Goal: Task Accomplishment & Management: Complete application form

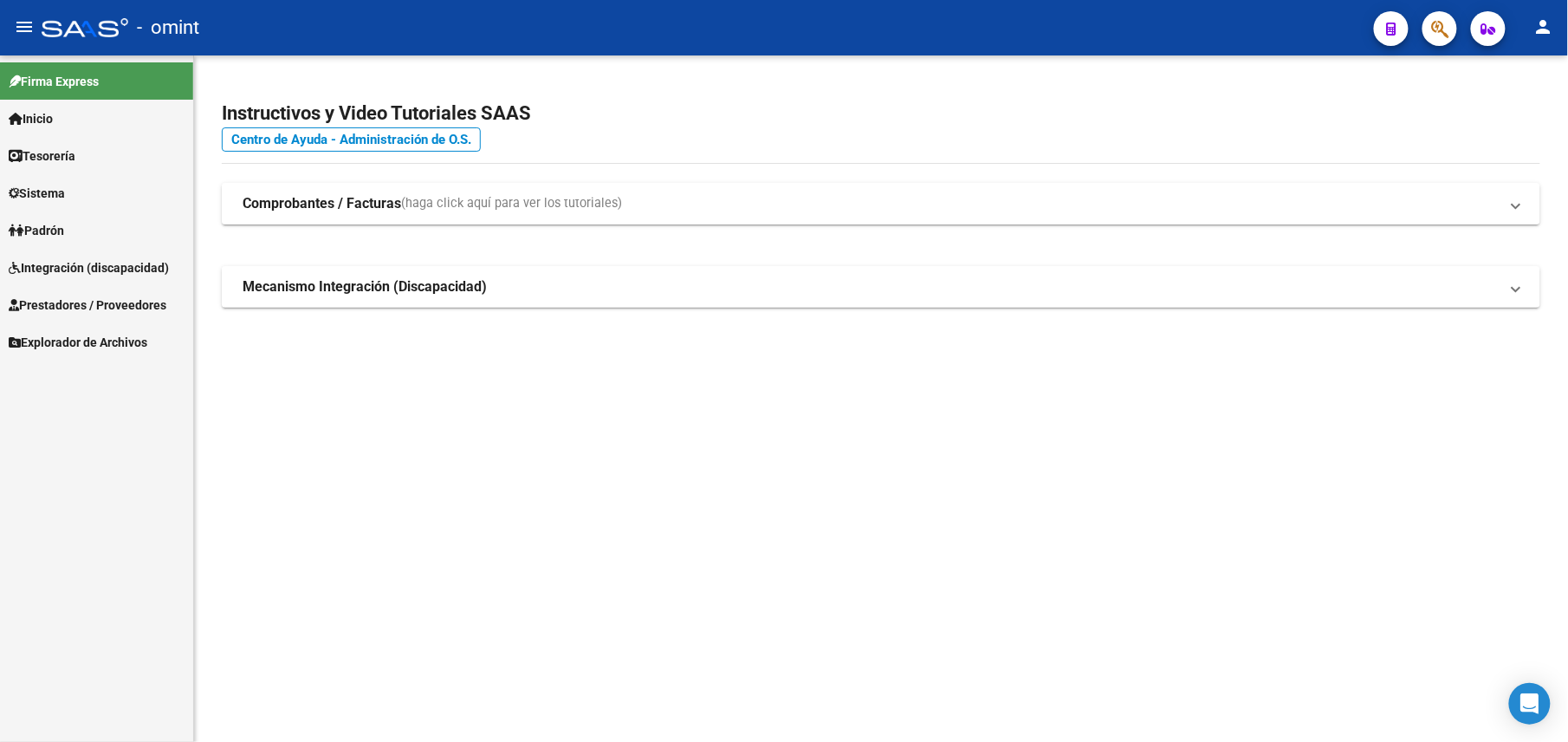
click at [78, 299] on span "Prestadores / Proveedores" at bounding box center [87, 305] width 158 height 19
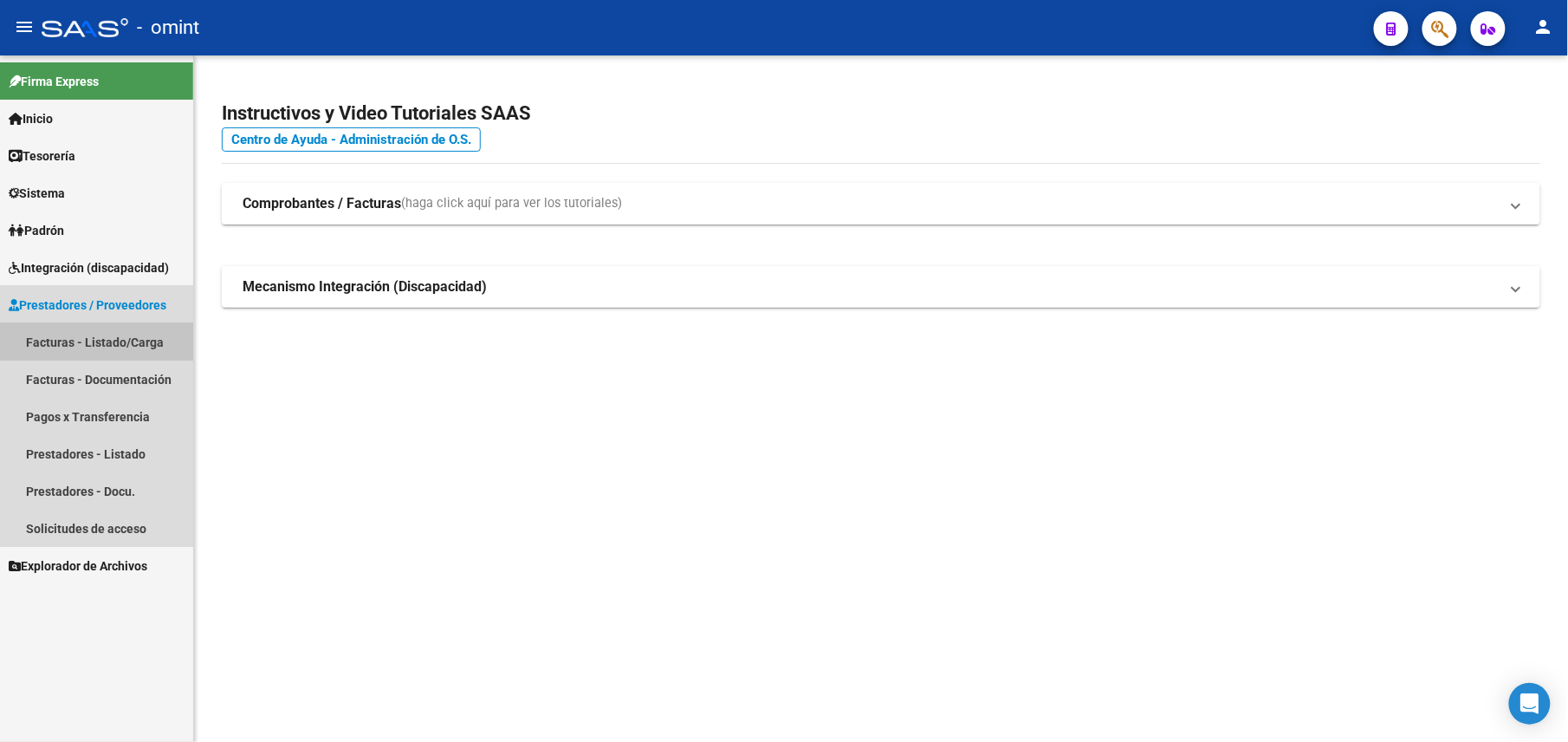
click at [120, 326] on link "Facturas - Listado/Carga" at bounding box center [96, 341] width 193 height 37
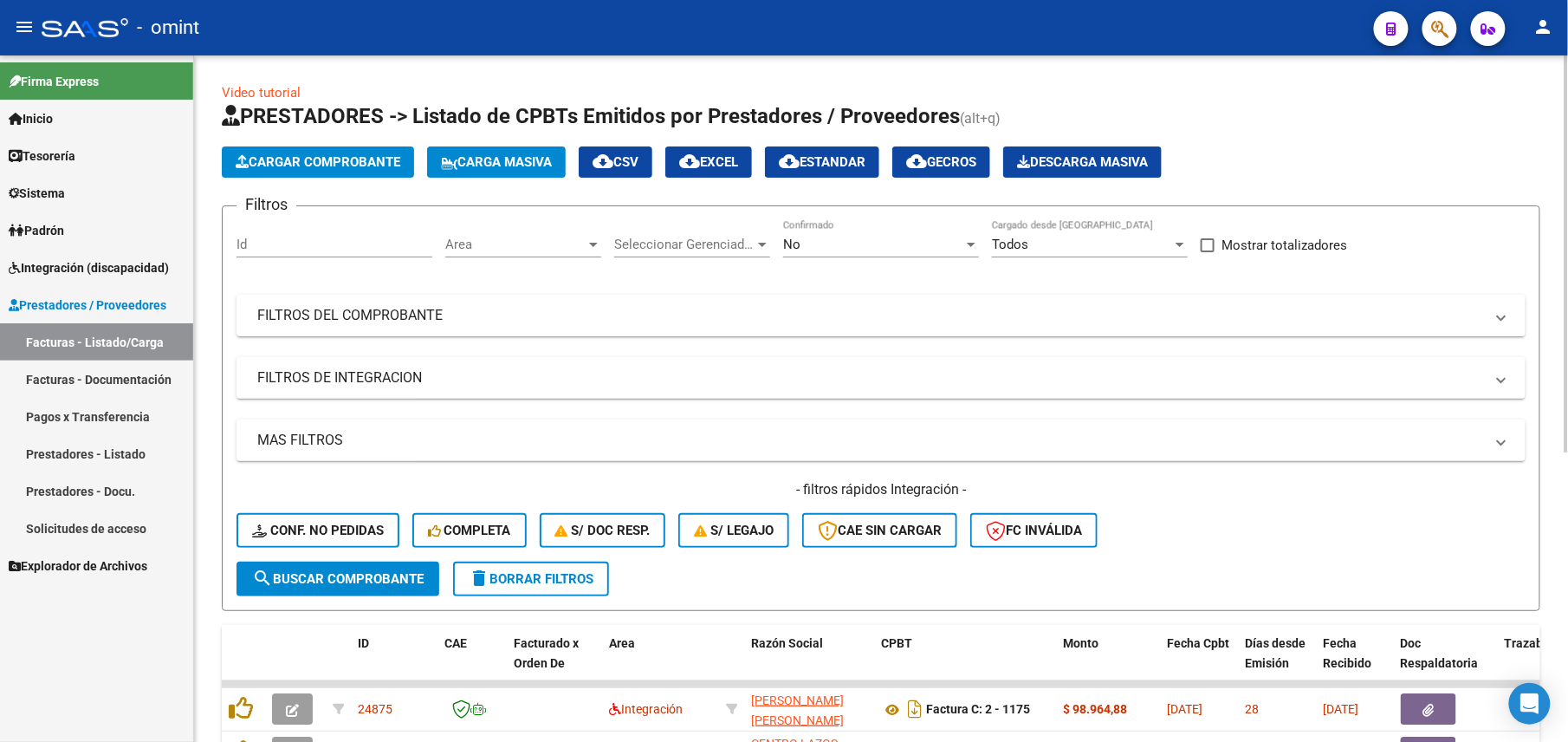
click at [808, 233] on div "No Confirmado" at bounding box center [881, 238] width 196 height 37
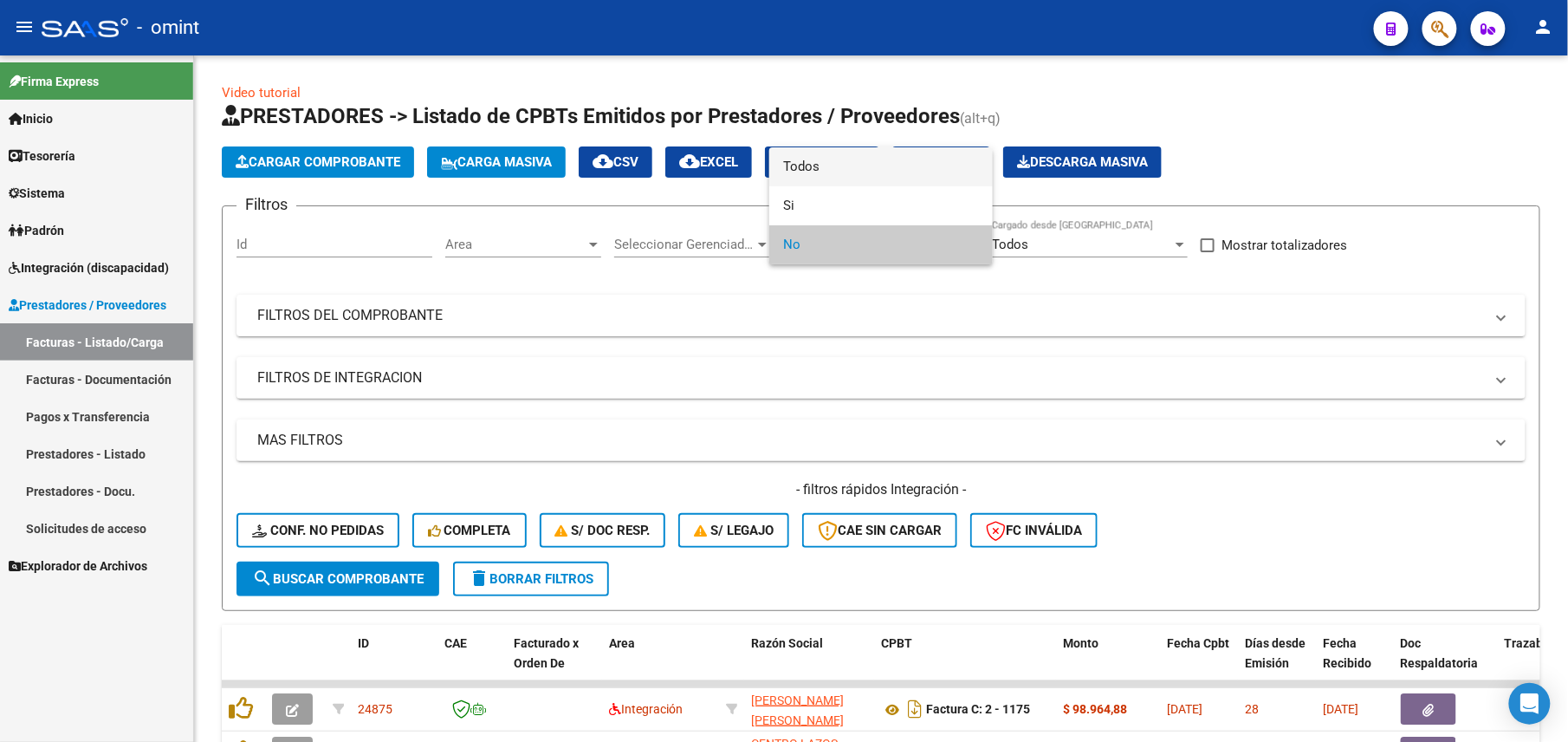
click at [808, 160] on span "Todos" at bounding box center [881, 167] width 196 height 39
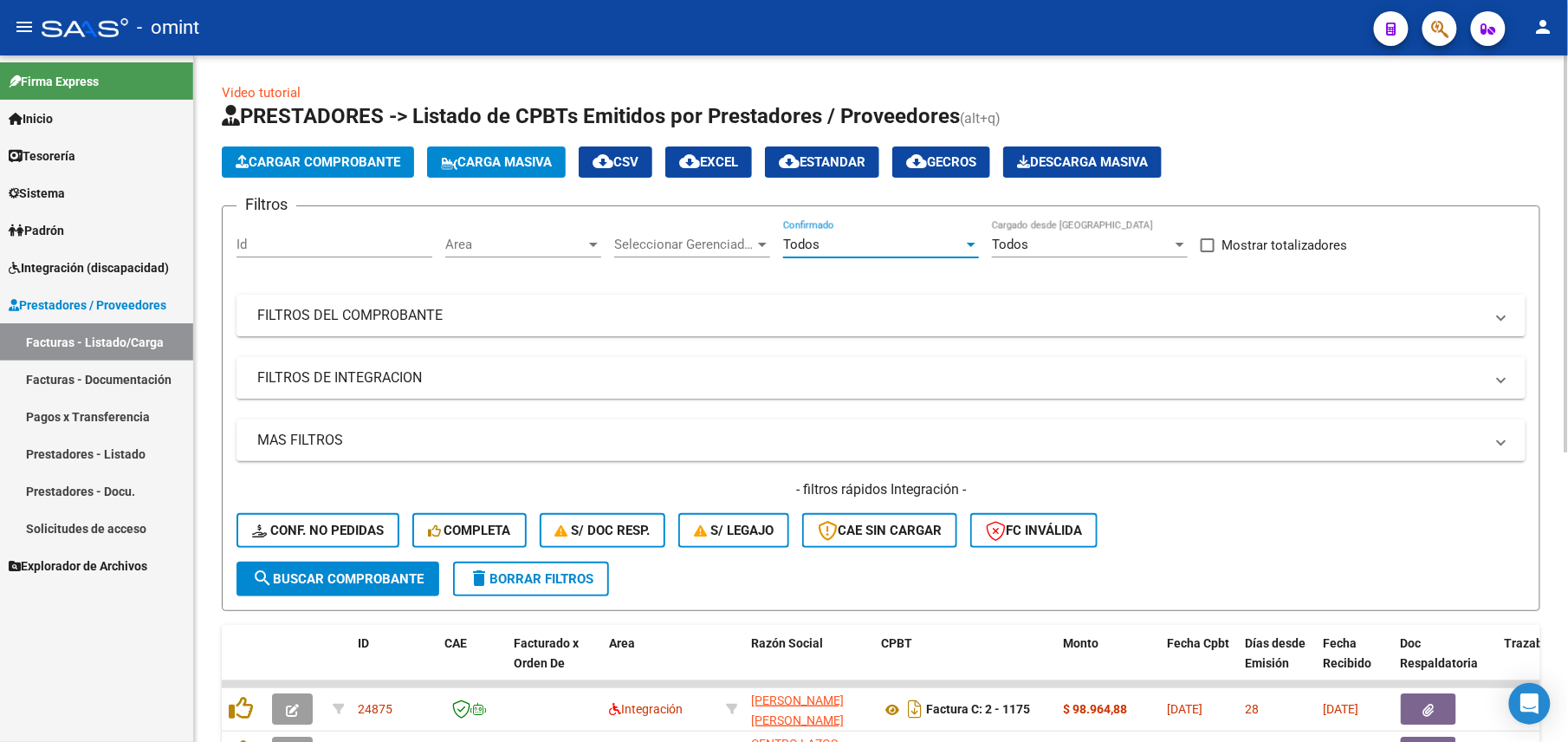
click at [389, 392] on mat-expansion-panel-header "FILTROS DE INTEGRACION" at bounding box center [880, 377] width 1289 height 42
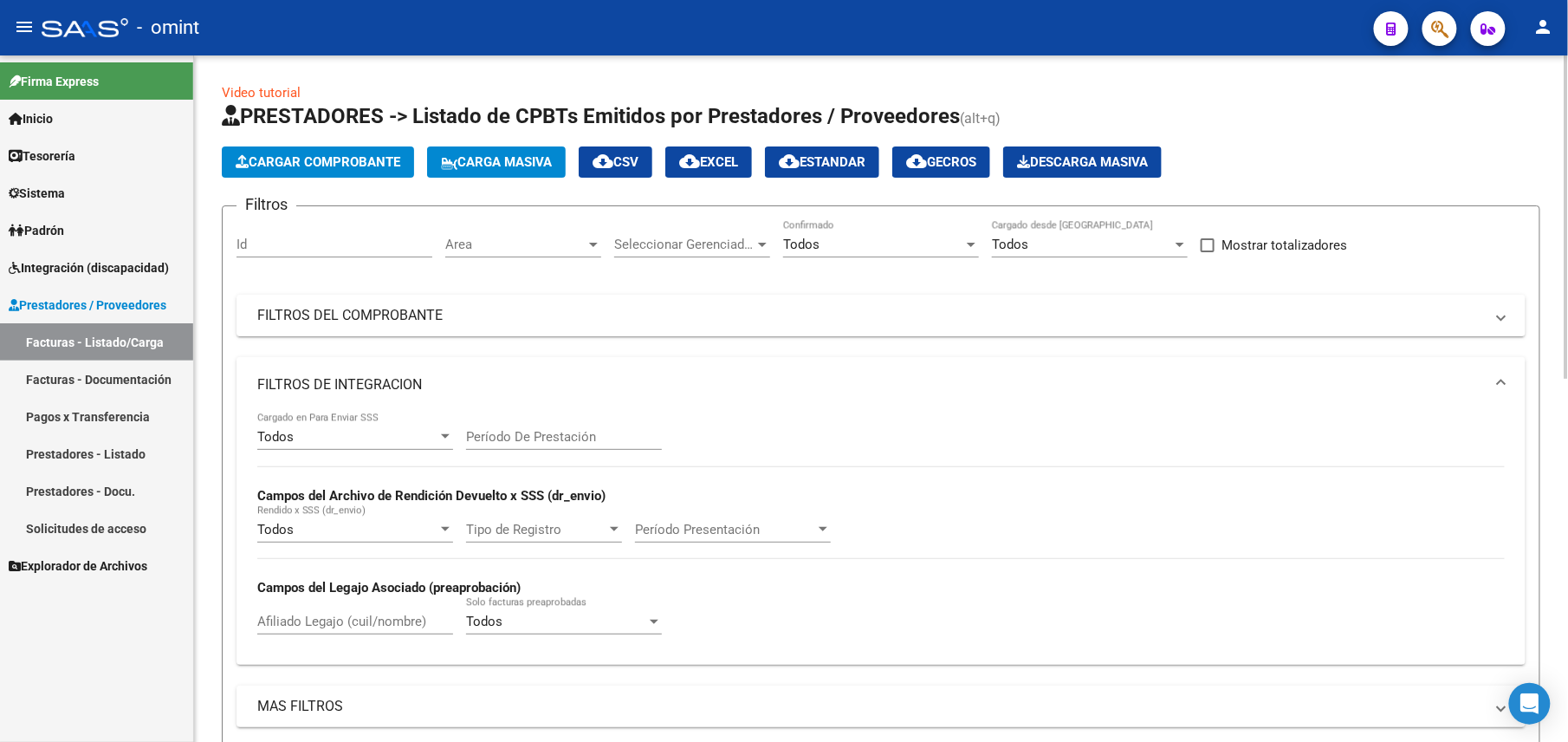
click at [324, 610] on div "Afiliado Legajo (cuil/nombre)" at bounding box center [355, 616] width 196 height 37
paste input "23543521159"
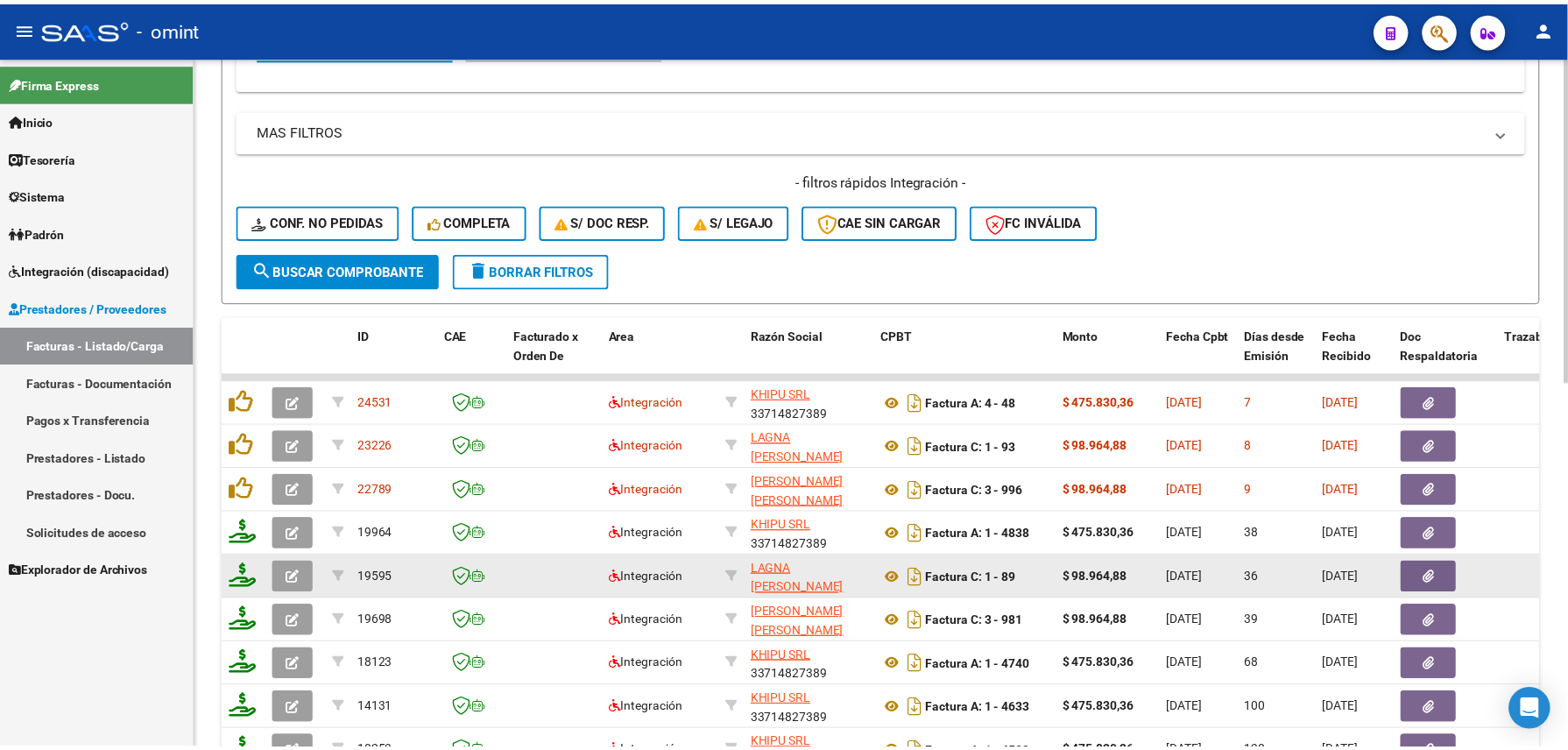
scroll to position [778, 0]
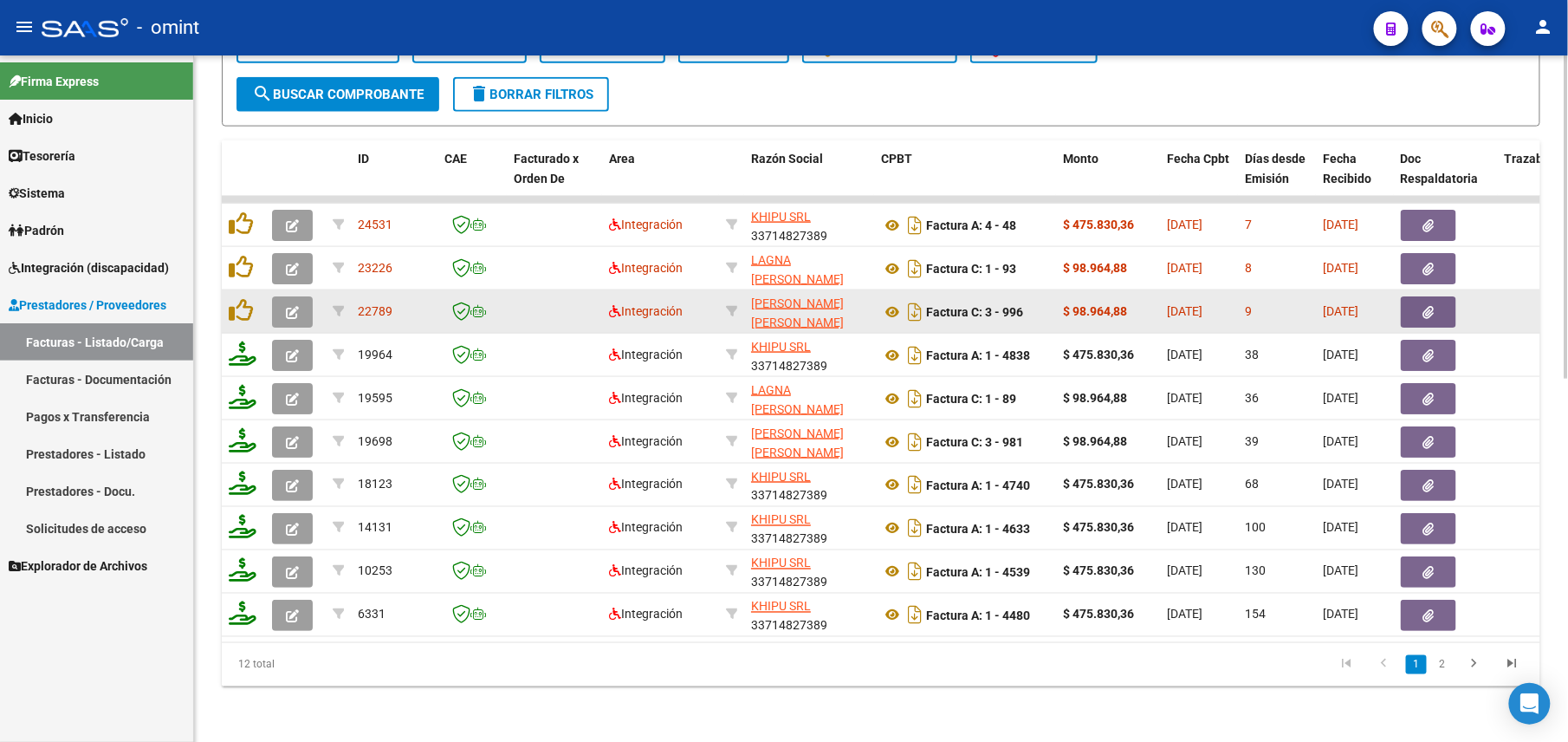
type input "23543521159"
click at [298, 305] on icon "button" at bounding box center [293, 312] width 13 height 13
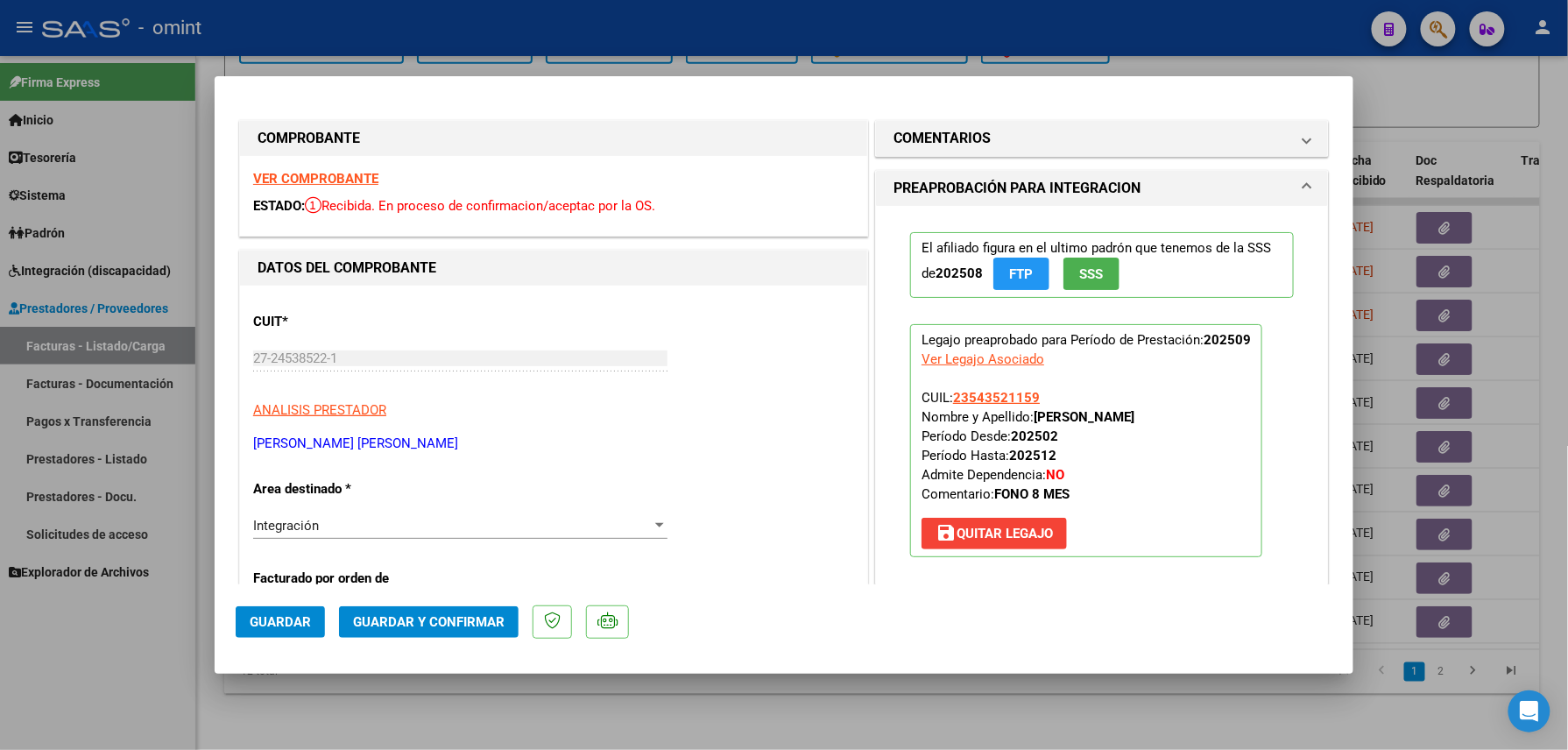
click at [356, 179] on strong "VER COMPROBANTE" at bounding box center [315, 178] width 125 height 16
click at [422, 618] on span "Guardar y Confirmar" at bounding box center [428, 621] width 151 height 16
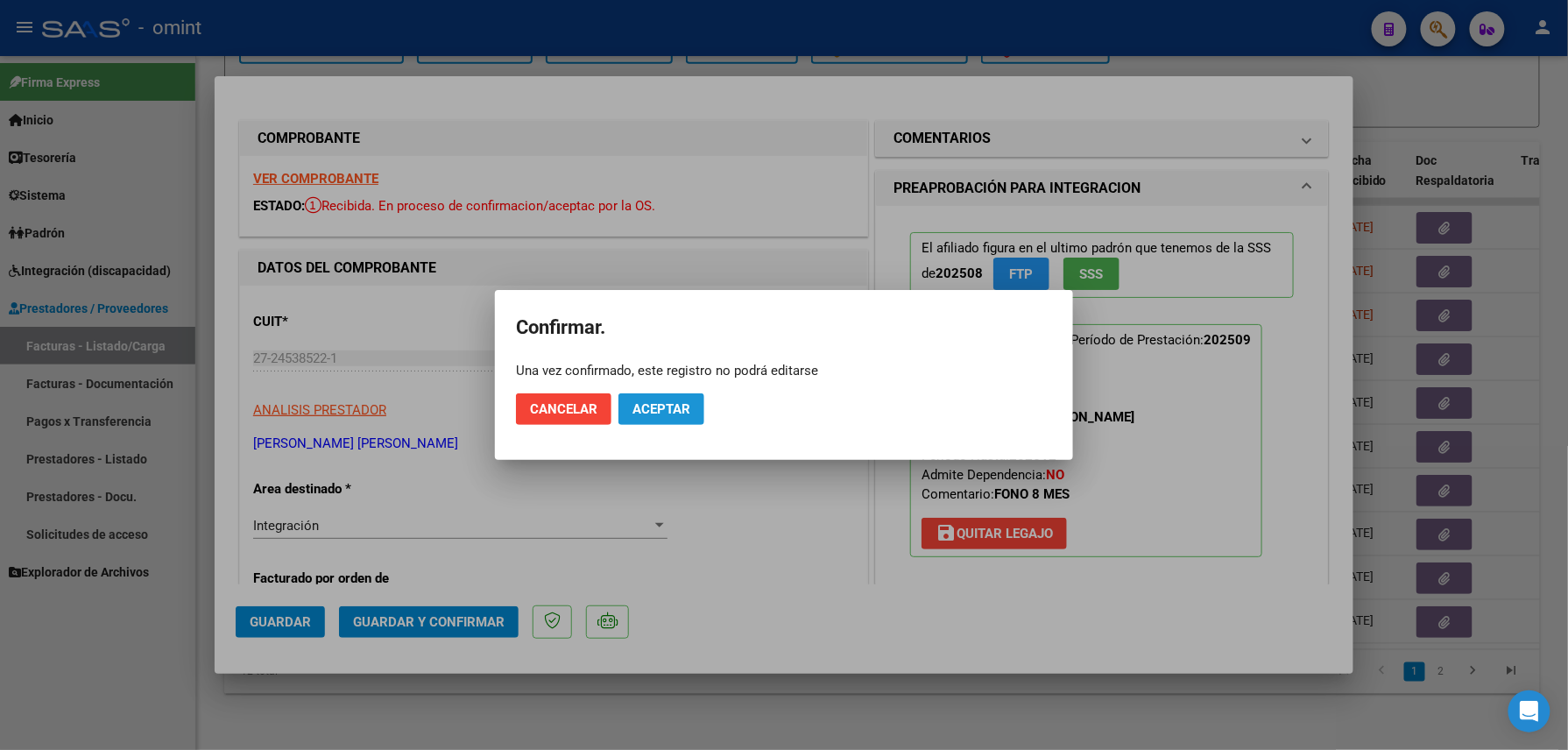
click at [675, 410] on span "Aceptar" at bounding box center [662, 409] width 58 height 16
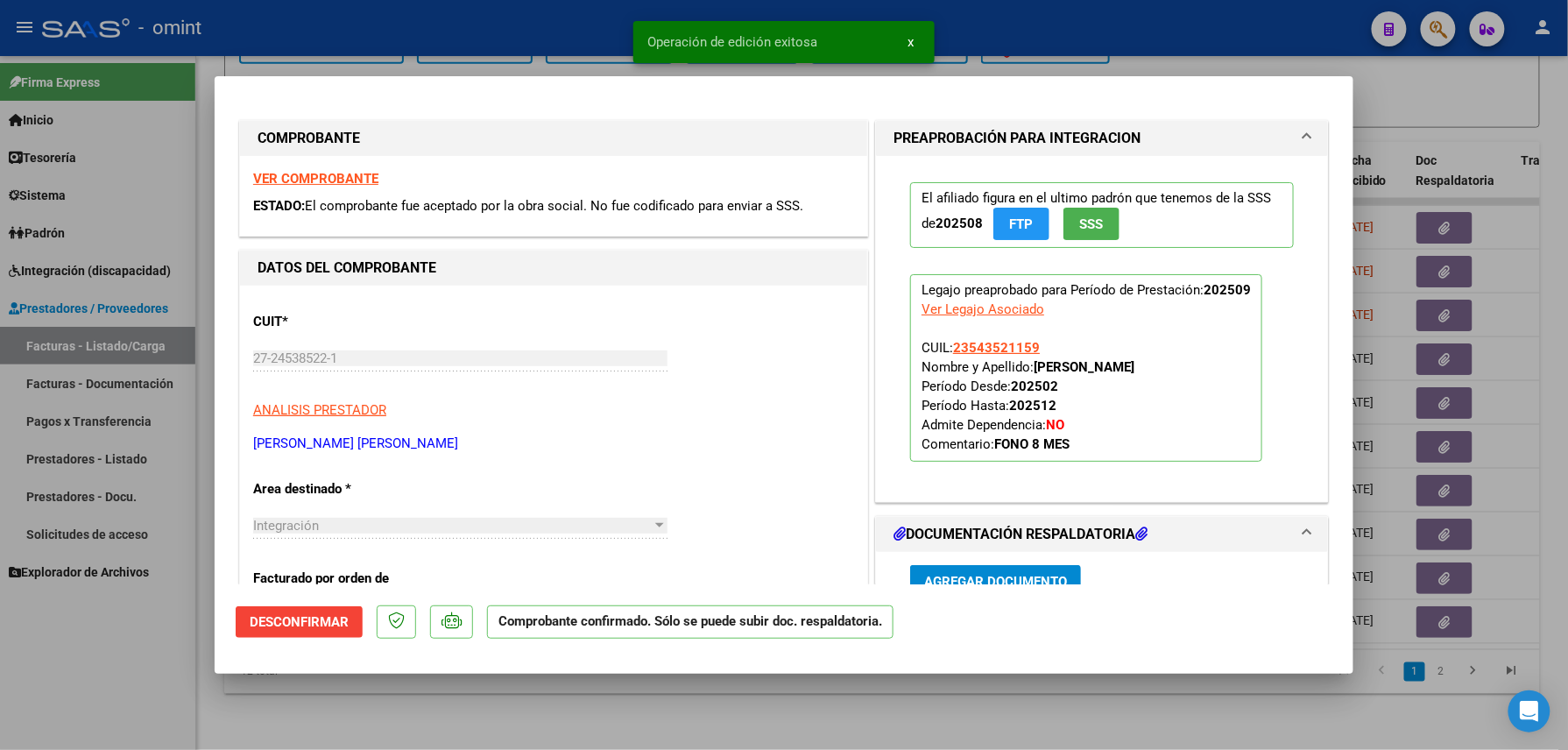
click at [389, 725] on div at bounding box center [784, 375] width 1568 height 750
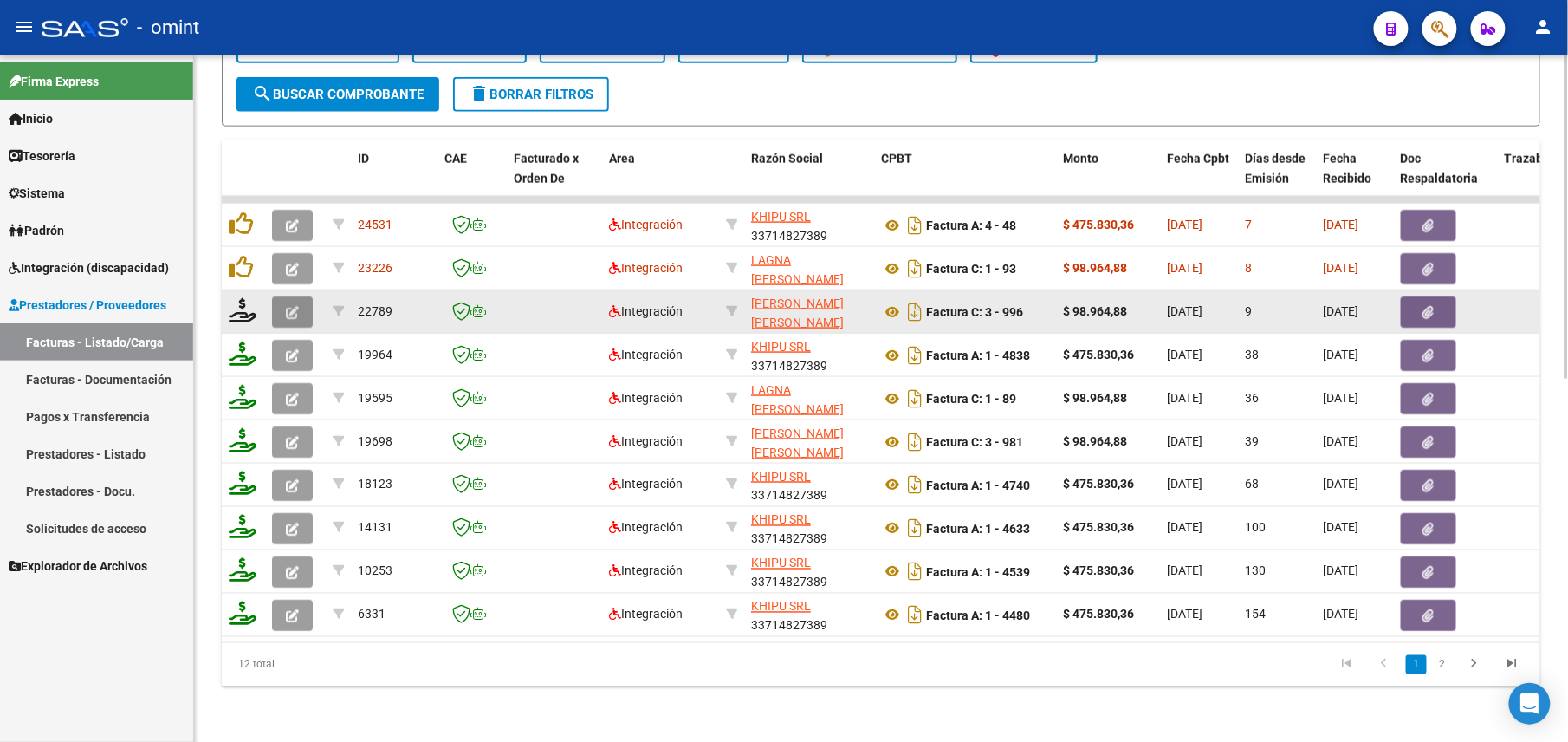
click at [295, 305] on icon "button" at bounding box center [293, 312] width 13 height 13
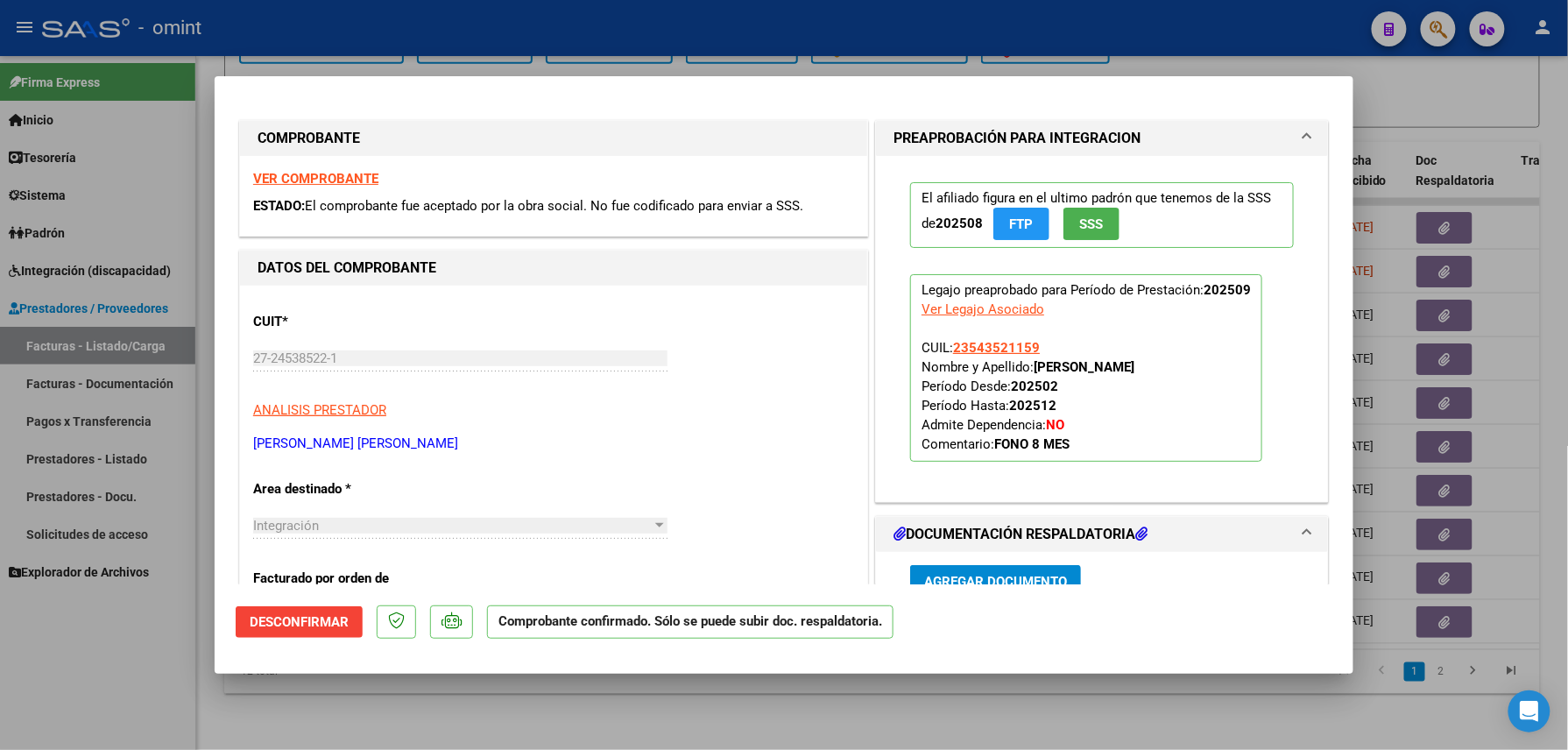
click at [84, 681] on div at bounding box center [784, 375] width 1568 height 750
type input "$ 0,00"
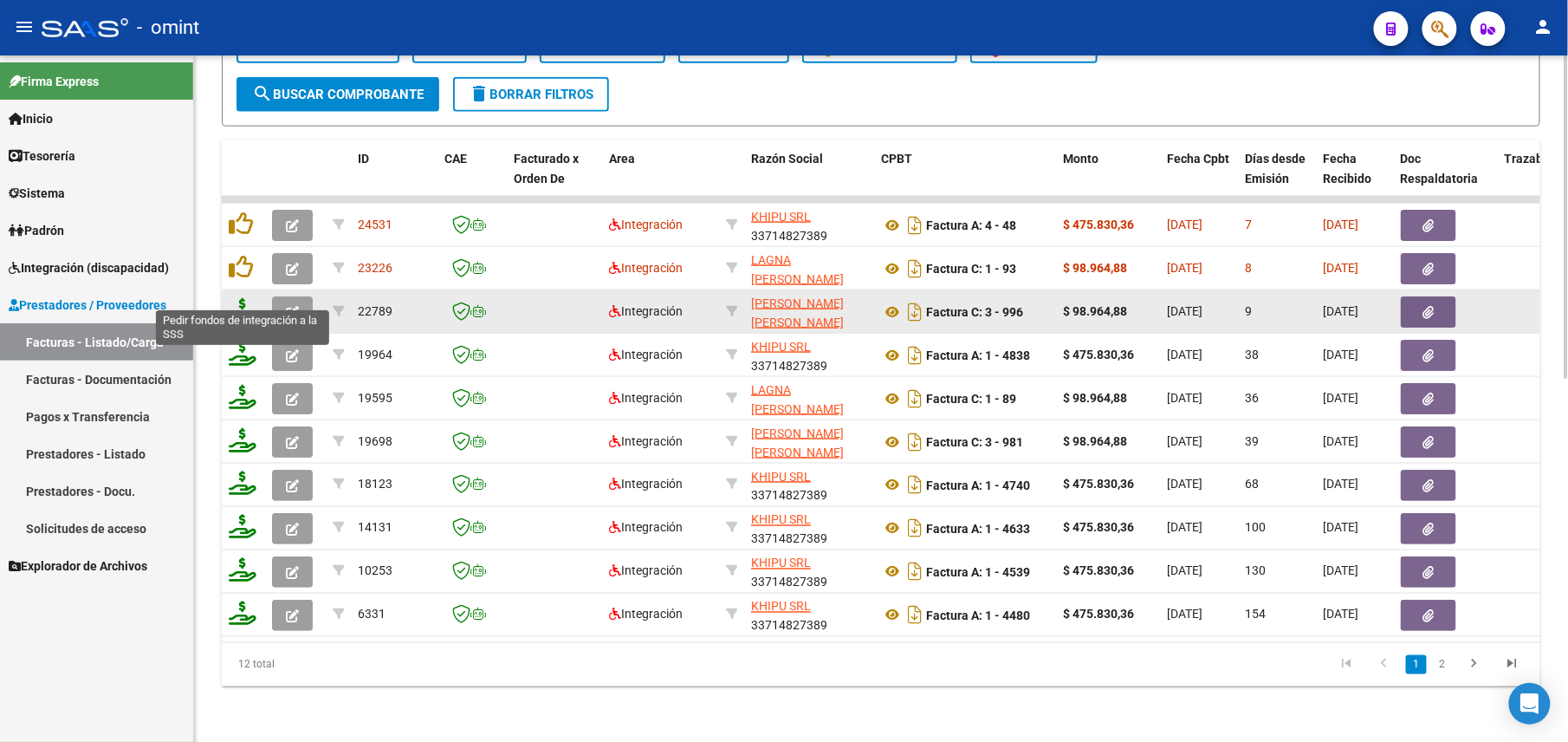
click at [235, 298] on icon at bounding box center [243, 310] width 28 height 24
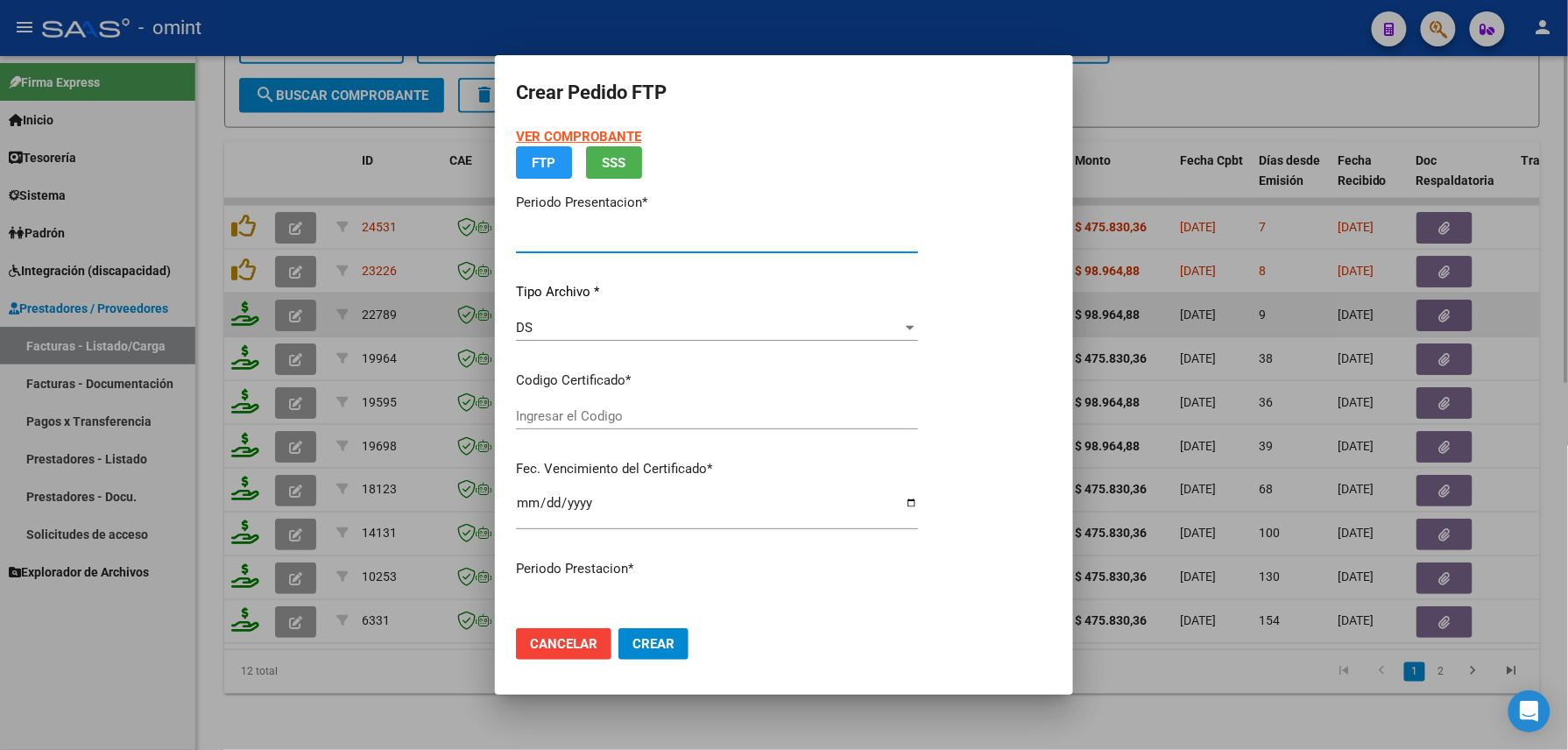
type input "202509"
type input "$ 98.964,88"
type input "825385944"
type input "2028-02-23"
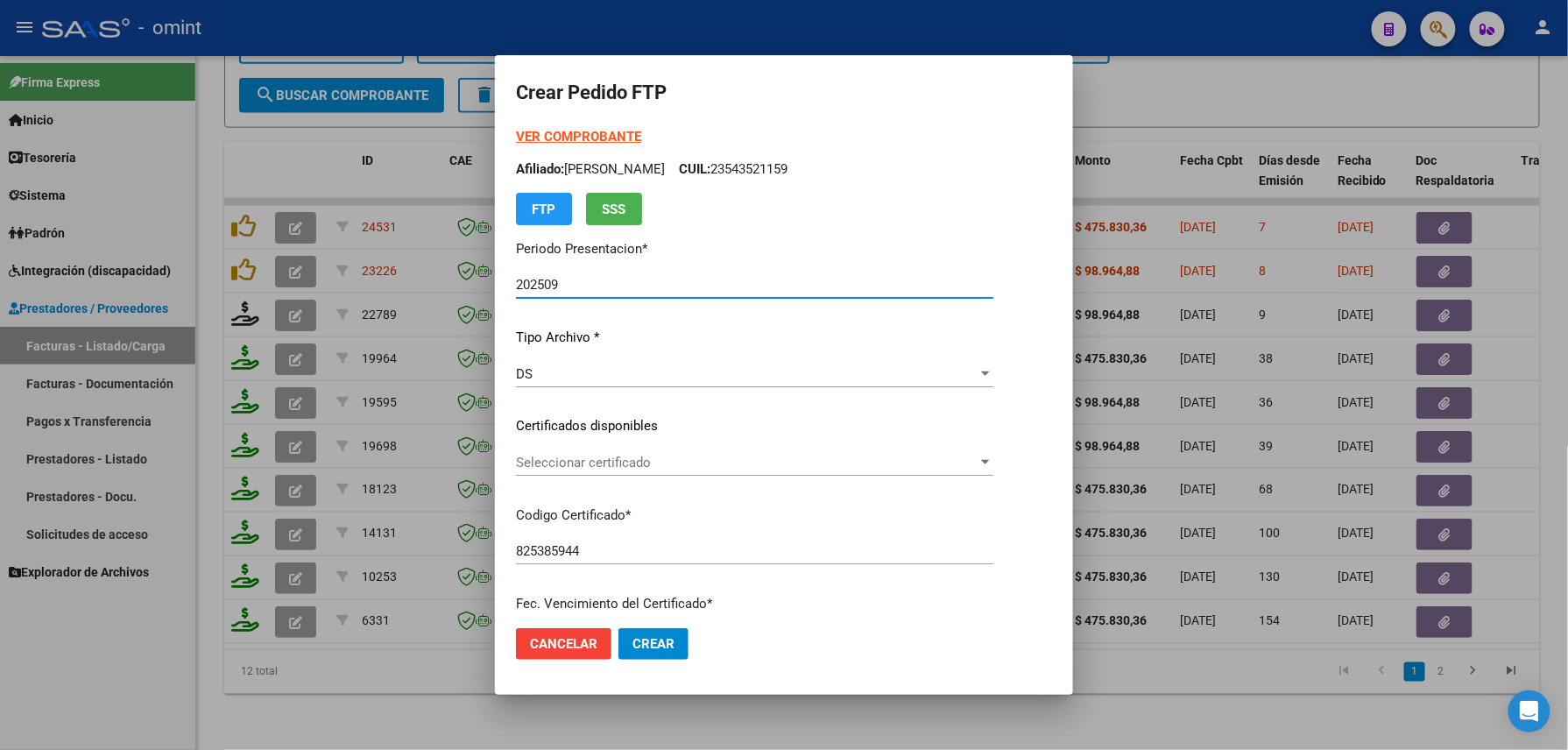
scroll to position [583, 0]
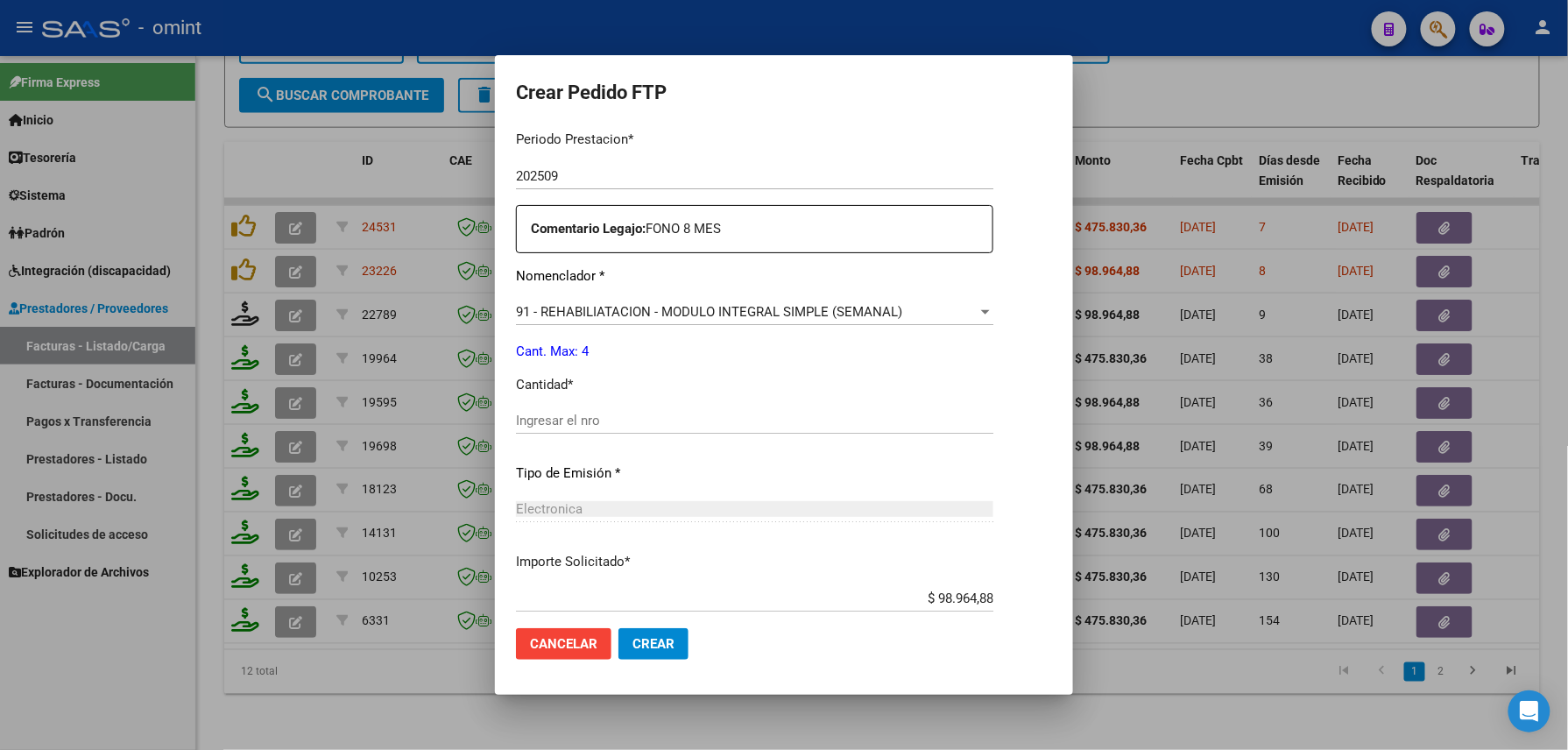
click at [637, 413] on input "Ingresar el nro" at bounding box center [755, 420] width 478 height 16
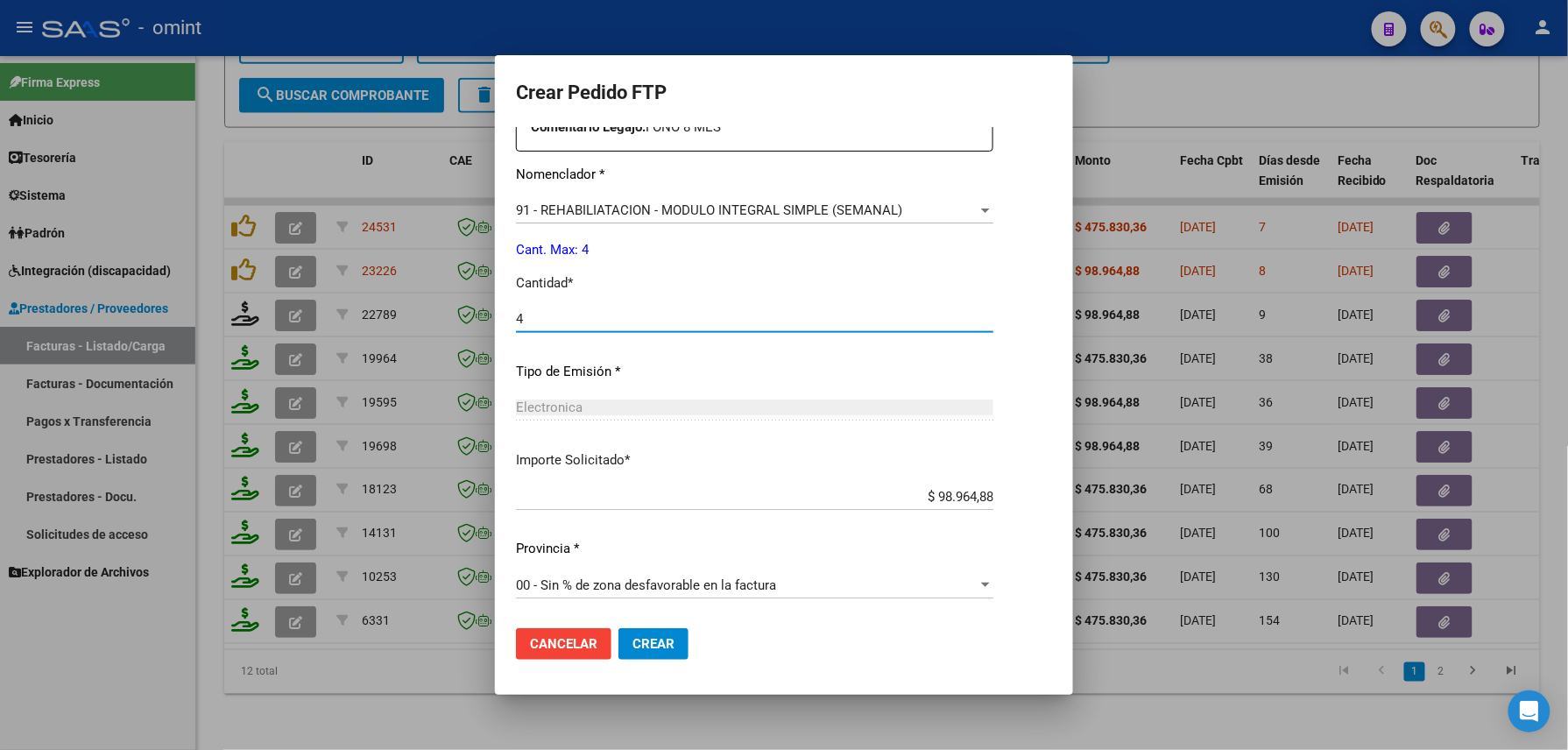
type input "4"
click at [649, 636] on span "Crear" at bounding box center [653, 644] width 42 height 16
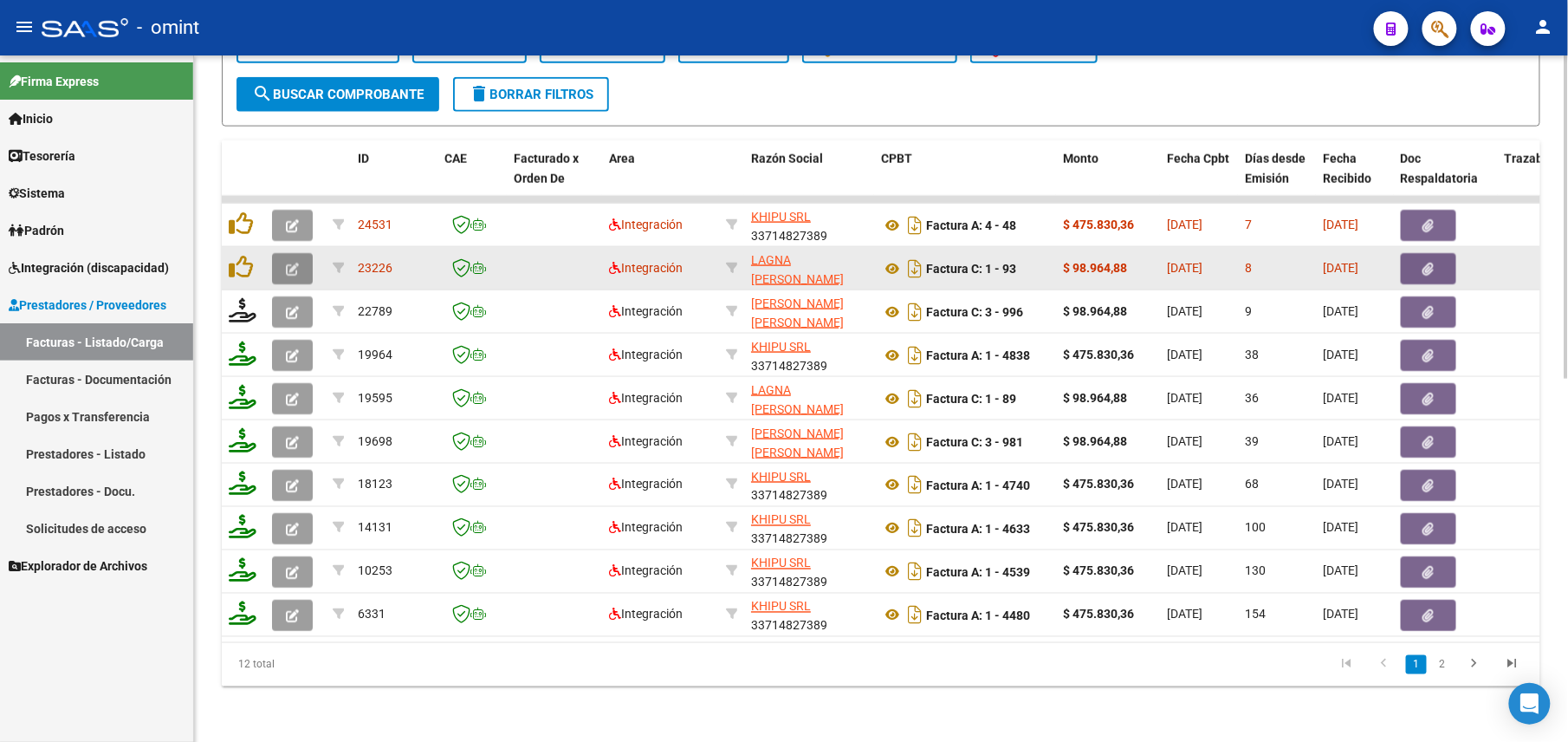
click at [288, 262] on icon "button" at bounding box center [293, 269] width 13 height 13
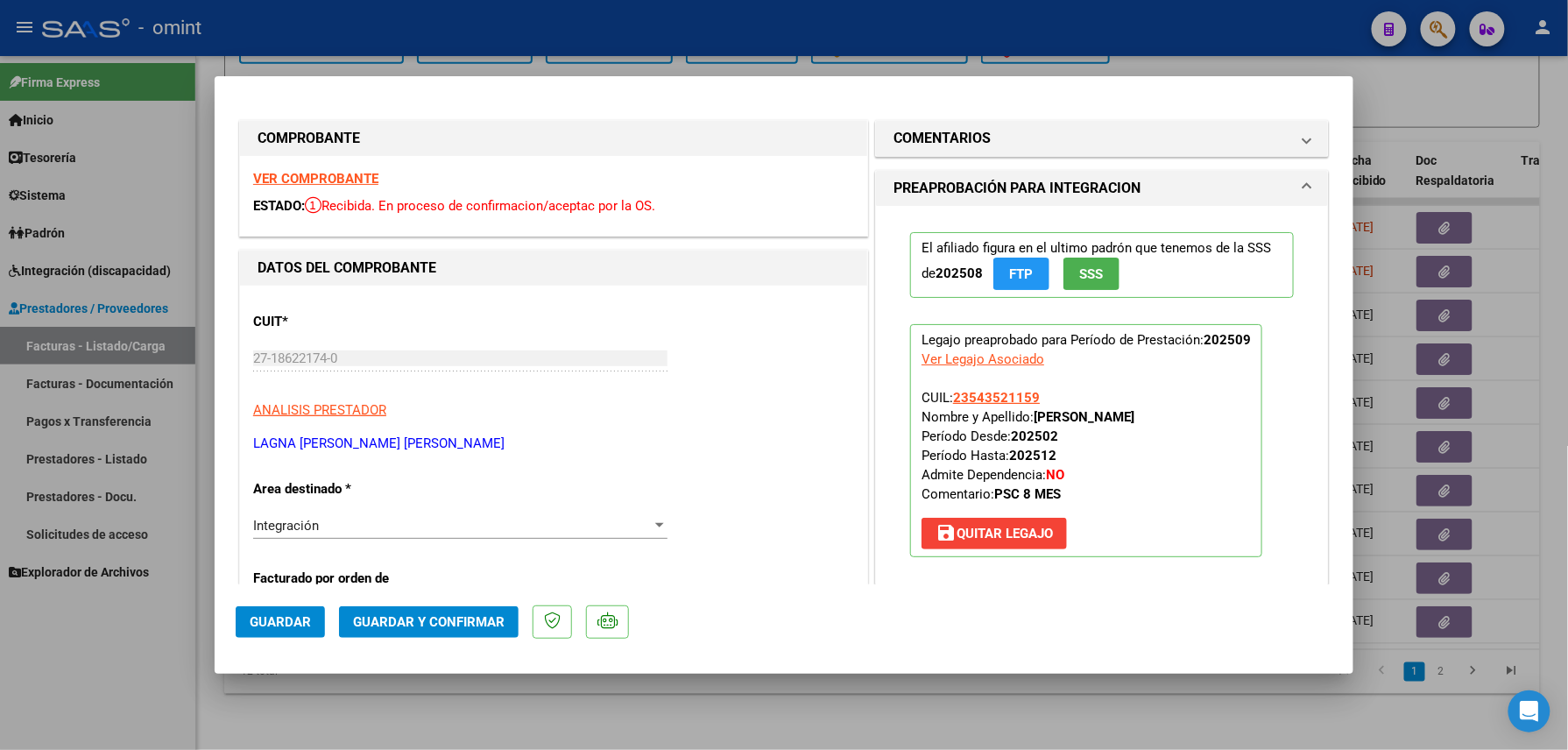
click at [309, 179] on strong "VER COMPROBANTE" at bounding box center [315, 178] width 125 height 16
click at [459, 604] on mat-dialog-actions "Guardar Guardar y Confirmar" at bounding box center [784, 618] width 1097 height 69
click at [464, 618] on span "Guardar y Confirmar" at bounding box center [428, 621] width 151 height 16
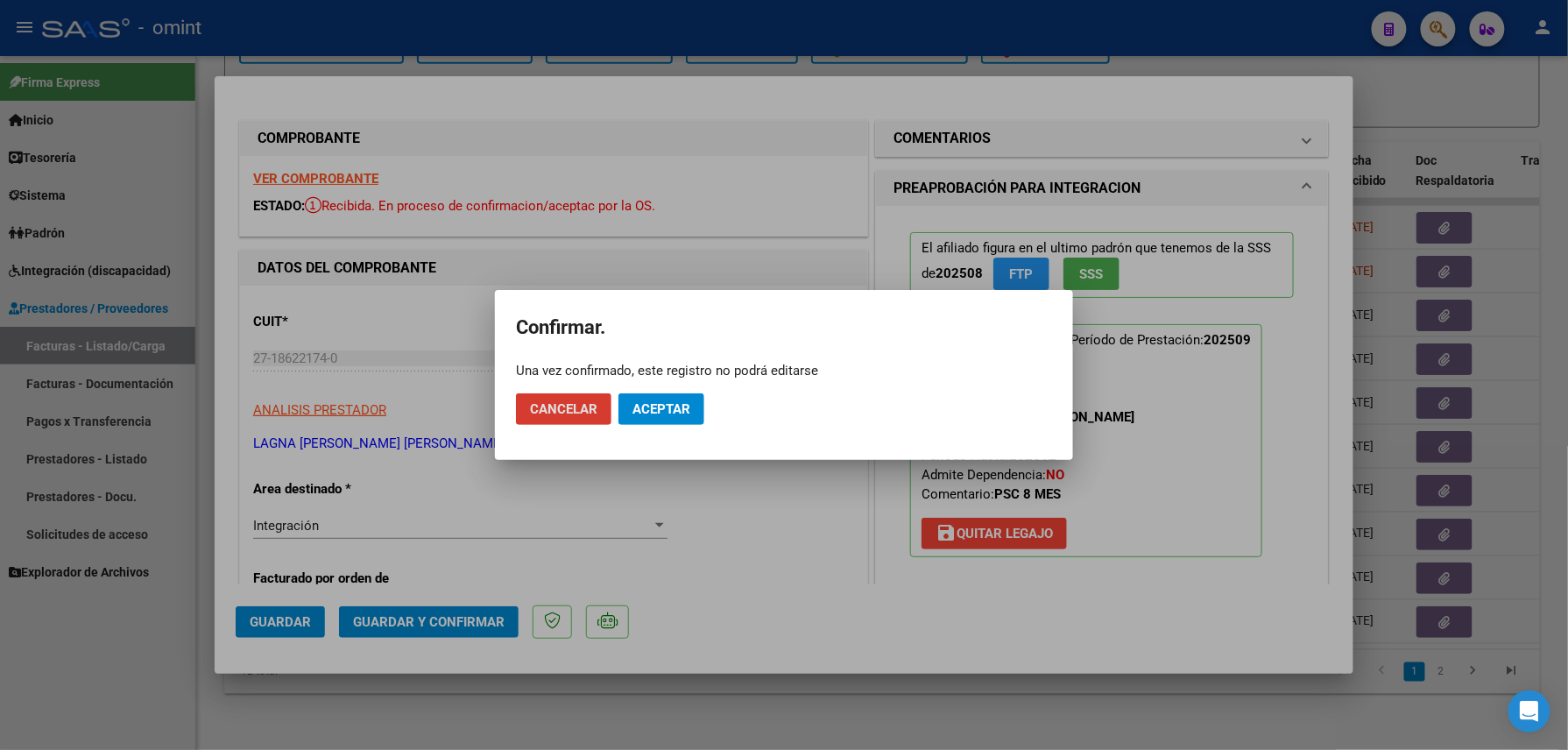
click at [655, 407] on span "Aceptar" at bounding box center [662, 409] width 58 height 16
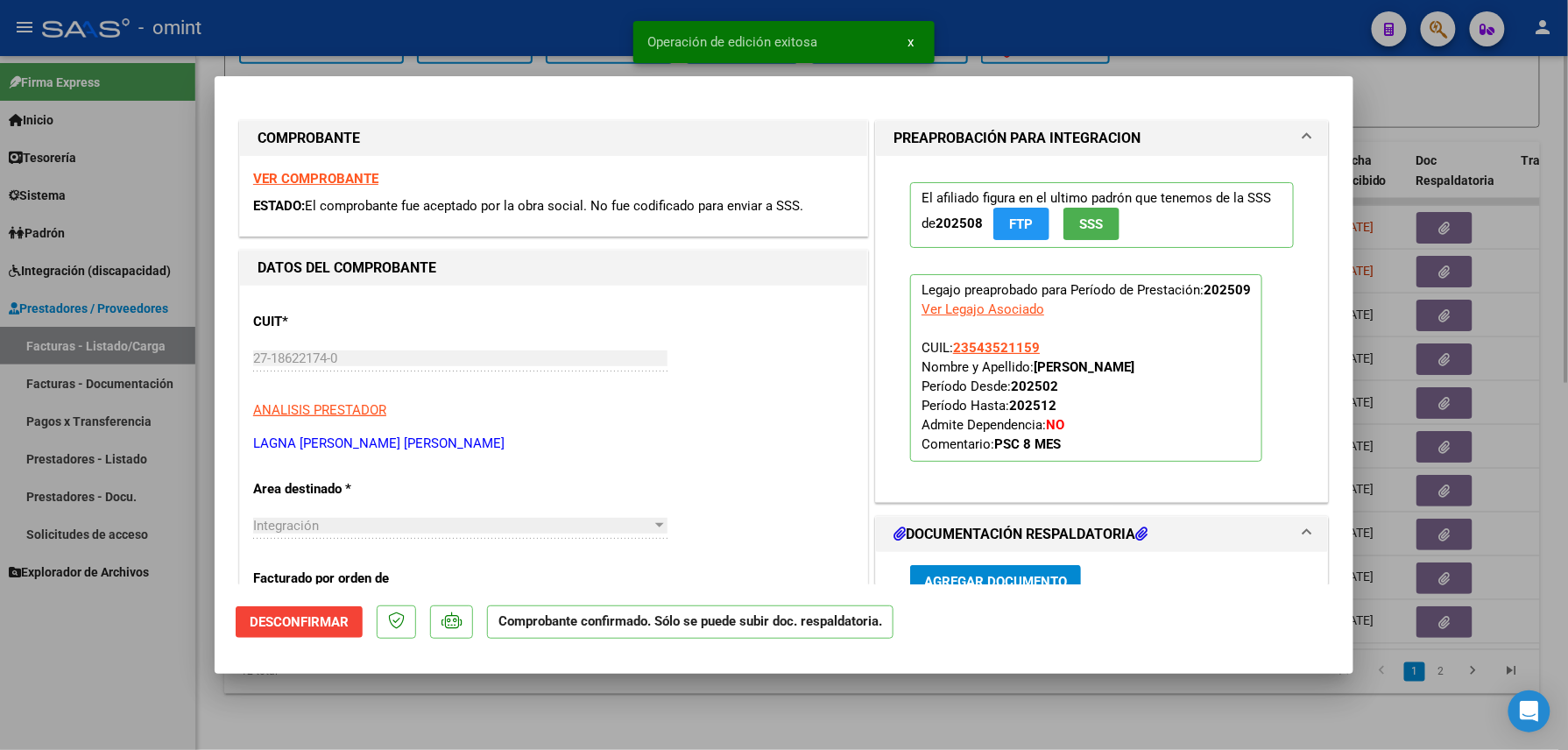
click at [357, 744] on div at bounding box center [784, 375] width 1568 height 750
type input "$ 0,00"
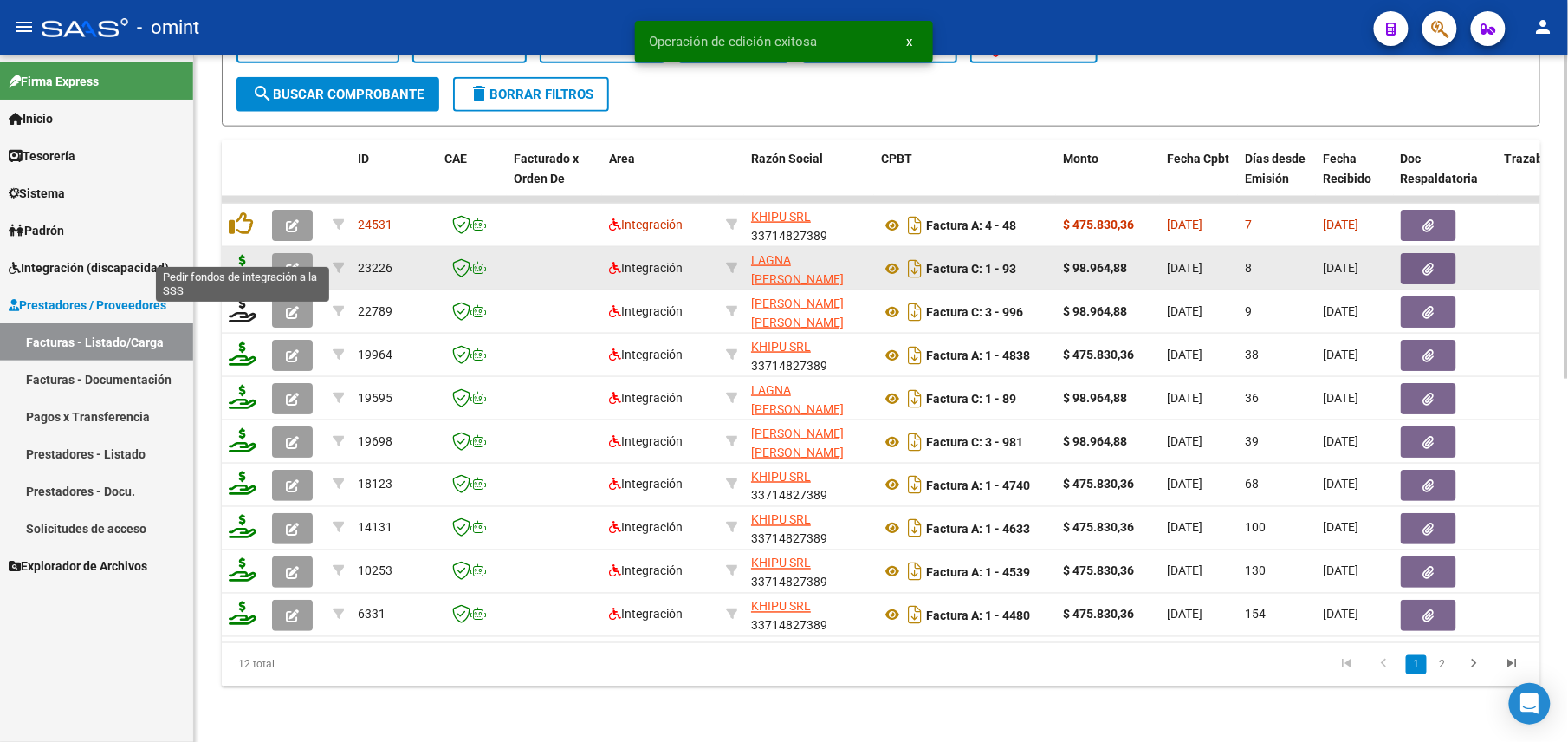
click at [244, 255] on icon at bounding box center [243, 267] width 28 height 24
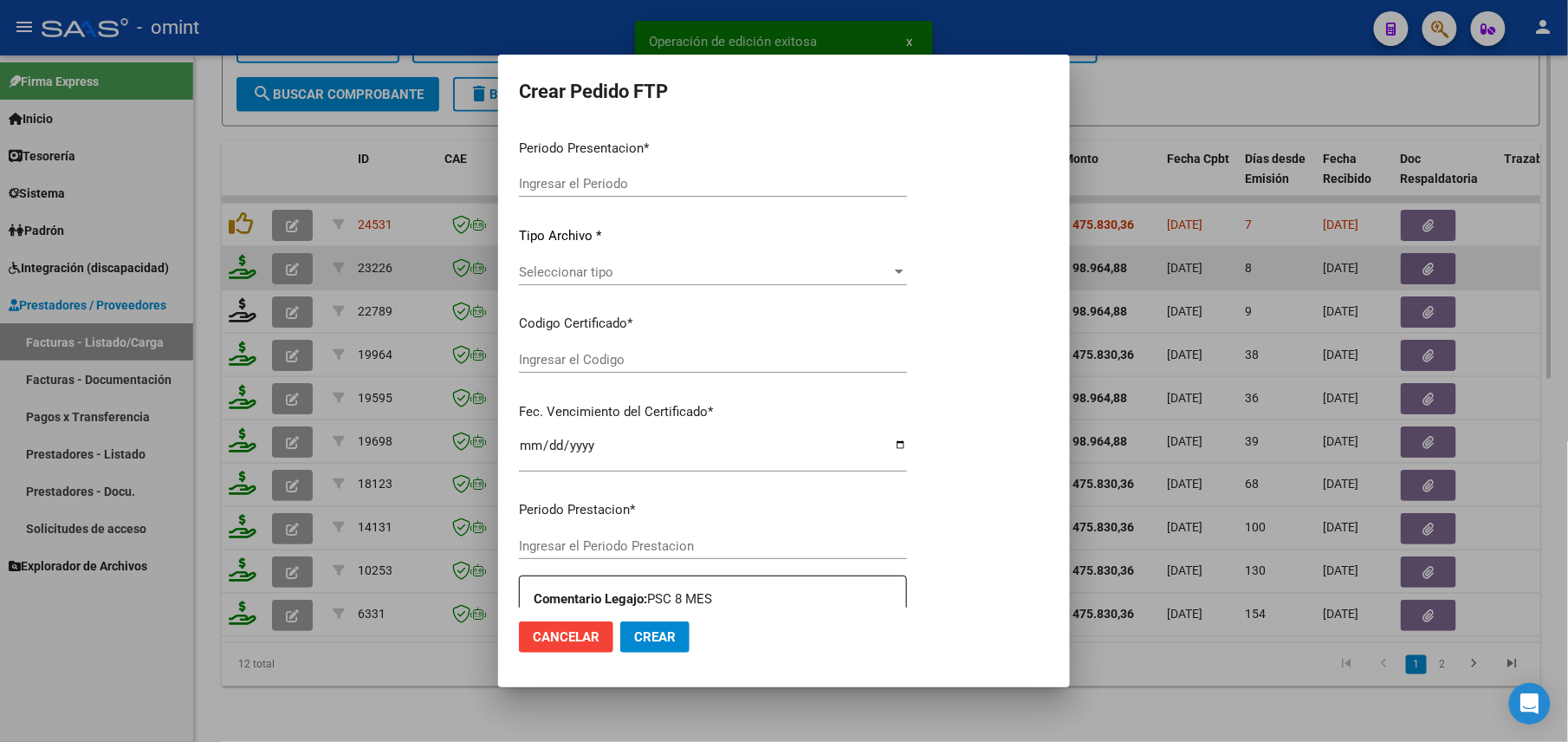
type input "202509"
type input "$ 98.964,88"
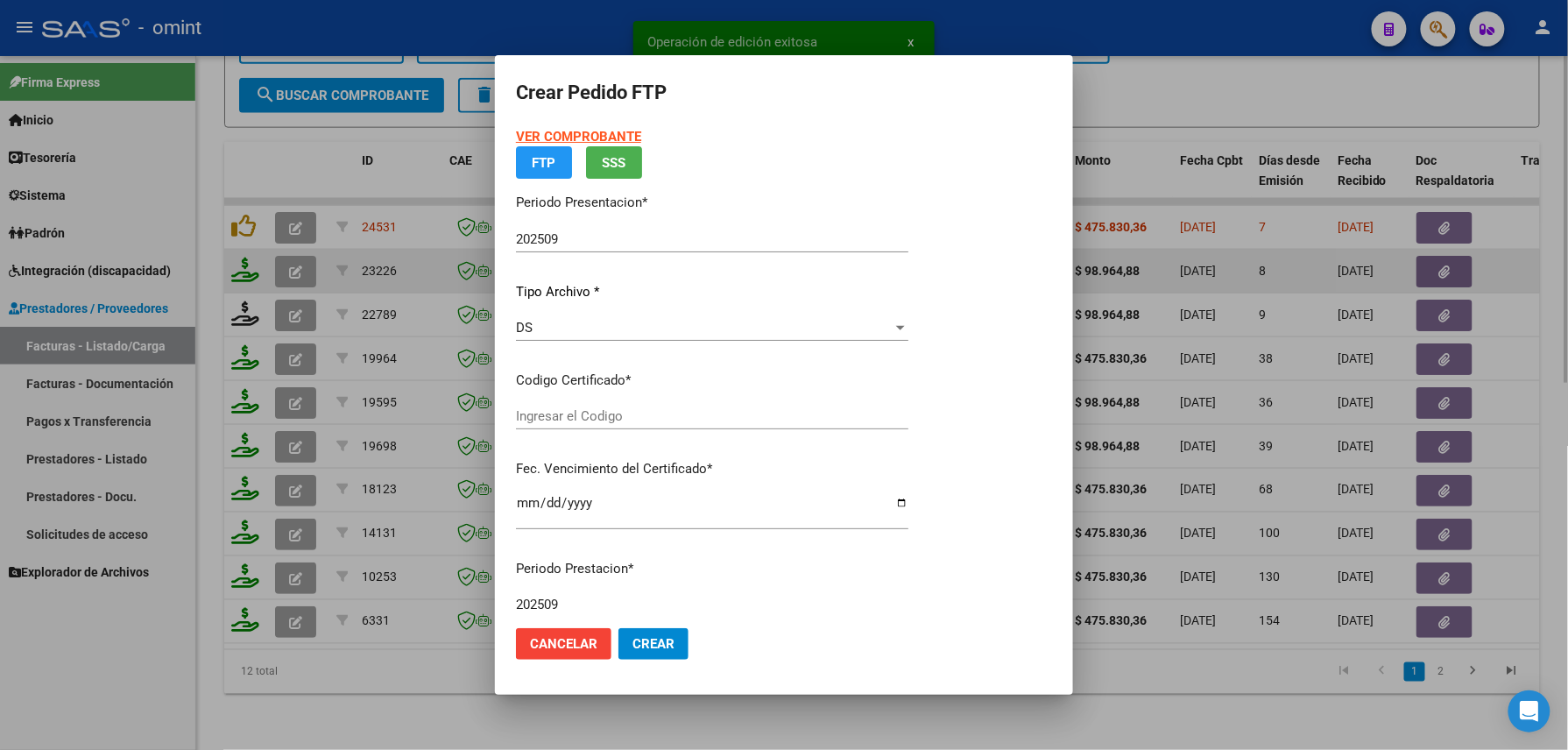
type input "825385944"
type input "2028-02-23"
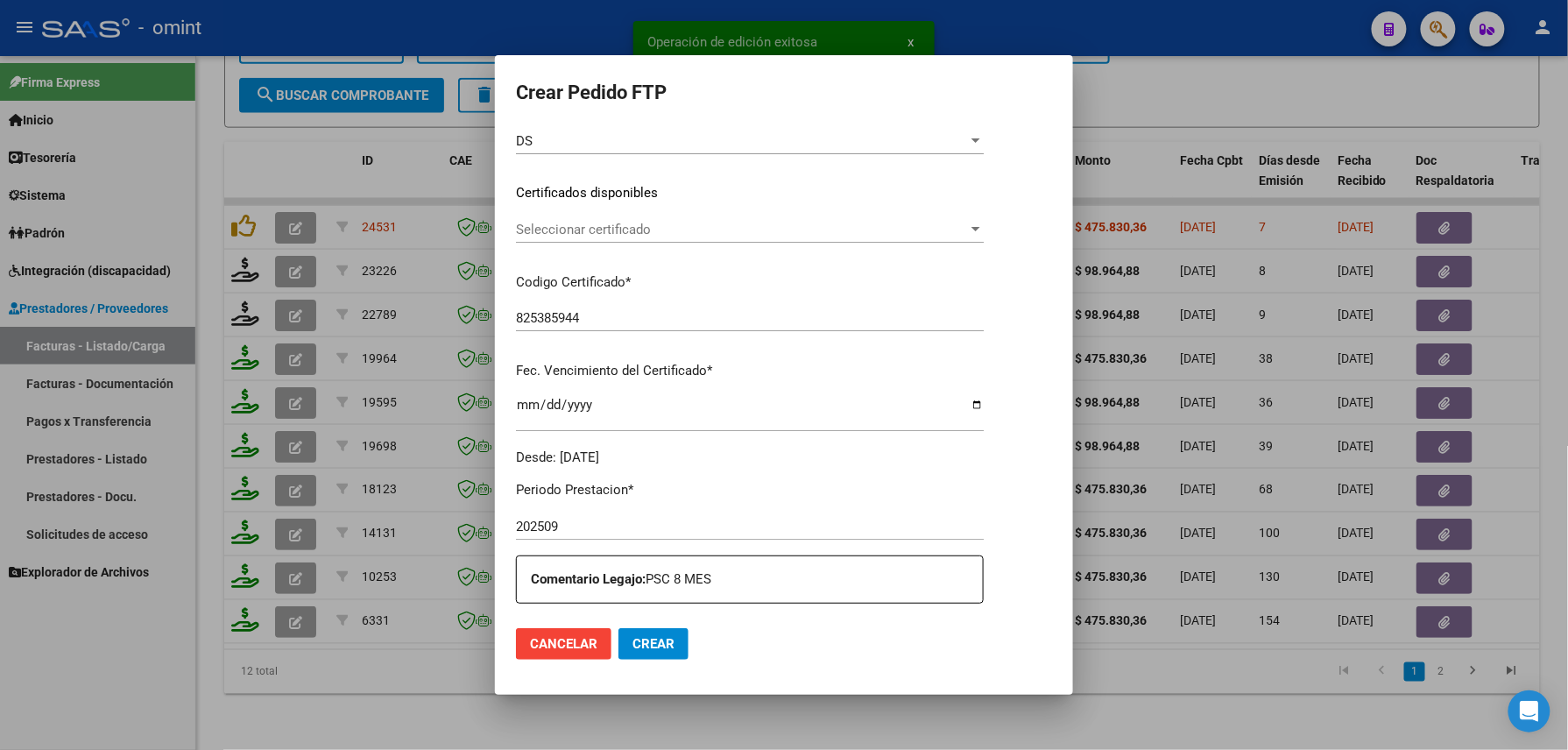
scroll to position [466, 0]
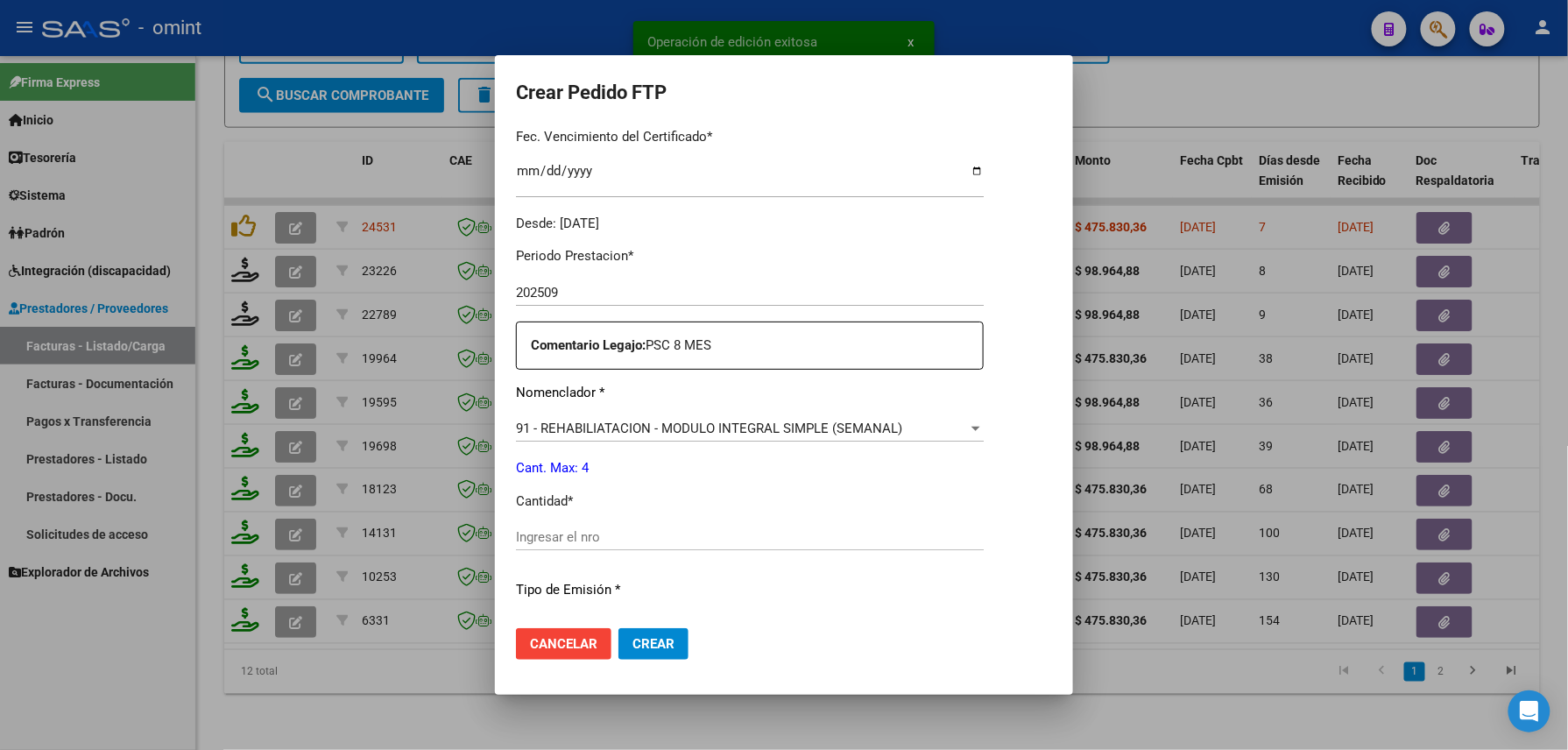
drag, startPoint x: 603, startPoint y: 549, endPoint x: 608, endPoint y: 537, distance: 13.0
click at [604, 549] on div "Ingresar el nro" at bounding box center [749, 536] width 468 height 26
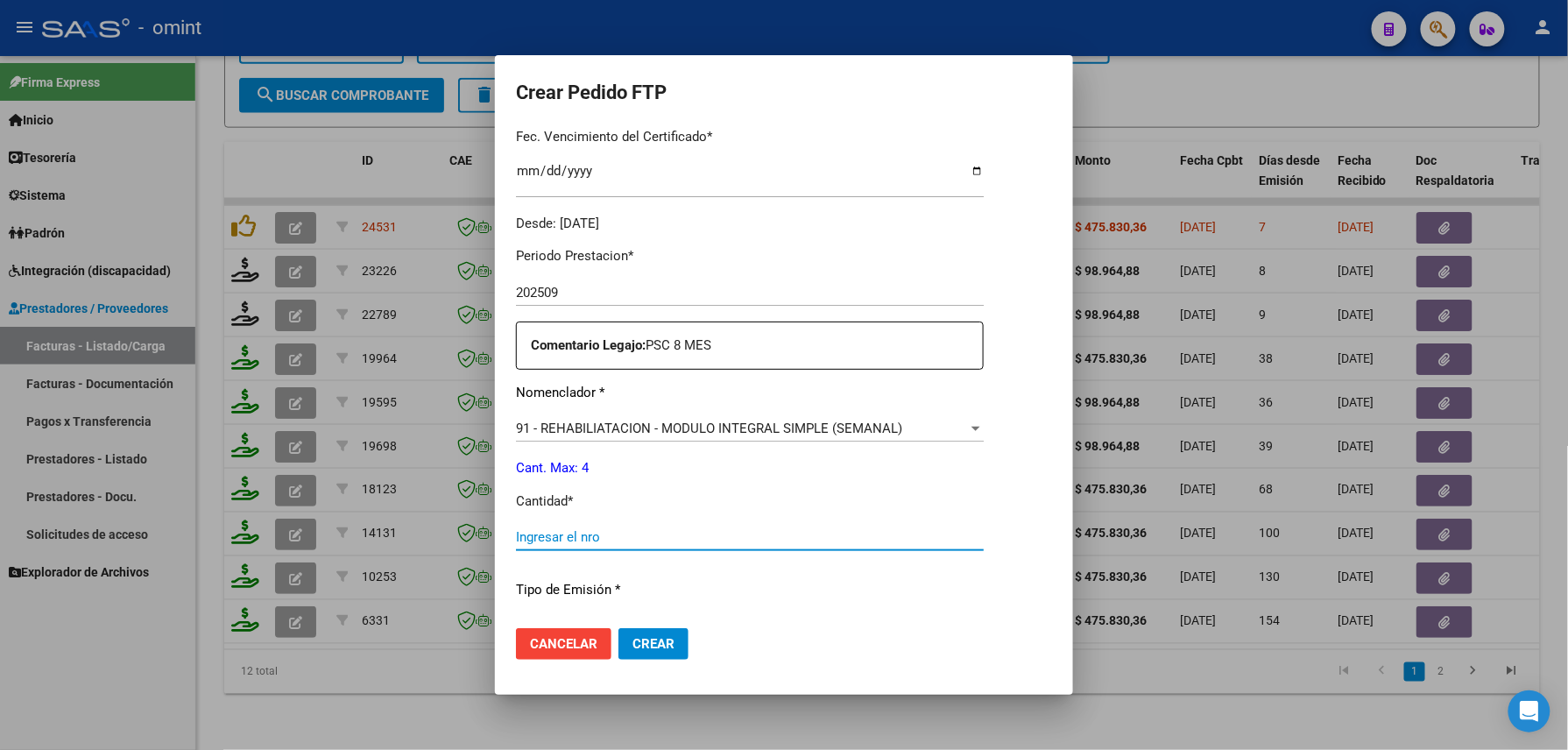
click at [608, 536] on input "Ingresar el nro" at bounding box center [749, 536] width 468 height 16
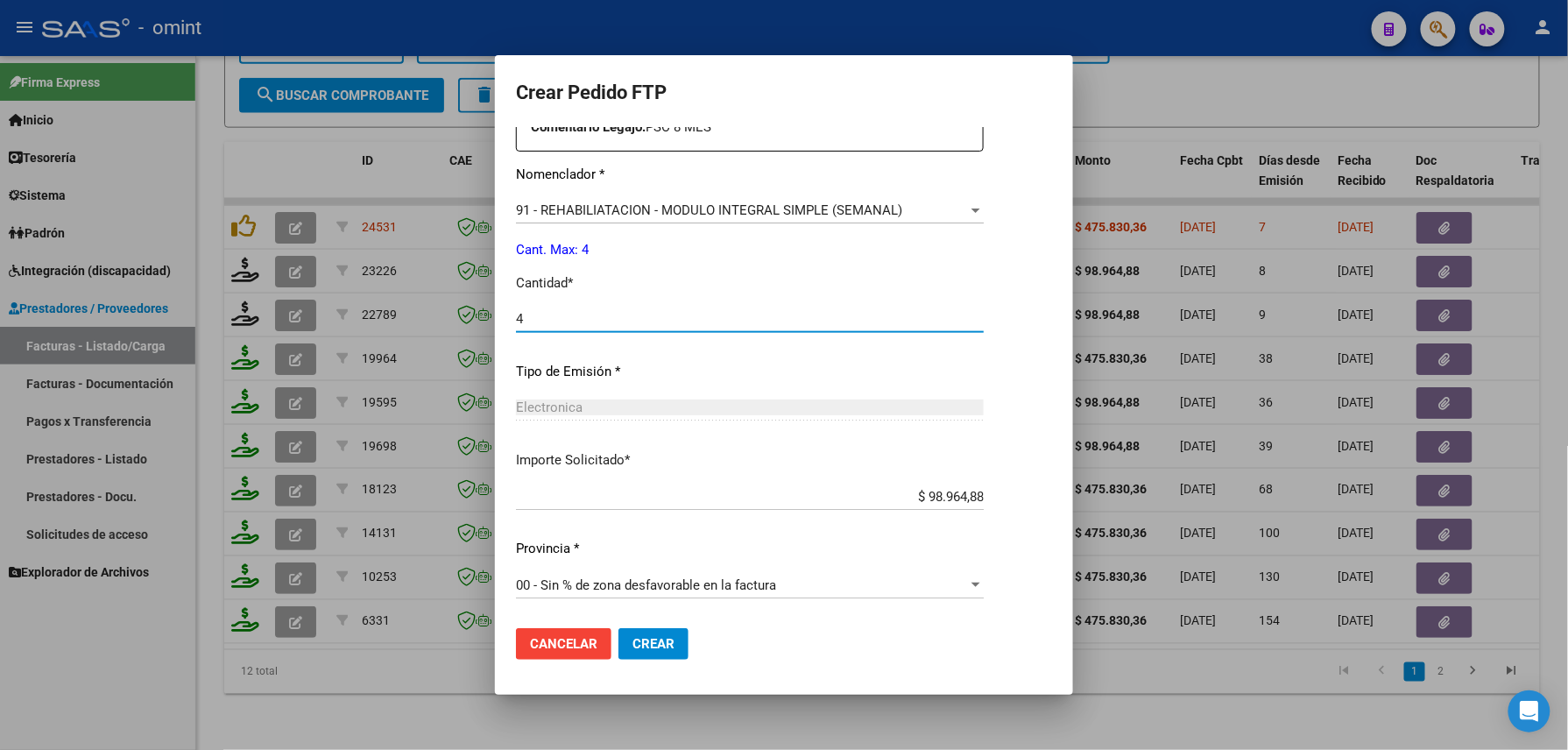
type input "4"
click at [636, 636] on span "Crear" at bounding box center [653, 644] width 42 height 16
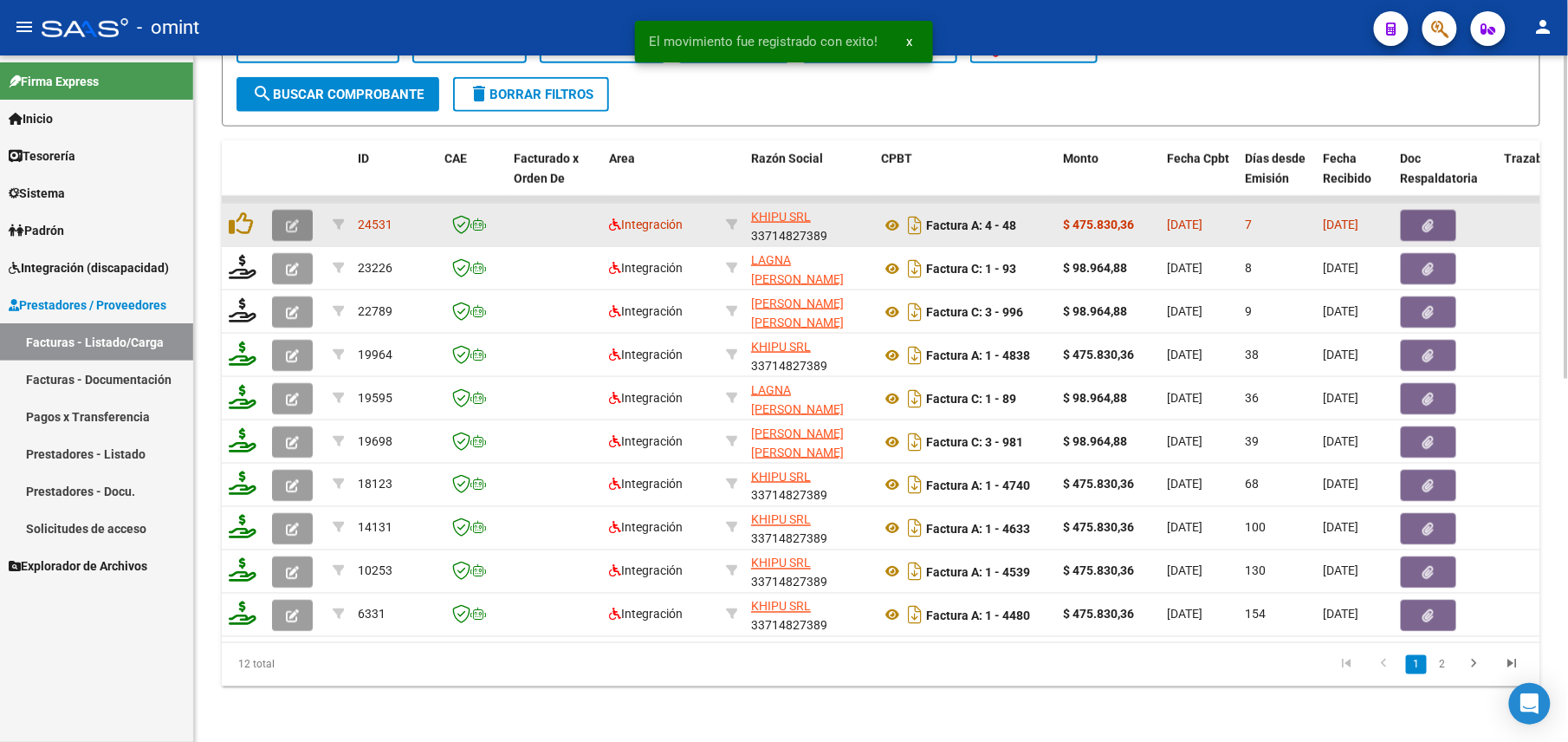
click at [295, 220] on icon "button" at bounding box center [293, 226] width 13 height 13
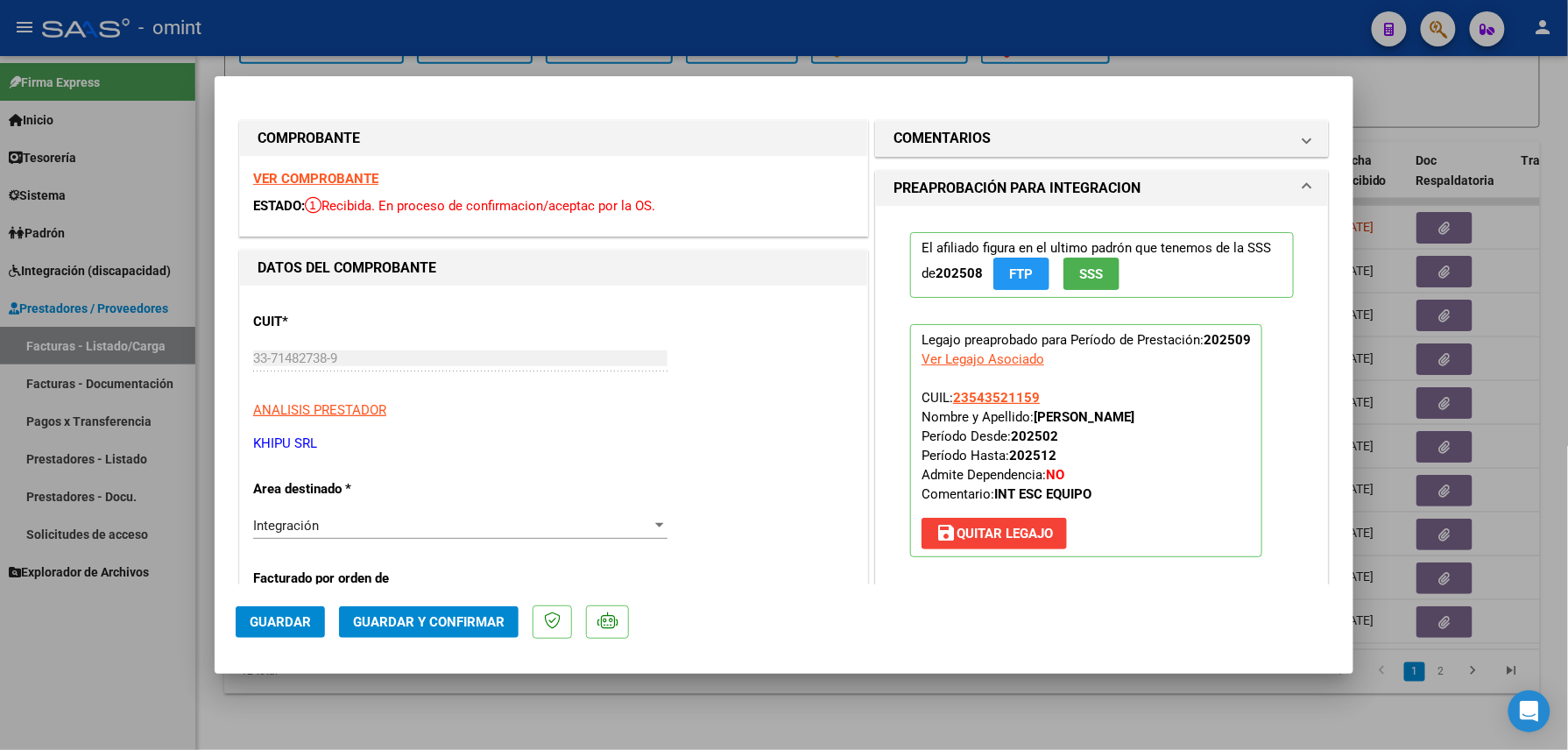
click at [345, 171] on strong "VER COMPROBANTE" at bounding box center [315, 178] width 125 height 16
click at [431, 611] on button "Guardar y Confirmar" at bounding box center [428, 622] width 179 height 32
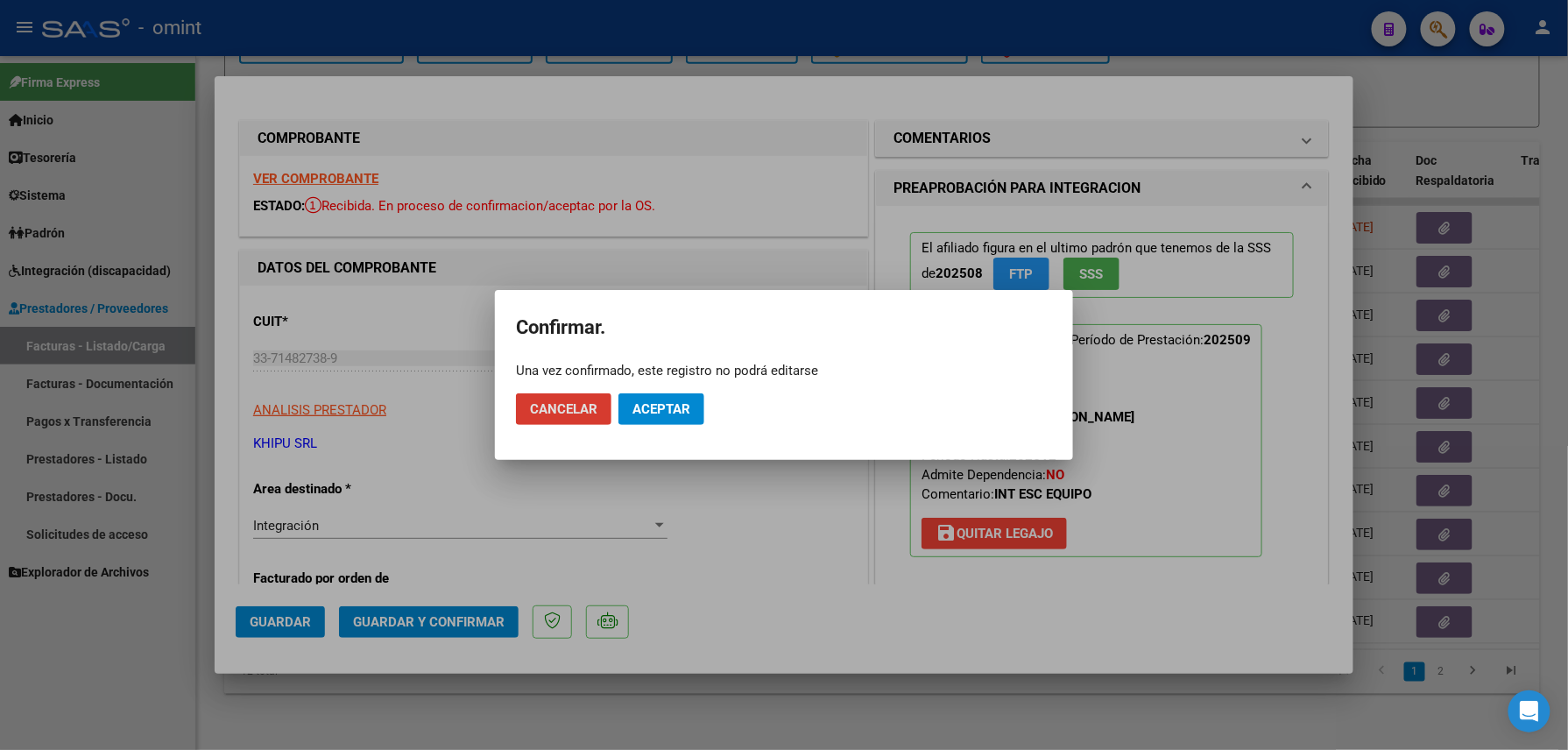
click at [647, 394] on button "Aceptar" at bounding box center [662, 410] width 86 height 32
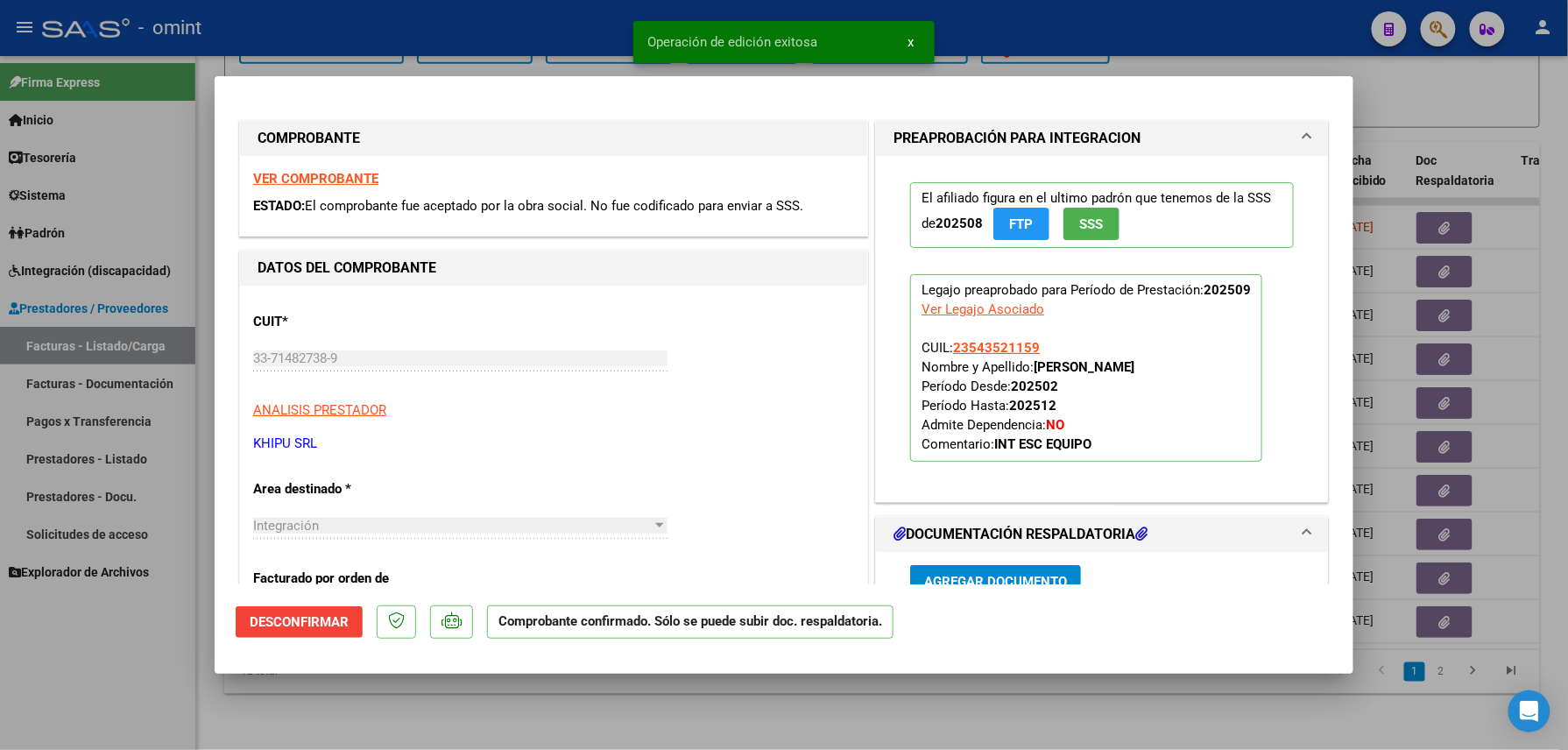
click at [494, 684] on div at bounding box center [784, 375] width 1568 height 750
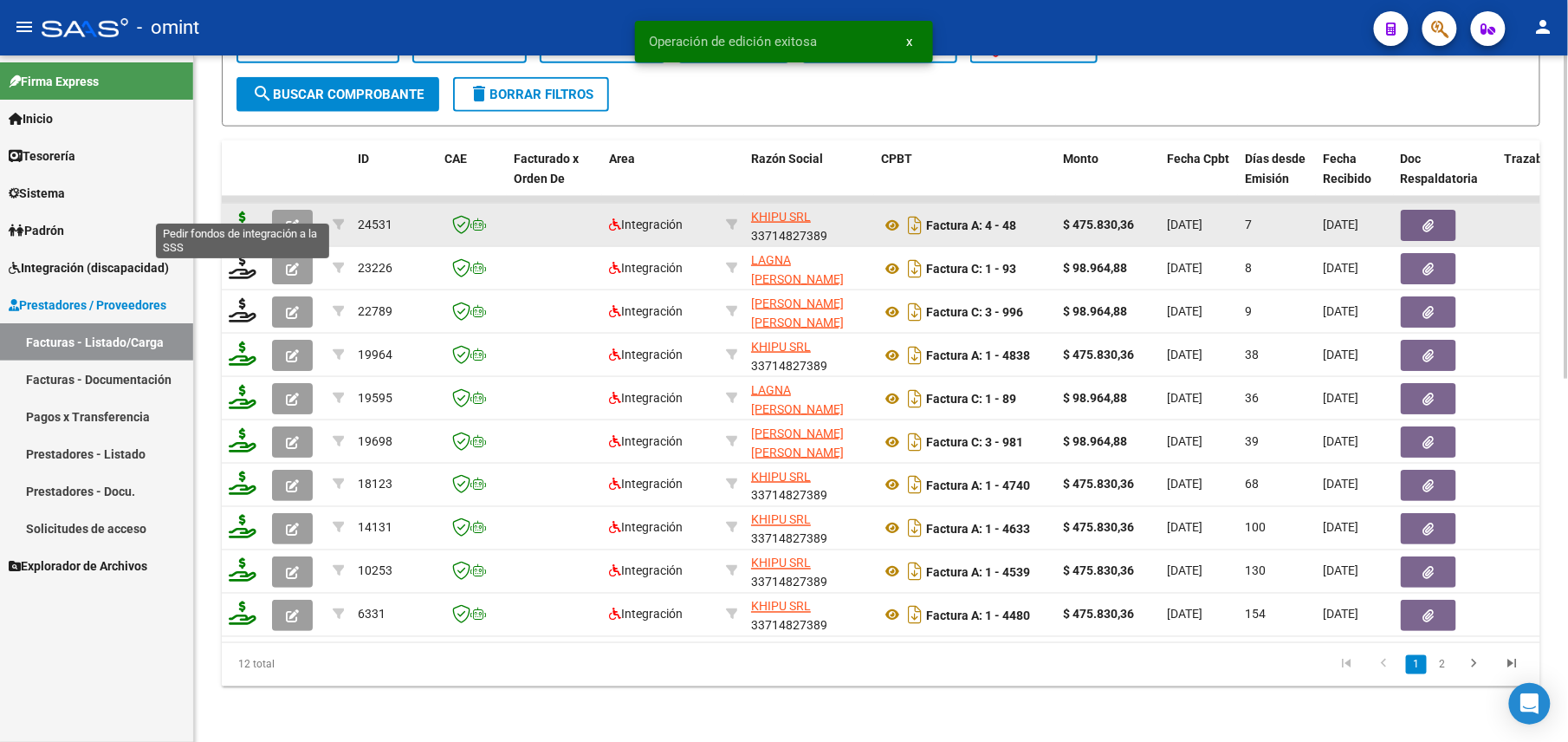
click at [236, 211] on icon at bounding box center [243, 223] width 28 height 24
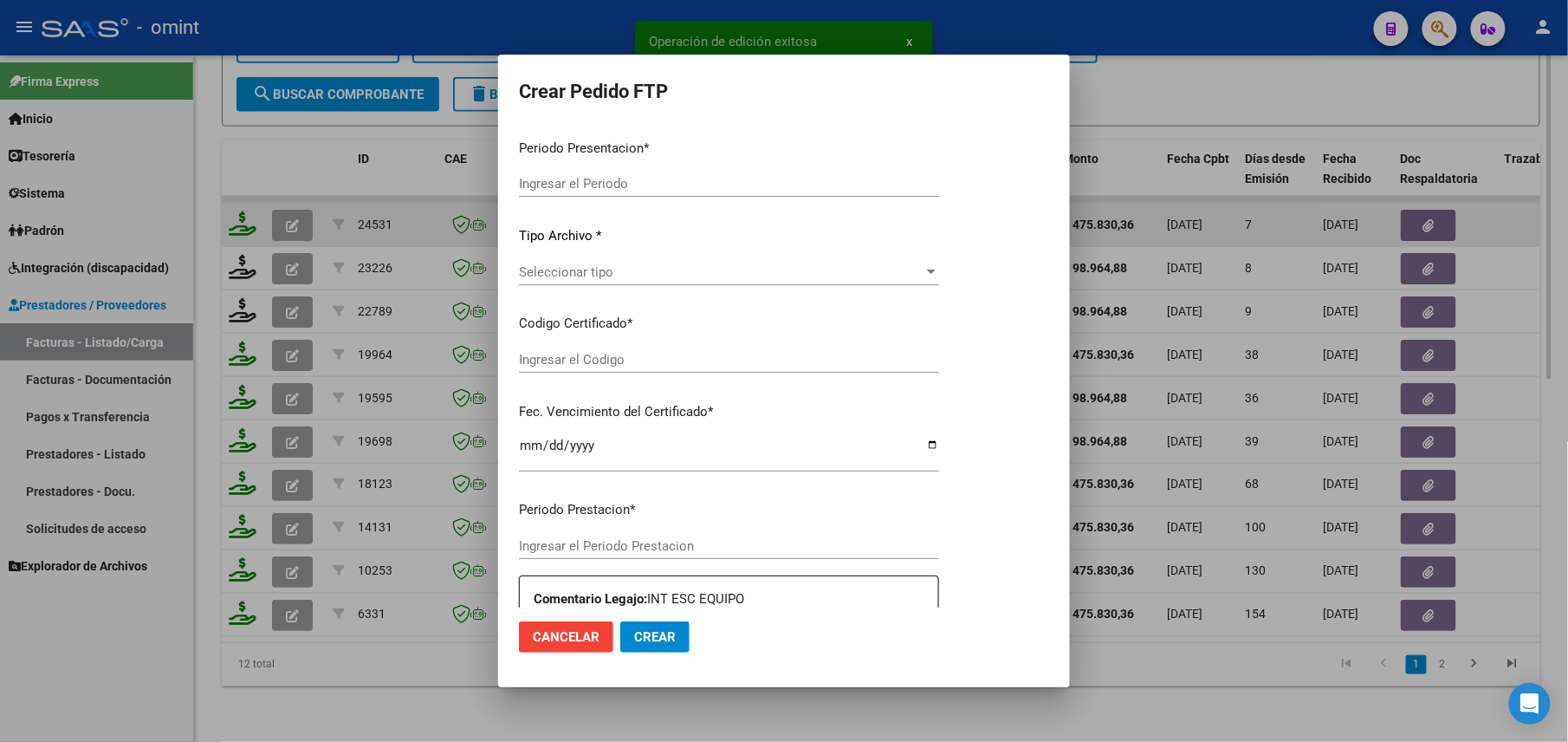
type input "202509"
type input "$ 475.830,36"
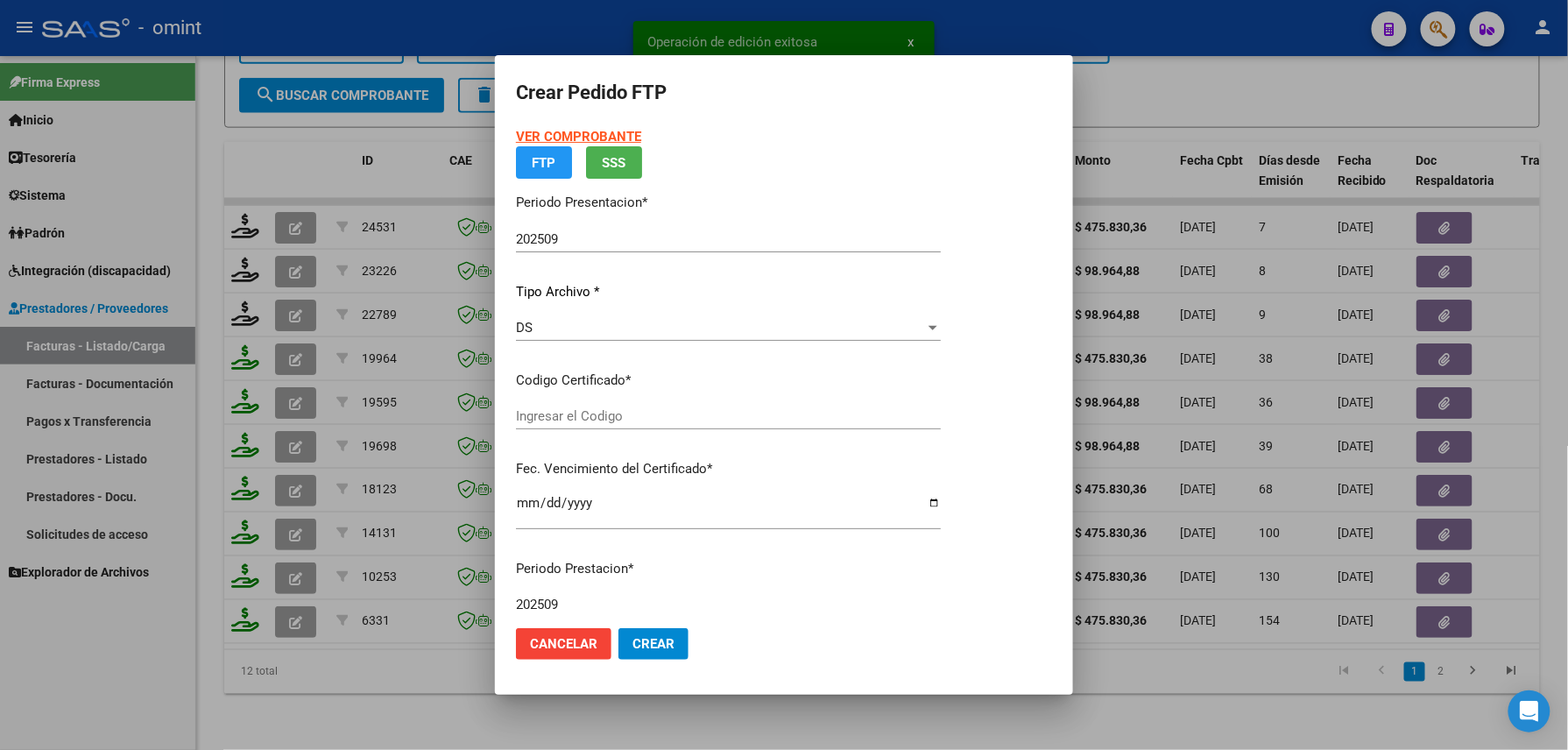
type input "825385944"
type input "2028-02-23"
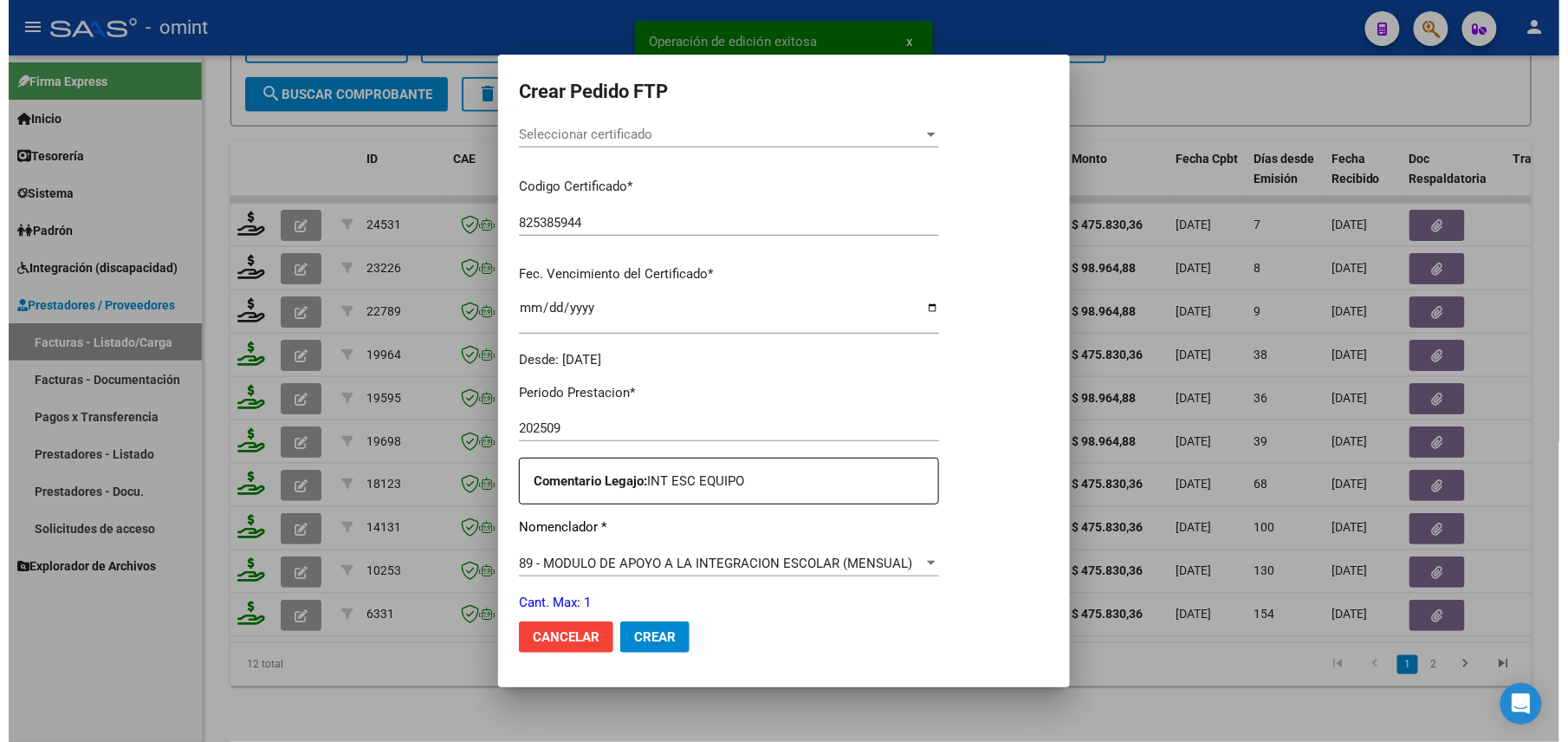
scroll to position [624, 0]
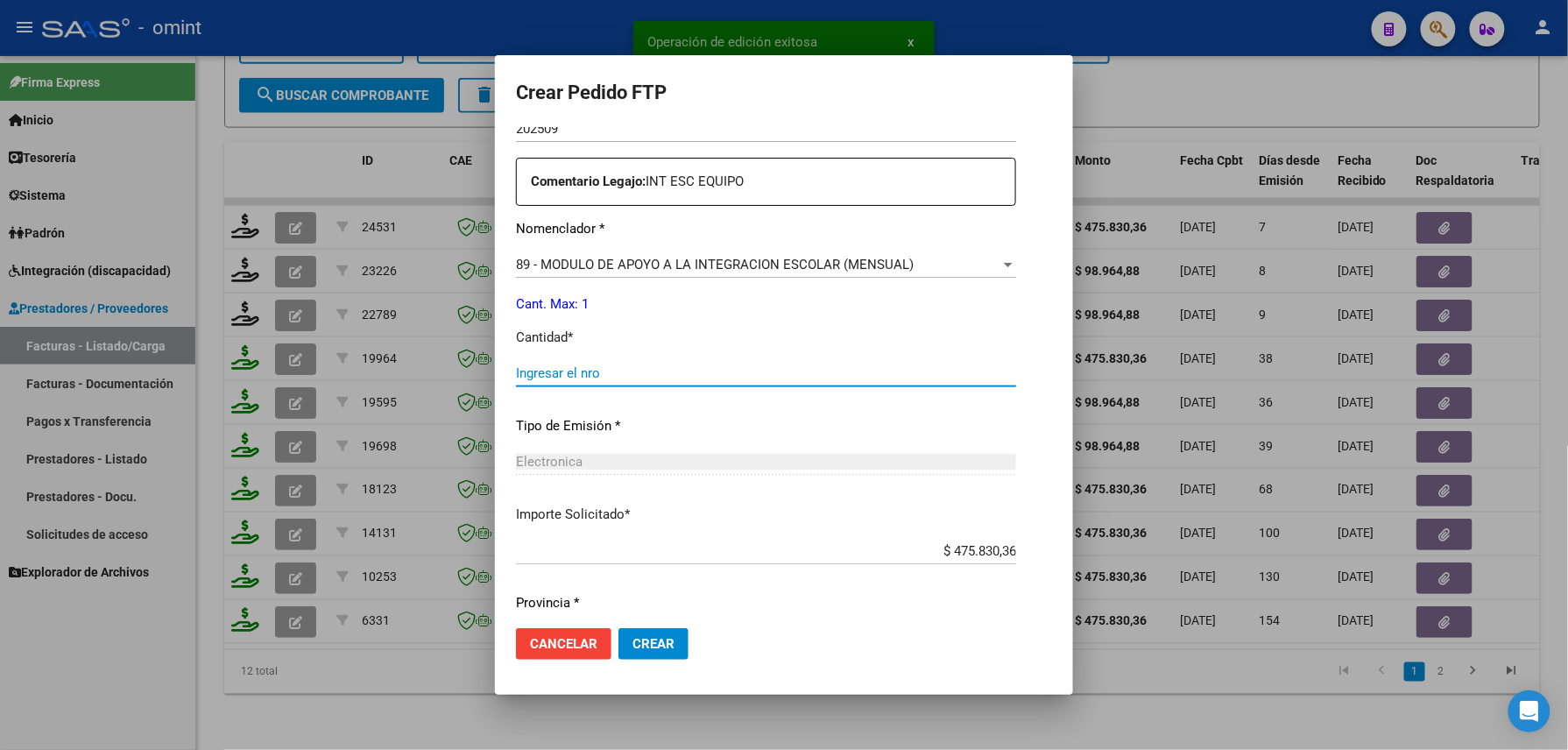
click at [596, 379] on input "Ingresar el nro" at bounding box center [766, 372] width 500 height 16
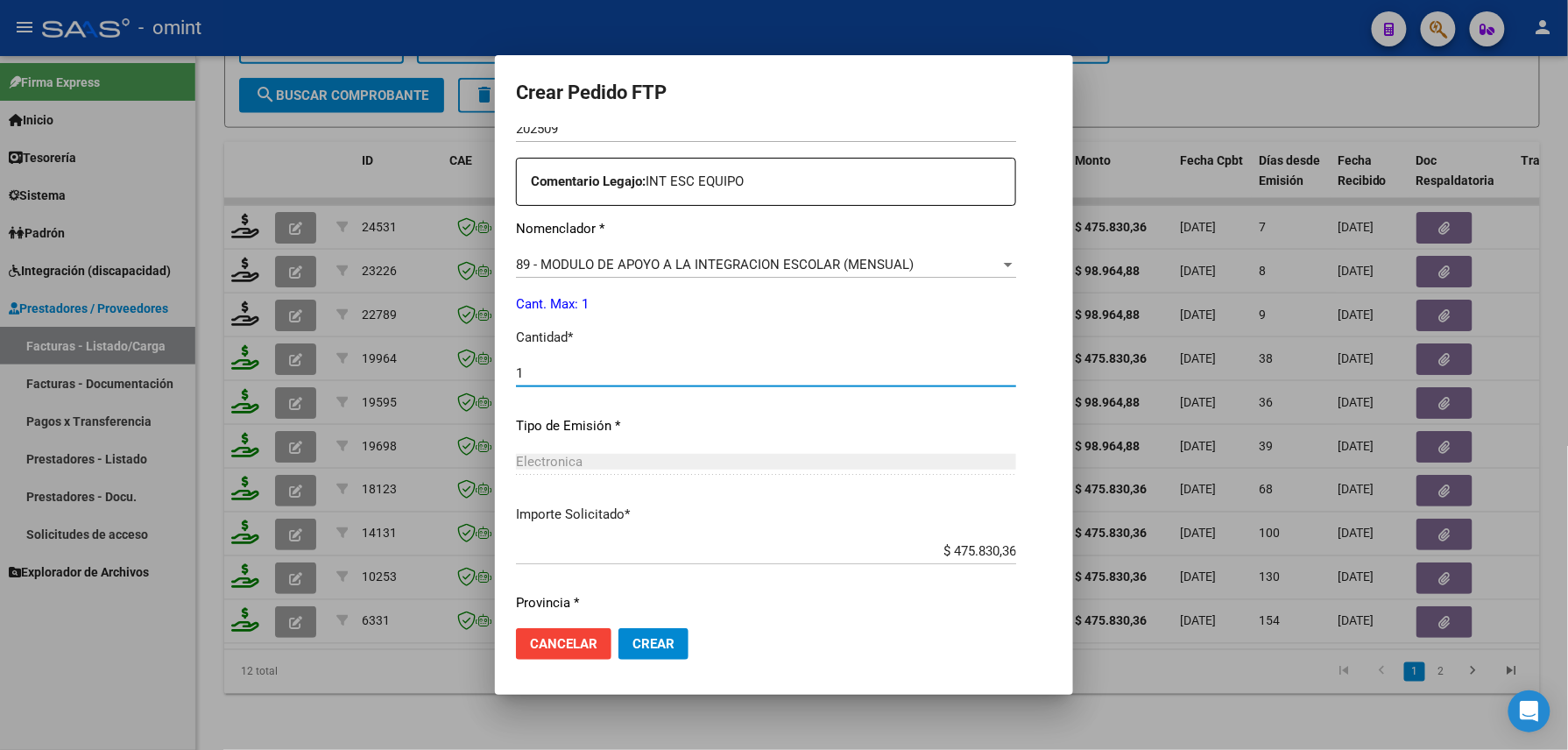
type input "1"
click at [659, 648] on span "Crear" at bounding box center [653, 644] width 42 height 16
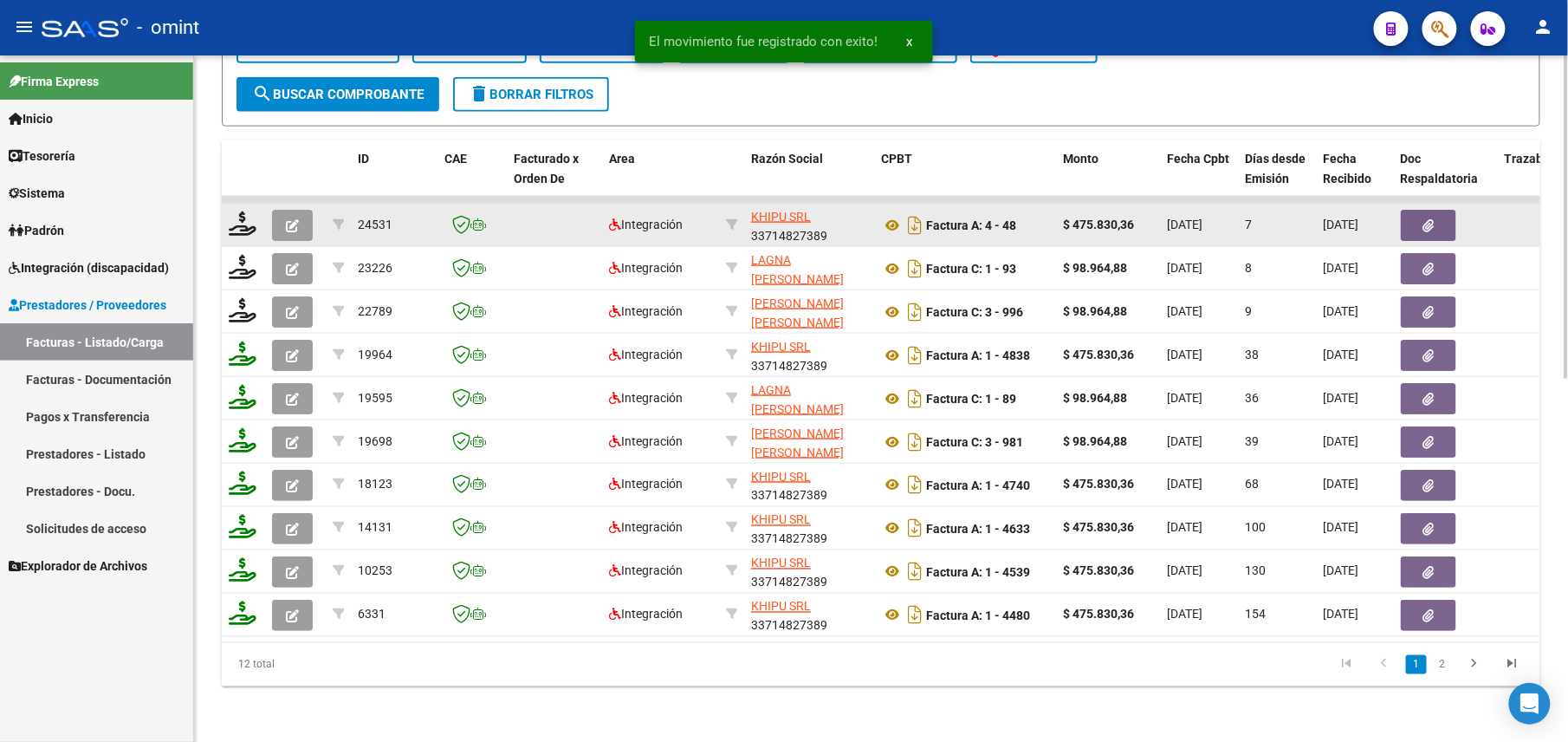
click at [293, 220] on icon "button" at bounding box center [293, 226] width 13 height 13
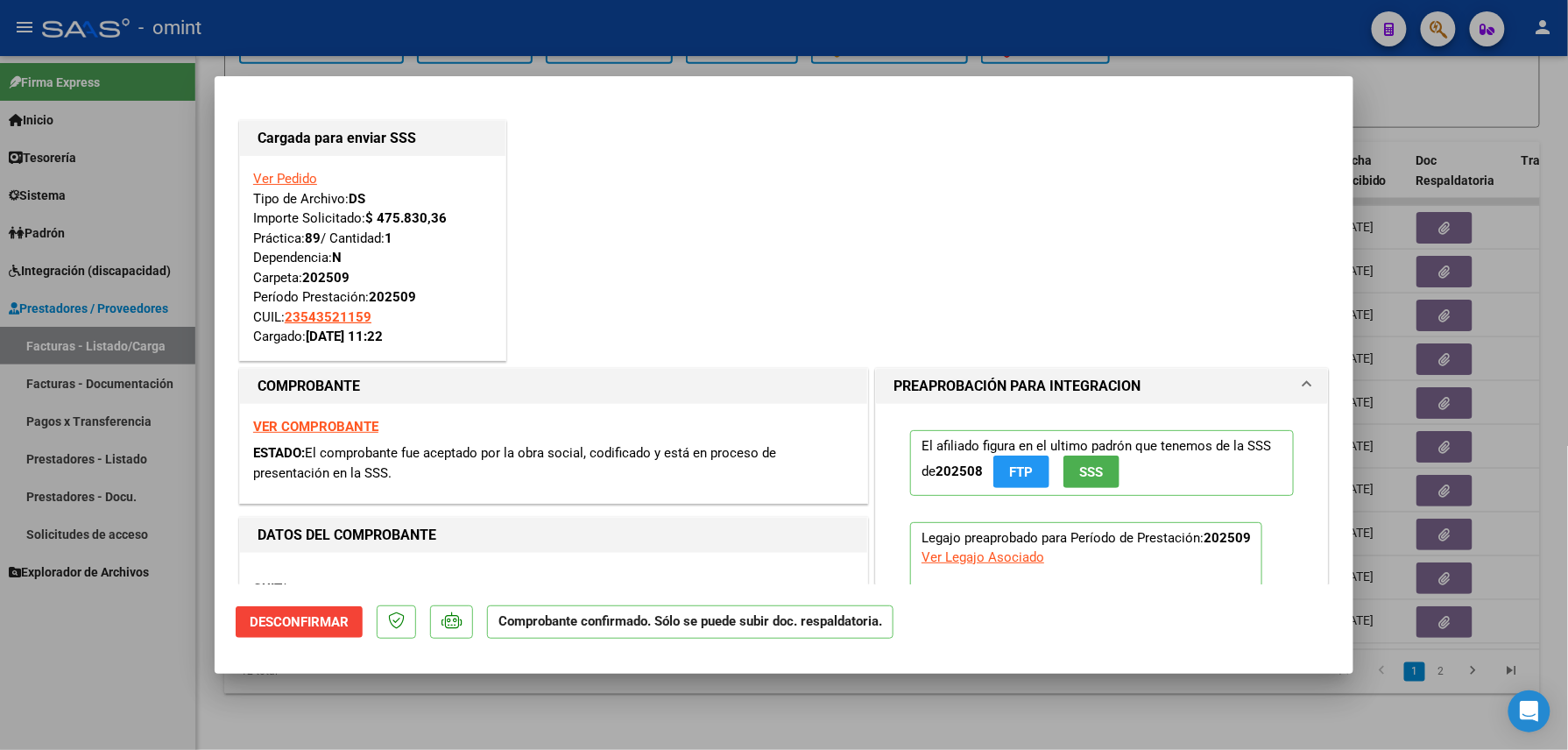
click at [369, 690] on div at bounding box center [784, 375] width 1568 height 750
type input "$ 0,00"
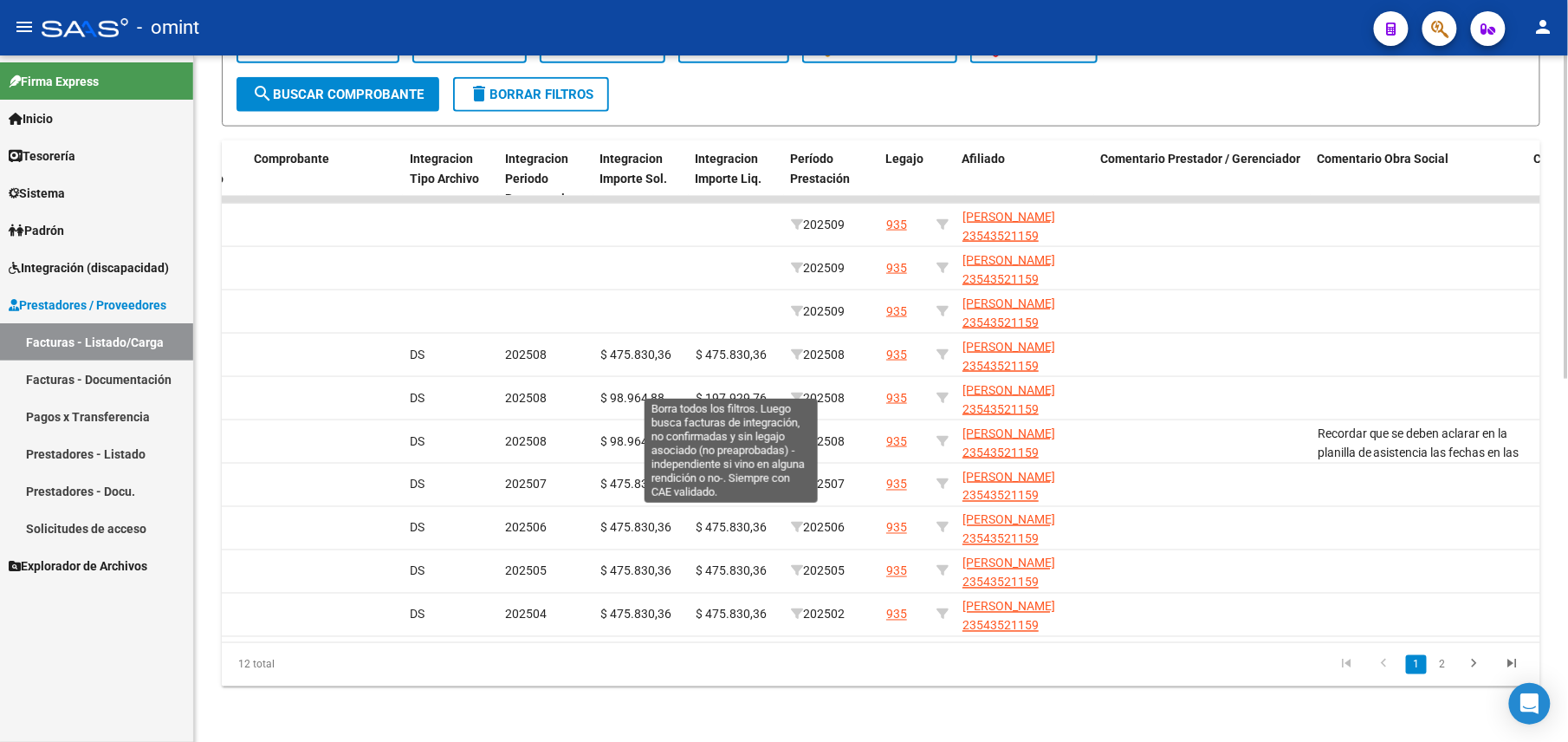
scroll to position [306, 0]
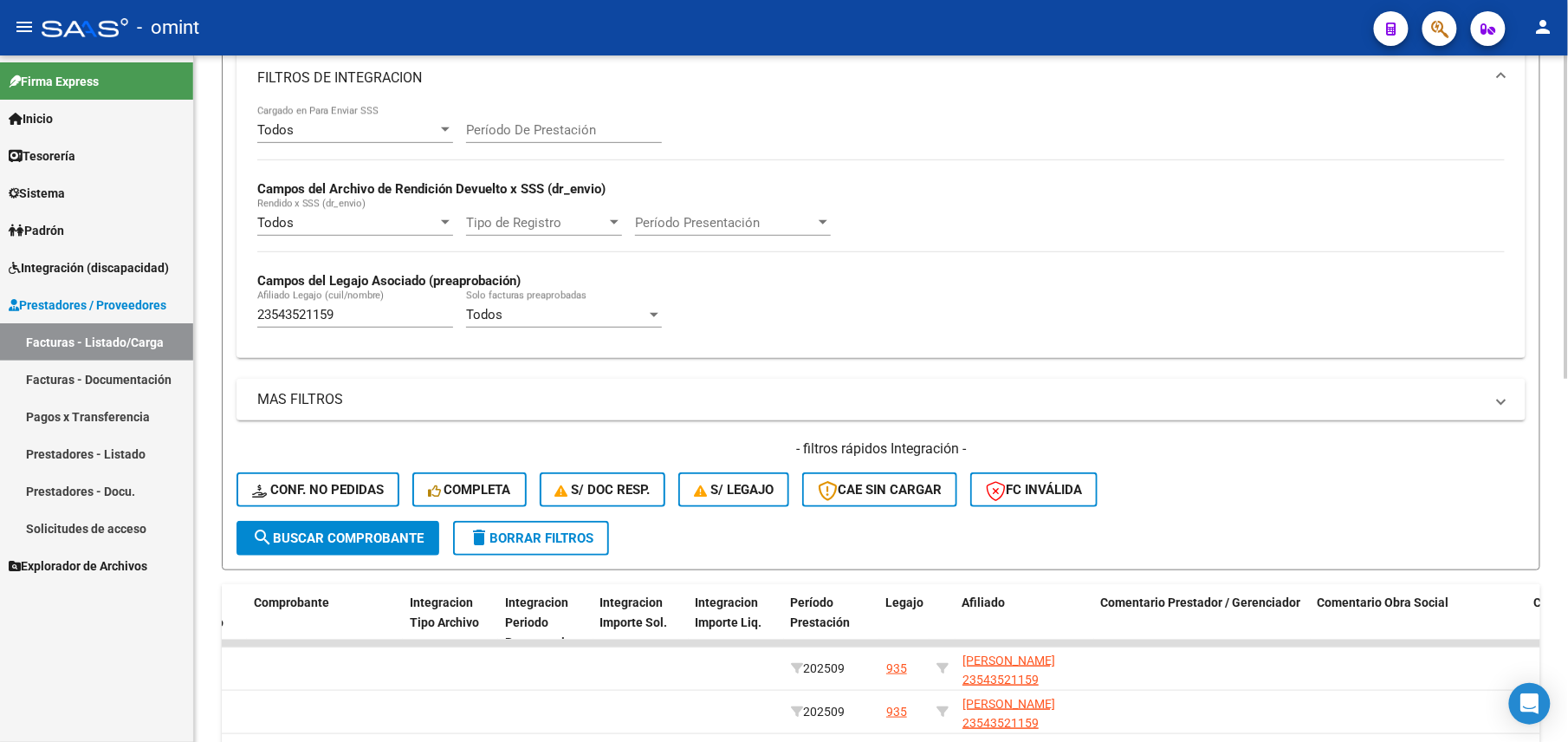
click at [314, 314] on input "23543521159" at bounding box center [355, 314] width 196 height 16
paste input "0476926514"
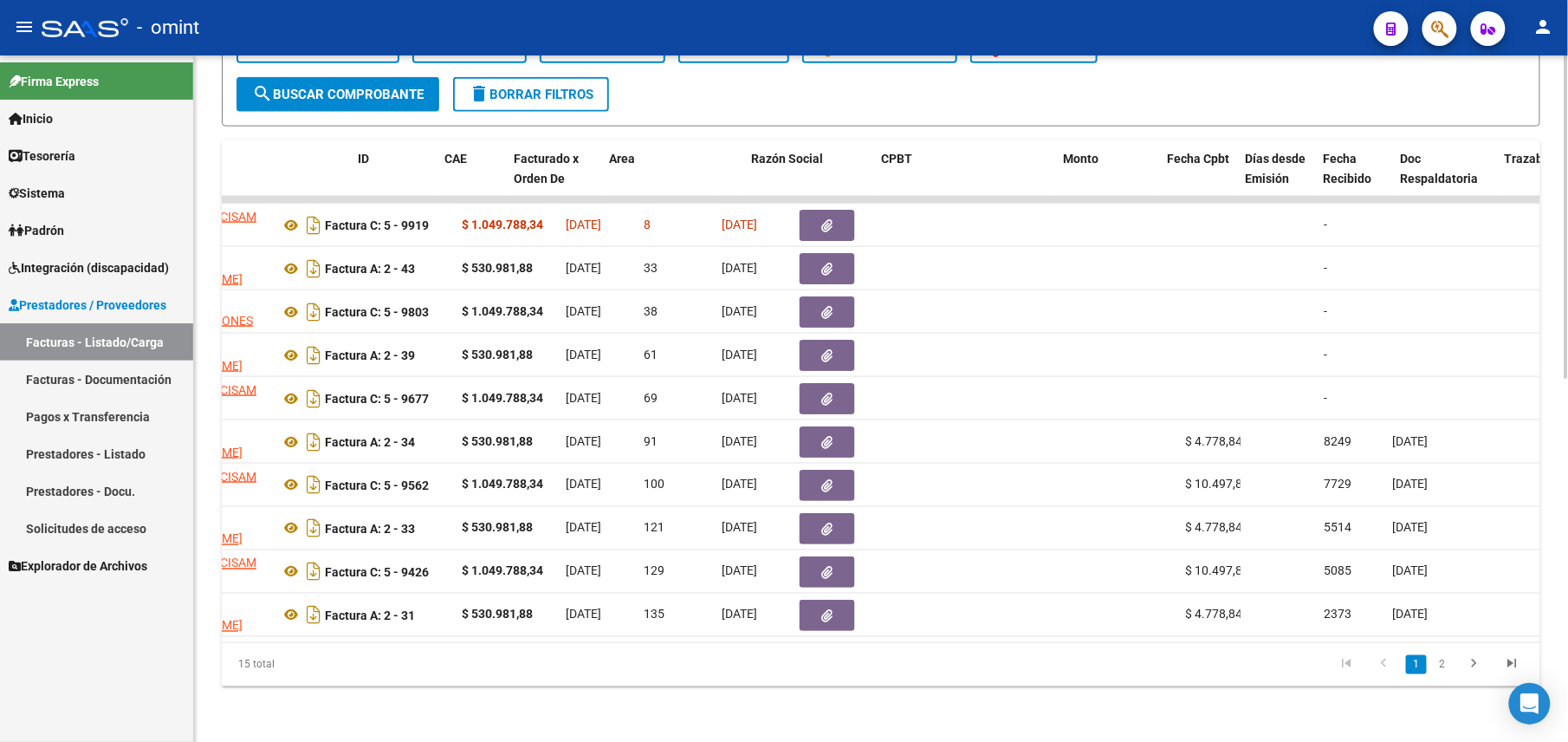
scroll to position [0, 0]
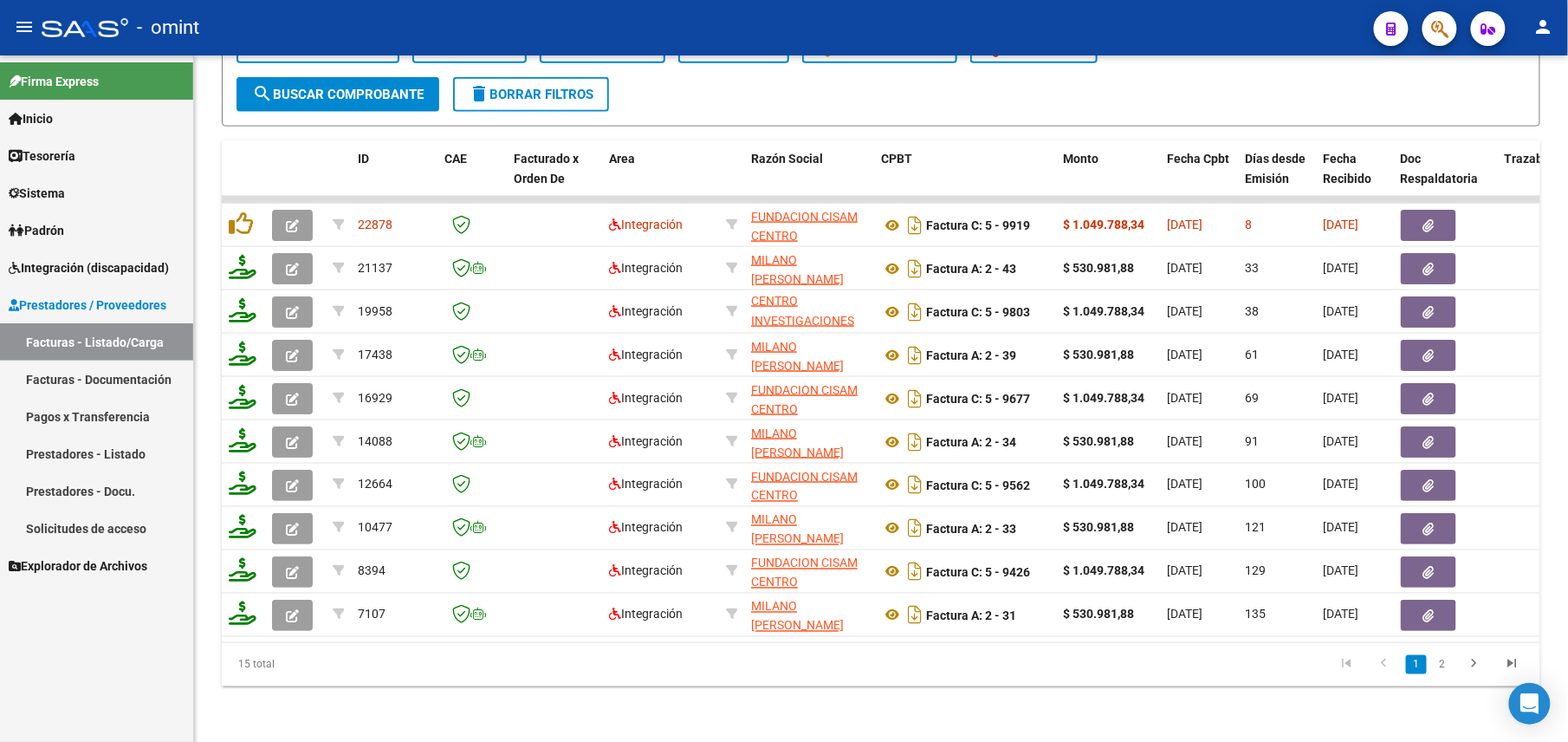
type input "20476926514"
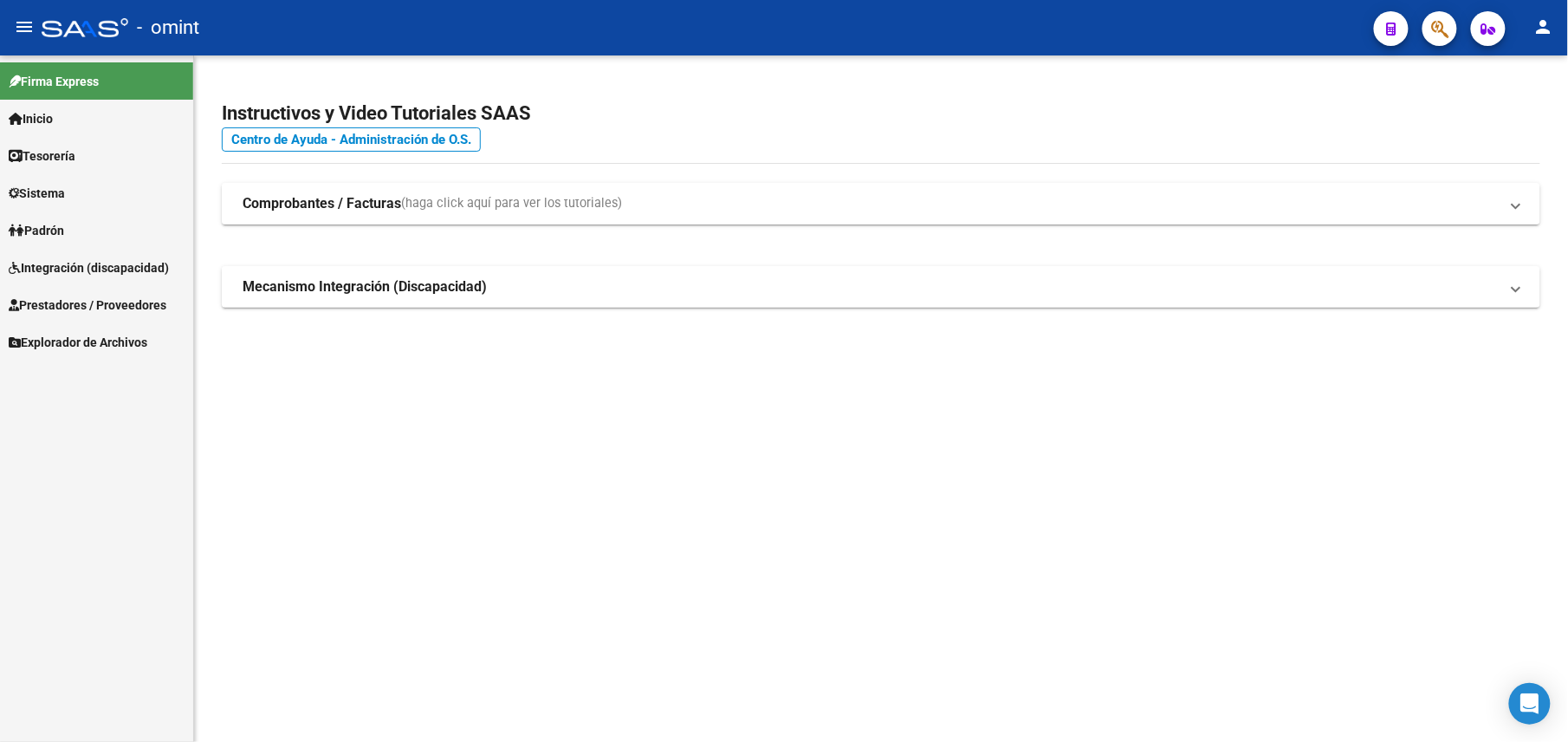
click at [157, 298] on span "Prestadores / Proveedores" at bounding box center [87, 305] width 158 height 19
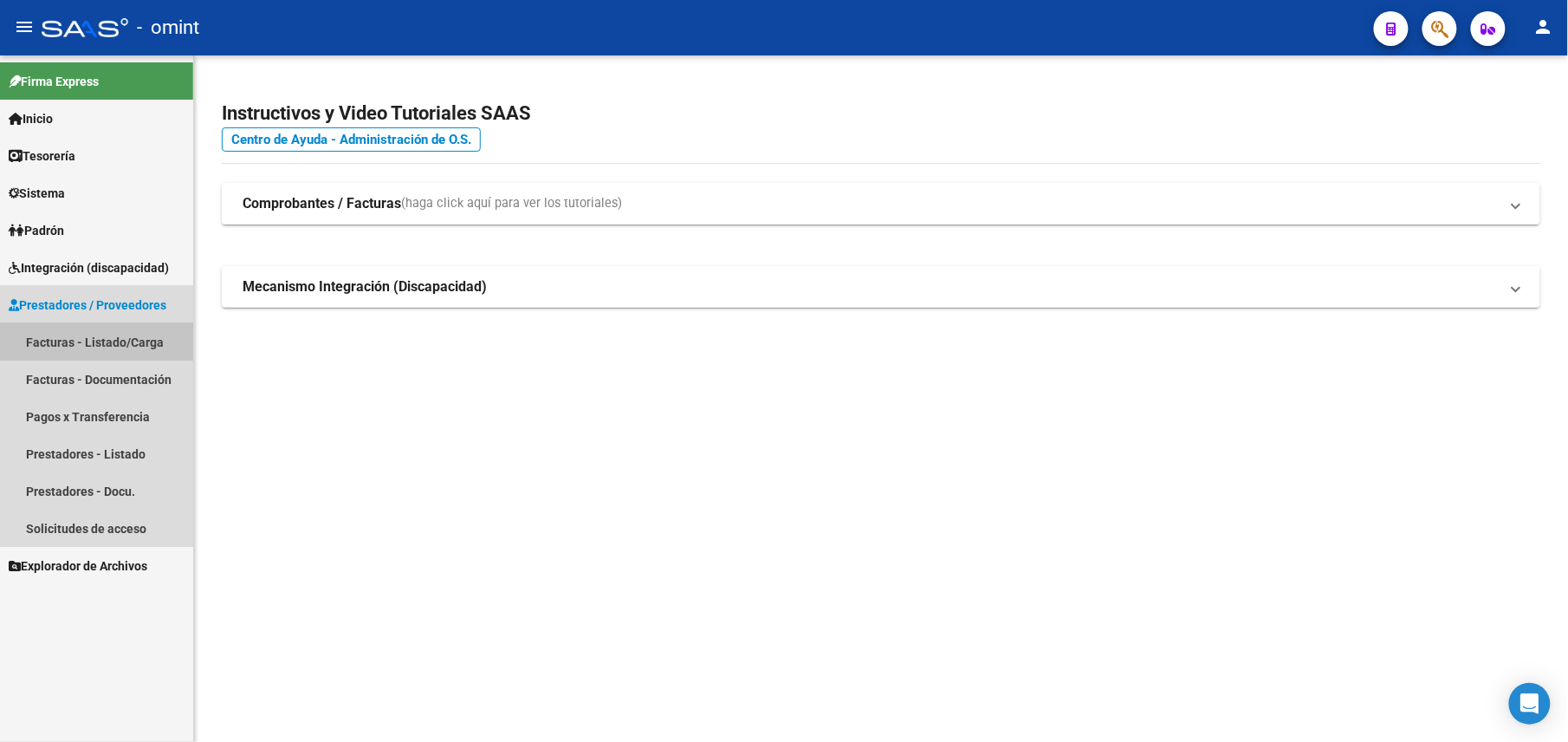
click at [130, 330] on link "Facturas - Listado/Carga" at bounding box center [96, 341] width 193 height 37
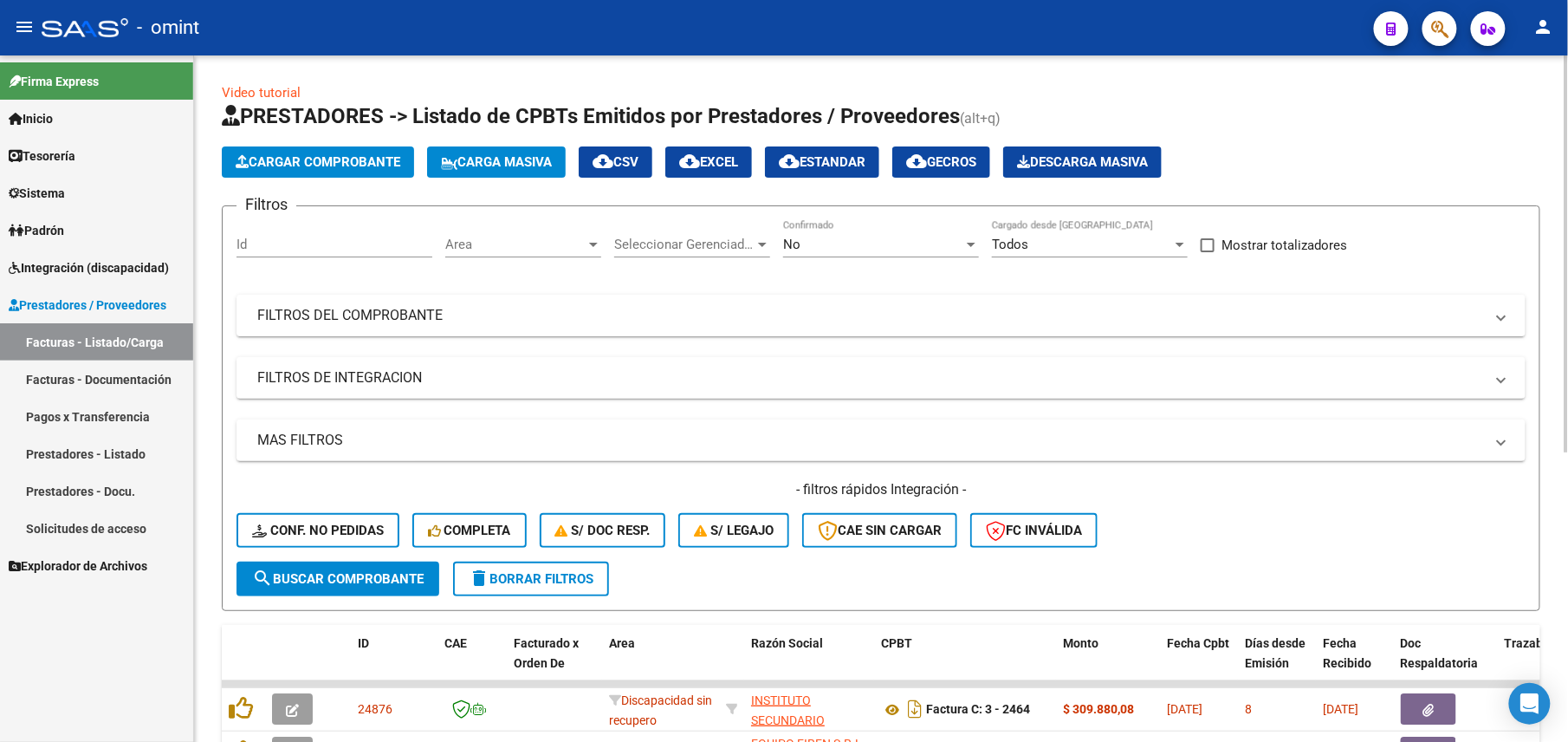
click at [820, 233] on div "No Confirmado" at bounding box center [881, 238] width 196 height 37
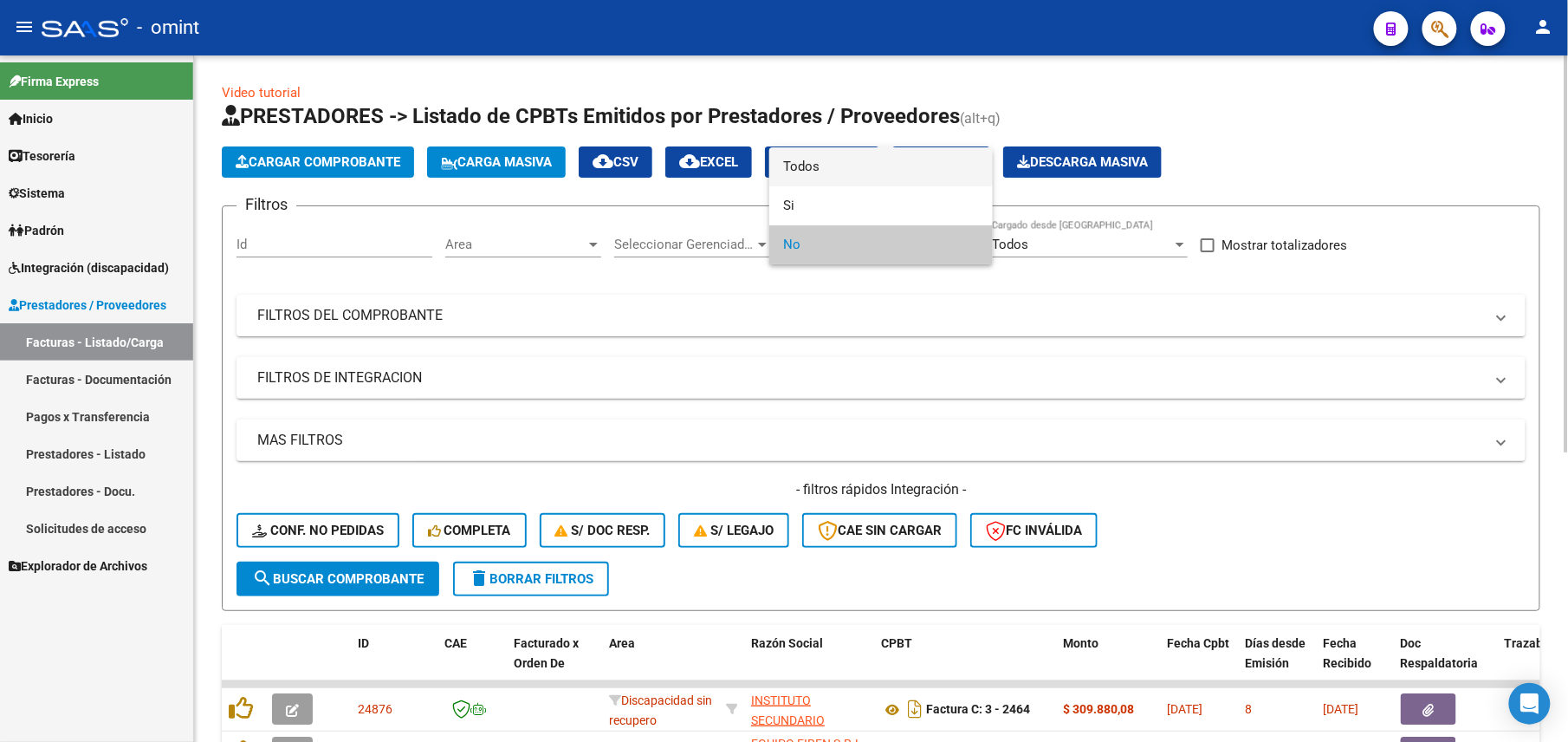
click at [820, 164] on span "Todos" at bounding box center [881, 167] width 196 height 39
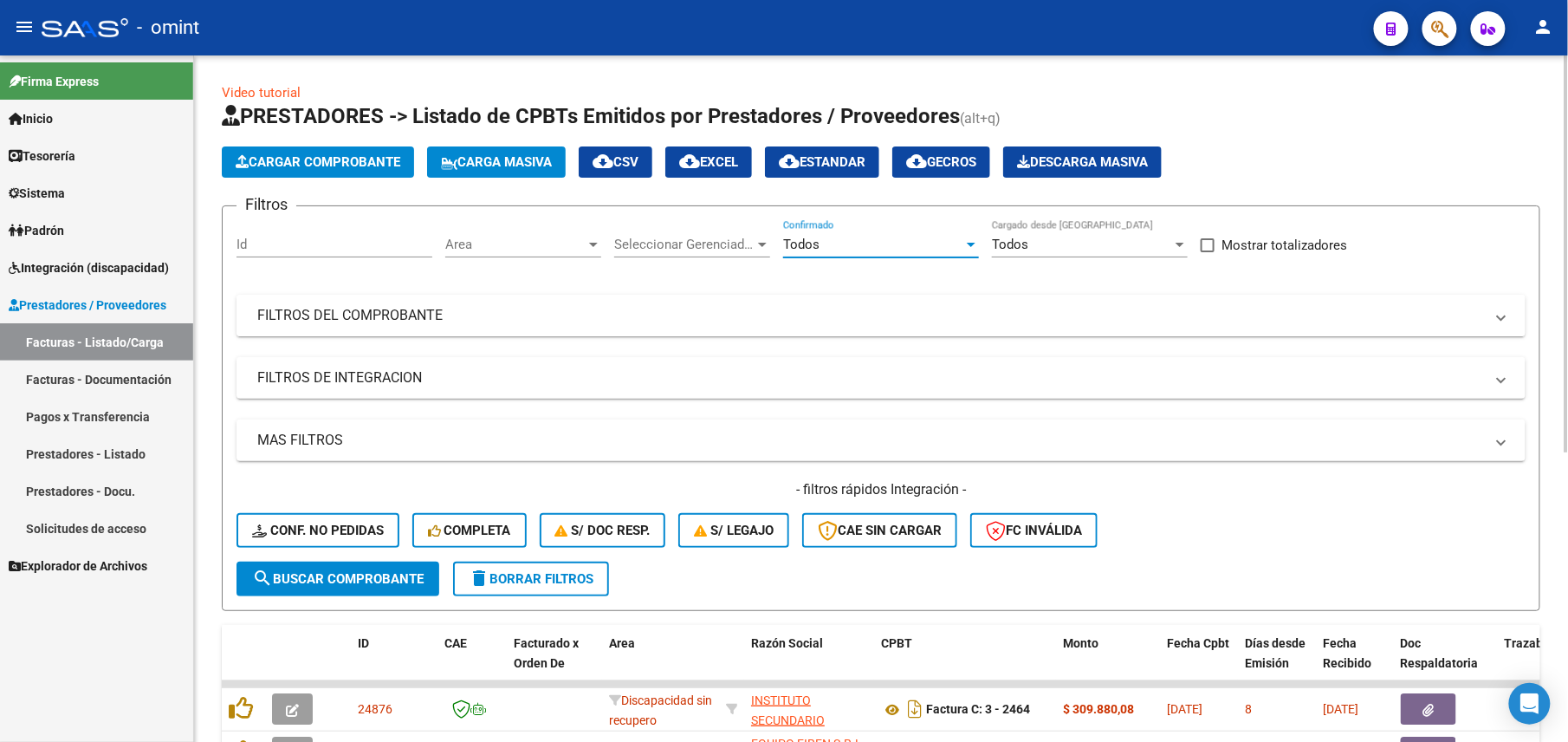
click at [777, 314] on mat-panel-title "FILTROS DEL COMPROBANTE" at bounding box center [870, 315] width 1227 height 19
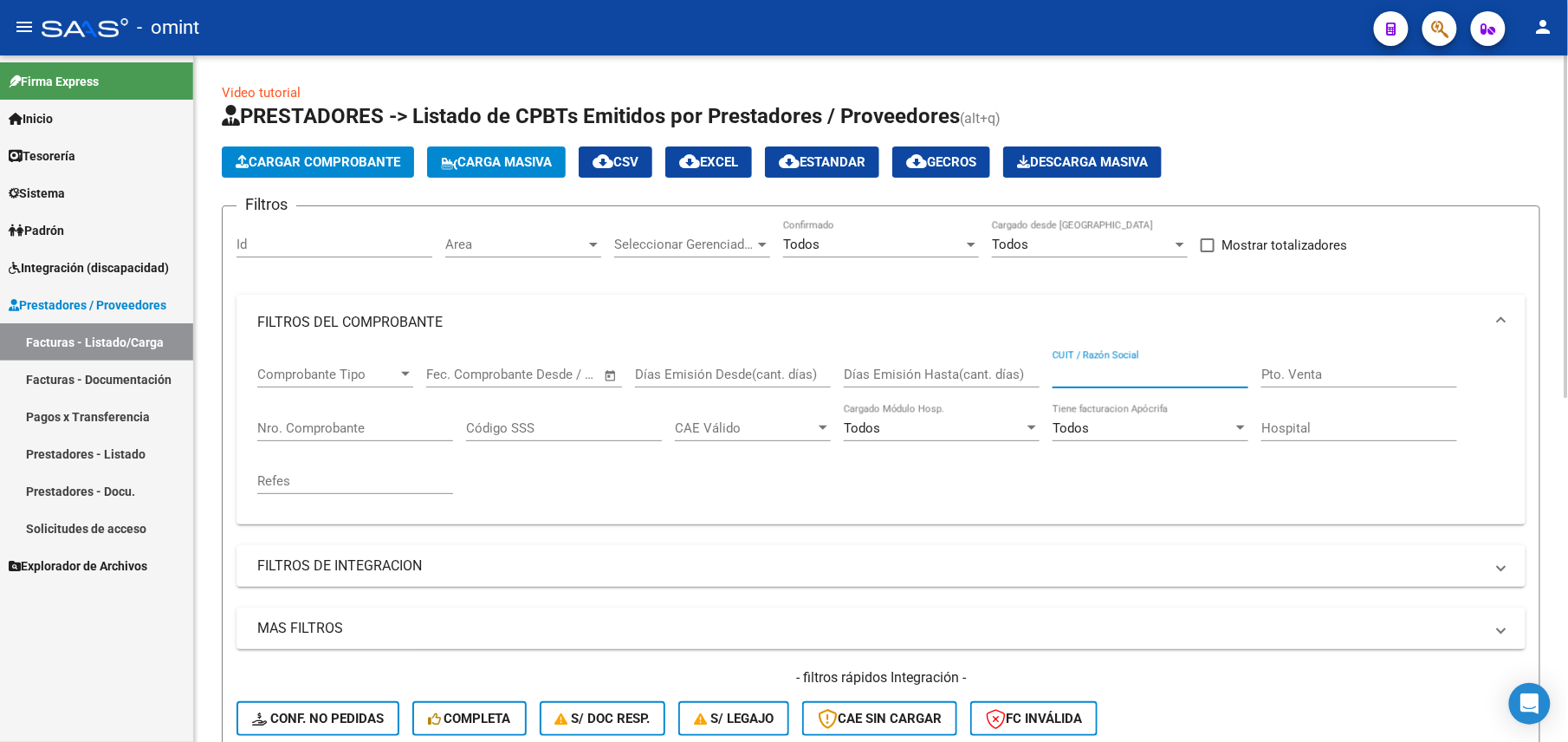
click at [1103, 373] on input "CUIT / Razón Social" at bounding box center [1151, 374] width 196 height 16
paste input "20103043965"
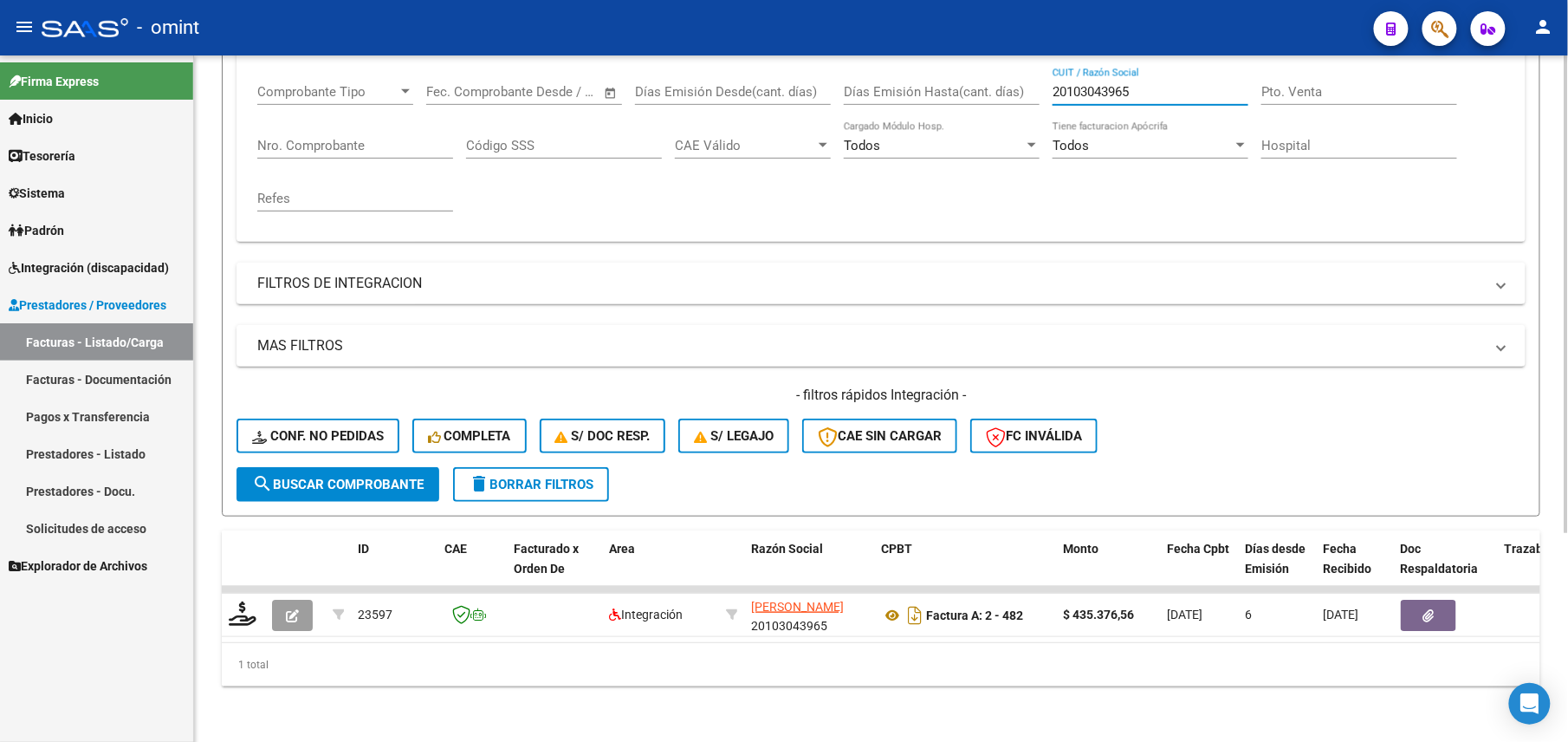
type input "20103043965"
drag, startPoint x: 441, startPoint y: 621, endPoint x: 461, endPoint y: 621, distance: 20.0
click at [461, 621] on datatable-body "23597 Integración VERON RAMON OMAR 20103043965 Factura A: 2 - 482 $ 435.376,56 …" at bounding box center [880, 614] width 1319 height 56
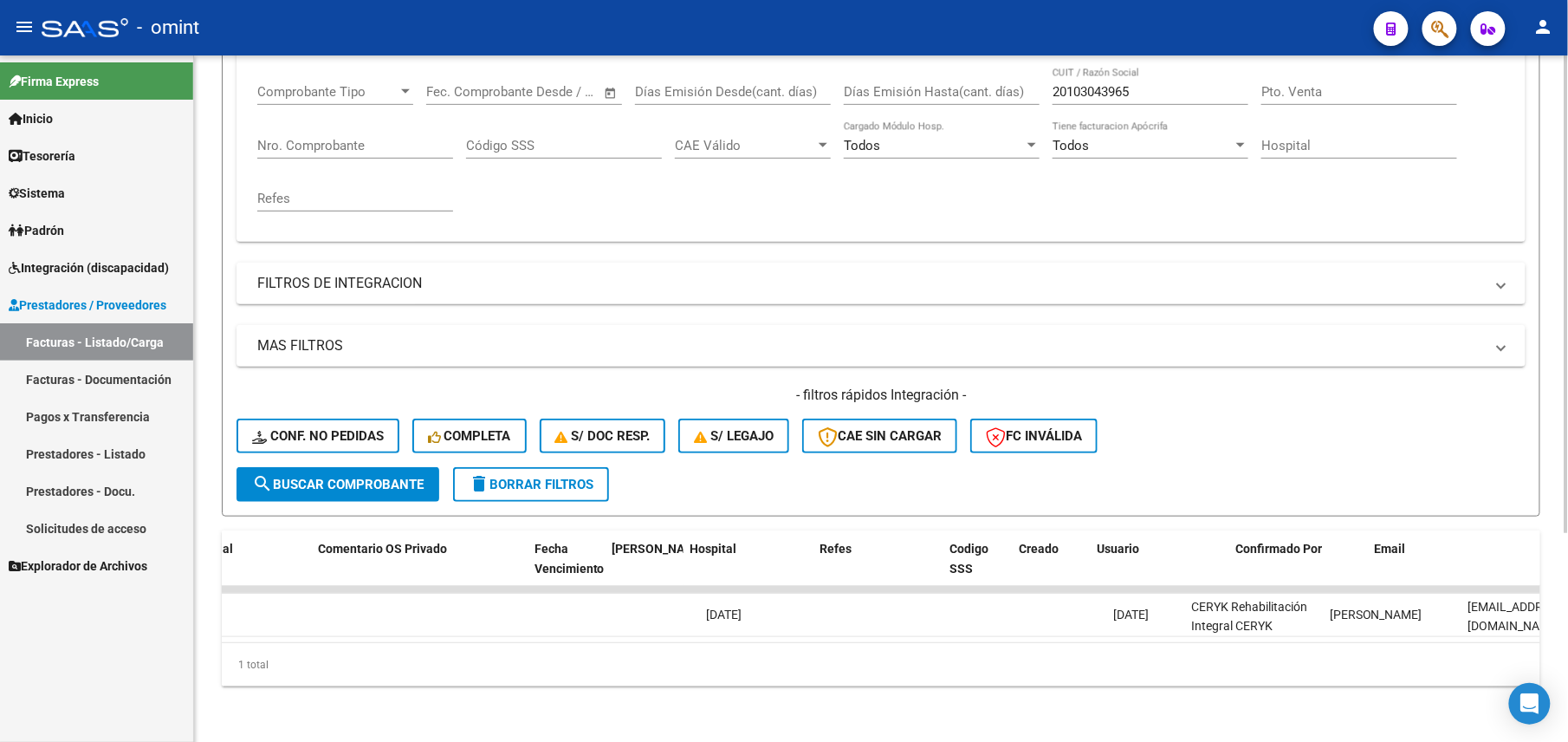
scroll to position [0, 3148]
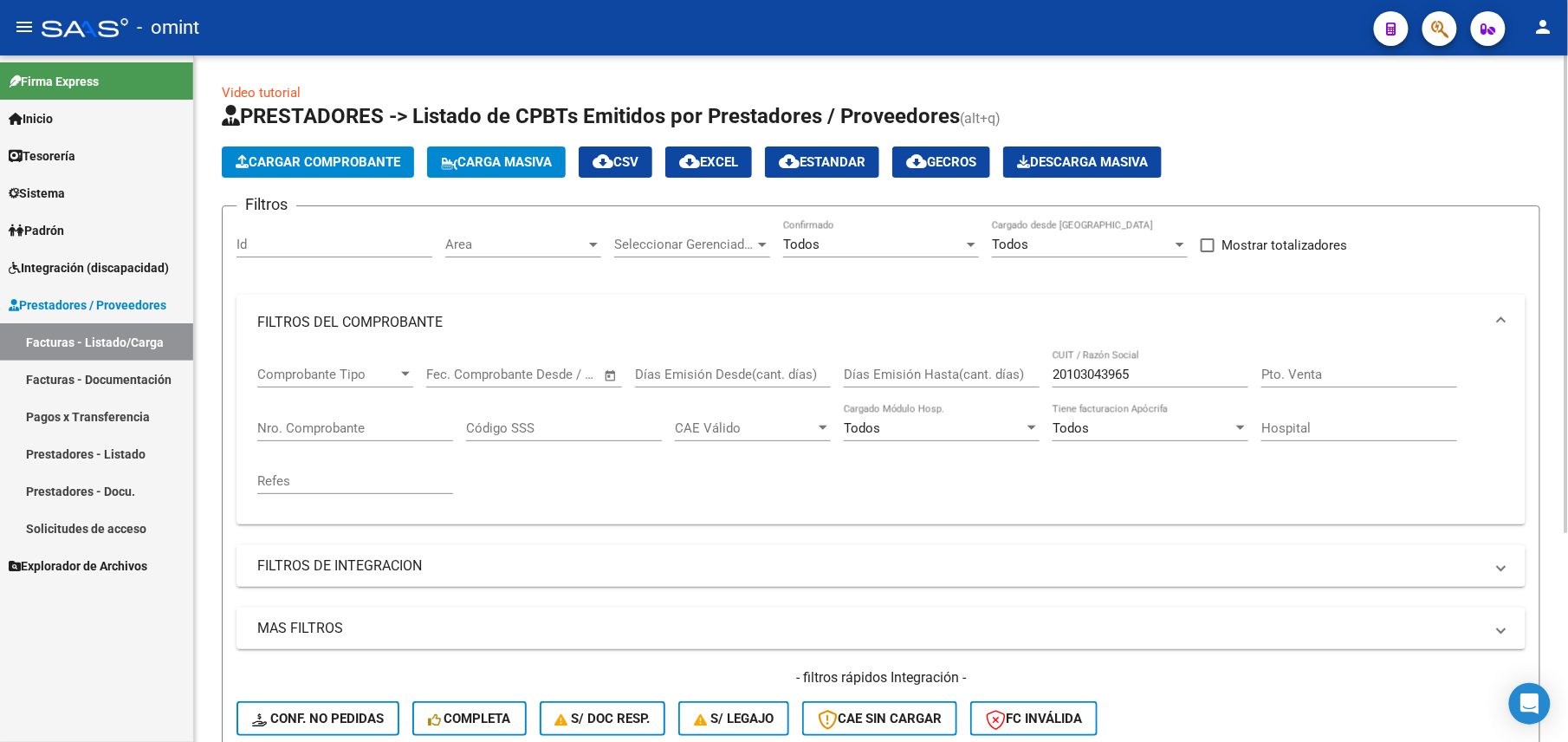
scroll to position [0, 3148]
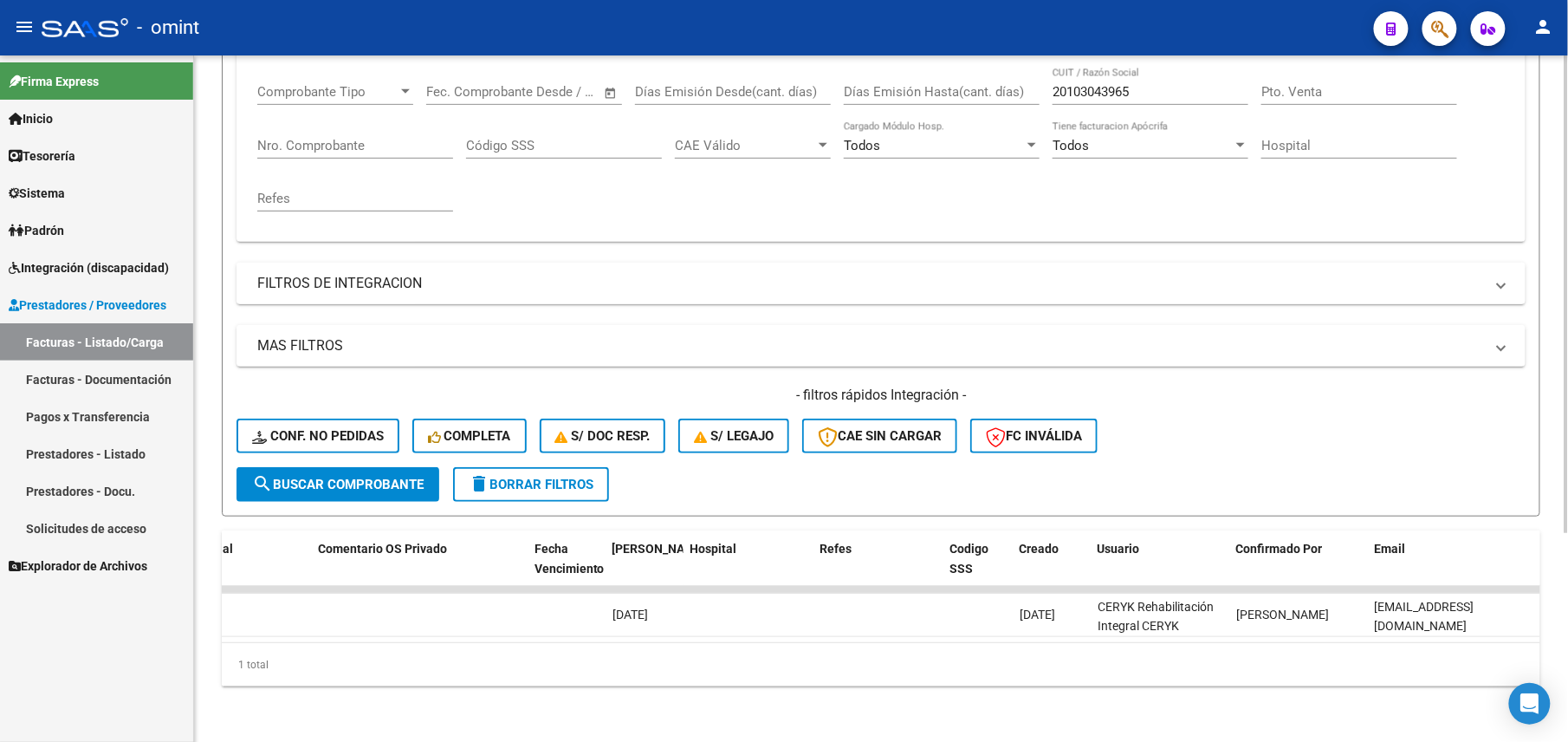
click at [324, 274] on mat-panel-title "FILTROS DE INTEGRACION" at bounding box center [870, 283] width 1227 height 19
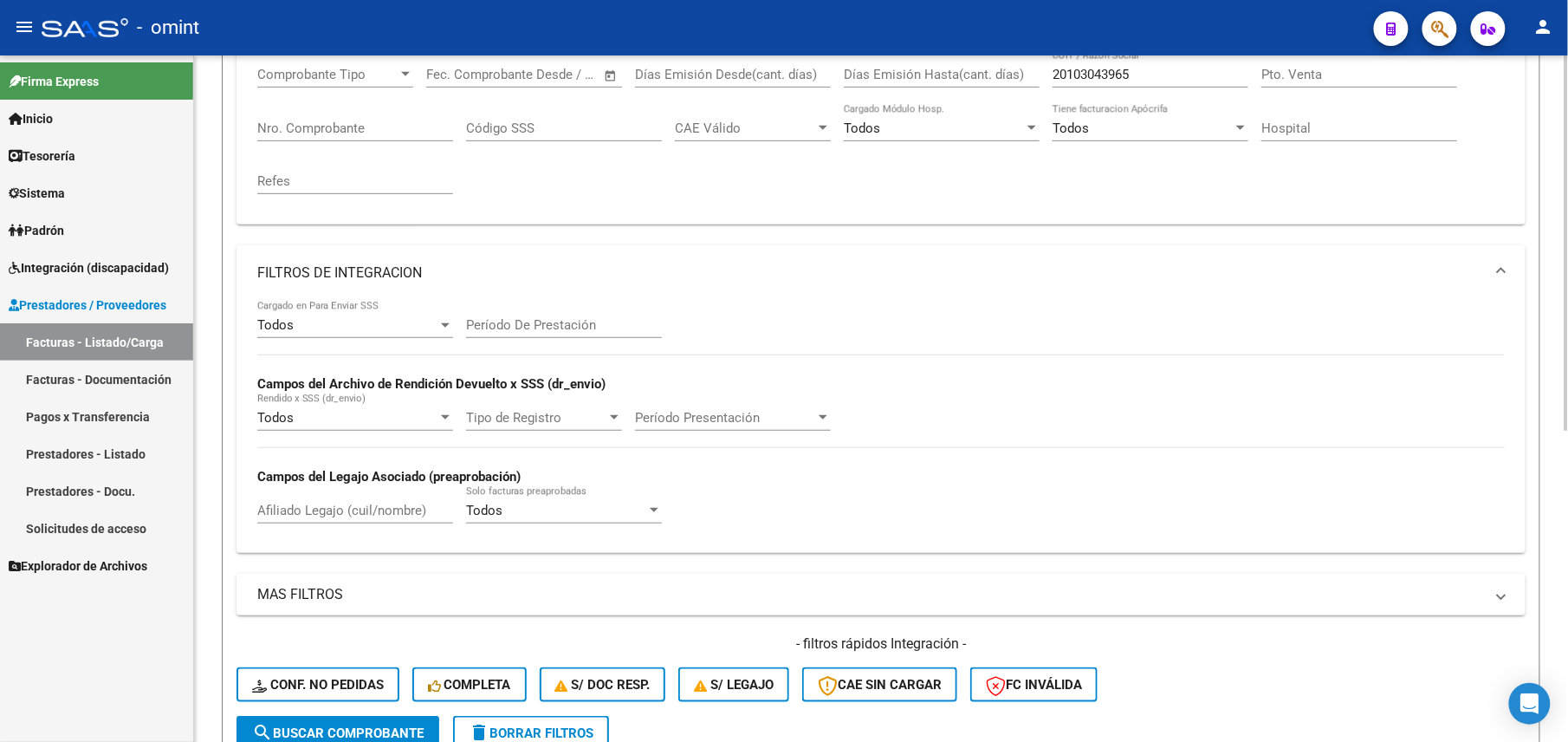
click at [341, 509] on input "Afiliado Legajo (cuil/nombre)" at bounding box center [355, 509] width 196 height 16
paste input "JUSTINIANO"
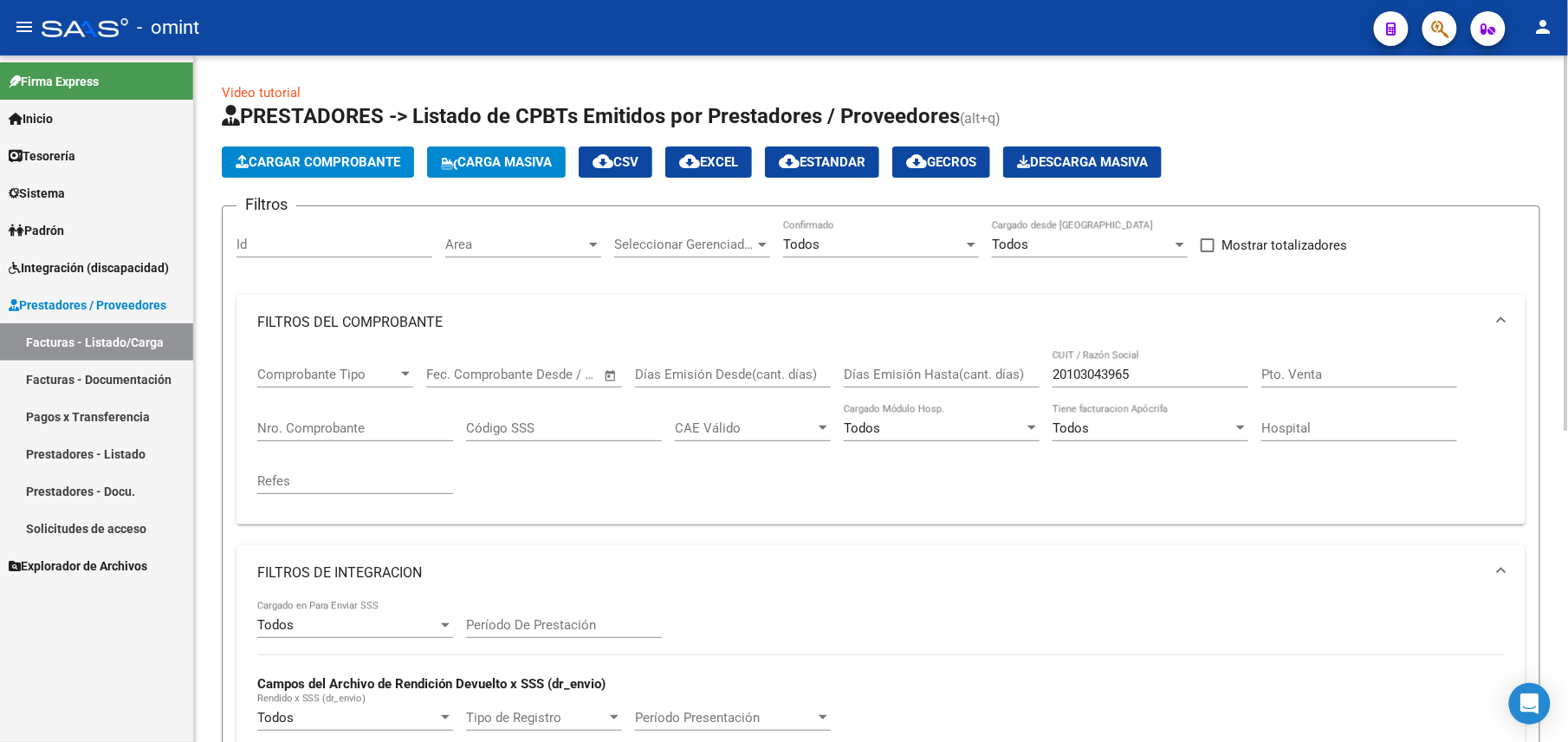
type input "JUSTINIANO"
click at [1083, 379] on input "20103043965" at bounding box center [1151, 374] width 196 height 16
type input "2013043965"
drag, startPoint x: 1099, startPoint y: 367, endPoint x: 1050, endPoint y: 375, distance: 49.6
click at [1050, 375] on div "Comprobante Tipo Comprobante Tipo Fecha inicio – Fecha fin Fec. Comprobante Des…" at bounding box center [881, 430] width 1248 height 161
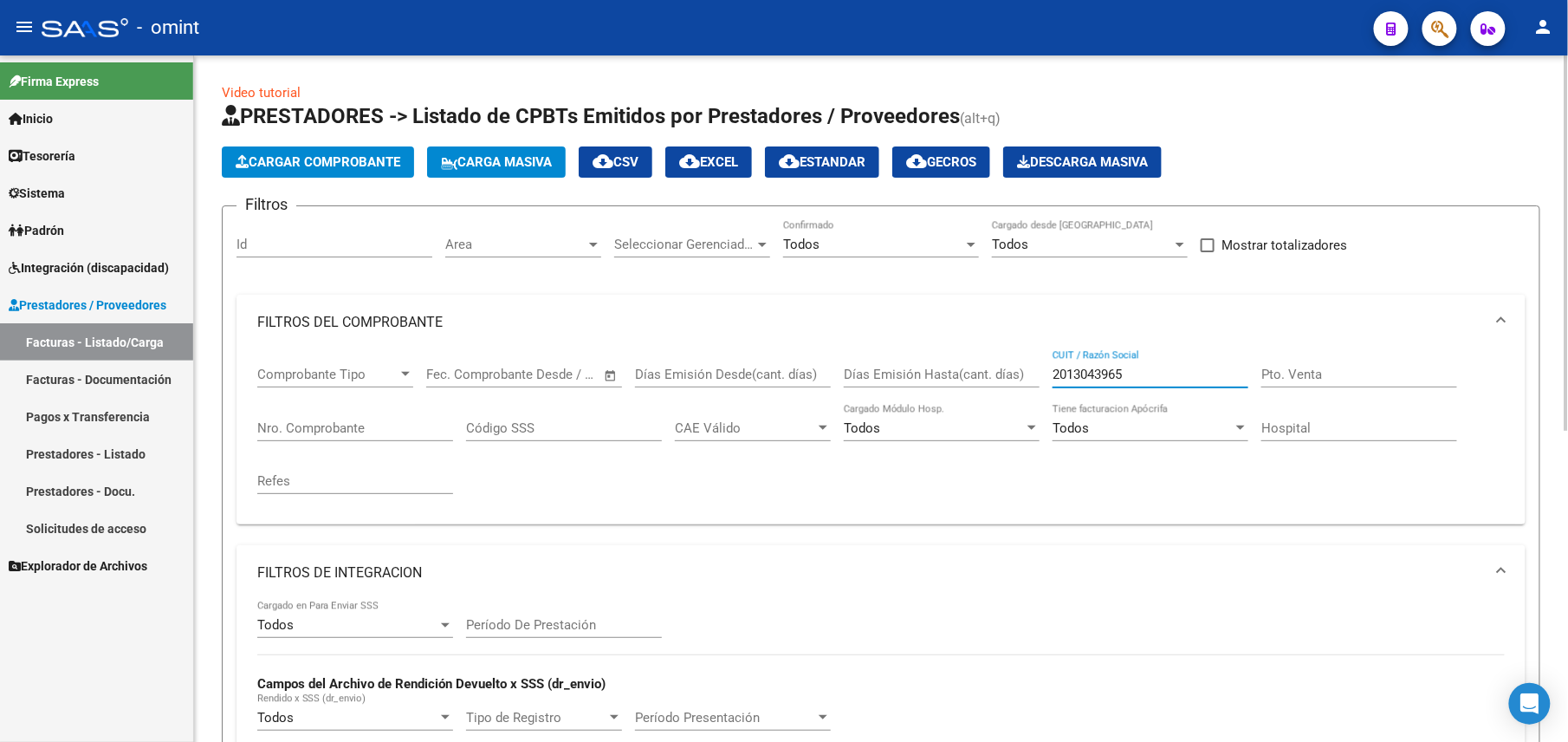
click at [1096, 378] on input "2013043965" at bounding box center [1151, 374] width 196 height 16
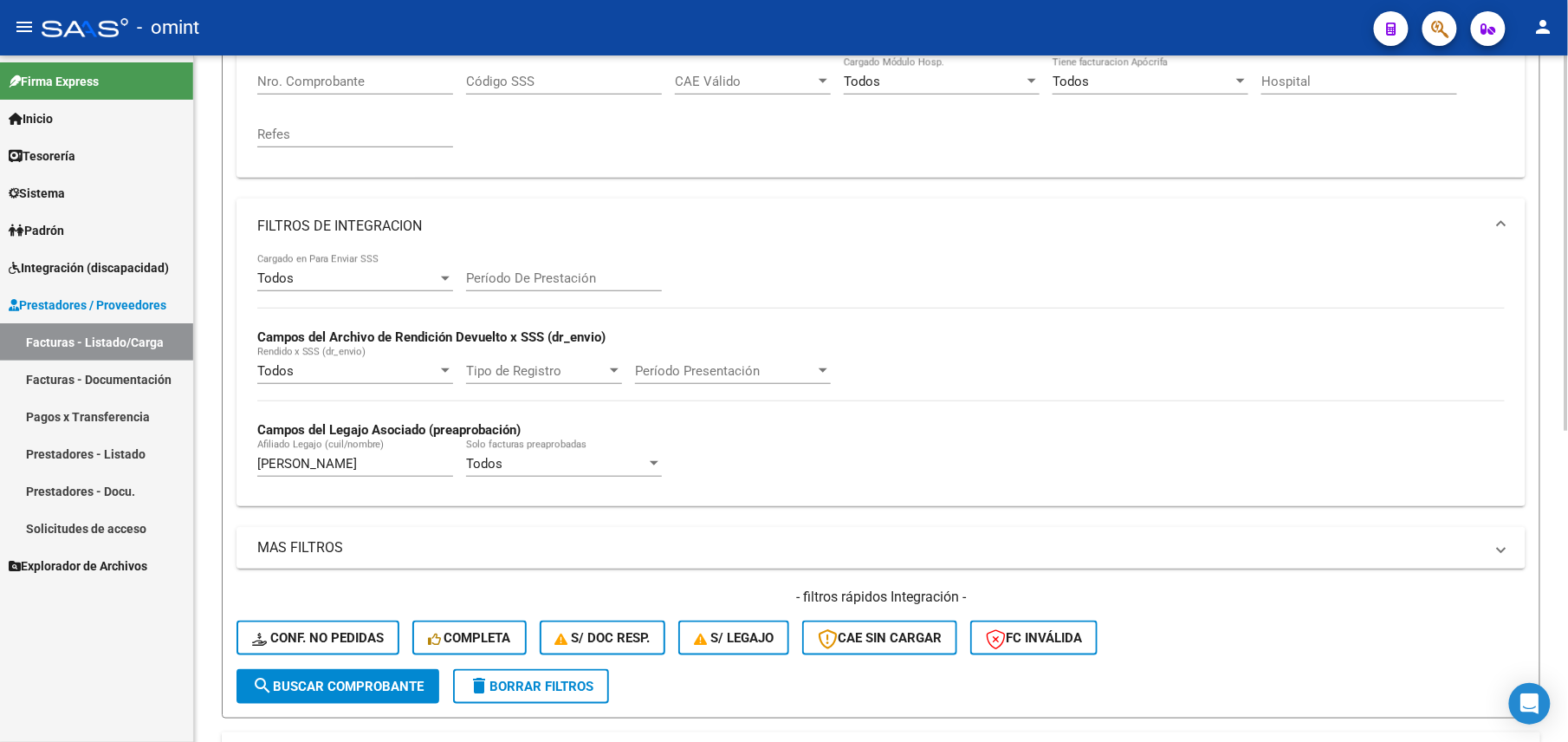
scroll to position [461, 0]
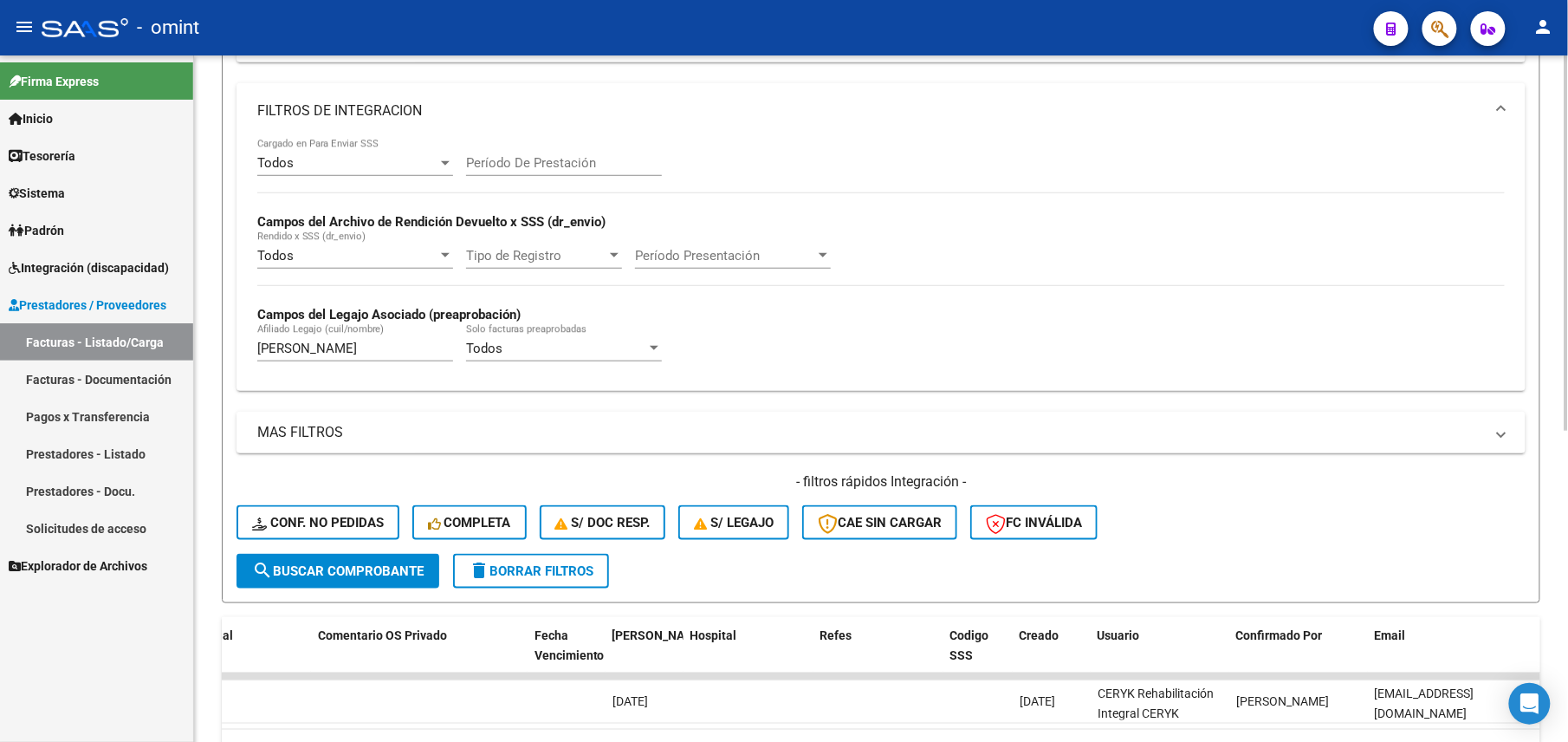
click at [365, 341] on input "JUSTINIANO" at bounding box center [355, 348] width 196 height 16
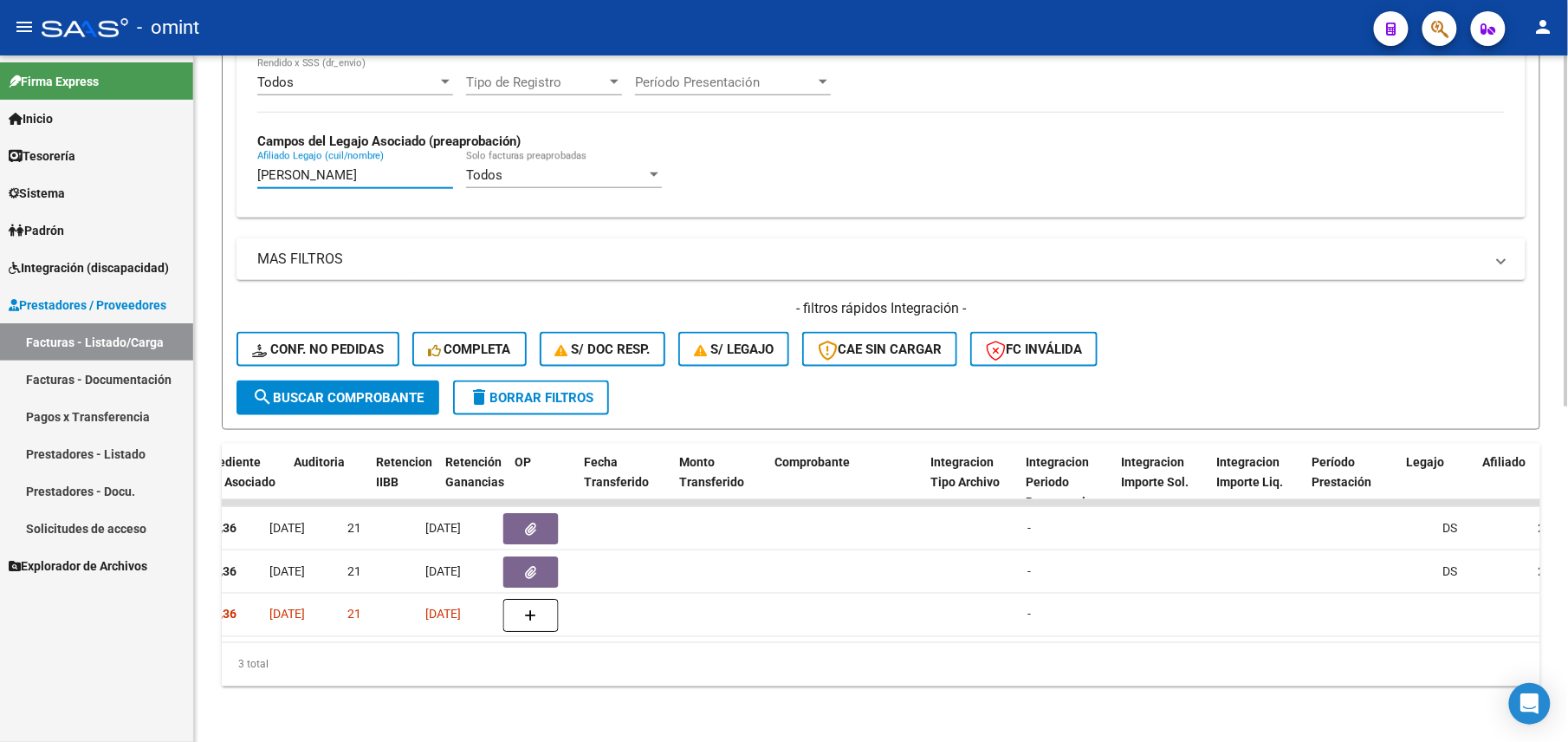
scroll to position [0, 1586]
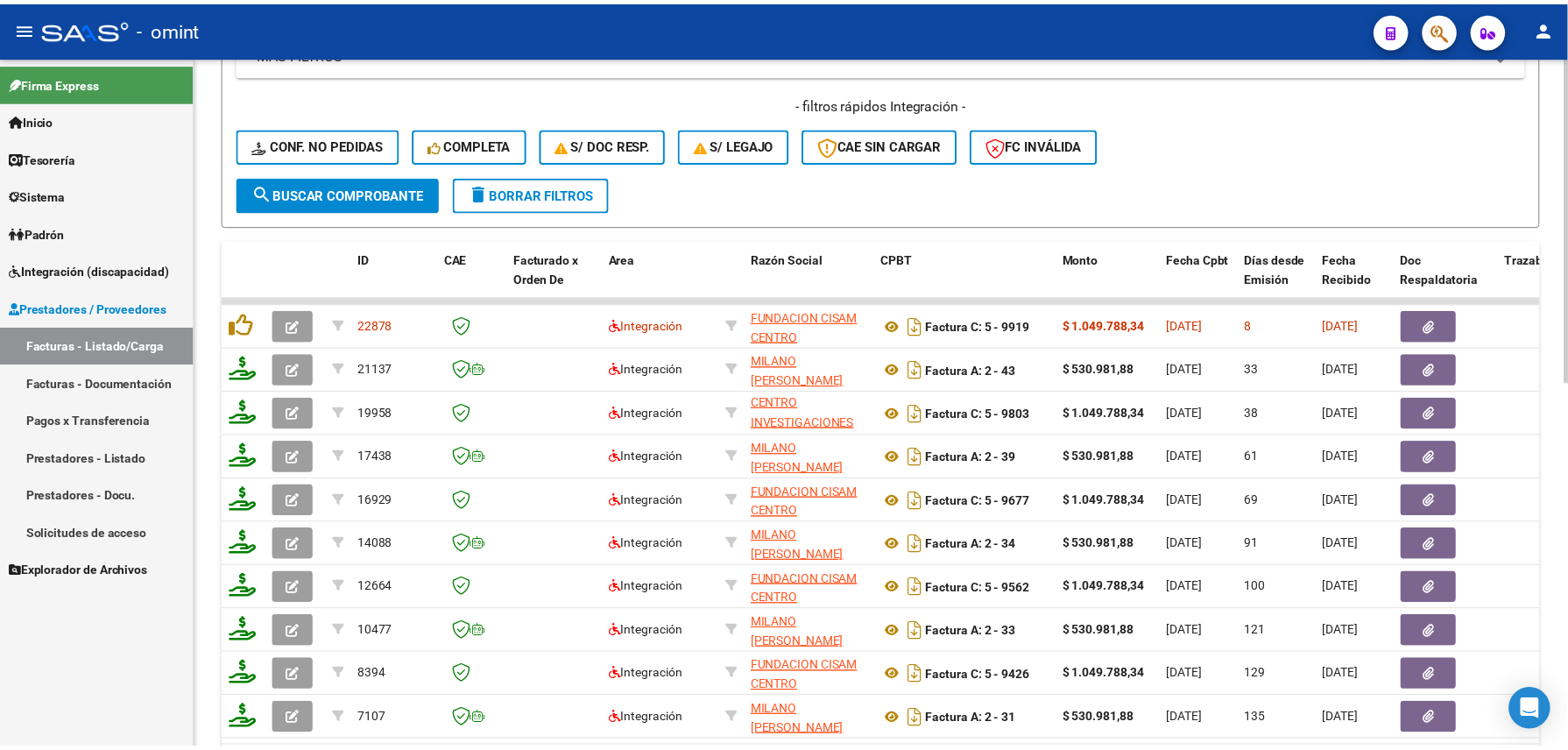
scroll to position [427, 0]
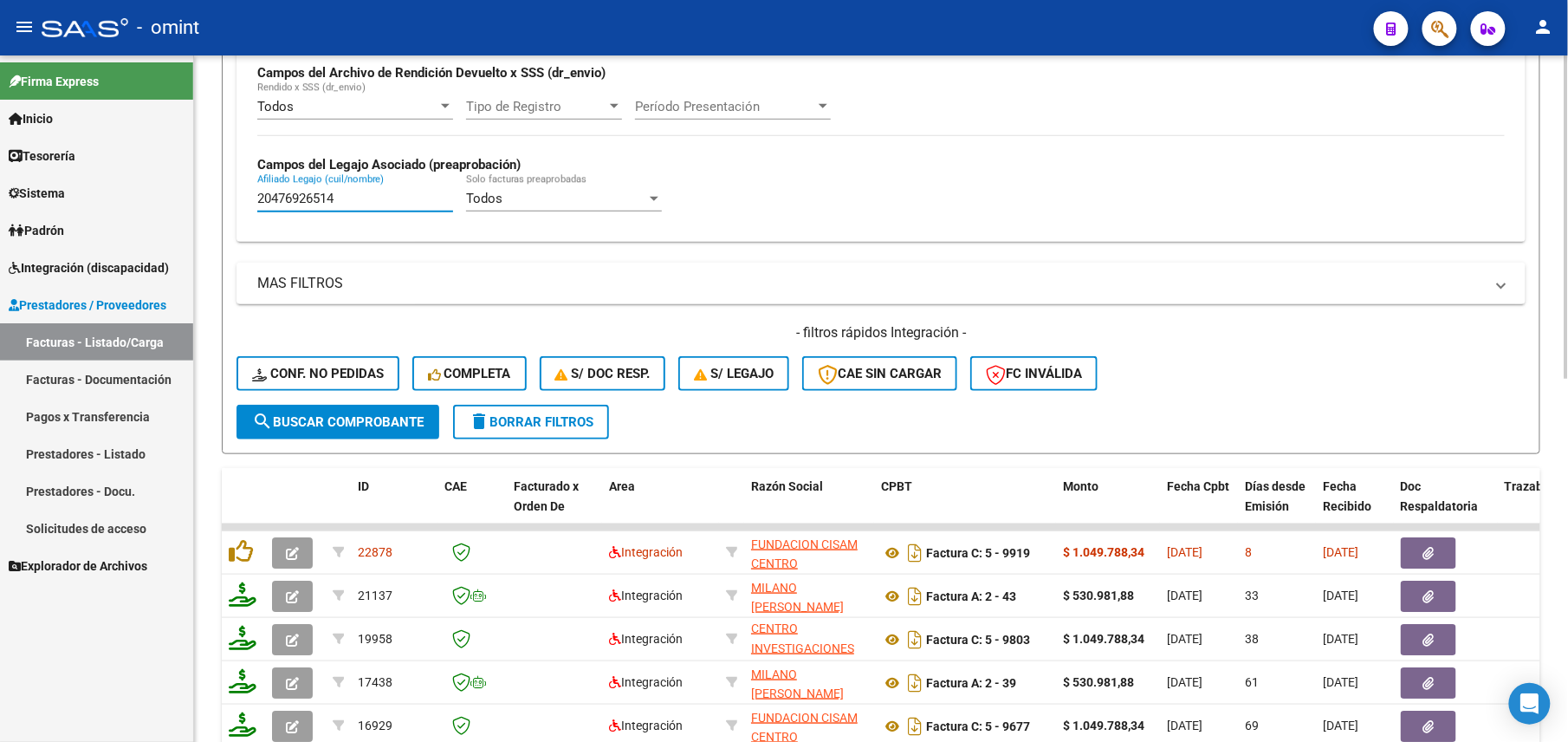
click at [299, 197] on input "20476926514" at bounding box center [355, 198] width 196 height 16
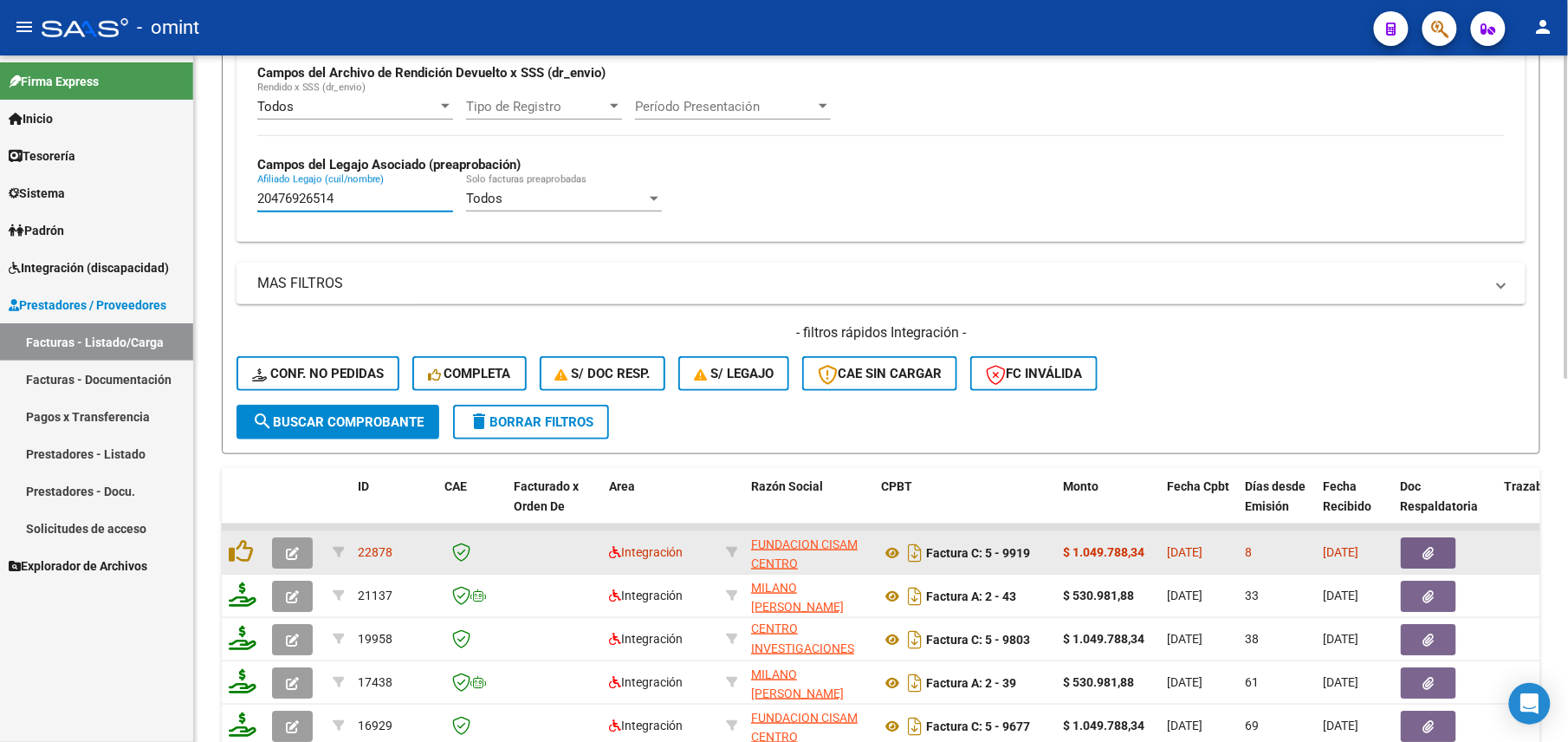
click at [291, 556] on icon "button" at bounding box center [293, 553] width 13 height 13
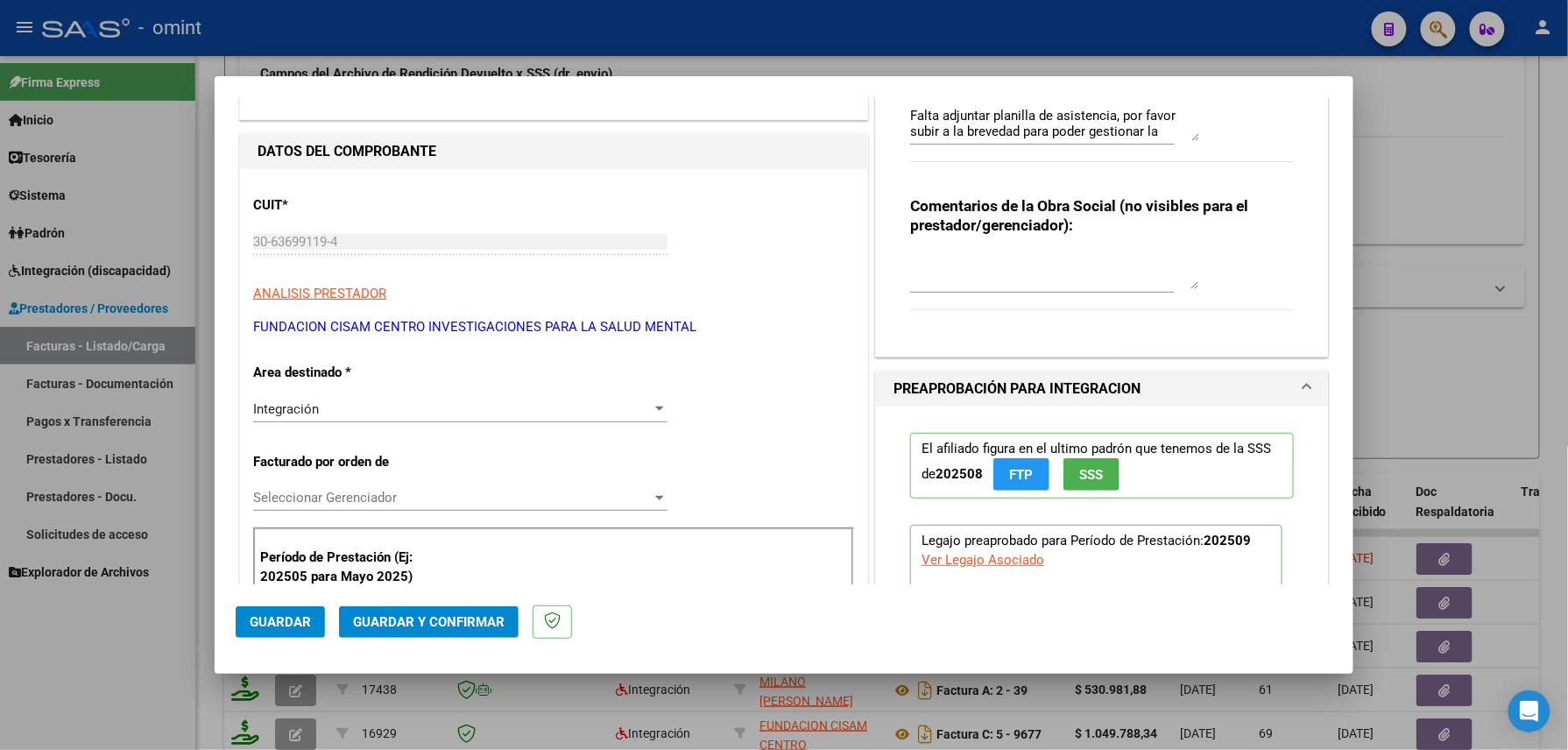
scroll to position [0, 0]
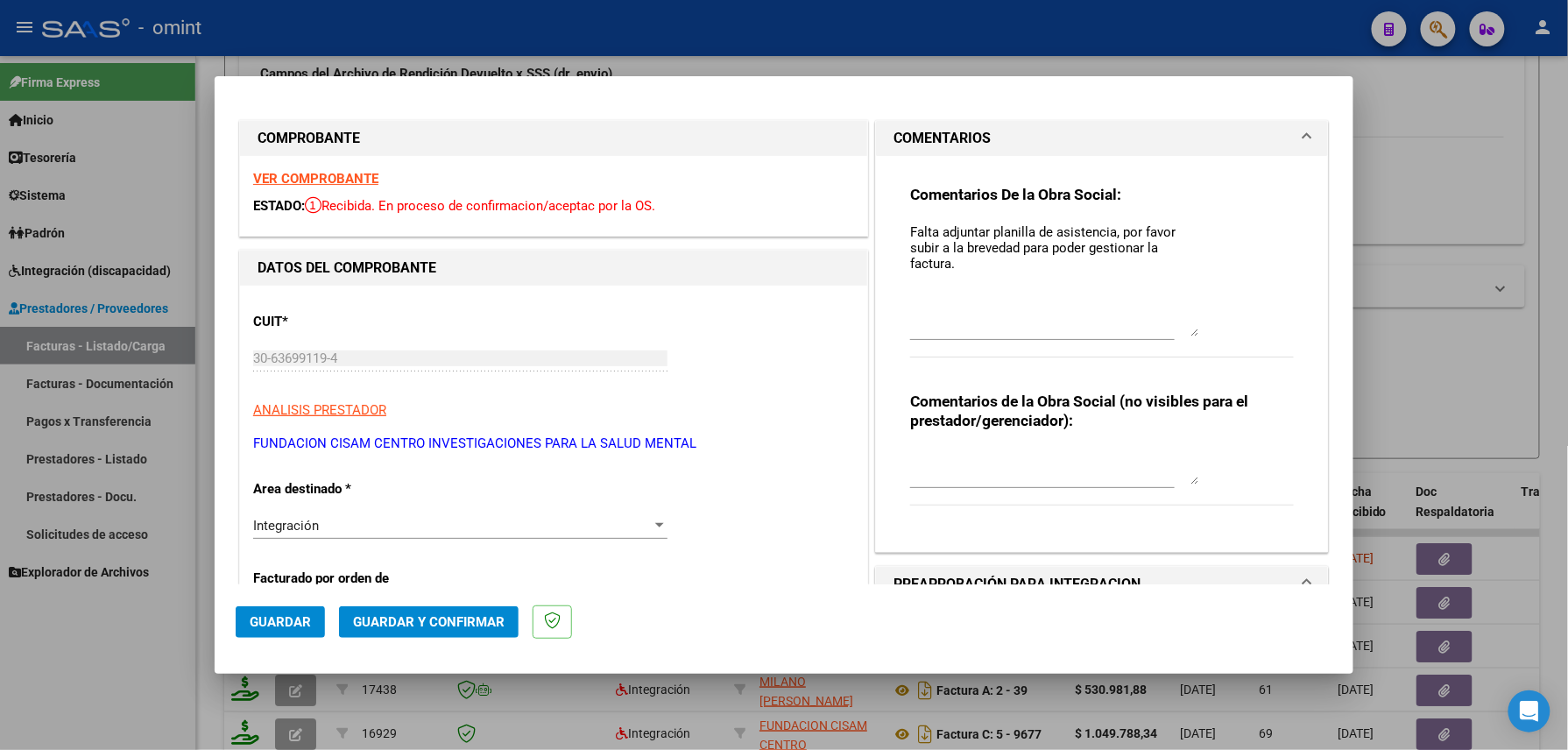
drag, startPoint x: 1185, startPoint y: 250, endPoint x: 1179, endPoint y: 357, distance: 107.2
click at [1181, 336] on textarea "Falta adjuntar planilla de asistencia, por favor subir a la brevedad para poder…" at bounding box center [1055, 279] width 289 height 114
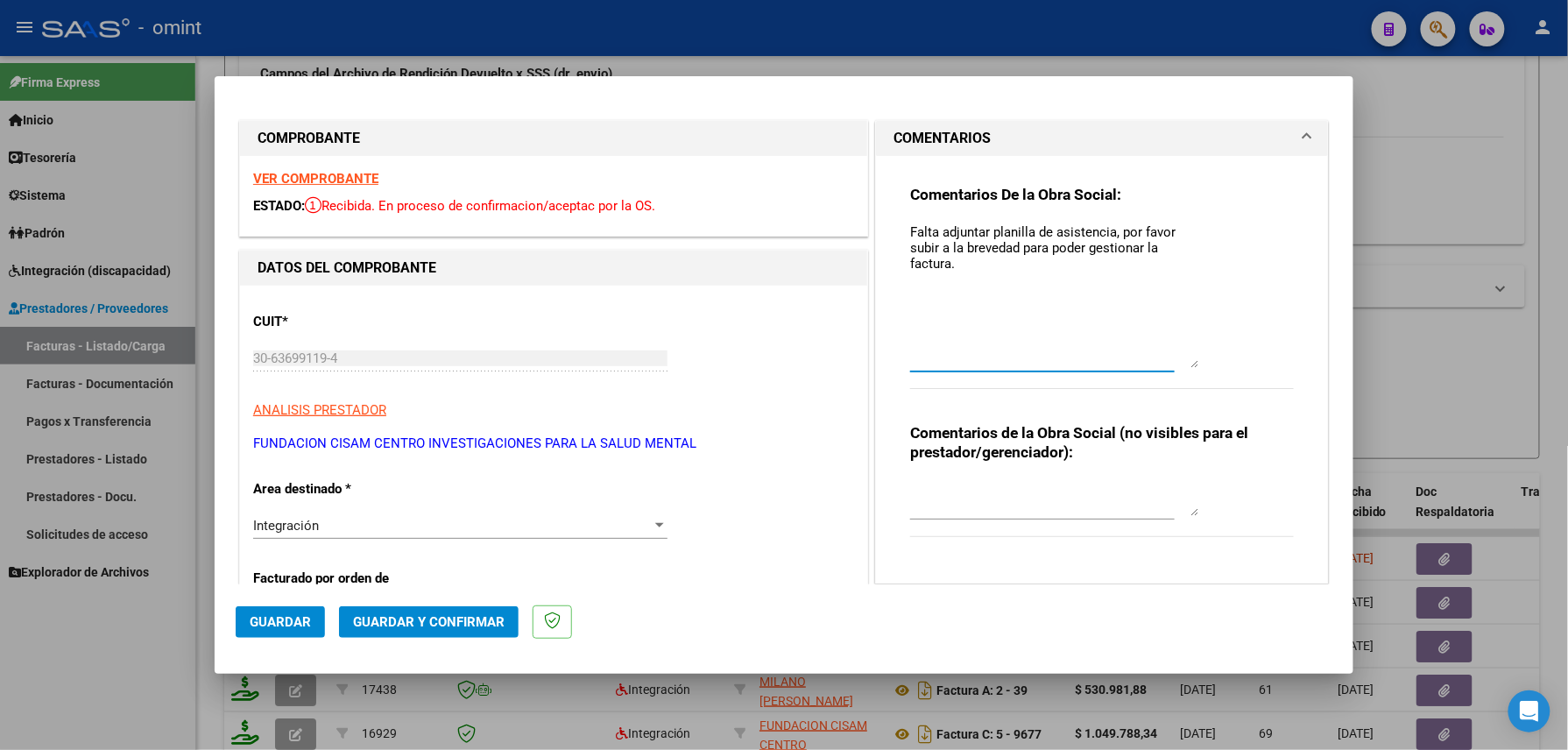
drag, startPoint x: 1087, startPoint y: 315, endPoint x: 866, endPoint y: 189, distance: 254.4
click at [876, 190] on div "Comentarios De la Obra Social: Falta adjuntar planilla de asistencia, por favor…" at bounding box center [1102, 369] width 452 height 427
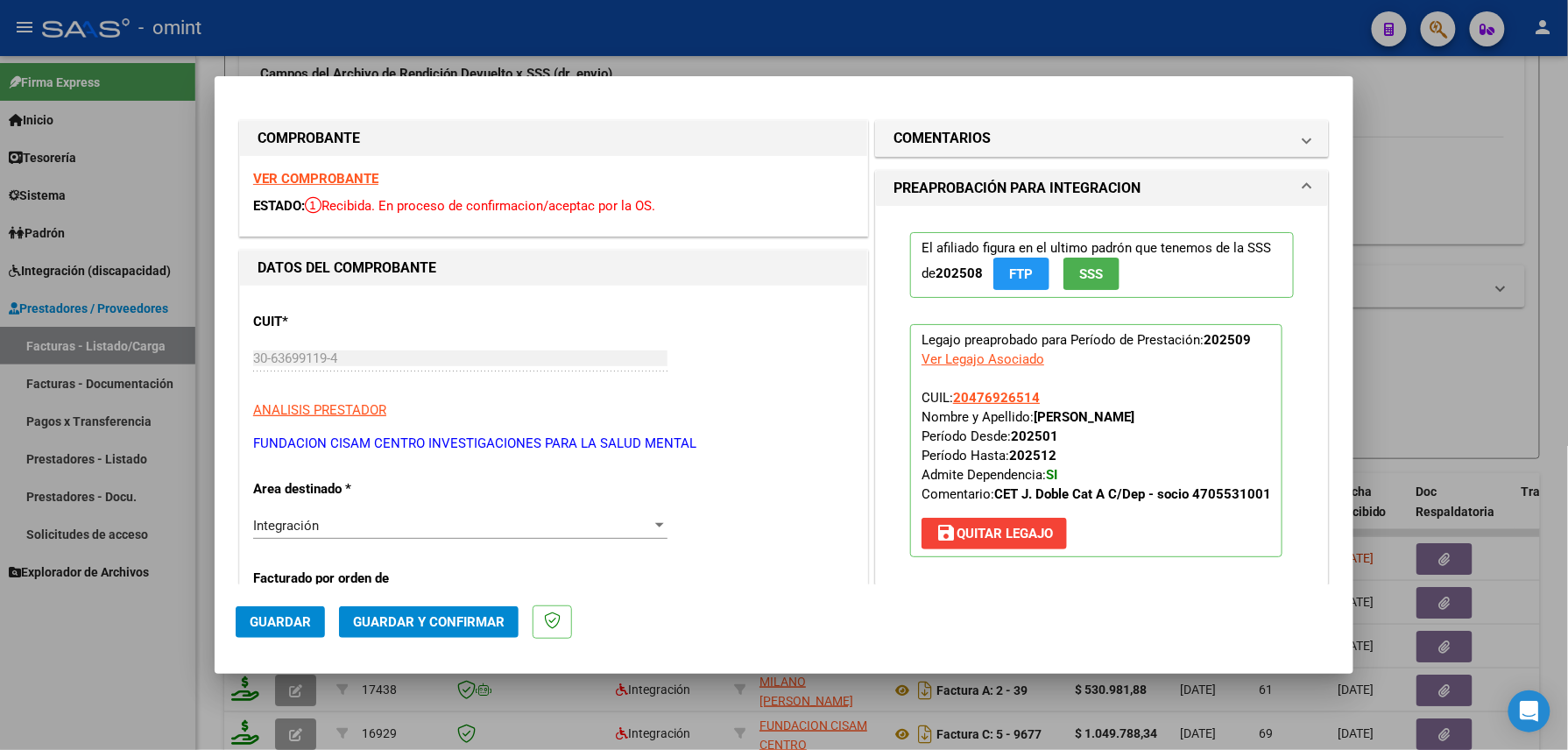
click at [357, 180] on strong "VER COMPROBANTE" at bounding box center [315, 178] width 125 height 16
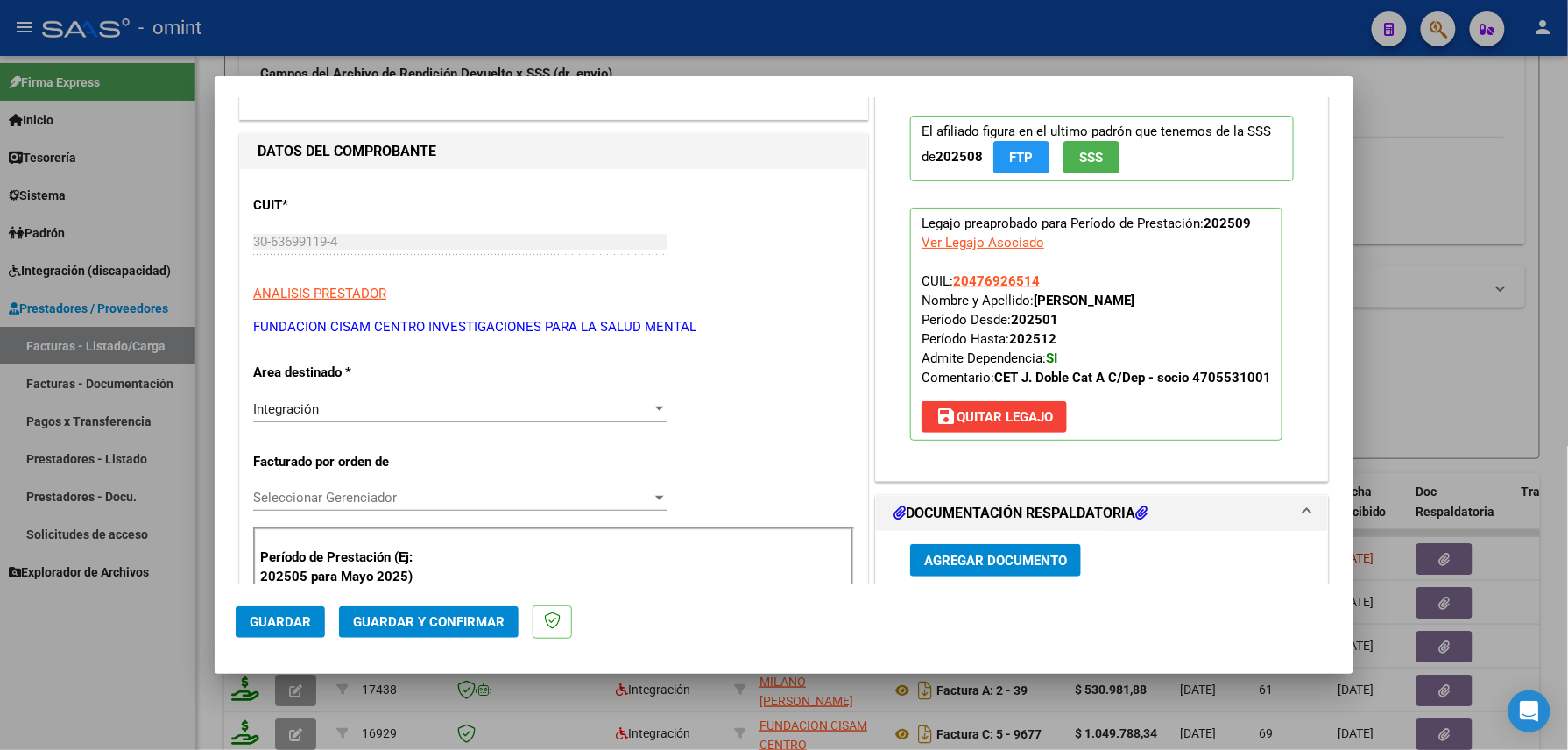
click at [404, 618] on span "Guardar y Confirmar" at bounding box center [428, 621] width 151 height 16
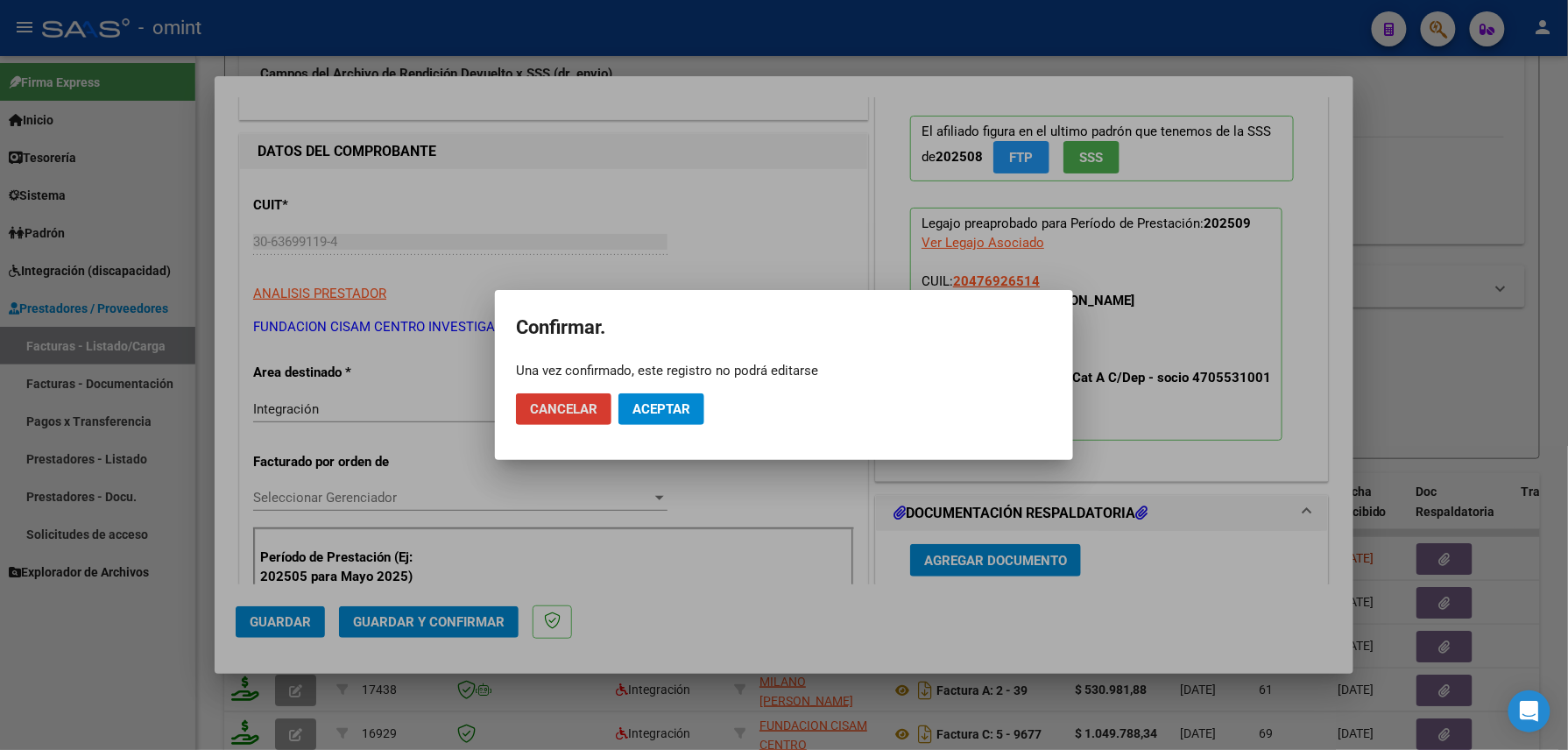
click at [656, 404] on span "Aceptar" at bounding box center [662, 409] width 58 height 16
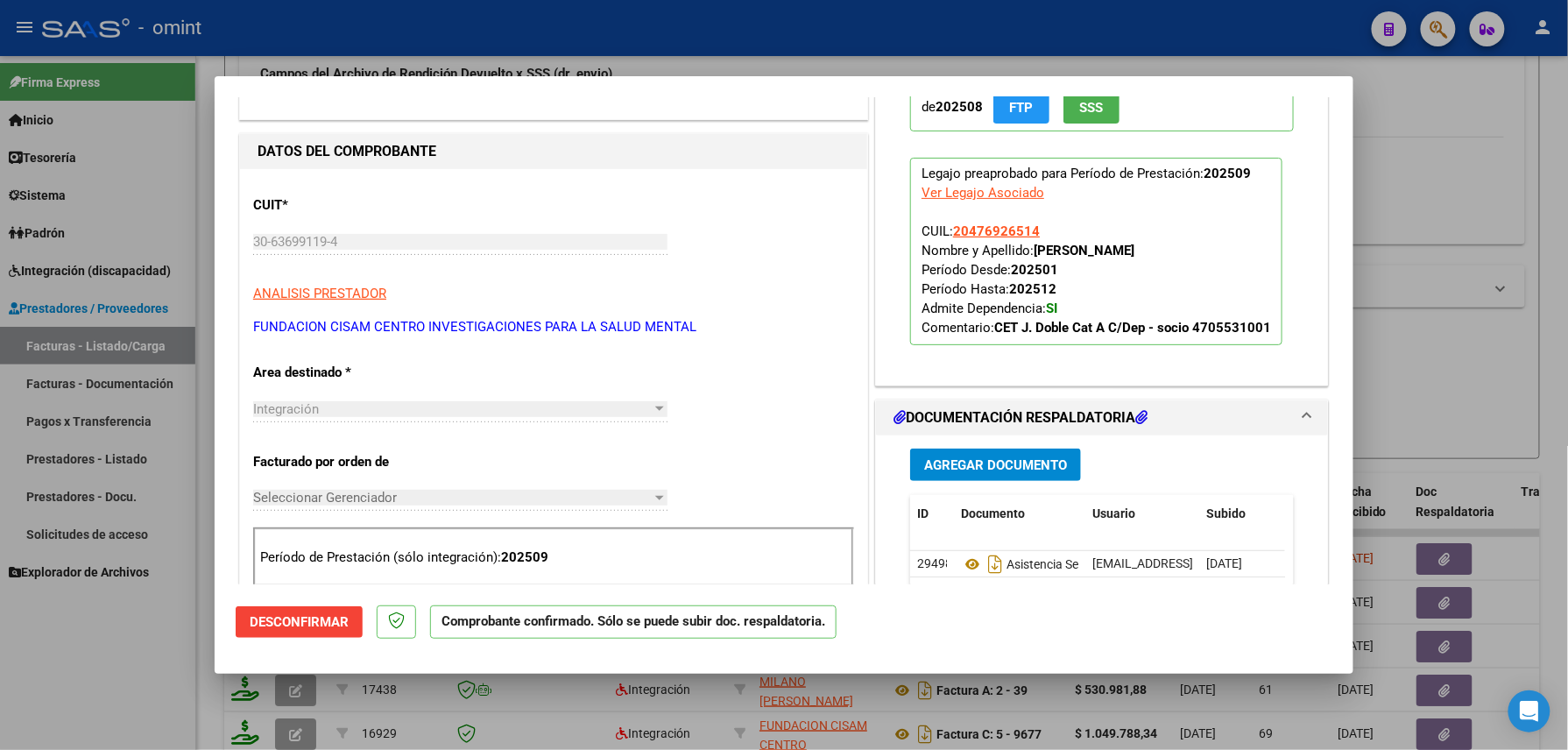
click at [147, 674] on div at bounding box center [784, 375] width 1568 height 750
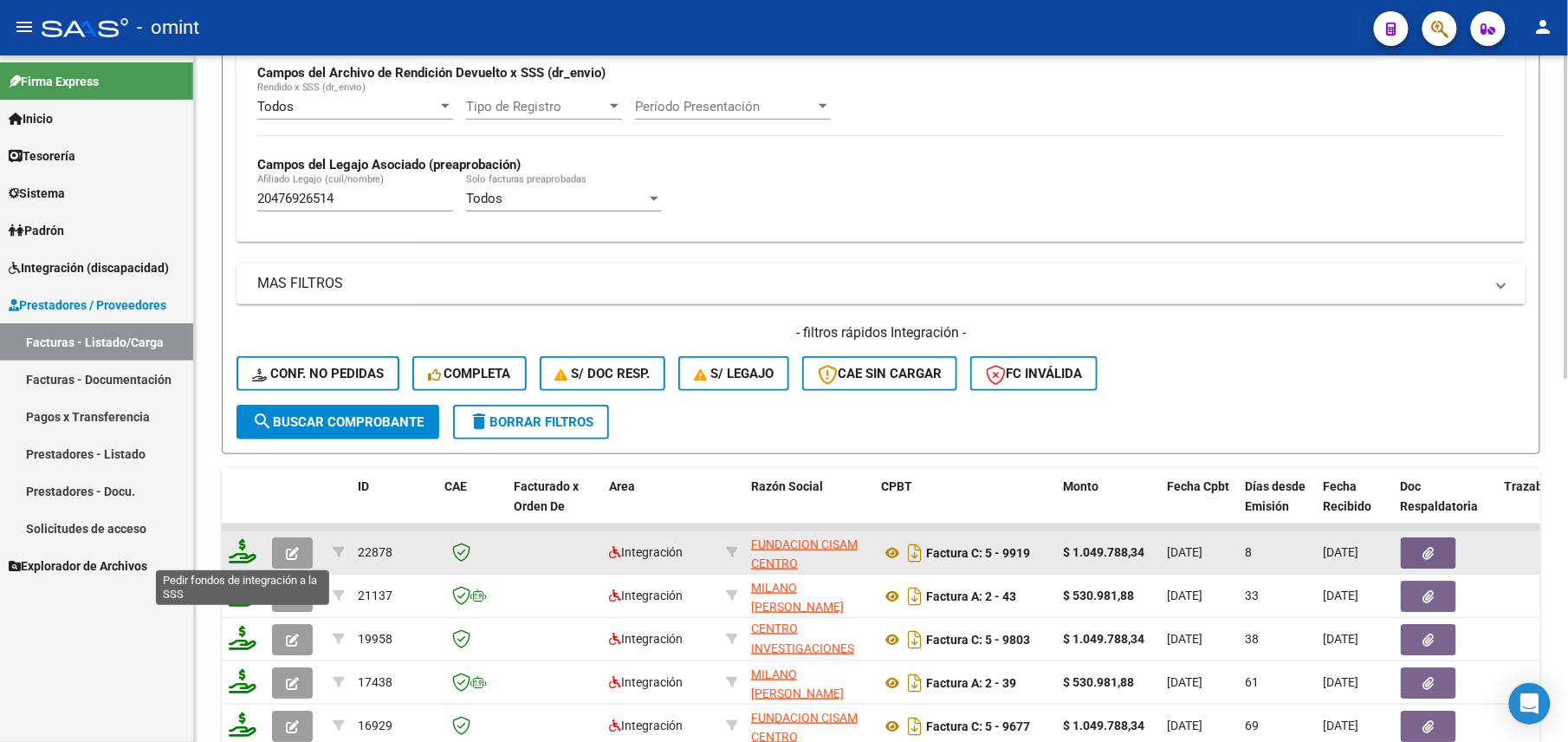
click at [237, 562] on icon at bounding box center [243, 551] width 28 height 24
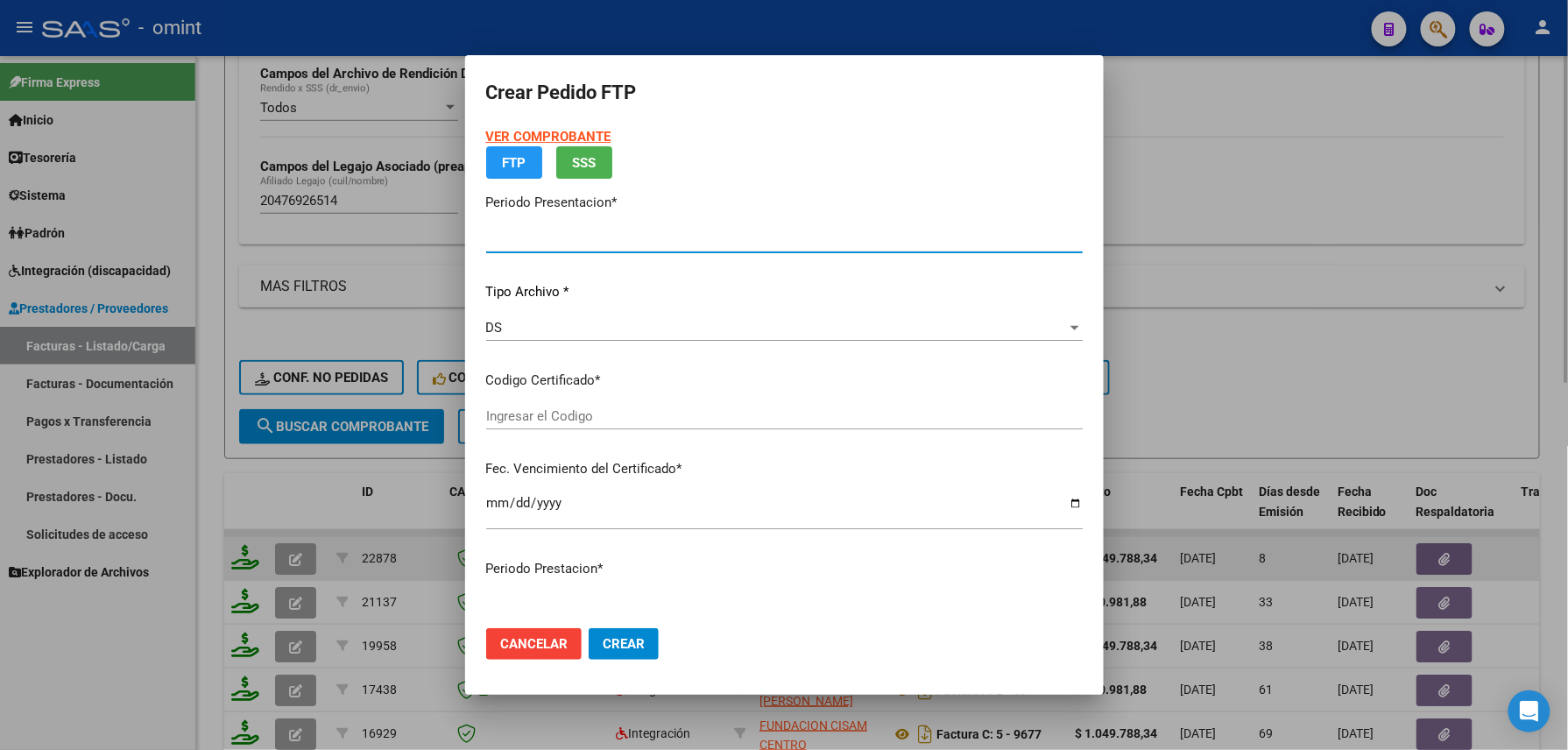
type input "202509"
type input "$ 1.049.788,34"
type input "7912617274"
type input "[DATE]"
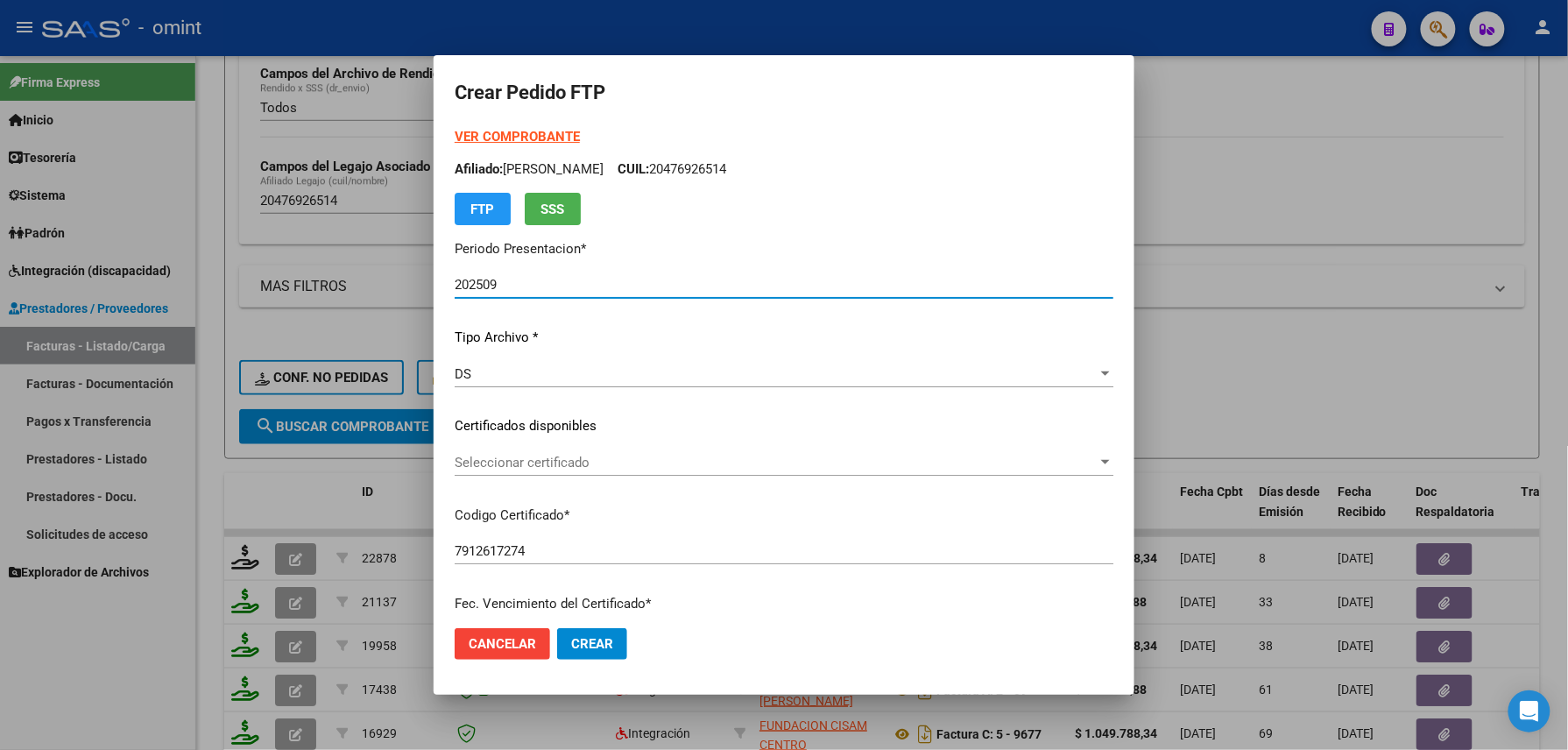
scroll to position [583, 0]
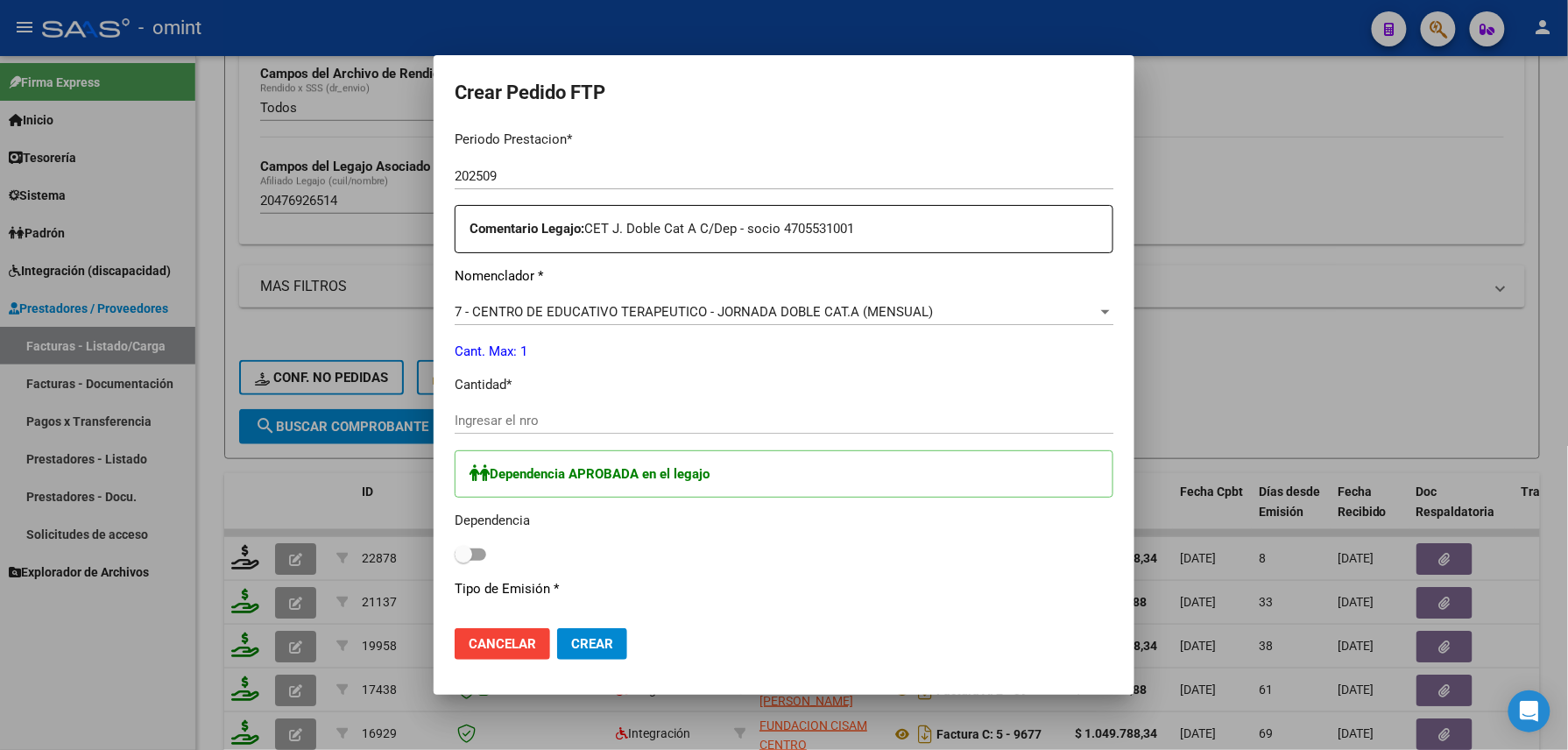
click at [526, 432] on div "Ingresar el nro" at bounding box center [784, 421] width 659 height 26
click at [470, 551] on span at bounding box center [463, 554] width 18 height 18
click at [464, 561] on input "checkbox" at bounding box center [463, 561] width 1 height 1
checkbox input "true"
click at [539, 421] on input "Ingresar el nro" at bounding box center [784, 420] width 659 height 16
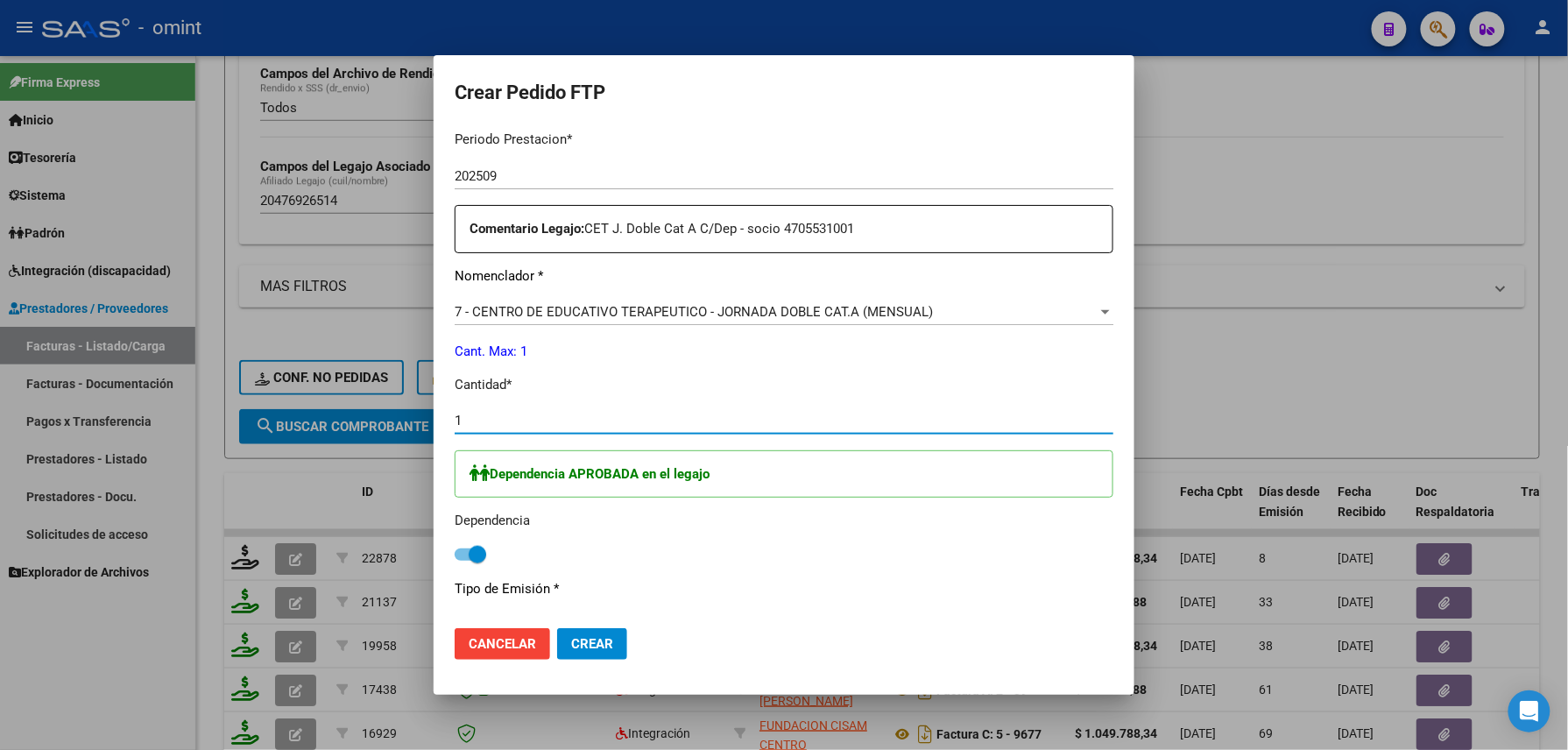
scroll to position [804, 0]
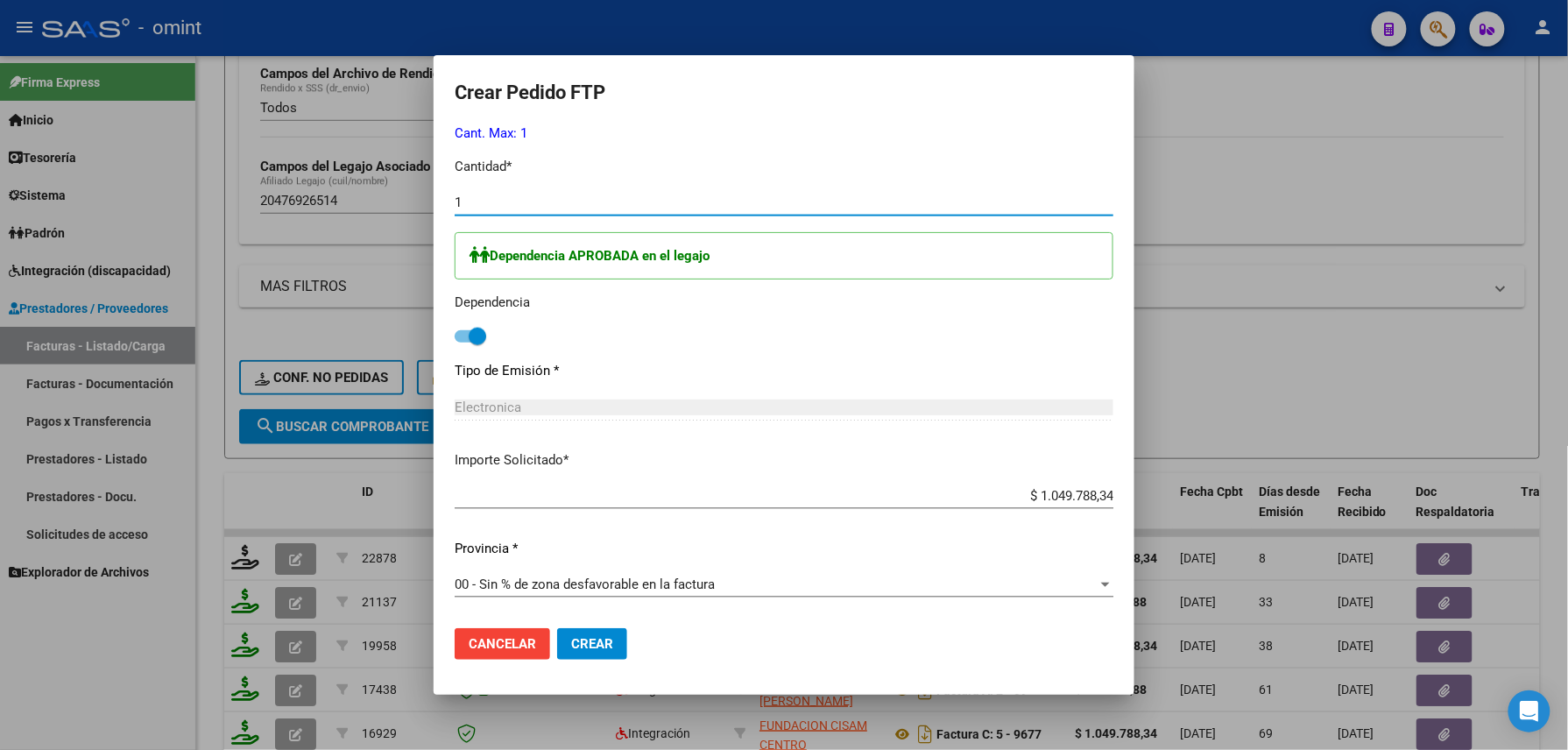
type input "1"
click at [589, 634] on button "Crear" at bounding box center [592, 644] width 70 height 32
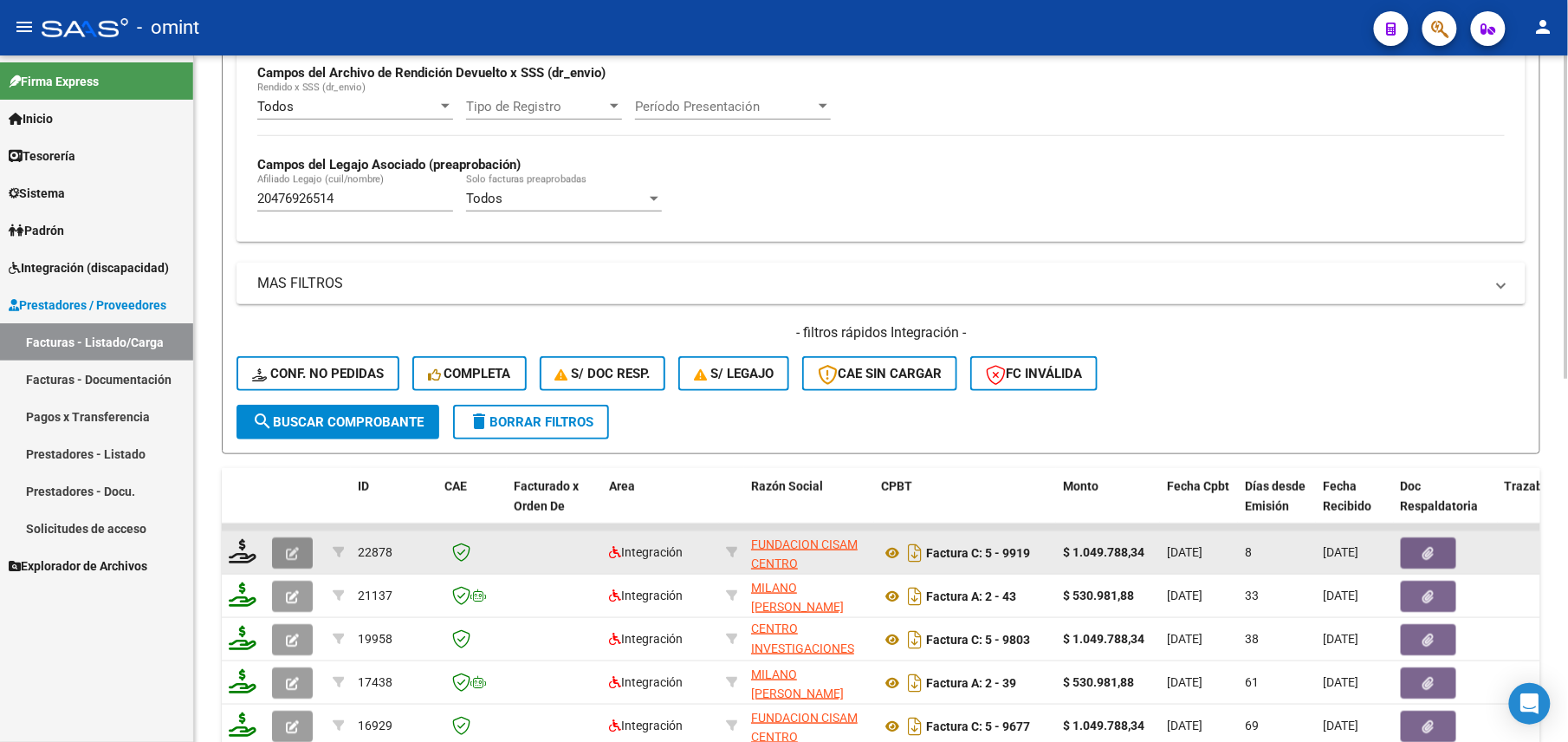
click at [281, 556] on button "button" at bounding box center [293, 553] width 41 height 31
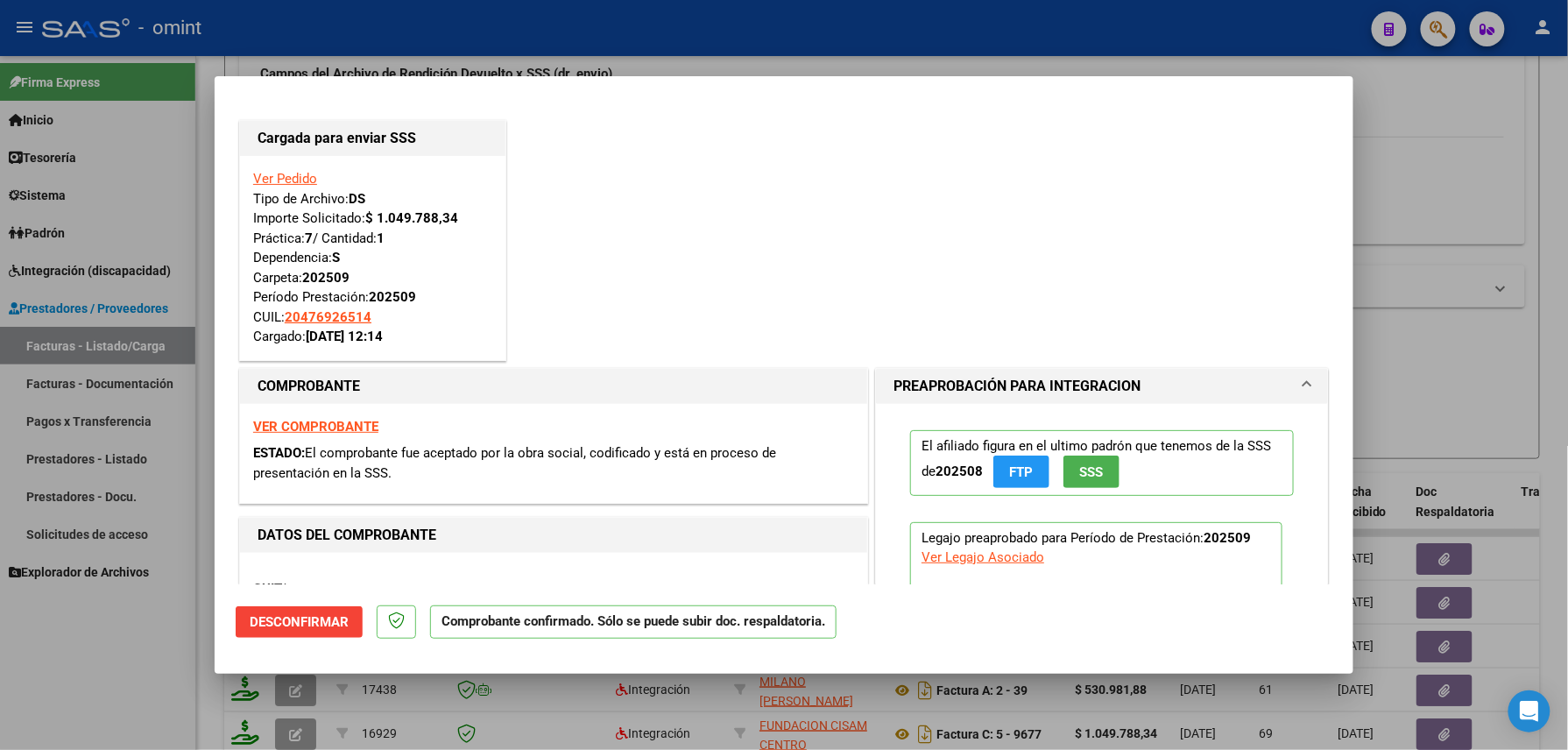
click at [99, 680] on div at bounding box center [784, 375] width 1568 height 750
type input "$ 0,00"
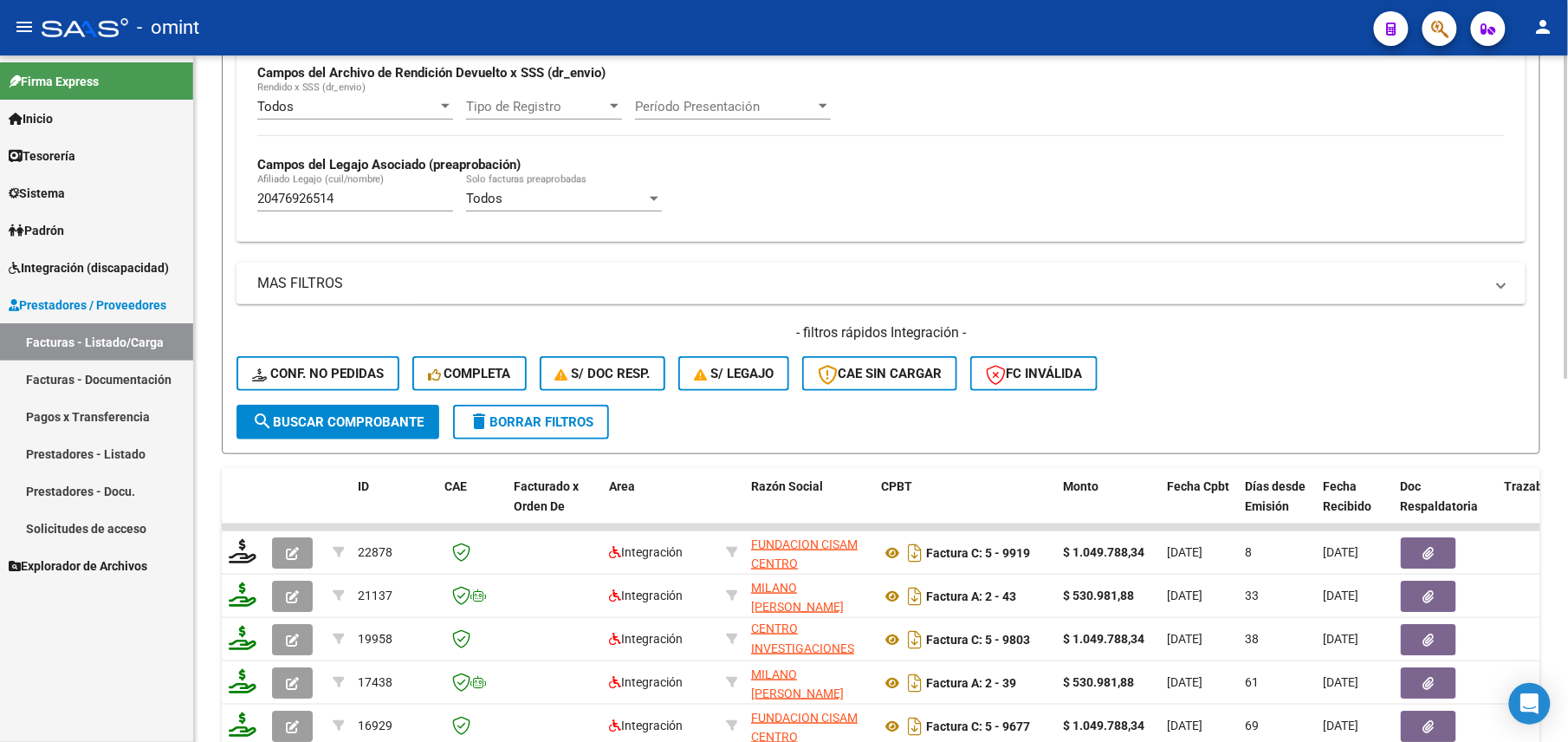
click at [314, 191] on input "20476926514" at bounding box center [355, 198] width 196 height 16
paste input "749247092"
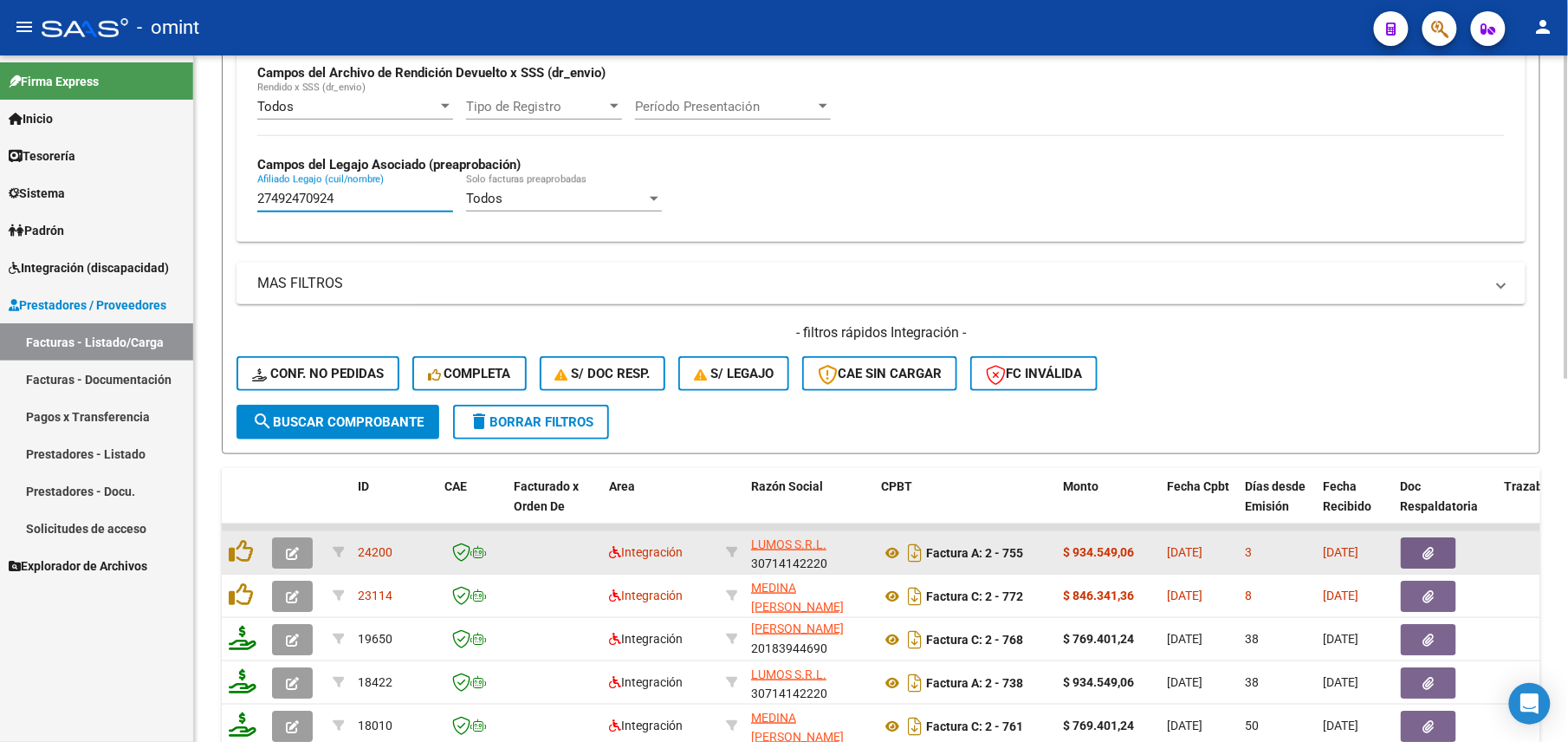
type input "27492470924"
click at [277, 545] on button "button" at bounding box center [293, 553] width 41 height 31
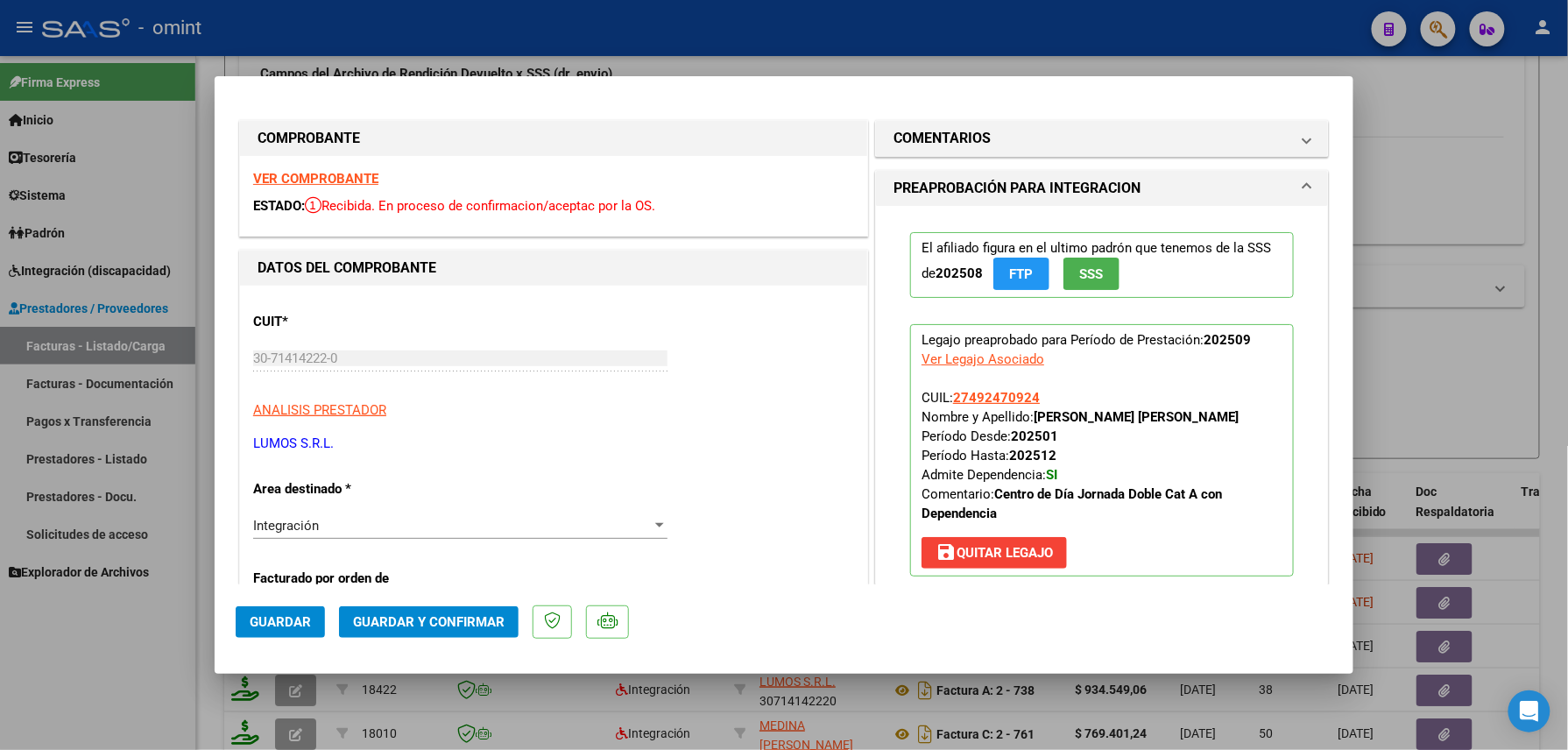
click at [328, 175] on strong "VER COMPROBANTE" at bounding box center [315, 178] width 125 height 16
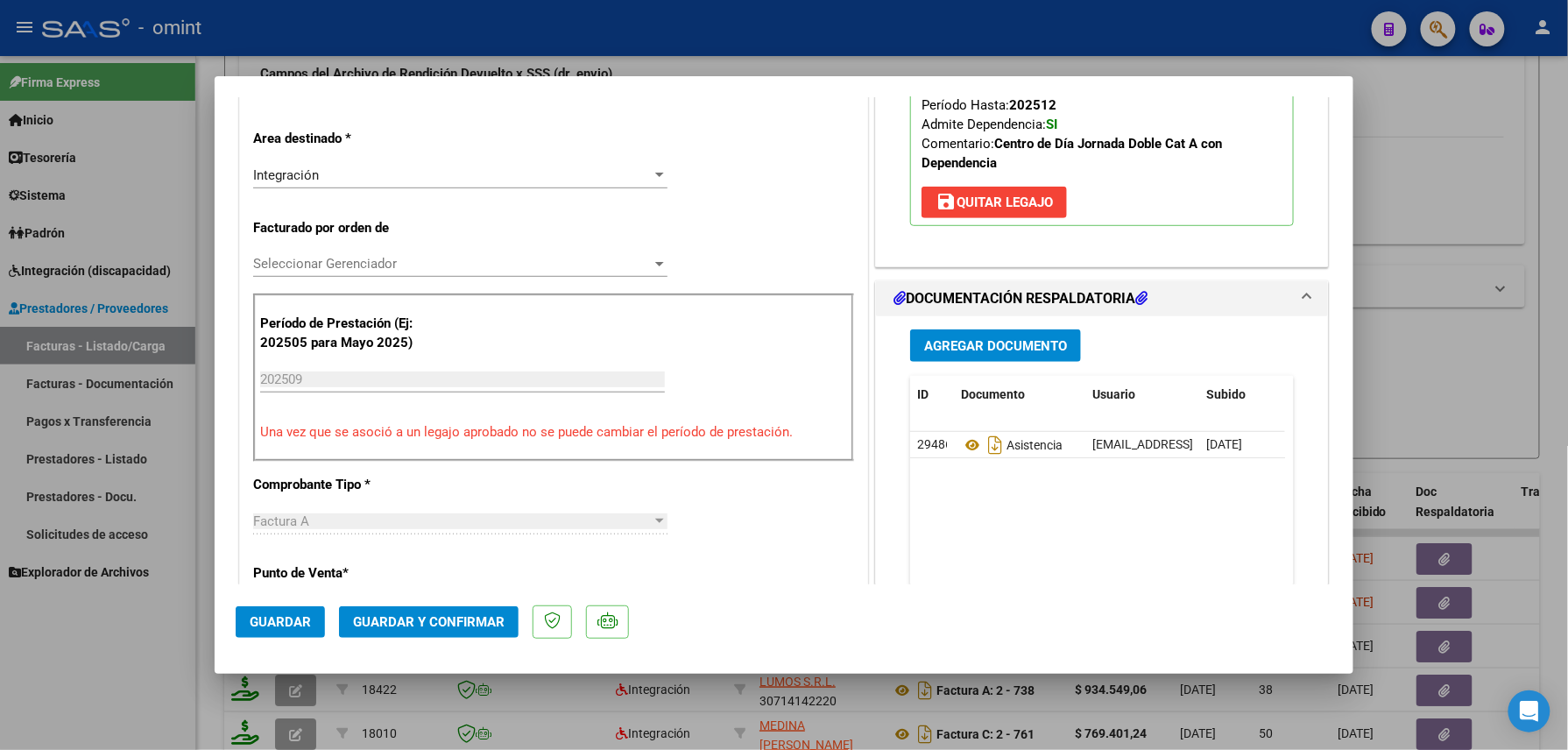
click at [433, 628] on span "Guardar y Confirmar" at bounding box center [428, 621] width 151 height 16
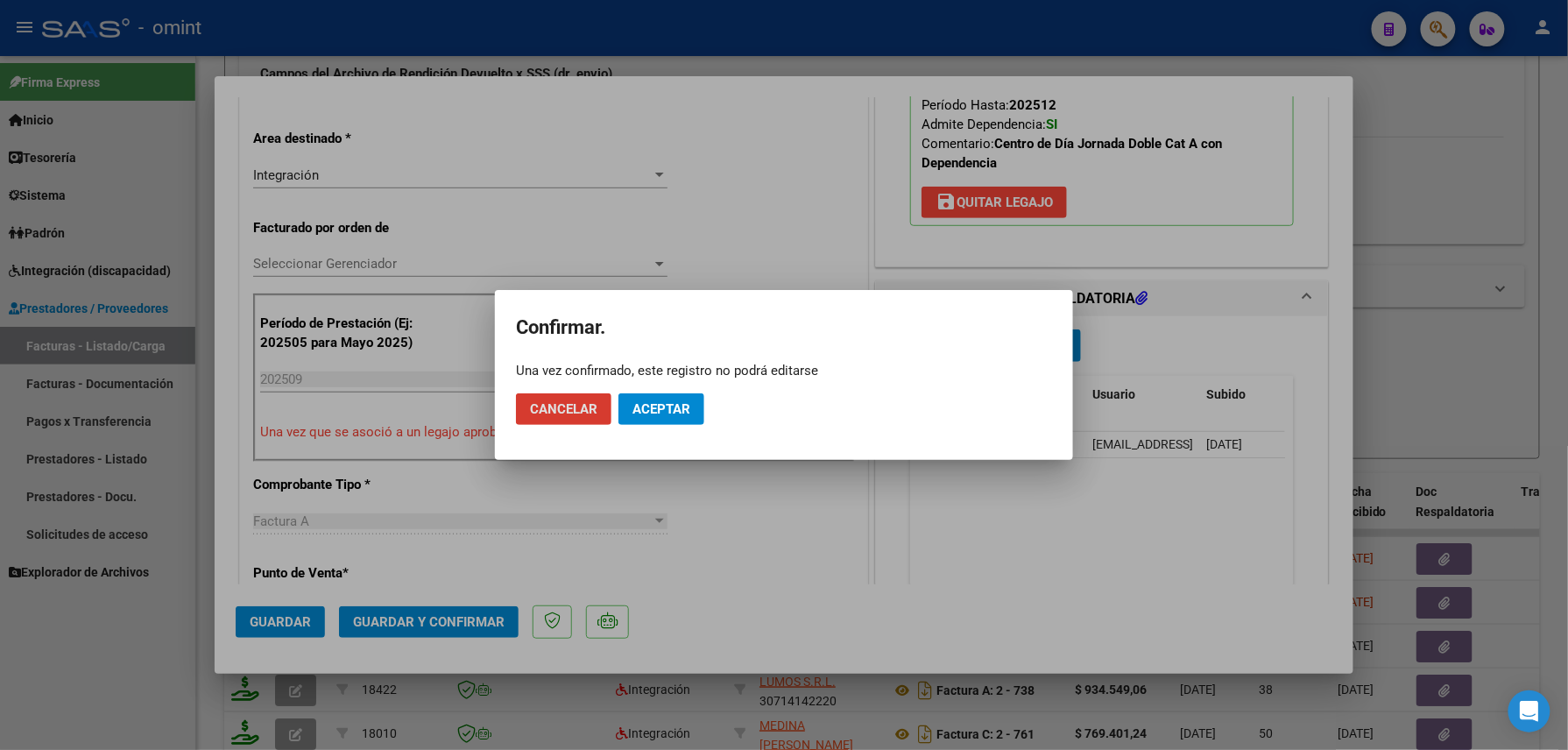
click at [661, 400] on button "Aceptar" at bounding box center [662, 410] width 86 height 32
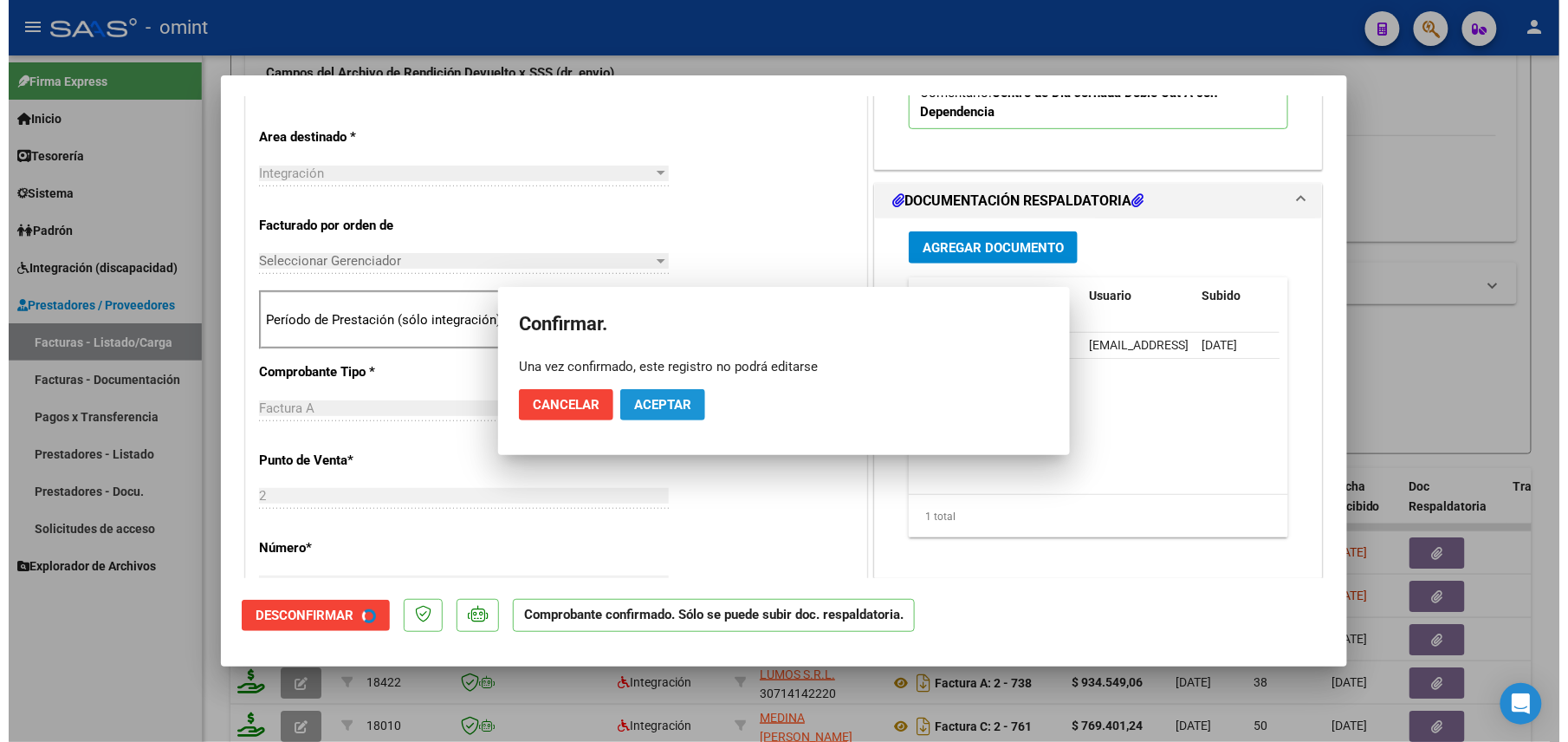
scroll to position [345, 0]
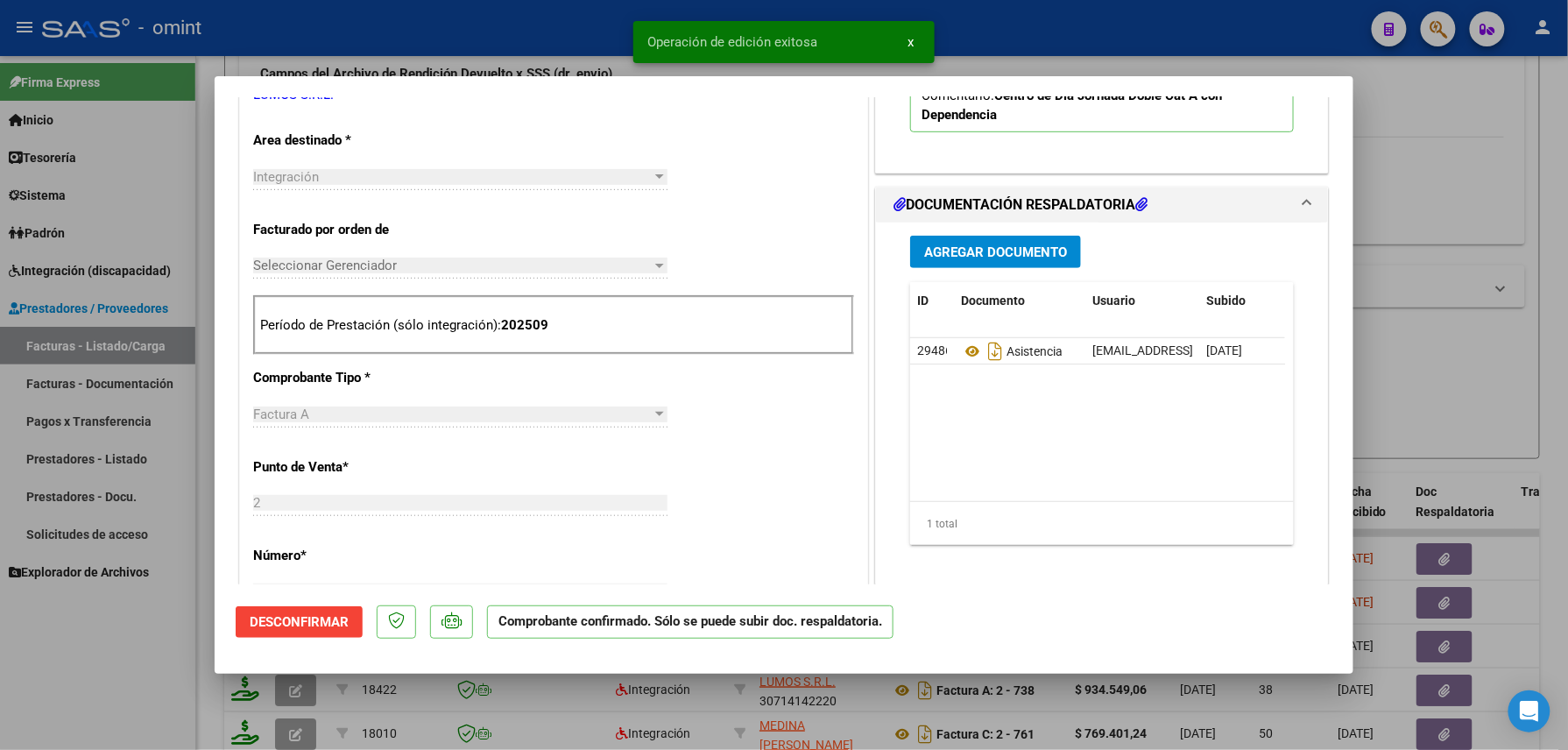
click at [140, 652] on div at bounding box center [784, 375] width 1568 height 750
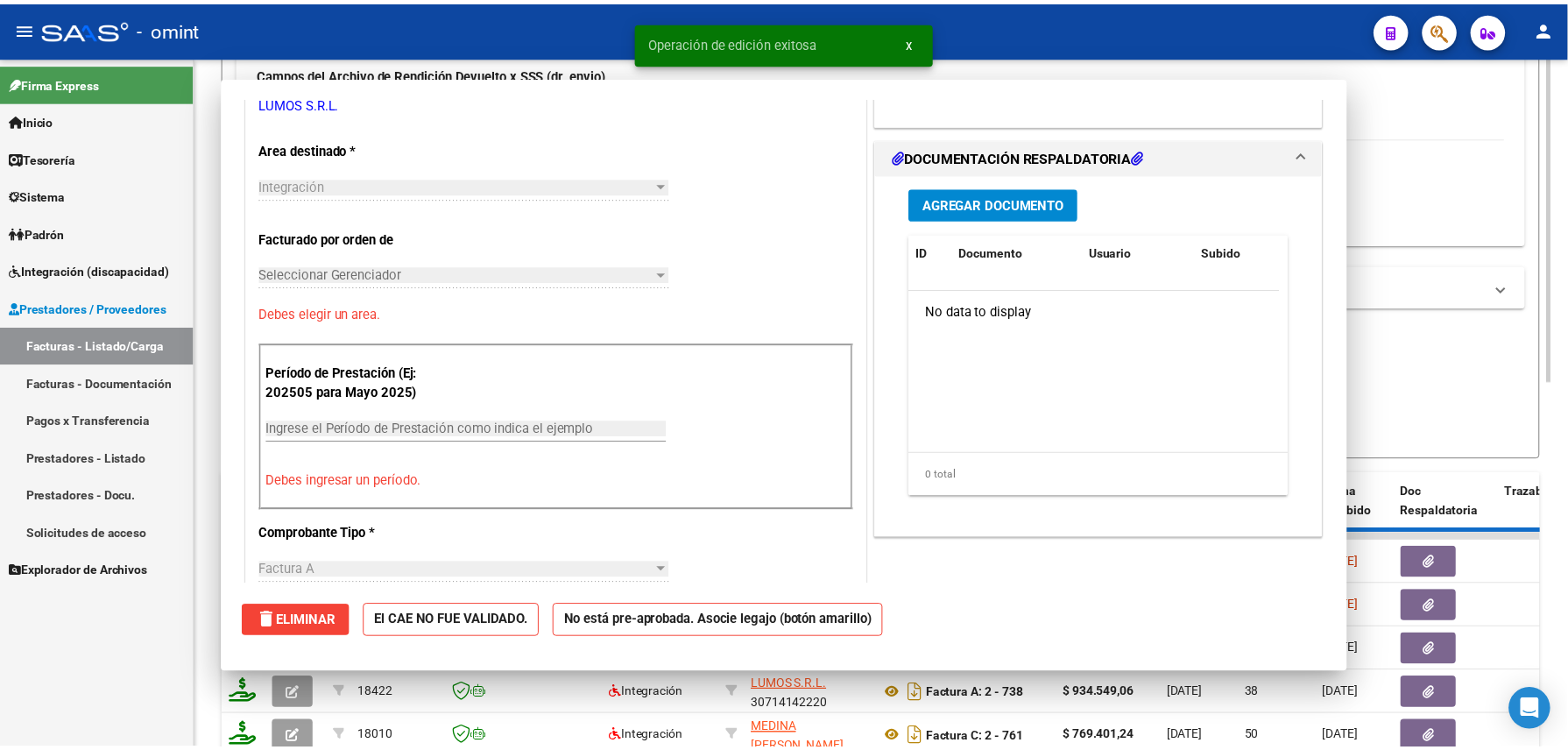
scroll to position [0, 0]
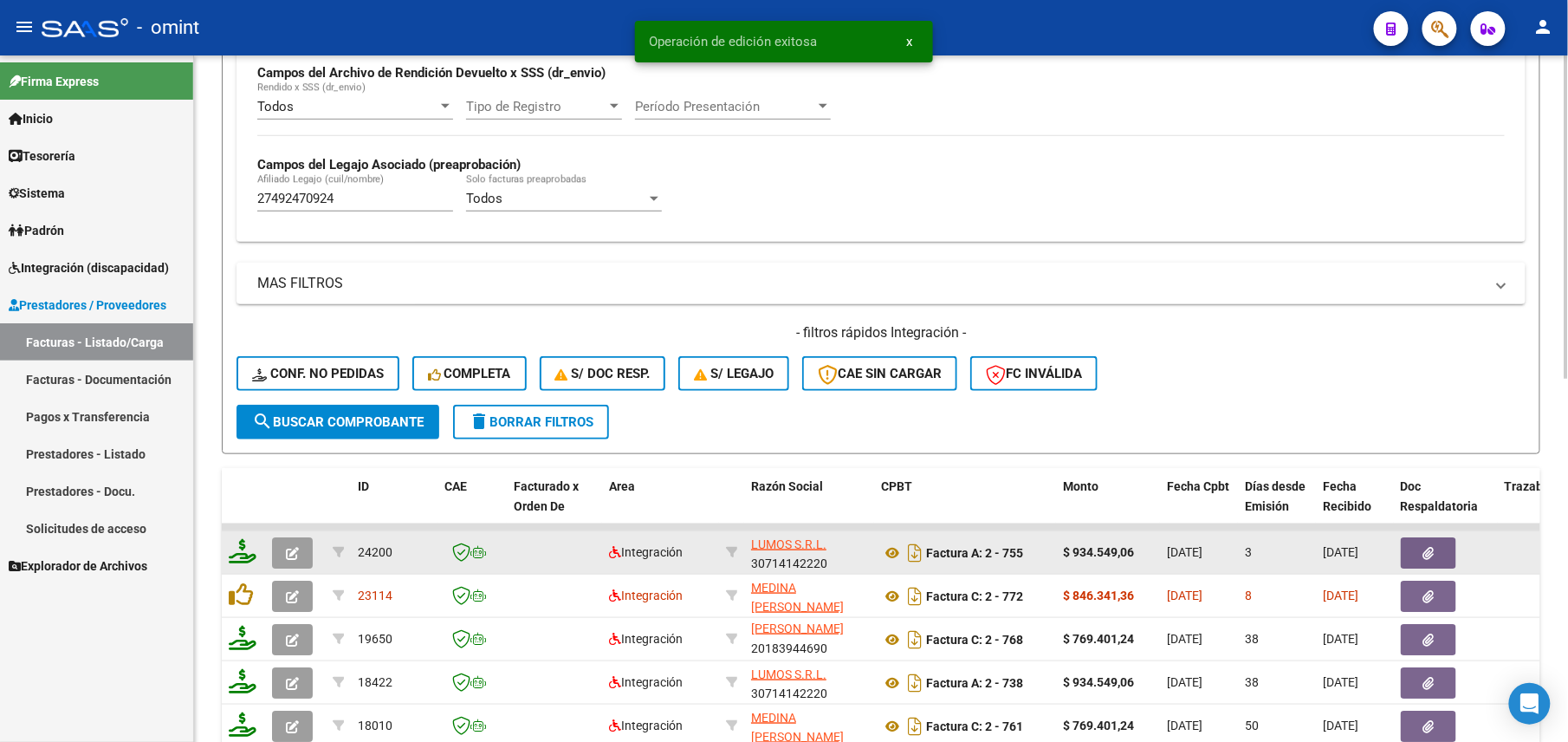
click at [237, 558] on icon at bounding box center [243, 551] width 28 height 24
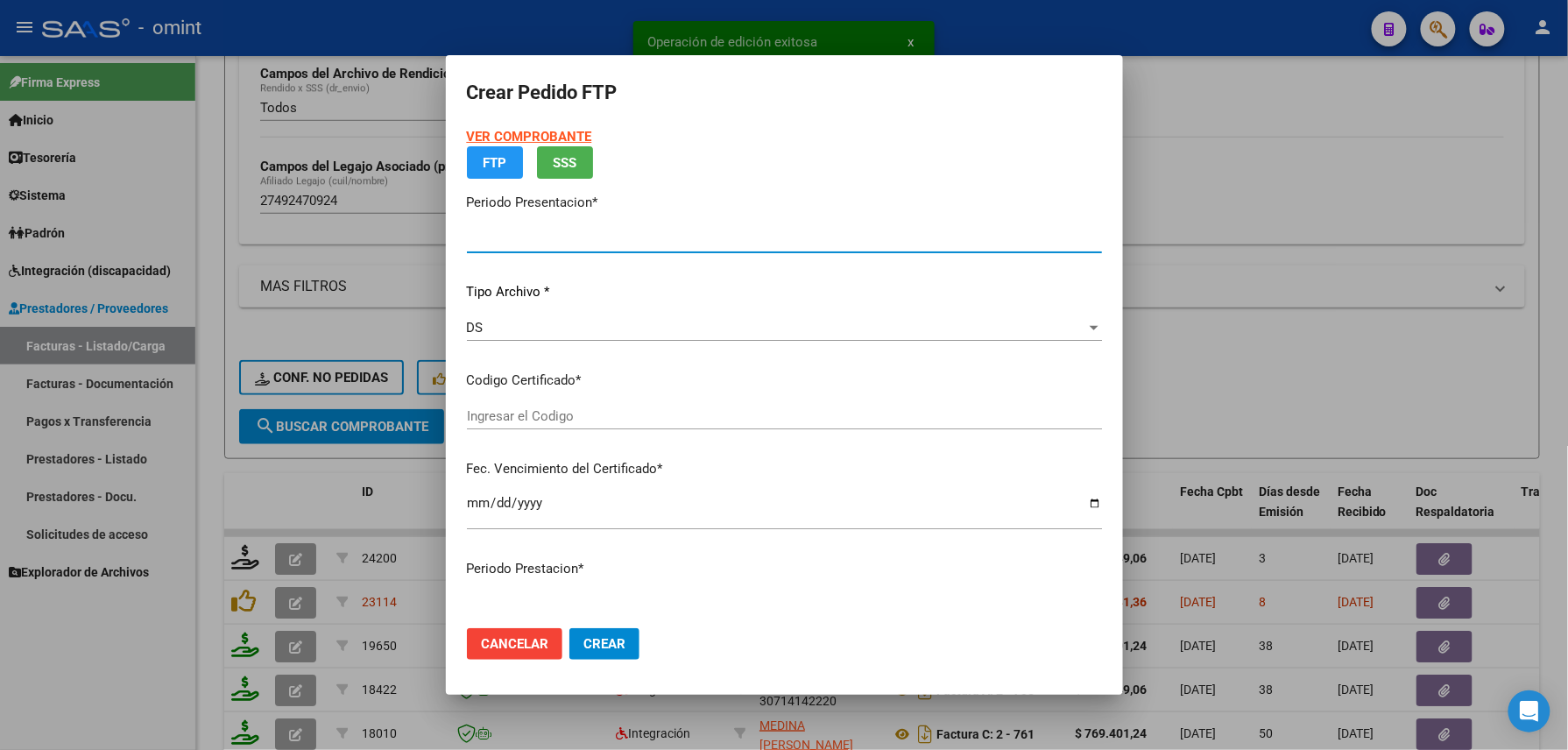
type input "202509"
type input "$ 934.549,06"
type input "6034863629"
type input "2026-02-19"
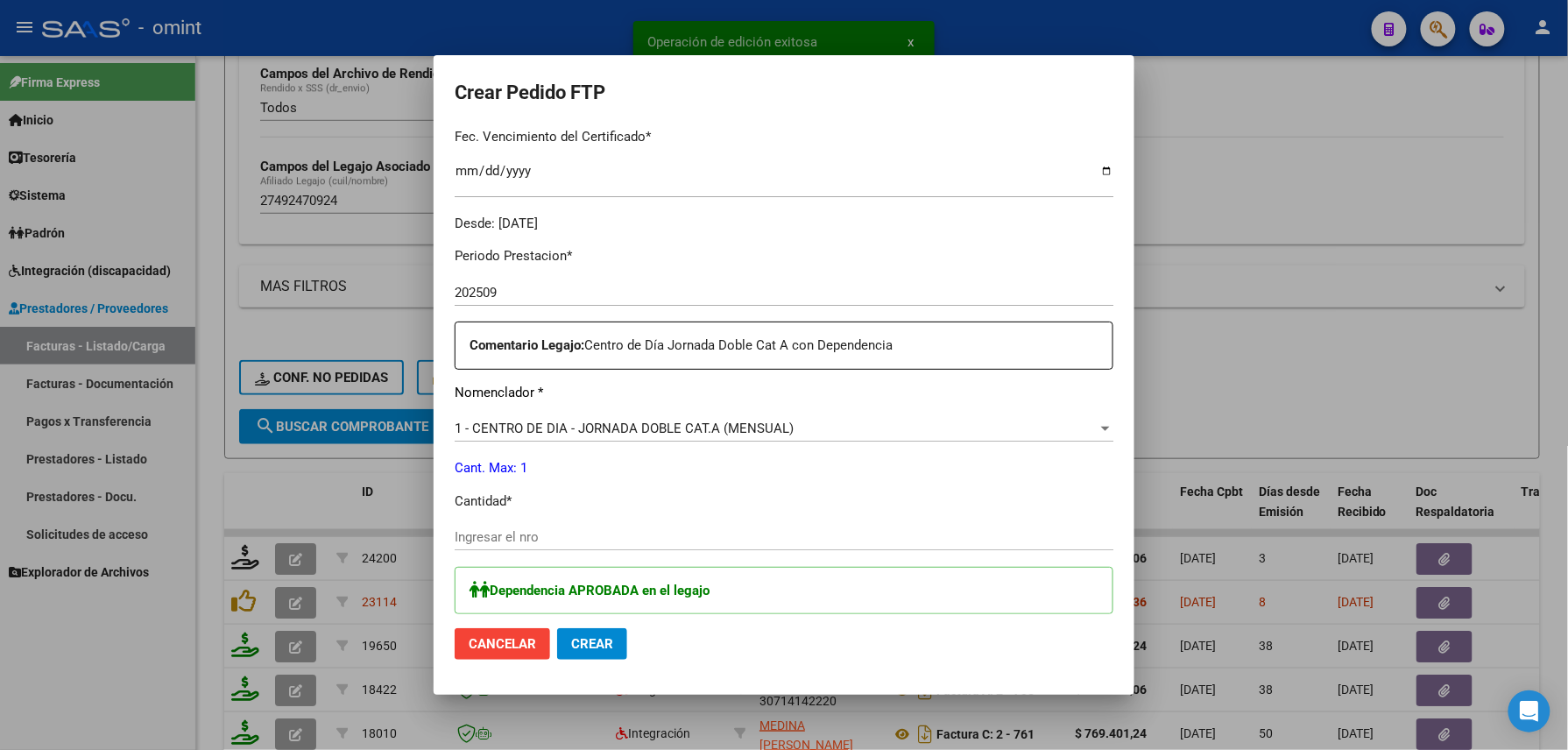
scroll to position [513, 0]
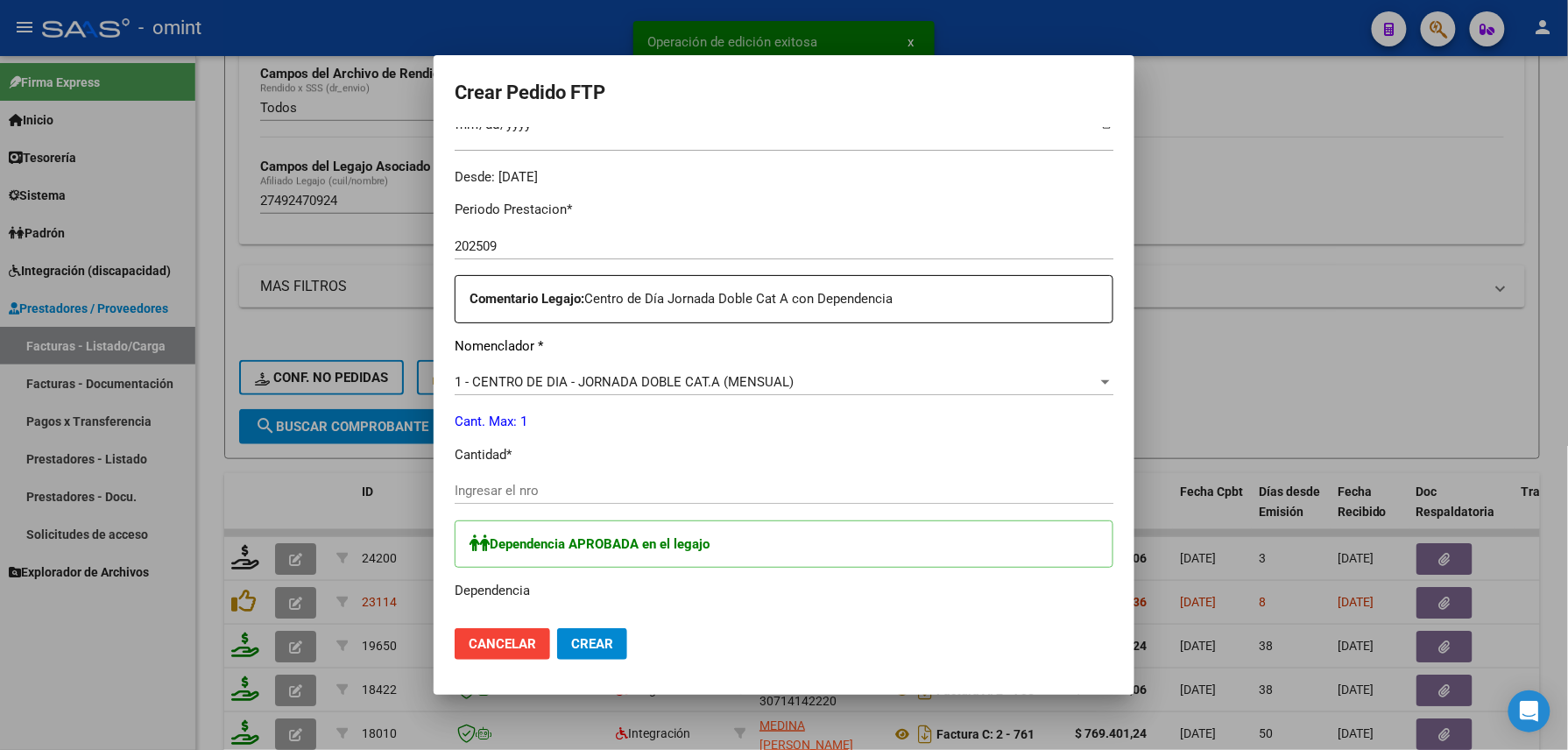
click at [555, 499] on div "Ingresar el nro" at bounding box center [784, 491] width 659 height 26
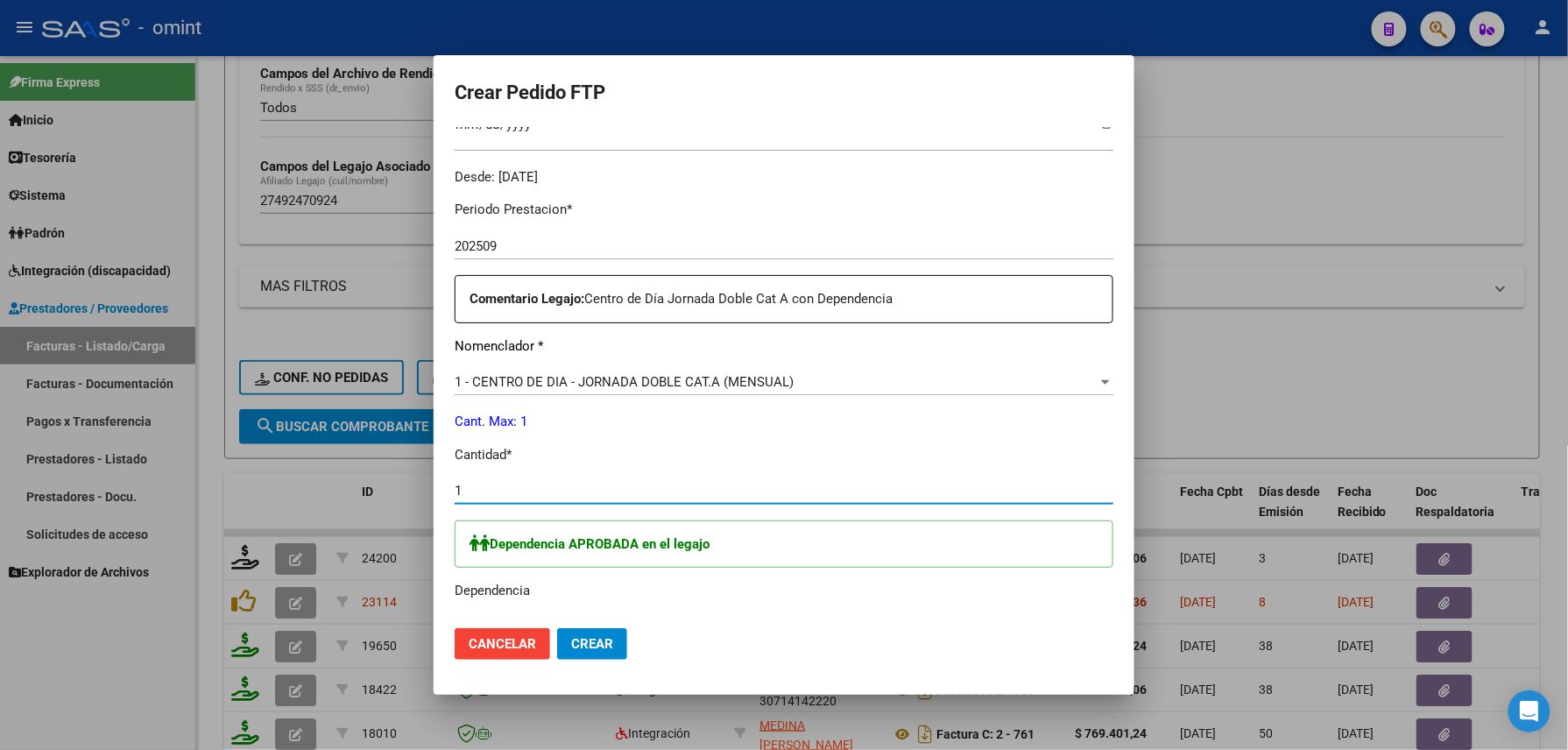
scroll to position [747, 0]
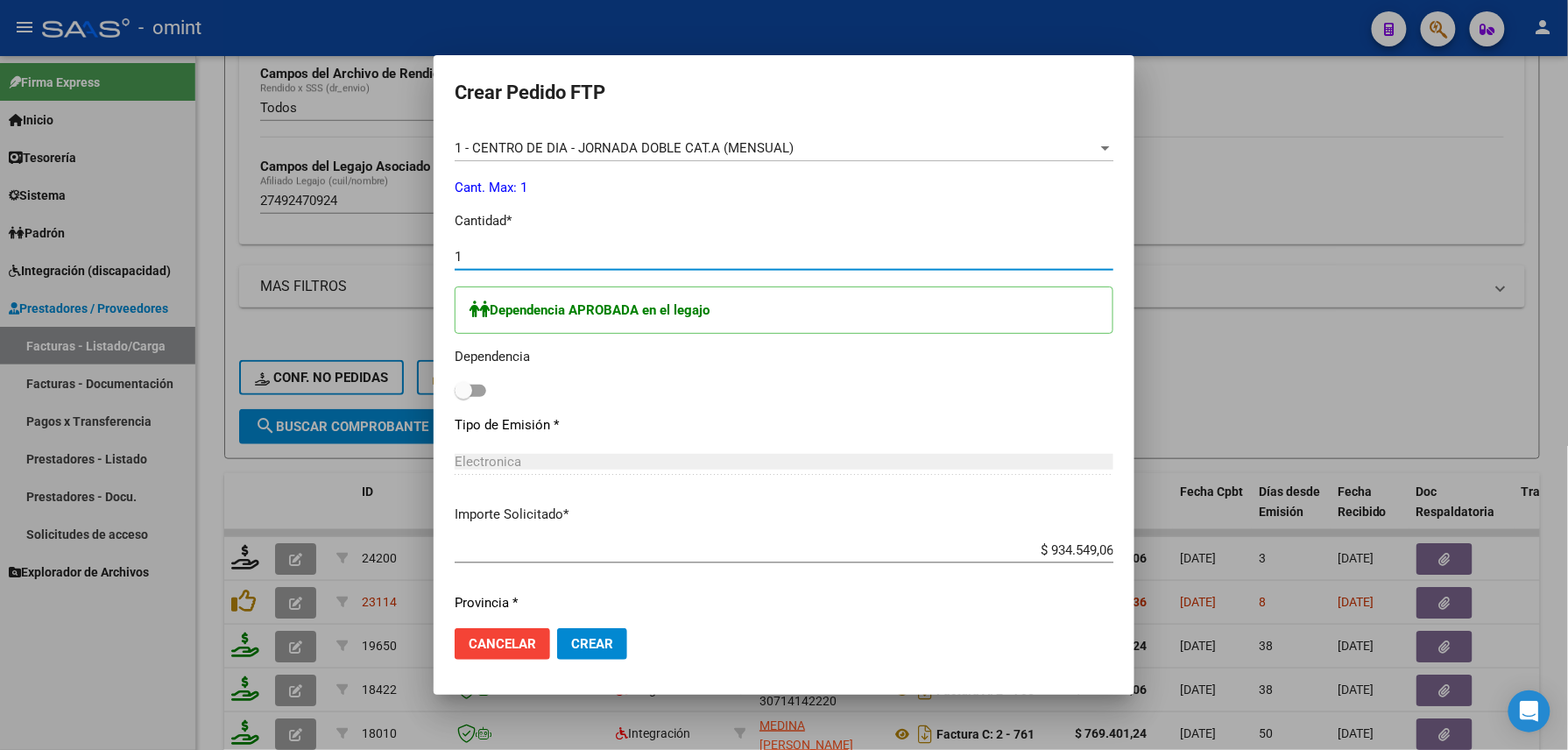
type input "1"
click at [470, 385] on span at bounding box center [463, 390] width 18 height 18
click at [464, 396] on input "checkbox" at bounding box center [463, 396] width 1 height 1
checkbox input "true"
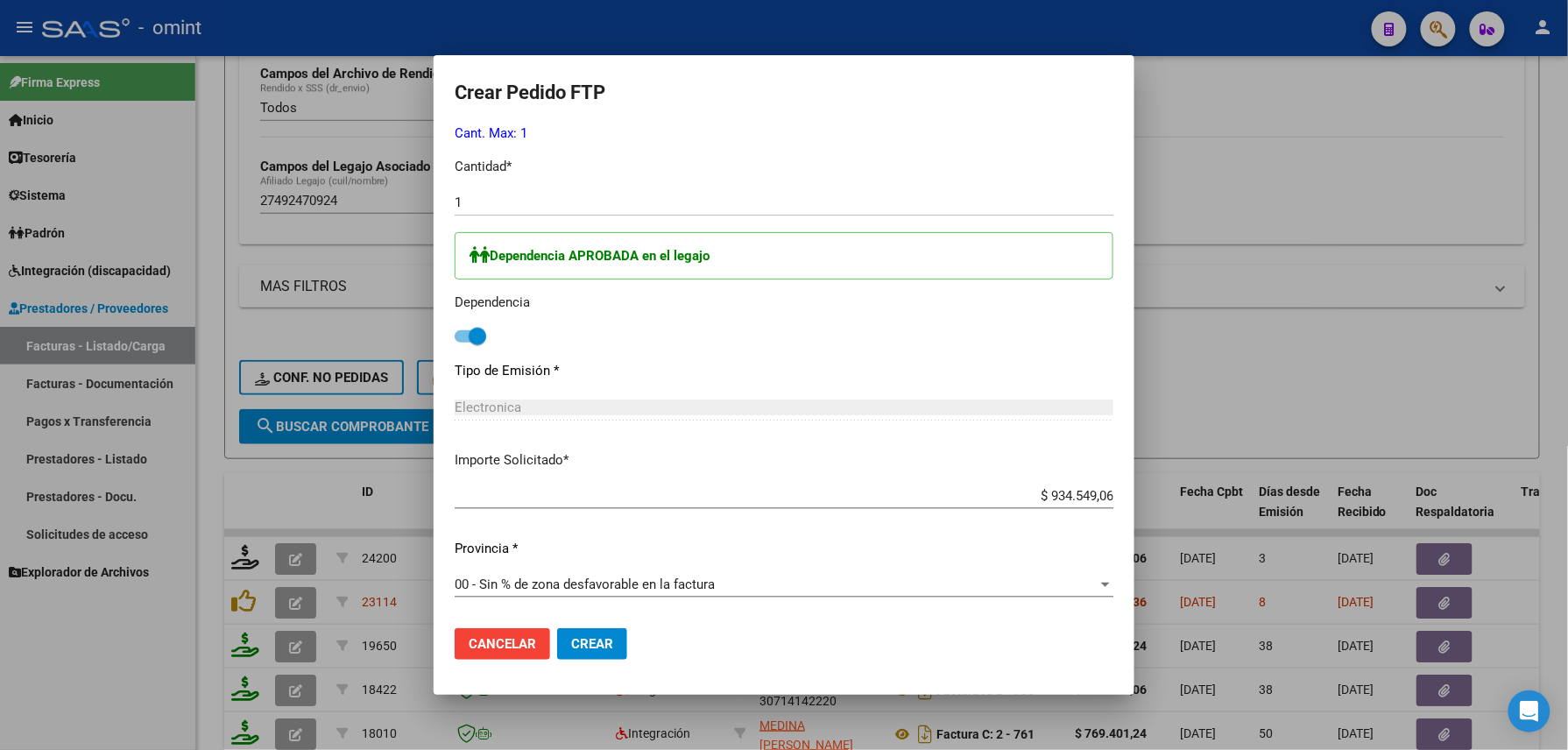
click at [595, 636] on span "Crear" at bounding box center [592, 644] width 42 height 16
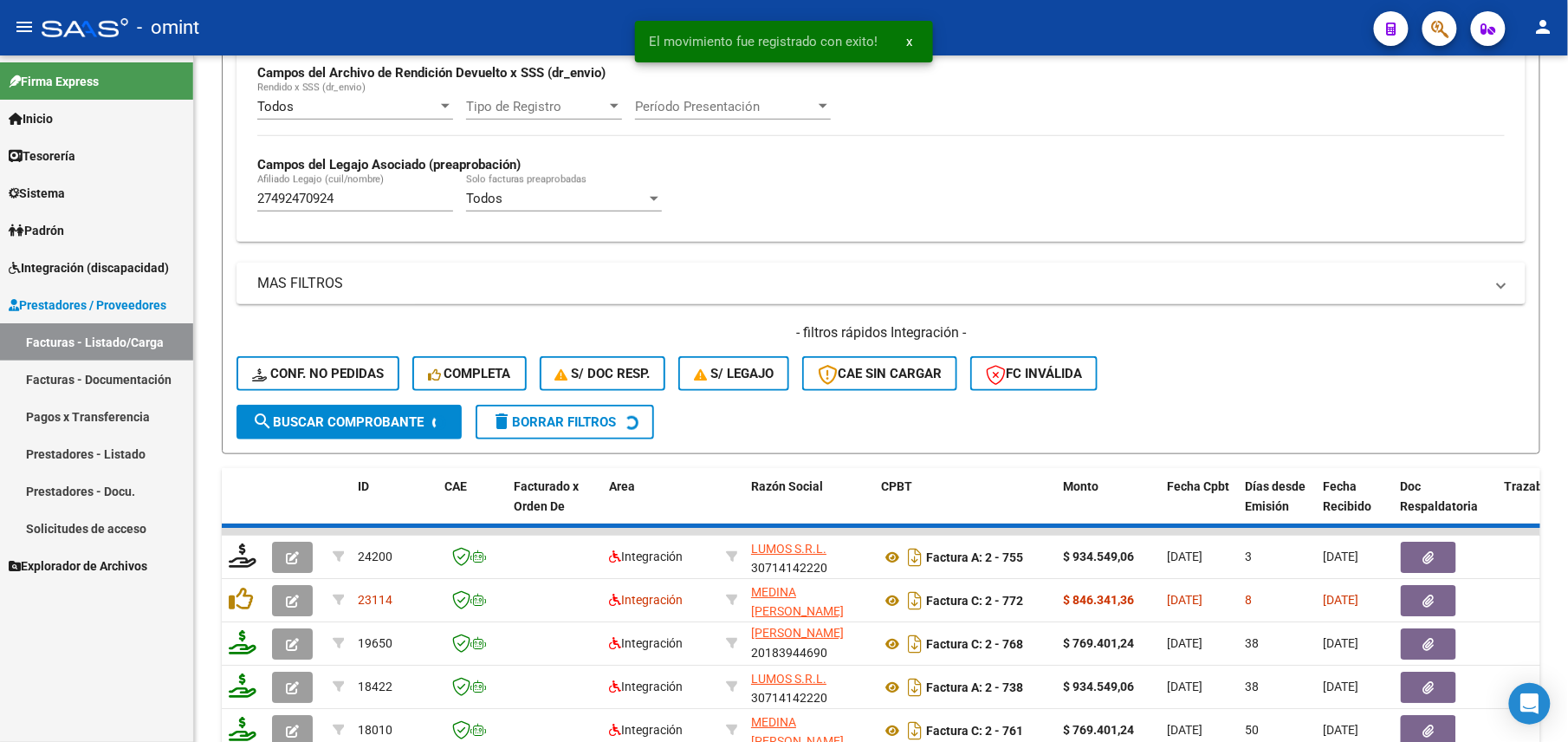
click at [60, 660] on div "Firma Express Inicio Calendario SSS Instructivos Contacto OS Tesorería Extracto…" at bounding box center [96, 398] width 193 height 686
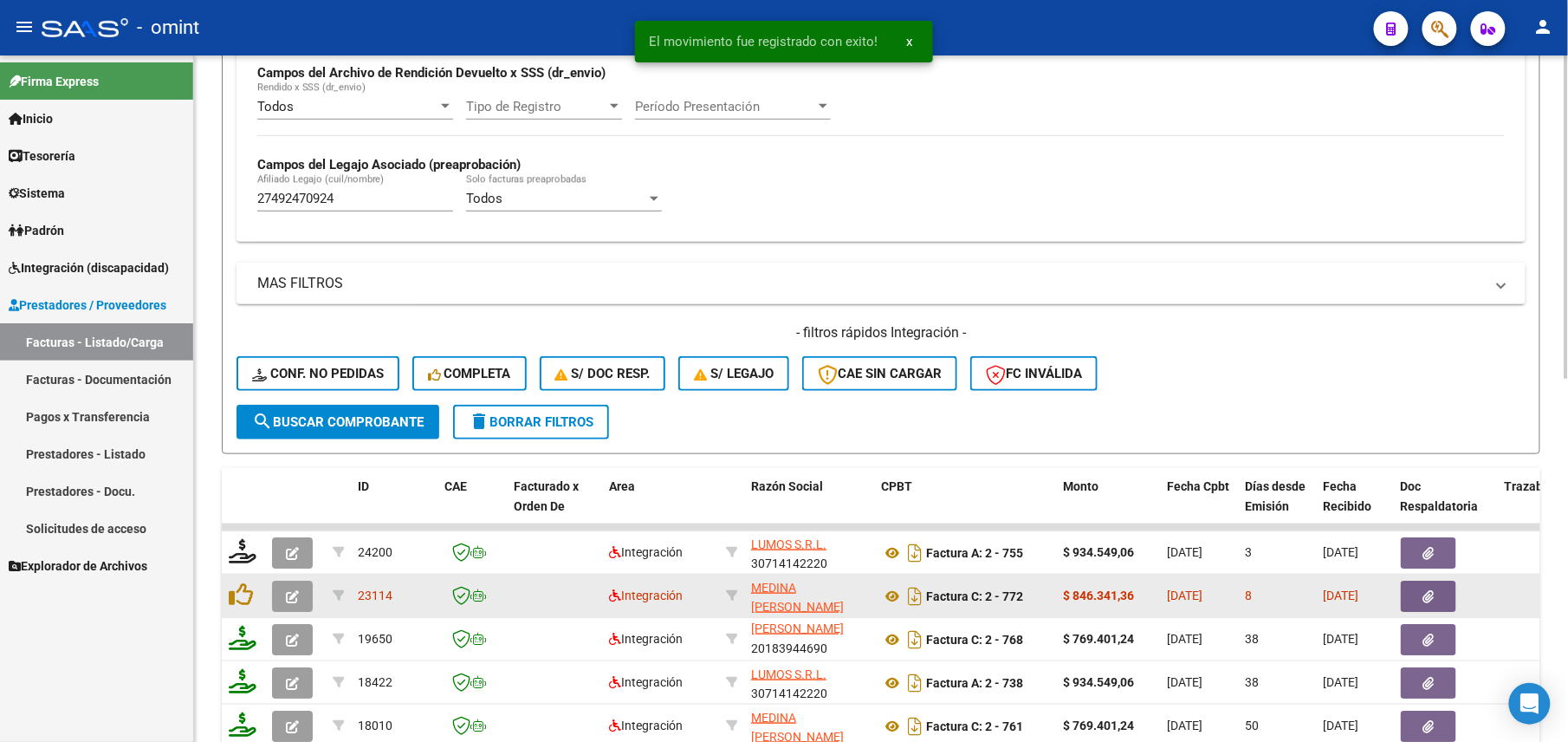
click at [281, 598] on button "button" at bounding box center [293, 596] width 41 height 31
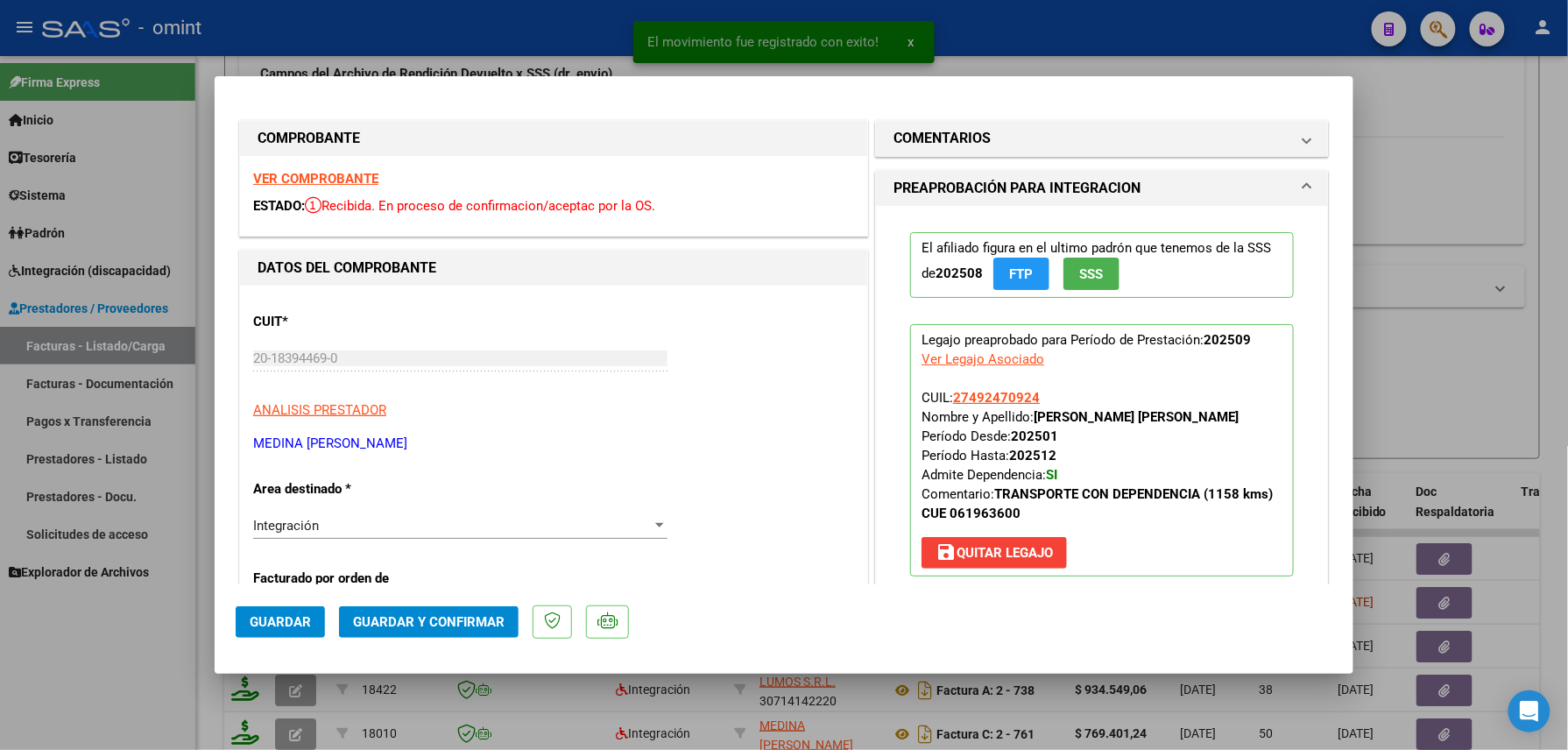
click at [314, 173] on strong "VER COMPROBANTE" at bounding box center [315, 178] width 125 height 16
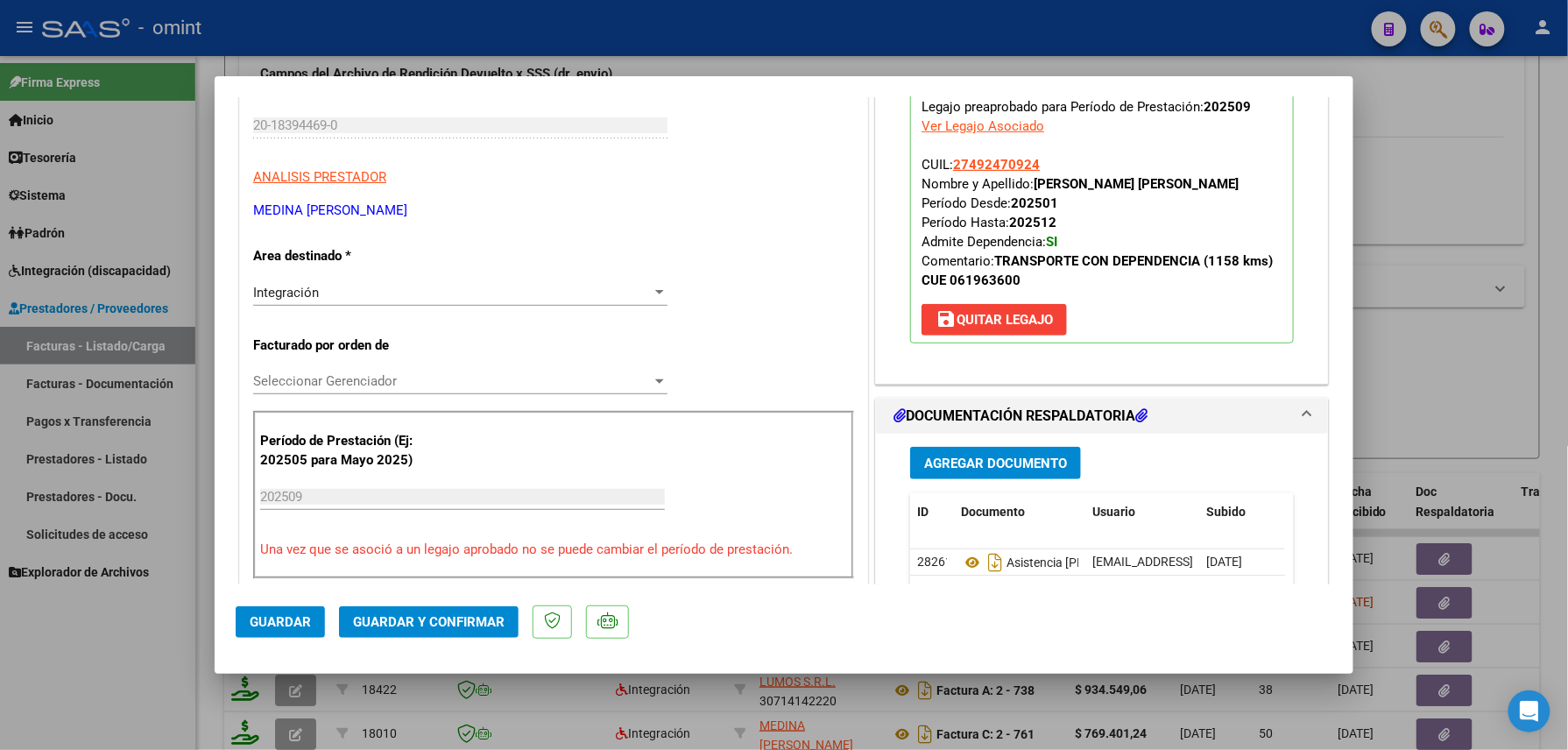
scroll to position [466, 0]
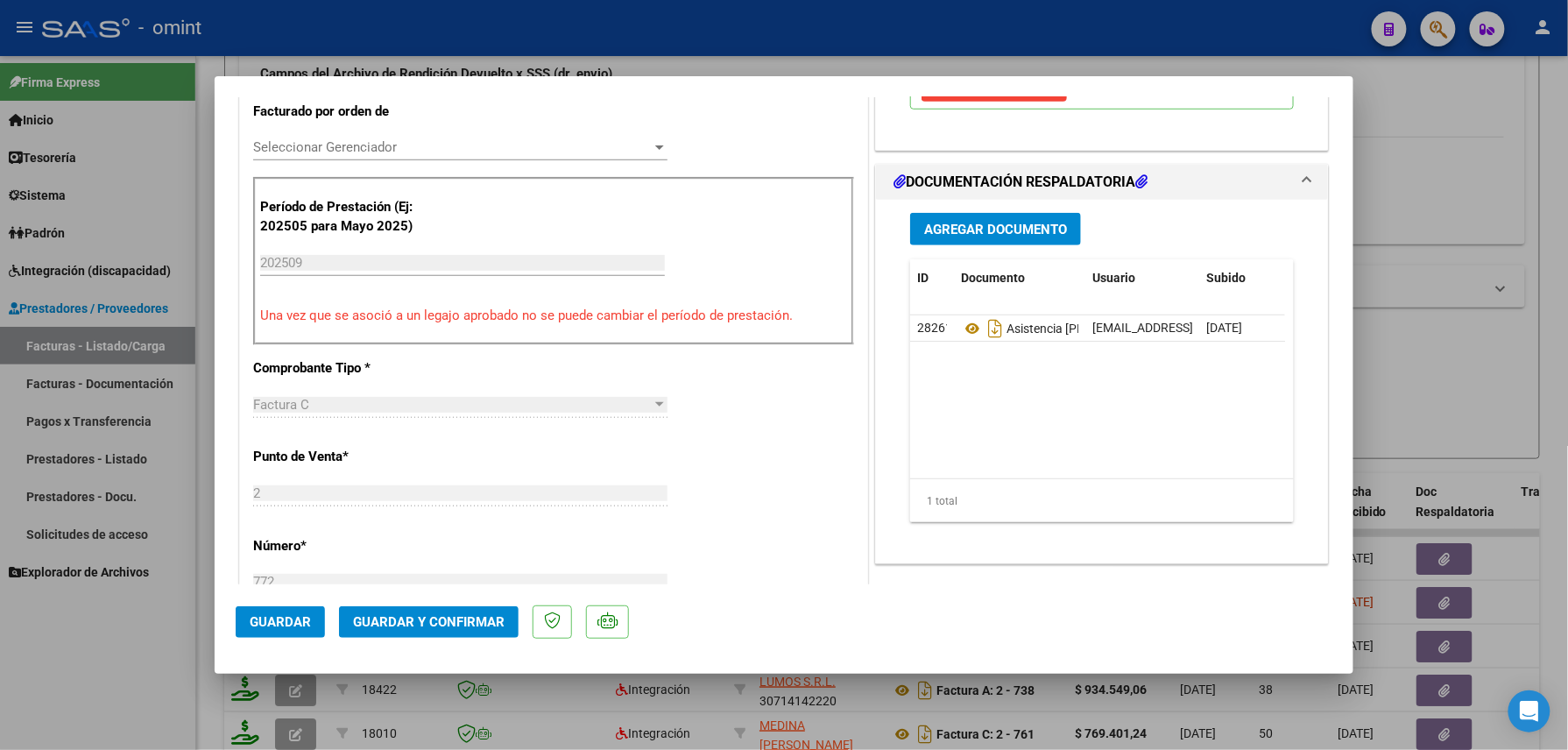
click at [450, 625] on span "Guardar y Confirmar" at bounding box center [428, 621] width 151 height 16
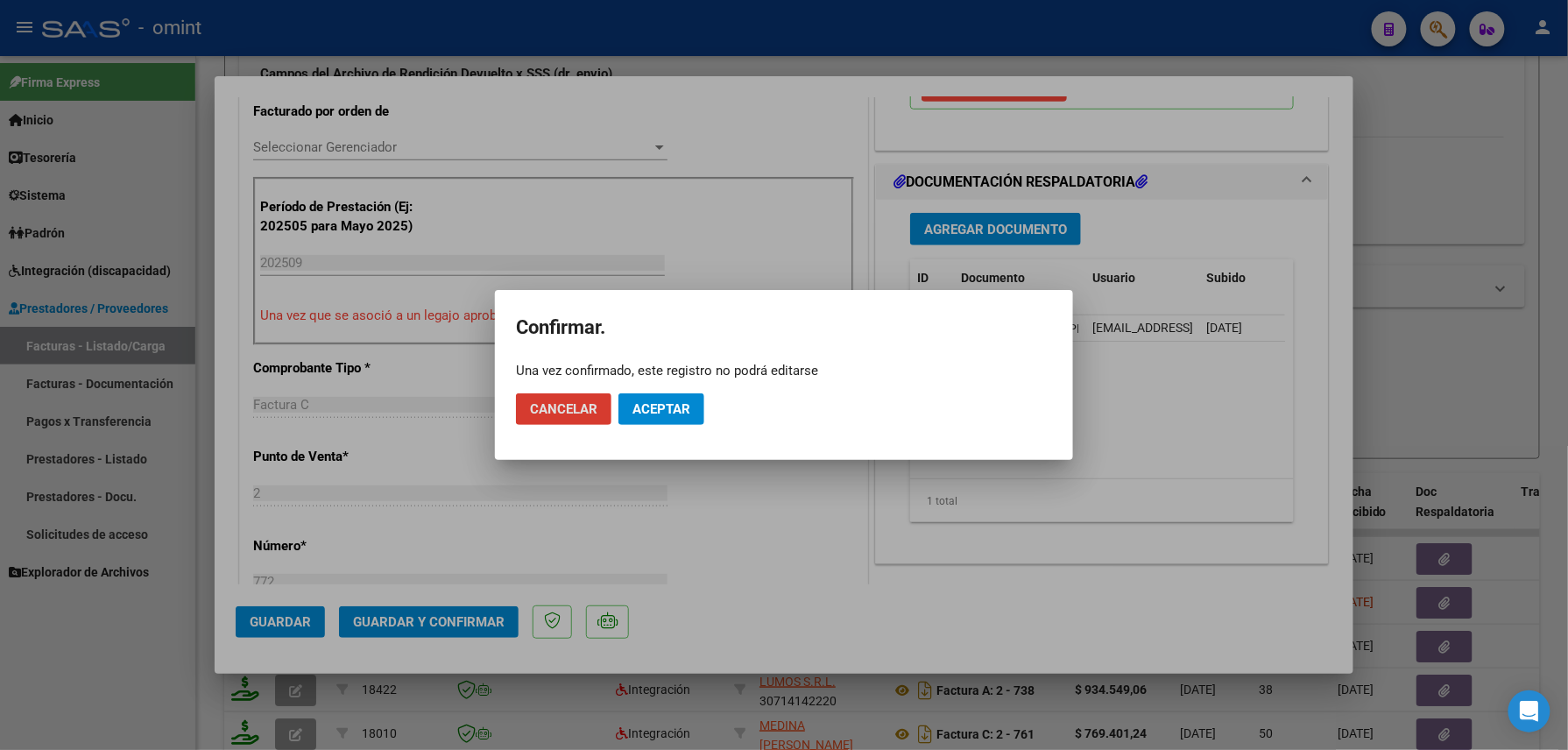
click at [642, 401] on span "Aceptar" at bounding box center [662, 409] width 58 height 16
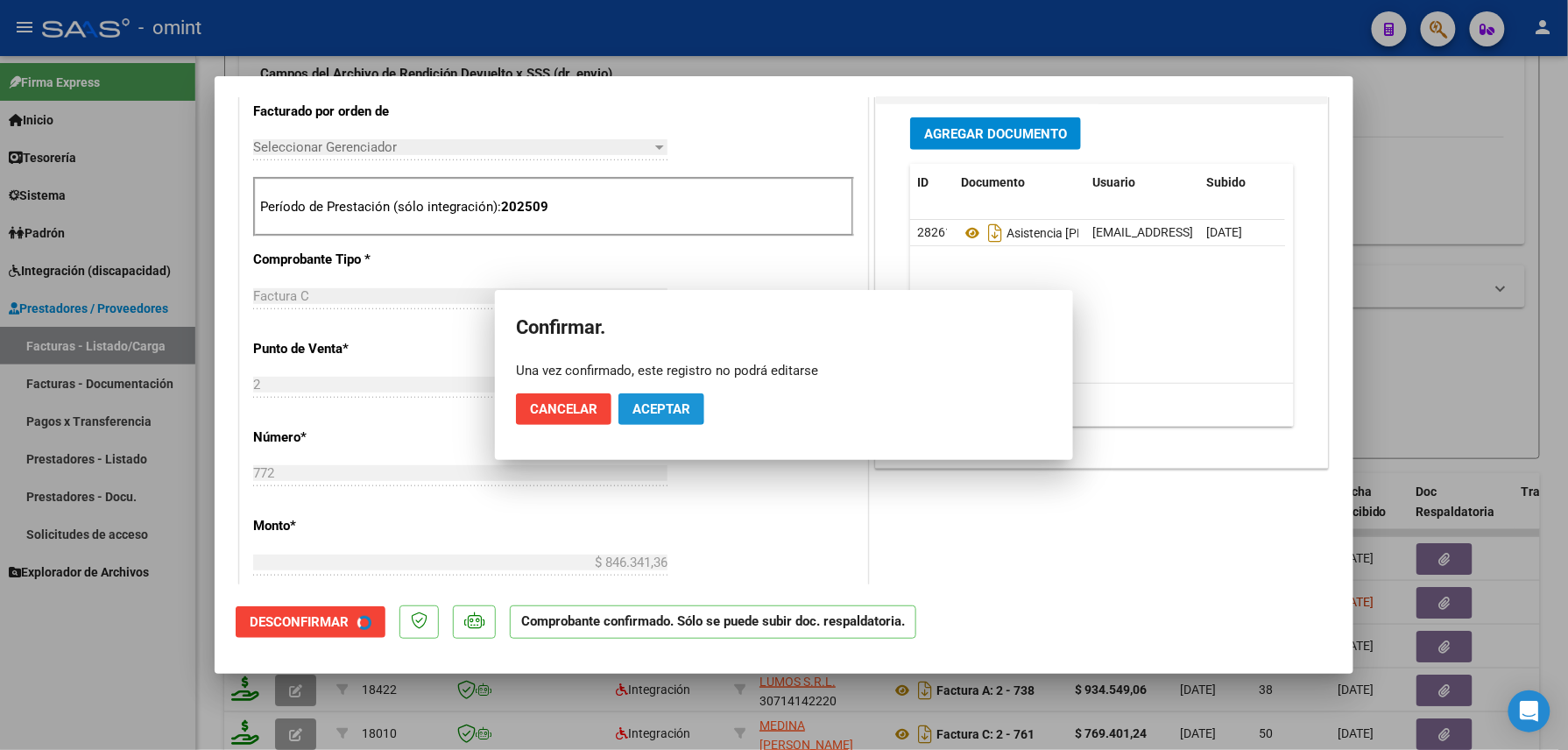
scroll to position [465, 0]
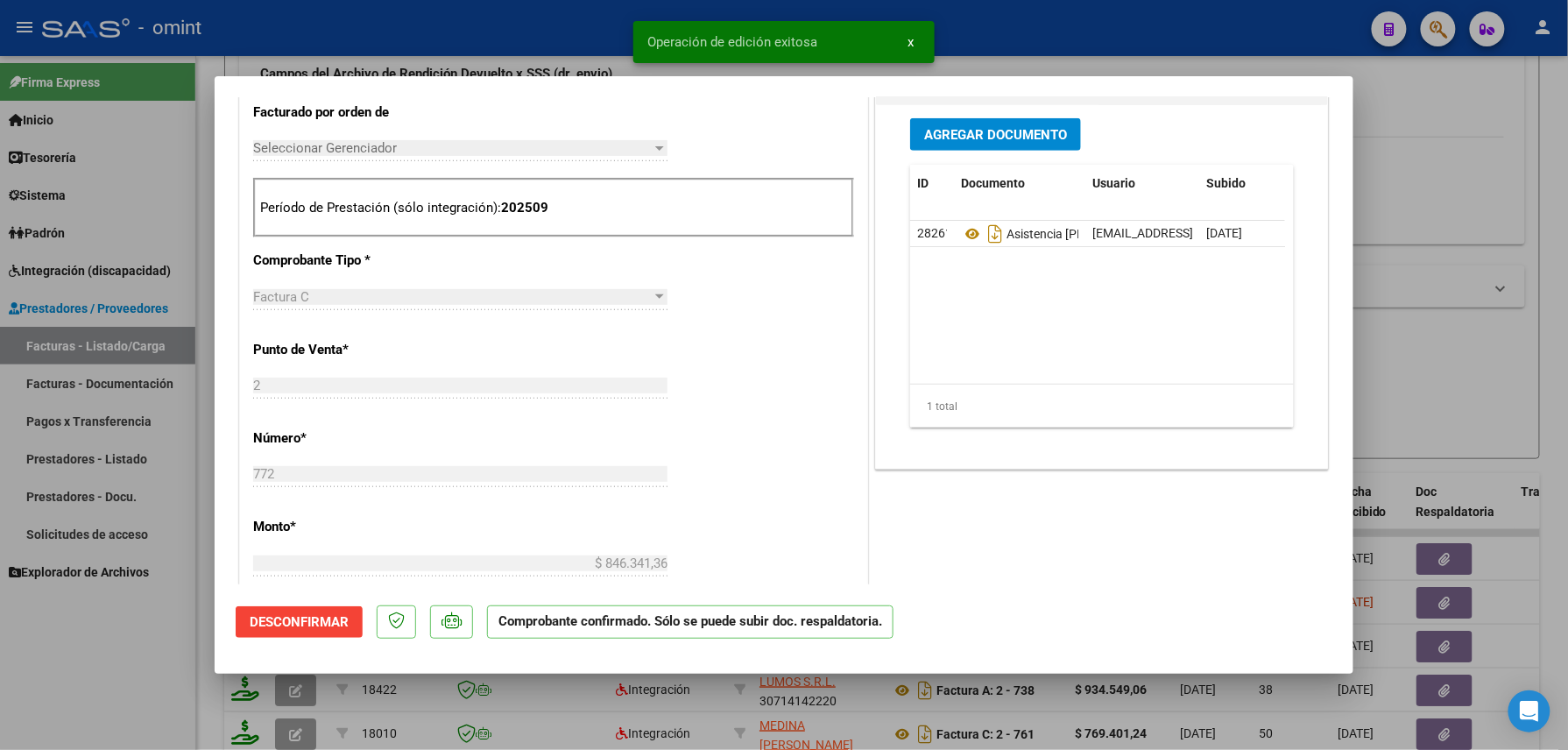
click at [70, 671] on div at bounding box center [784, 375] width 1568 height 750
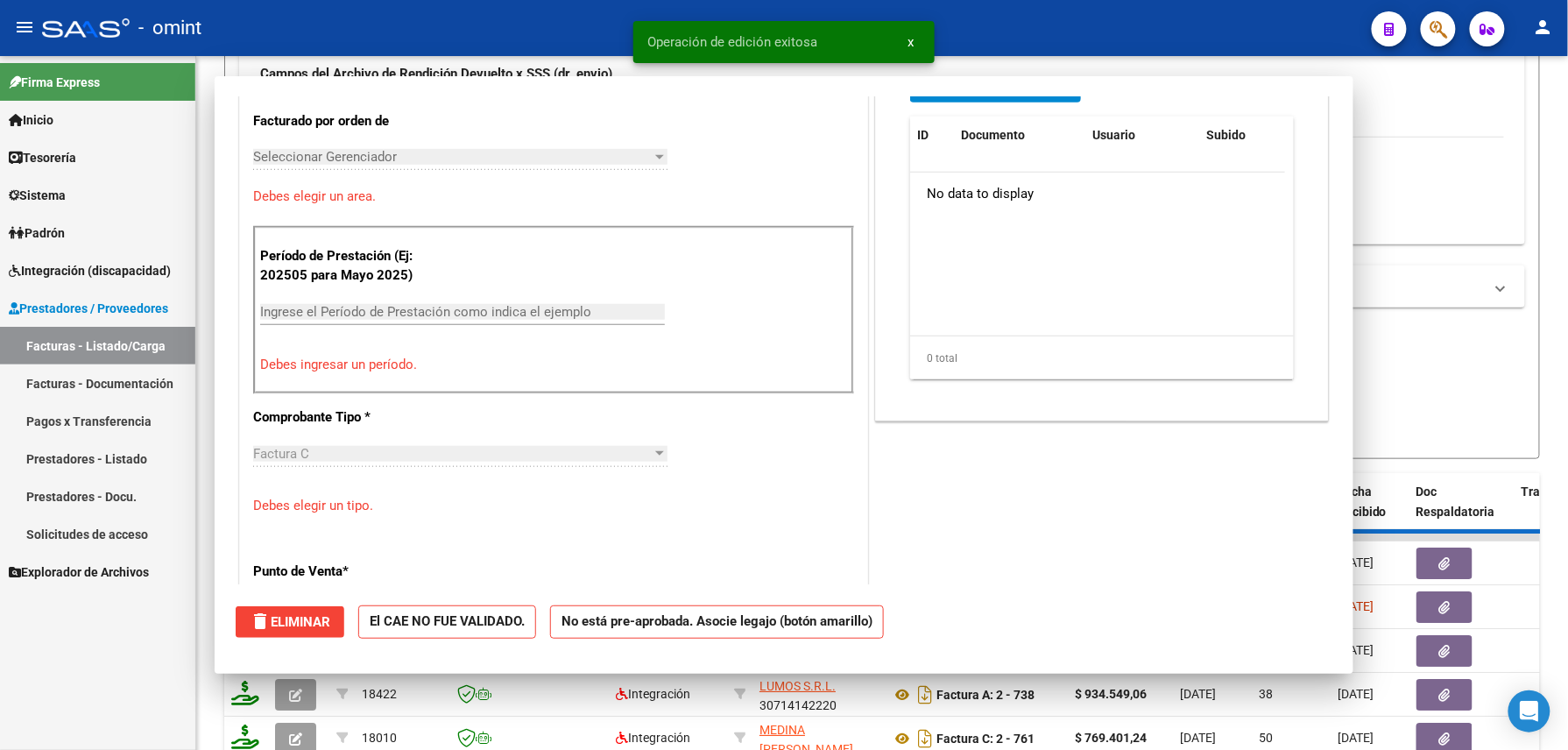
scroll to position [0, 0]
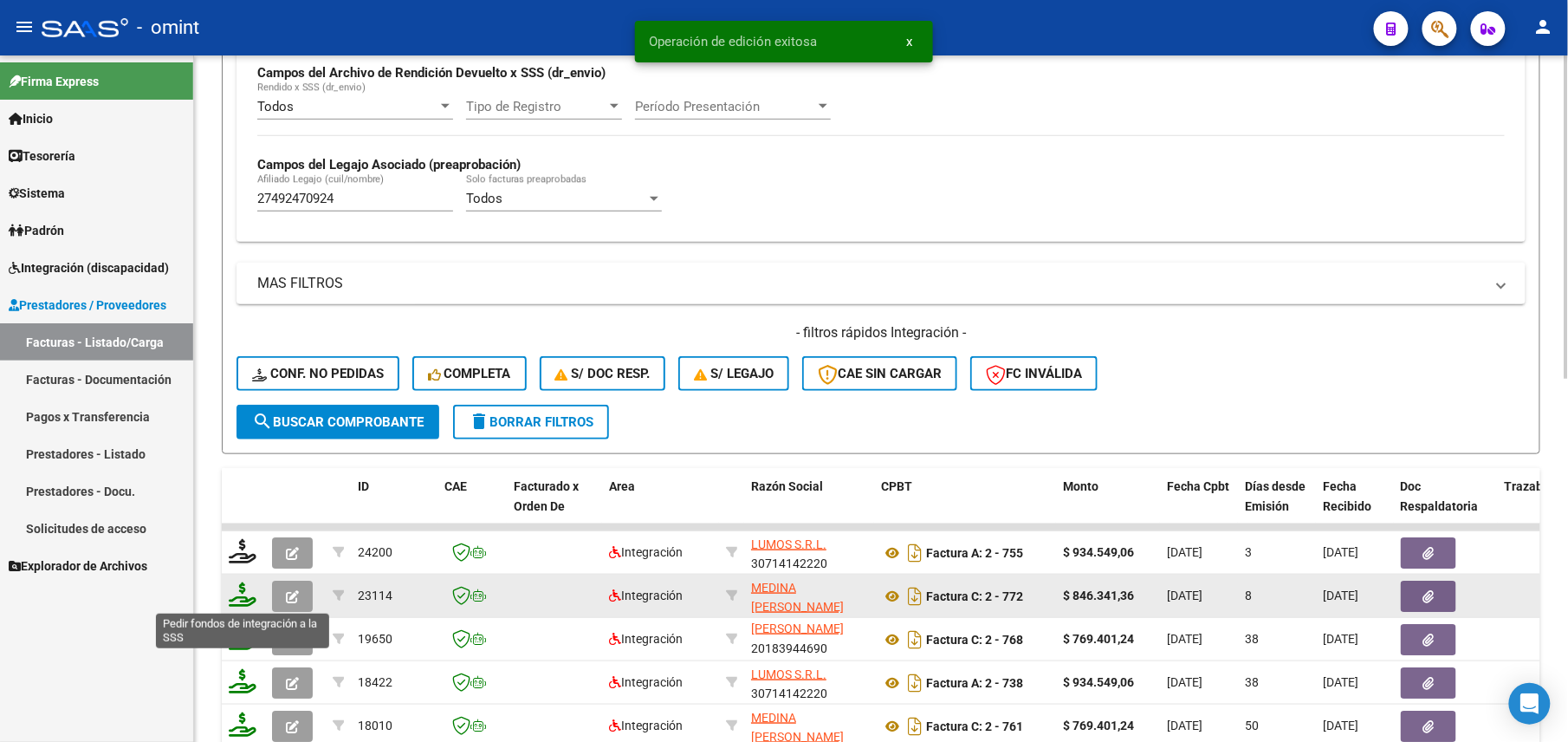
click at [241, 582] on icon at bounding box center [243, 594] width 28 height 24
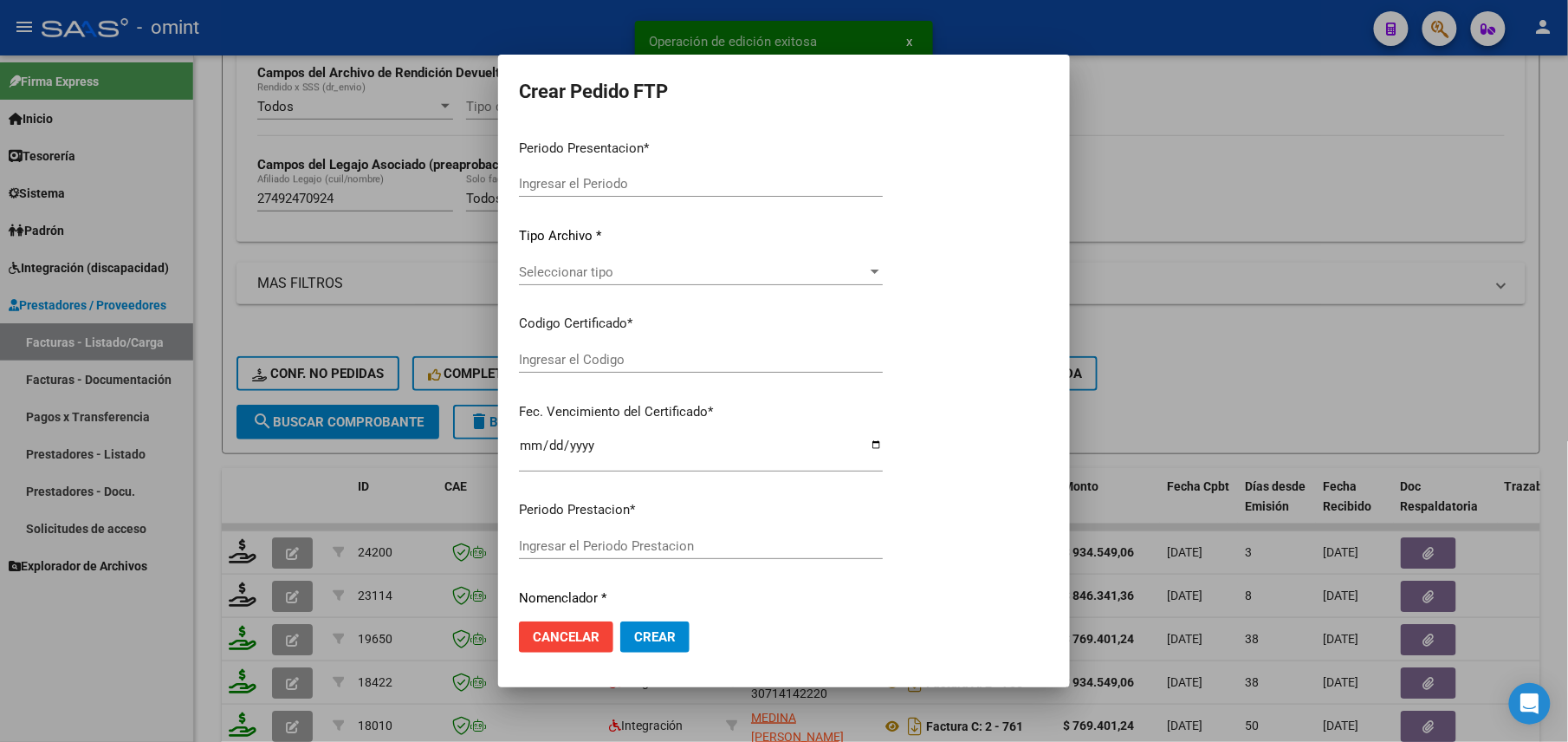
type input "202509"
type input "$ 846.341,36"
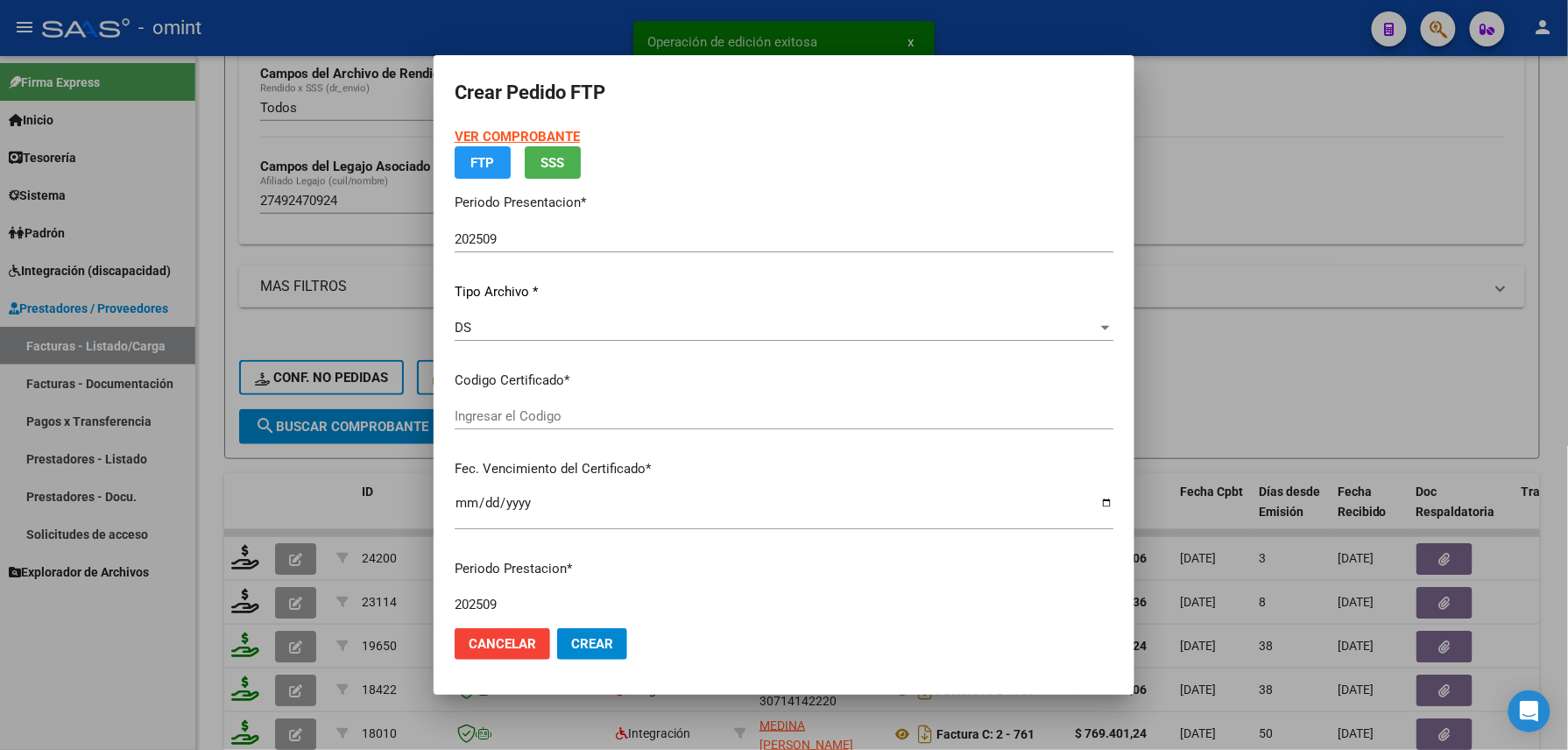
type input "6034863629"
type input "2026-02-19"
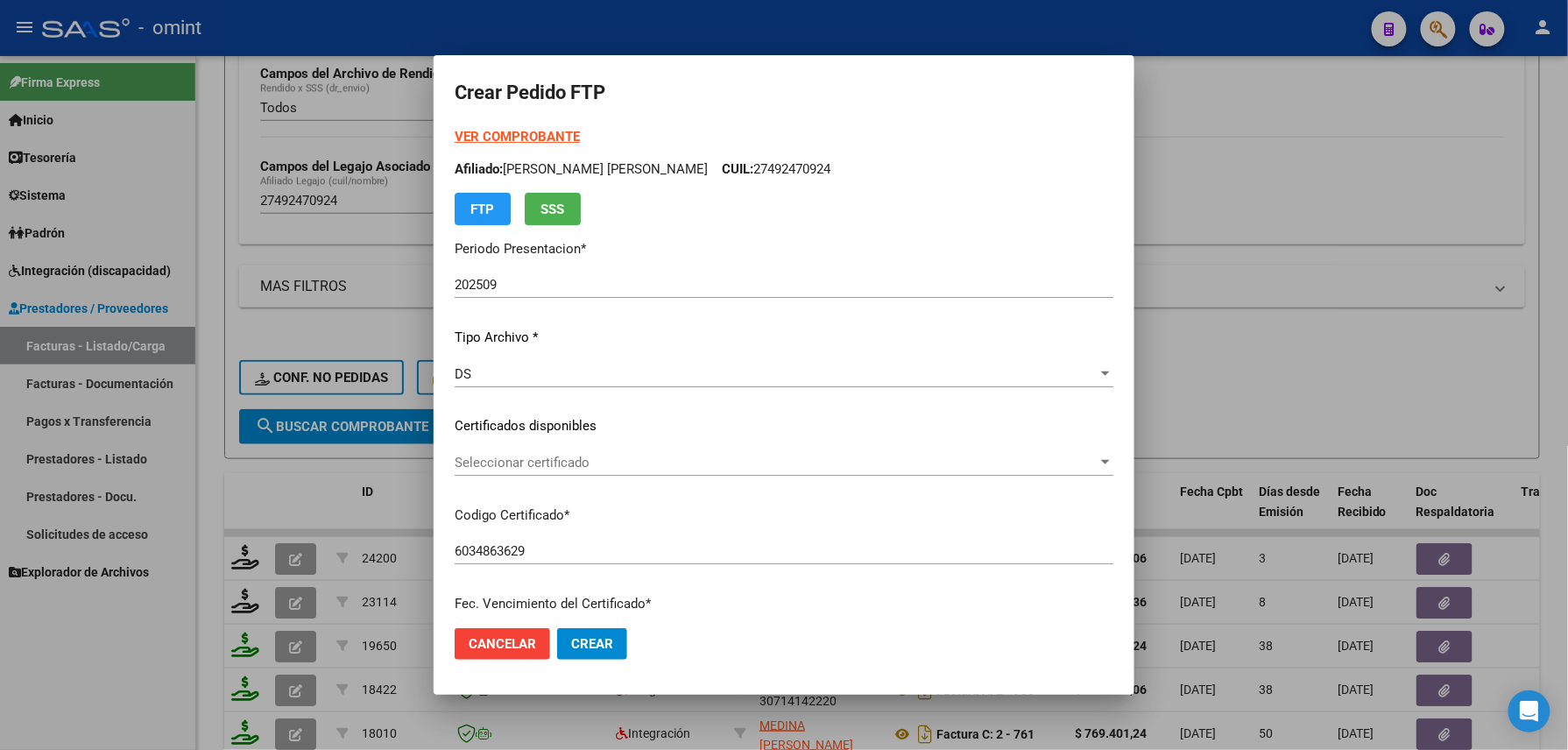
scroll to position [466, 0]
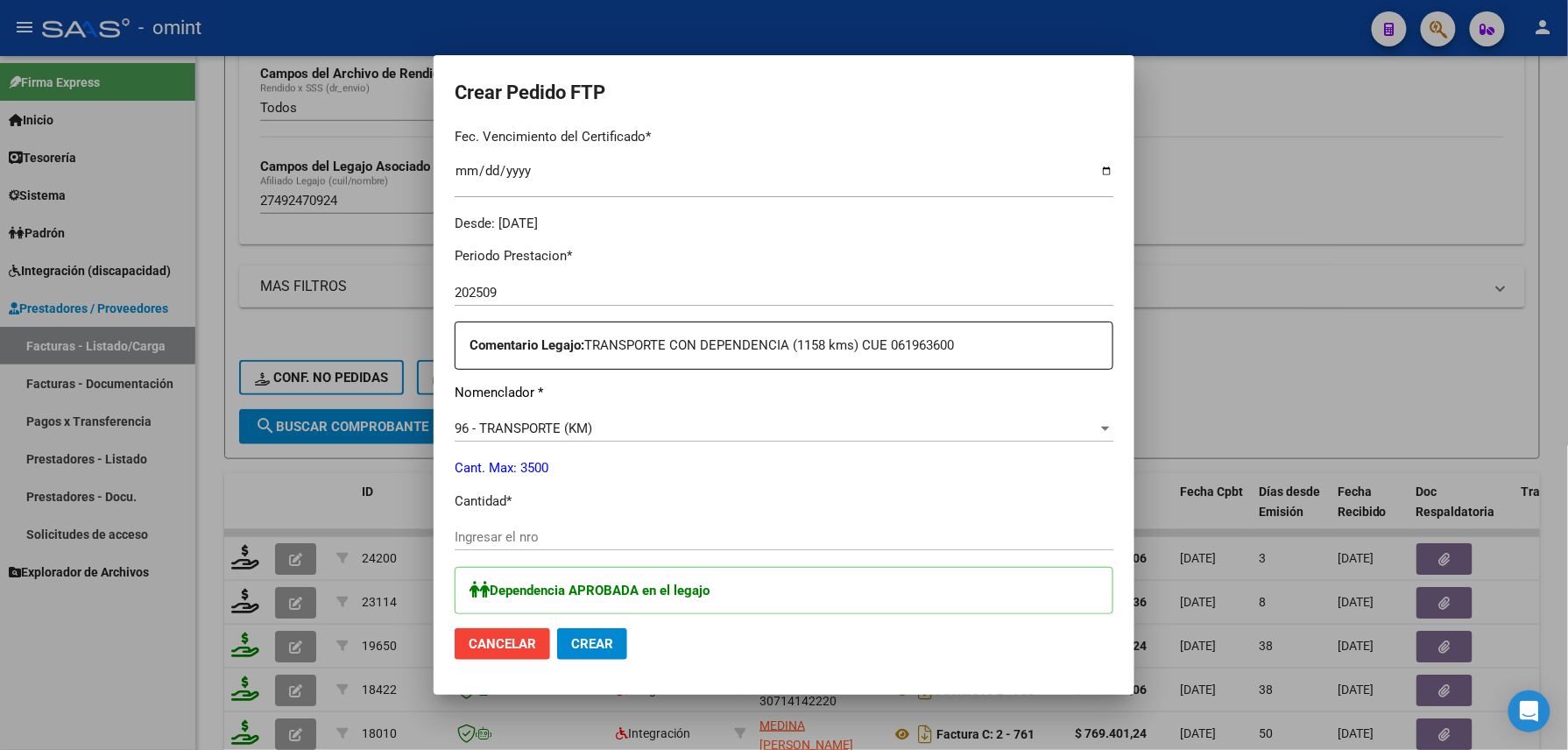
click at [547, 531] on input "Ingresar el nro" at bounding box center [784, 536] width 659 height 16
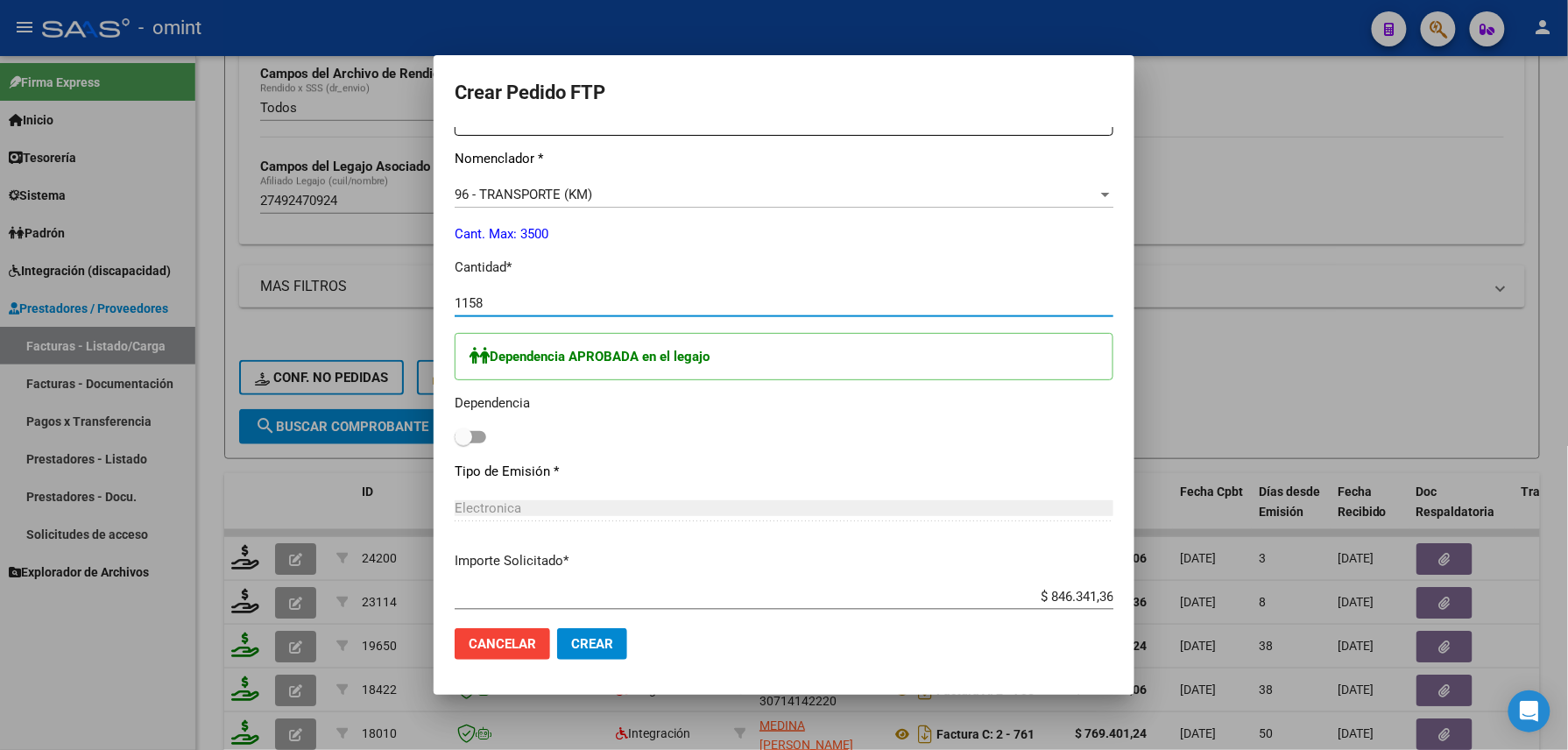
type input "1158"
click at [473, 447] on label at bounding box center [470, 437] width 32 height 21
click at [464, 444] on input "checkbox" at bounding box center [463, 443] width 1 height 1
checkbox input "true"
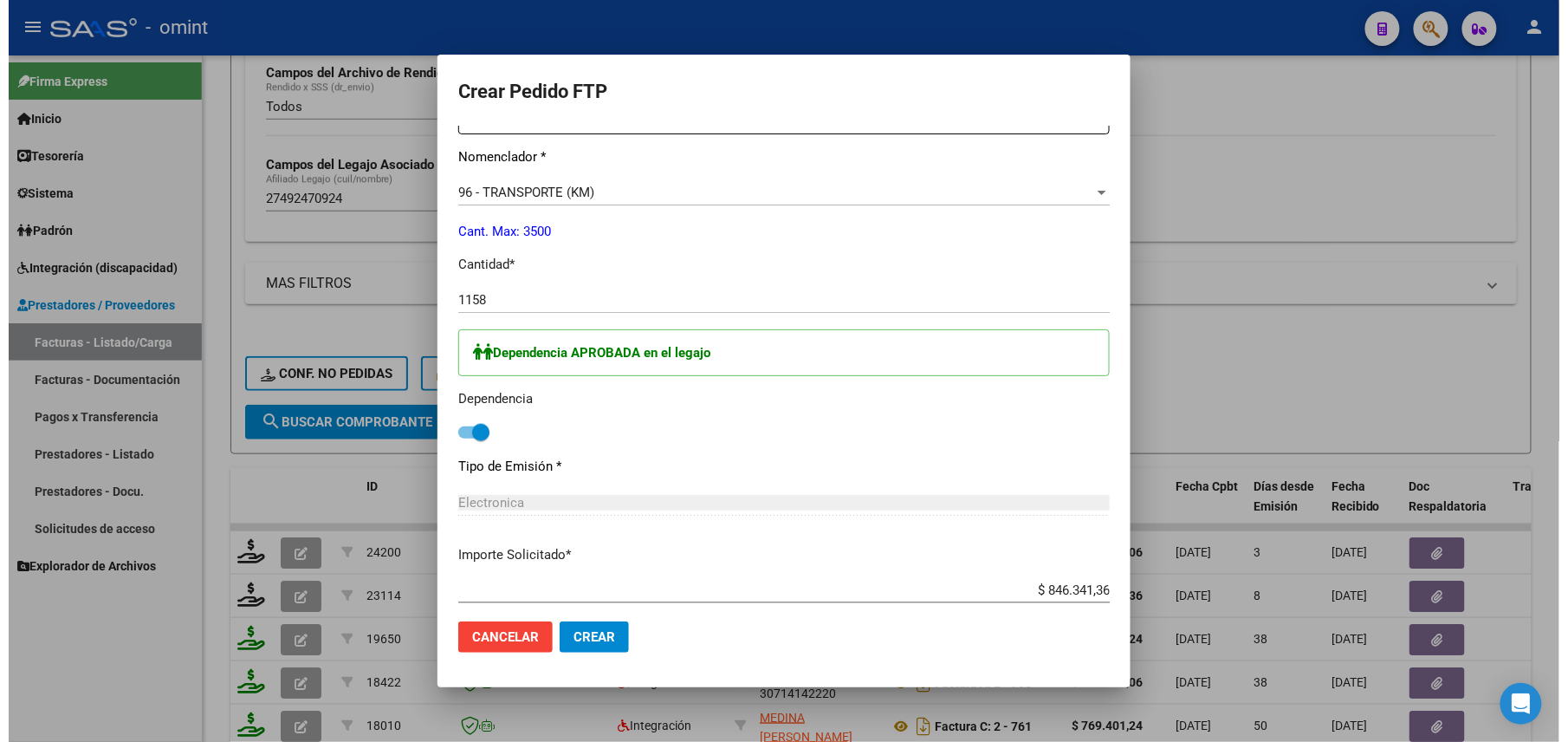
scroll to position [971, 0]
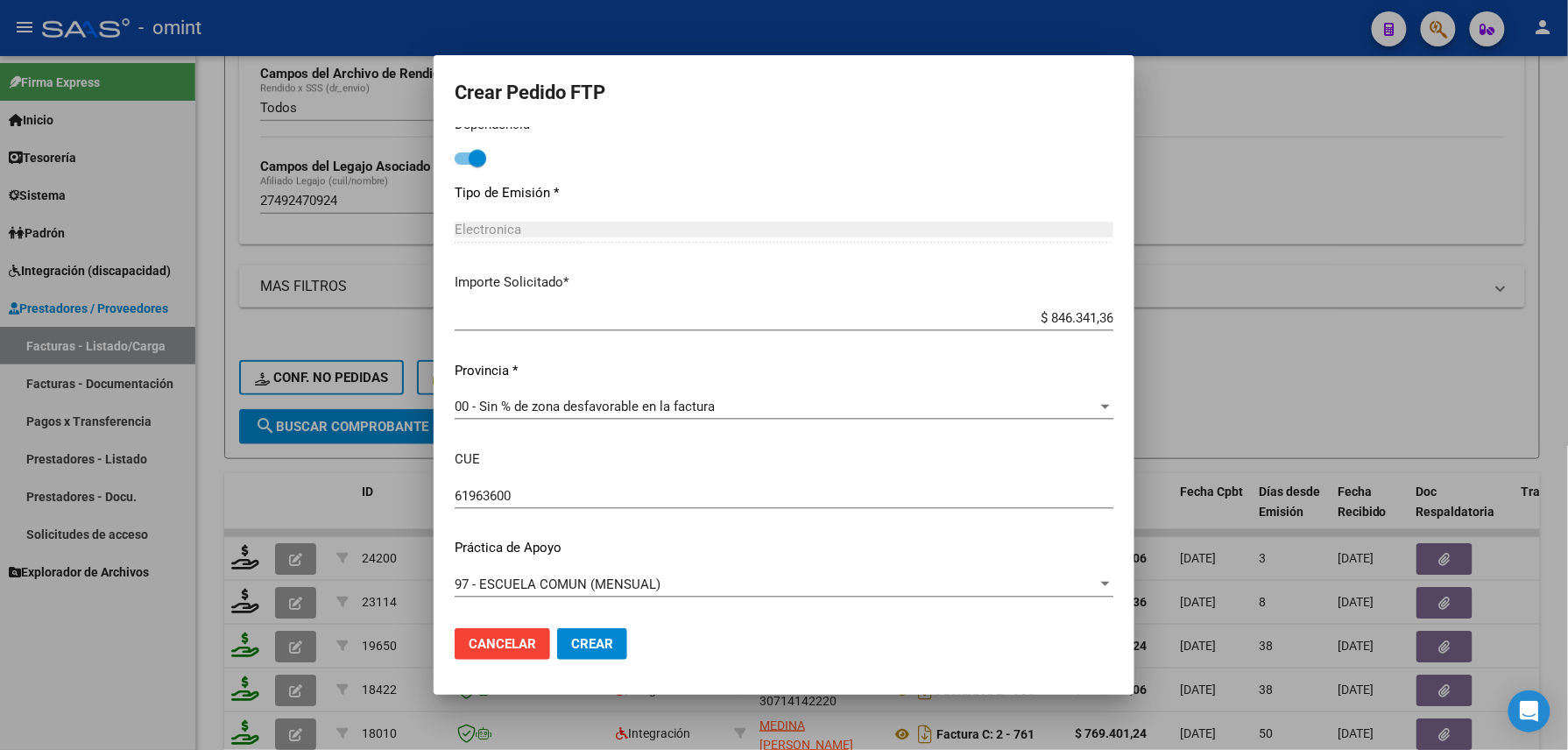
click at [565, 646] on button "Crear" at bounding box center [592, 644] width 70 height 32
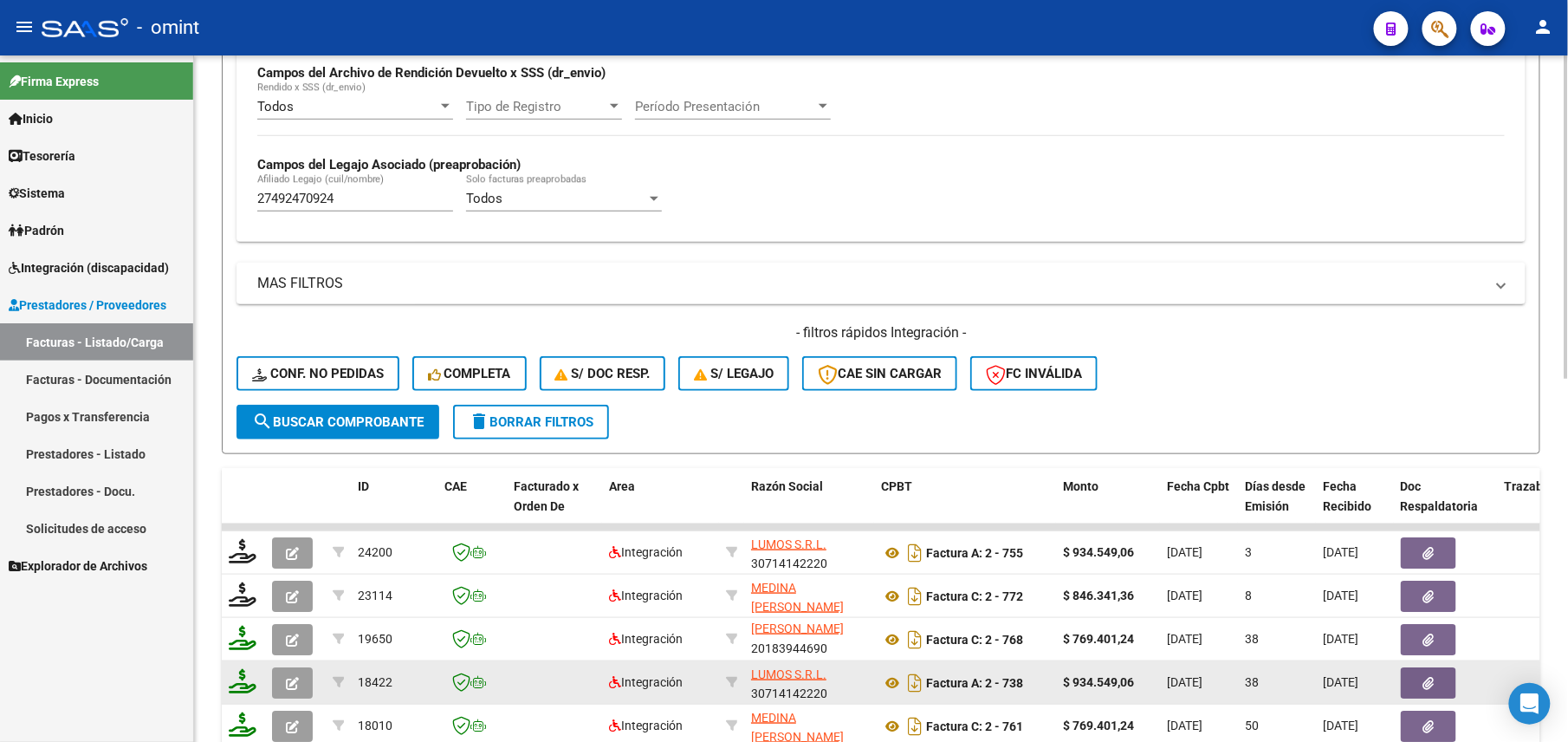
scroll to position [653, 0]
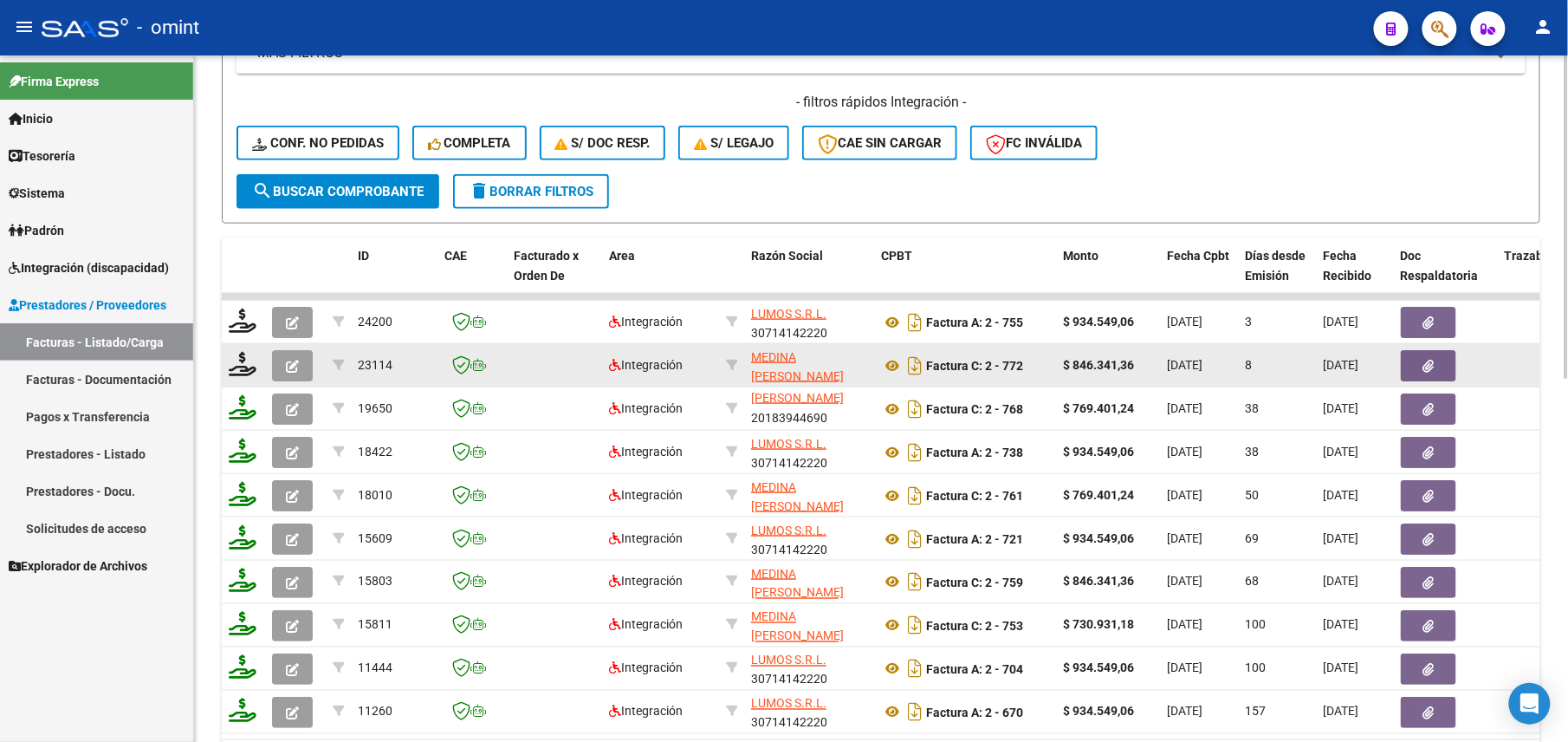
click at [286, 365] on icon "button" at bounding box center [293, 366] width 13 height 13
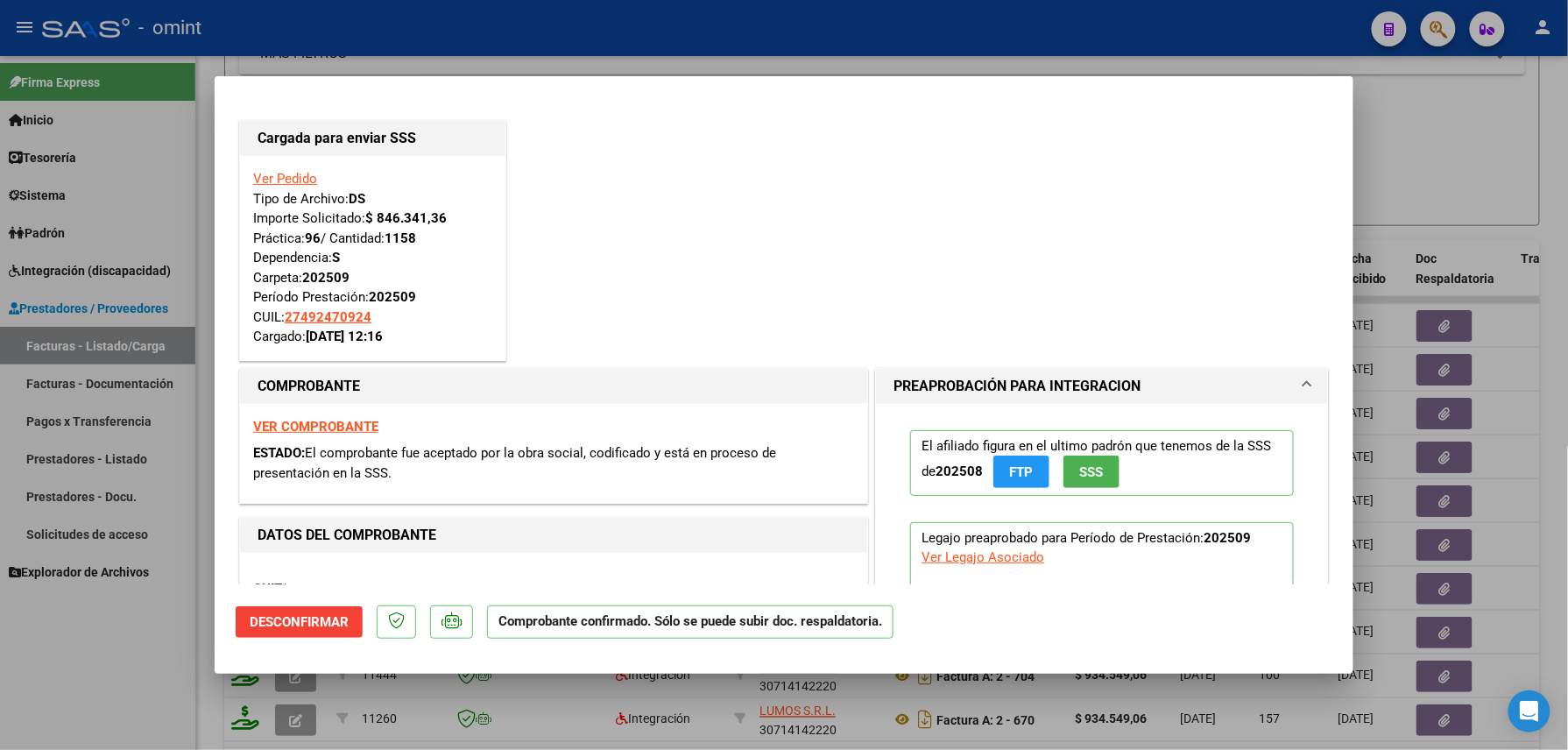
click at [63, 687] on div at bounding box center [784, 375] width 1568 height 750
type input "$ 0,00"
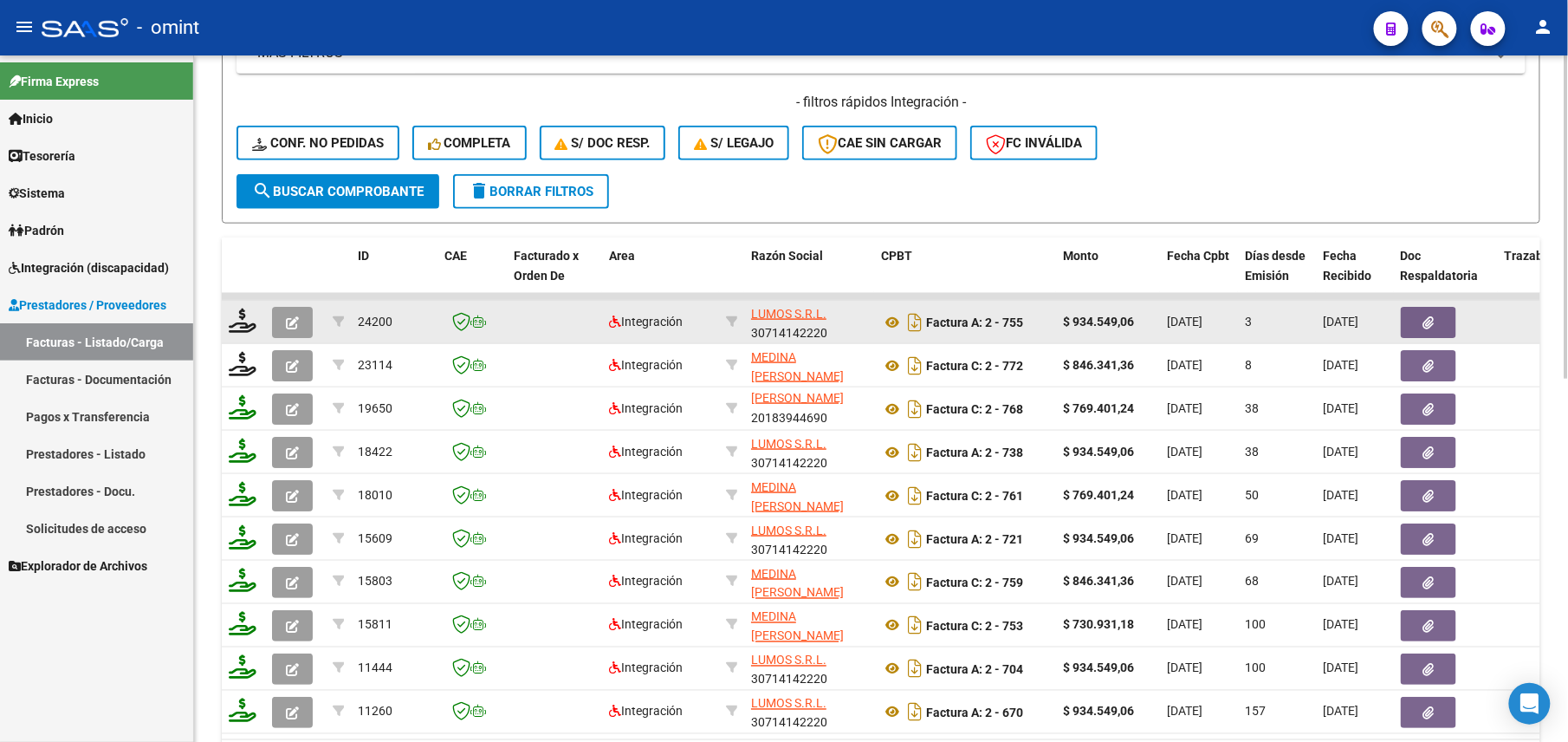
click at [298, 322] on icon "button" at bounding box center [293, 323] width 13 height 13
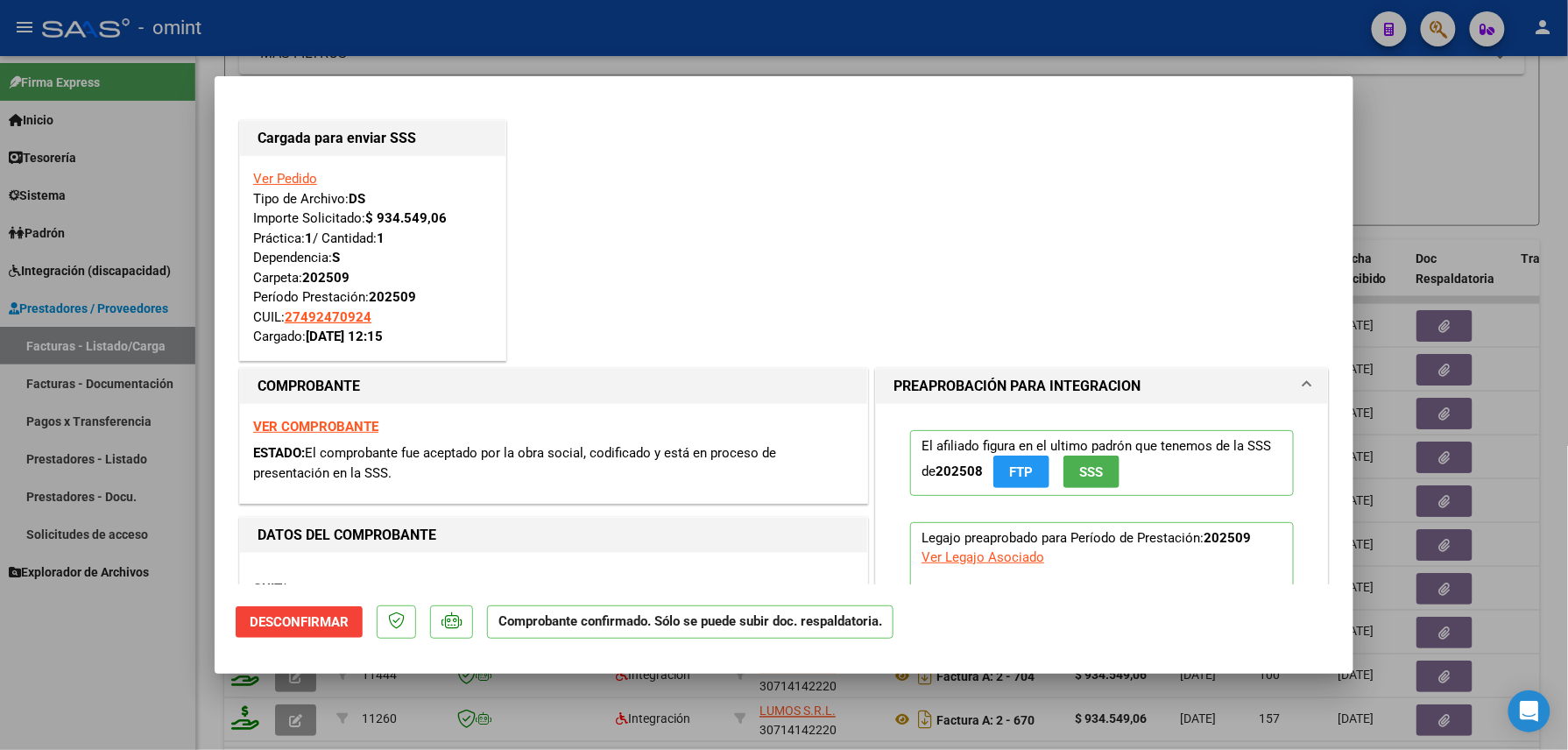
click at [56, 699] on div at bounding box center [784, 375] width 1568 height 750
type input "$ 0,00"
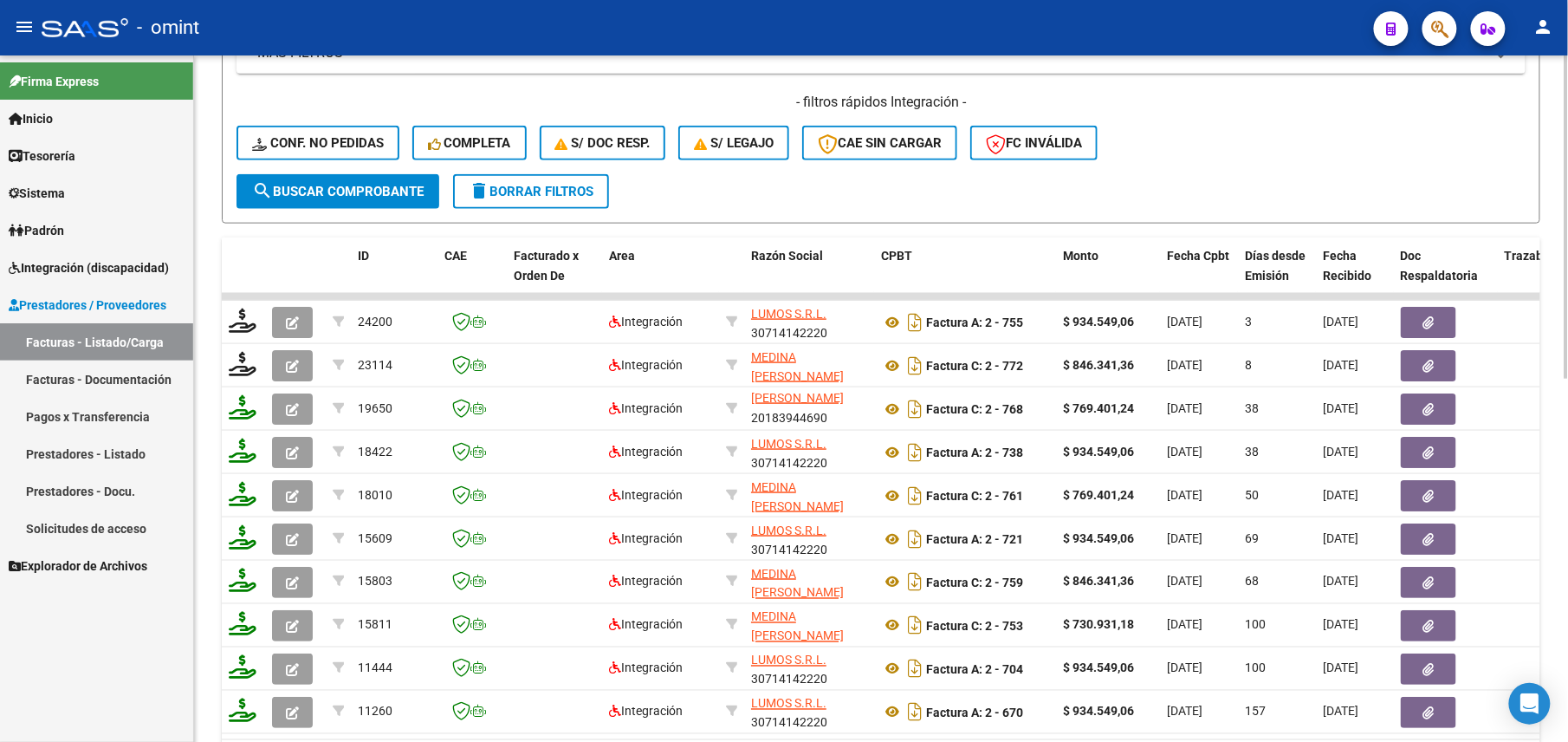
scroll to position [306, 0]
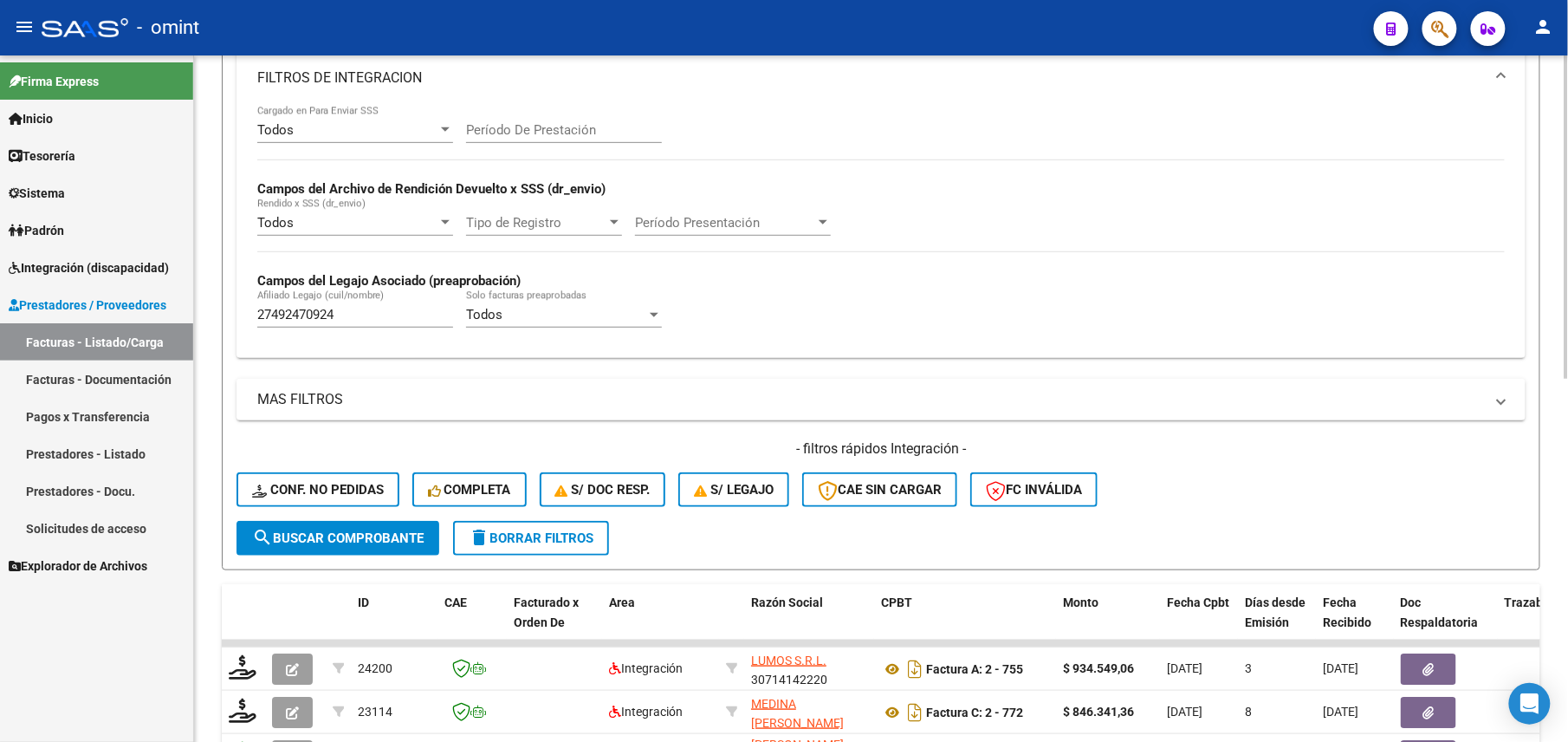
click at [317, 313] on input "27492470924" at bounding box center [355, 314] width 196 height 16
paste input "0426463742"
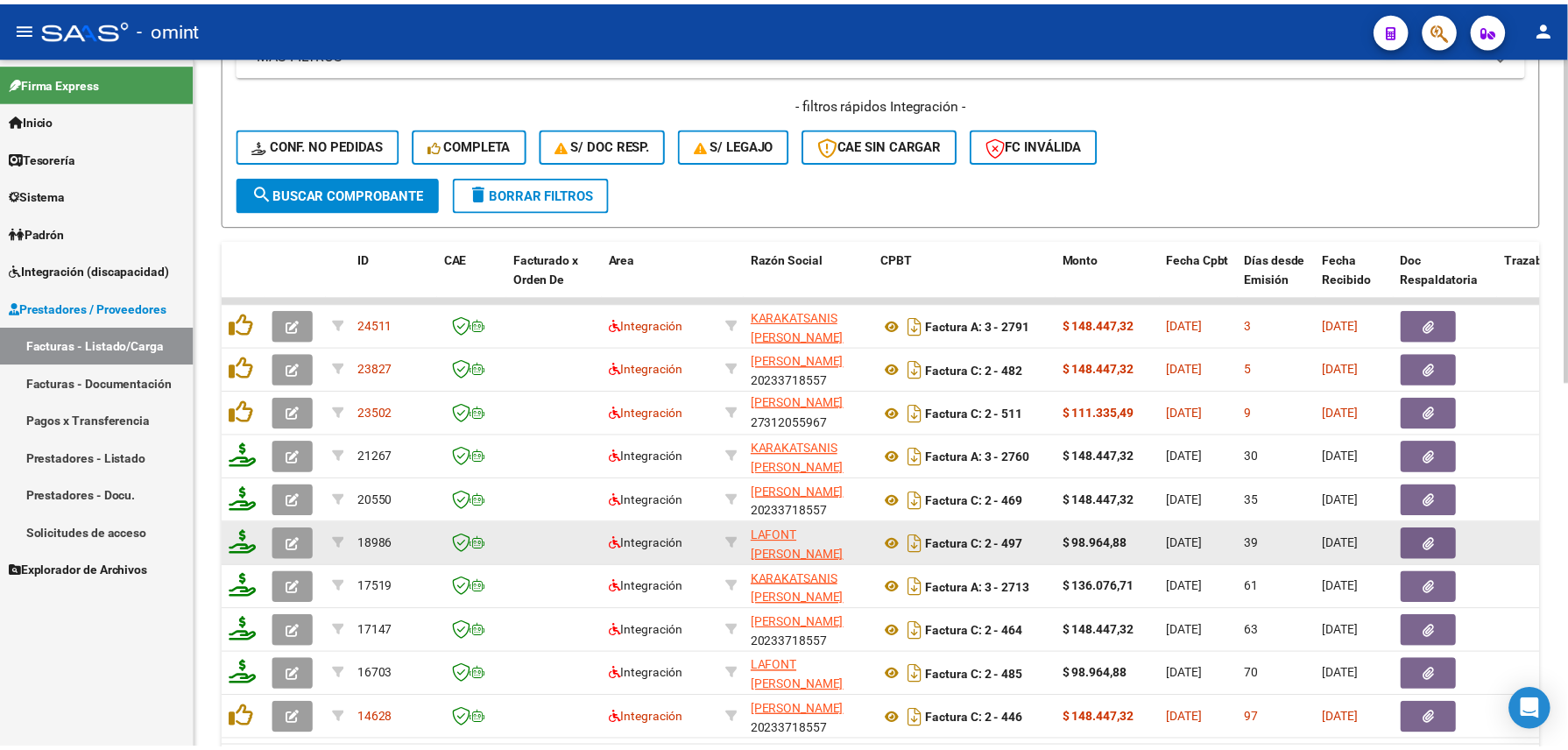
scroll to position [778, 0]
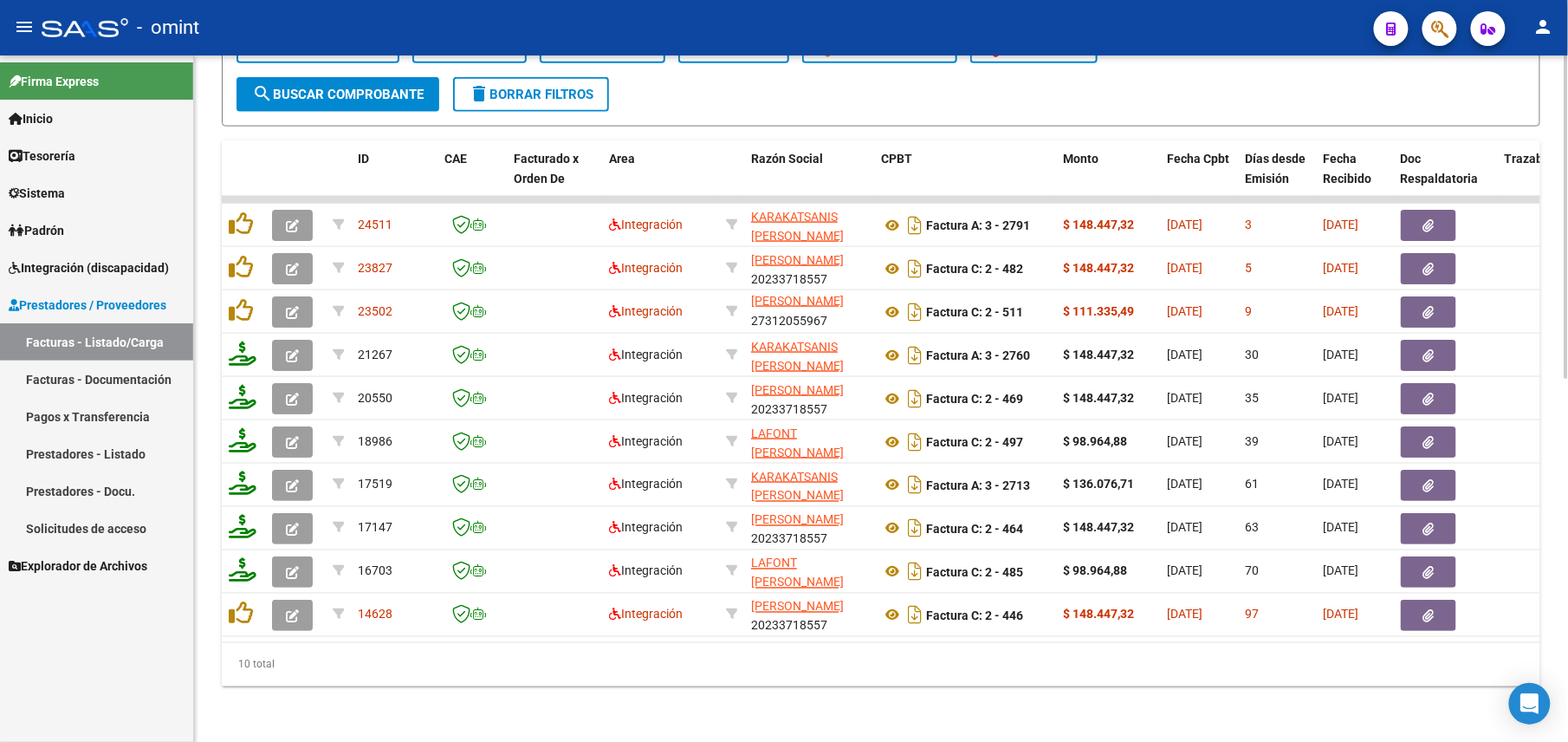
type input "20426463742"
click at [289, 712] on div "Video tutorial PRESTADORES -> Listado de CPBTs Emitidos por Prestadores / Prove…" at bounding box center [880, 23] width 1374 height 1436
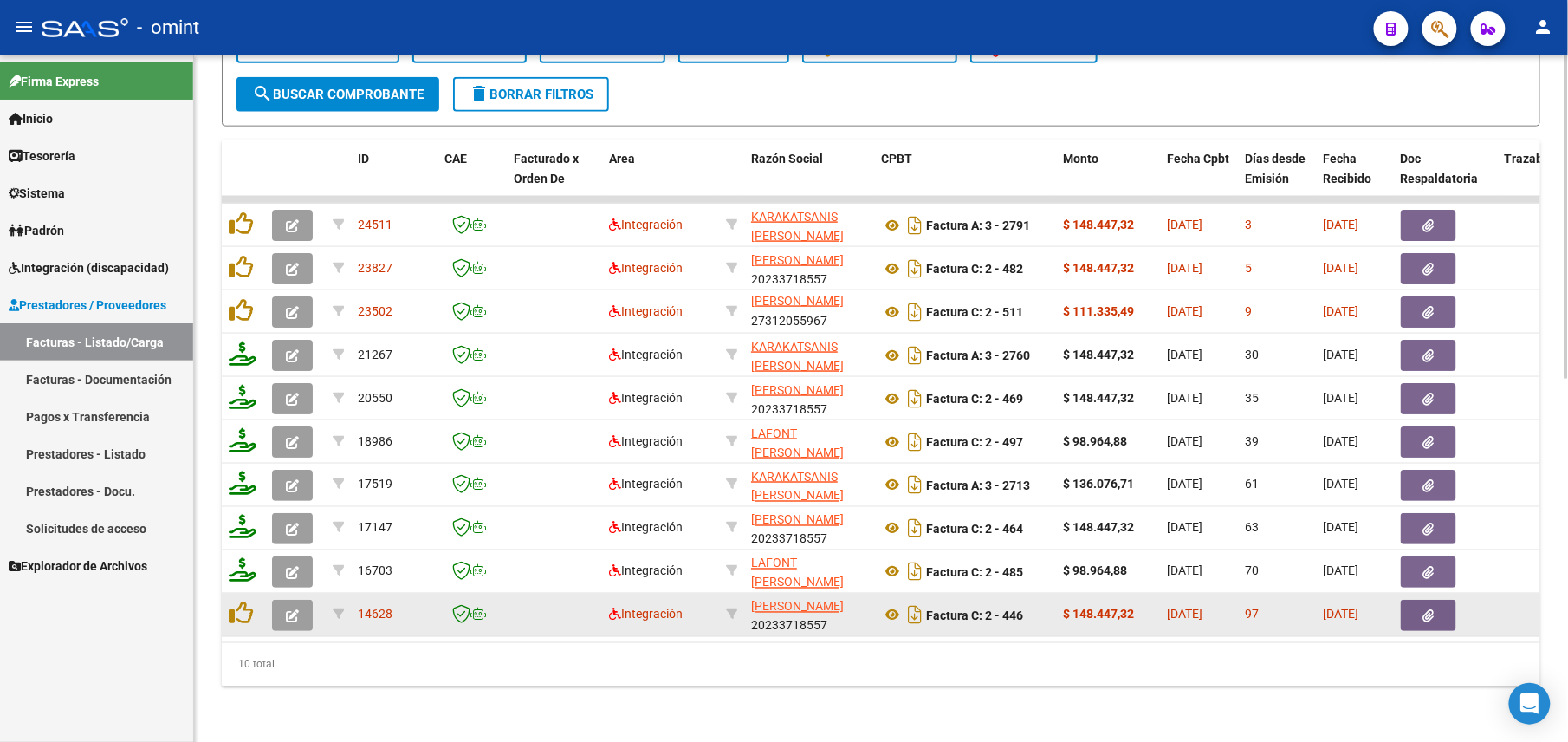
click at [289, 609] on icon "button" at bounding box center [293, 616] width 13 height 13
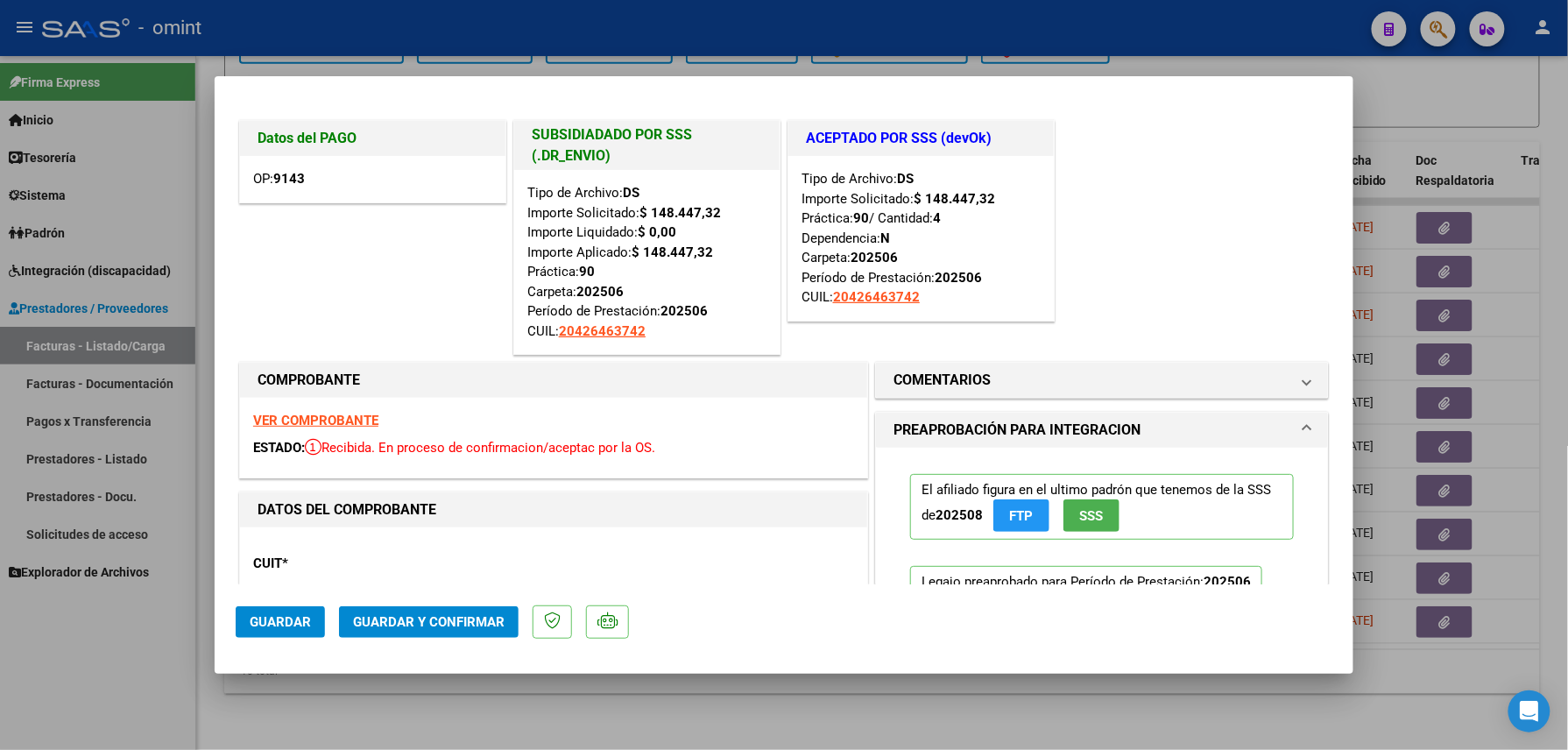
click at [159, 631] on div at bounding box center [784, 375] width 1568 height 750
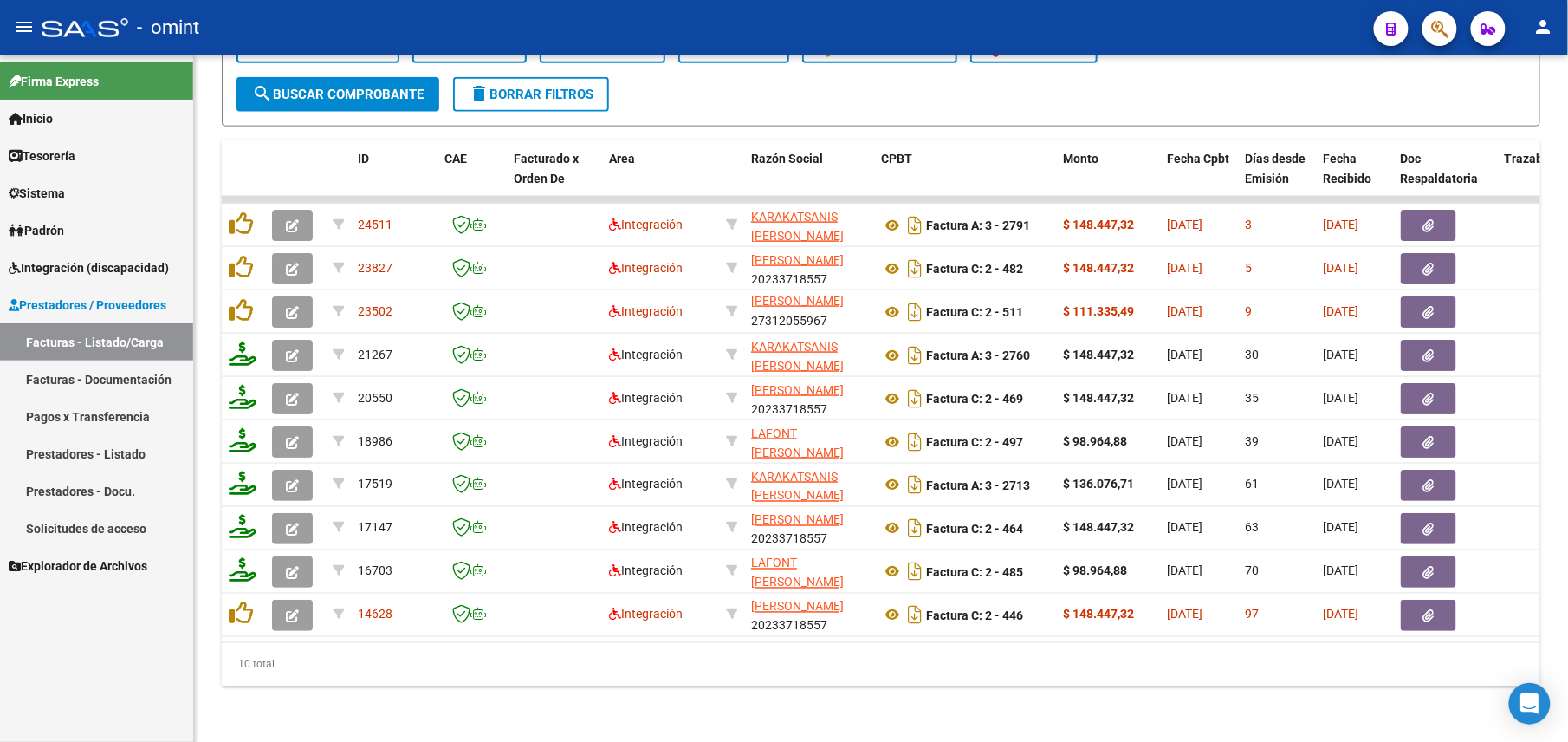
click at [142, 634] on div "Firma Express Inicio Calendario SSS Instructivos Contacto OS Tesorería Extracto…" at bounding box center [96, 398] width 193 height 686
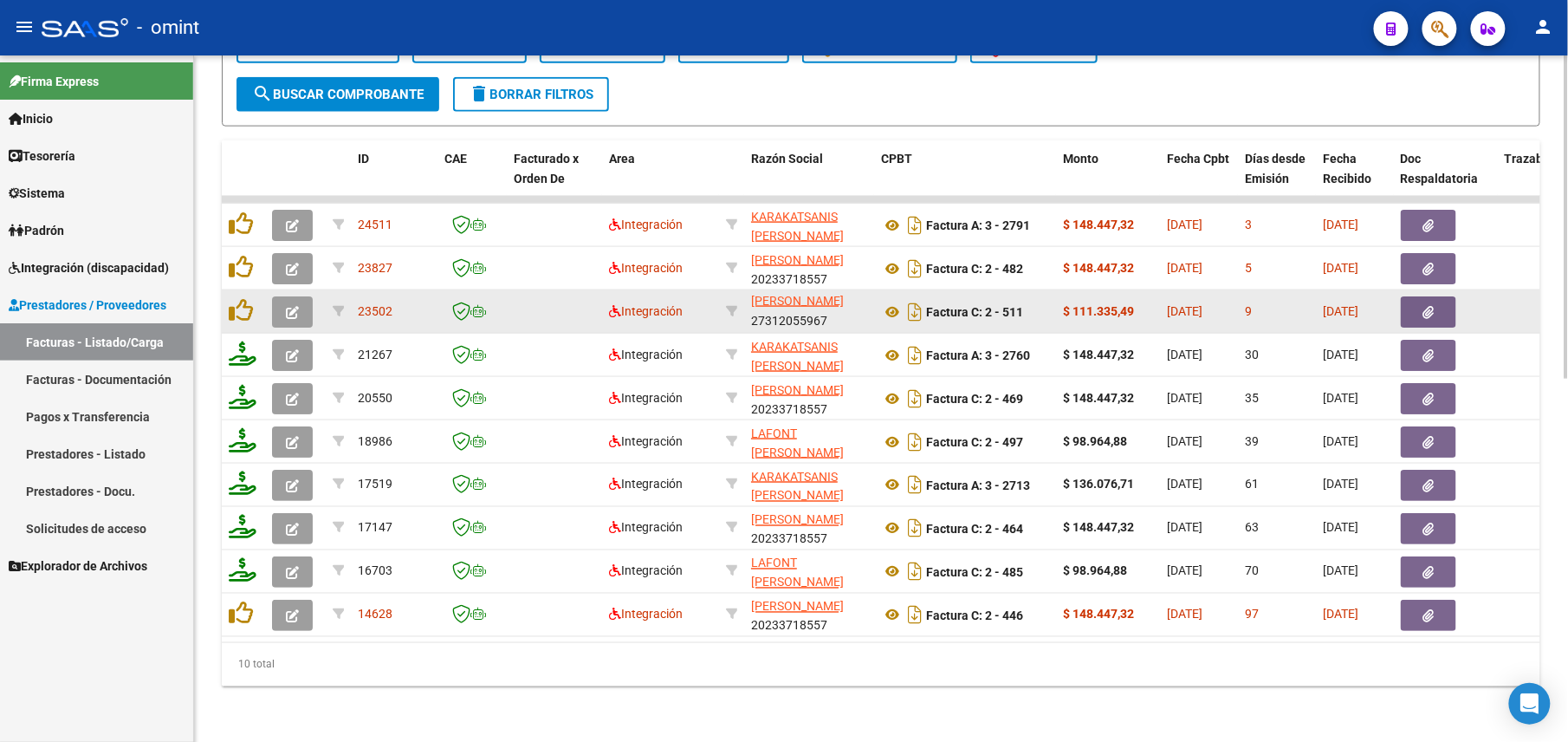
click at [289, 305] on icon "button" at bounding box center [293, 312] width 13 height 13
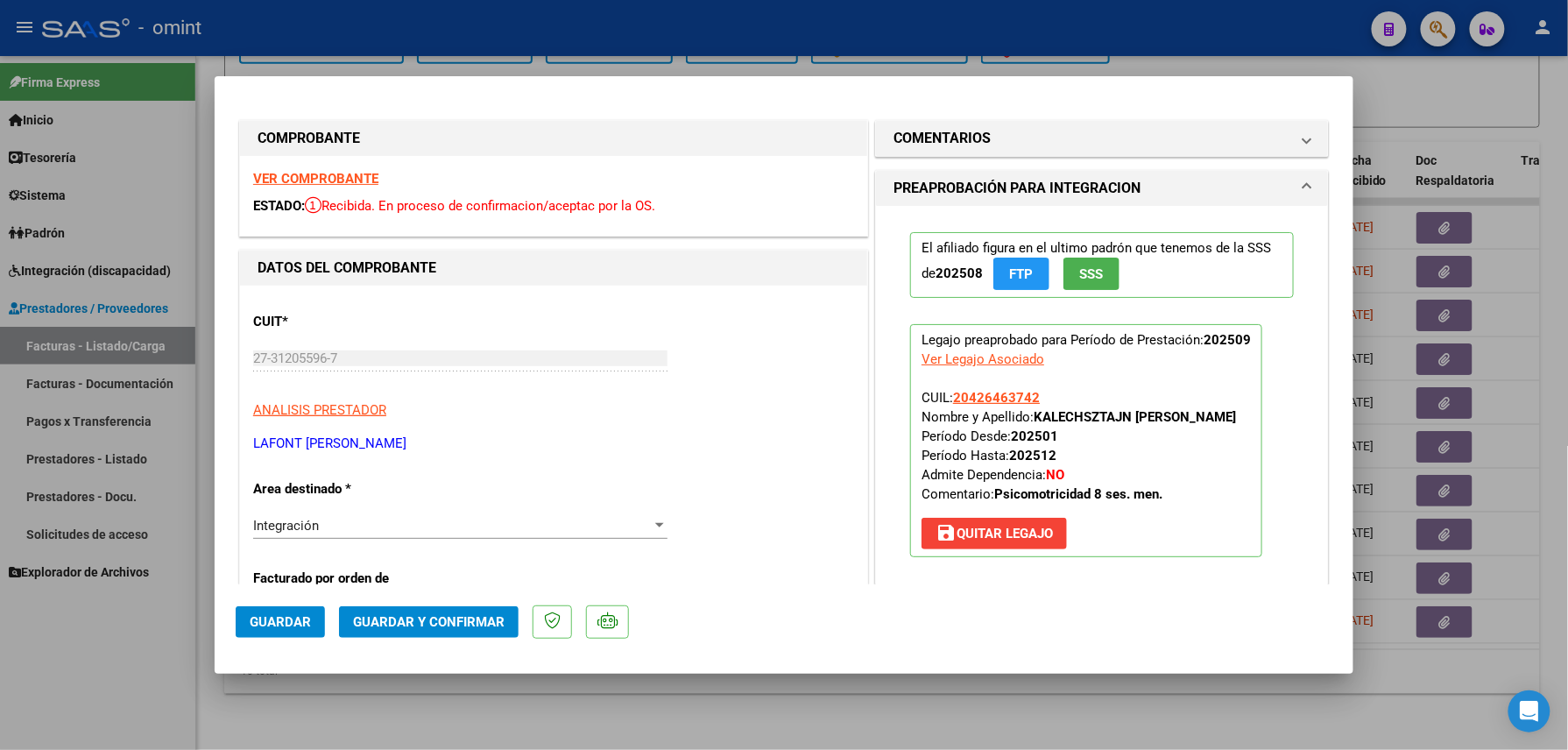
click at [361, 173] on strong "VER COMPROBANTE" at bounding box center [315, 178] width 125 height 16
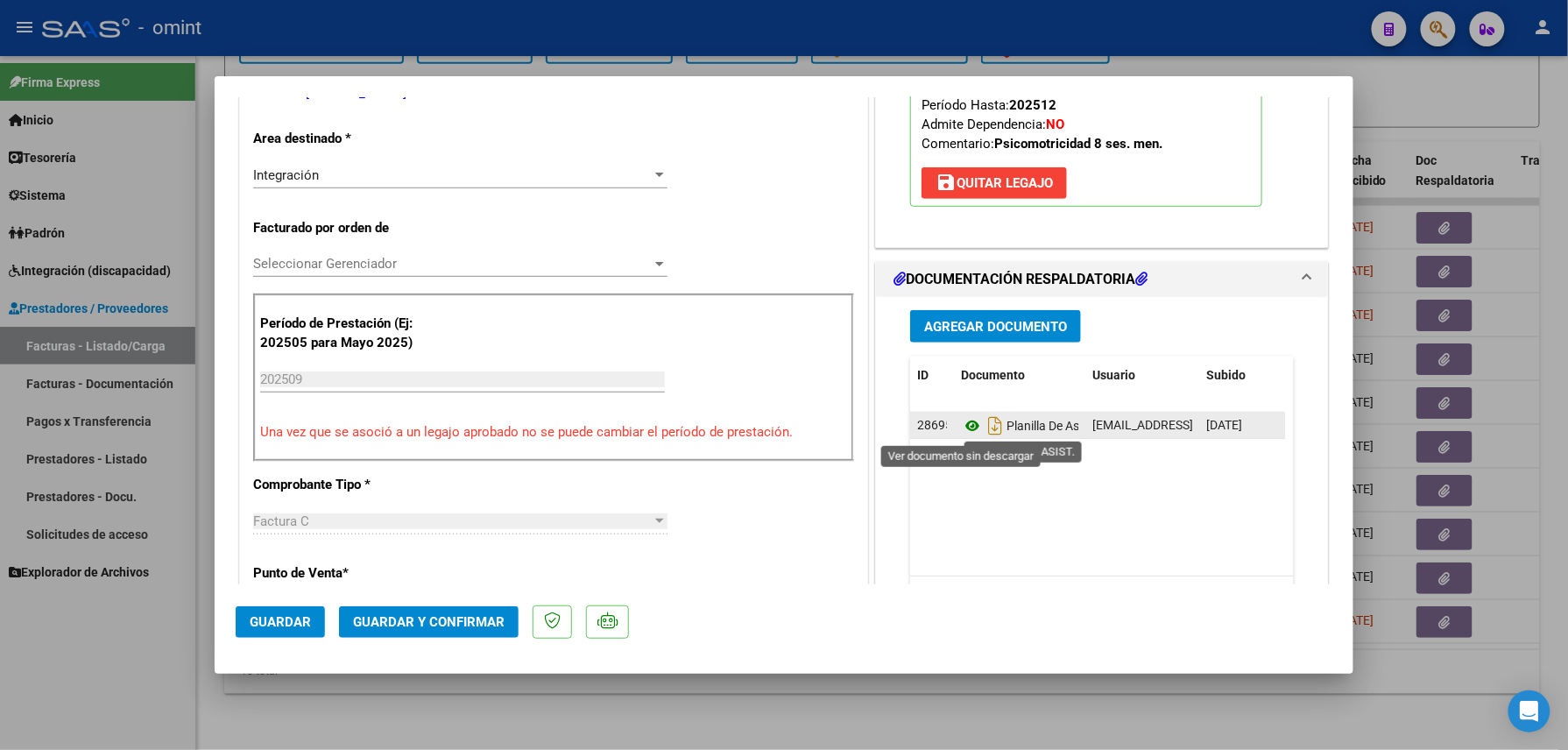
click at [969, 427] on icon at bounding box center [973, 425] width 22 height 21
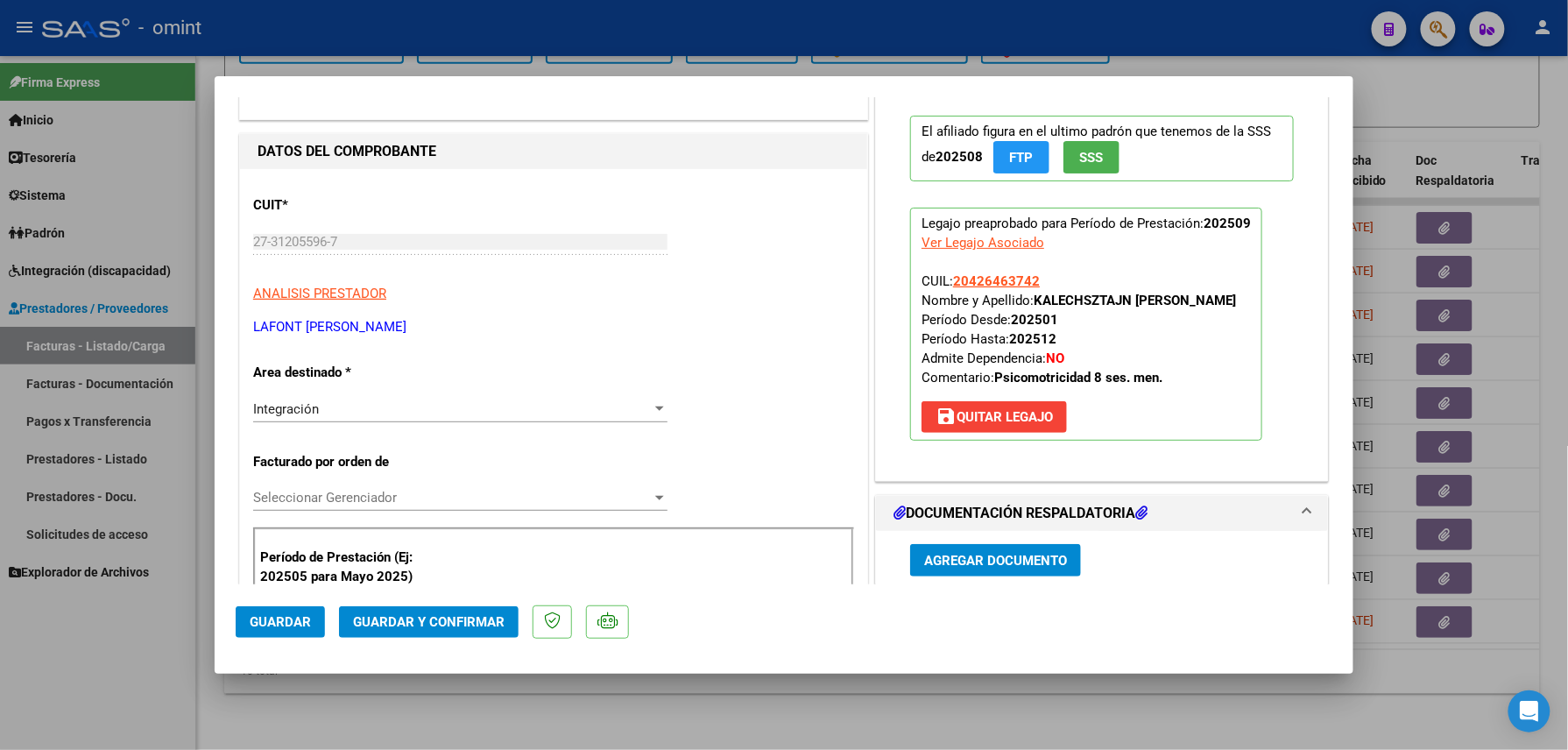
scroll to position [0, 0]
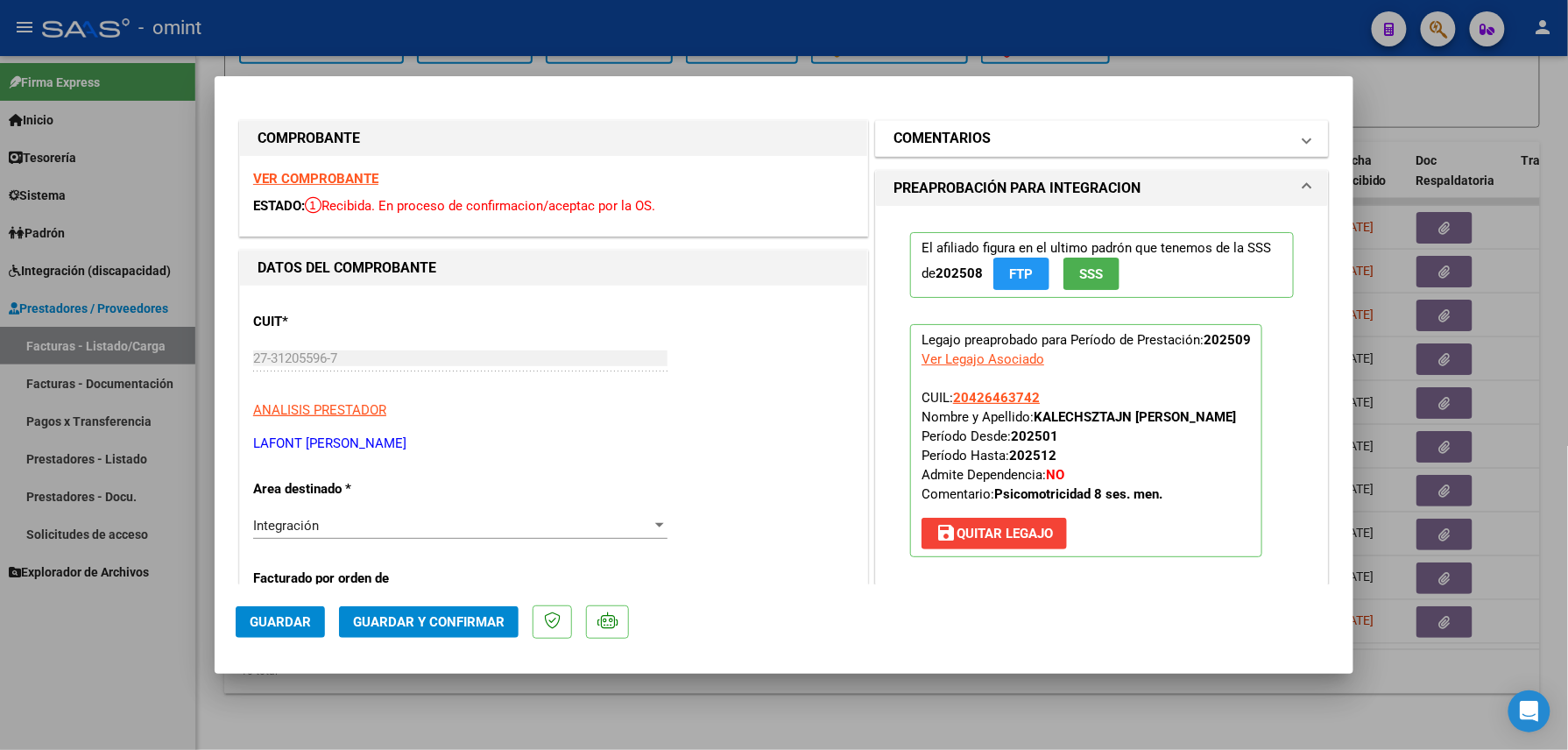
click at [1018, 128] on mat-panel-title "COMENTARIOS" at bounding box center [1092, 138] width 396 height 21
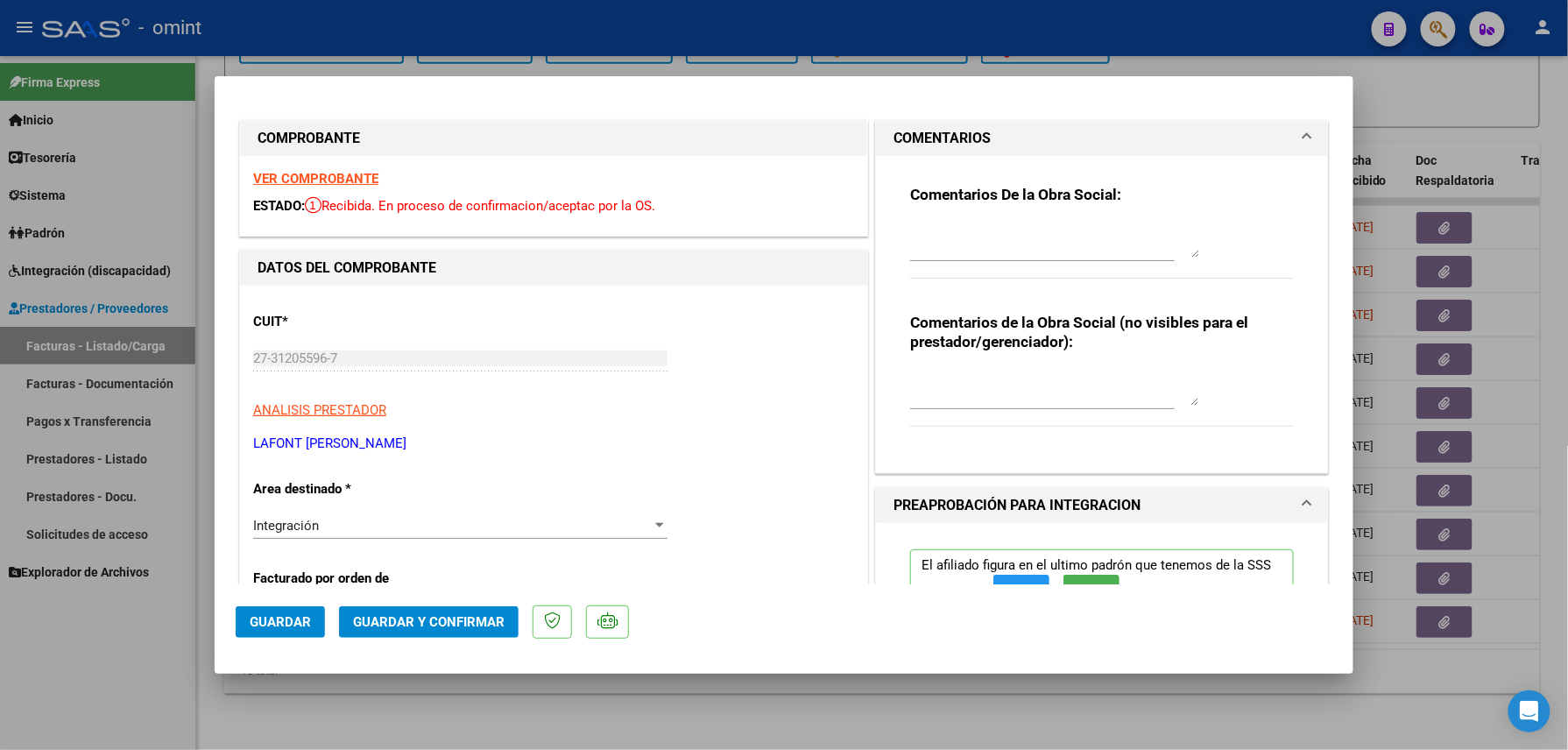
click at [987, 219] on div at bounding box center [1055, 240] width 289 height 42
paste textarea "Factura emitida por 11 sesiones, prestación habilitada por 8 sesiones mensuales…"
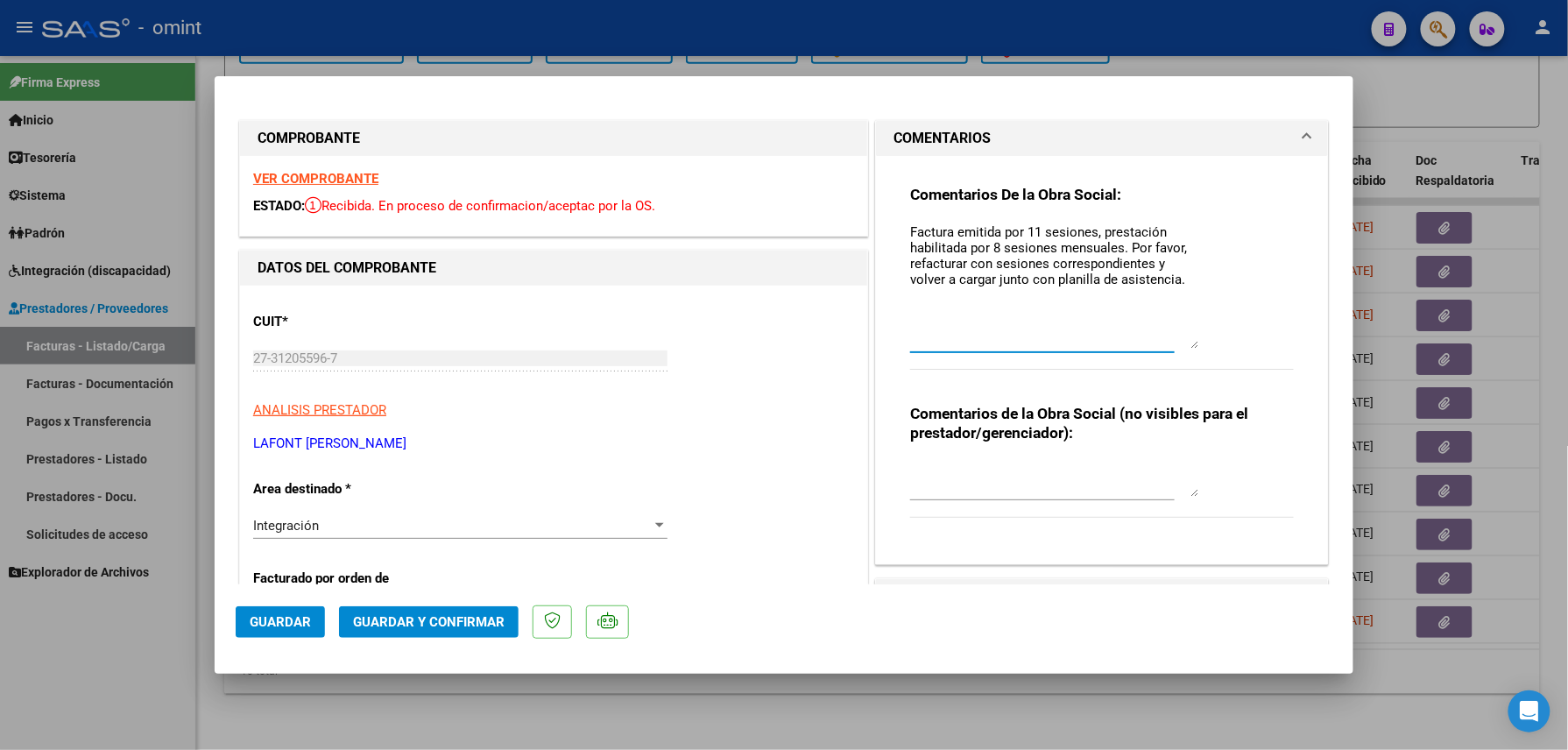
drag, startPoint x: 1184, startPoint y: 250, endPoint x: 1193, endPoint y: 345, distance: 95.4
click at [1193, 345] on div "Comentarios De la Obra Social: Factura emitida por 11 sesiones, prestación habi…" at bounding box center [1101, 286] width 384 height 204
drag, startPoint x: 1029, startPoint y: 232, endPoint x: 1018, endPoint y: 231, distance: 11.0
click at [1018, 231] on textarea "Factura emitida por 11 sesiones, prestación habilitada por 8 sesiones mensuales…" at bounding box center [1055, 286] width 289 height 130
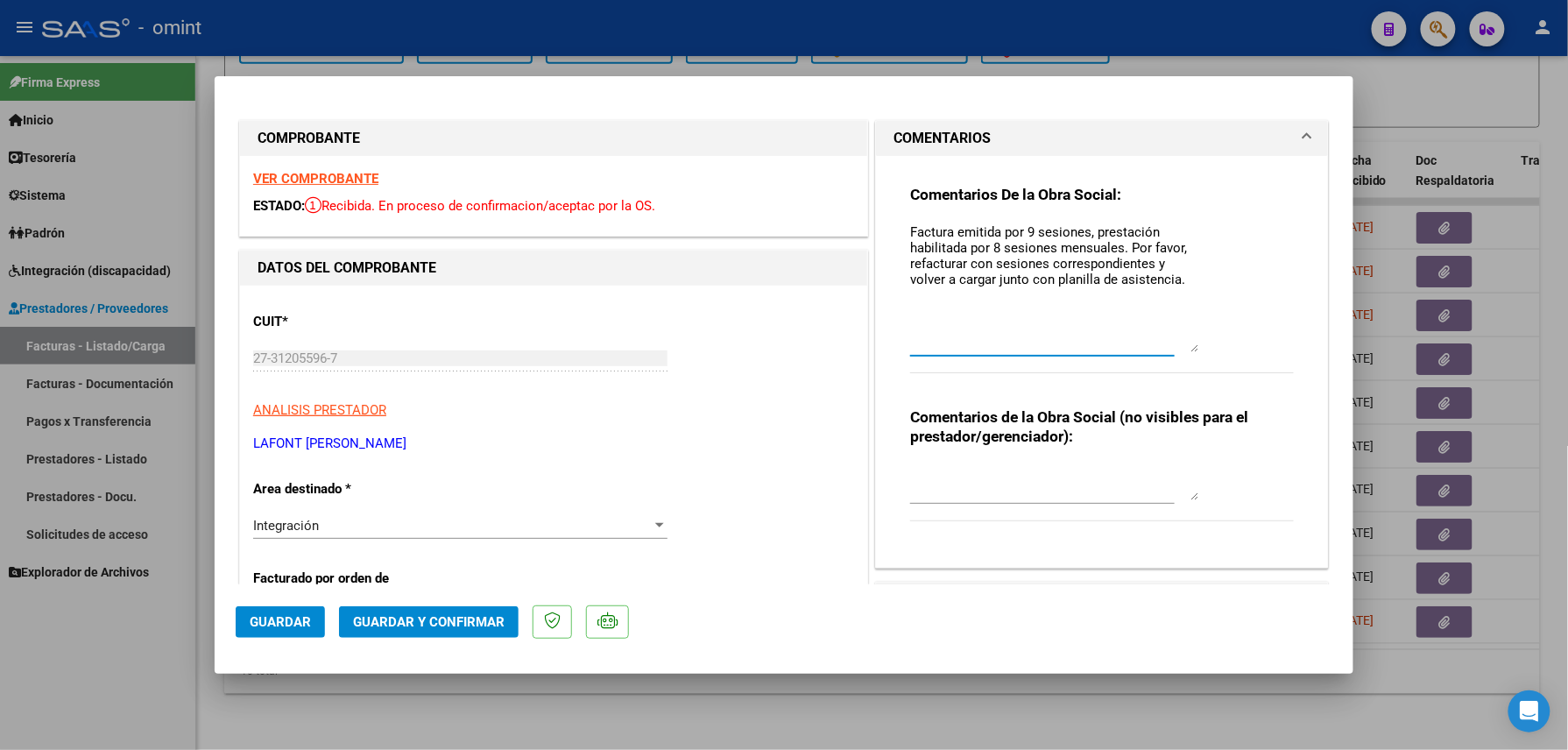
scroll to position [233, 0]
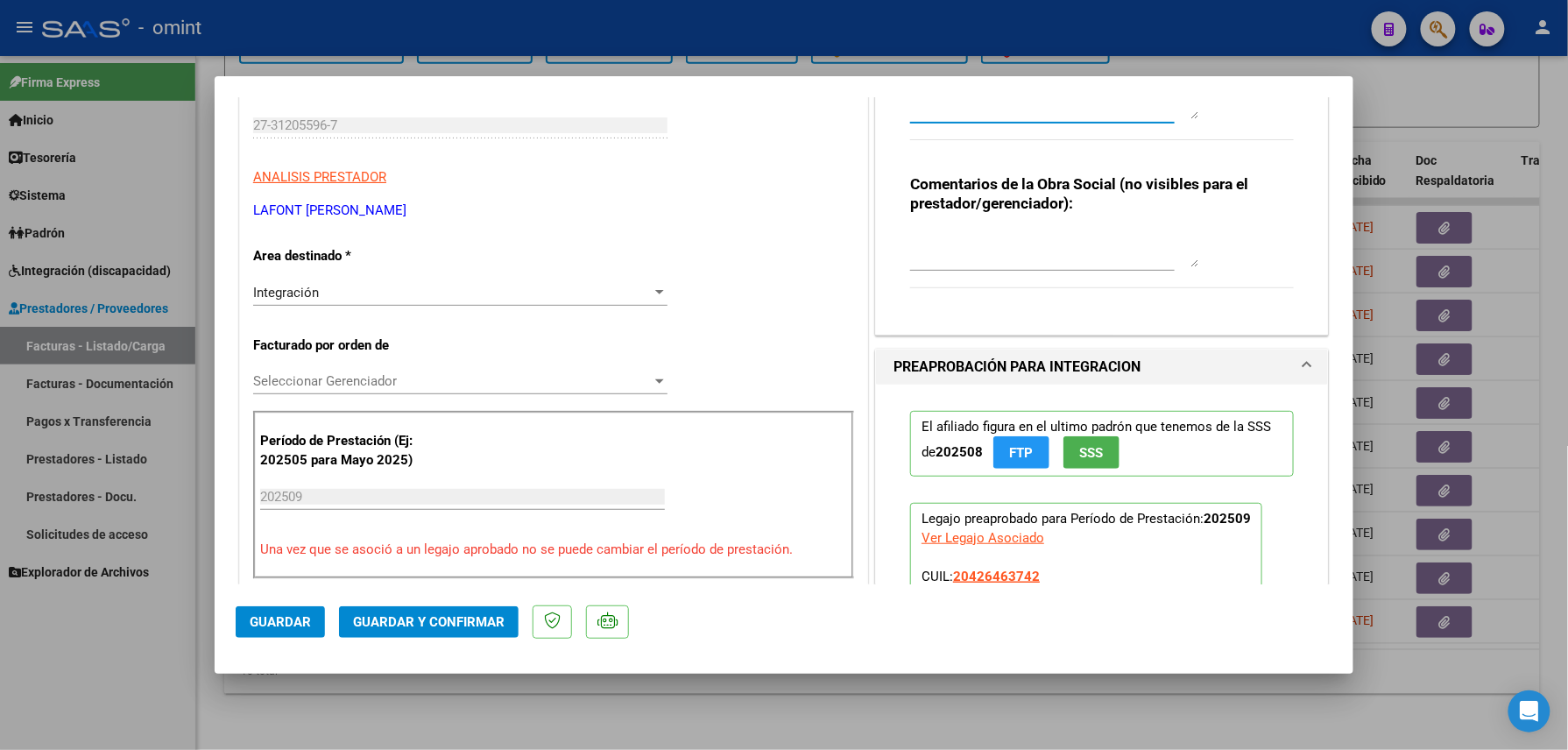
type textarea "Factura emitida por 9 sesiones, prestación habilitada por 8 sesiones mensuales.…"
click at [412, 298] on div "Integración" at bounding box center [452, 292] width 399 height 16
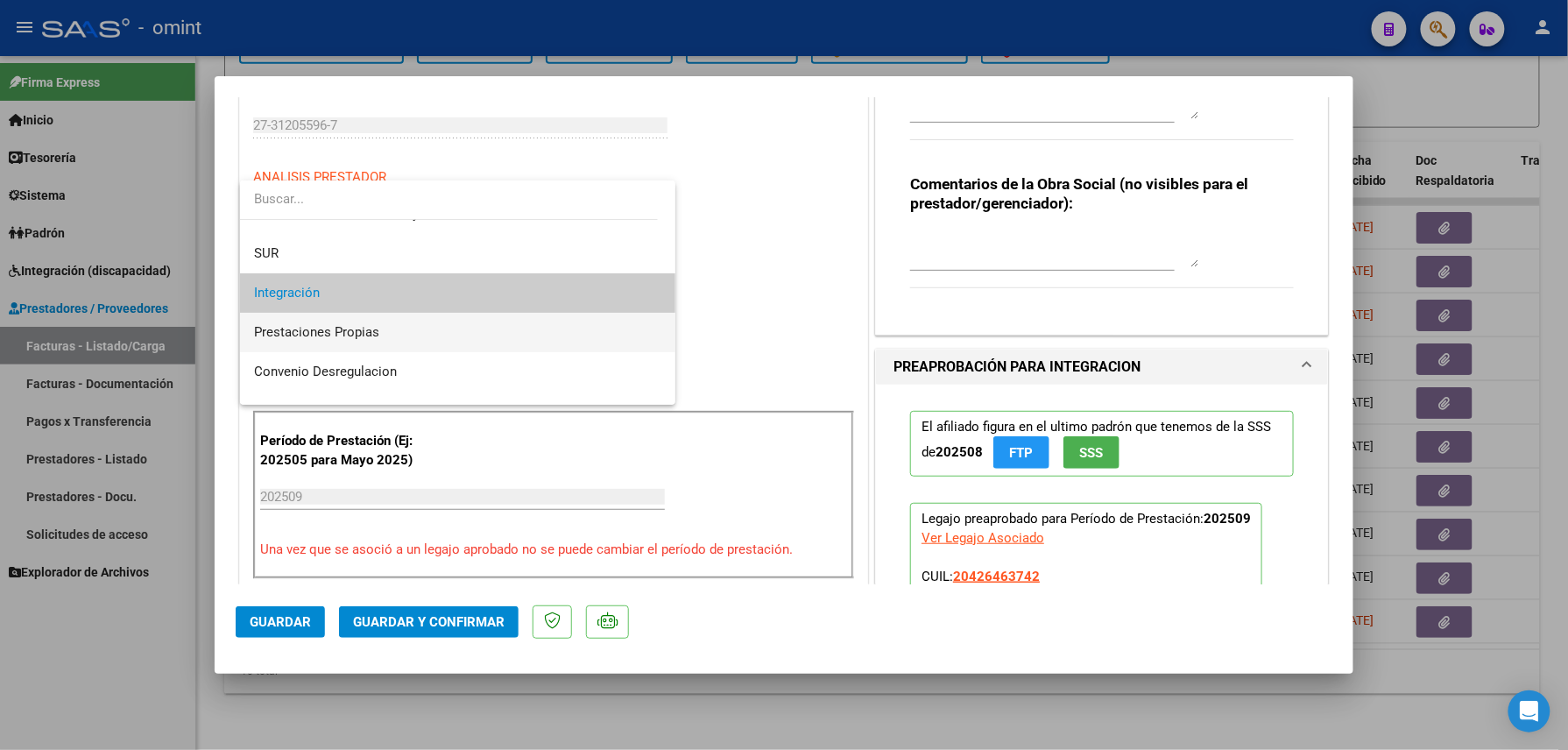
scroll to position [170, 0]
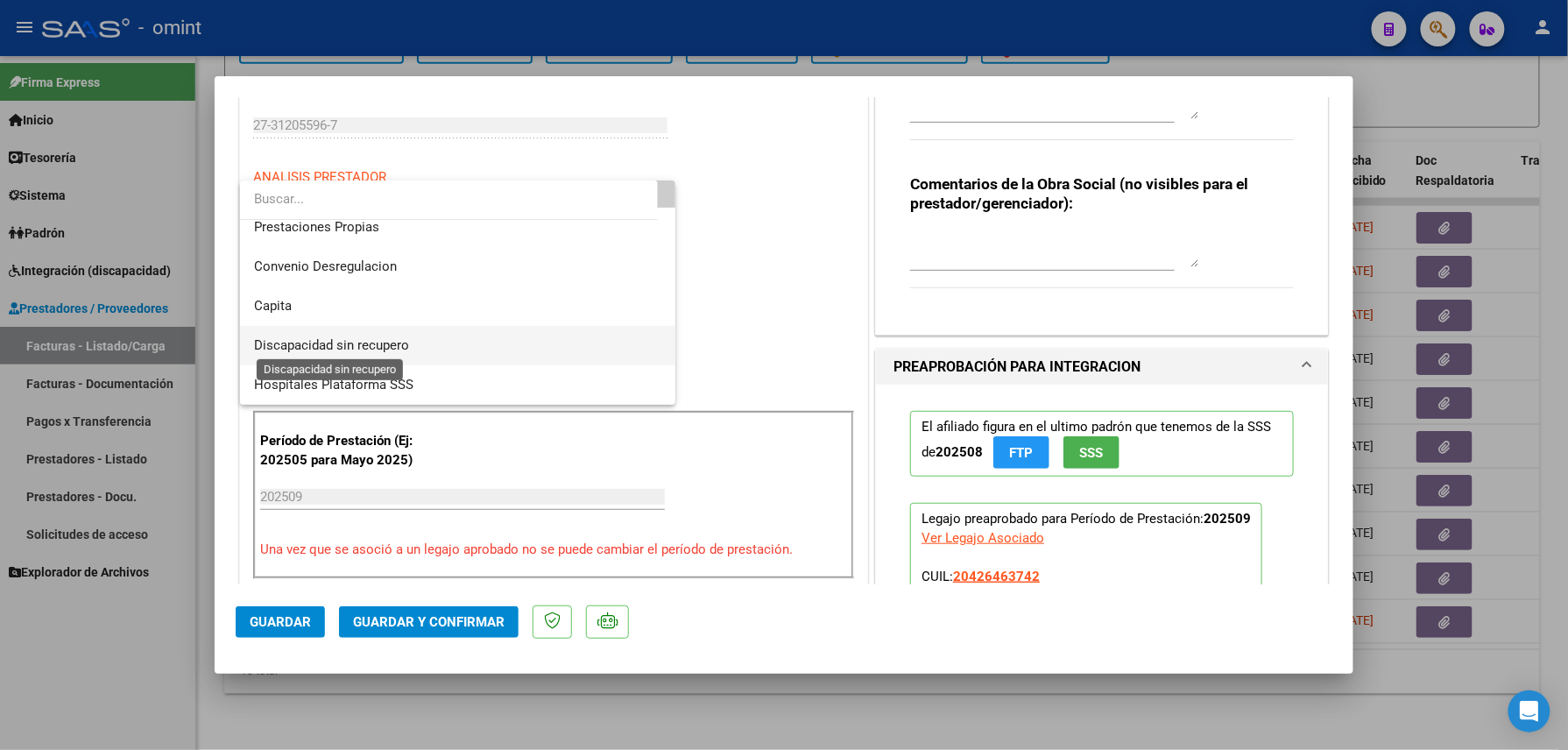
click at [400, 340] on span "Discapacidad sin recupero" at bounding box center [331, 344] width 155 height 16
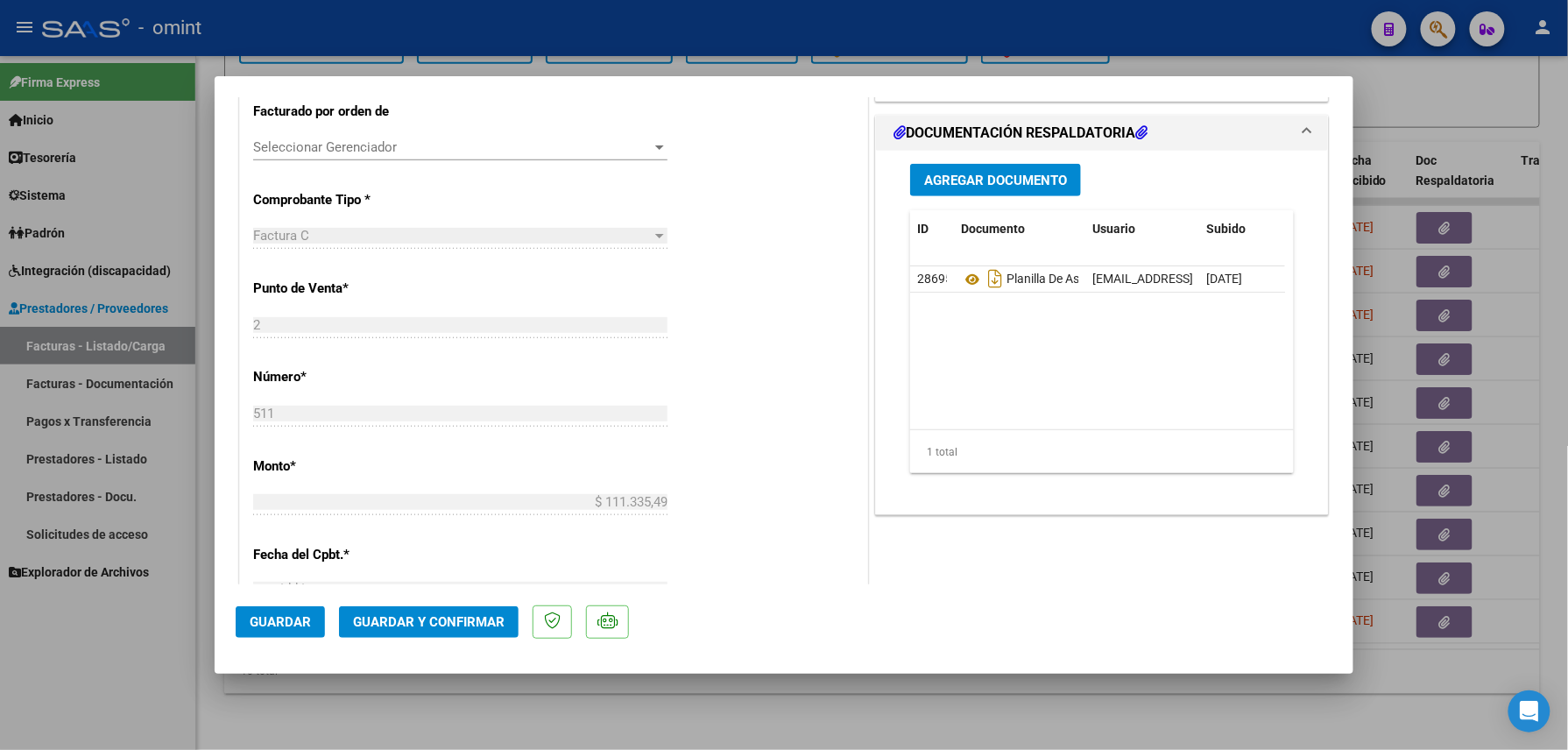
scroll to position [117, 0]
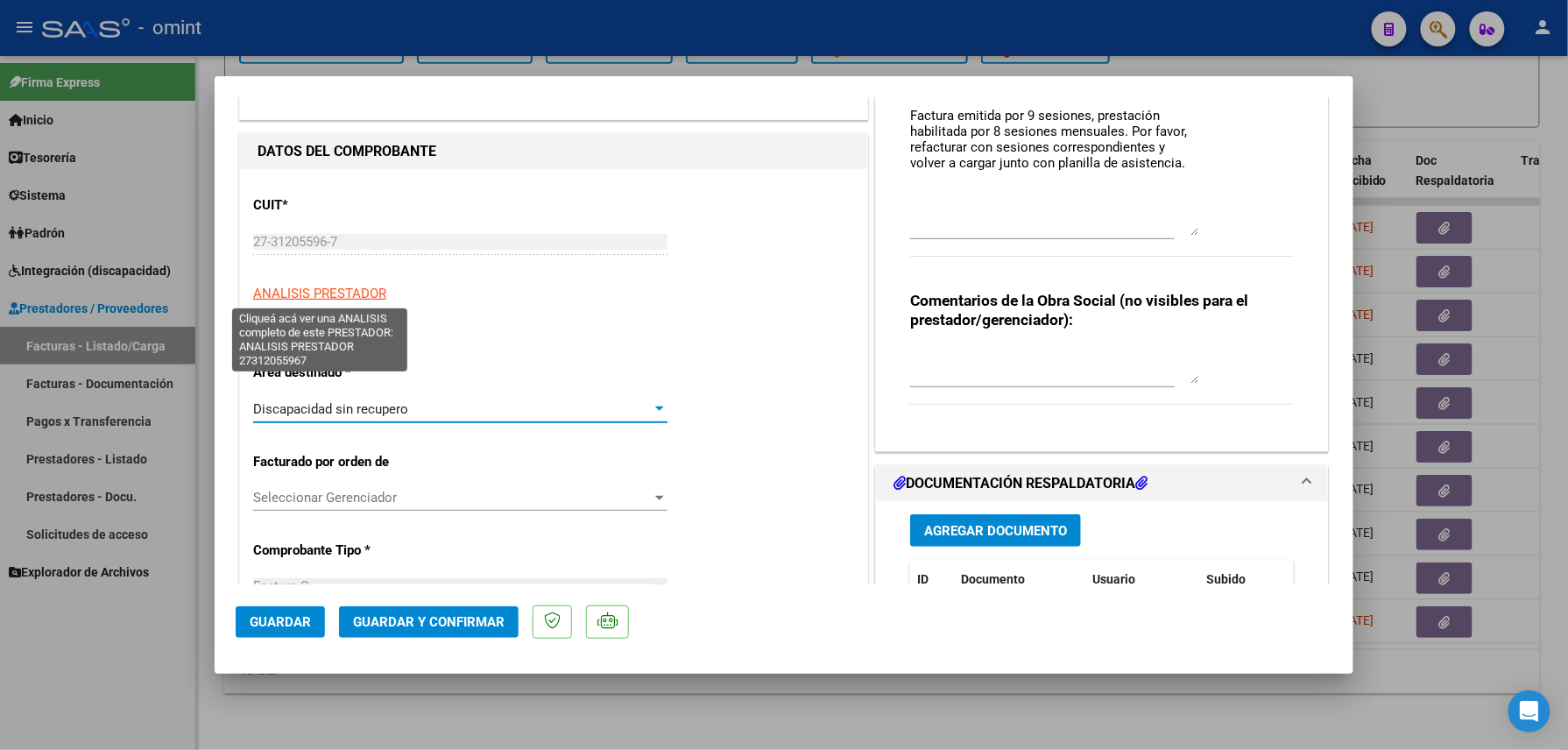
click at [351, 293] on span "ANALISIS PRESTADOR" at bounding box center [319, 293] width 133 height 16
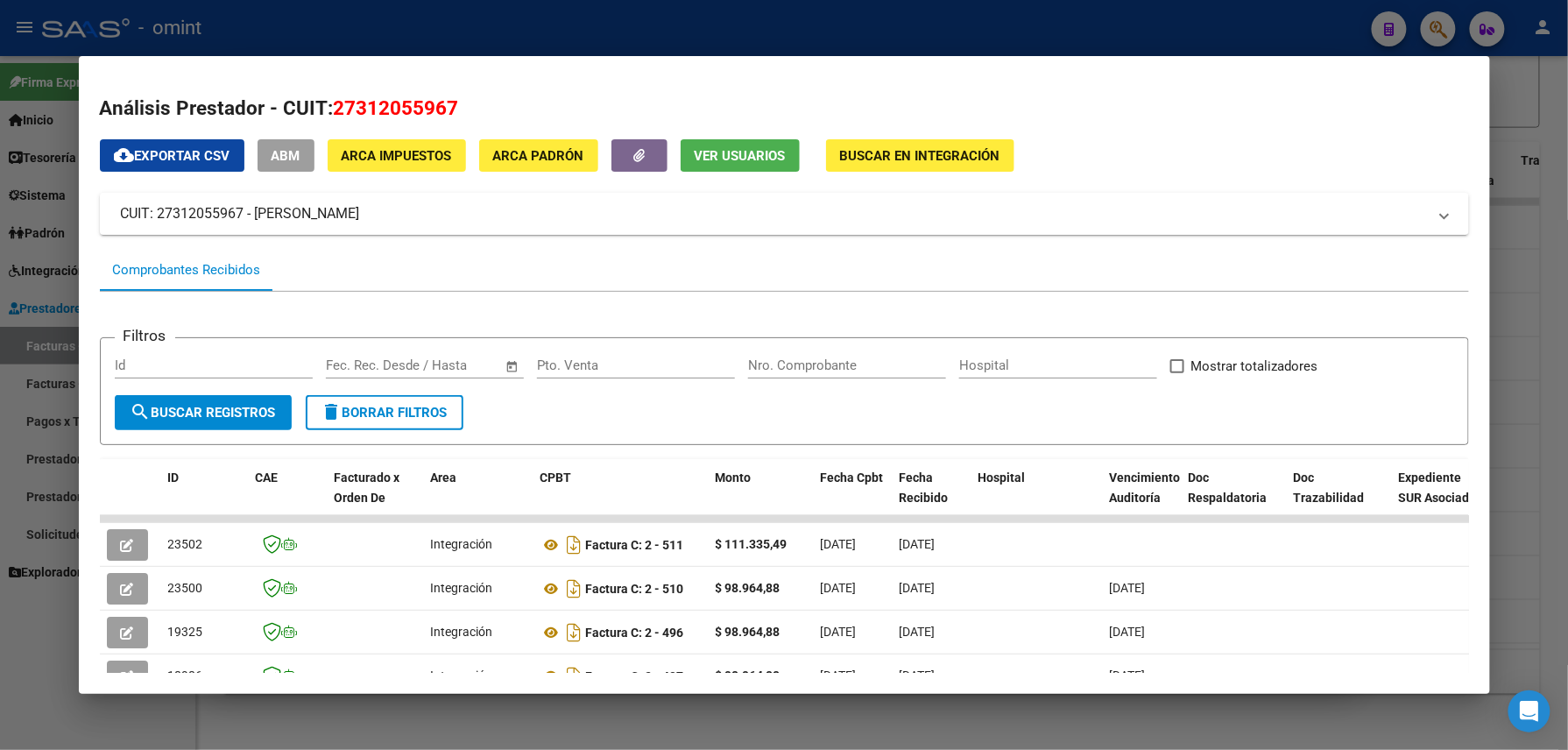
click at [764, 154] on span "Ver Usuarios" at bounding box center [740, 156] width 91 height 16
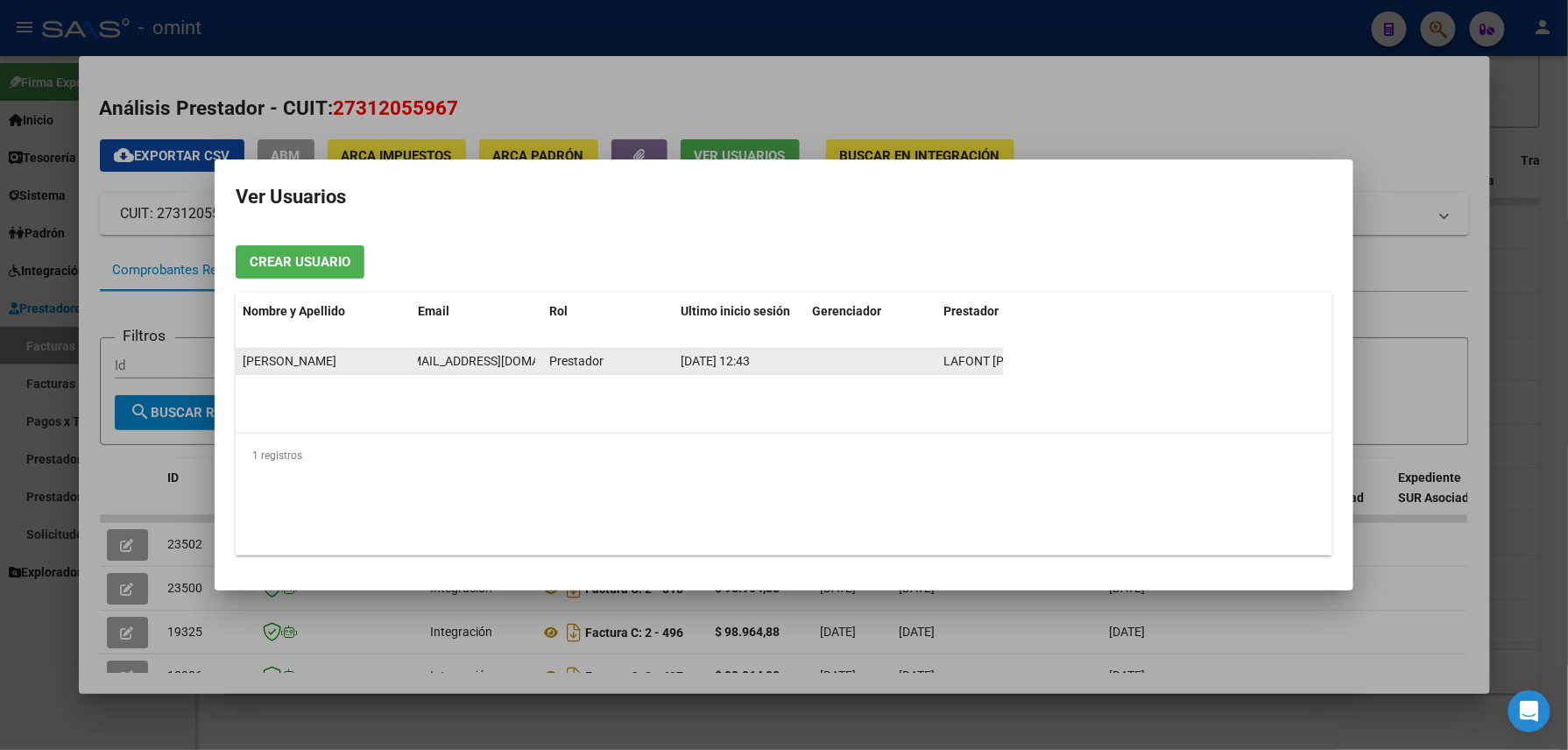
scroll to position [0, 50]
drag, startPoint x: 419, startPoint y: 358, endPoint x: 541, endPoint y: 358, distance: 122.0
click at [541, 358] on div "SOFIA LAFONT SOFISLAFONT@GMAIL.COM Prestador 04/10/2025 12:43 LAFONT SOFIA MARI…" at bounding box center [718, 362] width 964 height 26
drag, startPoint x: 541, startPoint y: 358, endPoint x: 520, endPoint y: 354, distance: 21.4
copy span "SOFISLAFONT@GMAIL.COM"
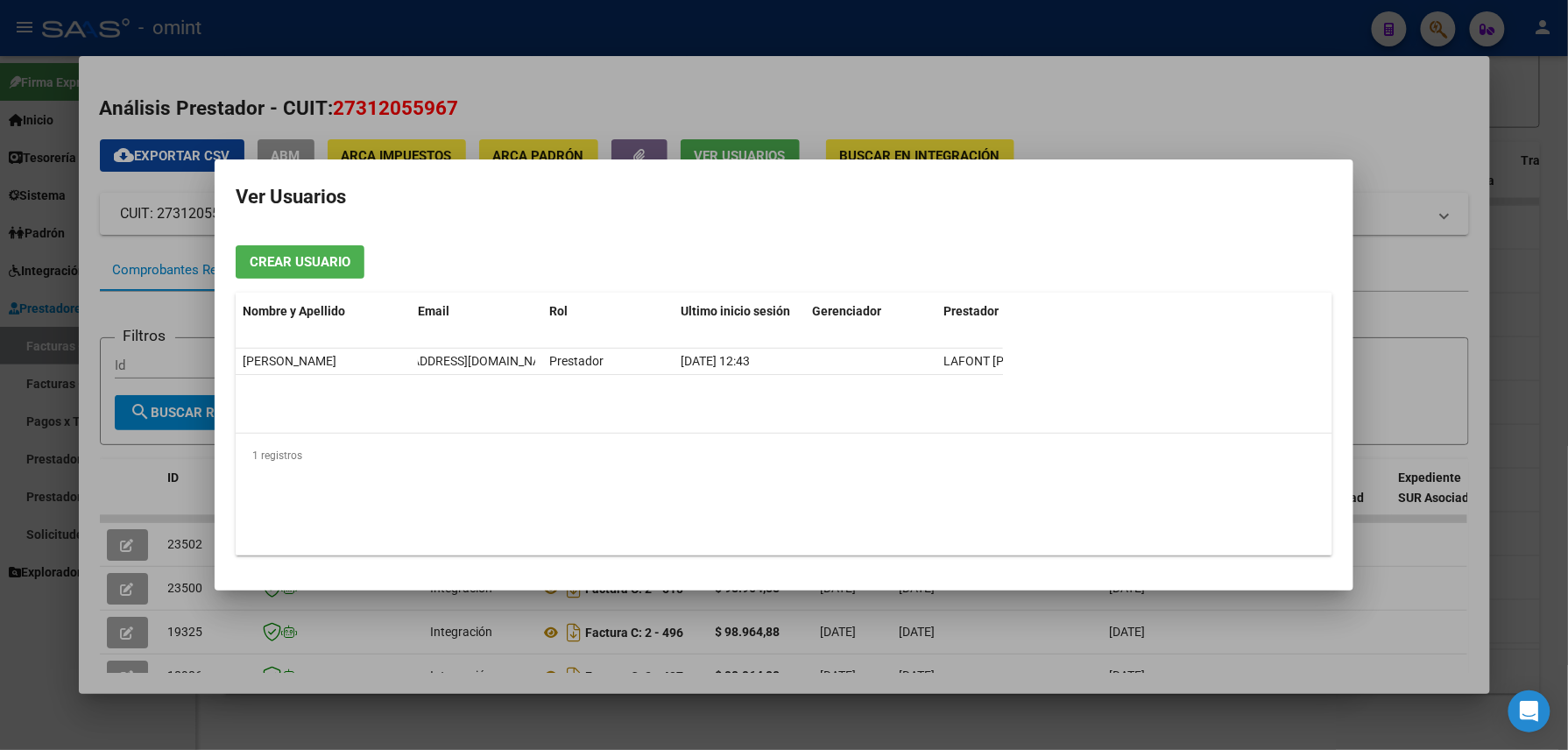
click at [585, 18] on div at bounding box center [784, 375] width 1568 height 750
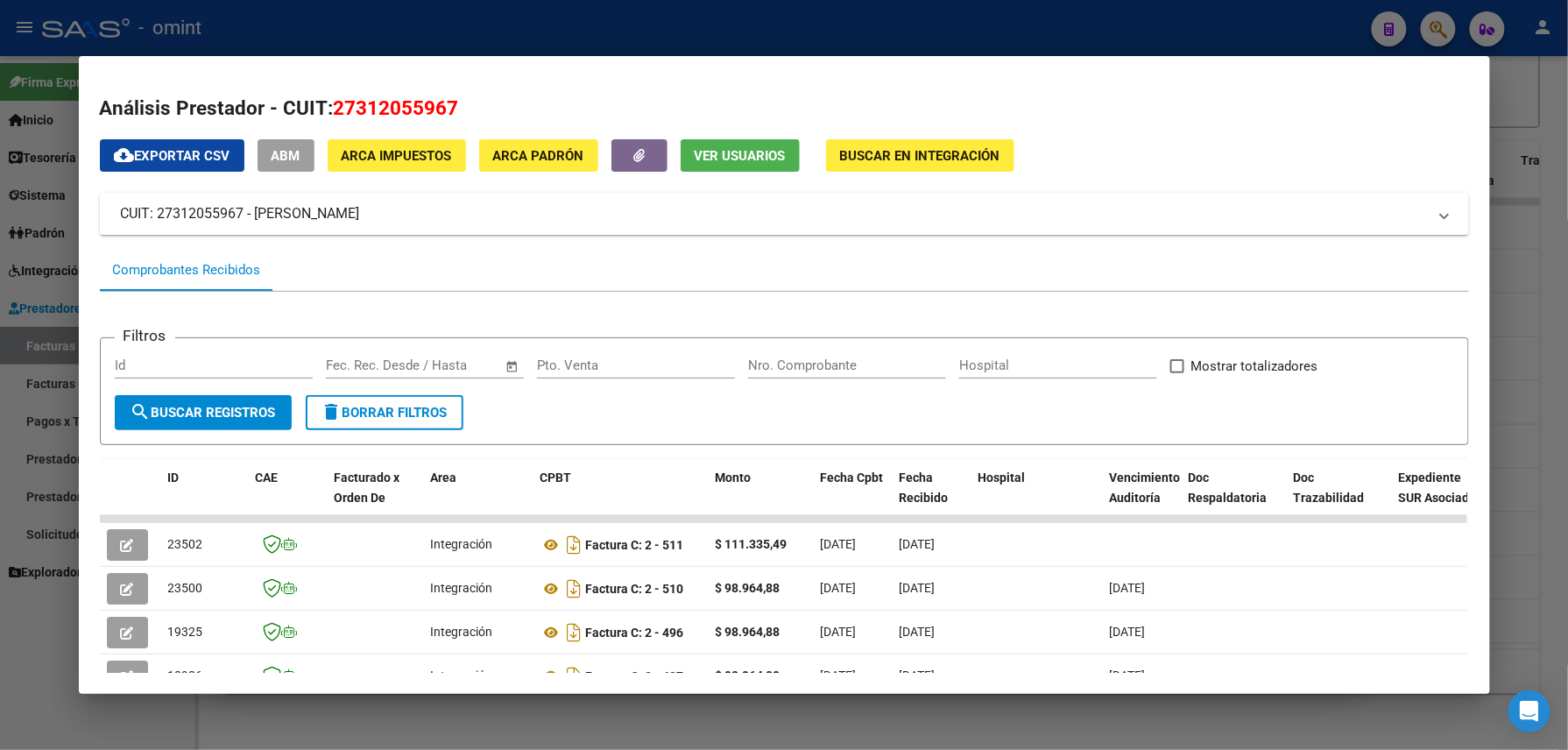
click at [586, 18] on div at bounding box center [784, 375] width 1568 height 750
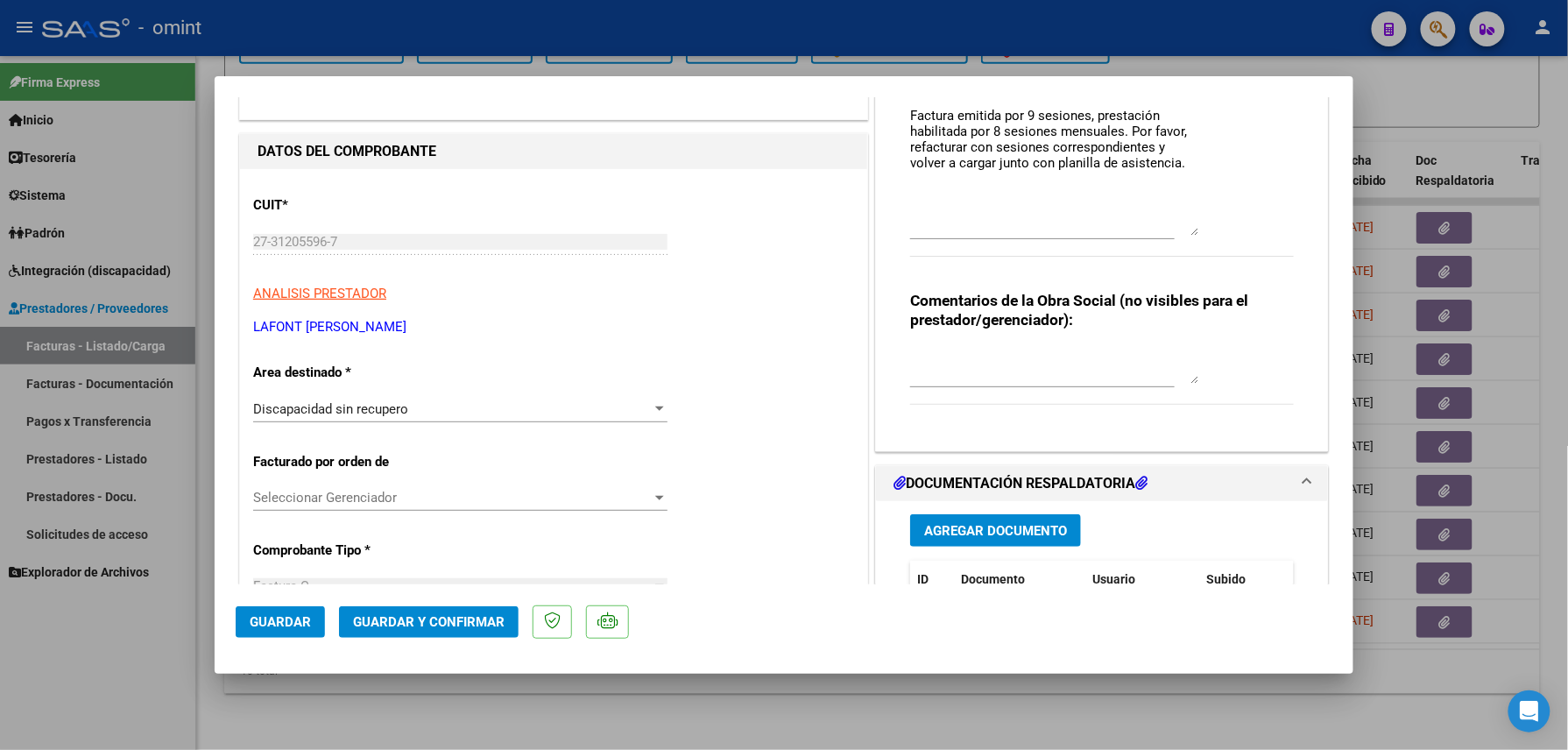
click at [391, 615] on span "Guardar y Confirmar" at bounding box center [428, 621] width 151 height 16
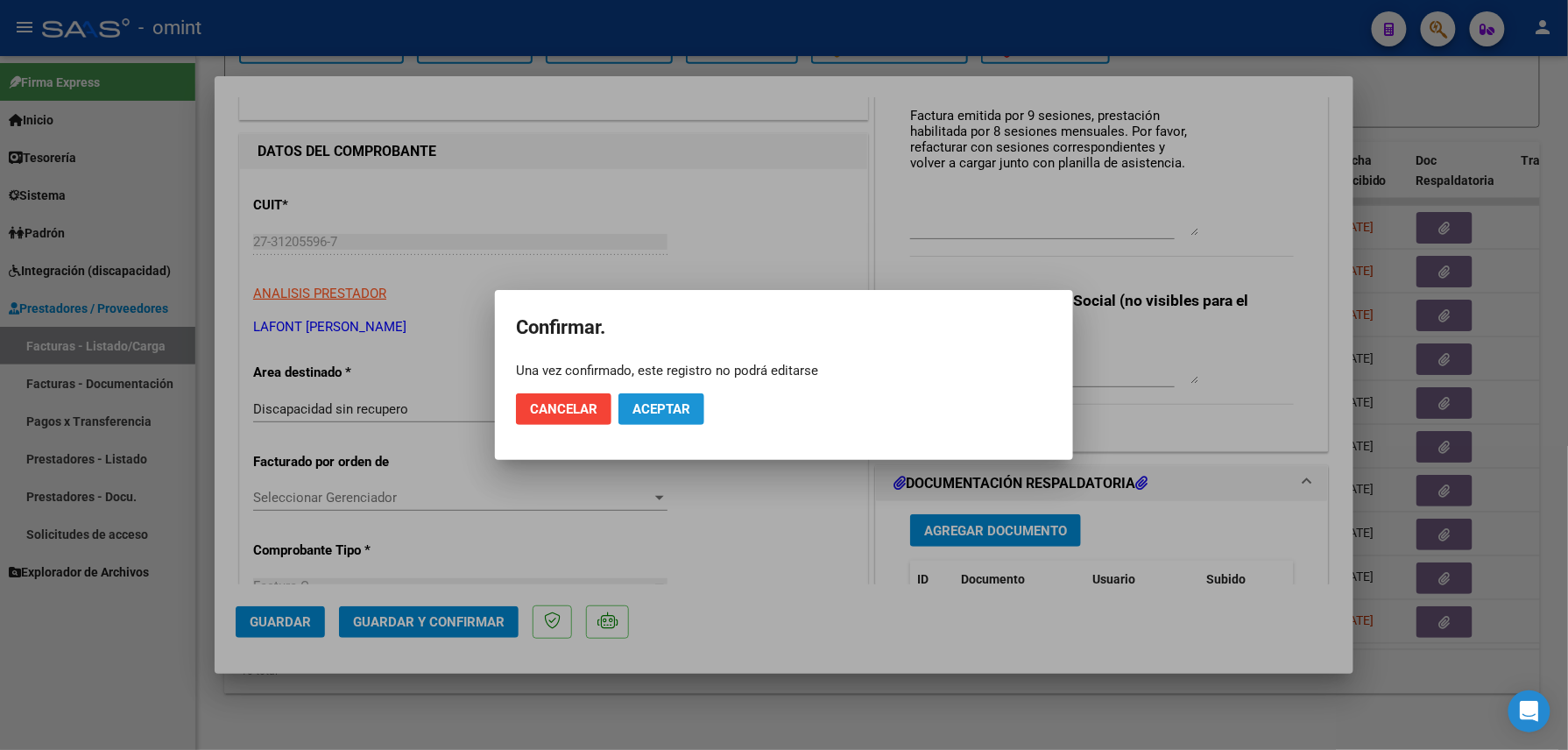
click at [666, 408] on span "Aceptar" at bounding box center [662, 409] width 58 height 16
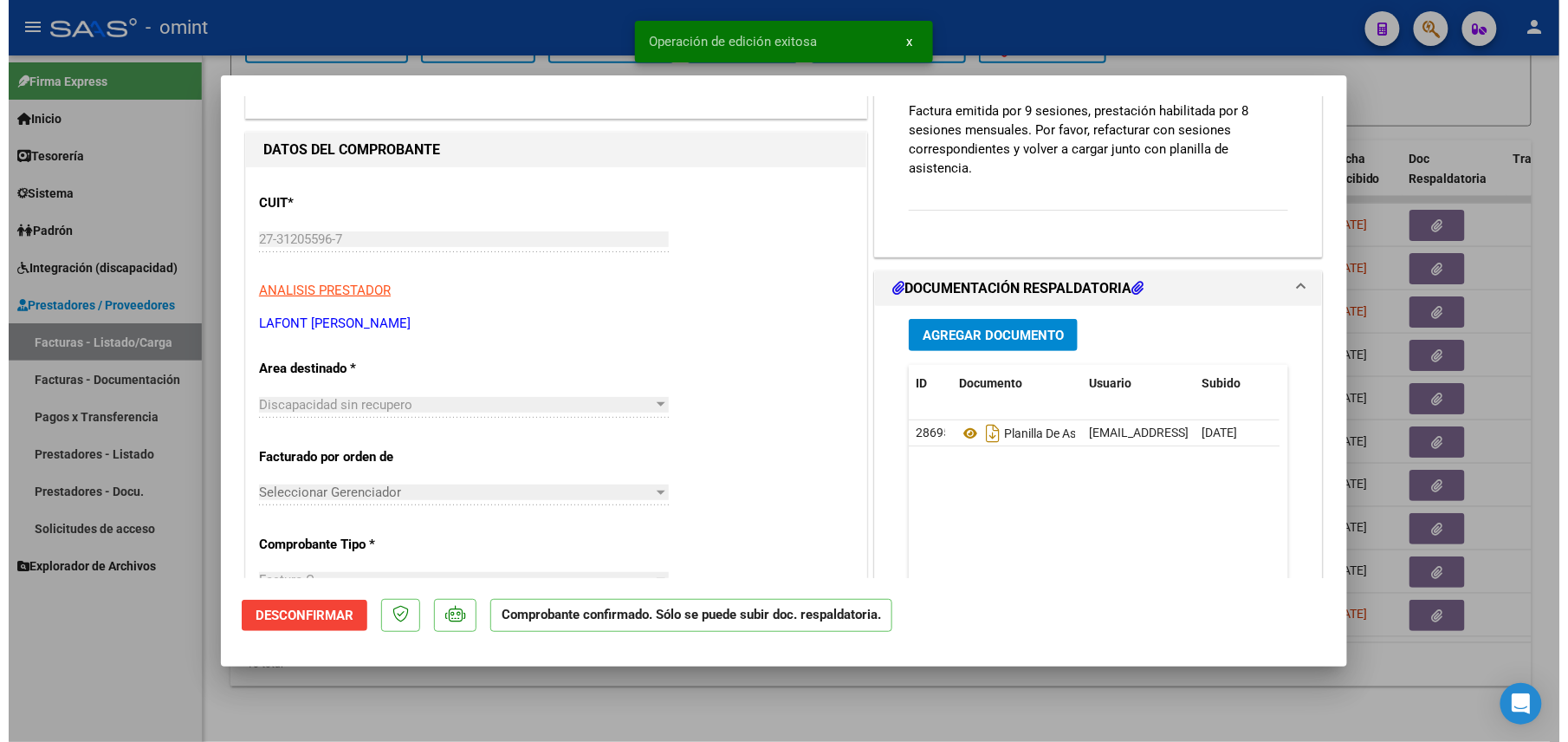
scroll to position [347, 0]
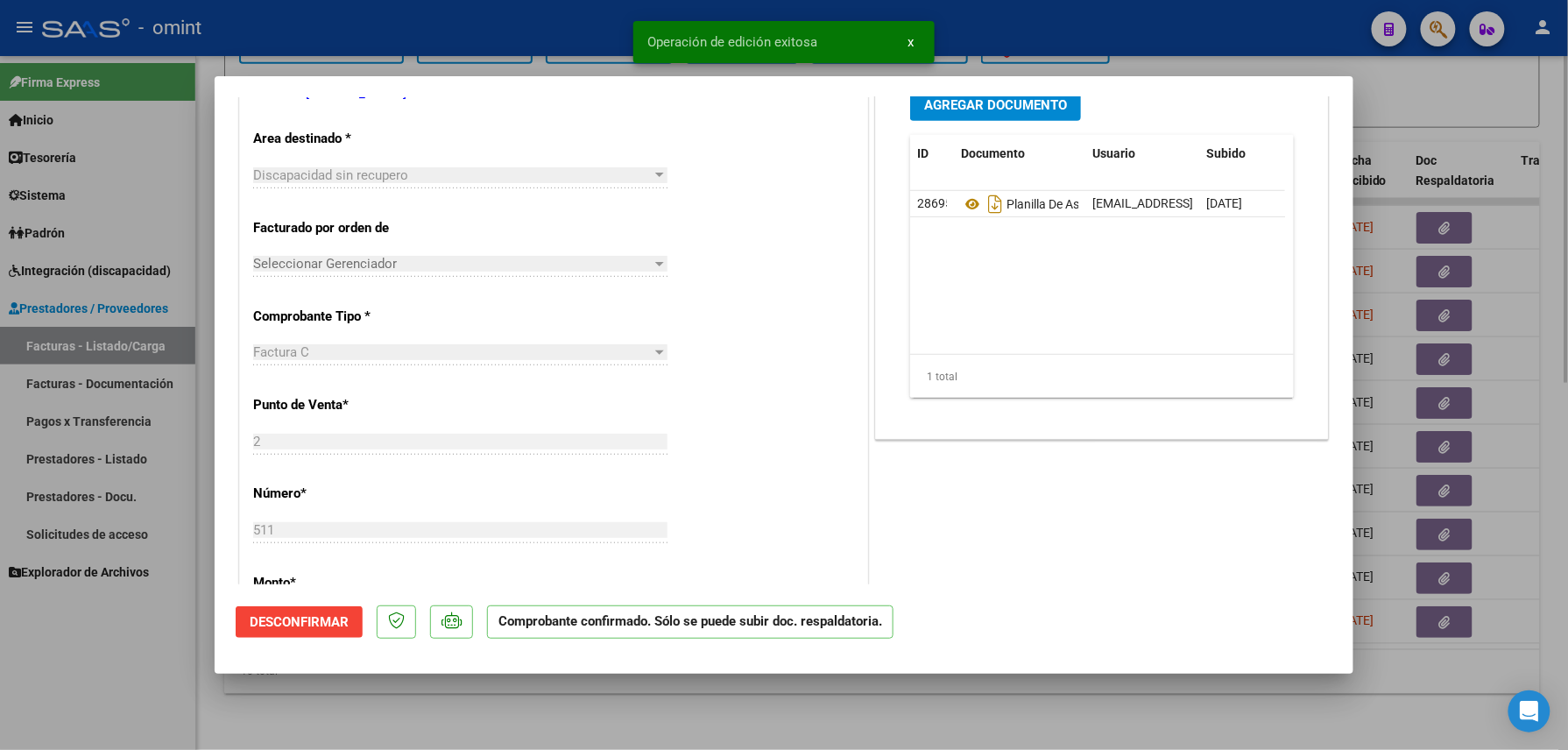
click at [355, 697] on div at bounding box center [784, 375] width 1568 height 750
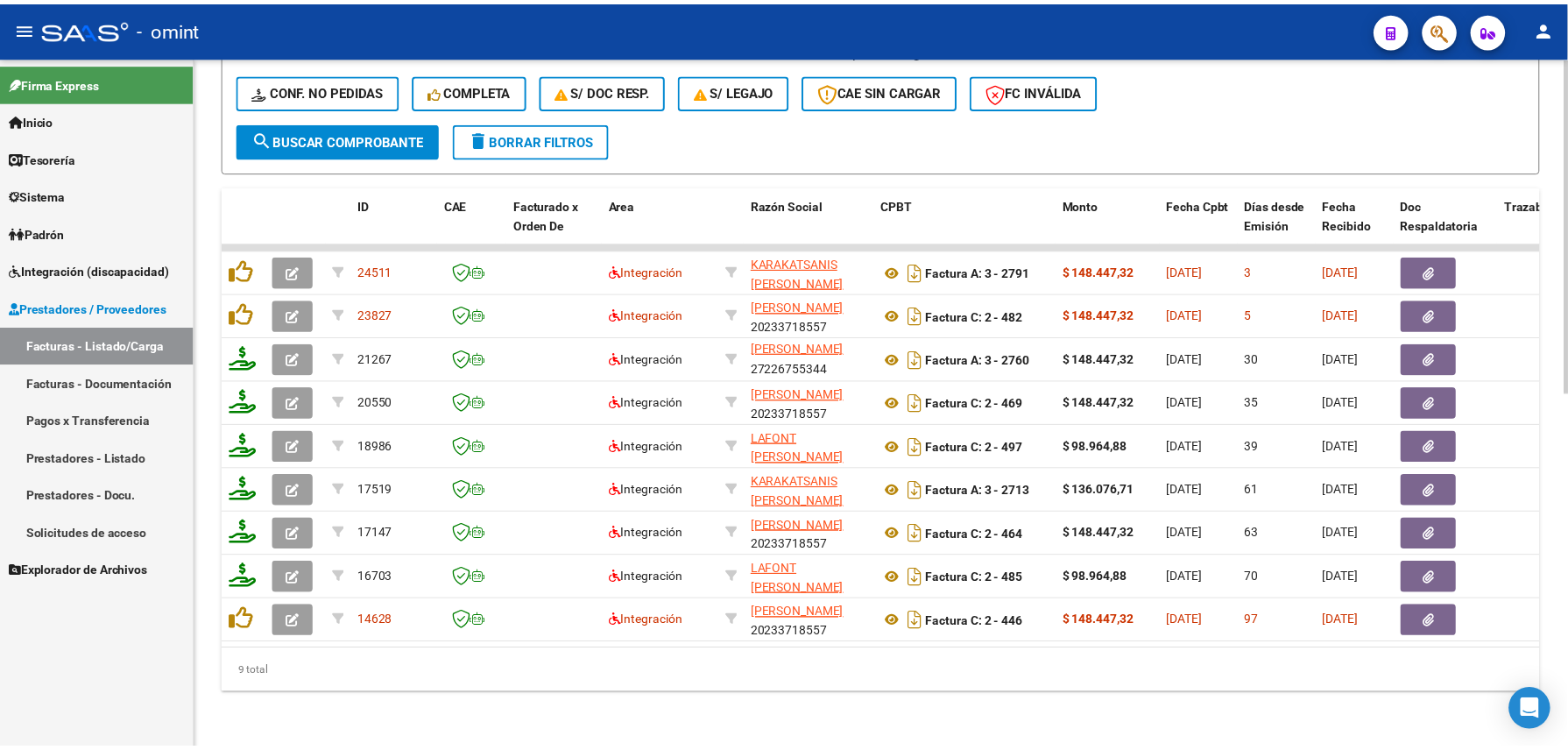
scroll to position [733, 0]
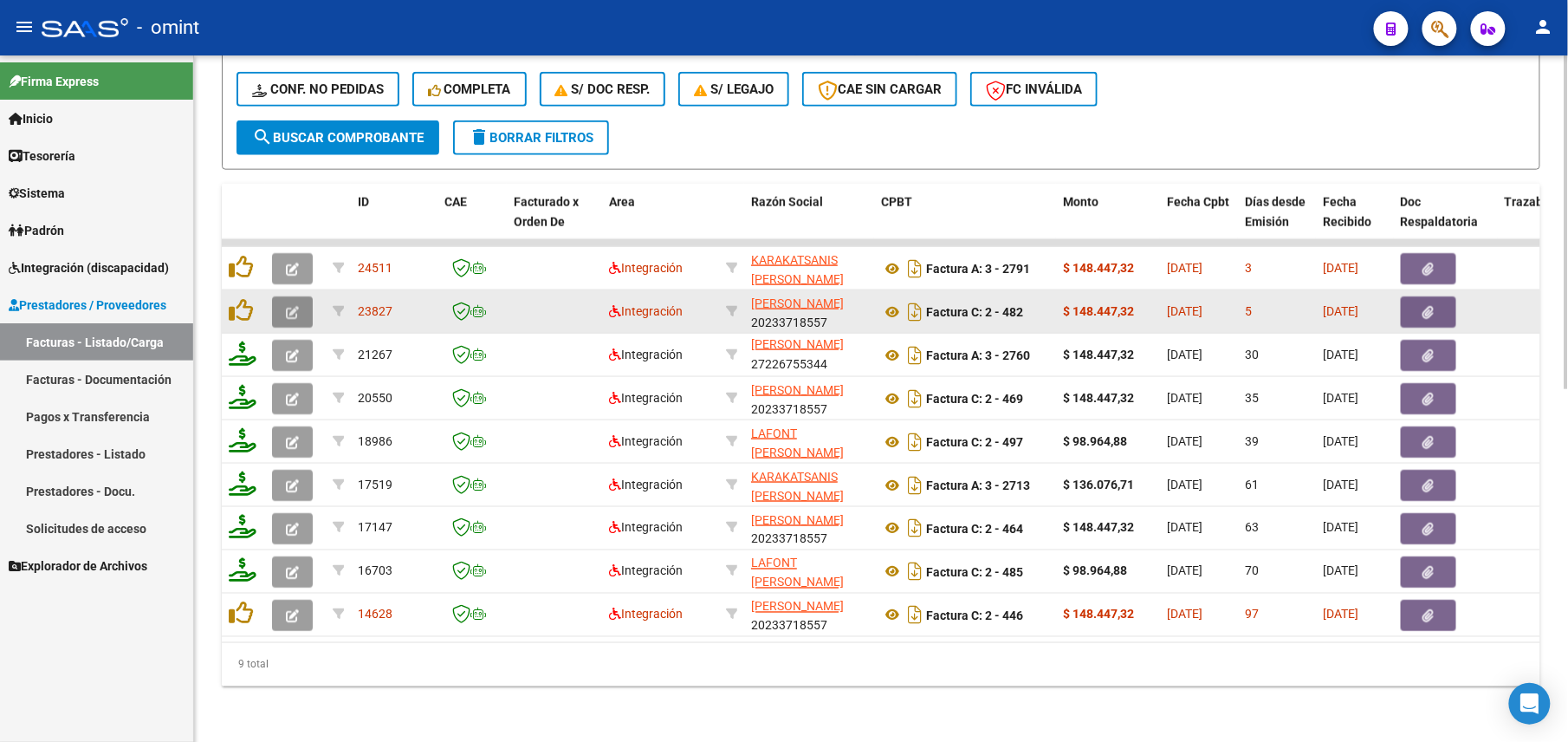
click at [289, 300] on button "button" at bounding box center [293, 312] width 41 height 31
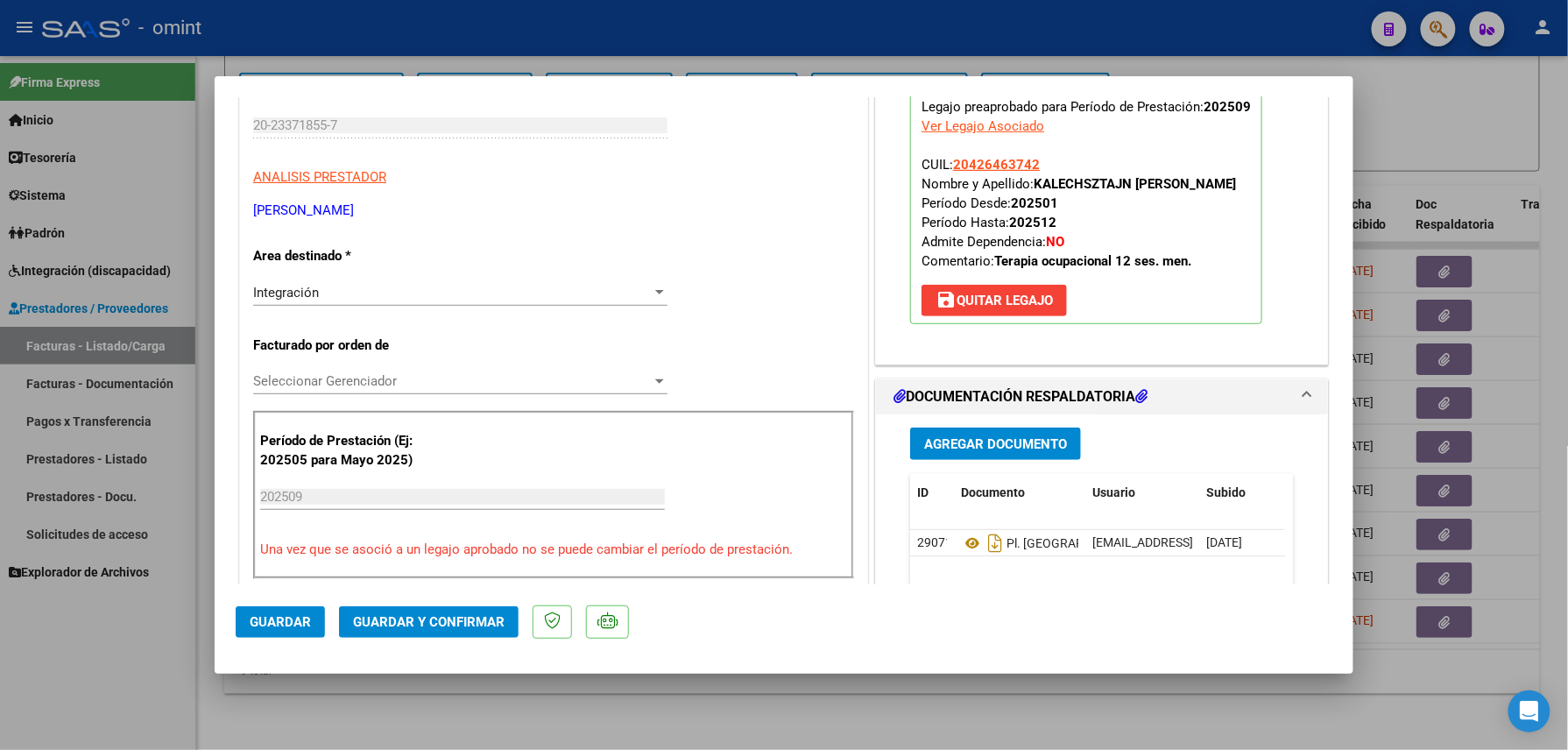
scroll to position [0, 0]
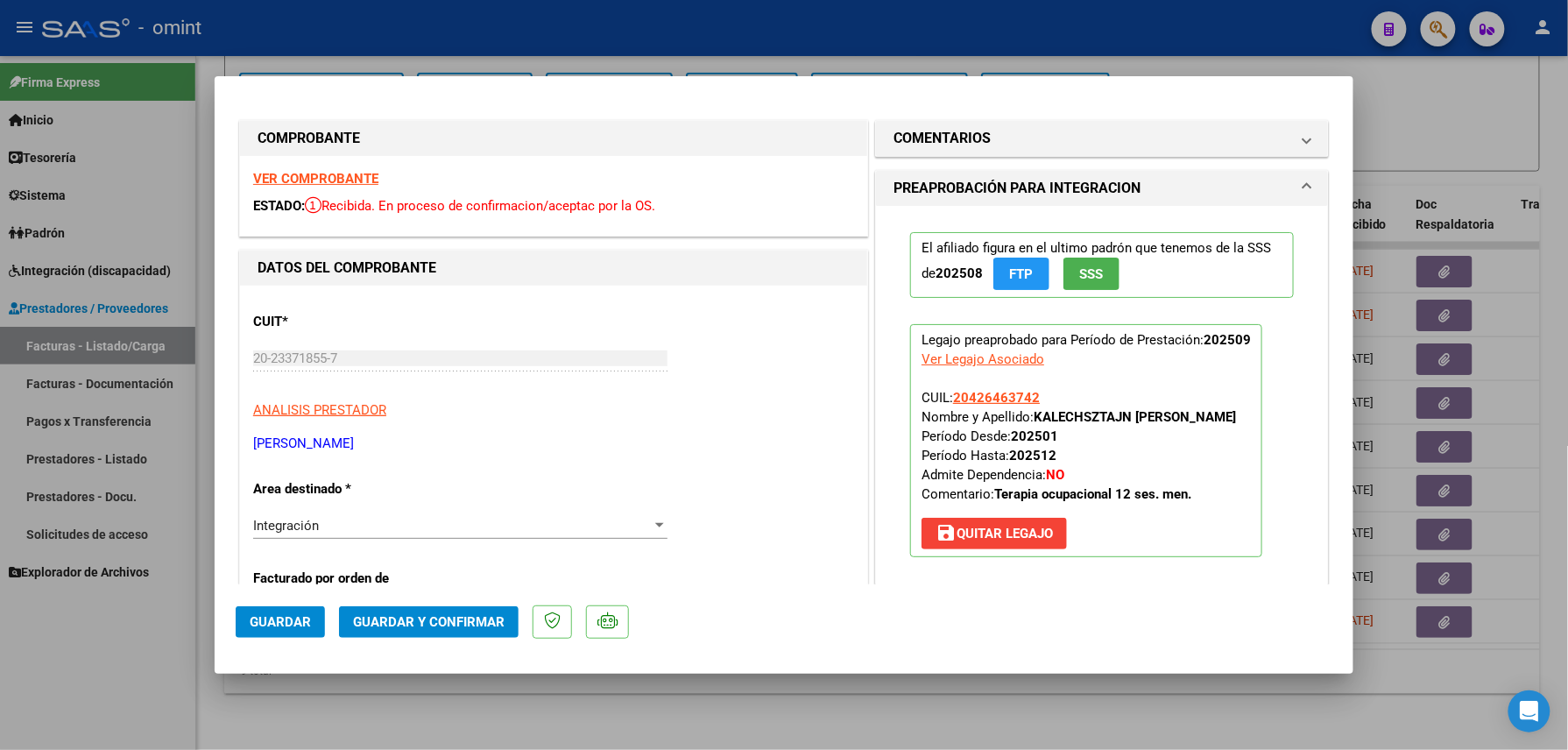
click at [356, 175] on strong "VER COMPROBANTE" at bounding box center [315, 178] width 125 height 16
click at [457, 613] on button "Guardar y Confirmar" at bounding box center [428, 622] width 179 height 32
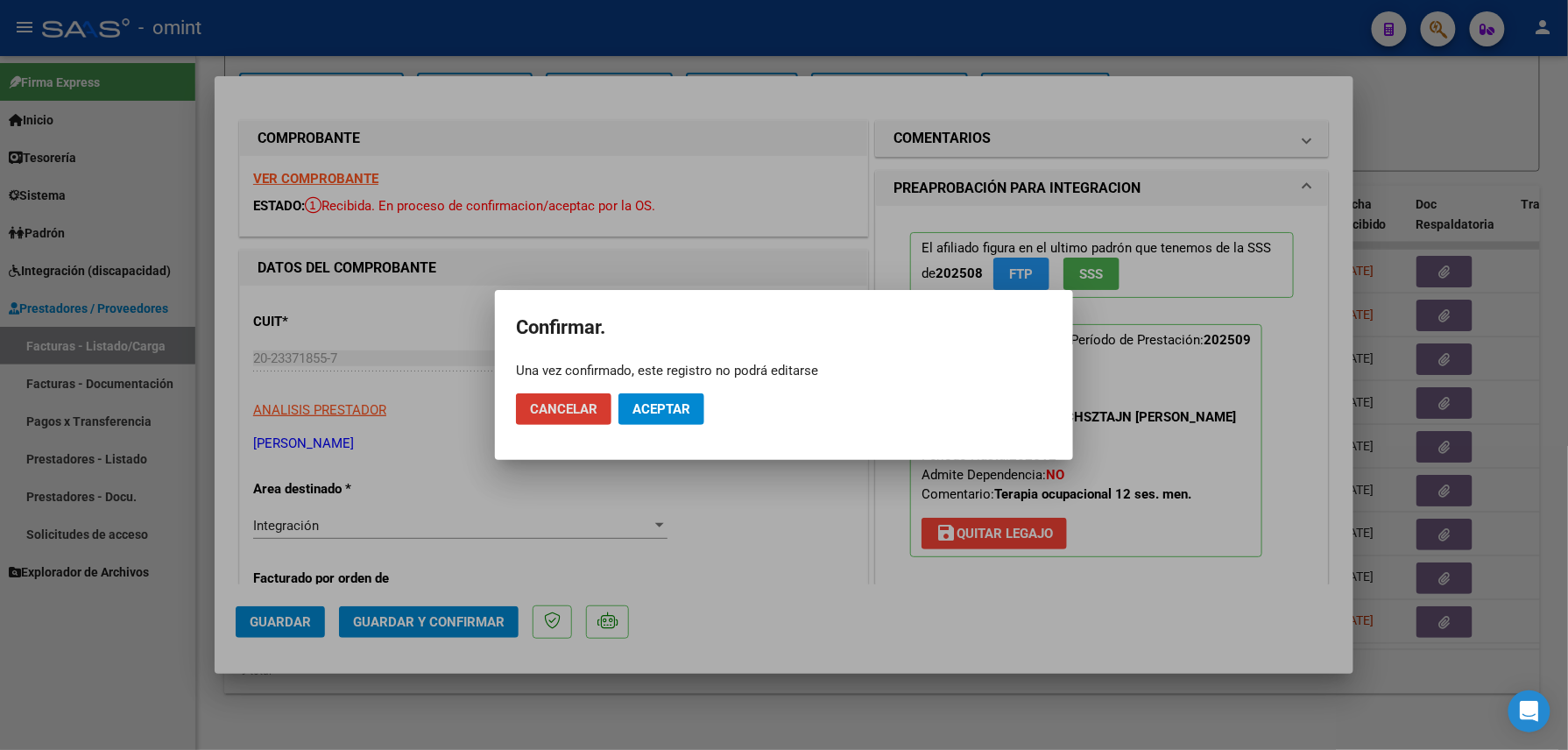
click at [670, 396] on button "Aceptar" at bounding box center [662, 410] width 86 height 32
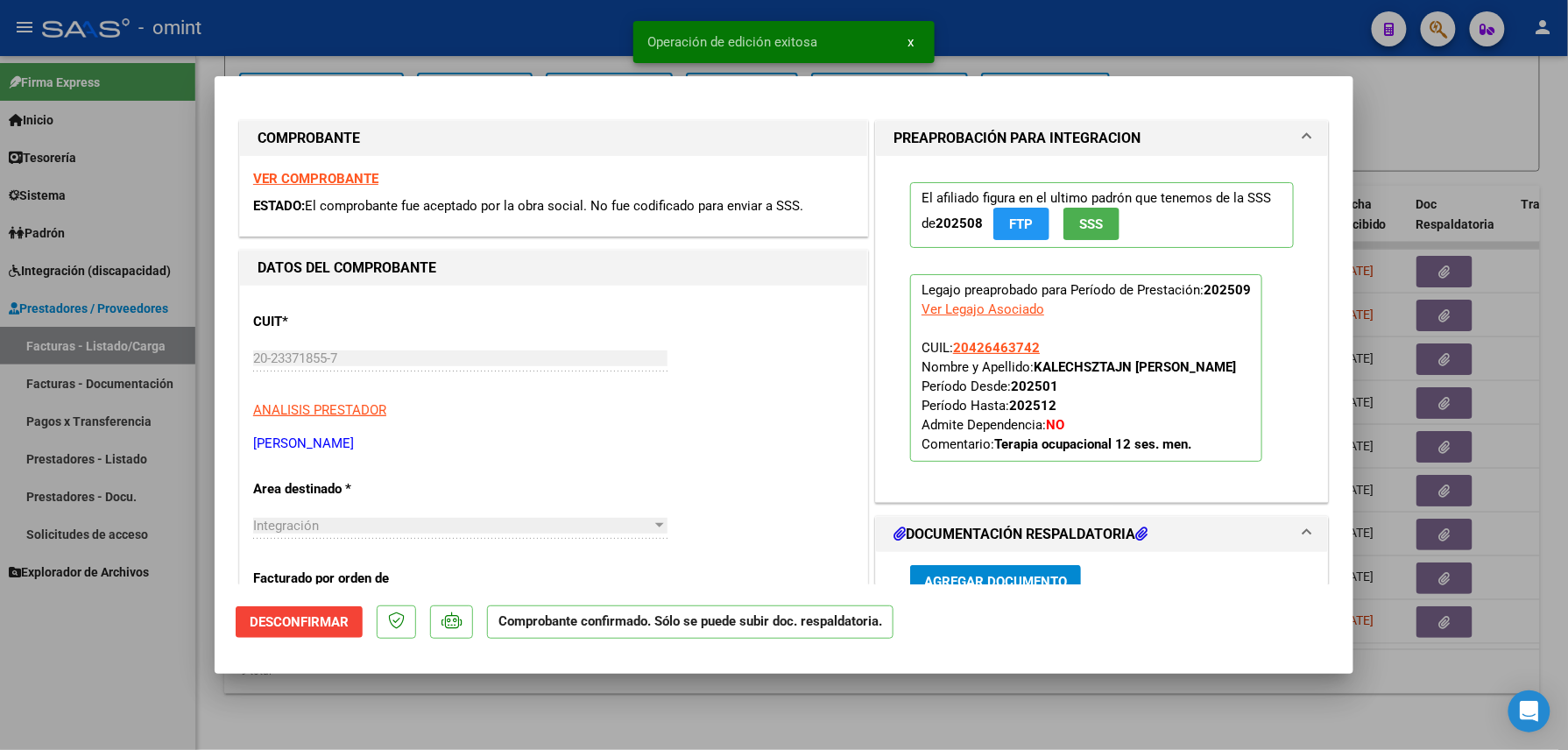
click at [128, 666] on div at bounding box center [784, 375] width 1568 height 750
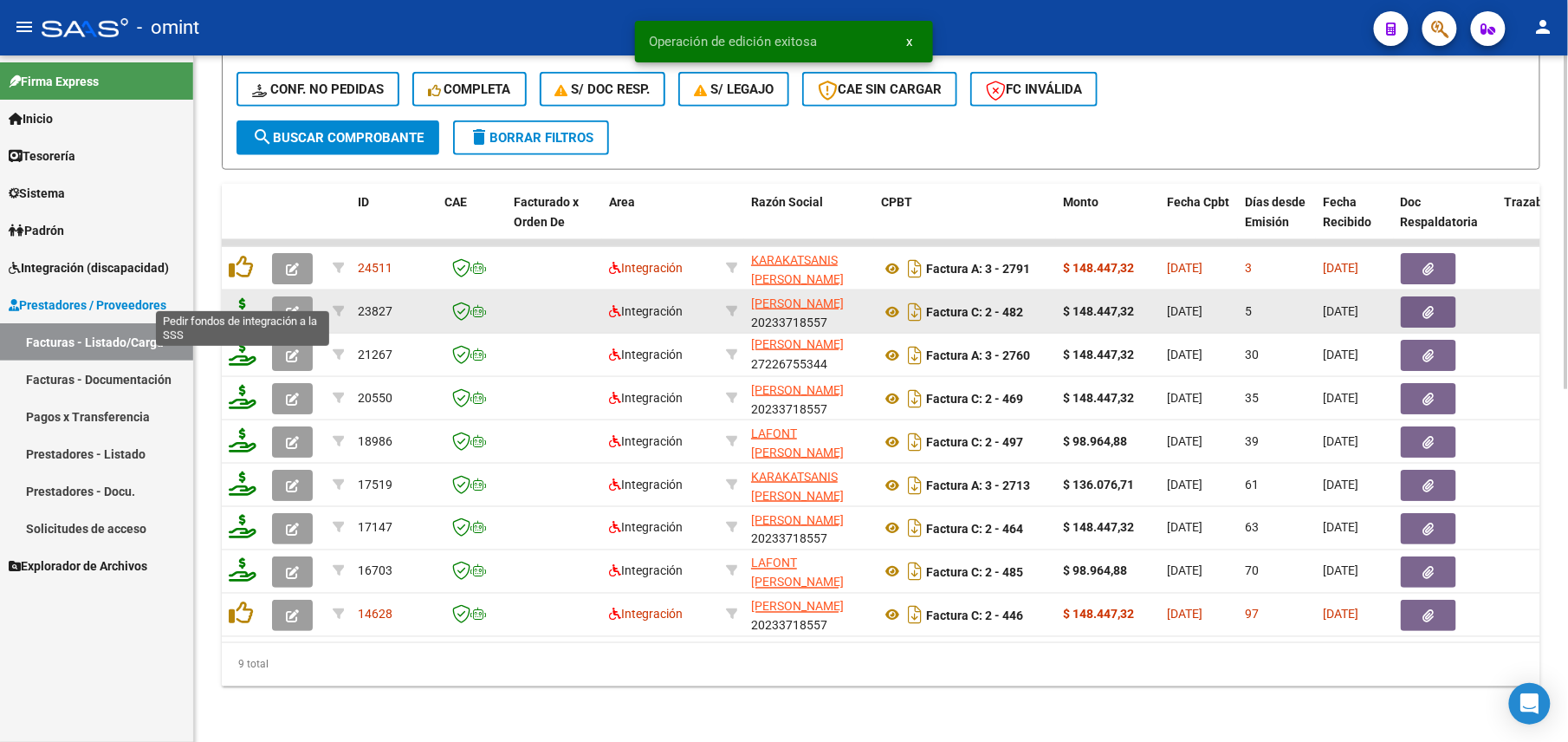
click at [247, 298] on icon at bounding box center [243, 310] width 28 height 24
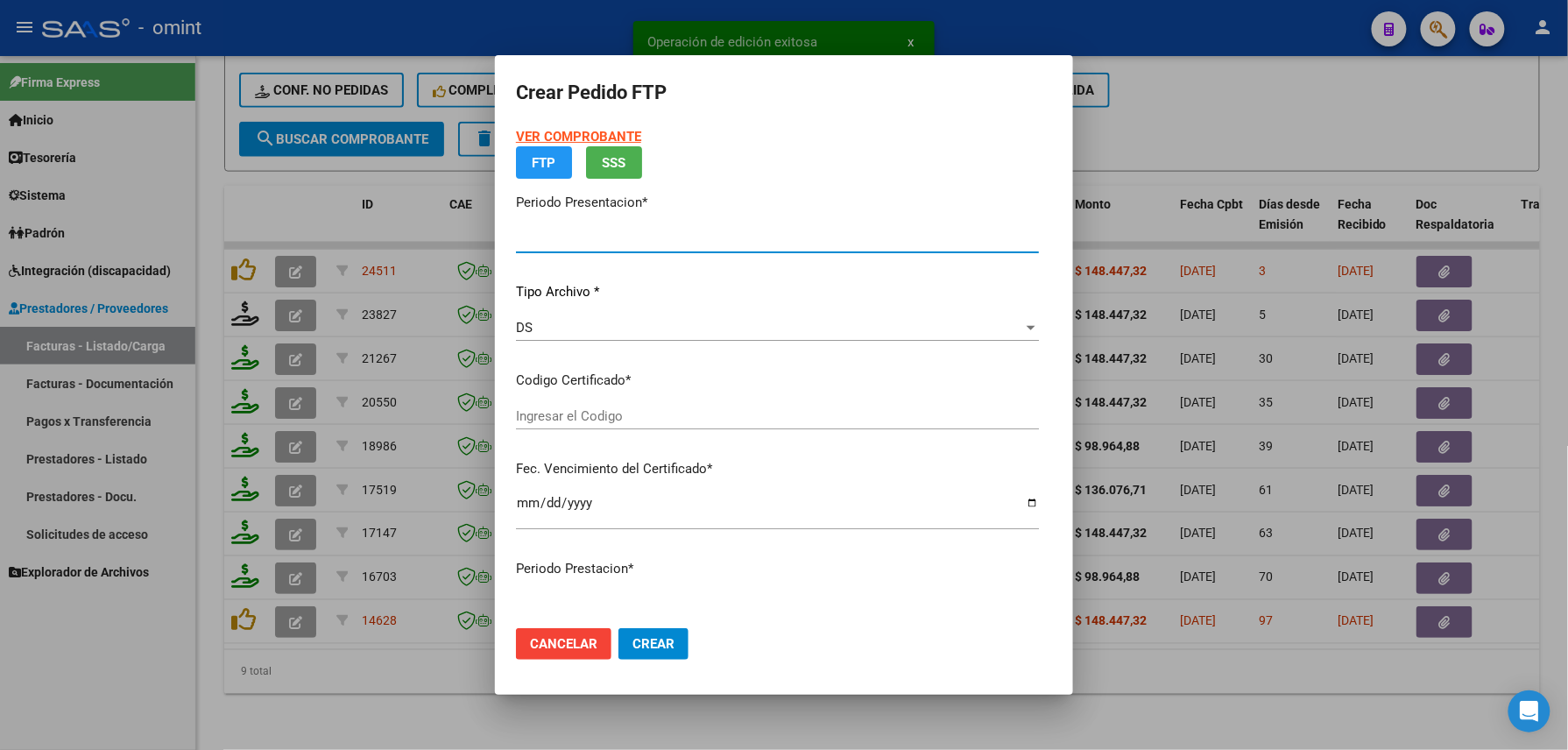
type input "202509"
type input "$ 148.447,32"
type input "4618838717"
type input "2035-01-22"
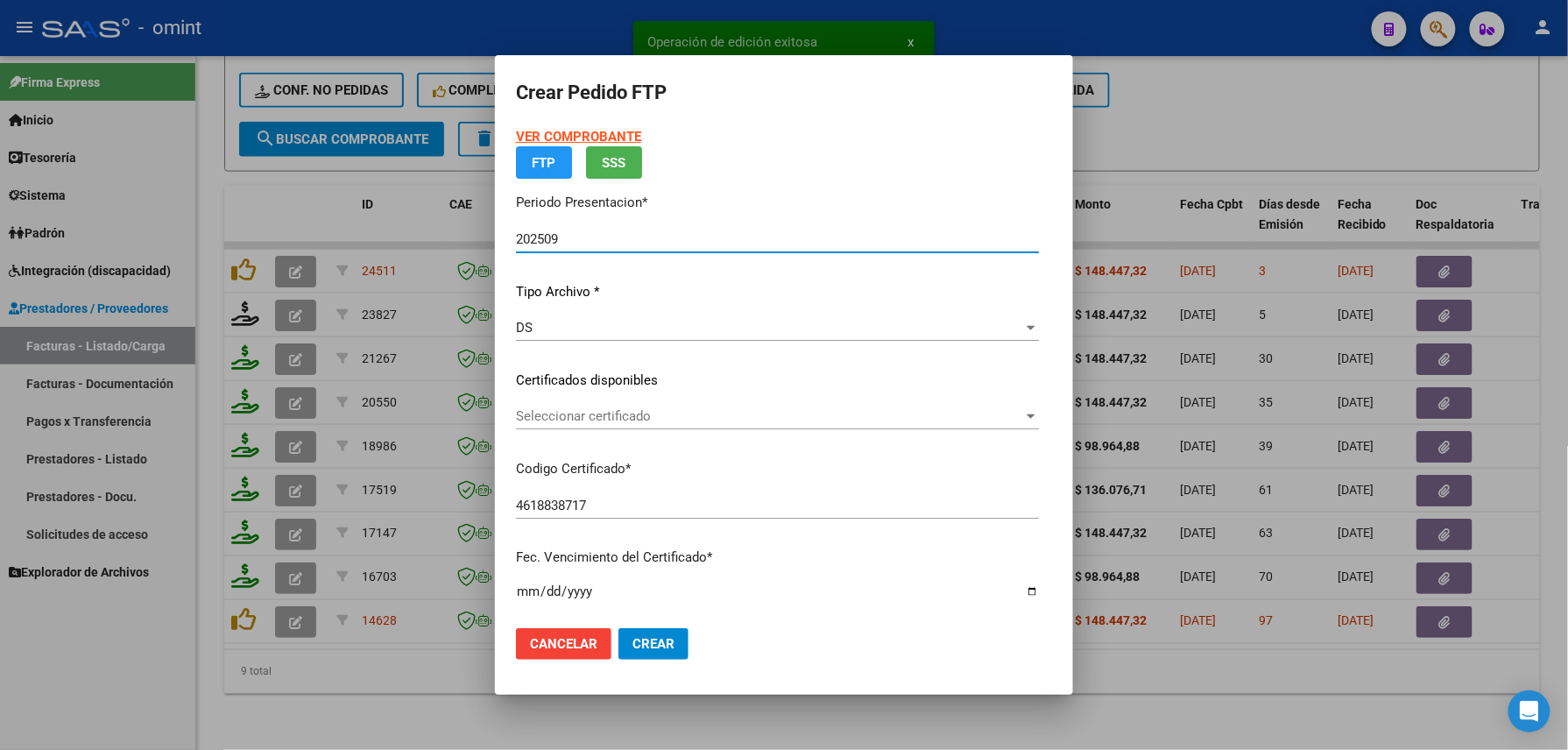
scroll to position [621, 0]
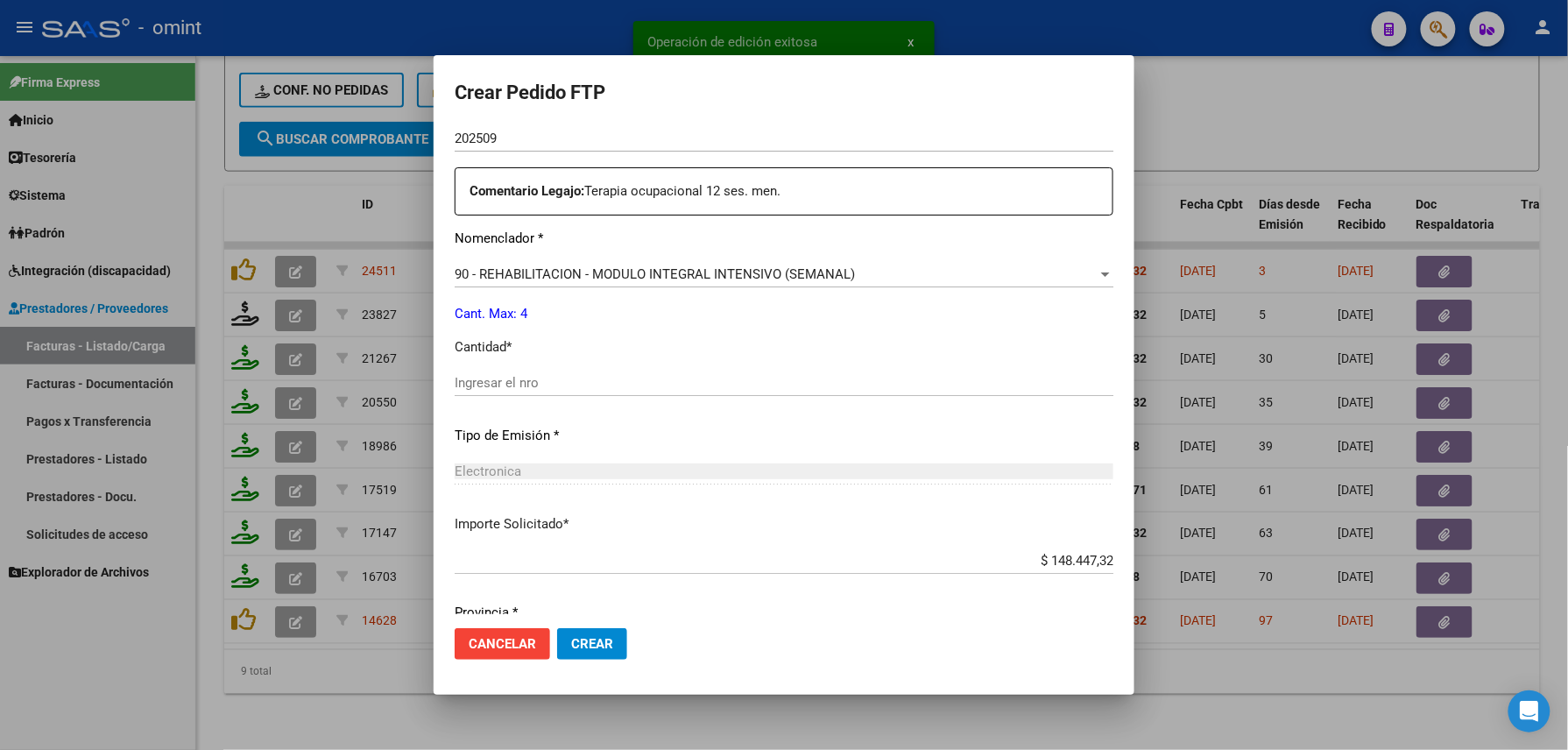
click at [591, 377] on input "Ingresar el nro" at bounding box center [784, 382] width 659 height 16
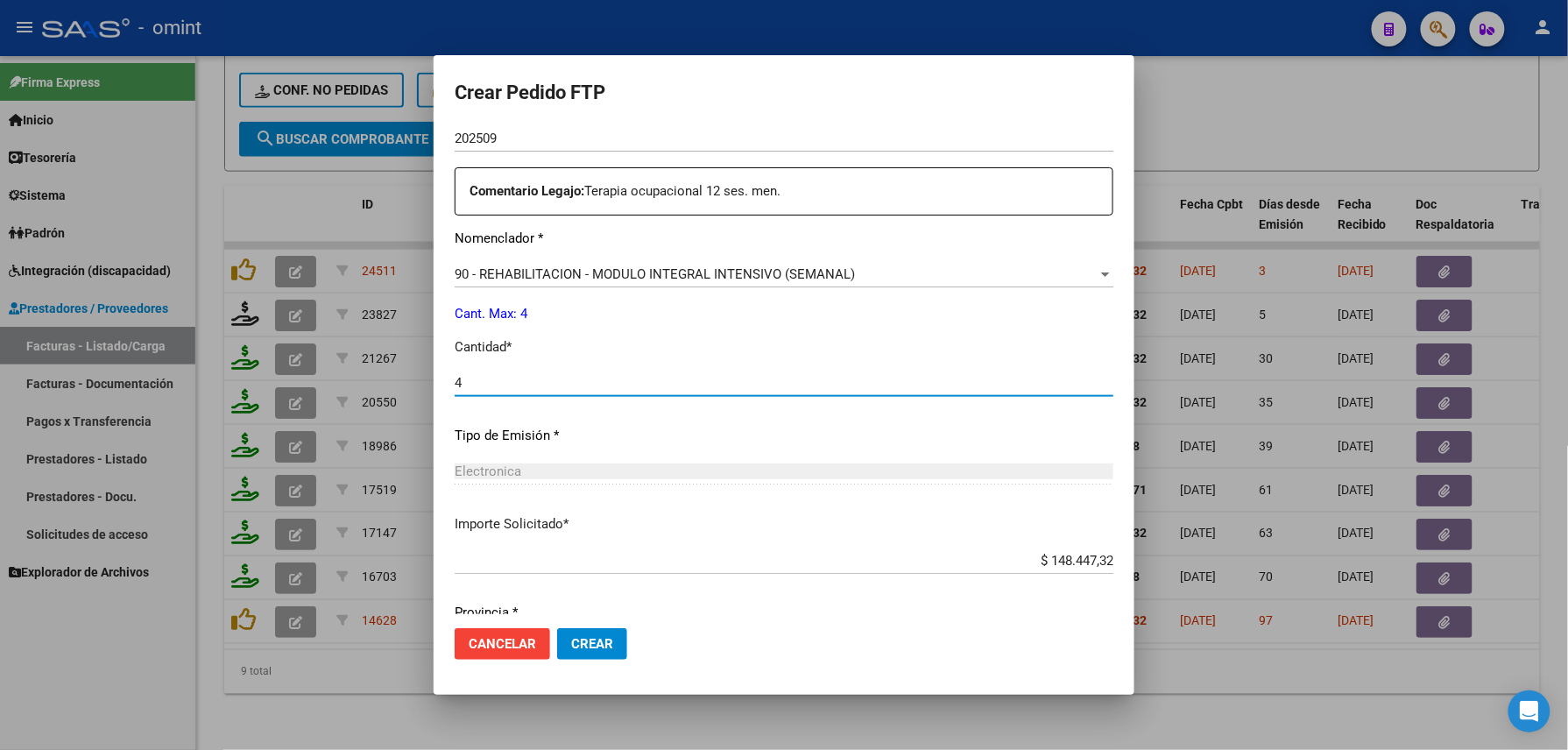
type input "4"
click at [608, 638] on button "Crear" at bounding box center [592, 644] width 70 height 32
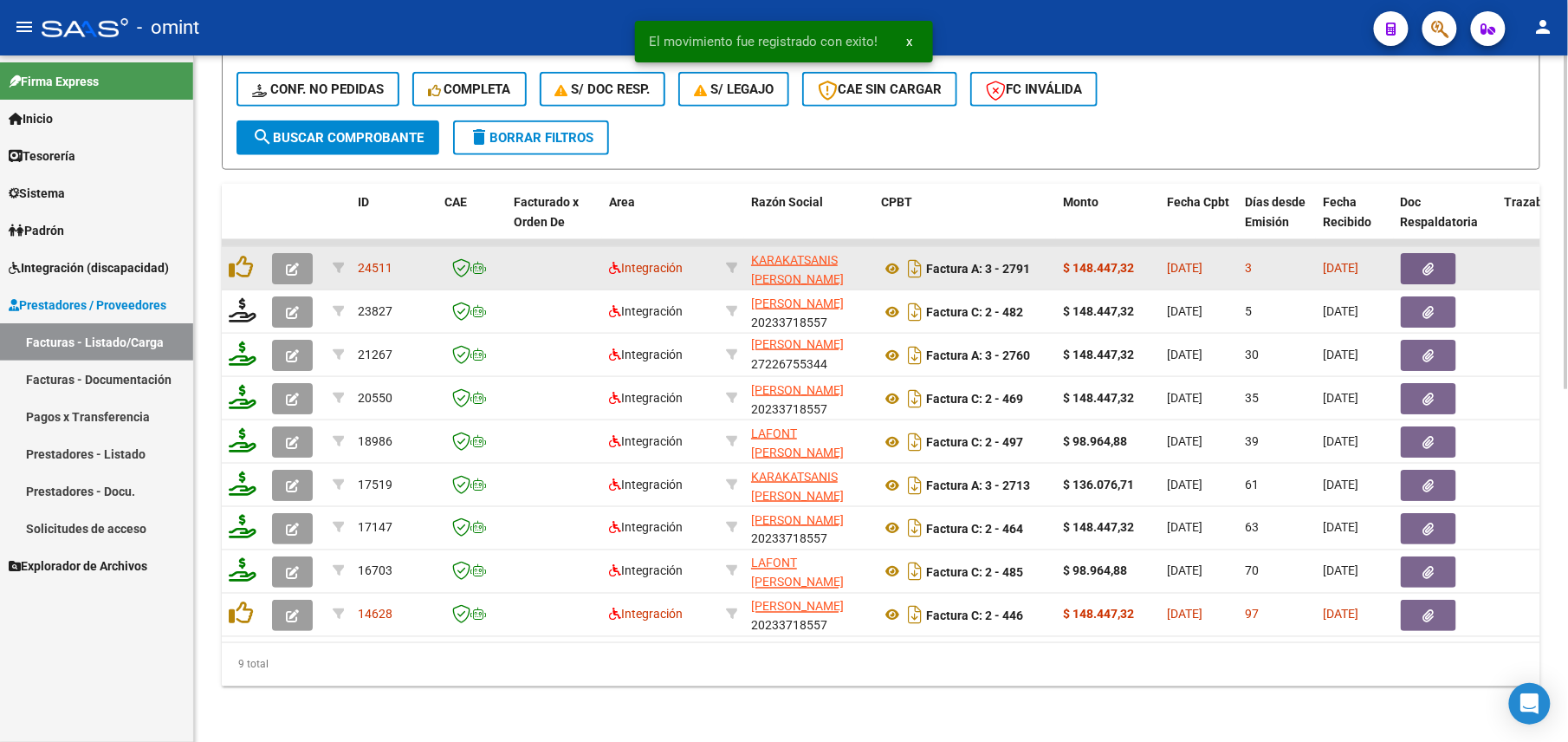
click at [292, 262] on icon "button" at bounding box center [293, 269] width 13 height 13
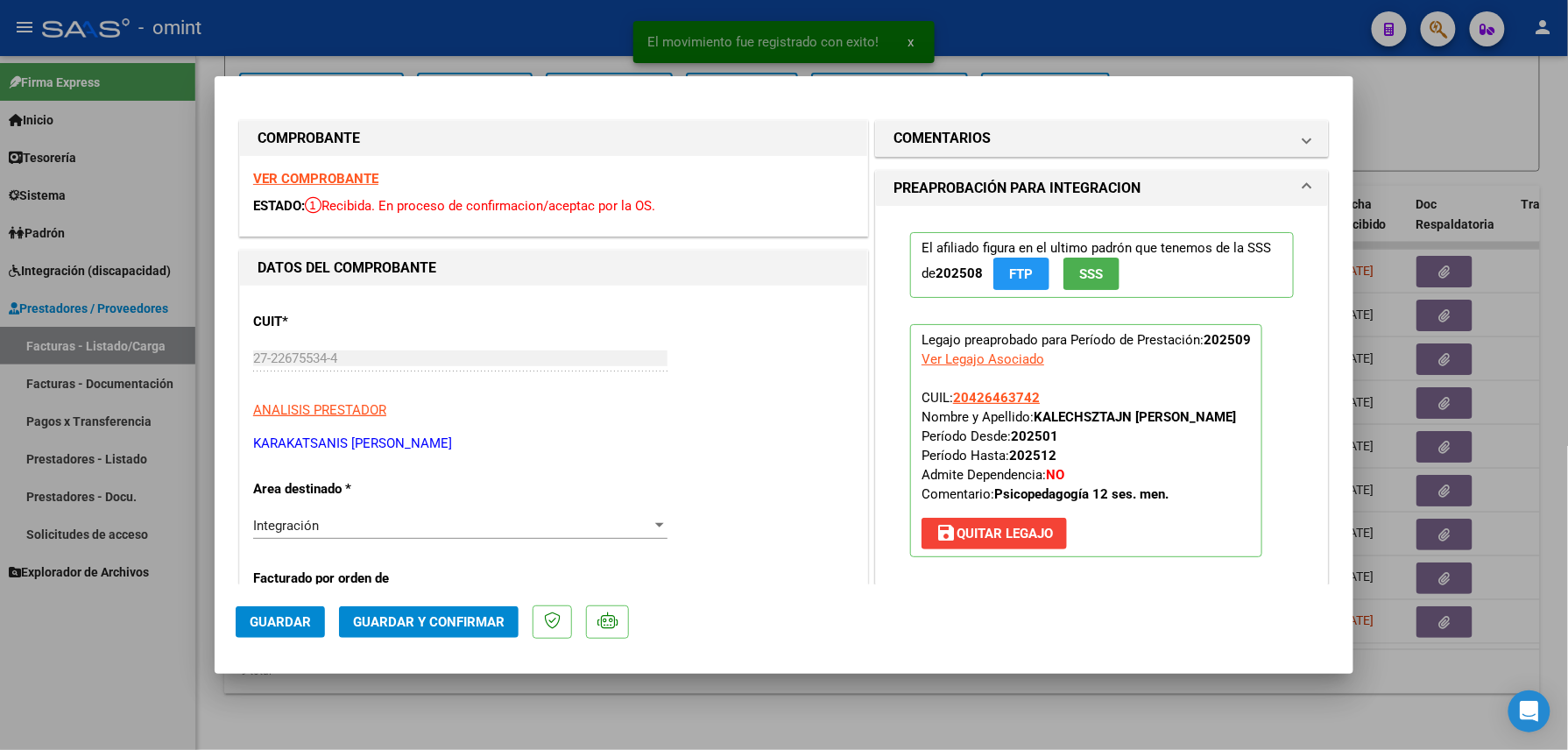
click at [344, 171] on strong "VER COMPROBANTE" at bounding box center [315, 178] width 125 height 16
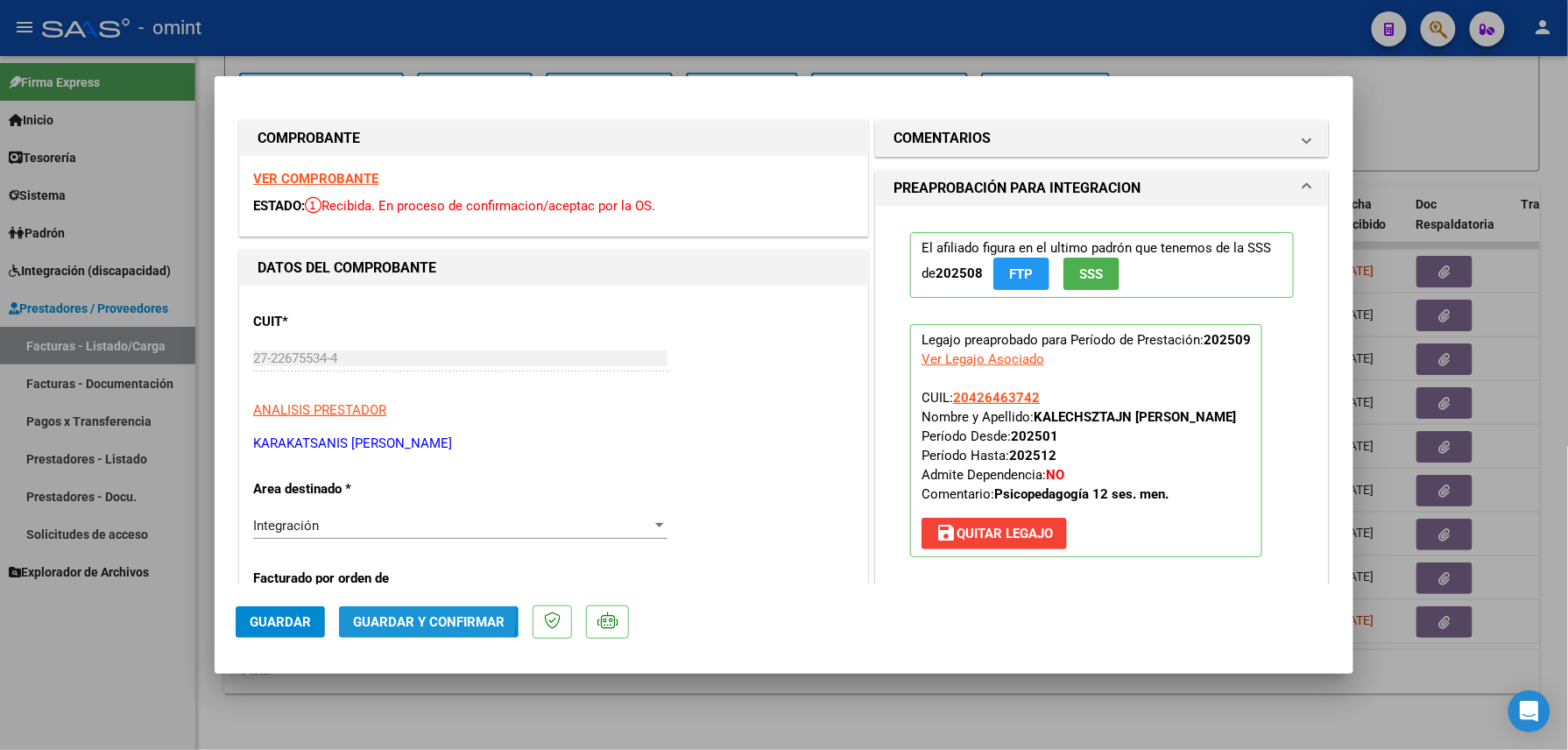
click at [403, 617] on span "Guardar y Confirmar" at bounding box center [428, 621] width 151 height 16
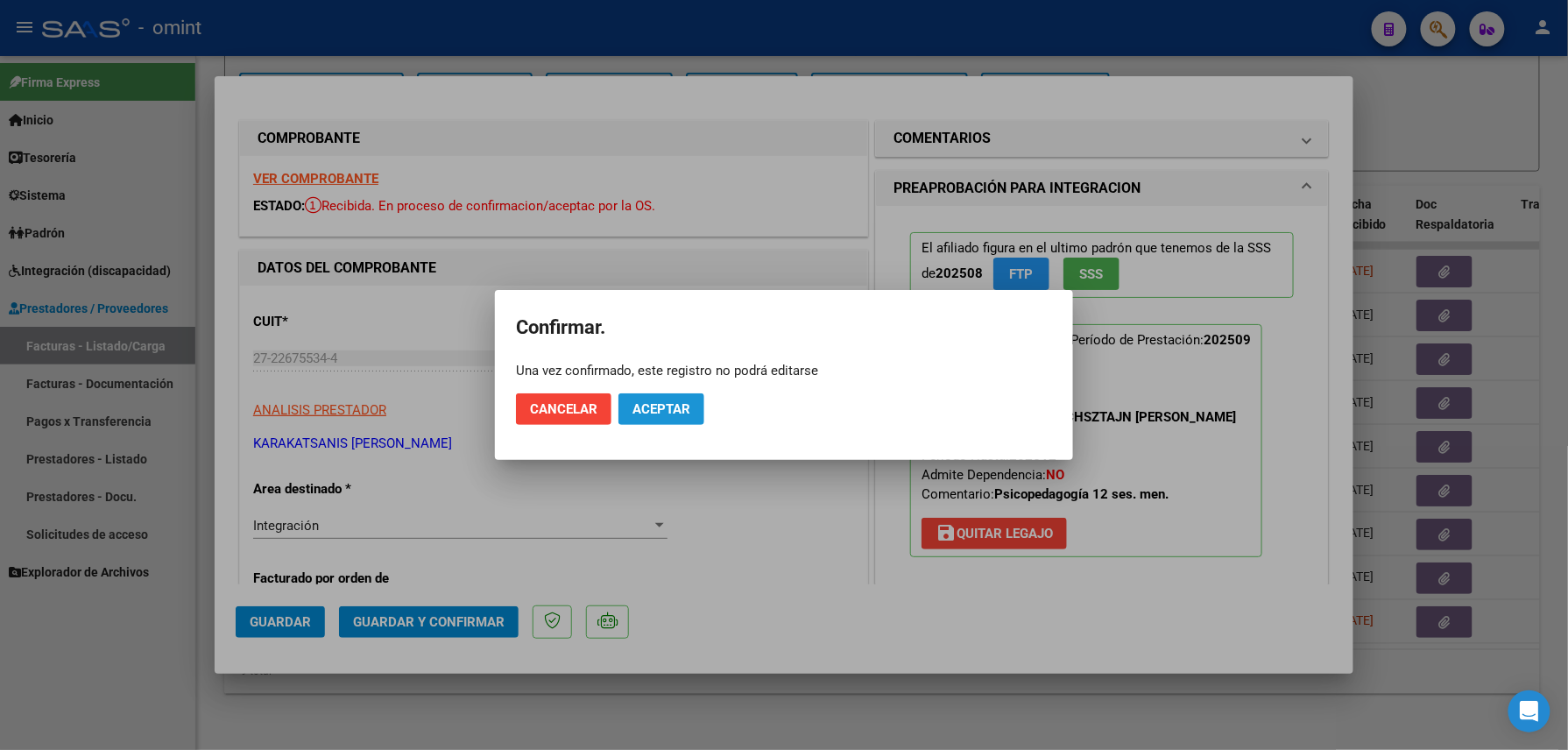
click at [663, 394] on button "Aceptar" at bounding box center [662, 410] width 86 height 32
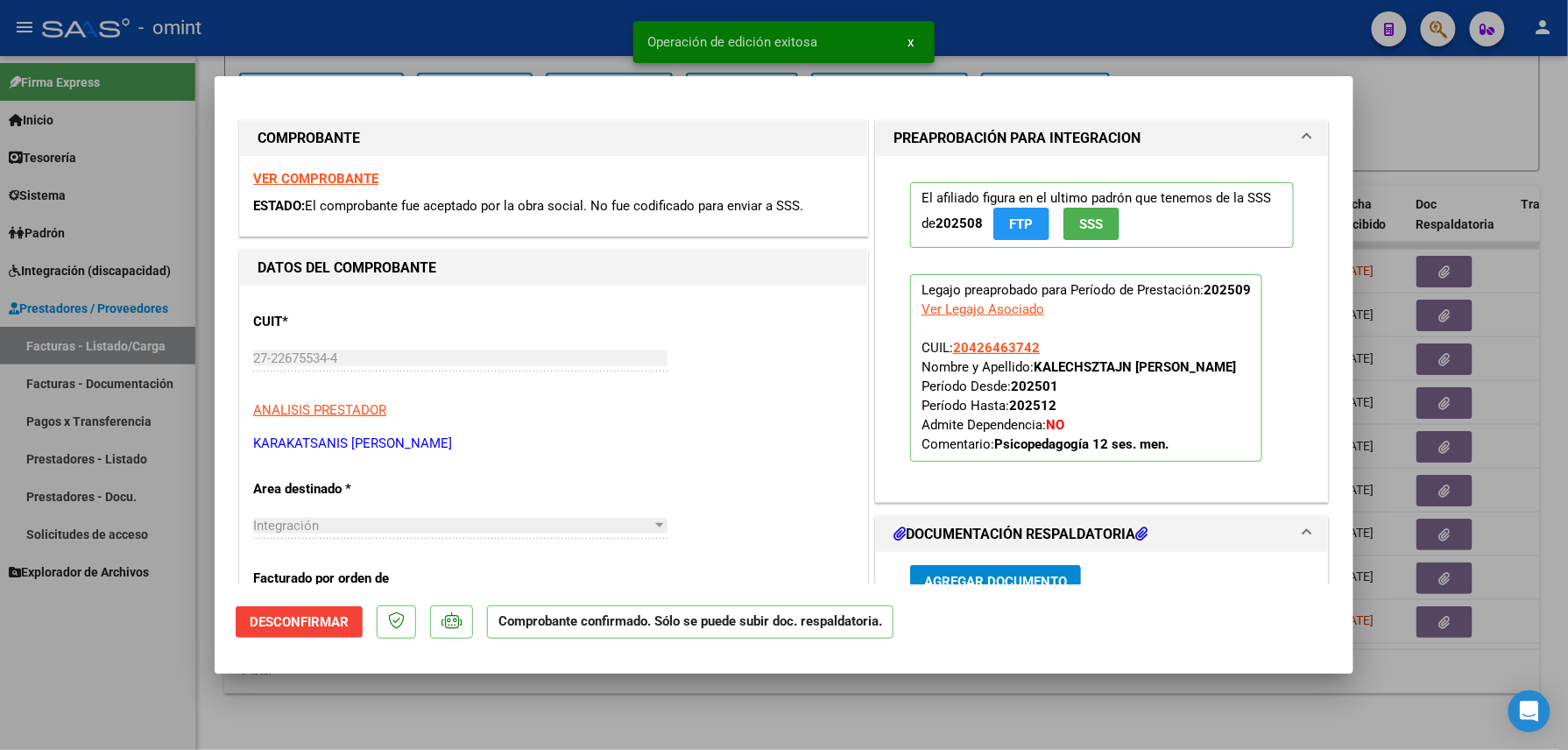
click at [131, 667] on div at bounding box center [784, 375] width 1568 height 750
type input "$ 0,00"
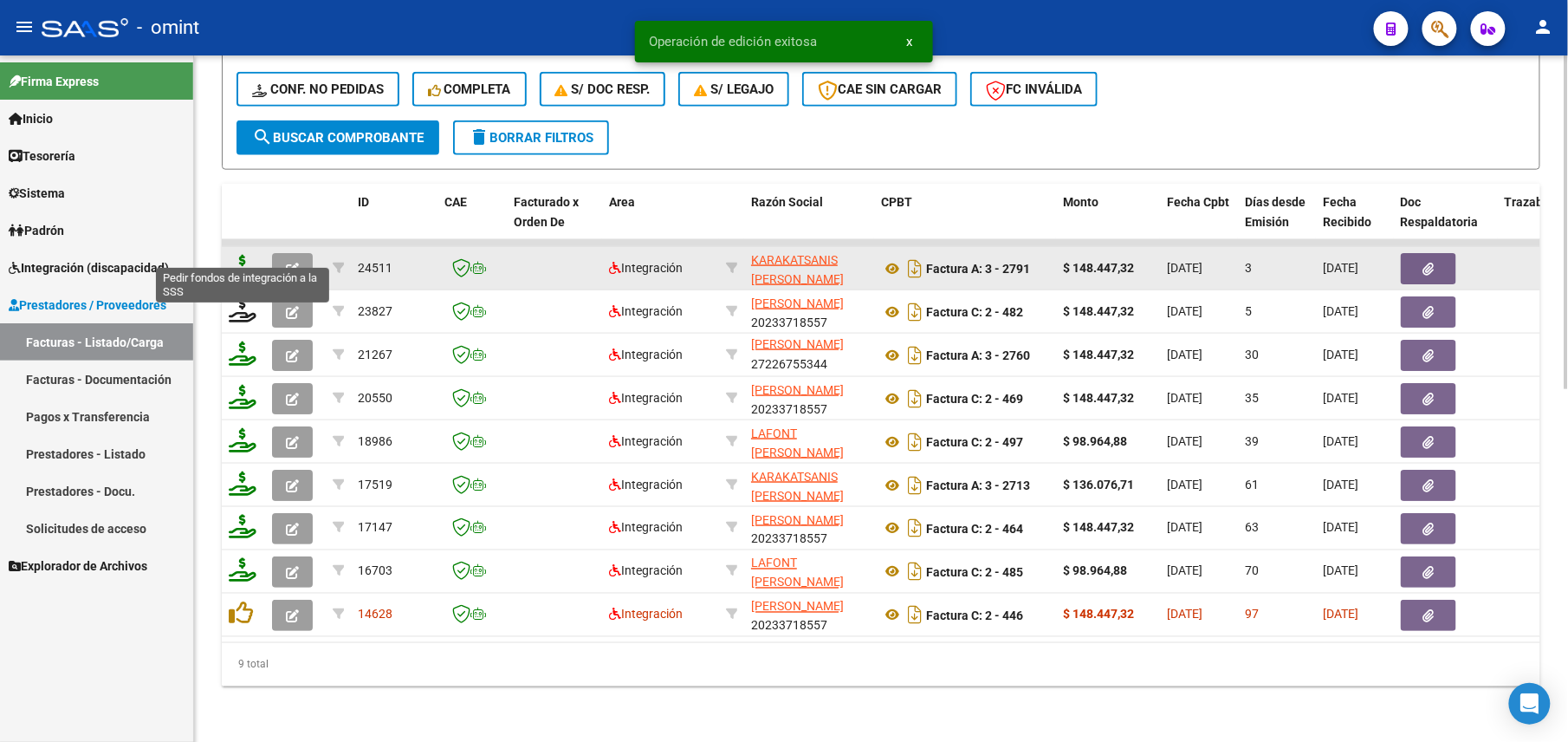
click at [246, 255] on icon at bounding box center [243, 267] width 28 height 24
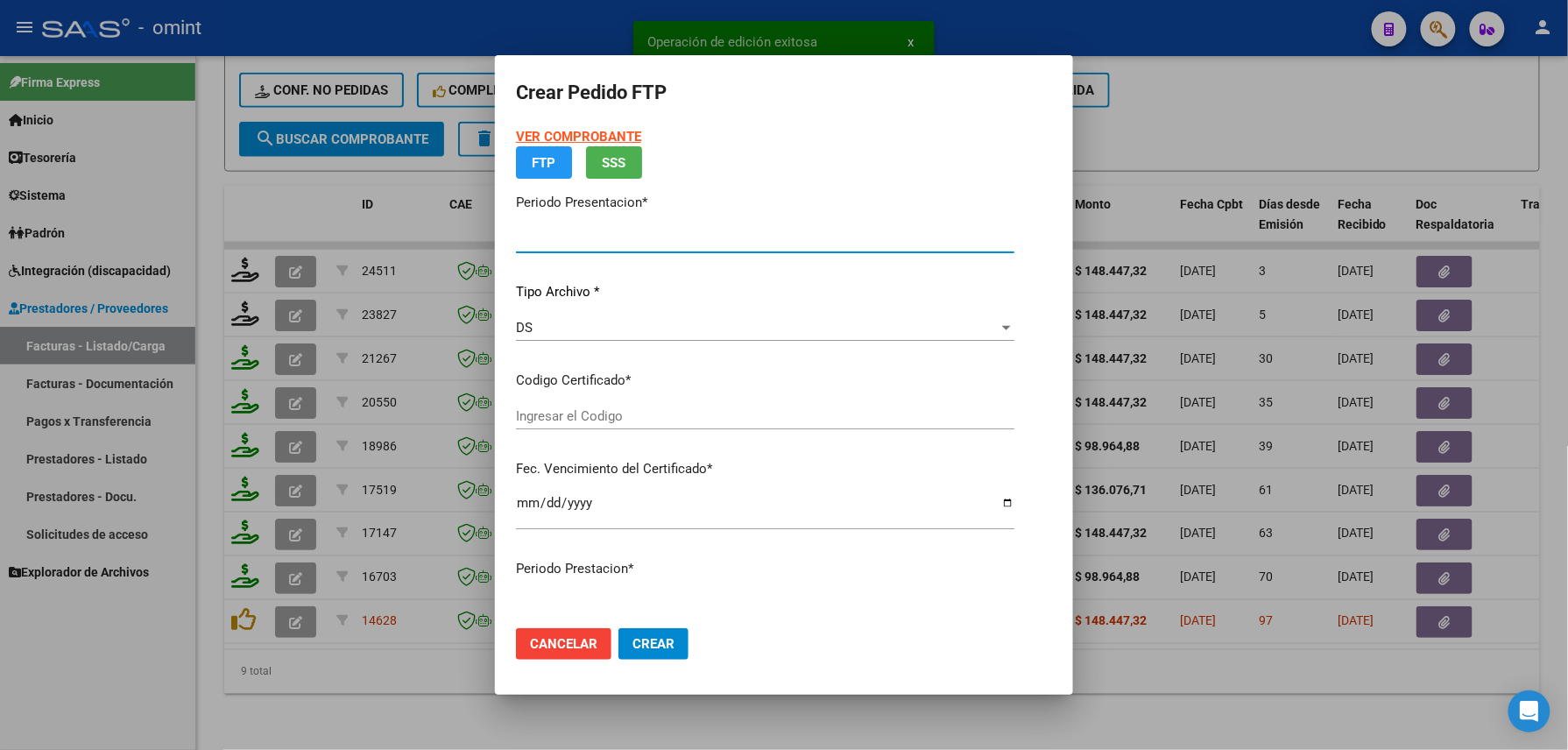
type input "202509"
type input "$ 148.447,32"
type input "4618838717"
type input "2035-01-22"
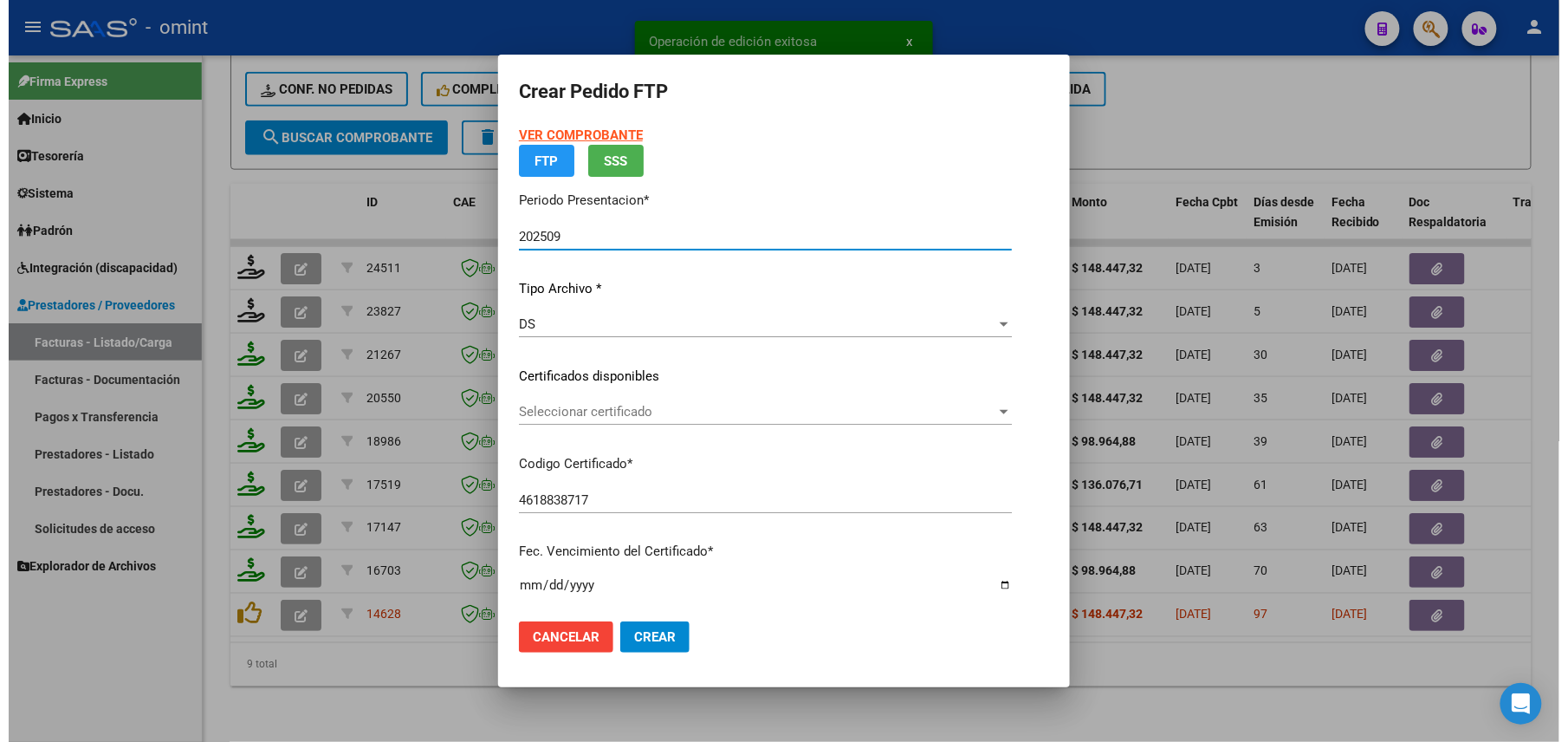
scroll to position [508, 0]
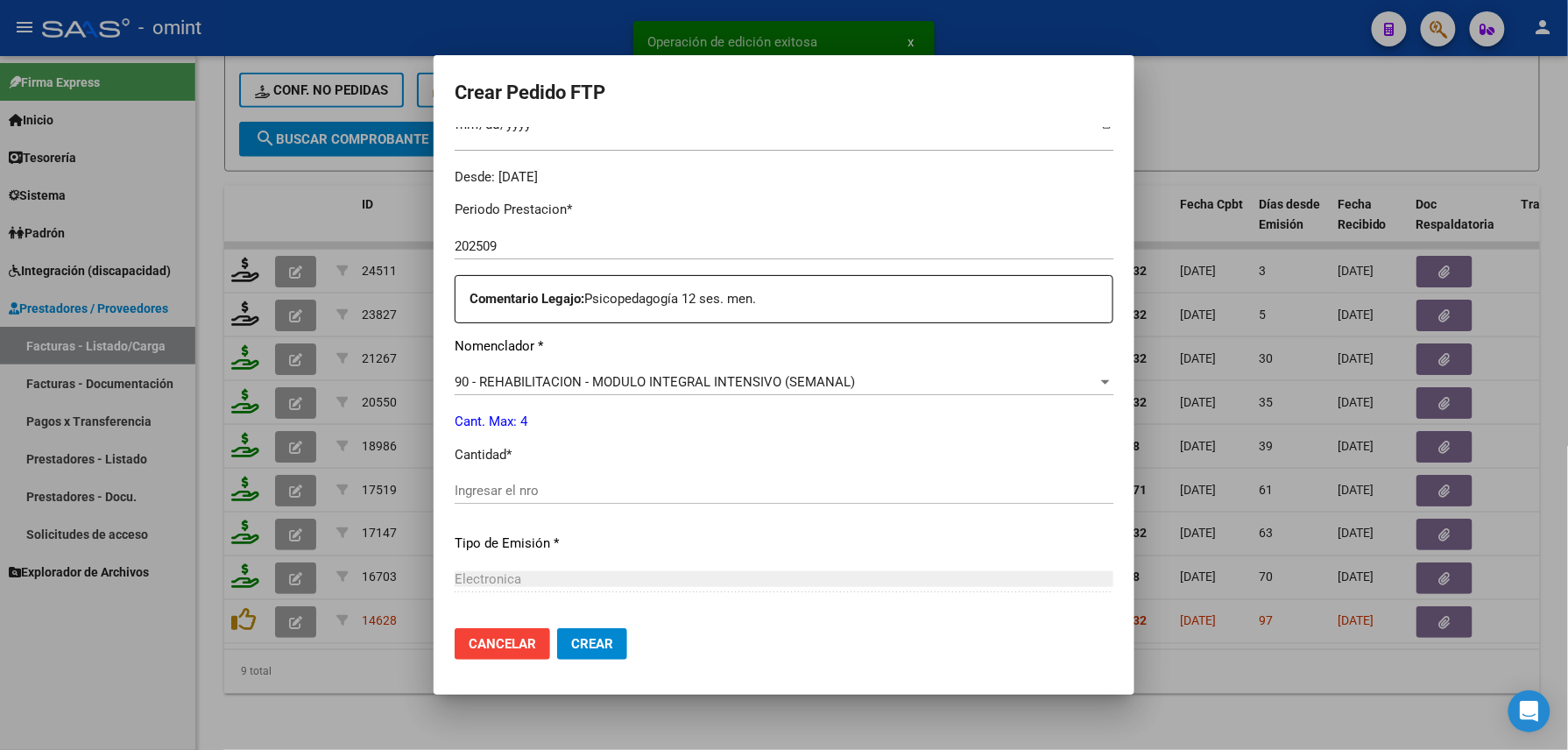
click at [576, 493] on input "Ingresar el nro" at bounding box center [784, 490] width 659 height 16
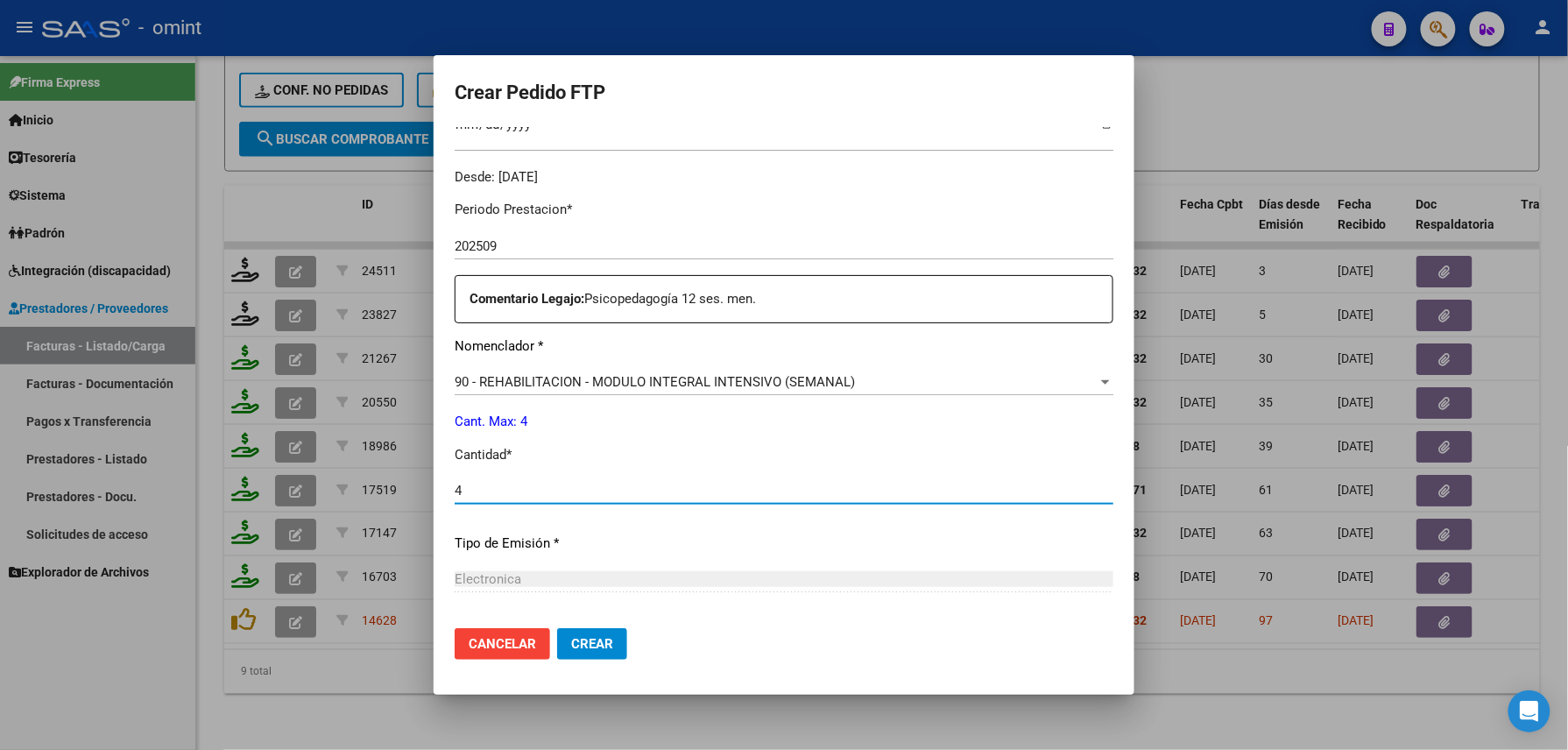
type input "4"
click at [590, 636] on span "Crear" at bounding box center [592, 644] width 42 height 16
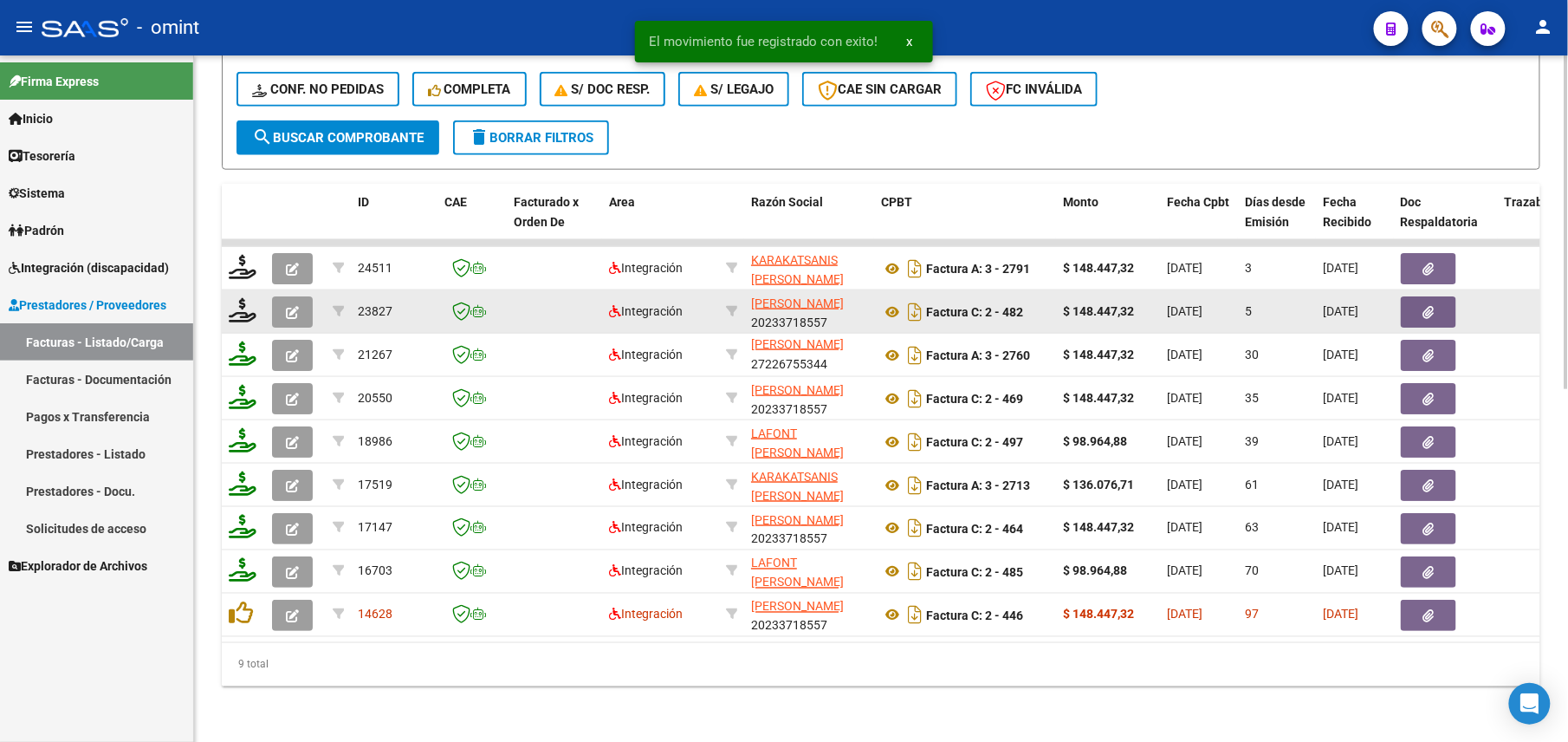
click at [306, 296] on button "button" at bounding box center [293, 312] width 41 height 31
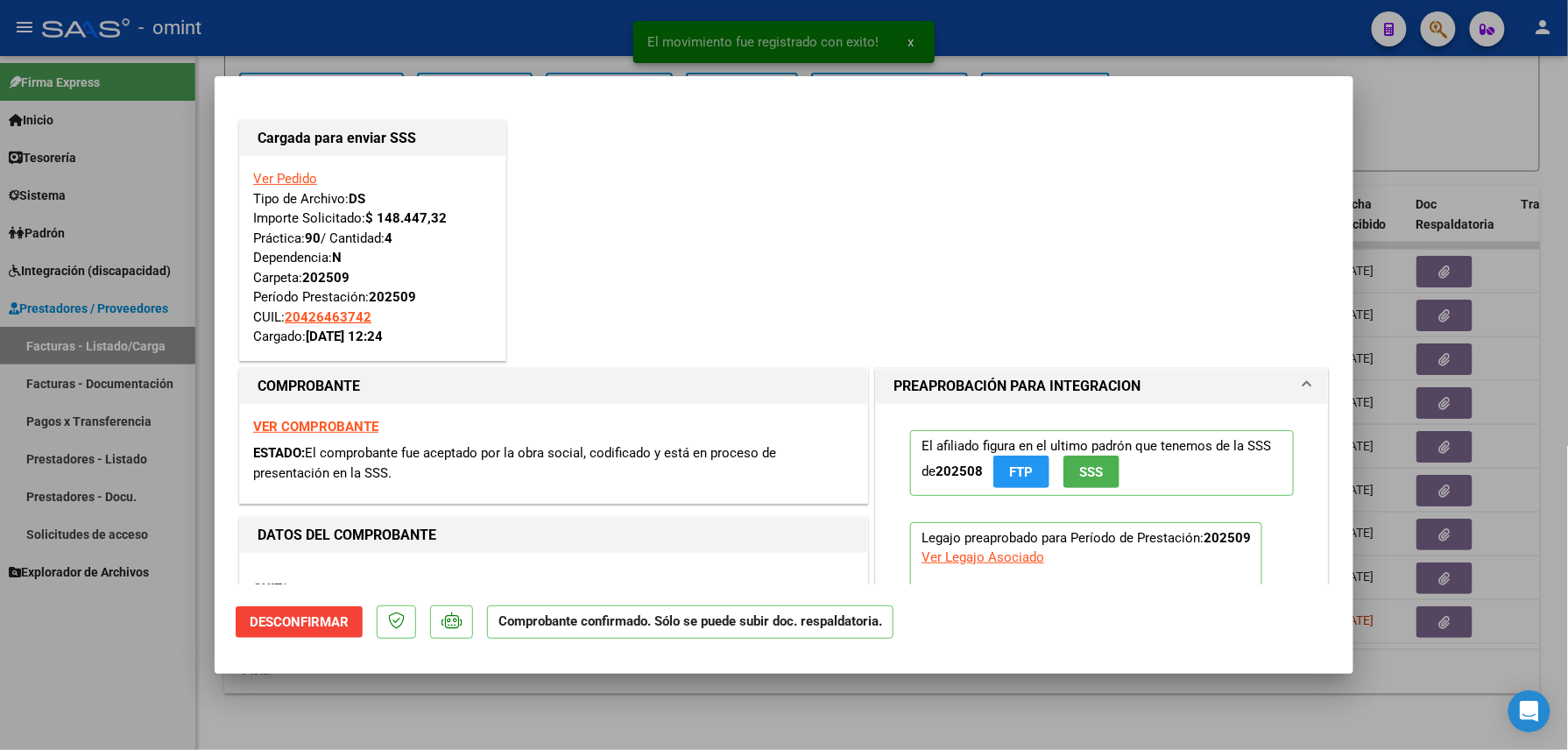
click at [130, 666] on div at bounding box center [784, 375] width 1568 height 750
type input "$ 0,00"
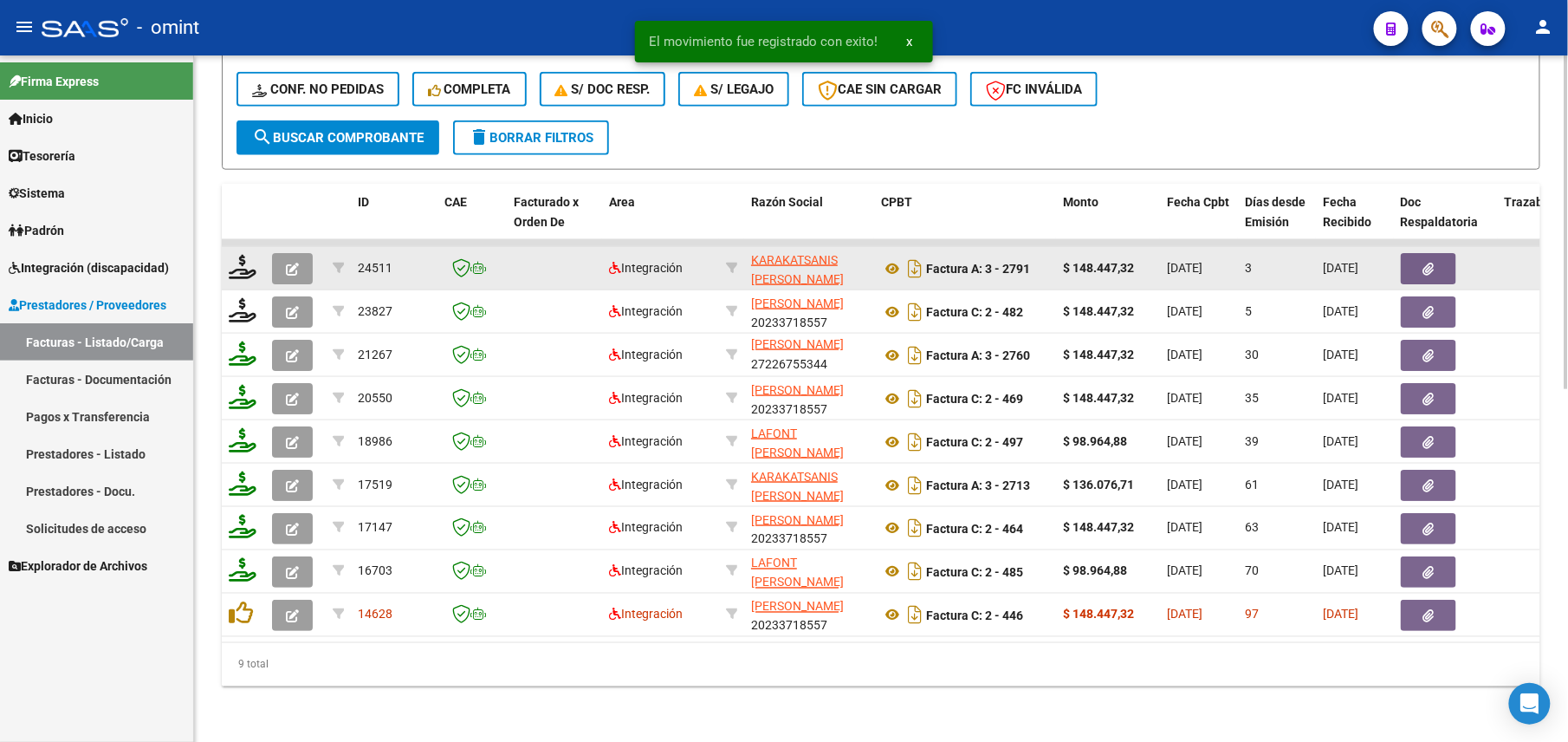
click at [295, 262] on icon "button" at bounding box center [293, 269] width 13 height 13
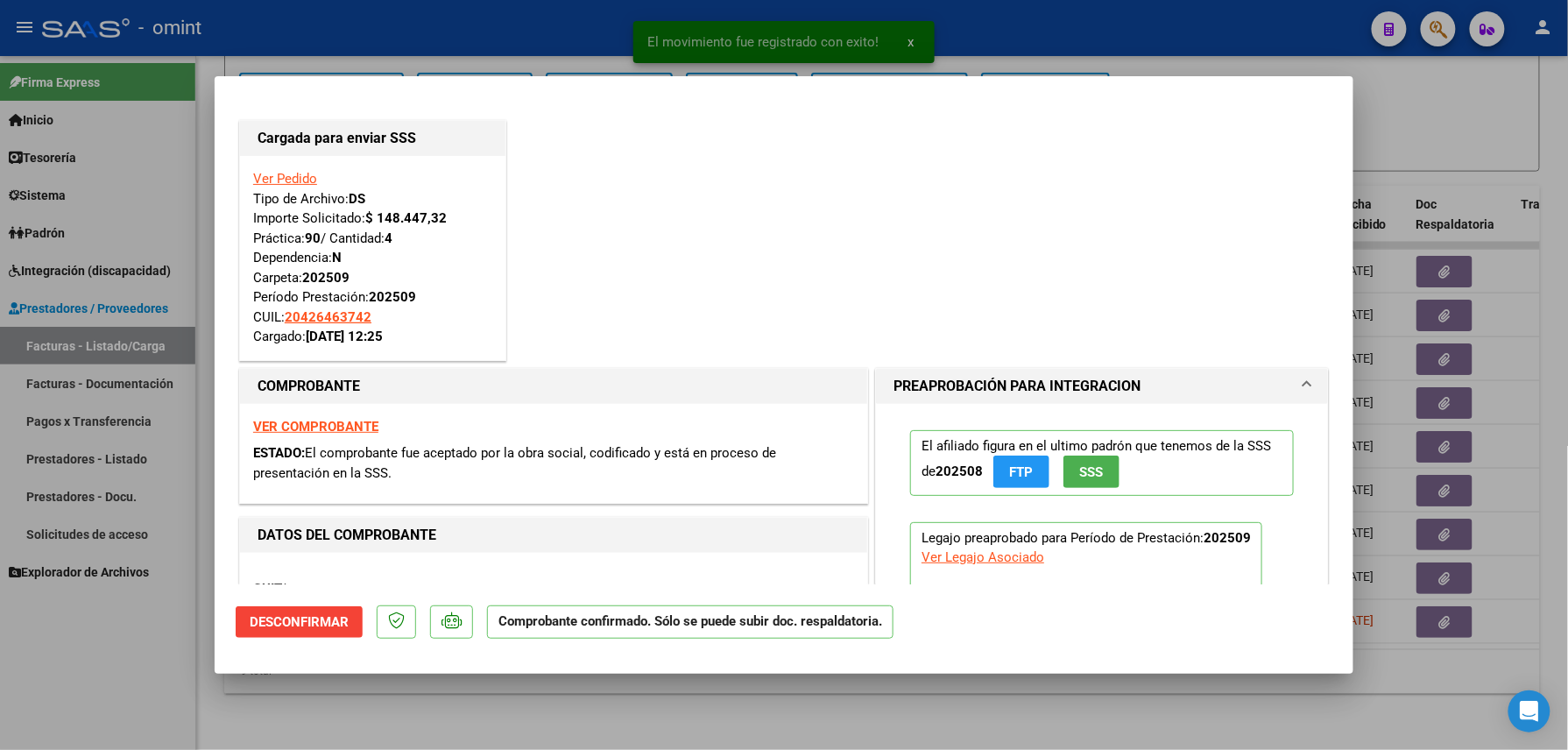
click at [107, 698] on div at bounding box center [784, 375] width 1568 height 750
type input "$ 0,00"
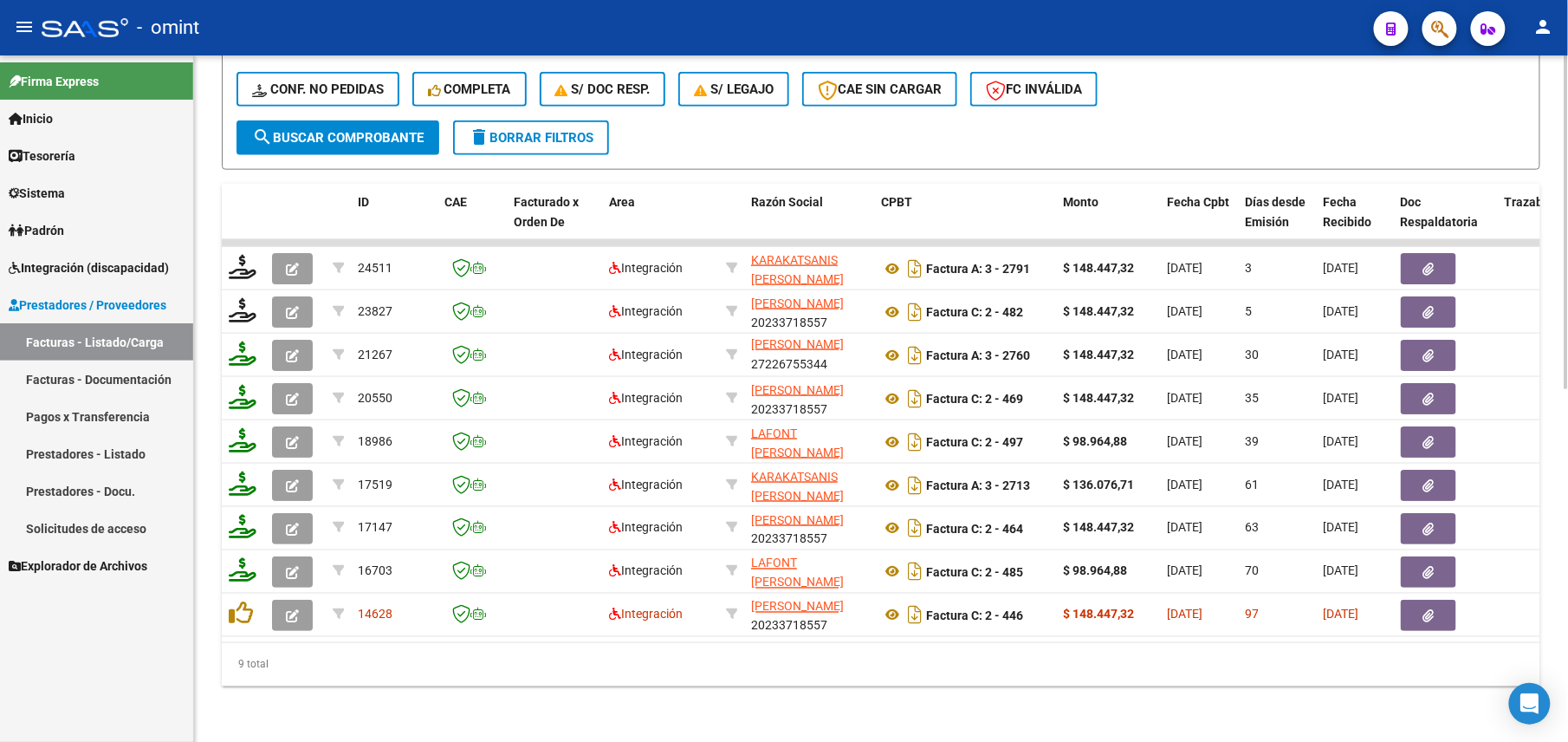
scroll to position [263, 0]
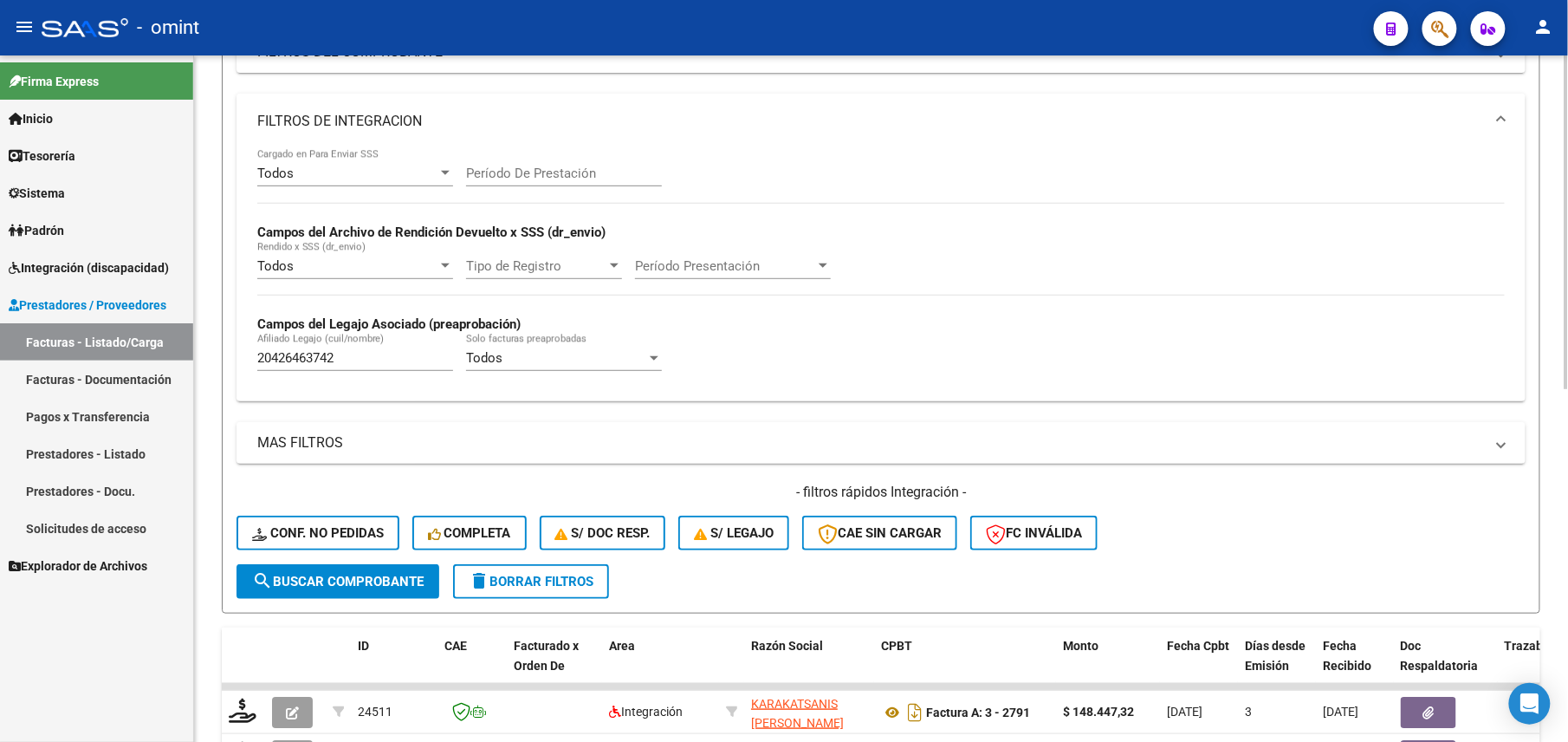
click at [317, 365] on input "20426463742" at bounding box center [355, 357] width 196 height 16
paste input "556967106"
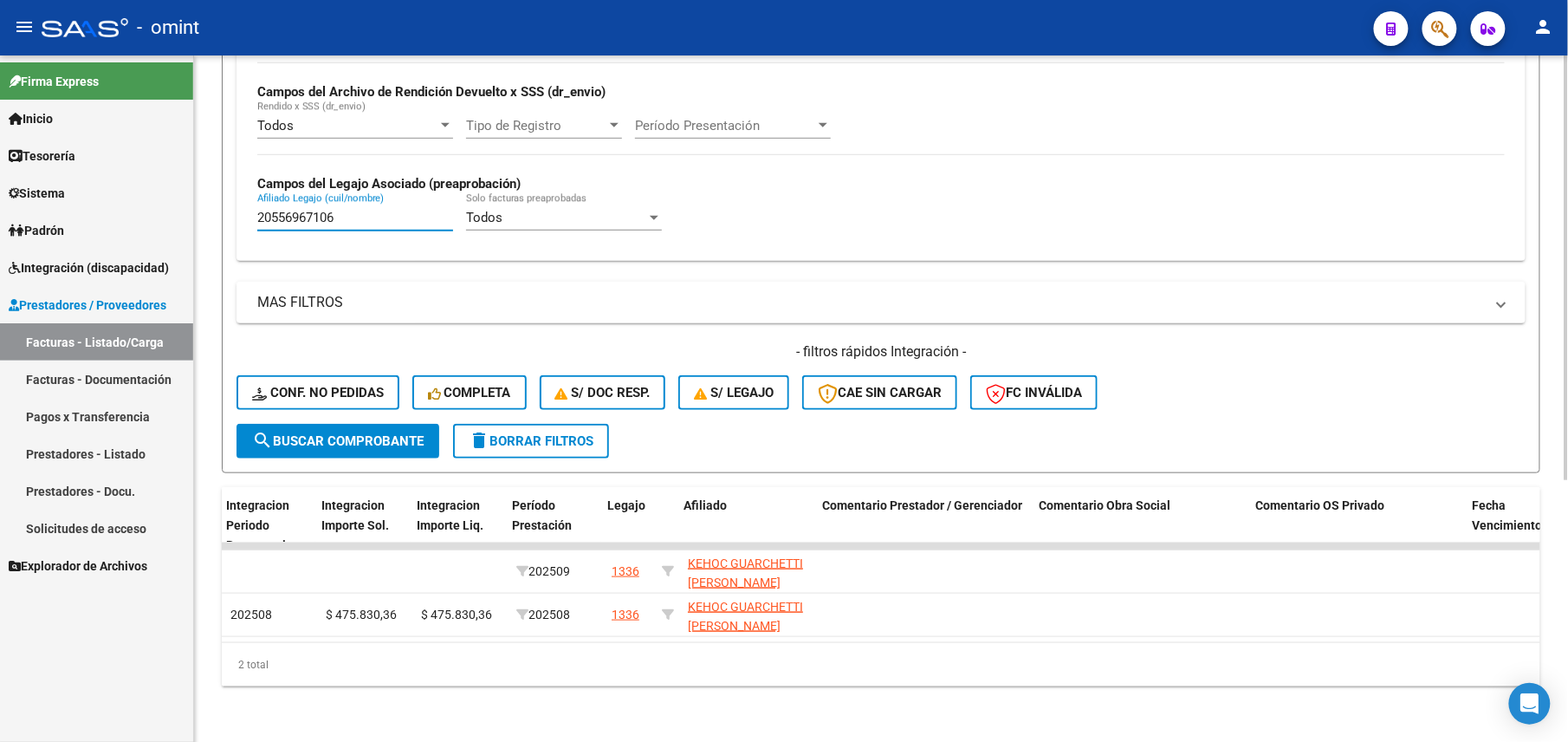
scroll to position [0, 2209]
type input "20556967106"
drag, startPoint x: 1137, startPoint y: 645, endPoint x: 1372, endPoint y: 621, distance: 236.2
click at [1144, 643] on div "2 total" at bounding box center [880, 664] width 1319 height 43
drag, startPoint x: 1501, startPoint y: 612, endPoint x: 1475, endPoint y: 645, distance: 42.0
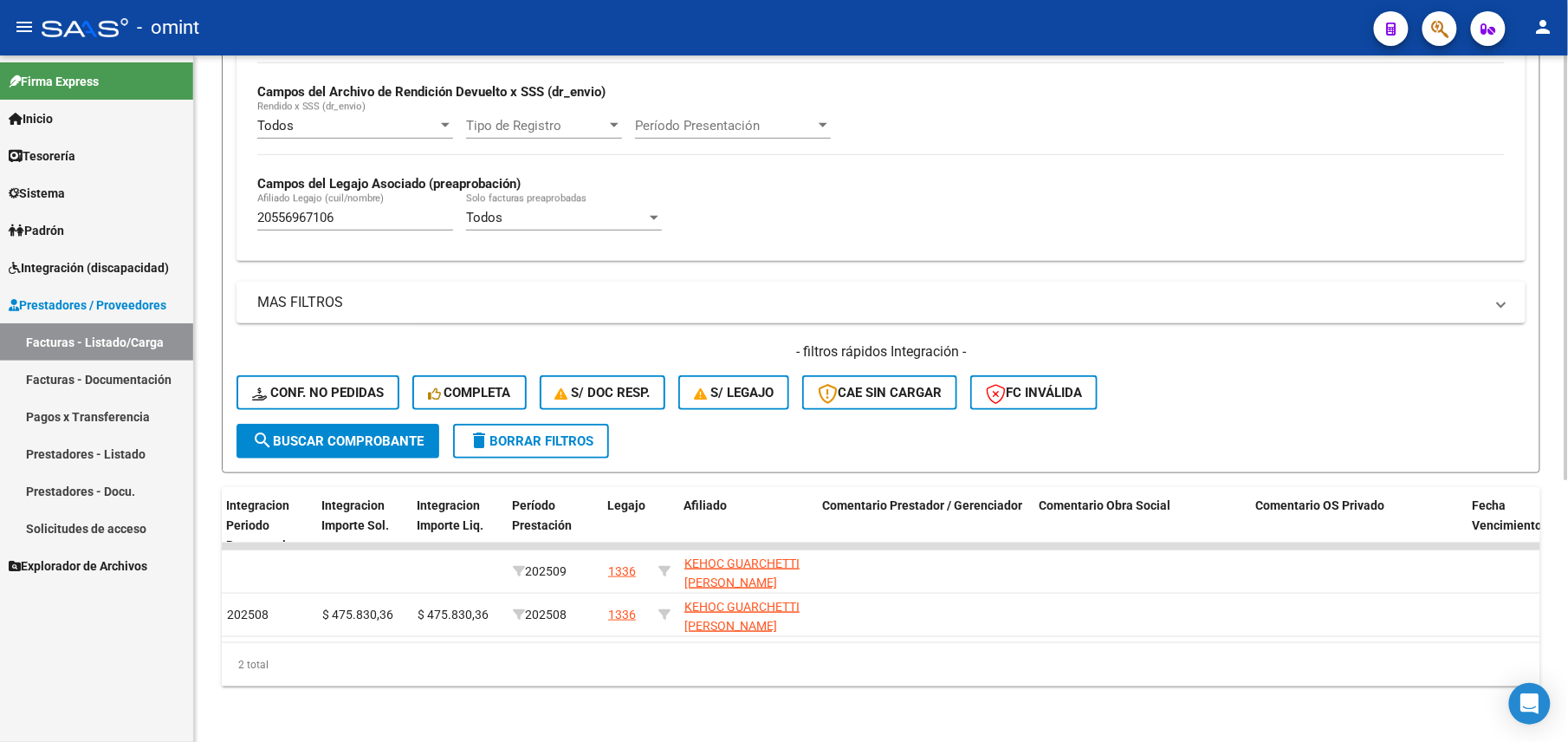
click at [1477, 645] on div "ID CAE Facturado x Orden De Area Razón Social CPBT Monto Fecha Cpbt Días desde …" at bounding box center [880, 587] width 1319 height 199
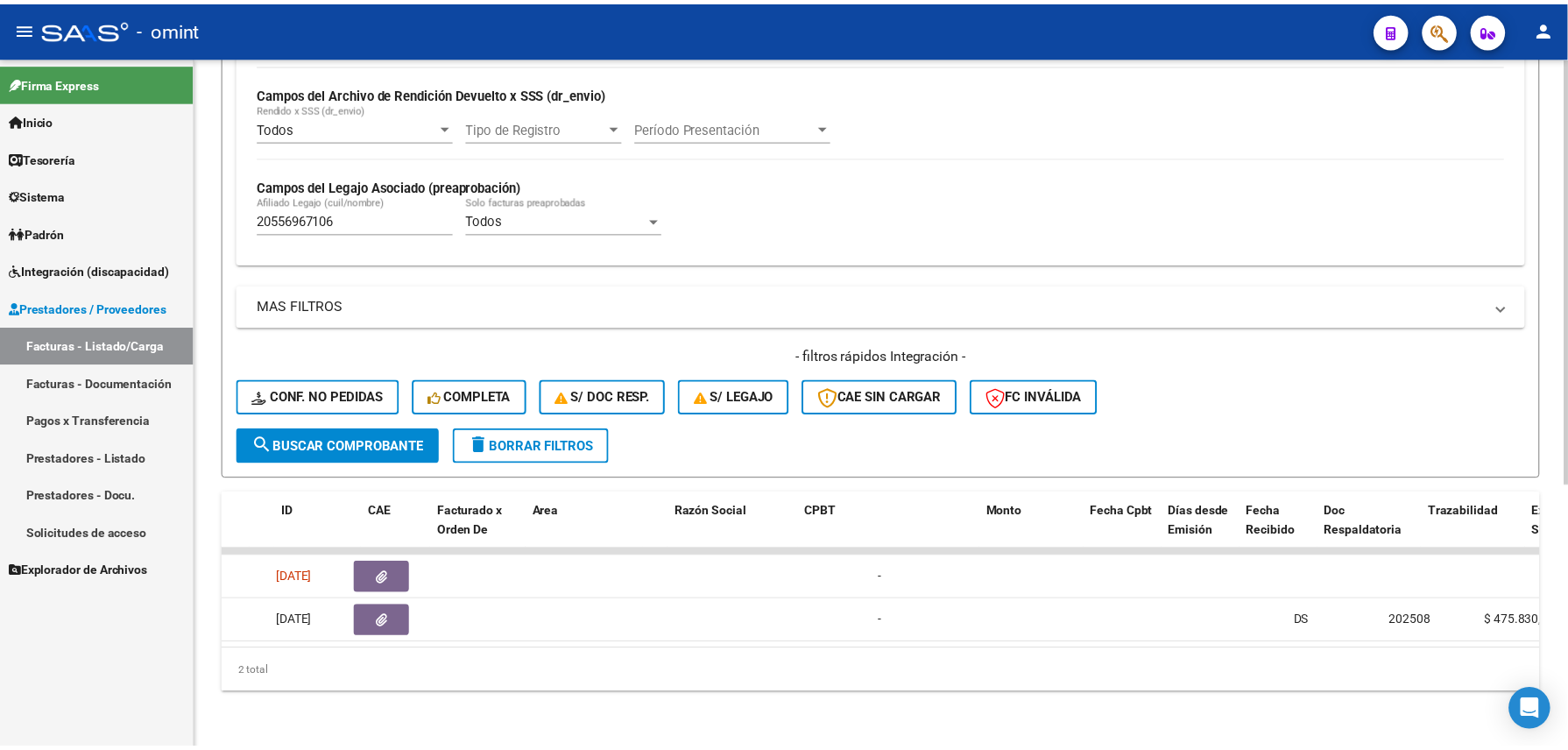
scroll to position [0, 0]
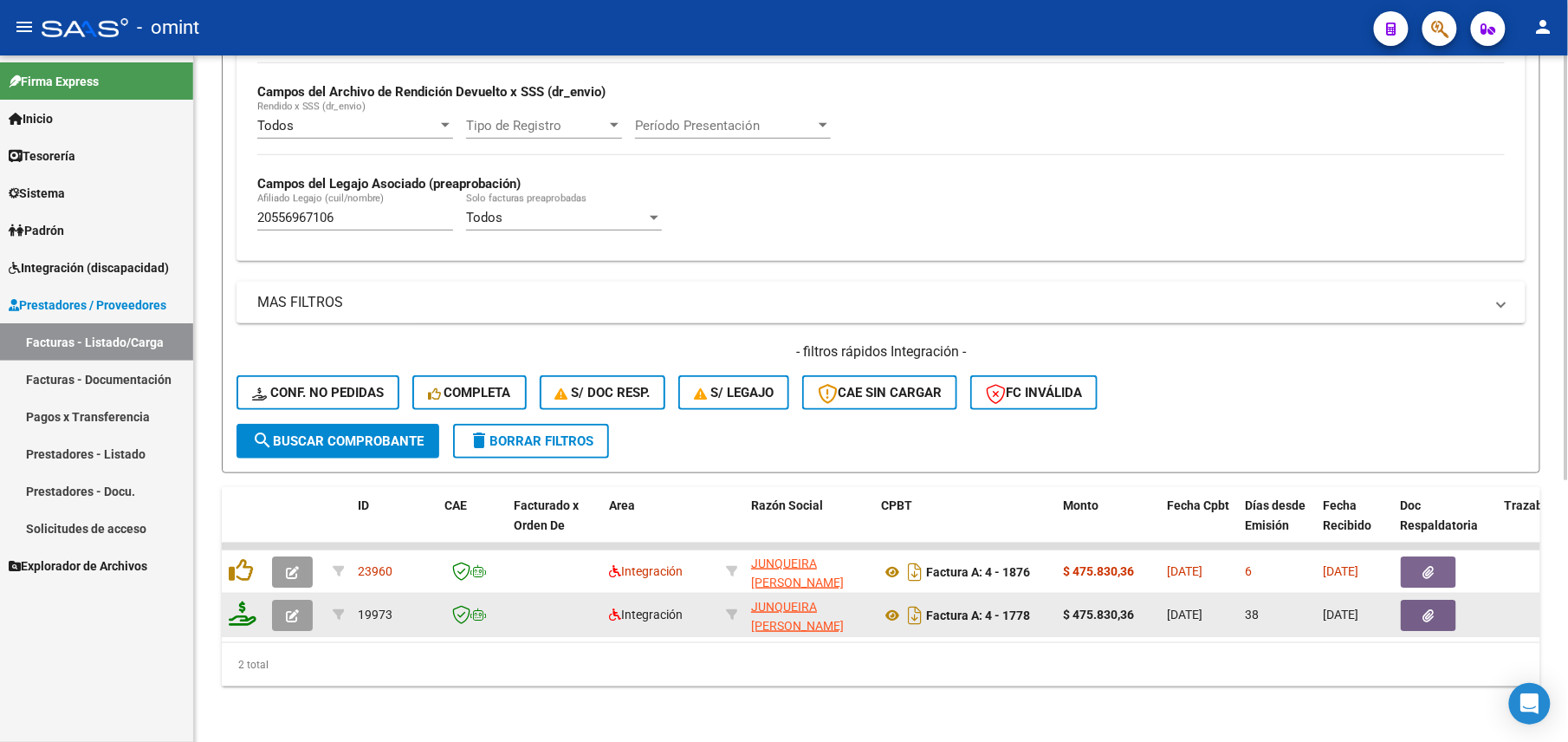
click at [377, 610] on datatable-body-cell "19973" at bounding box center [394, 615] width 87 height 42
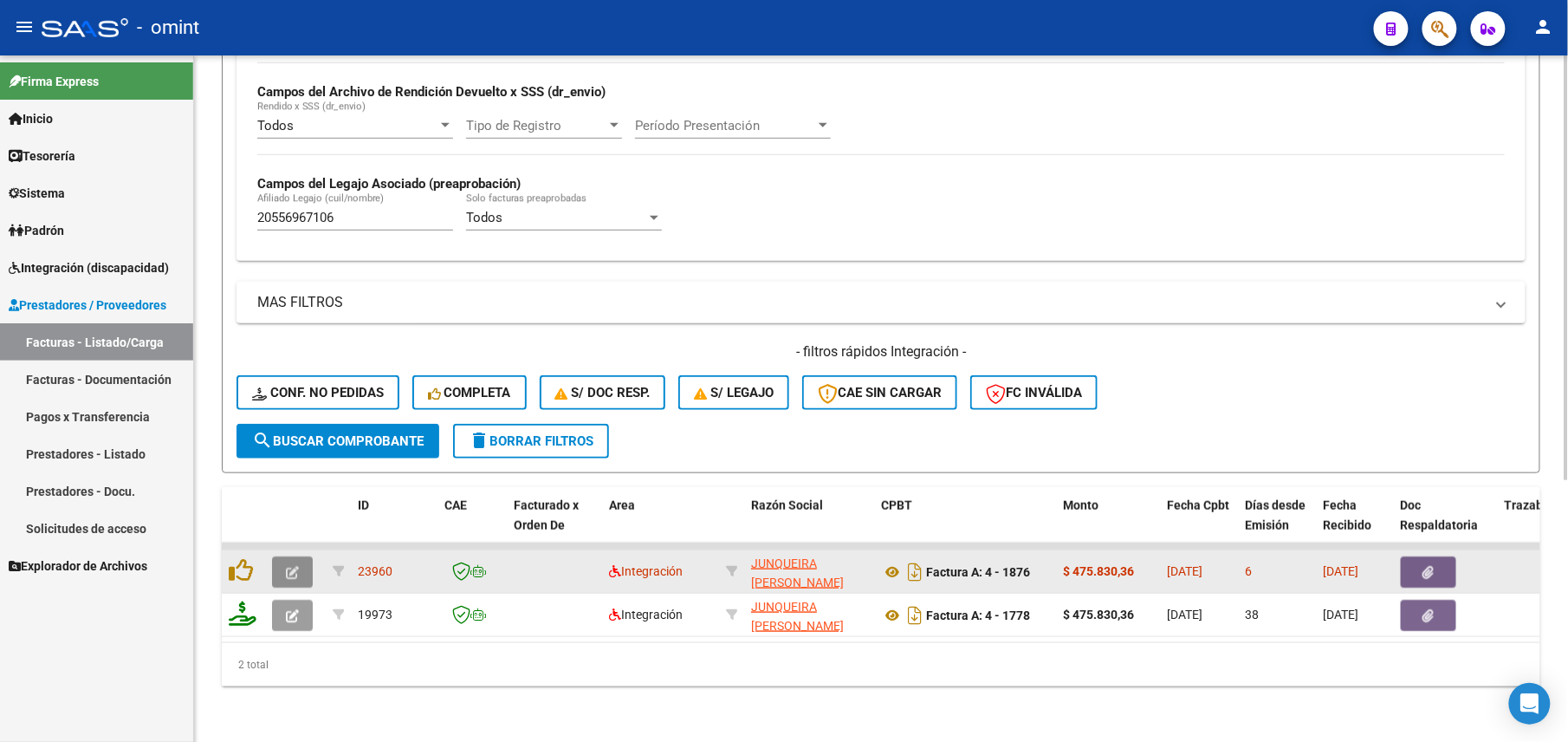
click at [306, 556] on button "button" at bounding box center [293, 572] width 41 height 31
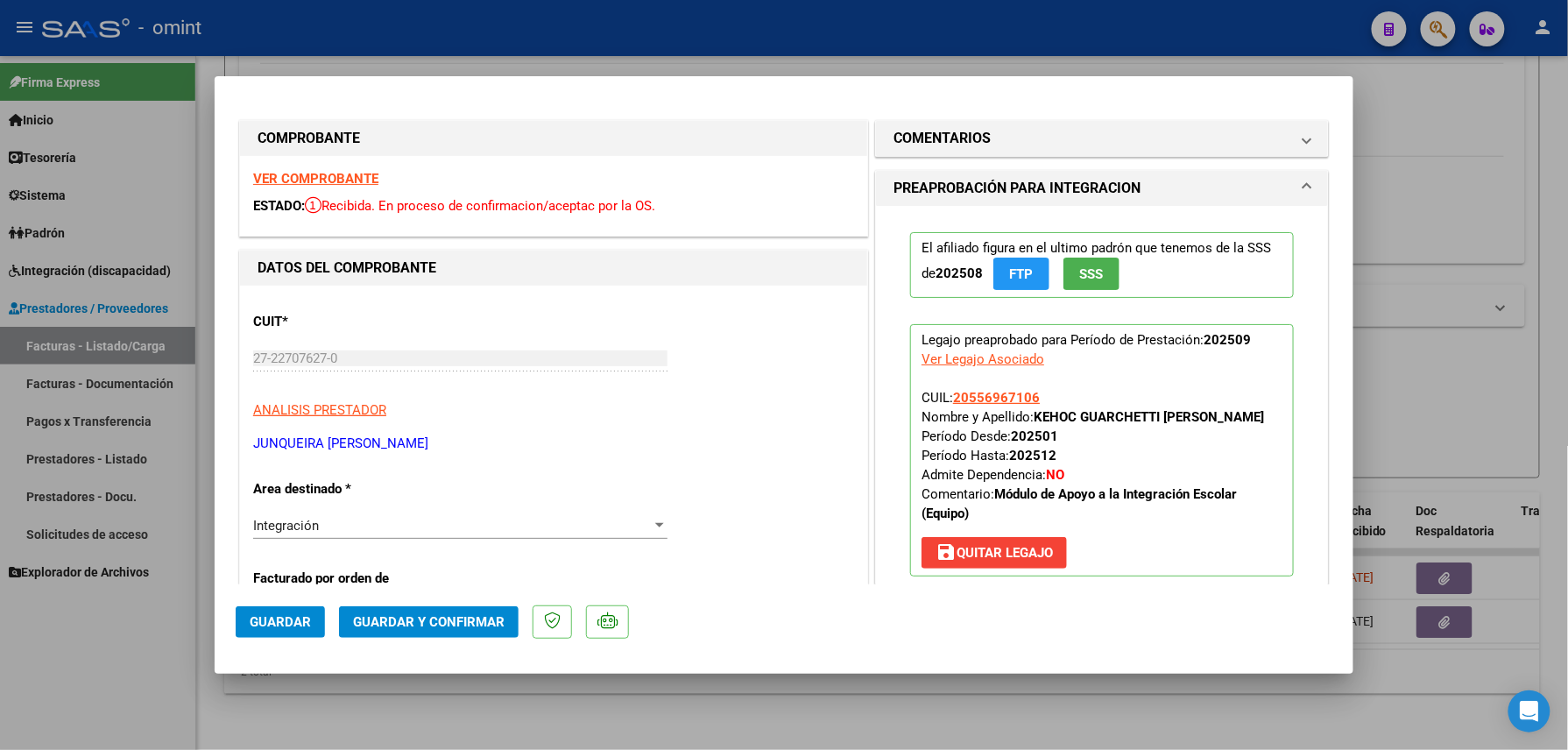
click at [354, 173] on strong "VER COMPROBANTE" at bounding box center [315, 178] width 125 height 16
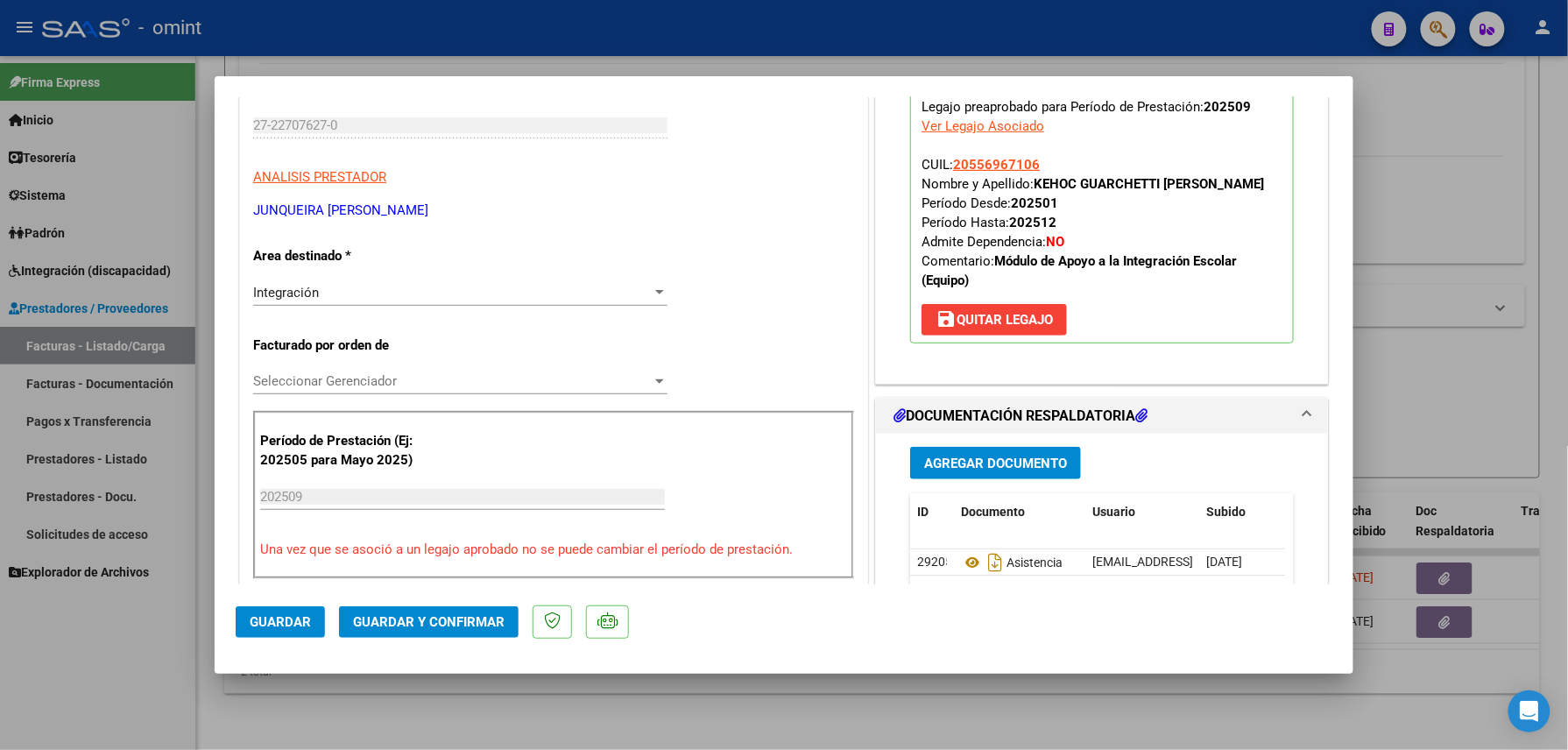
scroll to position [351, 0]
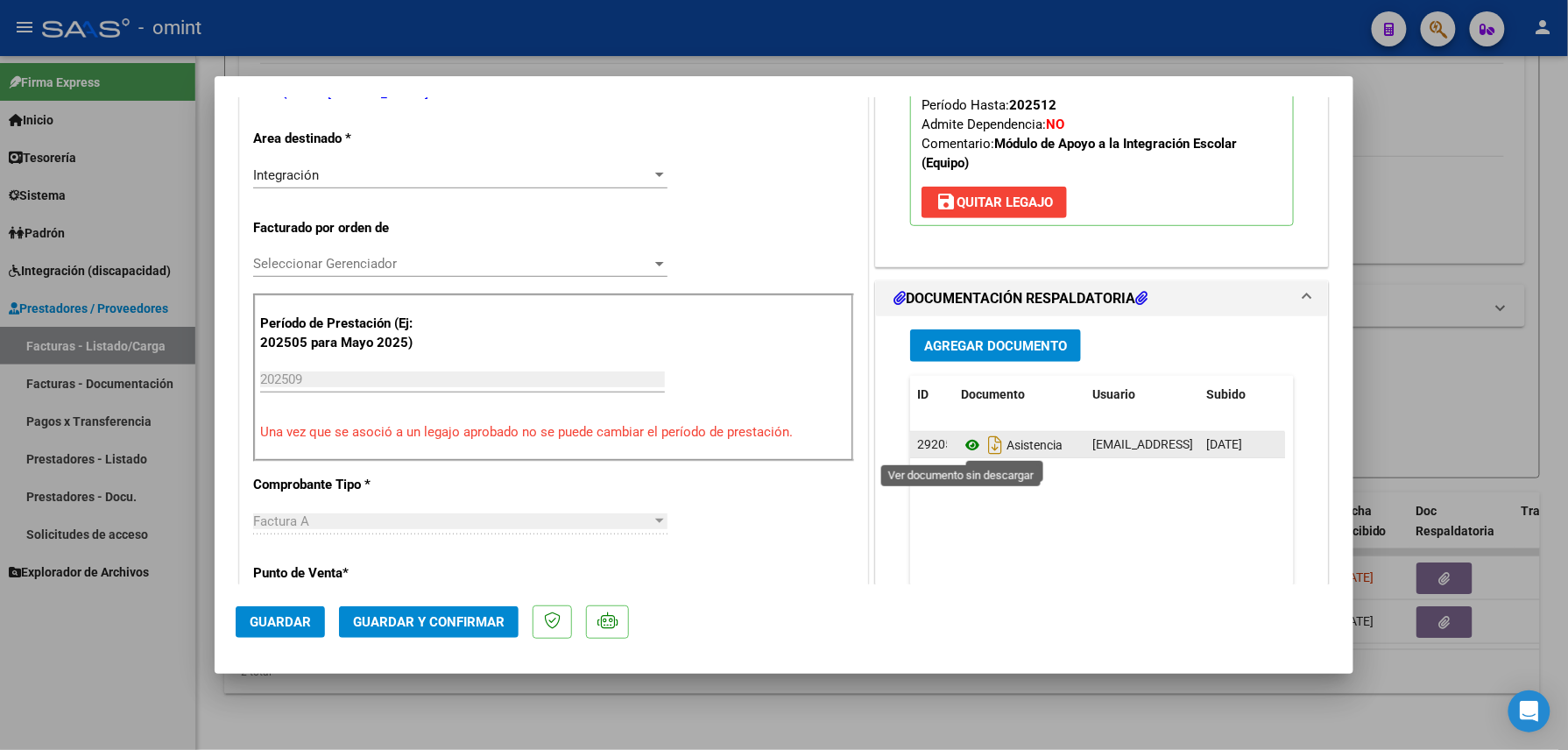
click at [961, 442] on icon at bounding box center [973, 445] width 22 height 21
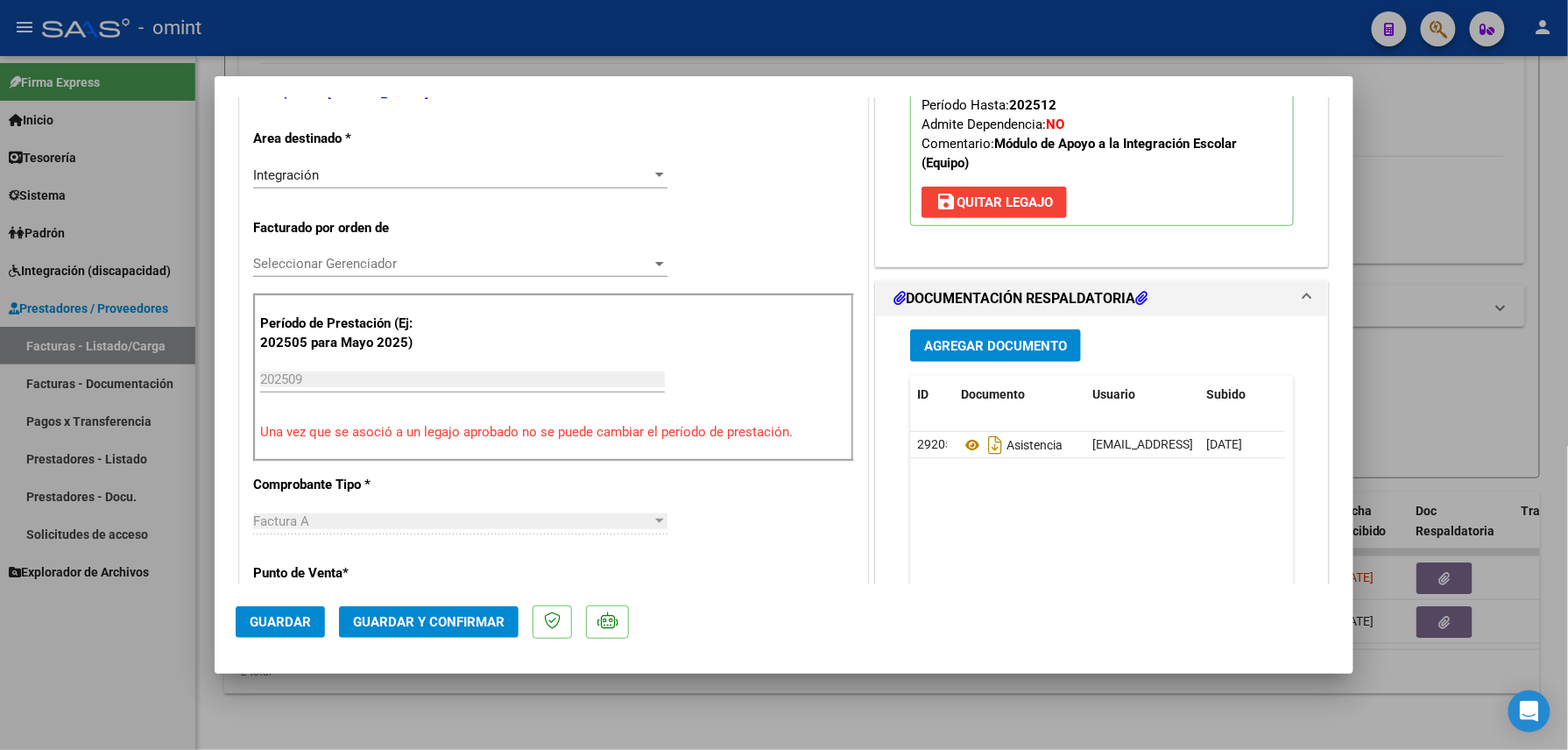
click at [427, 617] on span "Guardar y Confirmar" at bounding box center [428, 621] width 151 height 16
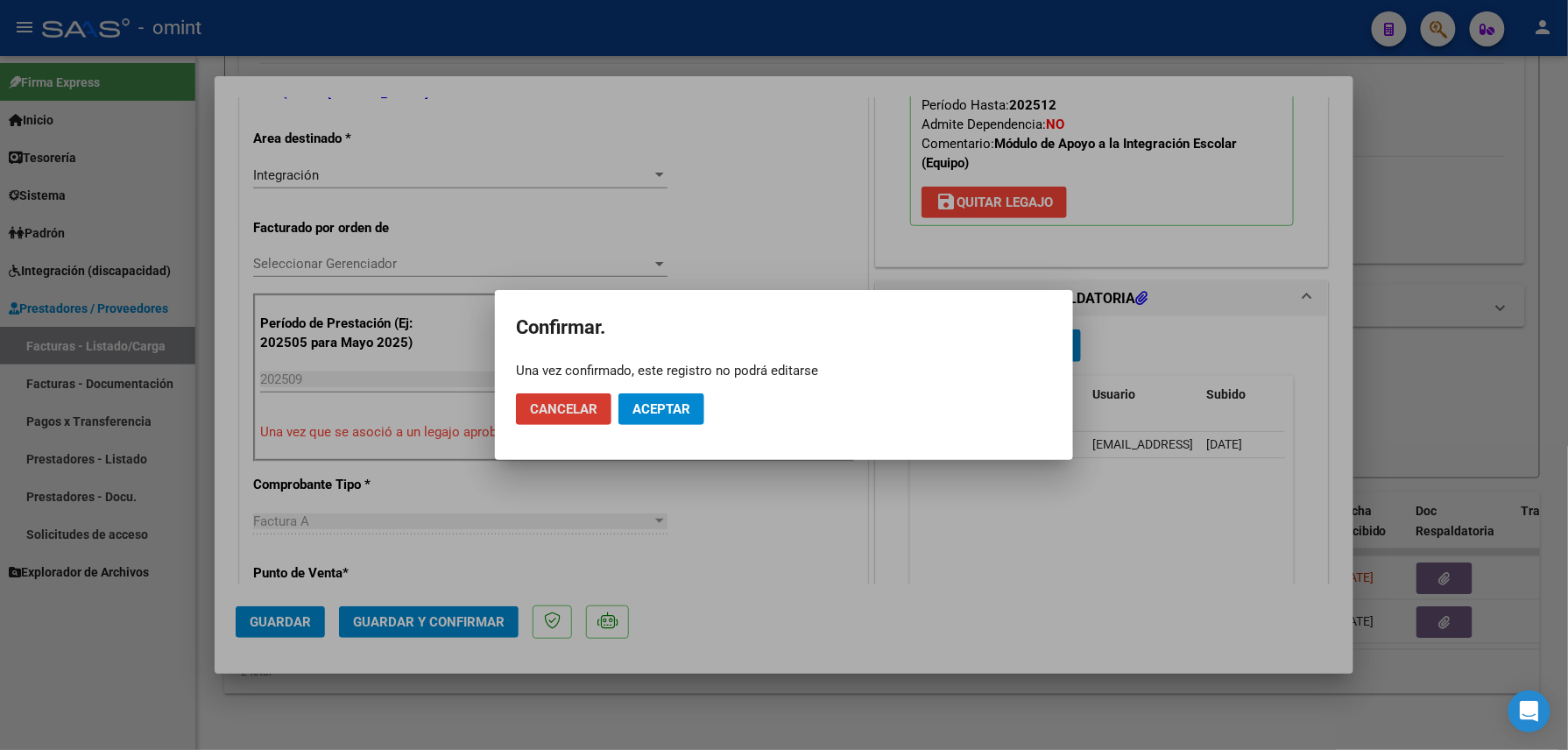
click at [663, 418] on button "Aceptar" at bounding box center [662, 410] width 86 height 32
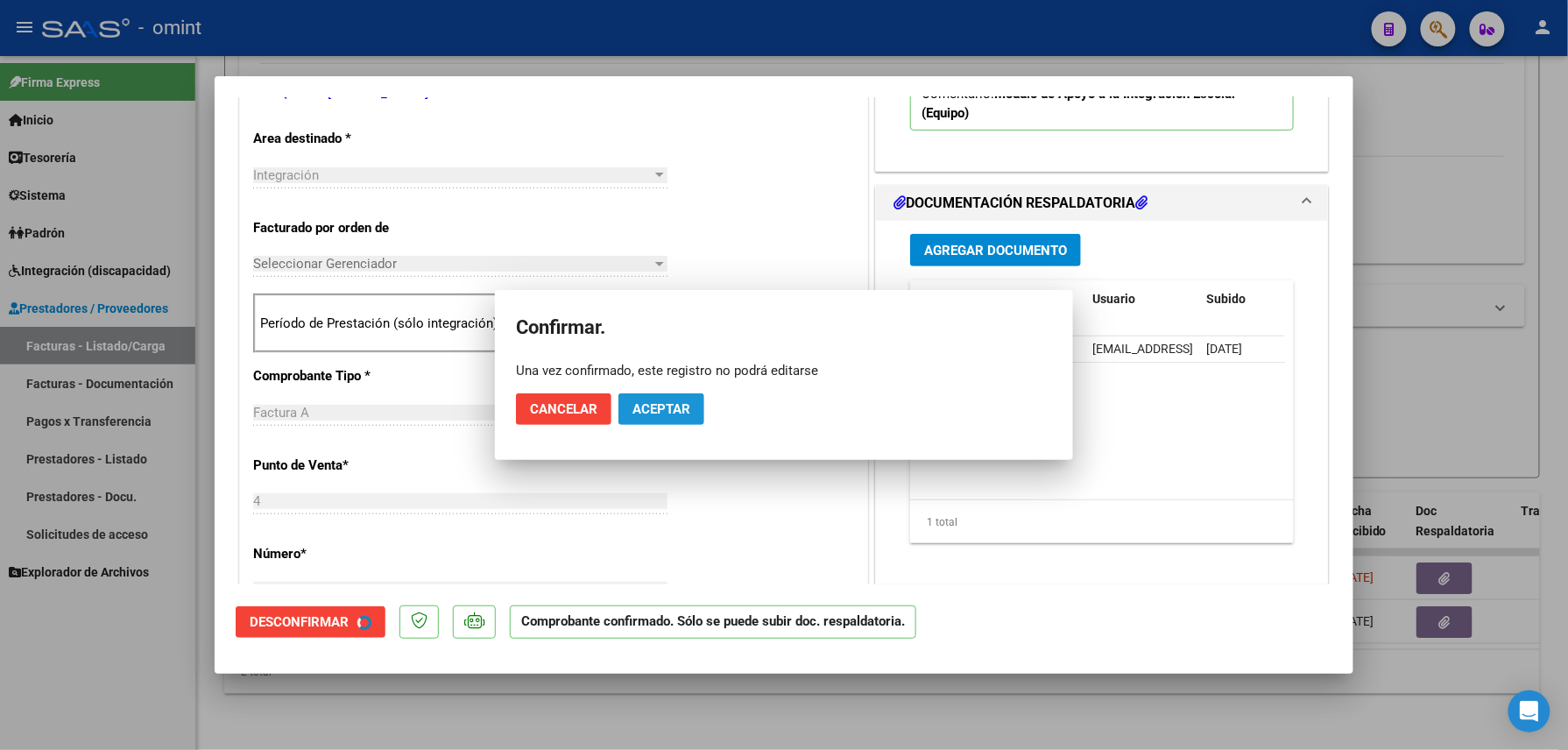
scroll to position [349, 0]
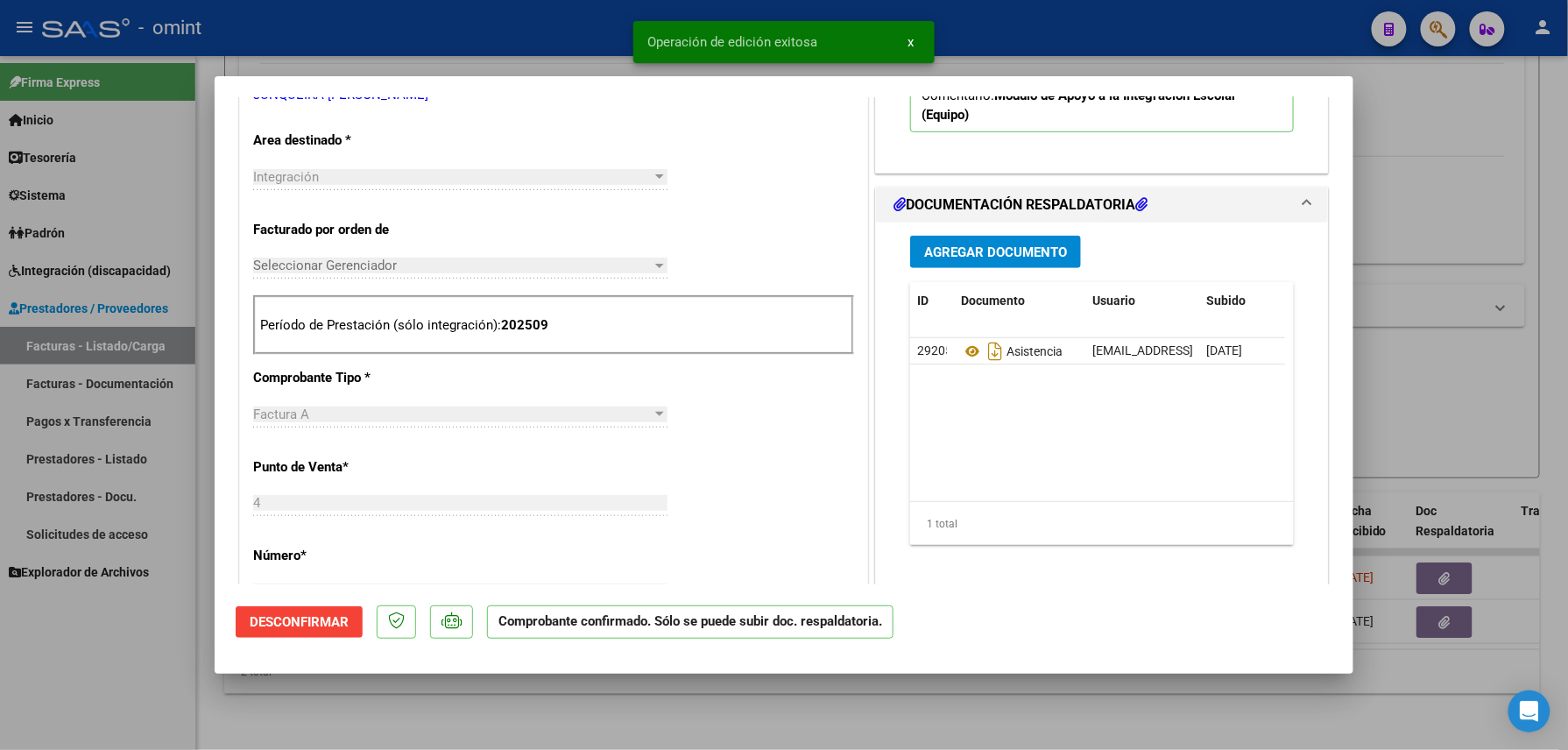
click at [352, 705] on div at bounding box center [784, 375] width 1568 height 750
type input "$ 0,00"
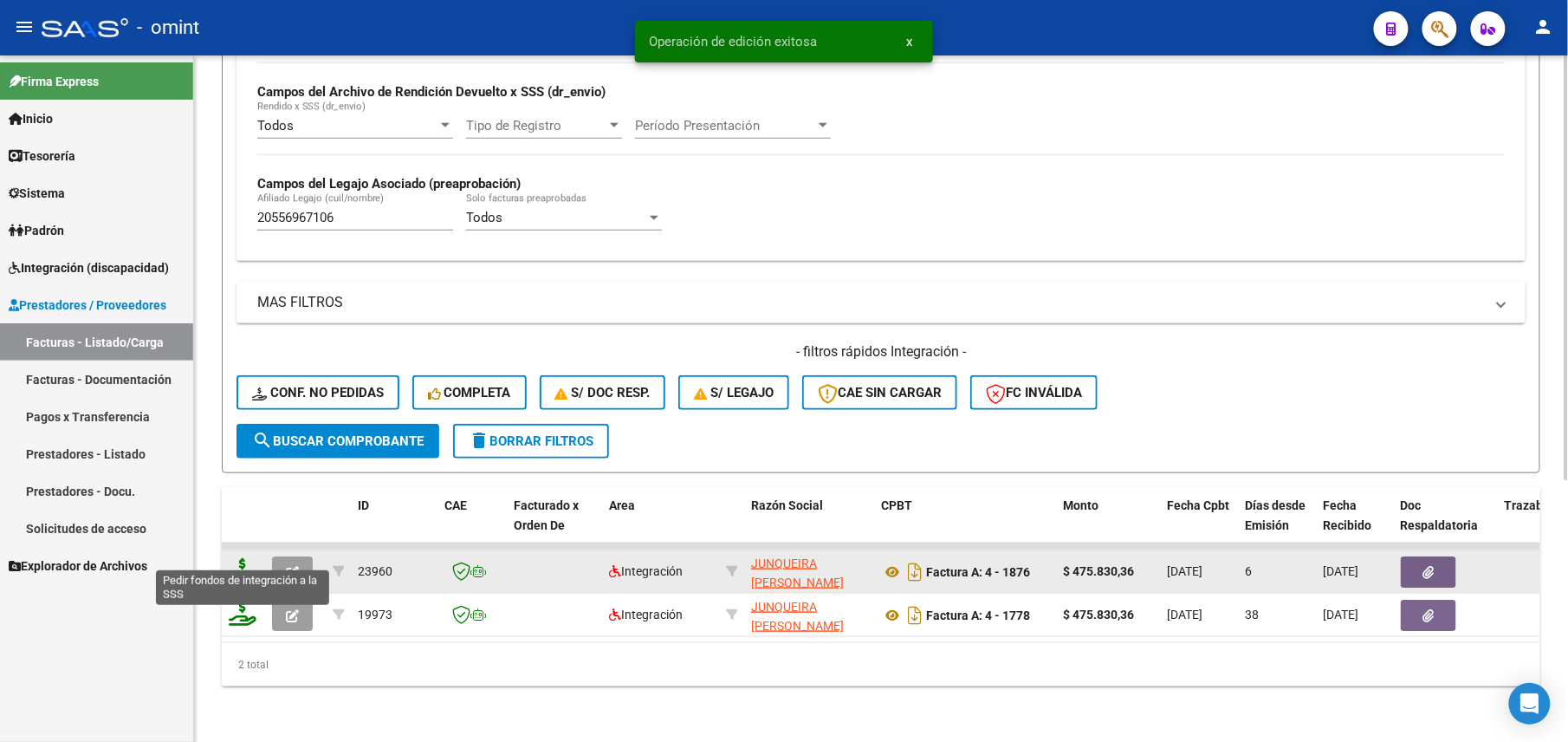
click at [246, 558] on icon at bounding box center [243, 570] width 28 height 24
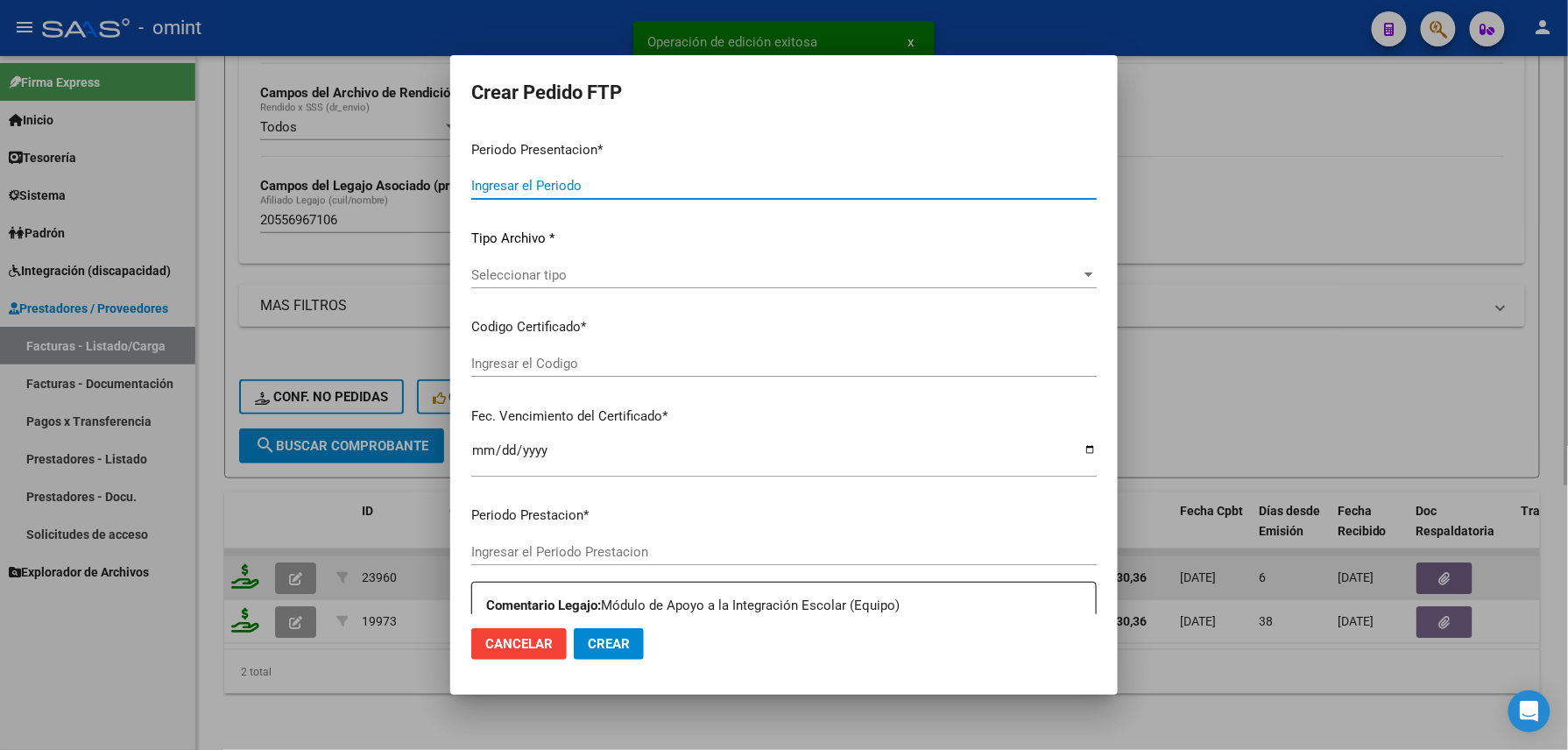
type input "202509"
type input "$ 475.830,36"
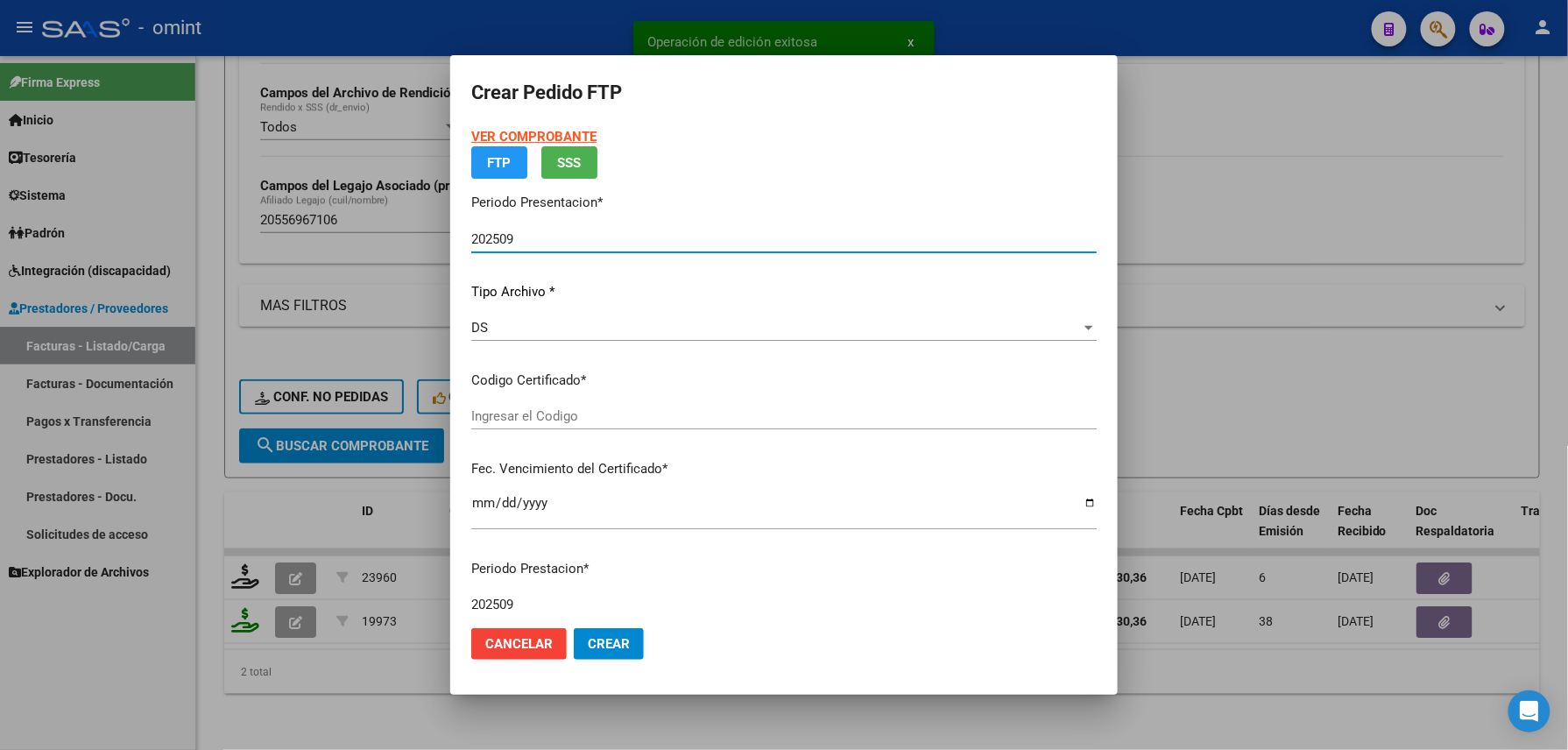
type input "2186146278"
type input "2028-10-26"
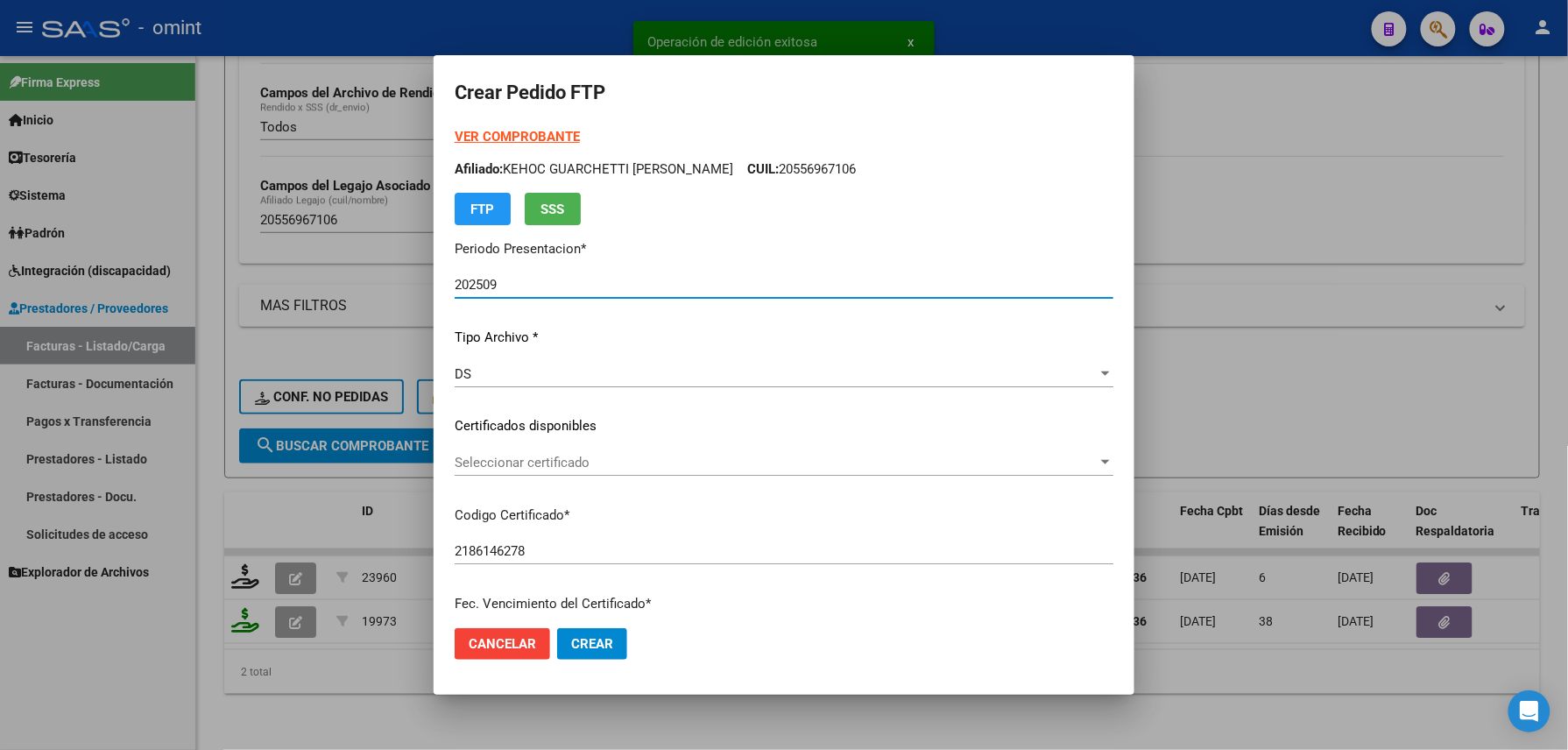
scroll to position [466, 0]
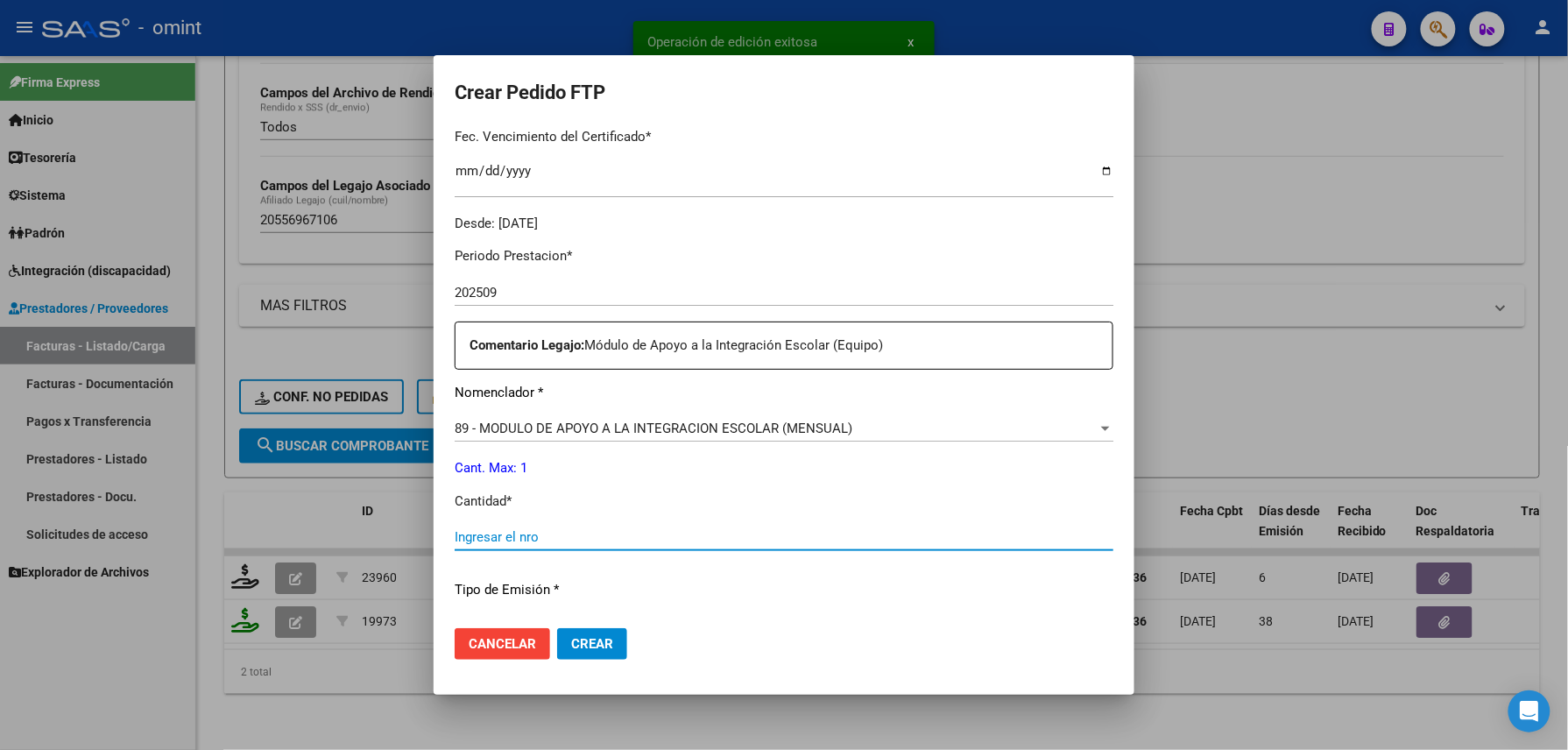
click at [507, 540] on input "Ingresar el nro" at bounding box center [784, 536] width 659 height 16
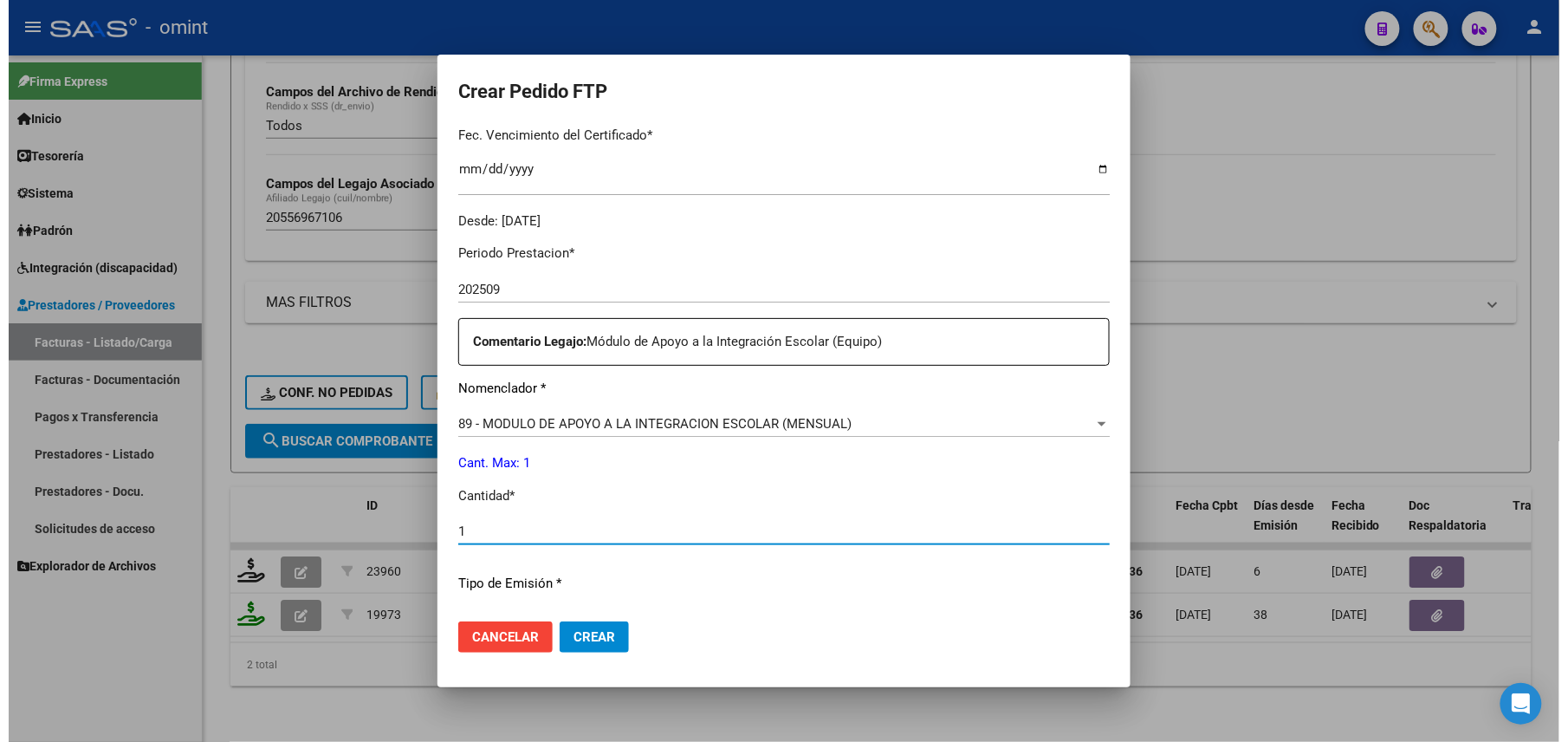
scroll to position [677, 0]
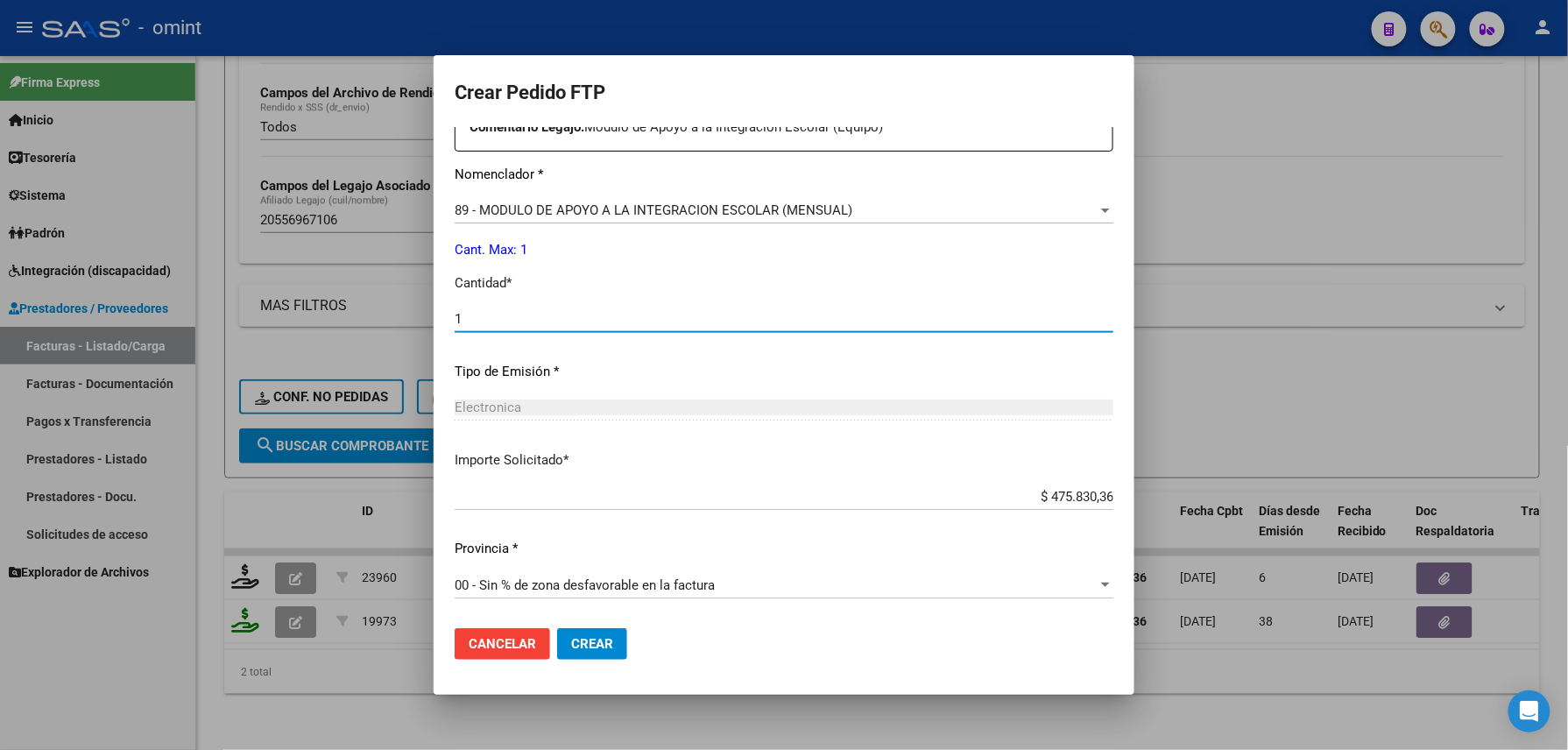
type input "1"
click at [587, 632] on button "Crear" at bounding box center [592, 644] width 70 height 32
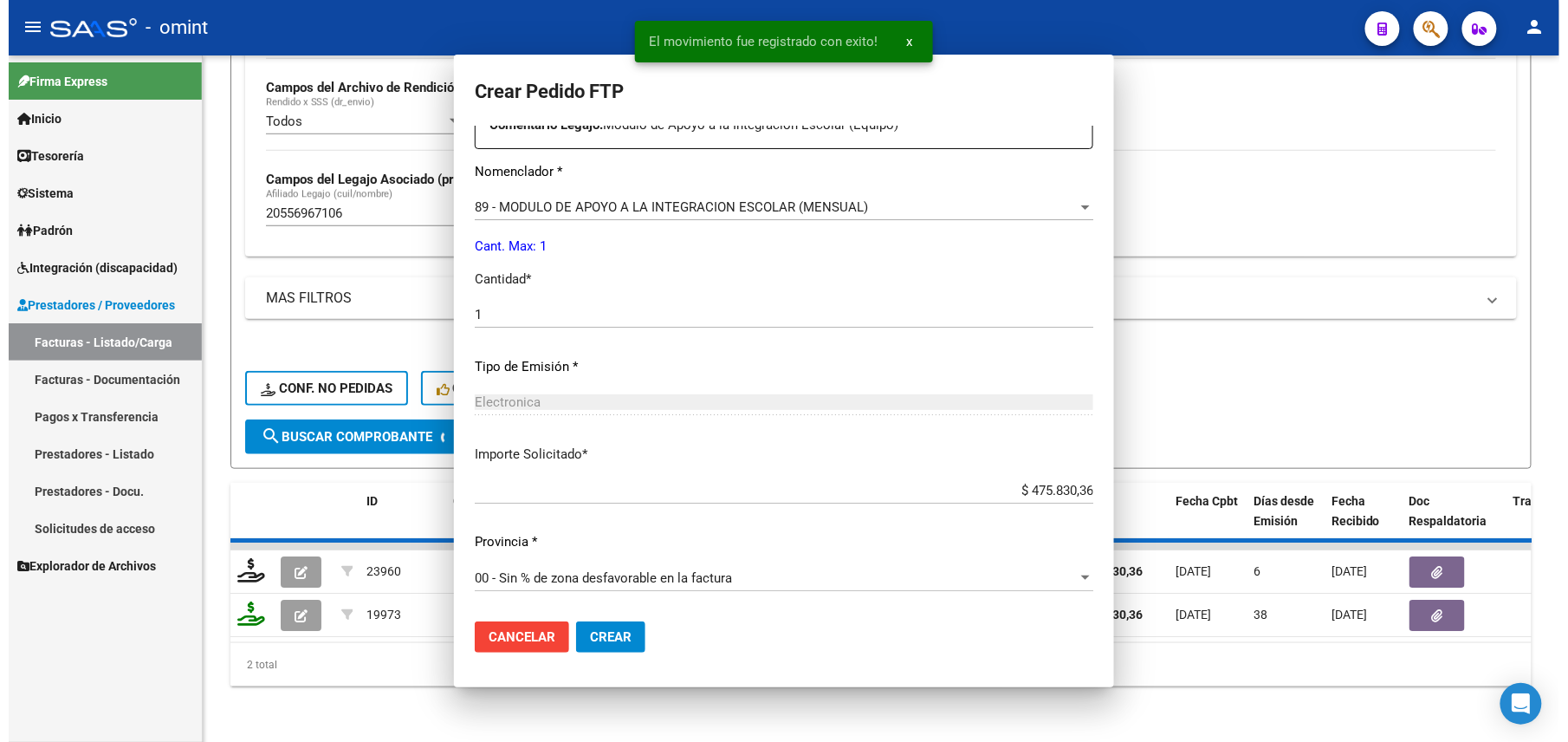
scroll to position [0, 0]
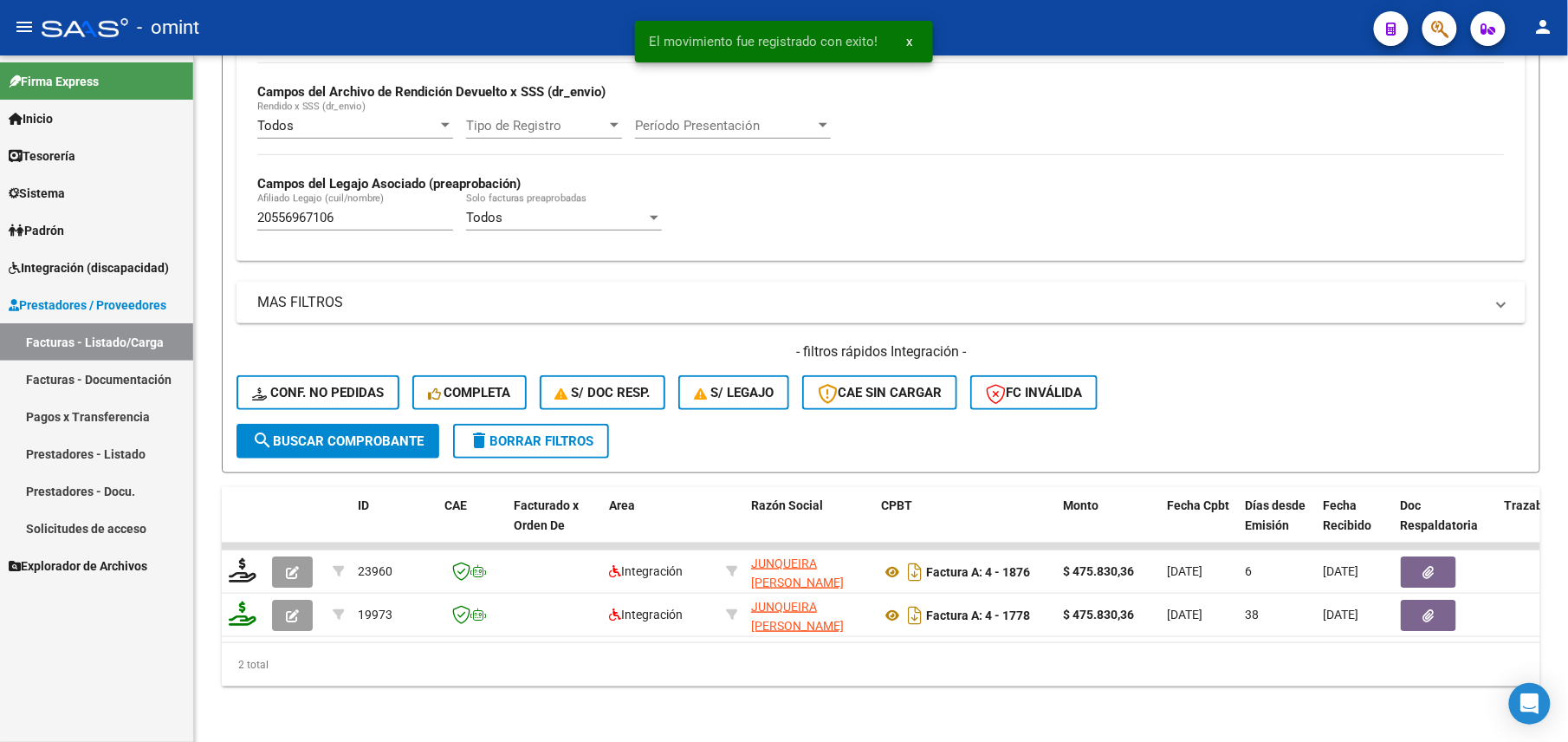
click at [109, 681] on div "Firma Express Inicio Calendario SSS Instructivos Contacto OS Tesorería Extracto…" at bounding box center [96, 398] width 193 height 686
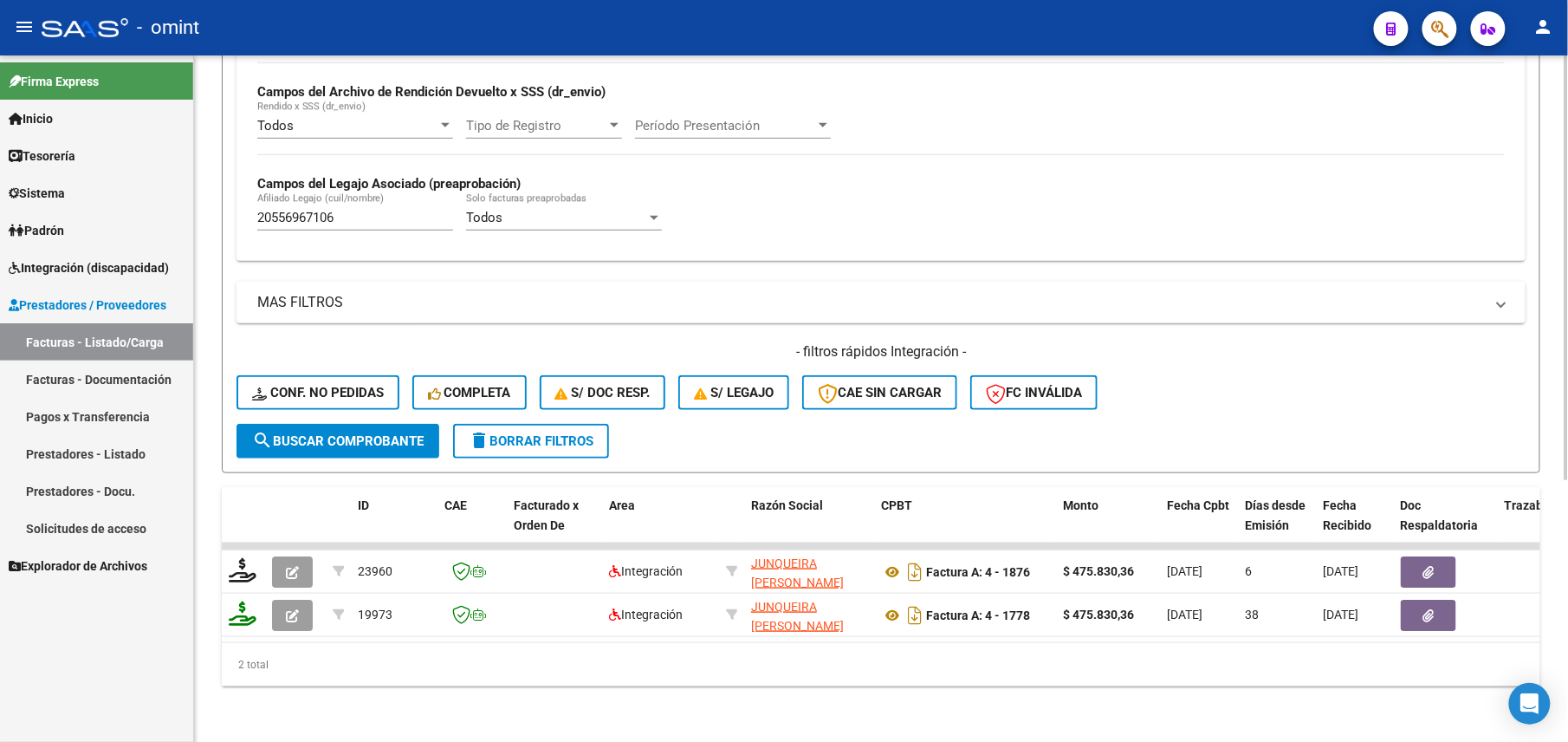
scroll to position [306, 0]
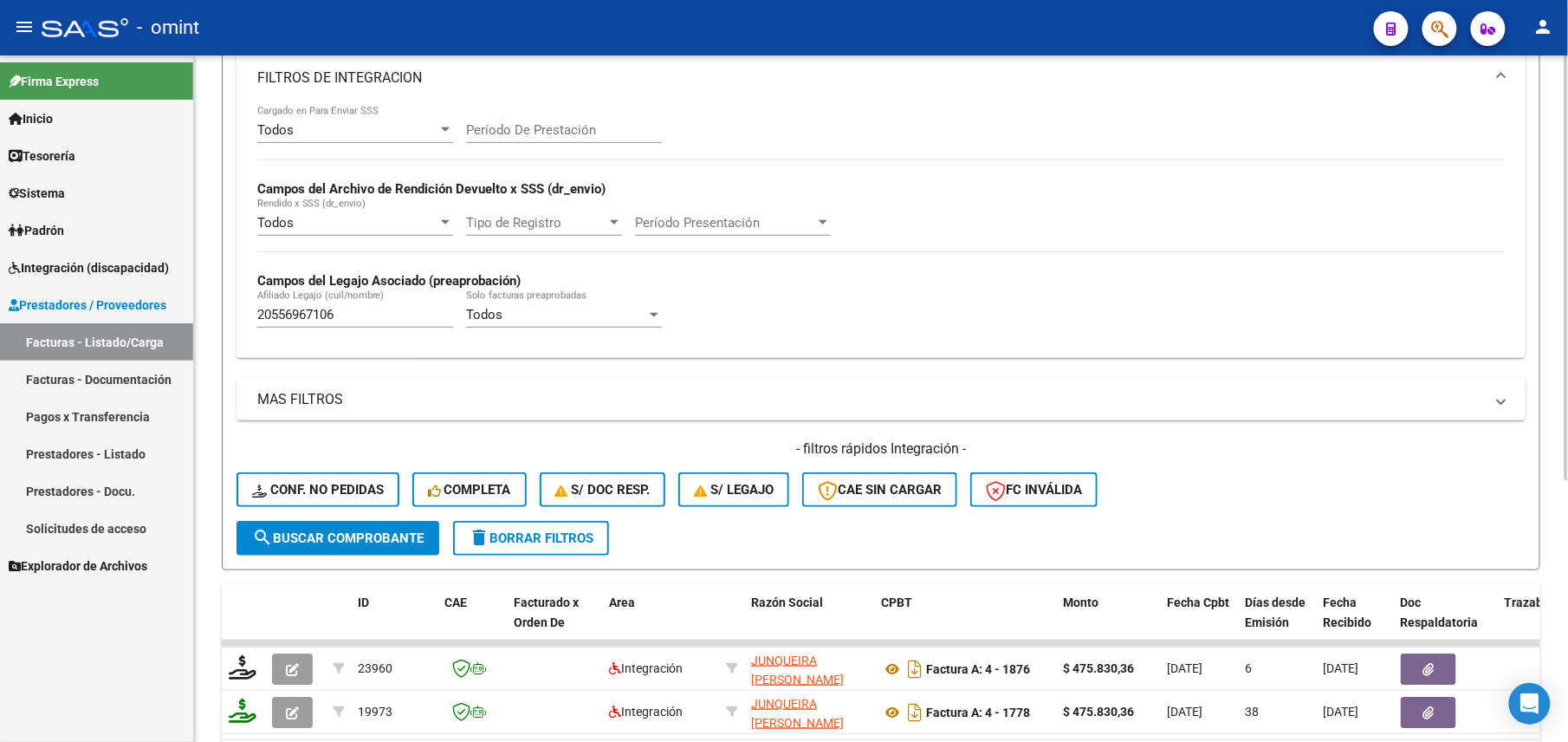
click at [322, 312] on input "20556967106" at bounding box center [355, 314] width 196 height 16
drag, startPoint x: 322, startPoint y: 312, endPoint x: 365, endPoint y: 289, distance: 48.8
click at [320, 310] on input "20556967106" at bounding box center [355, 314] width 196 height 16
paste input "7585739311"
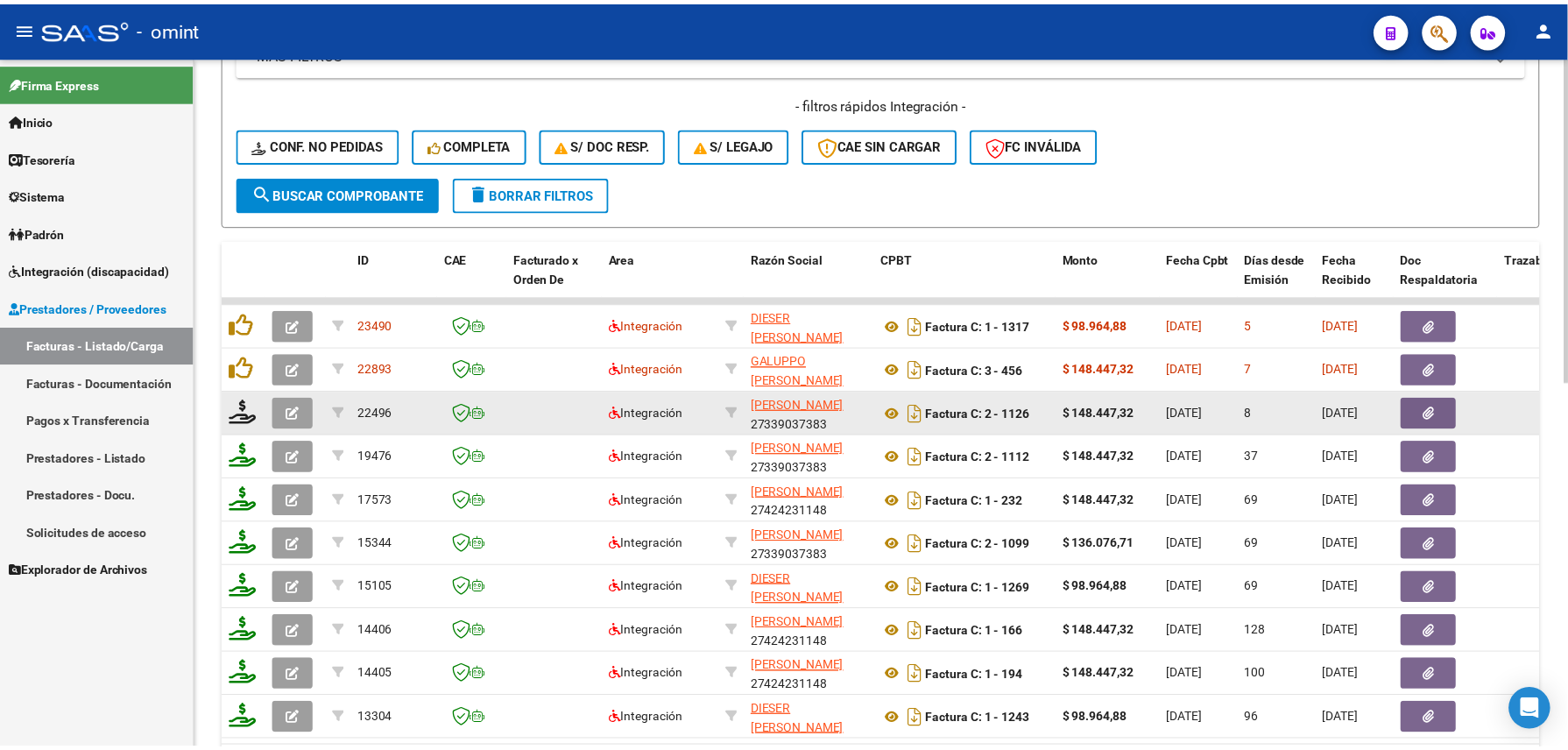
scroll to position [778, 0]
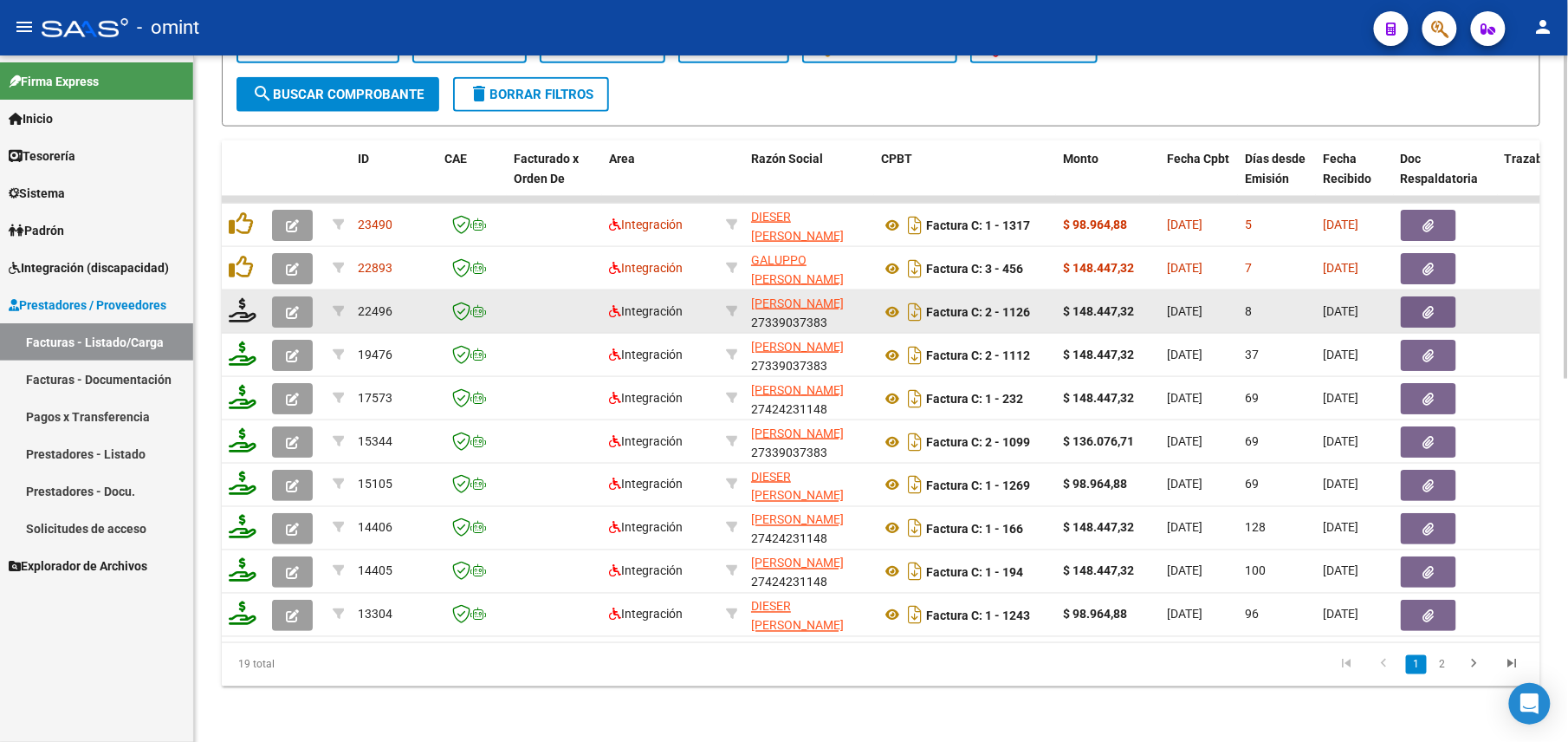
type input "27585739311"
click at [281, 296] on button "button" at bounding box center [293, 312] width 41 height 31
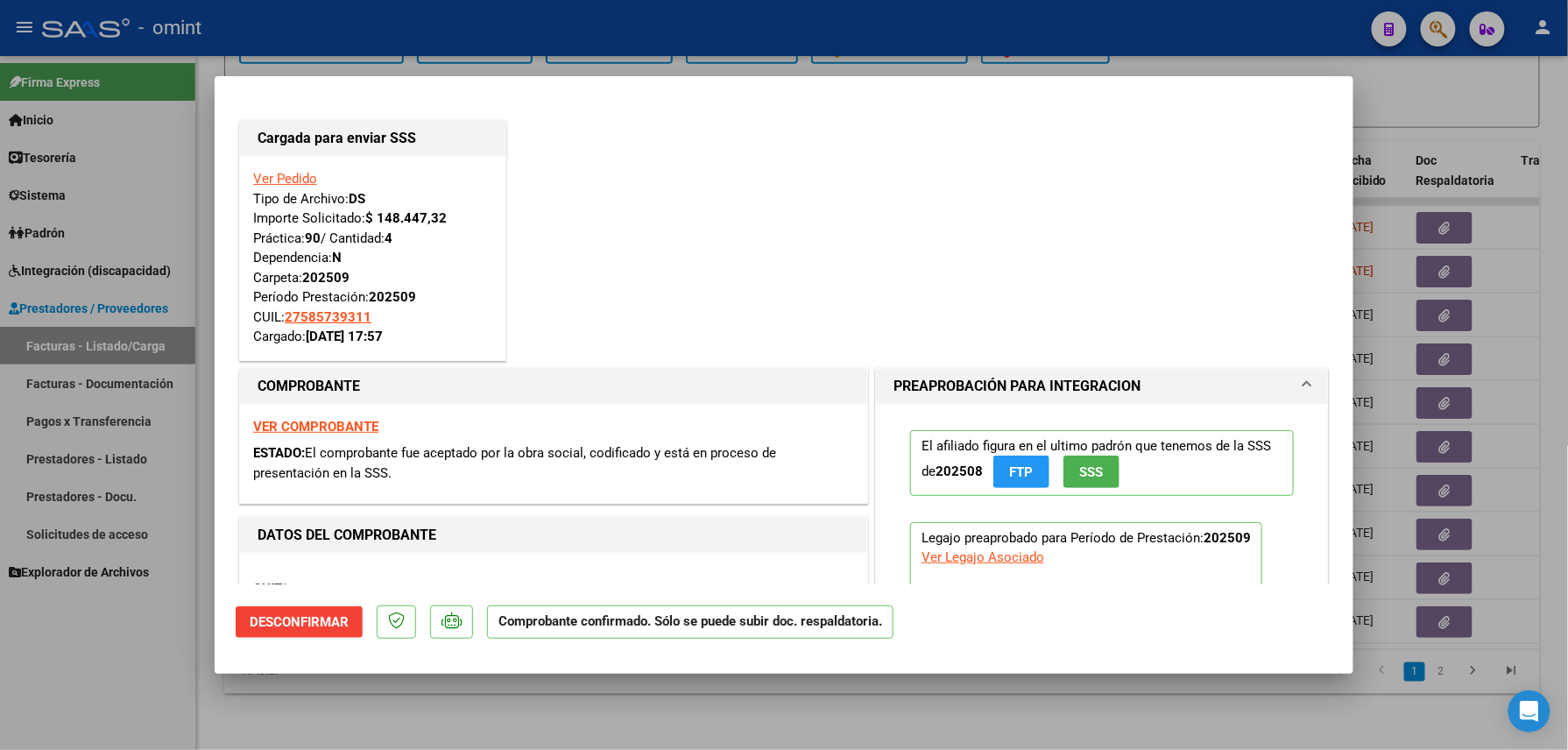
click at [91, 694] on div at bounding box center [784, 375] width 1568 height 750
type input "$ 0,00"
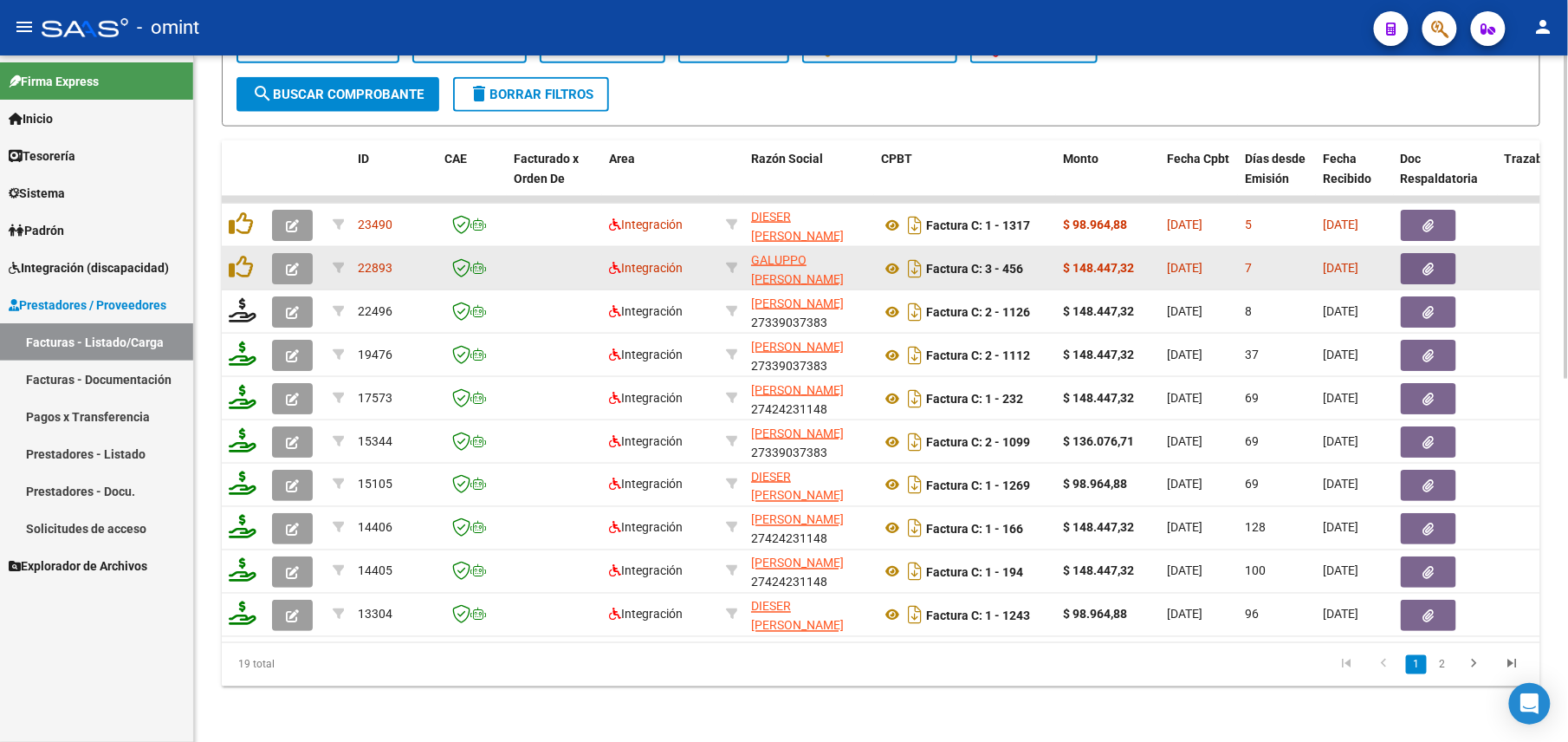
click at [289, 262] on icon "button" at bounding box center [293, 269] width 13 height 13
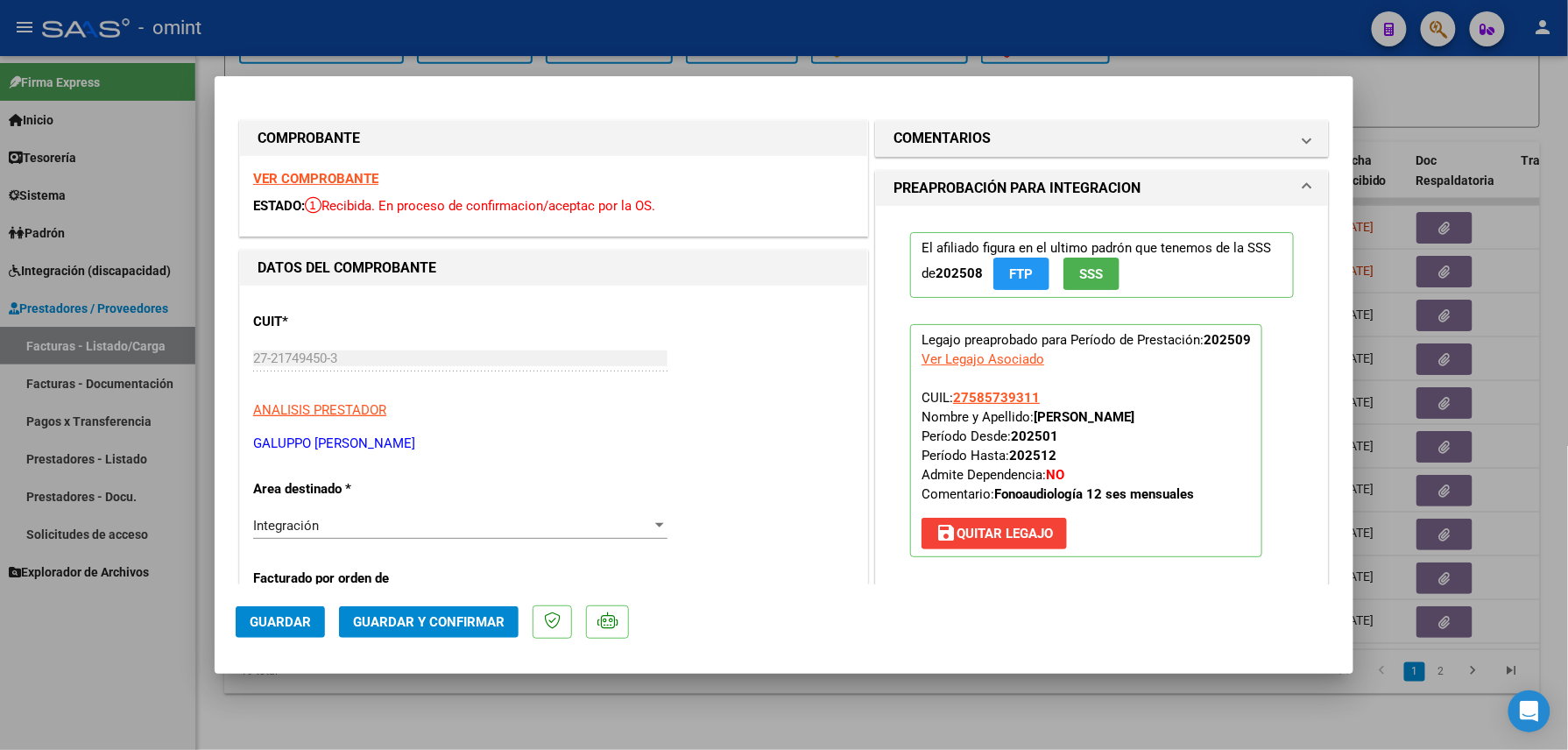
click at [328, 171] on strong "VER COMPROBANTE" at bounding box center [315, 178] width 125 height 16
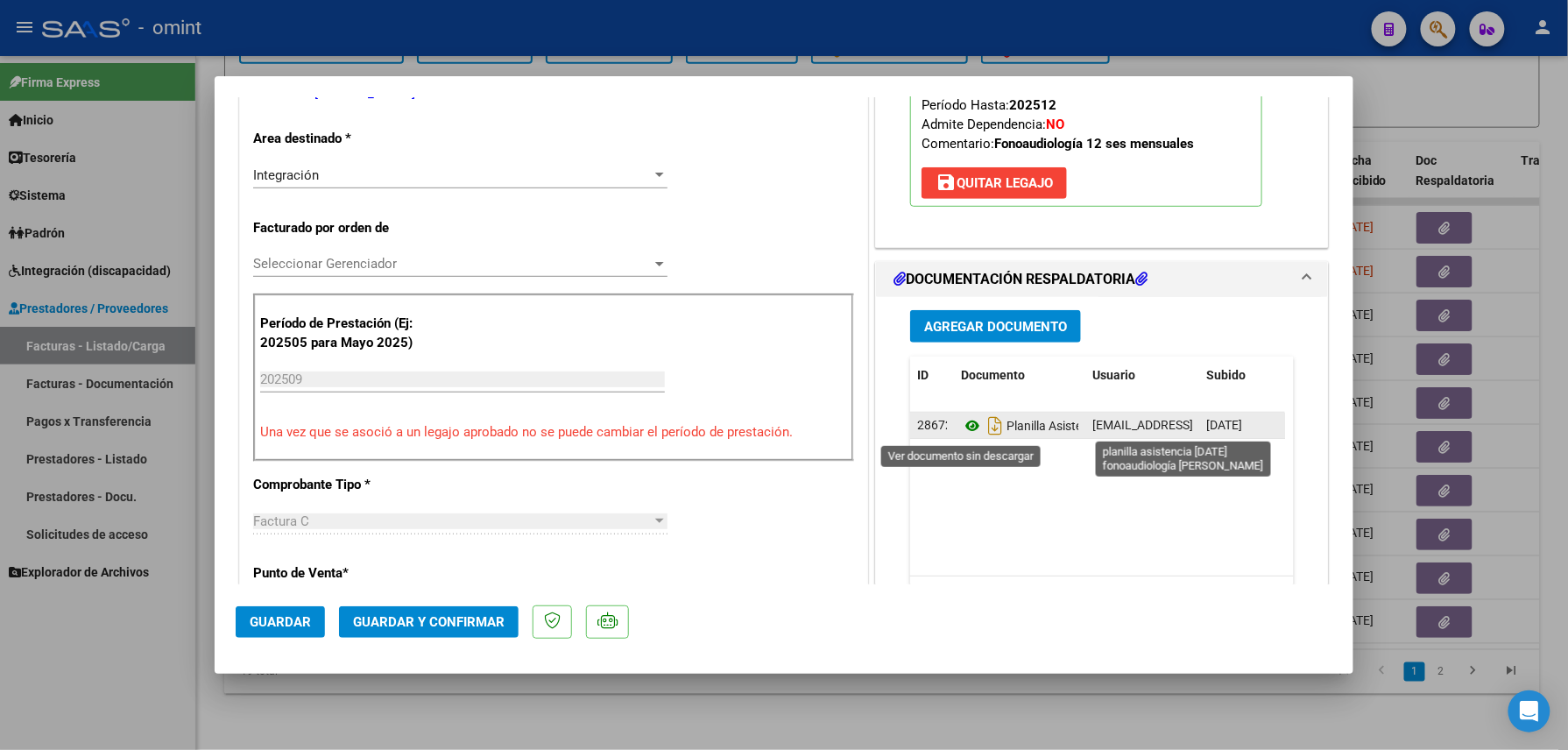
click at [961, 425] on icon at bounding box center [973, 425] width 22 height 21
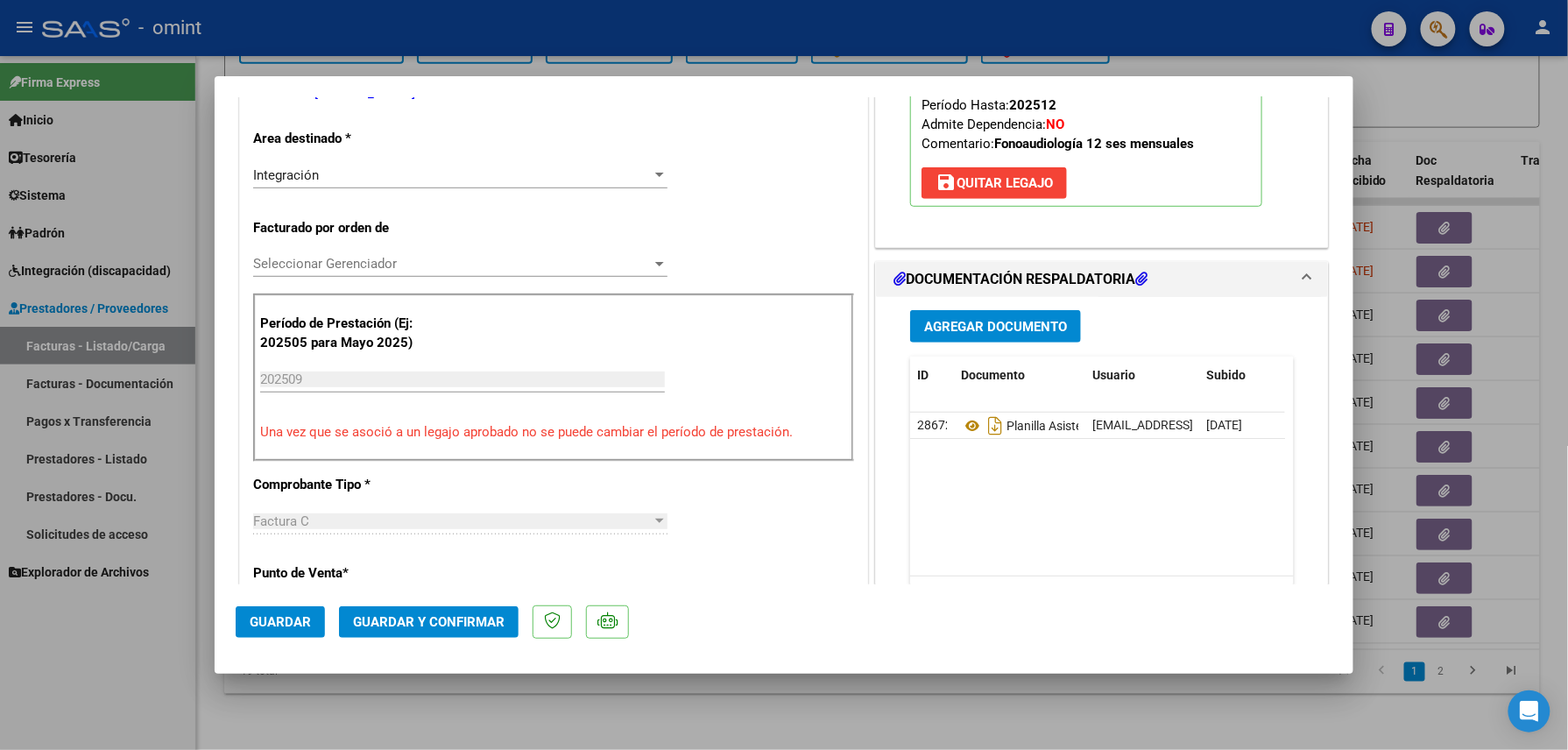
click at [485, 609] on button "Guardar y Confirmar" at bounding box center [428, 622] width 179 height 32
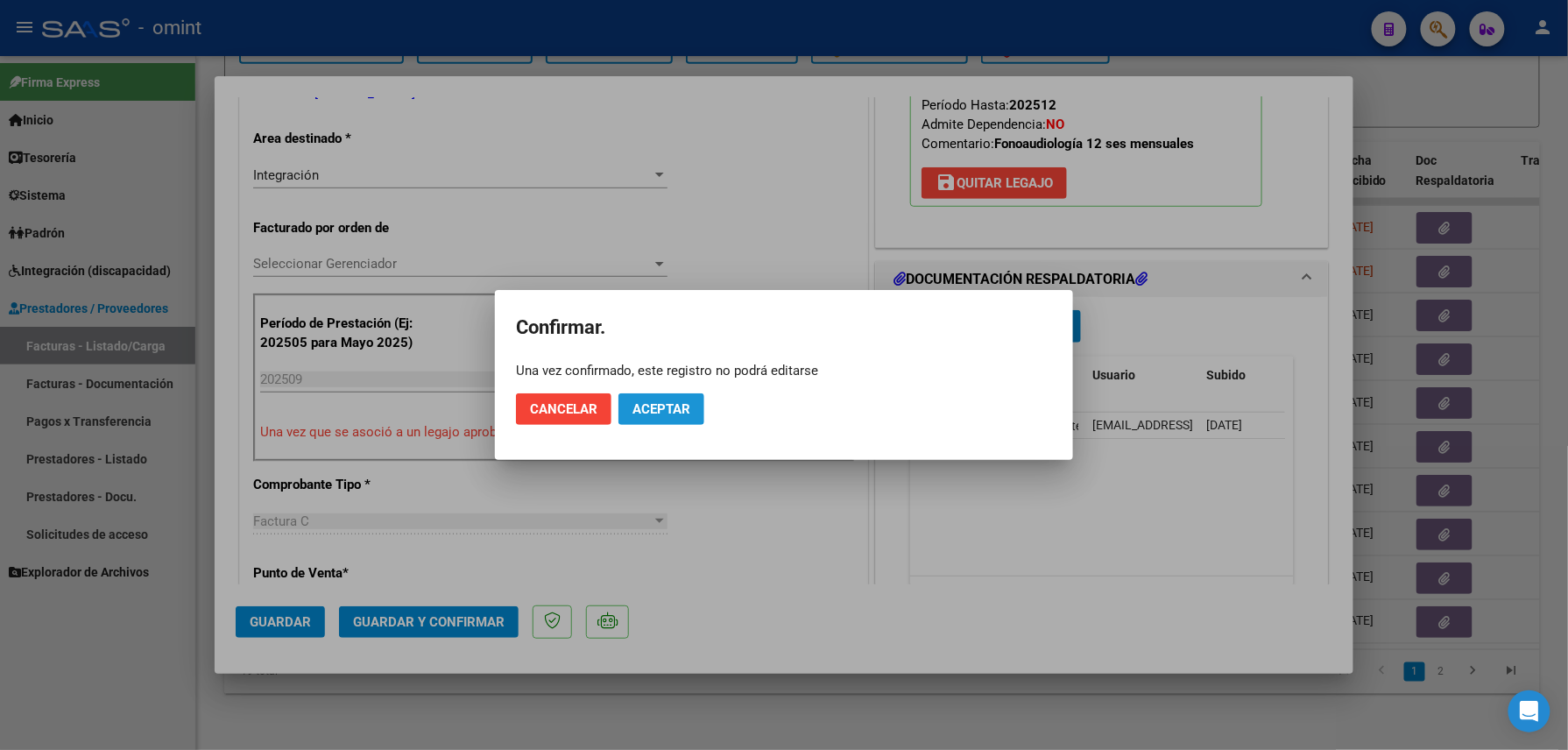
click at [643, 394] on button "Aceptar" at bounding box center [662, 410] width 86 height 32
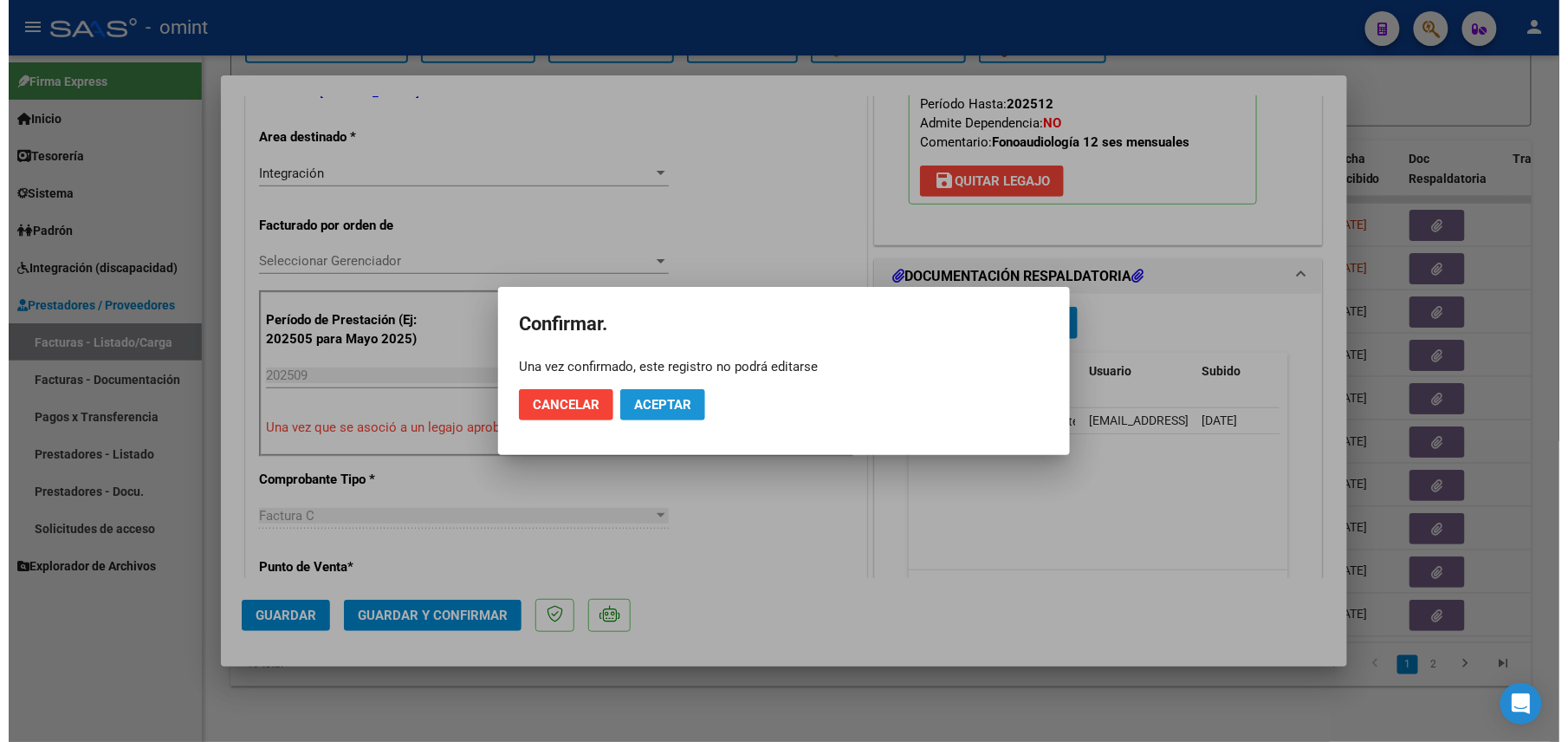
scroll to position [345, 0]
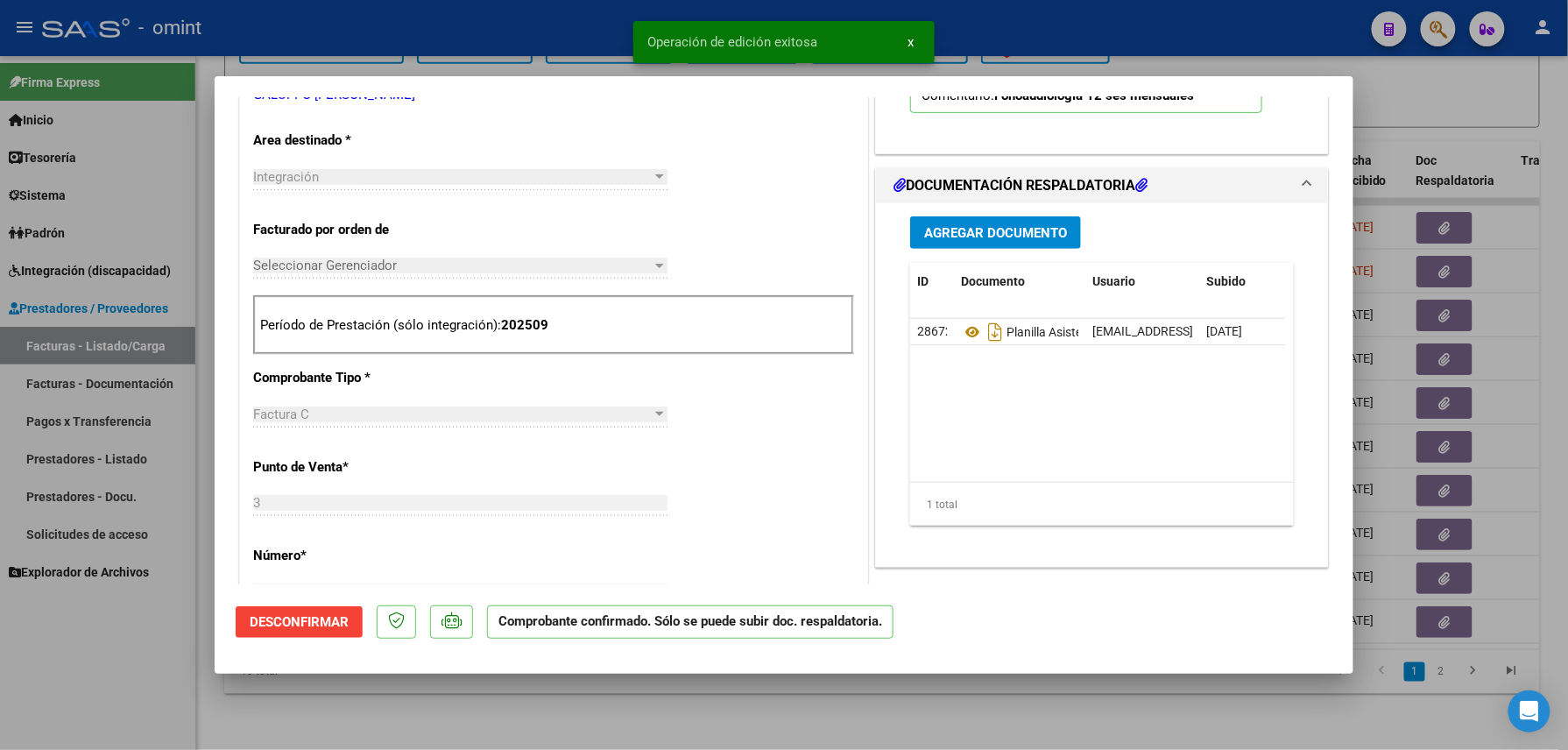
click at [271, 690] on div at bounding box center [784, 375] width 1568 height 750
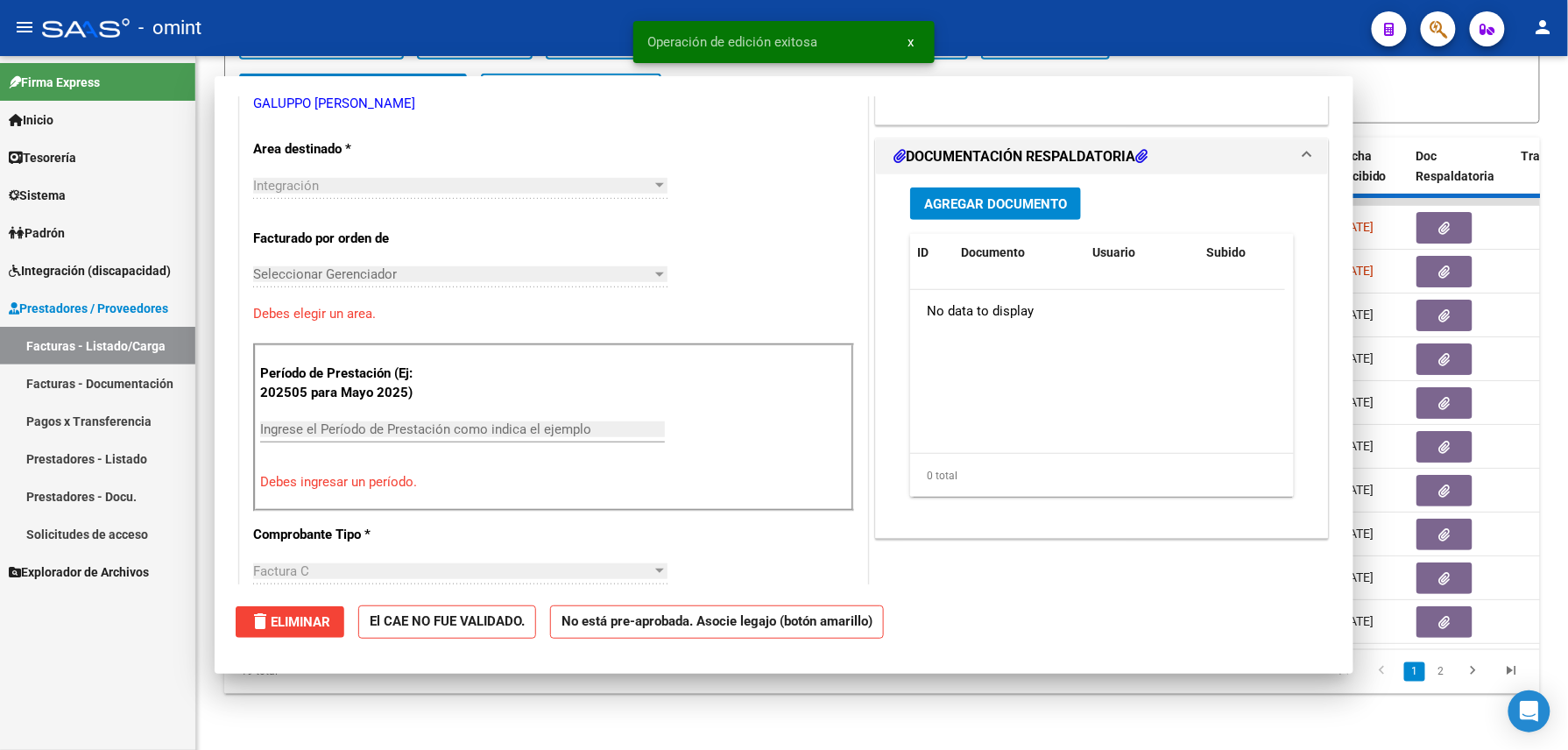
scroll to position [0, 0]
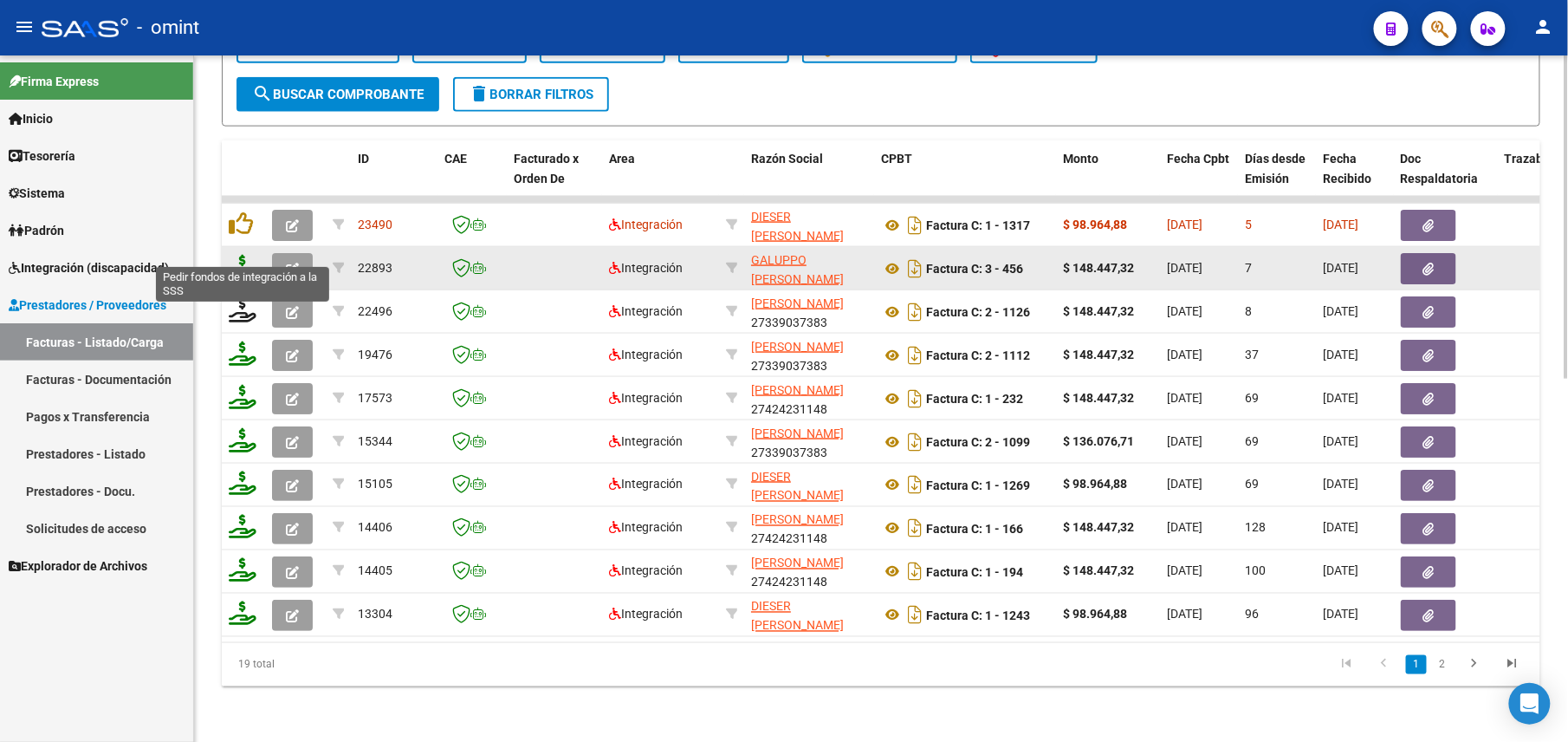
click at [250, 255] on icon at bounding box center [243, 267] width 28 height 24
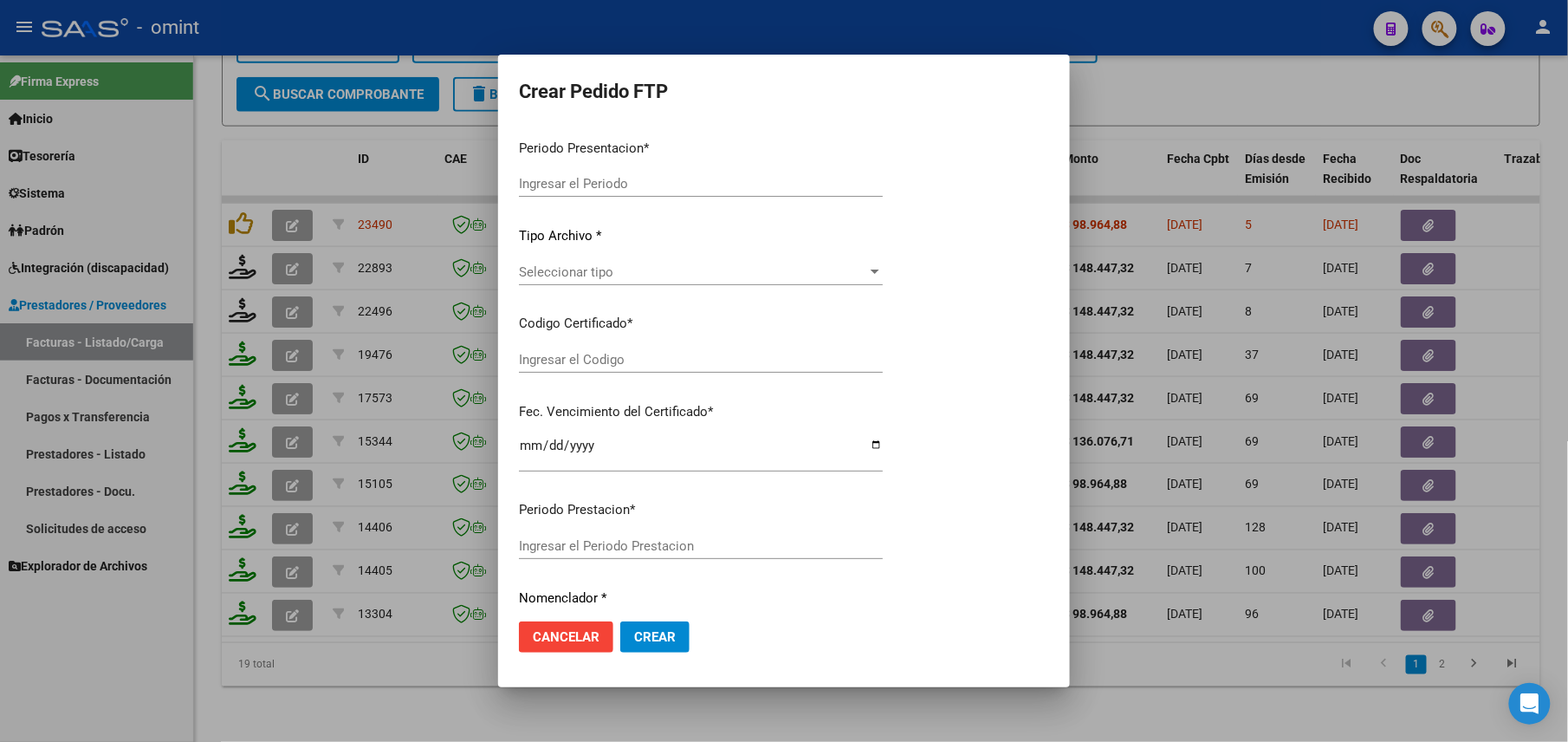
type input "202509"
type input "$ 148.447,32"
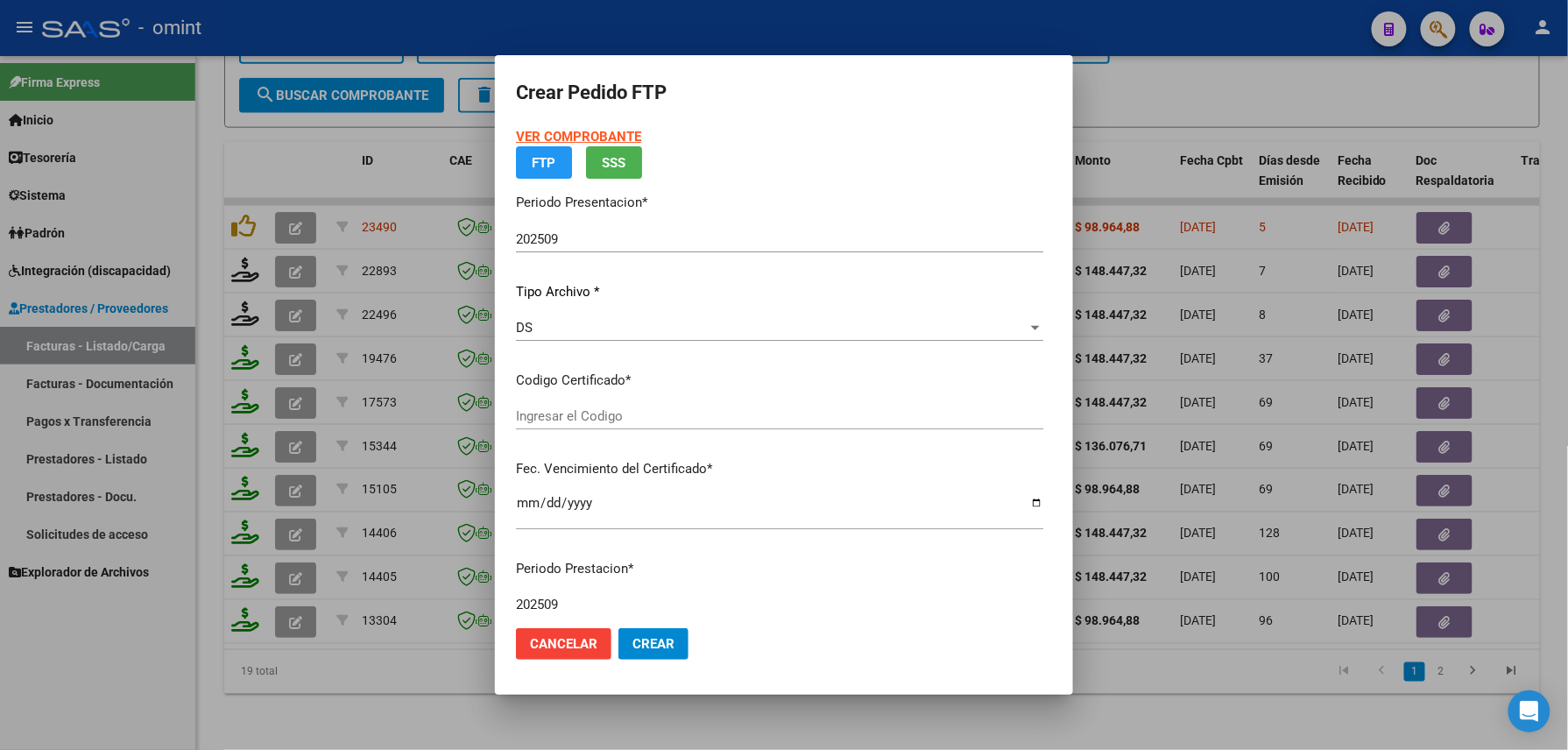
type input "7854197962"
type input "2024-11-30"
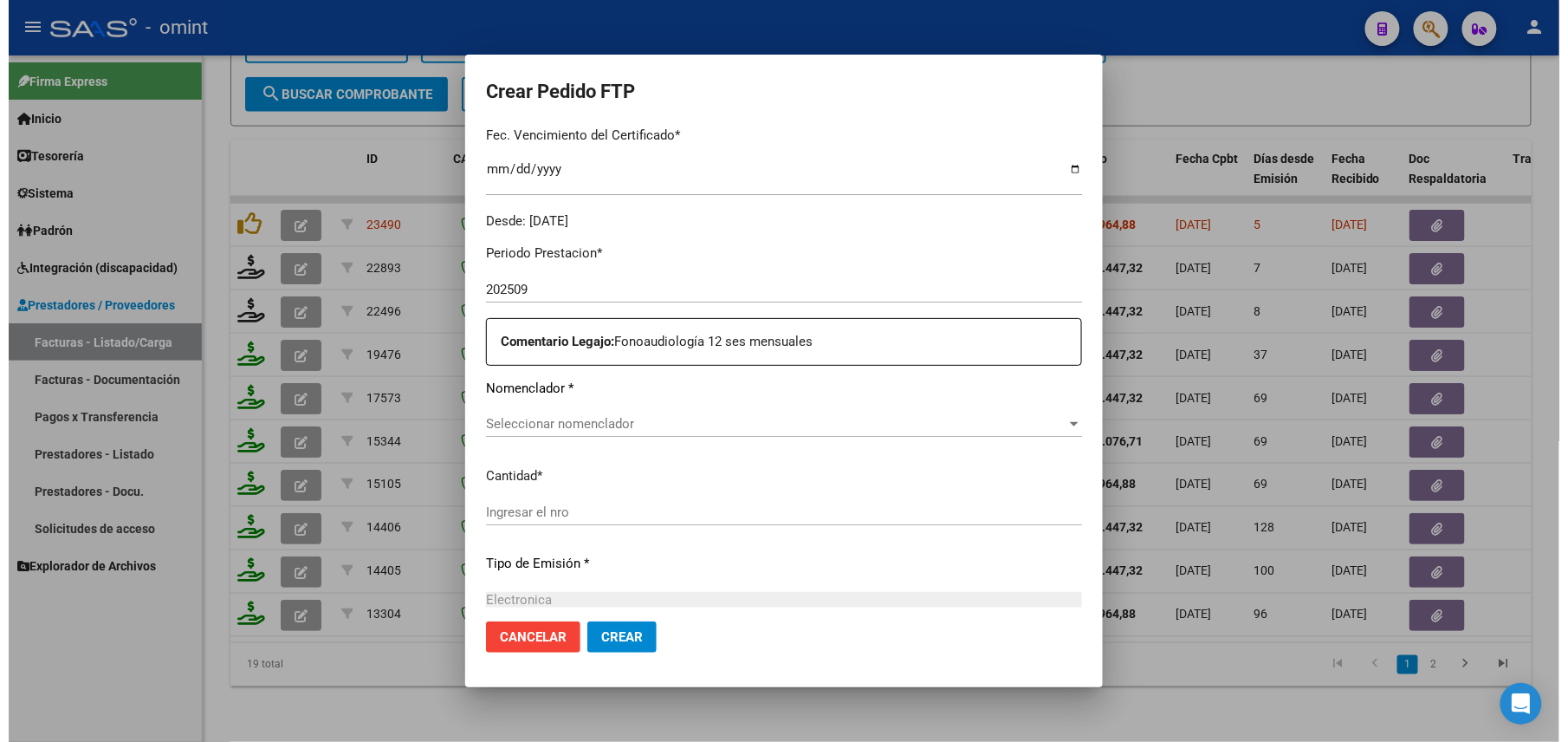
scroll to position [577, 0]
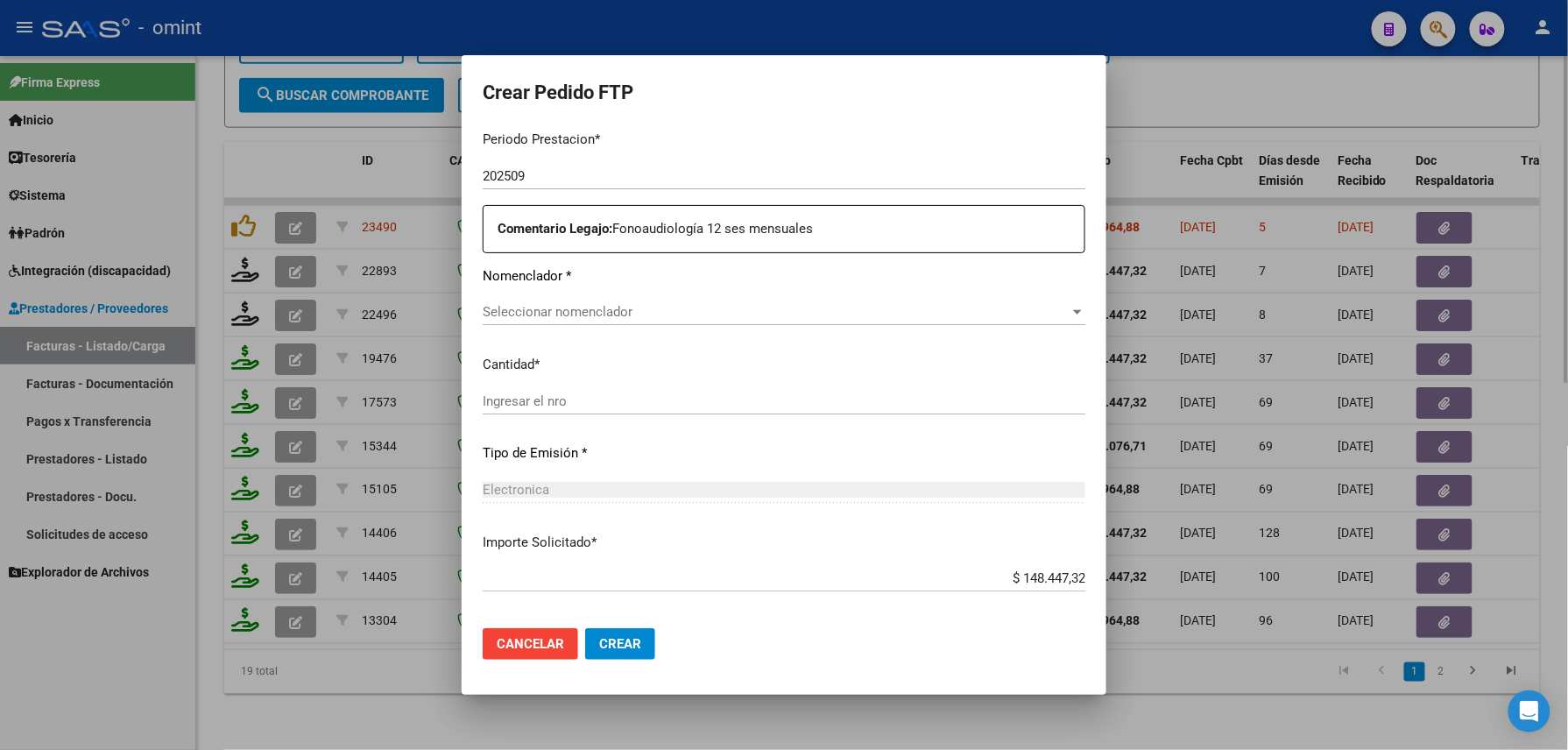
click at [345, 679] on div at bounding box center [784, 375] width 1568 height 750
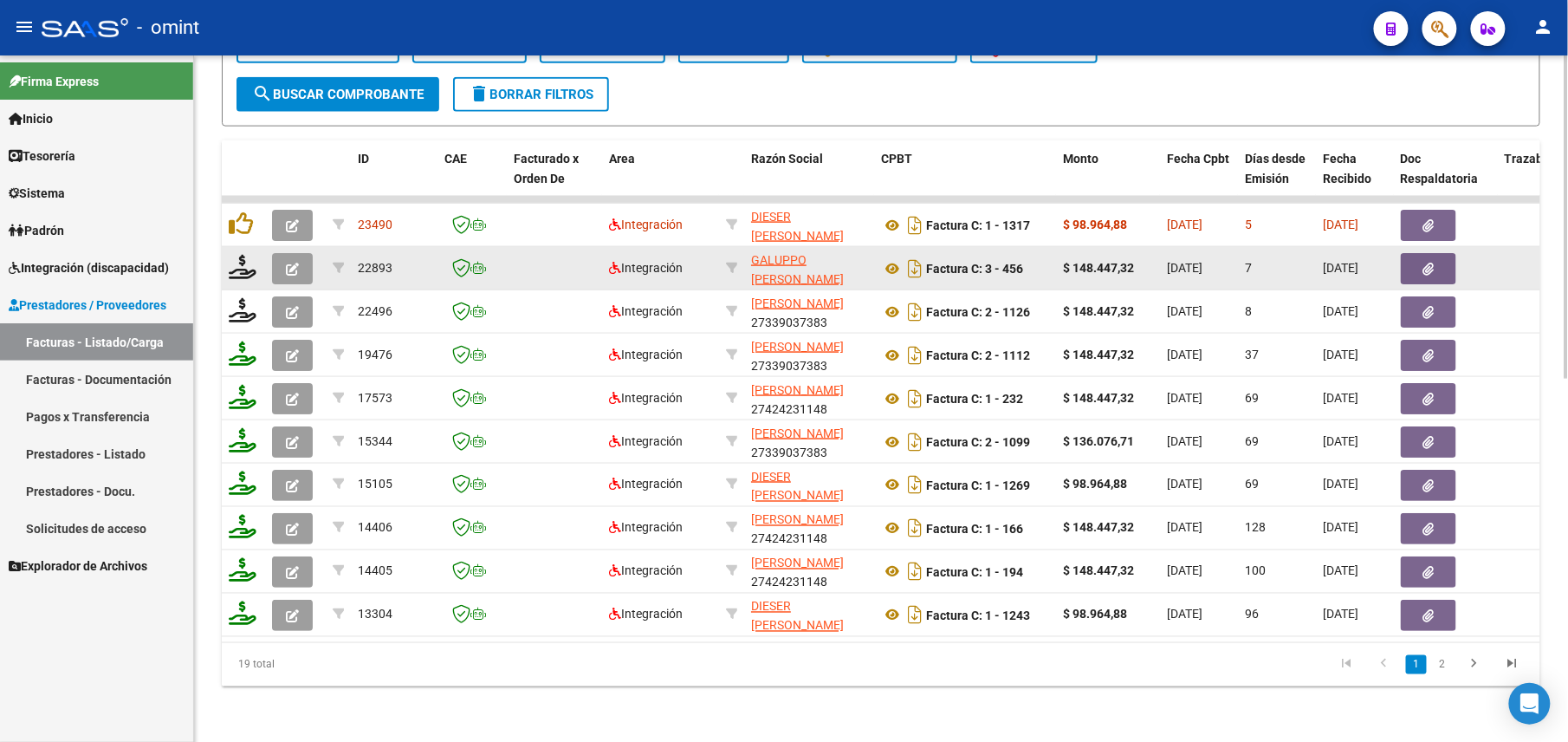
click at [293, 262] on icon "button" at bounding box center [293, 269] width 13 height 13
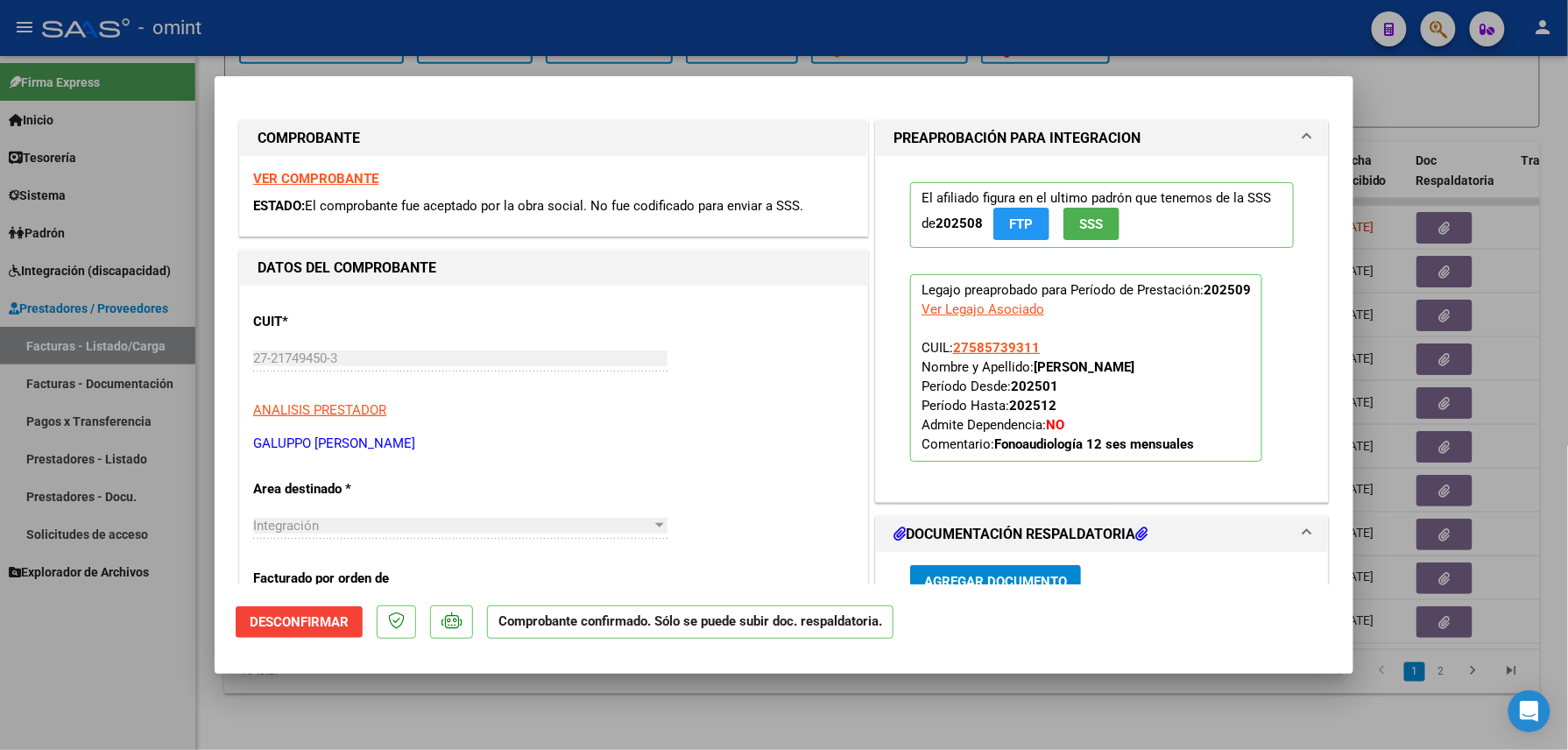
click at [56, 655] on div at bounding box center [784, 375] width 1568 height 750
type input "$ 0,00"
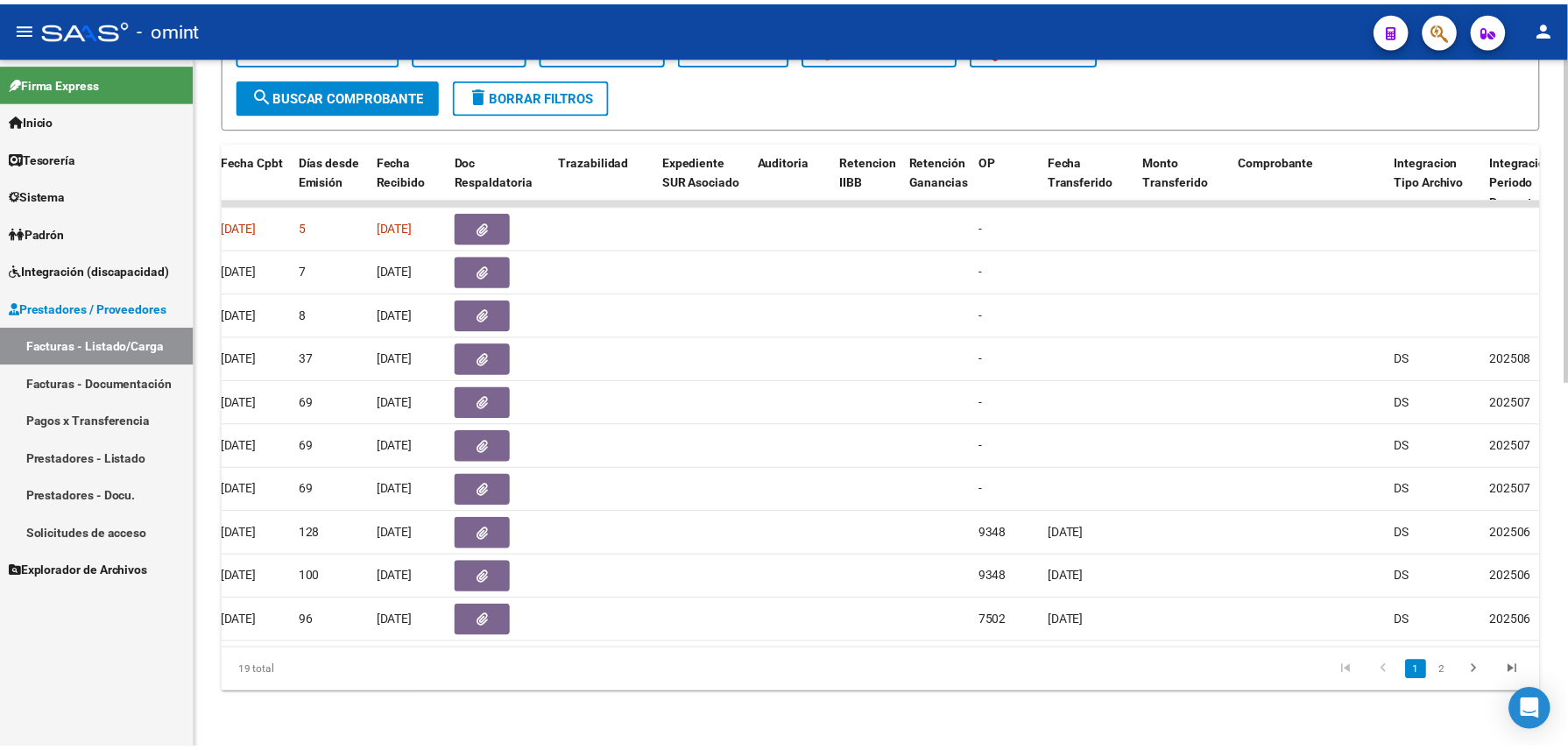
scroll to position [0, 0]
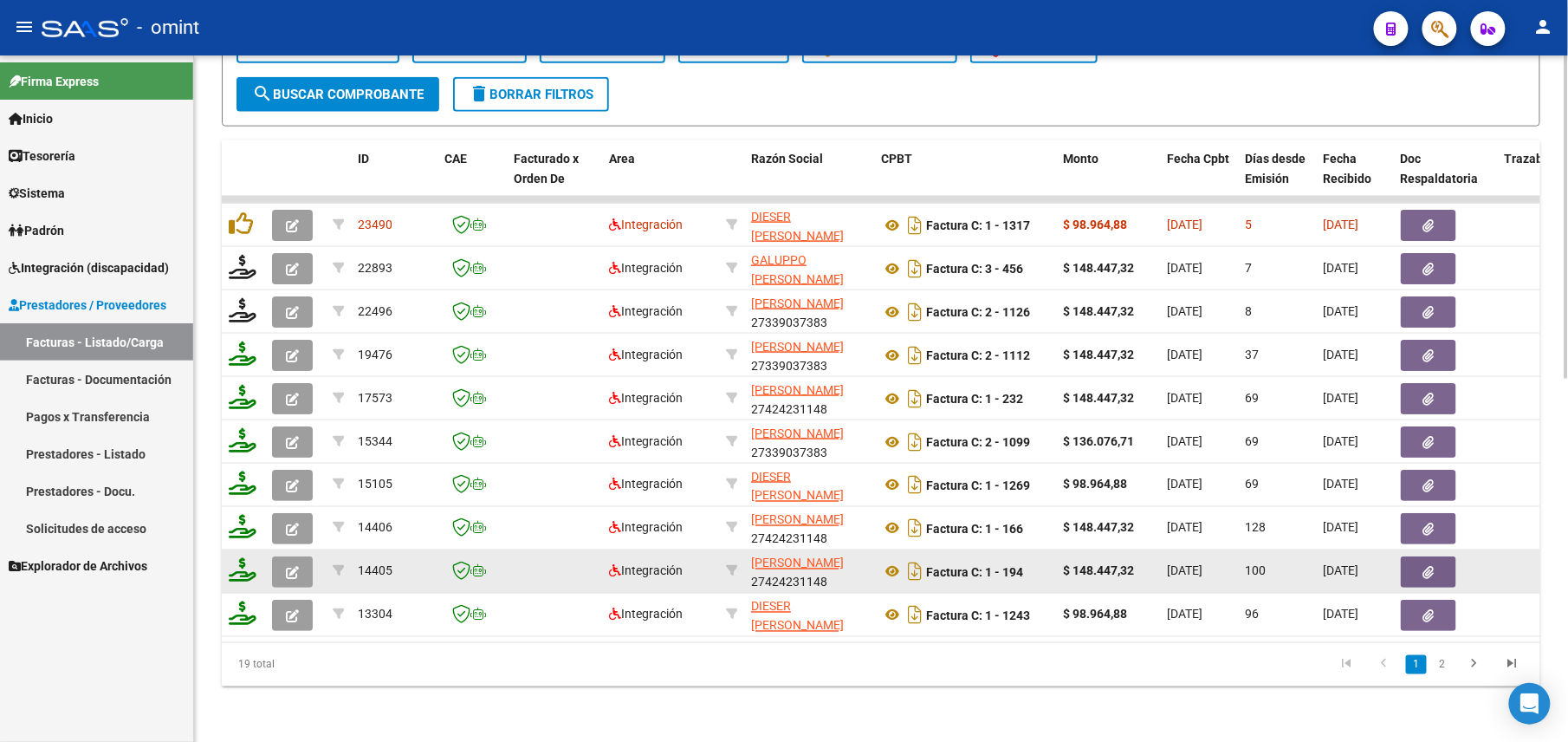
click at [295, 566] on icon "button" at bounding box center [293, 572] width 13 height 13
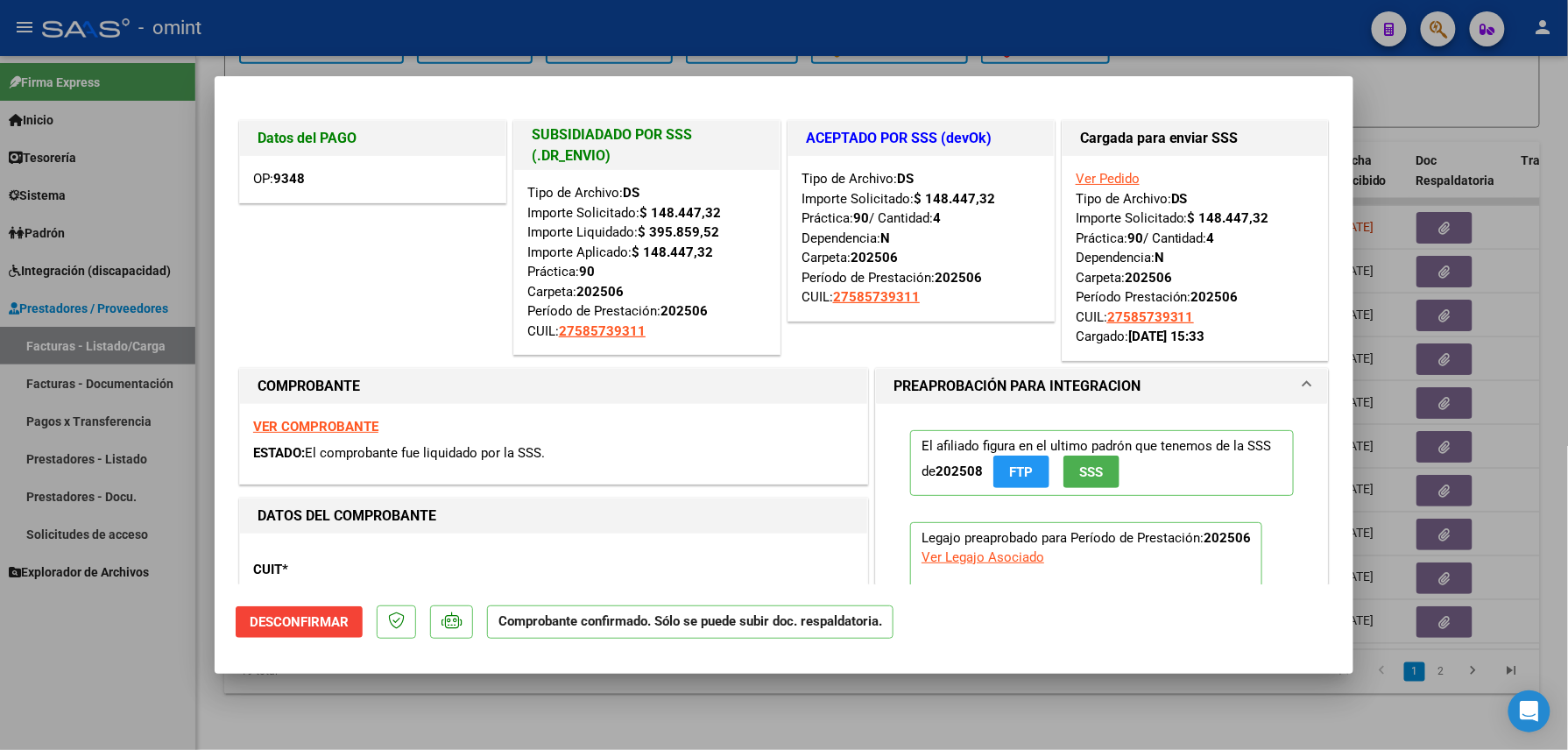
scroll to position [466, 0]
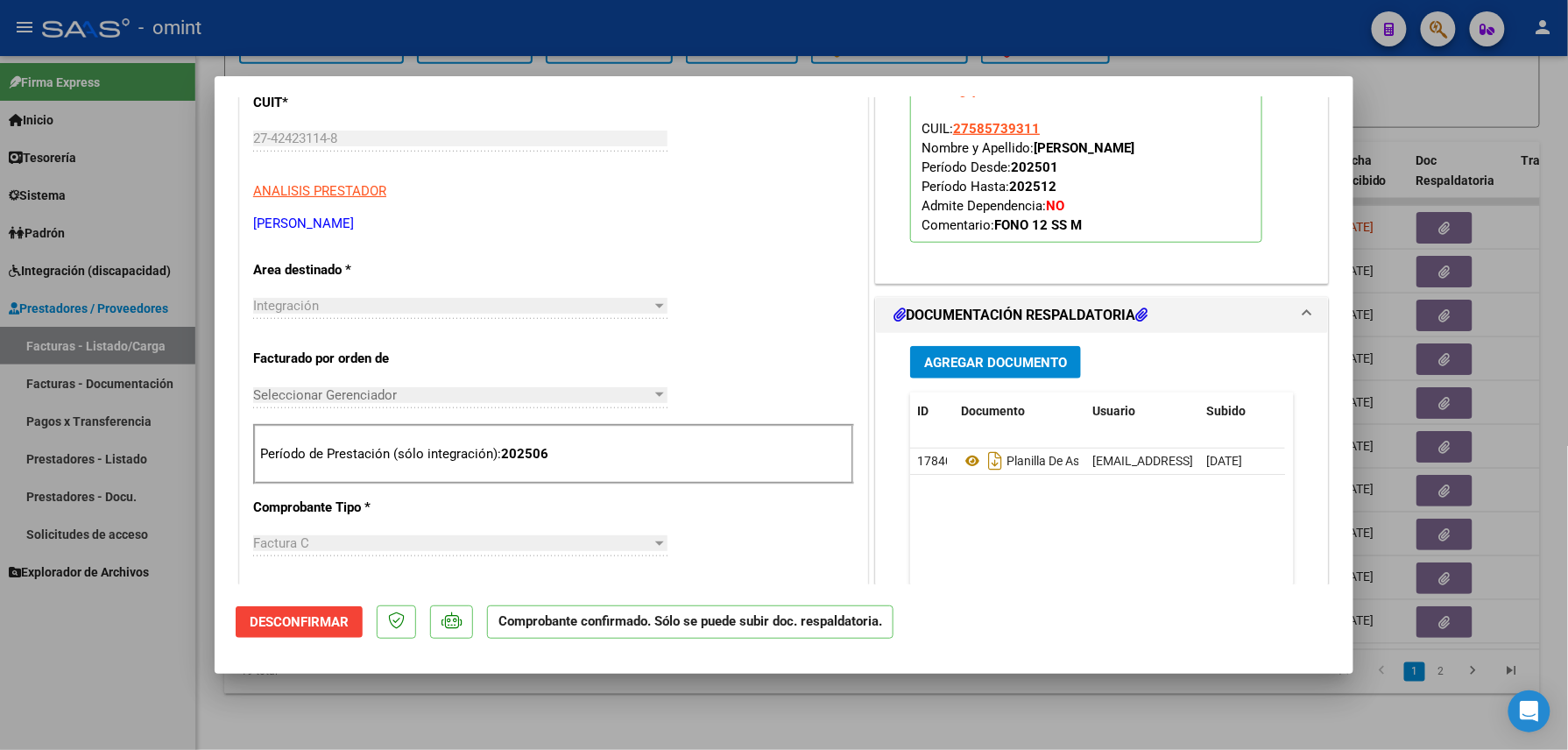
click at [136, 634] on div at bounding box center [784, 375] width 1568 height 750
type input "$ 0,00"
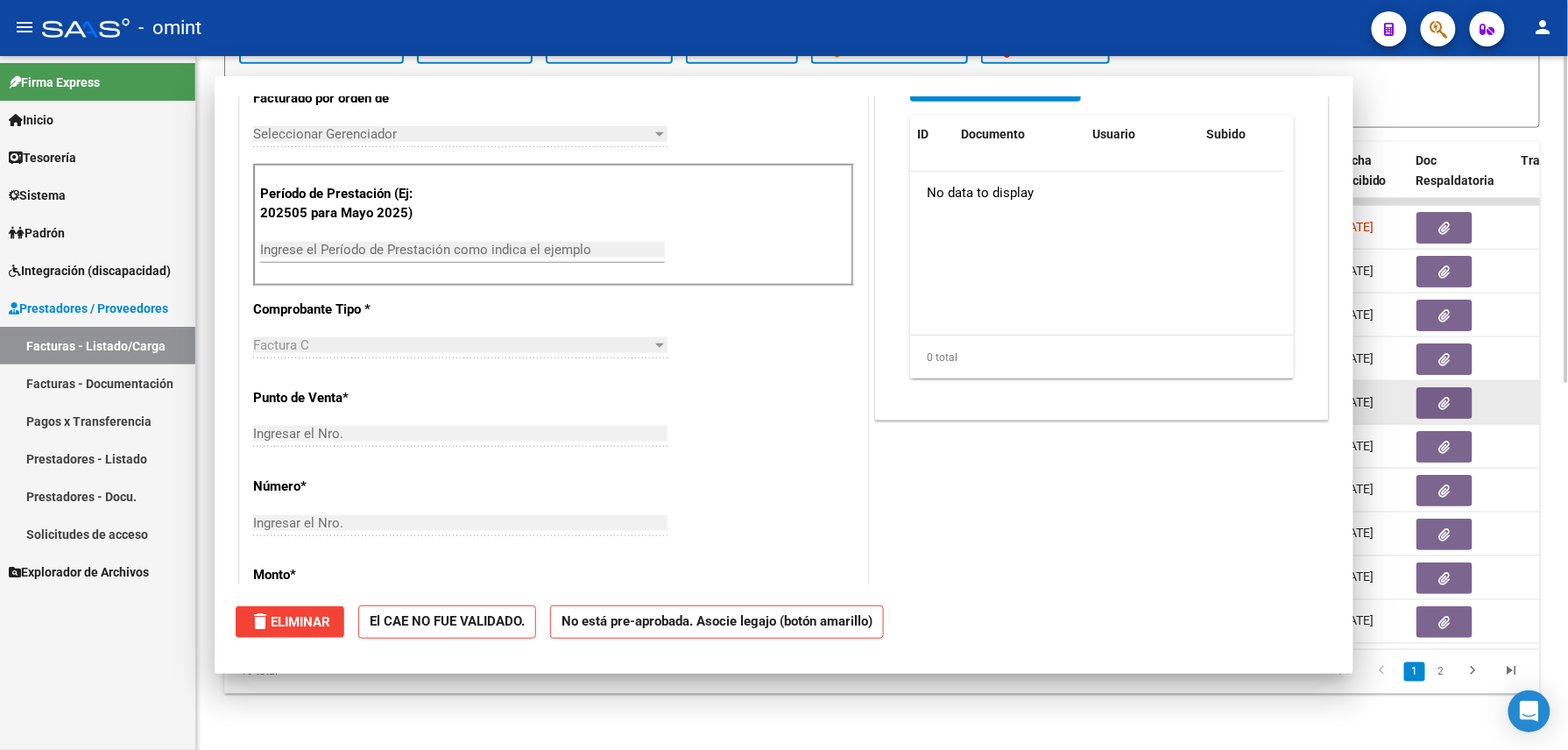
scroll to position [240, 0]
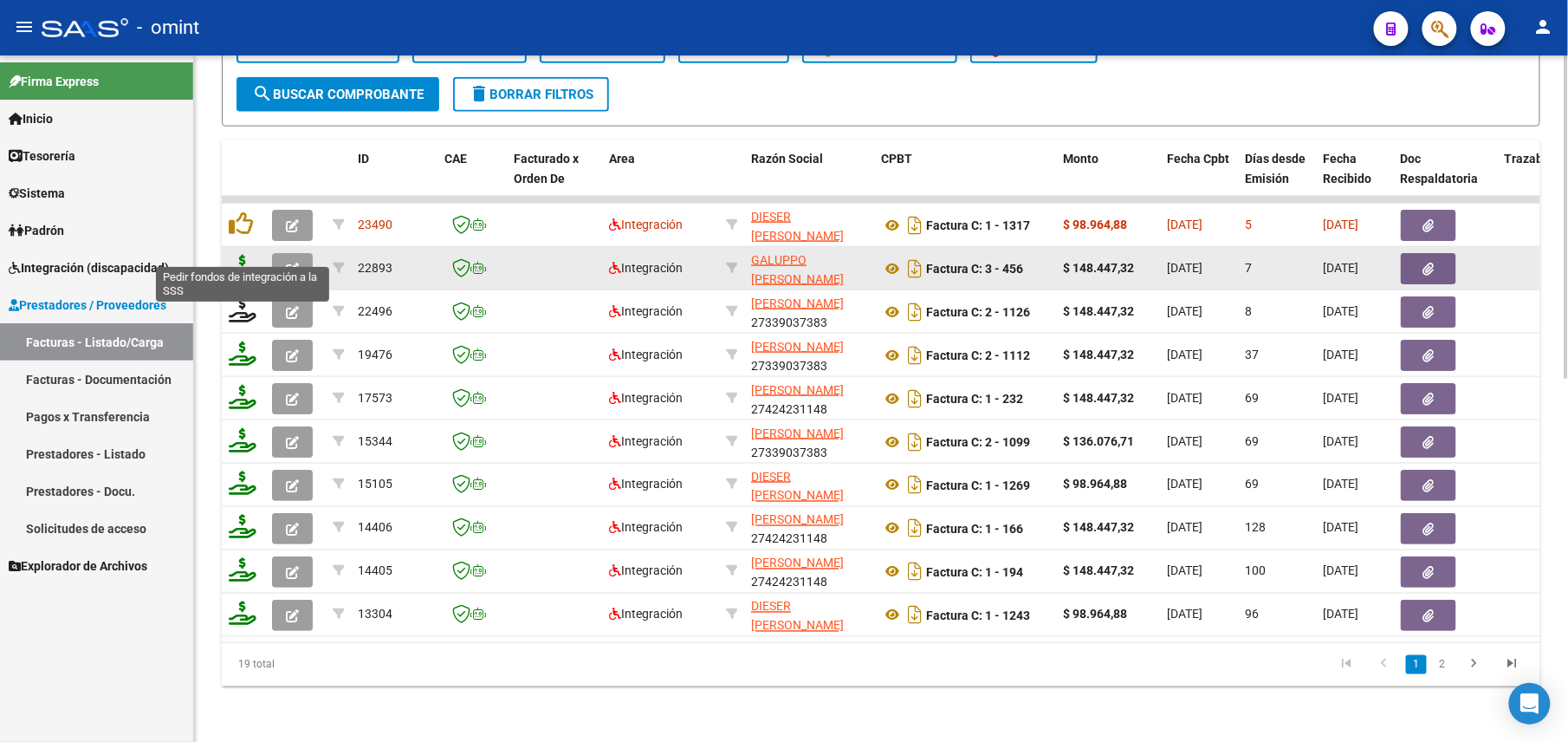
click at [243, 255] on icon at bounding box center [243, 267] width 28 height 24
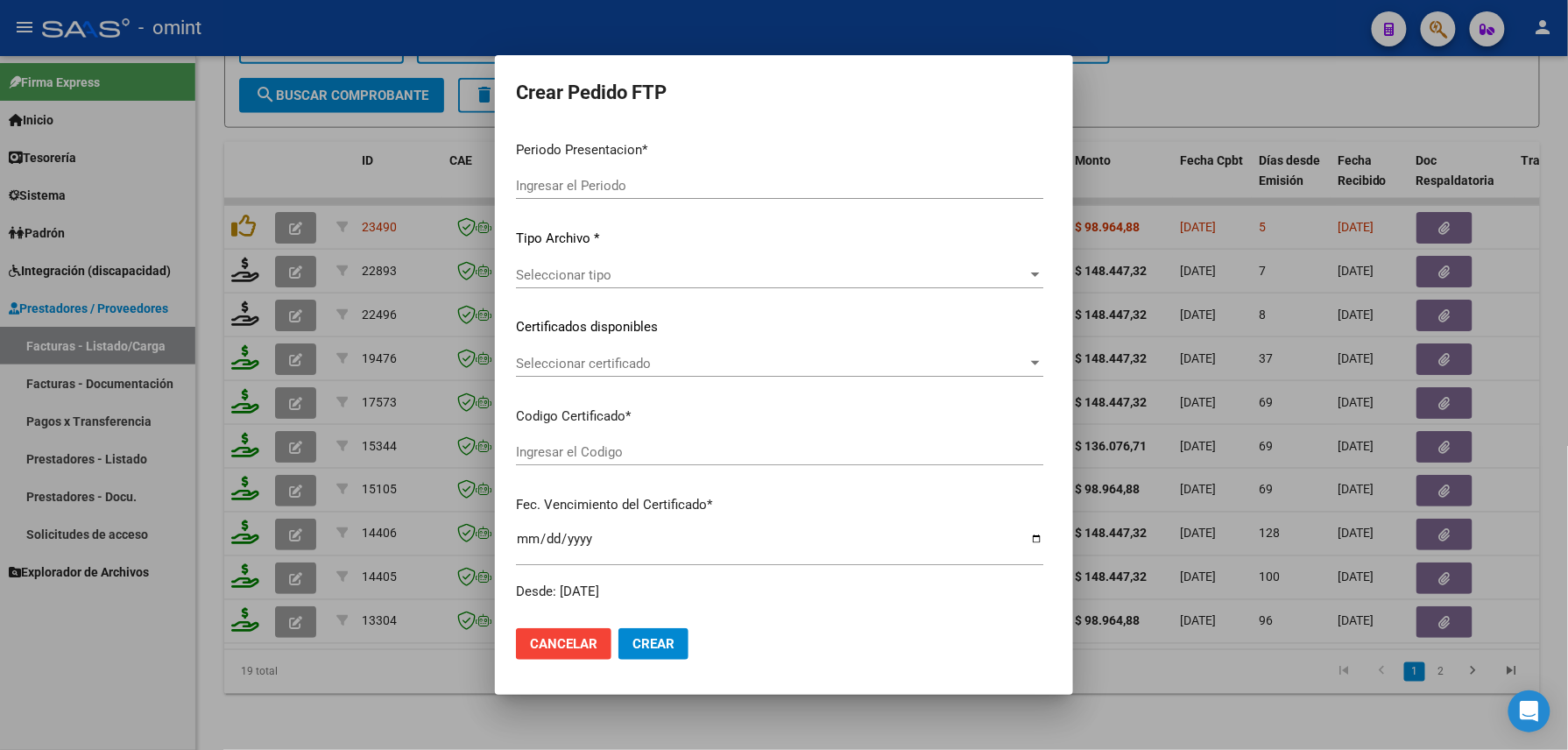
type input "202509"
type input "$ 148.447,32"
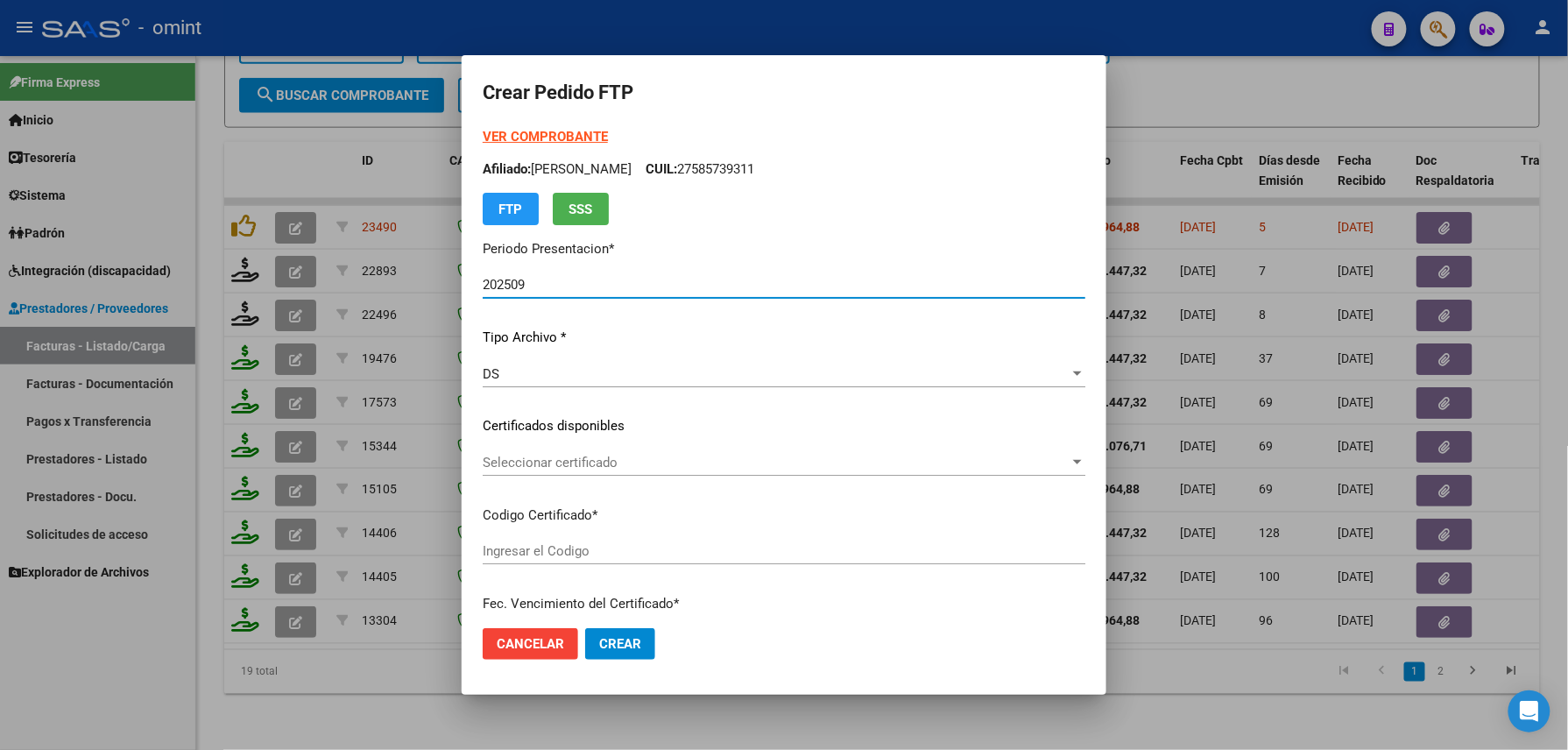
type input "7854197962"
type input "2024-11-30"
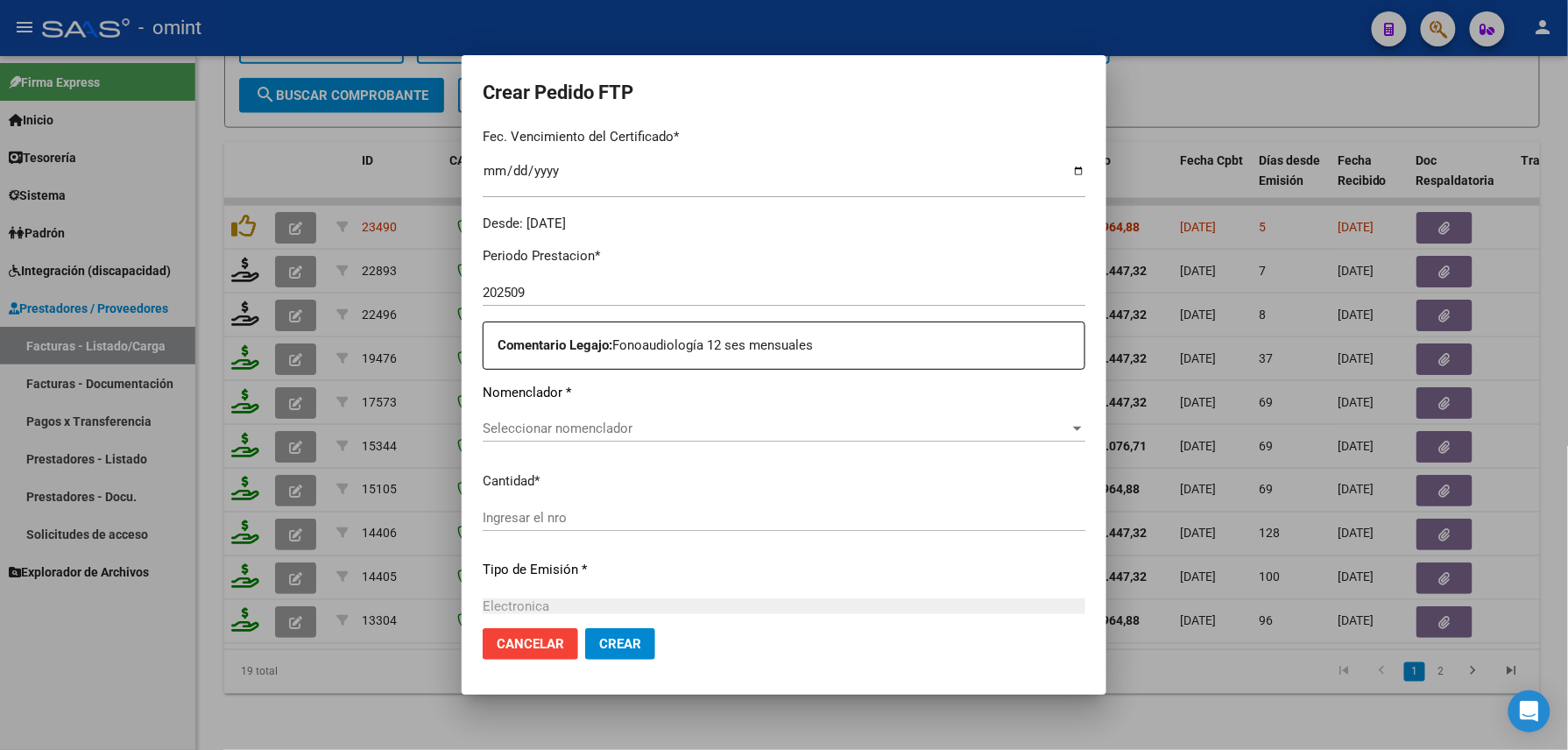
click at [554, 411] on div "Periodo Prestacion * 202509 Ingresar el Periodo Prestacion Comentario Legajo: F…" at bounding box center [784, 522] width 603 height 579
click at [558, 424] on span "Seleccionar nomenclador" at bounding box center [776, 428] width 587 height 16
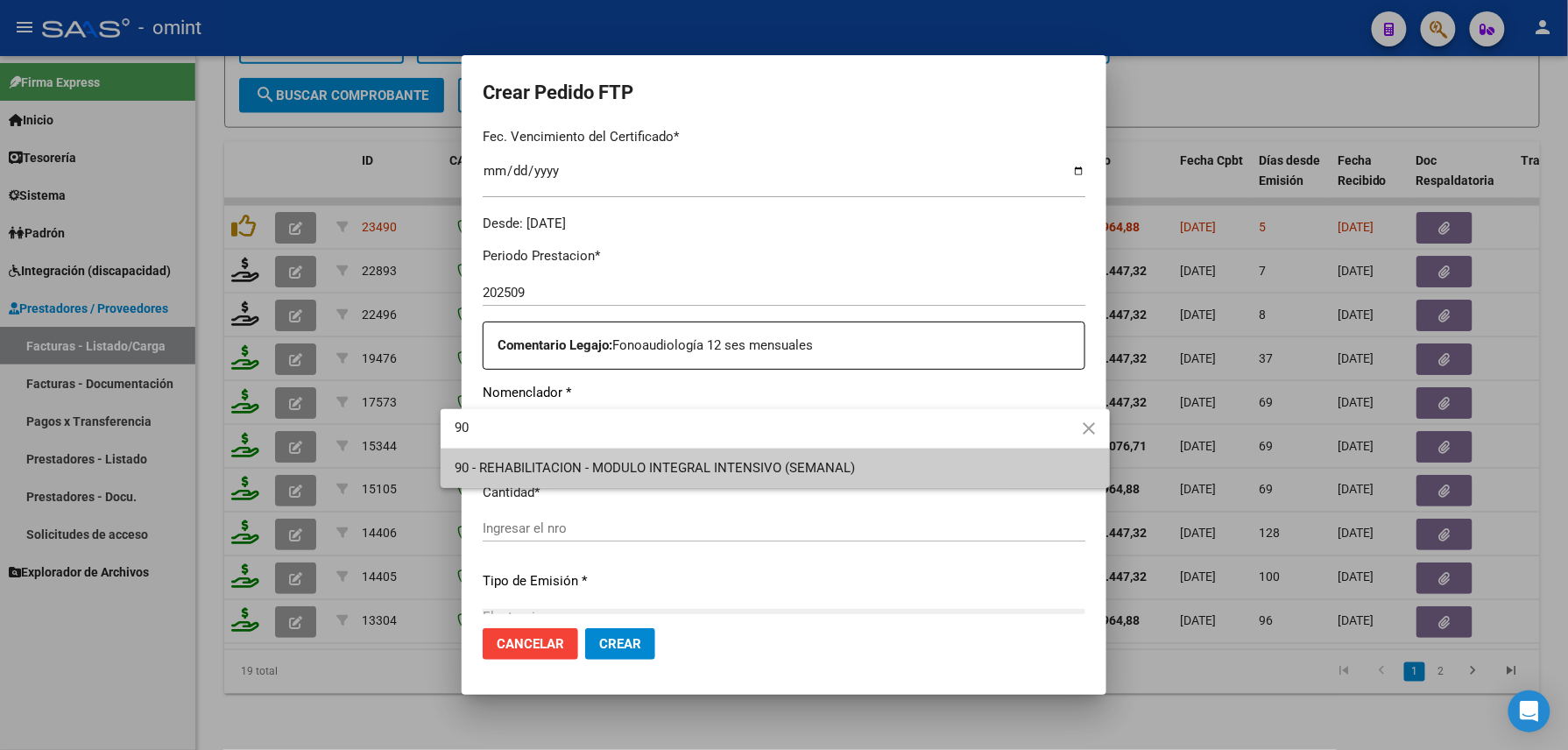
type input "90"
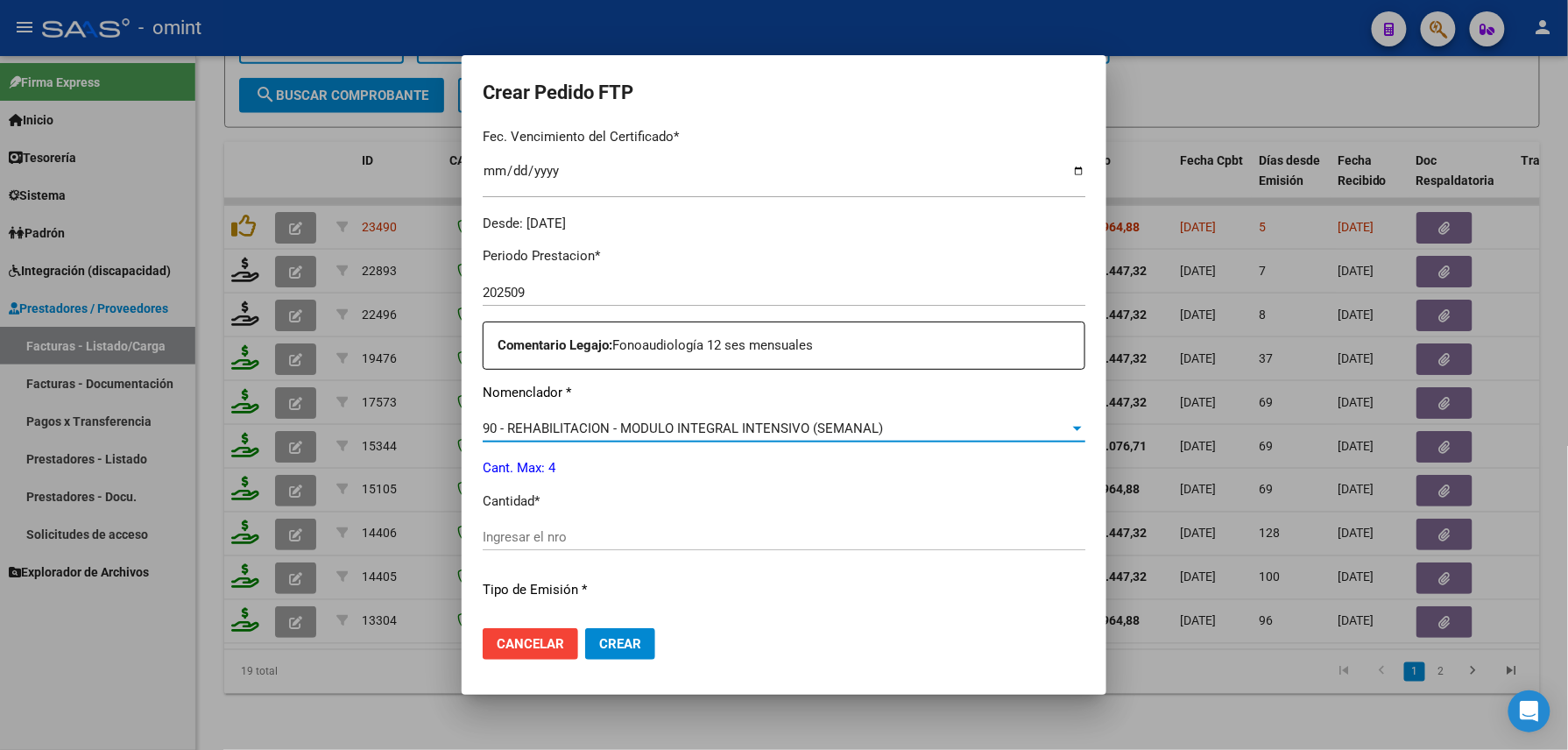
click at [553, 530] on input "Ingresar el nro" at bounding box center [784, 536] width 603 height 16
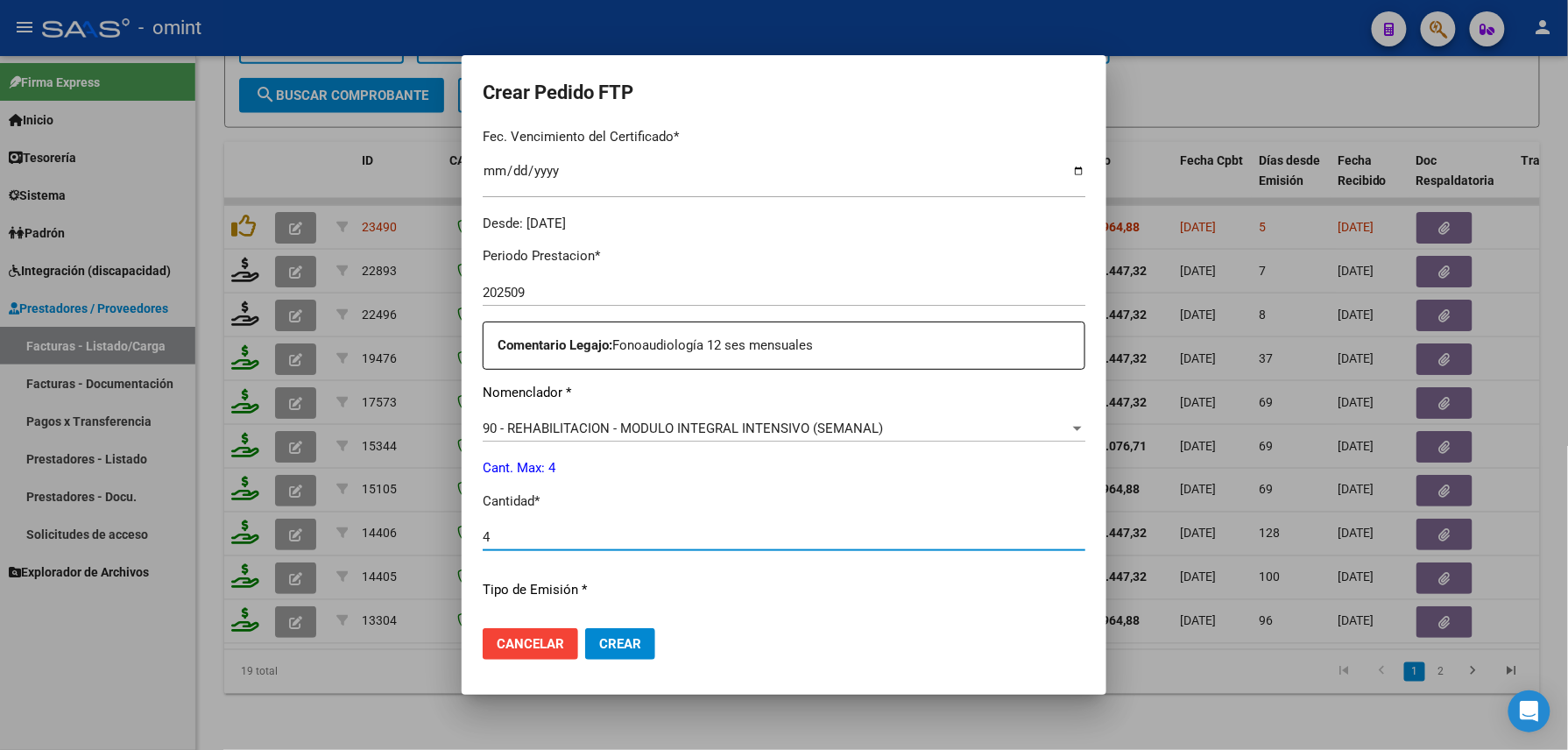
scroll to position [685, 0]
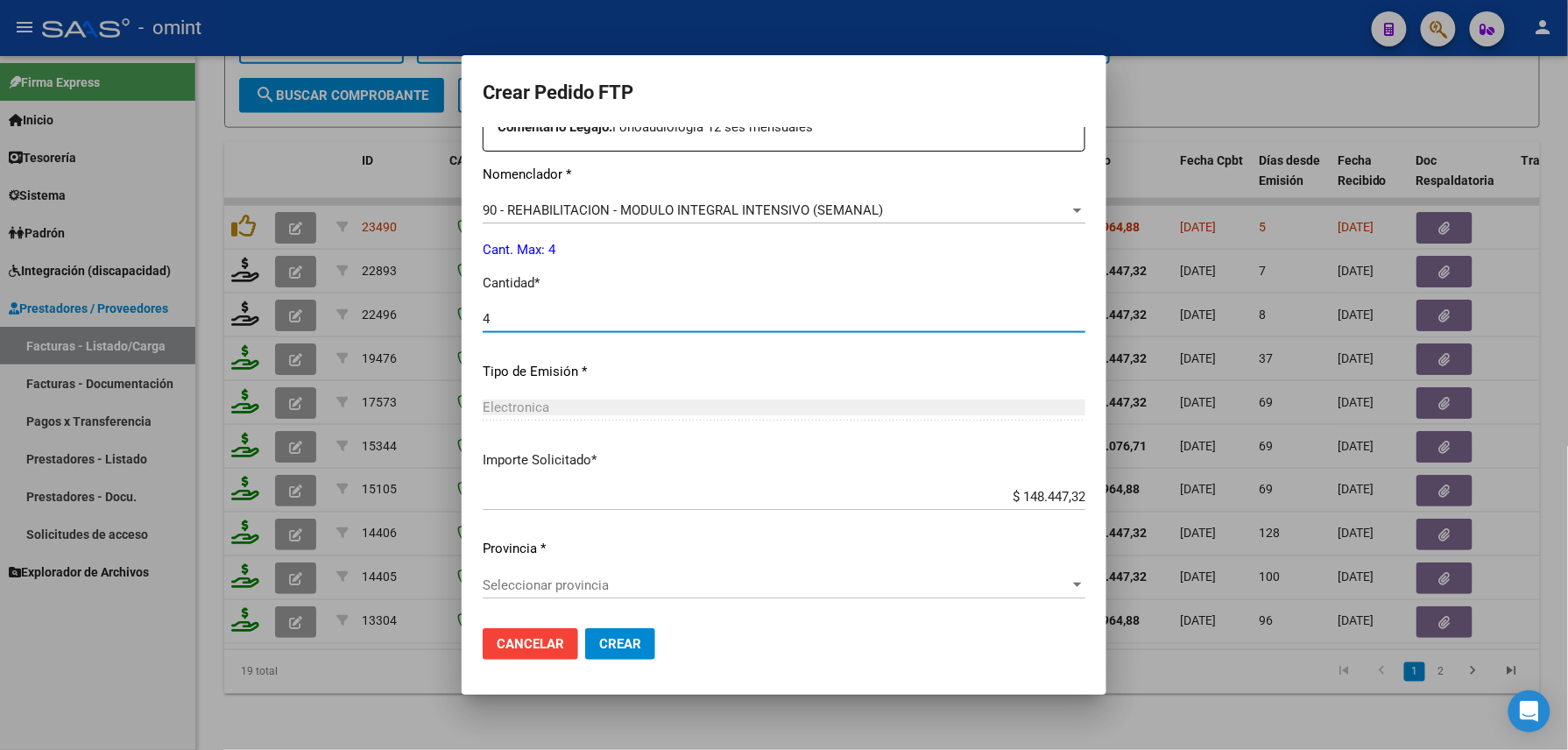
type input "4"
click at [611, 589] on span "Seleccionar provincia" at bounding box center [776, 585] width 587 height 16
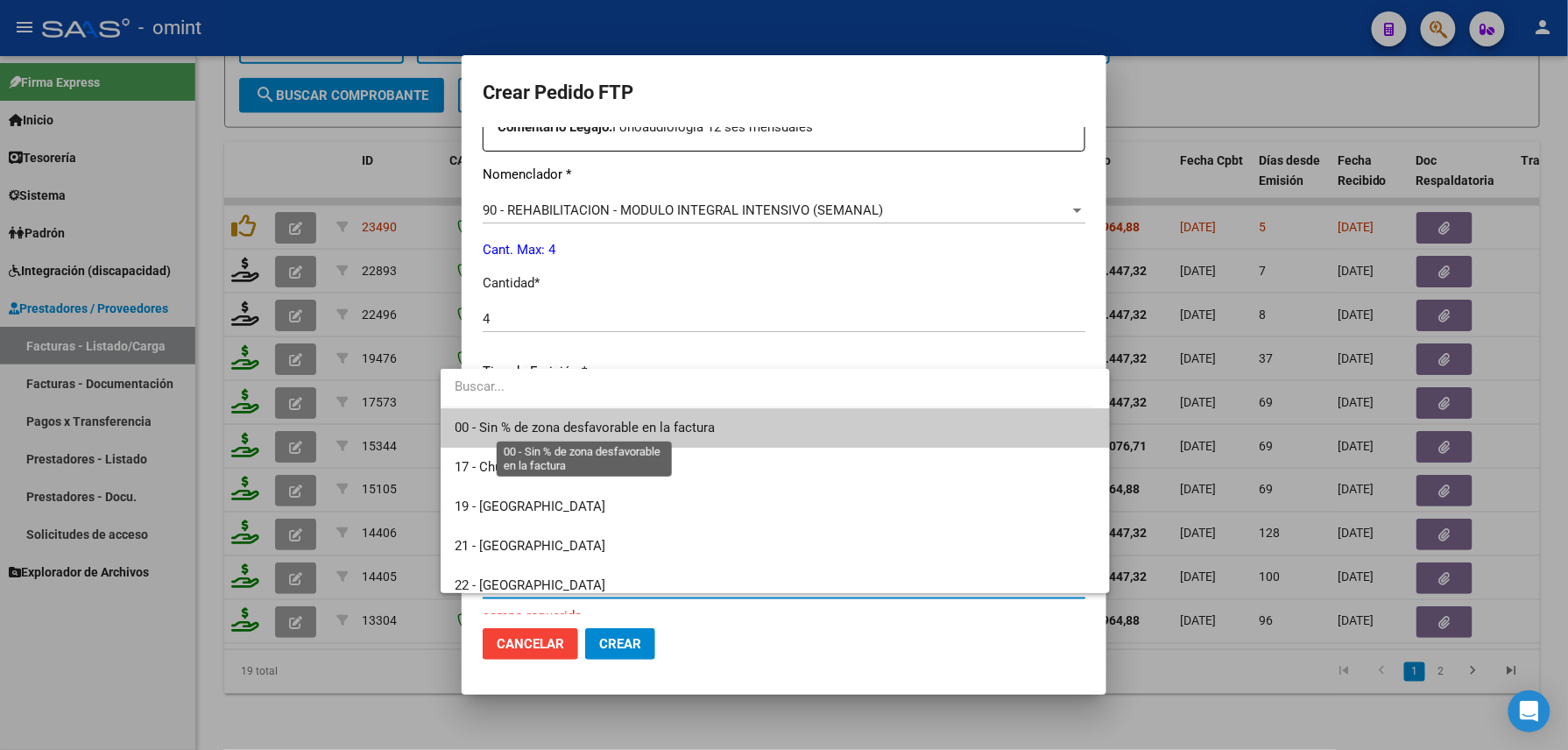
click at [539, 422] on span "00 - Sin % de zona desfavorable en la factura" at bounding box center [584, 427] width 260 height 16
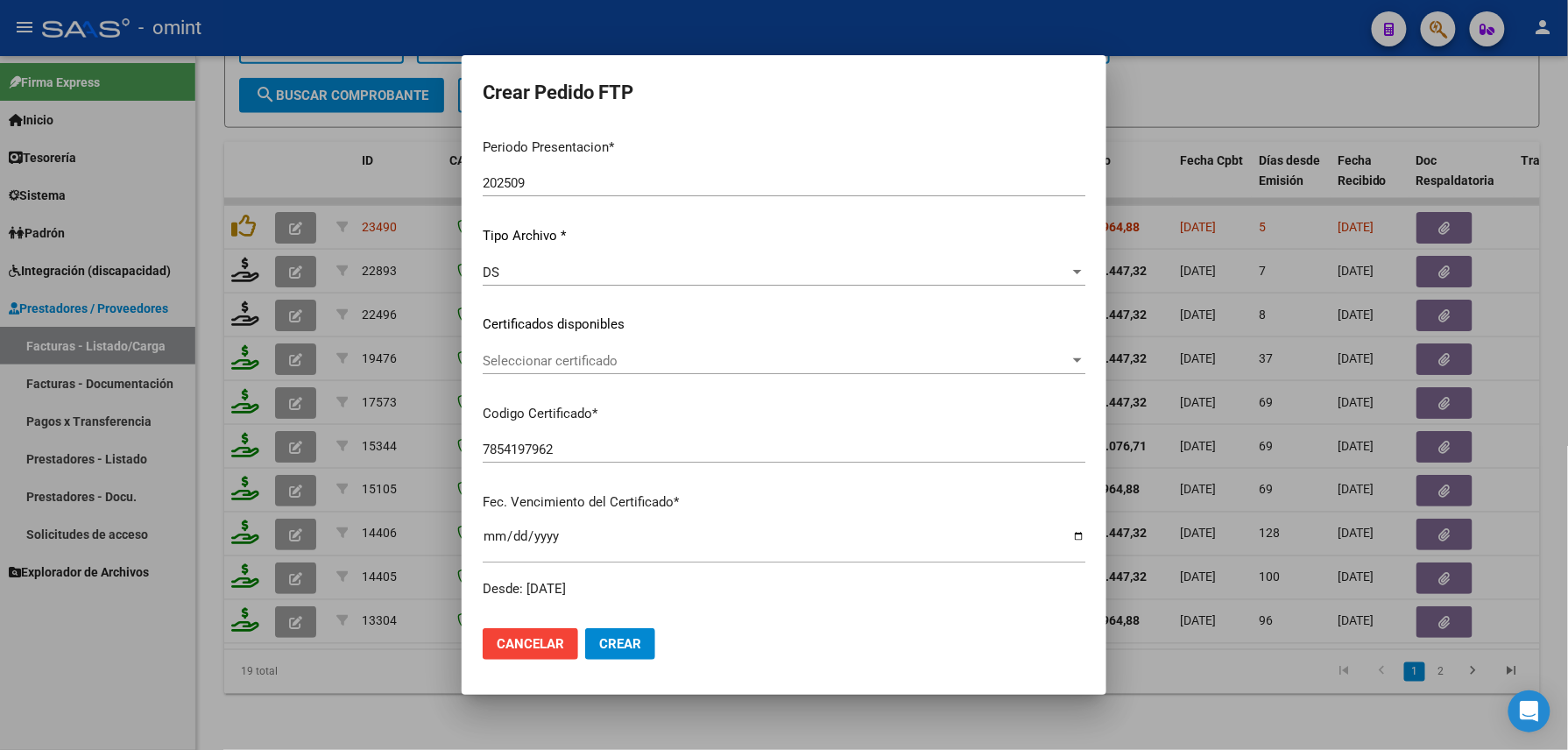
scroll to position [0, 0]
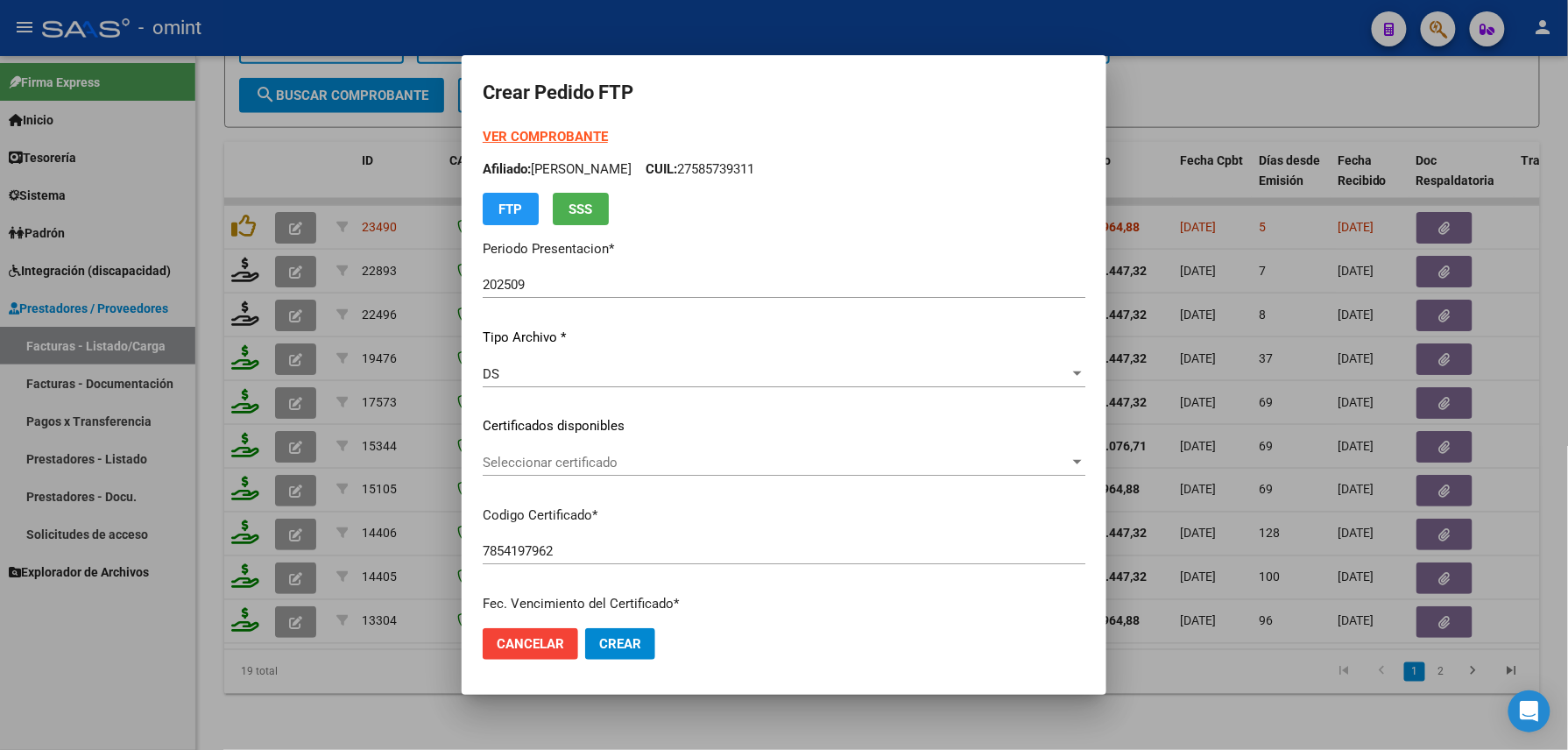
click at [537, 141] on strong "VER COMPROBANTE" at bounding box center [545, 136] width 125 height 16
click at [609, 632] on button "Crear" at bounding box center [620, 644] width 70 height 32
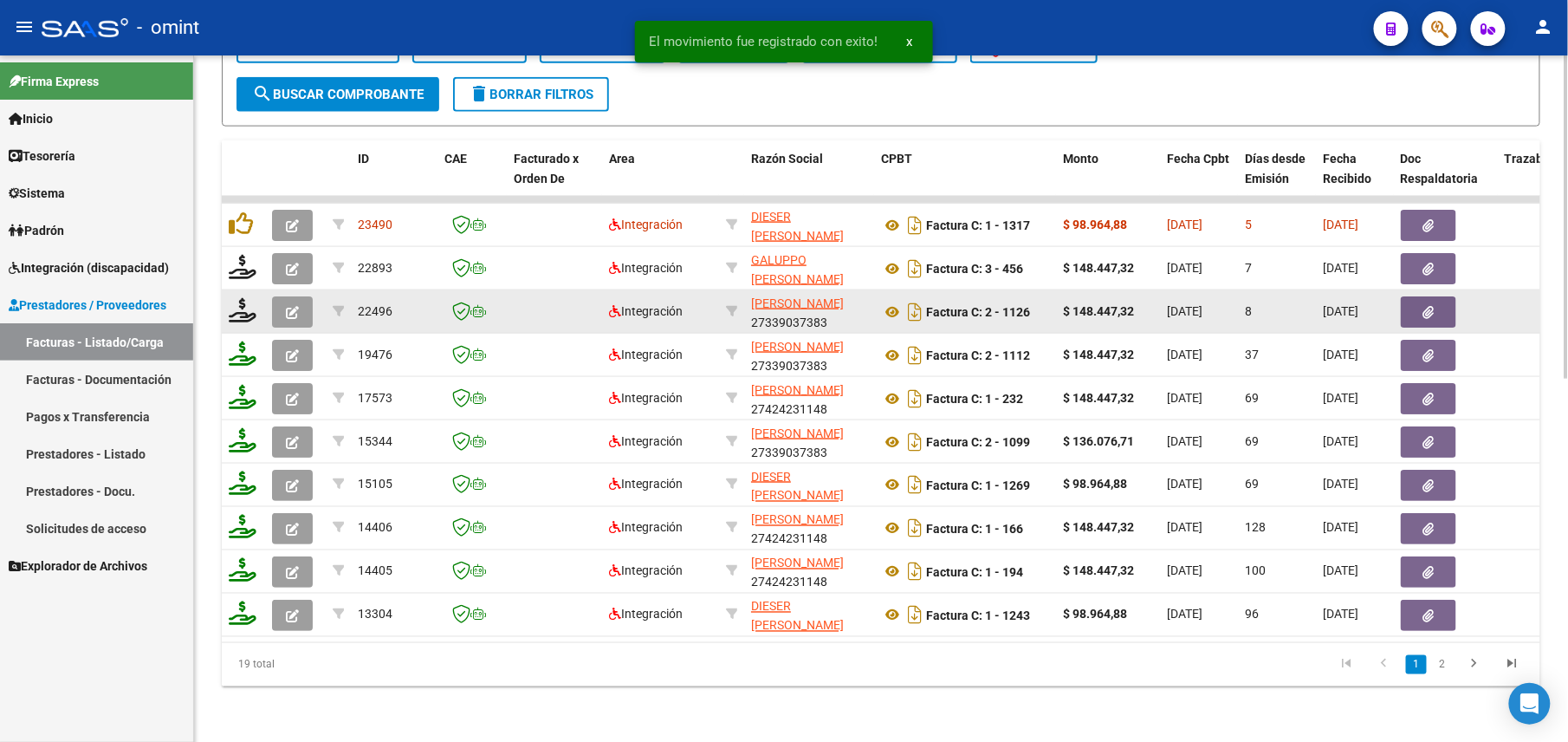
click at [291, 296] on button "button" at bounding box center [293, 312] width 41 height 31
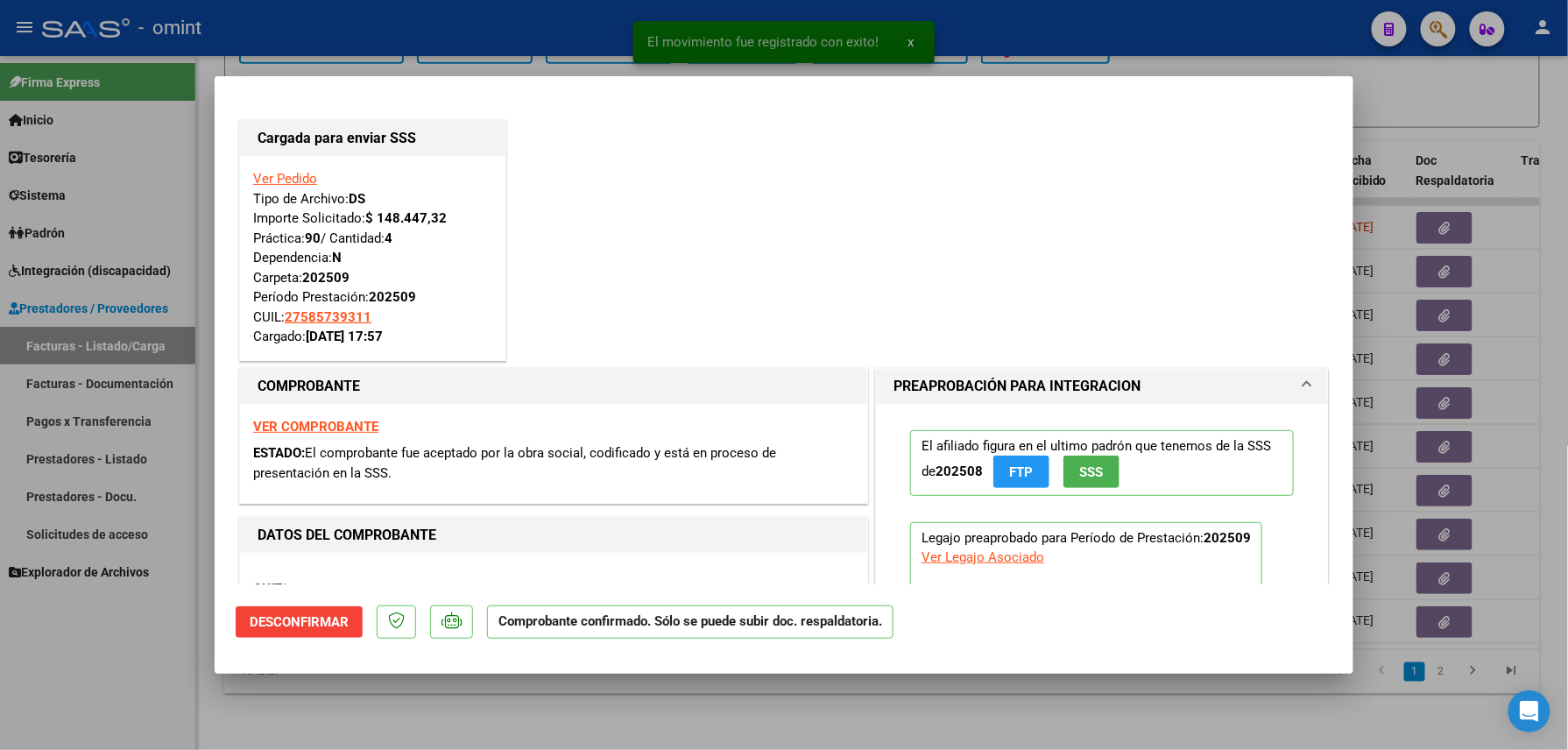
click at [131, 646] on div at bounding box center [784, 375] width 1568 height 750
type input "$ 0,00"
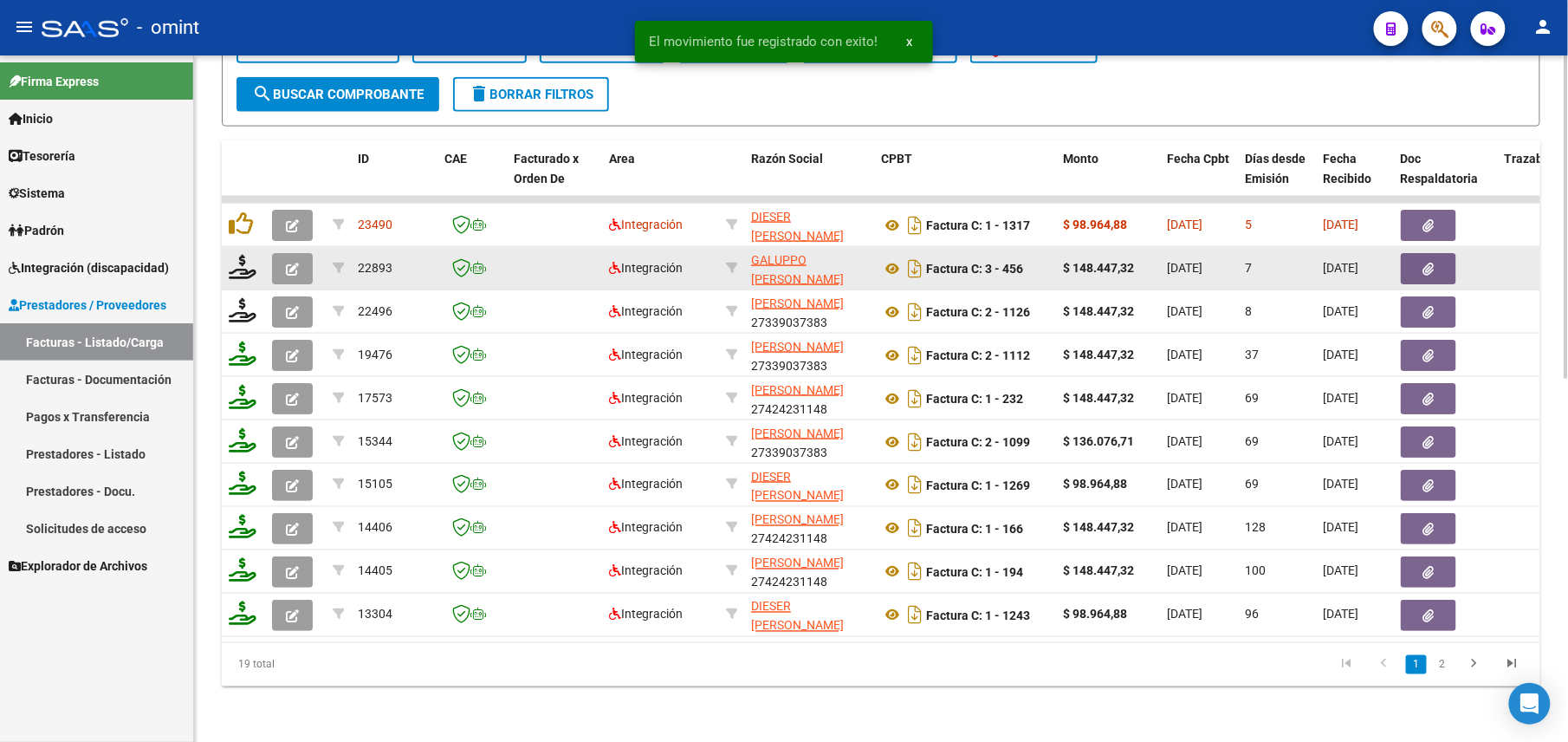
click at [291, 262] on icon "button" at bounding box center [293, 269] width 13 height 13
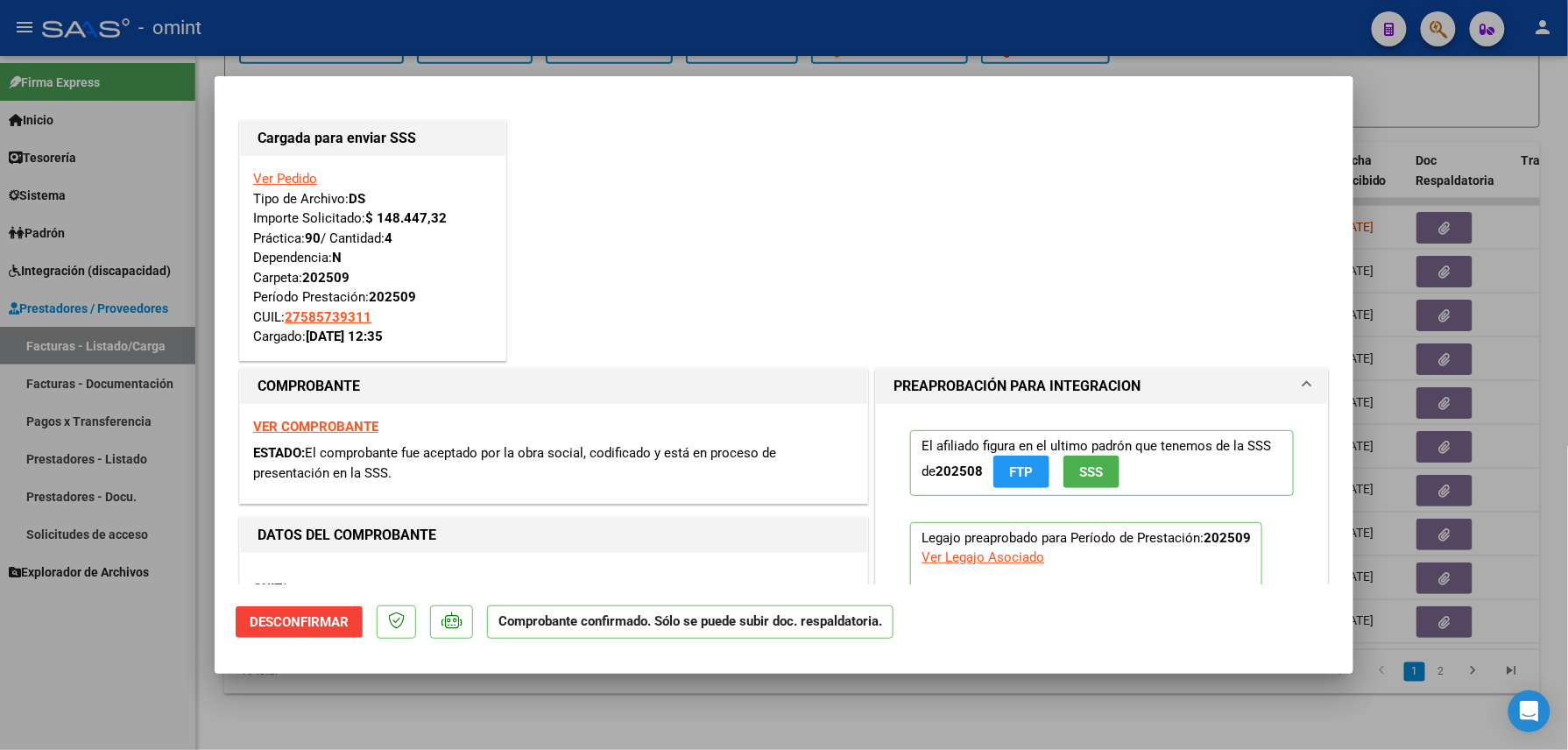
click at [100, 684] on div at bounding box center [784, 375] width 1568 height 750
type input "$ 0,00"
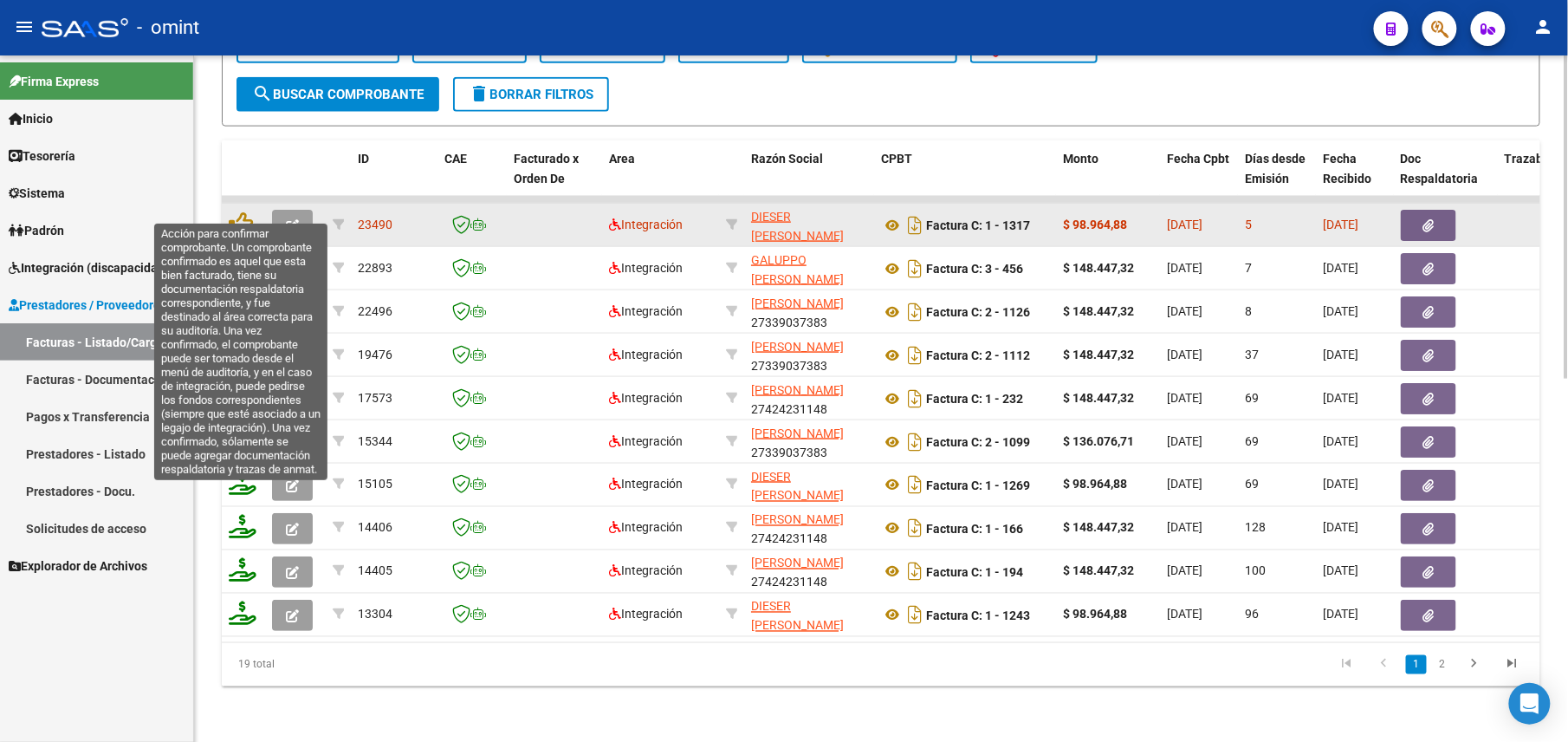
click at [291, 220] on icon "button" at bounding box center [293, 226] width 13 height 13
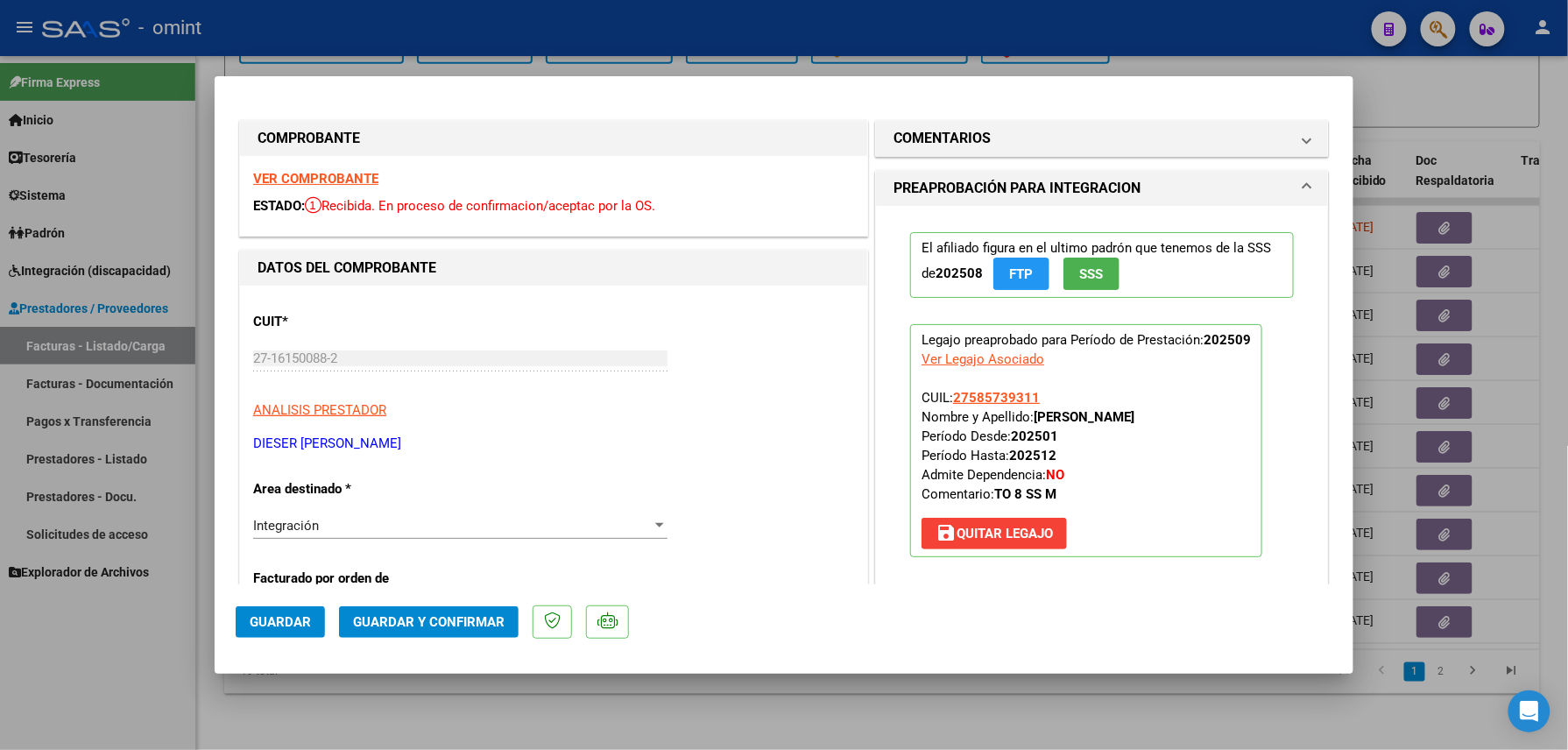
click at [343, 177] on strong "VER COMPROBANTE" at bounding box center [315, 178] width 125 height 16
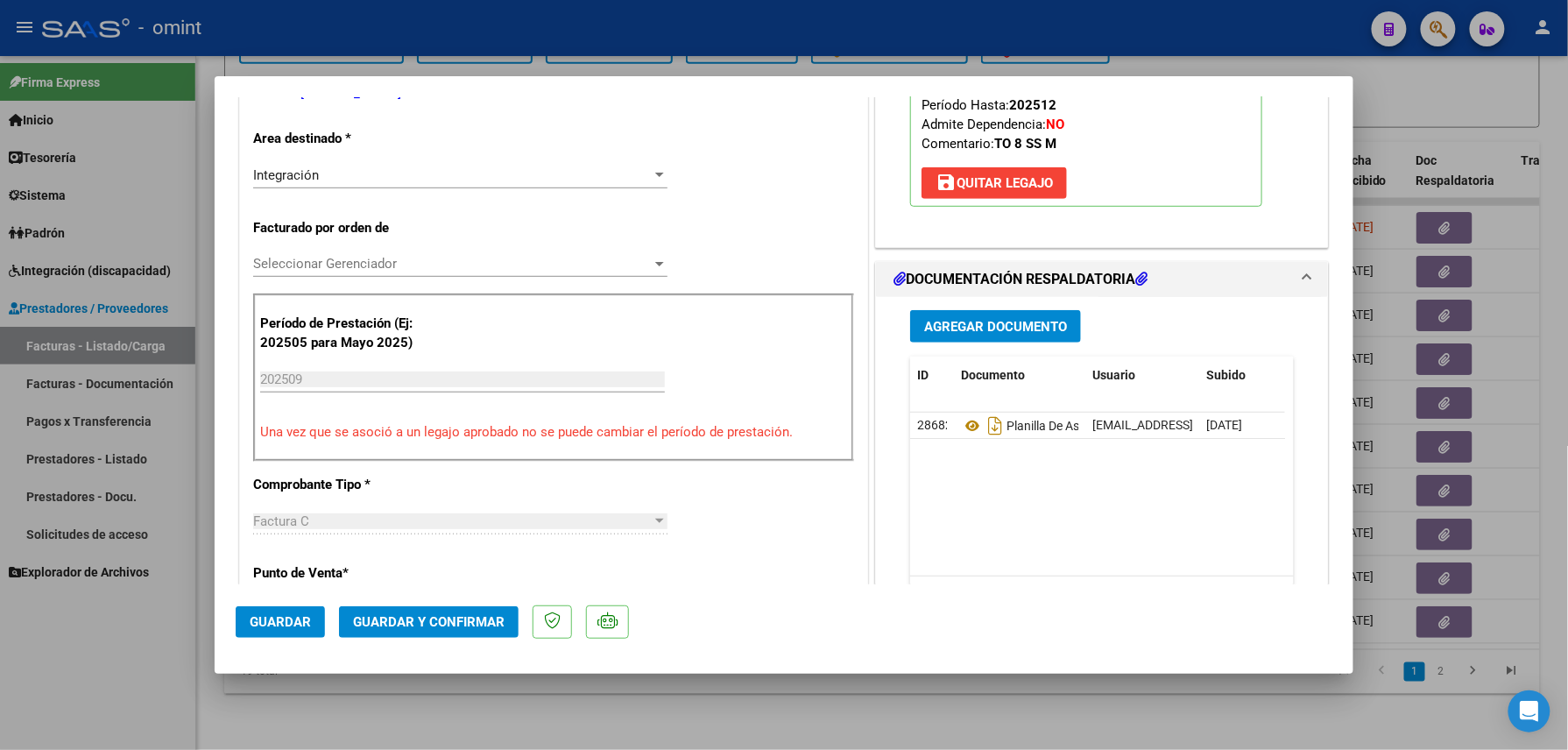
click at [442, 628] on span "Guardar y Confirmar" at bounding box center [428, 621] width 151 height 16
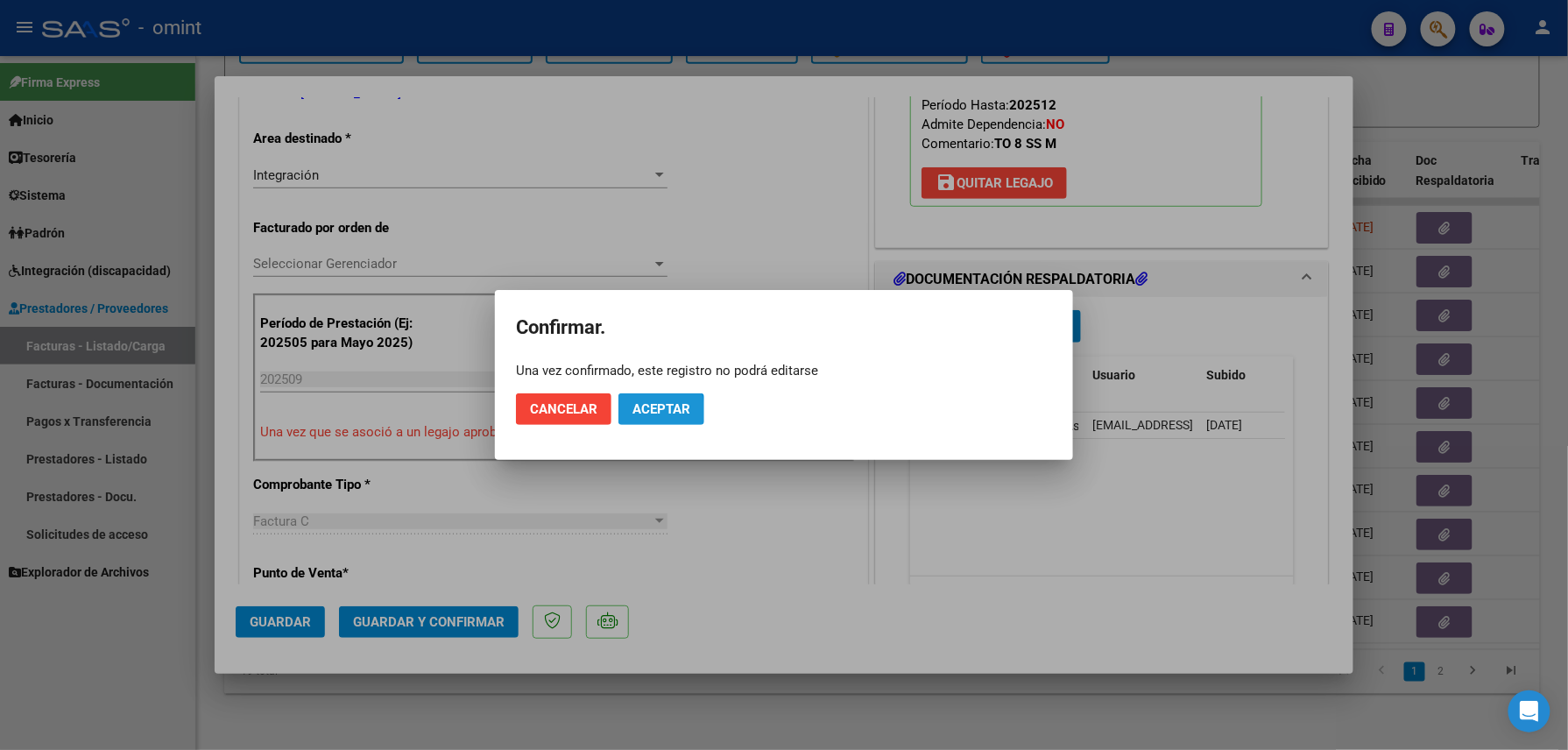
click at [651, 410] on span "Aceptar" at bounding box center [662, 409] width 58 height 16
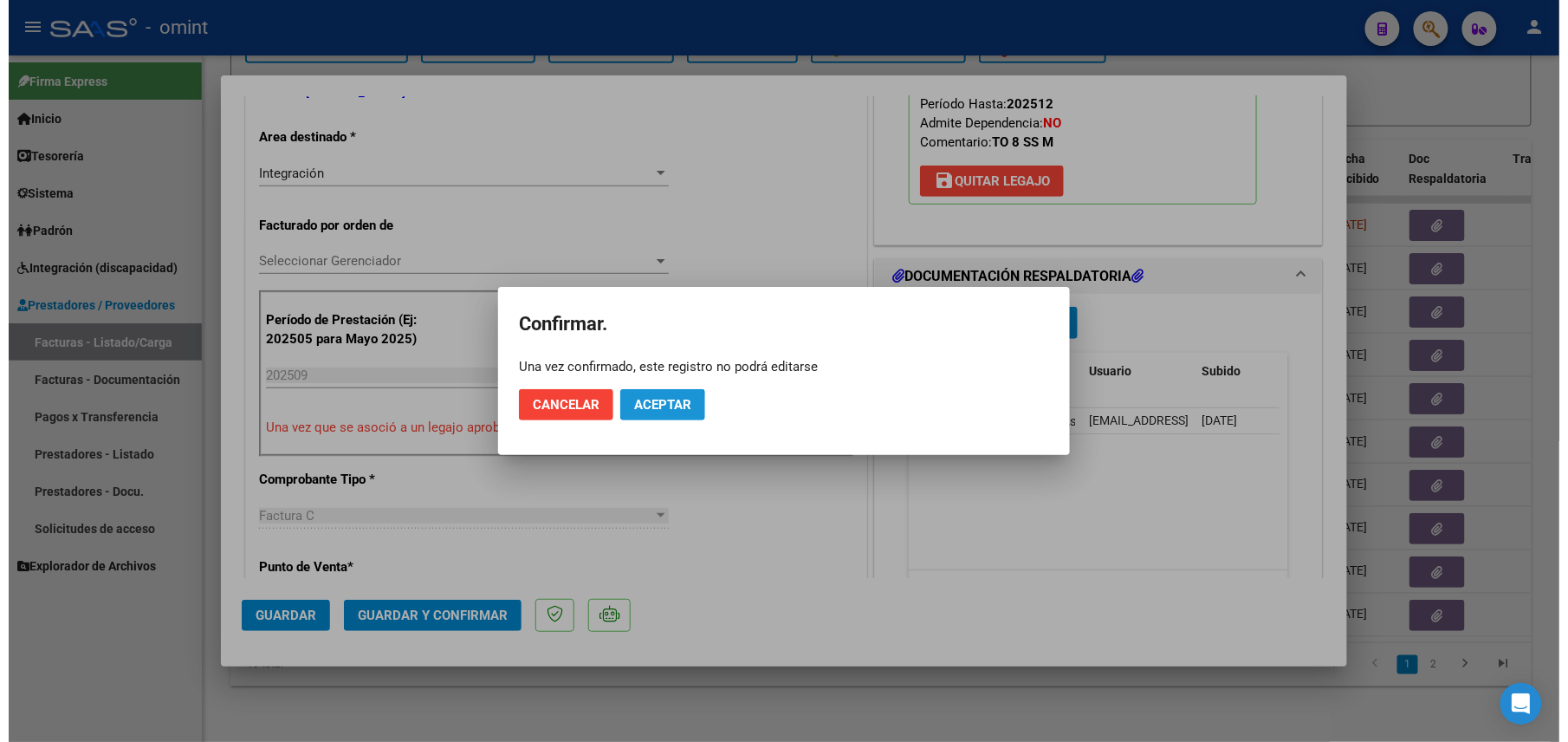
scroll to position [345, 0]
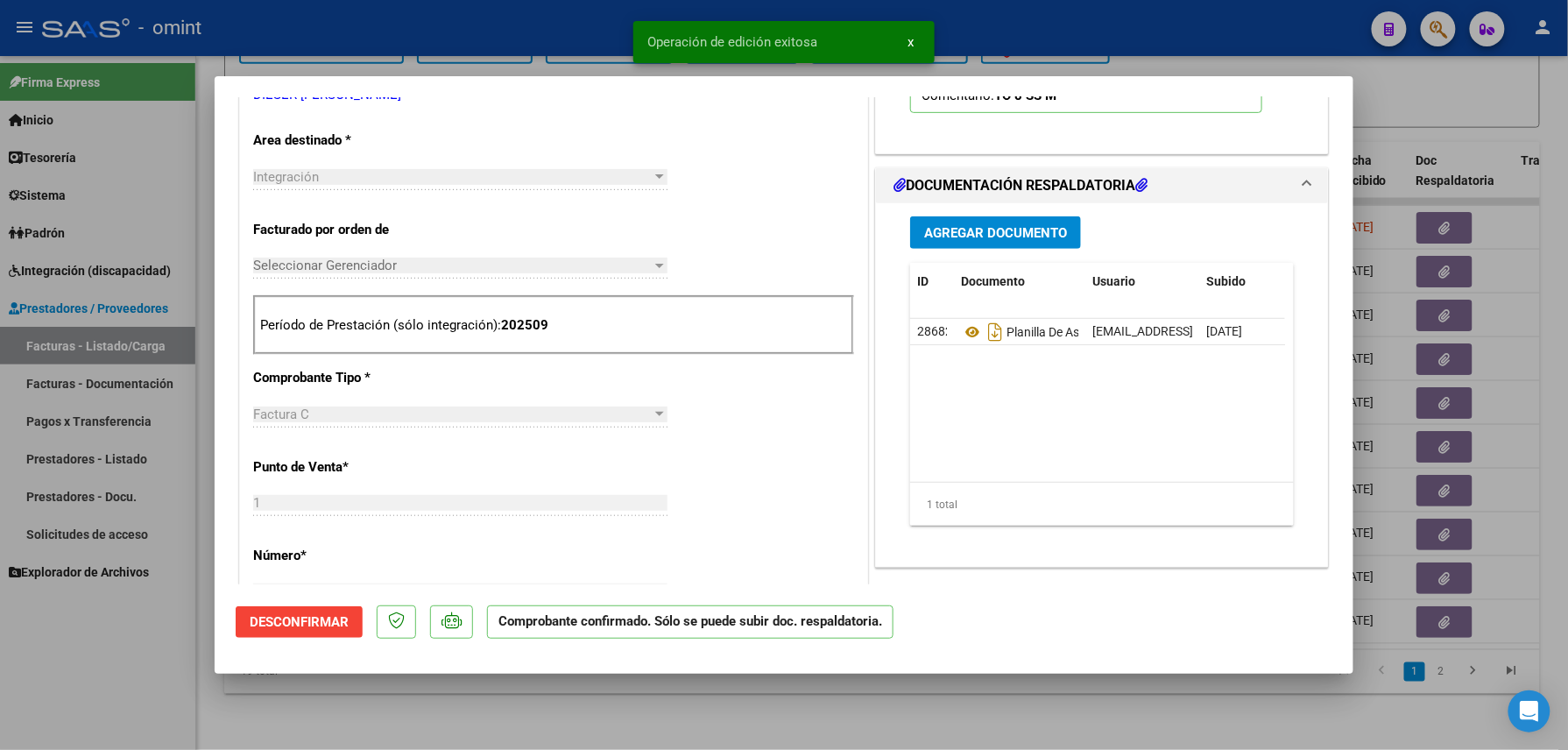
click at [177, 671] on div at bounding box center [784, 375] width 1568 height 750
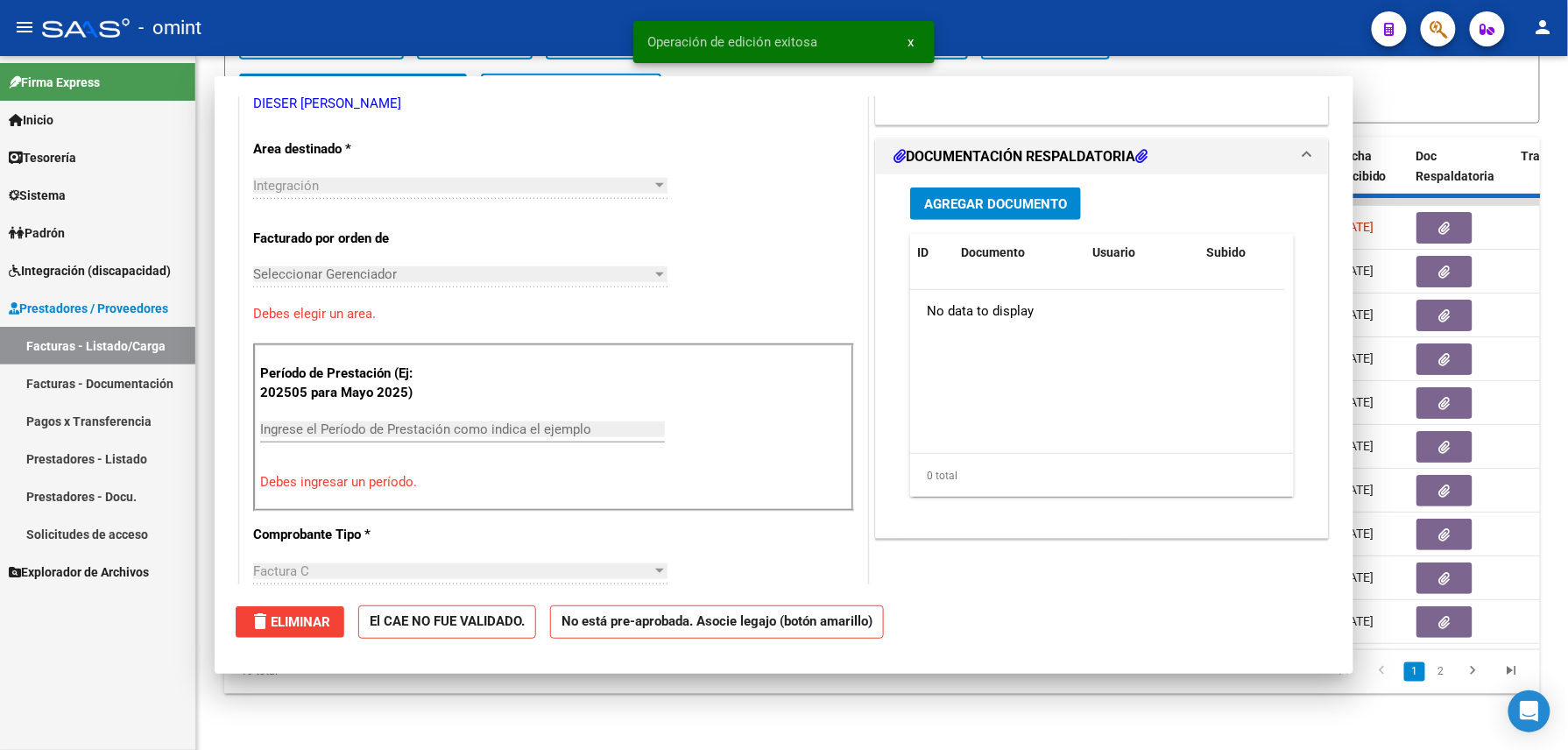
scroll to position [0, 0]
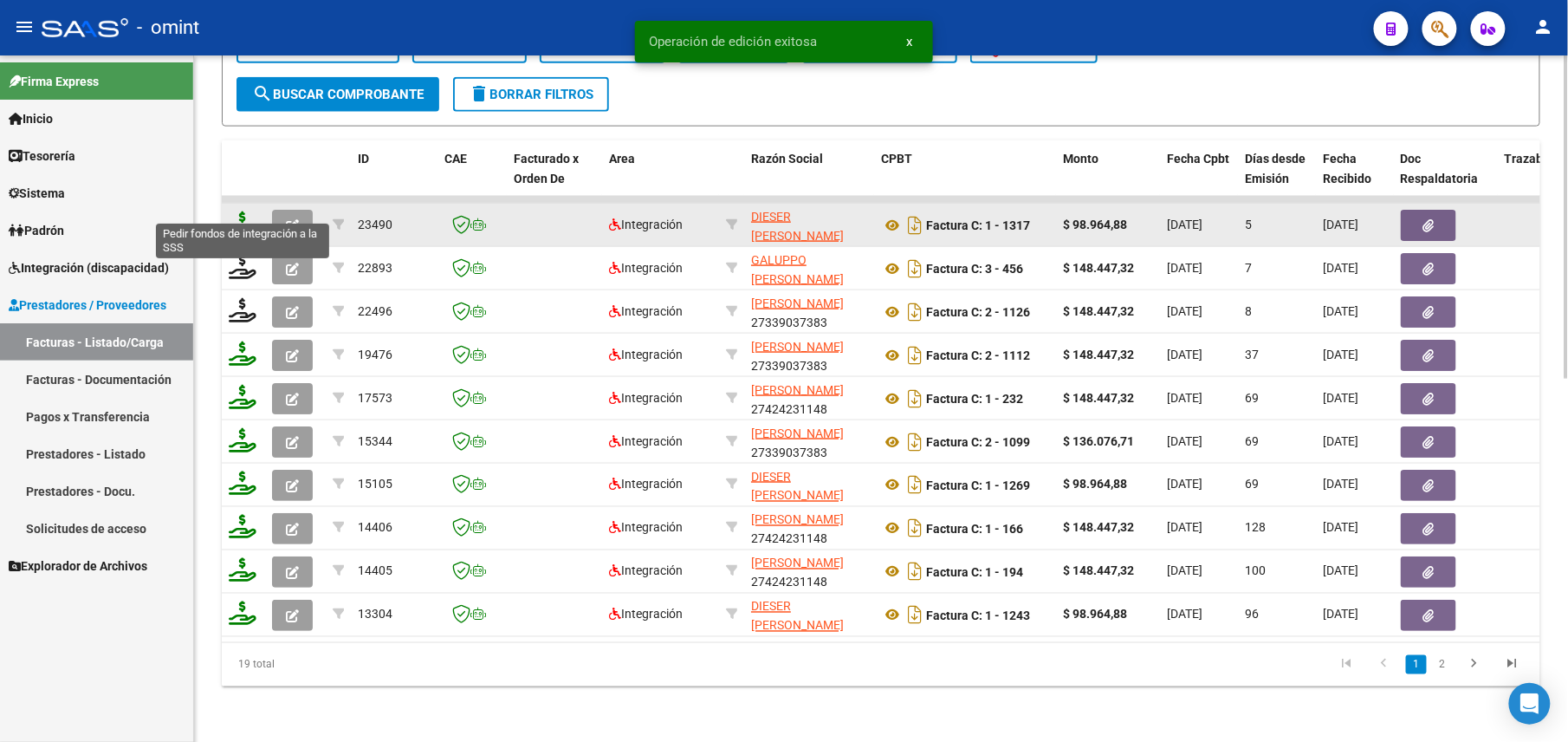
click at [244, 211] on icon at bounding box center [243, 223] width 28 height 24
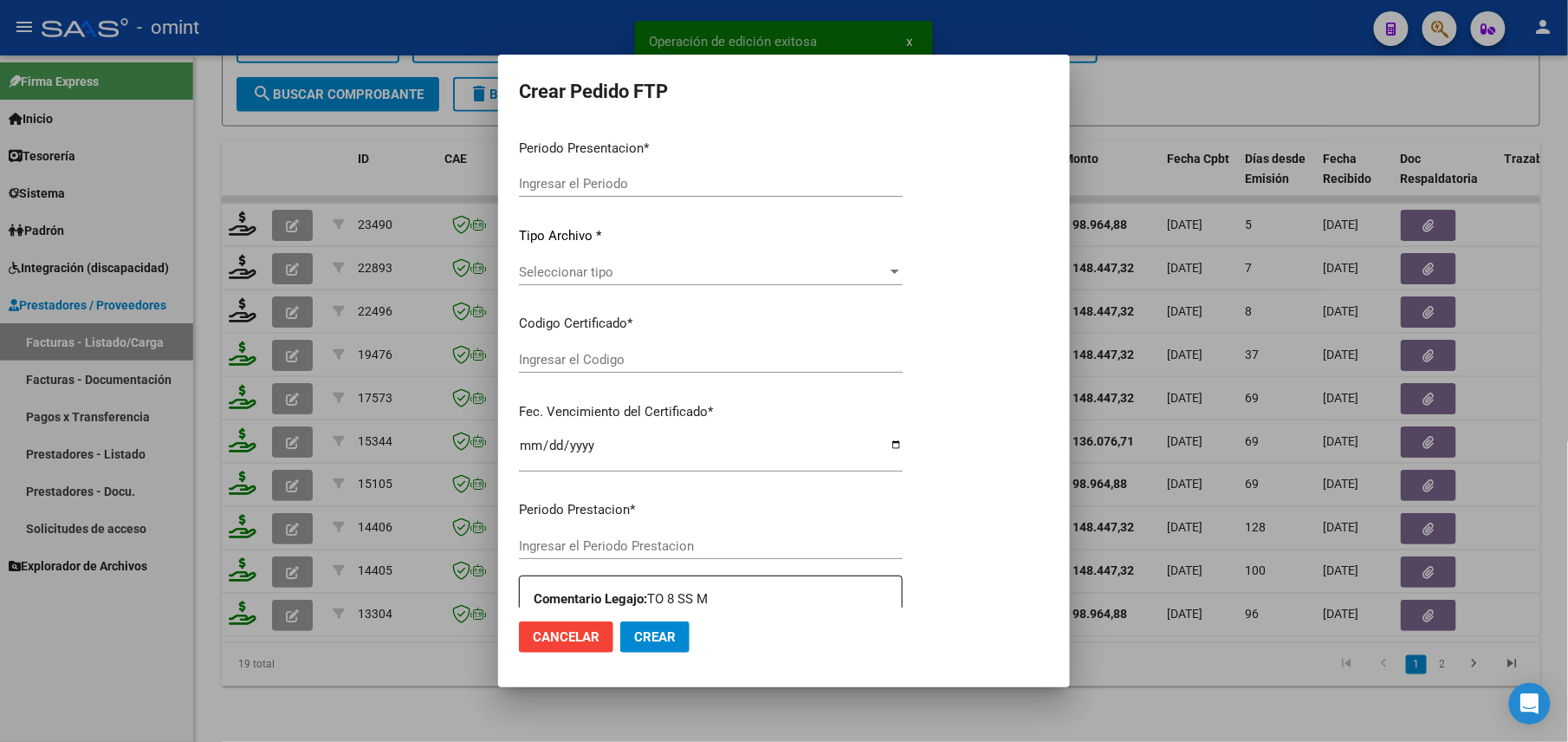
type input "202509"
type input "$ 98.964,88"
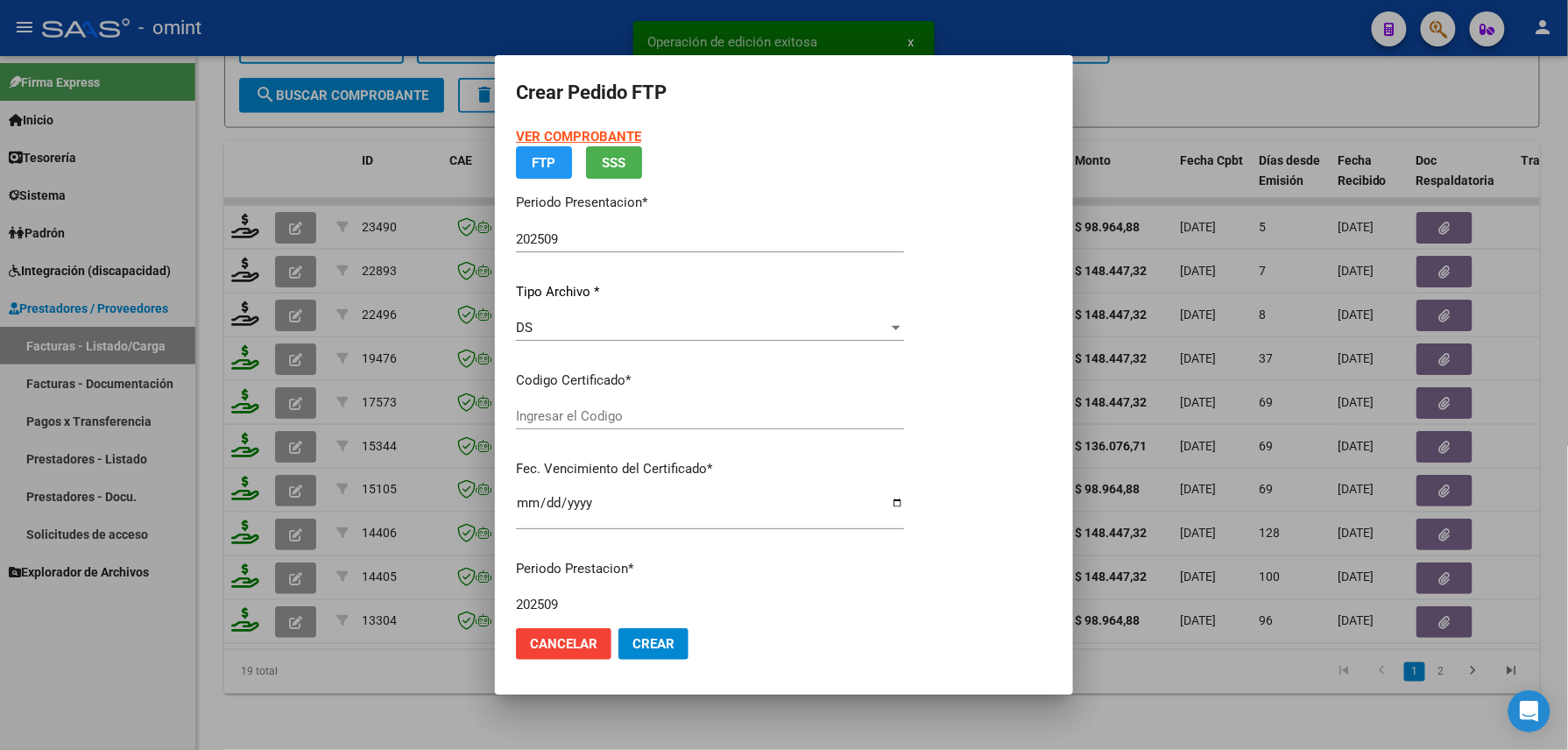
type input "7854197962"
type input "2024-11-30"
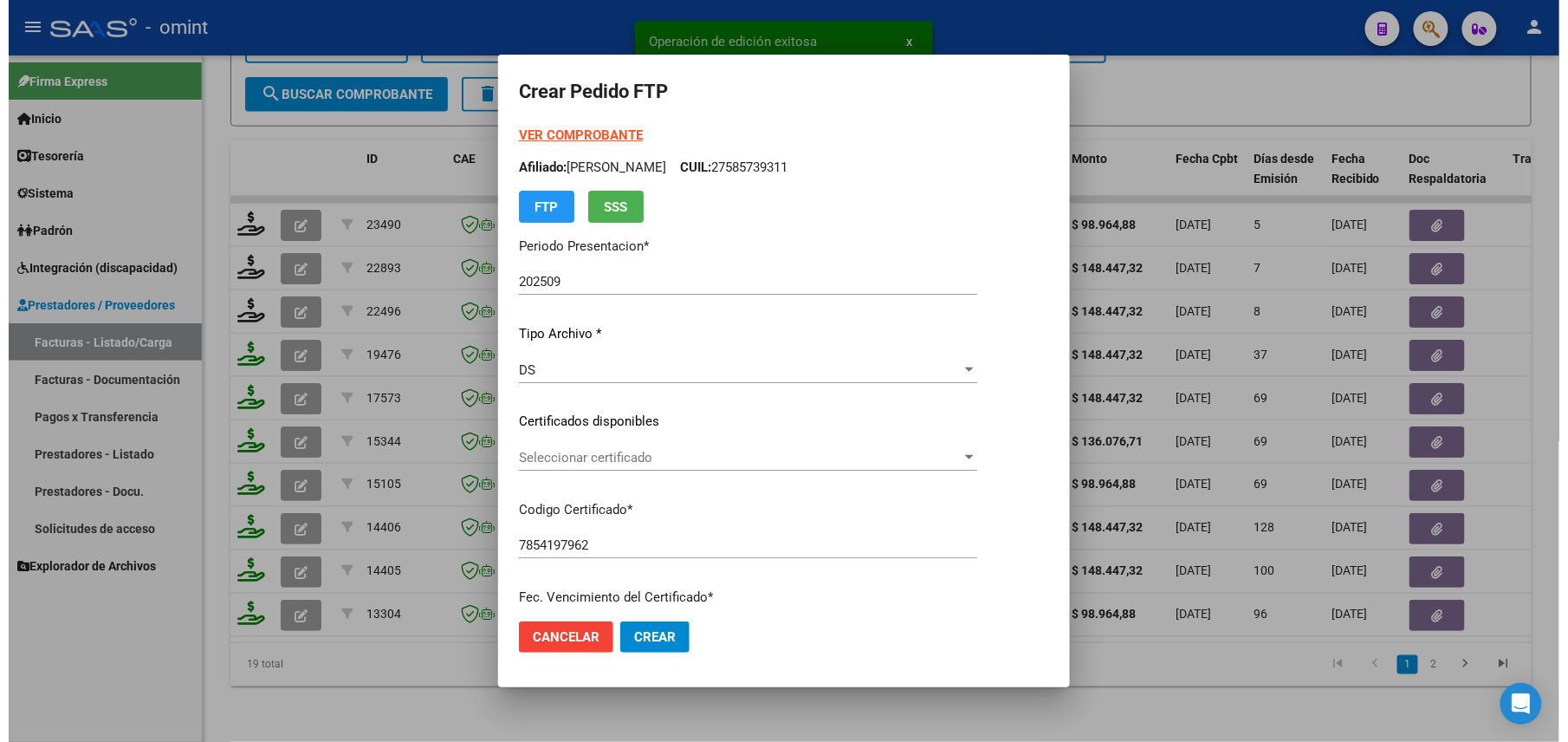
scroll to position [508, 0]
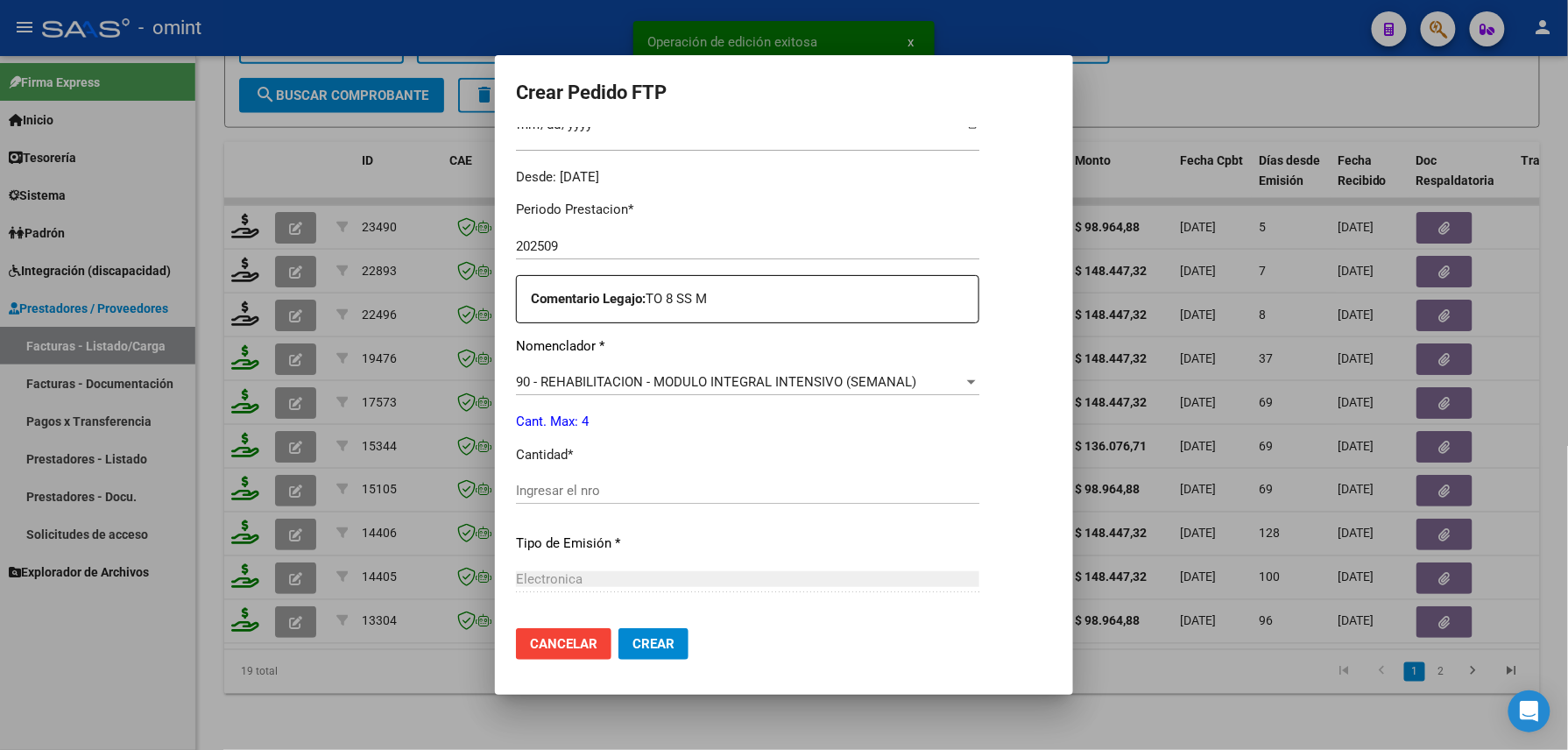
click at [599, 480] on div "Ingresar el nro" at bounding box center [748, 491] width 464 height 26
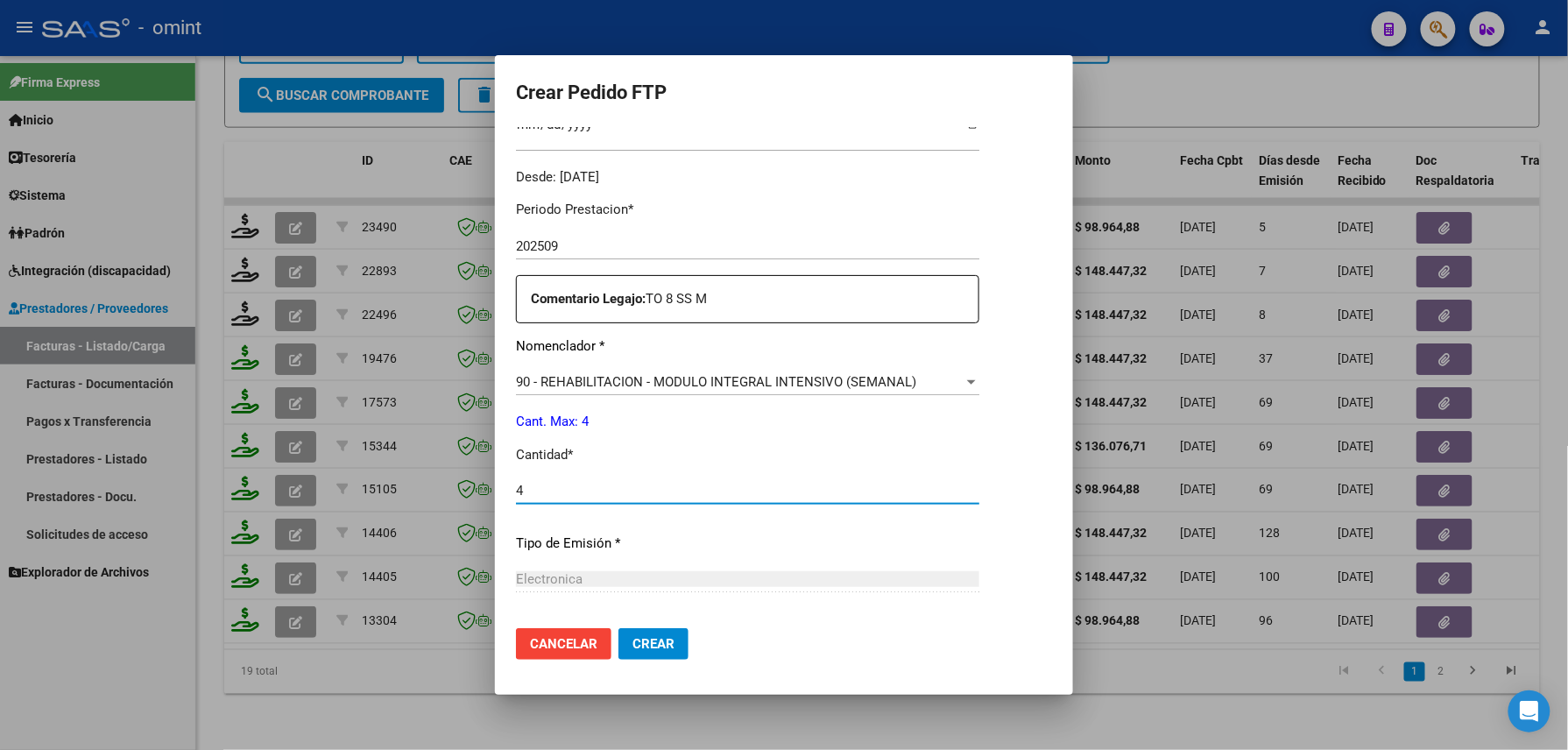
type input "4"
click at [657, 642] on span "Crear" at bounding box center [653, 644] width 42 height 16
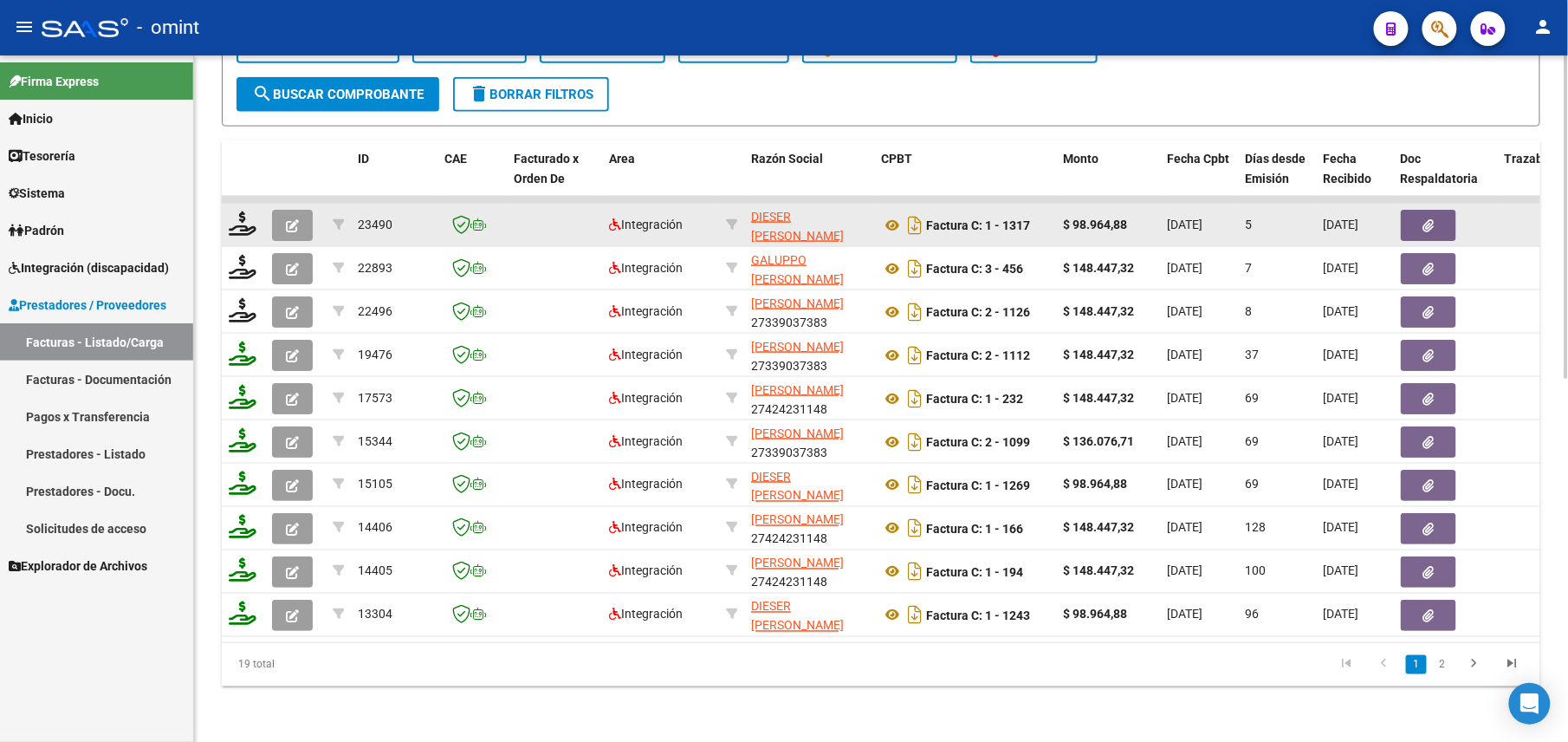
scroll to position [423, 0]
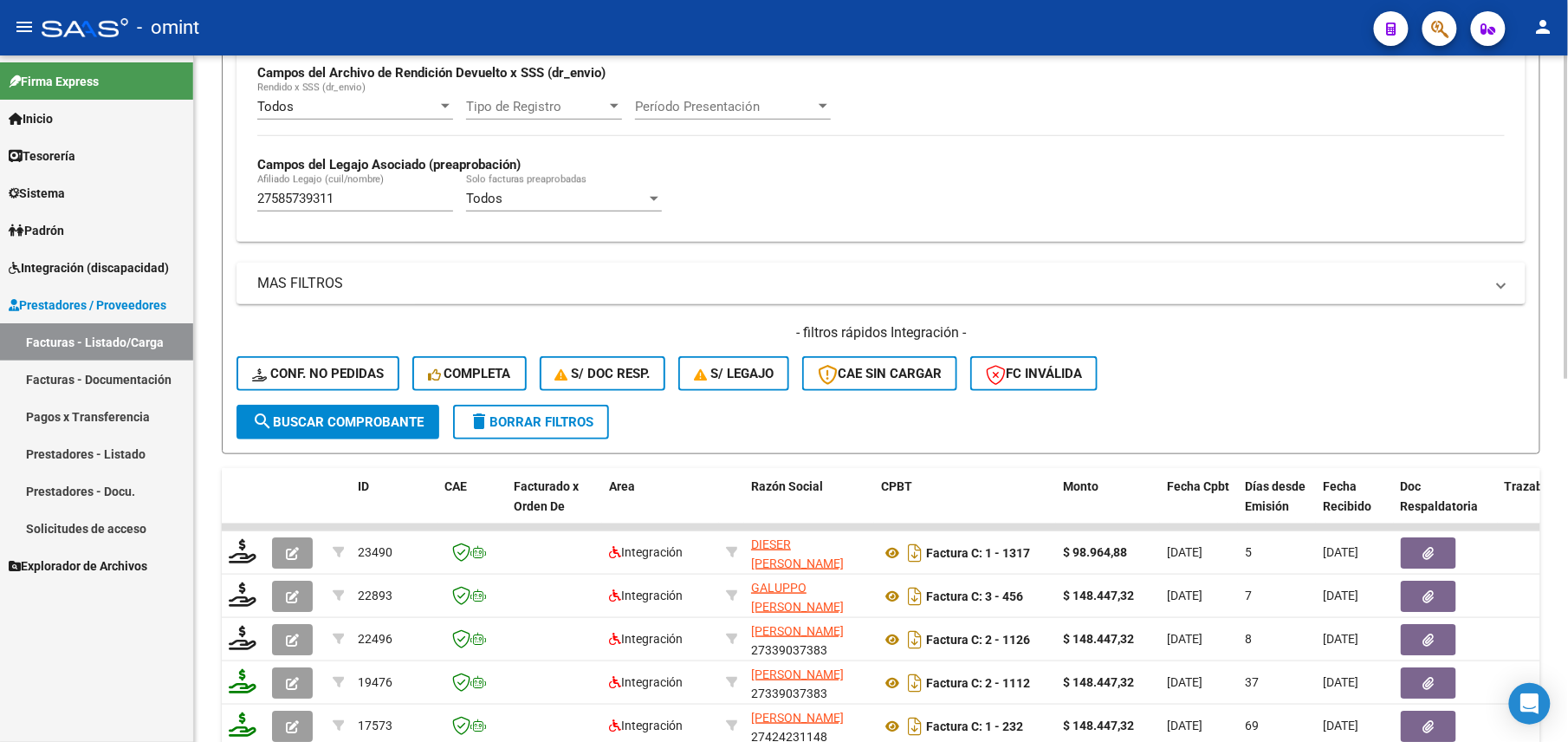
click at [305, 195] on input "27585739311" at bounding box center [355, 198] width 196 height 16
paste input "0568149972"
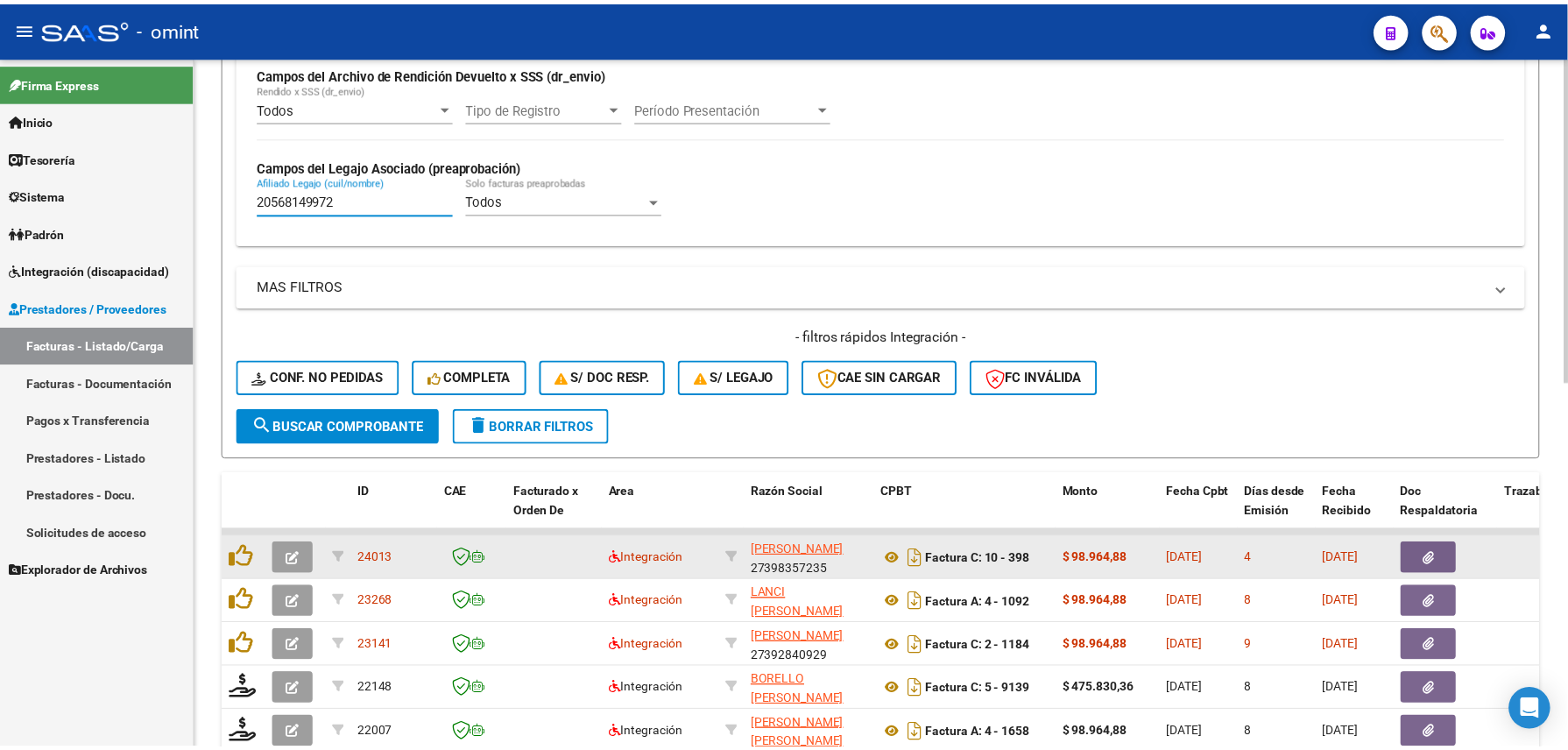
scroll to position [660, 0]
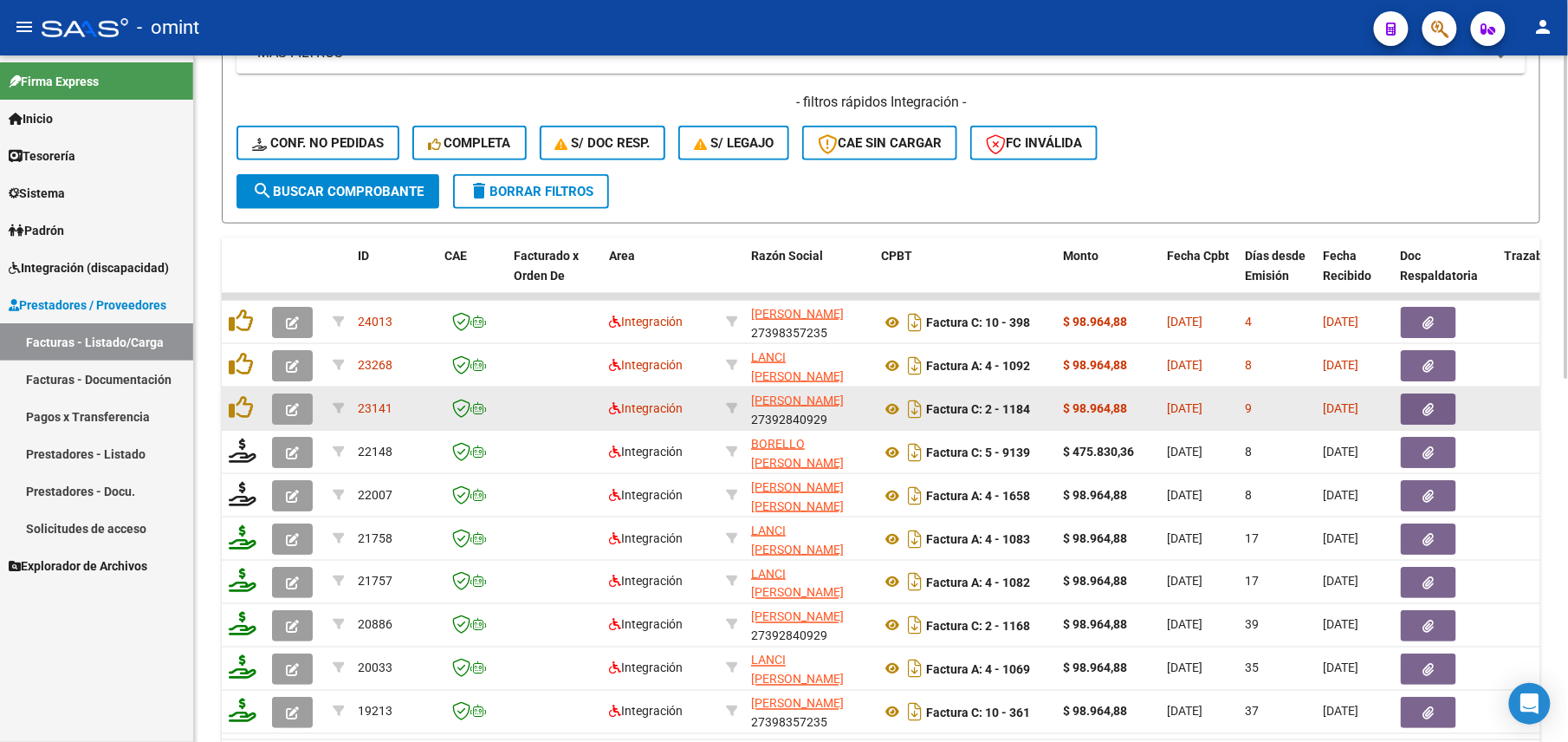
type input "20568149972"
click at [295, 406] on icon "button" at bounding box center [293, 410] width 13 height 13
click at [281, 409] on button "button" at bounding box center [293, 409] width 41 height 31
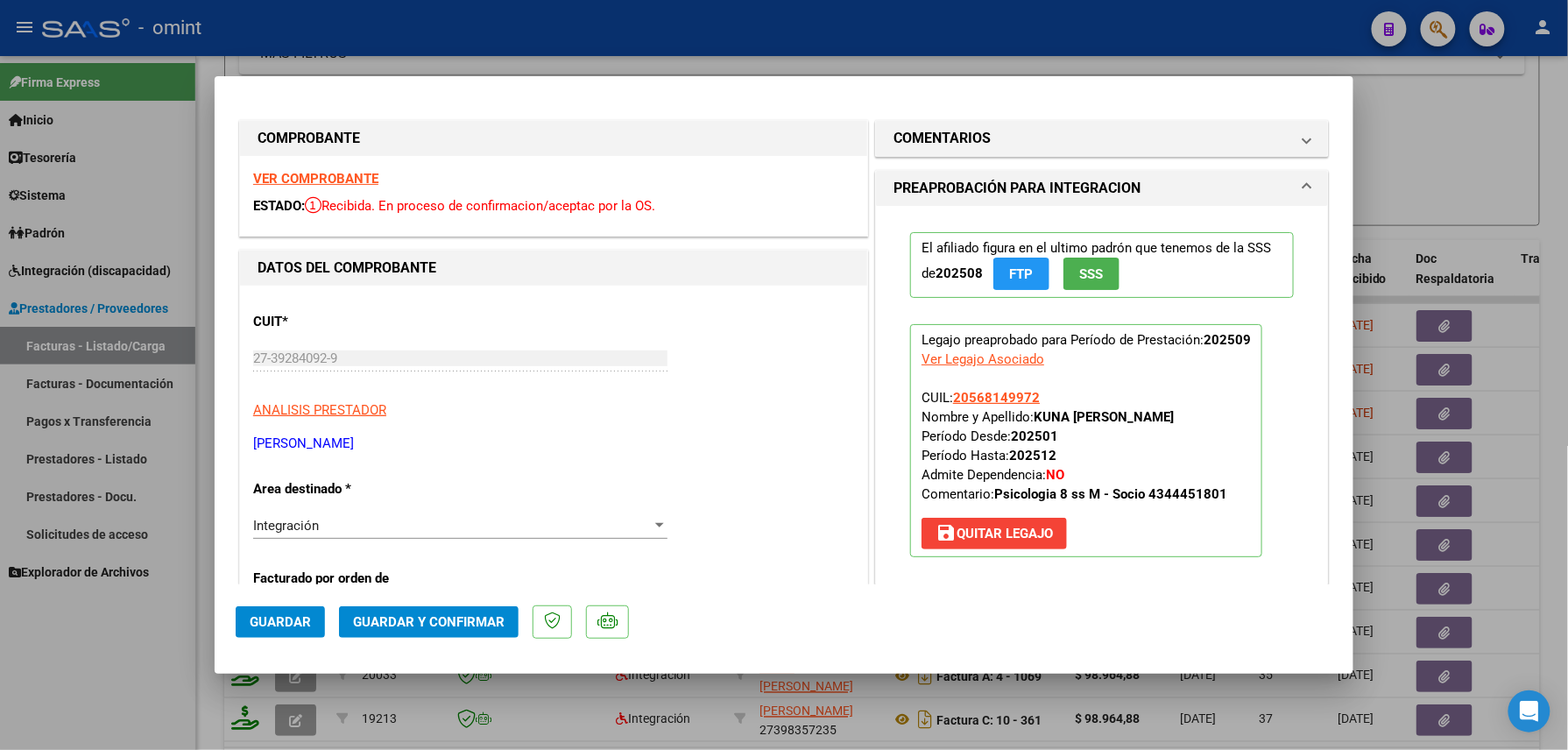
click at [336, 184] on strong "VER COMPROBANTE" at bounding box center [315, 178] width 125 height 16
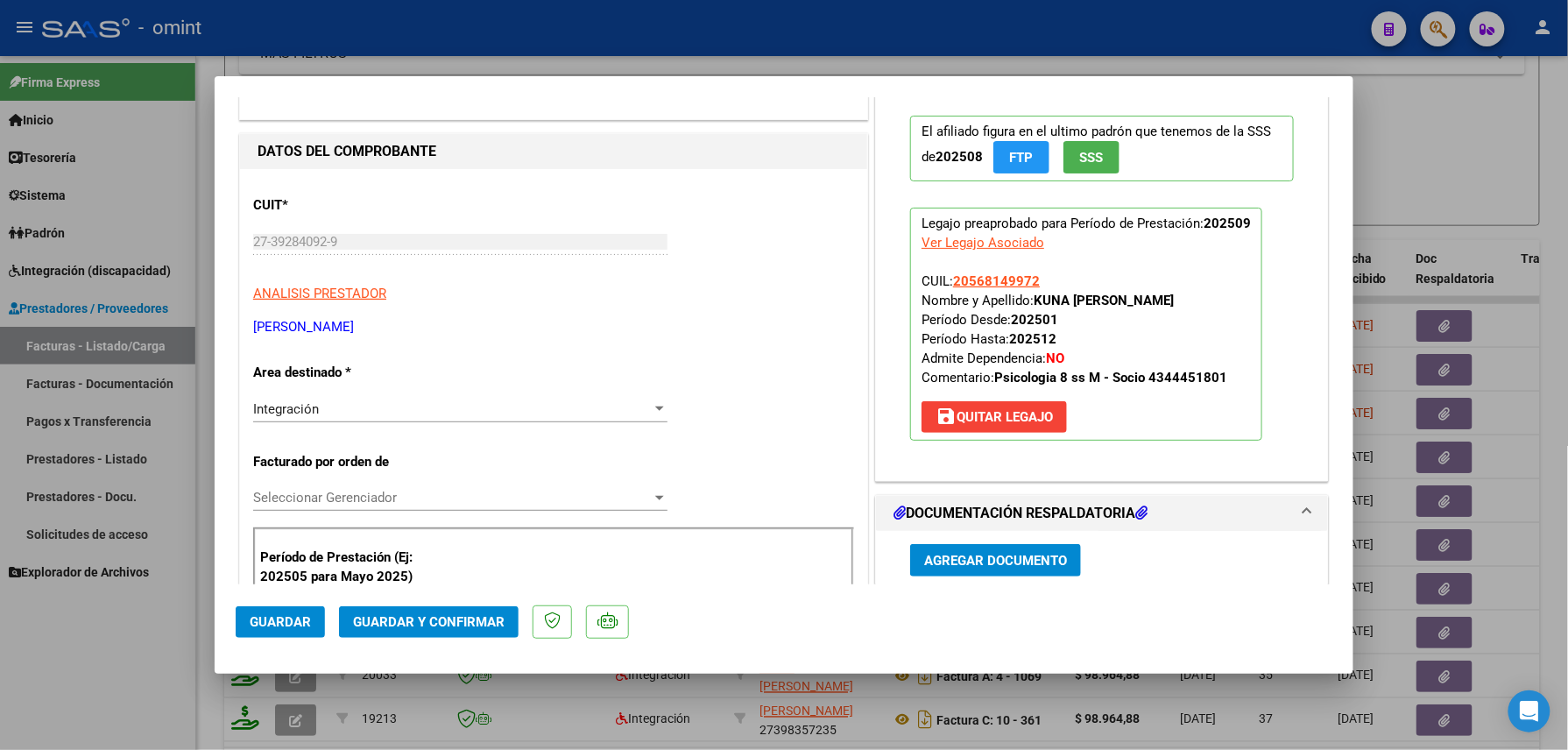
scroll to position [351, 0]
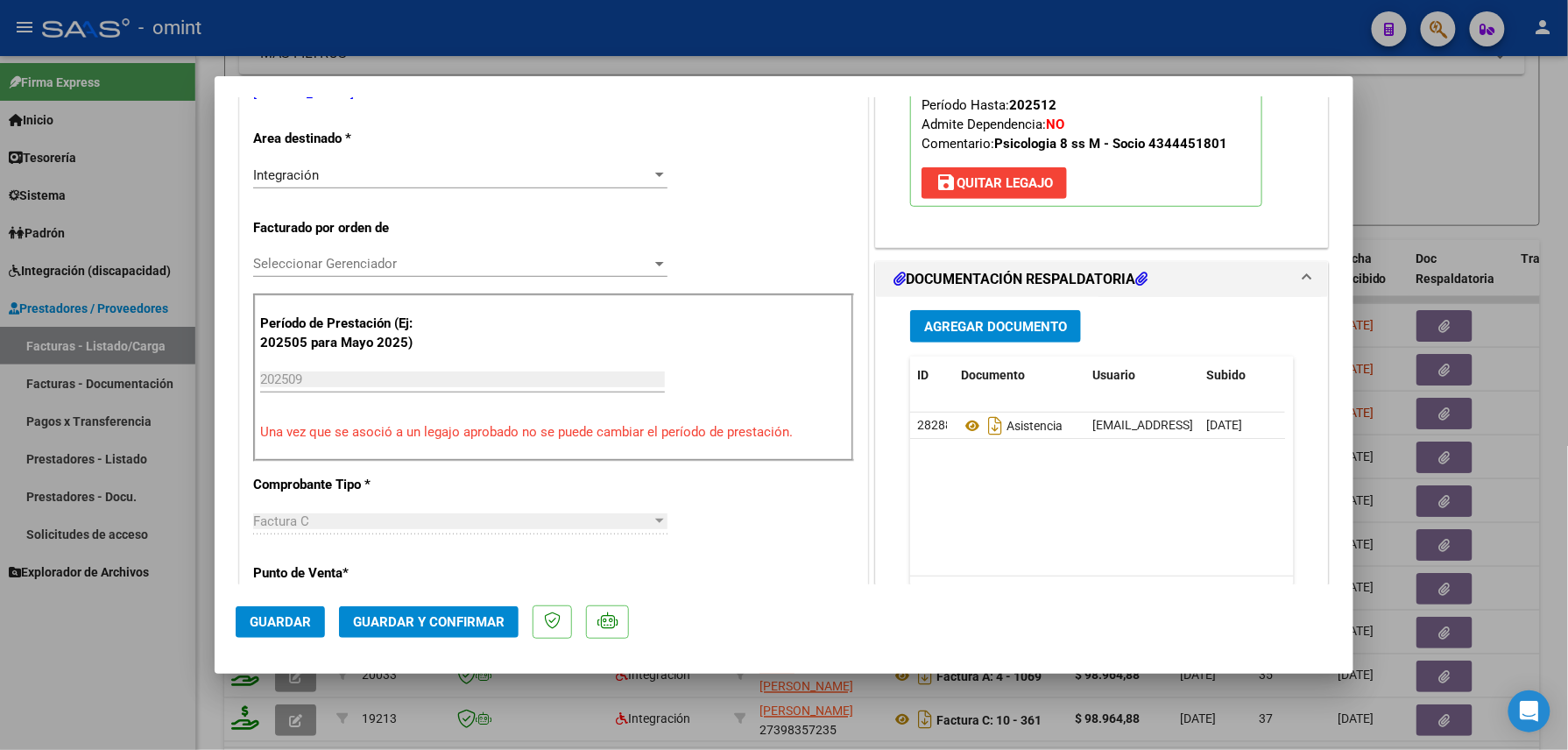
click at [407, 607] on button "Guardar y Confirmar" at bounding box center [428, 622] width 179 height 32
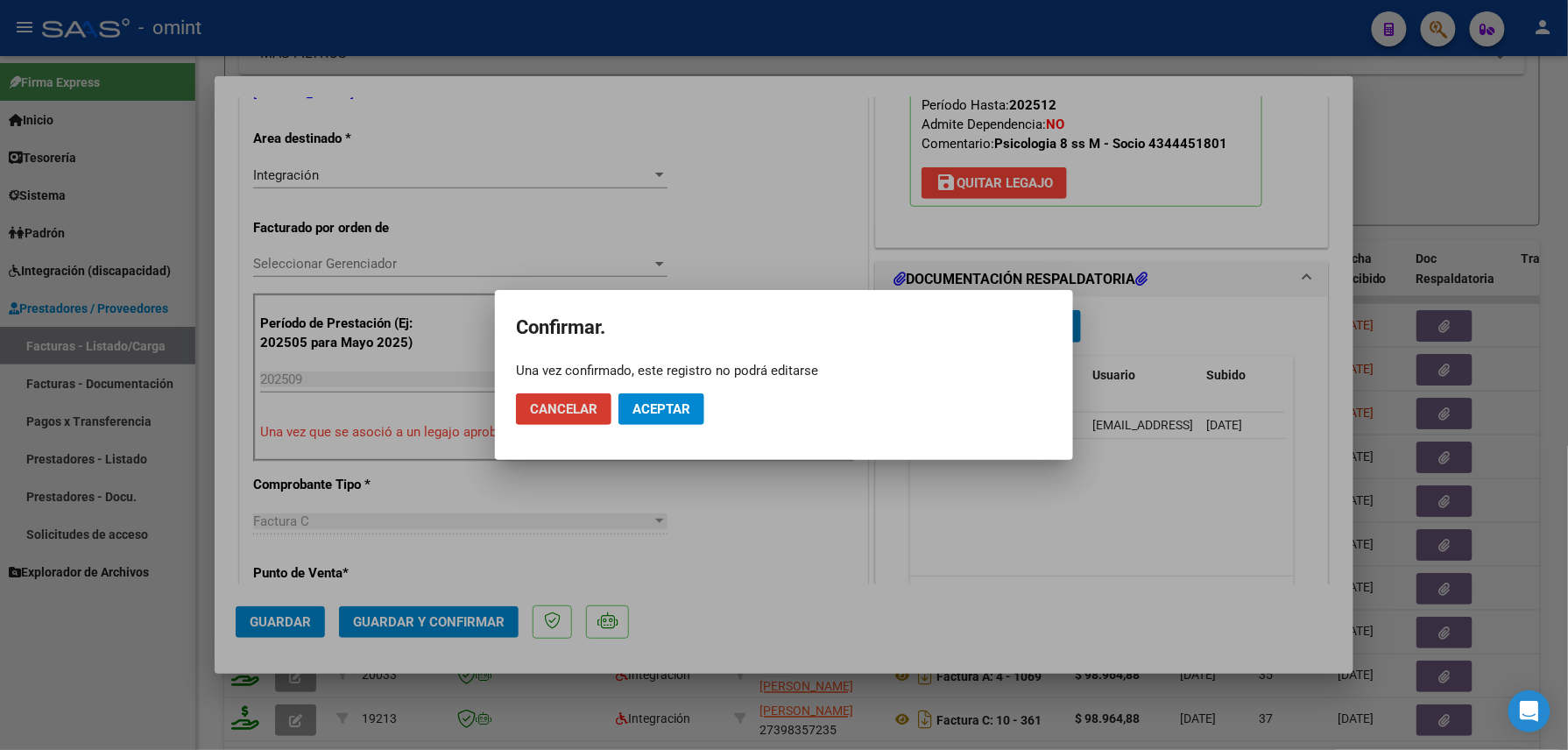
click at [651, 404] on span "Aceptar" at bounding box center [662, 409] width 58 height 16
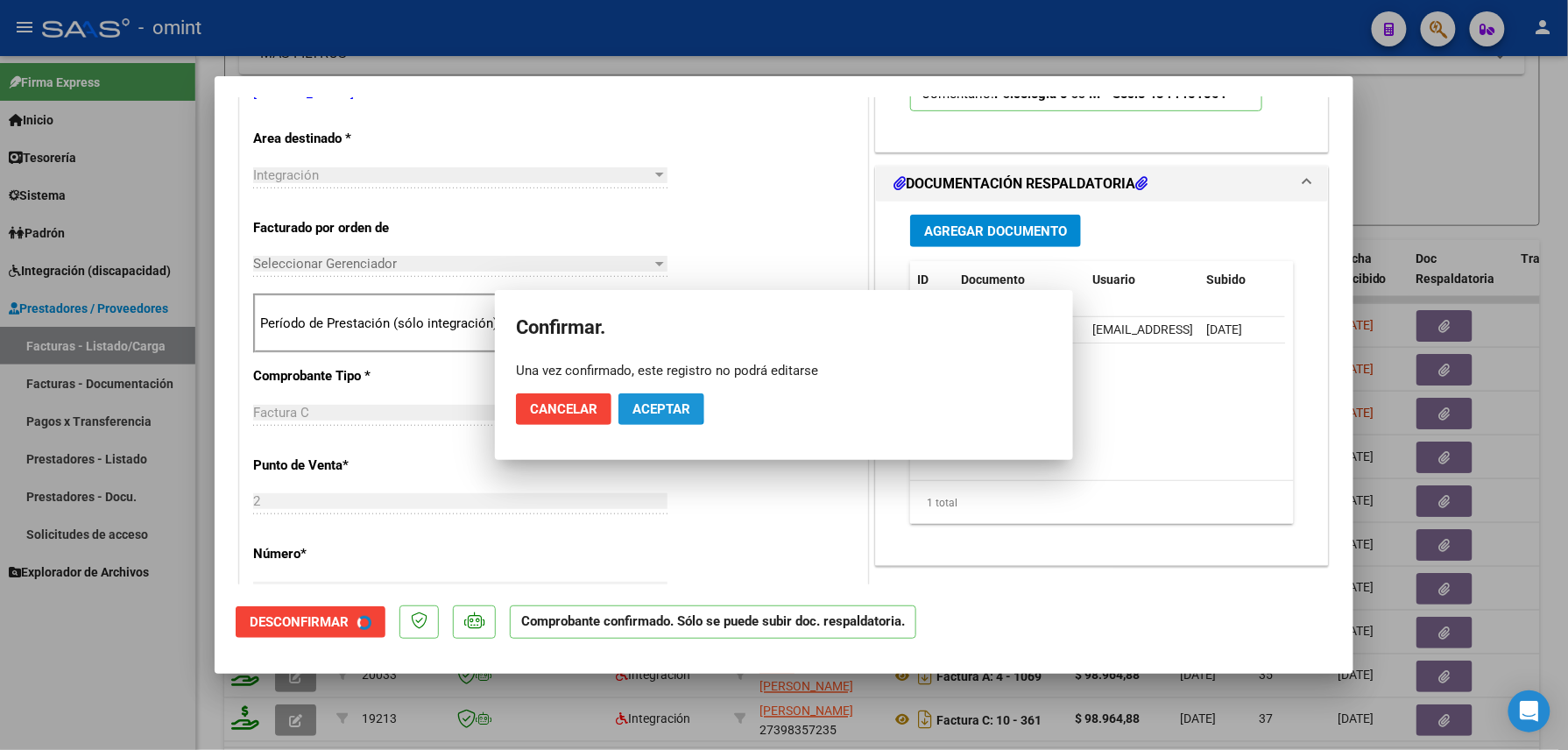
scroll to position [349, 0]
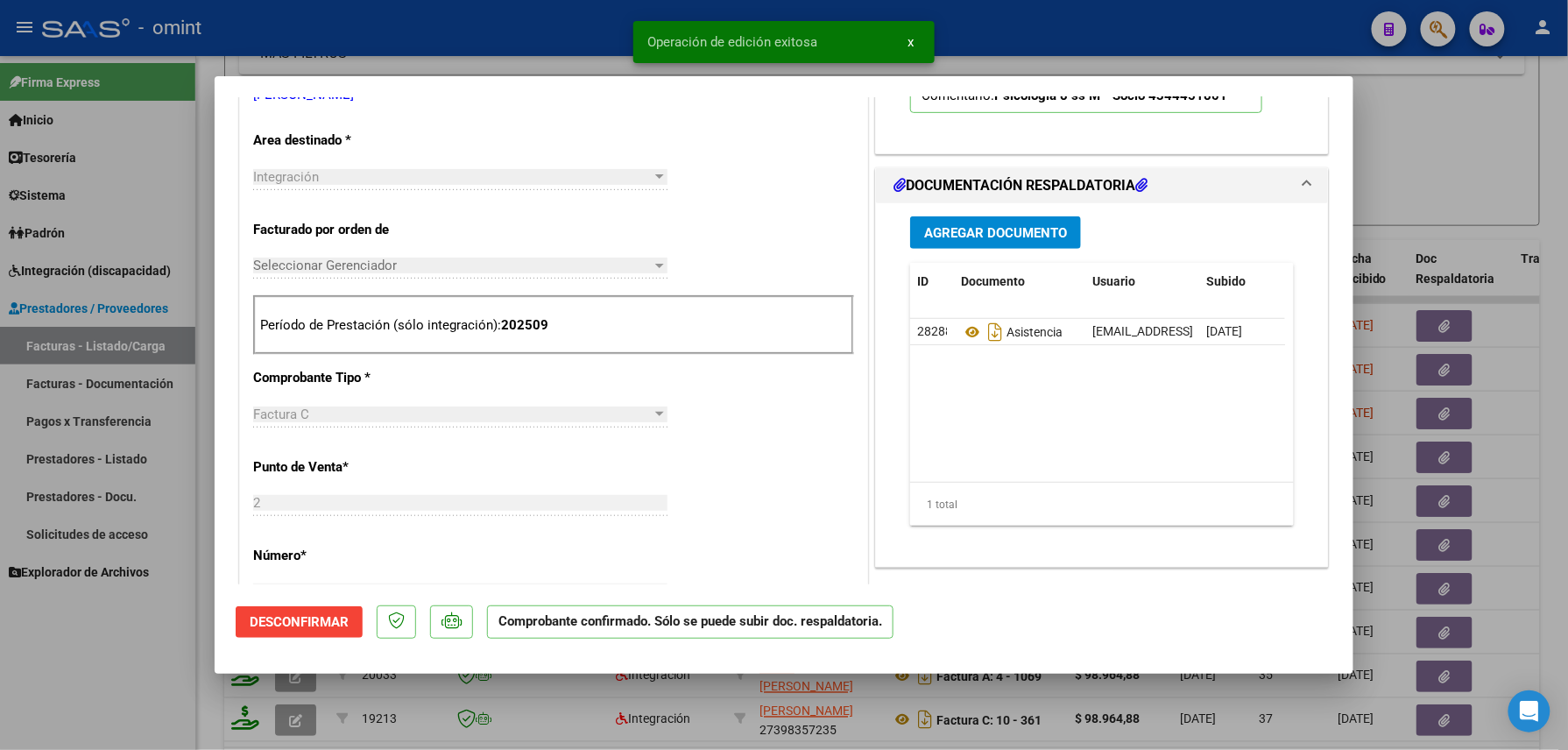
click at [117, 652] on div at bounding box center [784, 375] width 1568 height 750
type input "$ 0,00"
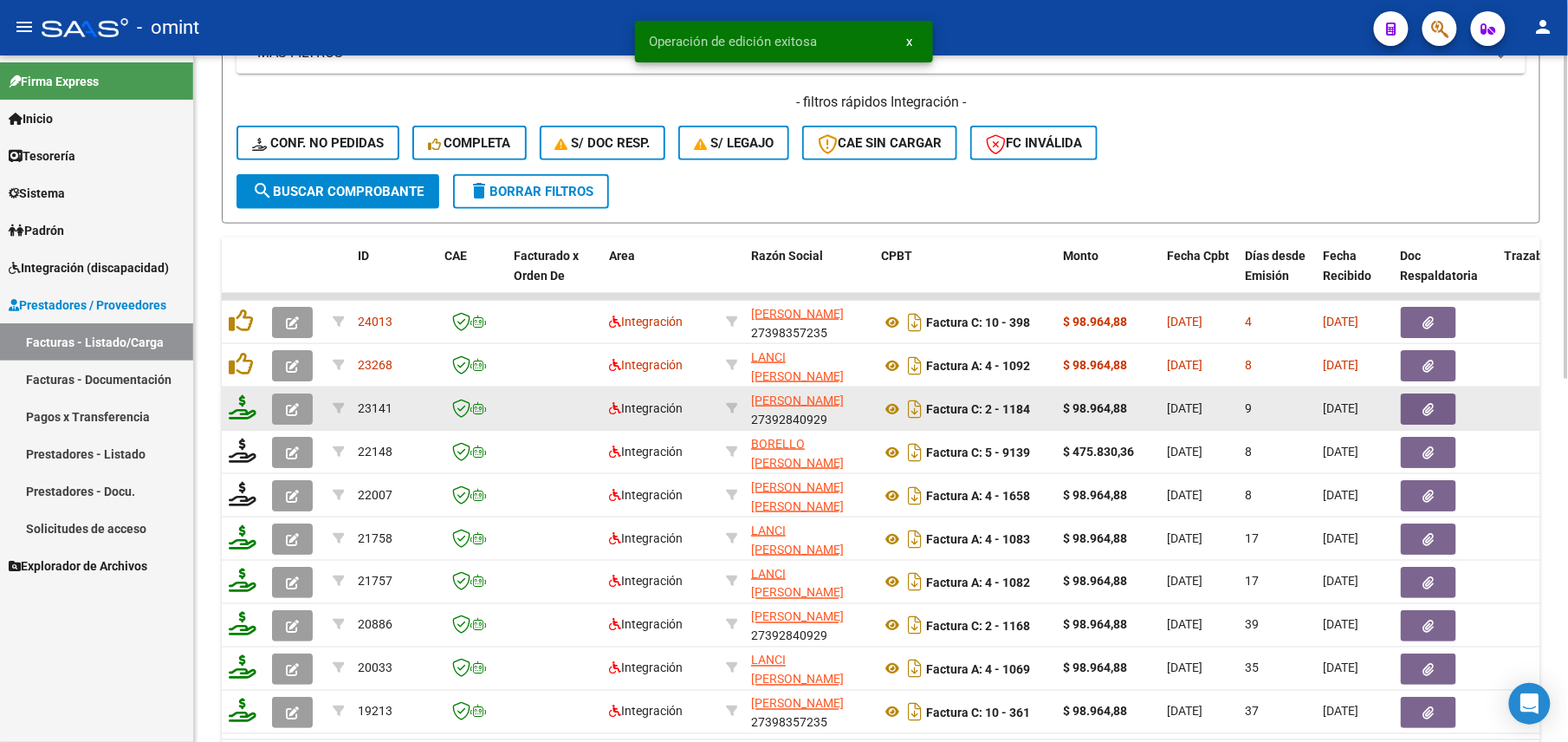
click at [241, 405] on icon at bounding box center [243, 407] width 28 height 24
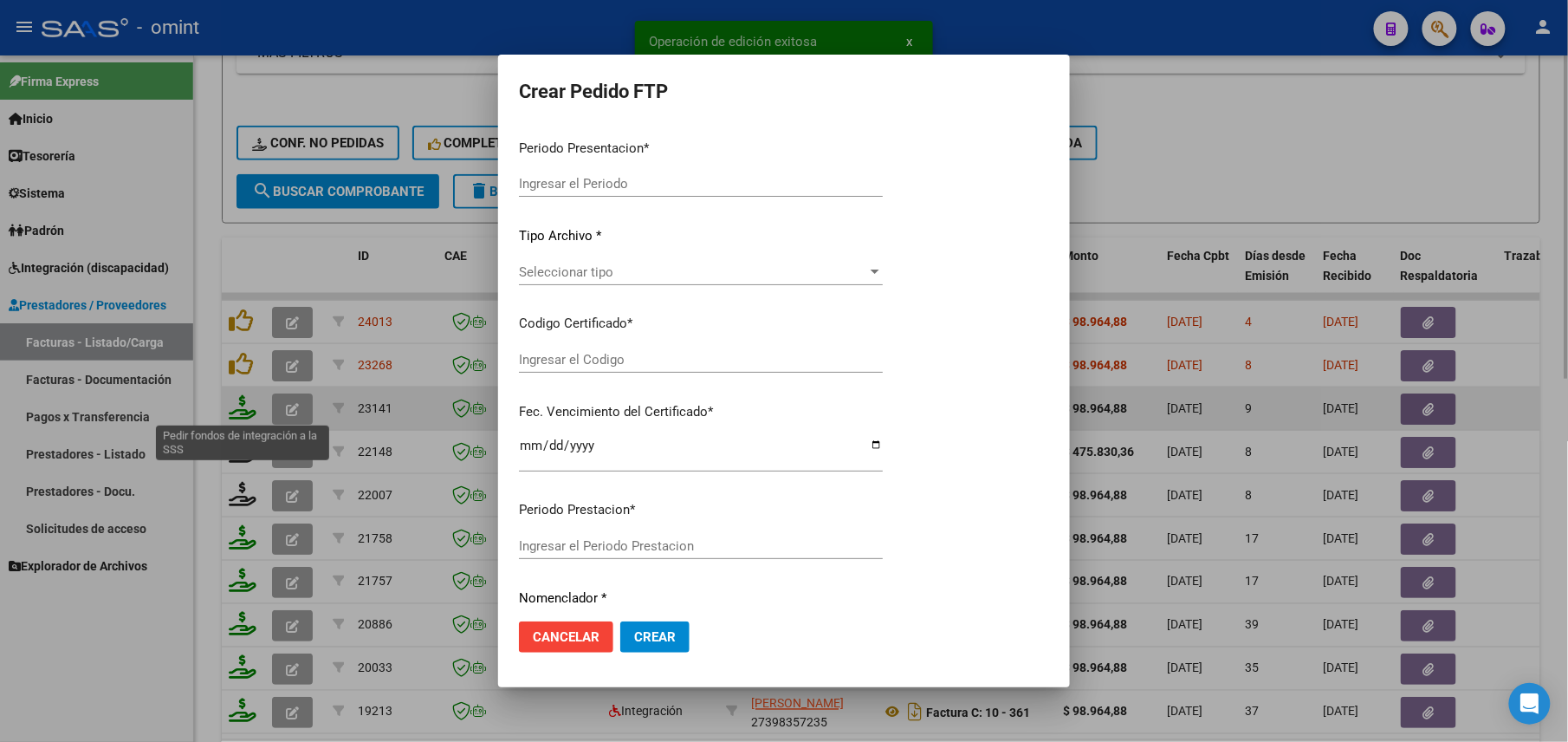
type input "202509"
type input "$ 98.964,88"
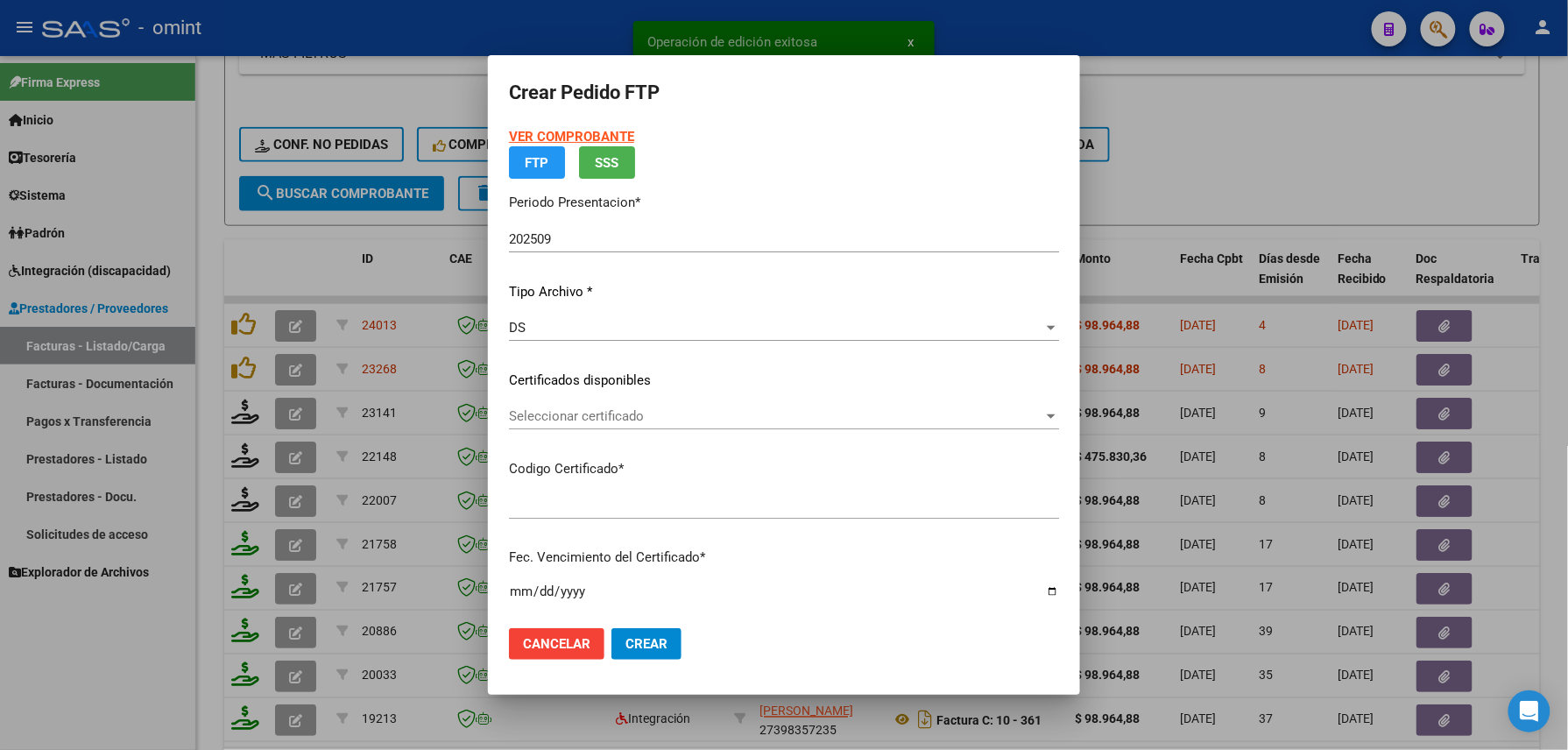
type input "5363099688"
type input "2029-11-30"
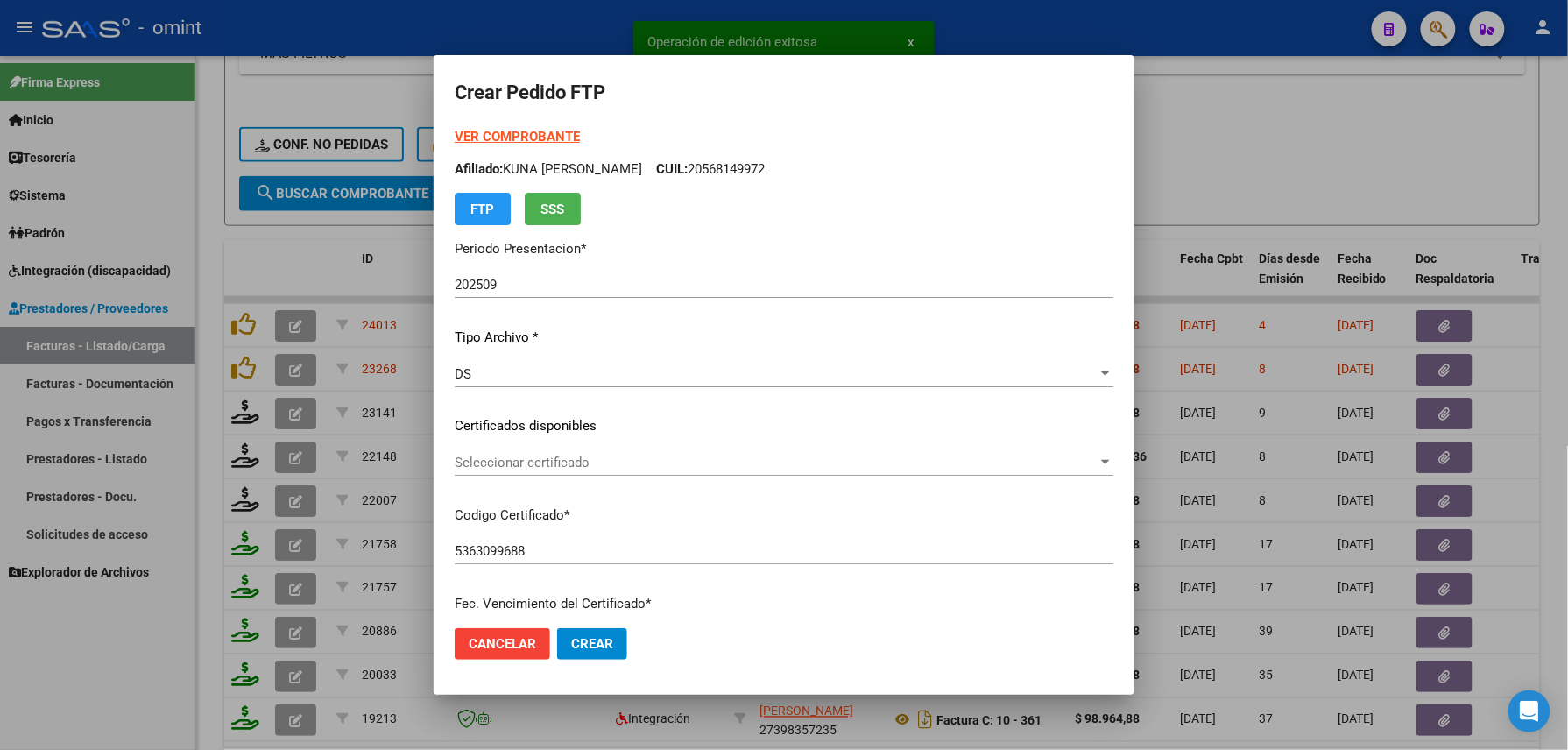
scroll to position [631, 0]
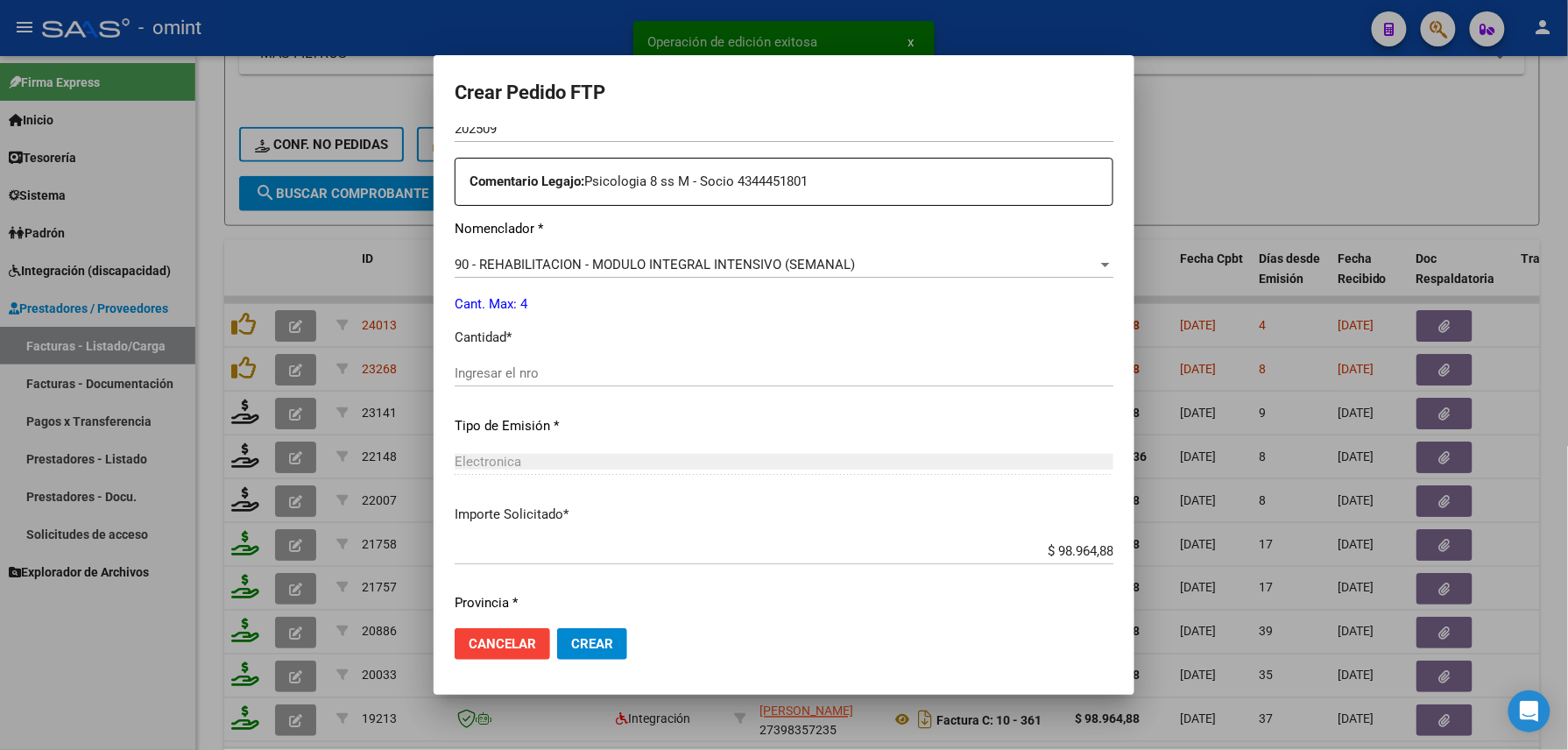
click at [562, 375] on input "Ingresar el nro" at bounding box center [784, 372] width 659 height 16
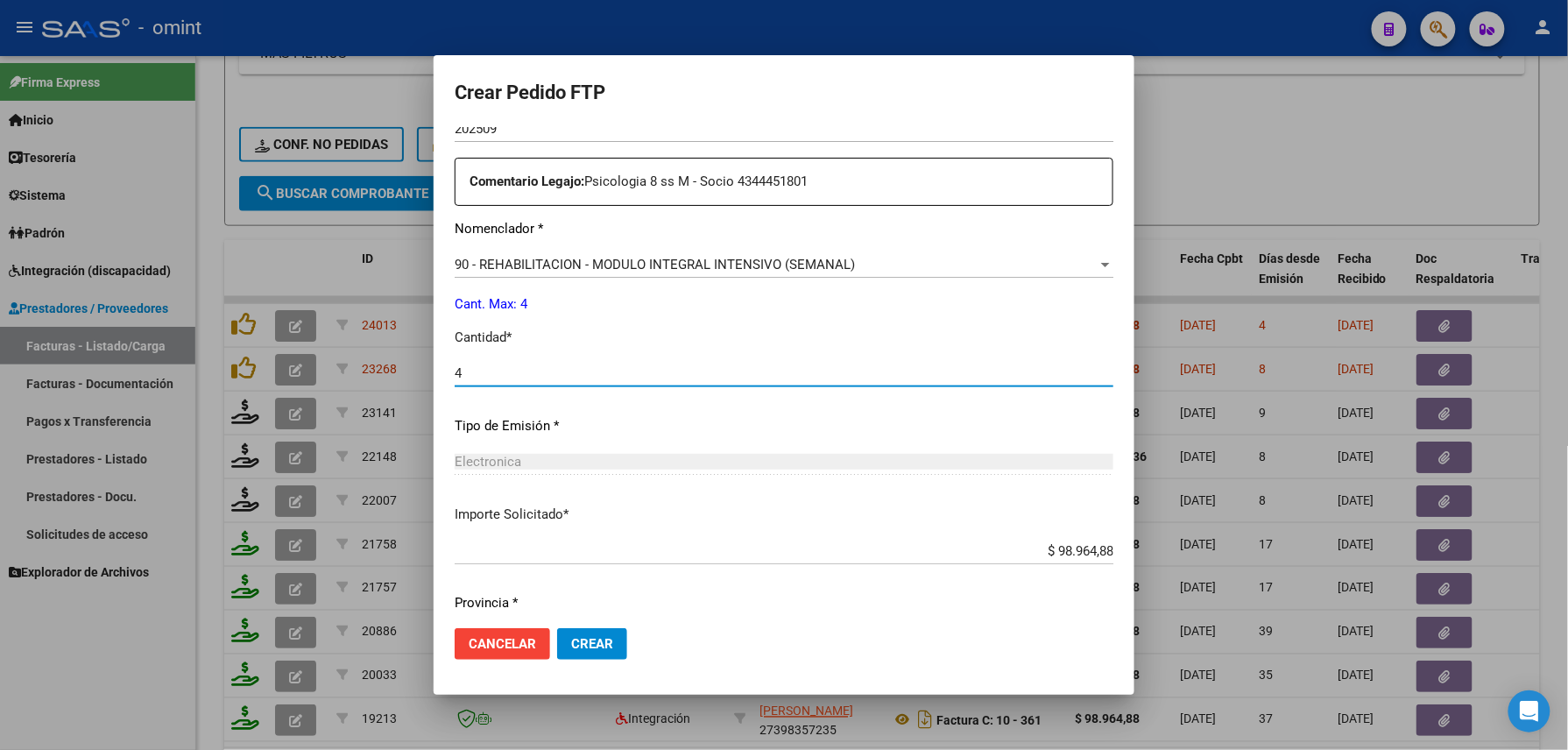
type input "4"
click at [589, 631] on button "Crear" at bounding box center [592, 644] width 70 height 32
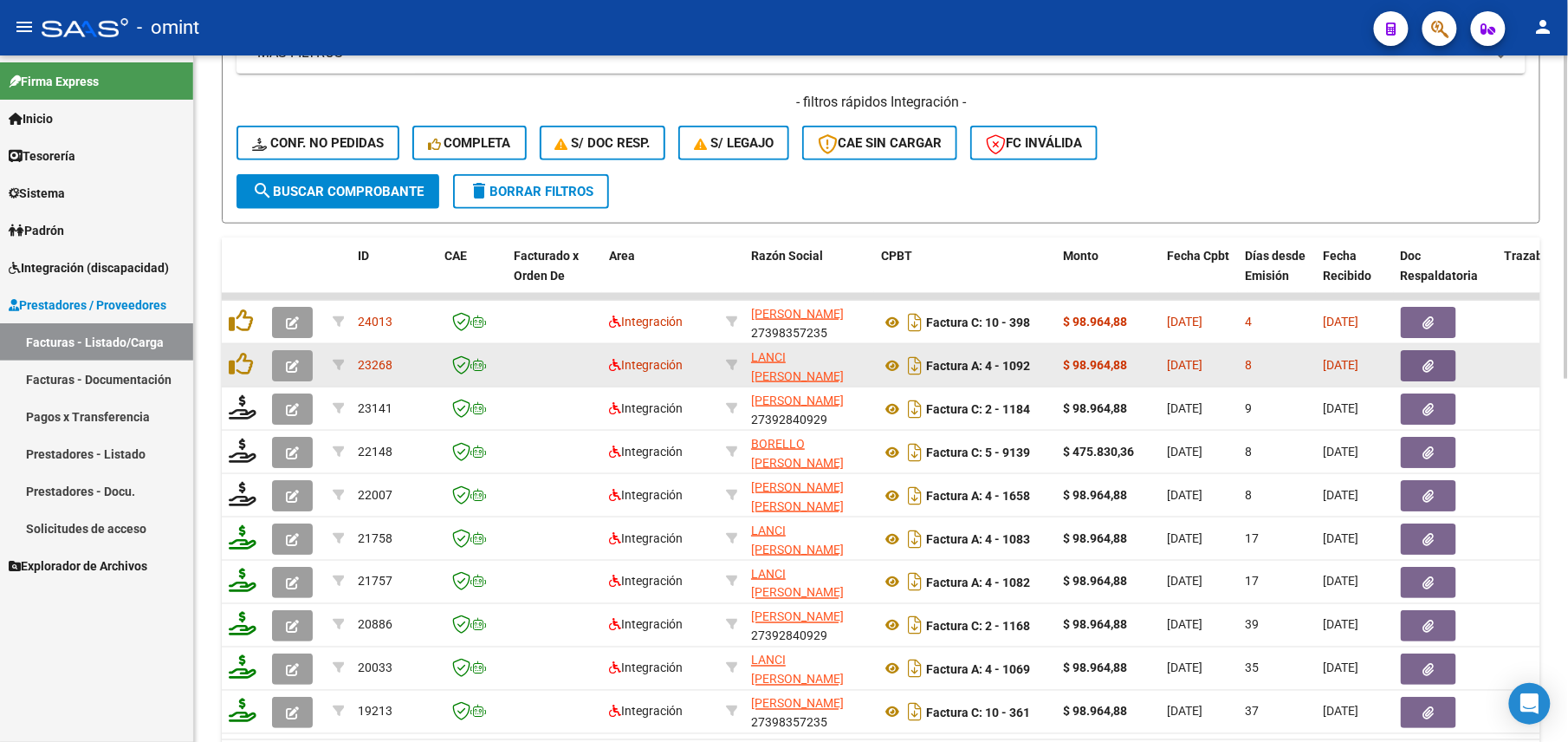
click at [294, 353] on button "button" at bounding box center [293, 365] width 41 height 31
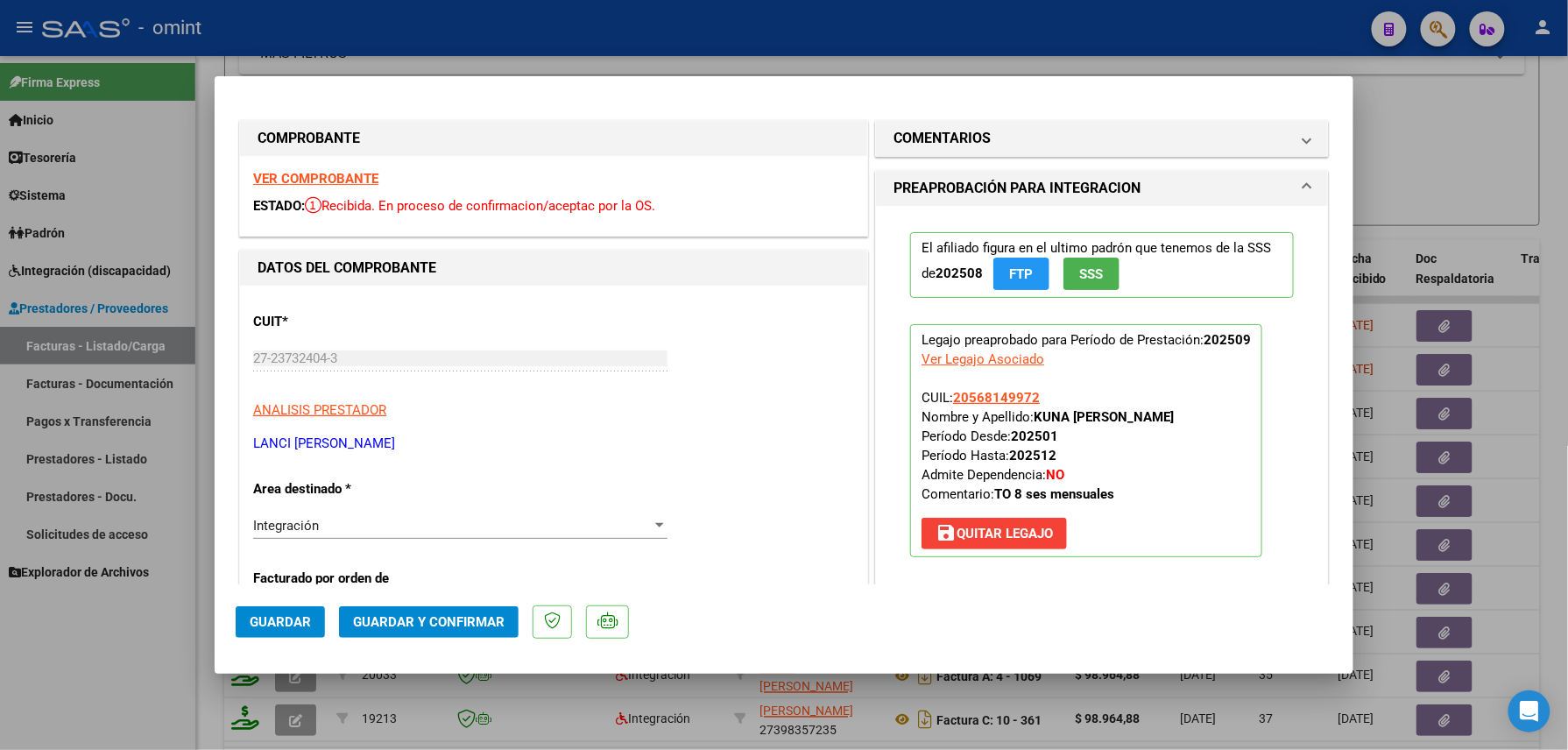
click at [341, 183] on strong "VER COMPROBANTE" at bounding box center [315, 178] width 125 height 16
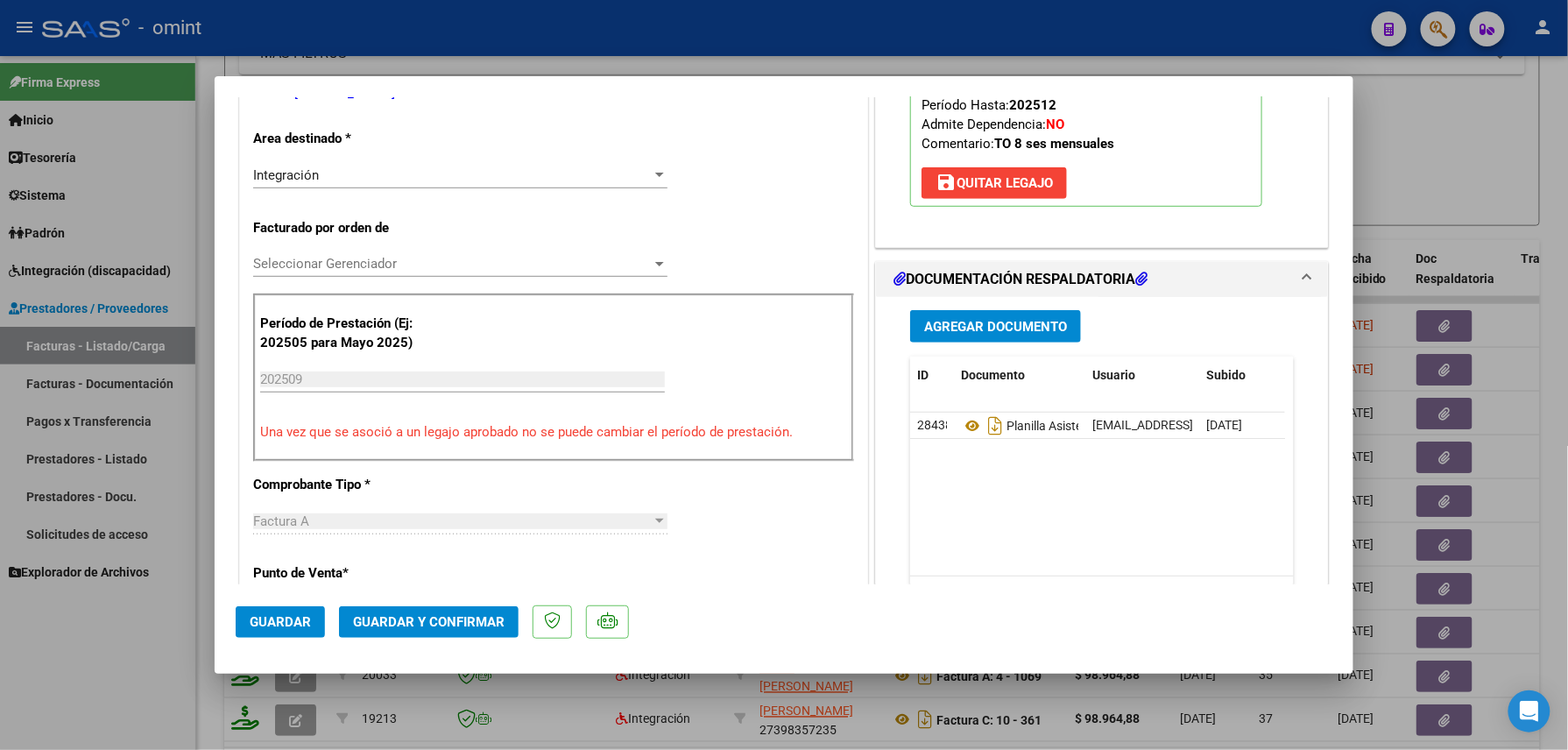
scroll to position [466, 0]
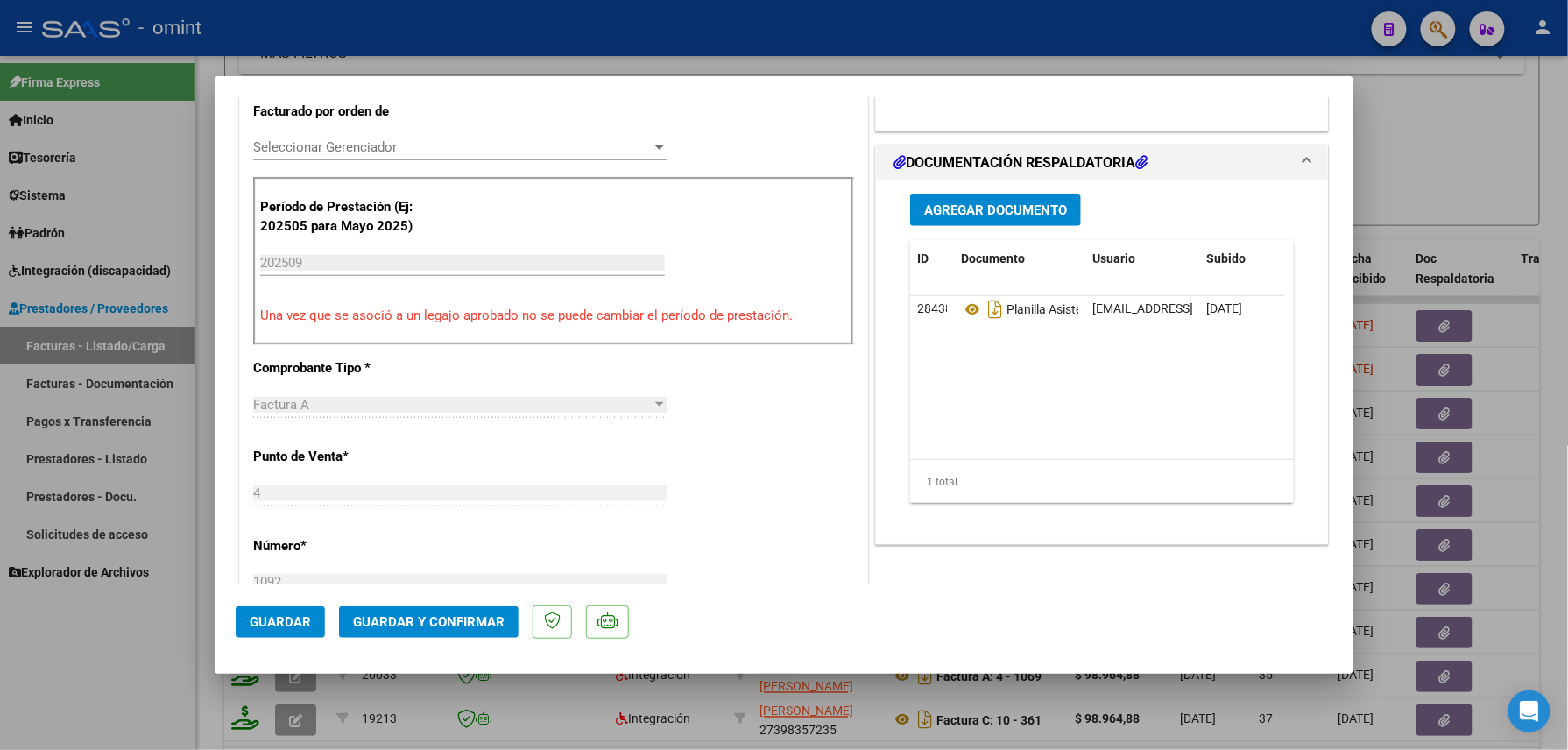
click at [450, 620] on span "Guardar y Confirmar" at bounding box center [428, 621] width 151 height 16
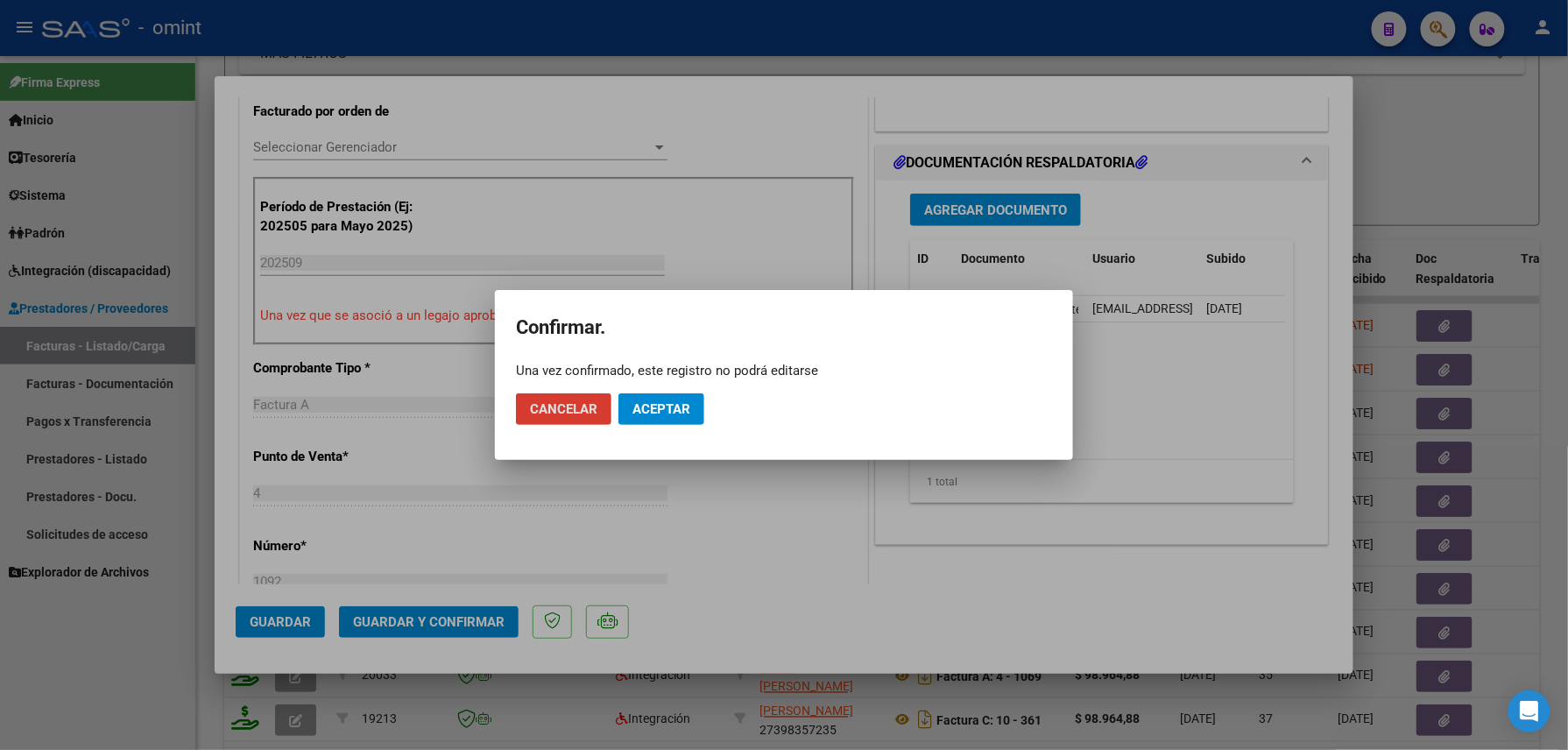
click at [647, 394] on button "Aceptar" at bounding box center [662, 410] width 86 height 32
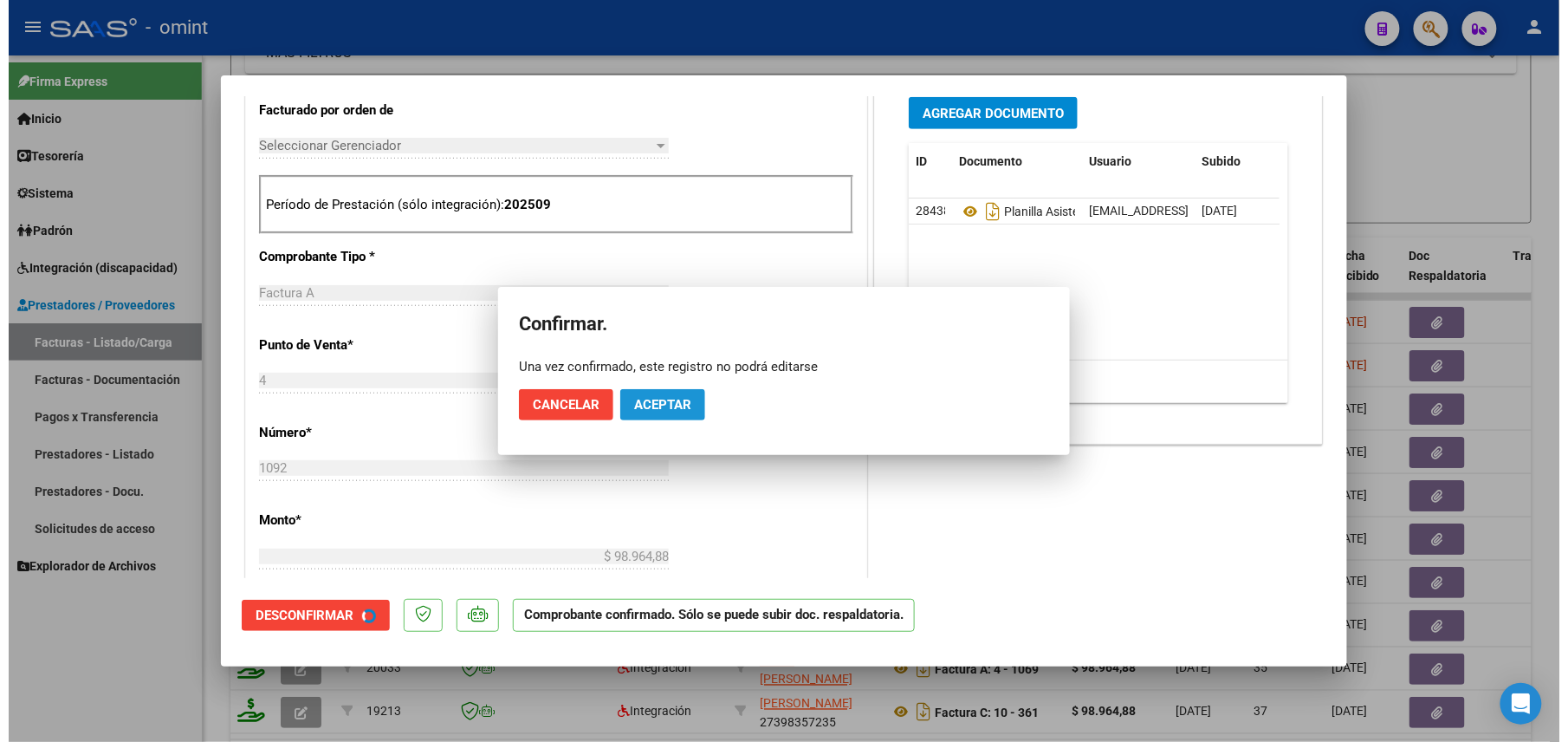
scroll to position [461, 0]
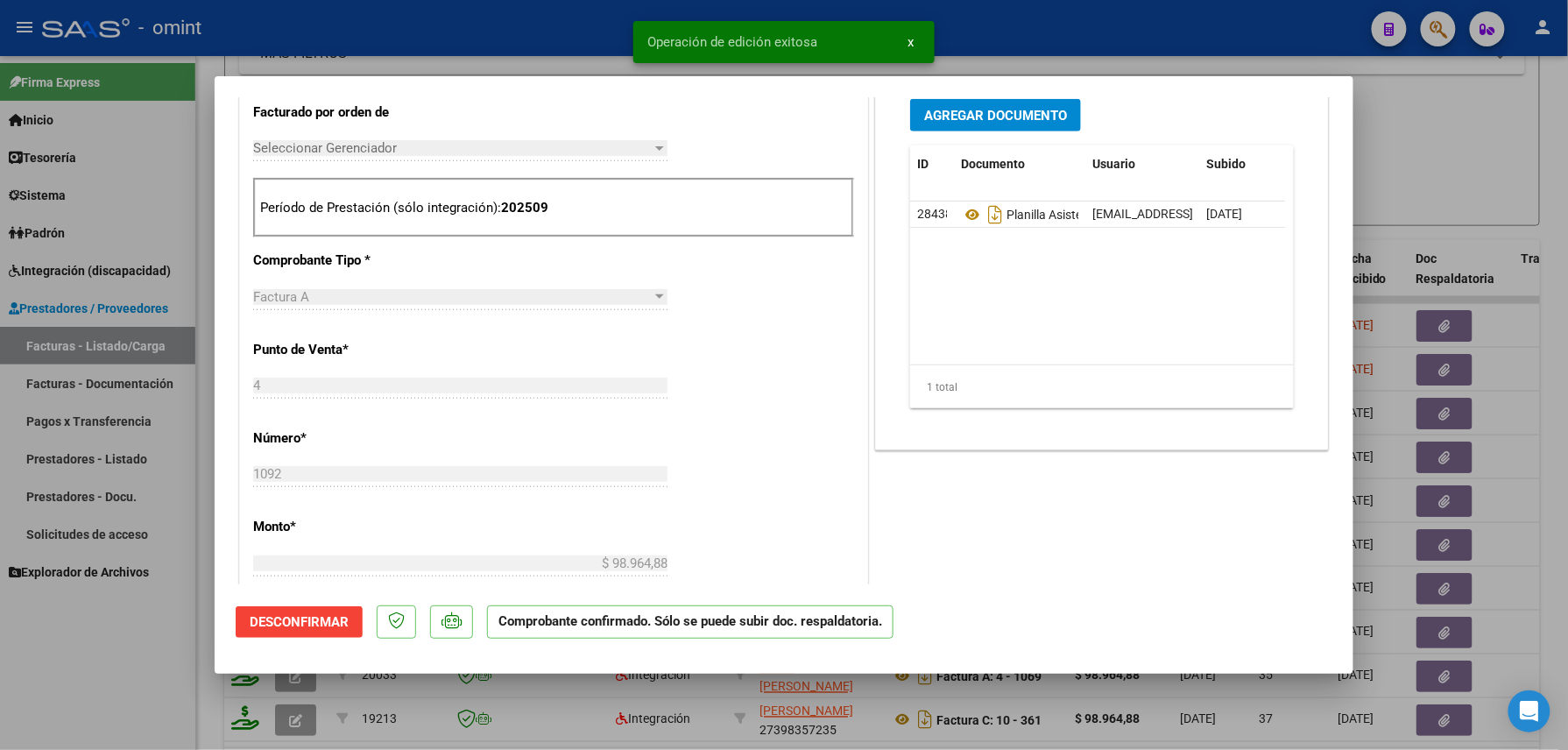
click at [81, 641] on div at bounding box center [784, 375] width 1568 height 750
click at [81, 641] on div "Firma Express Inicio Calendario SSS Instructivos Contacto OS Tesorería Extracto…" at bounding box center [97, 402] width 195 height 693
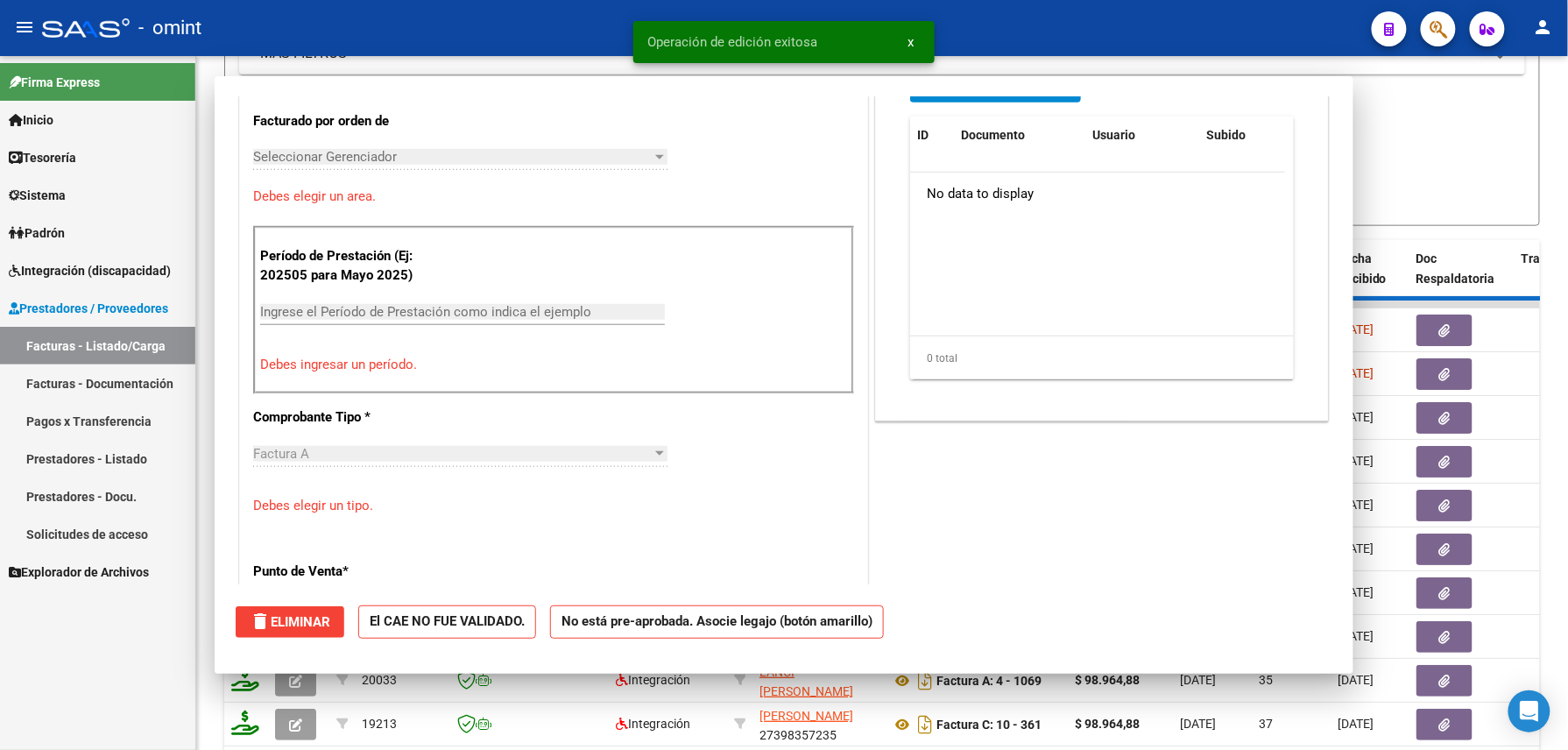
scroll to position [0, 0]
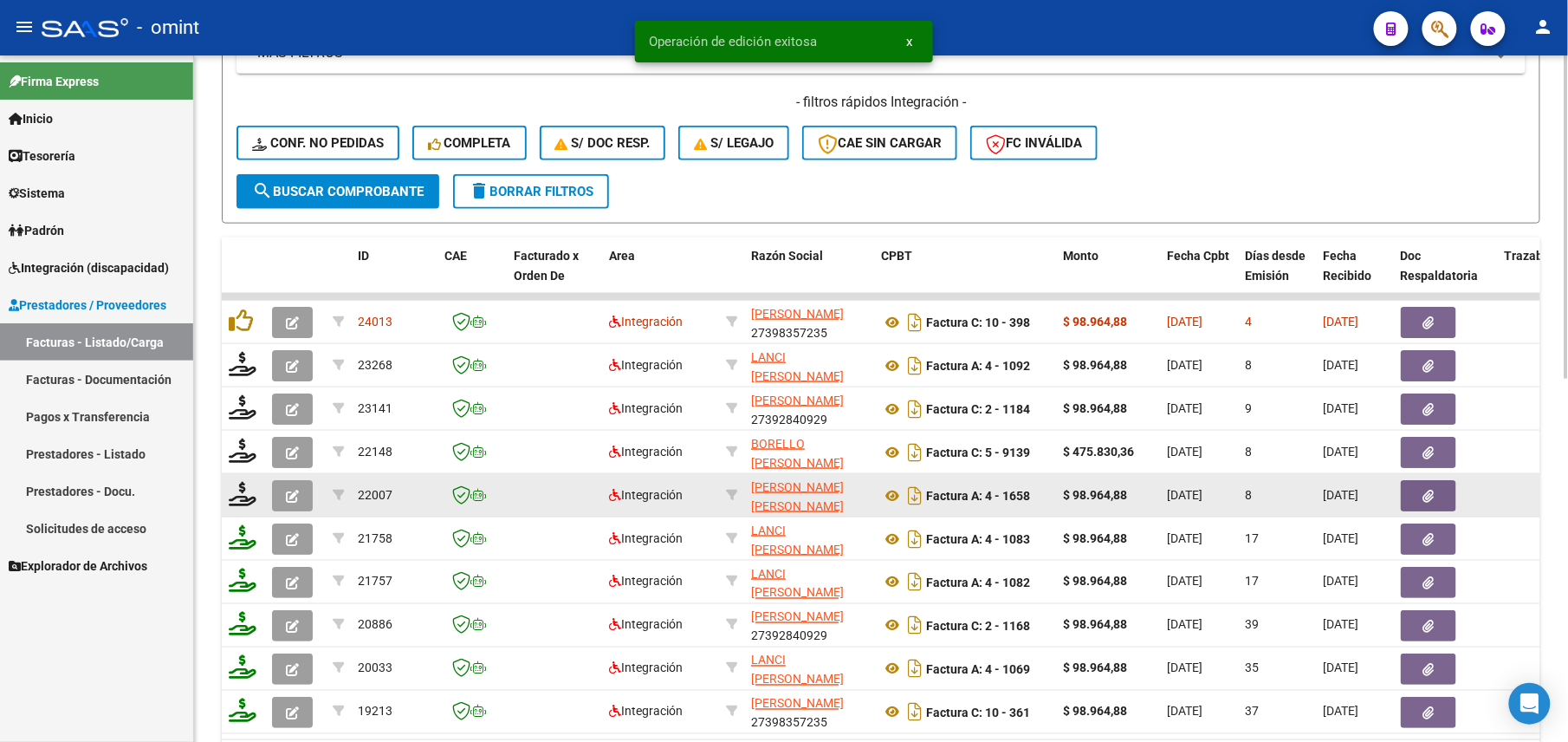
drag, startPoint x: 88, startPoint y: 630, endPoint x: 281, endPoint y: 492, distance: 237.3
click at [281, 492] on button "button" at bounding box center [293, 496] width 41 height 31
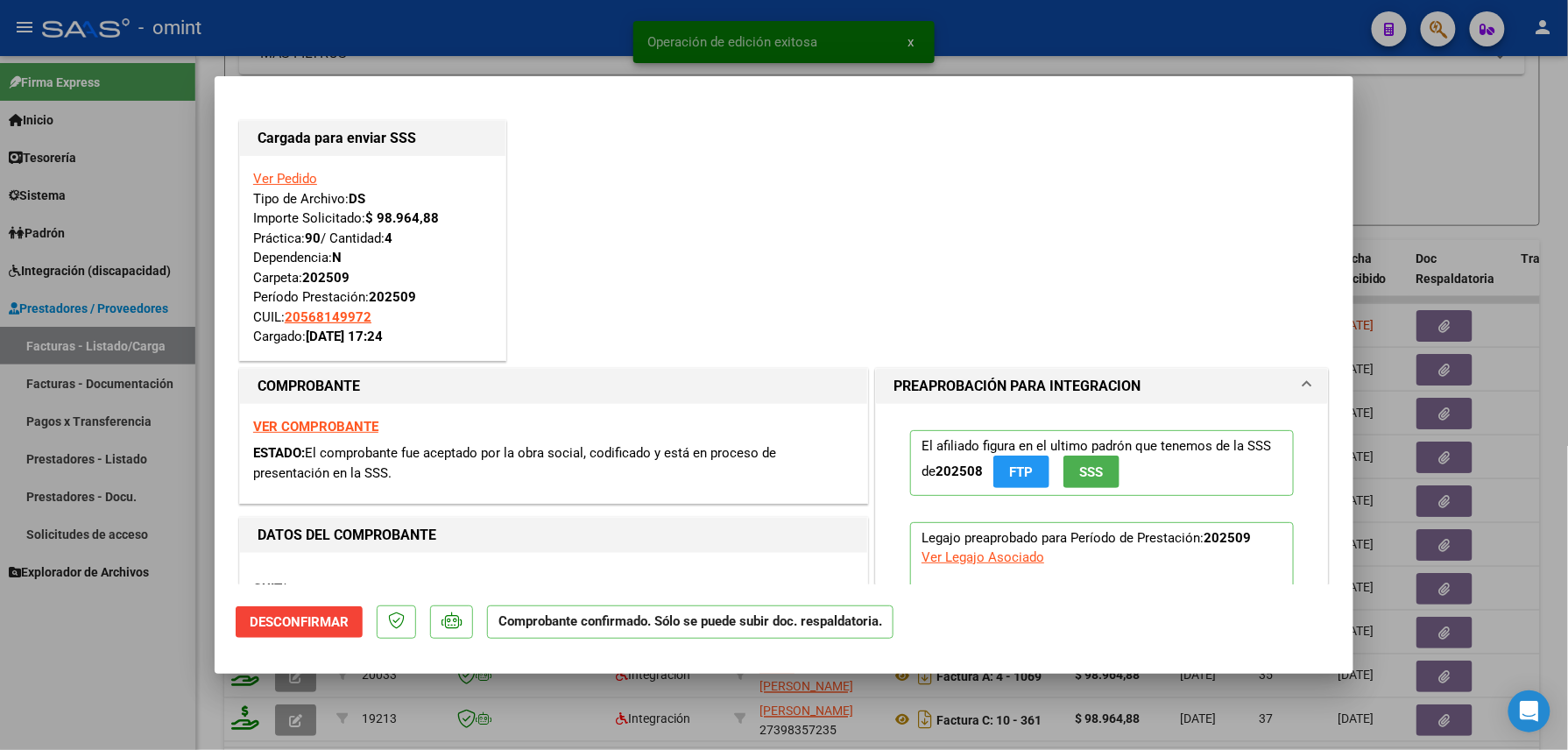
click at [47, 666] on div at bounding box center [784, 375] width 1568 height 750
type input "$ 0,00"
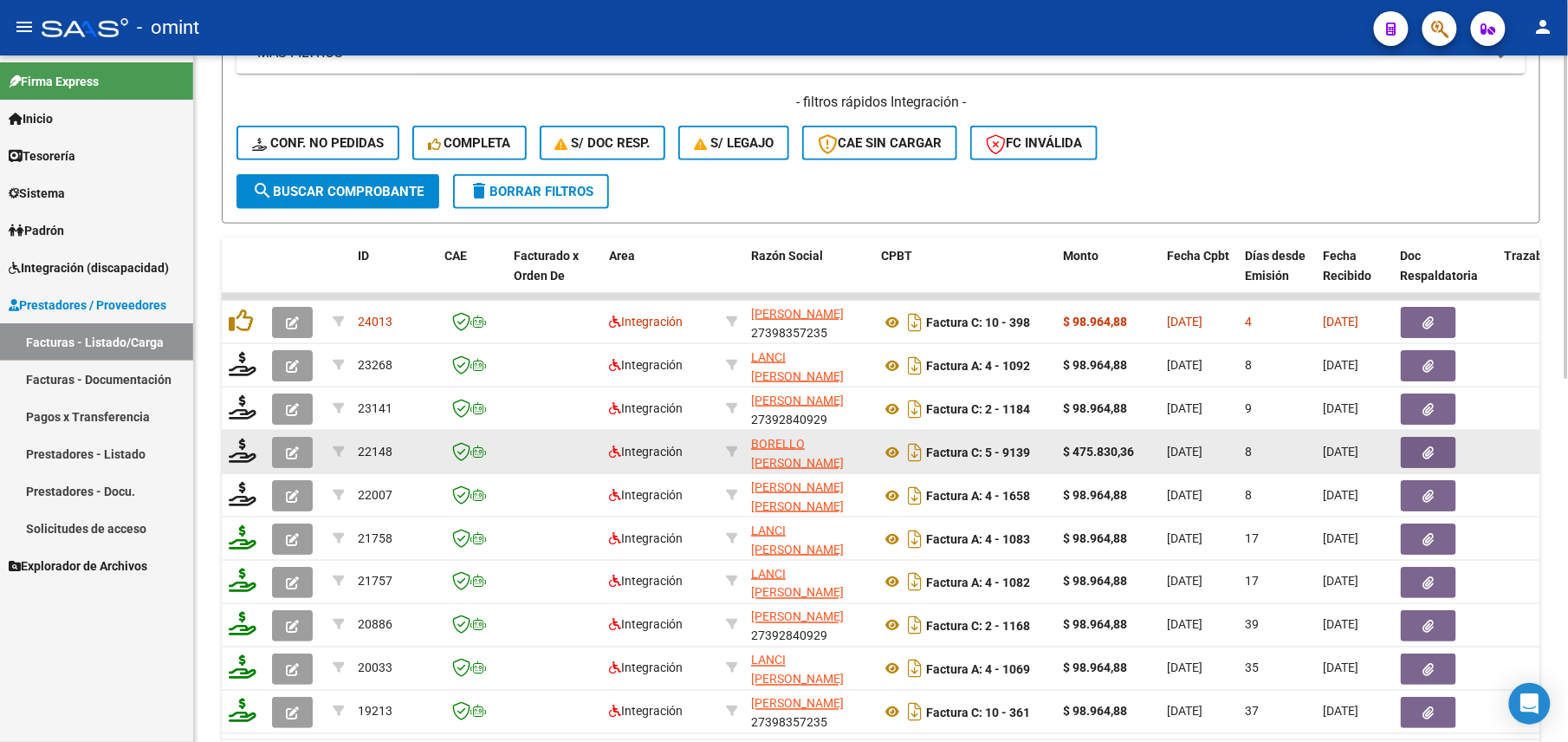
click at [292, 455] on icon "button" at bounding box center [293, 452] width 13 height 13
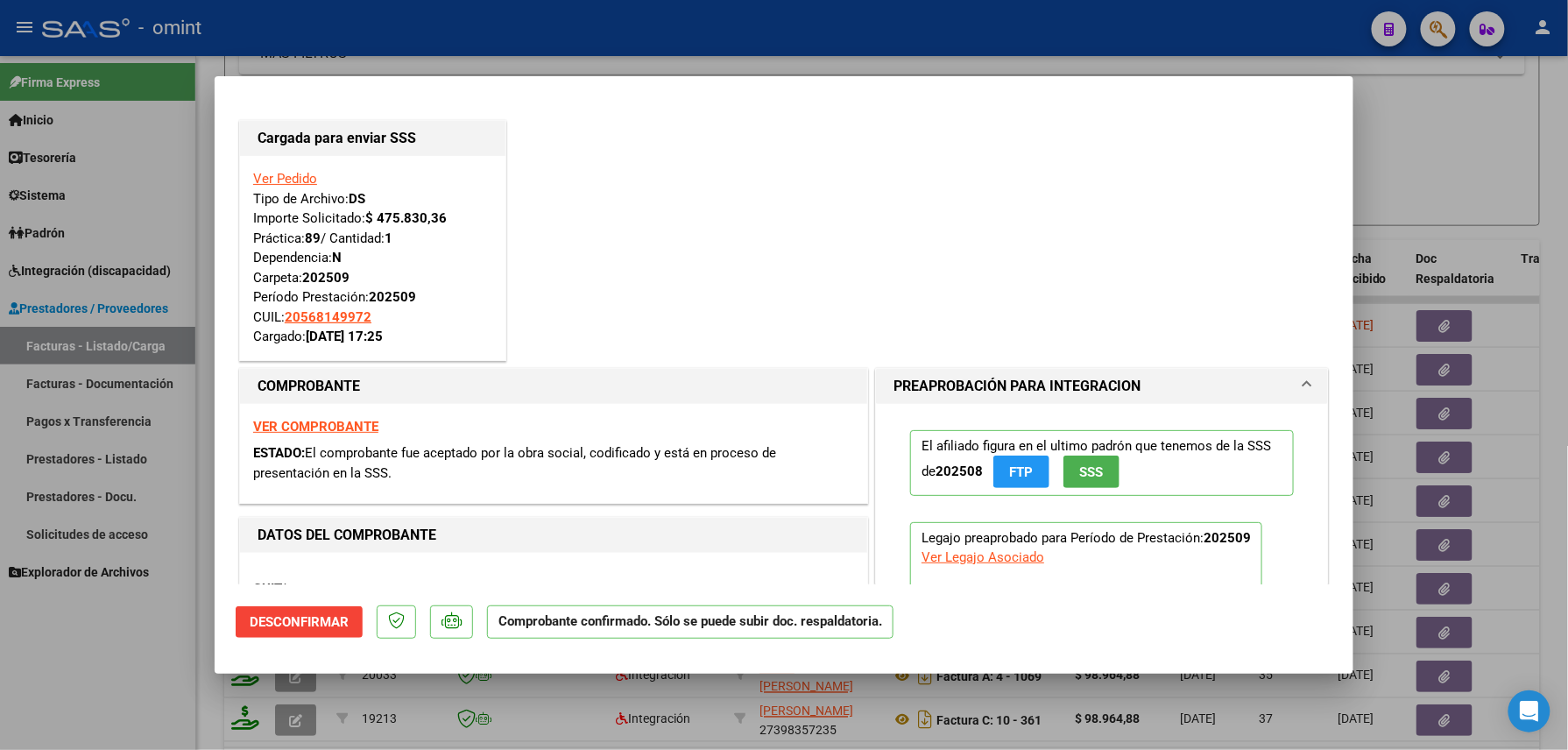
click at [50, 673] on div at bounding box center [784, 375] width 1568 height 750
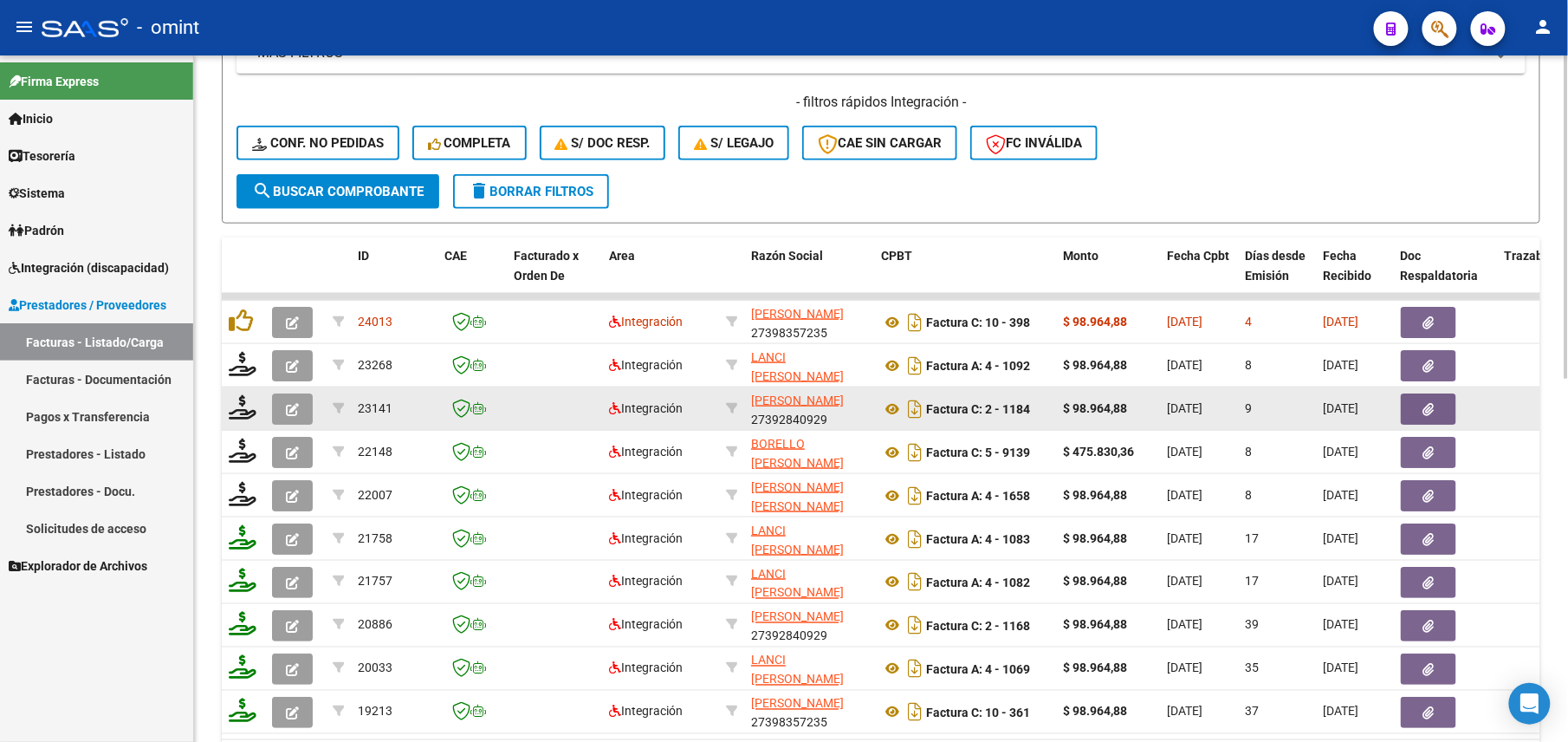
click at [303, 414] on button "button" at bounding box center [293, 409] width 41 height 31
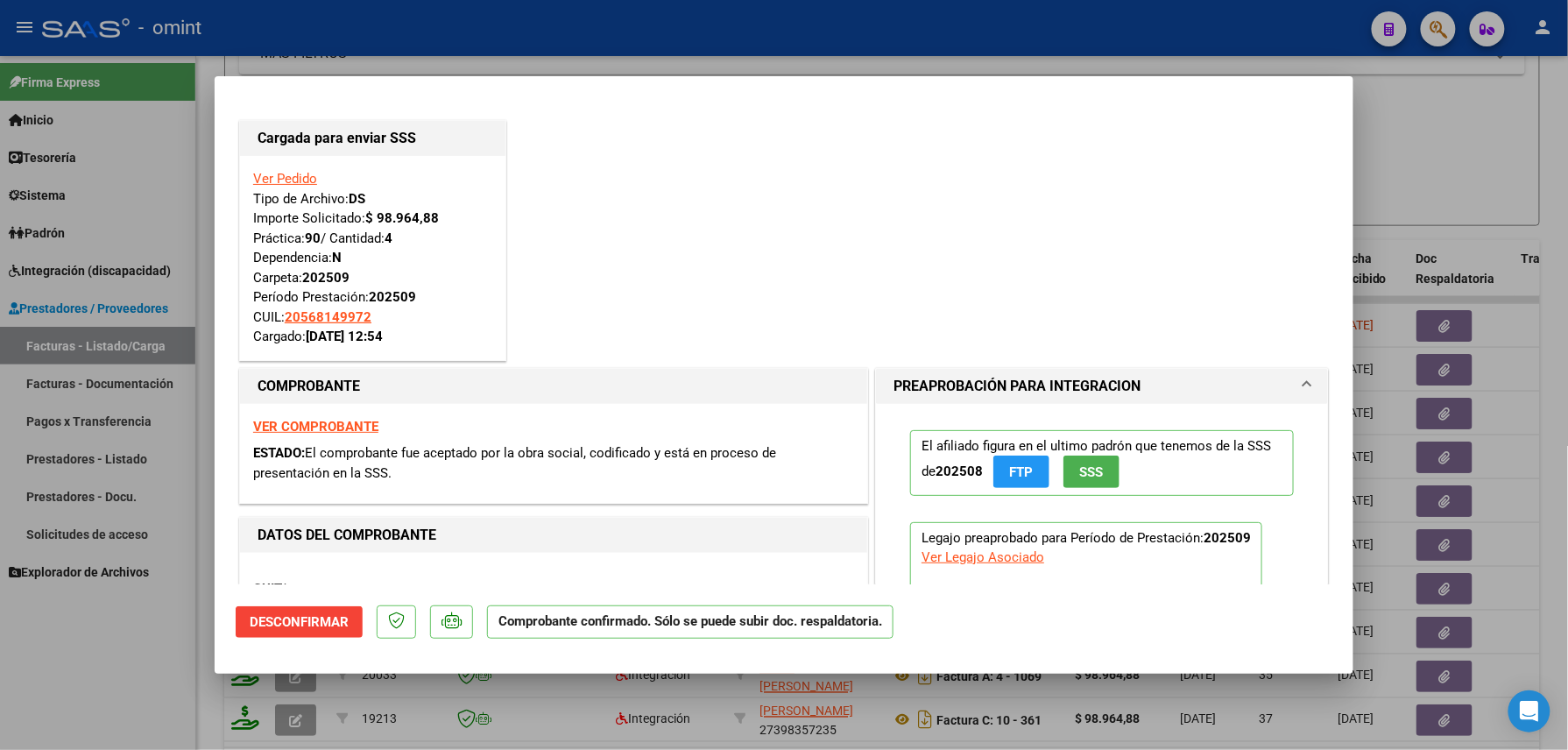
click at [132, 660] on div at bounding box center [784, 375] width 1568 height 750
type input "$ 0,00"
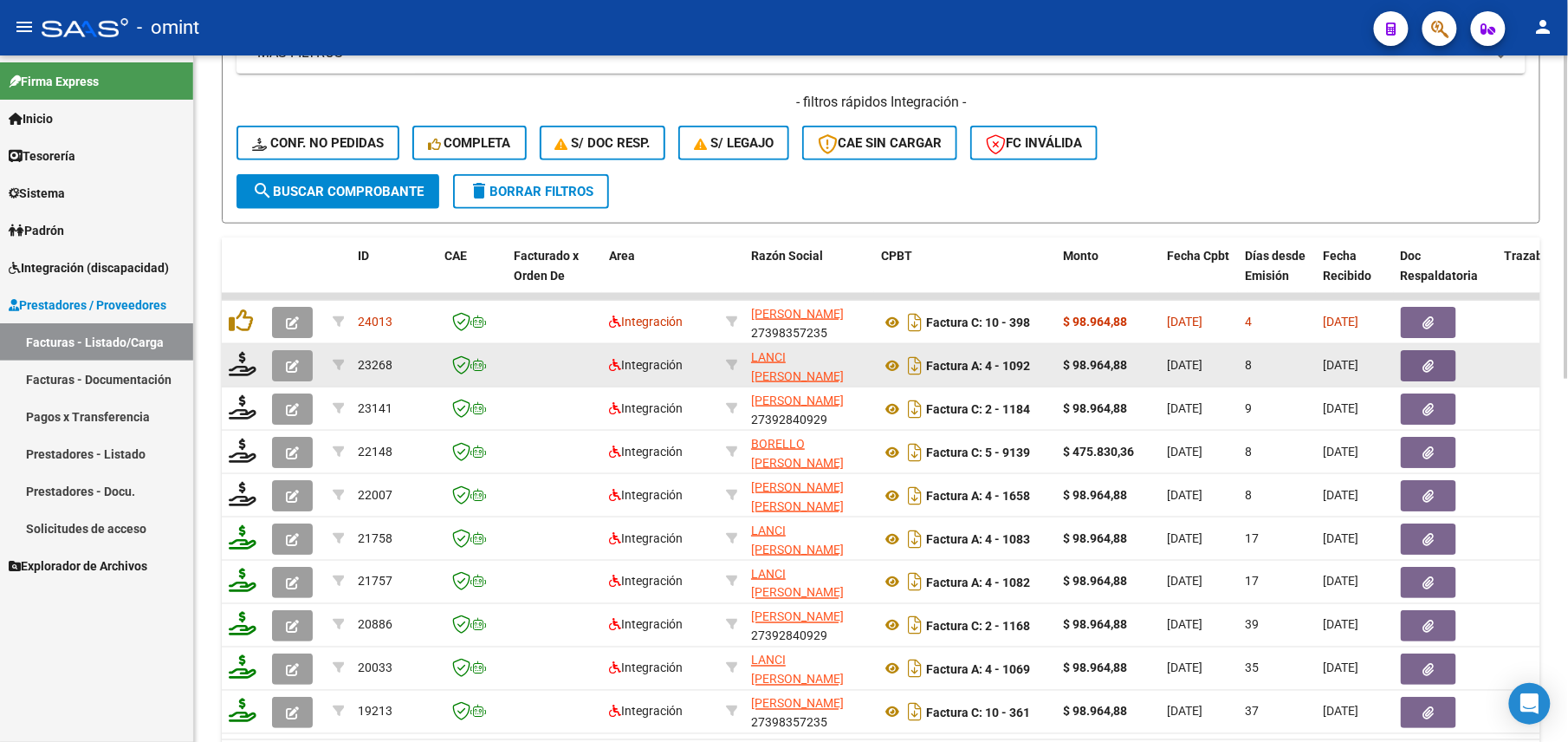
click at [286, 361] on icon "button" at bounding box center [293, 366] width 13 height 13
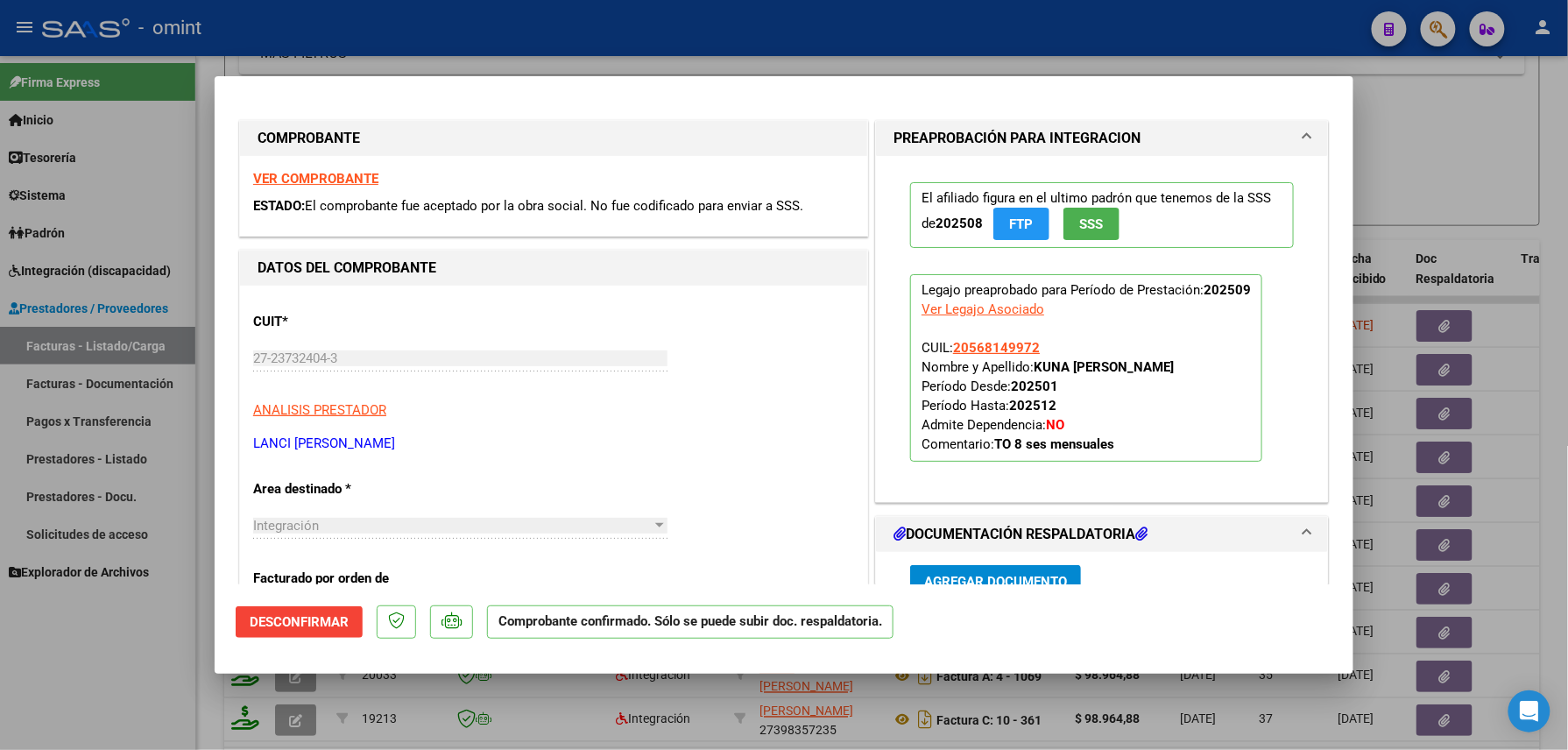
click at [102, 671] on div at bounding box center [784, 375] width 1568 height 750
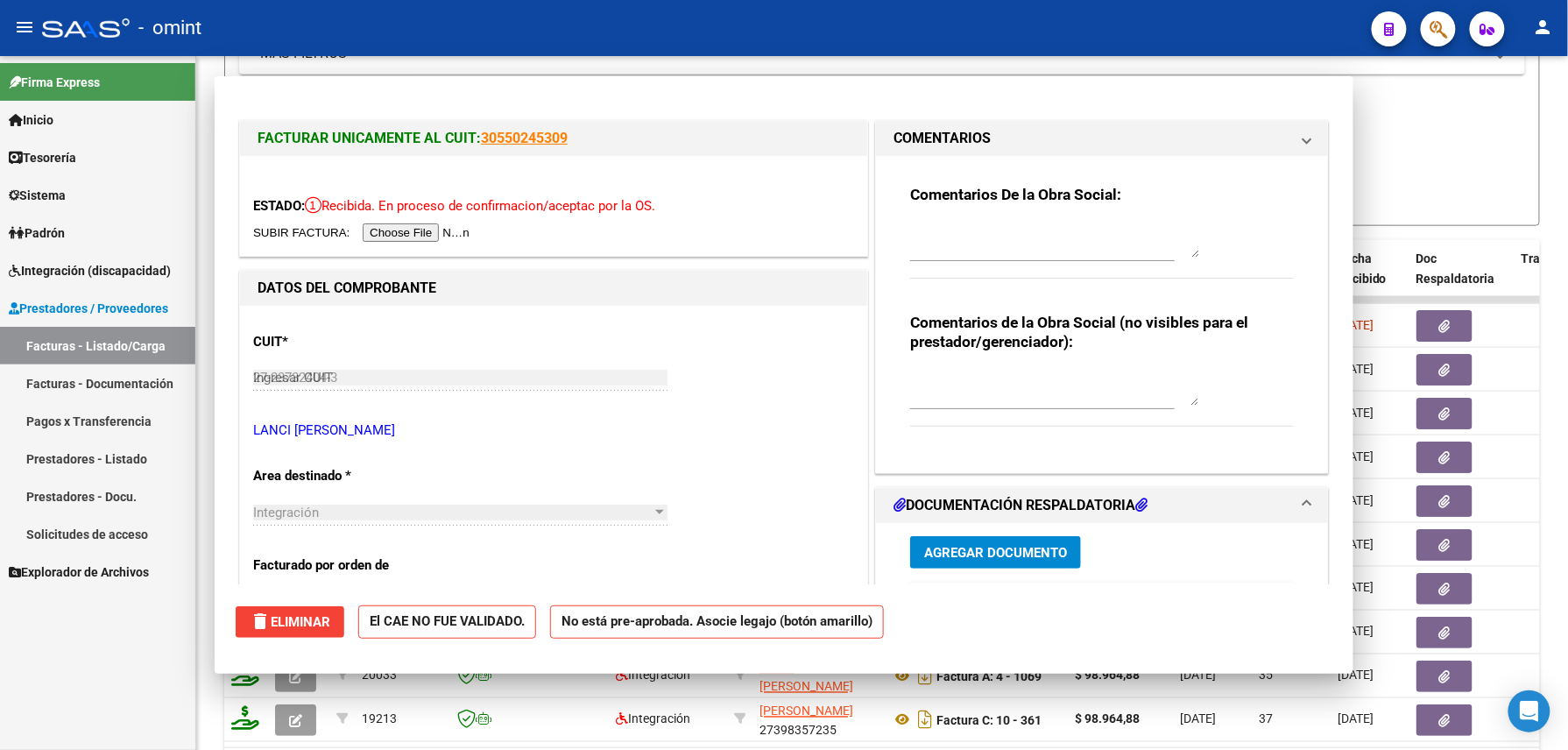
type input "$ 0,00"
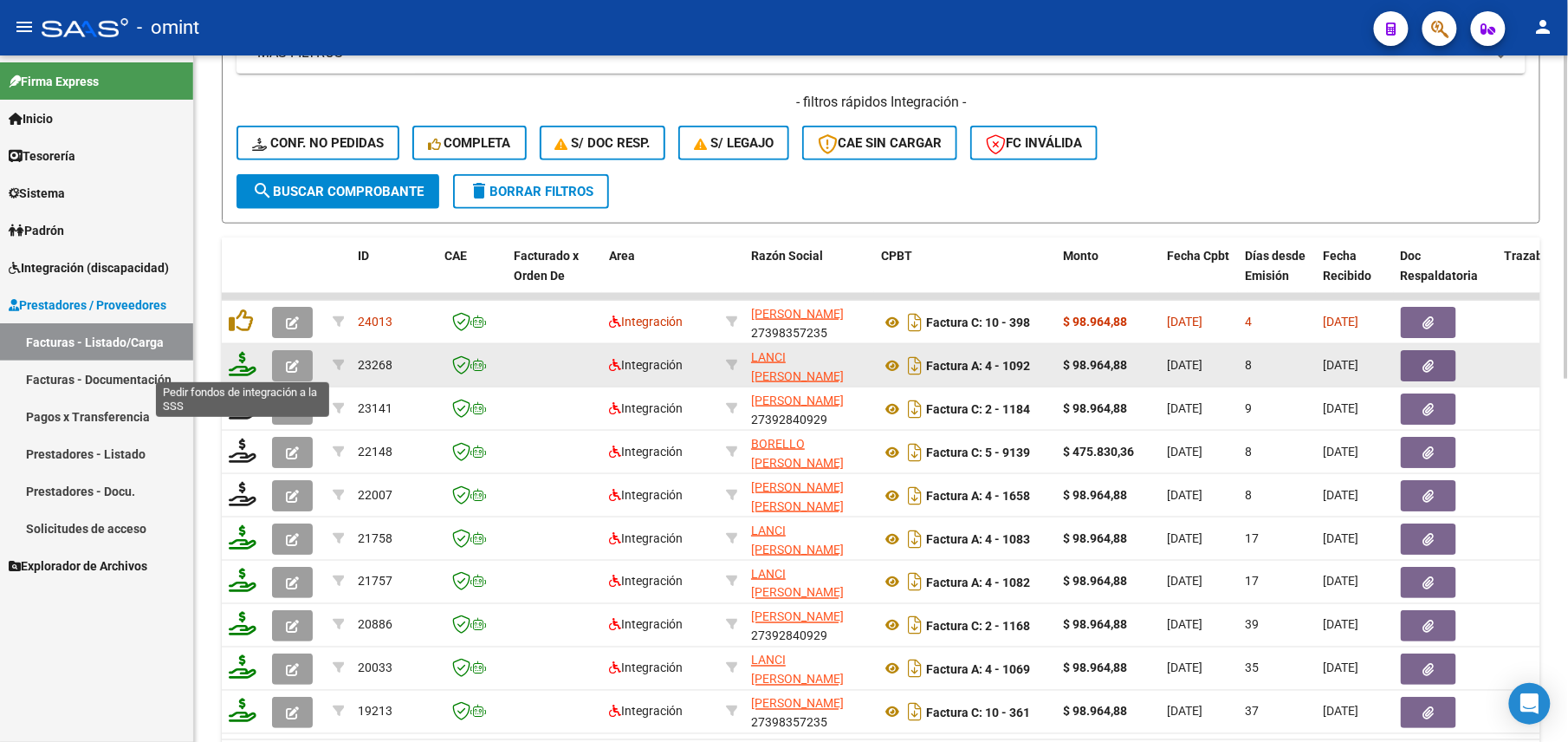
click at [235, 365] on icon at bounding box center [243, 364] width 28 height 24
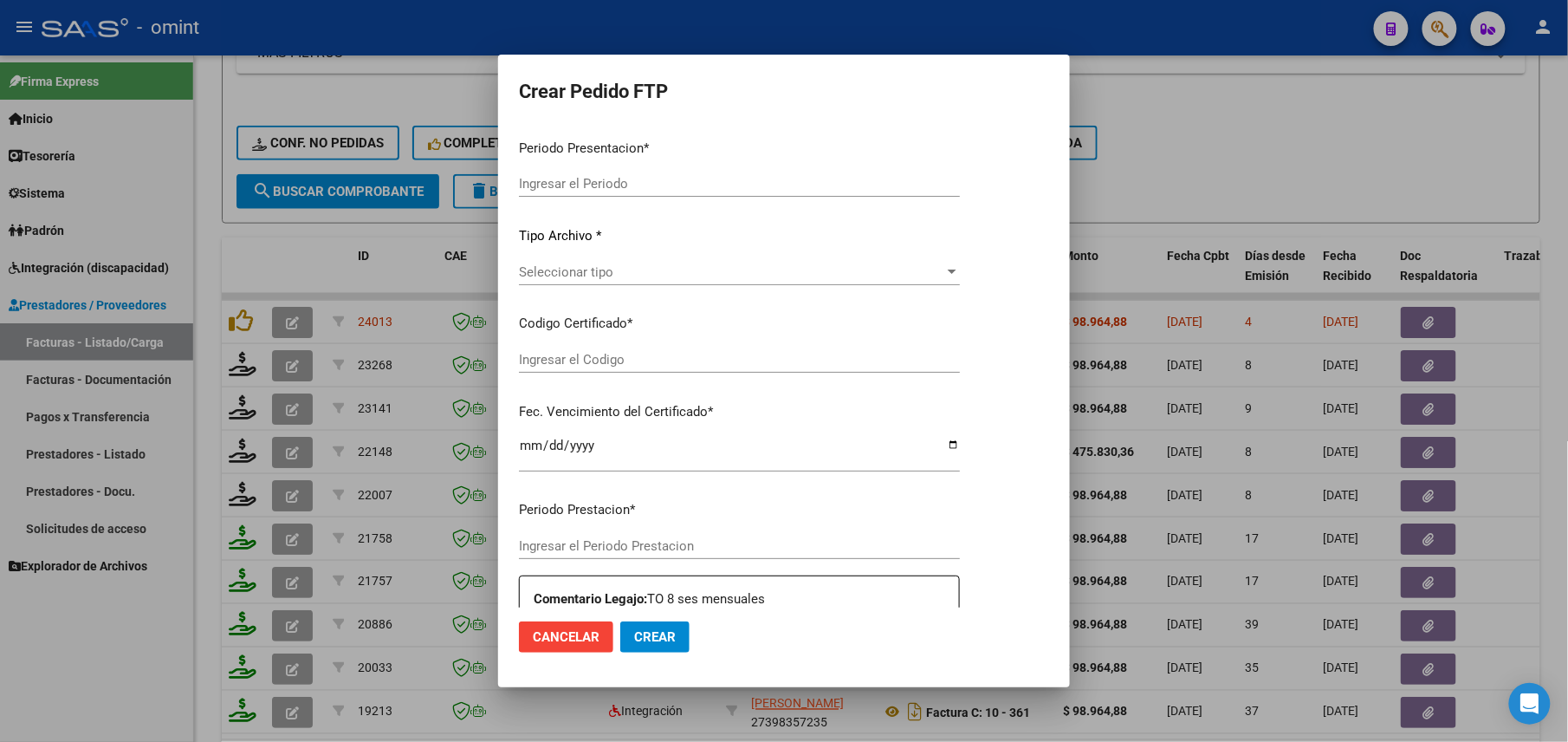
type input "202509"
type input "$ 98.964,88"
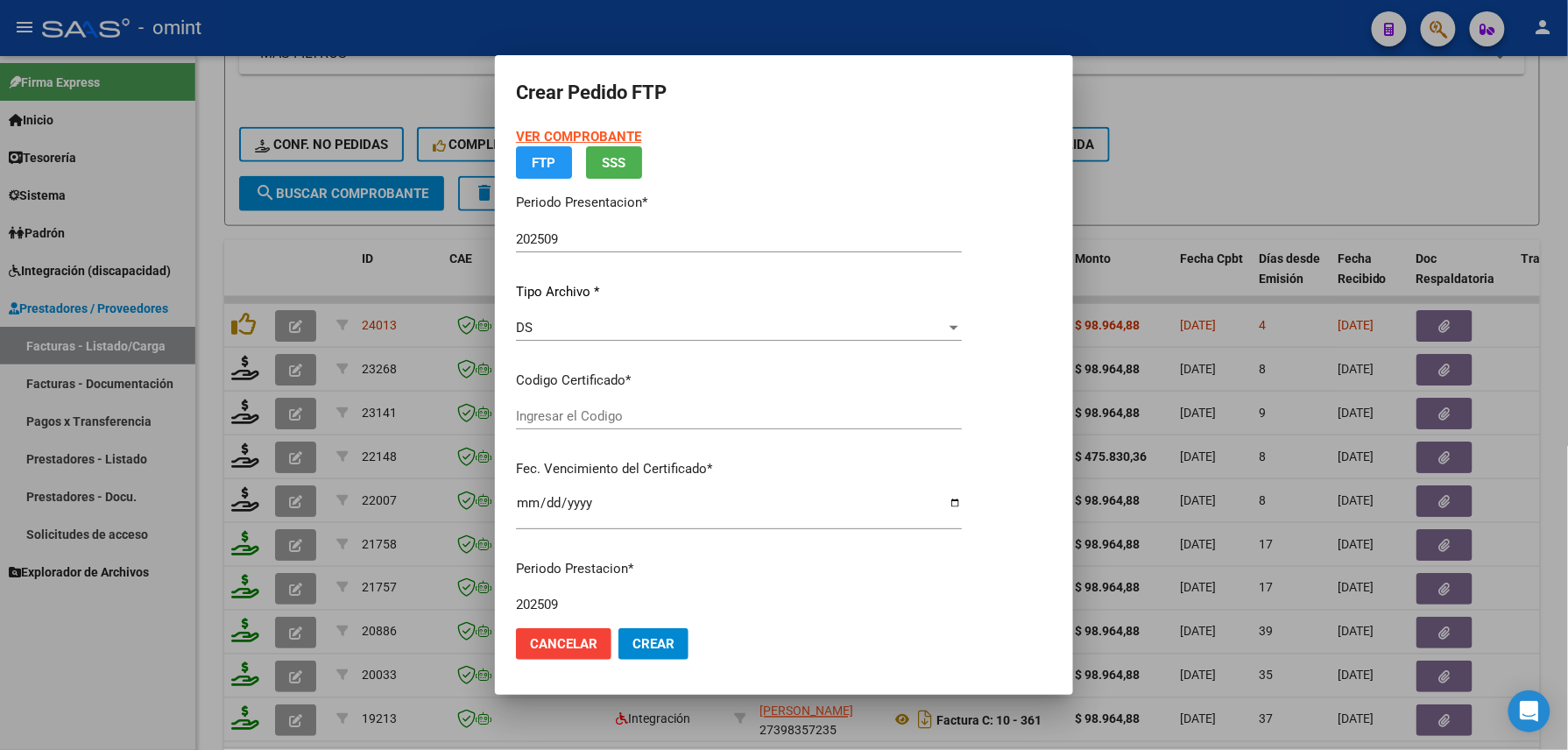
type input "5363099688"
type input "2029-11-30"
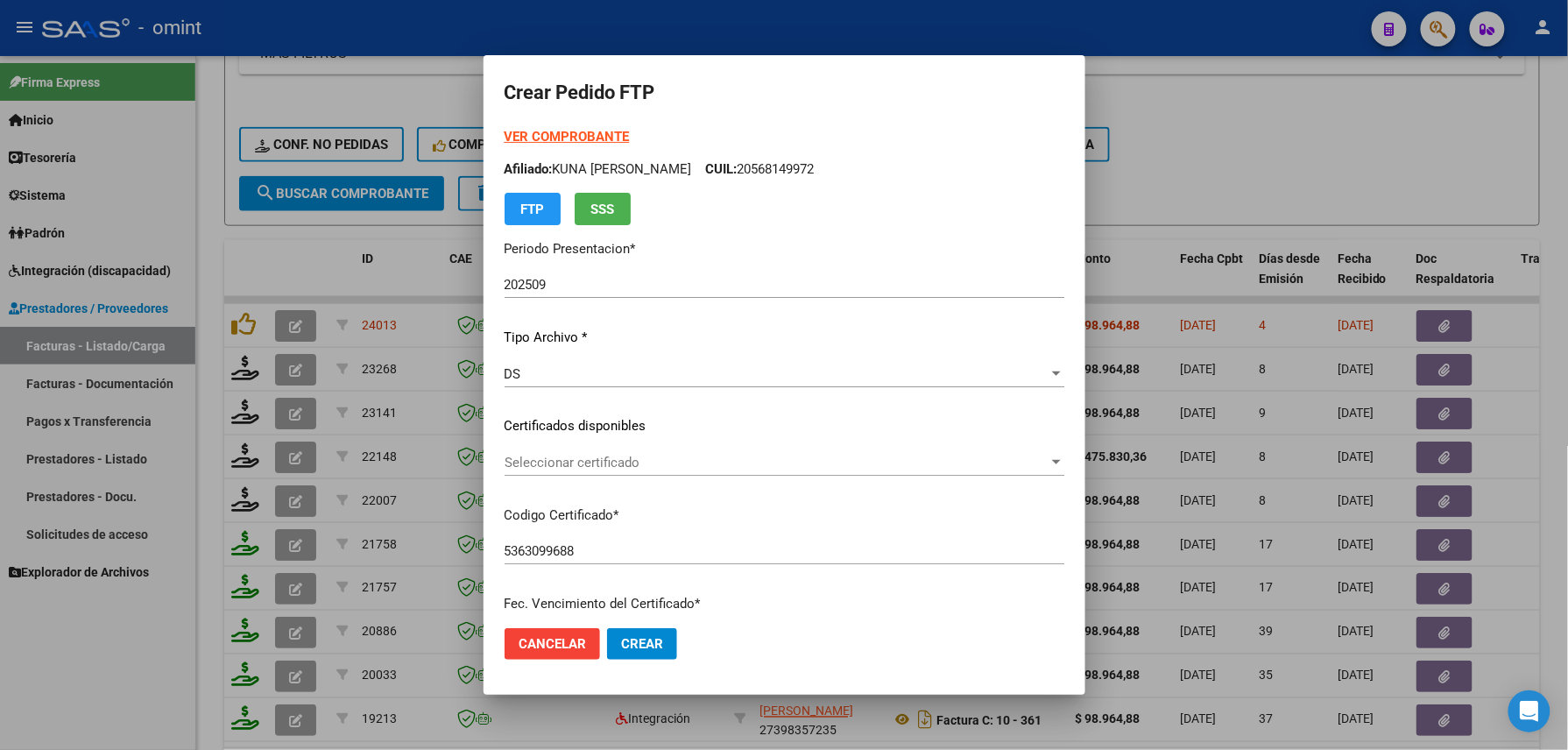
scroll to position [631, 0]
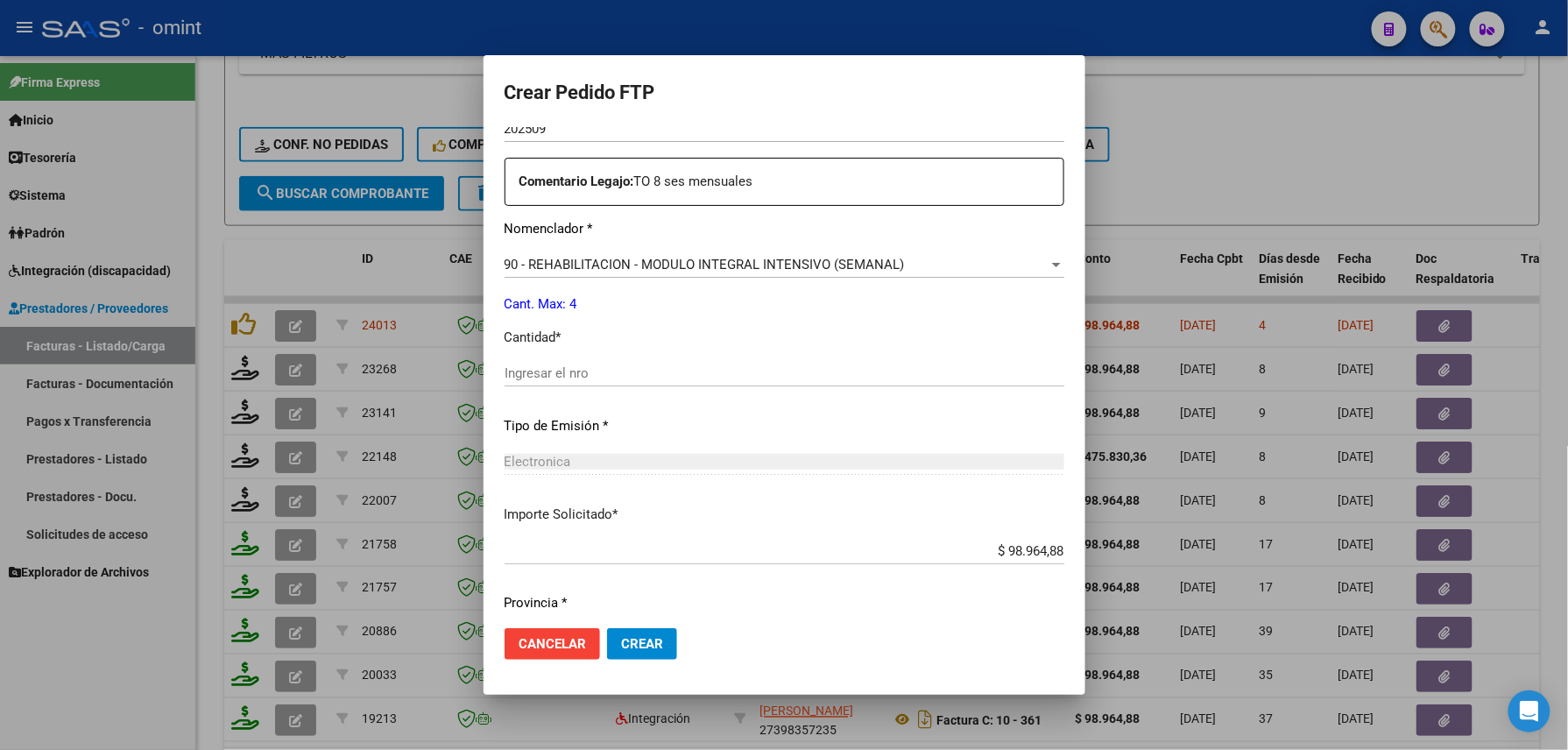
click at [595, 376] on input "Ingresar el nro" at bounding box center [785, 372] width 560 height 16
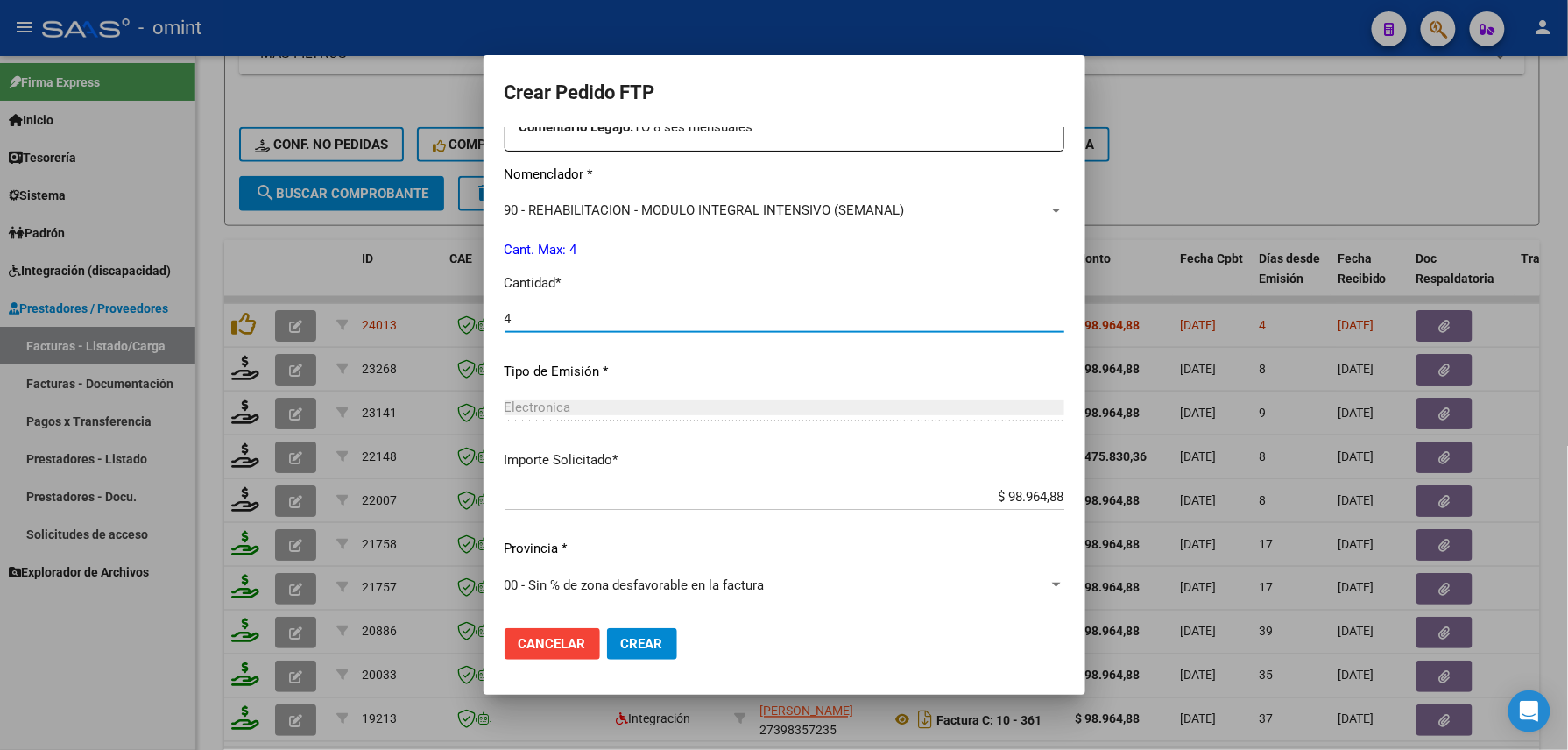
type input "4"
click at [628, 638] on span "Crear" at bounding box center [642, 644] width 42 height 16
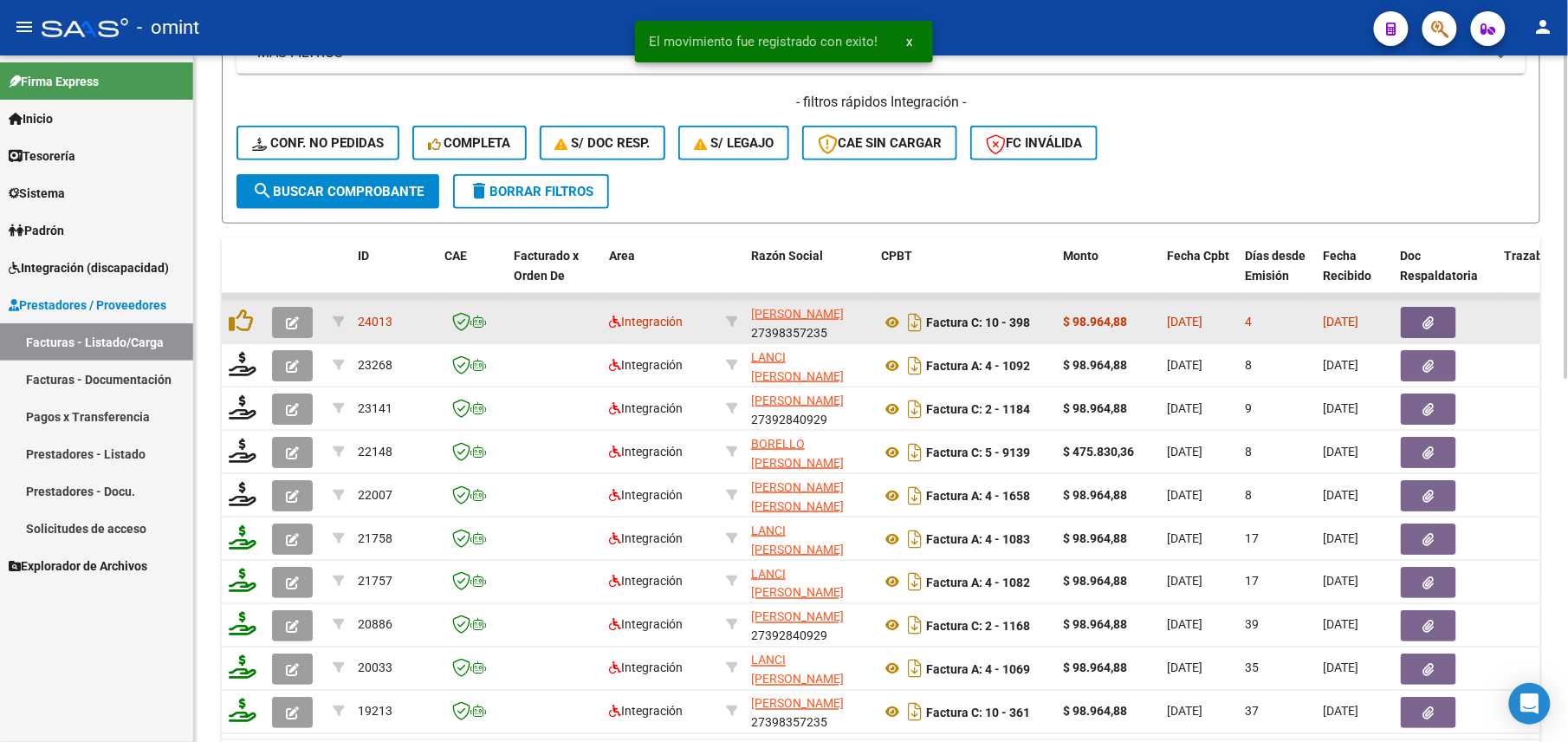
click at [293, 319] on icon "button" at bounding box center [293, 323] width 13 height 13
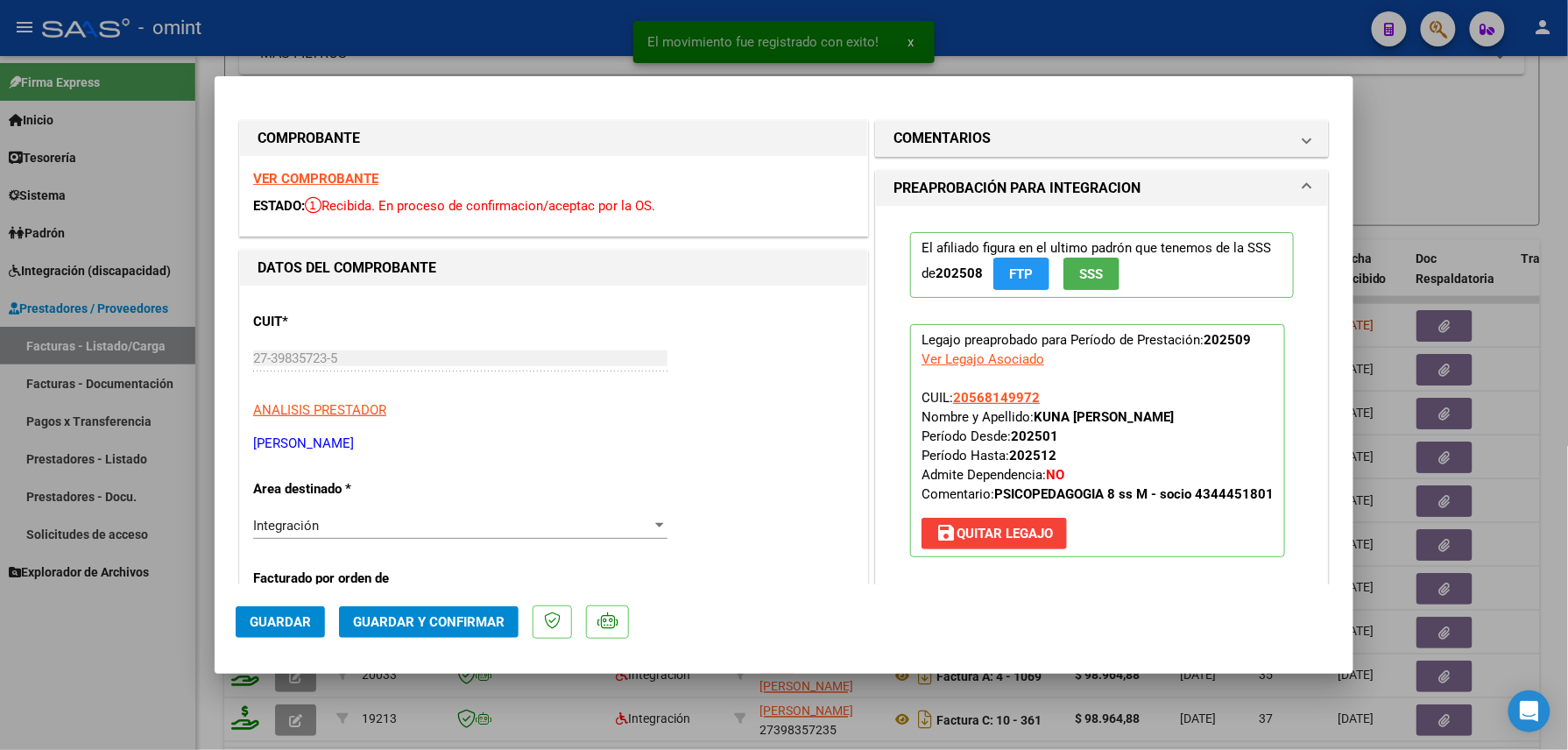
click at [322, 182] on strong "VER COMPROBANTE" at bounding box center [315, 178] width 125 height 16
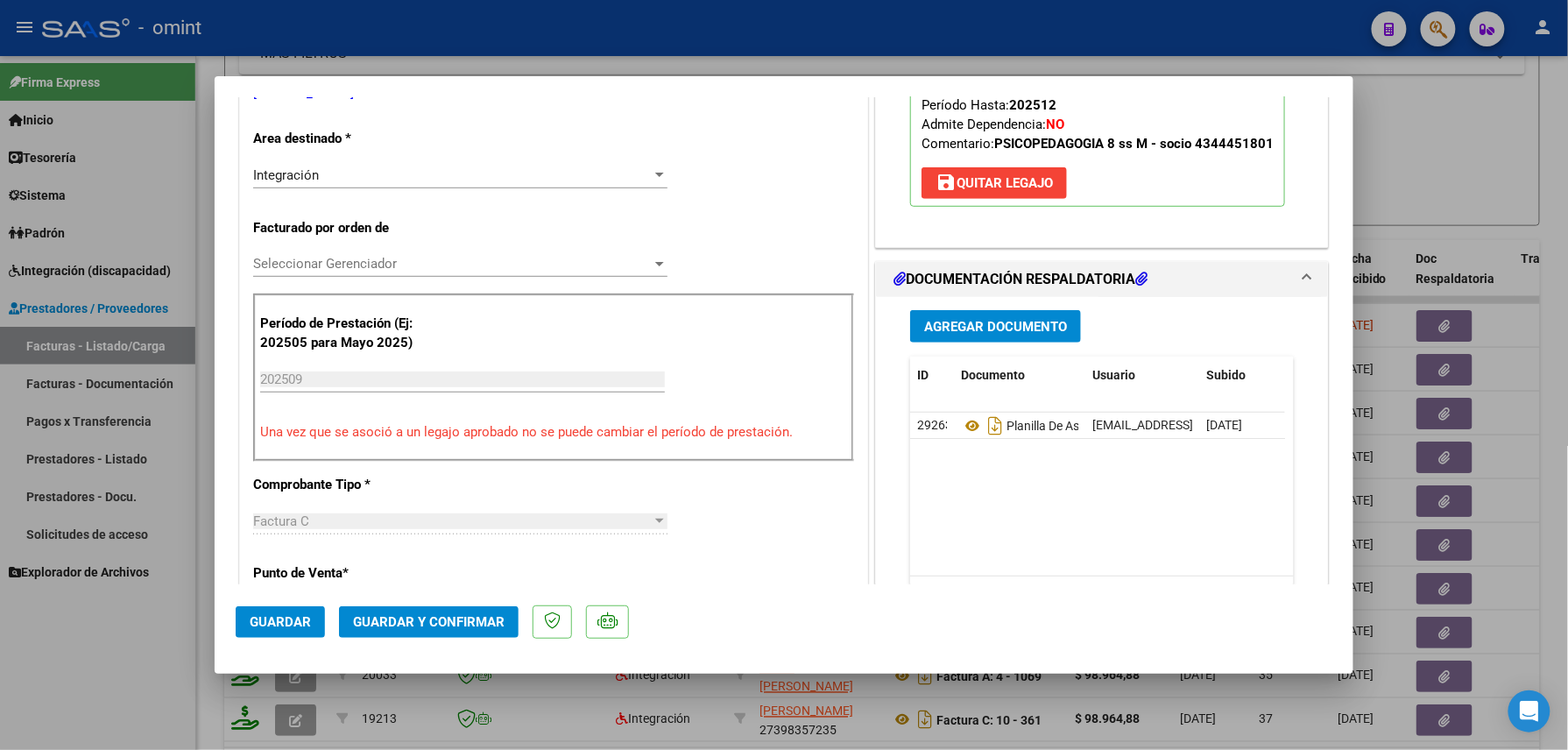
scroll to position [466, 0]
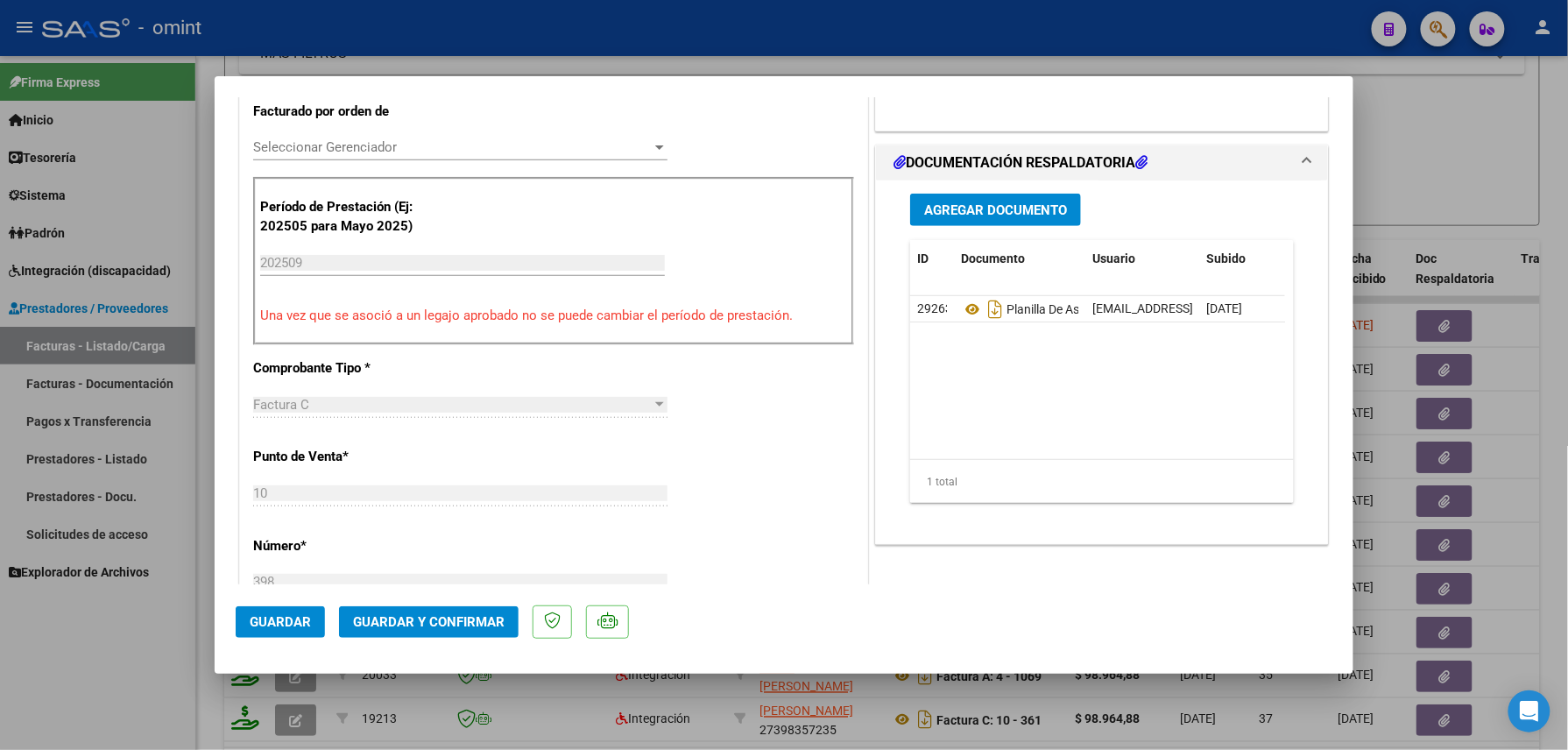
click at [468, 627] on span "Guardar y Confirmar" at bounding box center [428, 621] width 151 height 16
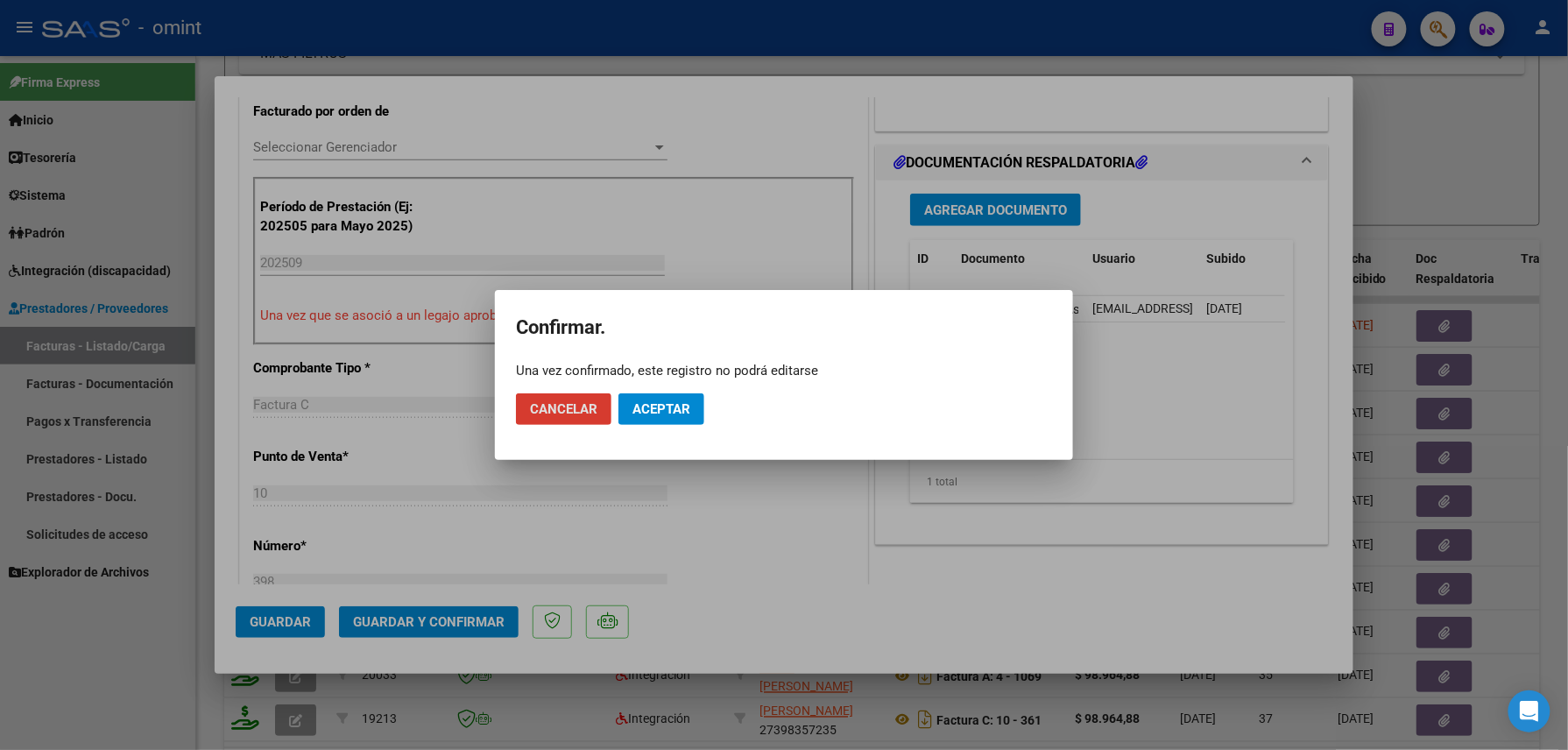
click at [675, 413] on span "Aceptar" at bounding box center [662, 409] width 58 height 16
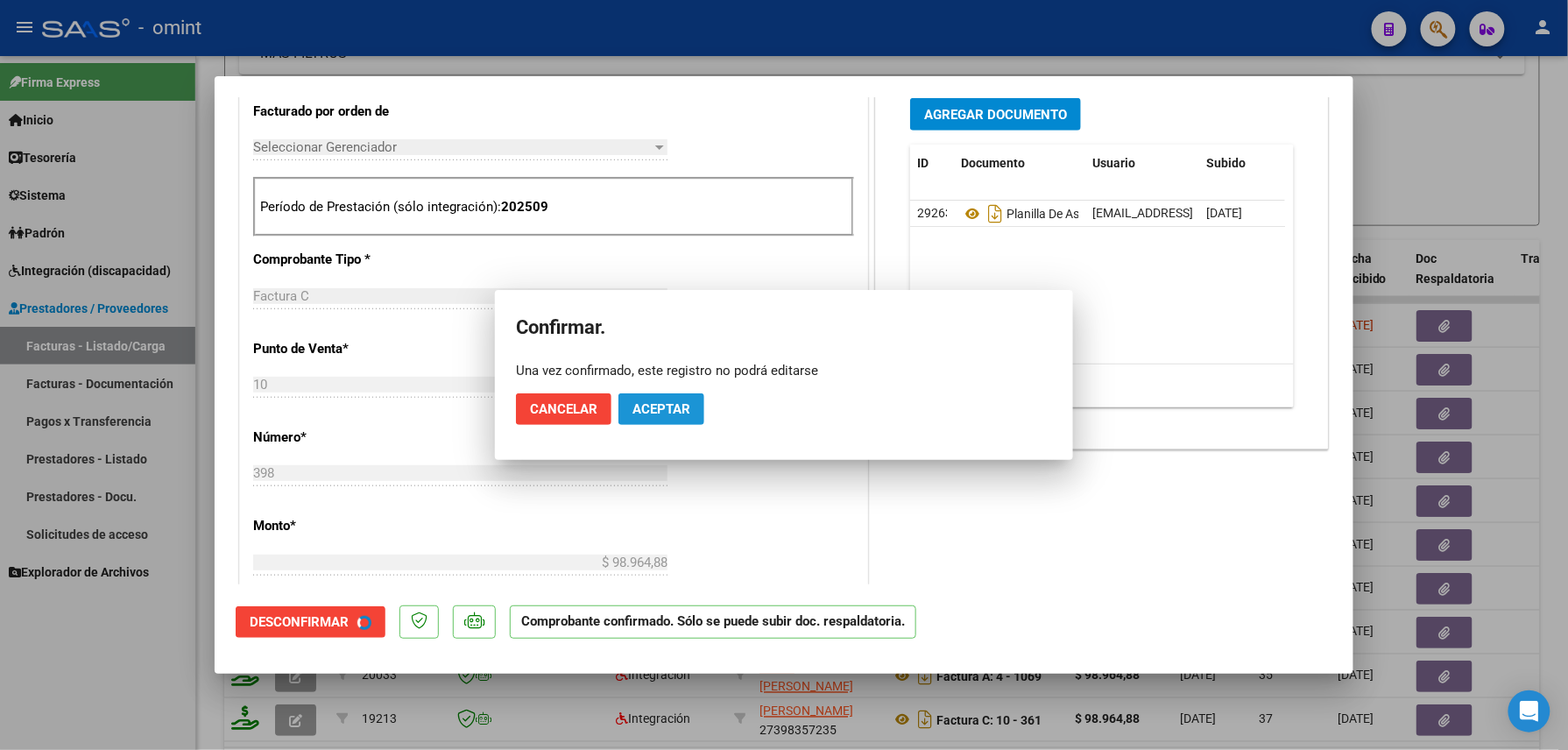
scroll to position [465, 0]
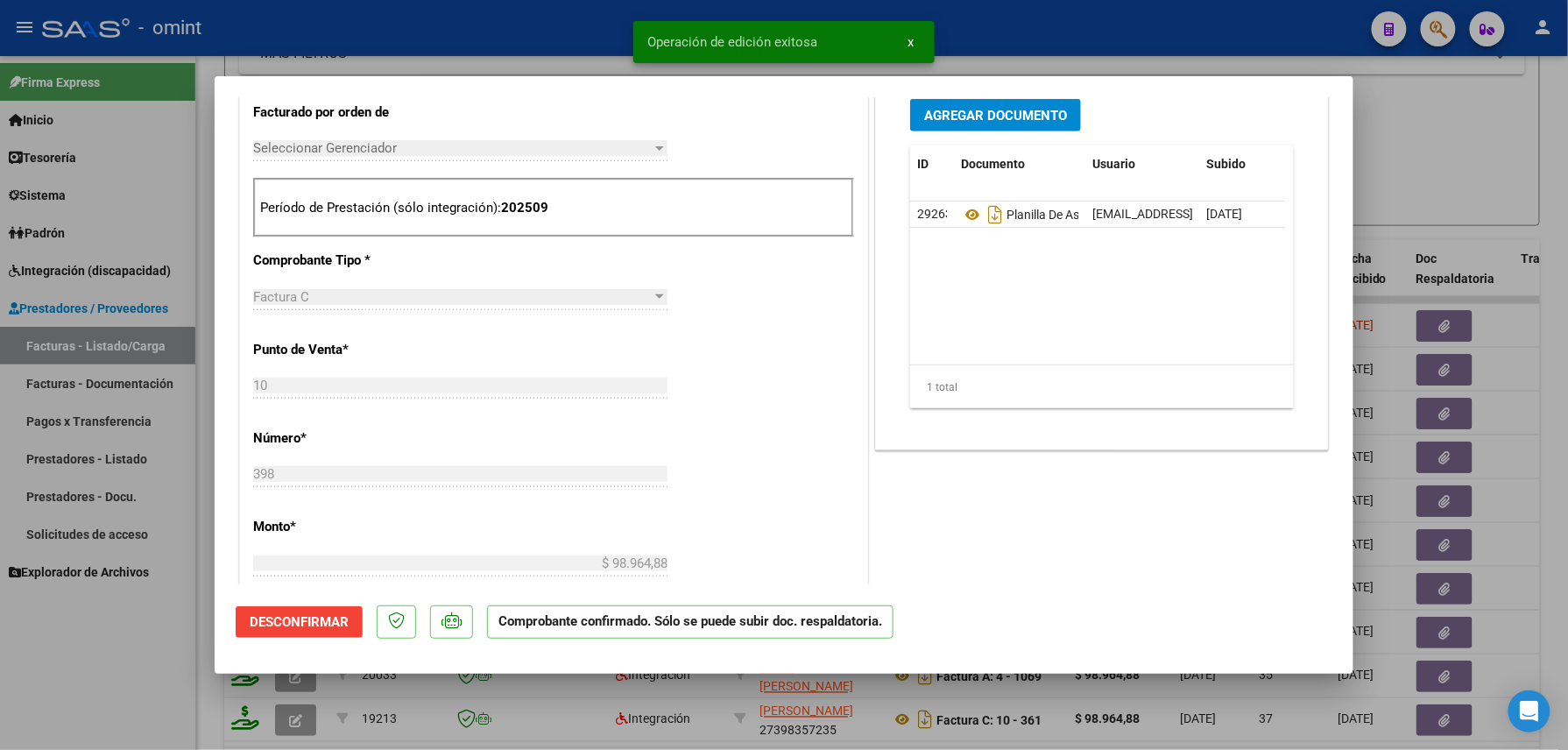
click at [501, 33] on div at bounding box center [784, 375] width 1568 height 750
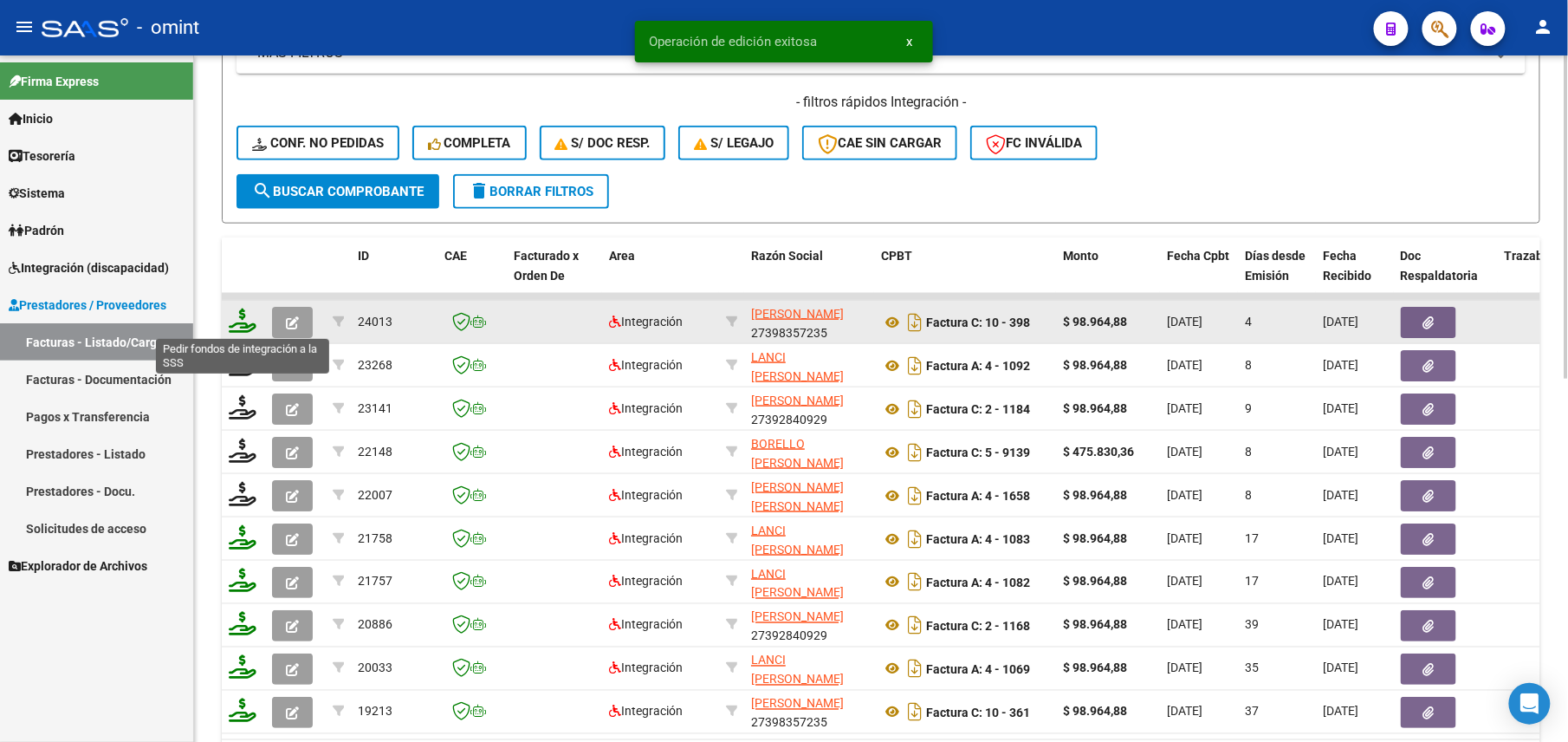
click at [244, 323] on icon at bounding box center [243, 320] width 28 height 24
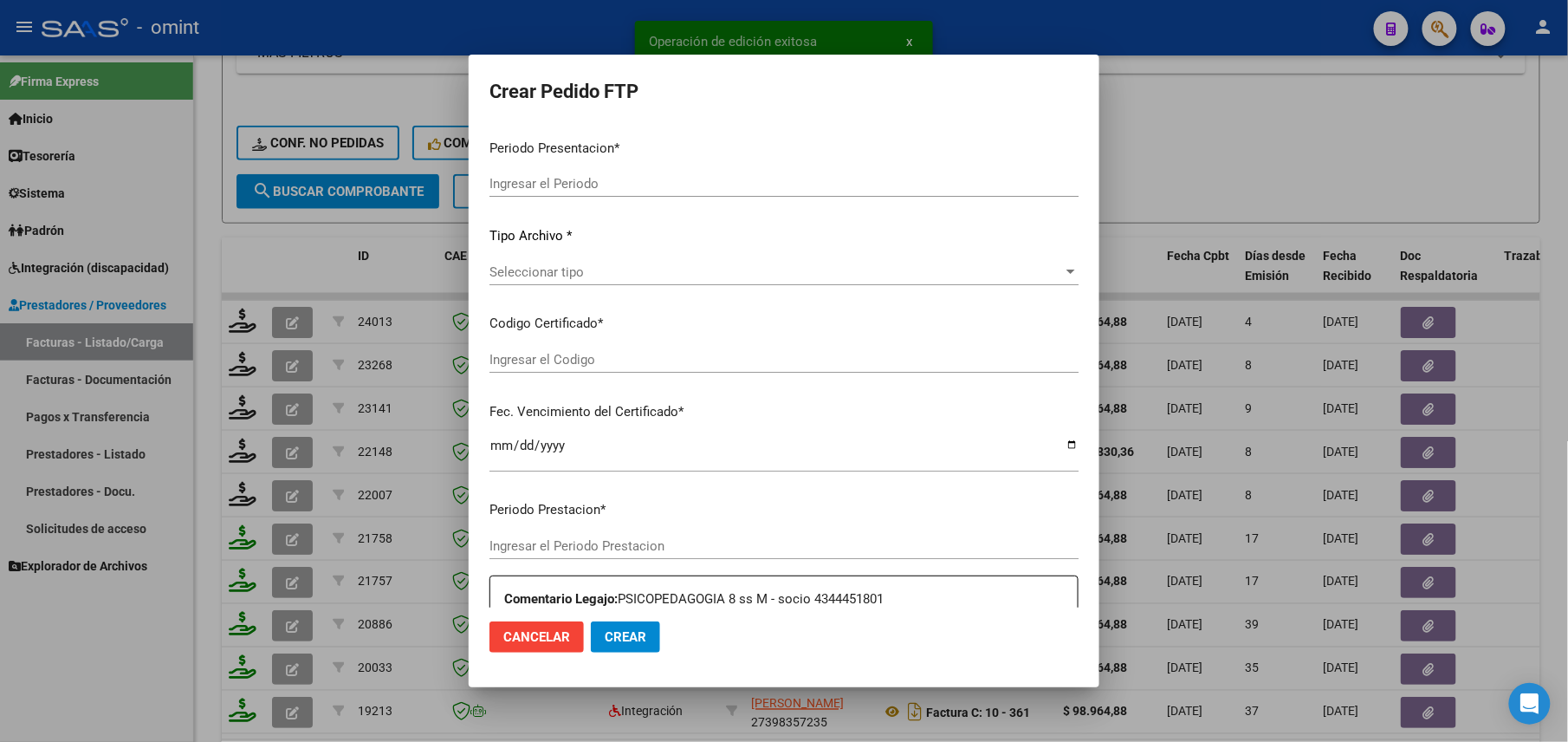
type input "202509"
type input "$ 98.964,88"
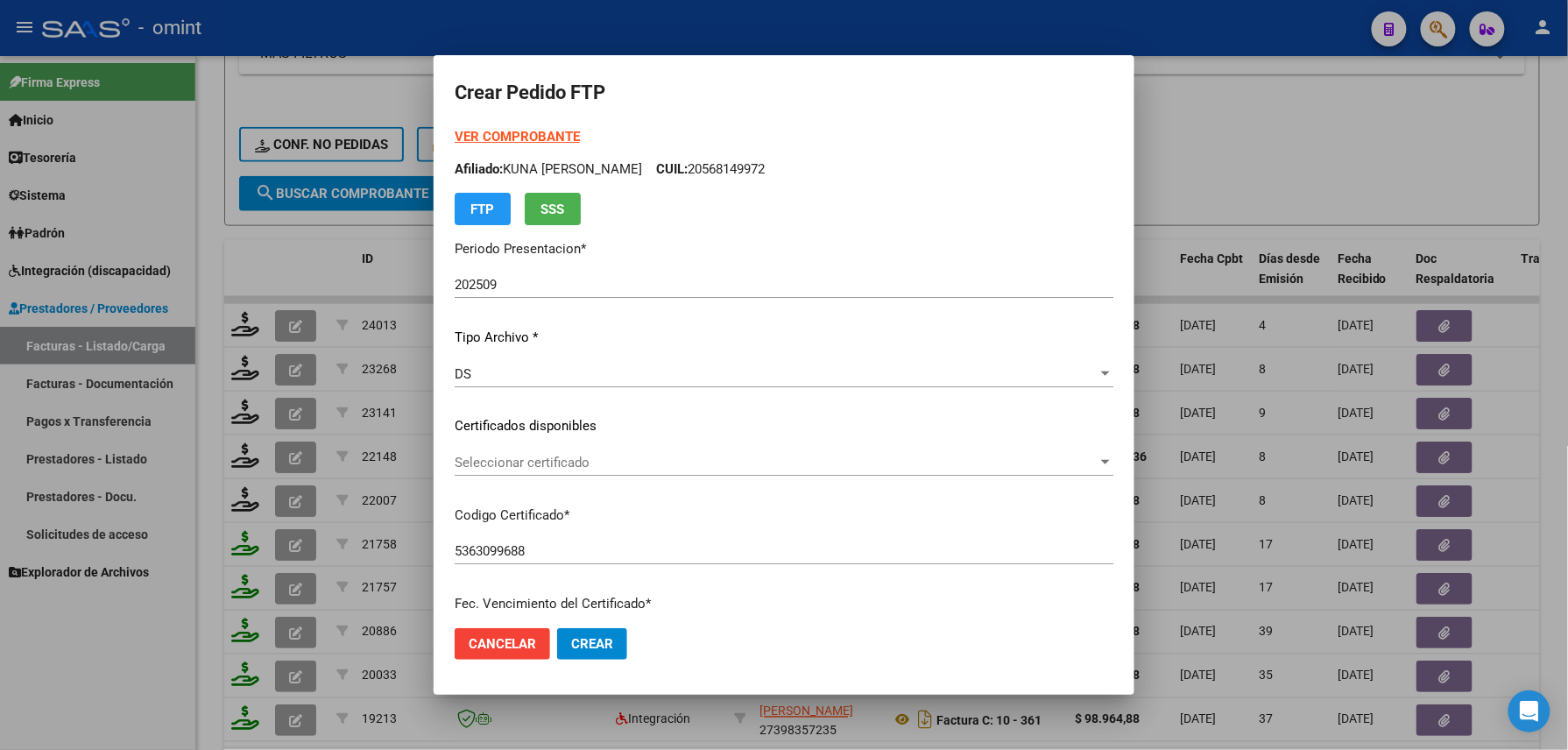
scroll to position [466, 0]
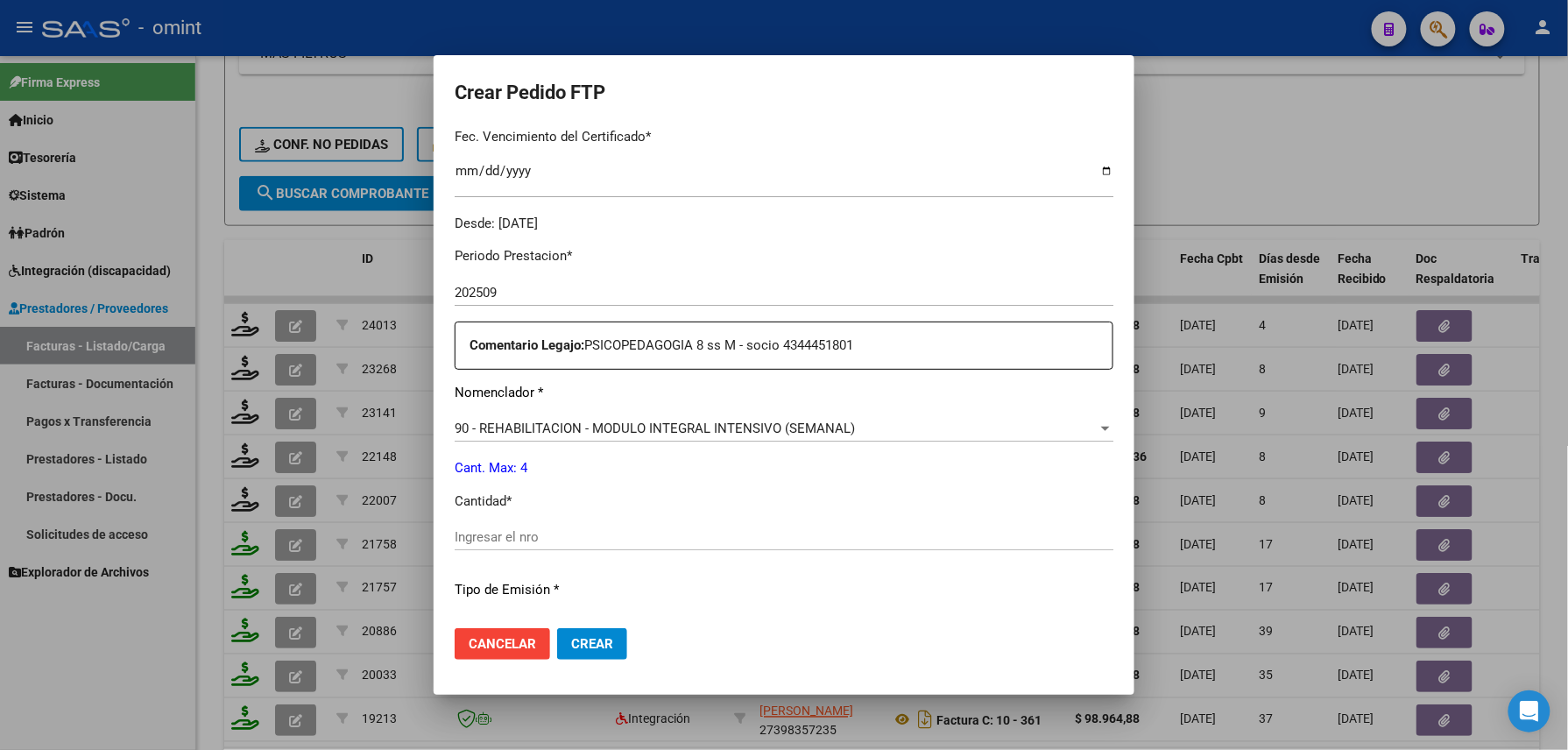
click at [579, 529] on input "Ingresar el nro" at bounding box center [784, 536] width 659 height 16
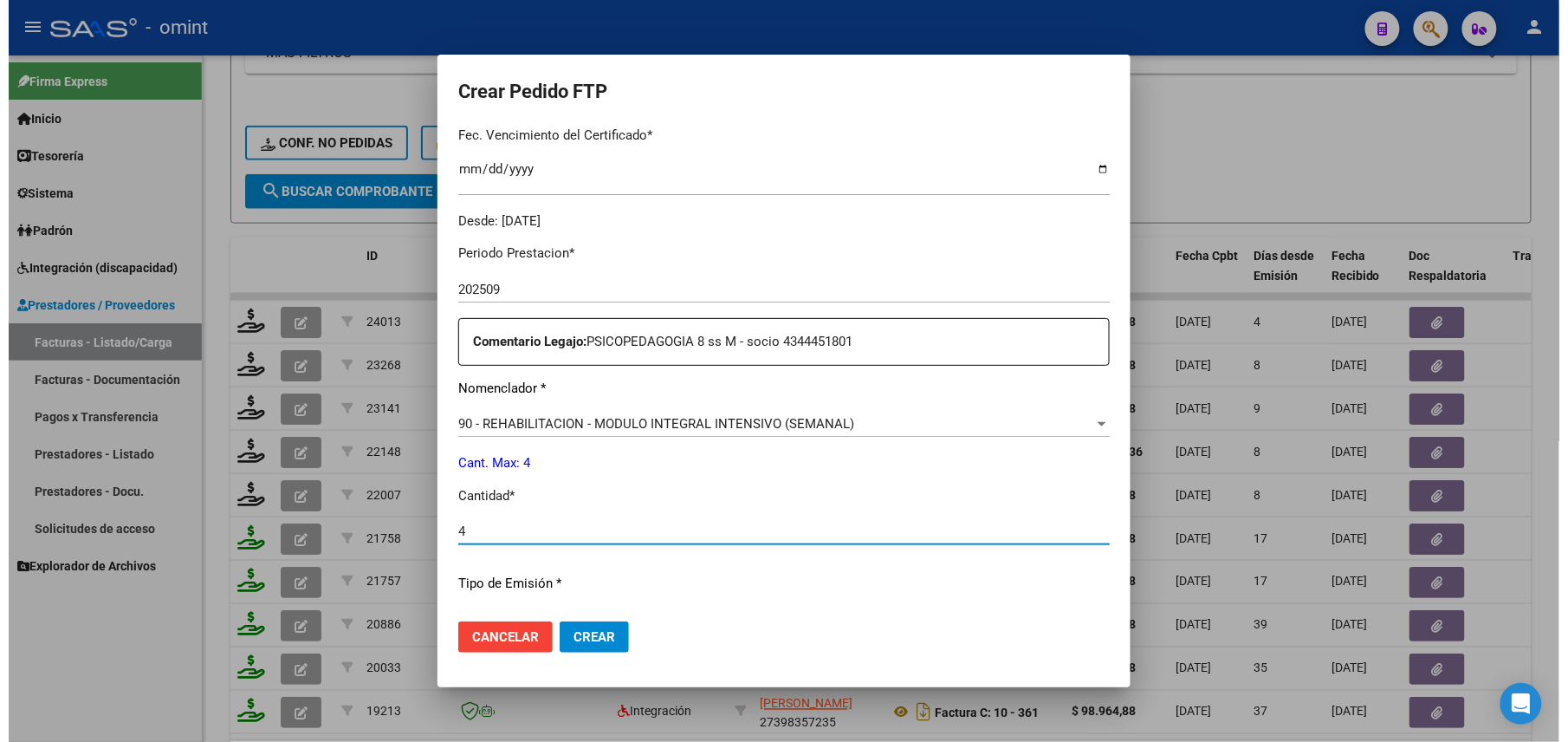
scroll to position [677, 0]
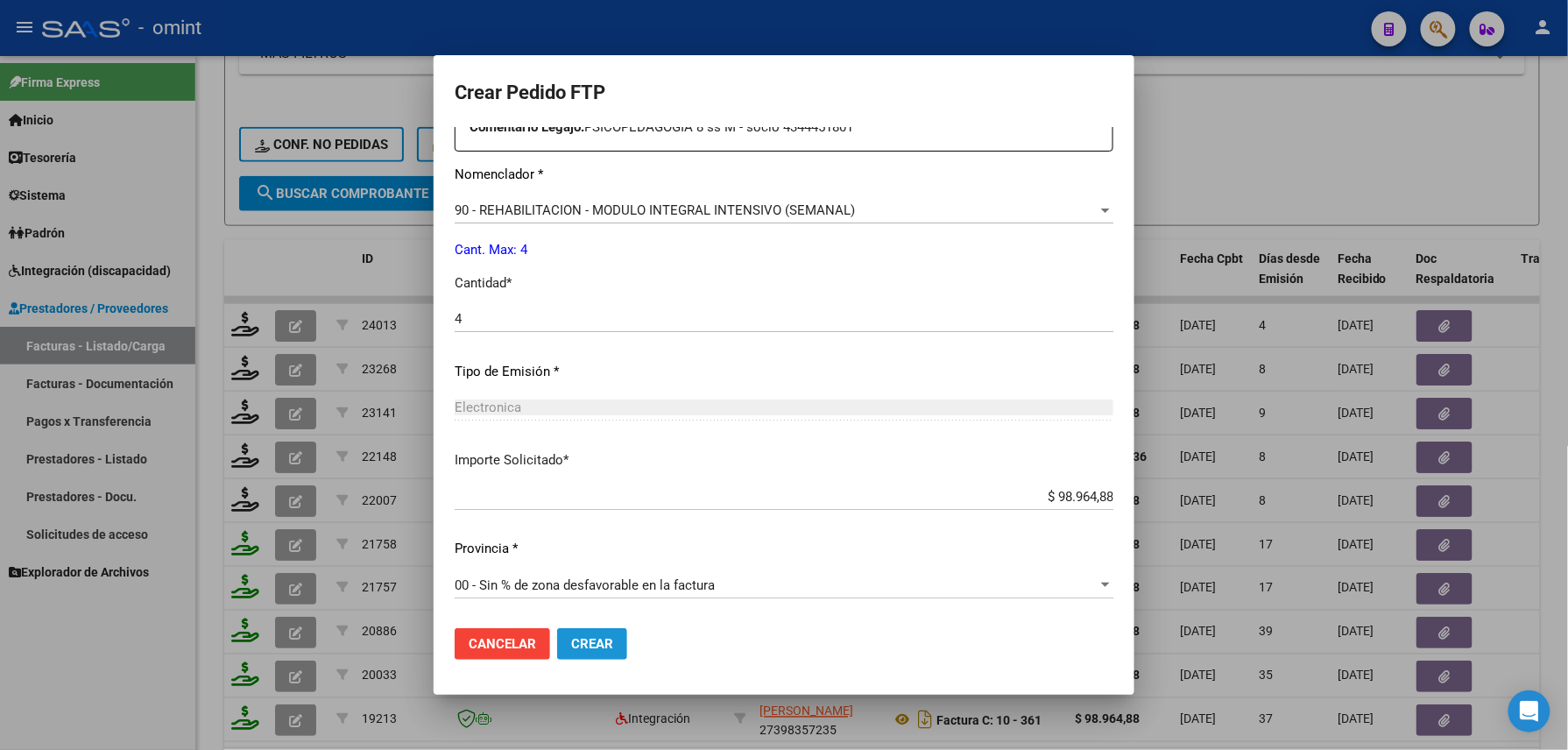
click at [603, 628] on button "Crear" at bounding box center [592, 644] width 70 height 32
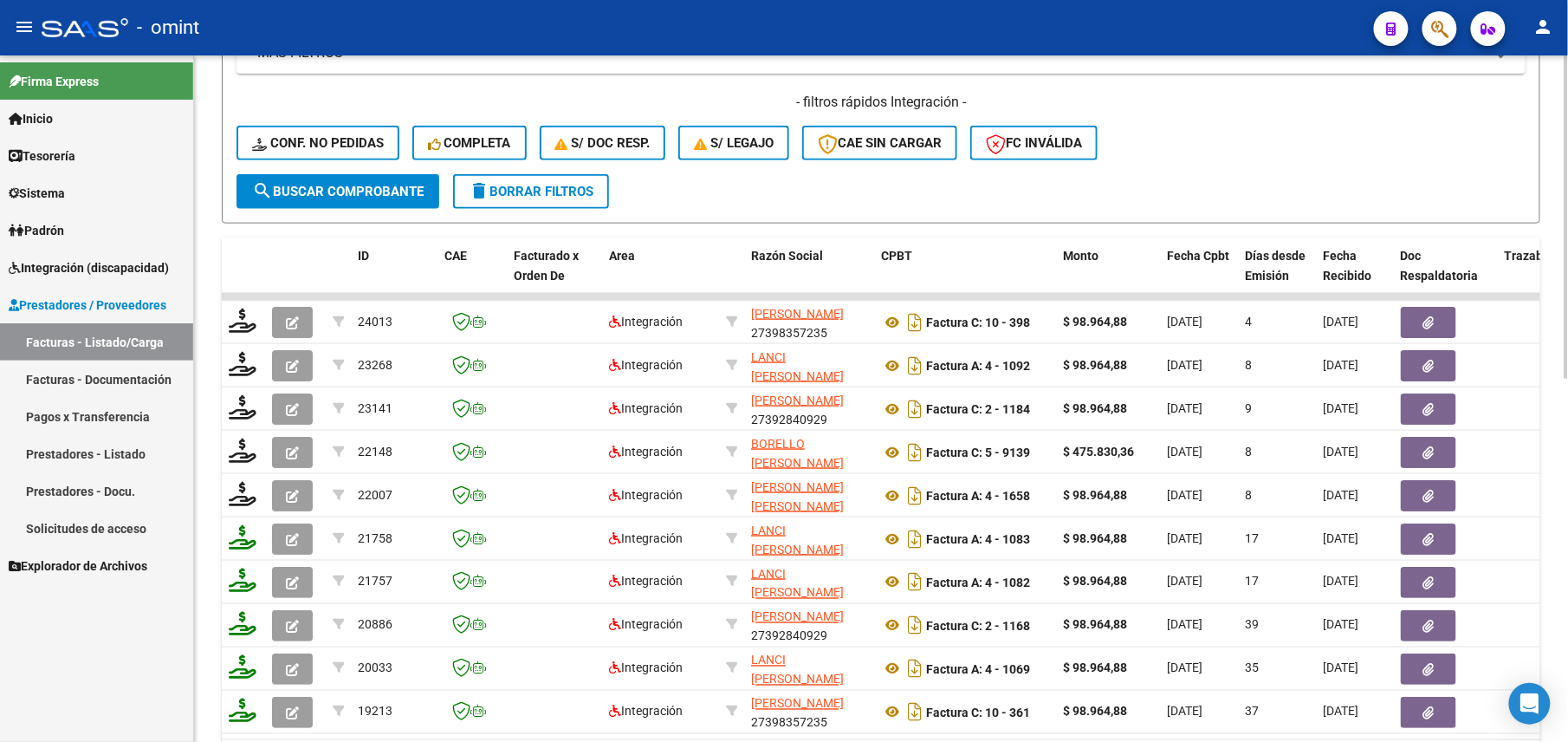
scroll to position [423, 0]
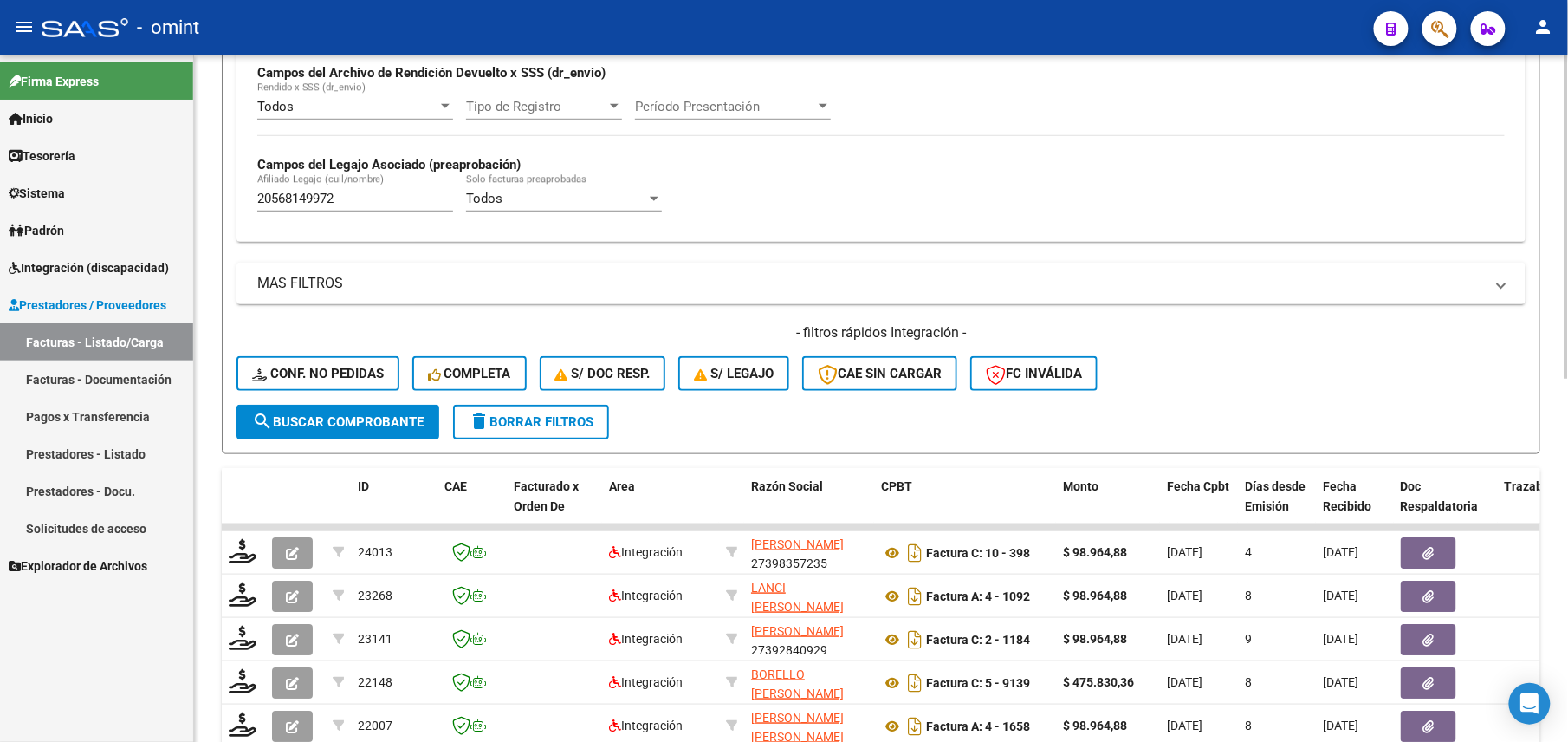
click at [316, 203] on input "20568149972" at bounding box center [355, 198] width 196 height 16
paste input "49556001"
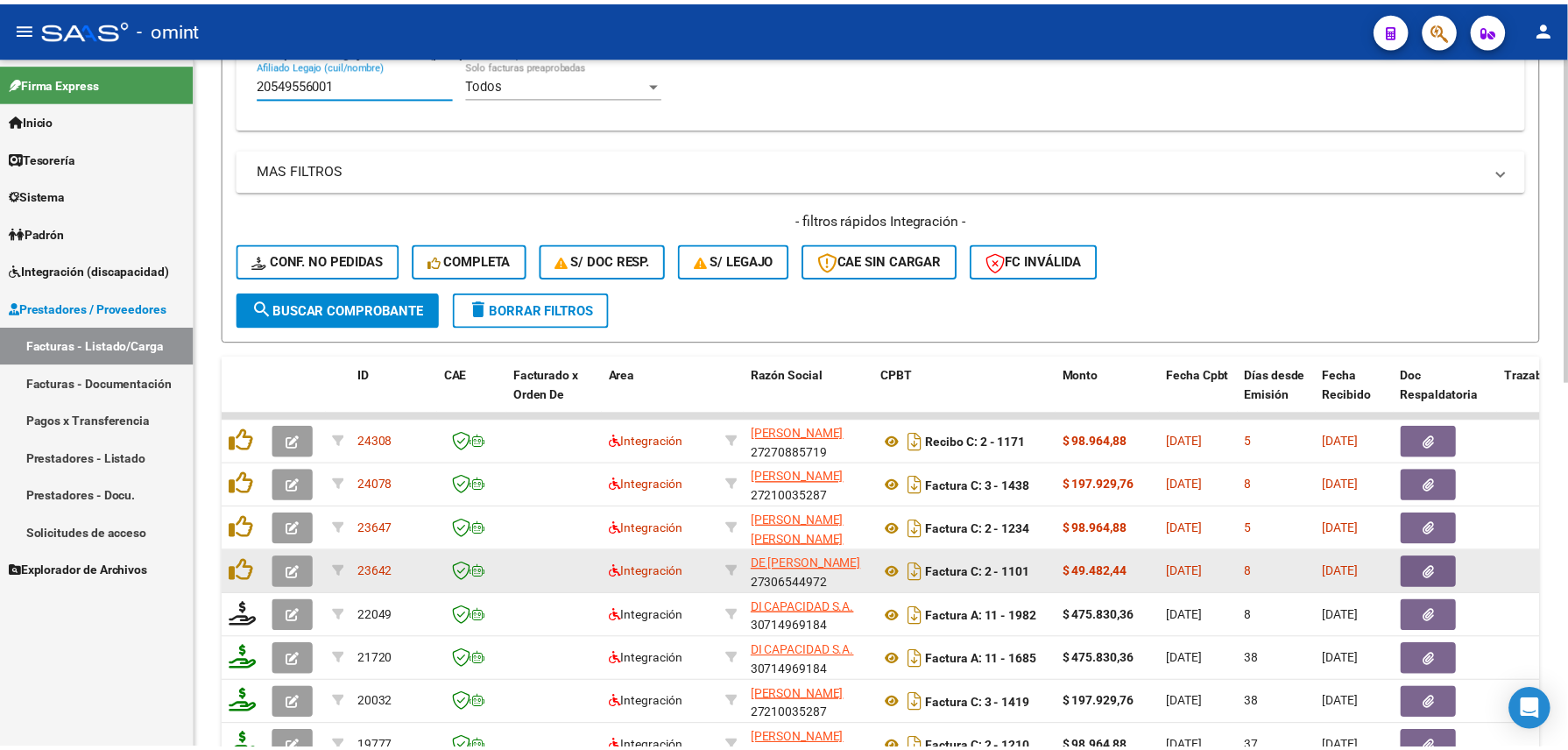
scroll to position [778, 0]
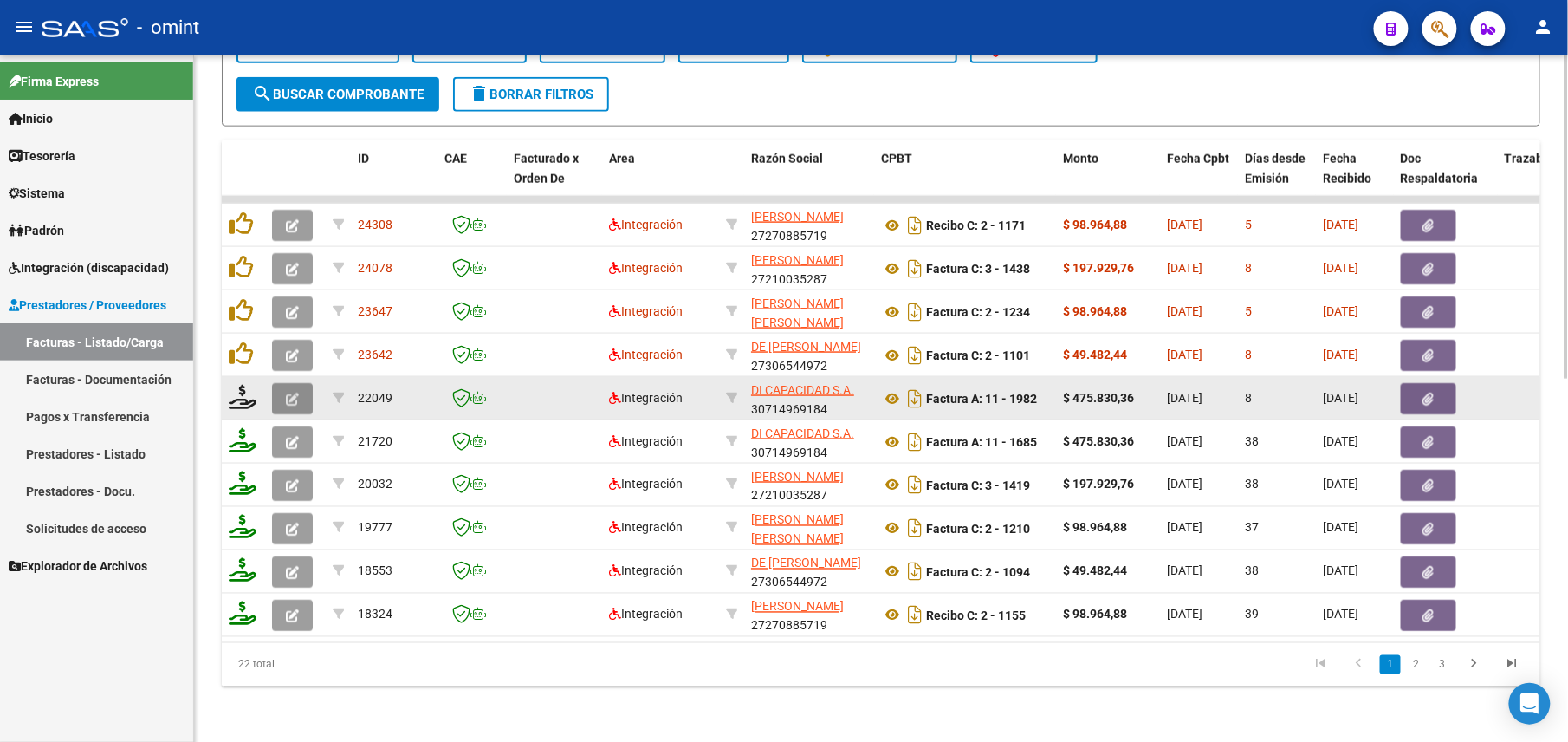
click at [281, 383] on button "button" at bounding box center [293, 399] width 41 height 31
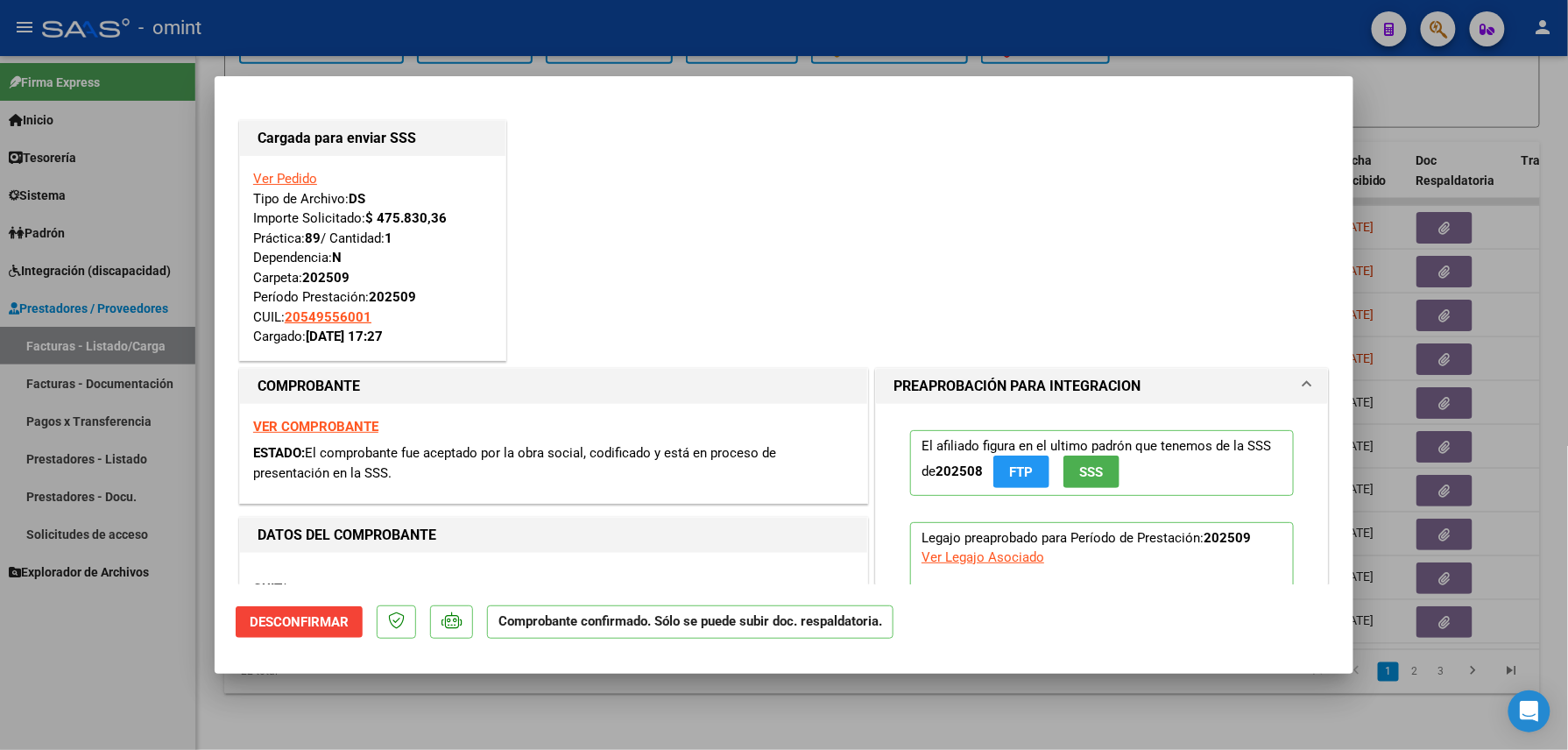
click at [133, 660] on div at bounding box center [784, 375] width 1568 height 750
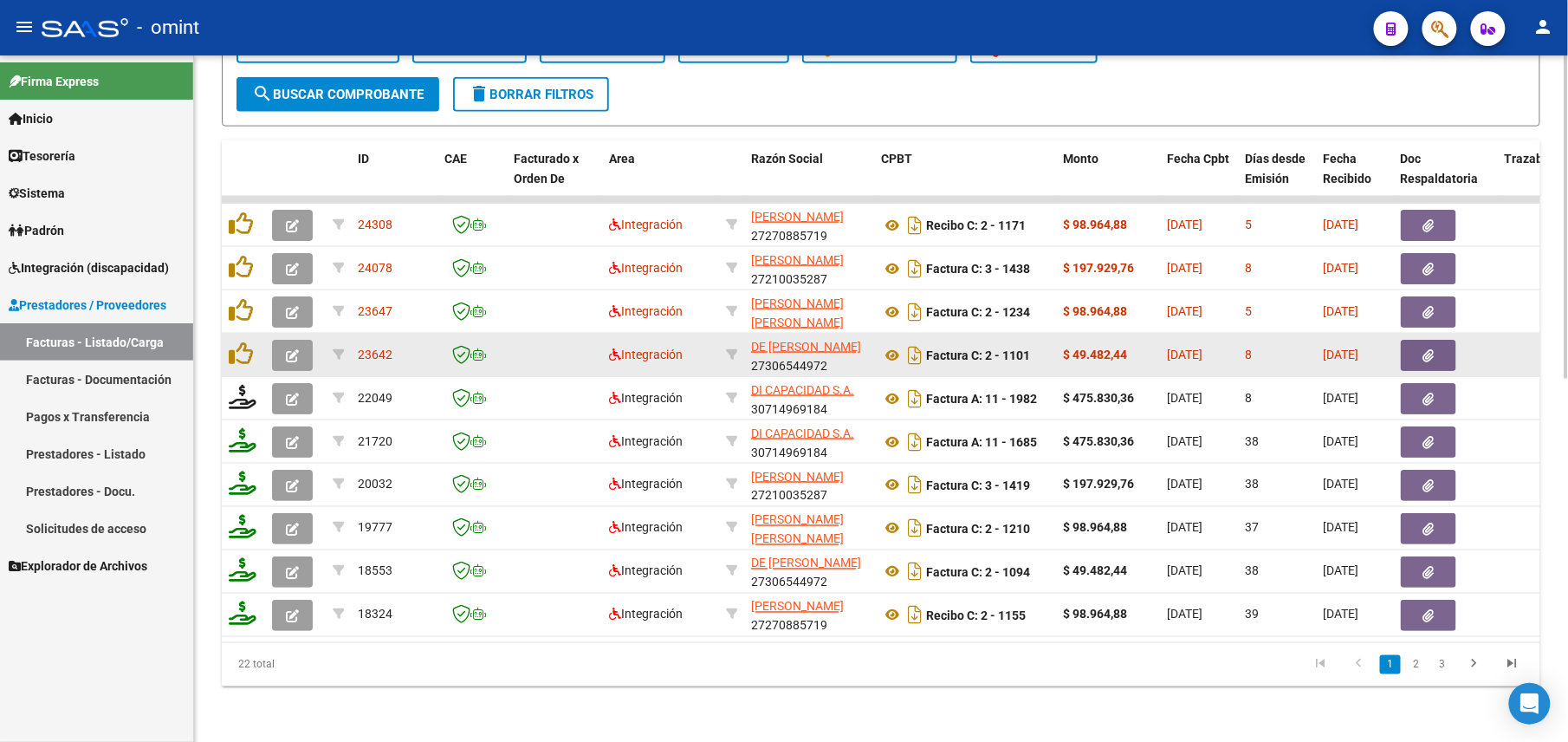
click at [281, 341] on button "button" at bounding box center [293, 355] width 41 height 31
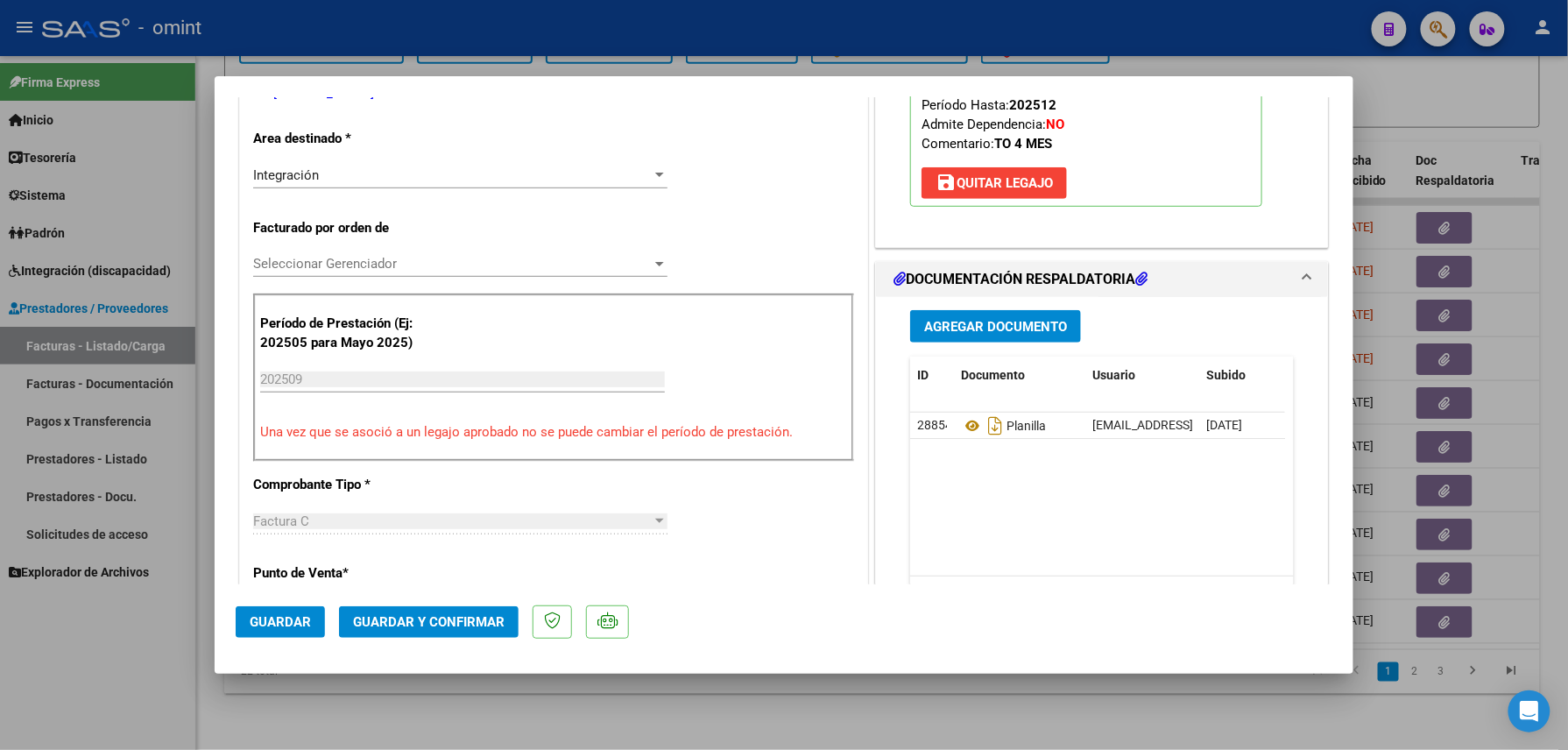
scroll to position [0, 0]
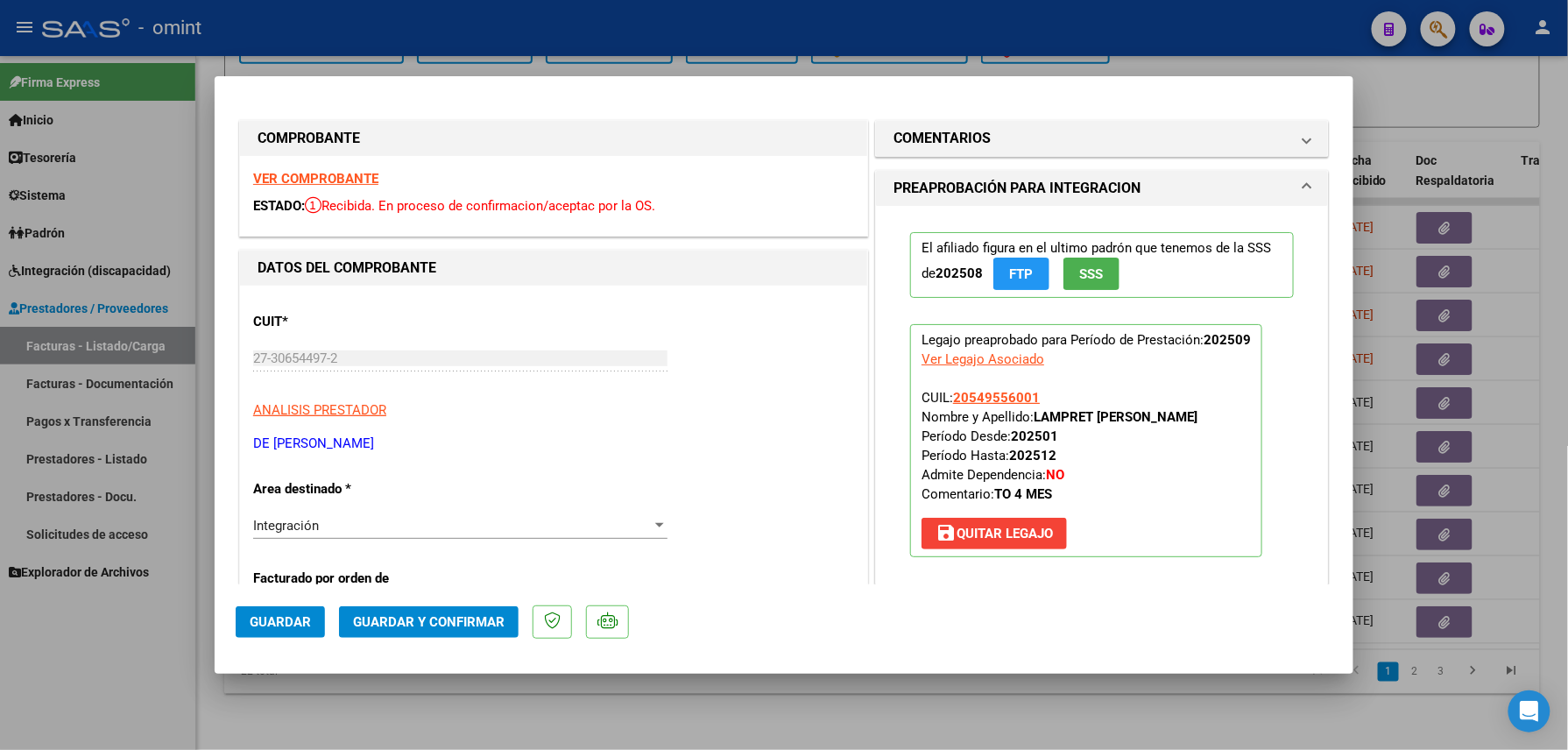
click at [365, 180] on strong "VER COMPROBANTE" at bounding box center [315, 178] width 125 height 16
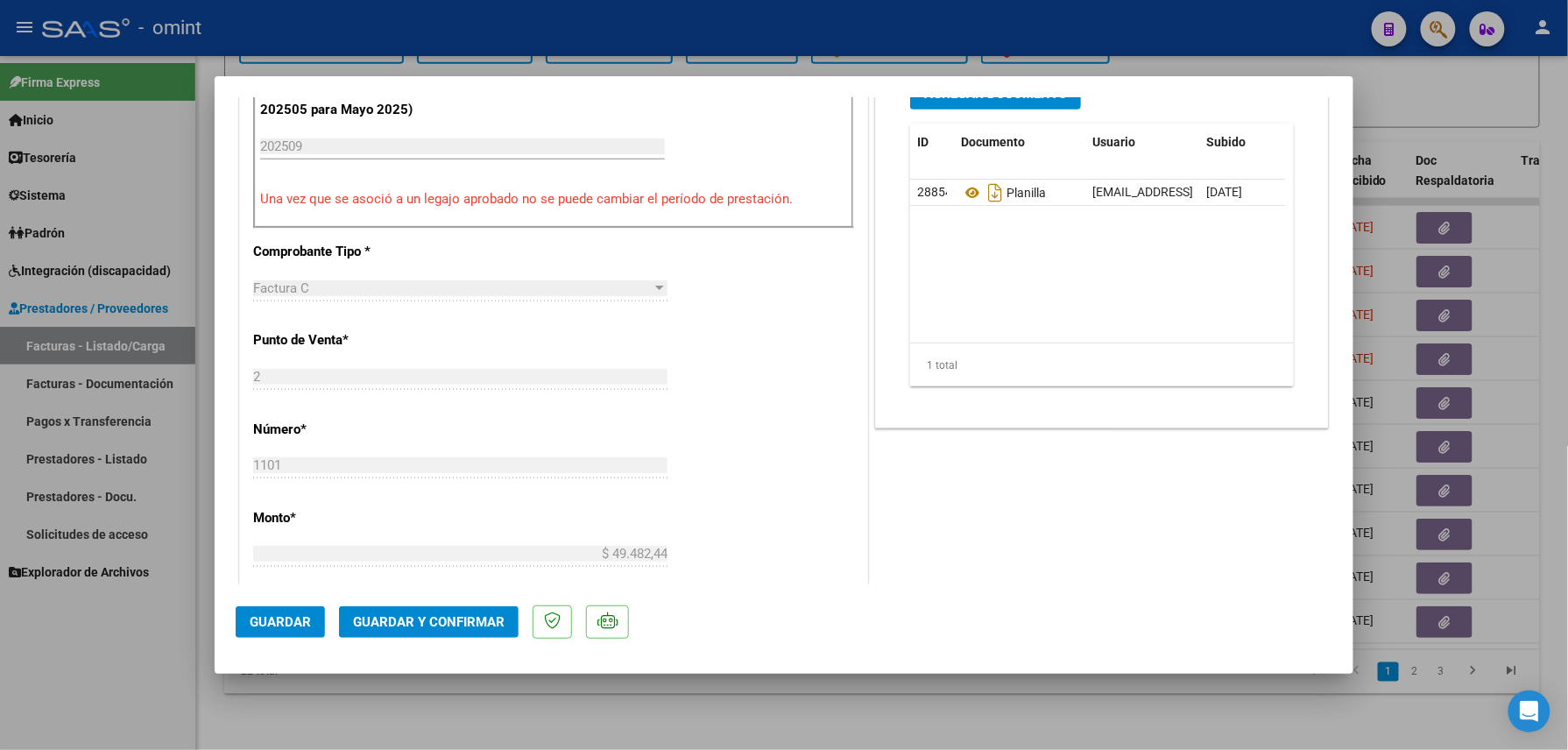
click at [429, 615] on span "Guardar y Confirmar" at bounding box center [428, 621] width 151 height 16
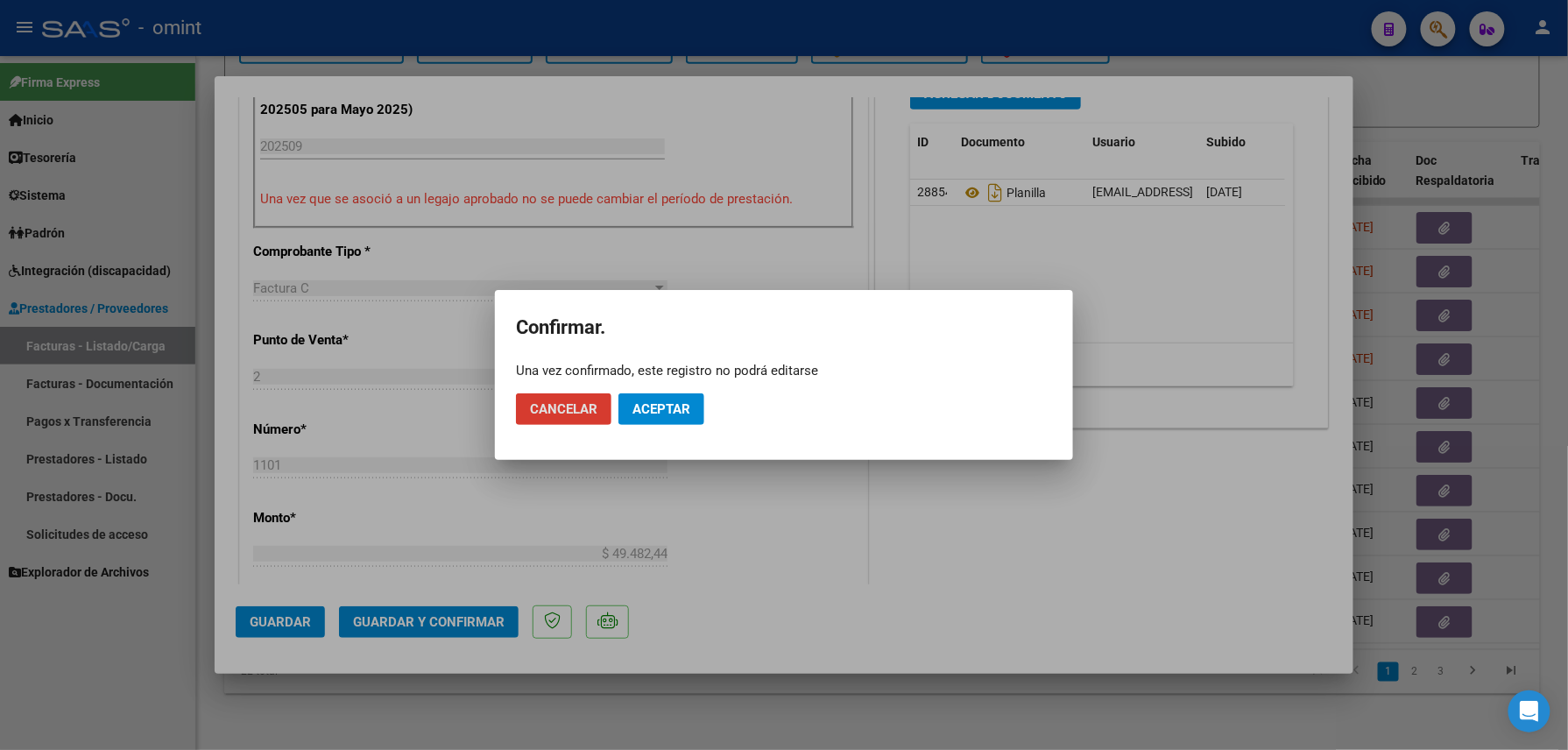
click at [679, 399] on button "Aceptar" at bounding box center [662, 410] width 86 height 32
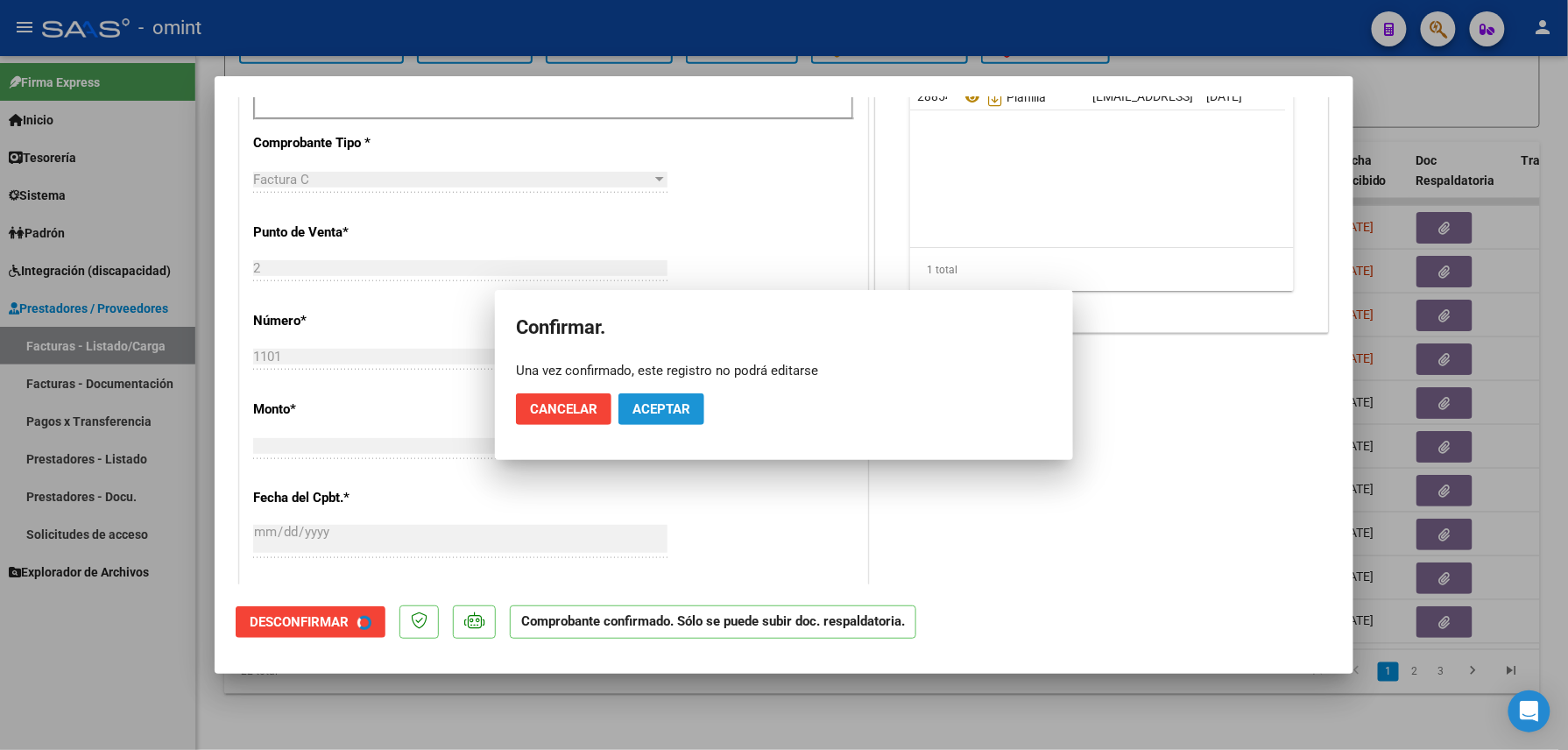
scroll to position [582, 0]
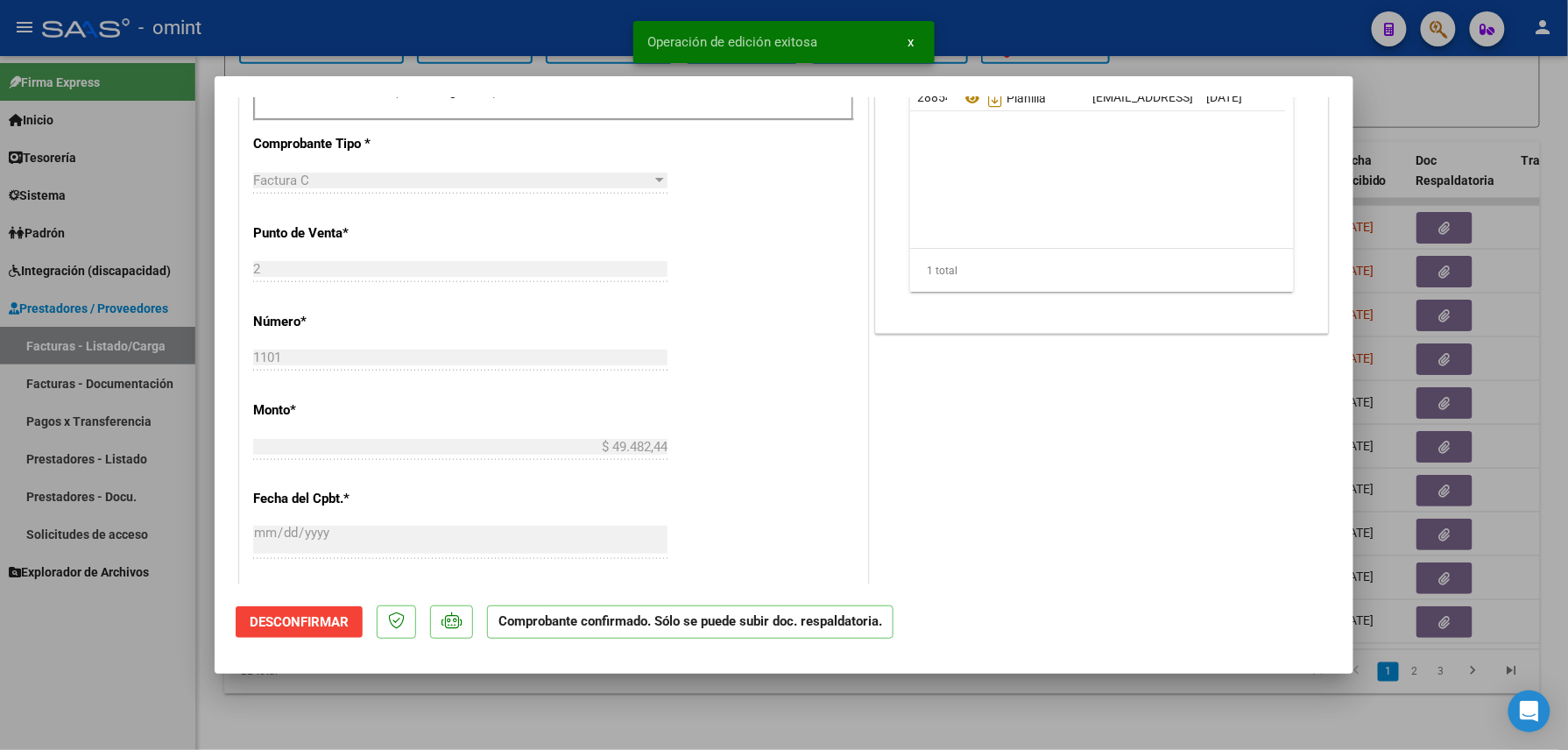
click at [146, 665] on div at bounding box center [784, 375] width 1568 height 750
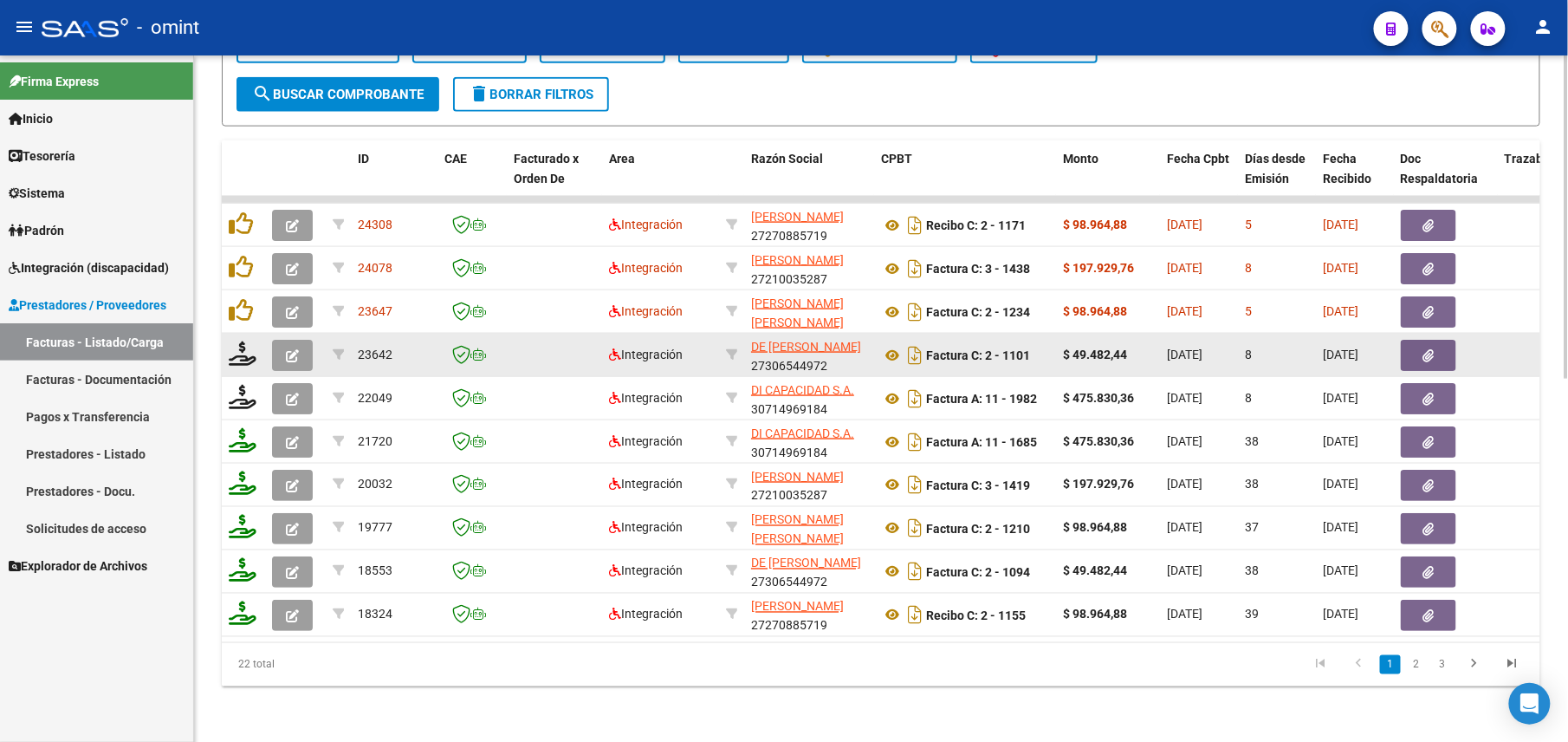
click at [289, 349] on icon "button" at bounding box center [293, 355] width 13 height 13
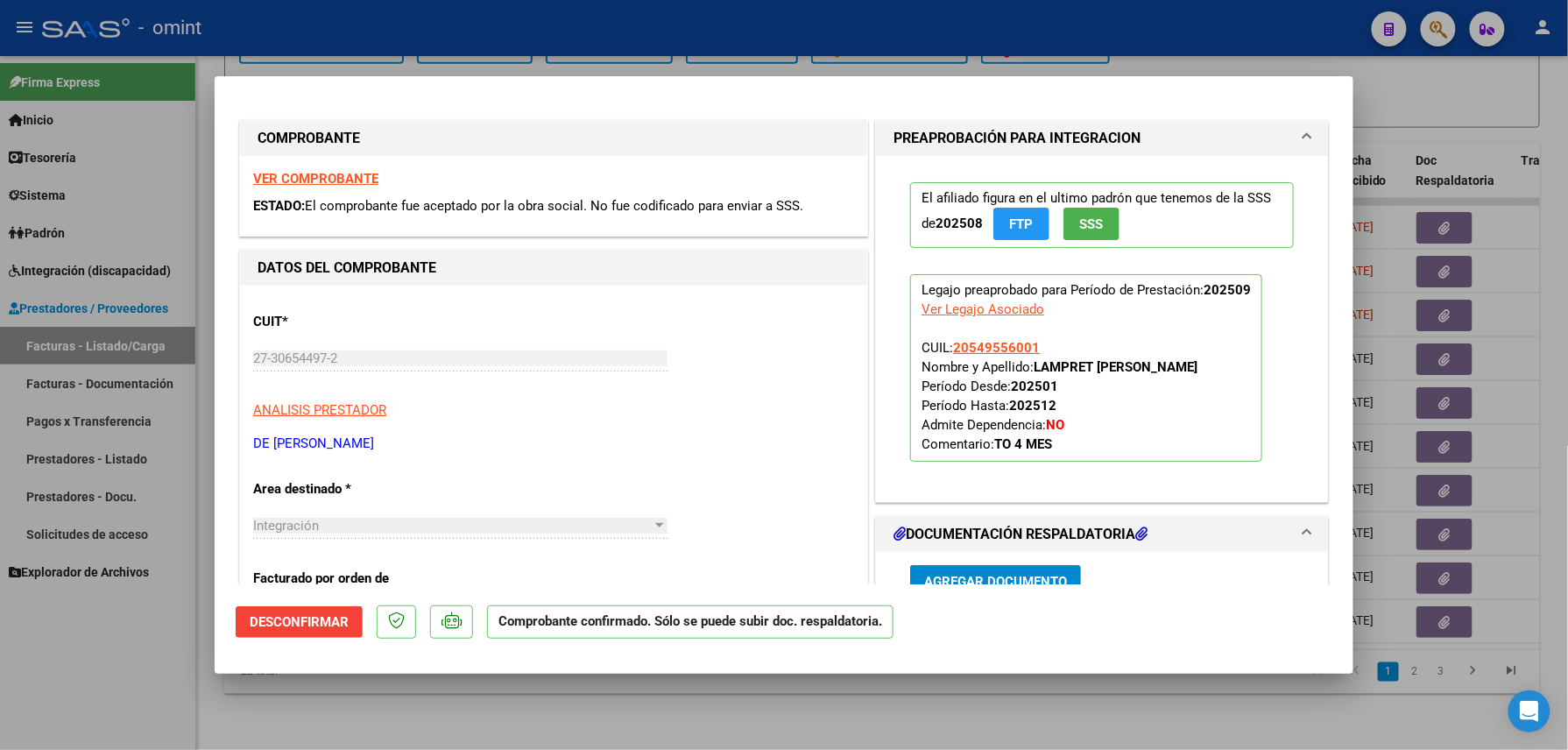
click at [169, 684] on div at bounding box center [784, 375] width 1568 height 750
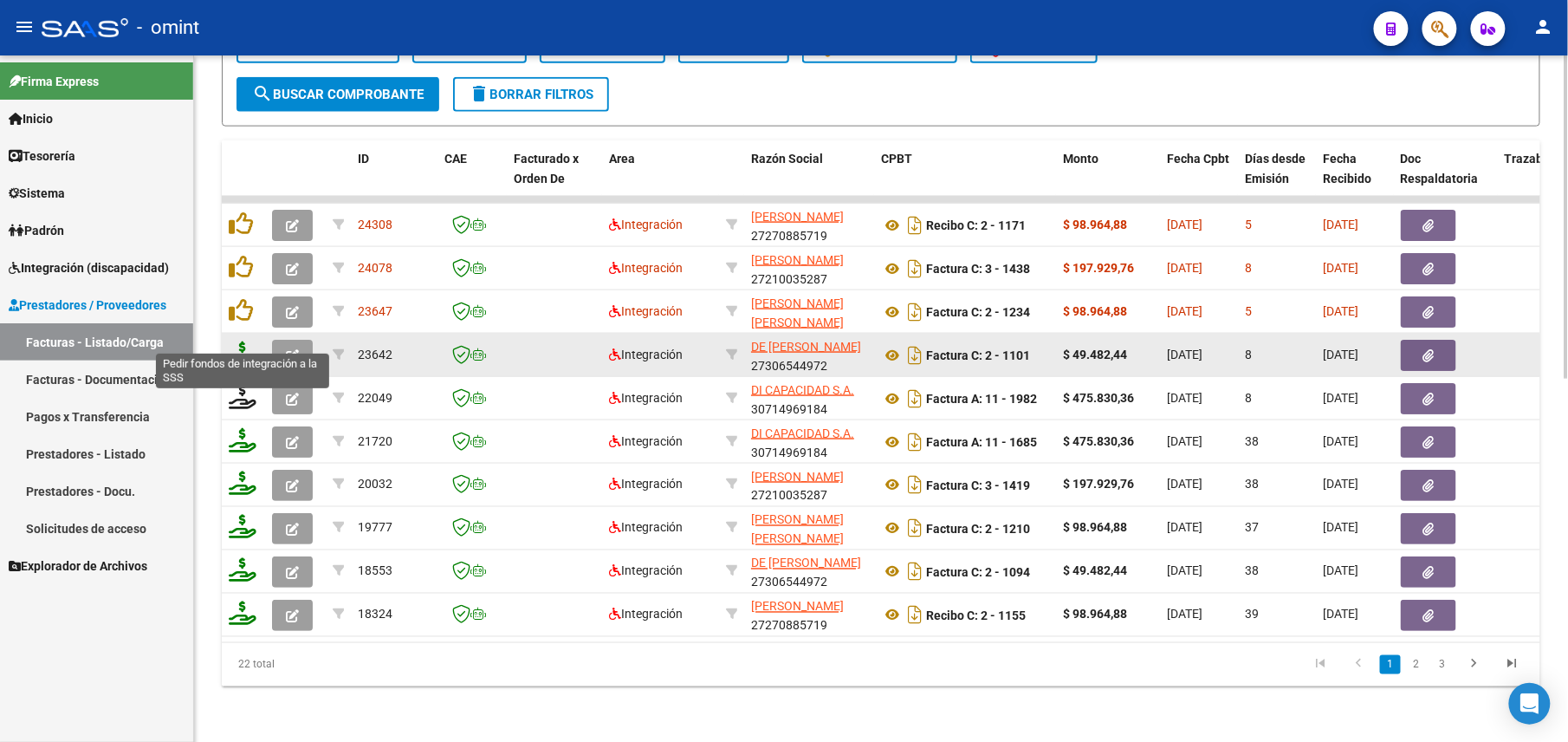
click at [250, 341] on icon at bounding box center [243, 353] width 28 height 24
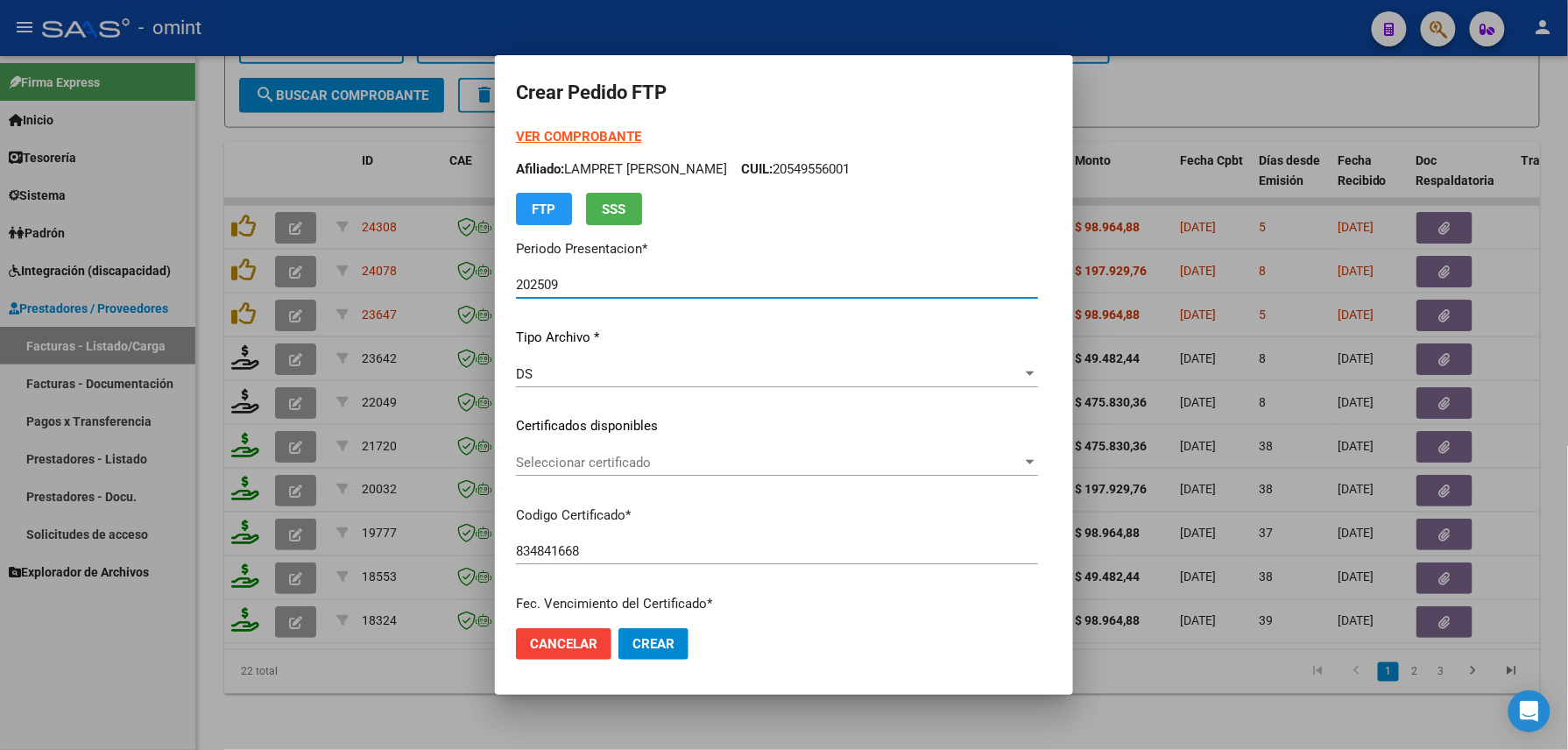
scroll to position [583, 0]
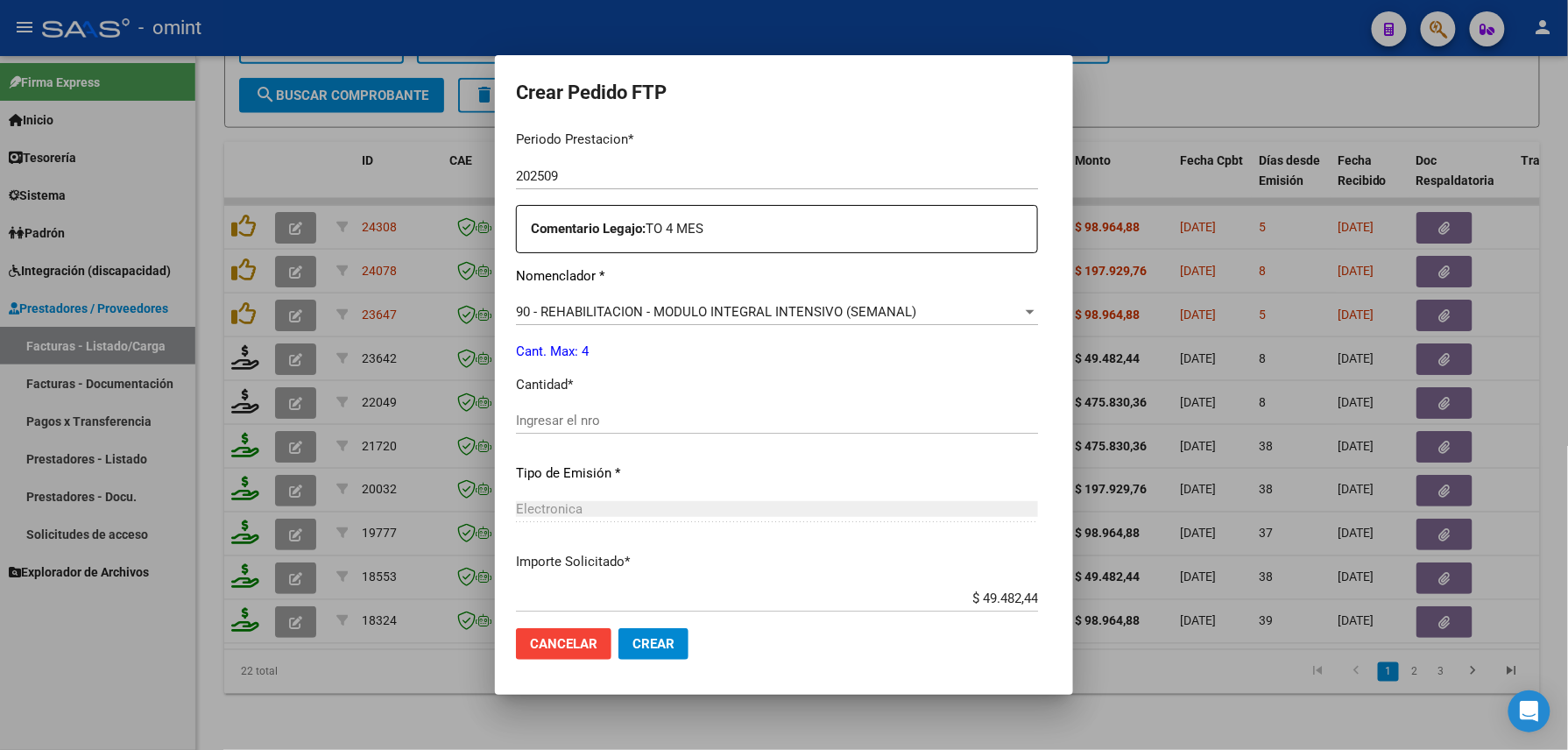
click at [571, 418] on input "Ingresar el nro" at bounding box center [777, 420] width 522 height 16
click at [636, 648] on span "Crear" at bounding box center [653, 644] width 42 height 16
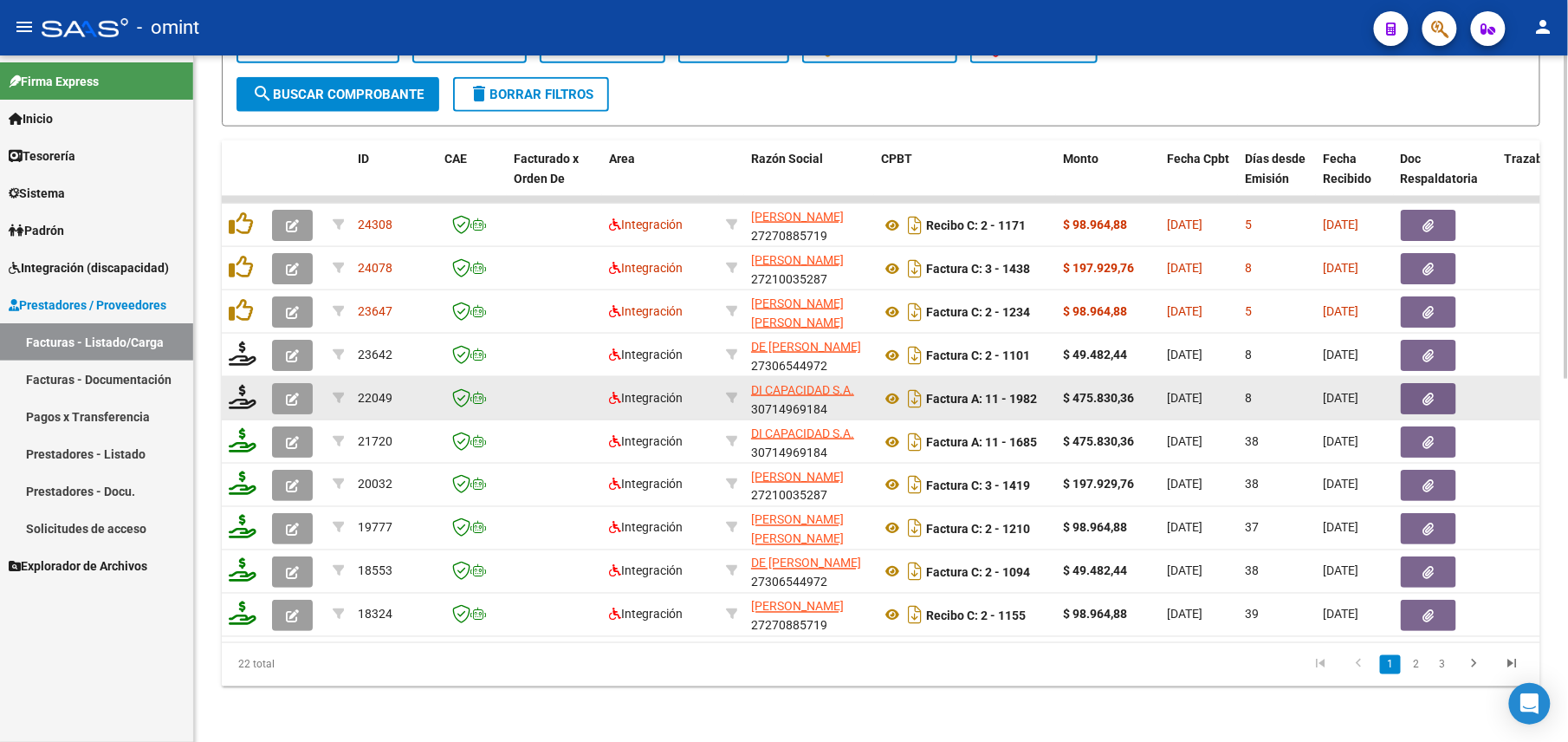
click at [291, 383] on button "button" at bounding box center [293, 399] width 41 height 31
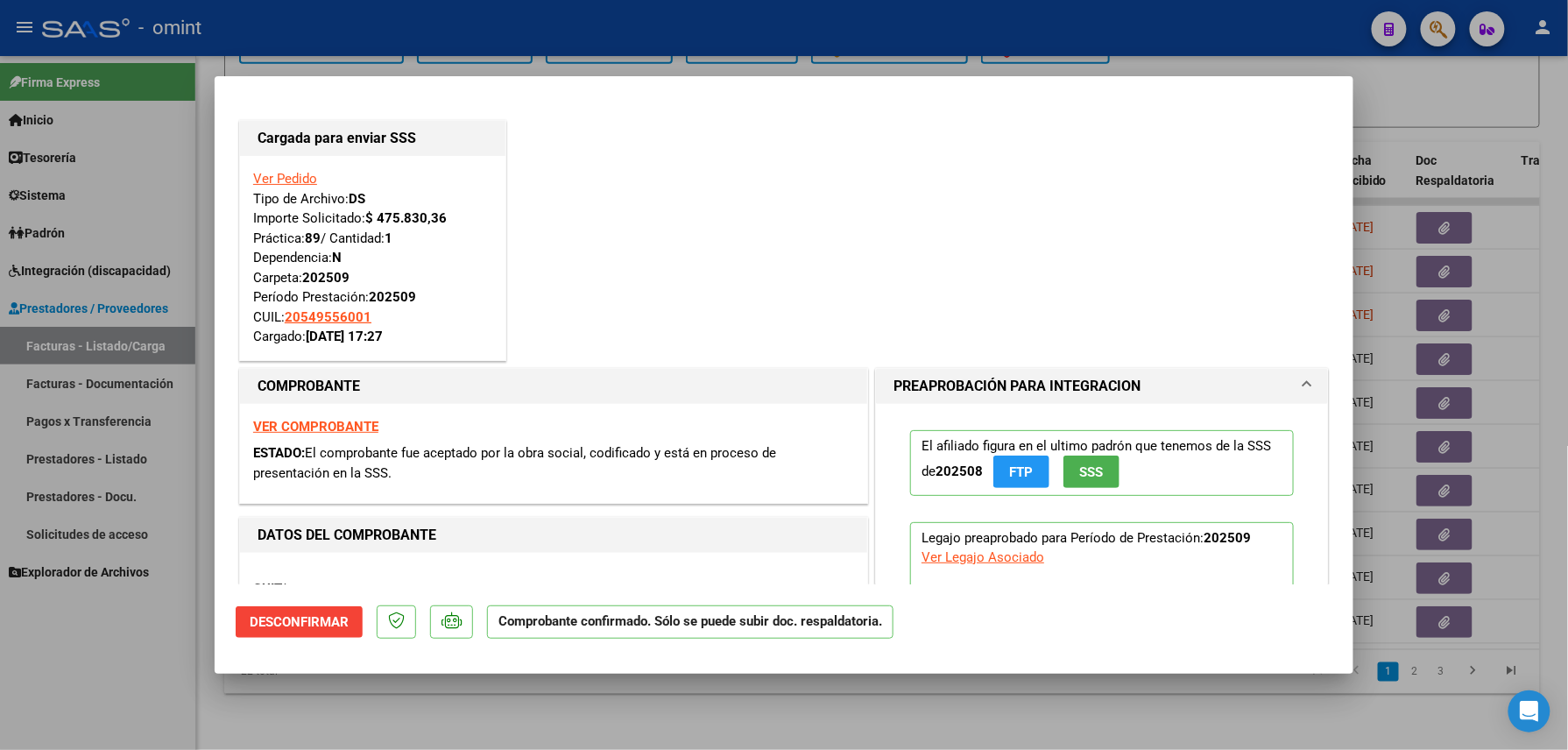
click at [159, 664] on div at bounding box center [784, 375] width 1568 height 750
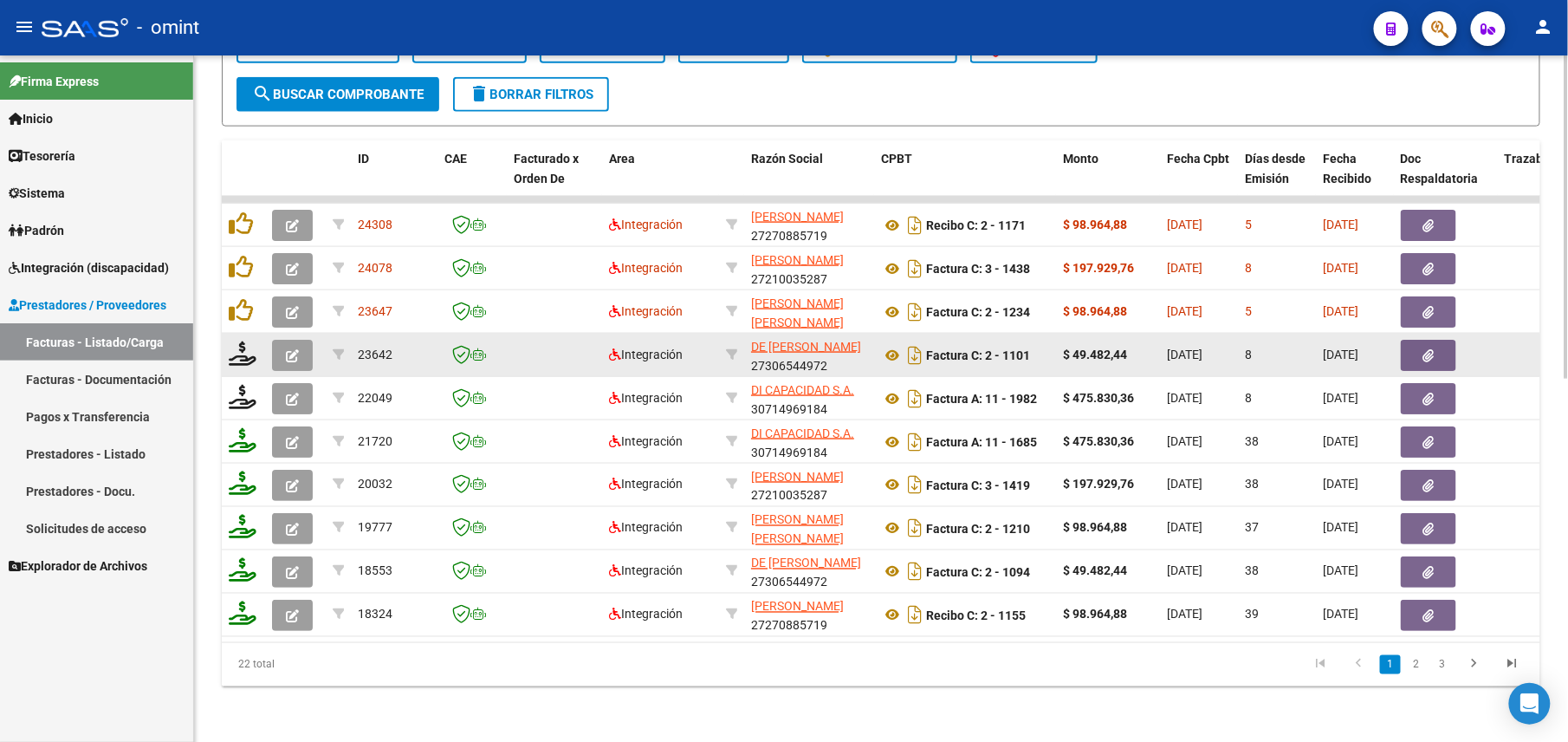
click at [285, 344] on button "button" at bounding box center [293, 355] width 41 height 31
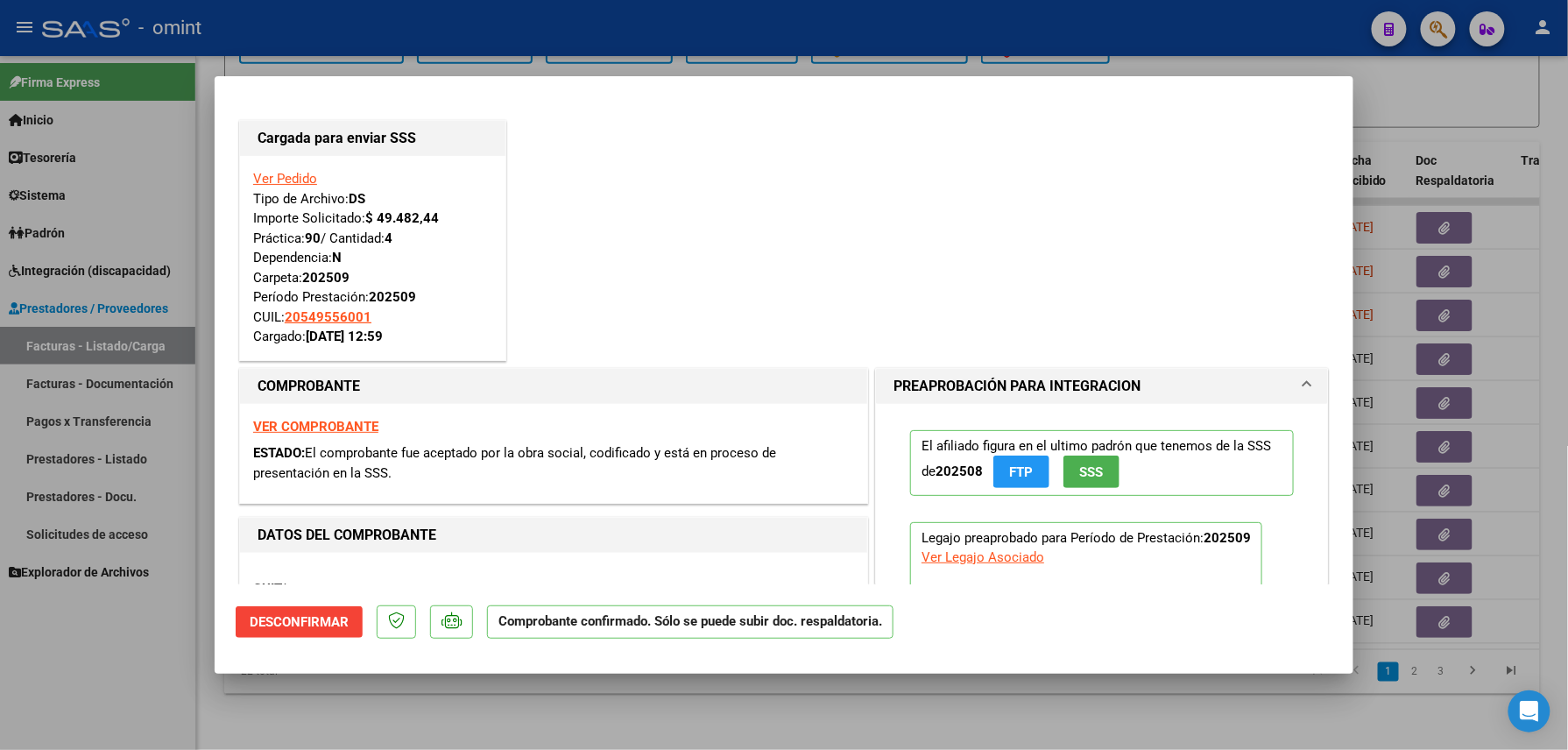
click at [136, 653] on div at bounding box center [784, 375] width 1568 height 750
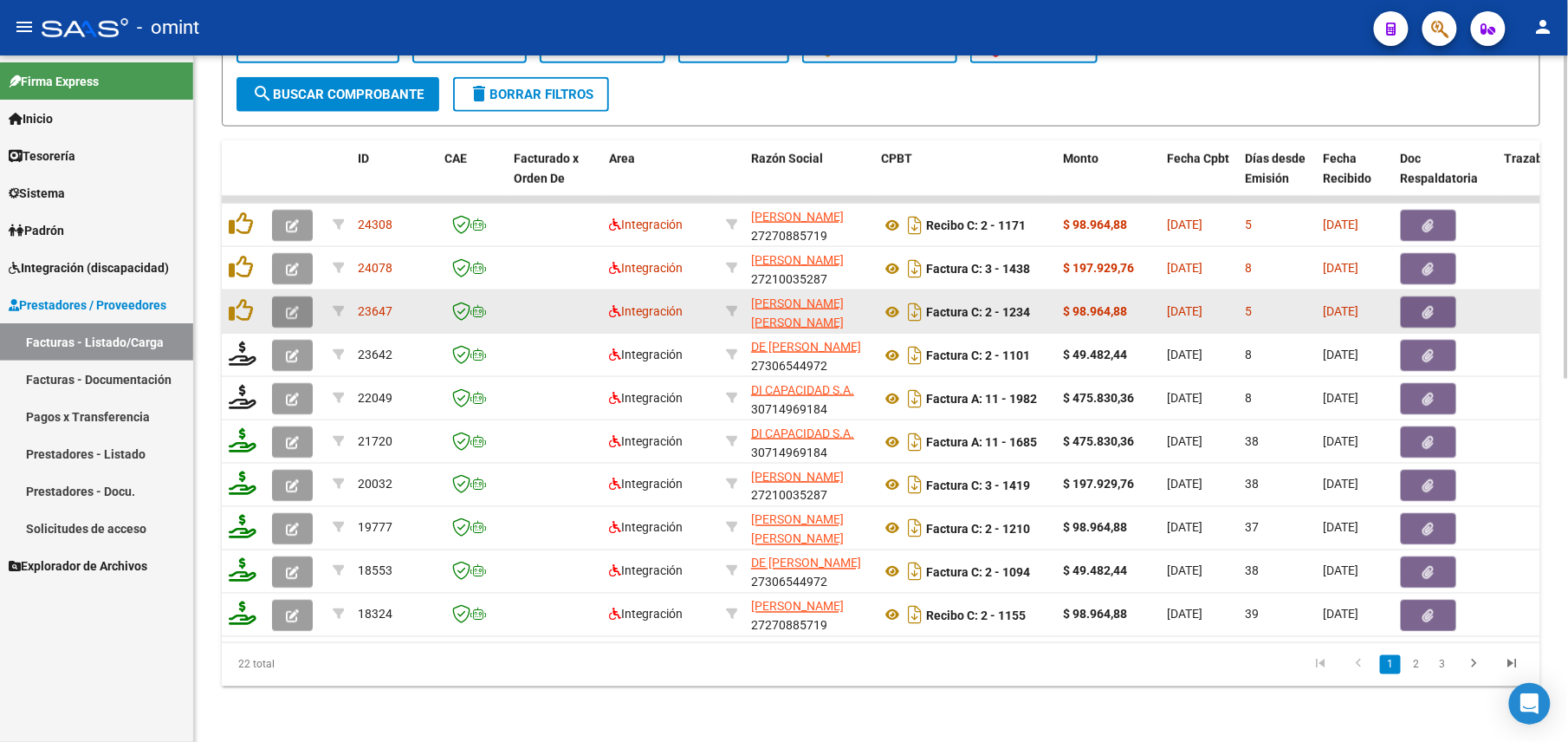
click at [293, 305] on icon "button" at bounding box center [293, 312] width 13 height 13
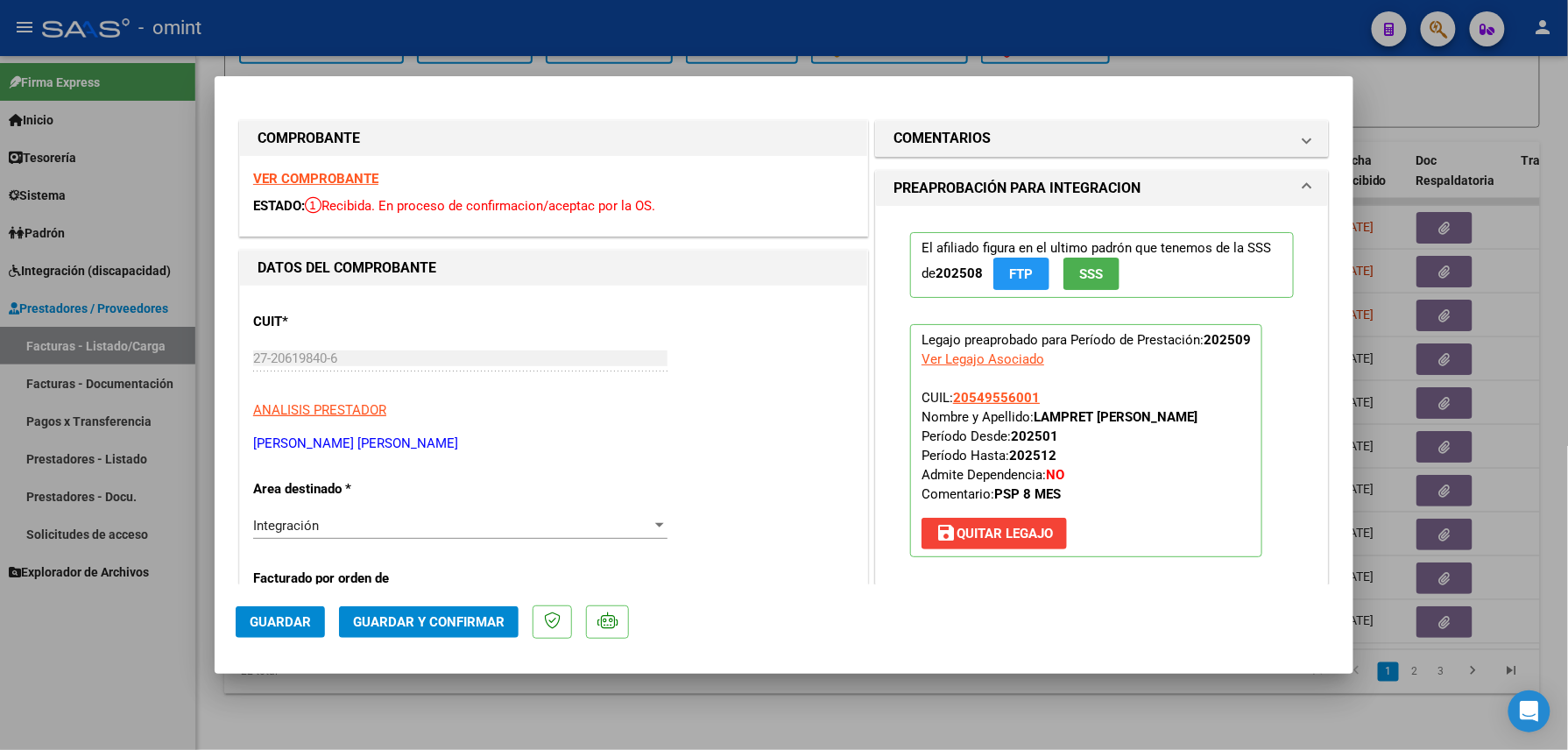
click at [312, 172] on strong "VER COMPROBANTE" at bounding box center [315, 178] width 125 height 16
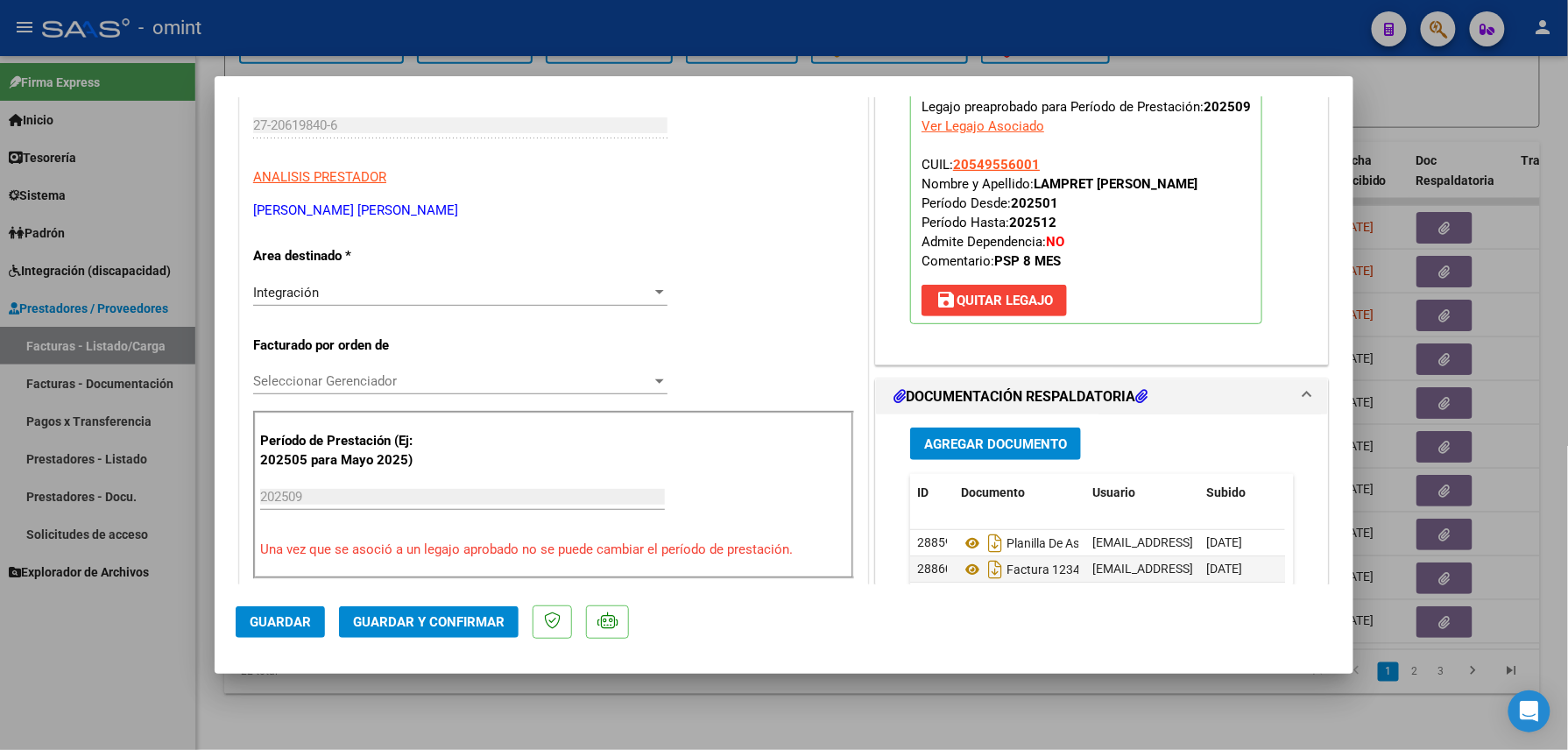
scroll to position [351, 0]
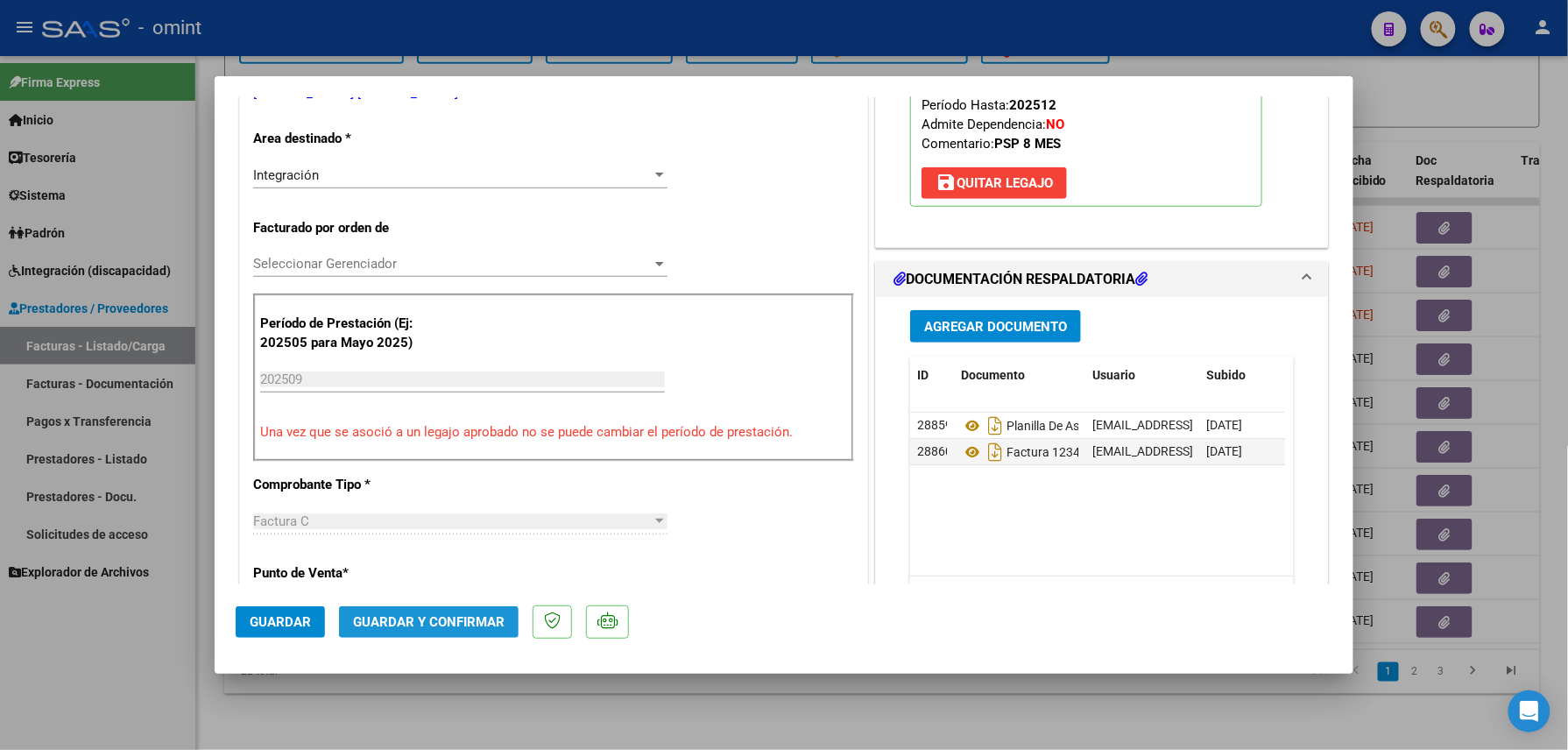
click at [474, 610] on button "Guardar y Confirmar" at bounding box center [428, 622] width 179 height 32
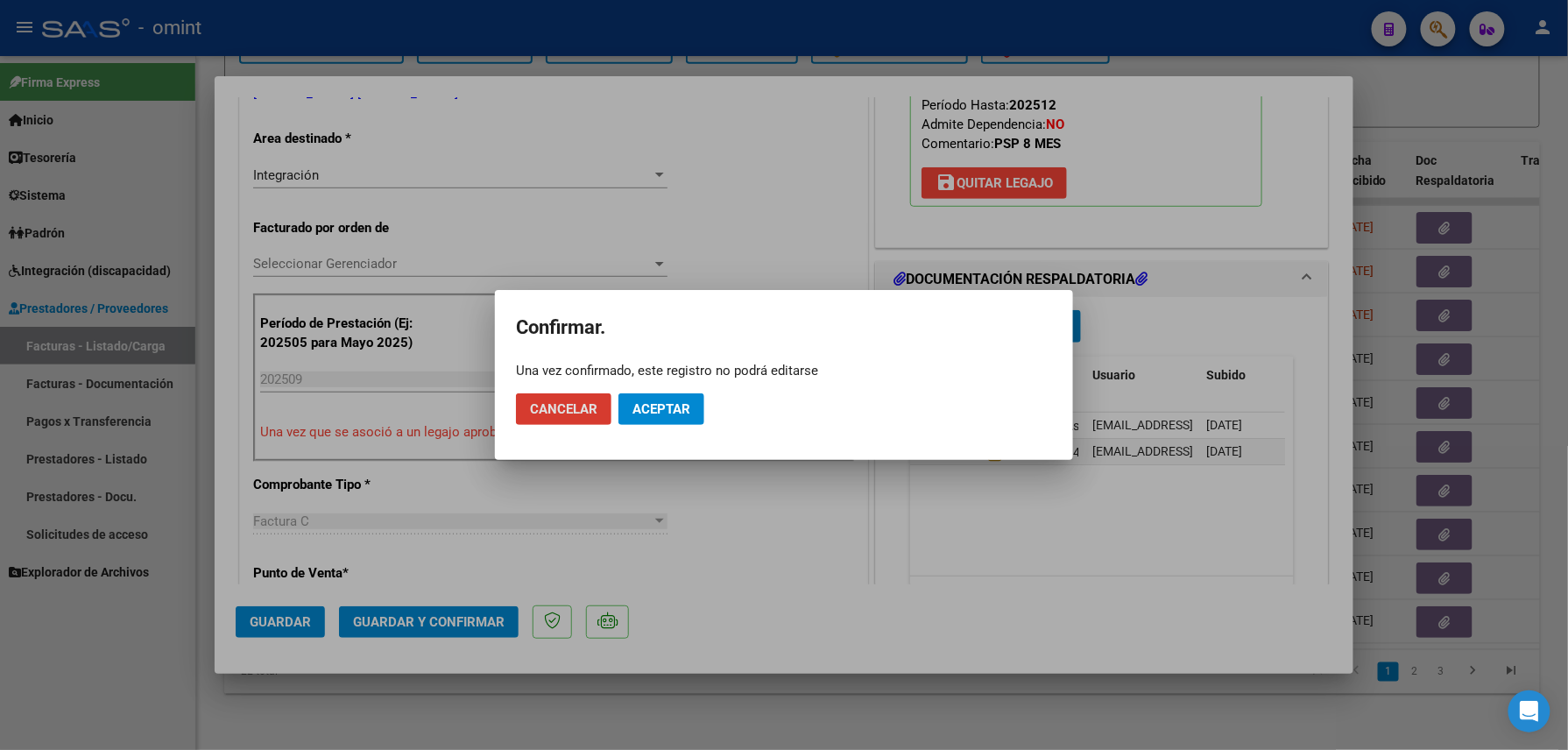
click at [669, 413] on span "Aceptar" at bounding box center [662, 409] width 58 height 16
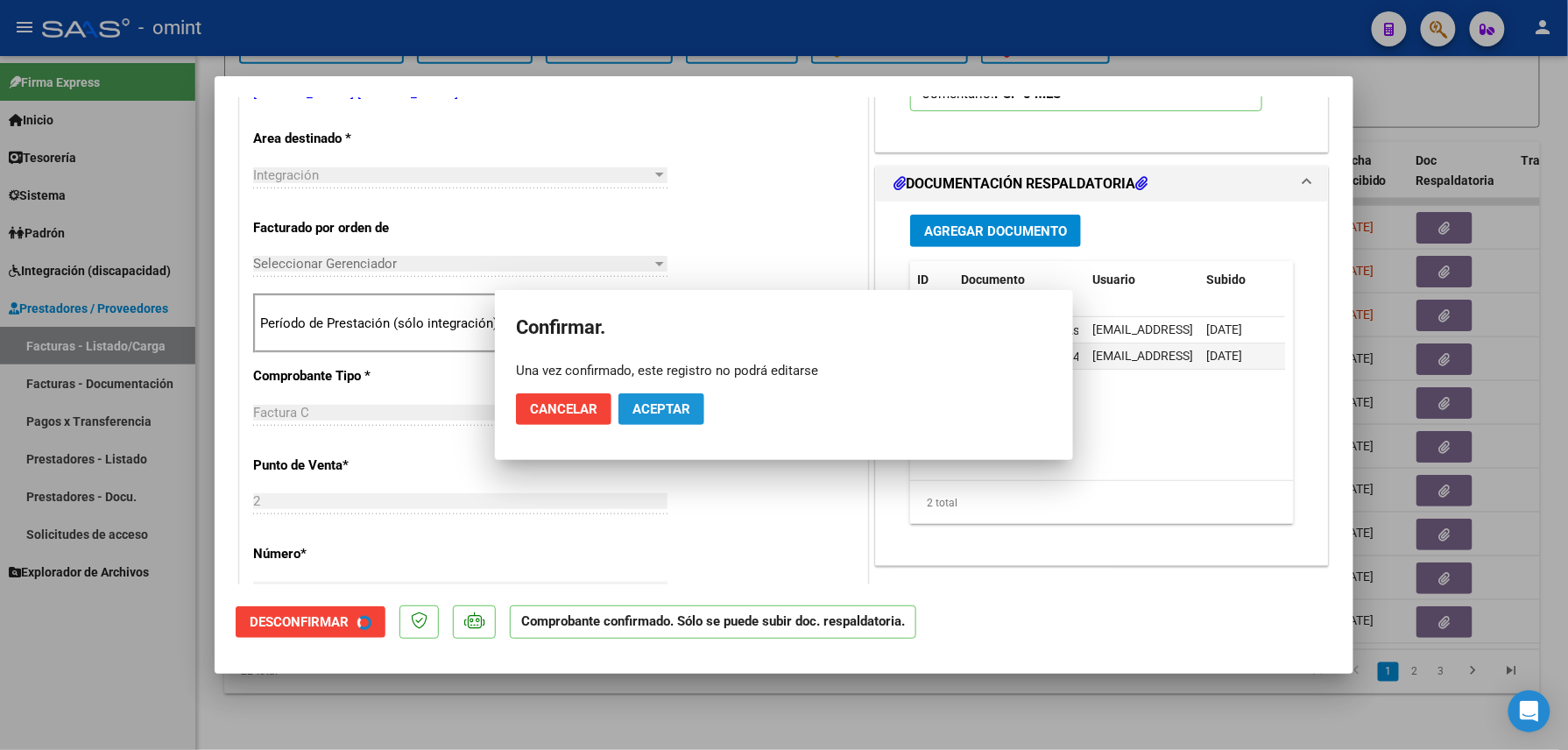
scroll to position [349, 0]
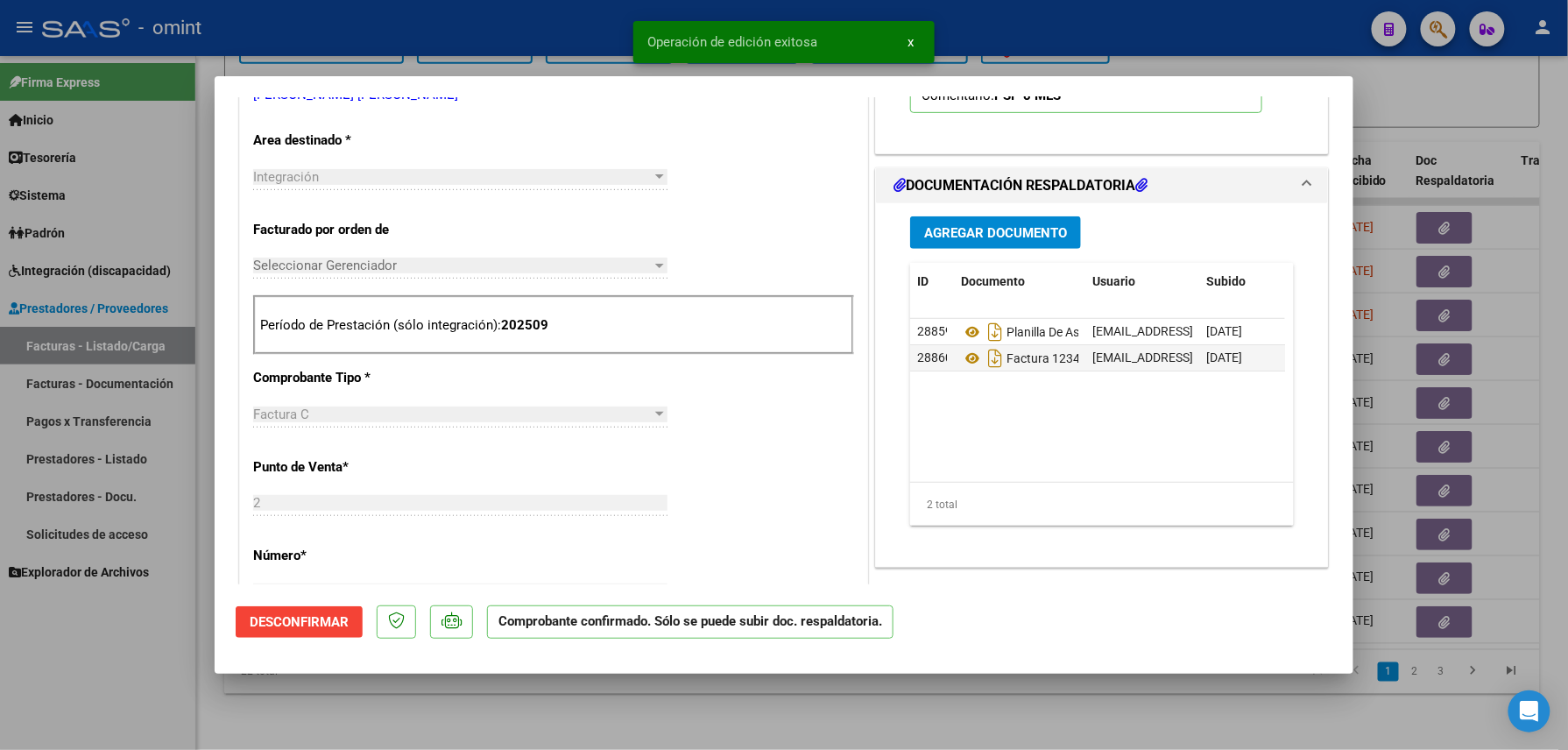
drag, startPoint x: 148, startPoint y: 655, endPoint x: 147, endPoint y: 645, distance: 10.0
click at [146, 655] on div at bounding box center [784, 375] width 1568 height 750
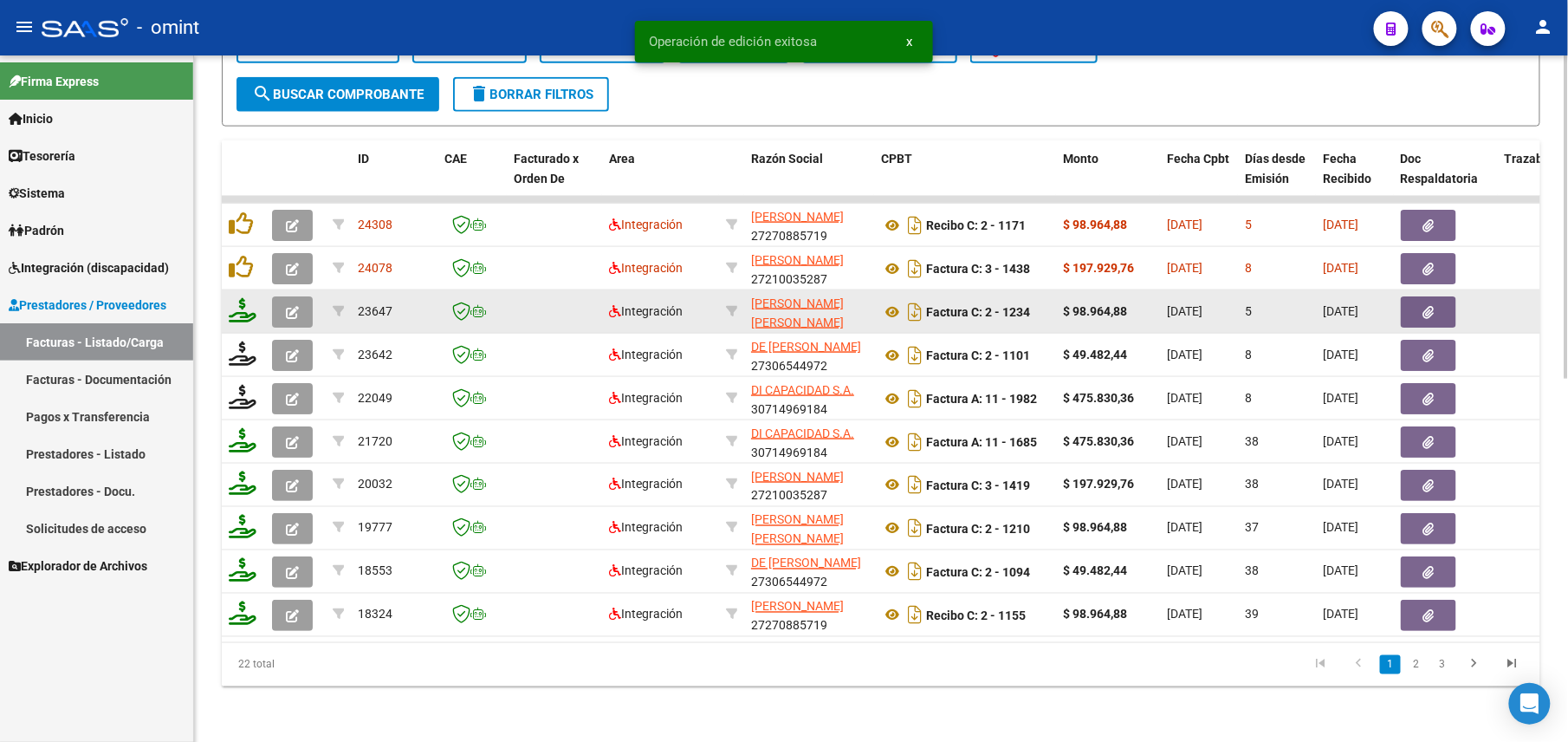
click at [243, 298] on icon at bounding box center [243, 310] width 28 height 24
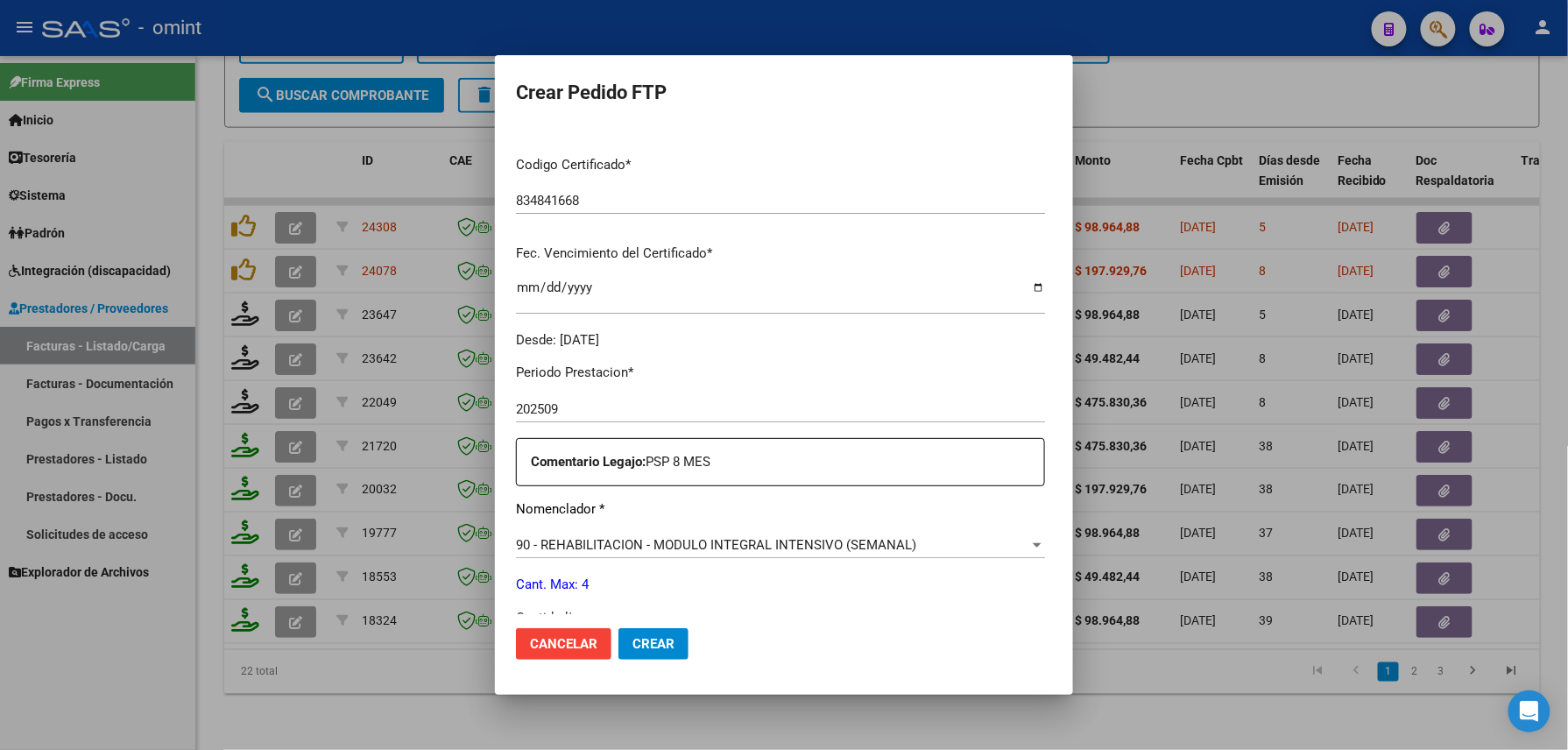
scroll to position [466, 0]
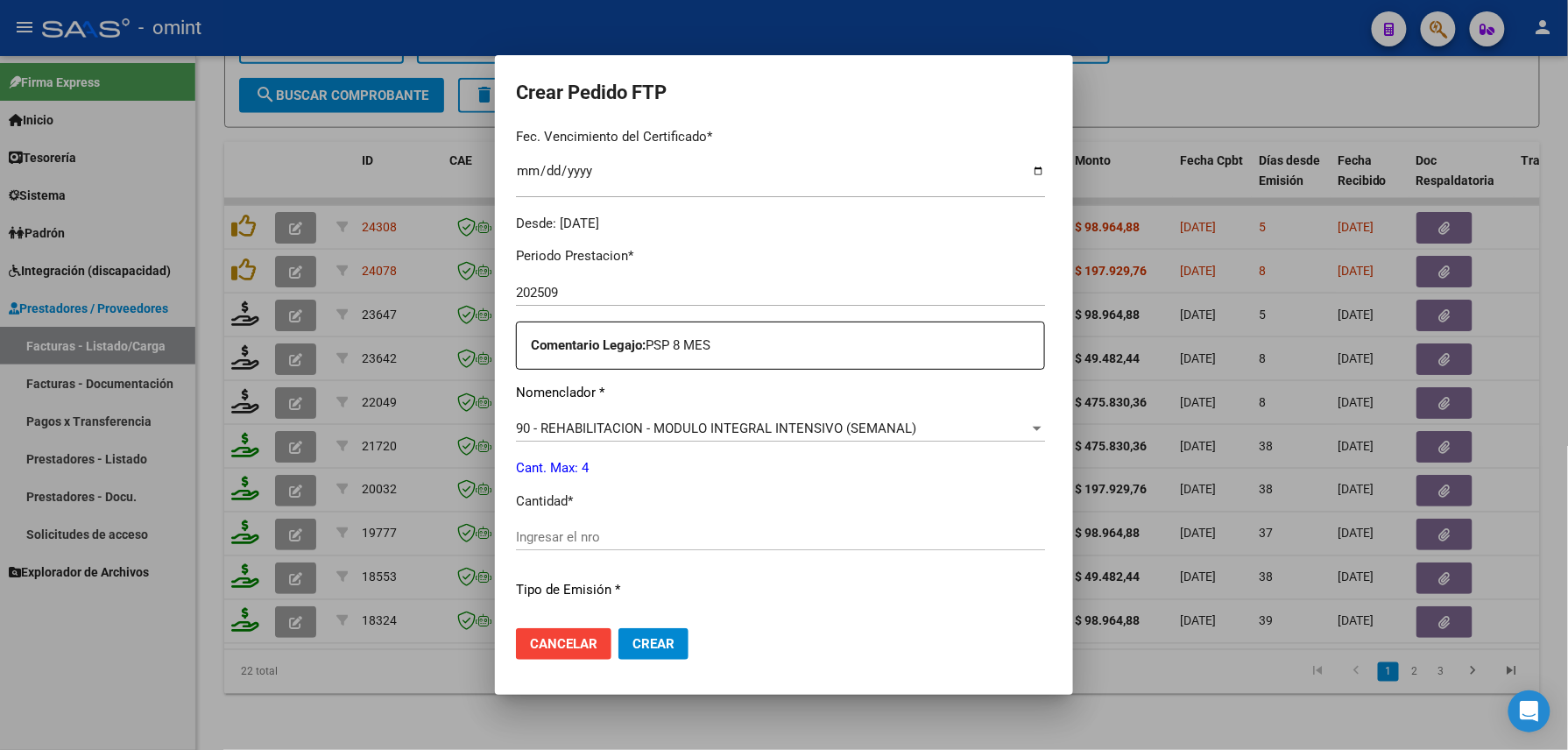
drag, startPoint x: 693, startPoint y: 520, endPoint x: 699, endPoint y: 526, distance: 8.5
click at [699, 526] on div "Periodo Prestacion * 202509 Ingresar el Periodo Prestacion Comentario Legajo: P…" at bounding box center [780, 533] width 529 height 600
click at [702, 529] on input "Ingresar el nro" at bounding box center [780, 536] width 529 height 16
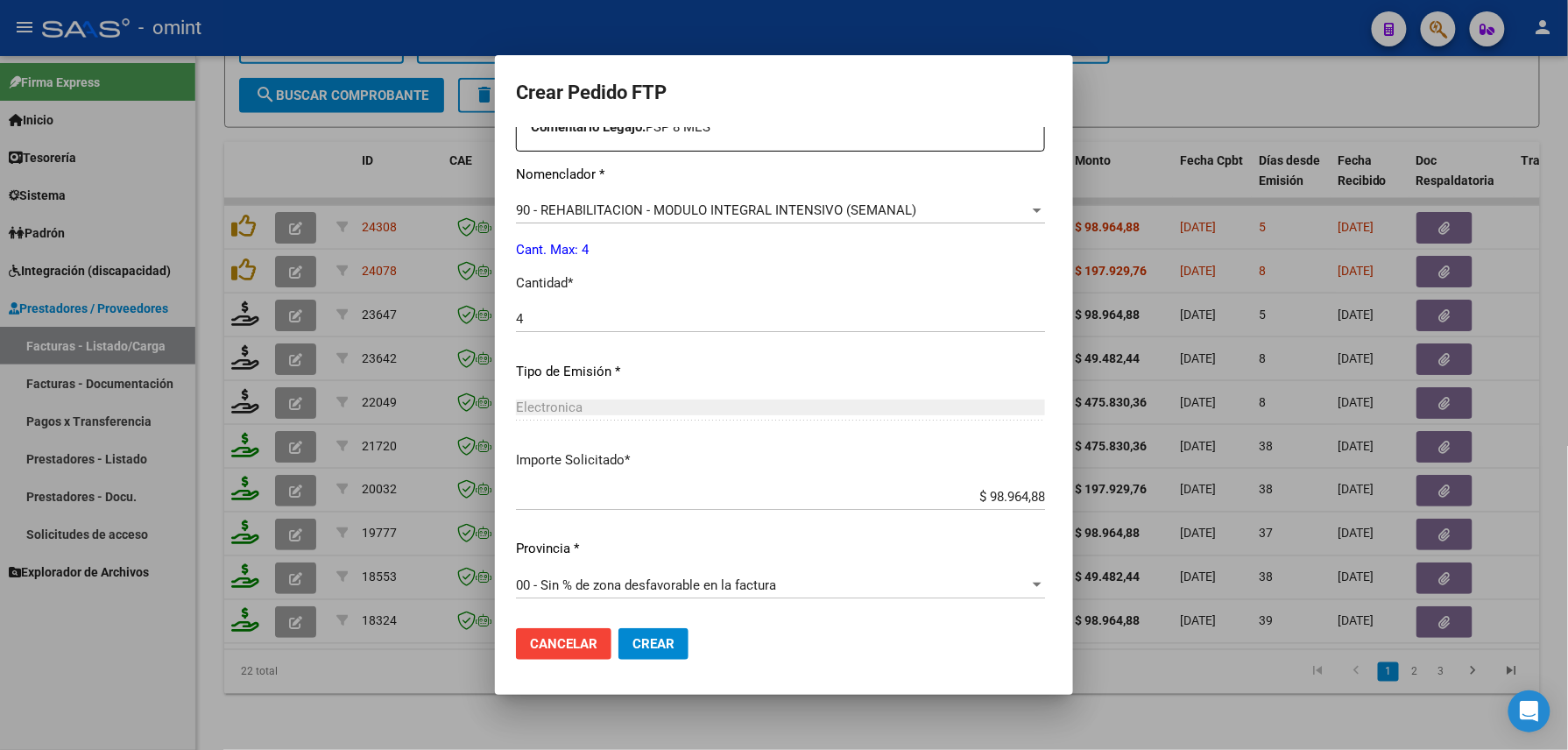
click at [637, 653] on button "Crear" at bounding box center [653, 644] width 70 height 32
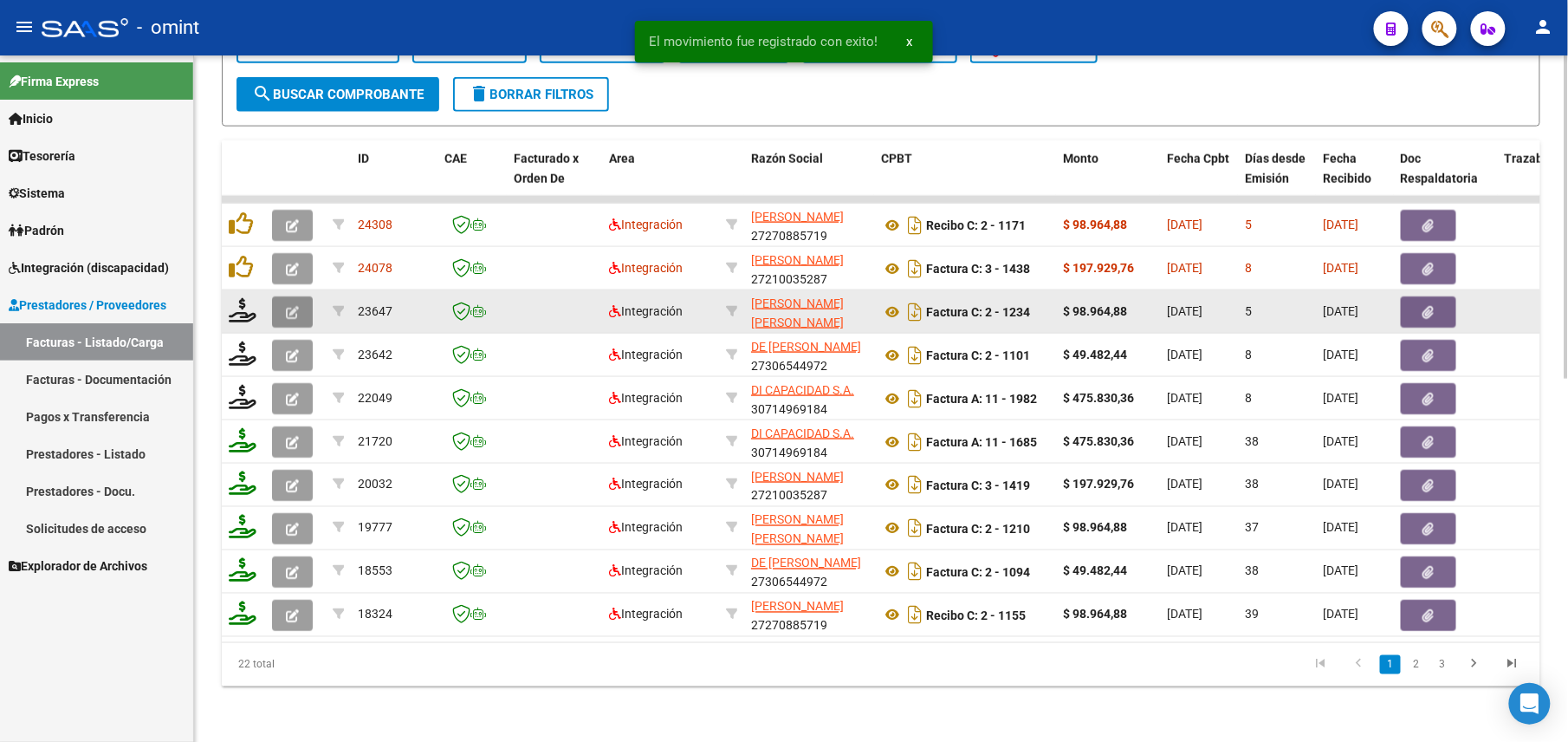
click at [279, 299] on button "button" at bounding box center [293, 312] width 41 height 31
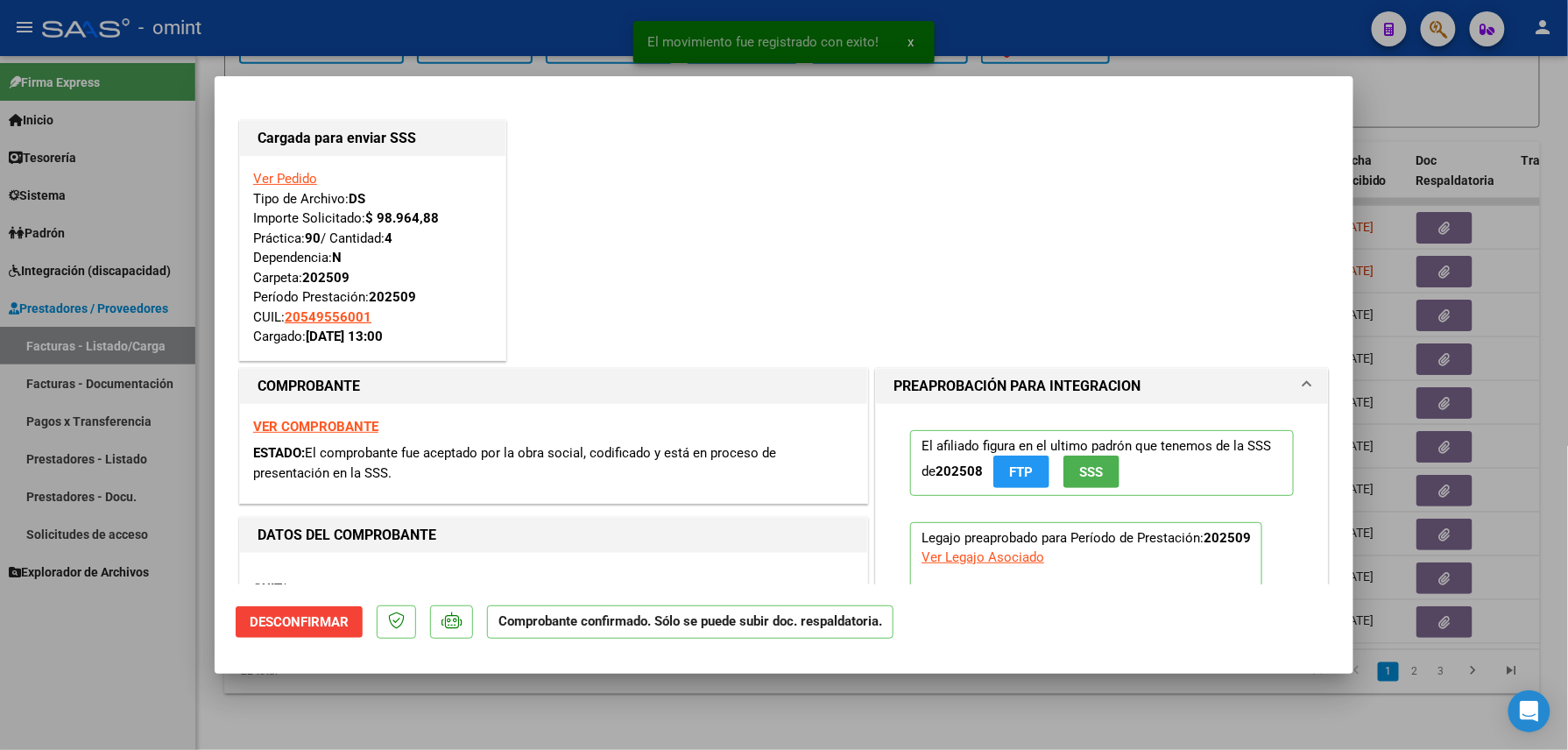
click at [148, 646] on div at bounding box center [784, 375] width 1568 height 750
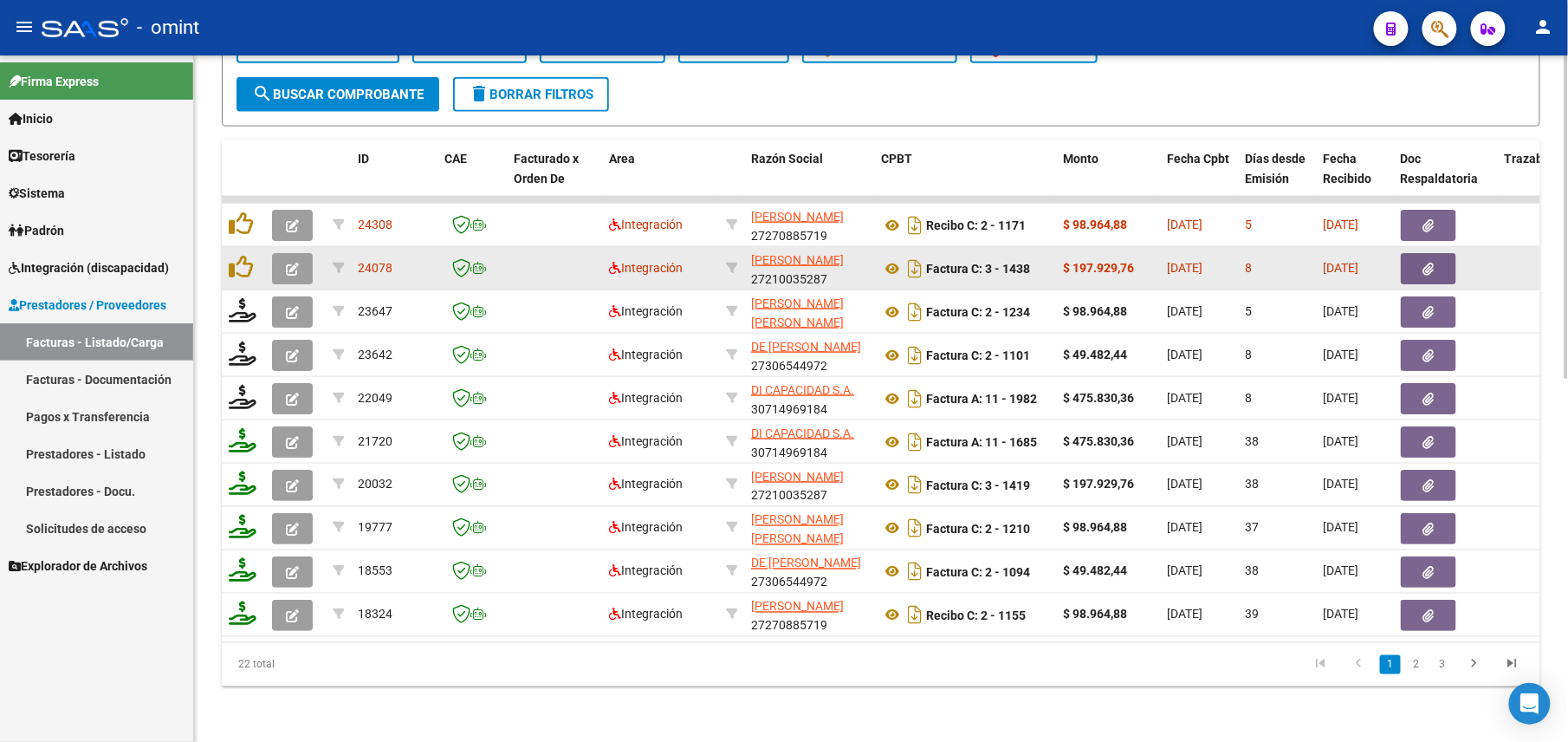
click at [290, 262] on icon "button" at bounding box center [293, 269] width 13 height 13
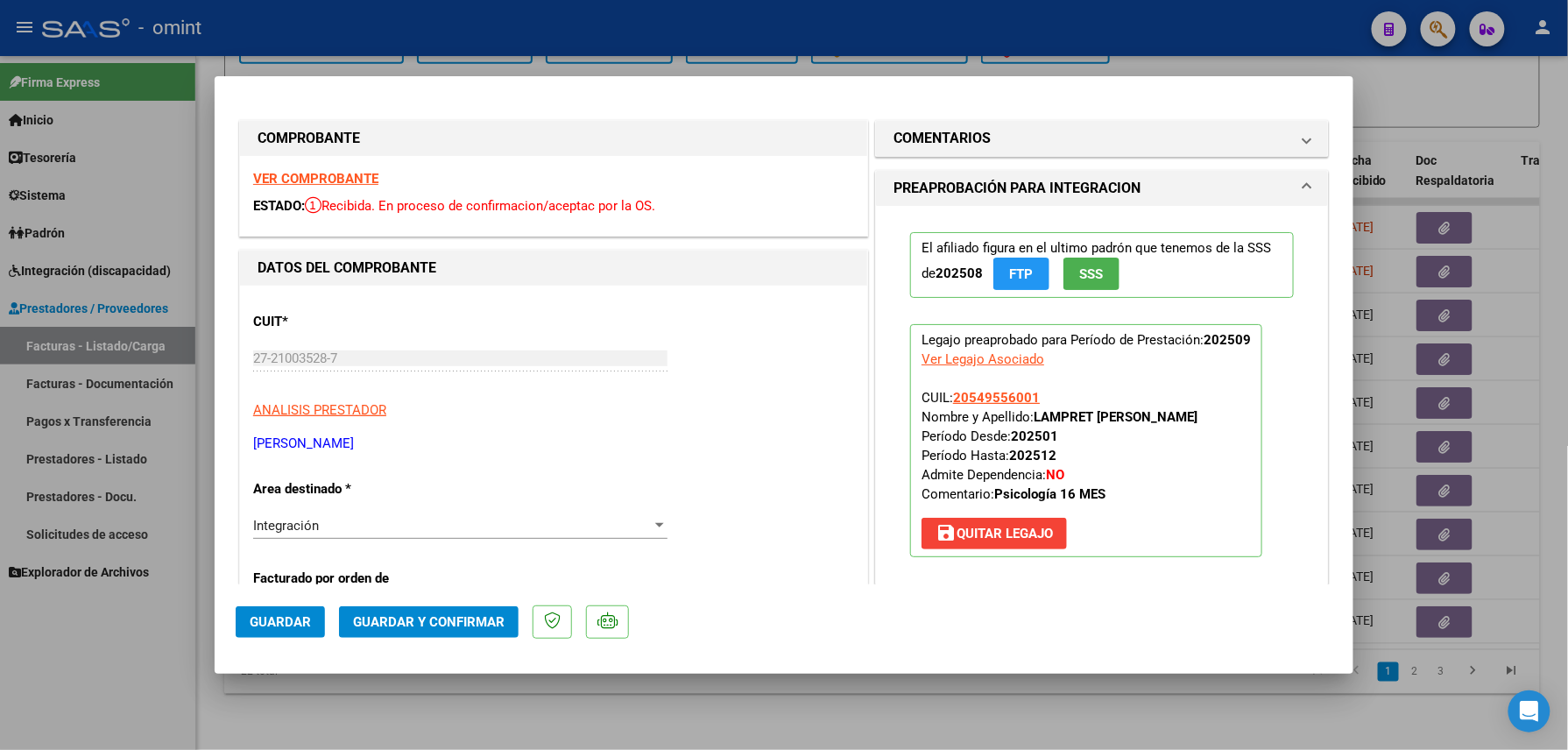
click at [315, 166] on div "VER COMPROBANTE ESTADO: Recibida. En proceso de confirmacion/aceptac por la OS." at bounding box center [553, 195] width 627 height 79
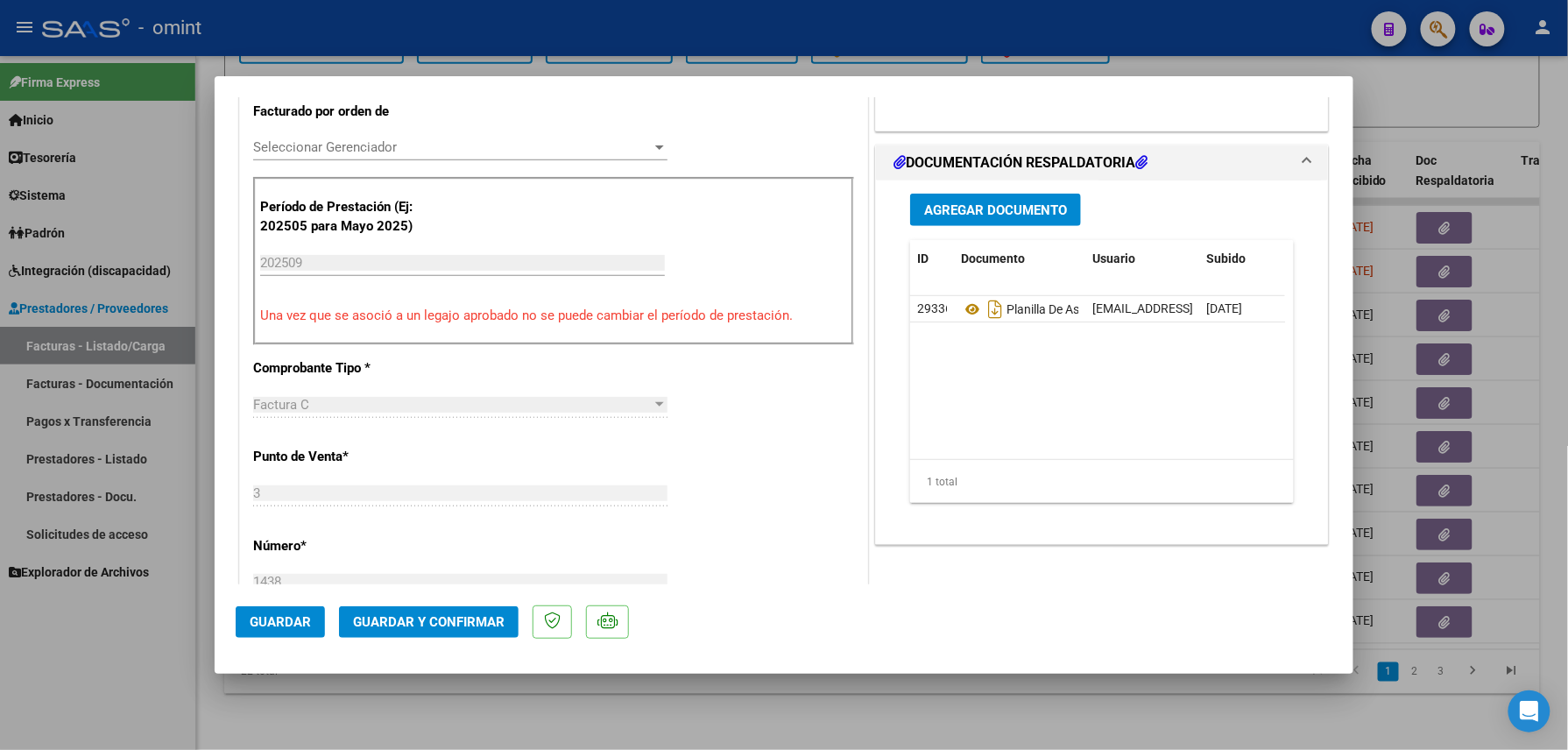
scroll to position [0, 0]
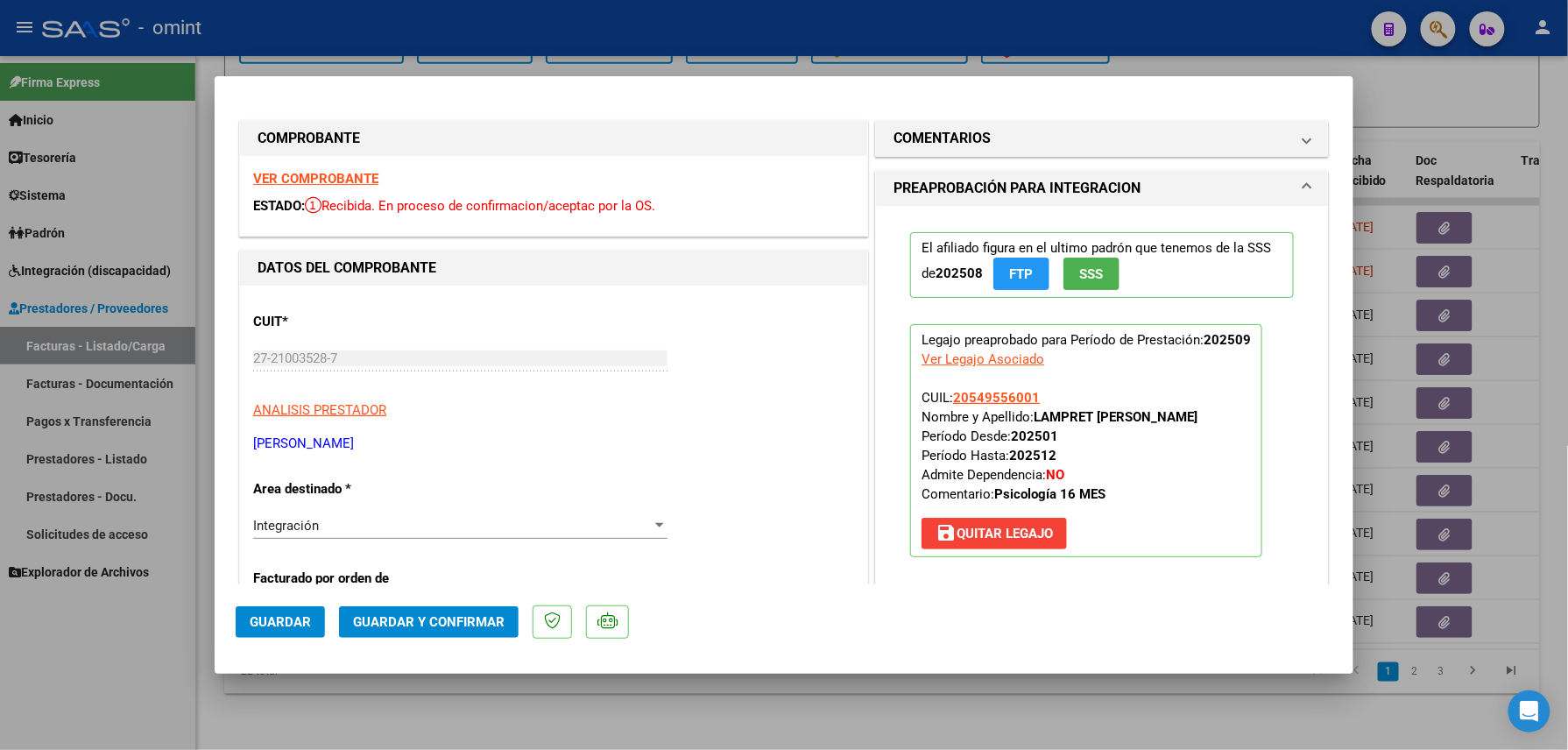
click at [338, 171] on strong "VER COMPROBANTE" at bounding box center [315, 178] width 125 height 16
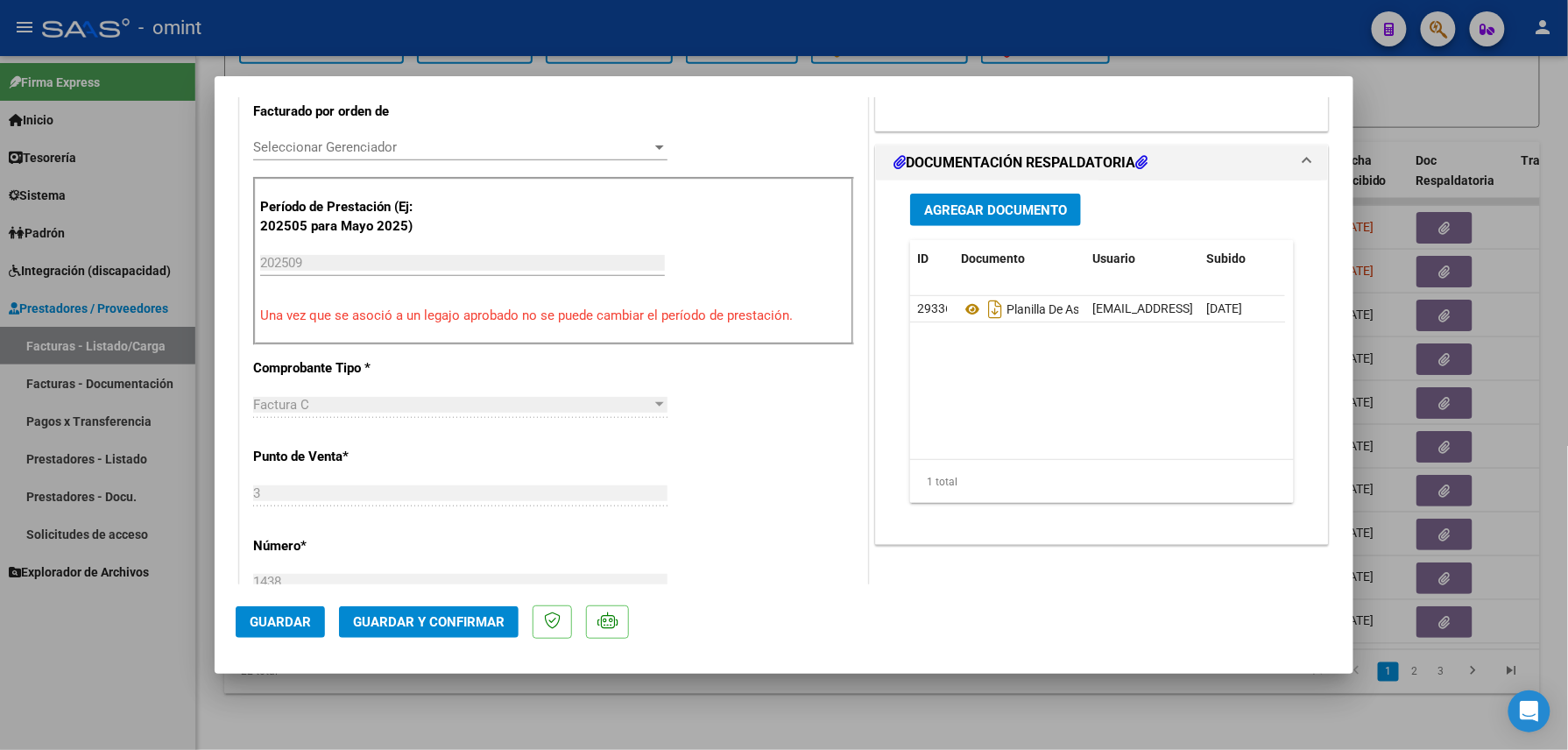
click at [453, 614] on span "Guardar y Confirmar" at bounding box center [428, 621] width 151 height 16
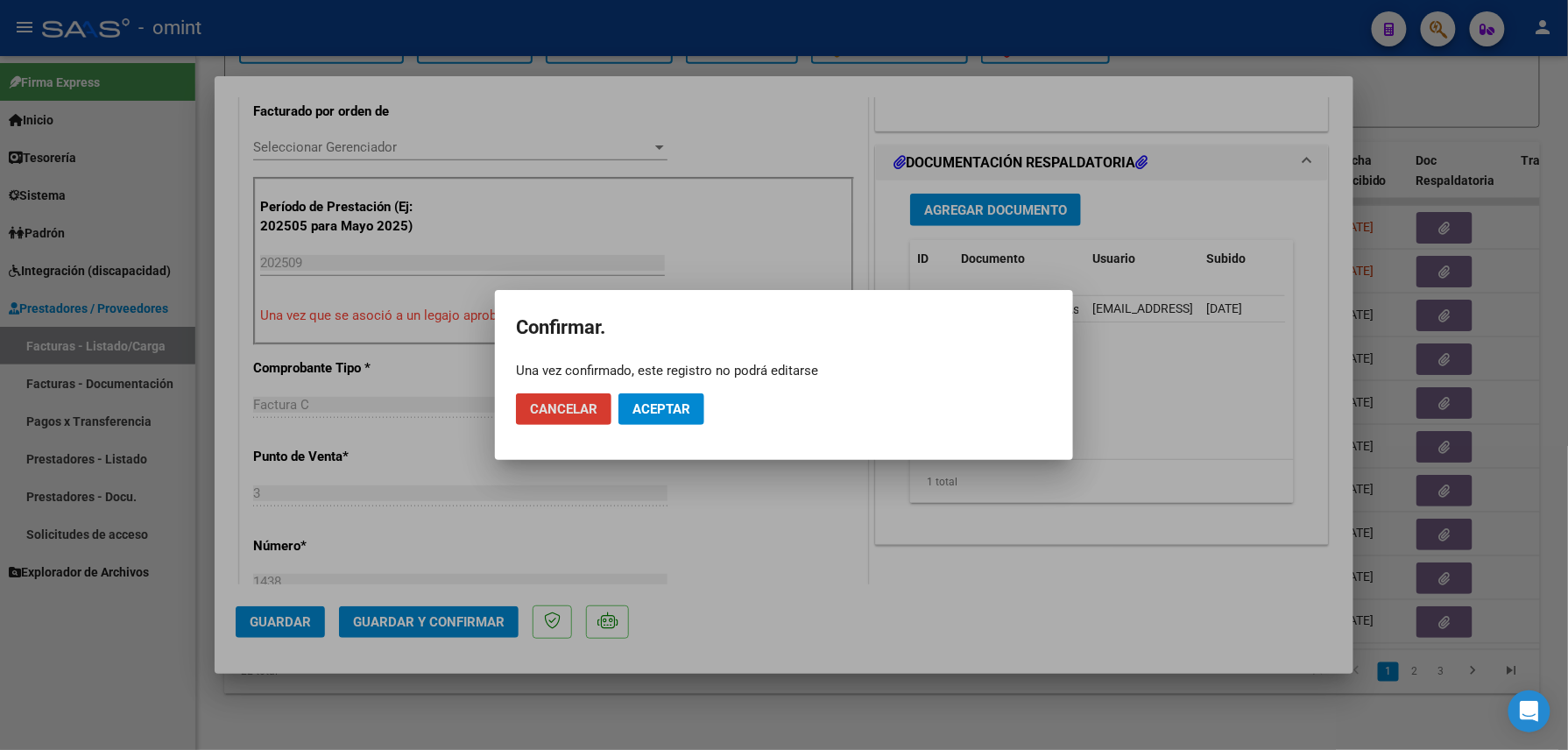
click at [664, 400] on button "Aceptar" at bounding box center [662, 410] width 86 height 32
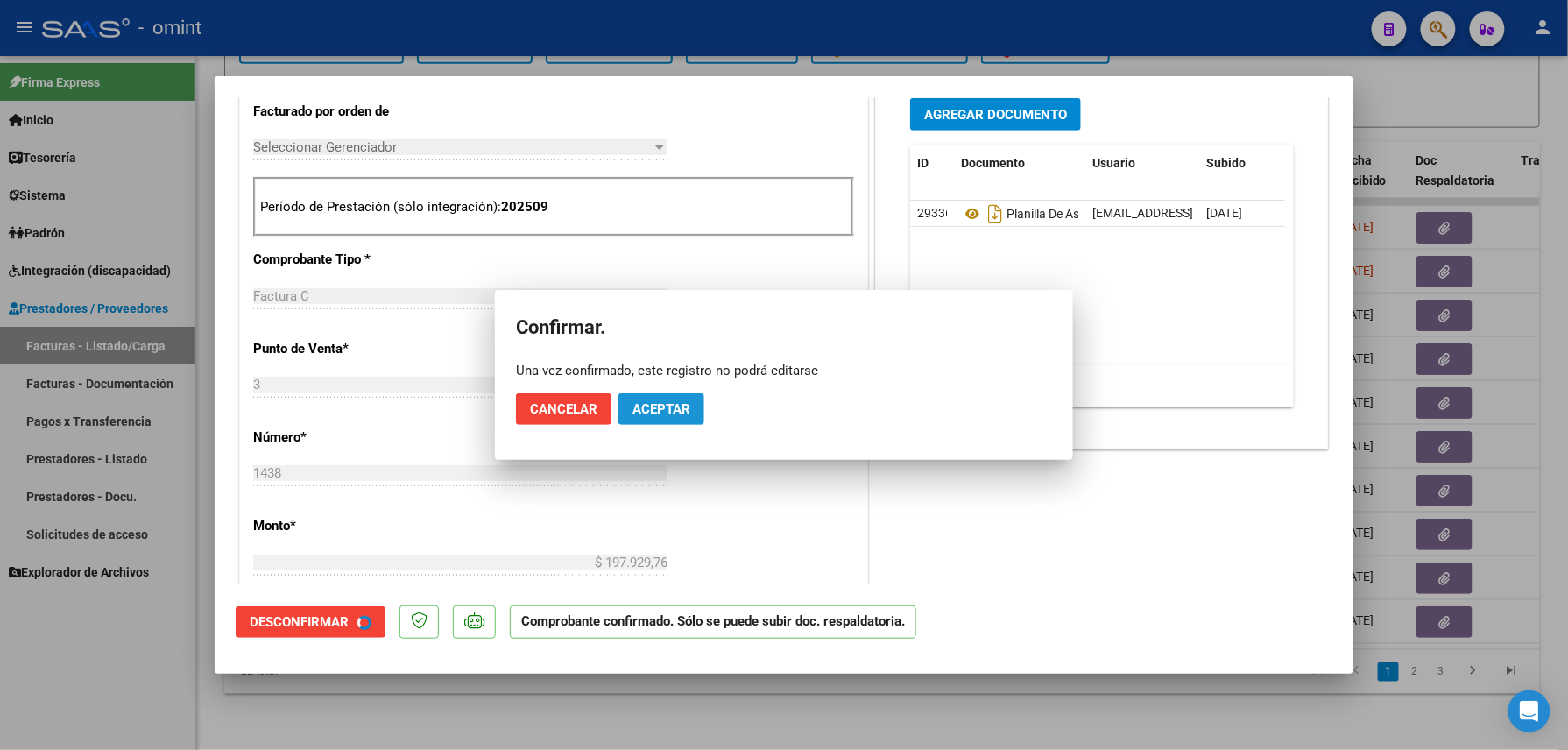
scroll to position [465, 0]
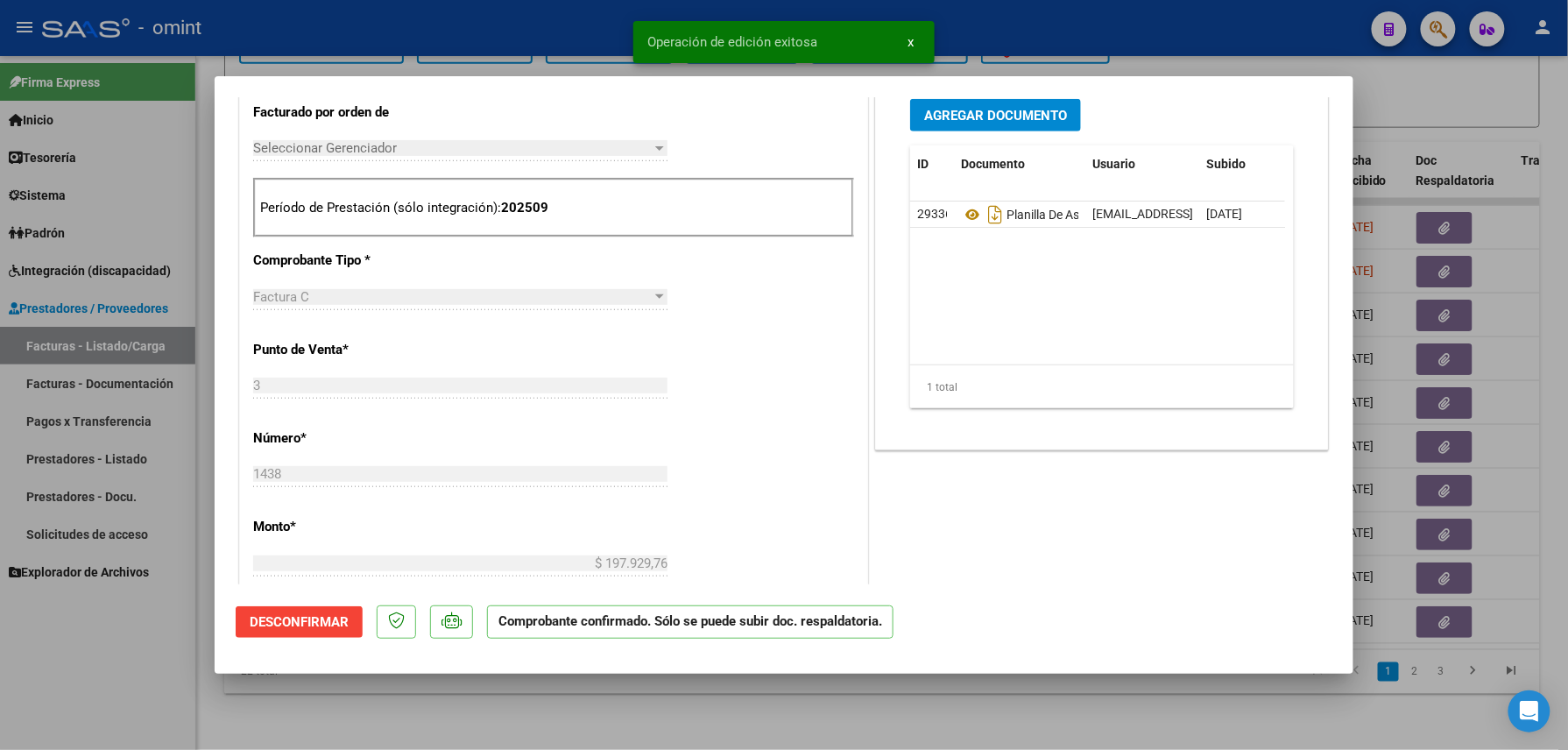
click at [170, 669] on div at bounding box center [784, 375] width 1568 height 750
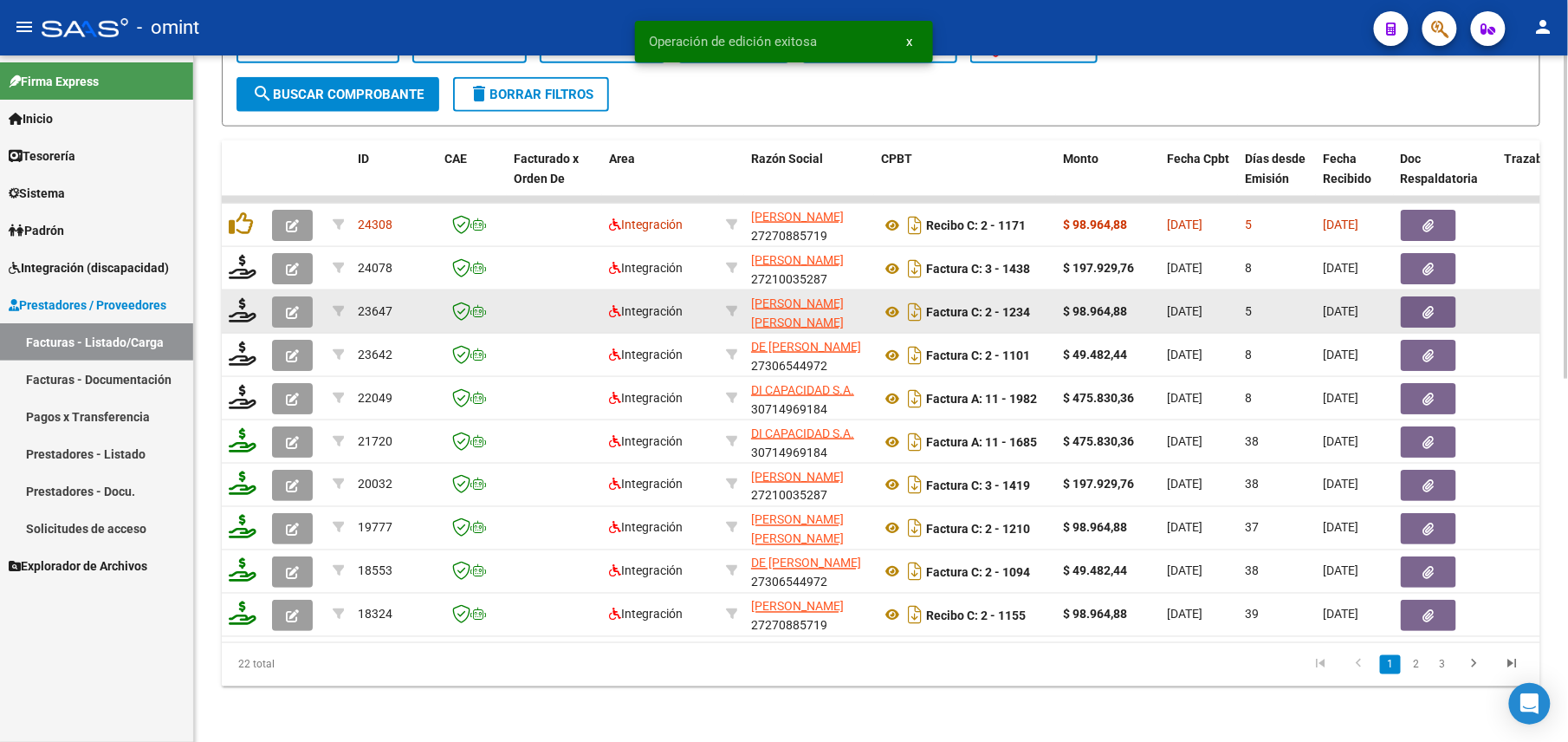
click at [292, 305] on icon "button" at bounding box center [293, 312] width 13 height 13
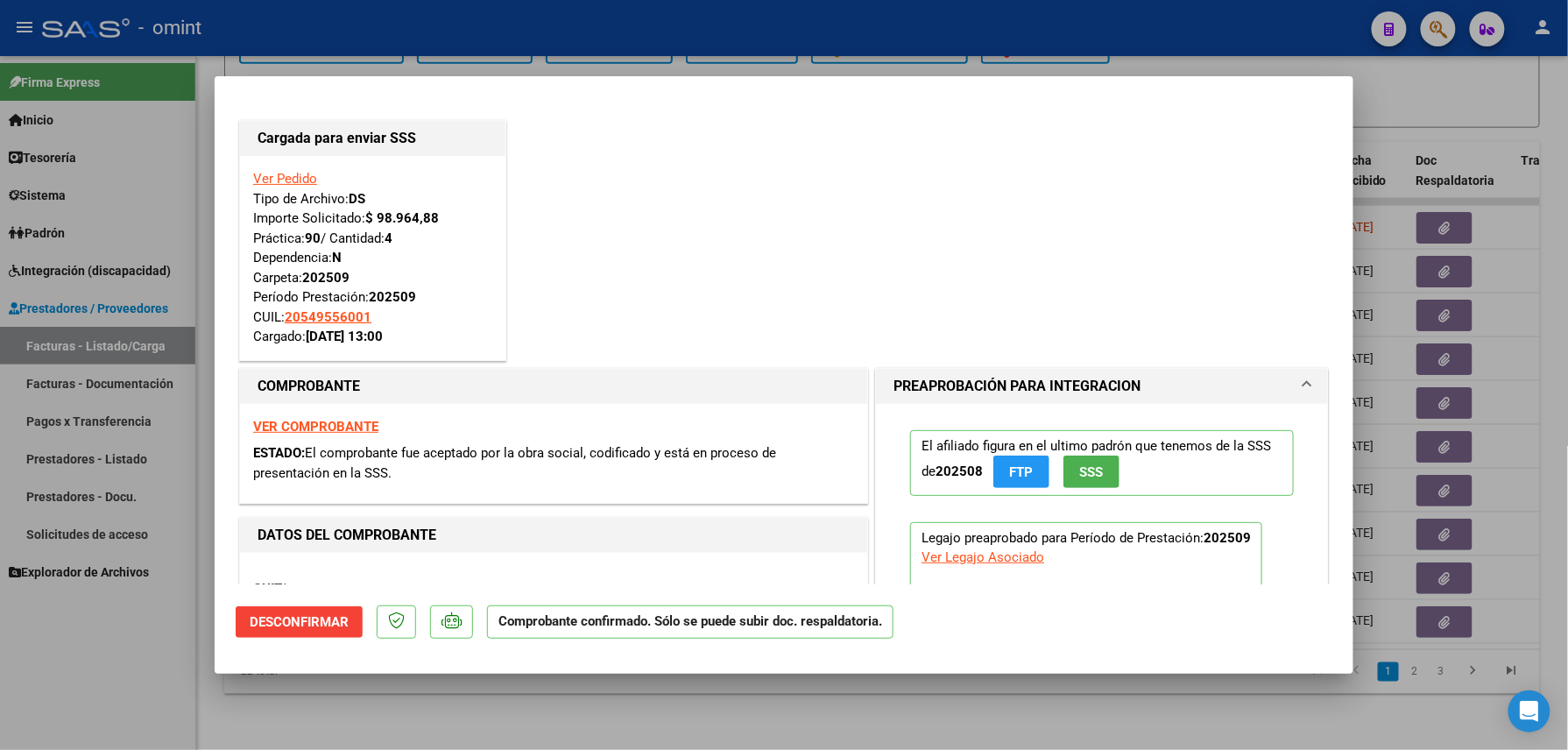
click at [123, 655] on div at bounding box center [784, 375] width 1568 height 750
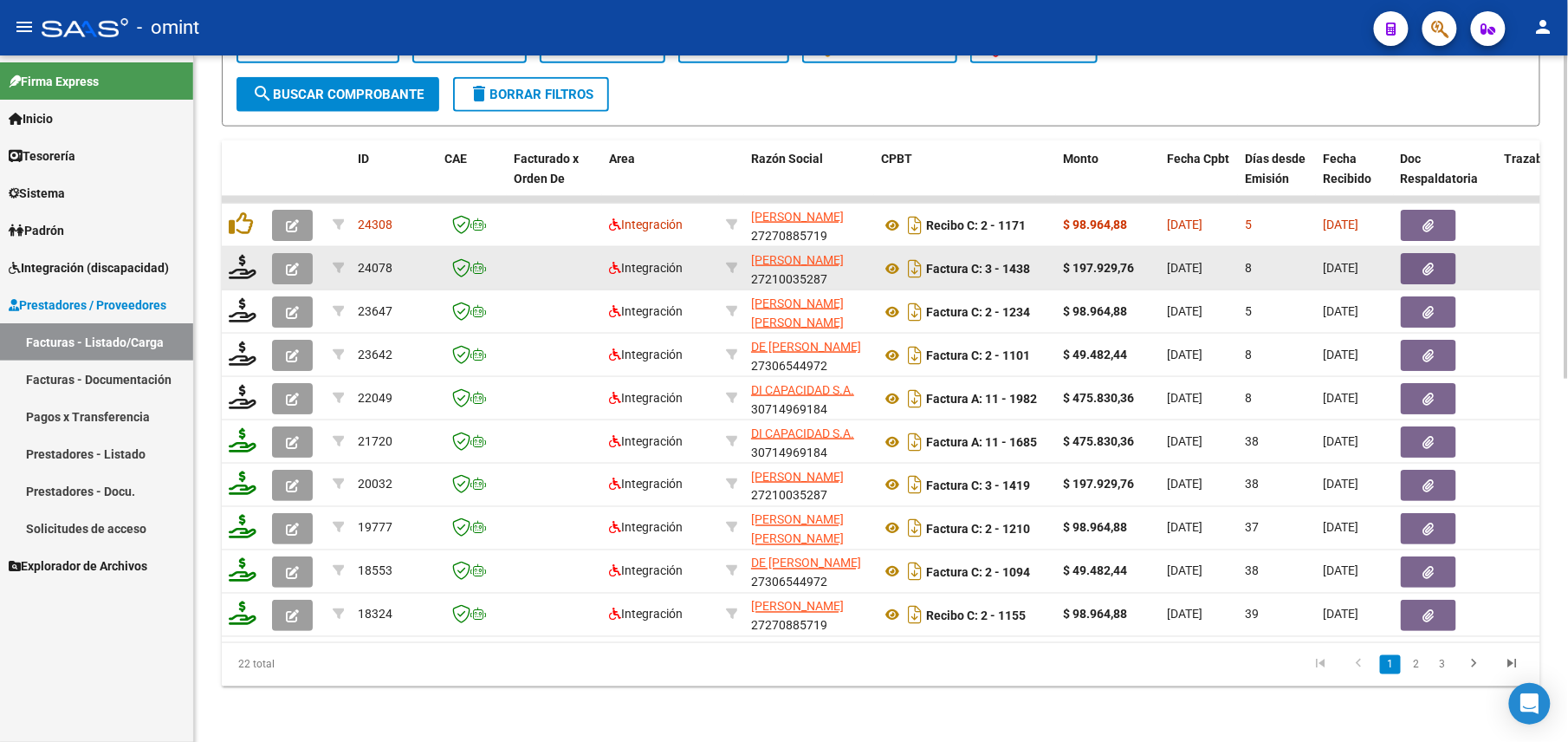
click at [294, 260] on button "button" at bounding box center [293, 269] width 41 height 31
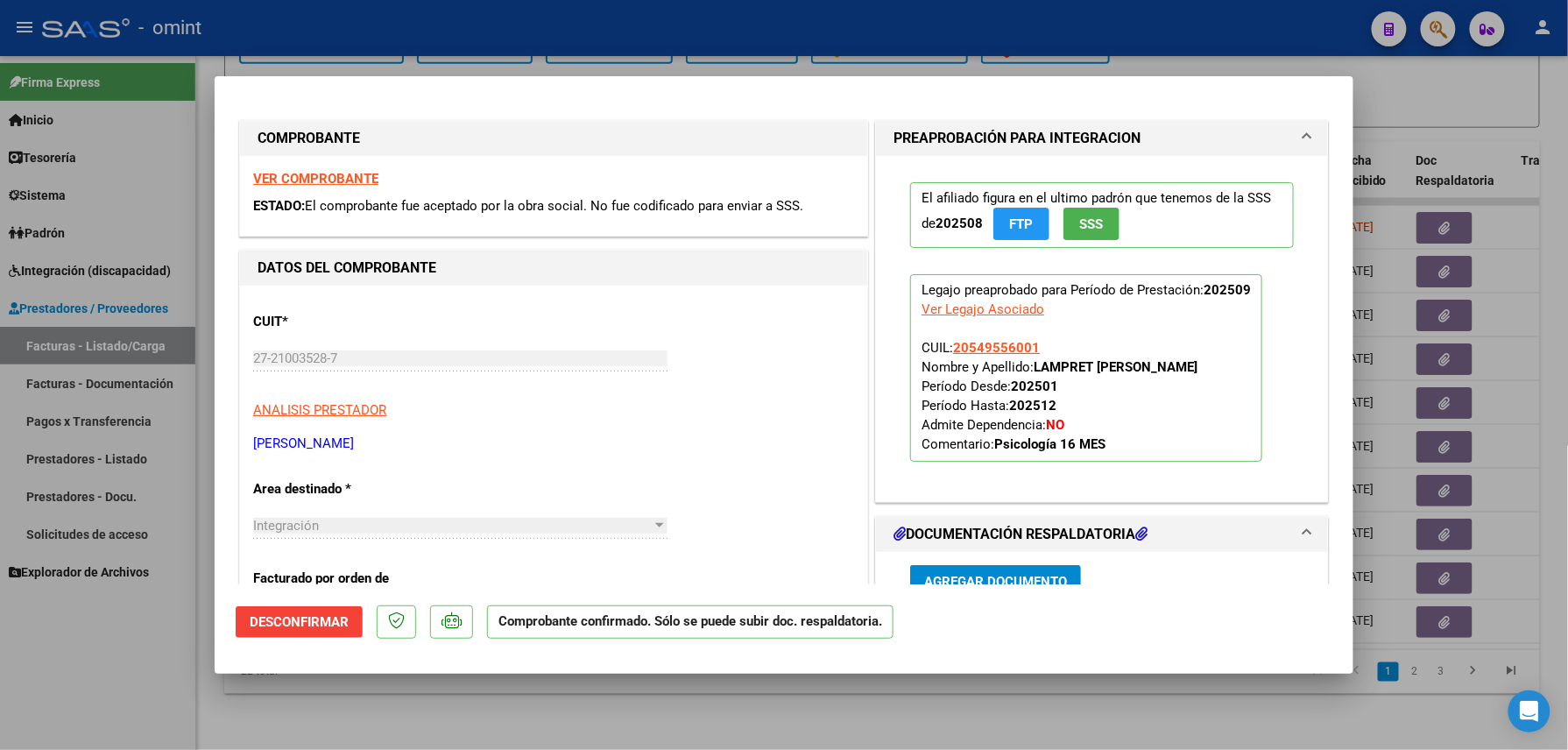
click at [141, 673] on div at bounding box center [784, 375] width 1568 height 750
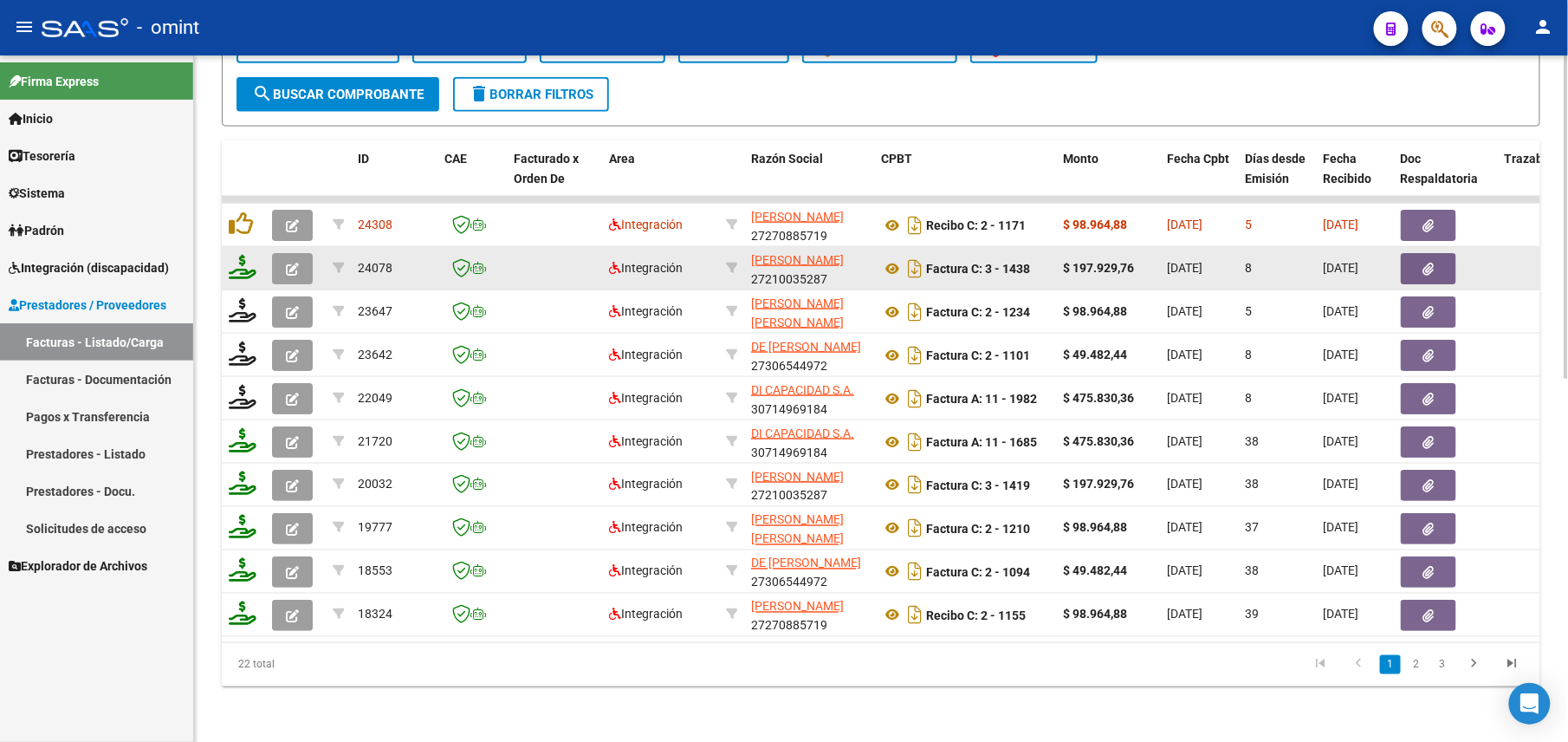
click at [243, 255] on icon at bounding box center [243, 267] width 28 height 24
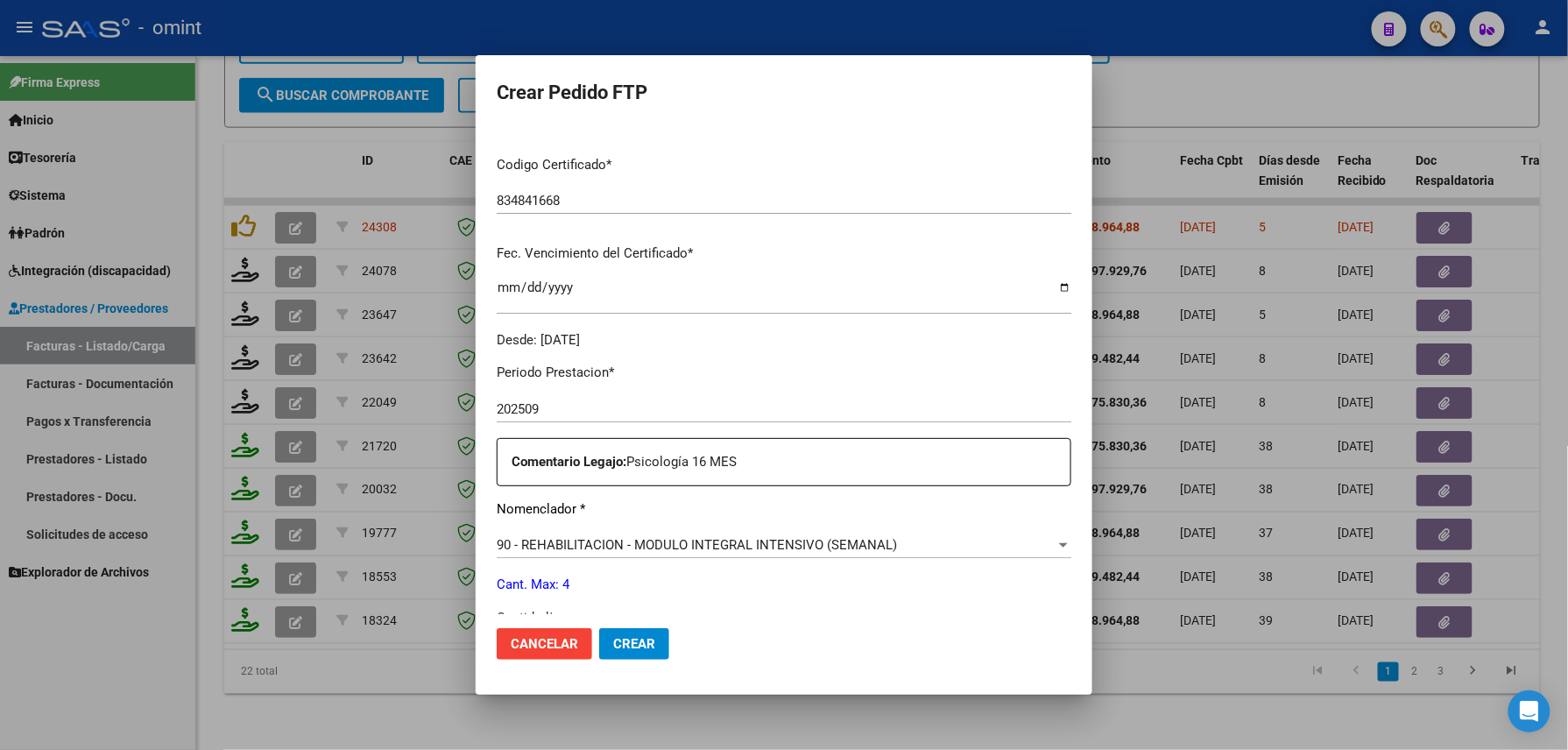
scroll to position [466, 0]
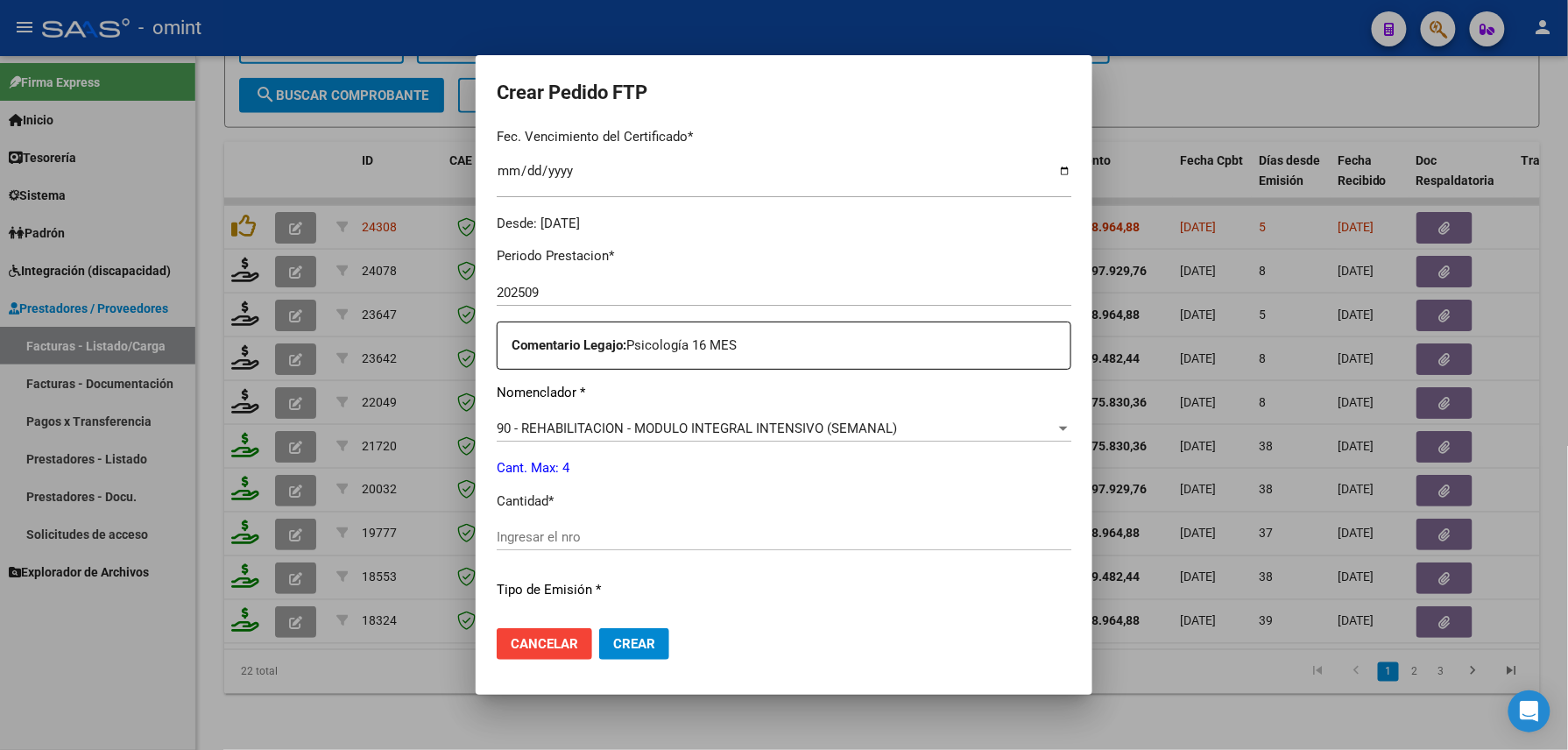
click at [551, 536] on input "Ingresar el nro" at bounding box center [784, 536] width 575 height 16
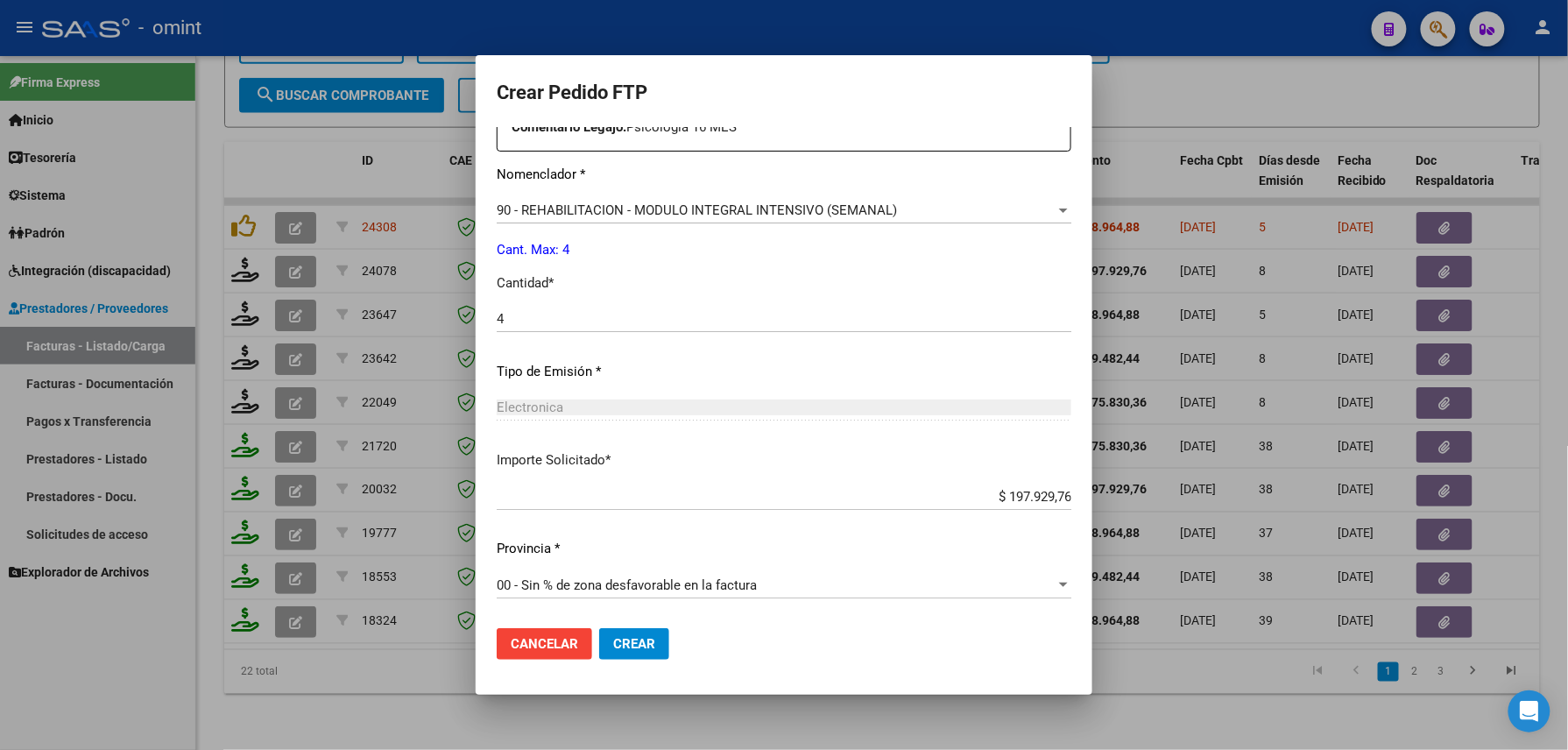
click at [617, 648] on span "Crear" at bounding box center [634, 644] width 42 height 16
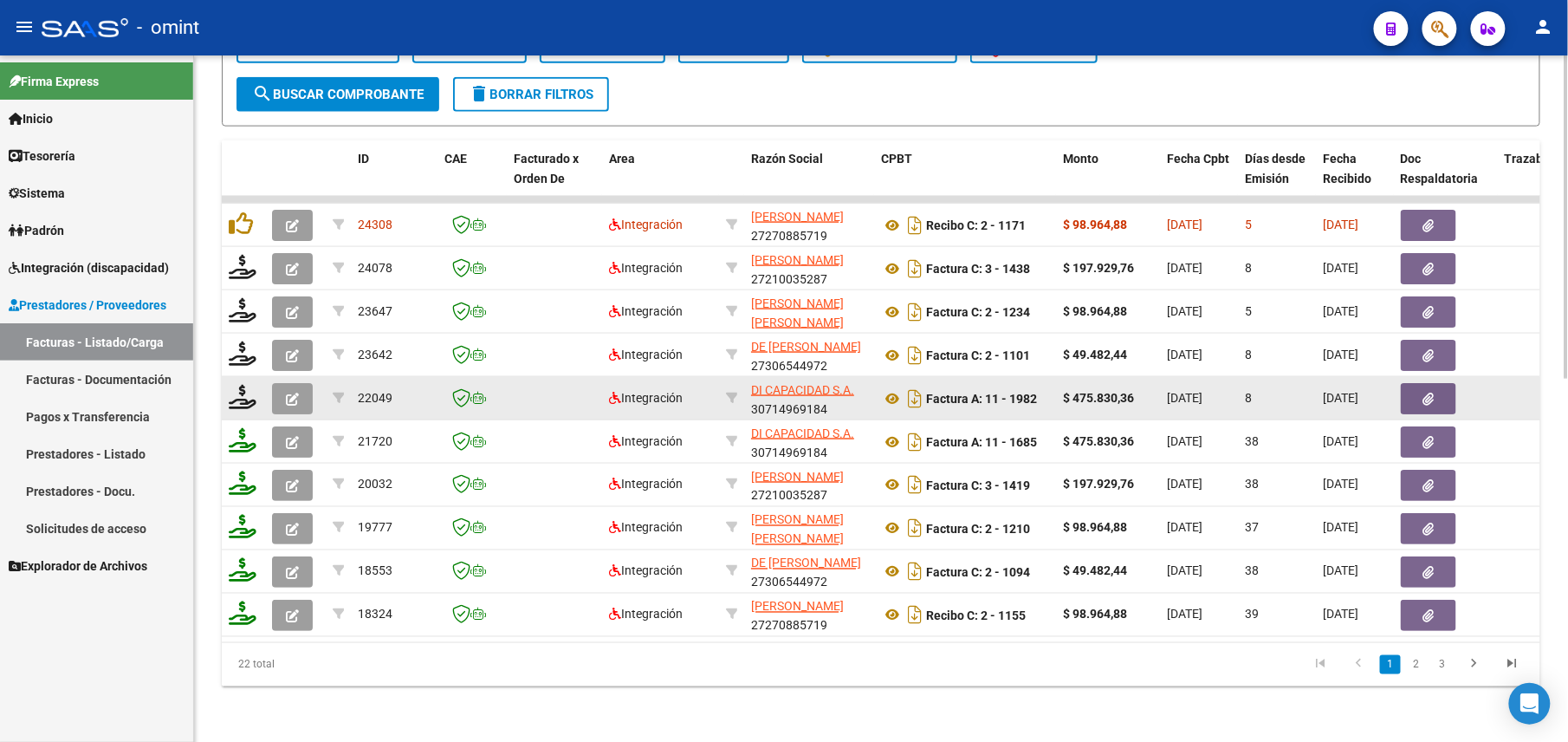
click at [294, 392] on icon "button" at bounding box center [293, 399] width 13 height 13
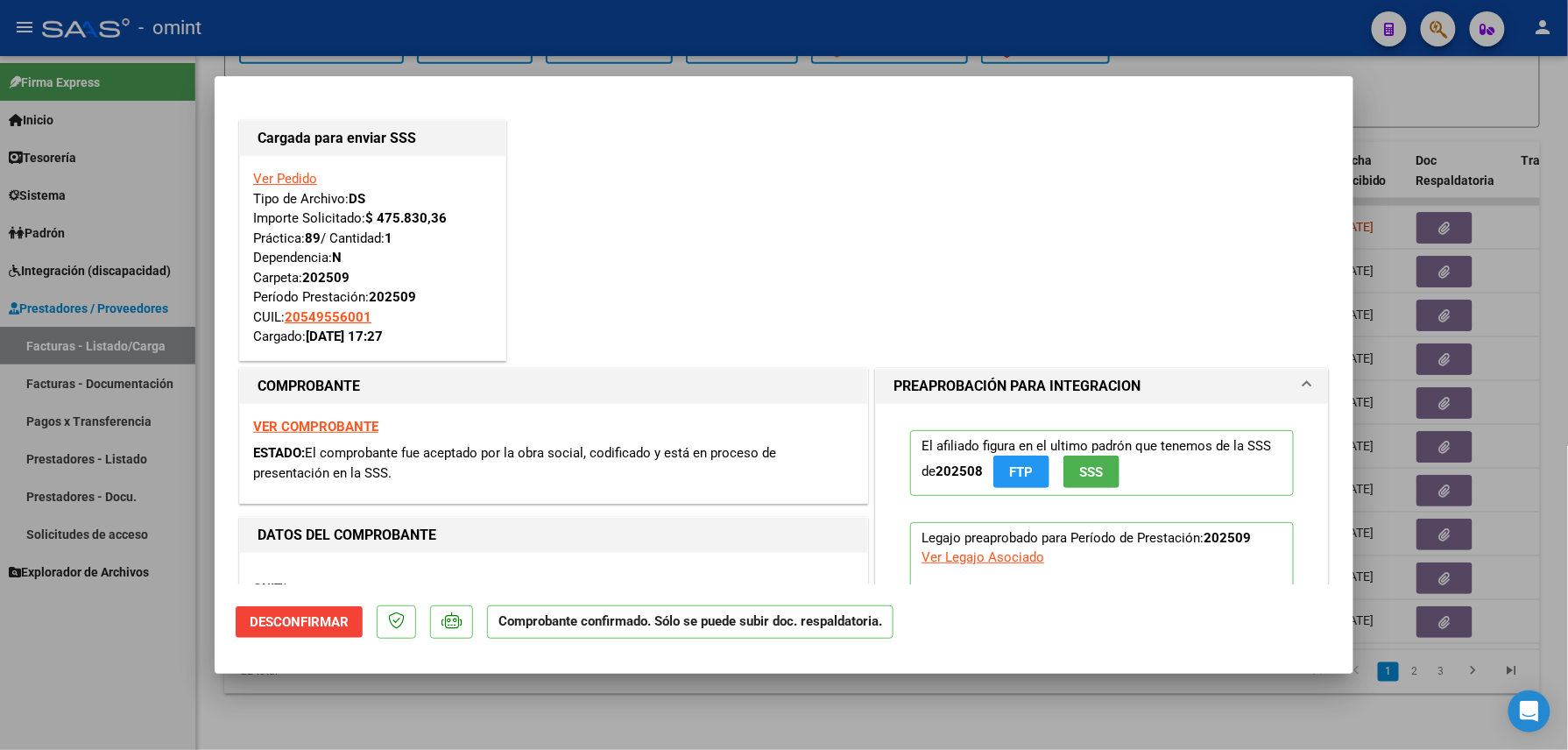
click at [108, 684] on div at bounding box center [784, 375] width 1568 height 750
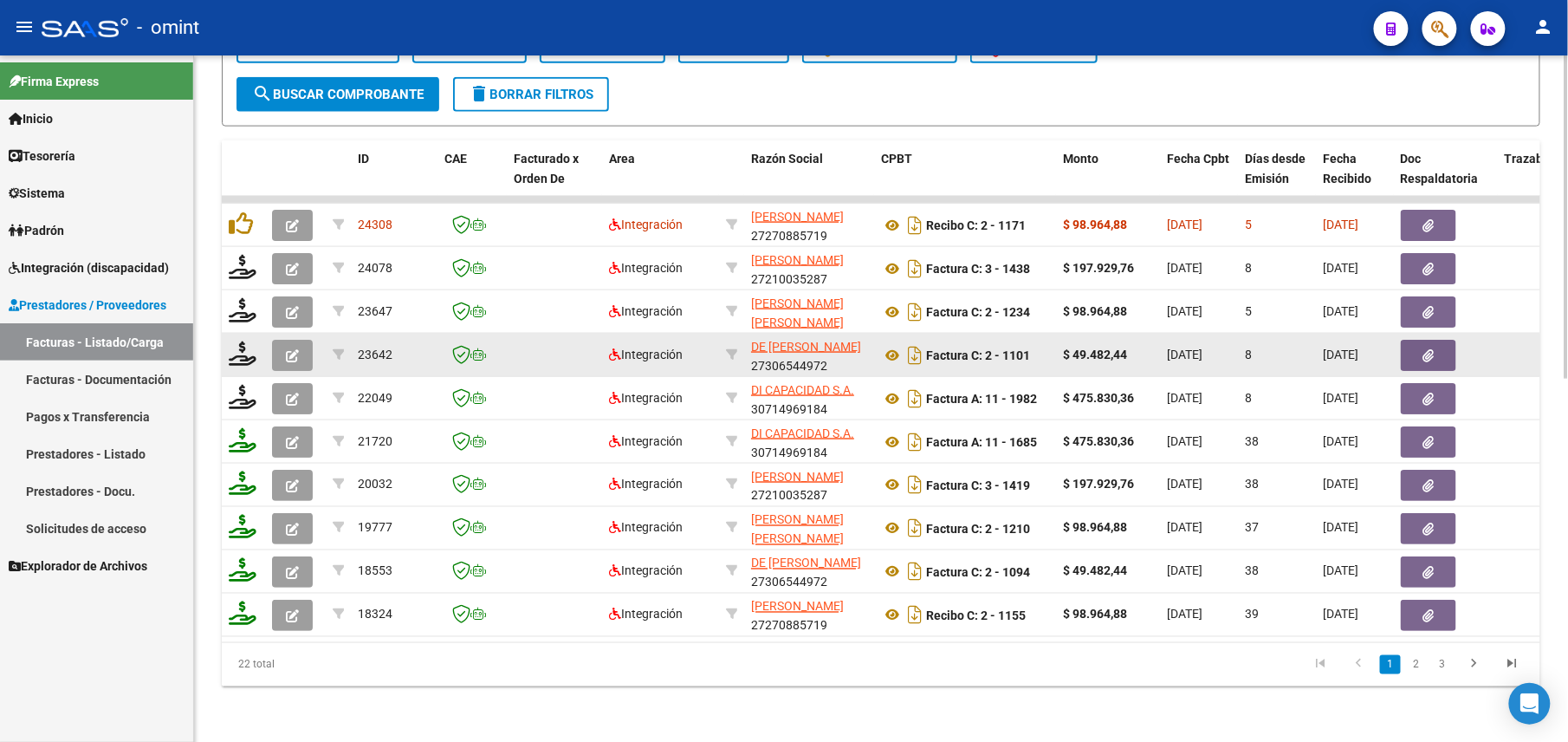
click at [278, 340] on button "button" at bounding box center [293, 355] width 41 height 31
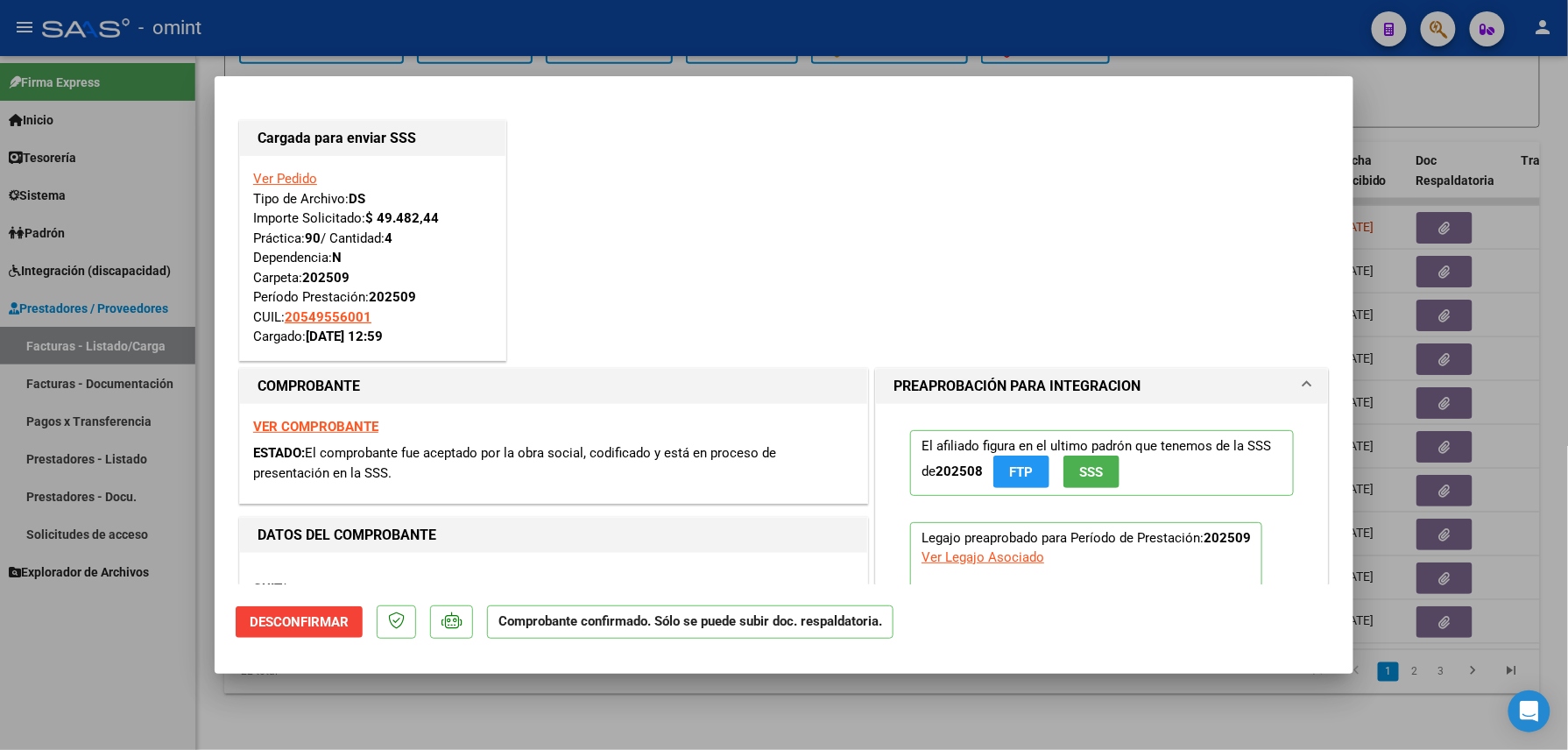
click at [133, 639] on div at bounding box center [784, 375] width 1568 height 750
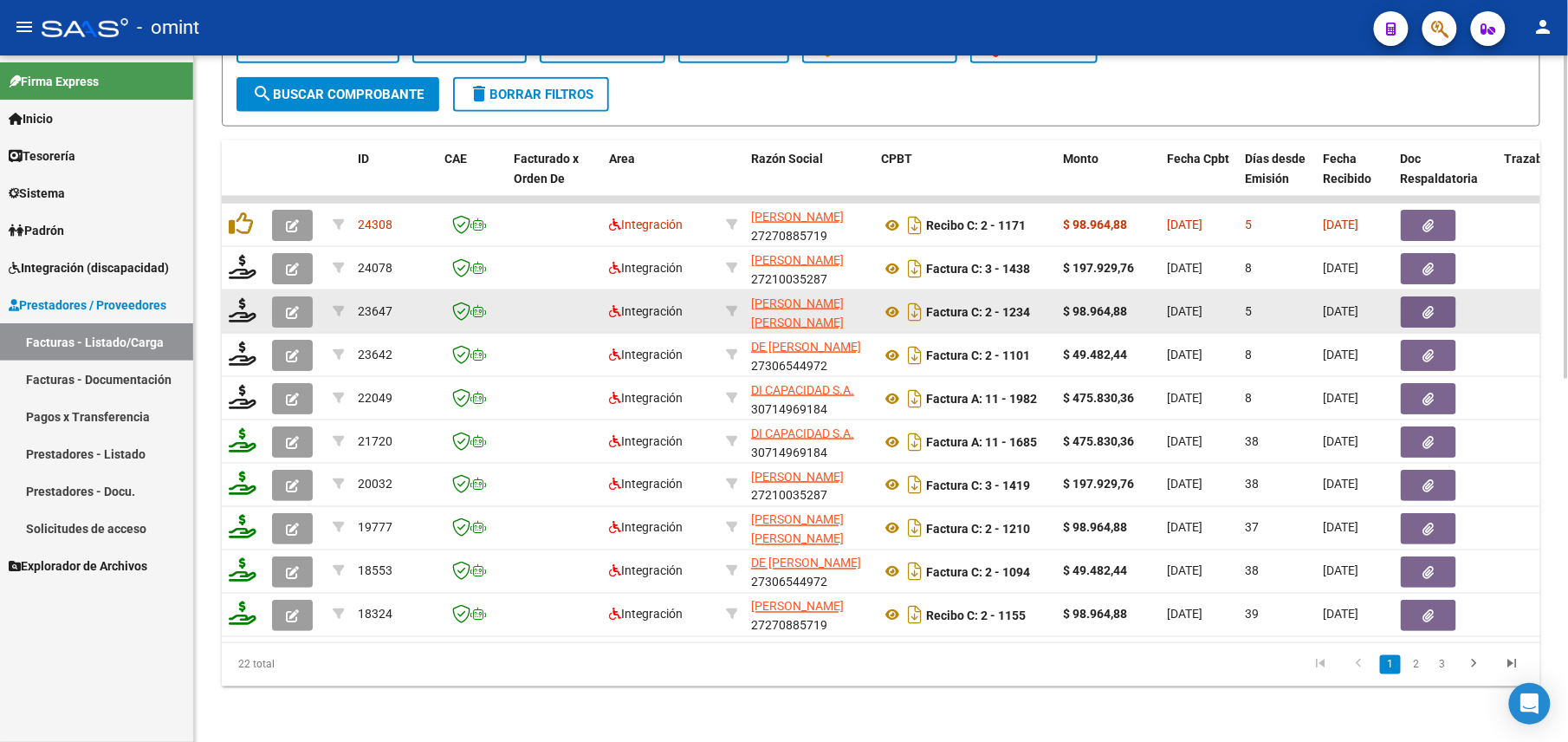
click at [294, 296] on button "button" at bounding box center [293, 312] width 41 height 31
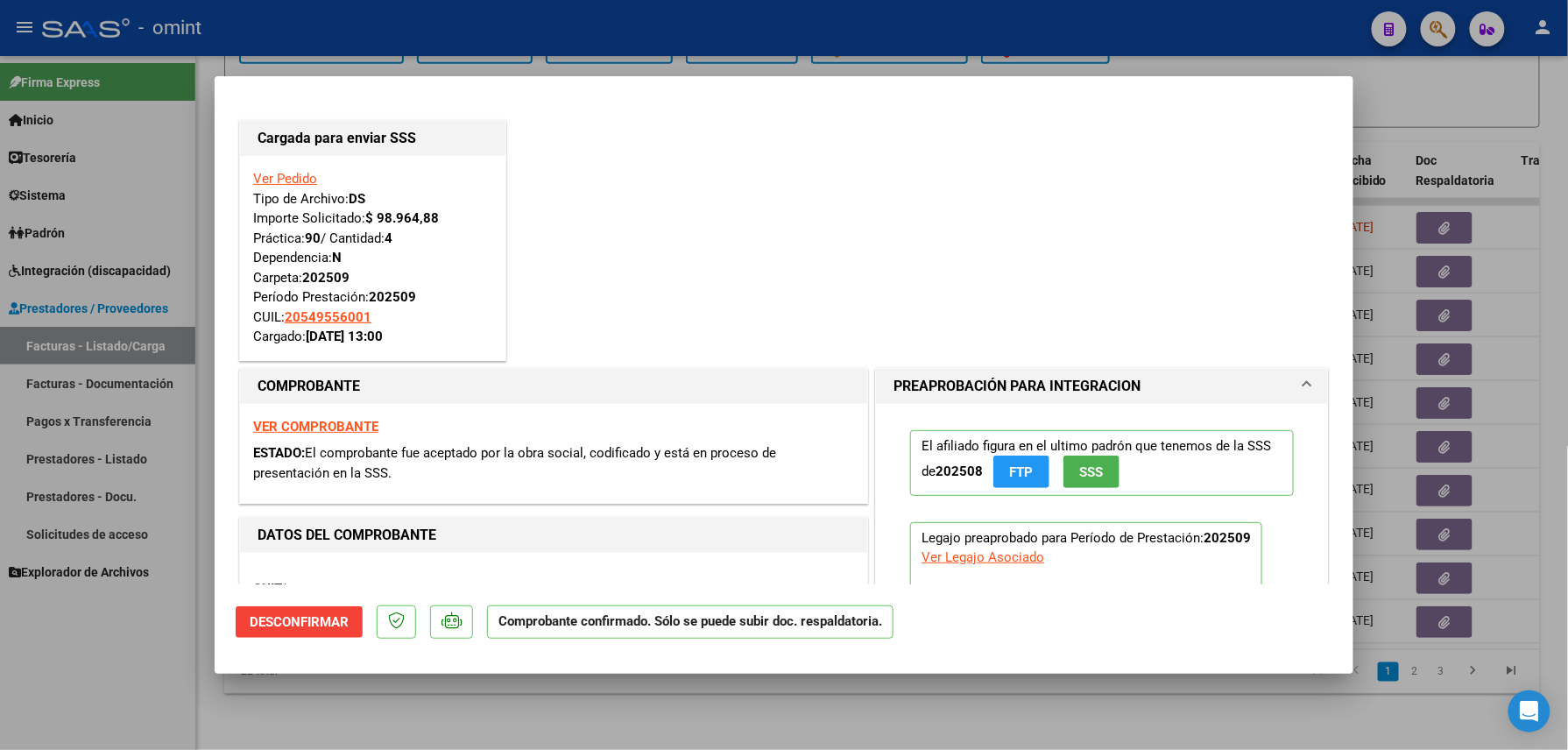
click at [122, 636] on div at bounding box center [784, 375] width 1568 height 750
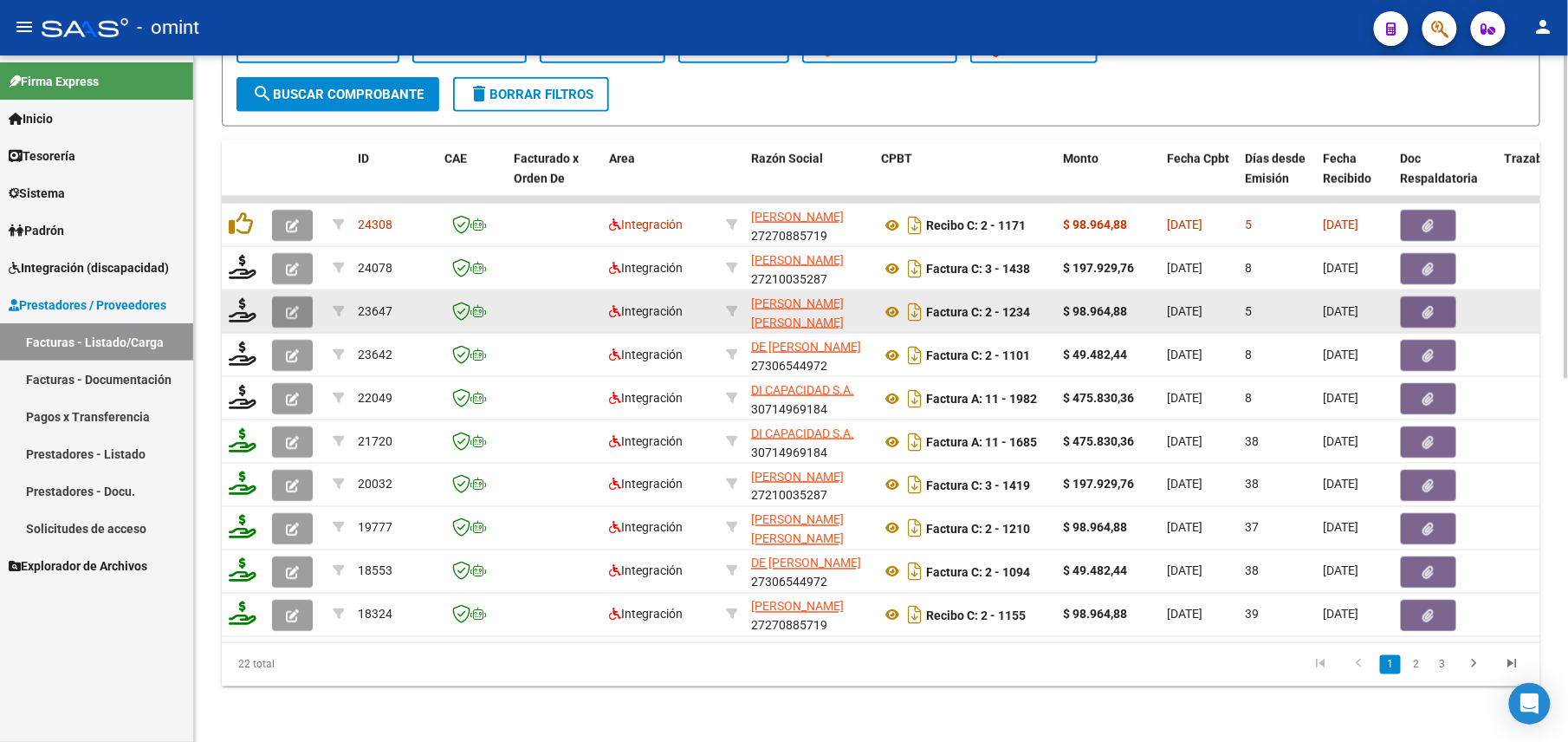
click at [298, 305] on icon "button" at bounding box center [293, 312] width 13 height 13
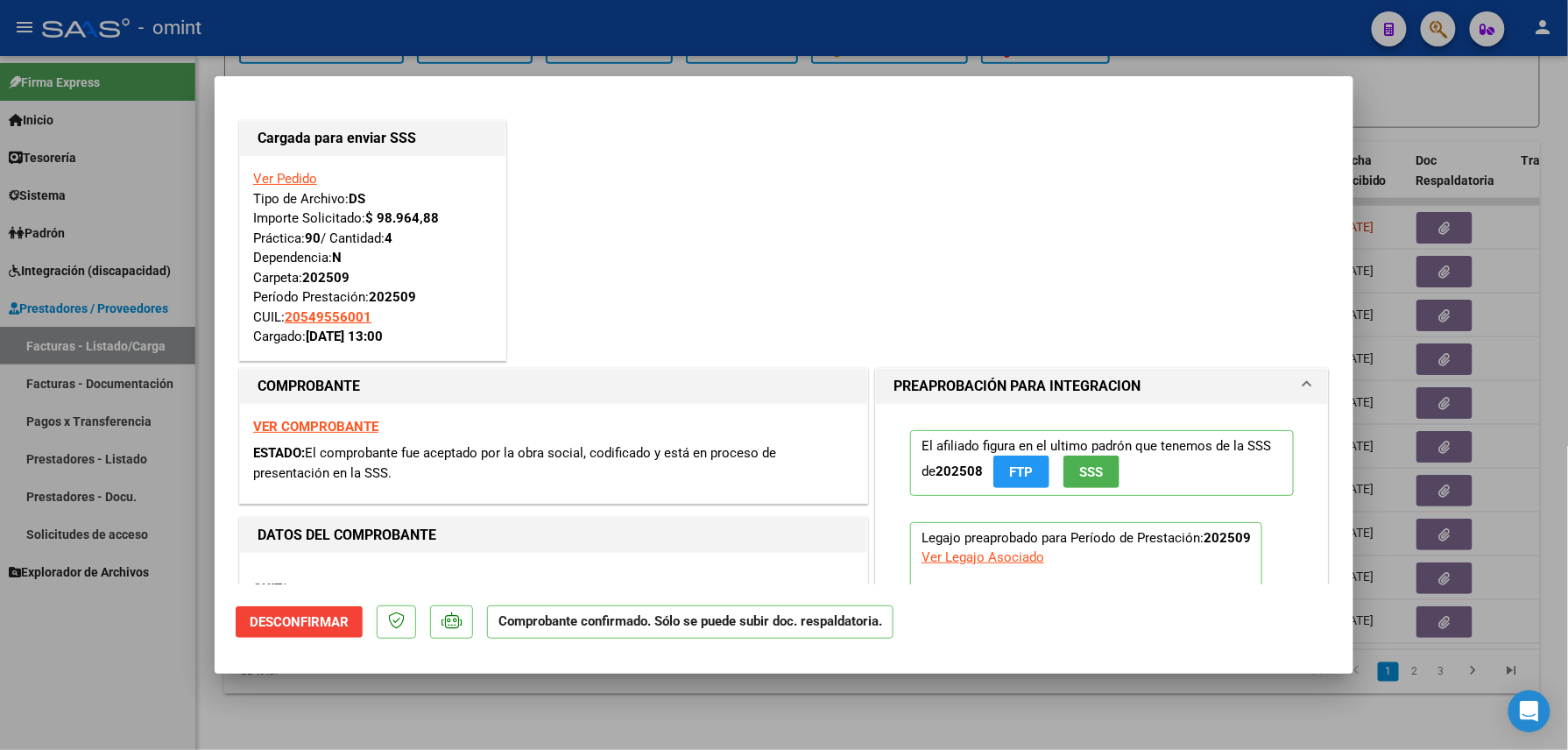
click at [136, 676] on div at bounding box center [784, 375] width 1568 height 750
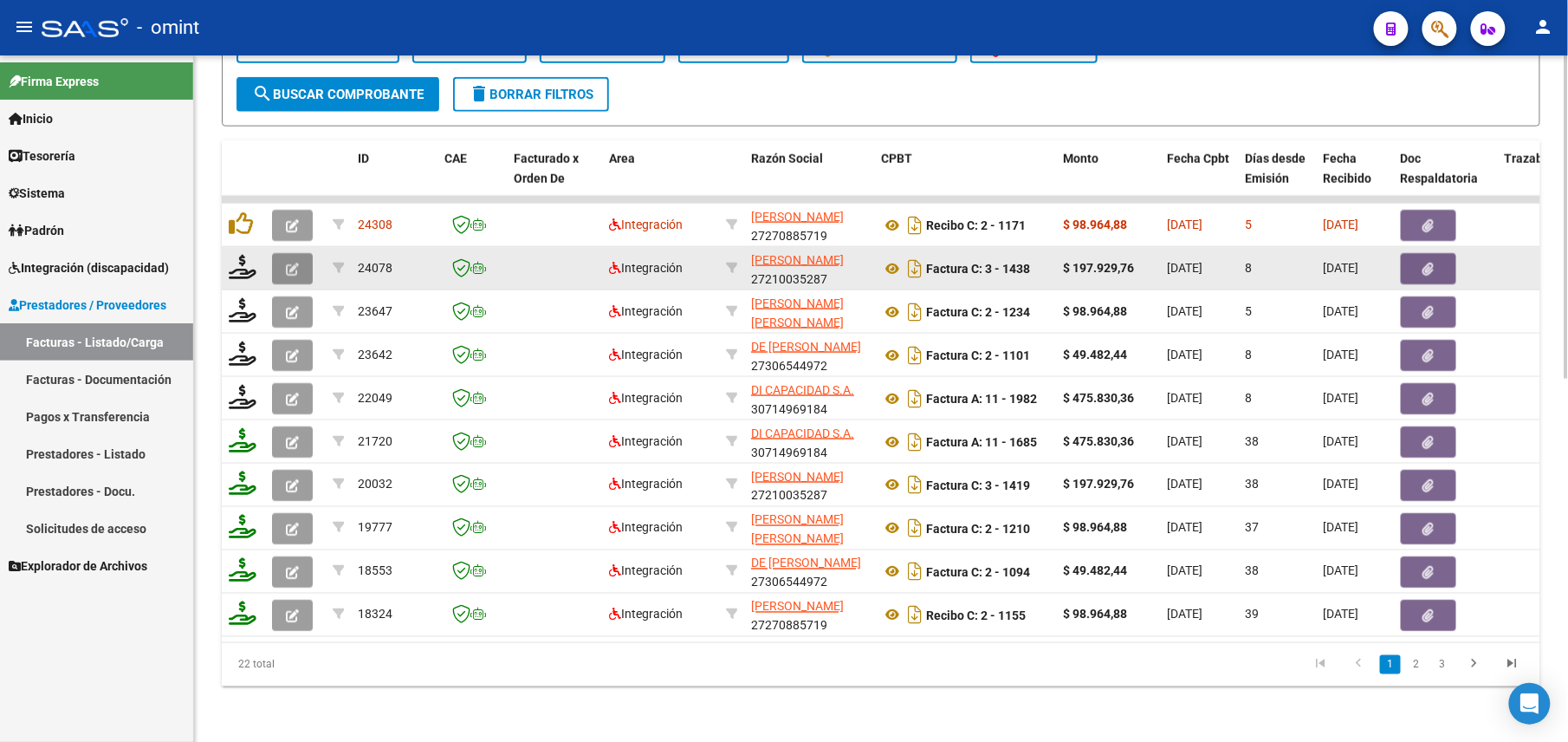
click at [274, 253] on button "button" at bounding box center [293, 269] width 41 height 31
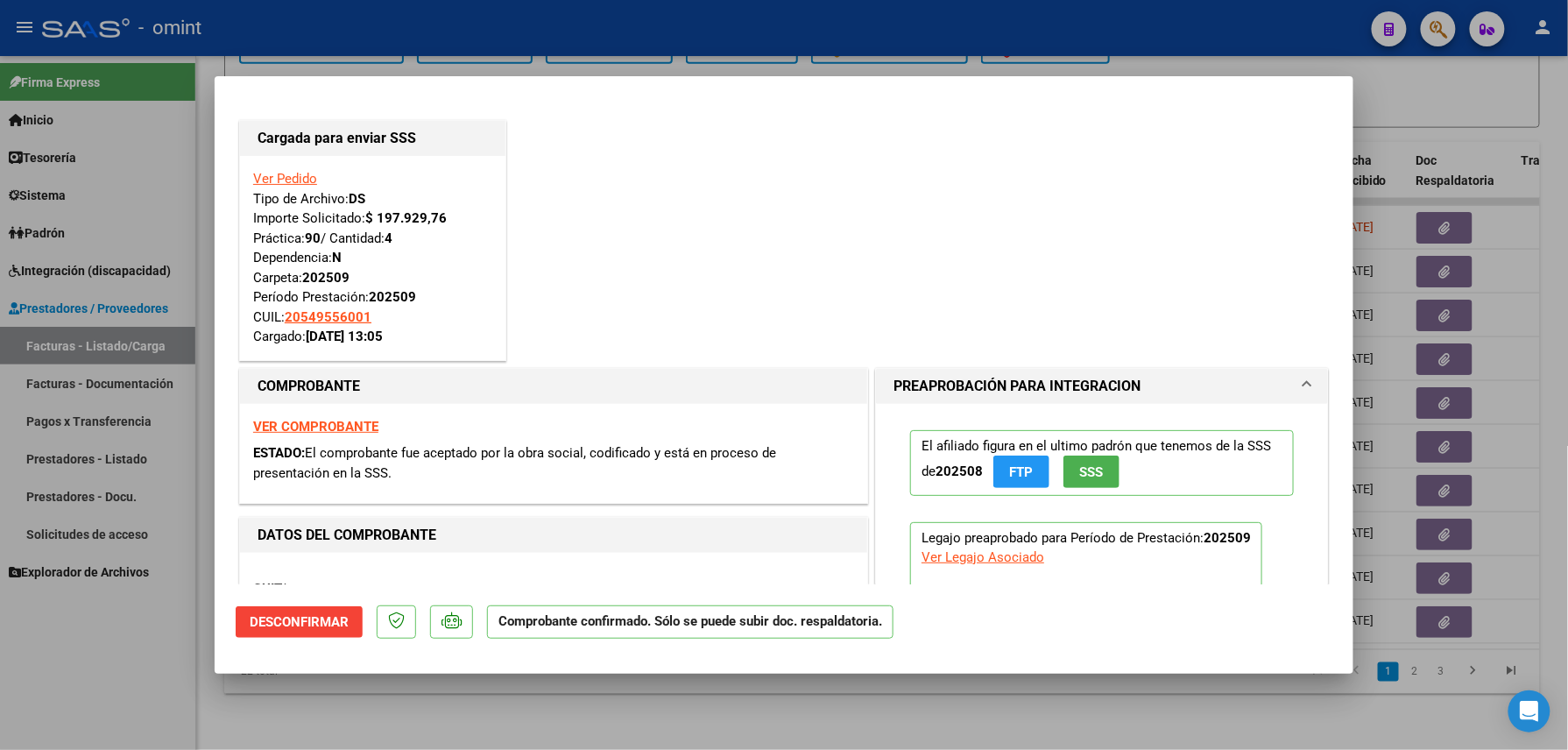
click at [106, 652] on div at bounding box center [784, 375] width 1568 height 750
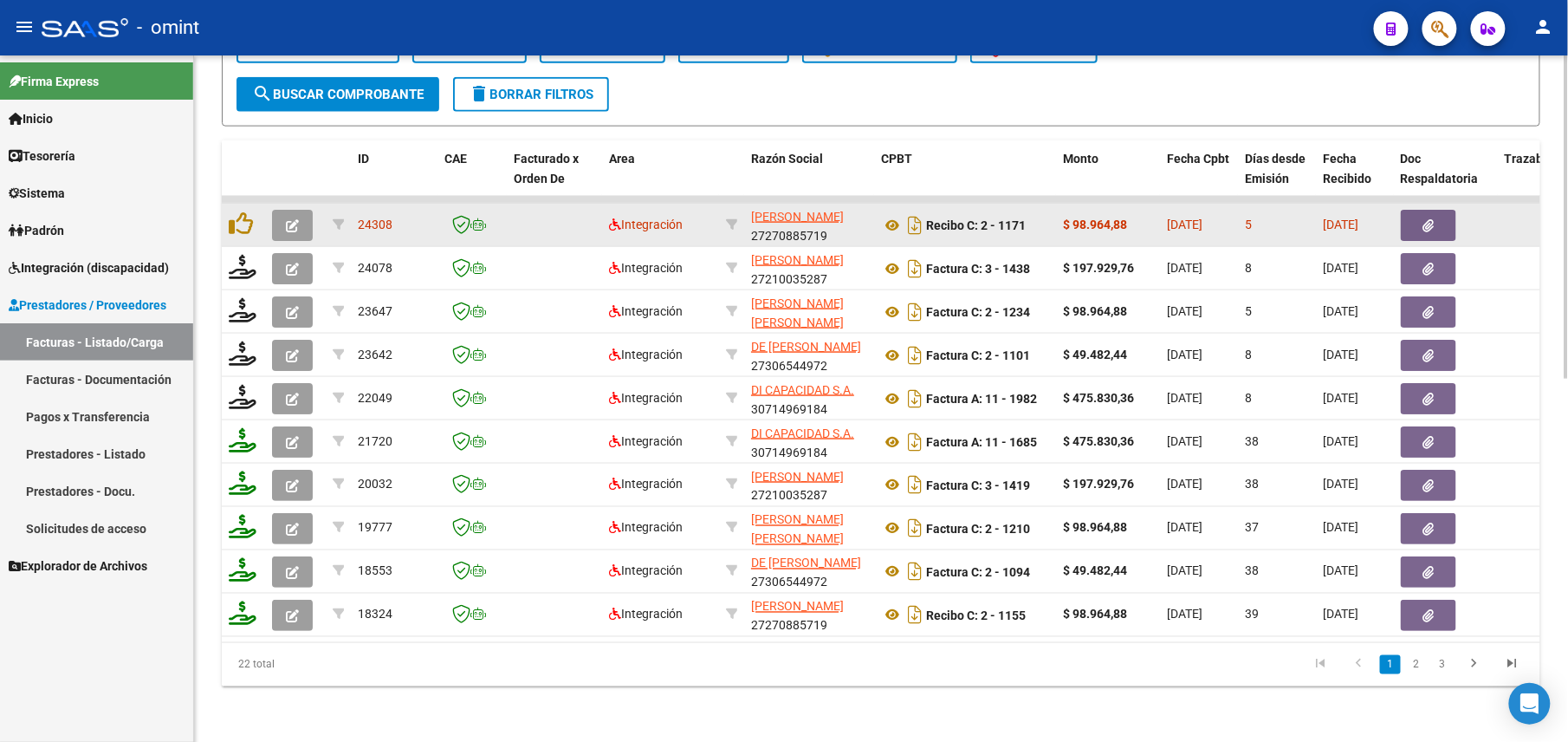
click at [296, 220] on icon "button" at bounding box center [293, 226] width 13 height 13
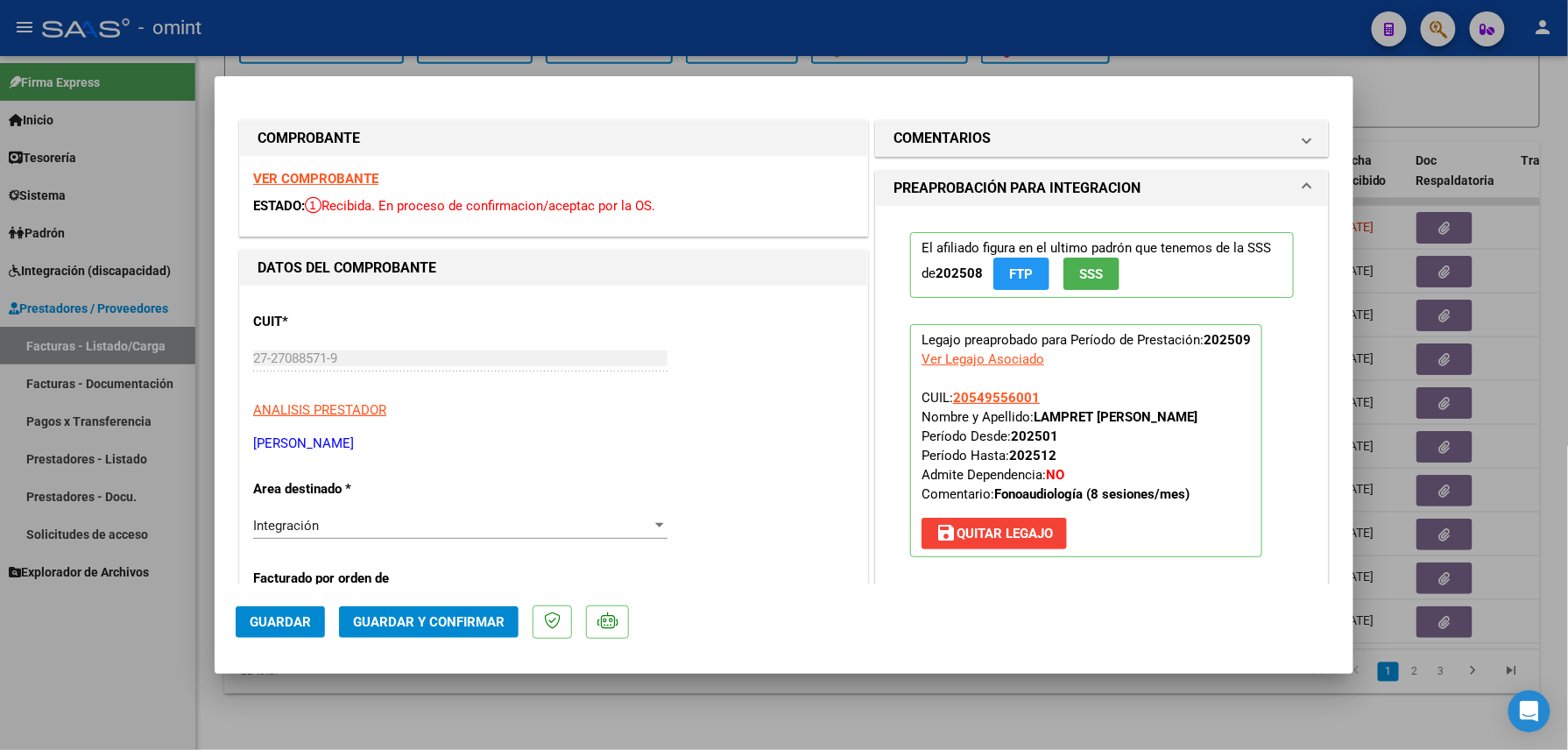
click at [324, 164] on div "VER COMPROBANTE ESTADO: Recibida. En proceso de confirmacion/aceptac por la OS." at bounding box center [553, 195] width 627 height 79
click at [323, 172] on strong "VER COMPROBANTE" at bounding box center [315, 178] width 125 height 16
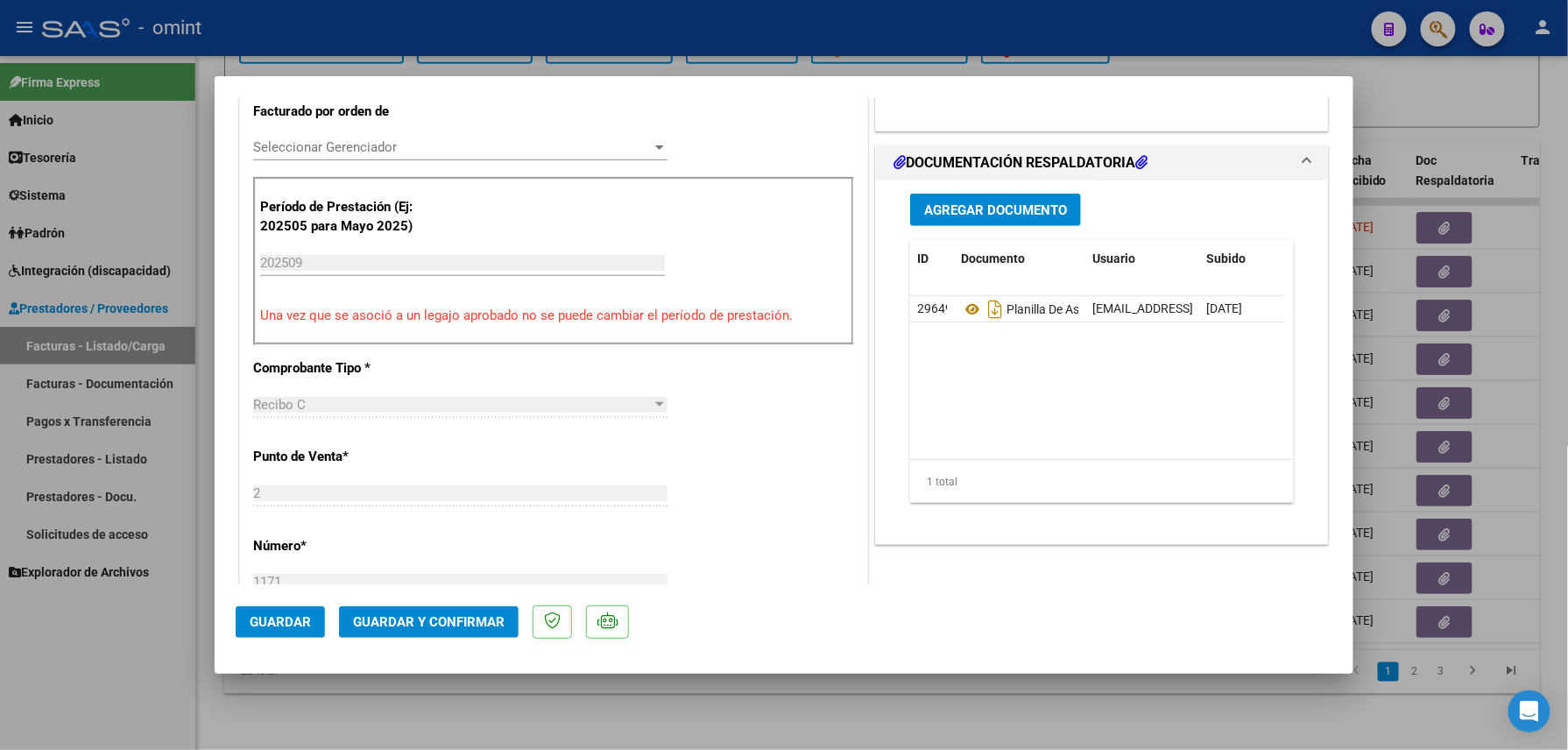
click at [449, 613] on button "Guardar y Confirmar" at bounding box center [428, 622] width 179 height 32
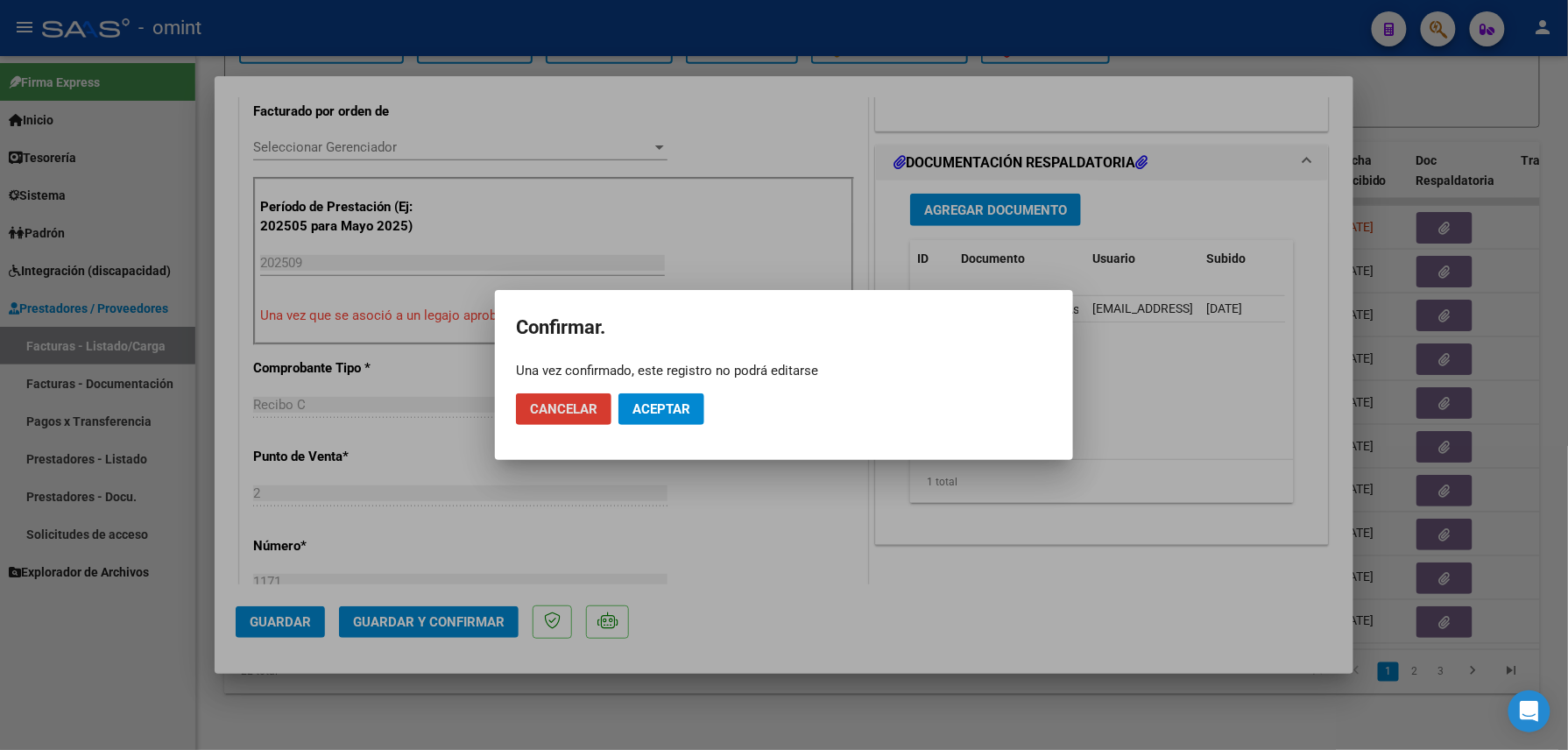
click at [637, 411] on span "Aceptar" at bounding box center [662, 409] width 58 height 16
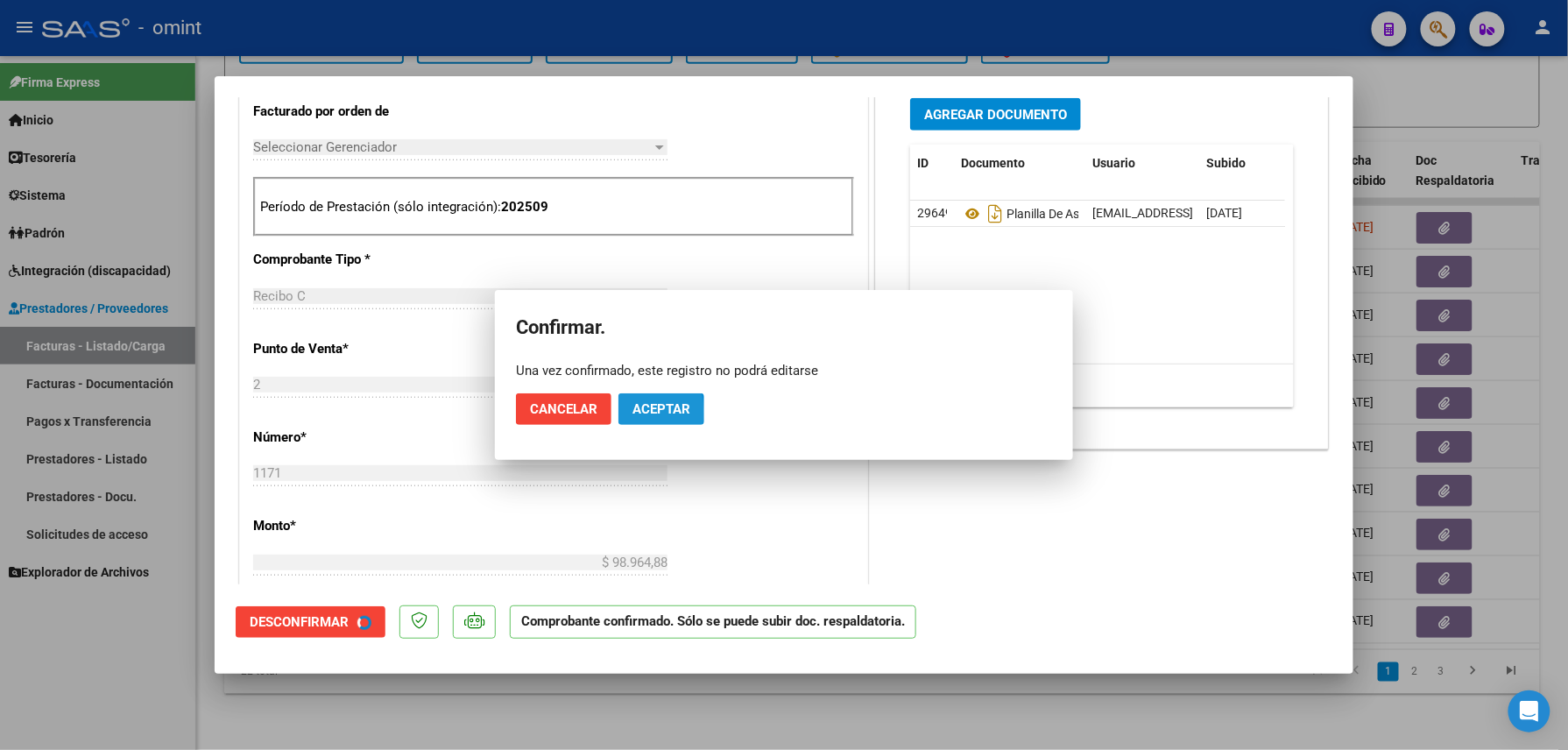
scroll to position [465, 0]
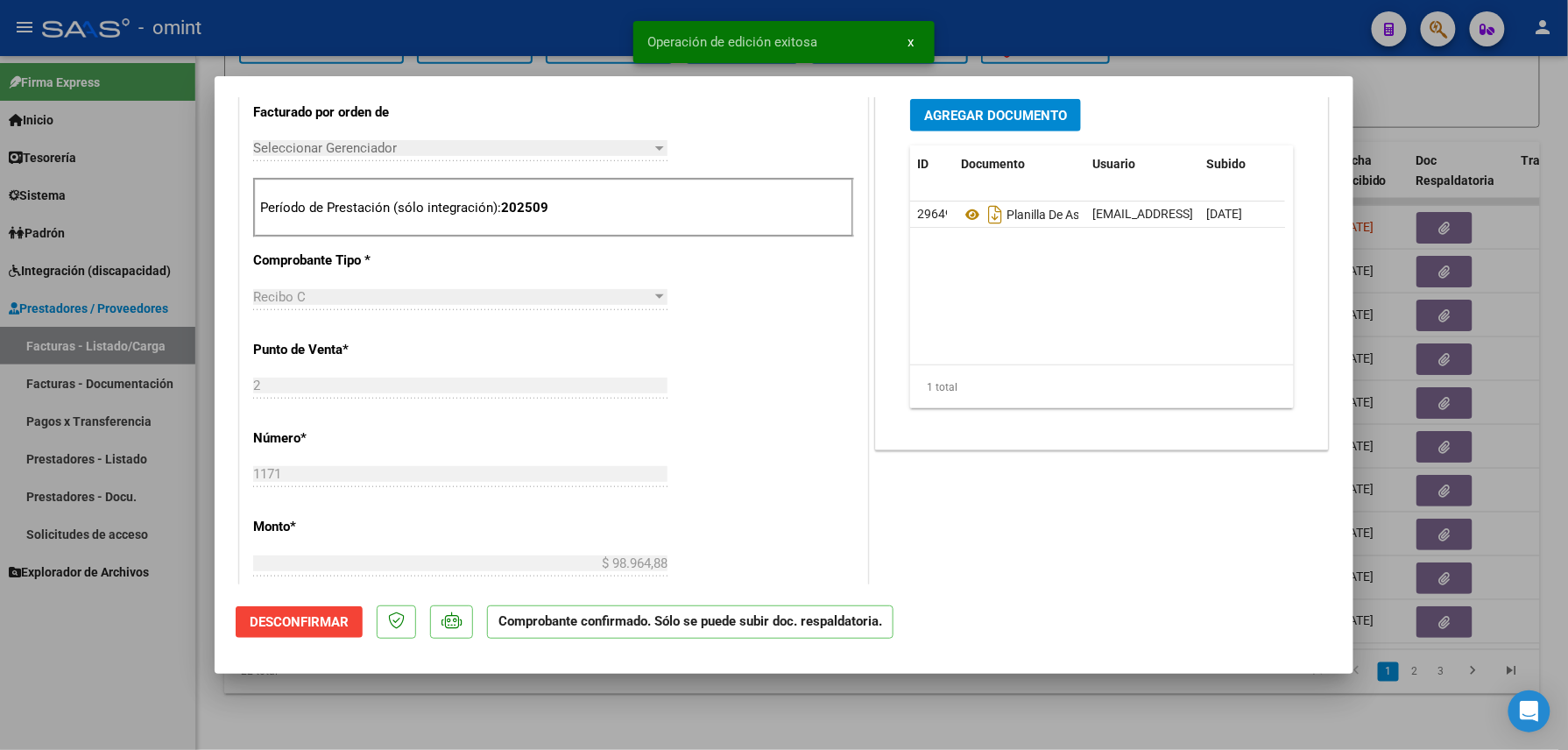
click at [147, 663] on div at bounding box center [784, 375] width 1568 height 750
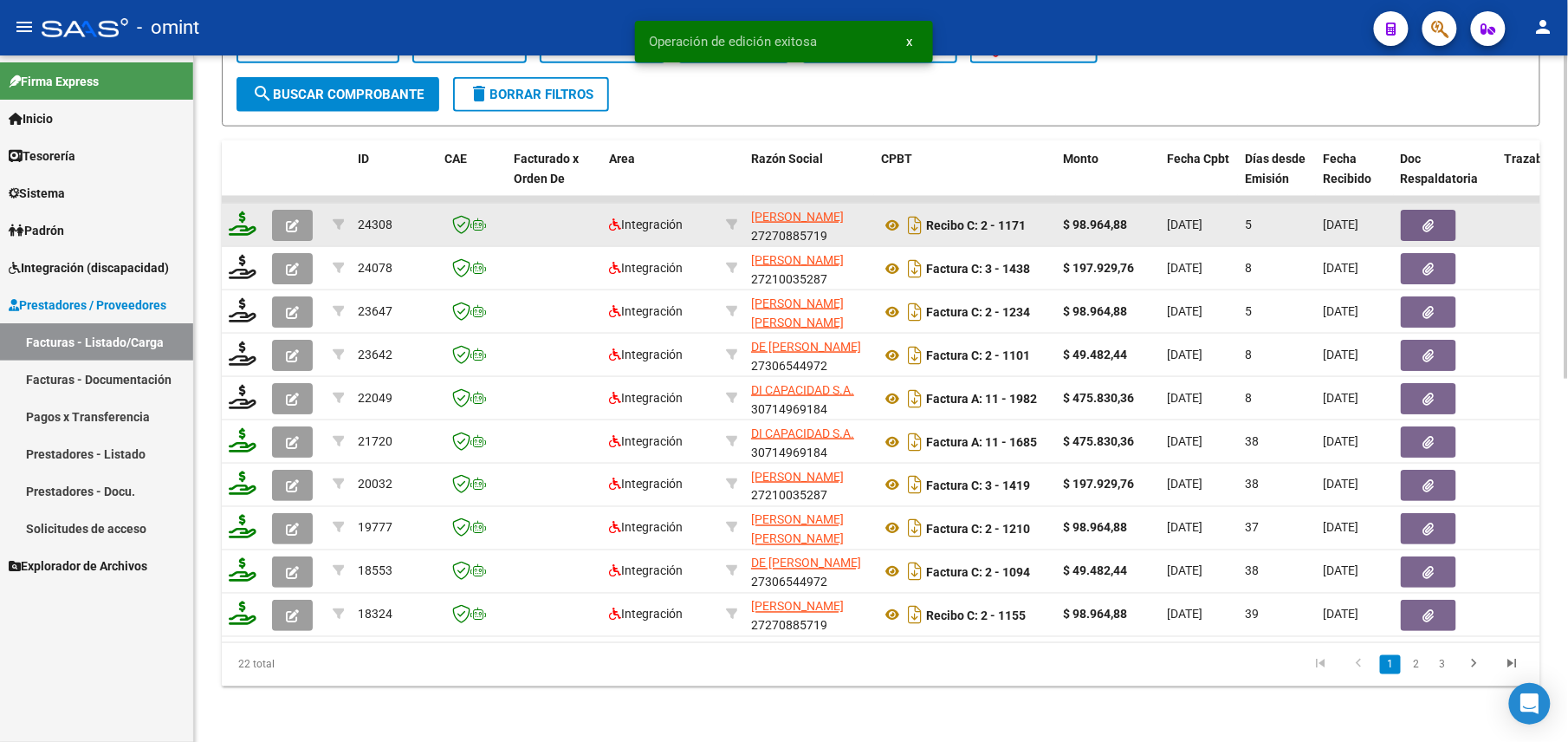
click at [247, 211] on icon at bounding box center [243, 223] width 28 height 24
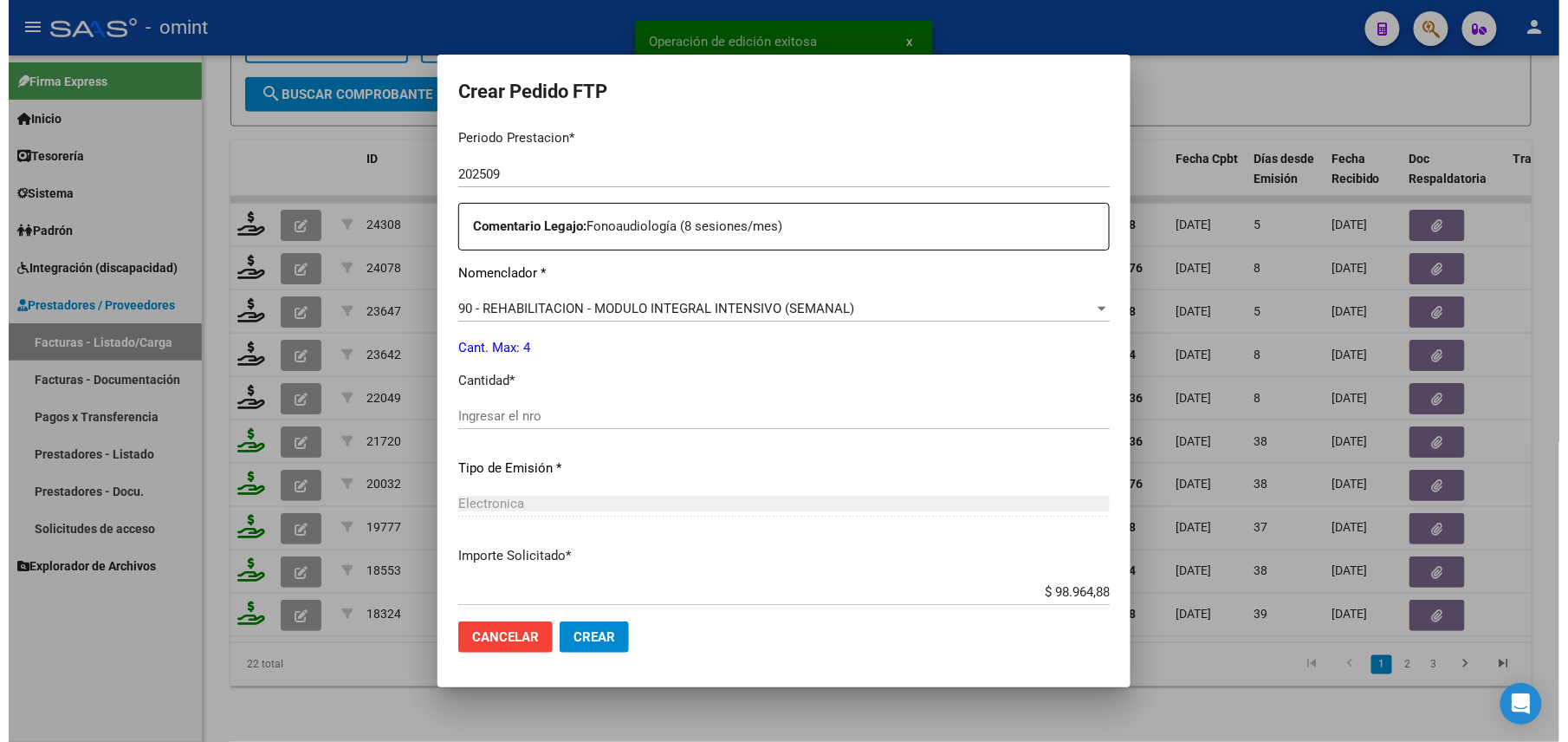
scroll to position [677, 0]
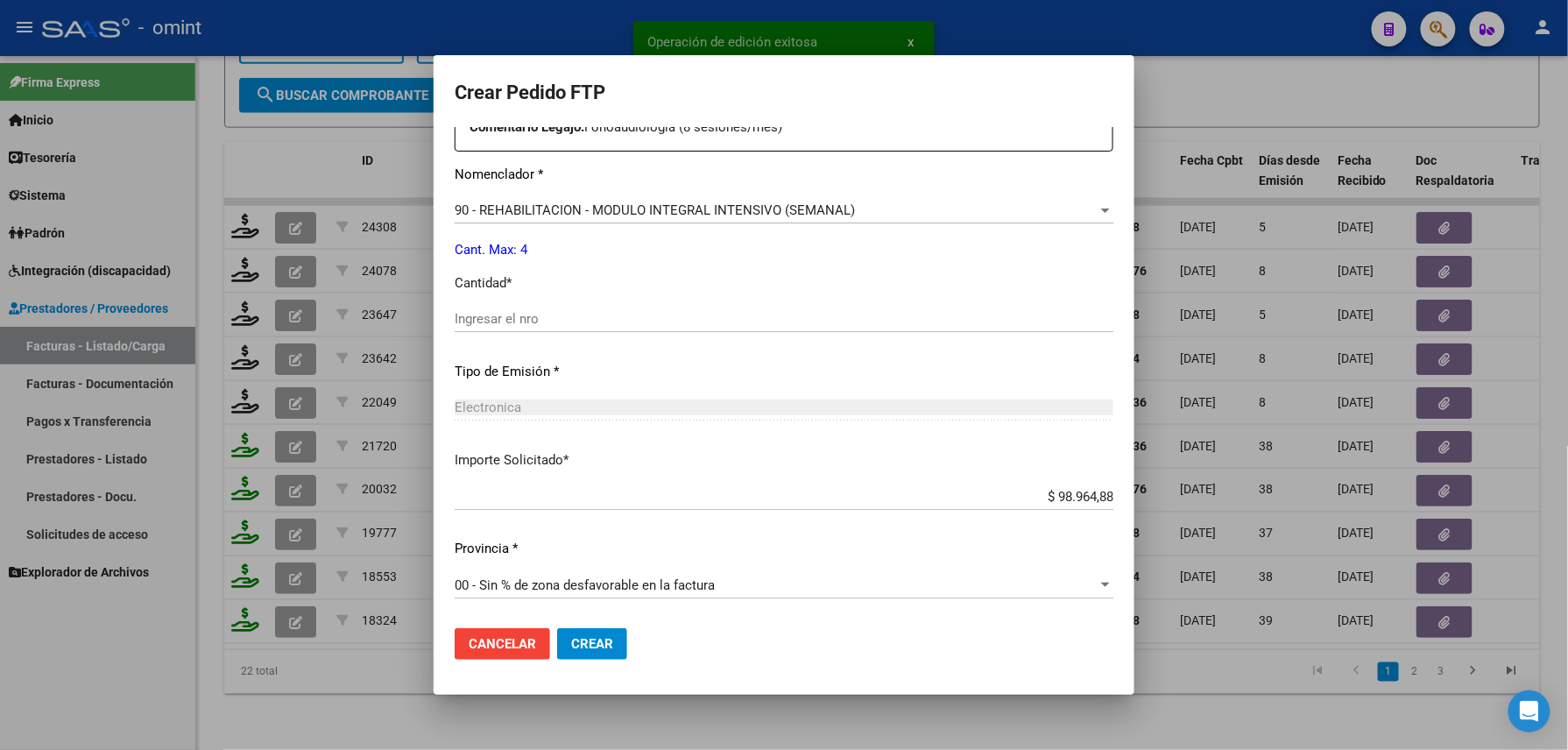
click at [566, 316] on input "Ingresar el nro" at bounding box center [784, 318] width 659 height 16
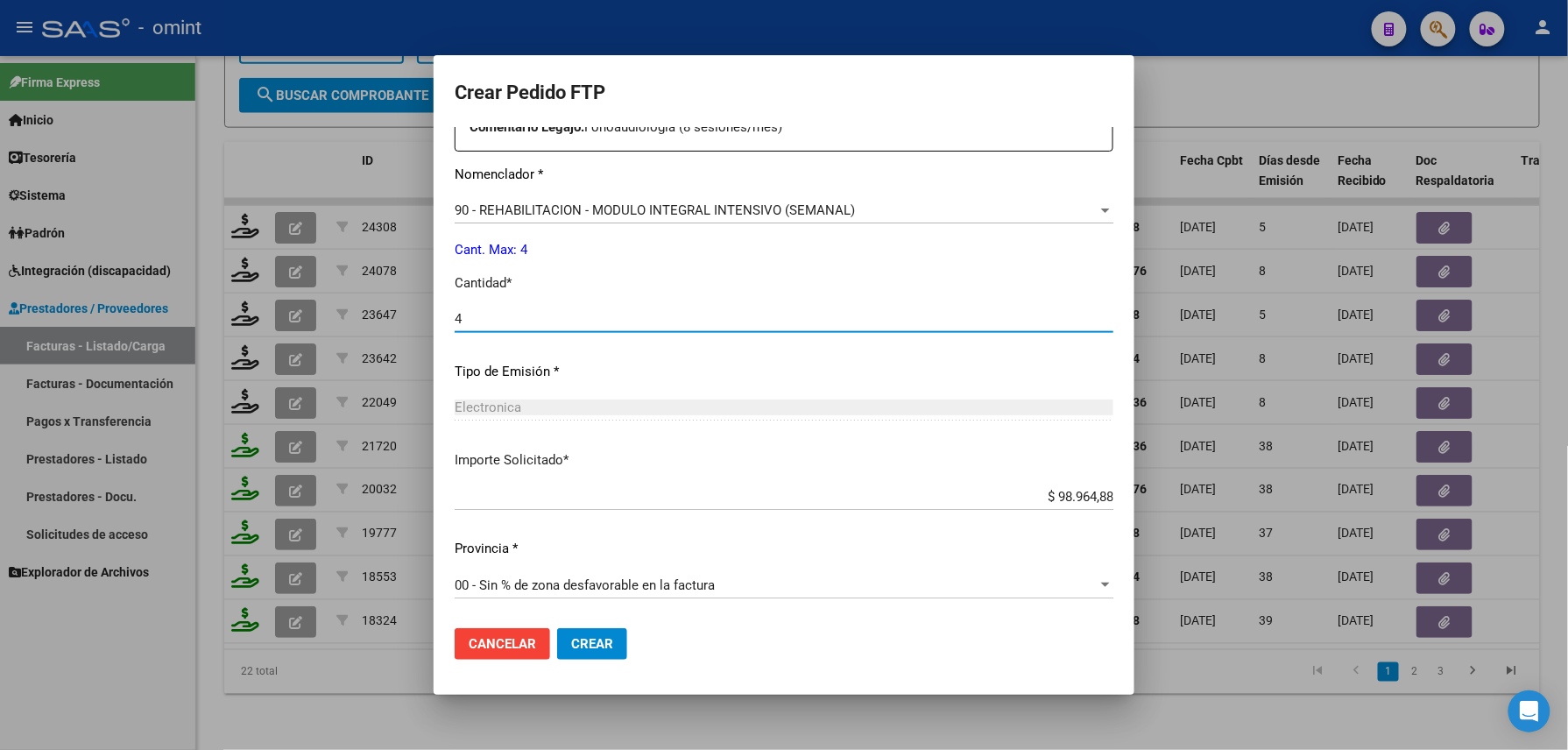
click at [617, 634] on button "Crear" at bounding box center [592, 644] width 70 height 32
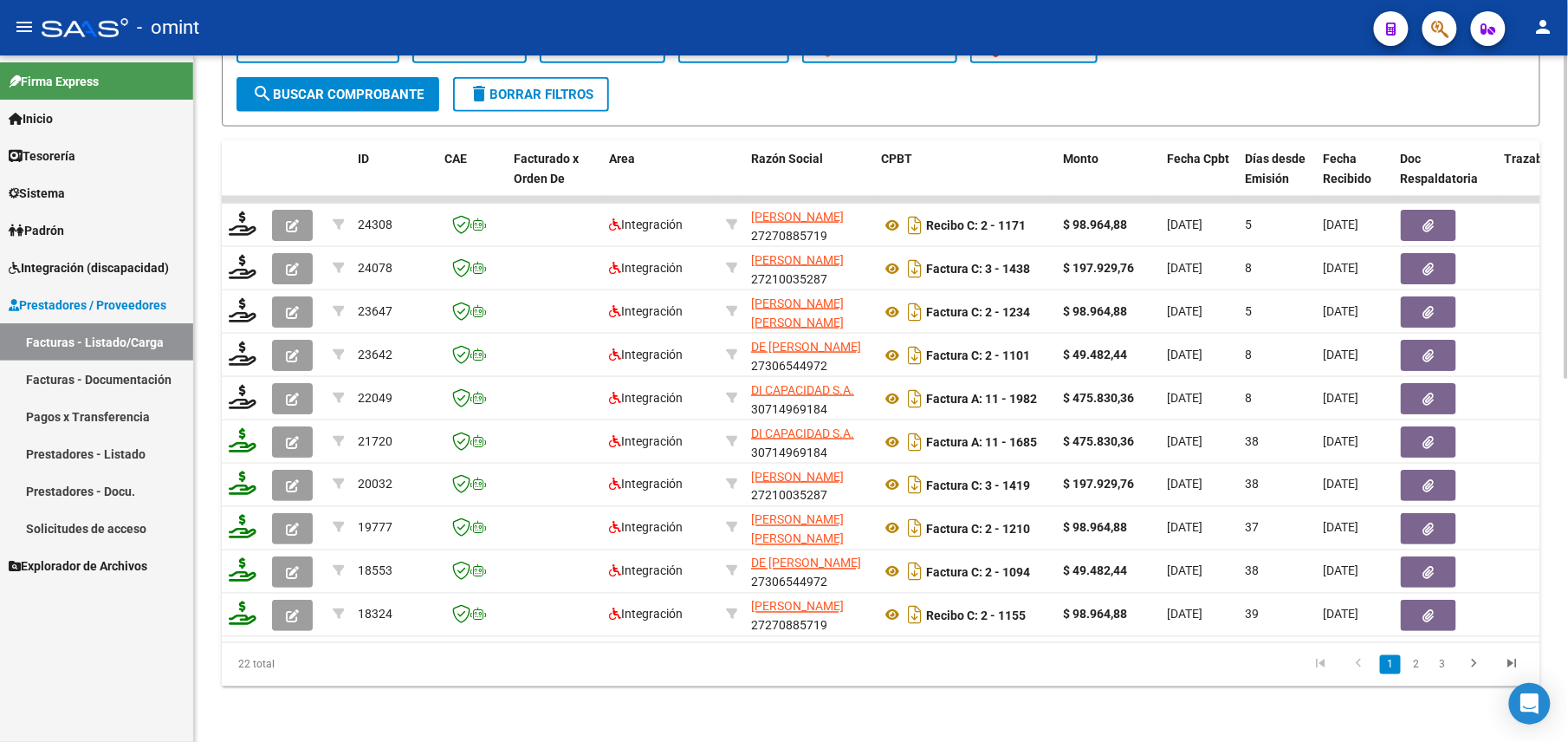
scroll to position [306, 0]
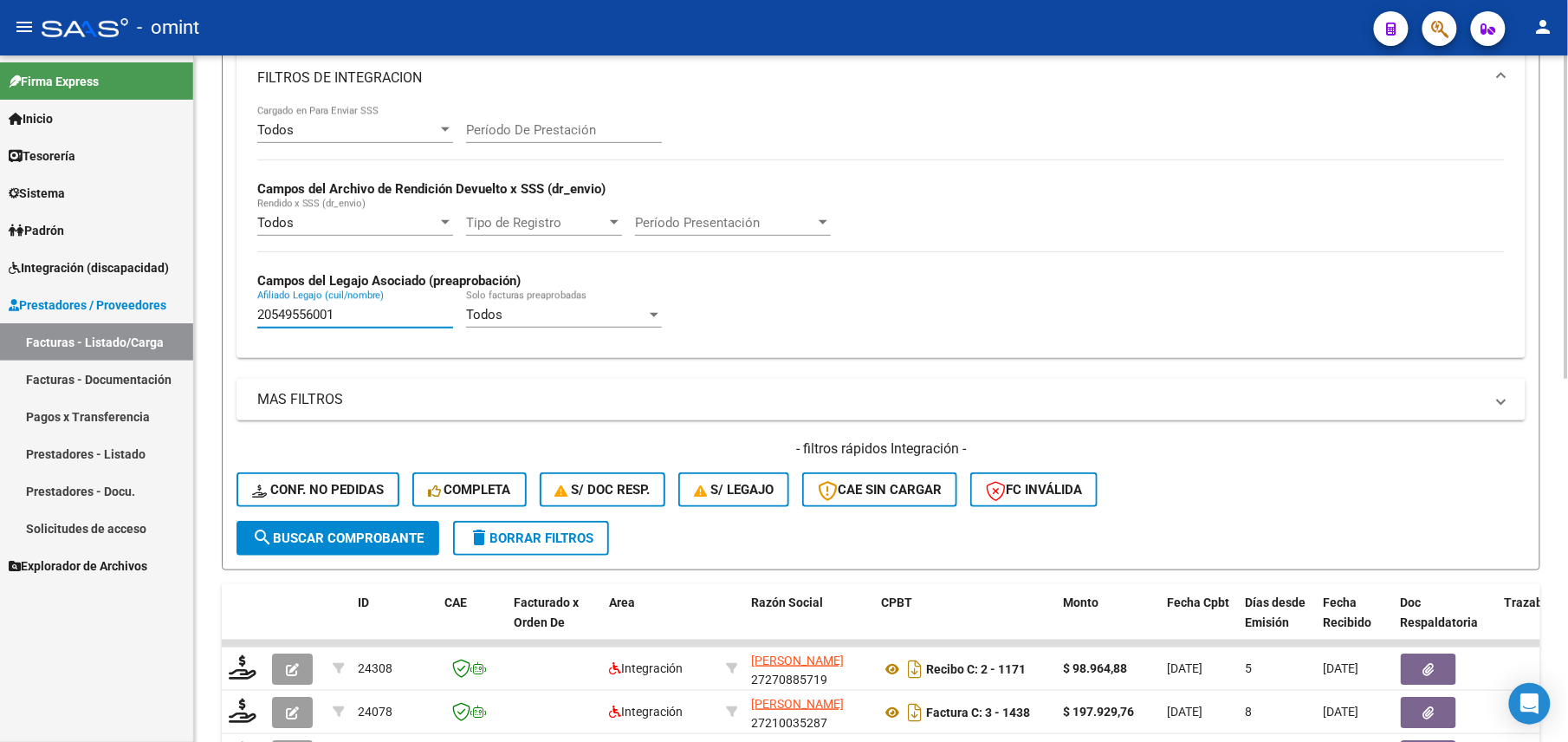
drag, startPoint x: 347, startPoint y: 317, endPoint x: 202, endPoint y: 310, distance: 145.2
click at [203, 310] on div "Video tutorial PRESTADORES -> Listado de CPBTs Emitidos por Prestadores / Prove…" at bounding box center [880, 467] width 1374 height 1436
paste input "76762160"
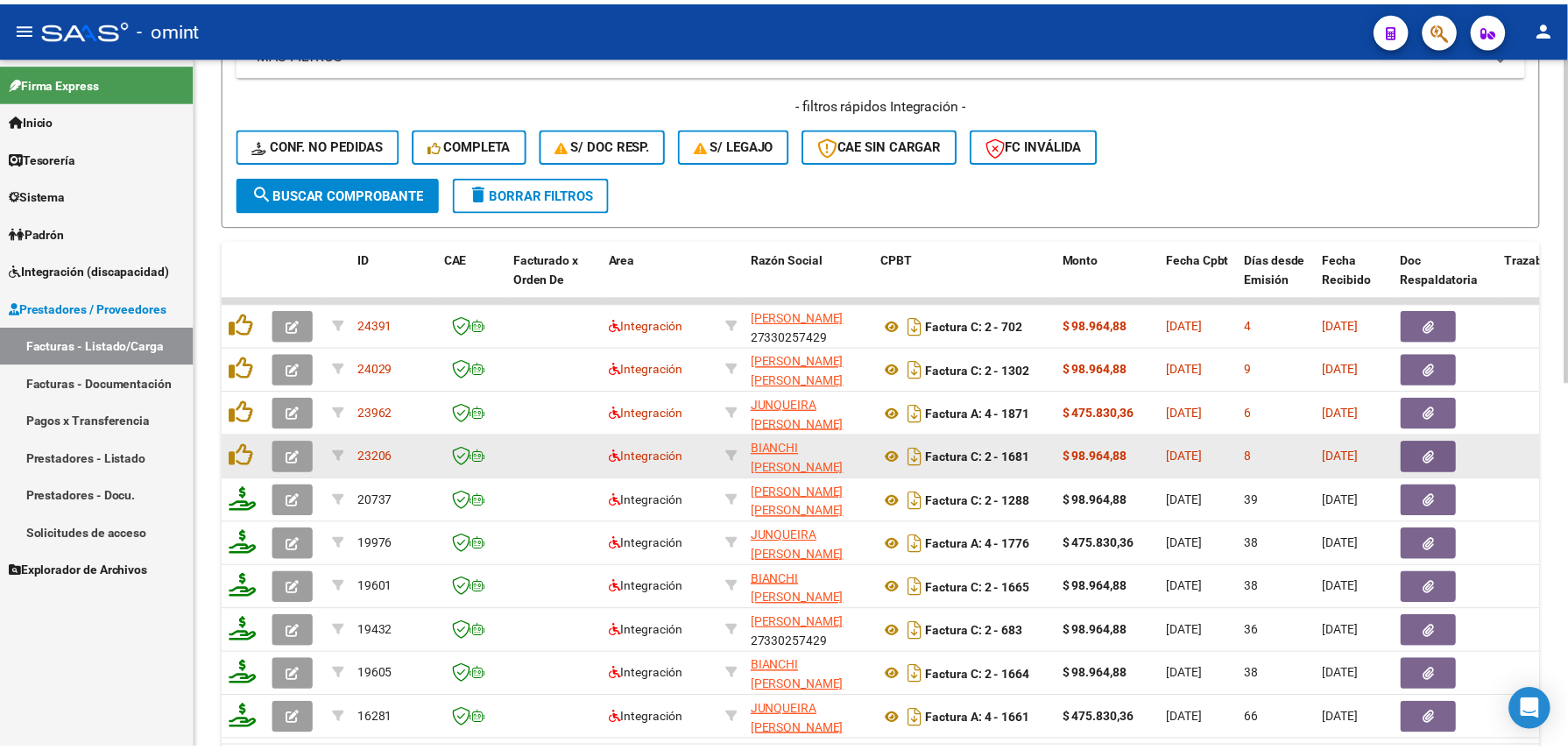
scroll to position [778, 0]
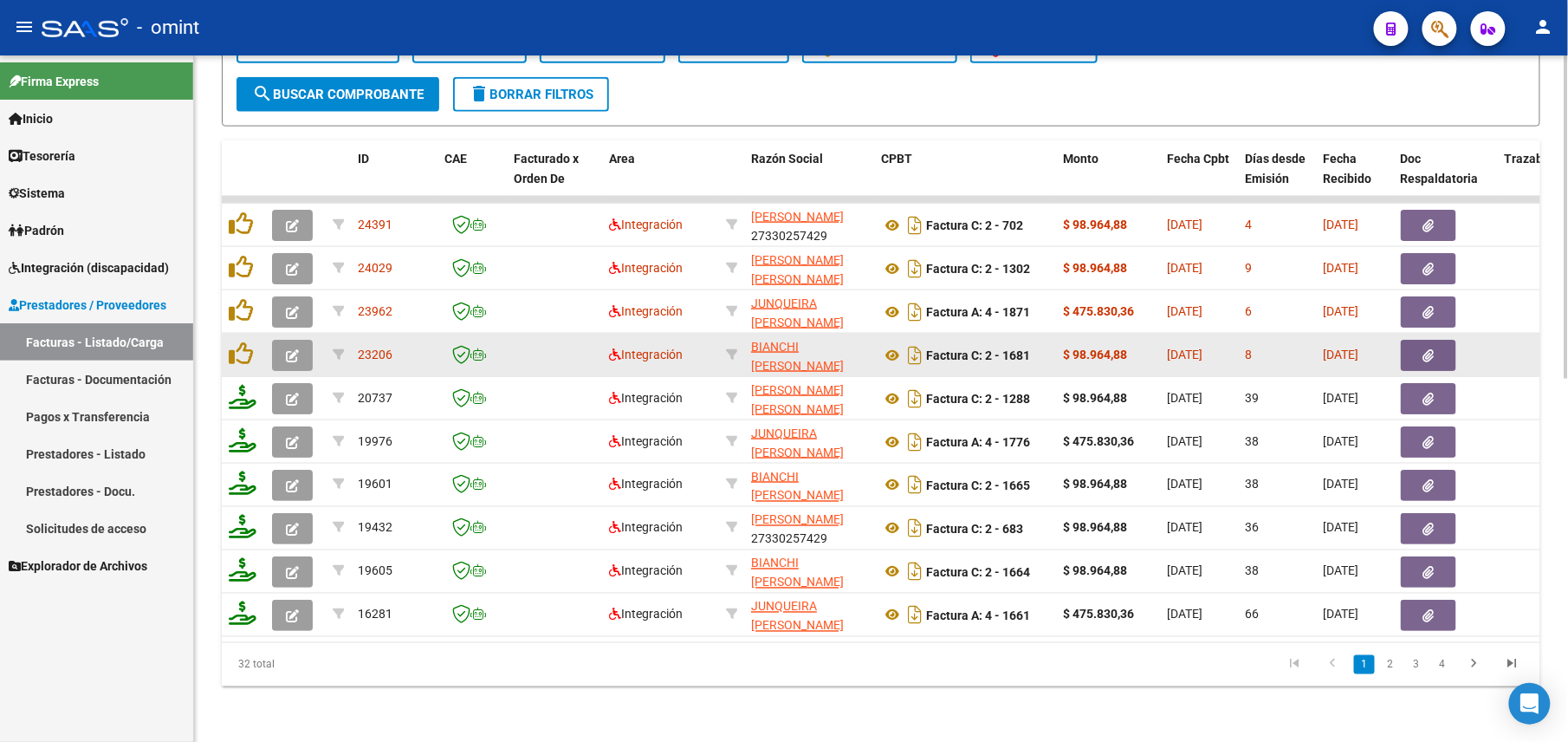
click at [288, 349] on icon "button" at bounding box center [293, 355] width 13 height 13
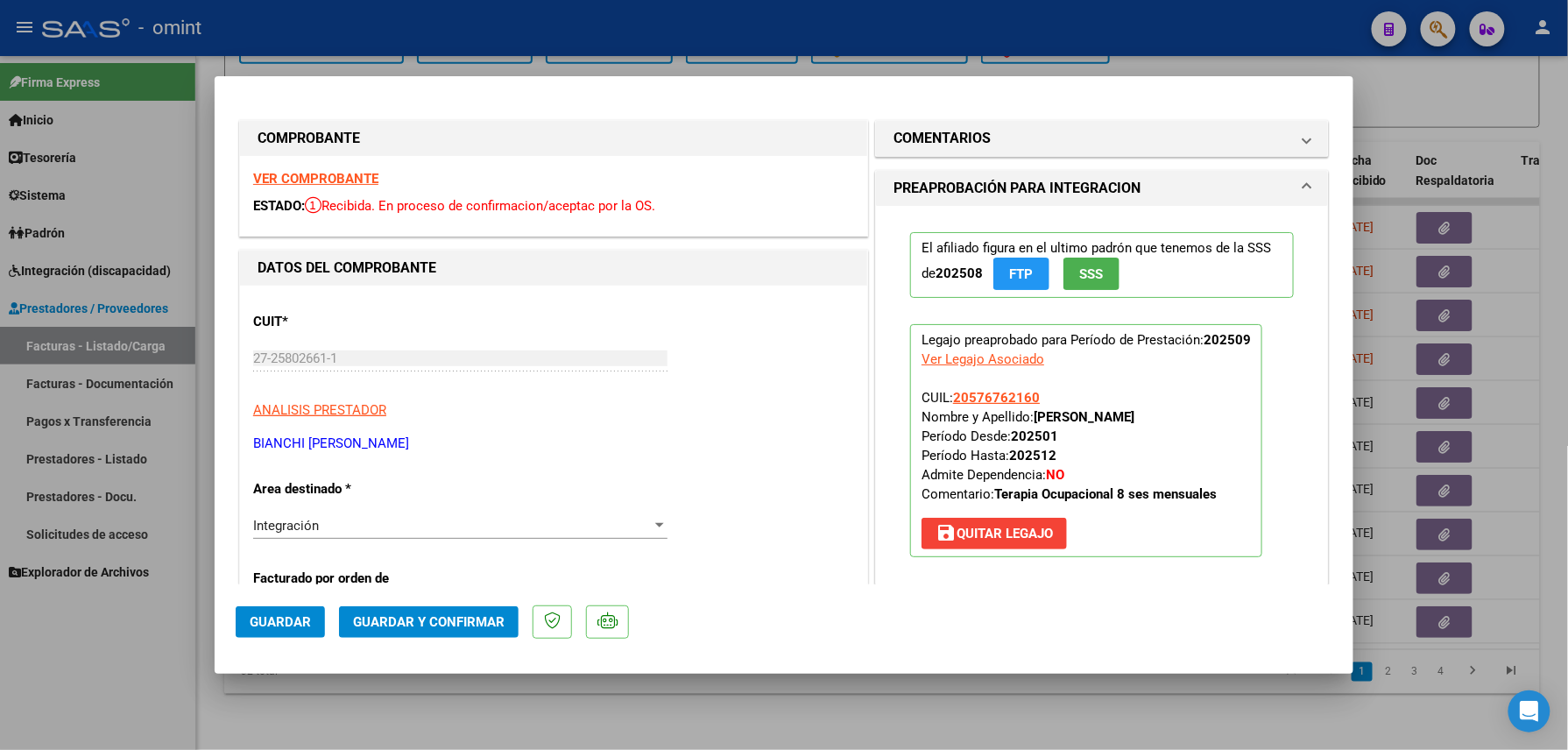
click at [313, 172] on strong "VER COMPROBANTE" at bounding box center [315, 178] width 125 height 16
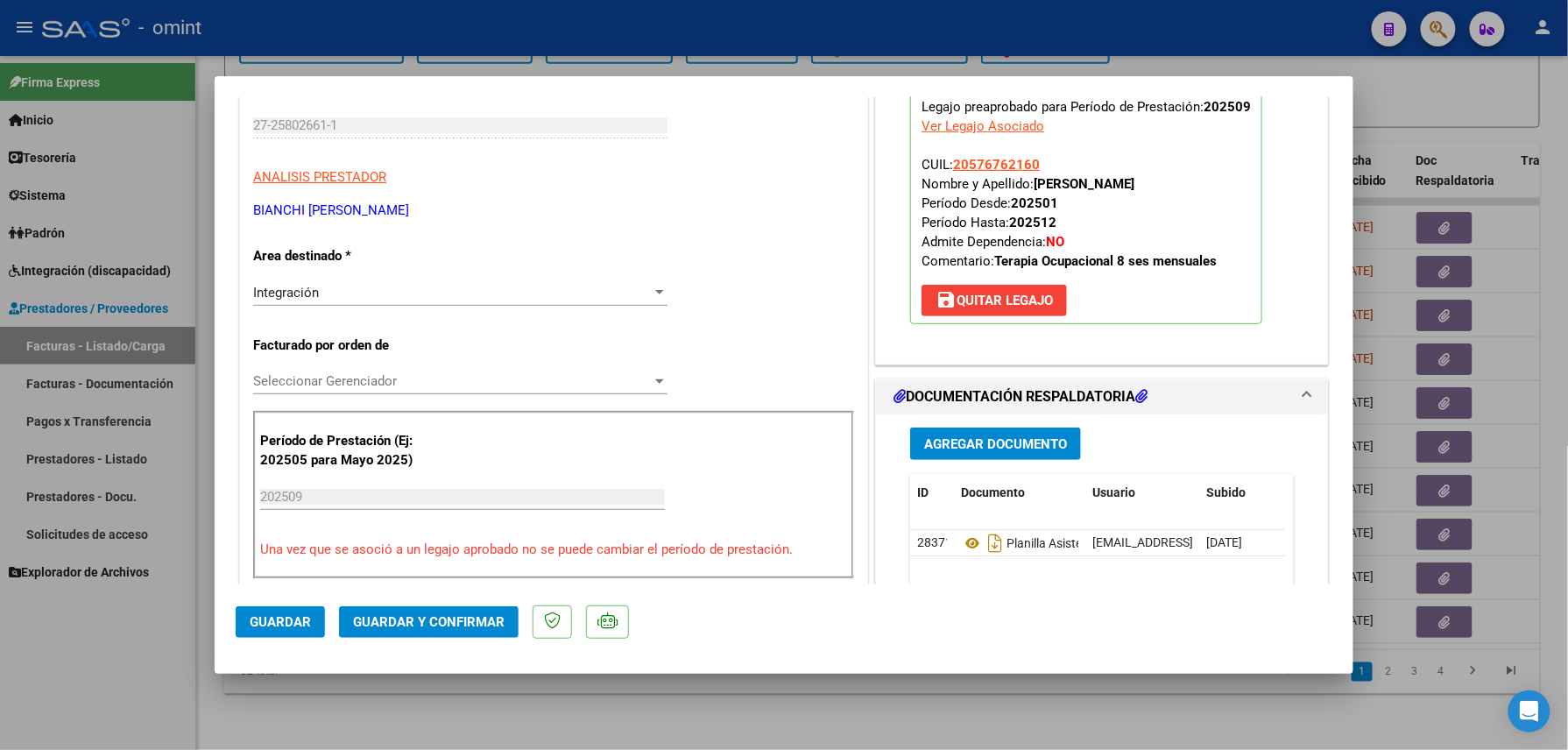
scroll to position [351, 0]
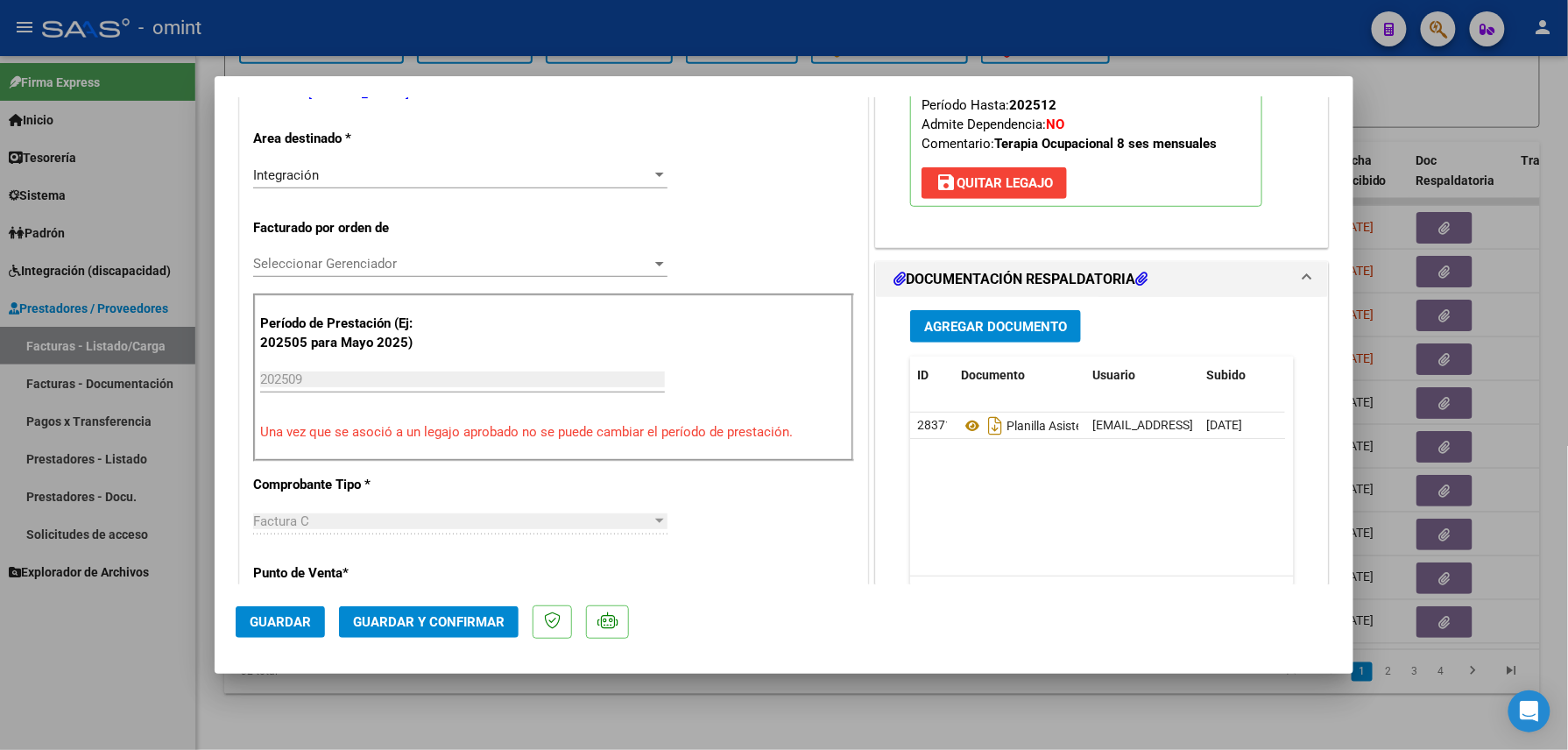
click at [461, 615] on span "Guardar y Confirmar" at bounding box center [428, 621] width 151 height 16
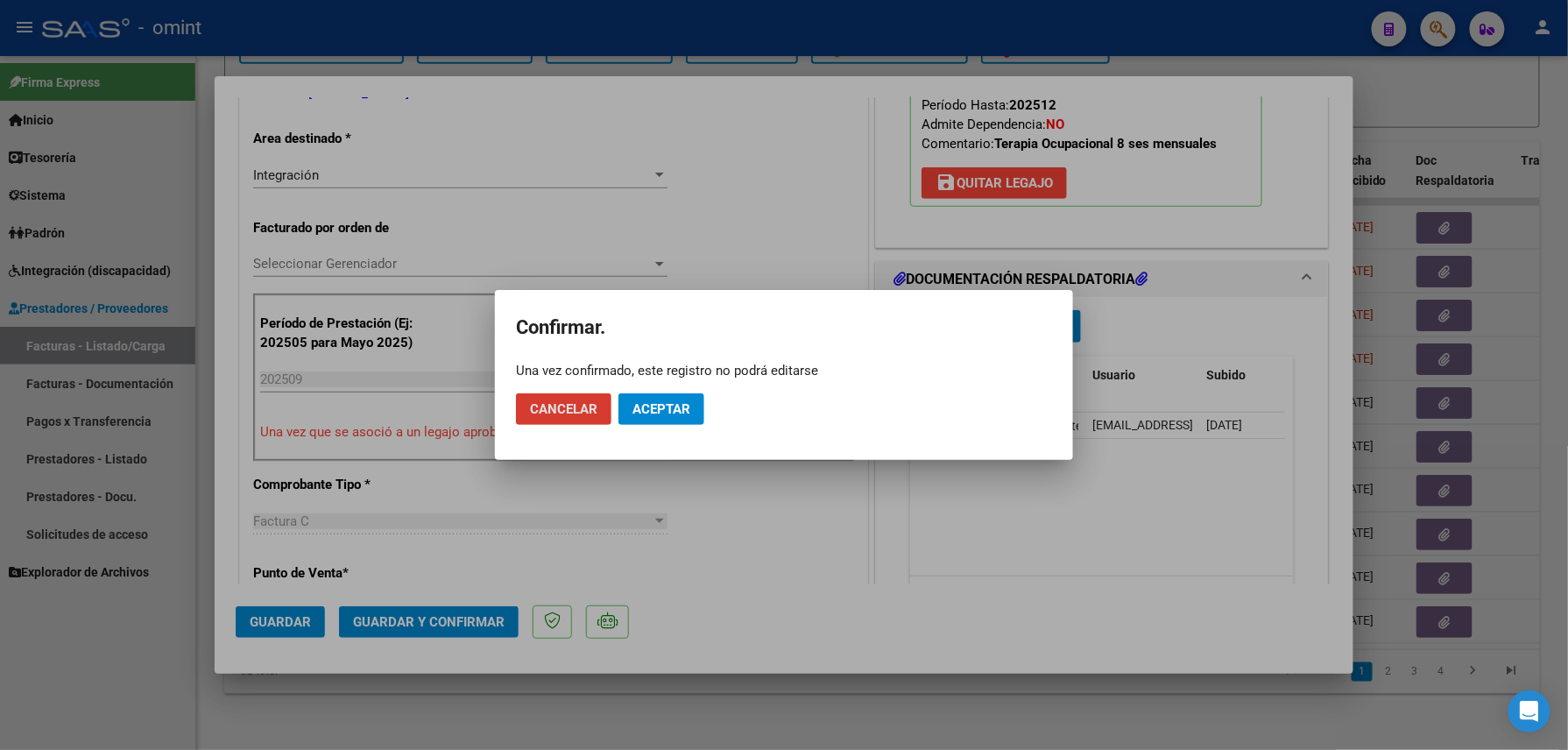
click at [650, 408] on span "Aceptar" at bounding box center [662, 409] width 58 height 16
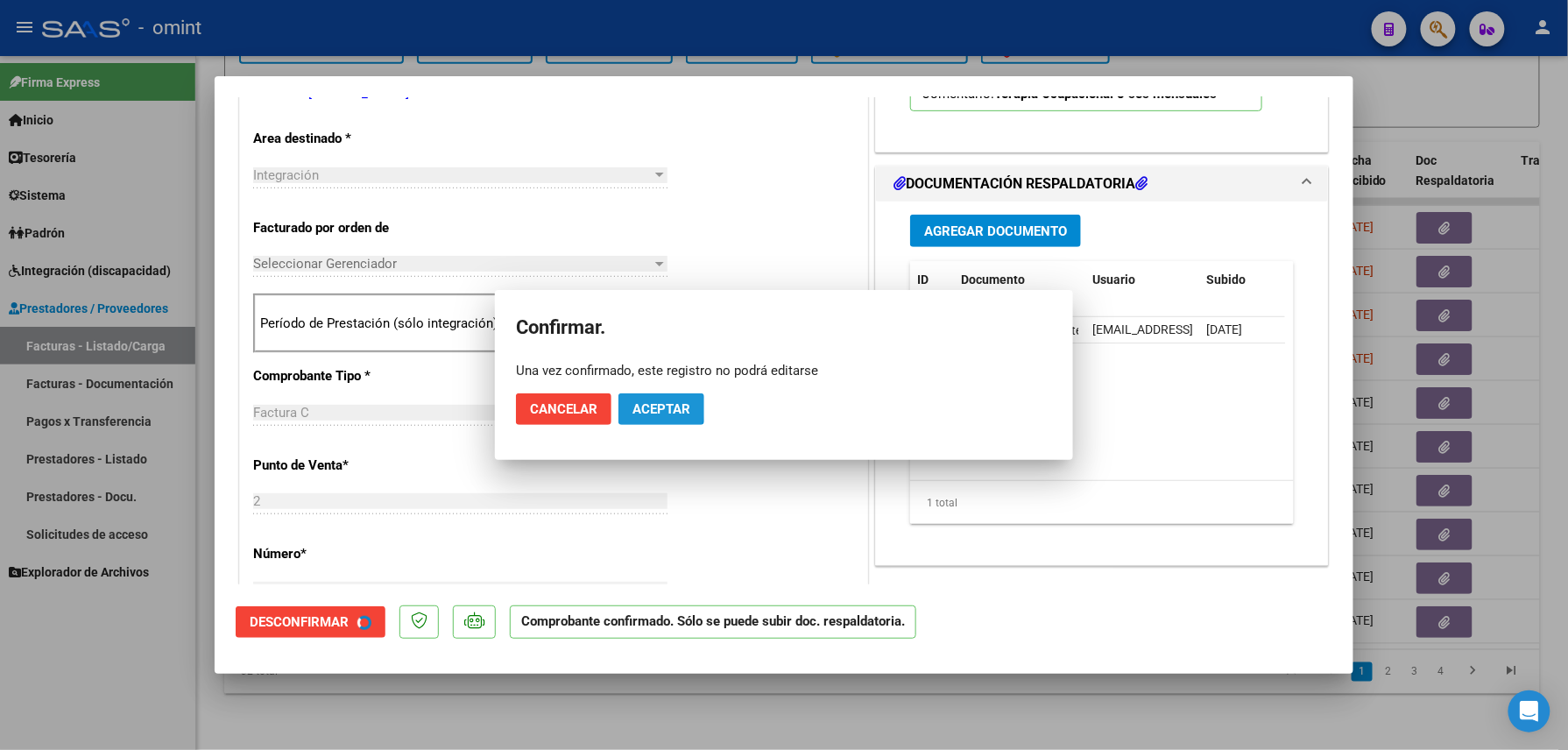
scroll to position [349, 0]
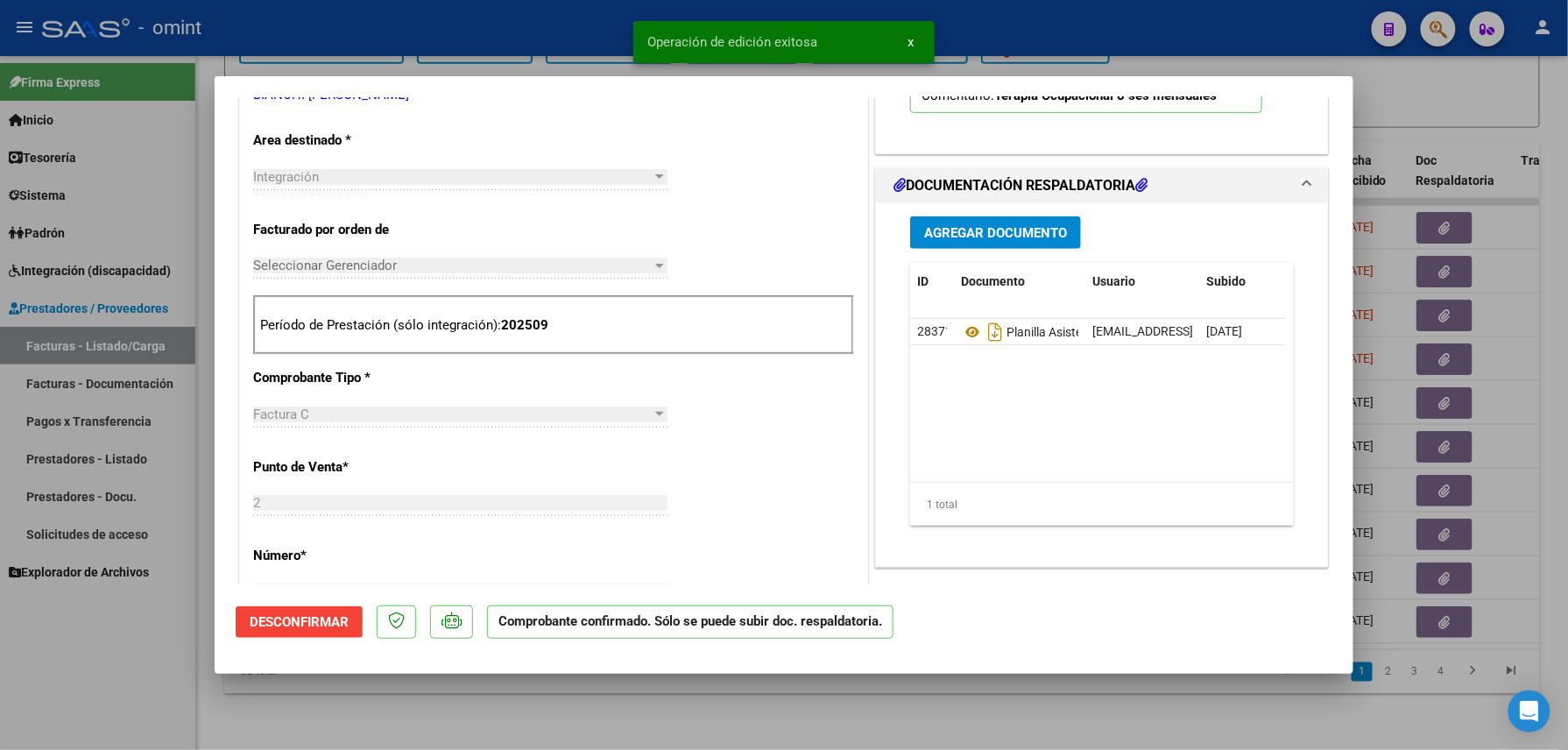
click at [254, 708] on div at bounding box center [784, 375] width 1568 height 750
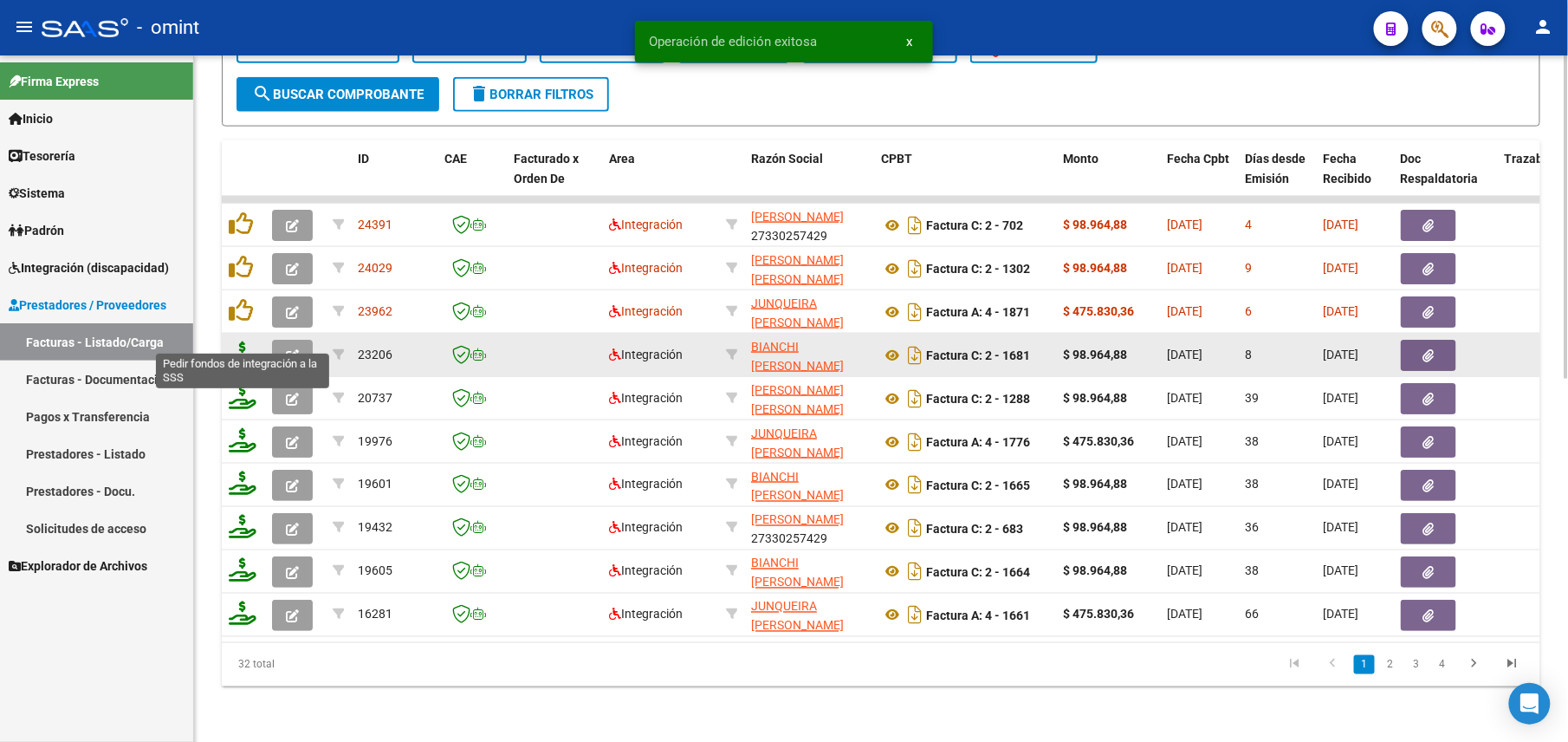
click at [251, 341] on icon at bounding box center [243, 353] width 28 height 24
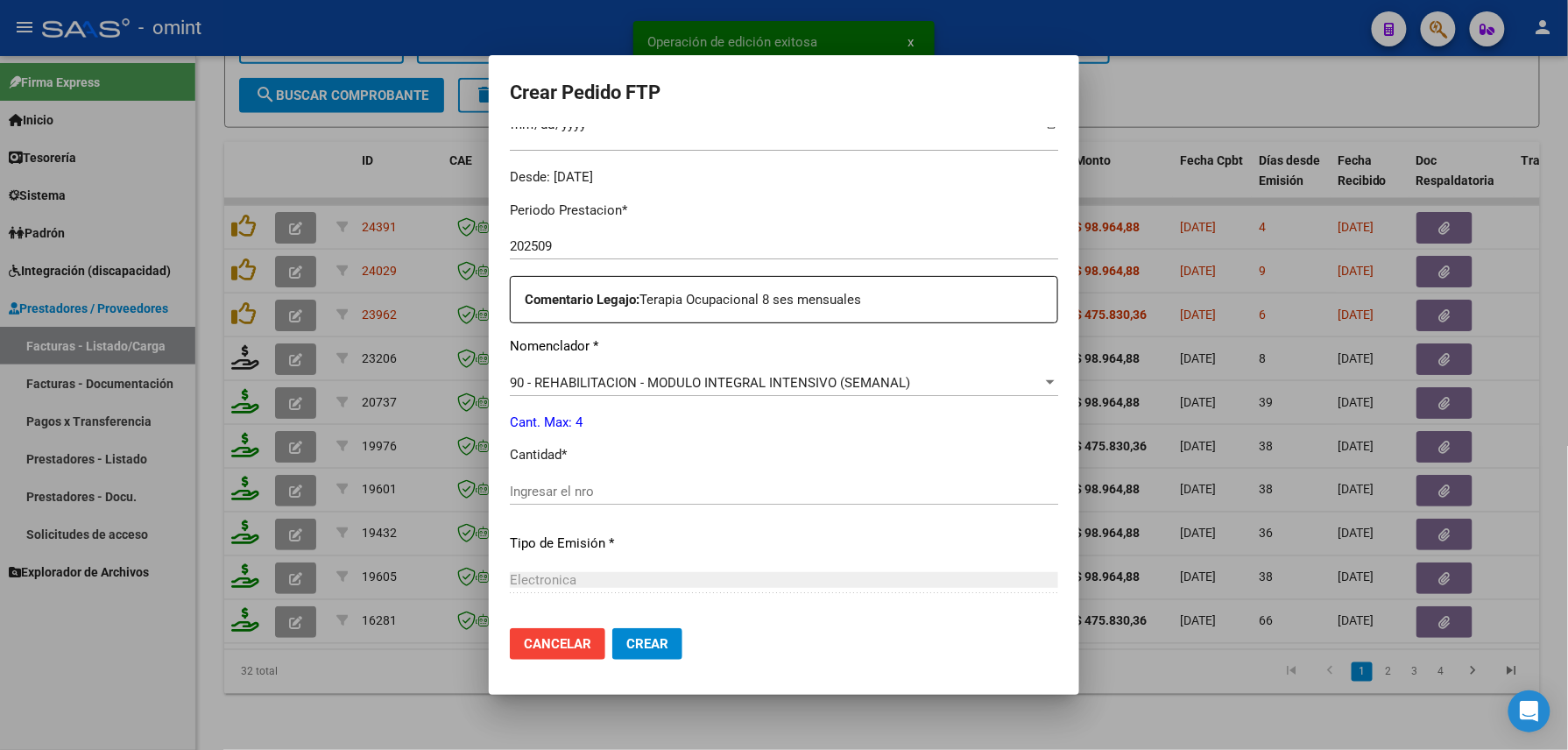
scroll to position [629, 0]
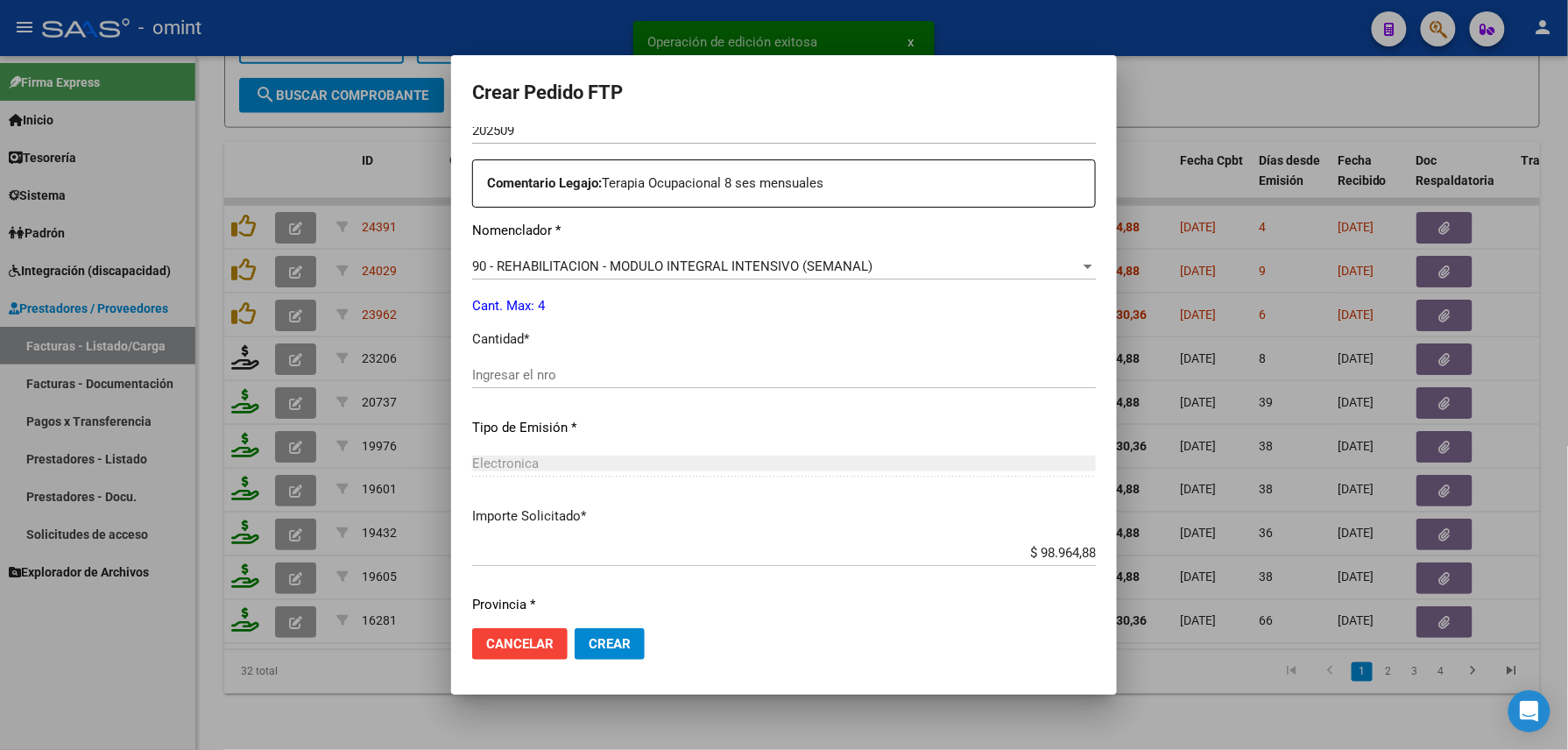
click at [544, 362] on div "Ingresar el nro" at bounding box center [784, 375] width 623 height 26
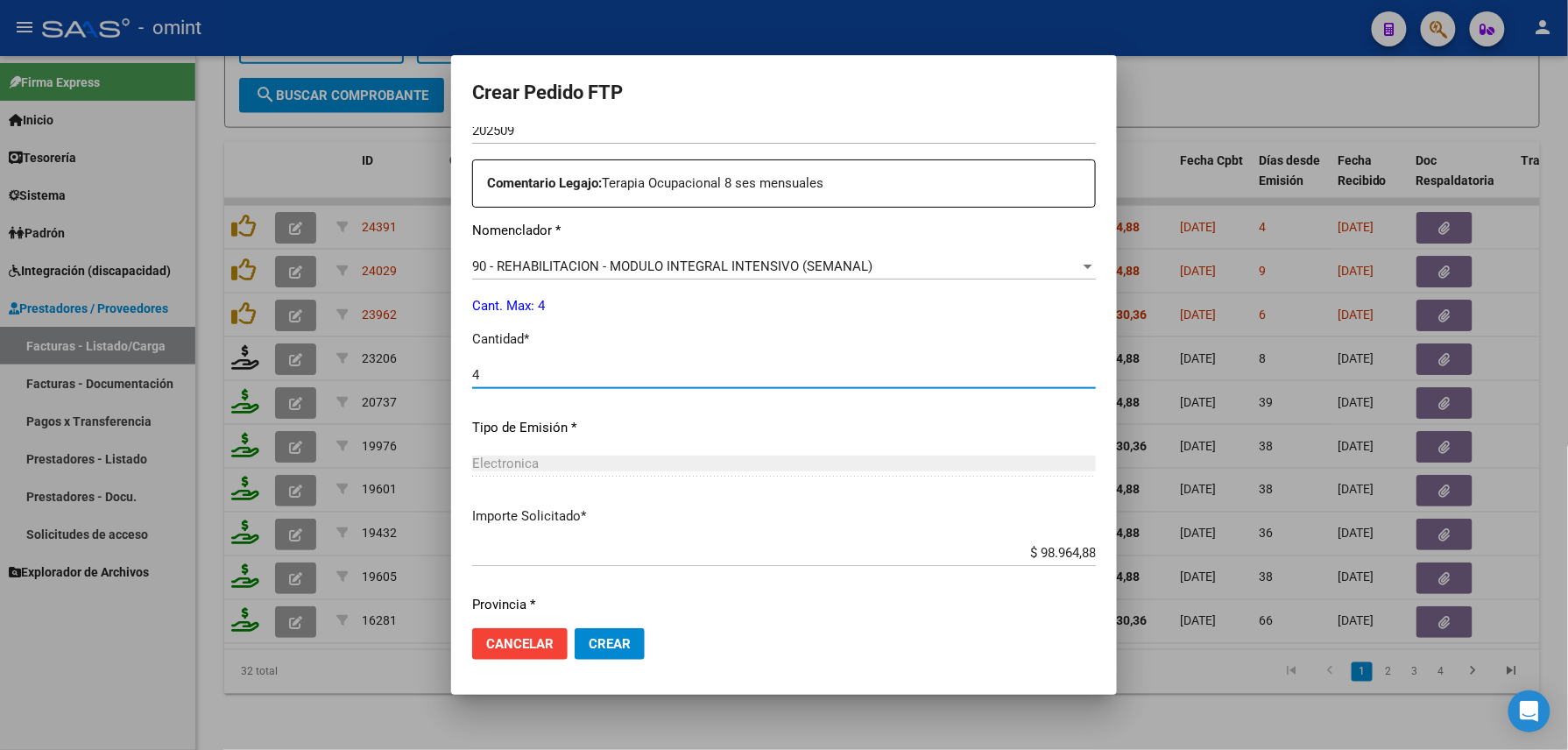
scroll to position [685, 0]
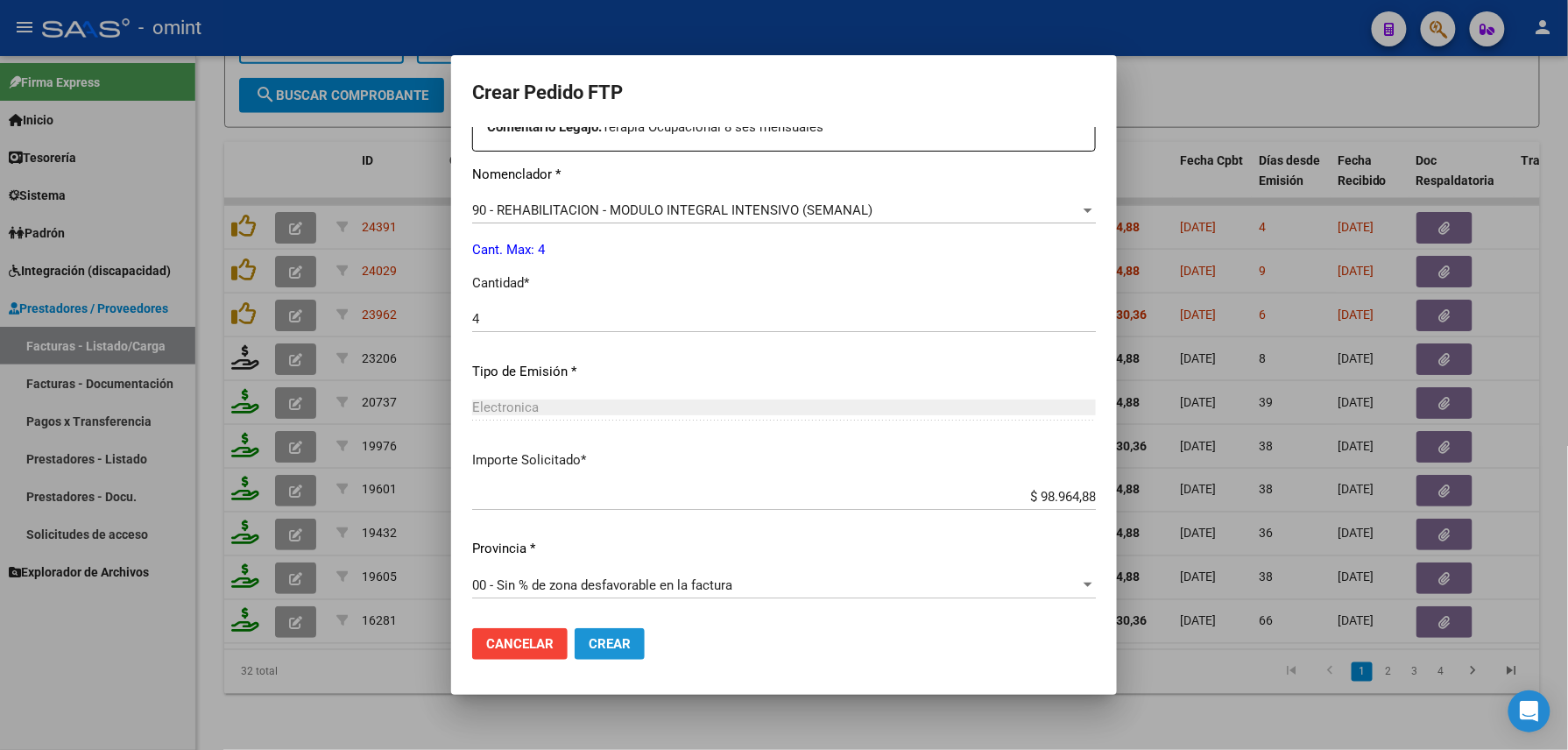
click at [603, 636] on button "Crear" at bounding box center [609, 644] width 70 height 32
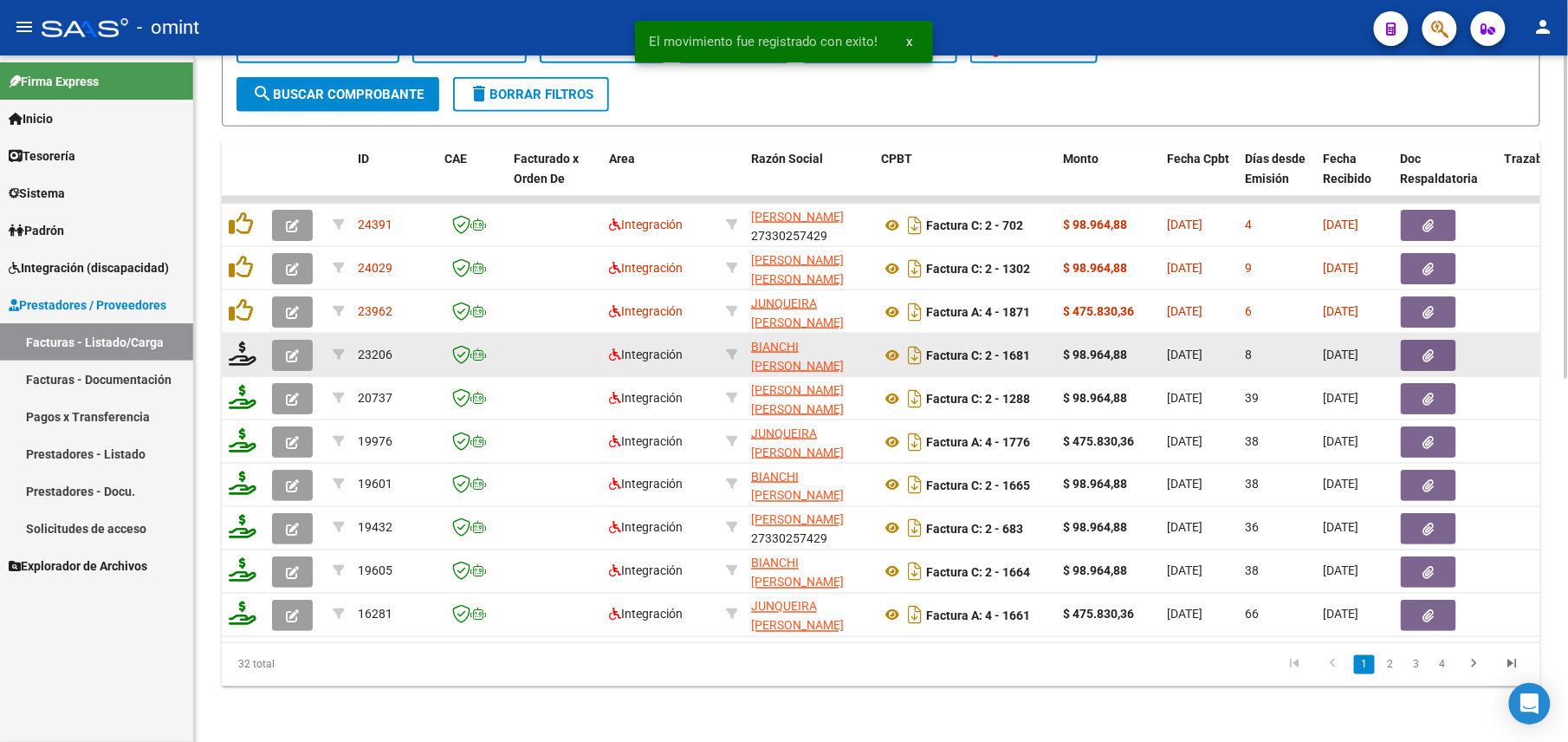
click at [281, 340] on button "button" at bounding box center [293, 355] width 41 height 31
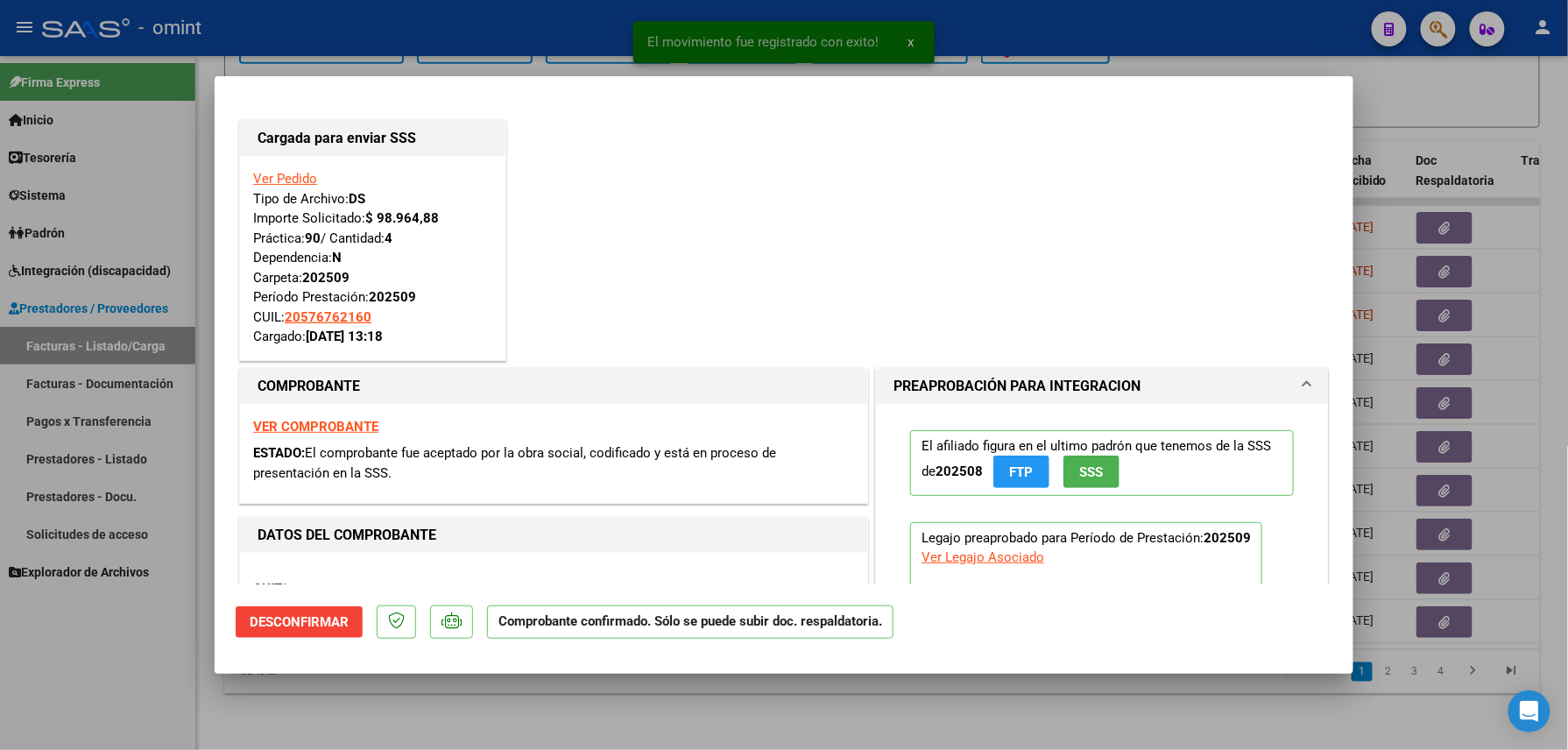
click at [160, 635] on div at bounding box center [784, 375] width 1568 height 750
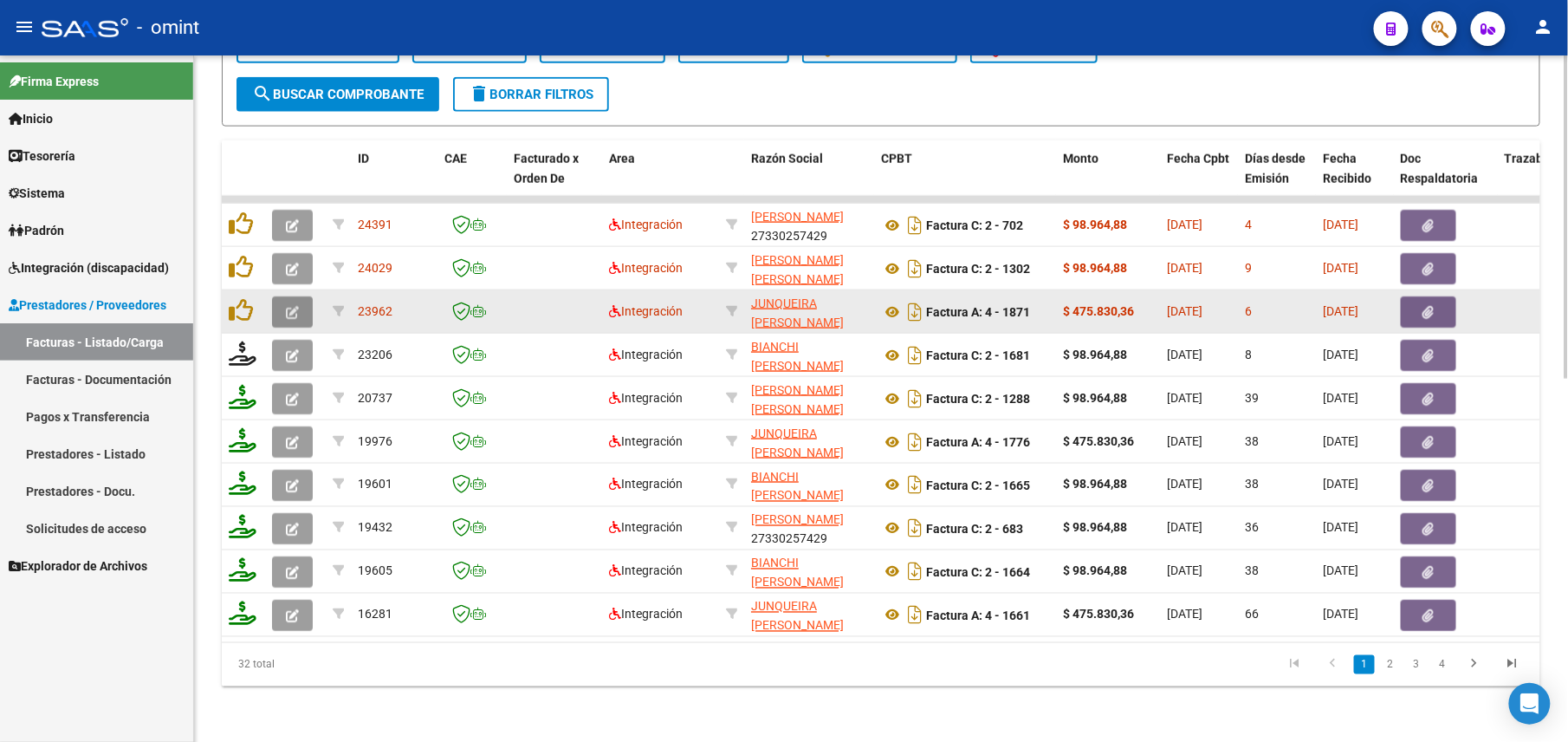
click at [292, 300] on button "button" at bounding box center [293, 312] width 41 height 31
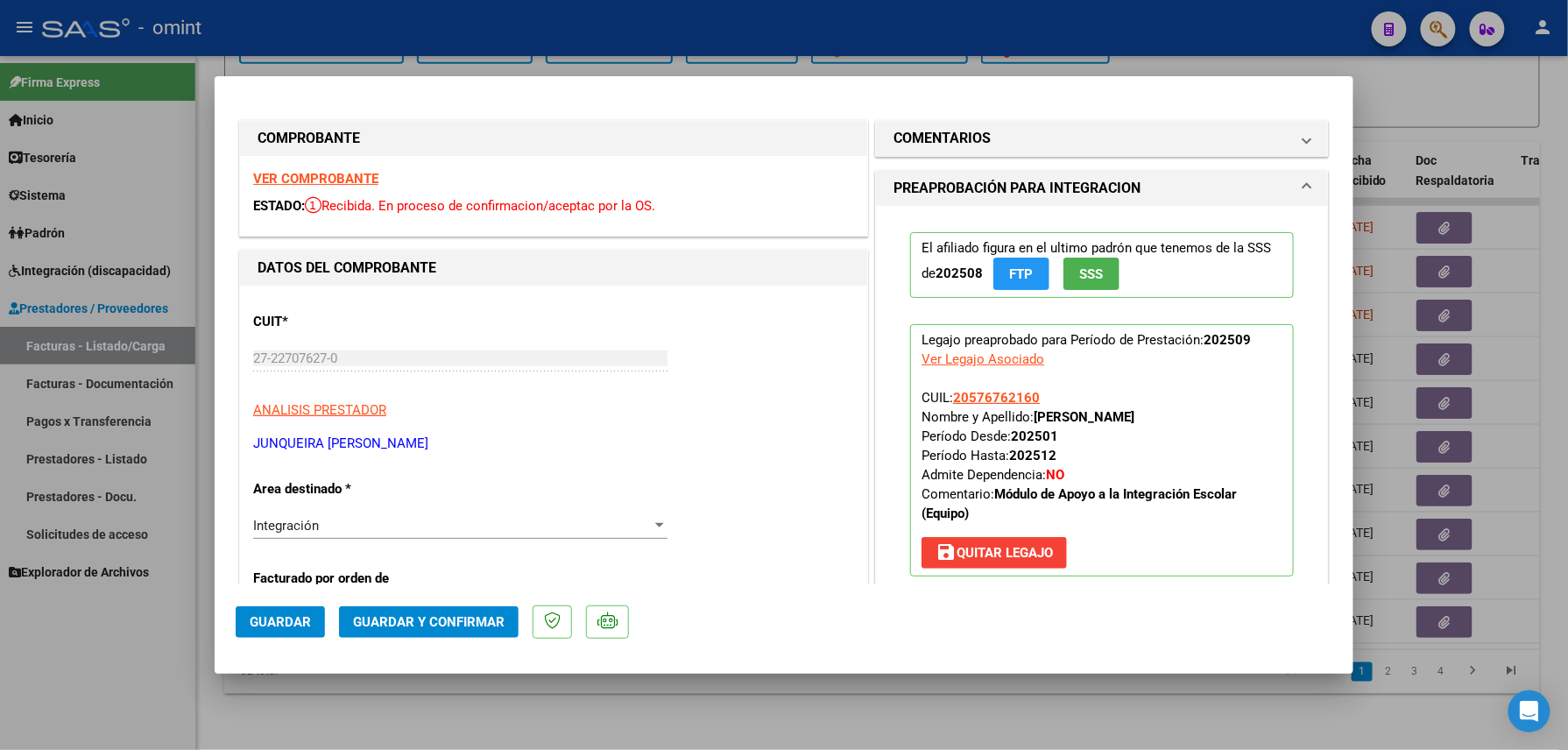
click at [321, 175] on strong "VER COMPROBANTE" at bounding box center [315, 178] width 125 height 16
click at [114, 680] on div at bounding box center [784, 375] width 1568 height 750
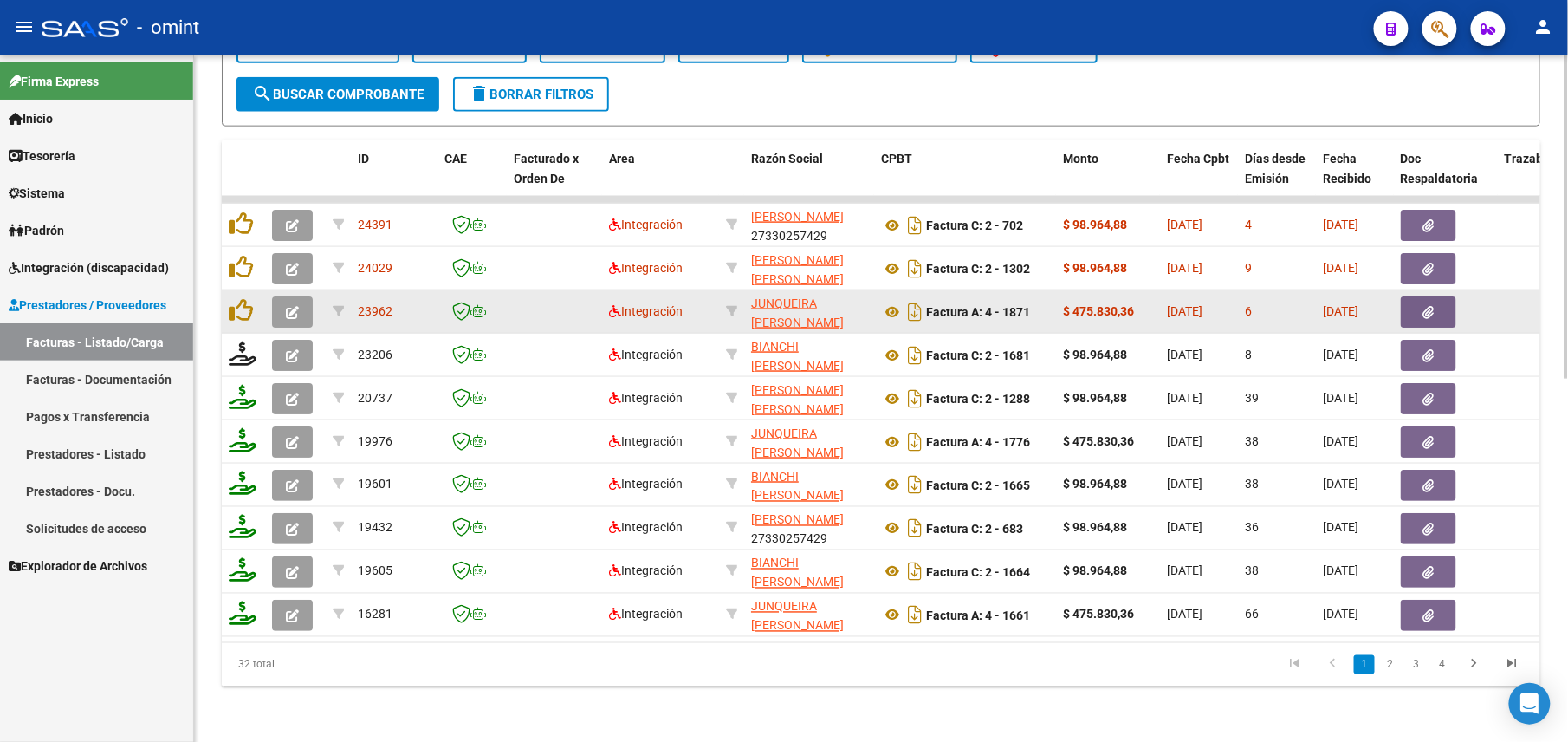
click at [290, 305] on icon "button" at bounding box center [293, 312] width 13 height 13
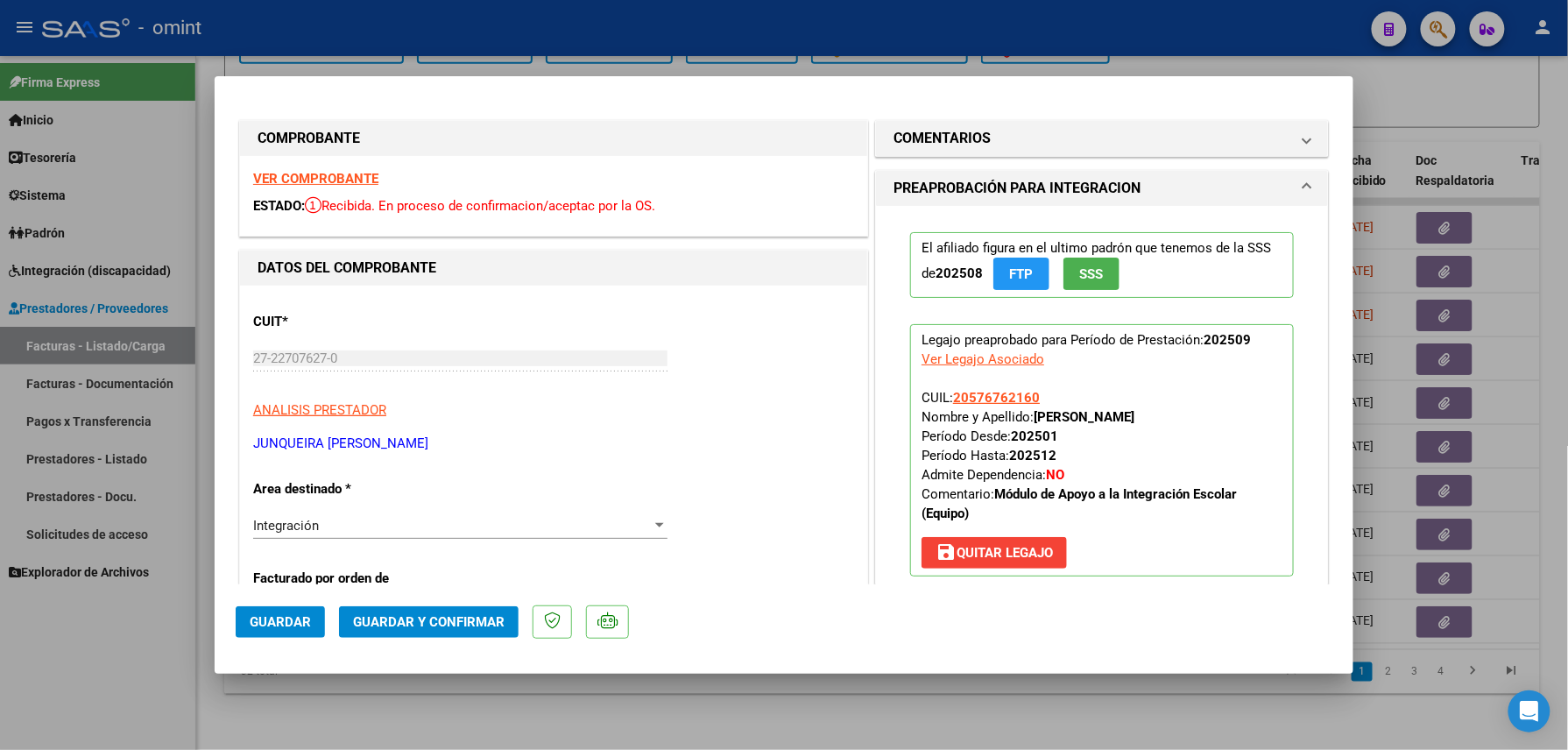
click at [328, 174] on strong "VER COMPROBANTE" at bounding box center [315, 178] width 125 height 16
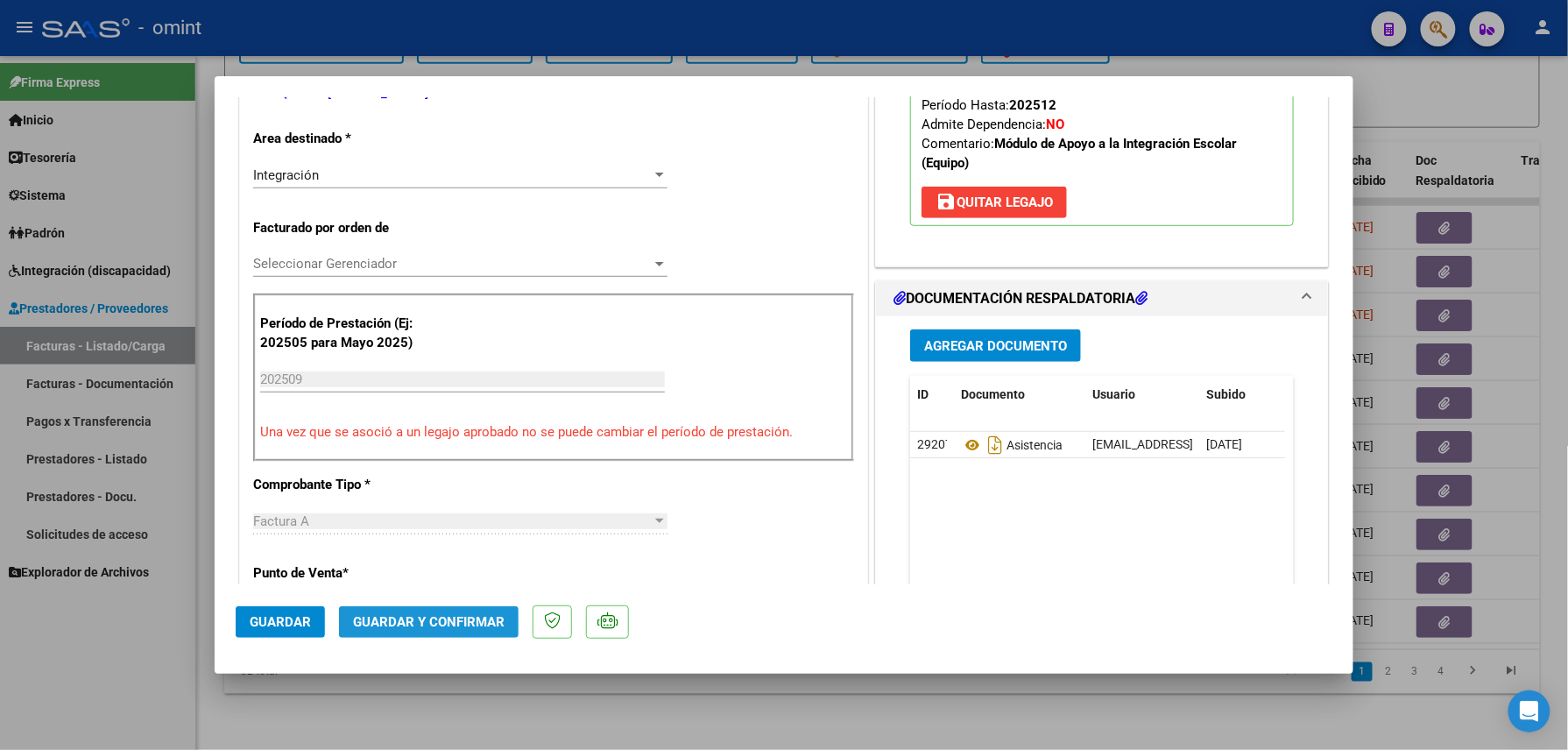
click at [446, 623] on span "Guardar y Confirmar" at bounding box center [428, 621] width 151 height 16
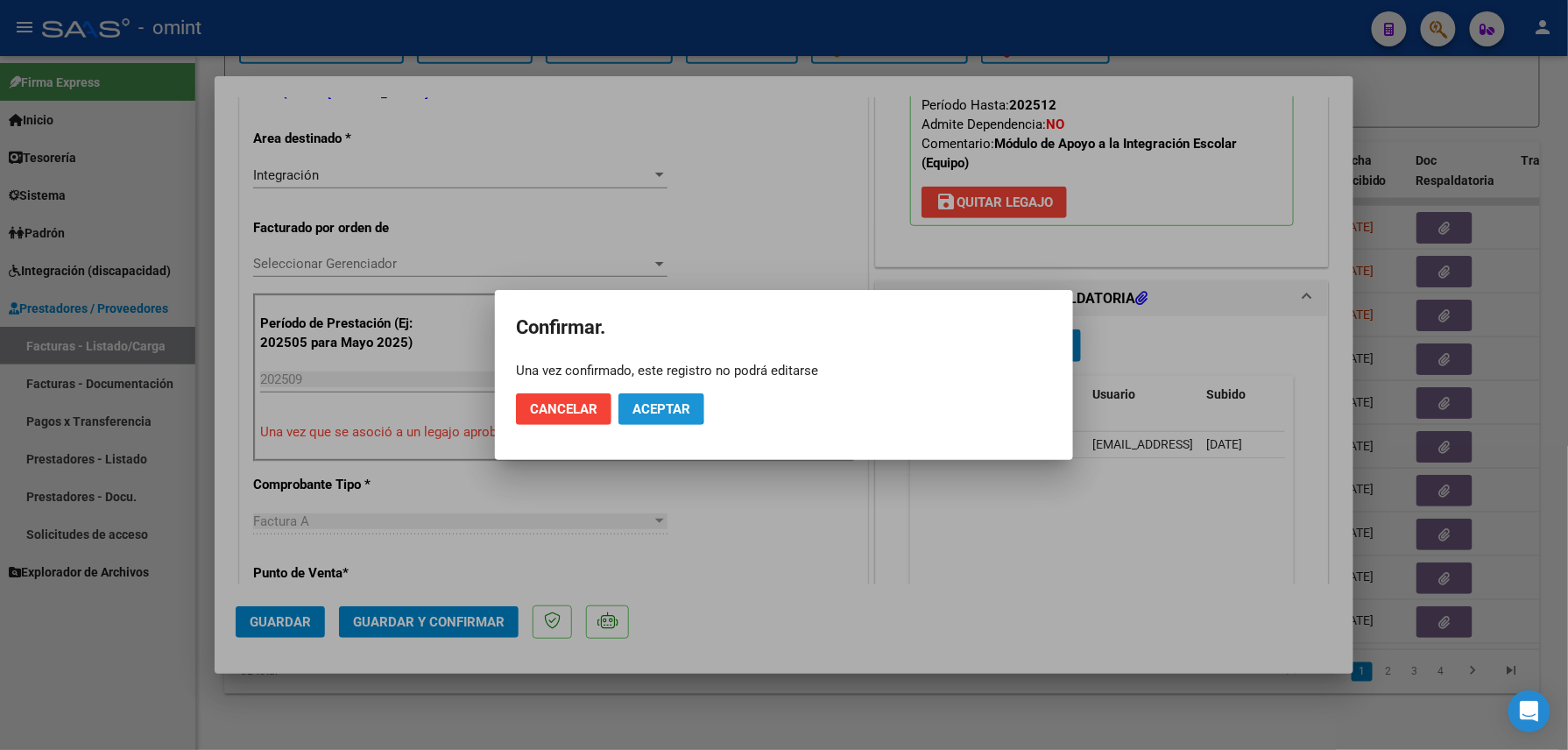
click at [653, 405] on span "Aceptar" at bounding box center [662, 409] width 58 height 16
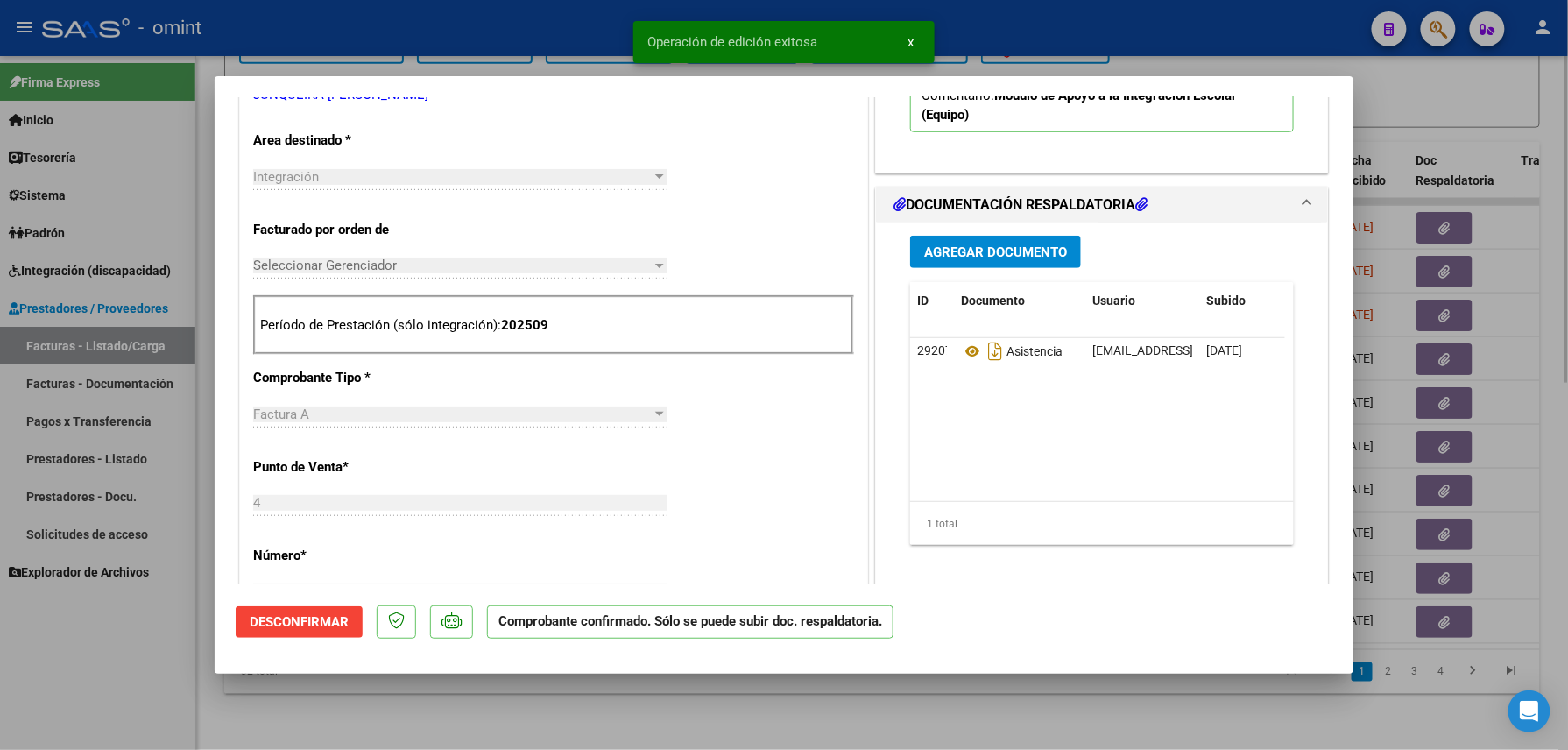
click at [349, 702] on div at bounding box center [784, 375] width 1568 height 750
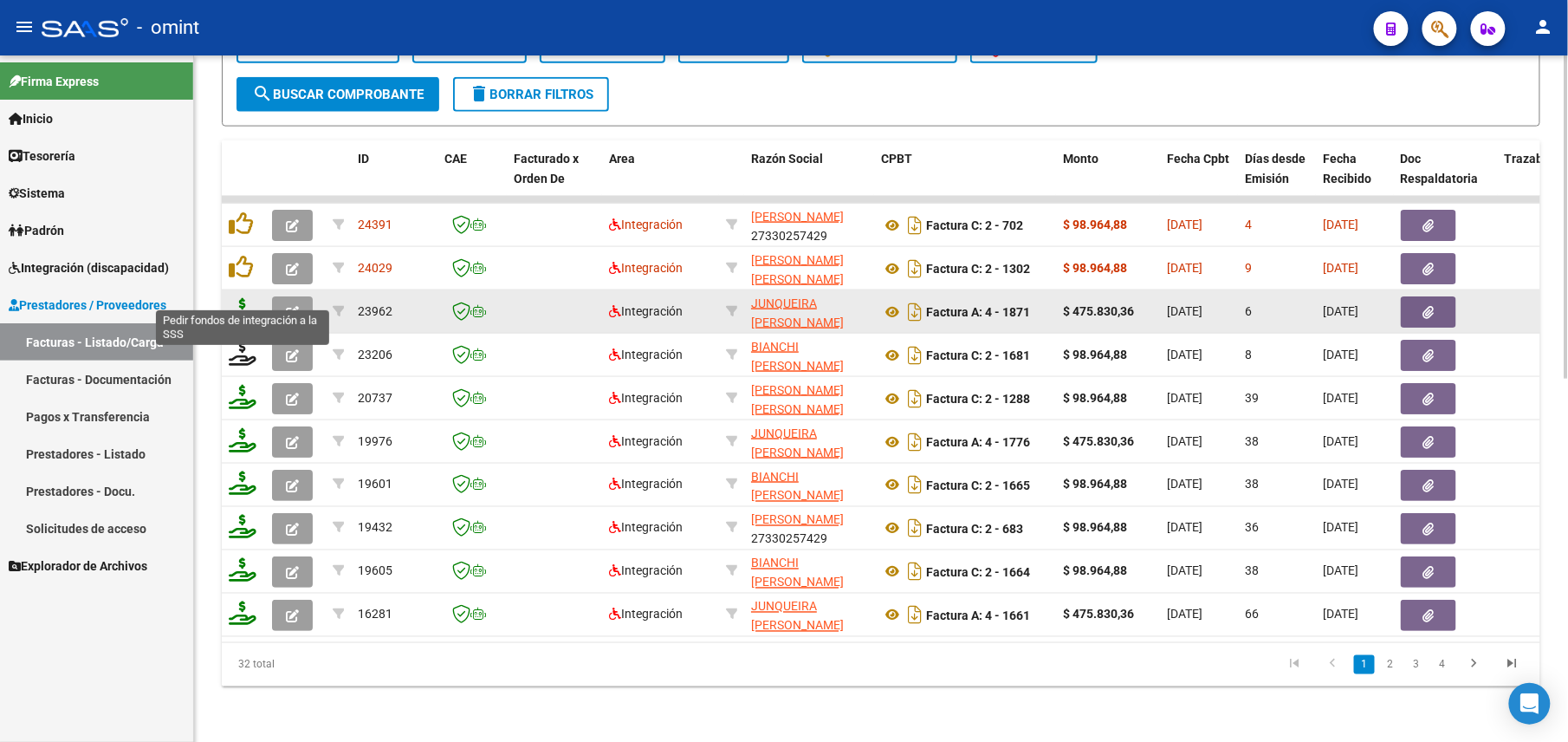
click at [247, 298] on icon at bounding box center [243, 310] width 28 height 24
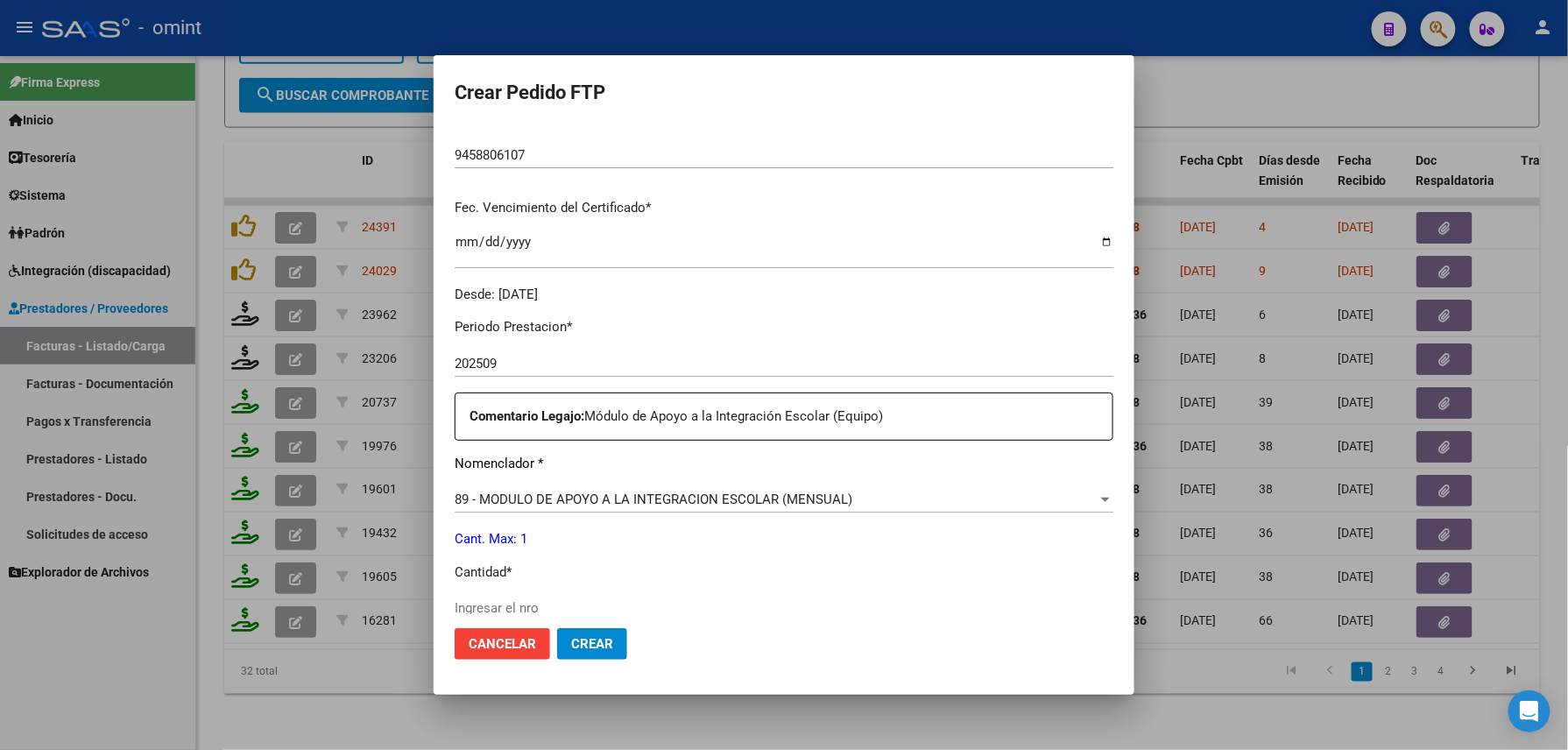
scroll to position [512, 0]
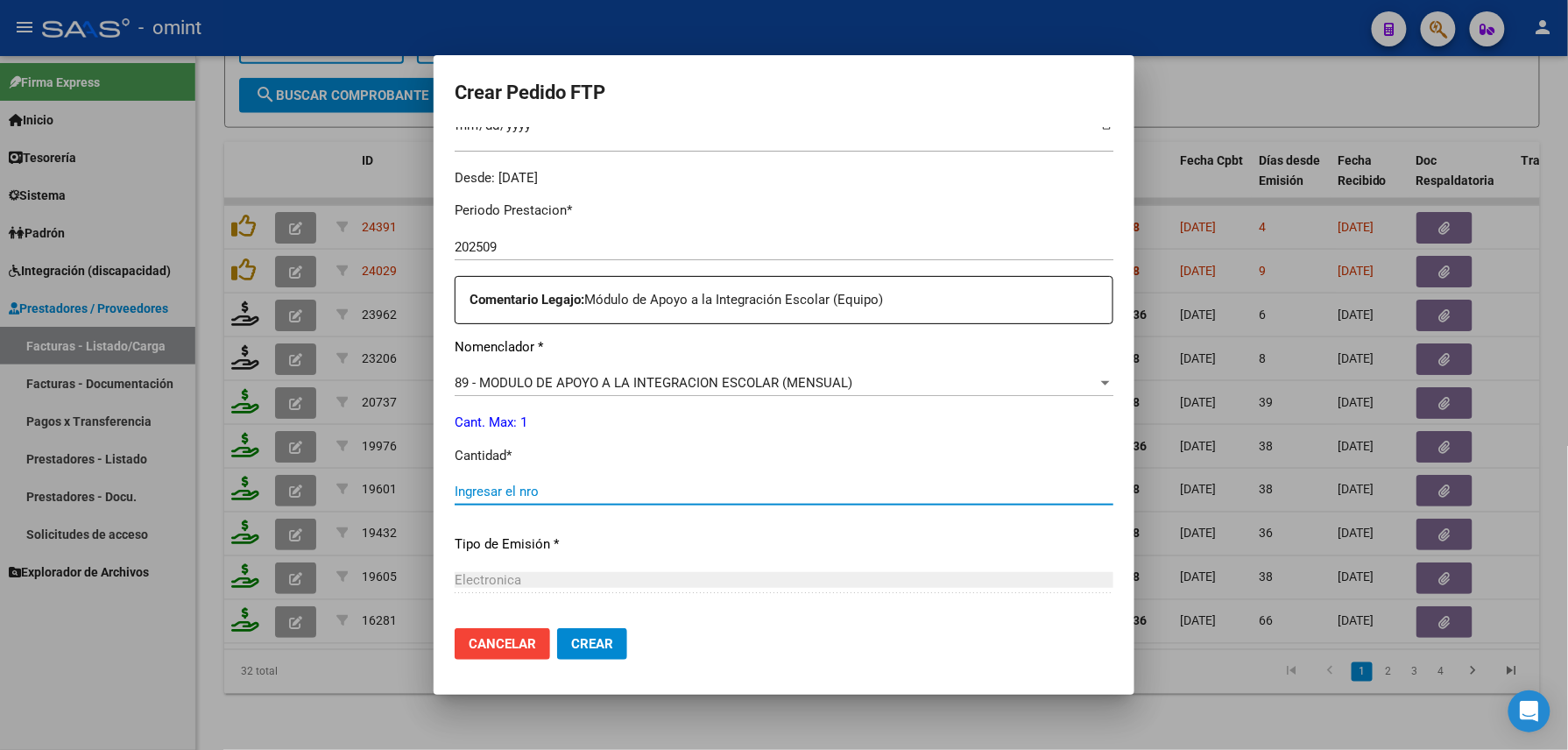
click at [533, 493] on input "Ingresar el nro" at bounding box center [784, 491] width 659 height 16
click at [594, 648] on span "Crear" at bounding box center [592, 644] width 42 height 16
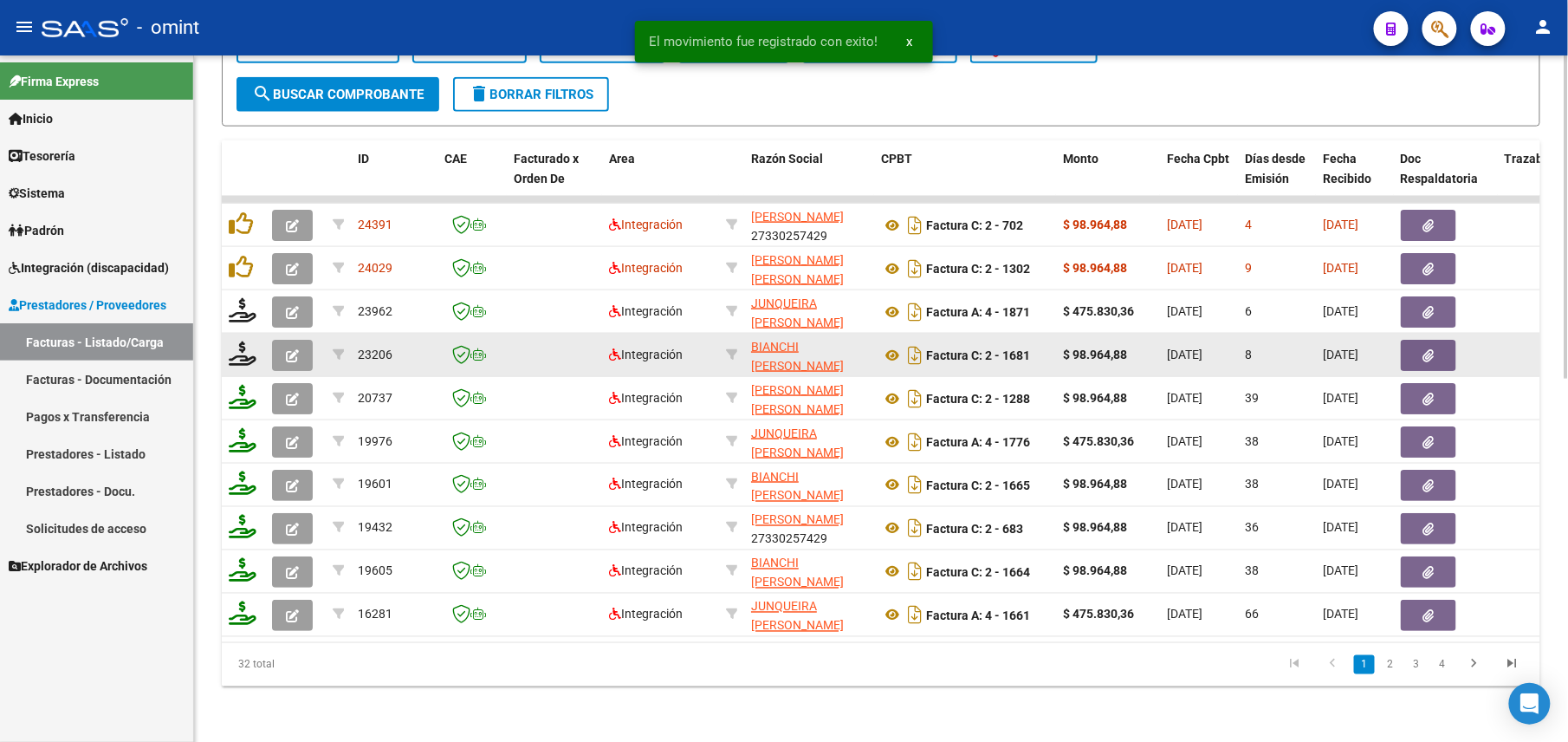
click at [281, 340] on button "button" at bounding box center [293, 355] width 41 height 31
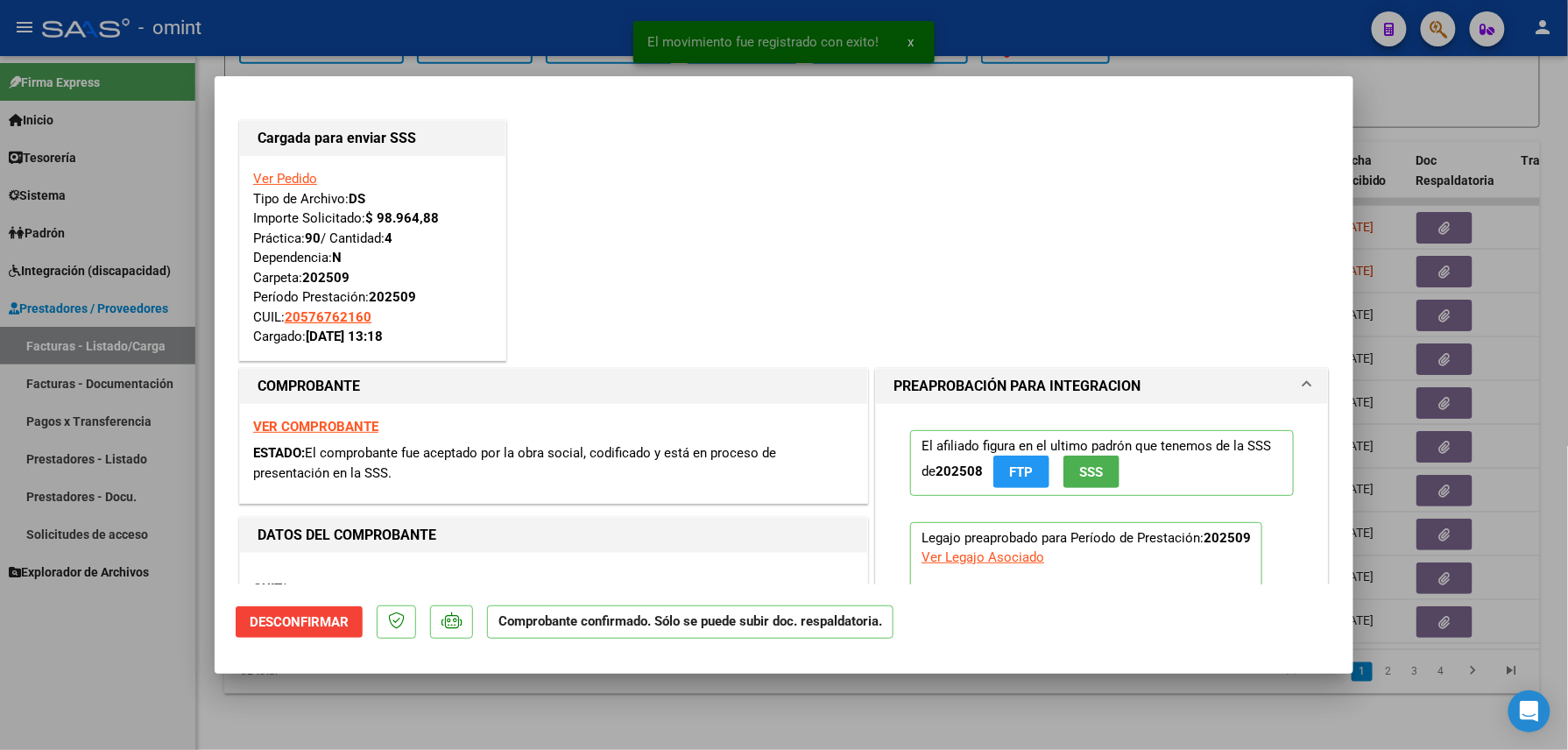
click at [138, 662] on div at bounding box center [784, 375] width 1568 height 750
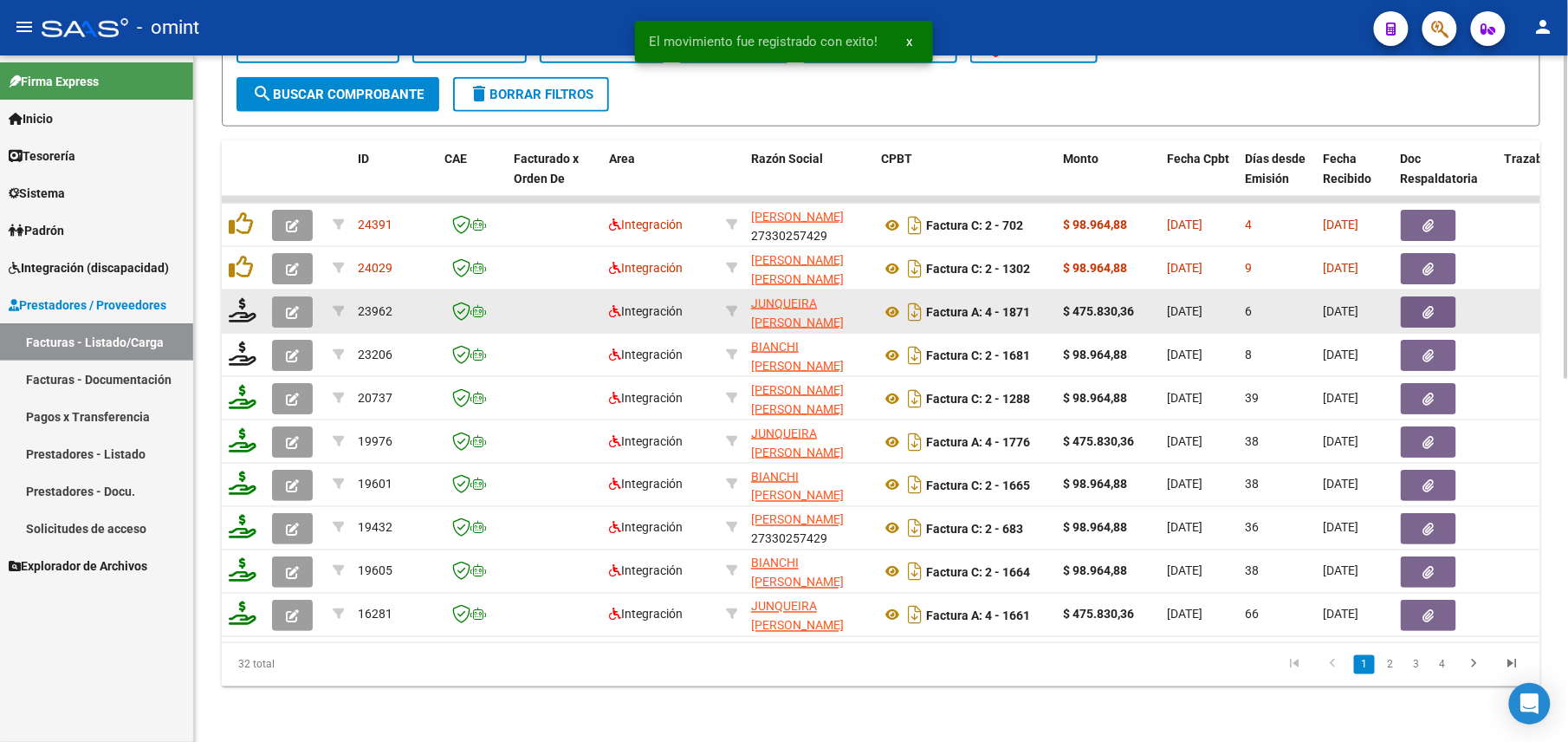
click at [296, 296] on button "button" at bounding box center [293, 312] width 41 height 31
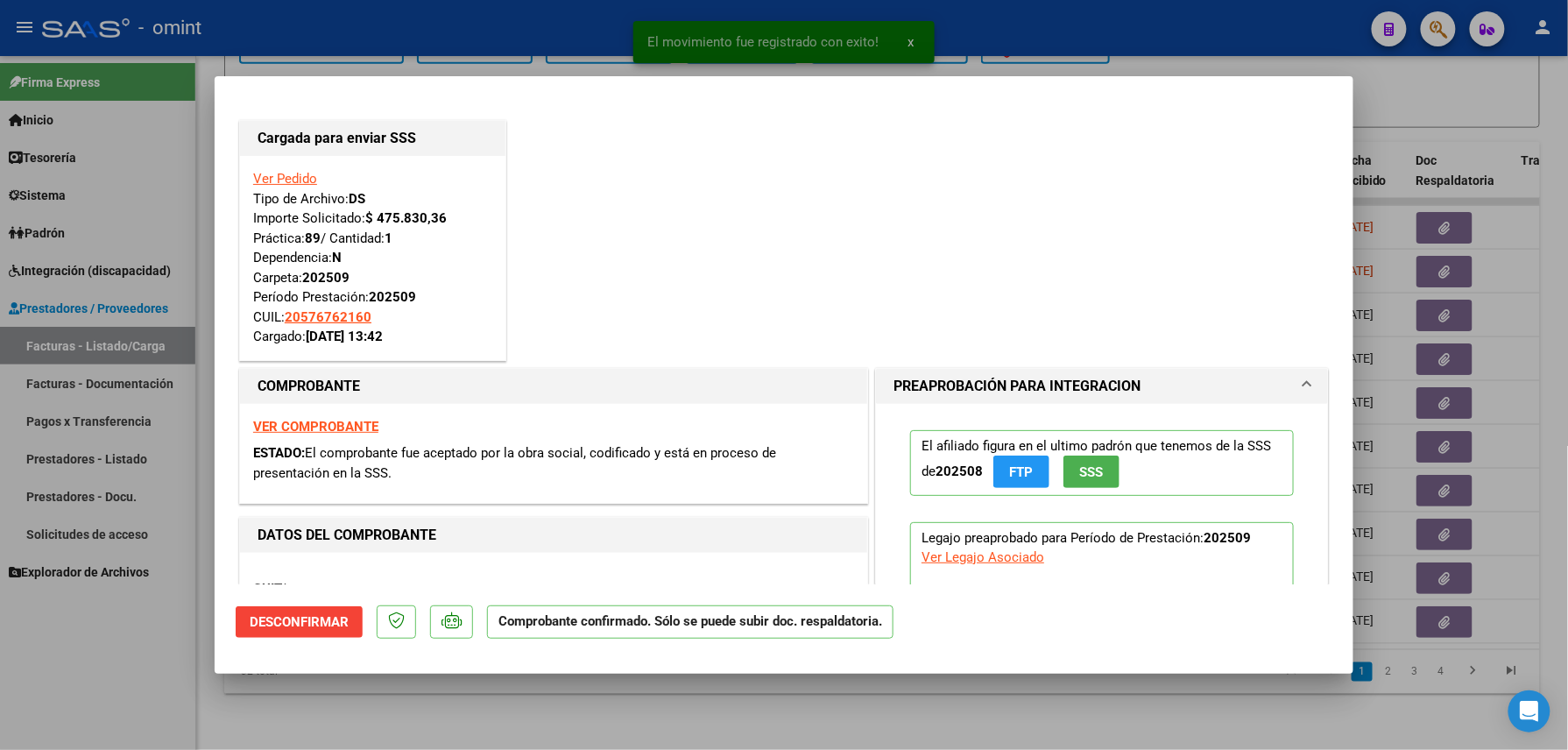
click at [119, 691] on div at bounding box center [784, 375] width 1568 height 750
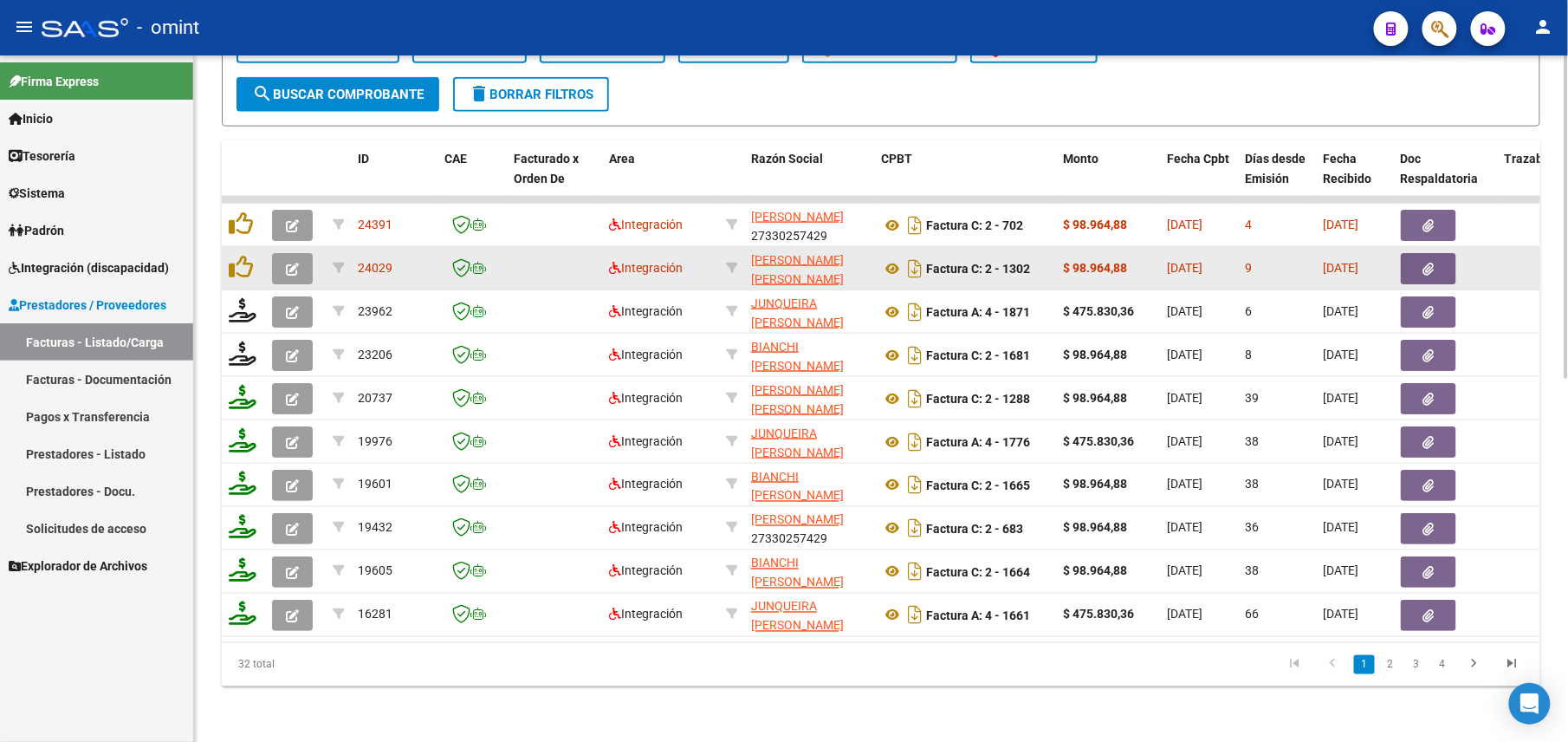
click at [291, 262] on icon "button" at bounding box center [293, 269] width 13 height 13
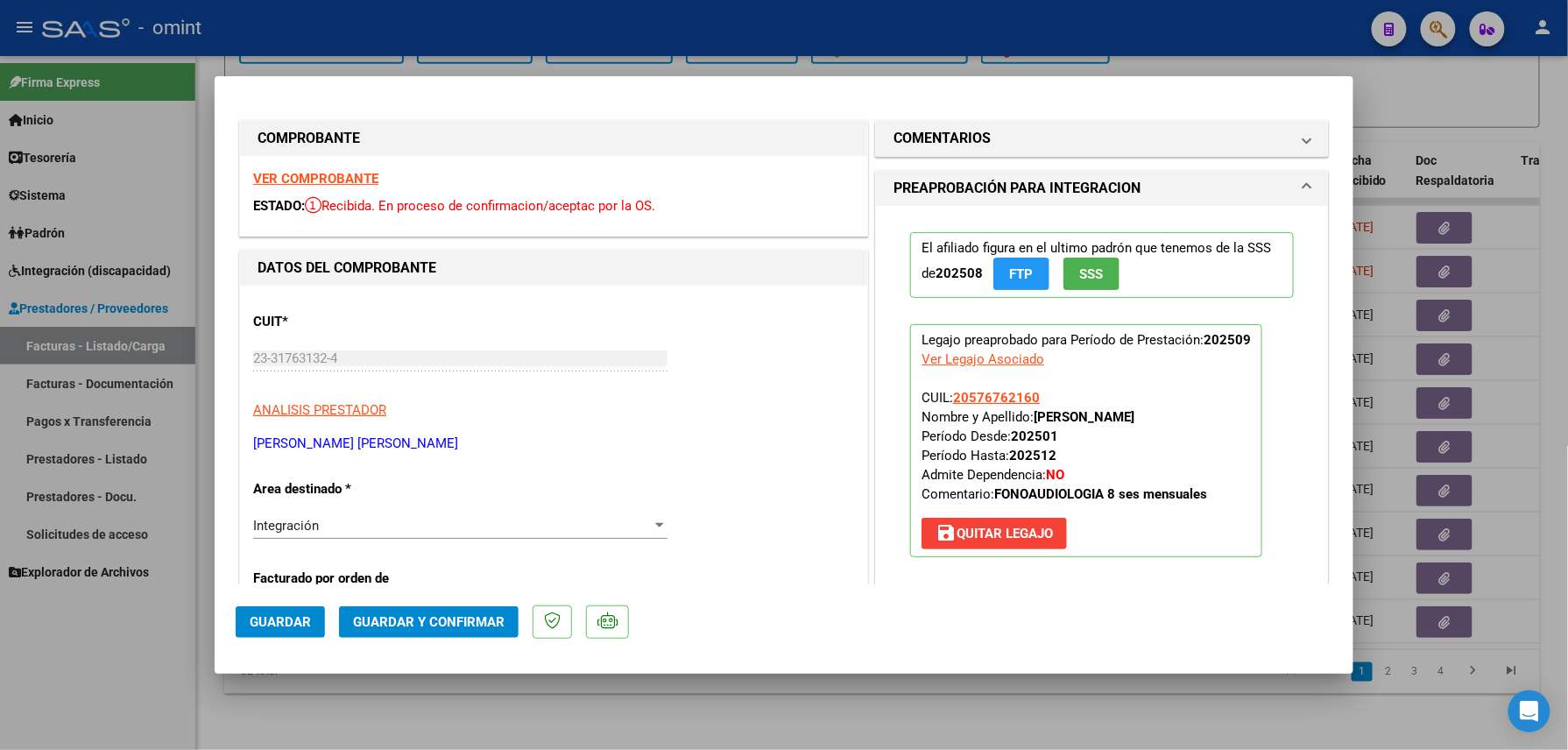
click at [330, 177] on strong "VER COMPROBANTE" at bounding box center [315, 178] width 125 height 16
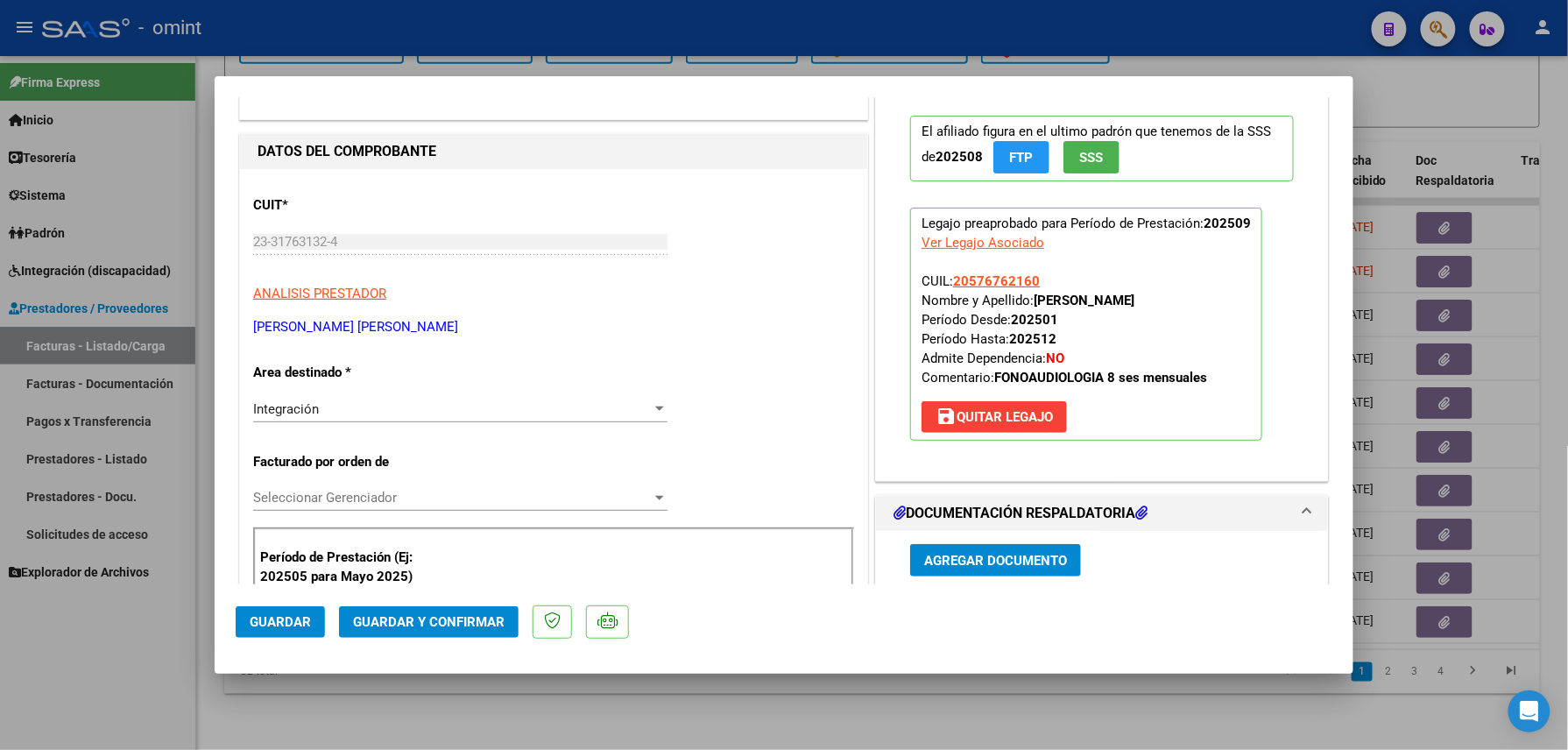
scroll to position [466, 0]
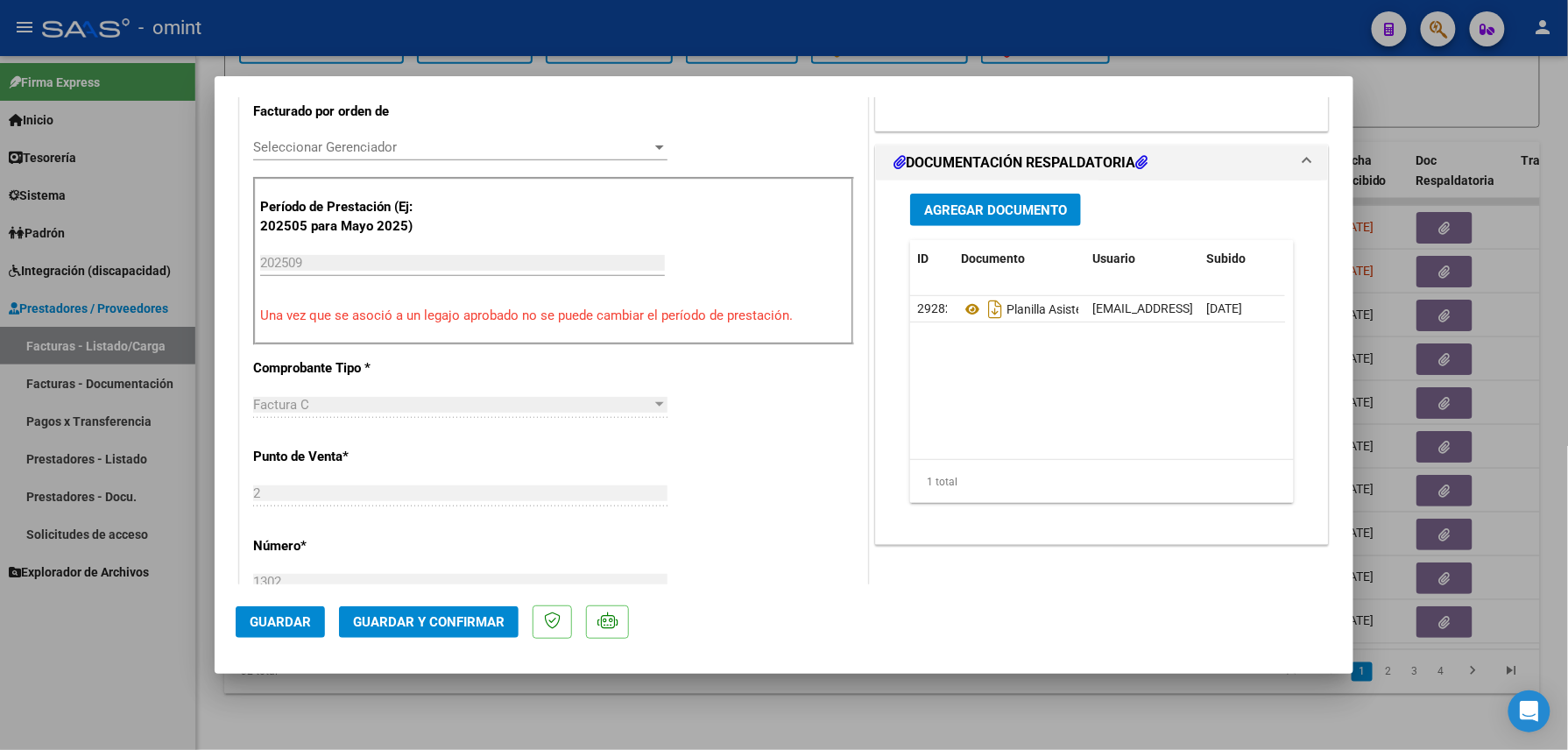
click at [419, 614] on span "Guardar y Confirmar" at bounding box center [428, 621] width 151 height 16
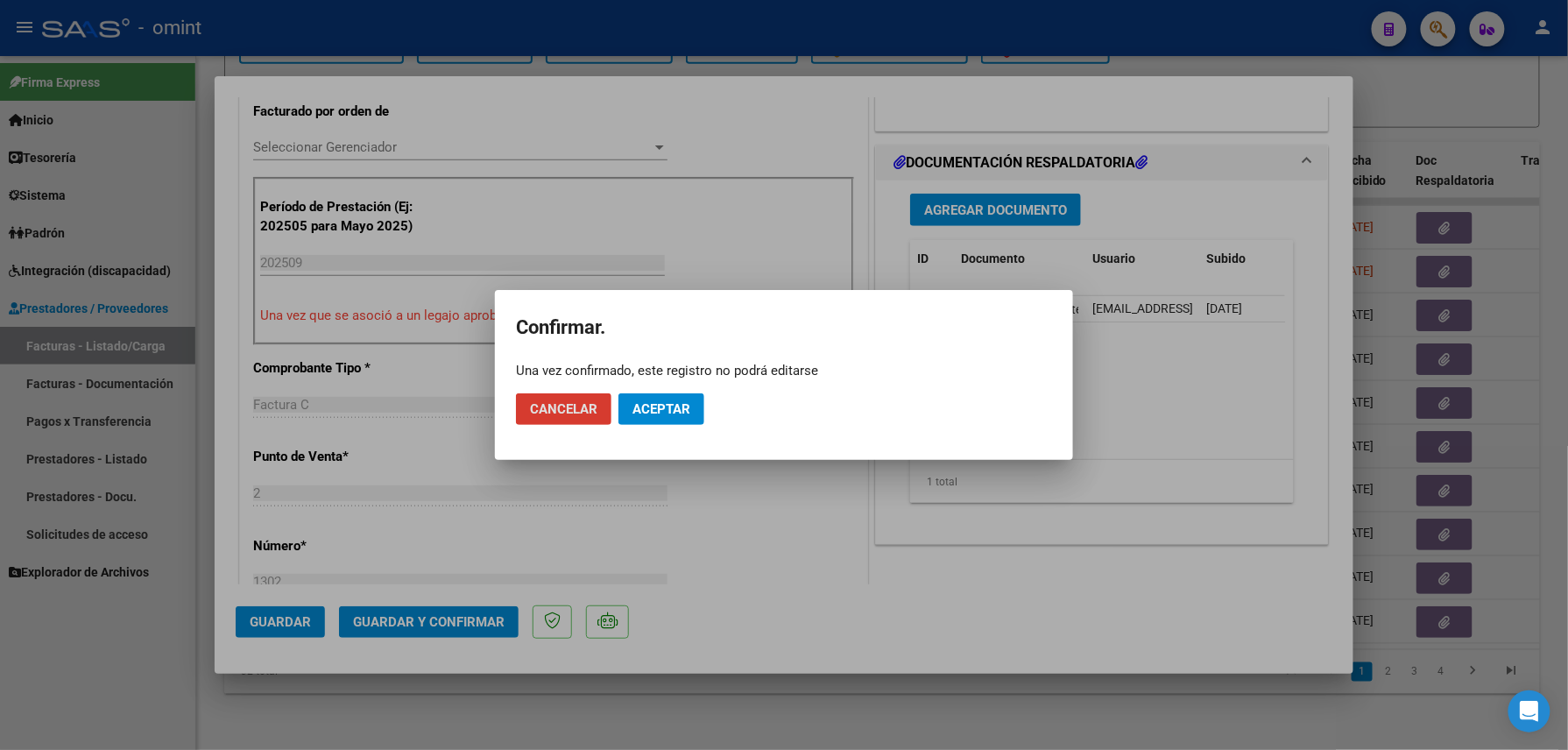
click at [652, 399] on button "Aceptar" at bounding box center [662, 410] width 86 height 32
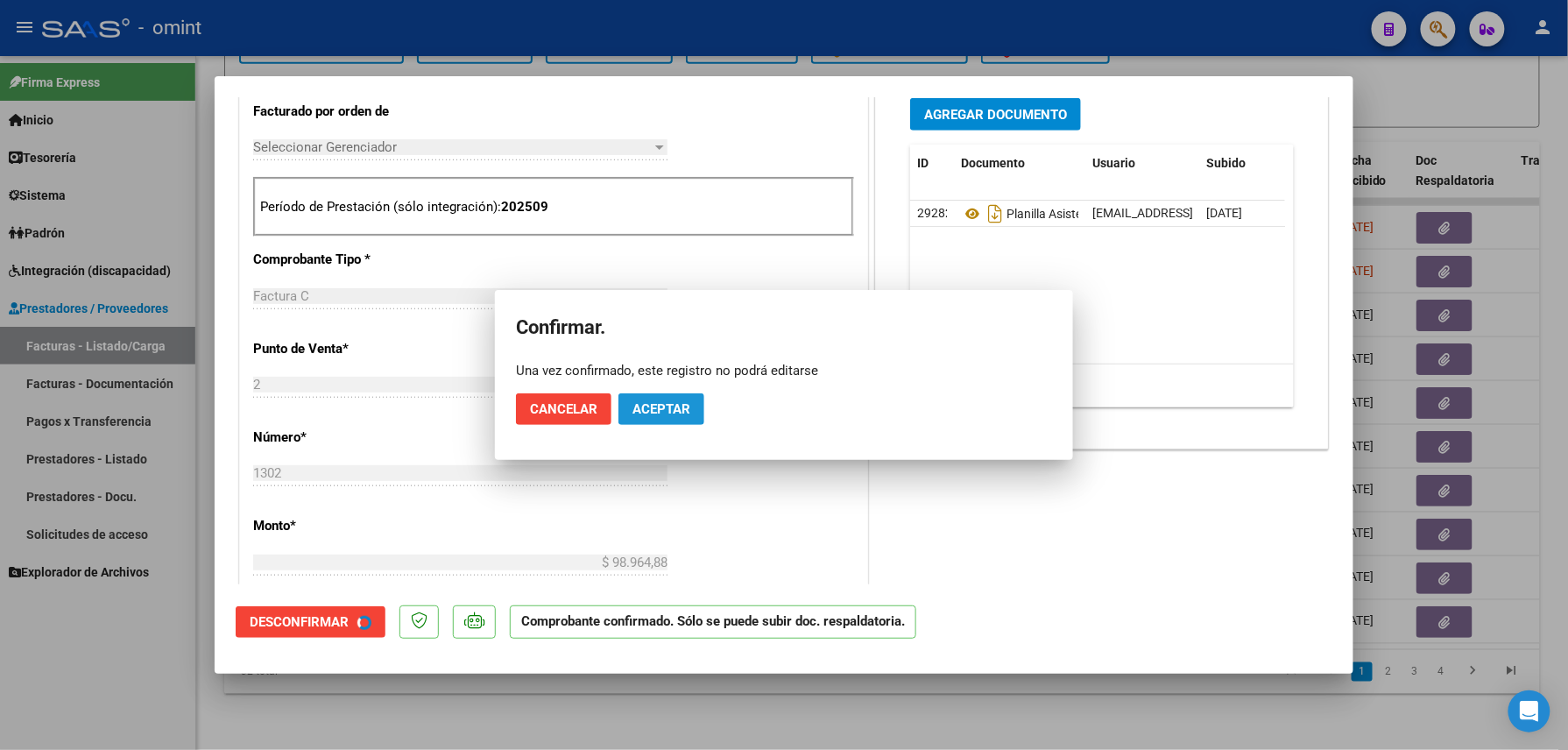
scroll to position [465, 0]
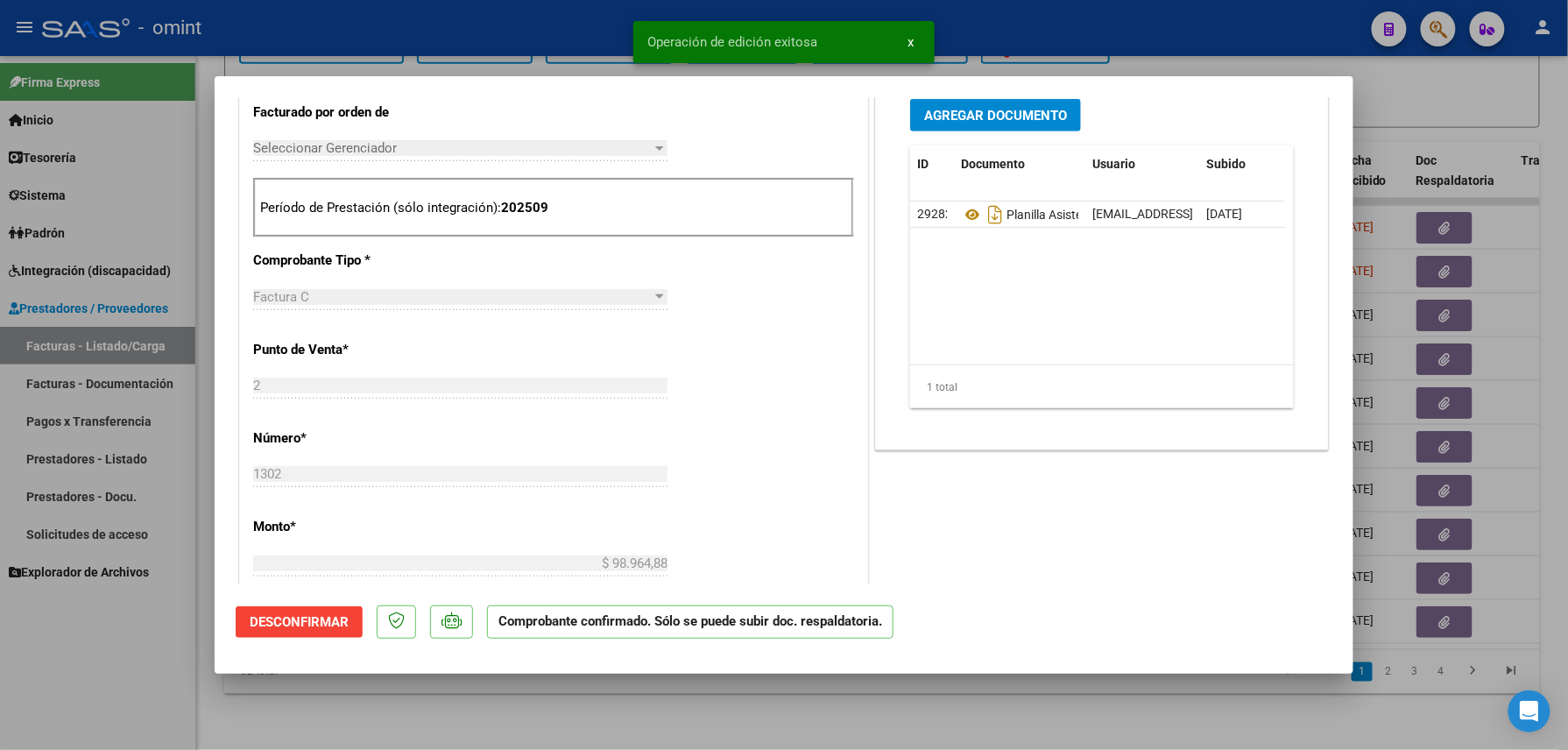
click at [77, 679] on div at bounding box center [784, 375] width 1568 height 750
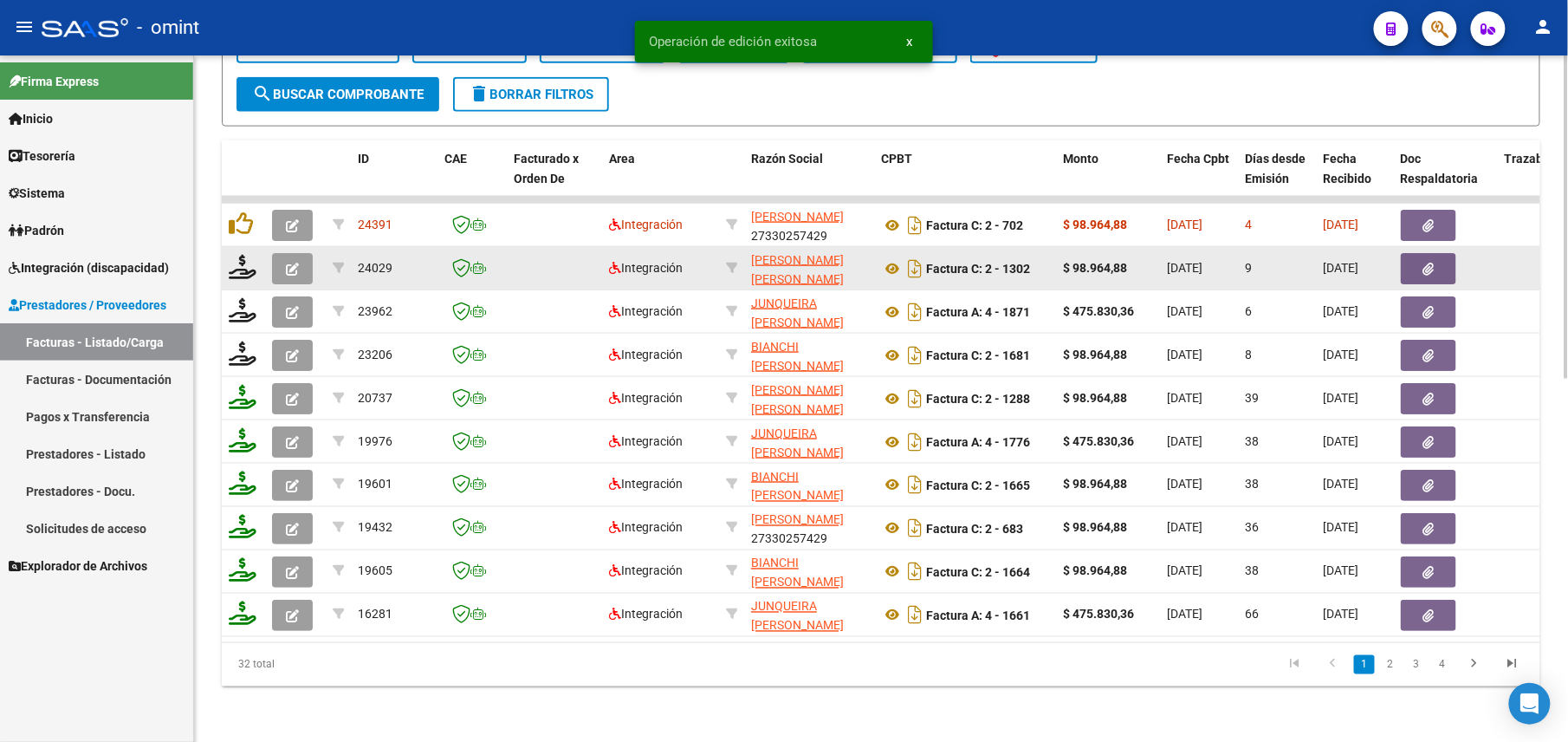
click at [290, 262] on icon "button" at bounding box center [293, 269] width 13 height 13
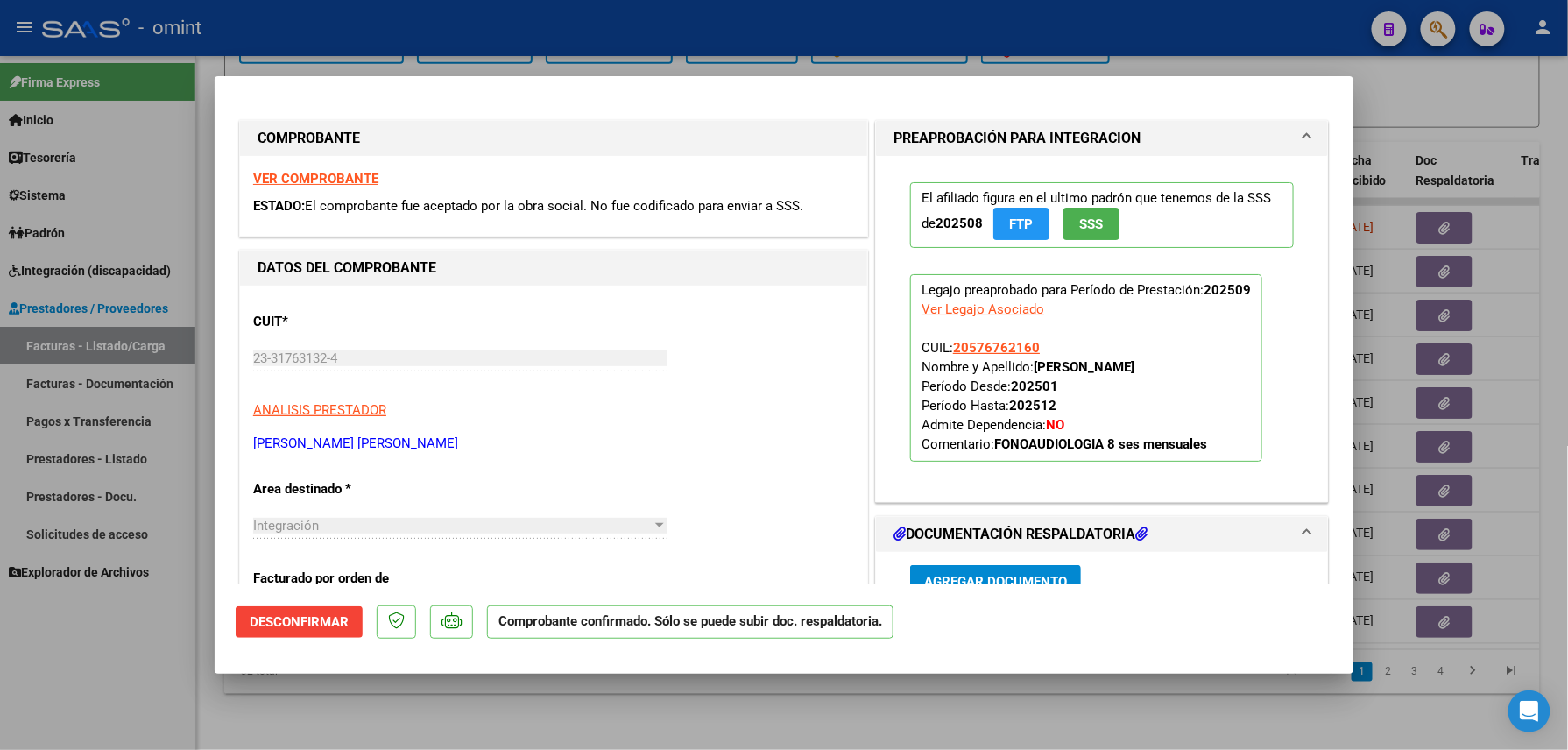
click at [117, 688] on div at bounding box center [784, 375] width 1568 height 750
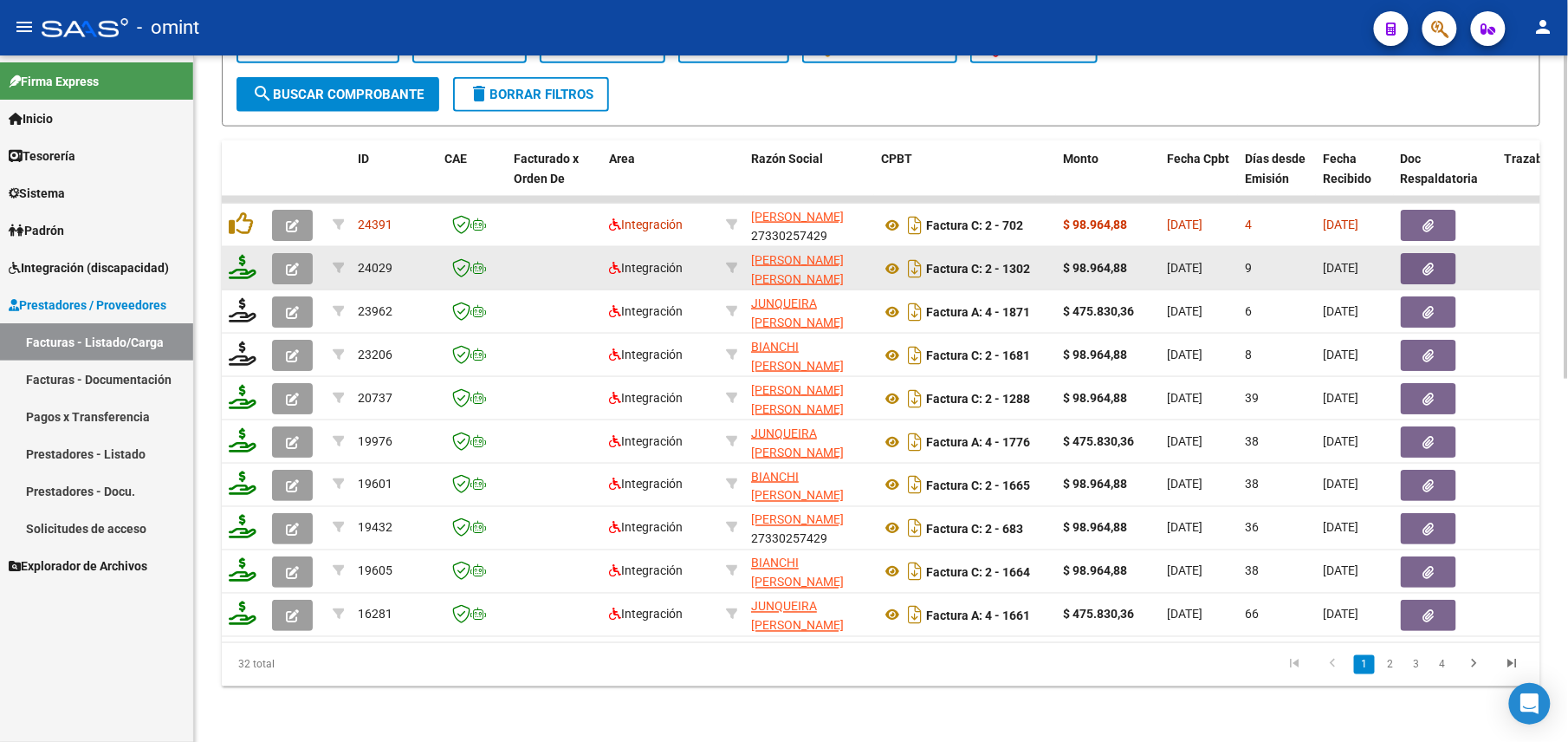
click at [239, 255] on icon at bounding box center [243, 267] width 28 height 24
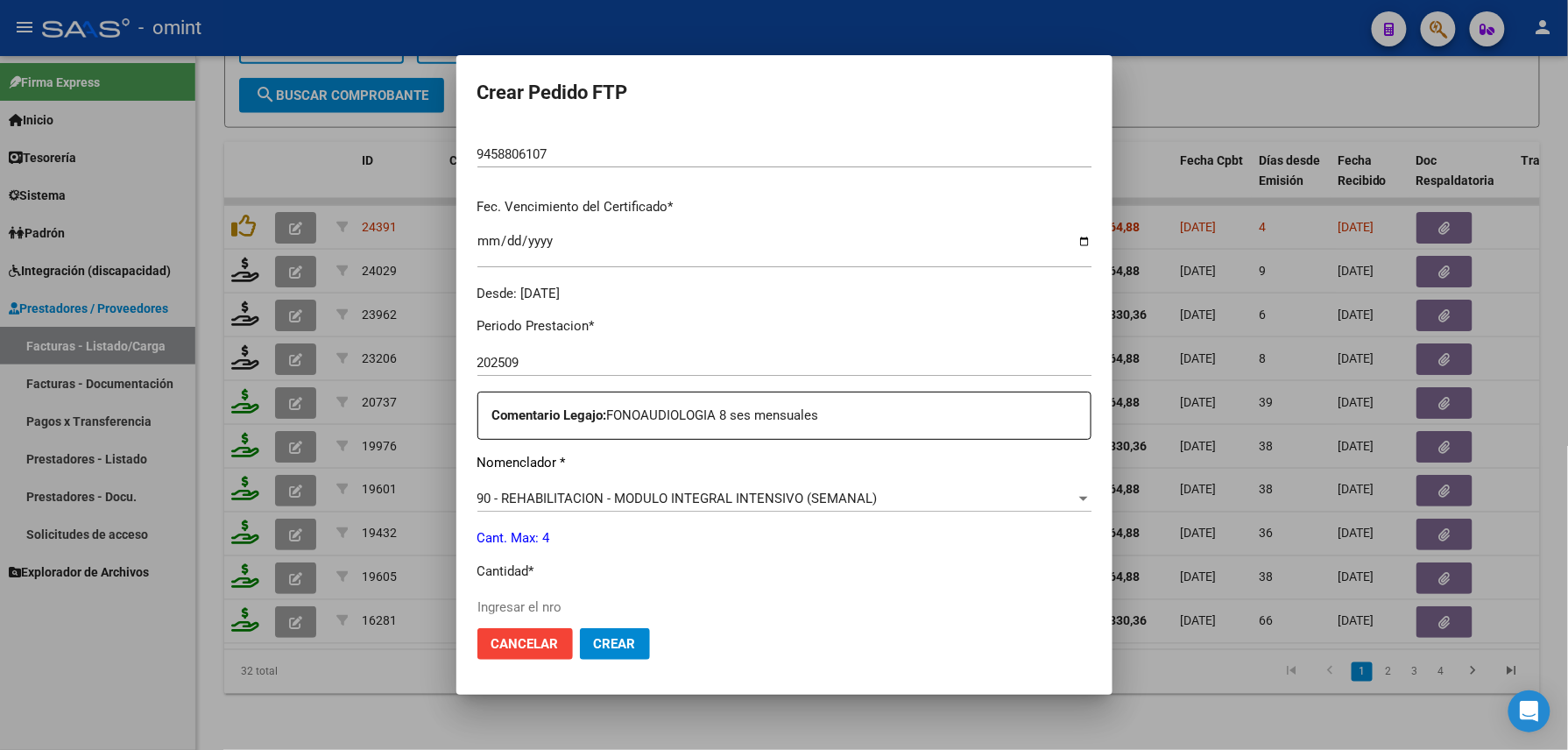
scroll to position [631, 0]
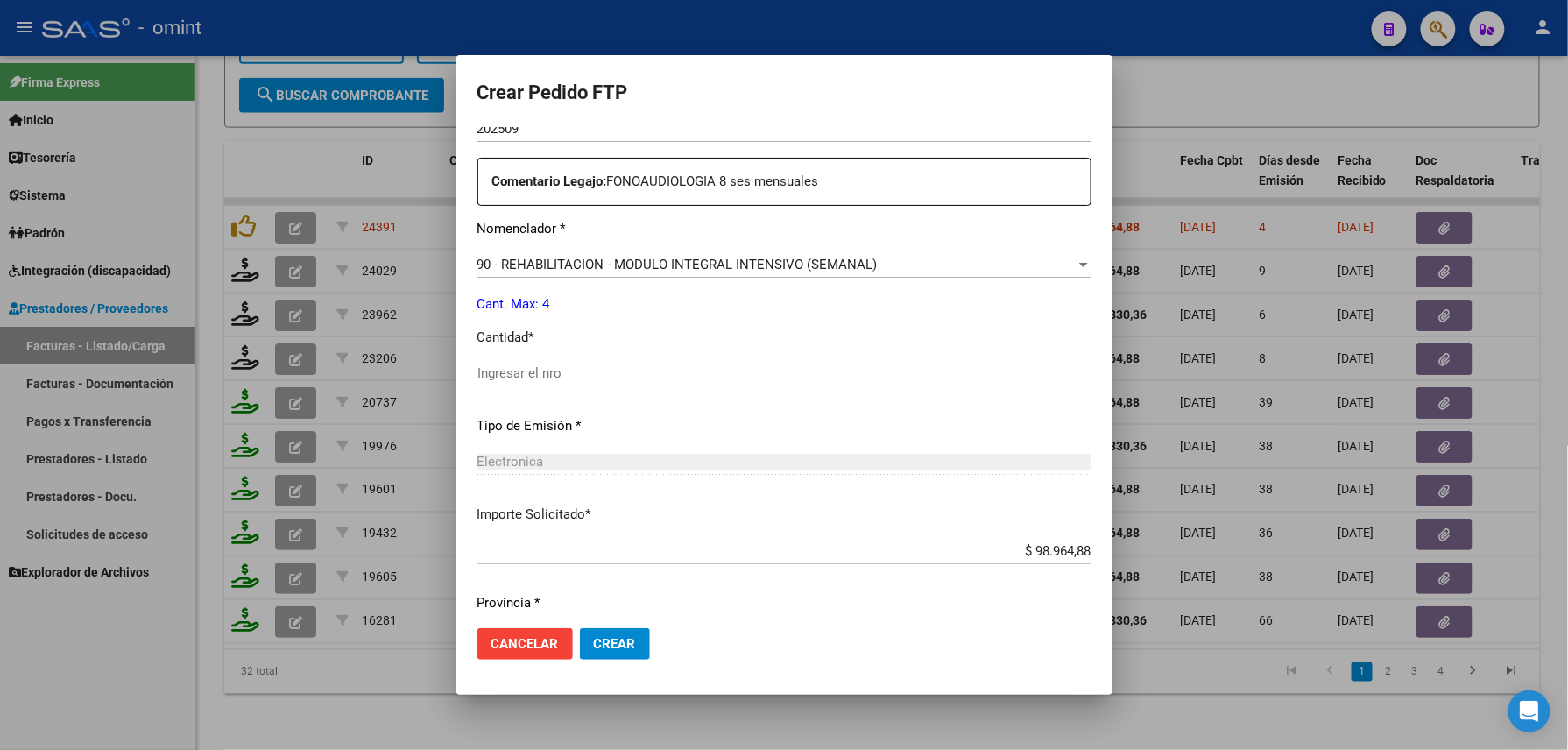
click at [565, 352] on div "Periodo Prestacion * 202509 Ingresar el Periodo Prestacion Comentario Legajo: F…" at bounding box center [785, 368] width 614 height 600
click at [557, 368] on input "Ingresar el nro" at bounding box center [785, 372] width 614 height 16
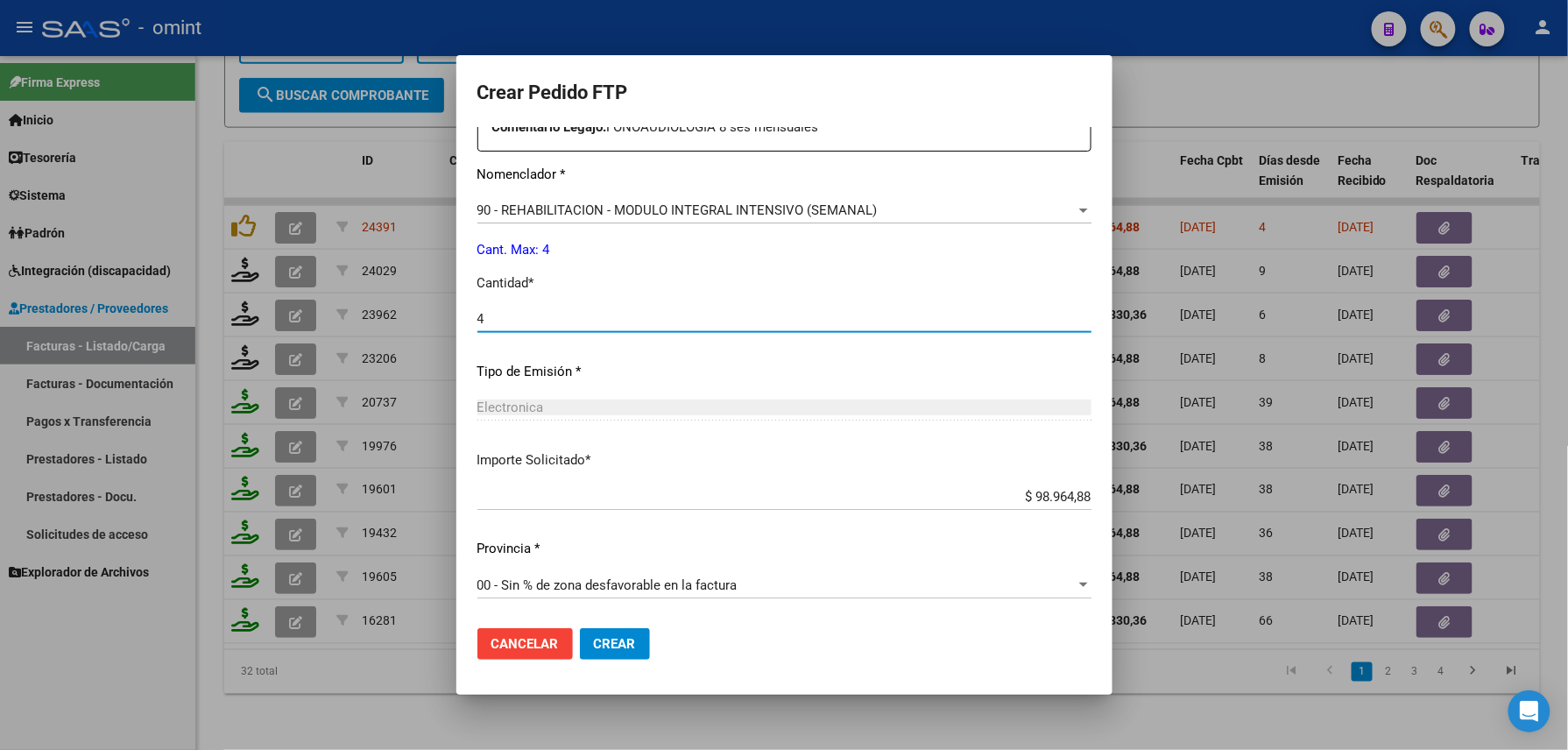
click at [614, 653] on button "Crear" at bounding box center [614, 644] width 70 height 32
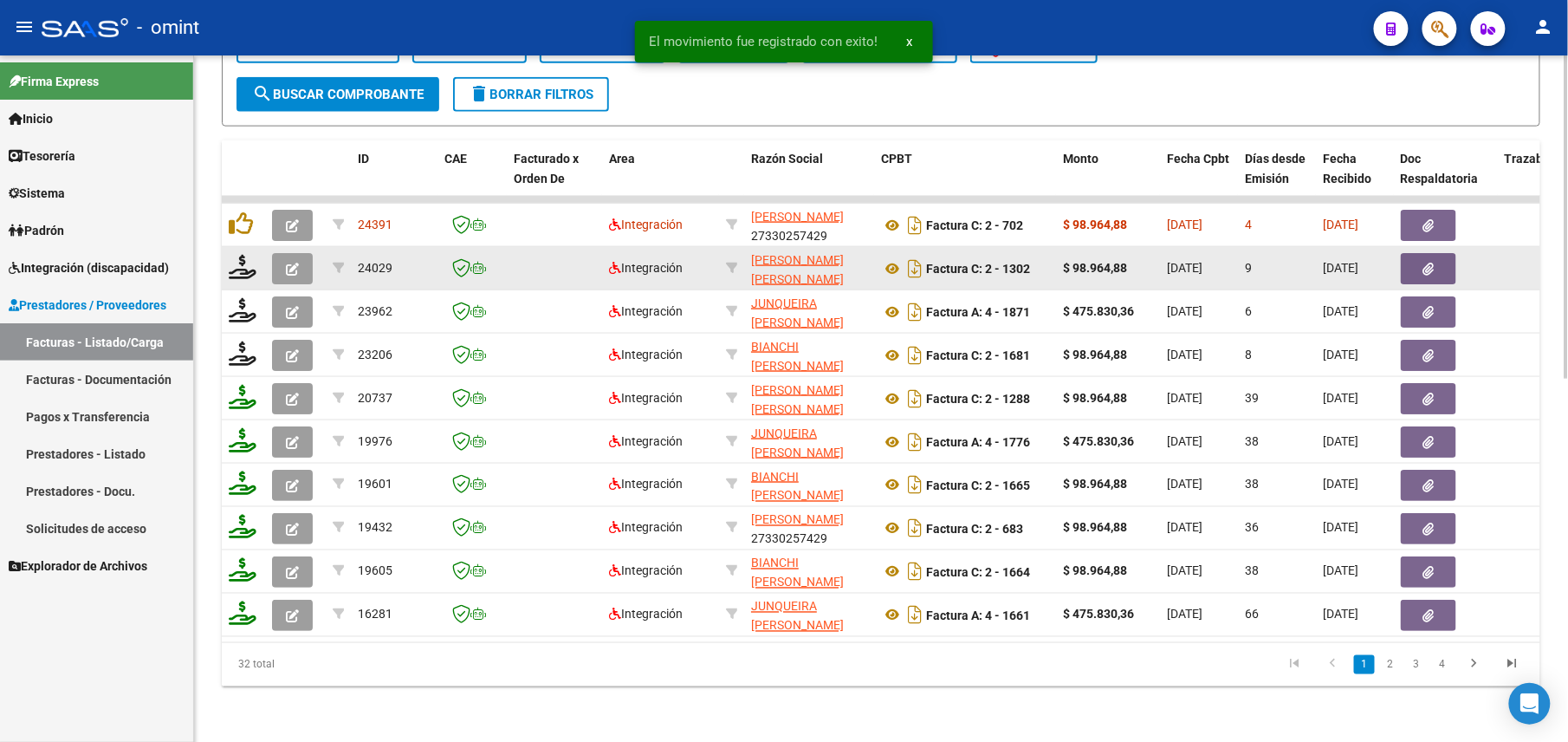
click at [300, 253] on button "button" at bounding box center [293, 269] width 41 height 31
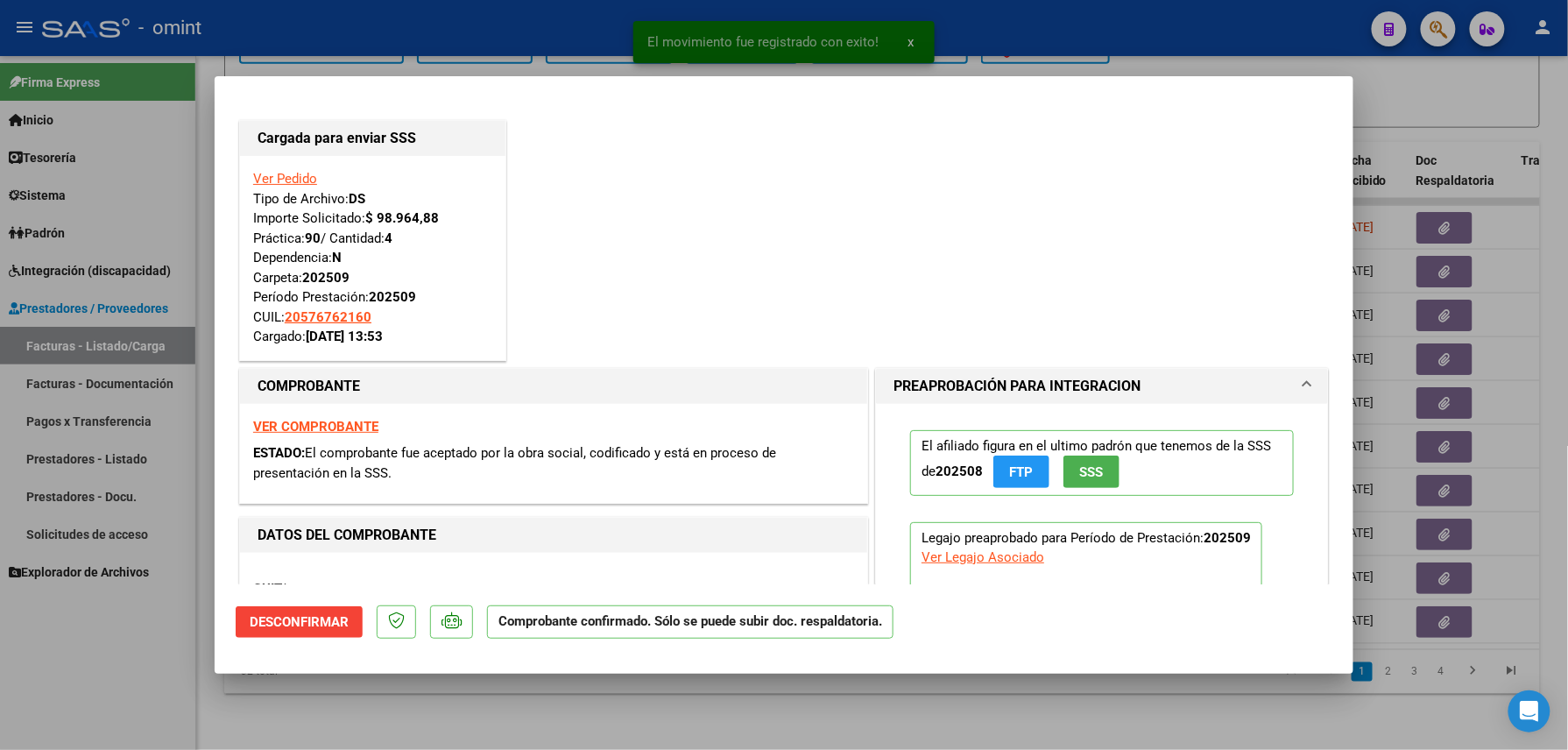
click at [169, 693] on div at bounding box center [784, 375] width 1568 height 750
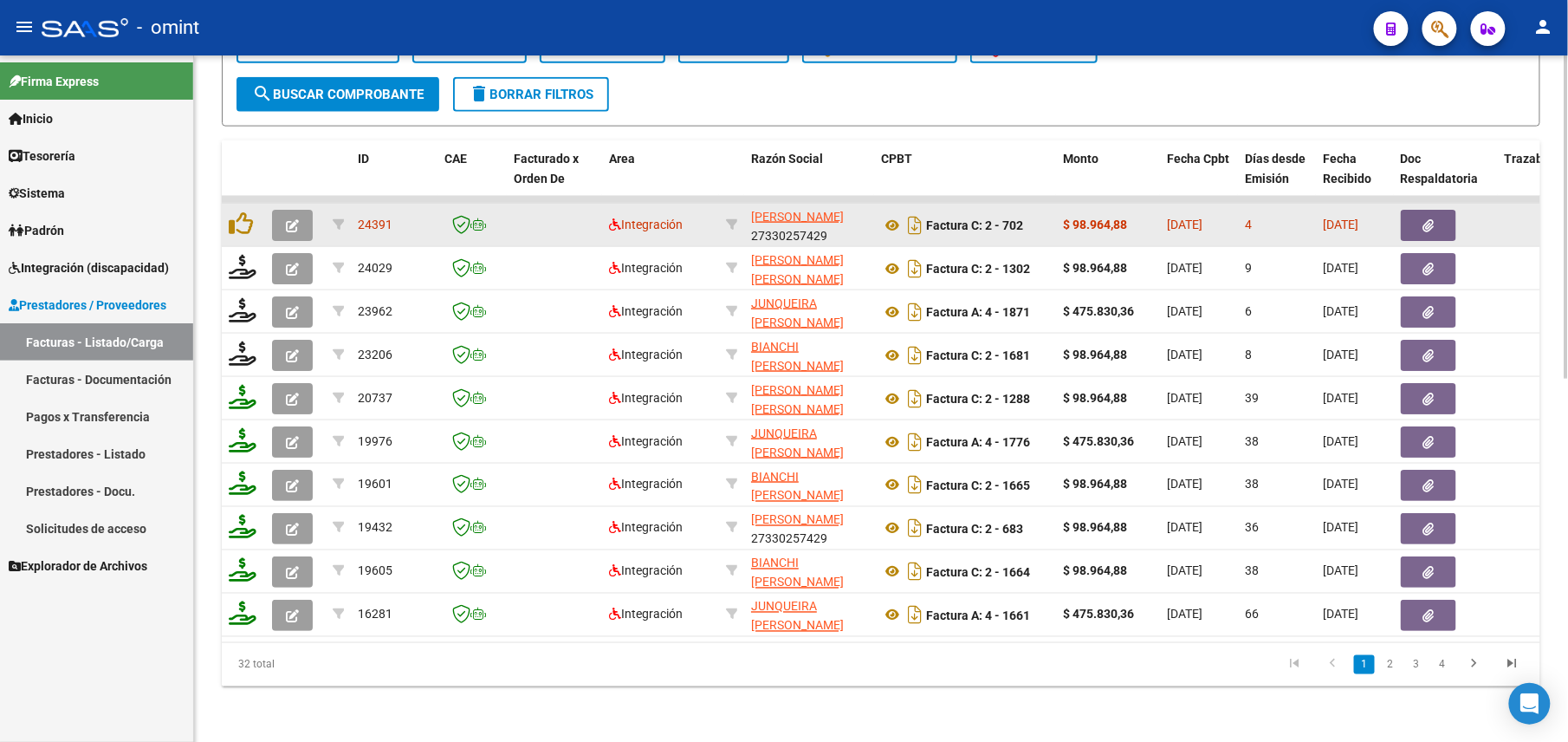
click at [288, 209] on button "button" at bounding box center [293, 225] width 41 height 31
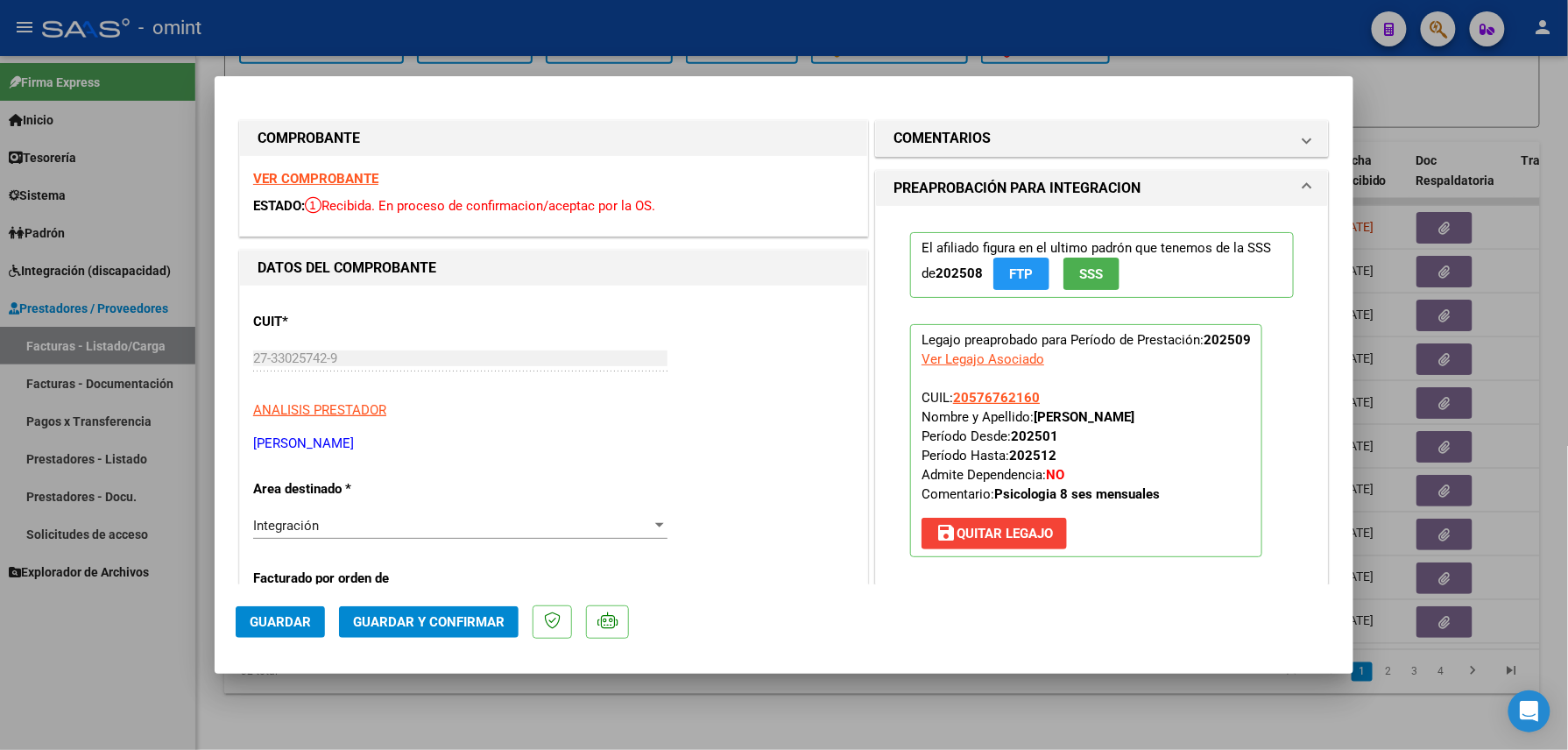
click at [295, 166] on div "VER COMPROBANTE ESTADO: Recibida. En proceso de confirmacion/aceptac por la OS." at bounding box center [553, 195] width 627 height 79
click at [357, 174] on strong "VER COMPROBANTE" at bounding box center [315, 178] width 125 height 16
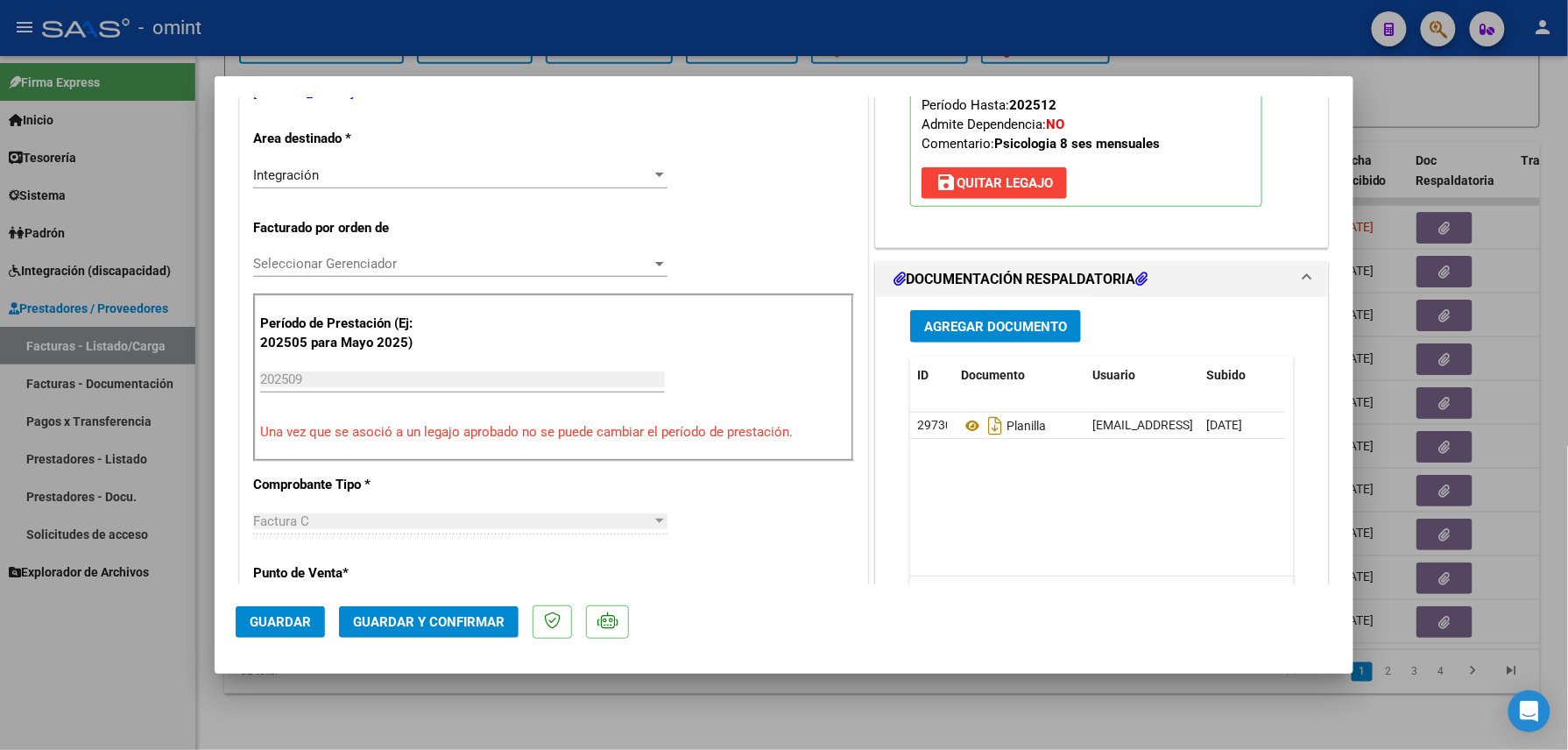
scroll to position [583, 0]
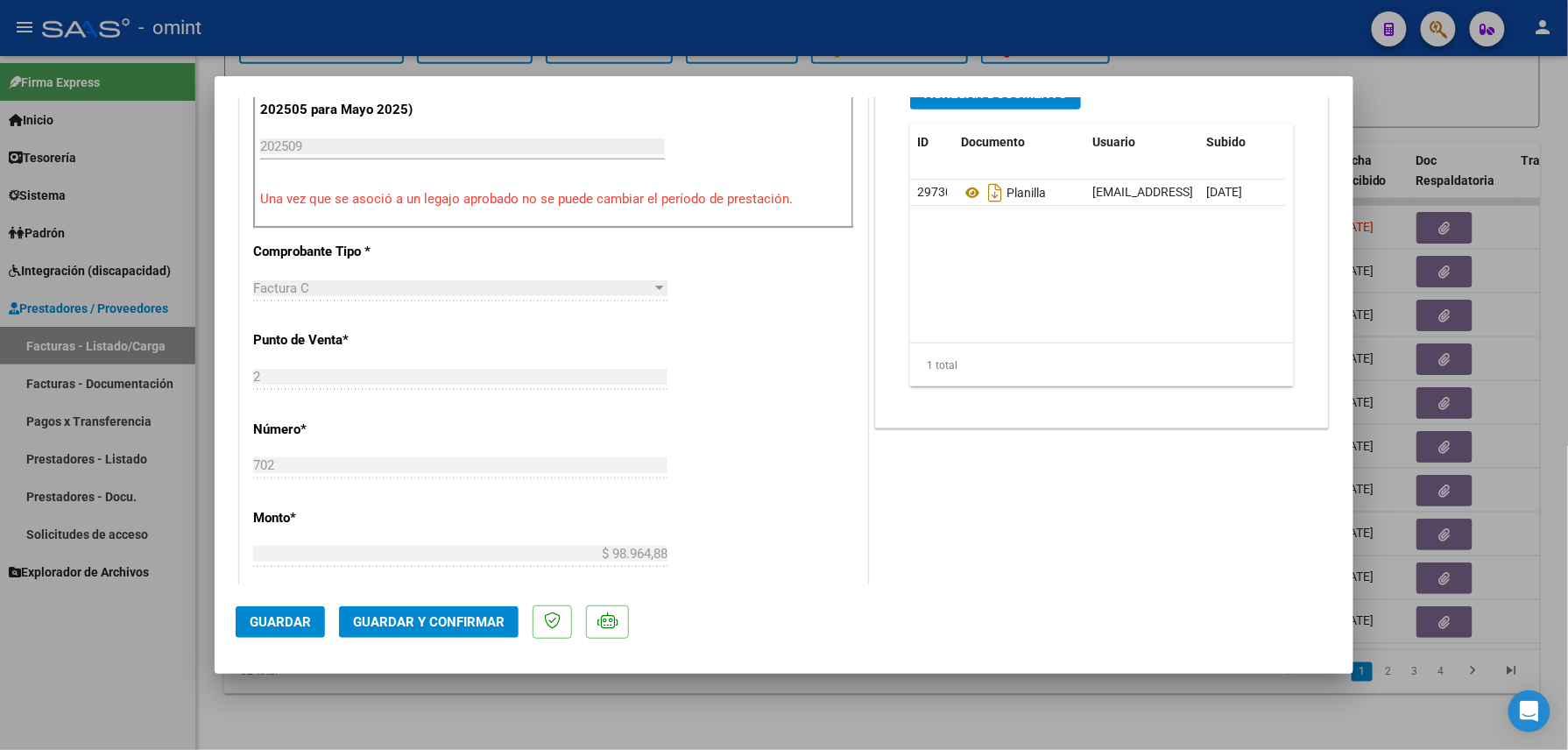
click at [463, 620] on span "Guardar y Confirmar" at bounding box center [428, 621] width 151 height 16
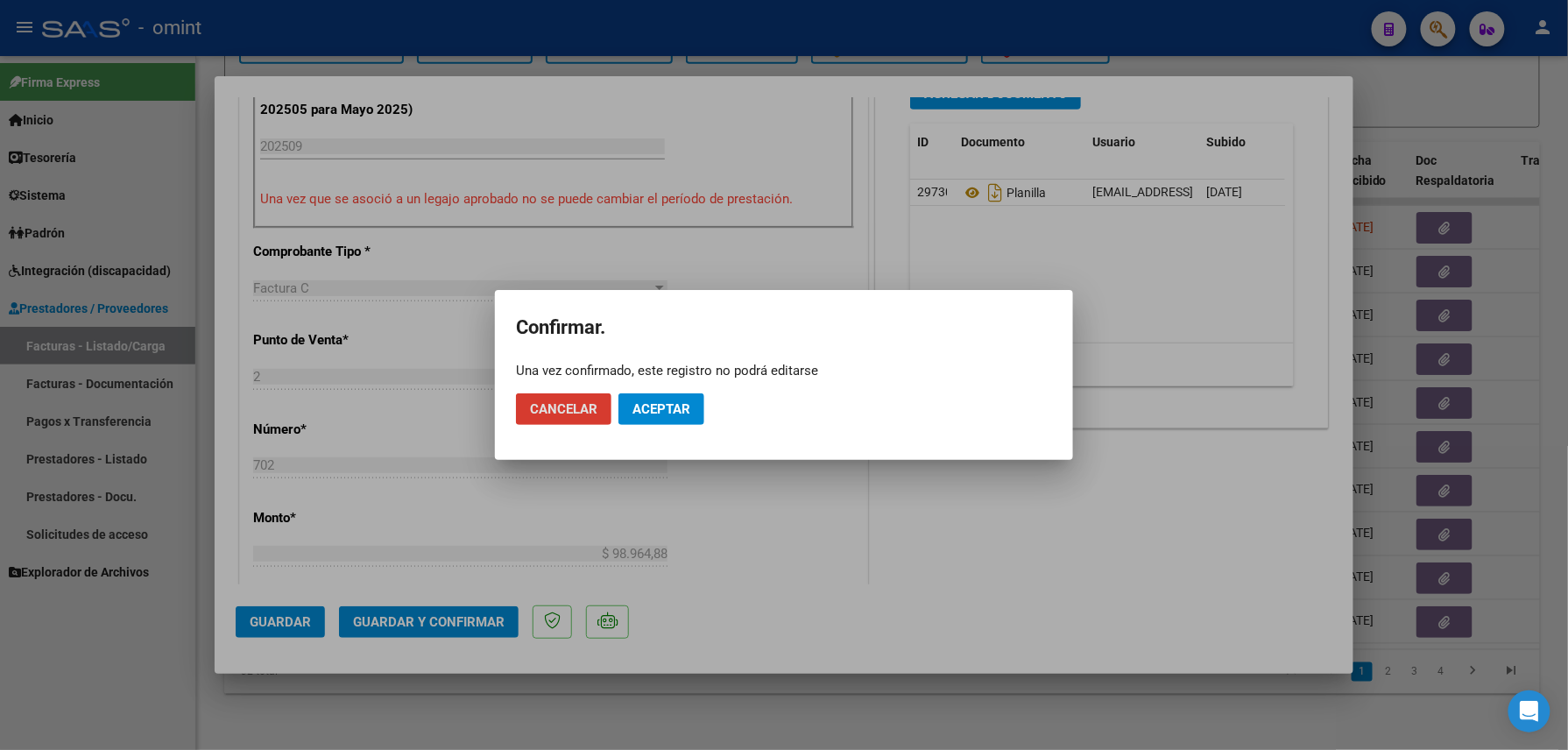
click at [675, 408] on span "Aceptar" at bounding box center [662, 409] width 58 height 16
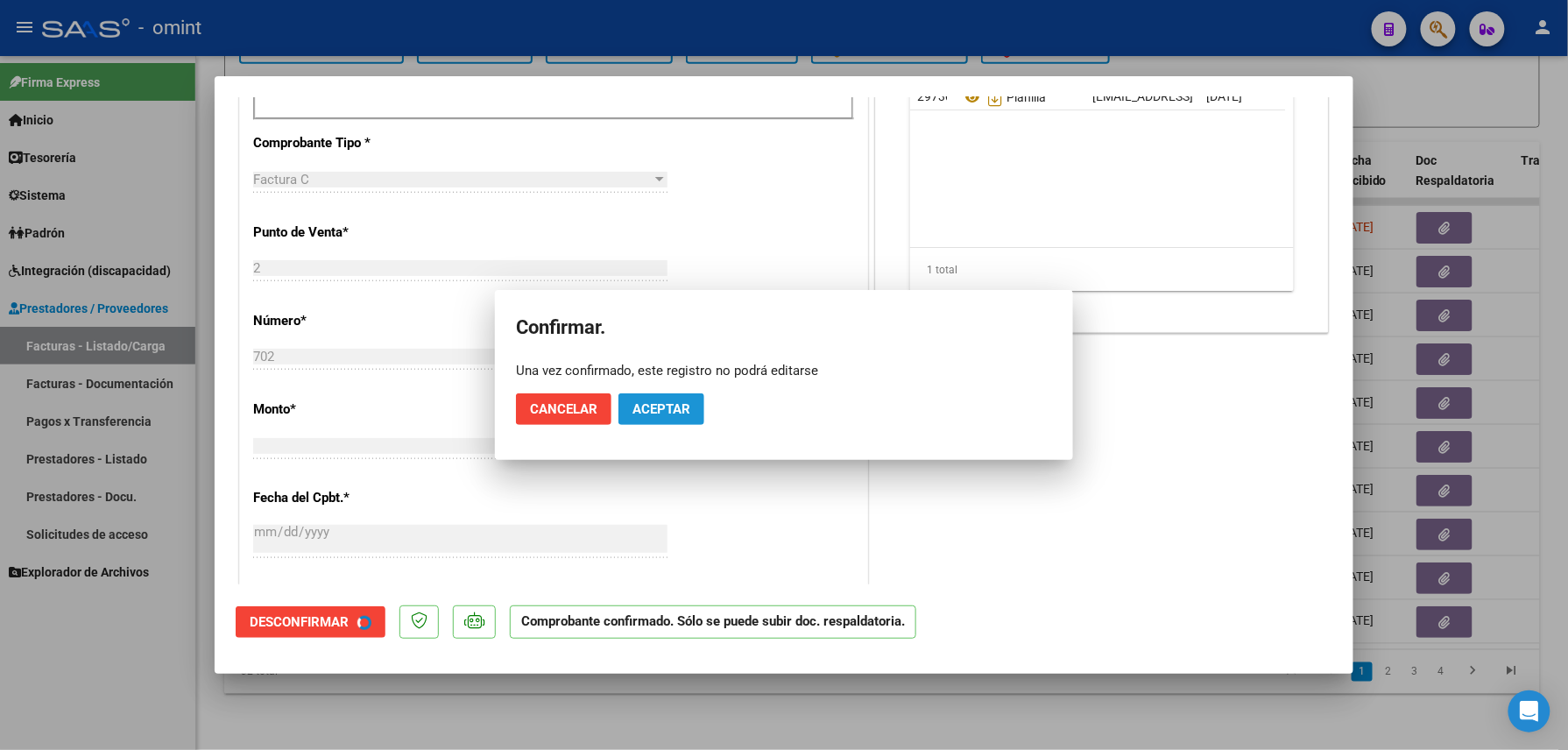
scroll to position [582, 0]
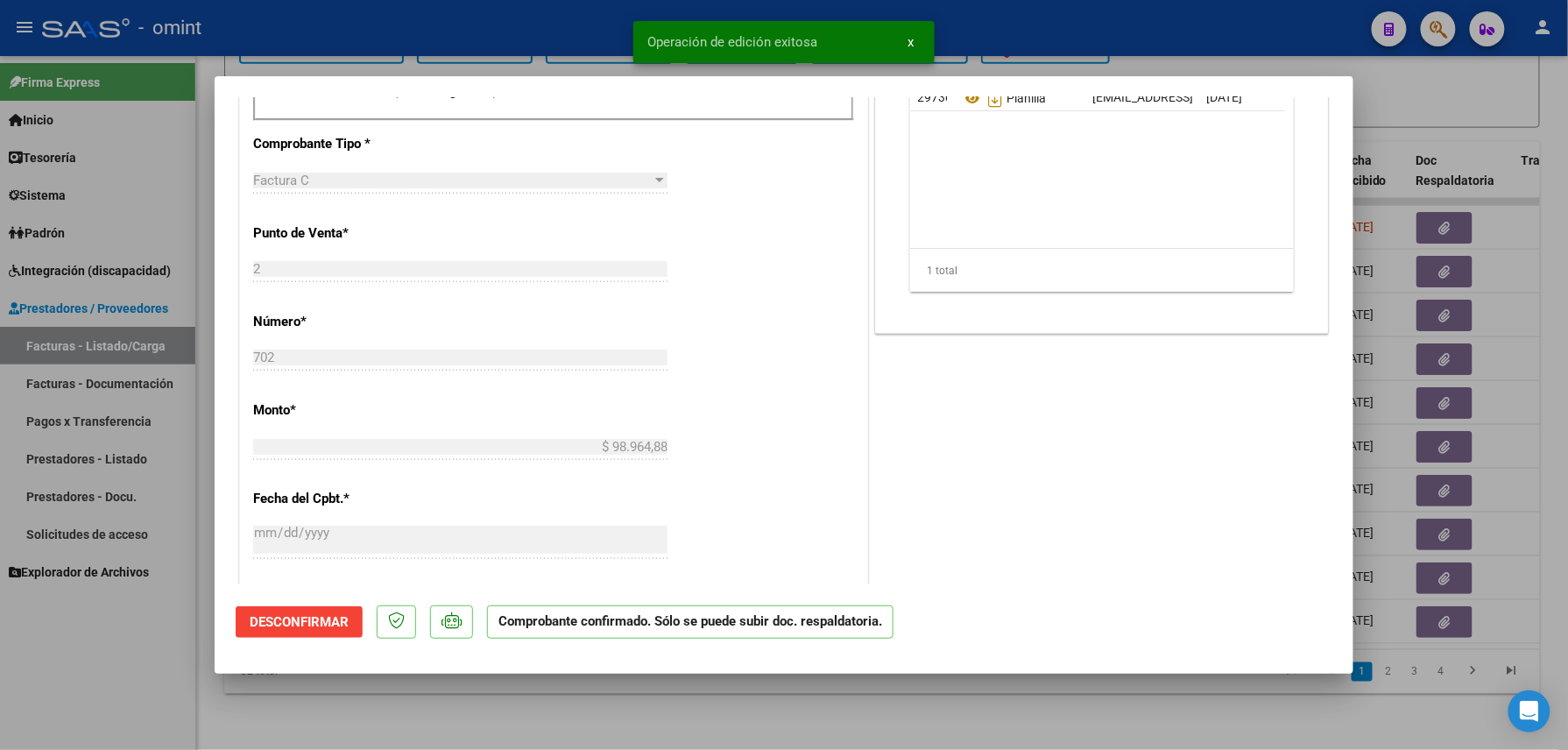
click at [405, 702] on div at bounding box center [784, 375] width 1568 height 750
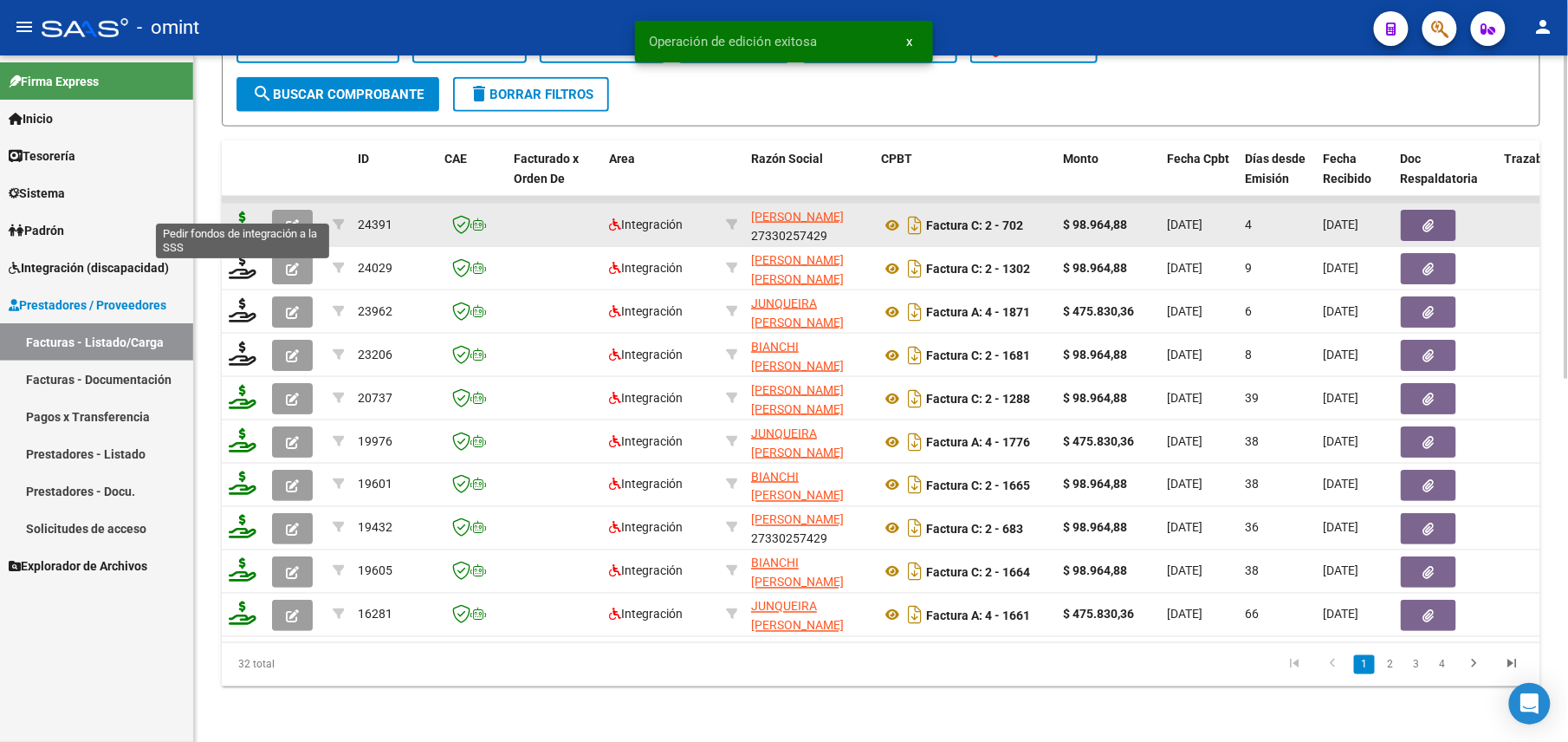
click at [239, 211] on icon at bounding box center [243, 223] width 28 height 24
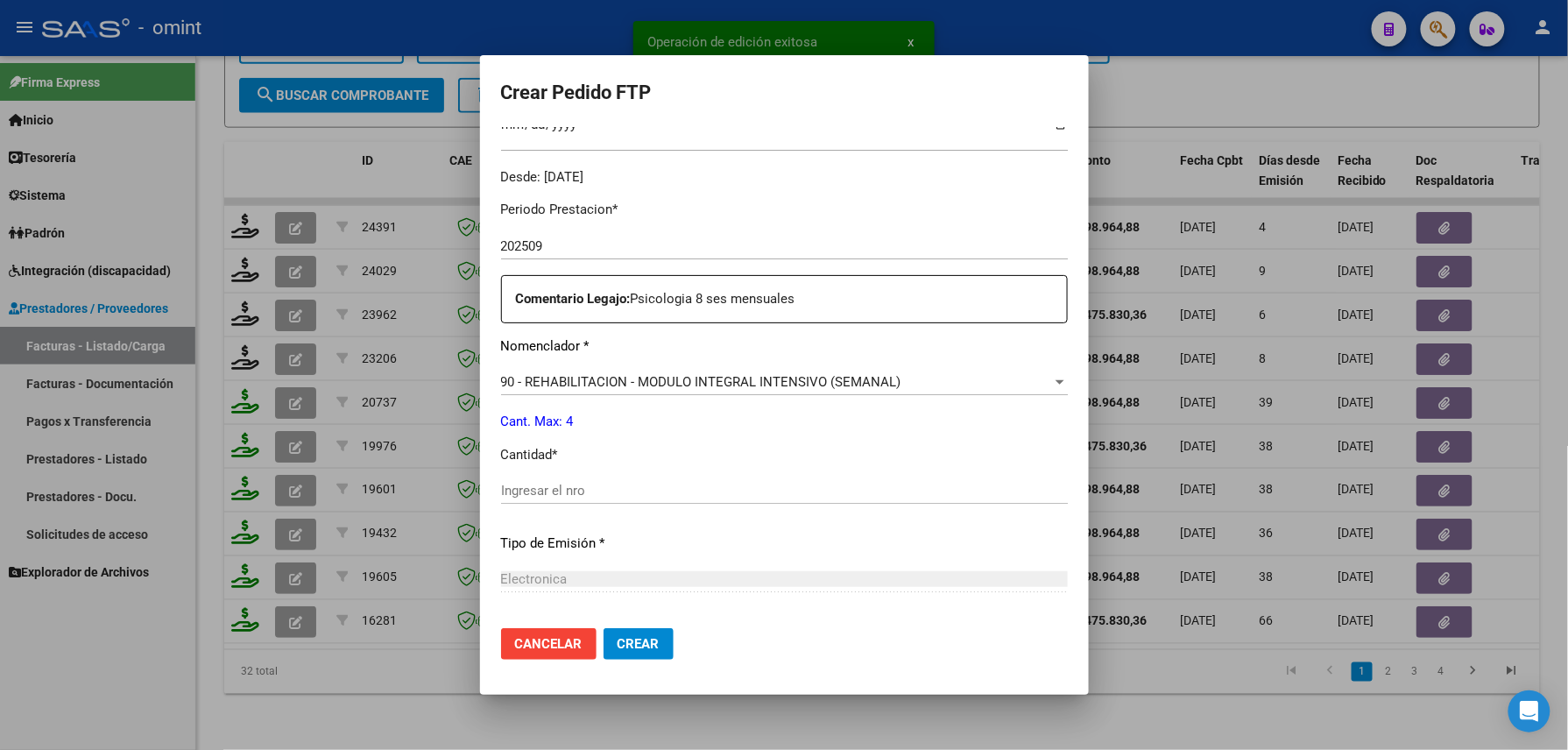
scroll to position [631, 0]
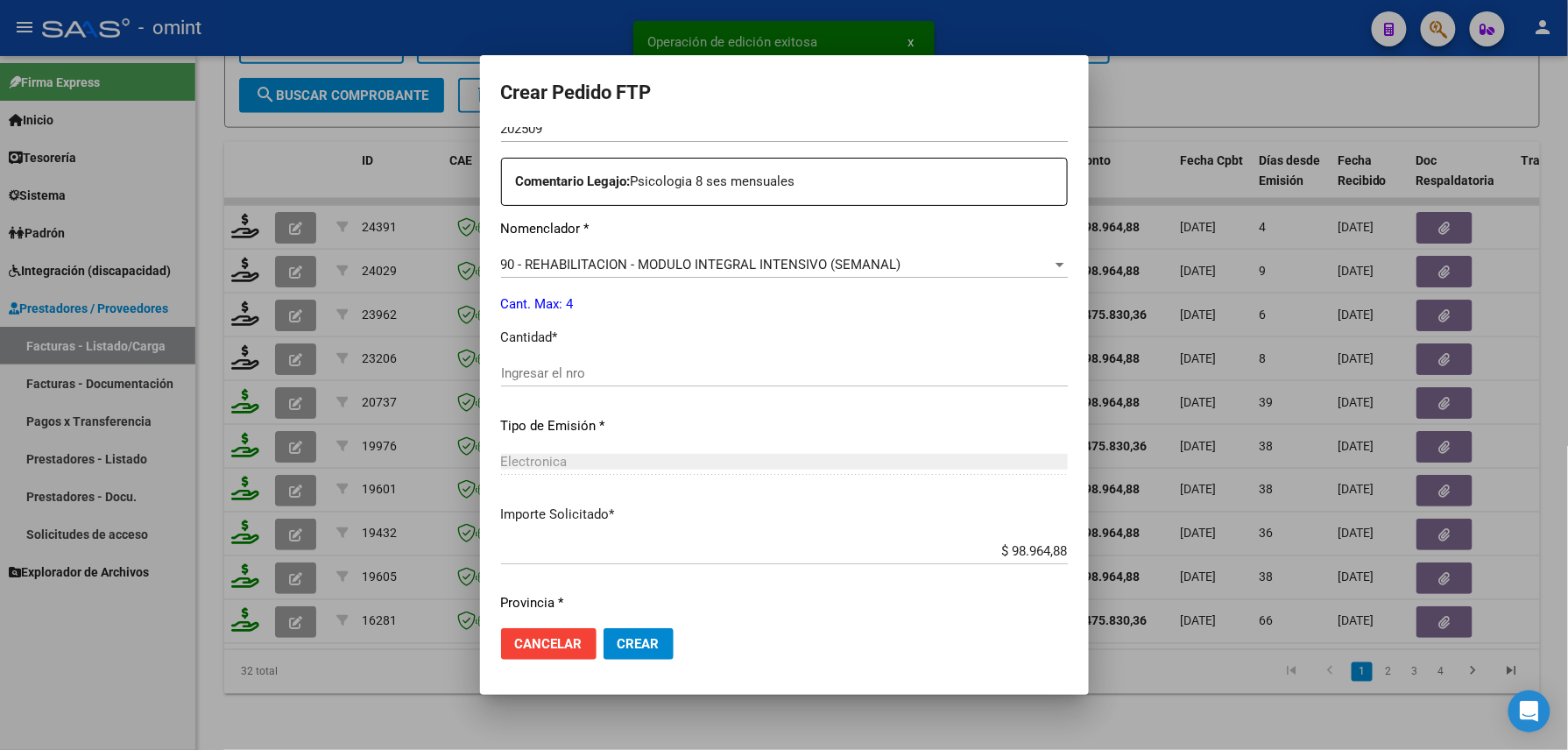
click at [585, 355] on div "Periodo Prestacion * 202509 Ingresar el Periodo Prestacion Comentario Legajo: P…" at bounding box center [784, 368] width 567 height 600
click at [545, 363] on div "Ingresar el nro" at bounding box center [784, 373] width 567 height 26
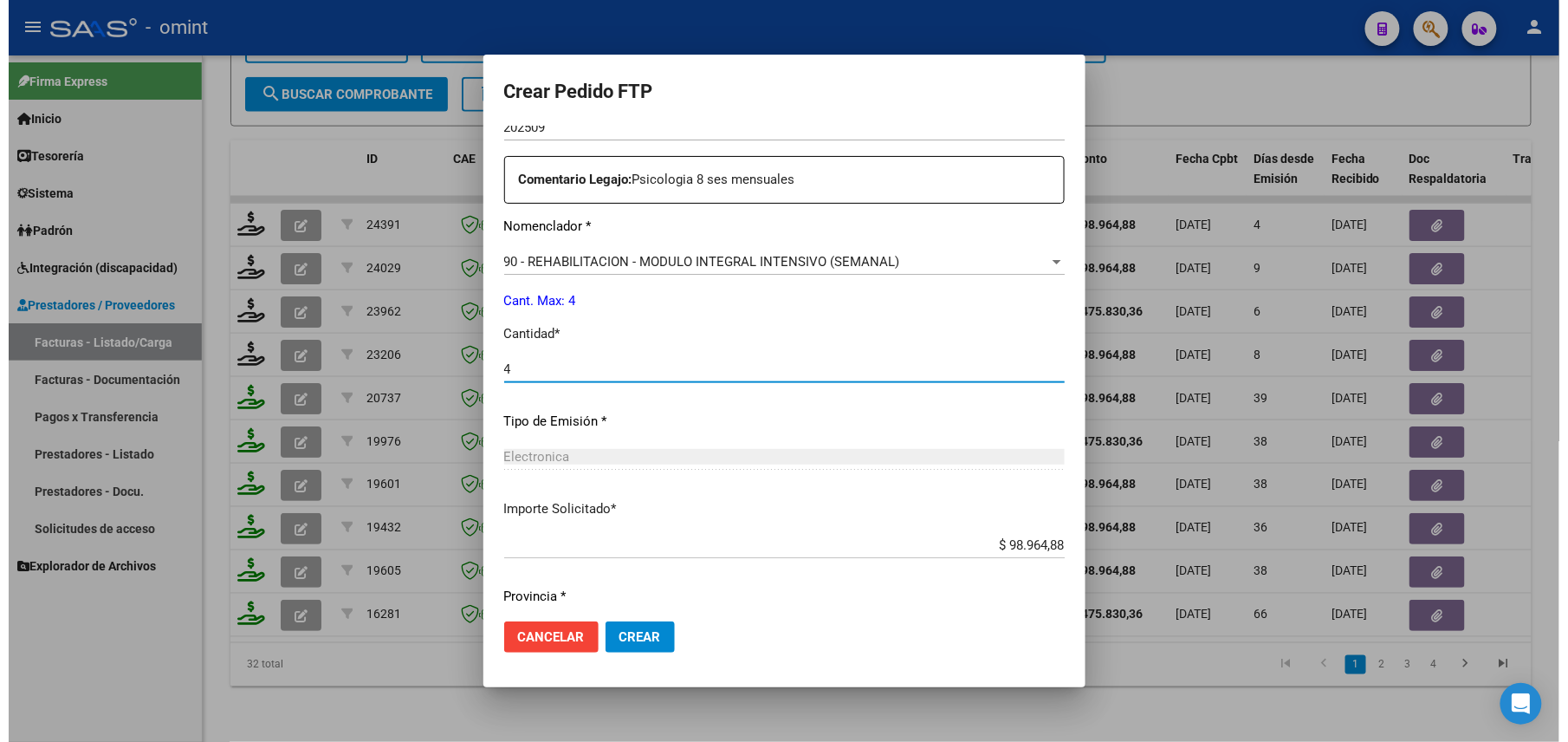
scroll to position [677, 0]
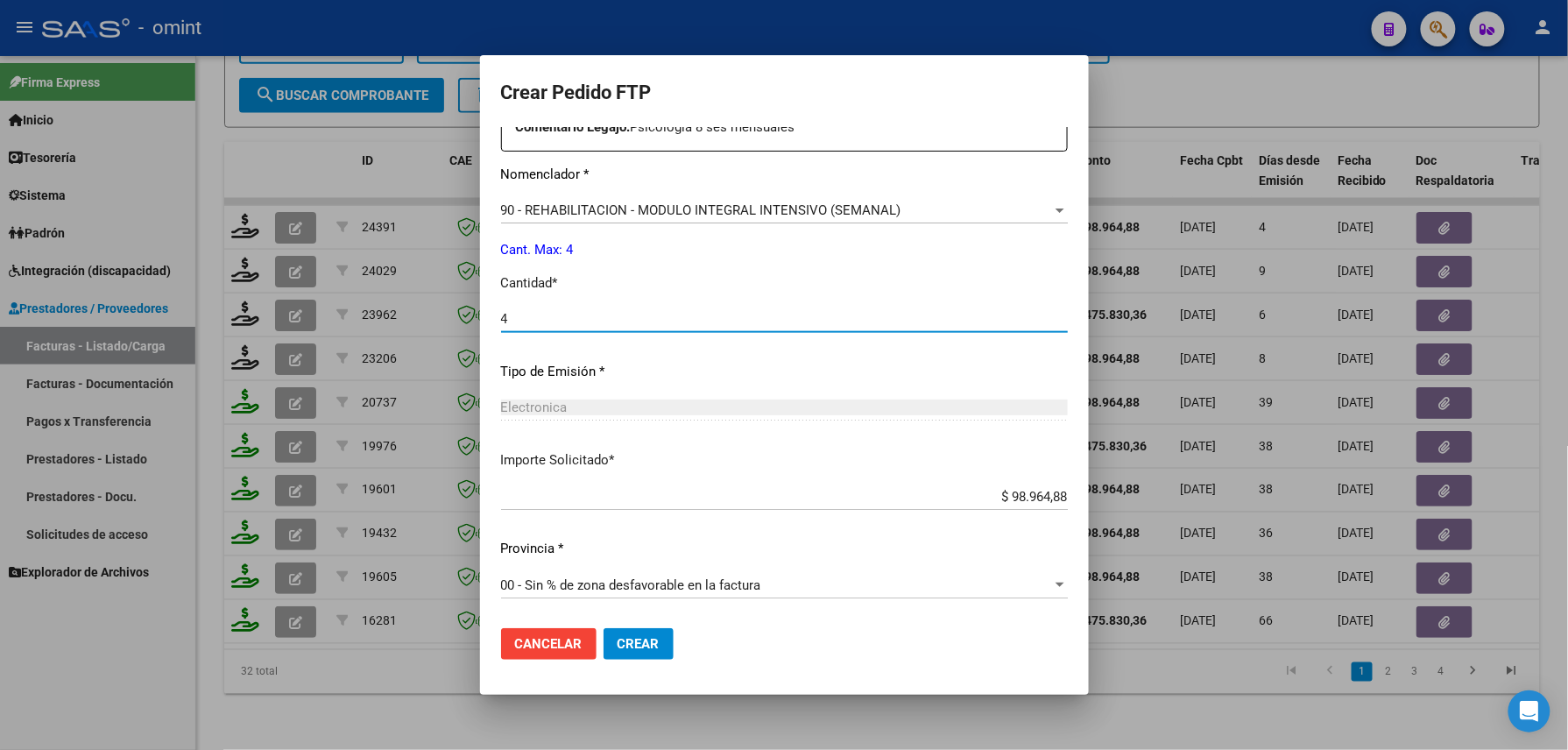
click at [641, 646] on span "Crear" at bounding box center [638, 644] width 42 height 16
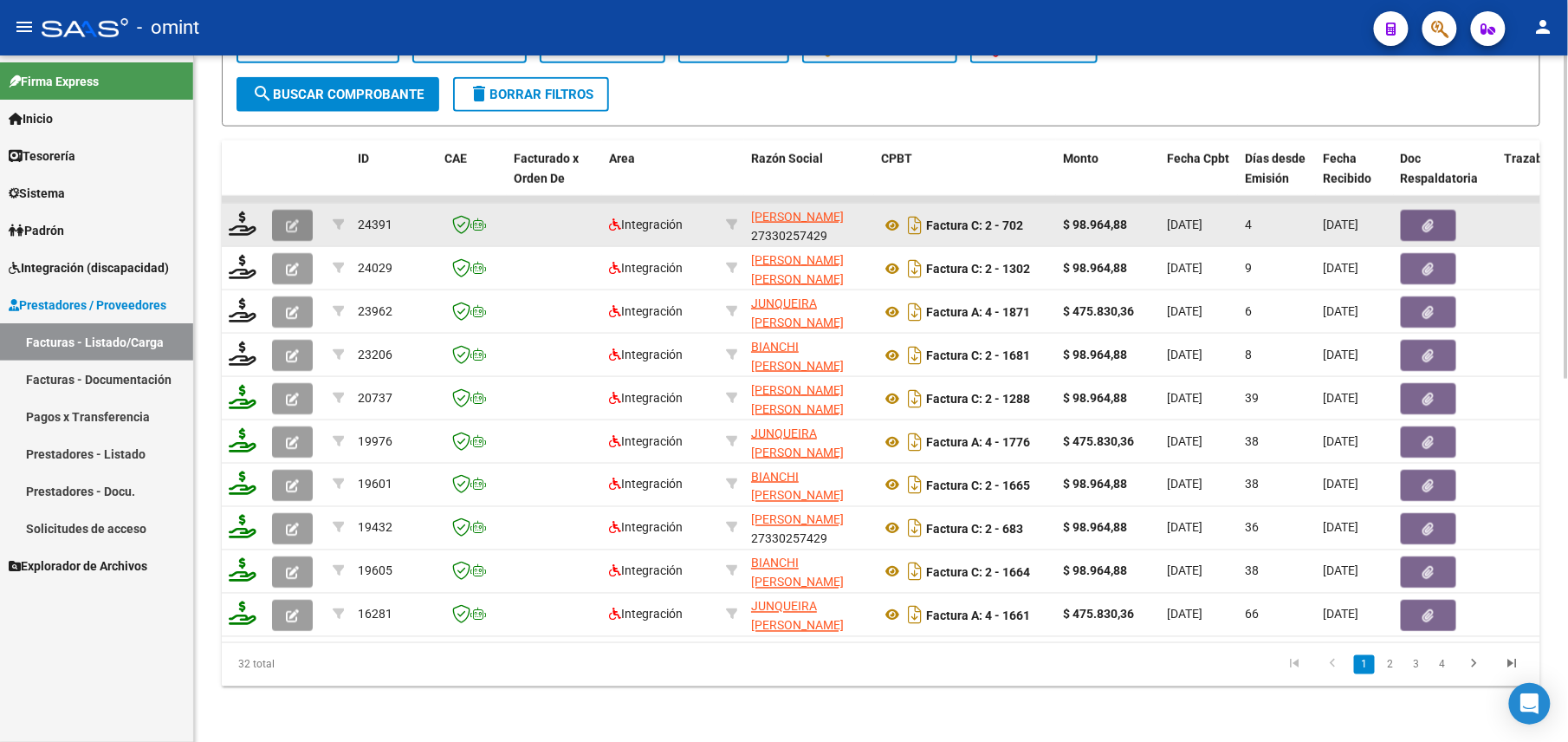
click at [282, 209] on button "button" at bounding box center [293, 225] width 41 height 31
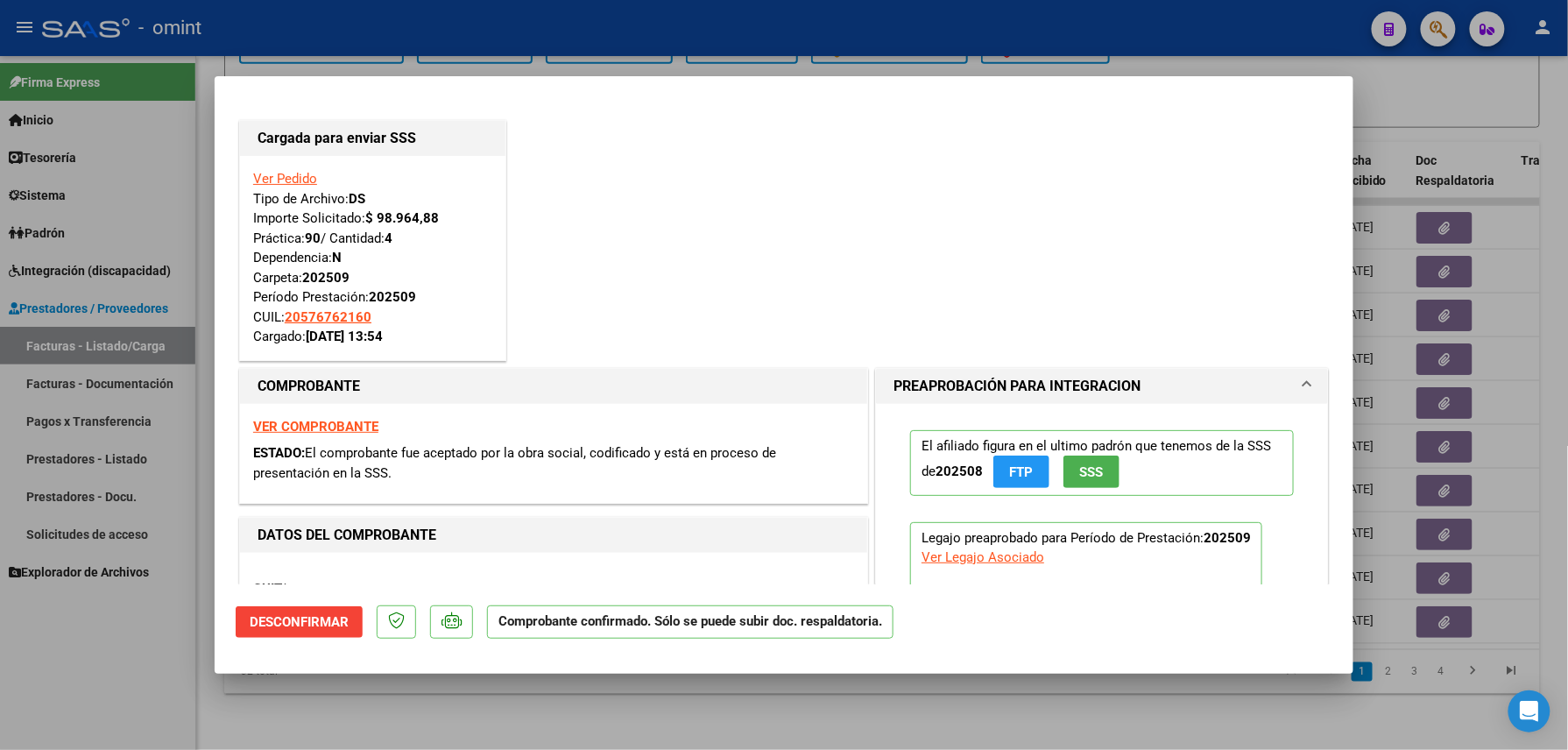
click at [580, 24] on div at bounding box center [784, 375] width 1568 height 750
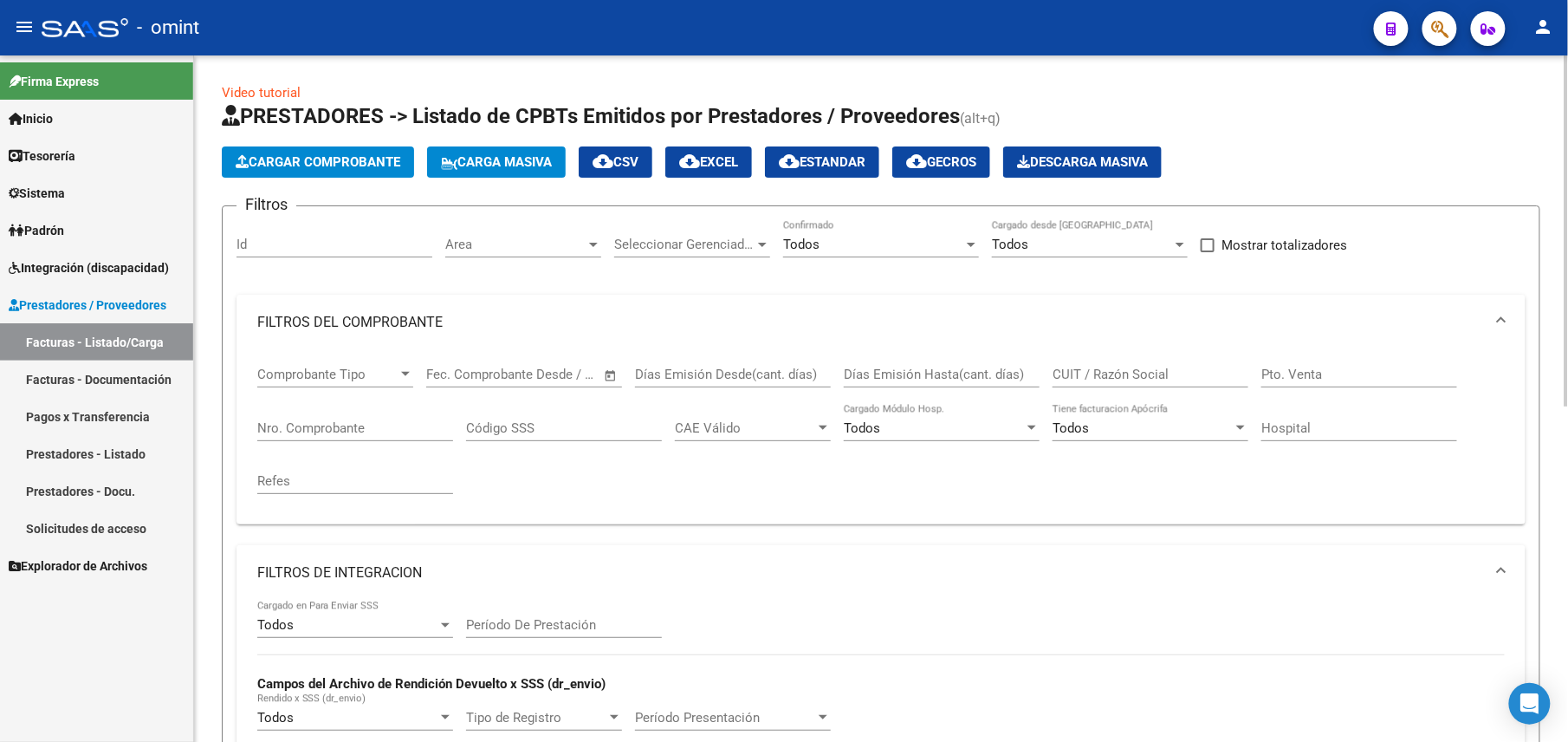
scroll to position [21, 0]
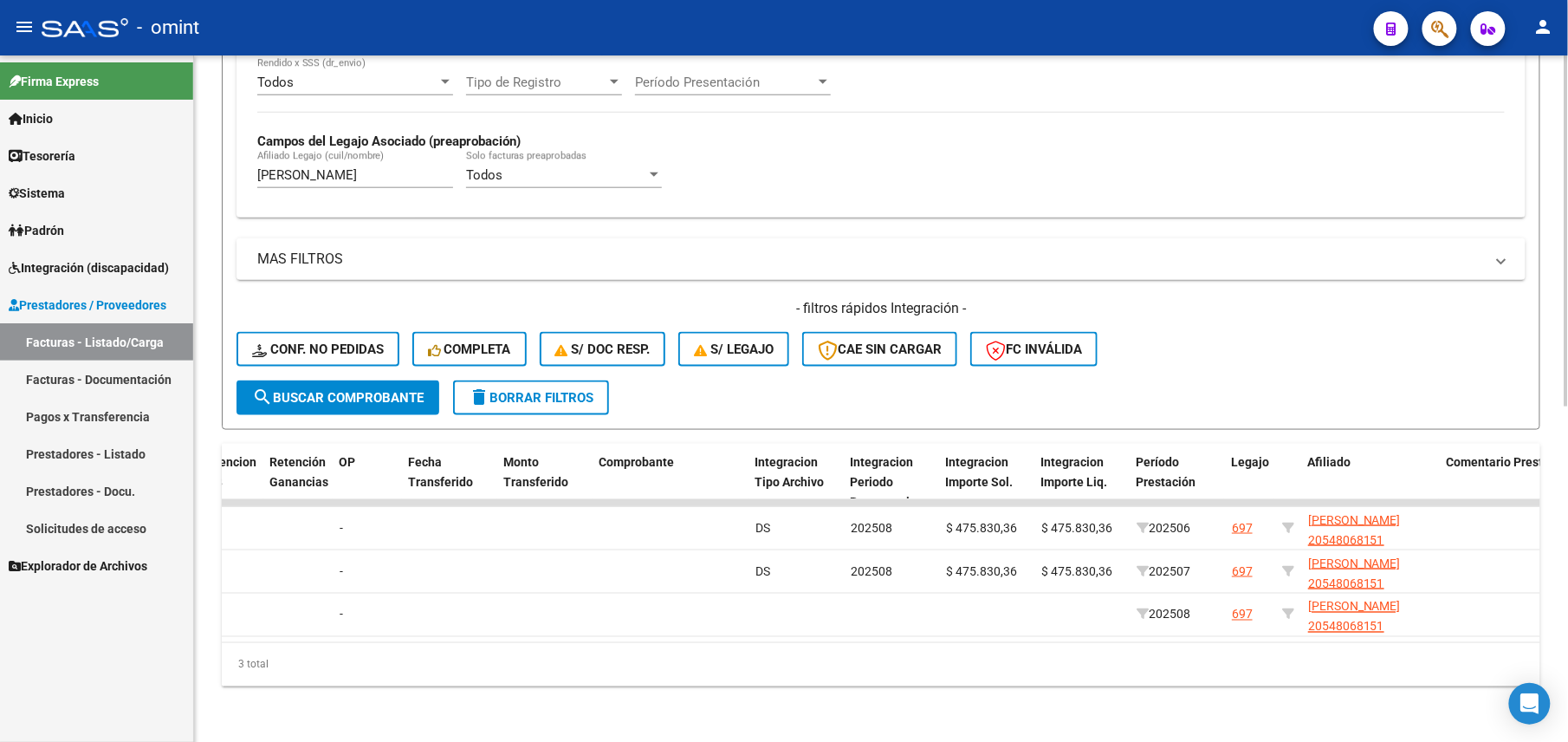
drag, startPoint x: 1029, startPoint y: 641, endPoint x: 782, endPoint y: 644, distance: 247.0
click at [782, 644] on div "ID CAE Facturado x Orden De Area Razón Social CPBT Monto Fecha Cpbt Días desde …" at bounding box center [880, 565] width 1319 height 243
drag, startPoint x: 782, startPoint y: 644, endPoint x: 750, endPoint y: 660, distance: 35.8
click at [753, 659] on div "3 total" at bounding box center [880, 664] width 1319 height 43
click at [743, 658] on div "3 total" at bounding box center [880, 664] width 1319 height 43
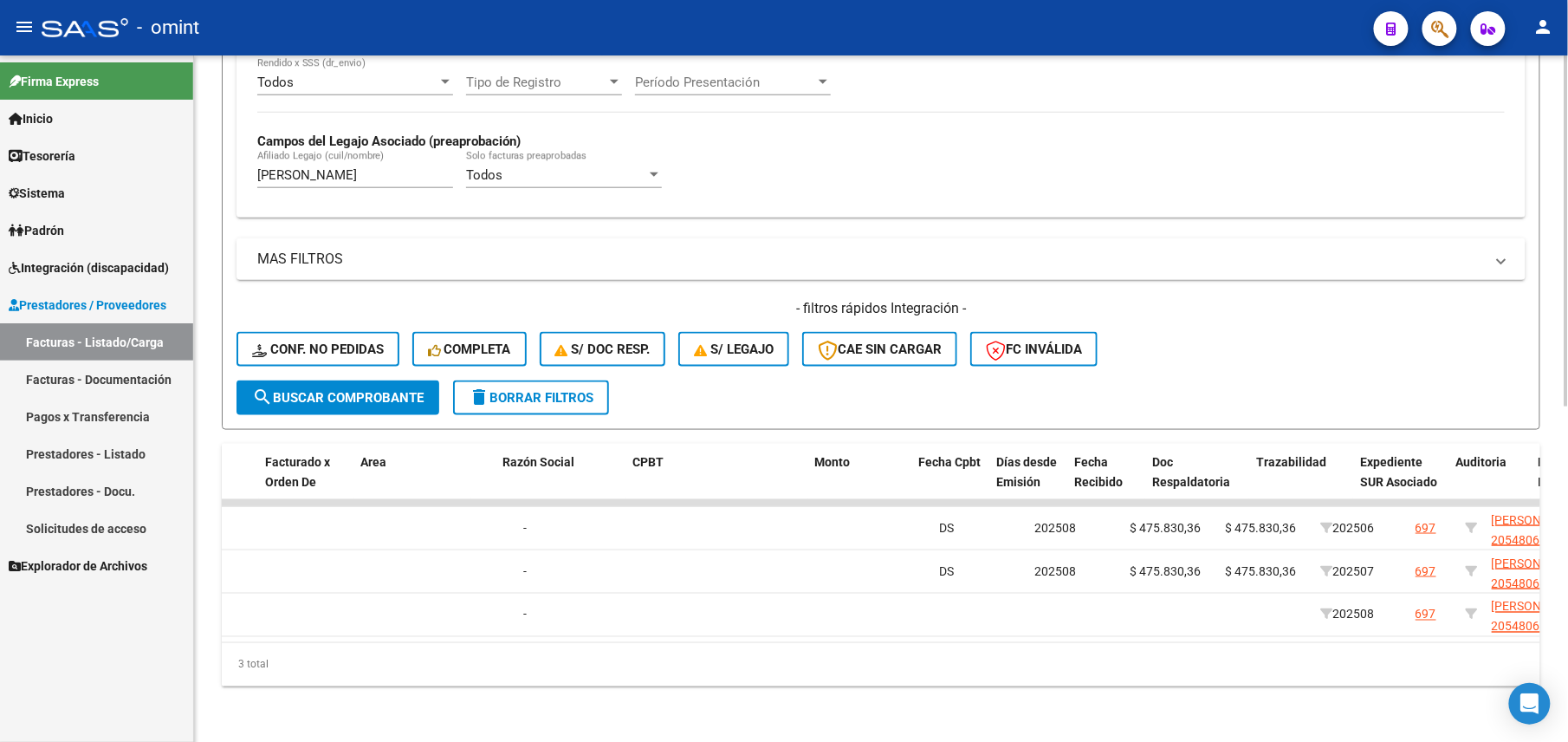
scroll to position [0, 247]
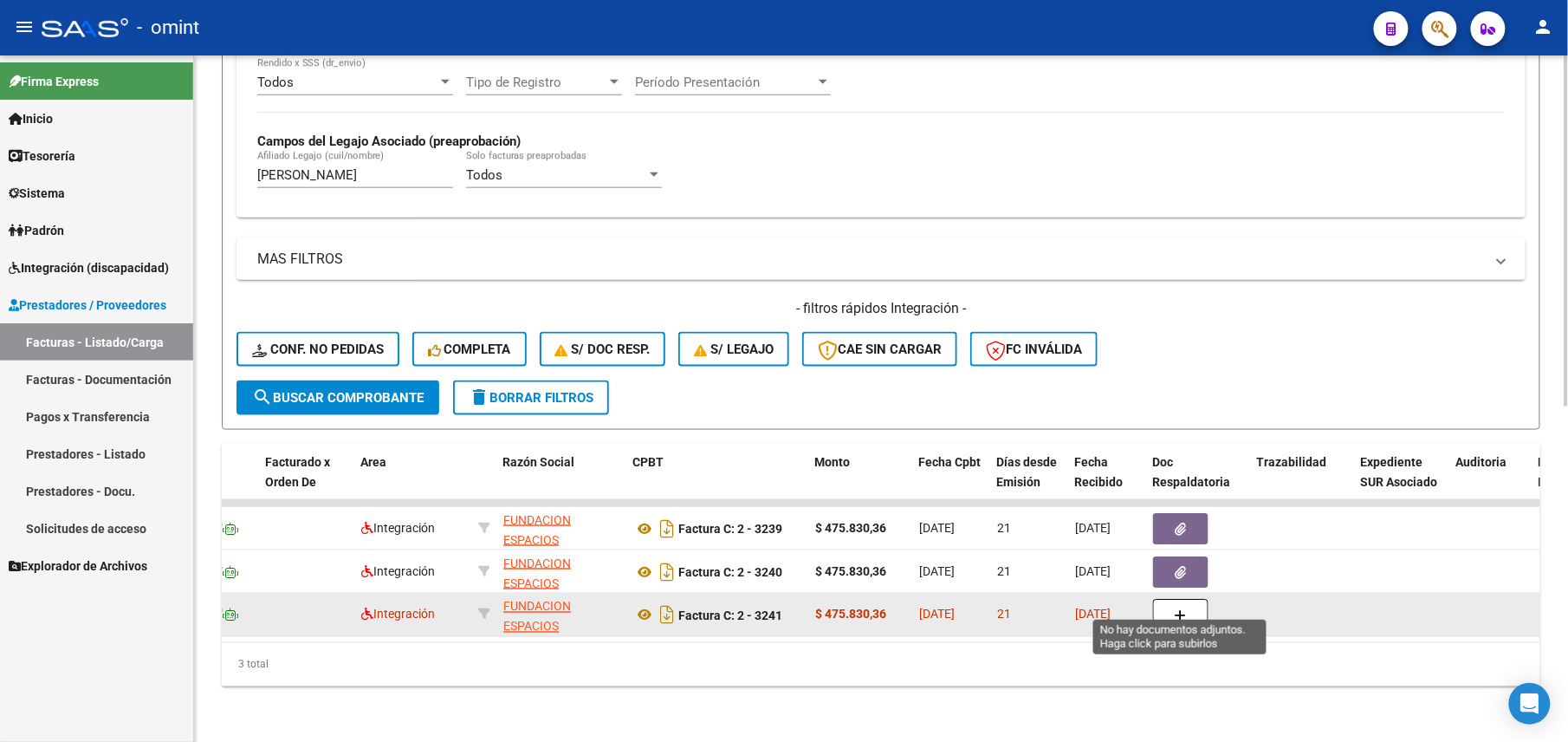
click at [1193, 599] on button "button" at bounding box center [1180, 616] width 55 height 33
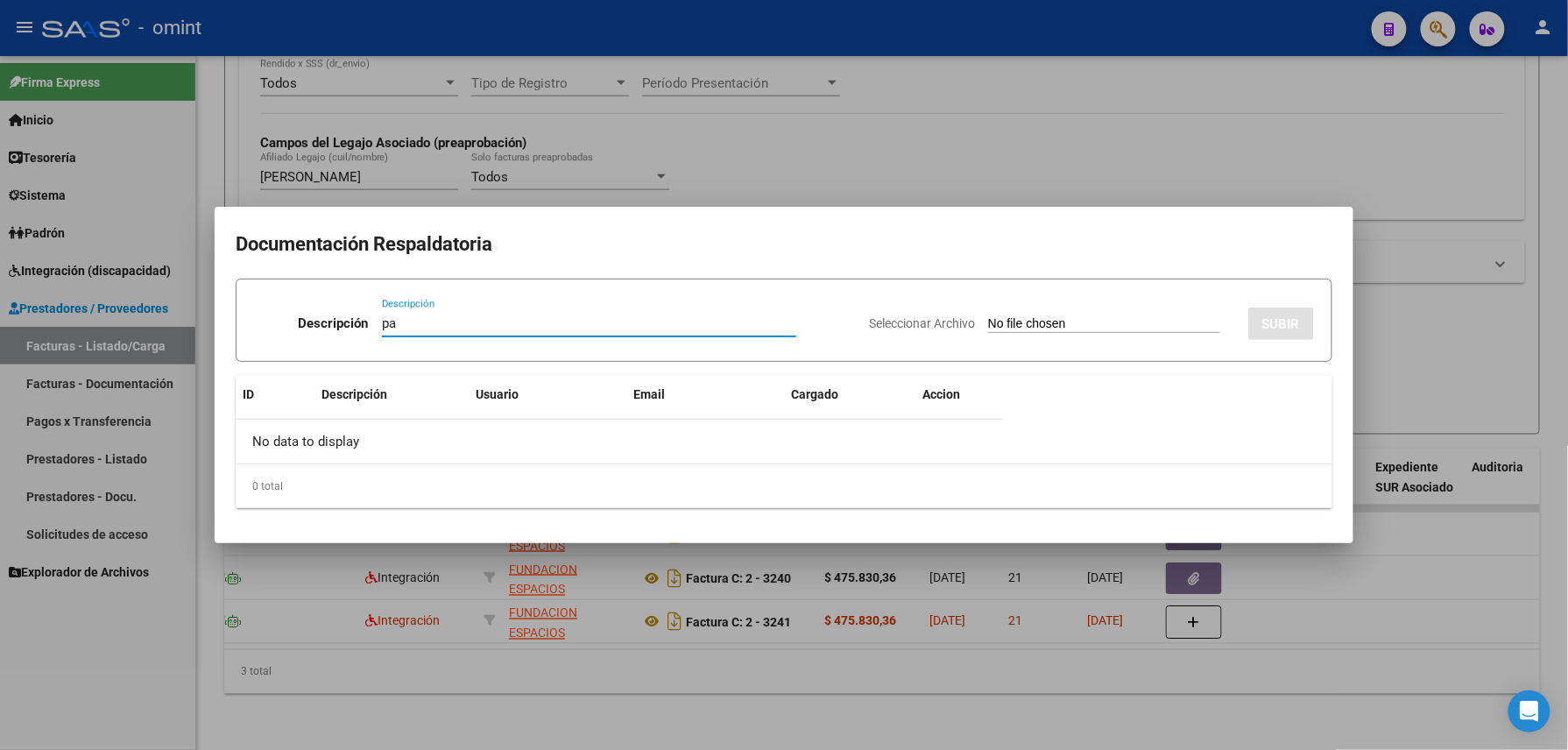
type input "p"
type input "PA"
click at [1036, 320] on input "Seleccionar Archivo" at bounding box center [1104, 325] width 232 height 17
type input "C:\fakepath\AGOSTO.pdf"
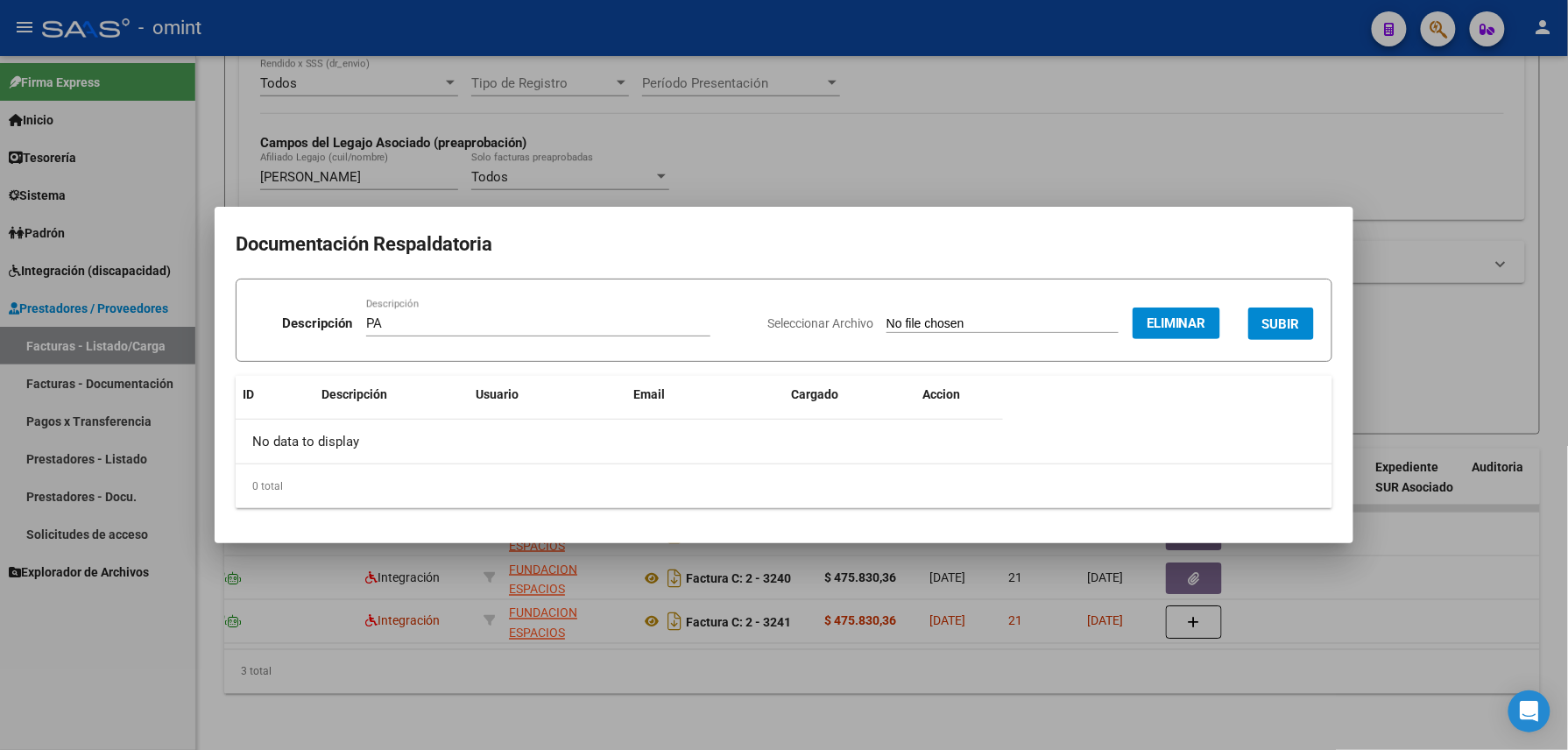
click at [1266, 331] on button "SUBIR" at bounding box center [1281, 324] width 65 height 33
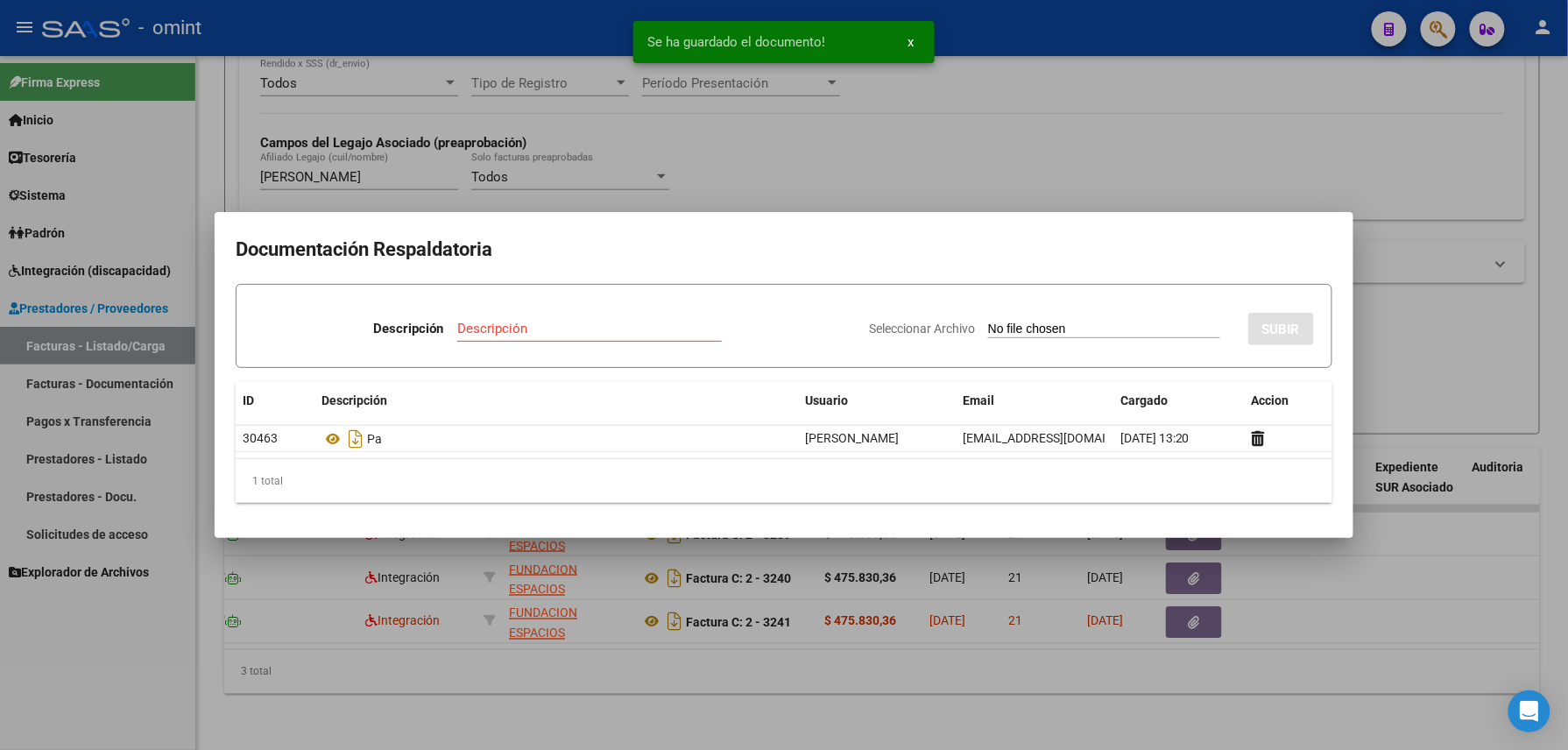
click at [768, 692] on div at bounding box center [784, 375] width 1568 height 750
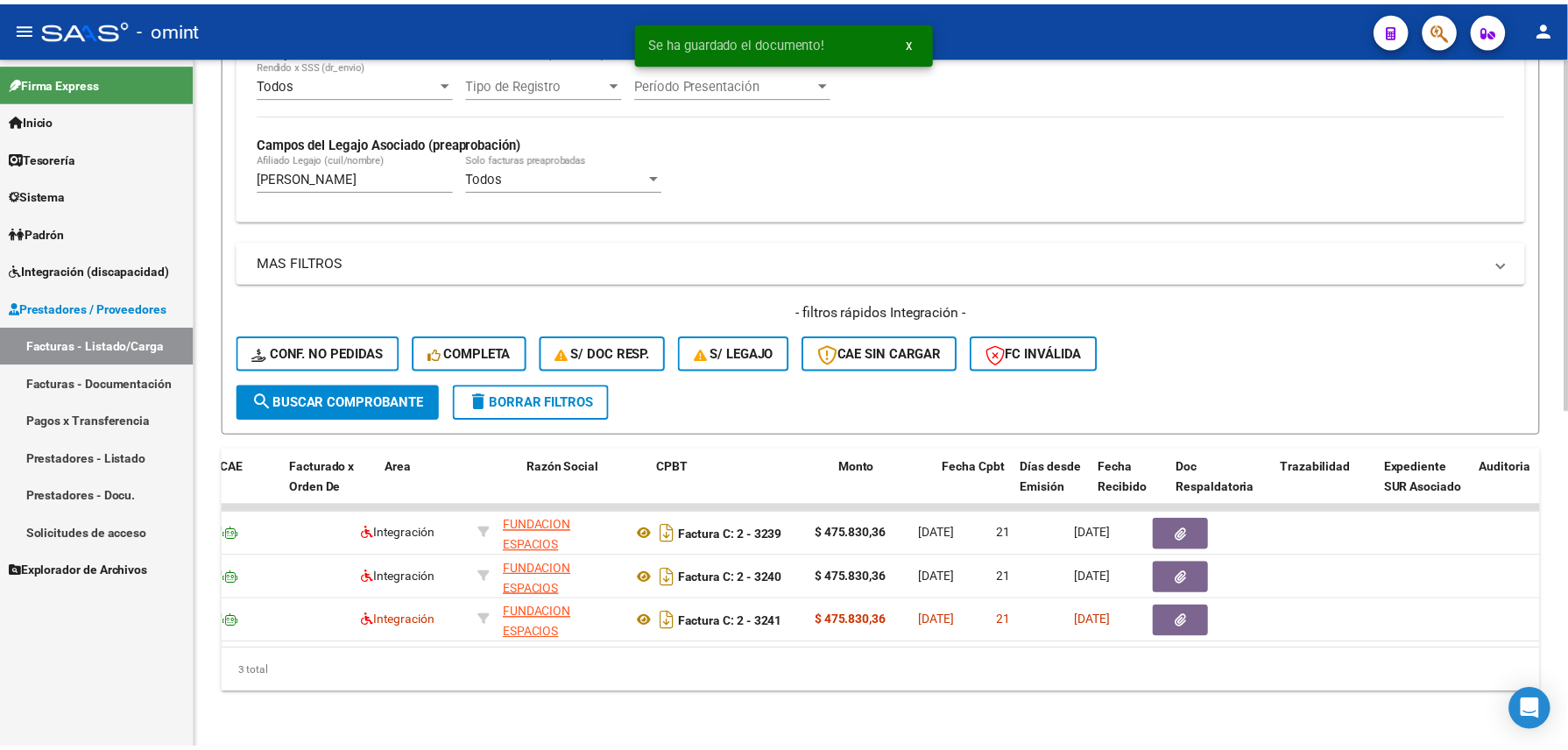
scroll to position [0, 0]
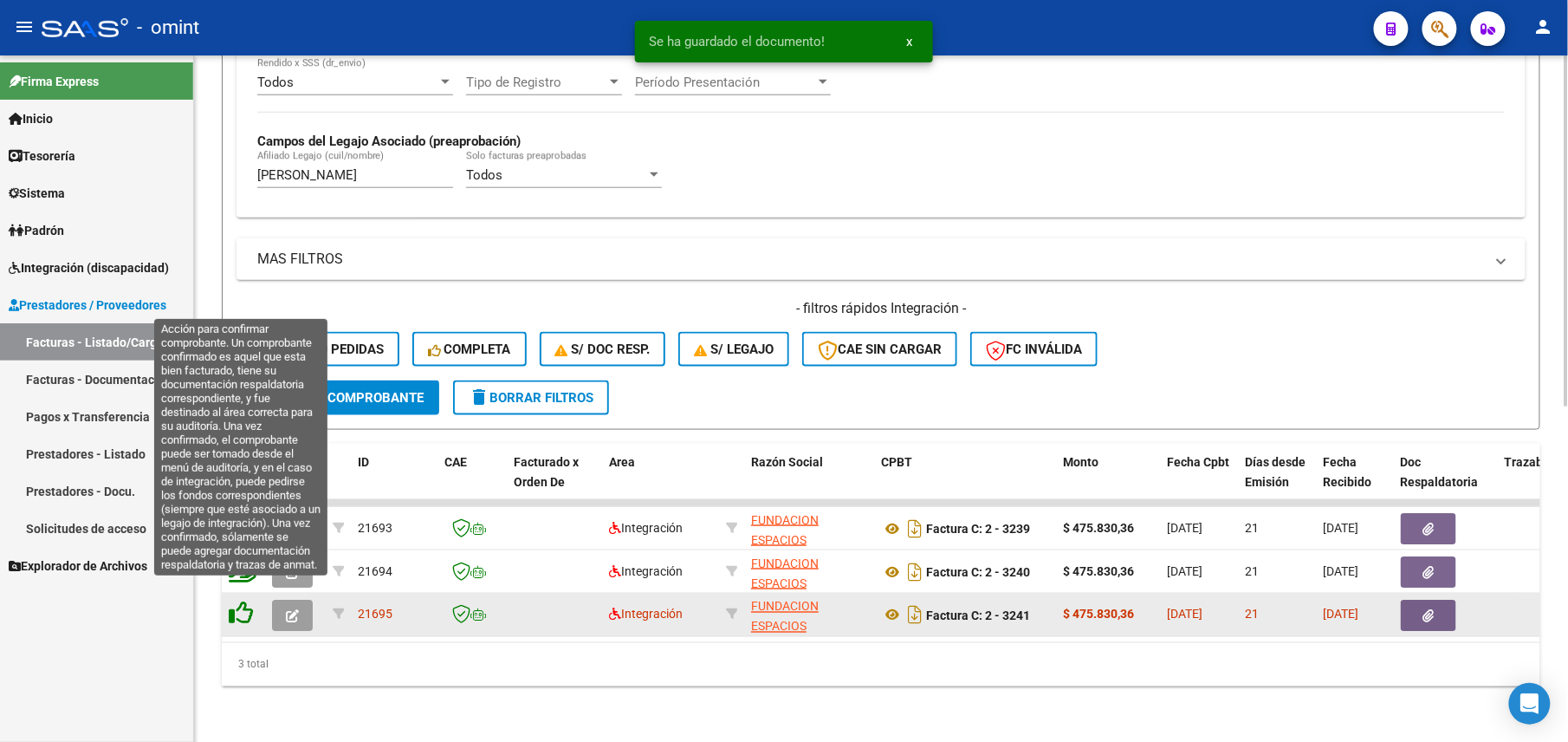
click at [247, 601] on icon at bounding box center [241, 613] width 24 height 24
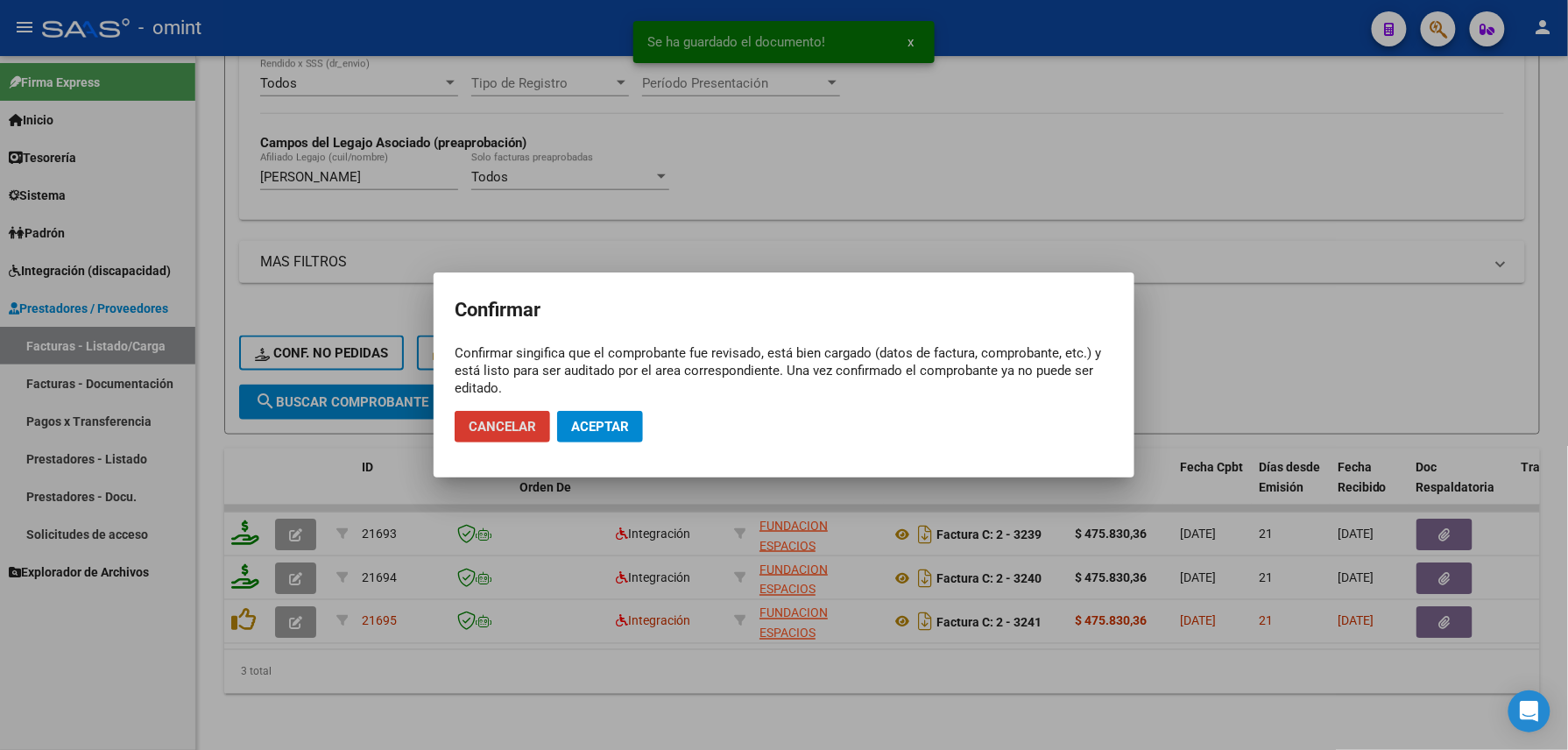
click at [580, 431] on span "Aceptar" at bounding box center [600, 426] width 58 height 16
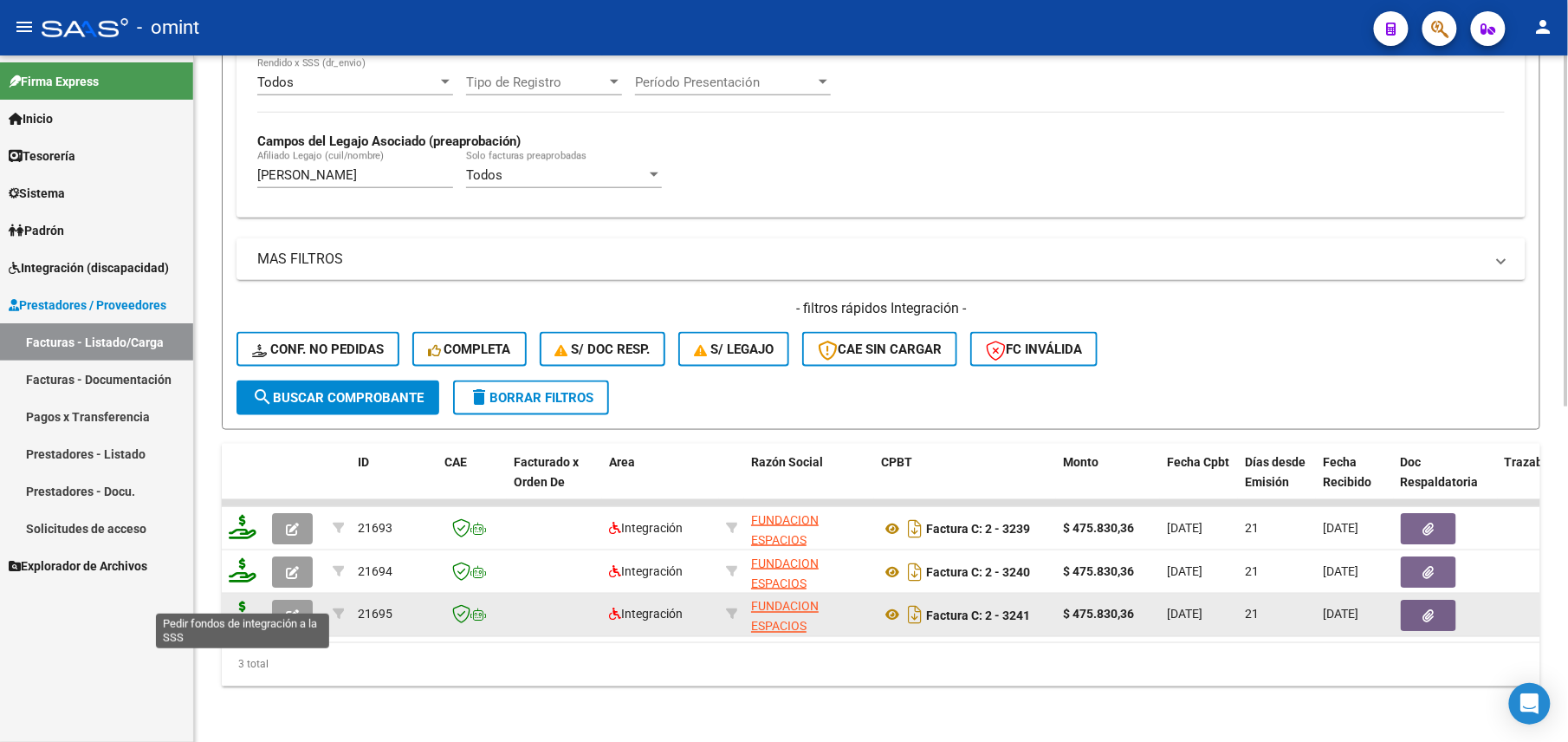
click at [240, 601] on icon at bounding box center [243, 613] width 28 height 24
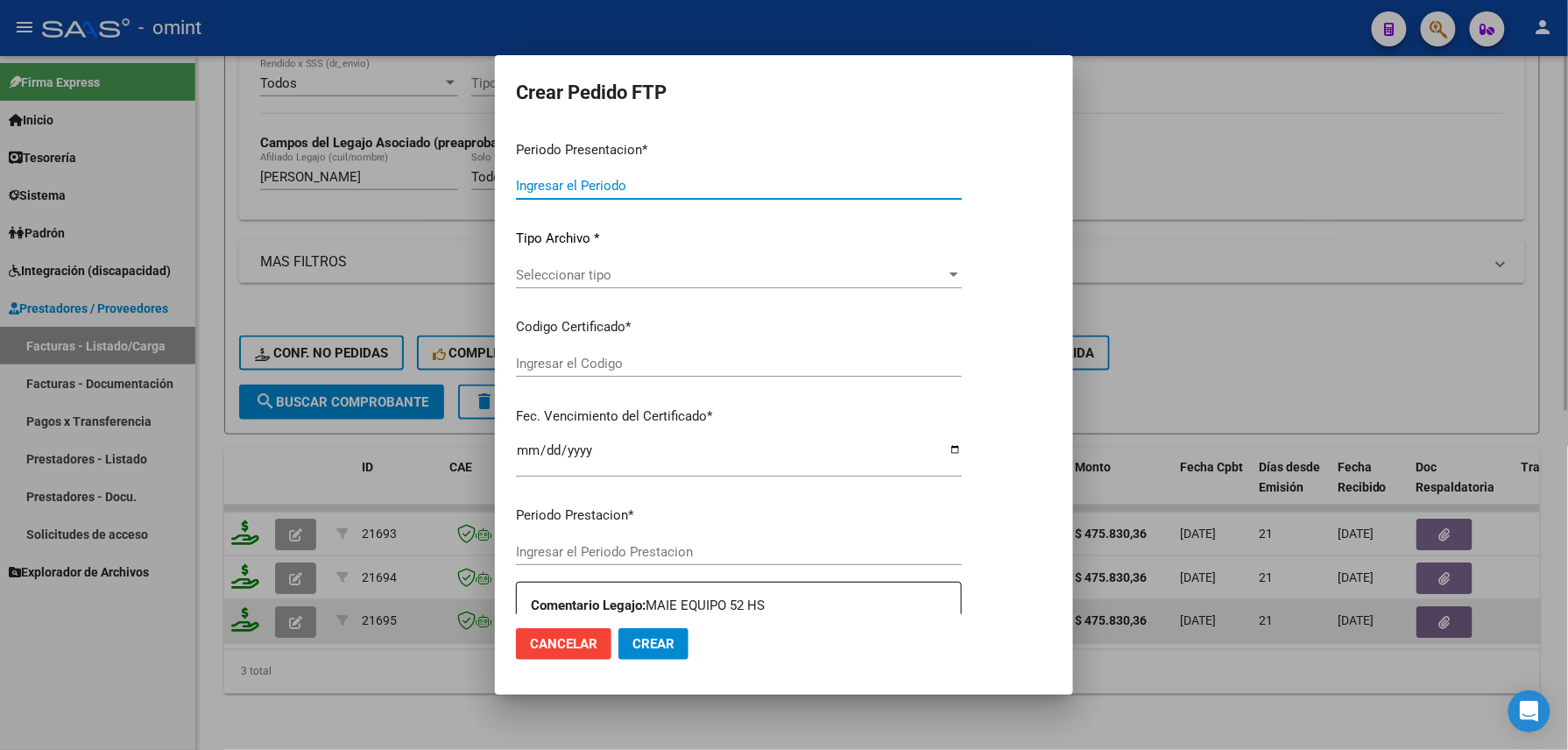
type input "202509"
type input "202508"
type input "$ 475.830,36"
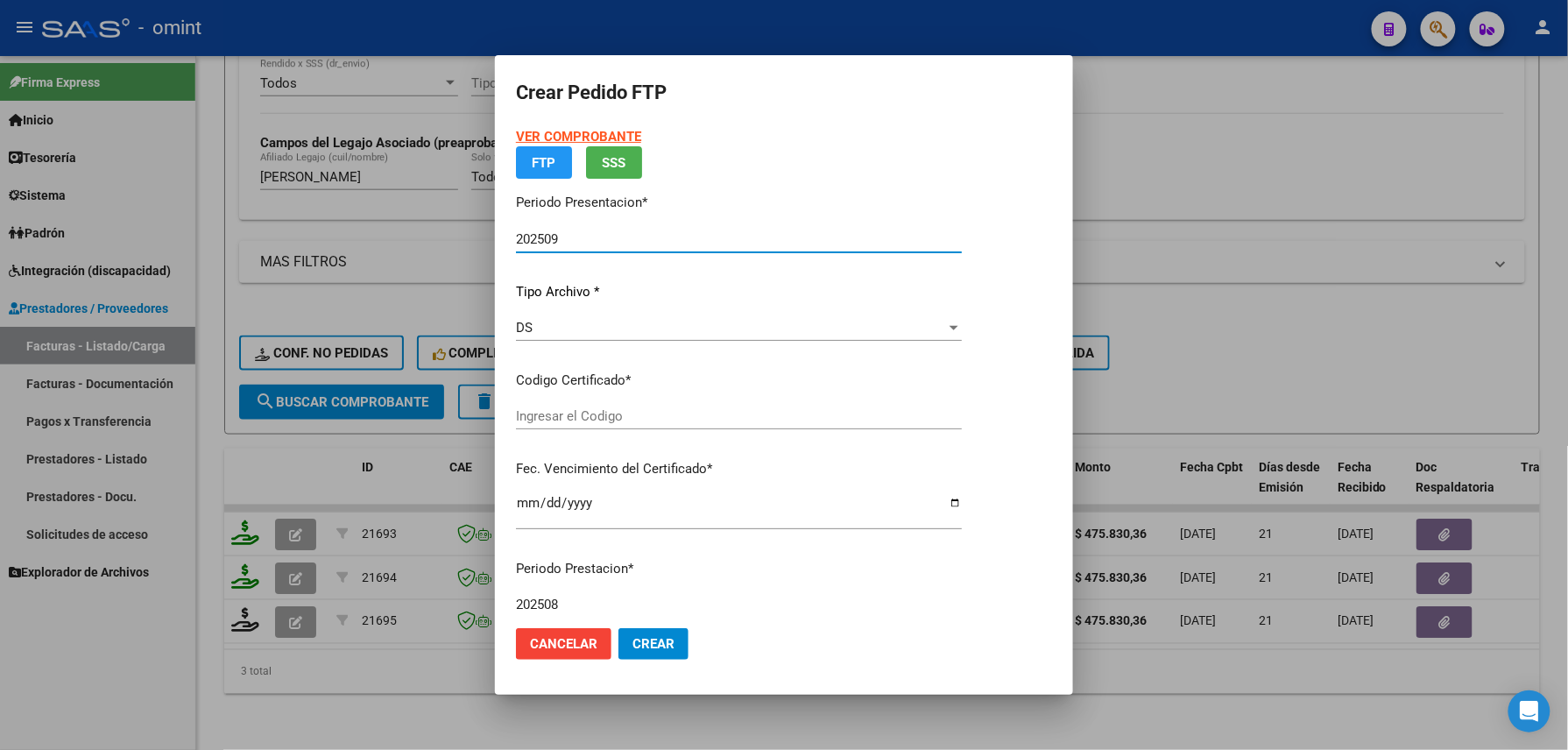
type input "489583061"
type input "2027-09-20"
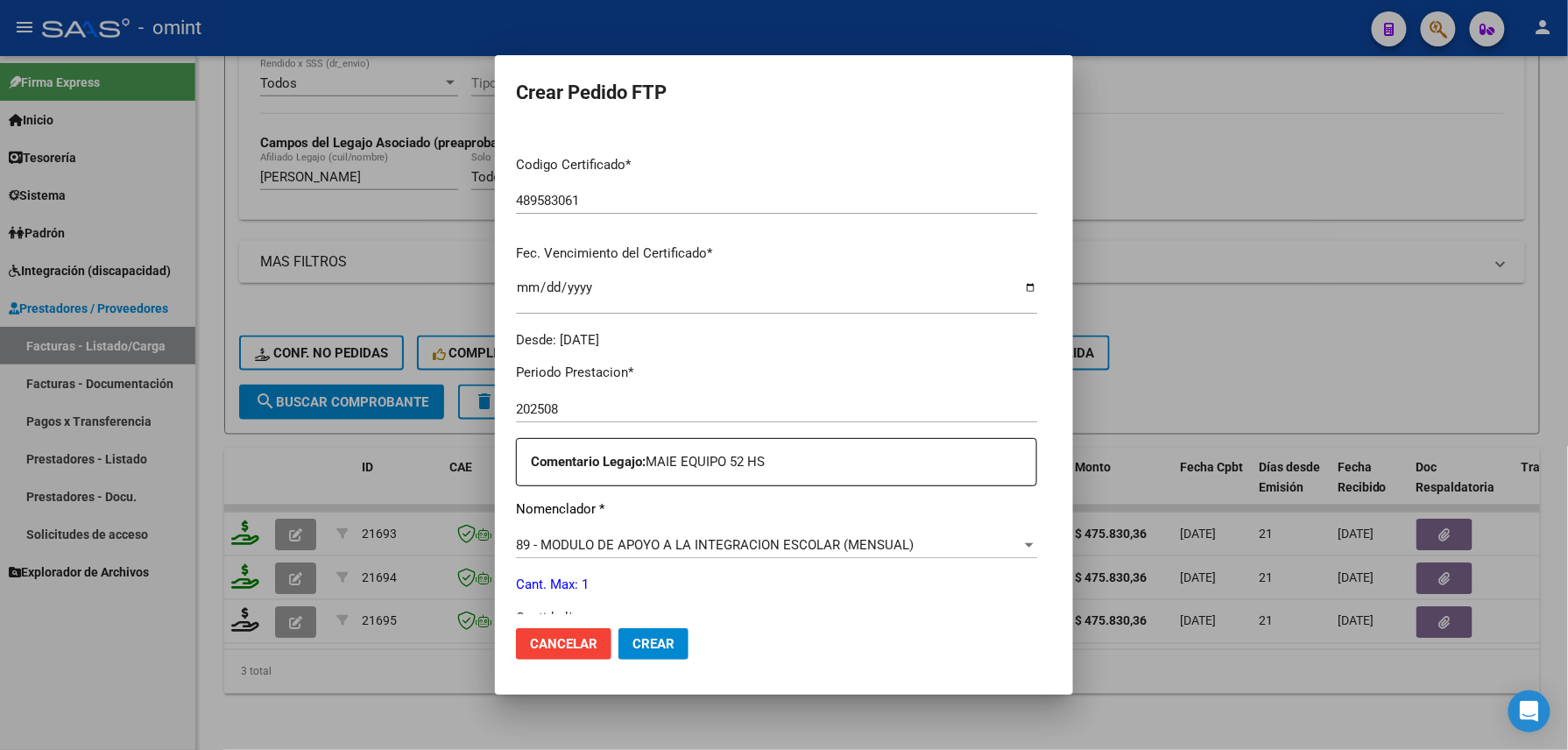
scroll to position [466, 0]
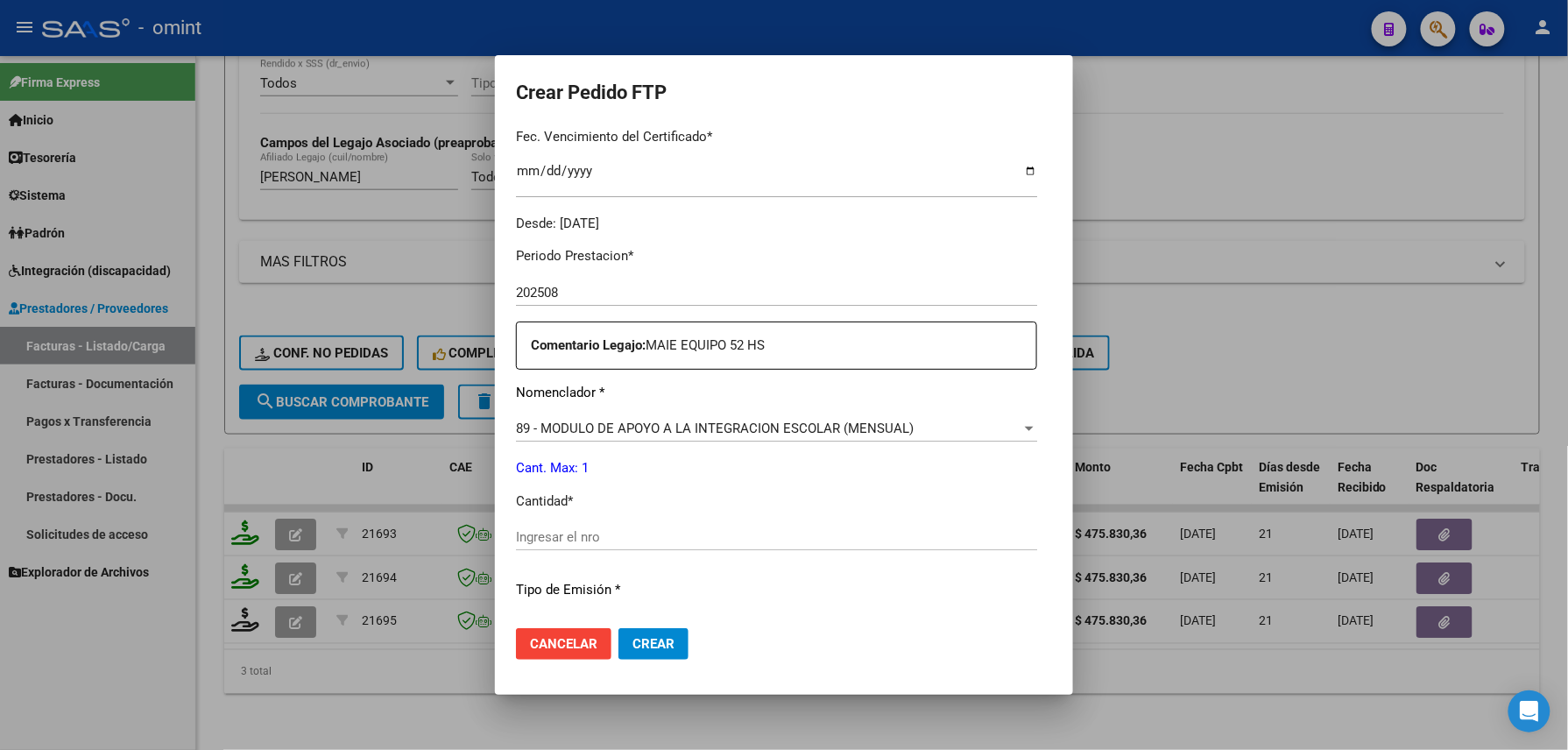
click at [551, 509] on p "Cantidad *" at bounding box center [777, 502] width 522 height 21
click at [554, 527] on div "Ingresar el nro" at bounding box center [777, 536] width 522 height 26
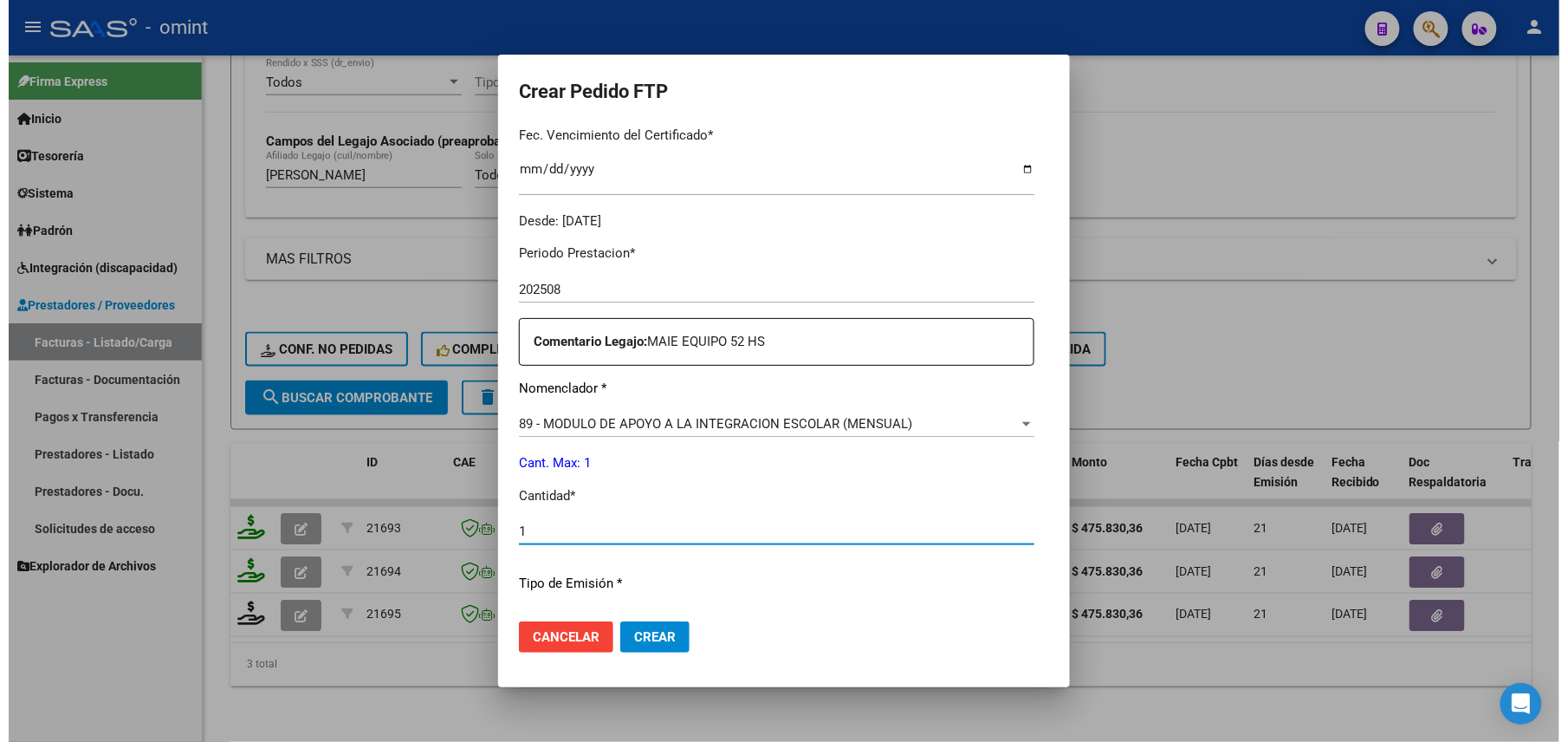
scroll to position [677, 0]
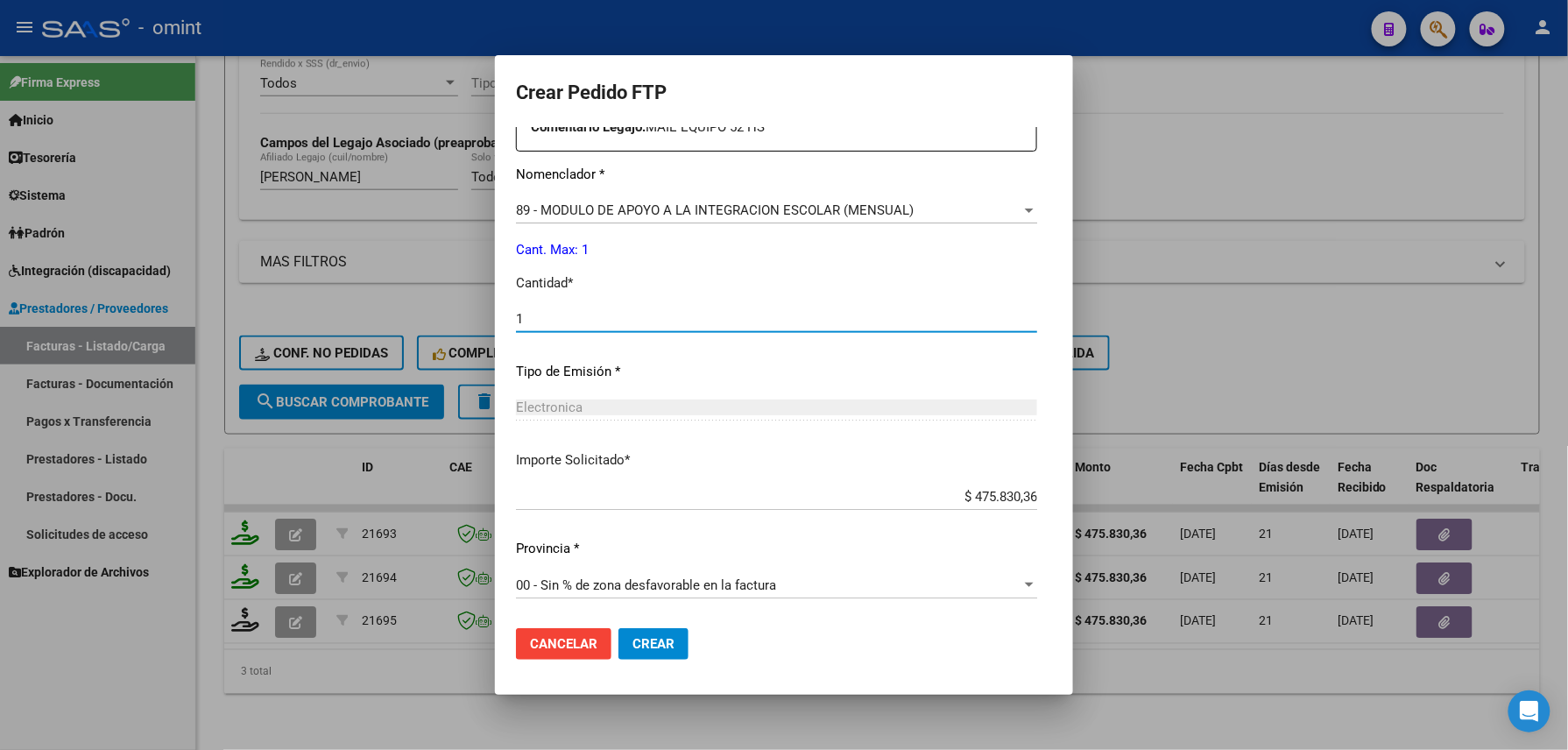
type input "1"
click at [571, 623] on mat-dialog-actions "Cancelar Crear" at bounding box center [784, 644] width 537 height 60
click at [633, 646] on span "Crear" at bounding box center [653, 644] width 42 height 16
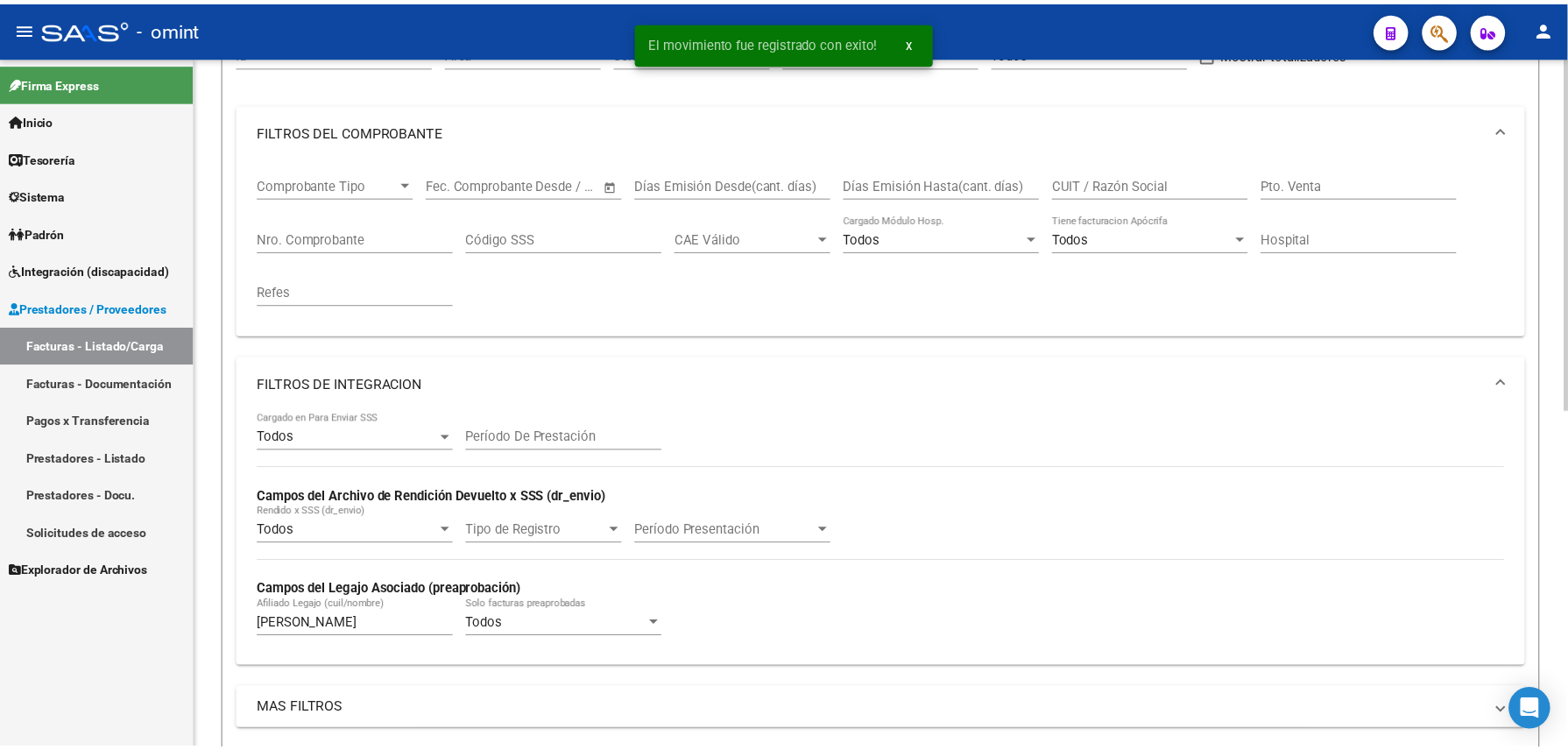
scroll to position [0, 0]
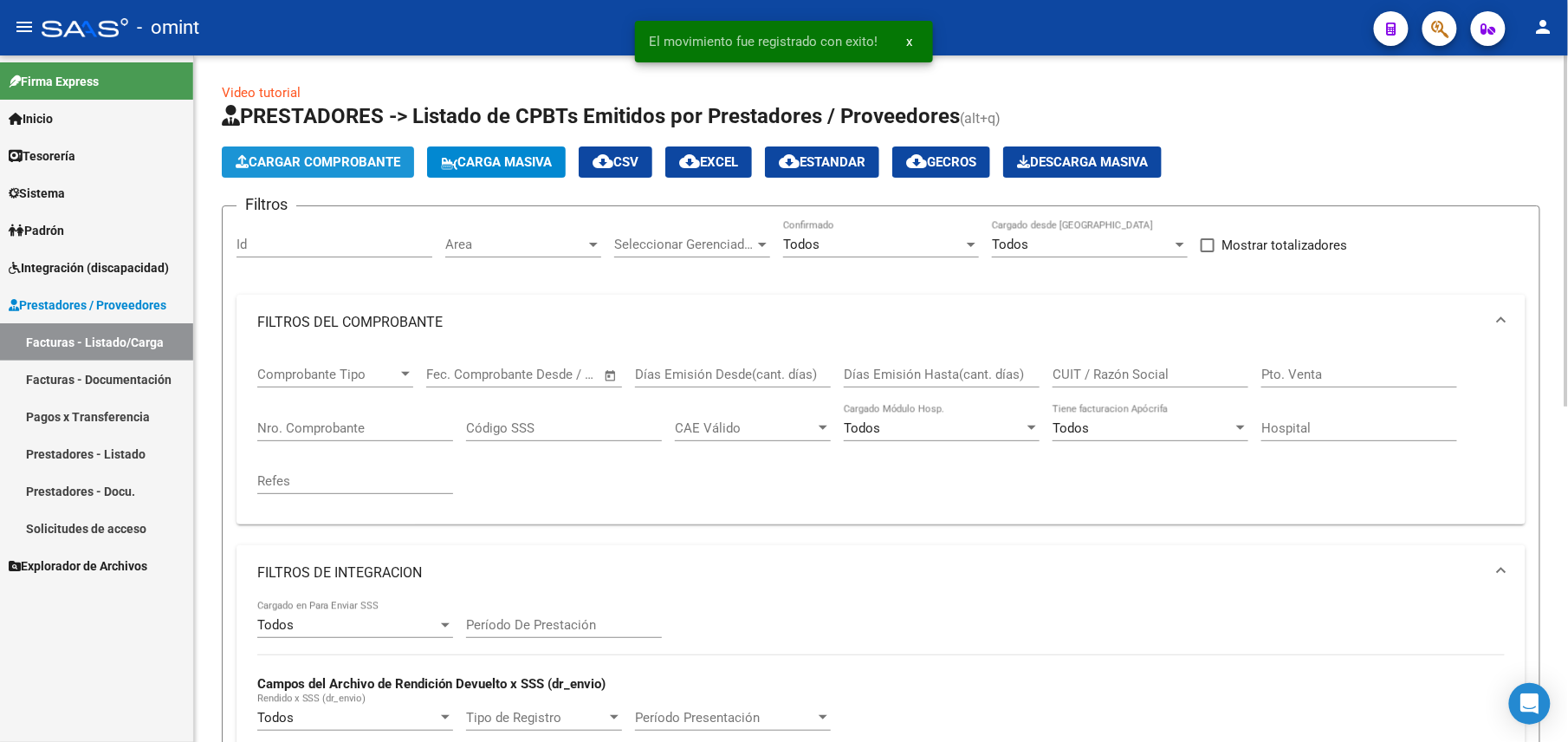
click at [337, 167] on span "Cargar Comprobante" at bounding box center [317, 162] width 164 height 16
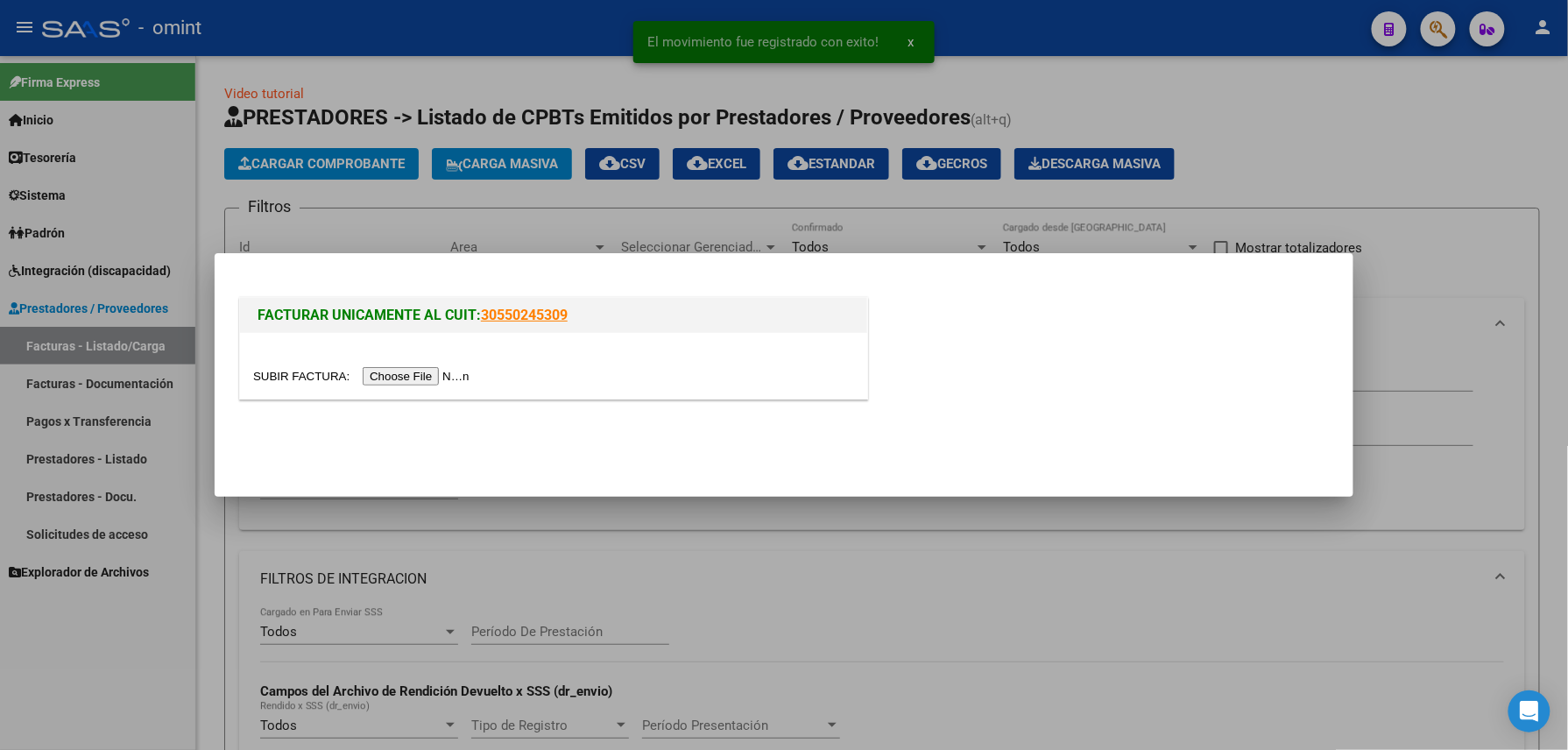
click at [421, 359] on div at bounding box center [553, 366] width 627 height 65
click at [422, 372] on input "file" at bounding box center [364, 376] width 222 height 19
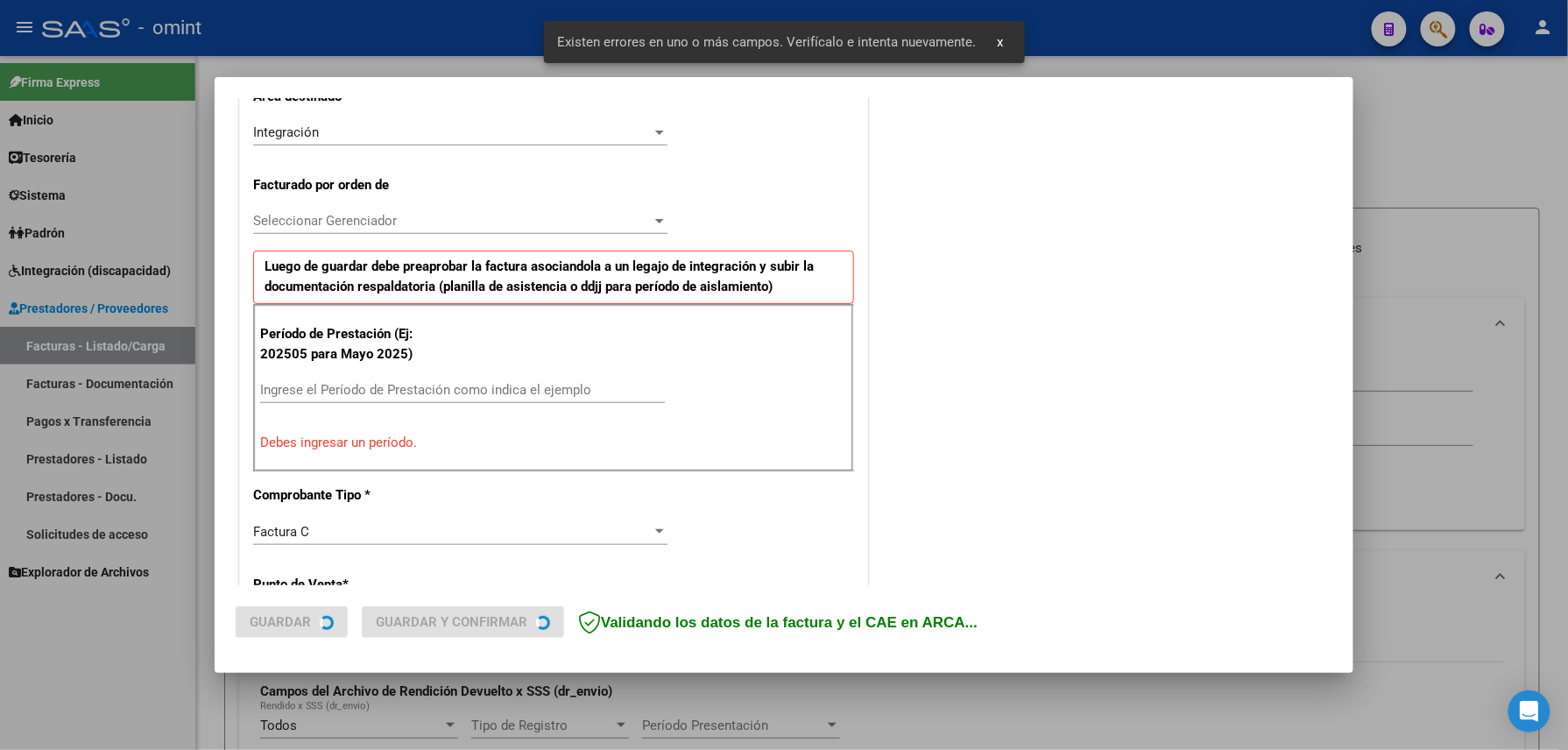
scroll to position [457, 0]
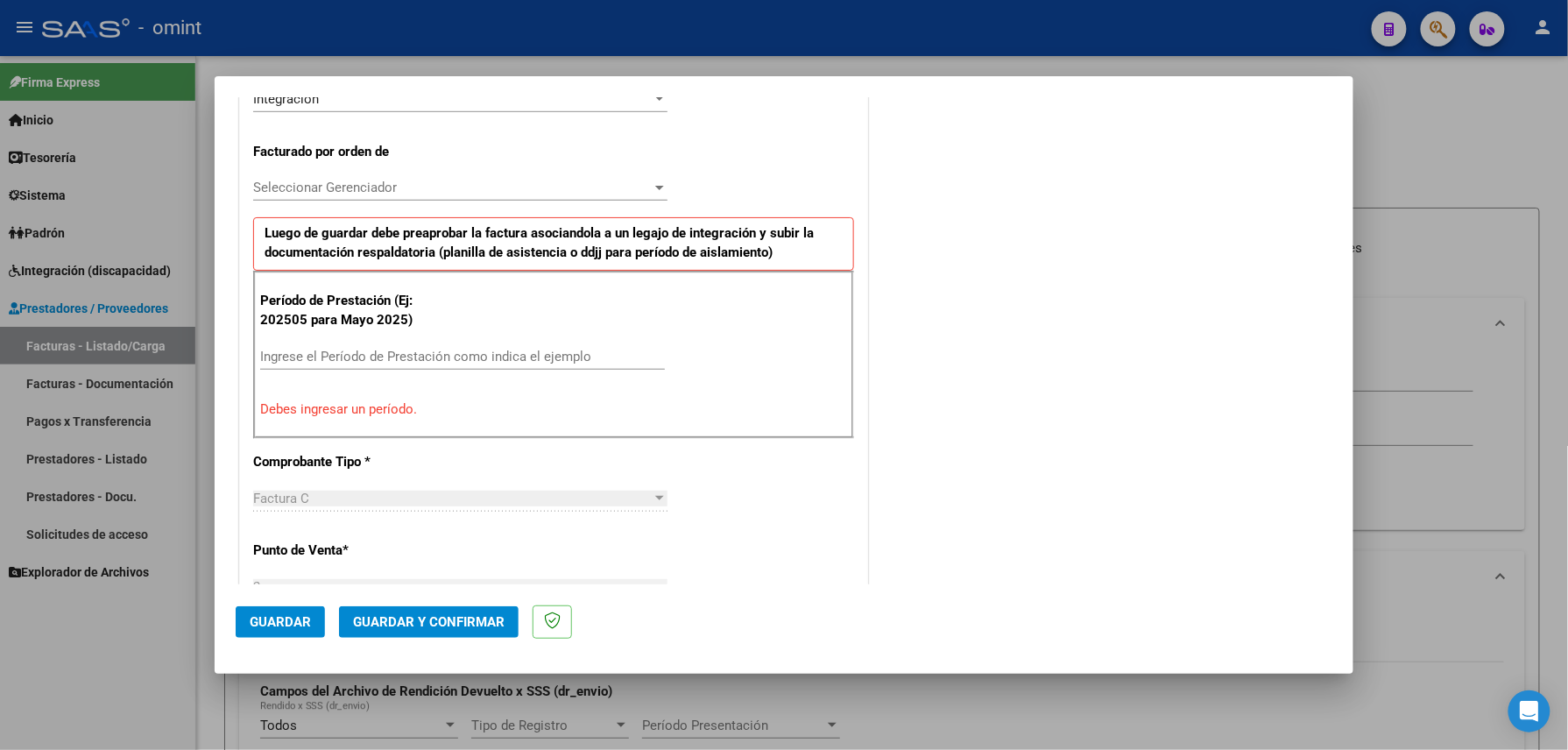
click at [431, 362] on input "Ingrese el Período de Prestación como indica el ejemplo" at bounding box center [463, 356] width 405 height 16
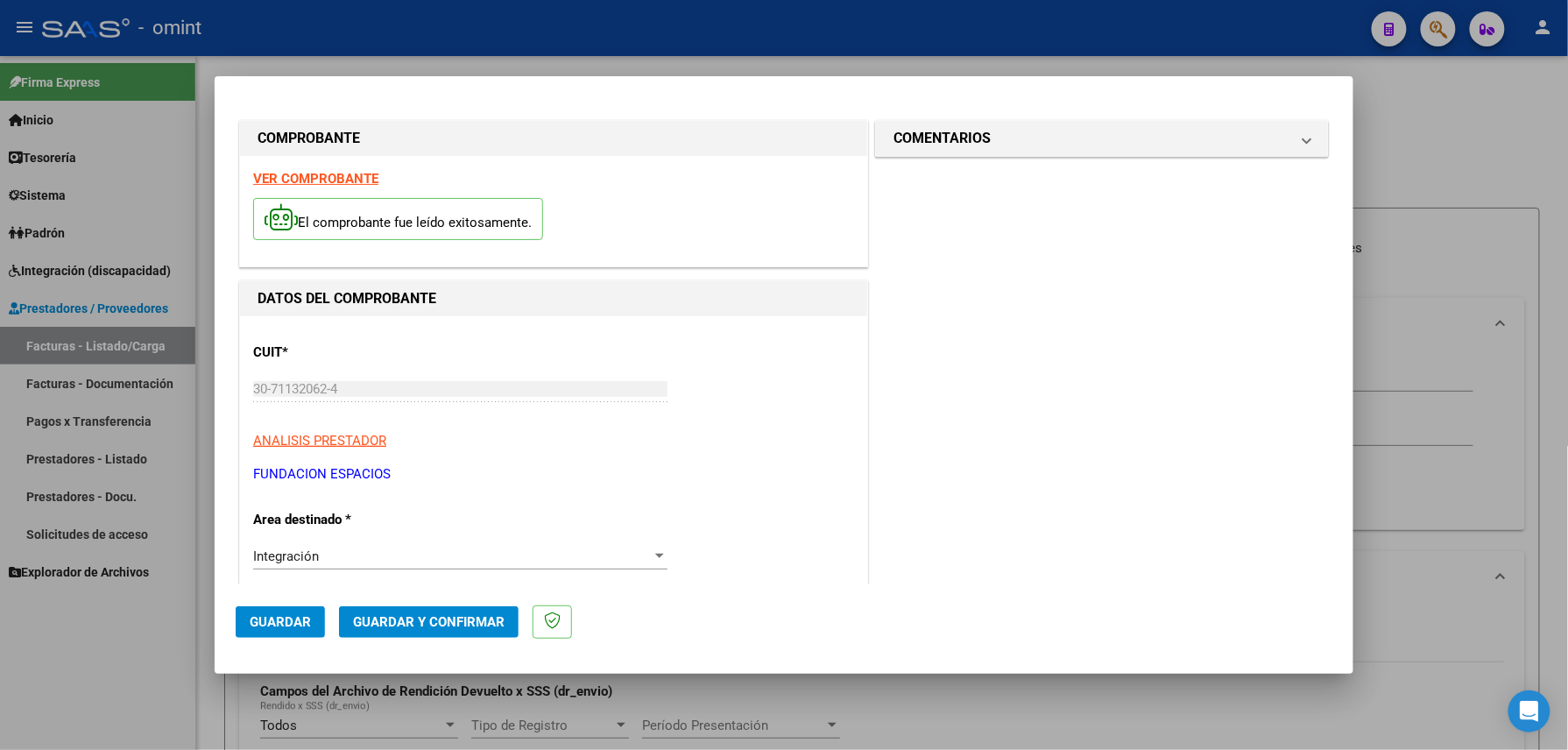
scroll to position [351, 0]
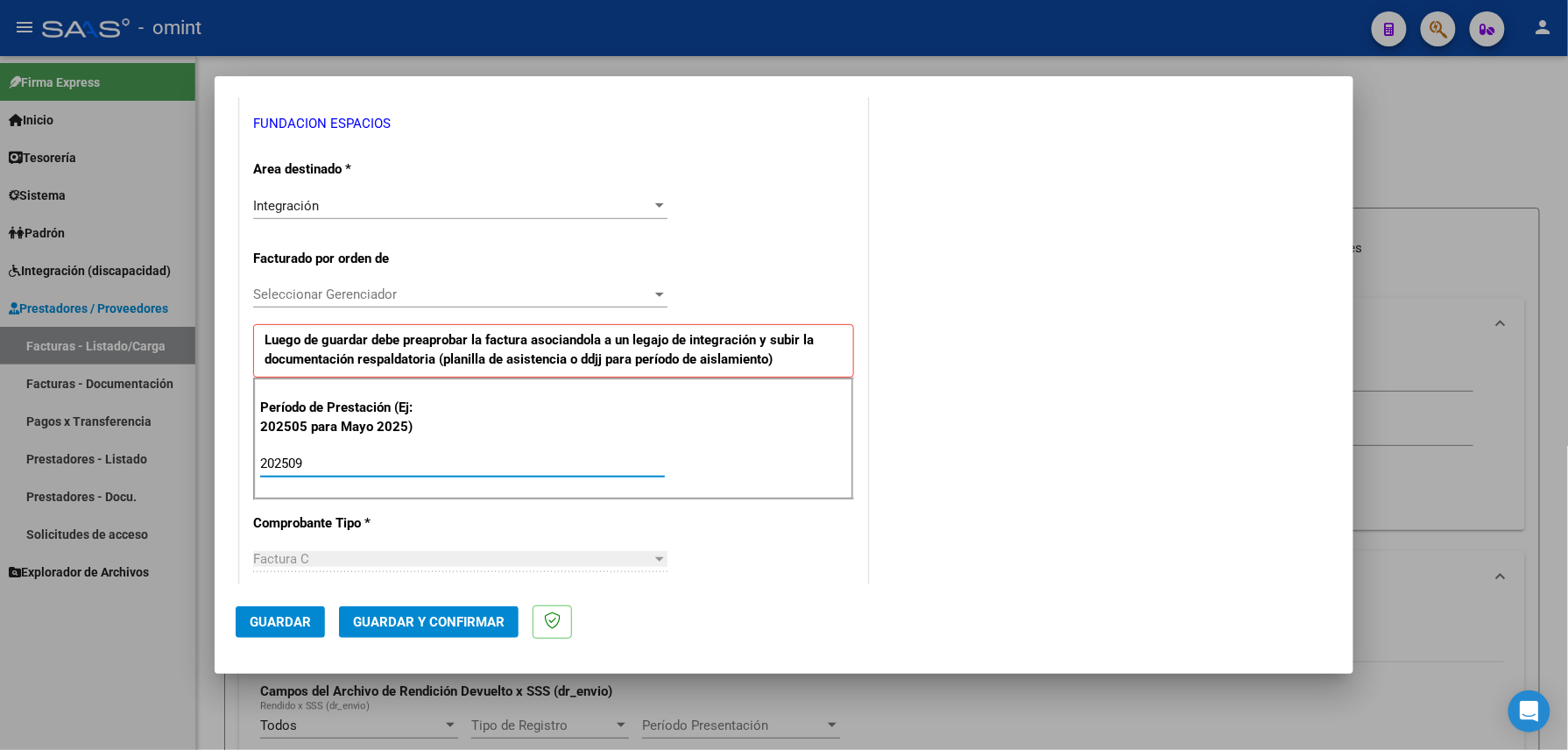
type input "202509"
click at [288, 632] on button "Guardar" at bounding box center [281, 622] width 90 height 32
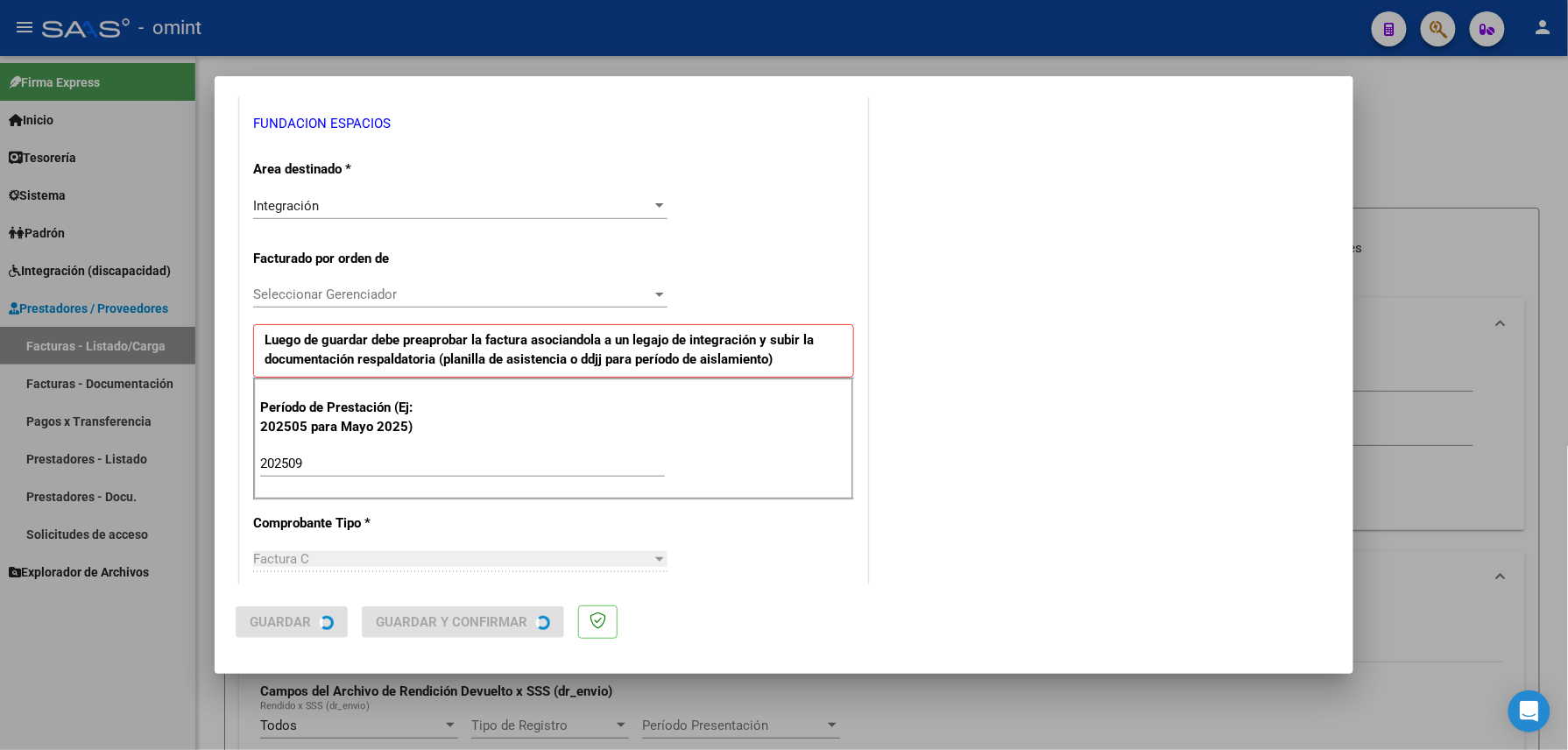
scroll to position [0, 0]
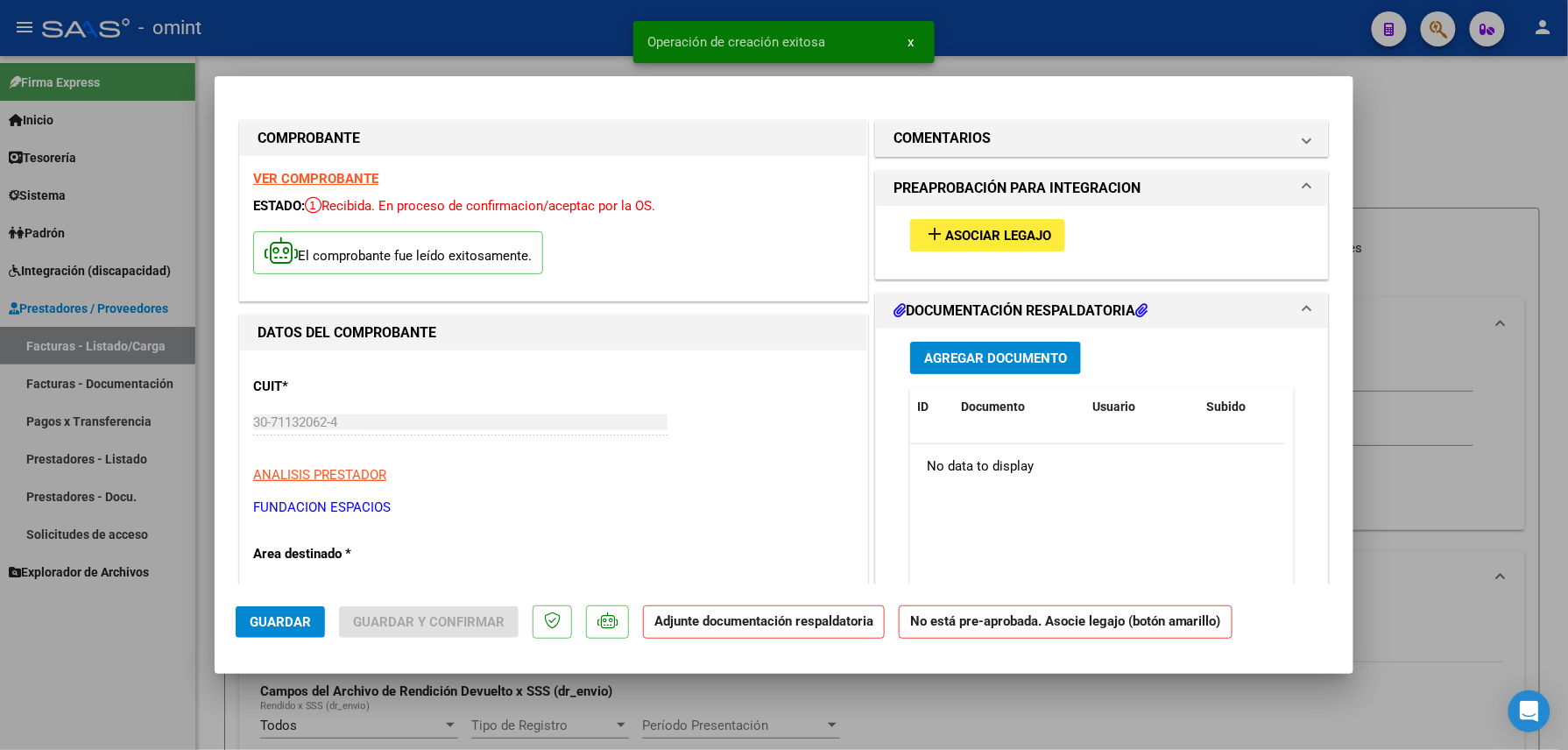
click at [967, 222] on button "add Asociar Legajo" at bounding box center [987, 235] width 155 height 33
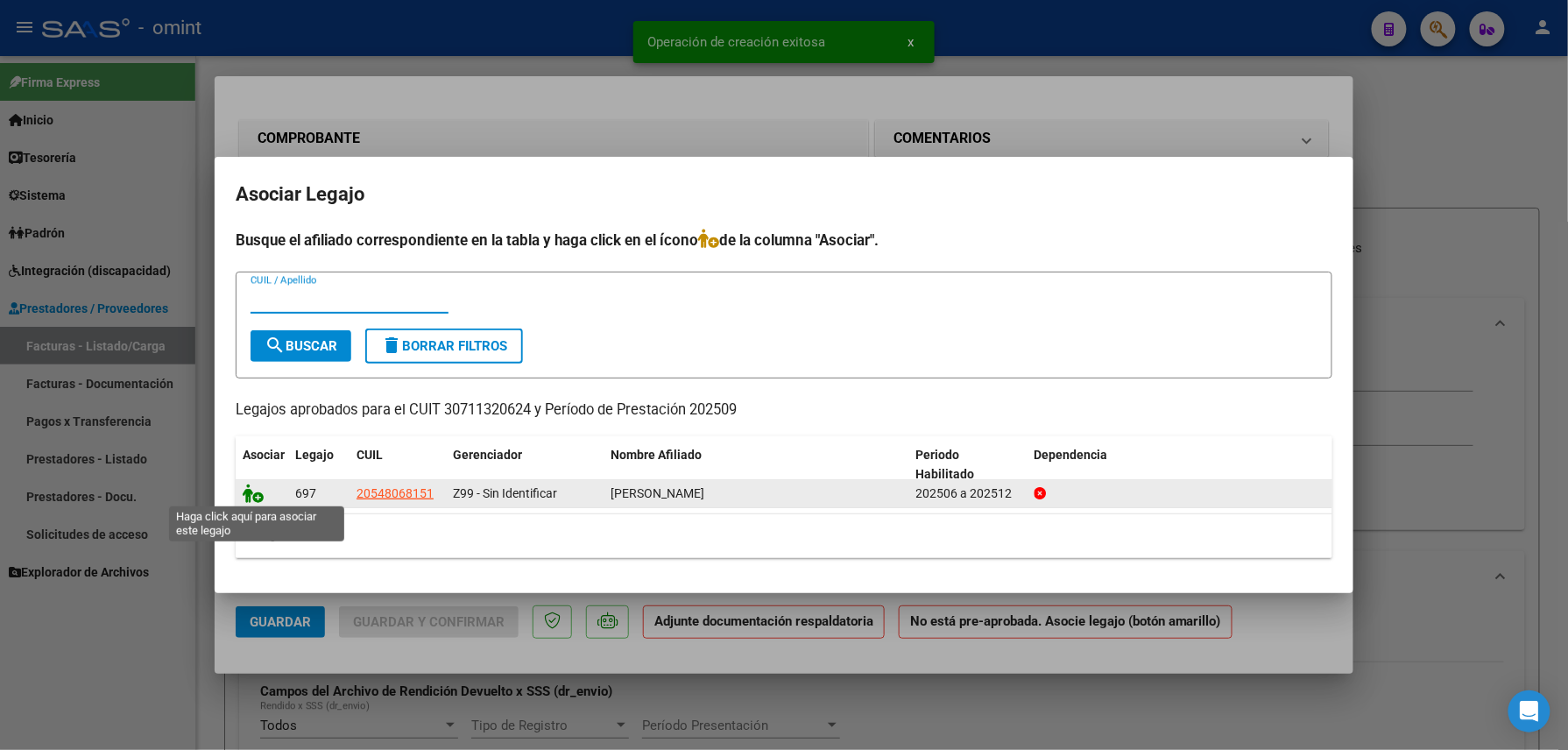
click at [253, 492] on icon at bounding box center [253, 493] width 21 height 20
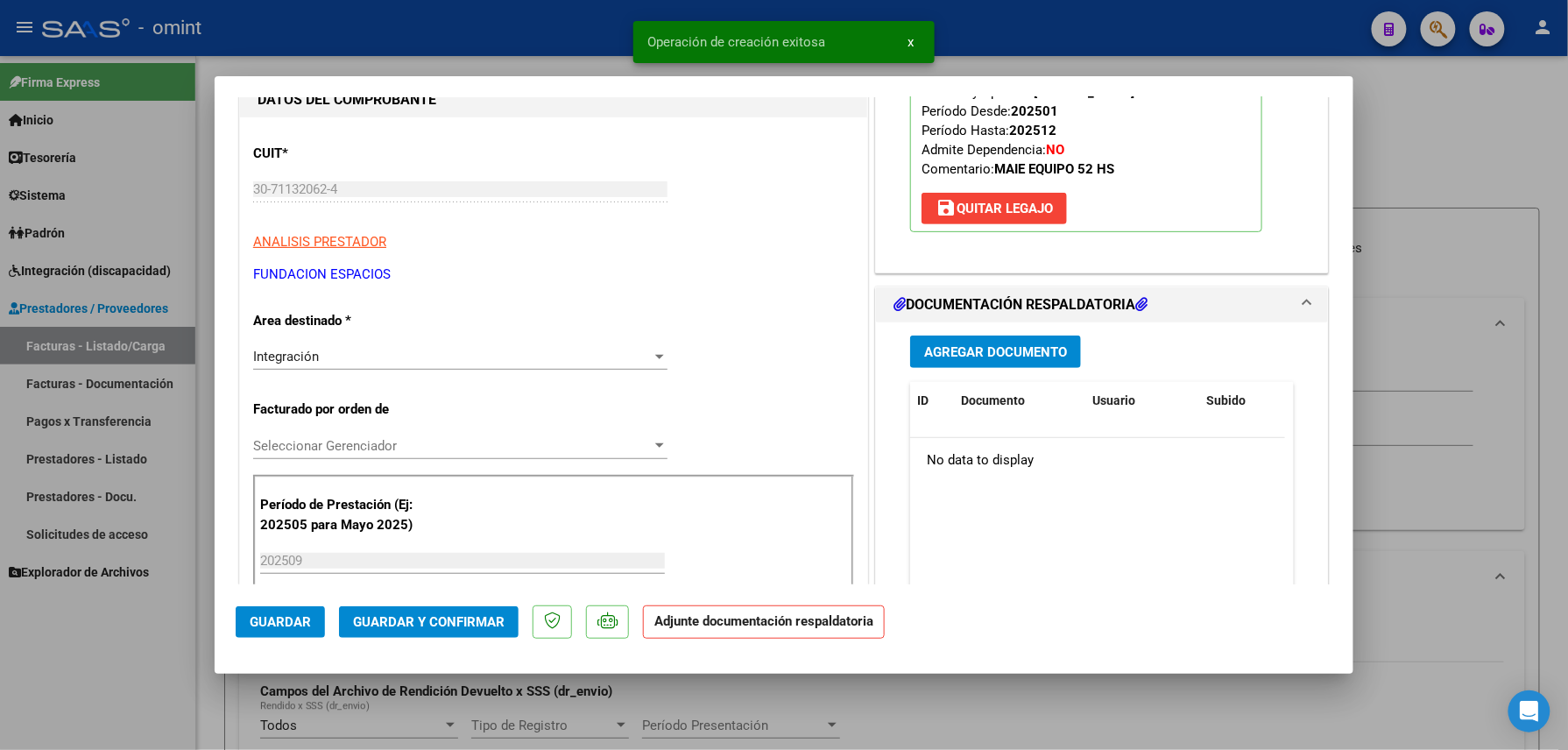
scroll to position [351, 0]
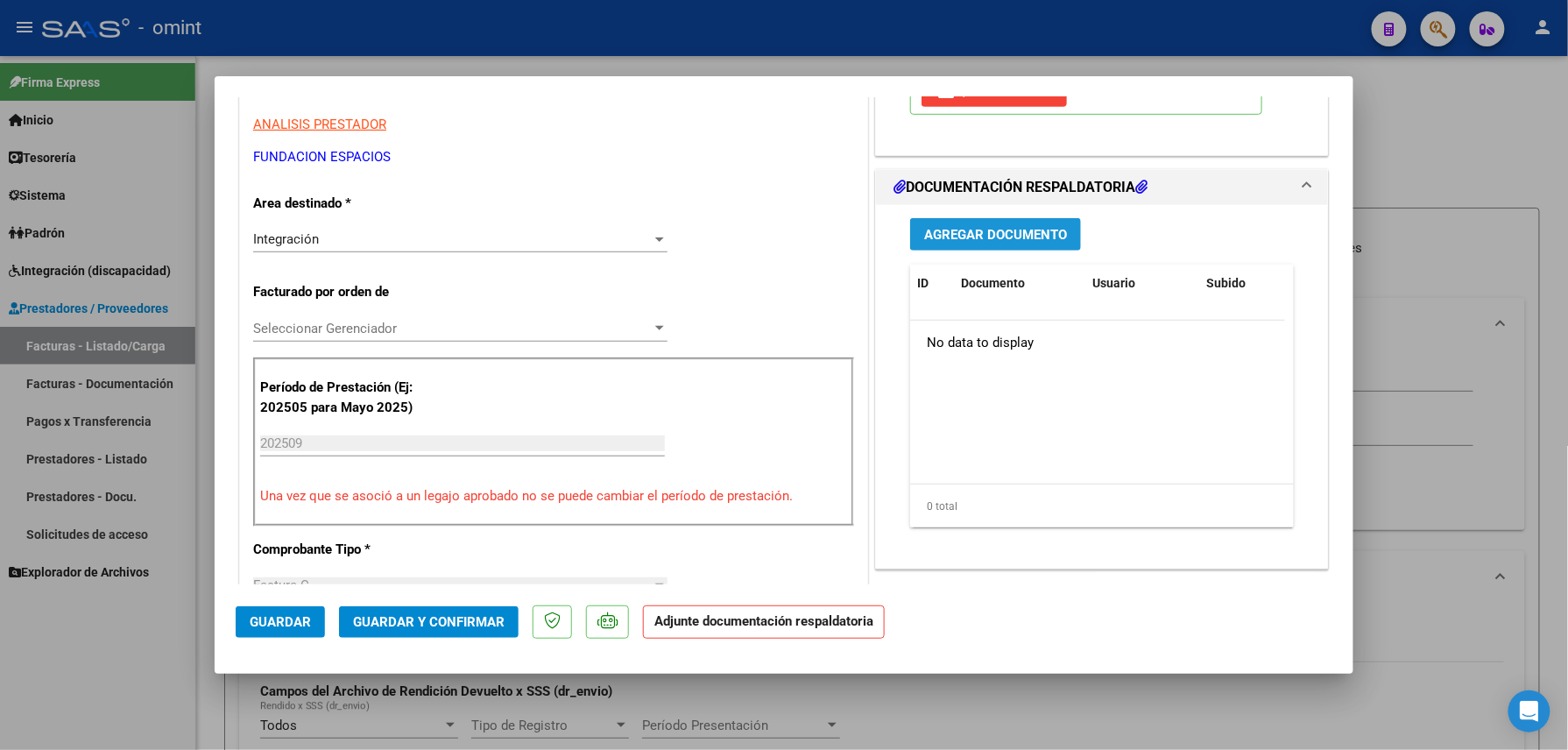
click at [997, 229] on span "Agregar Documento" at bounding box center [995, 234] width 143 height 16
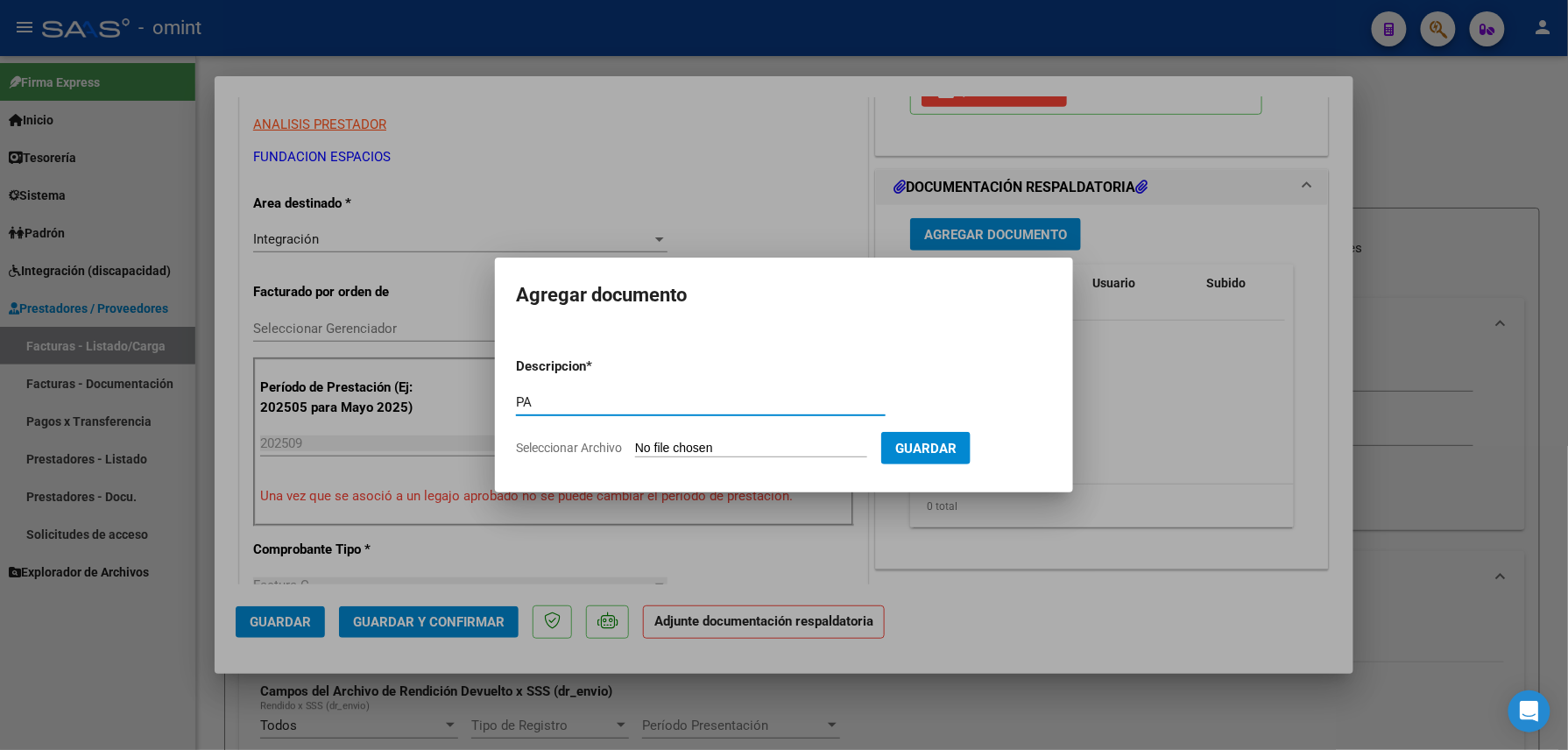
type input "PA"
click at [777, 446] on input "Seleccionar Archivo" at bounding box center [751, 449] width 232 height 17
type input "C:\fakepath\PA_30711320624_5_2_3286.pdf"
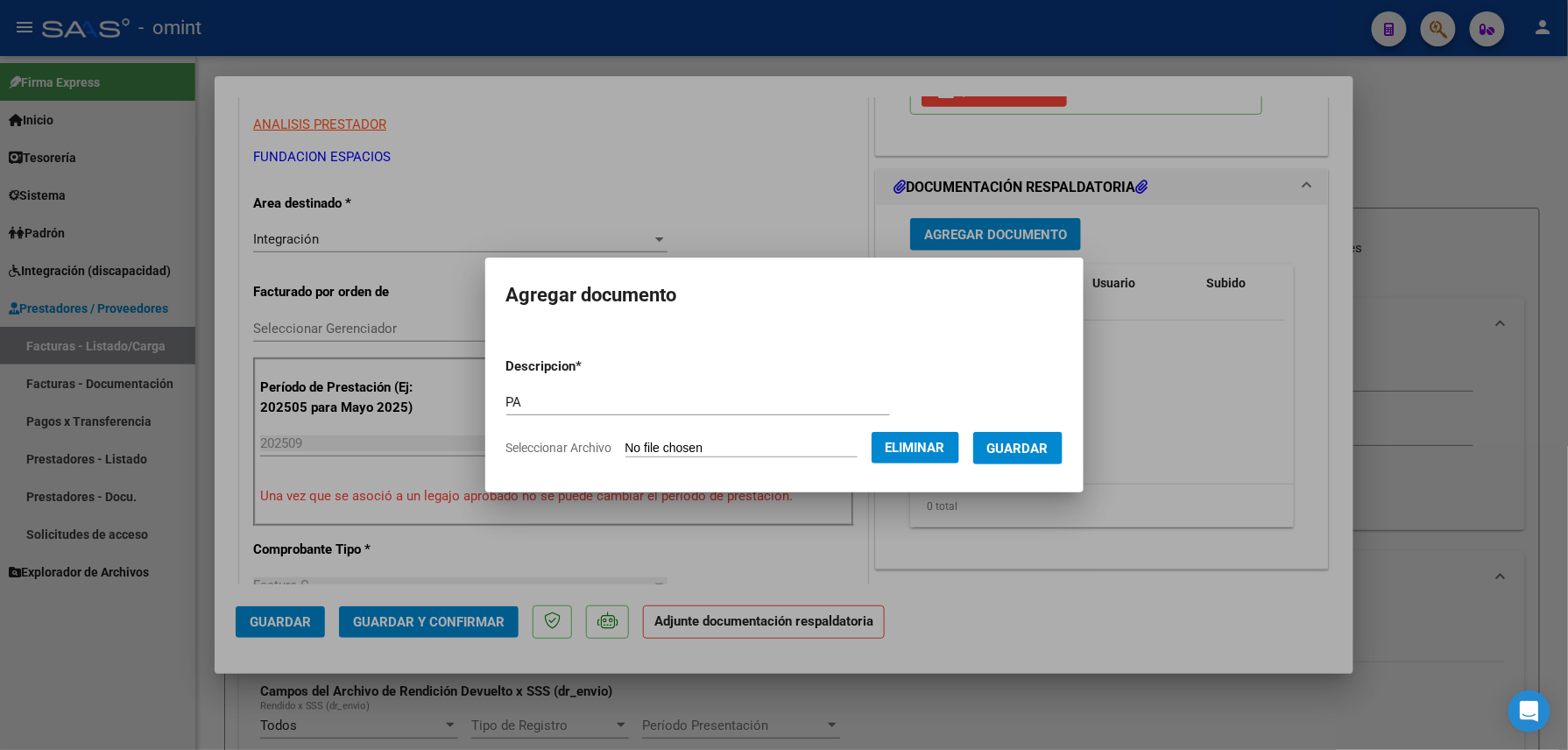
click at [1052, 435] on button "Guardar" at bounding box center [1018, 448] width 90 height 33
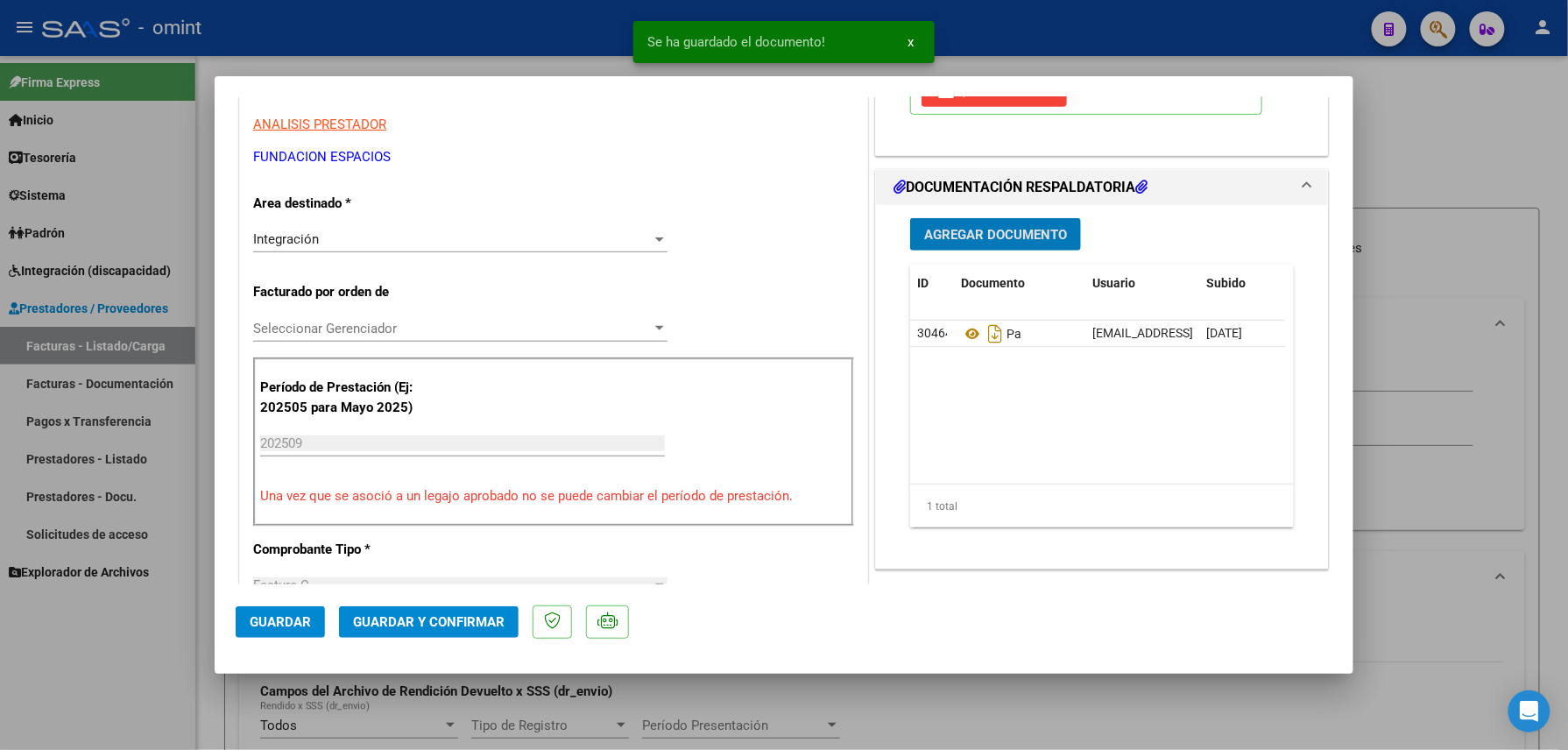
click at [418, 635] on button "Guardar y Confirmar" at bounding box center [428, 622] width 179 height 32
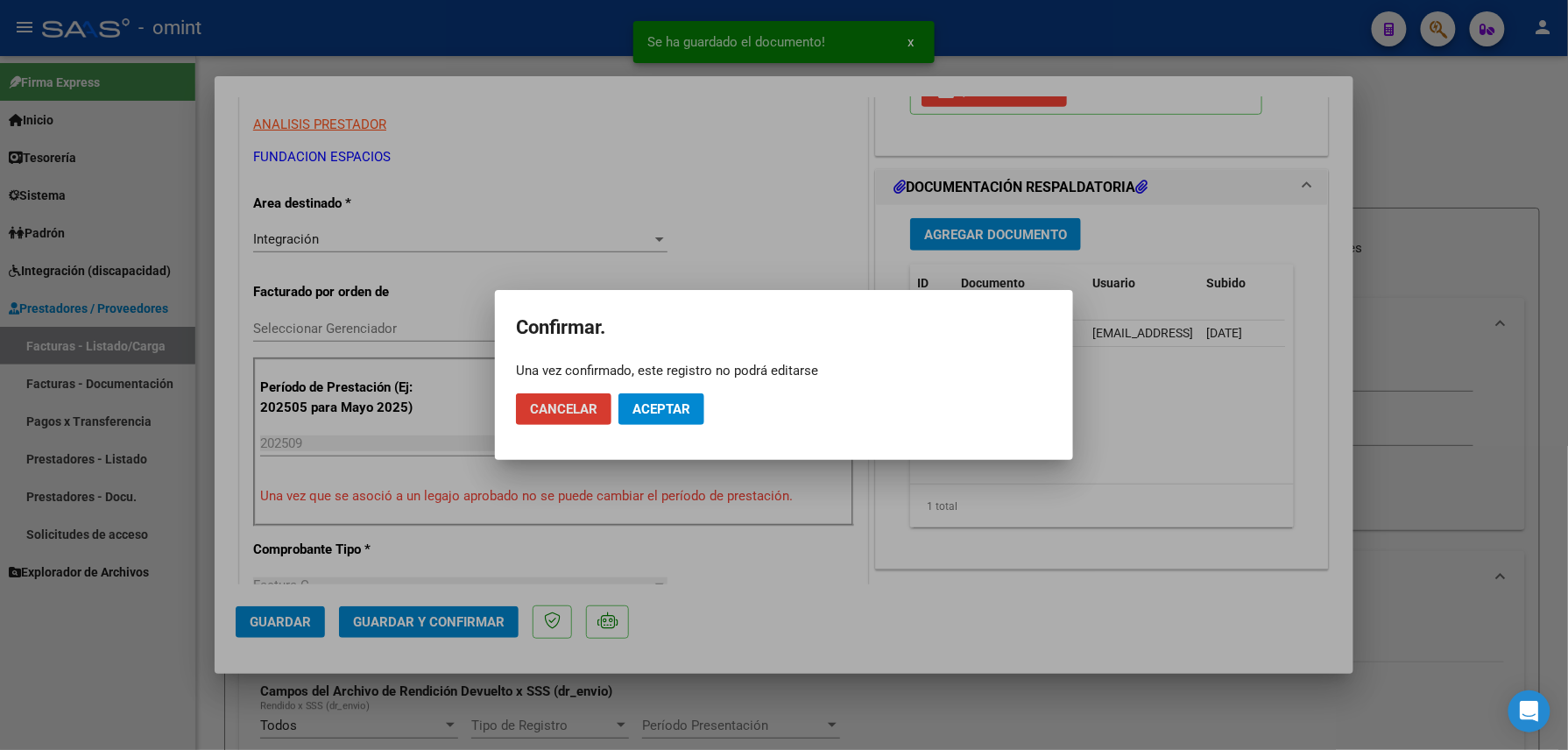
click at [647, 410] on span "Aceptar" at bounding box center [662, 409] width 58 height 16
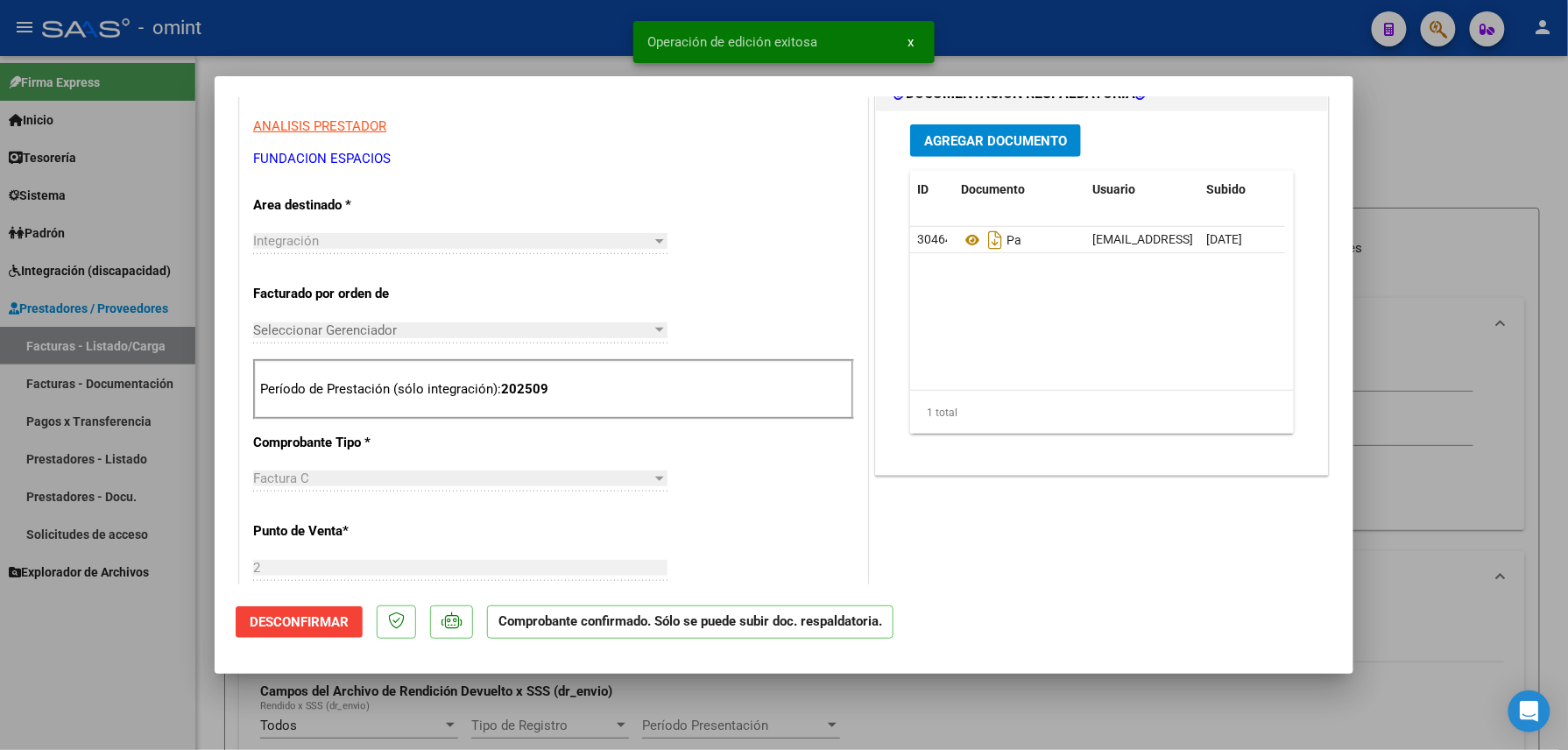
click at [170, 679] on div at bounding box center [784, 375] width 1568 height 750
type input "$ 0,00"
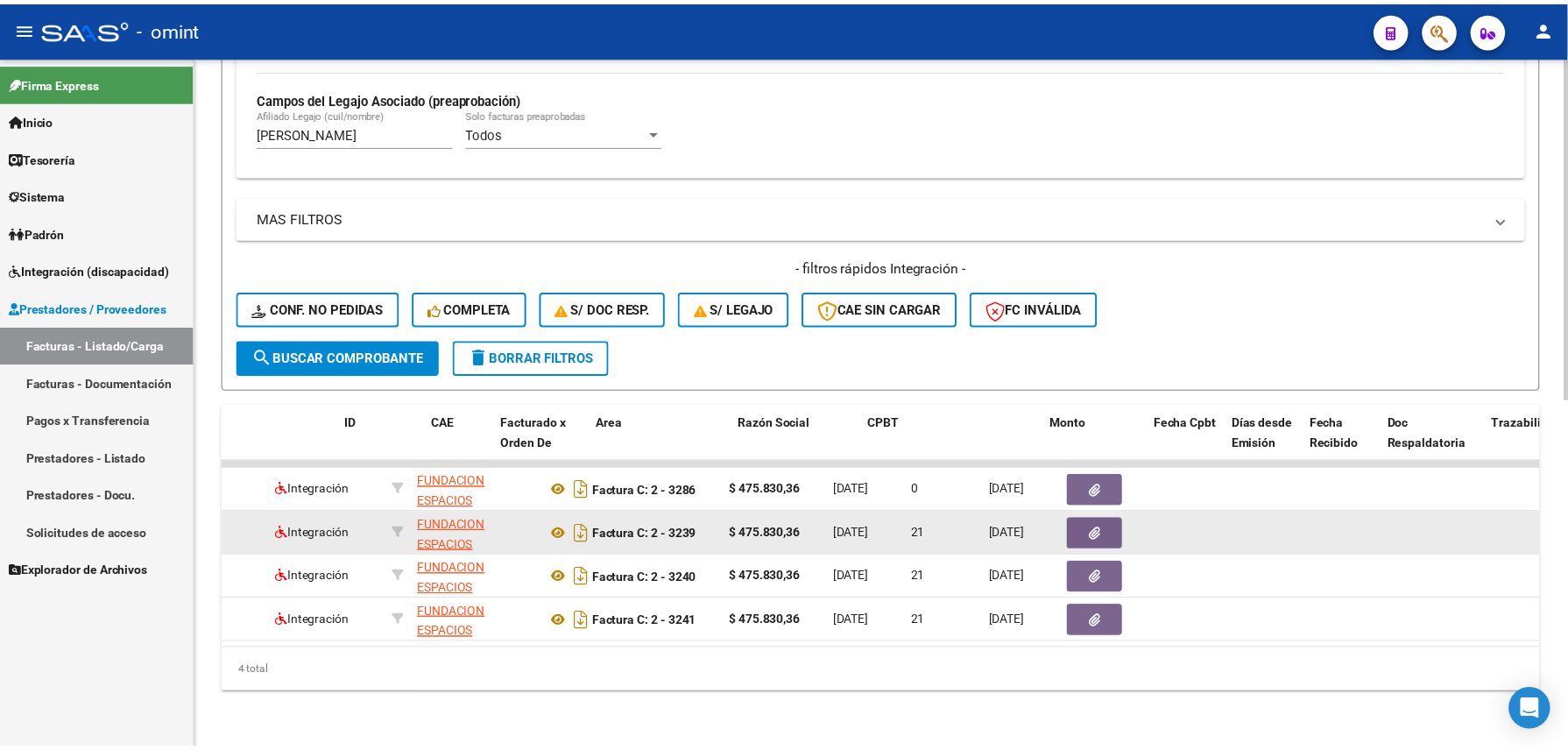
scroll to position [0, 0]
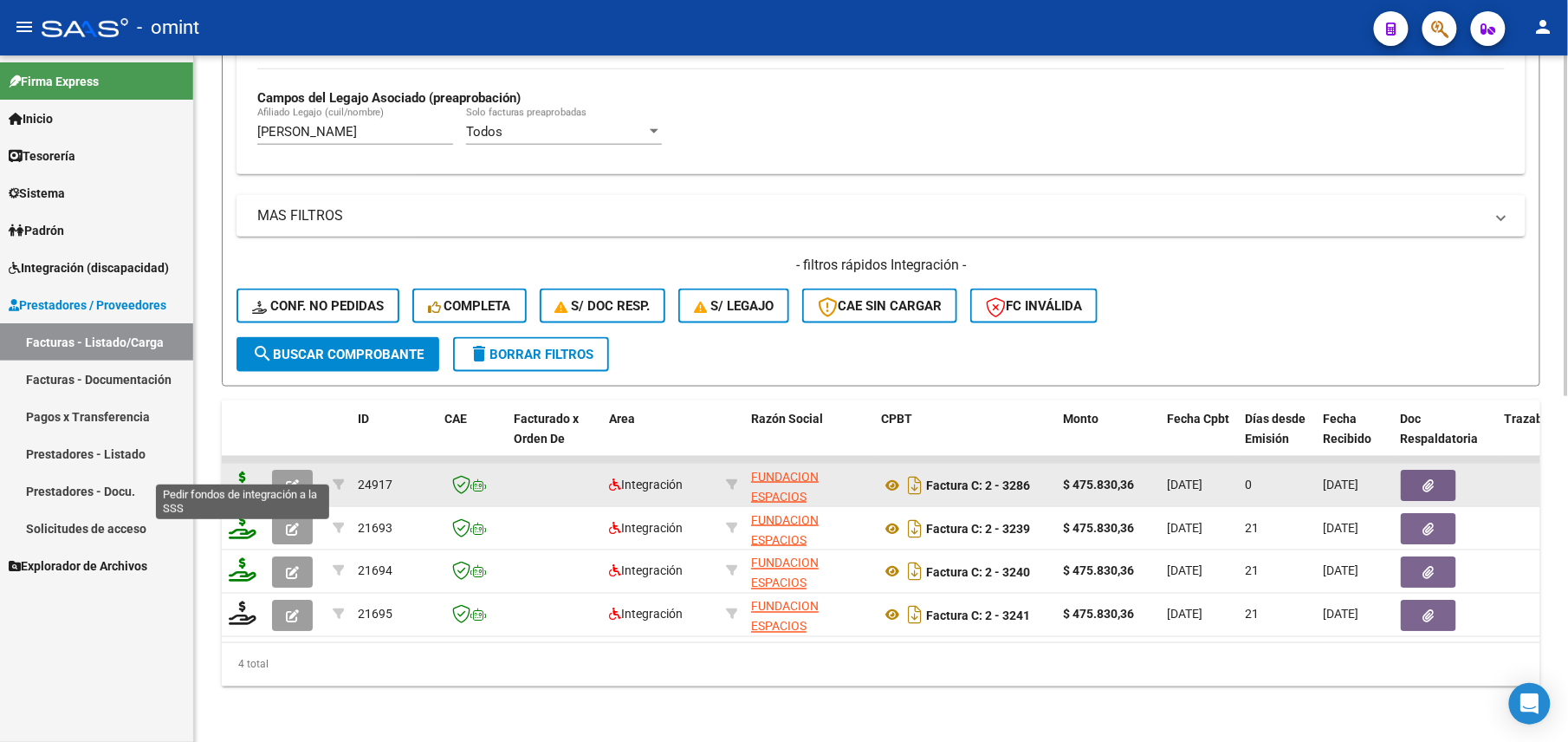
click at [229, 472] on icon at bounding box center [243, 484] width 28 height 24
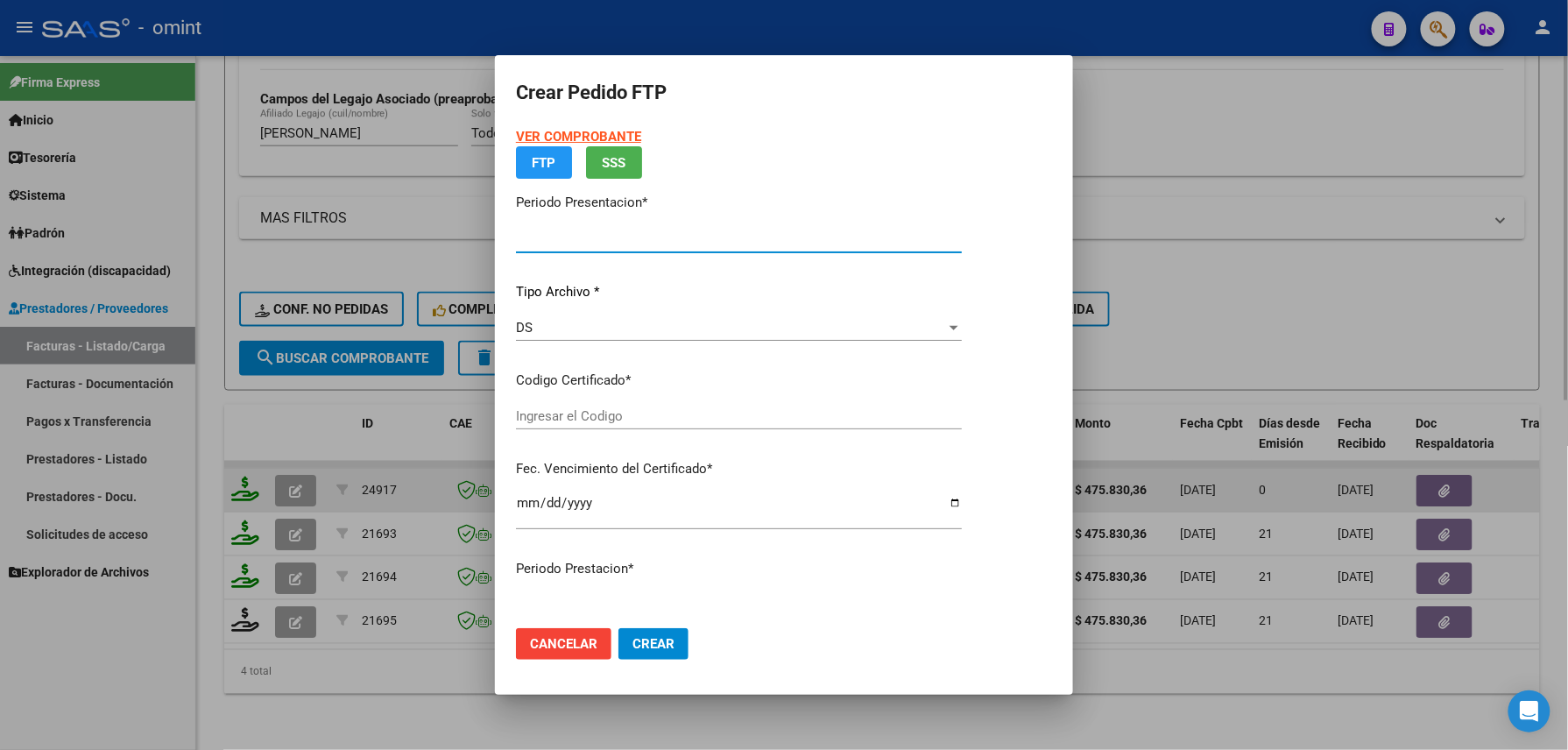
type input "202509"
type input "$ 475.830,36"
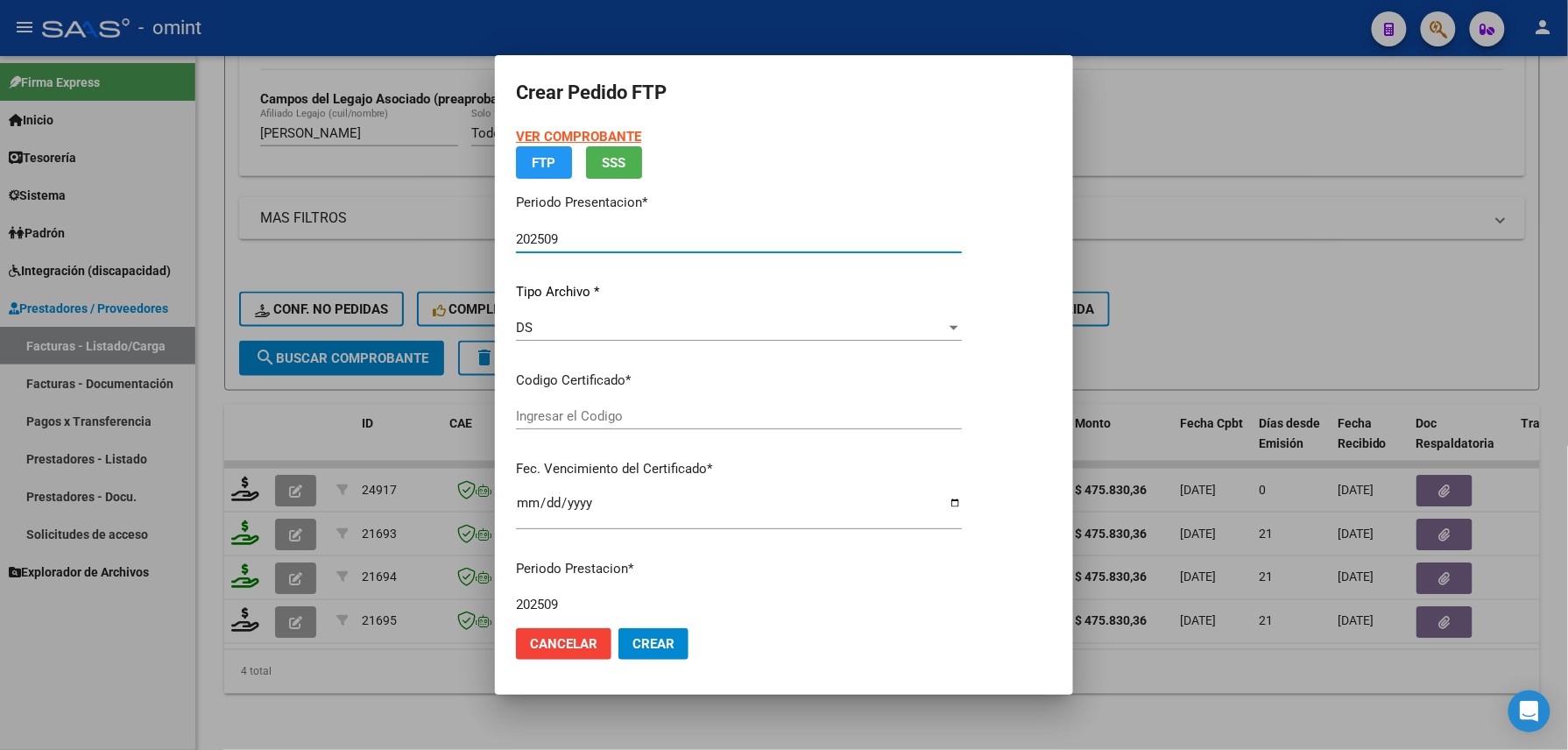
type input "489583061"
type input "2027-09-20"
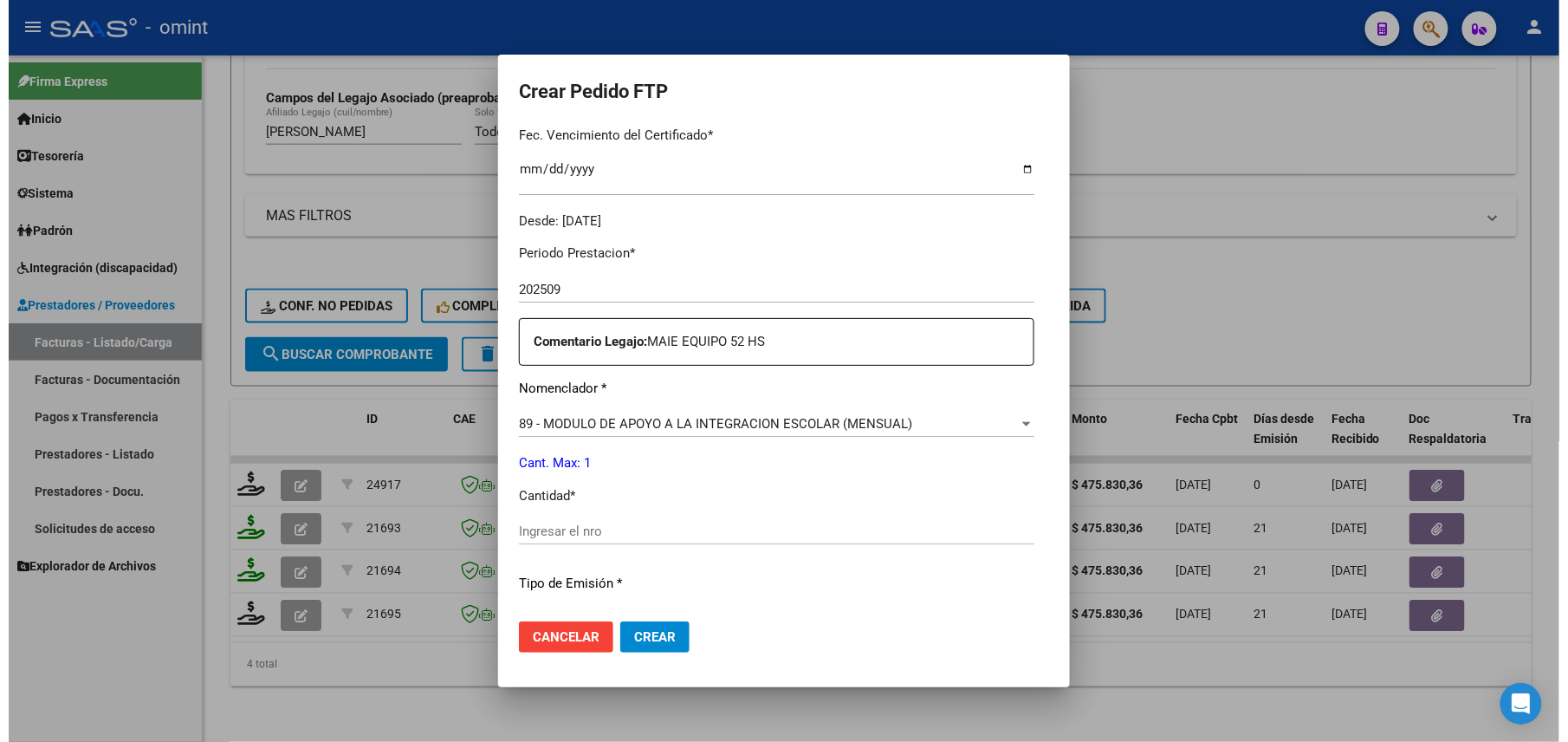
scroll to position [577, 0]
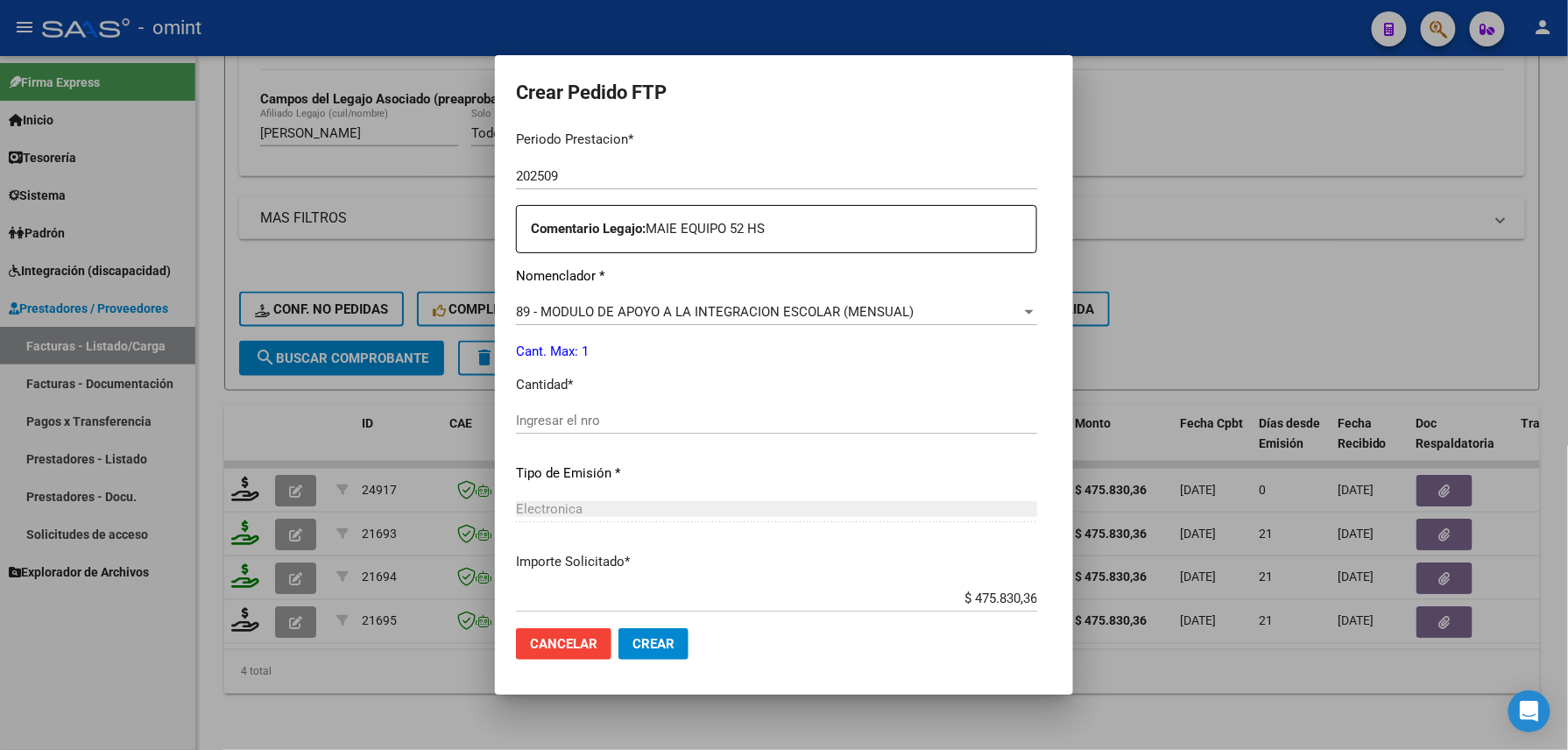
click at [522, 429] on div "Ingresar el nro" at bounding box center [777, 421] width 522 height 26
type input "1"
click at [633, 645] on span "Crear" at bounding box center [653, 644] width 42 height 16
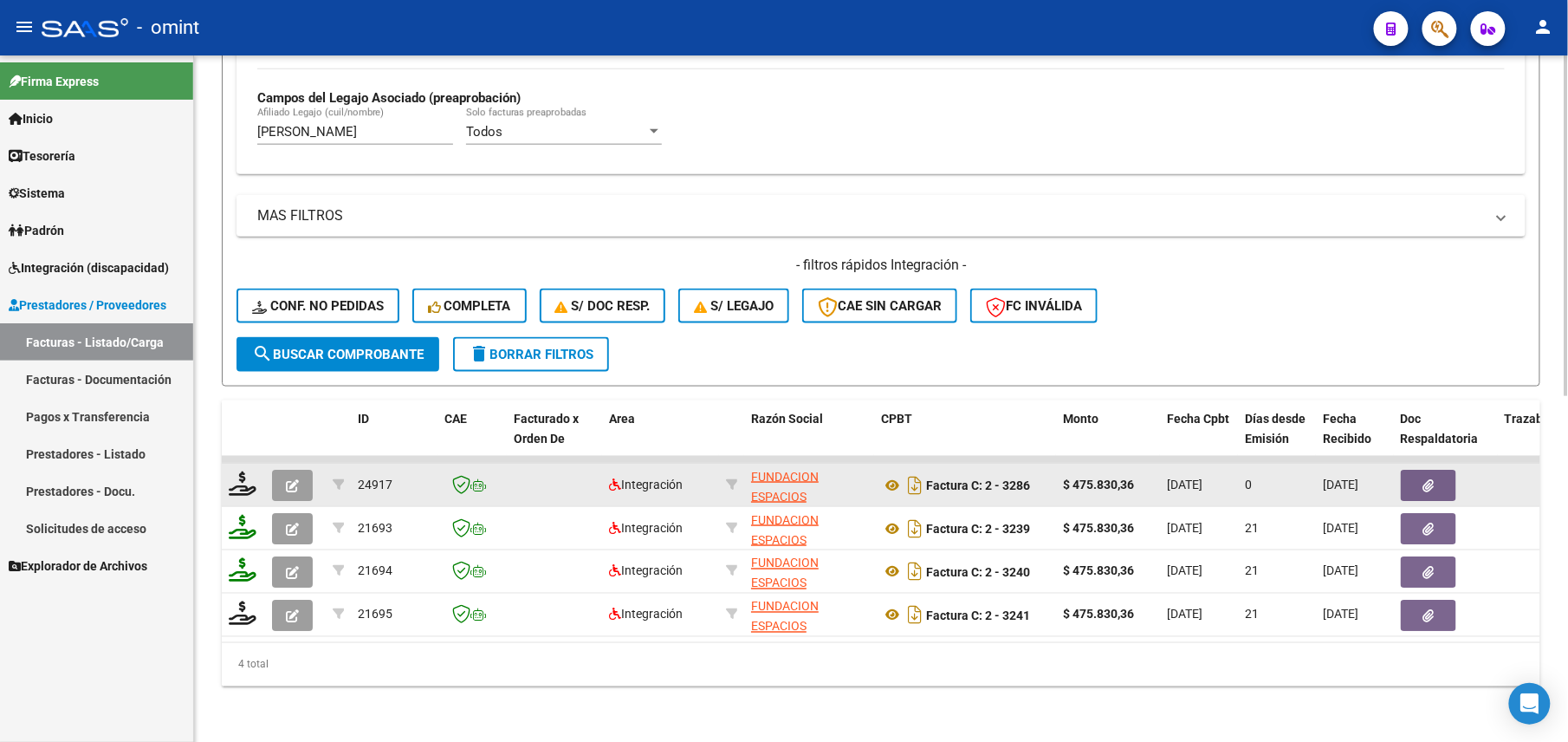
click at [286, 479] on icon "button" at bounding box center [293, 485] width 13 height 13
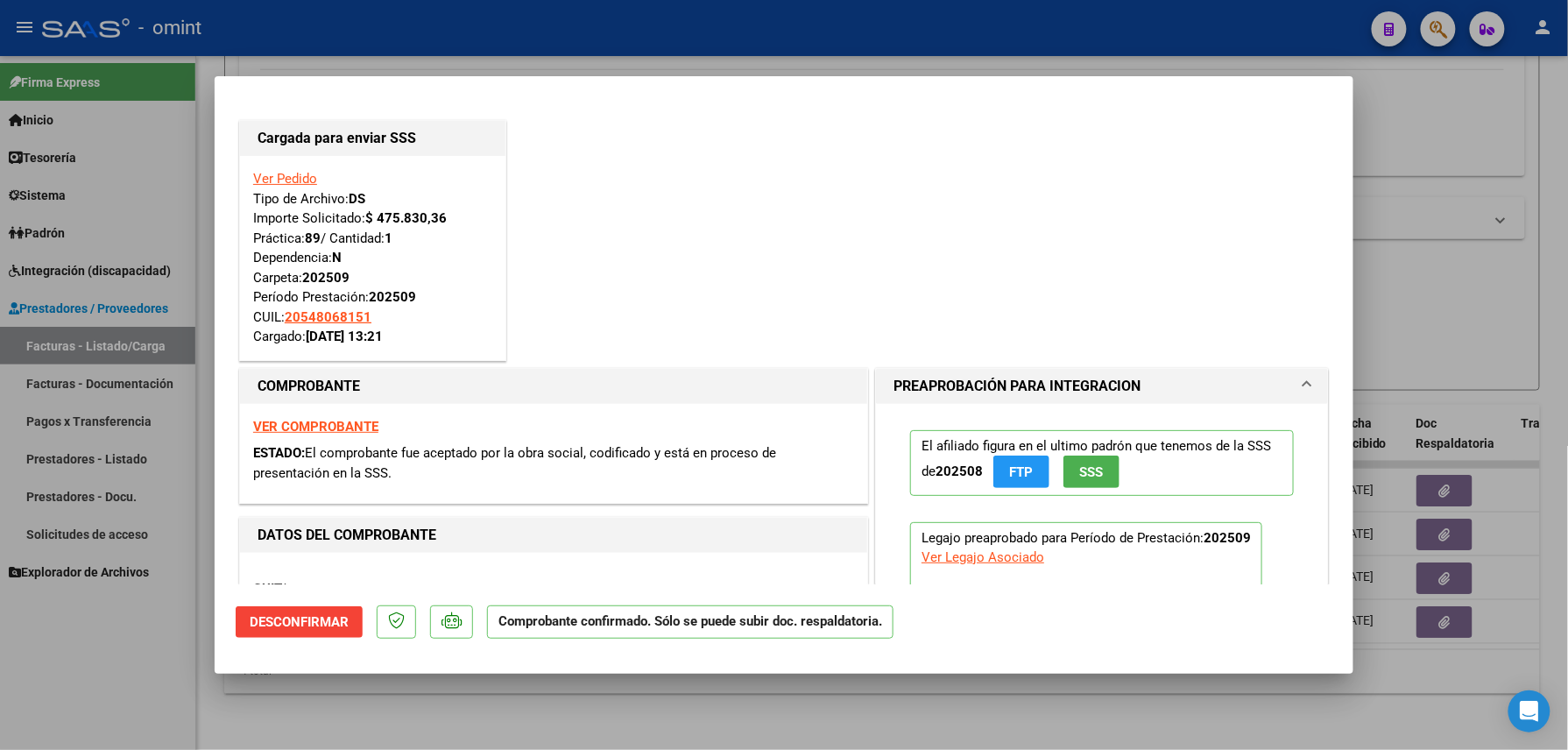
click at [105, 639] on div at bounding box center [784, 375] width 1568 height 750
type input "$ 0,00"
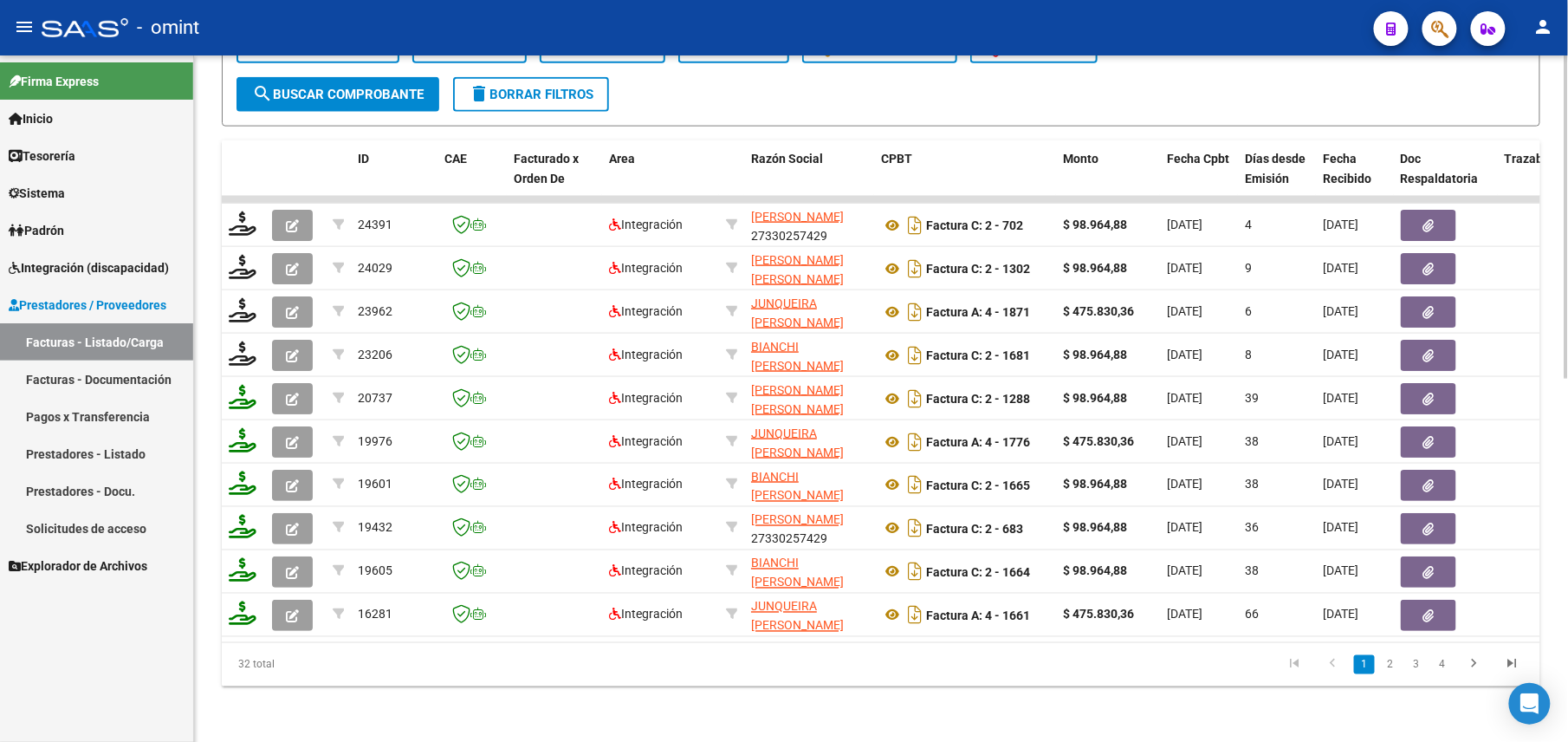
scroll to position [306, 0]
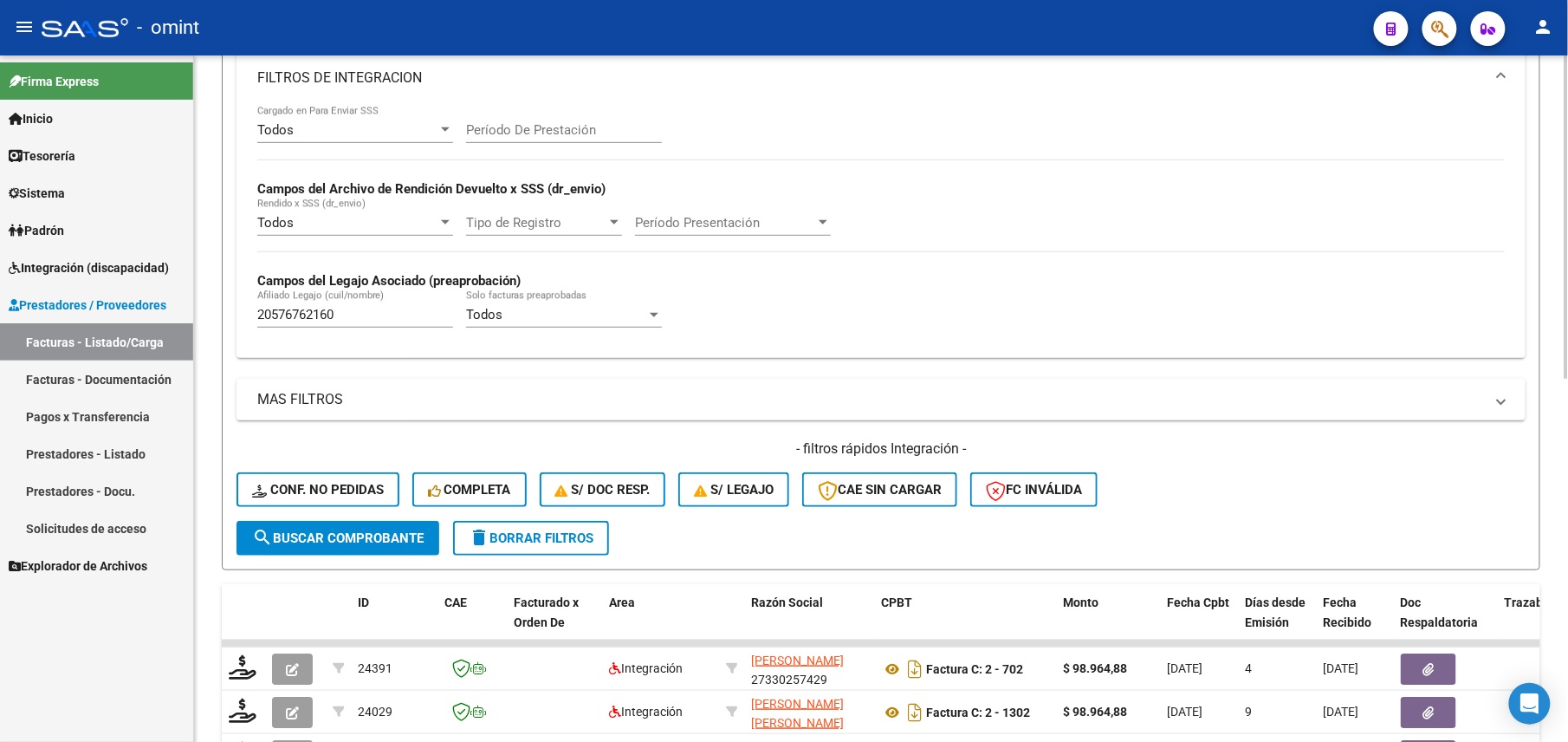
click at [309, 300] on div "20576762160 [PERSON_NAME] (cuil/nombre)" at bounding box center [355, 308] width 196 height 37
click at [308, 309] on input "20576762160" at bounding box center [355, 314] width 196 height 16
paste input "36730126"
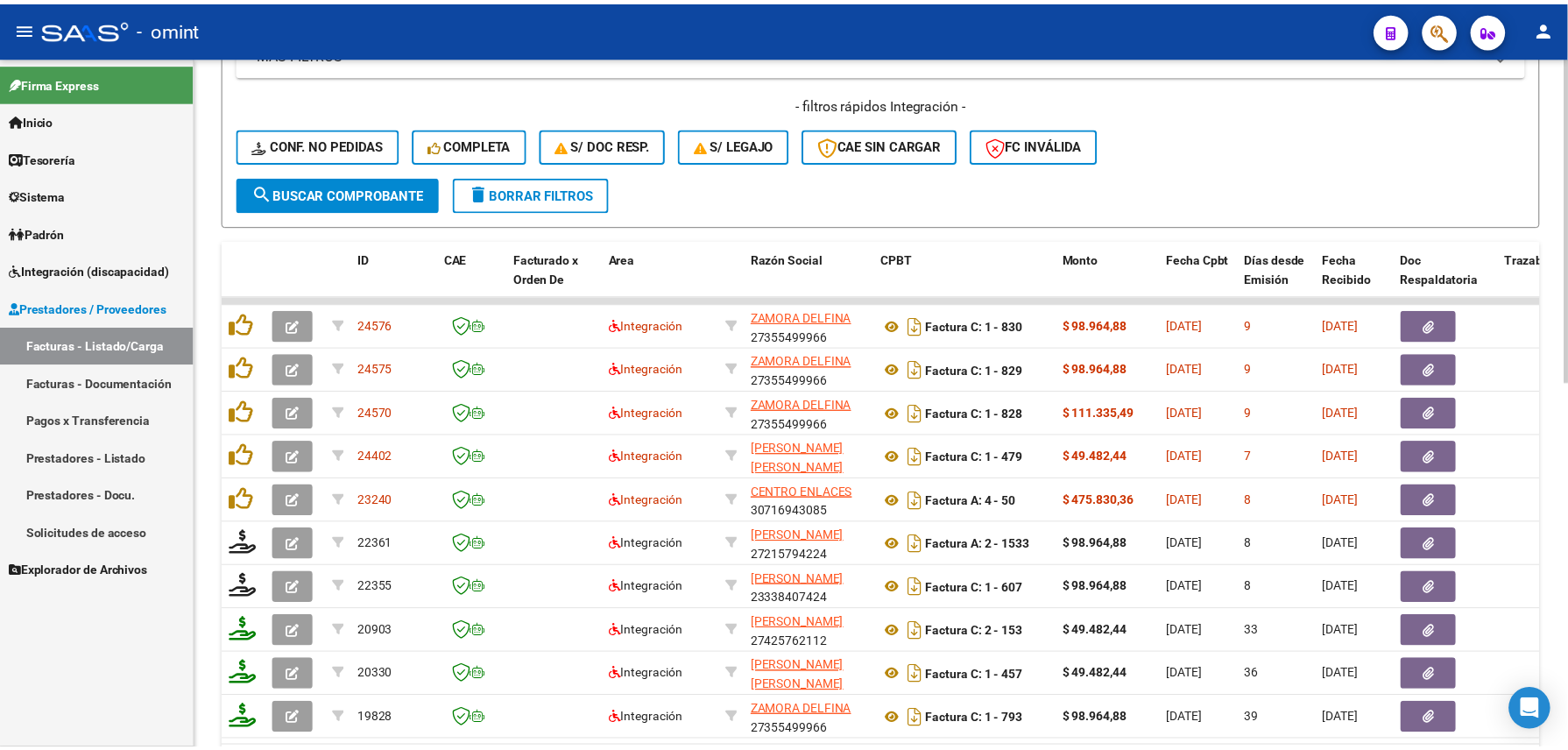
scroll to position [778, 0]
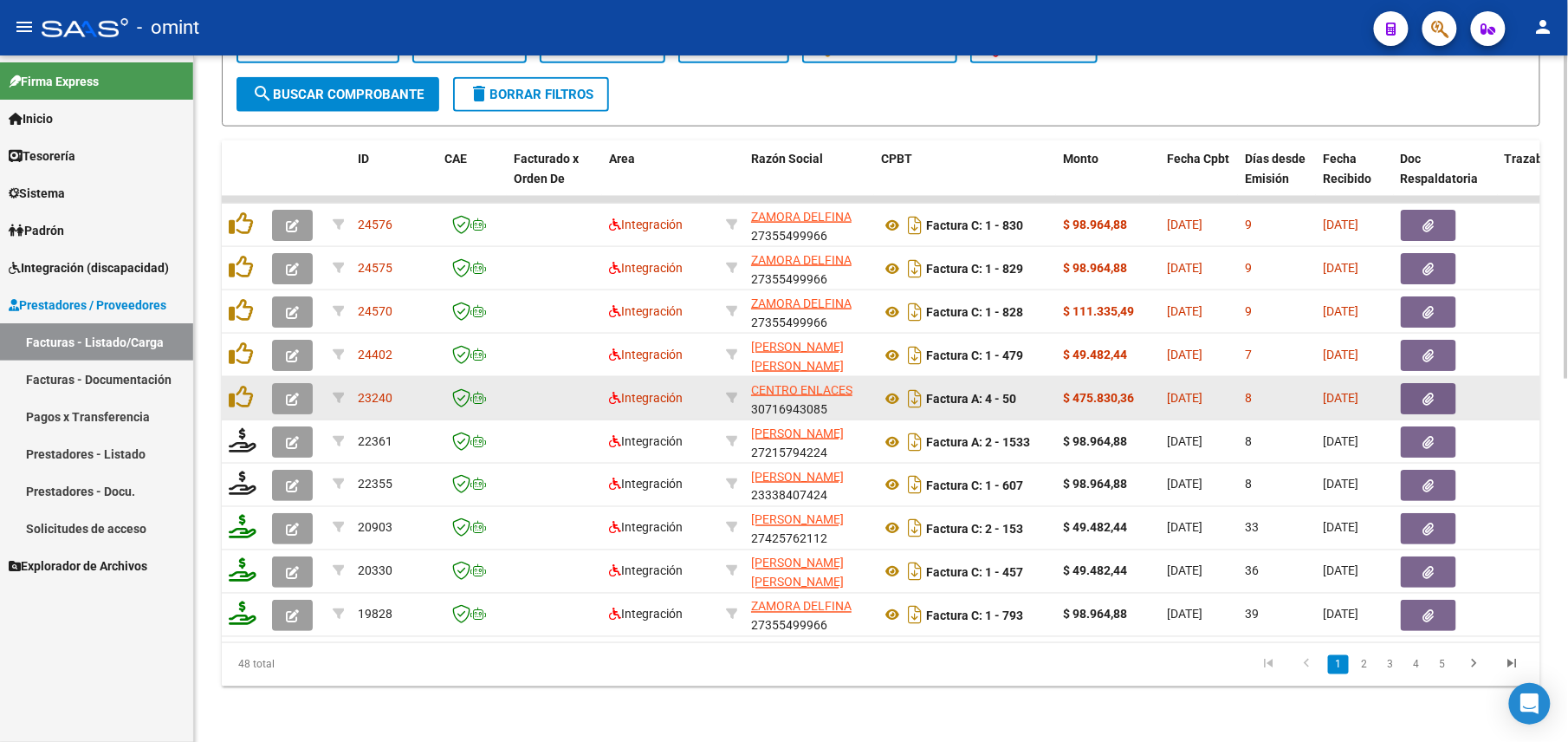
type input "20536730126"
click at [304, 383] on button "button" at bounding box center [293, 399] width 41 height 31
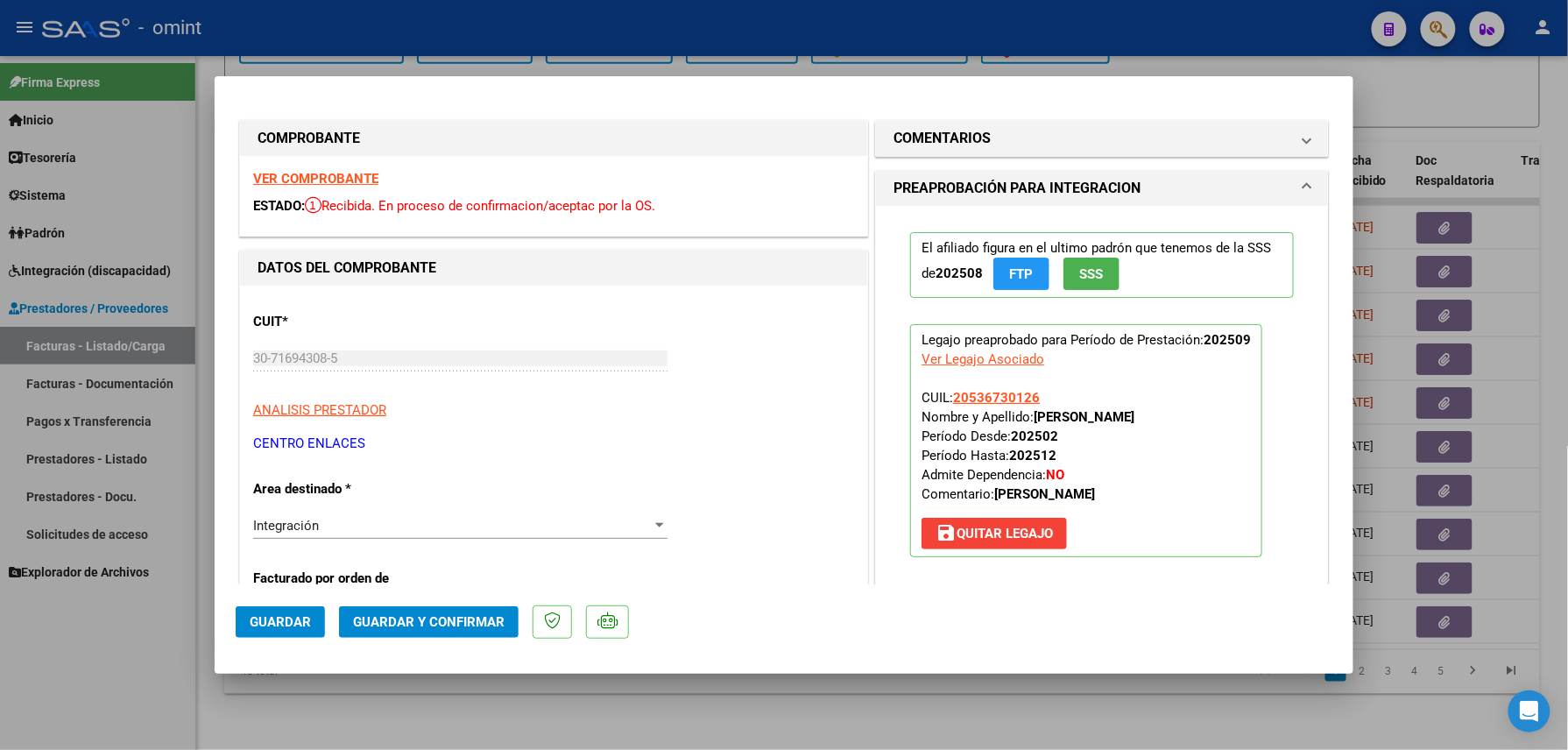
click at [342, 171] on strong "VER COMPROBANTE" at bounding box center [315, 178] width 125 height 16
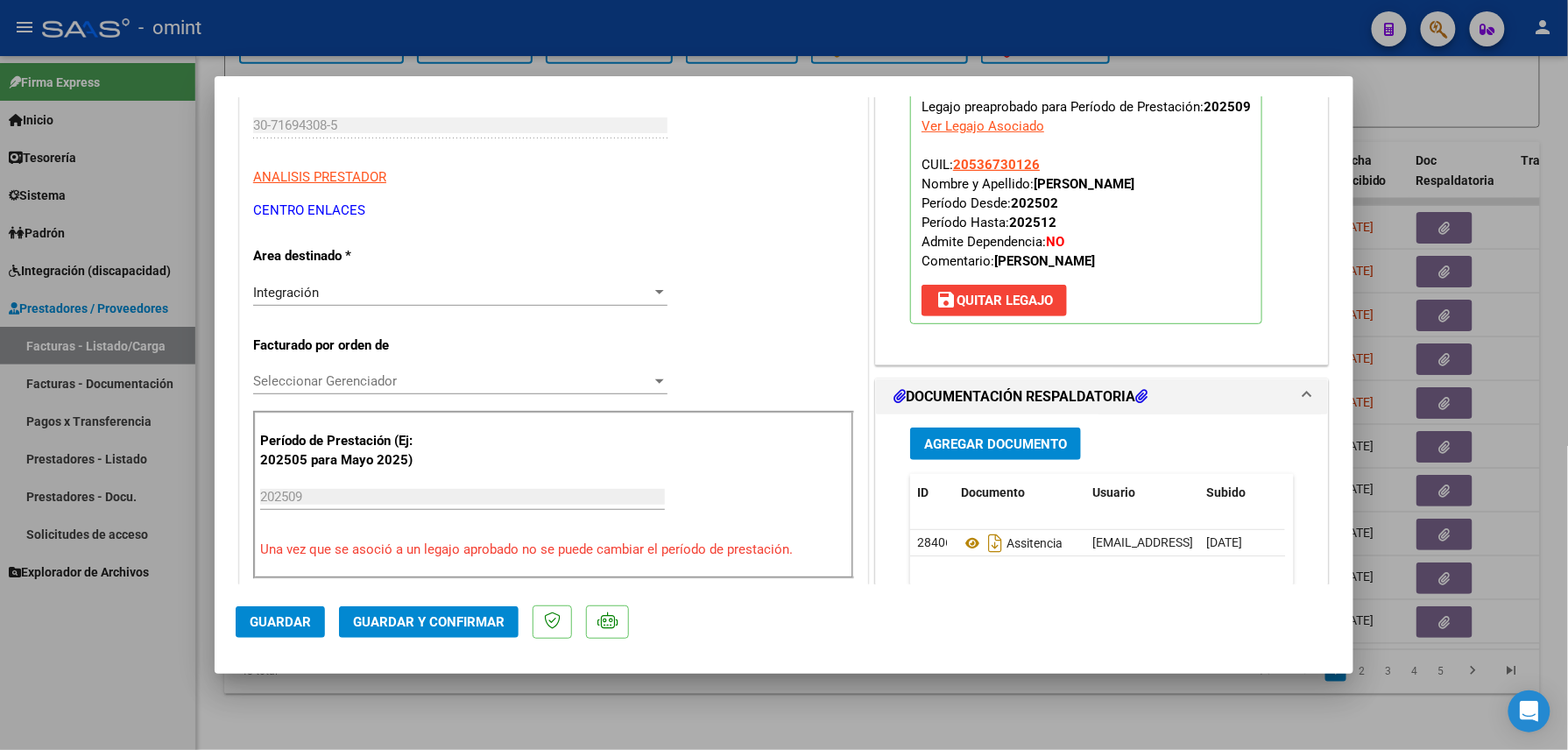
scroll to position [351, 0]
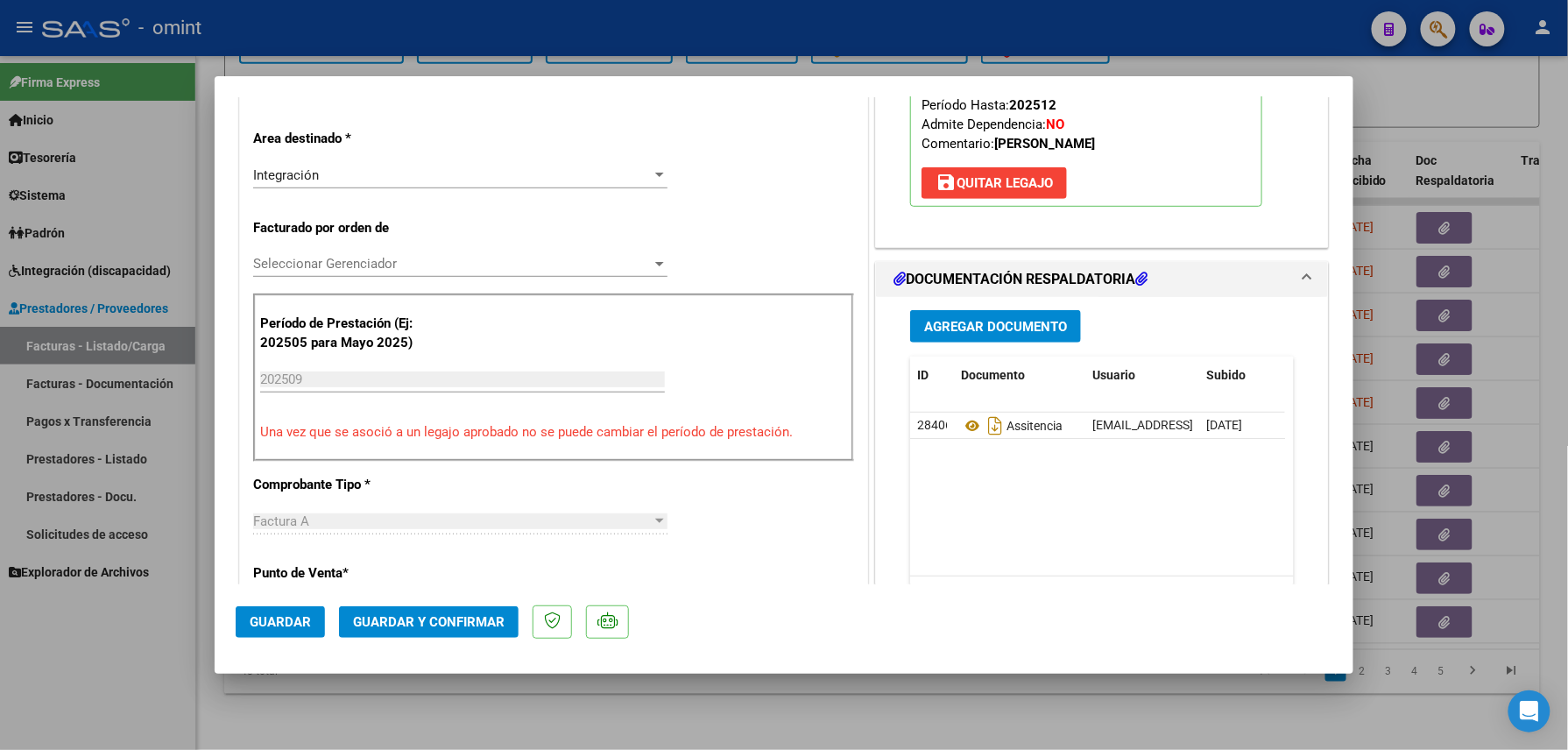
click at [443, 615] on span "Guardar y Confirmar" at bounding box center [428, 621] width 151 height 16
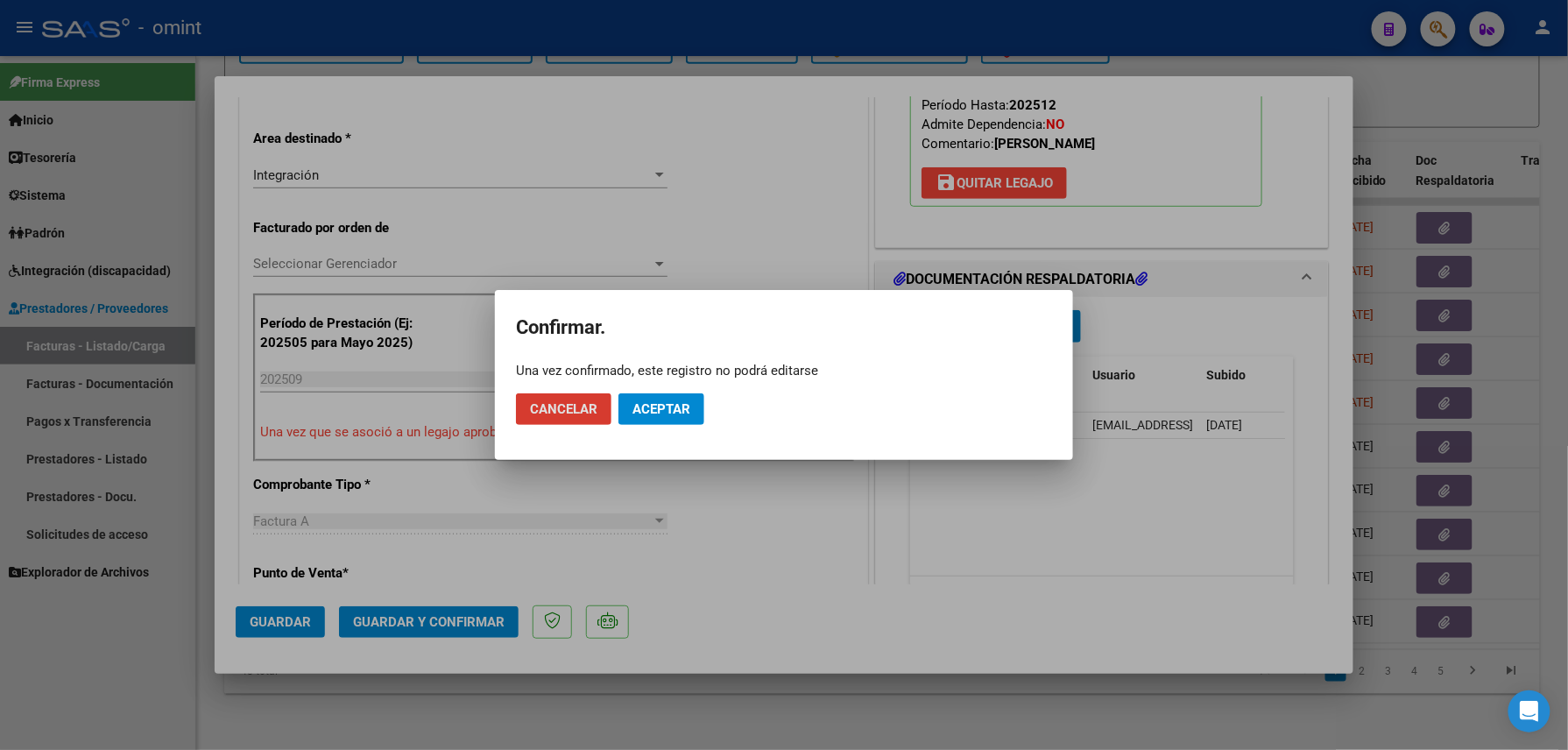
click at [629, 421] on button "Aceptar" at bounding box center [662, 410] width 86 height 32
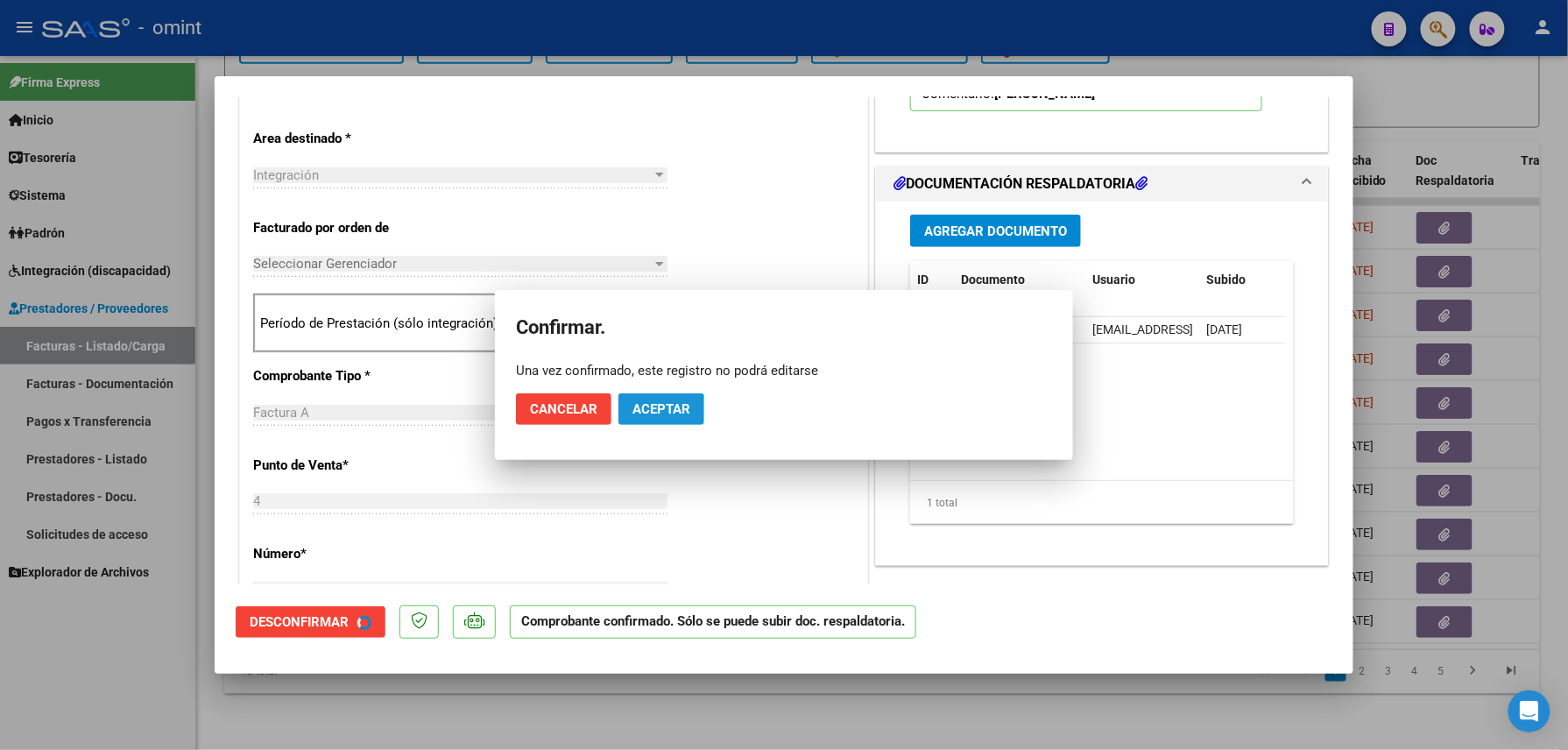
scroll to position [349, 0]
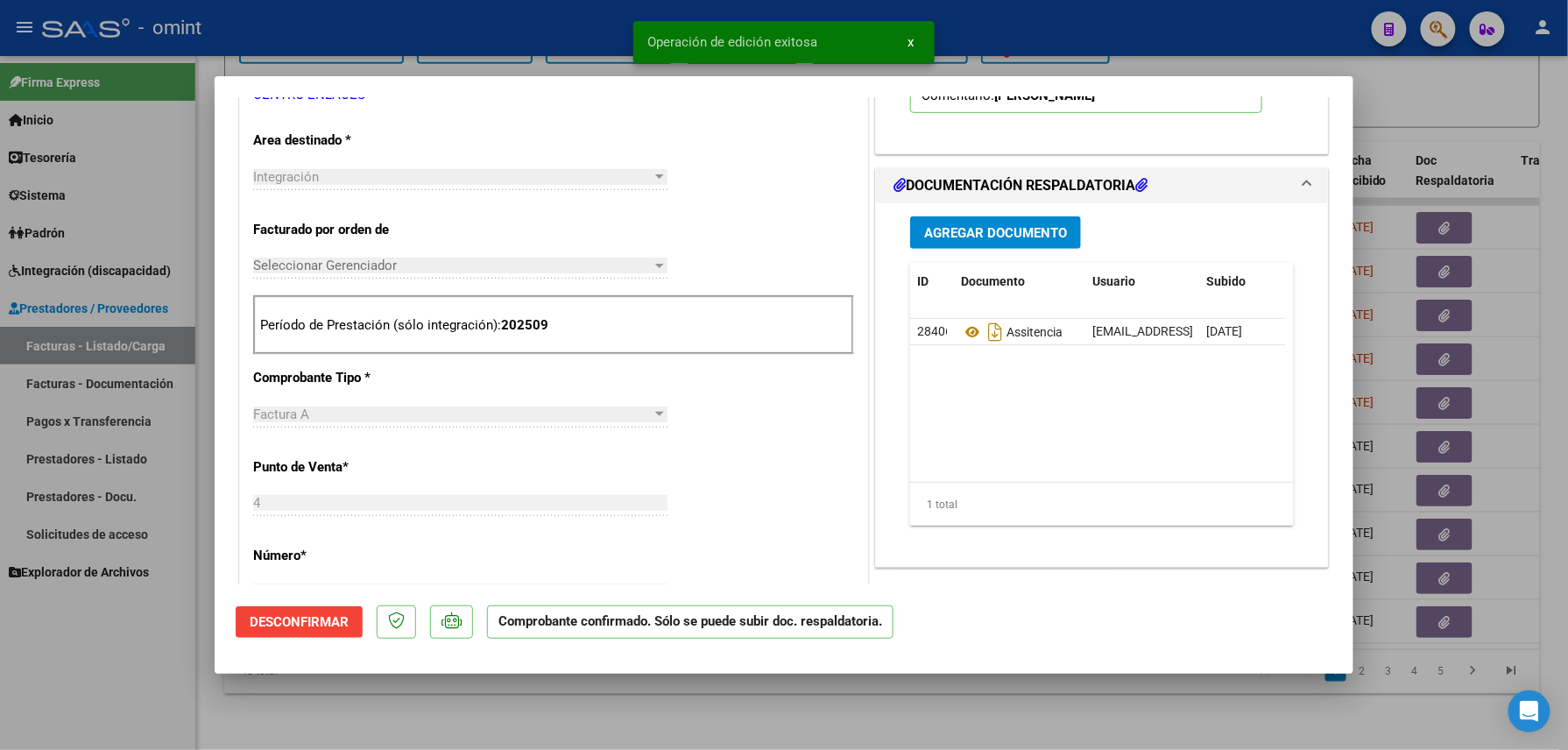
drag, startPoint x: 187, startPoint y: 684, endPoint x: 175, endPoint y: 680, distance: 12.6
click at [183, 684] on div at bounding box center [784, 375] width 1568 height 750
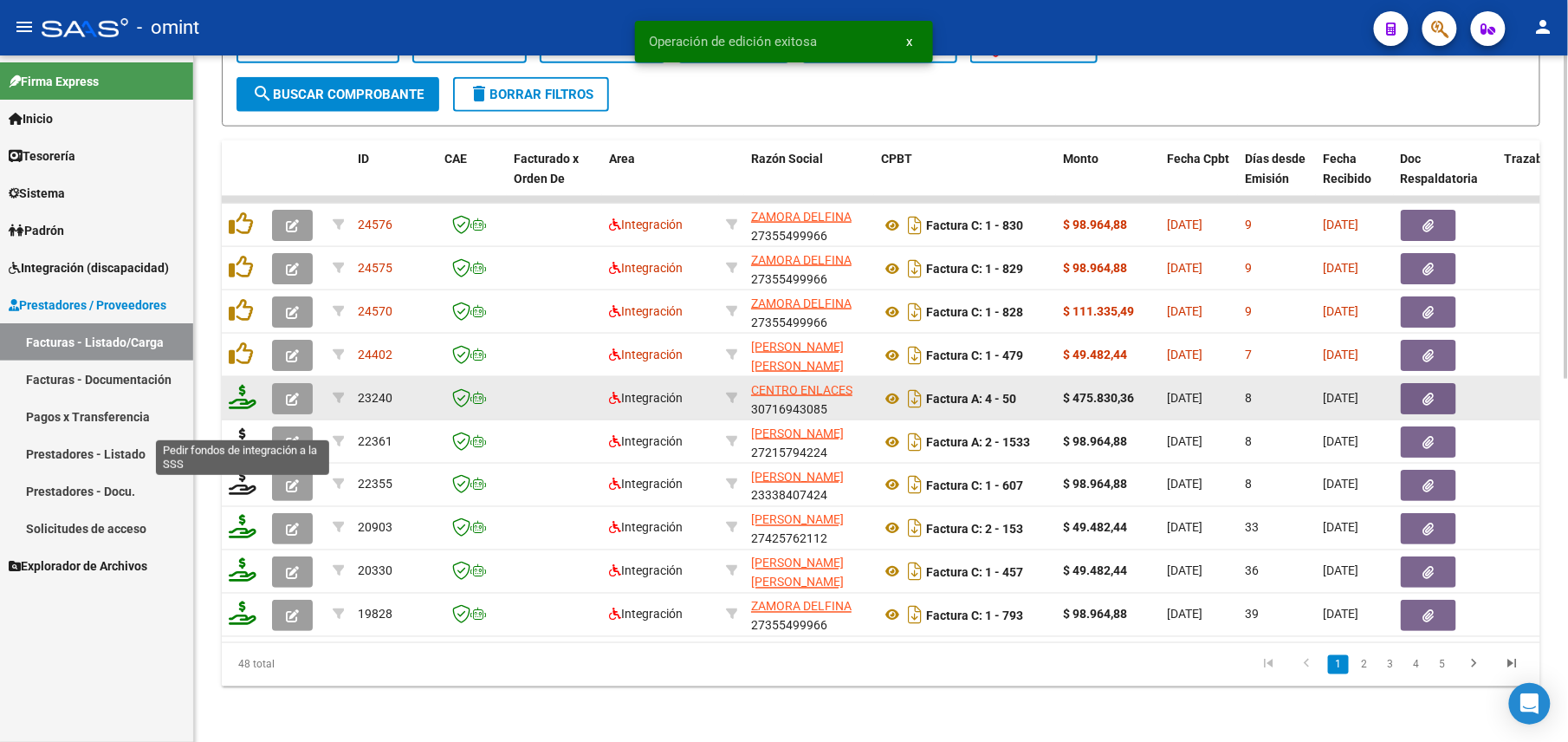
click at [243, 385] on icon at bounding box center [243, 397] width 28 height 24
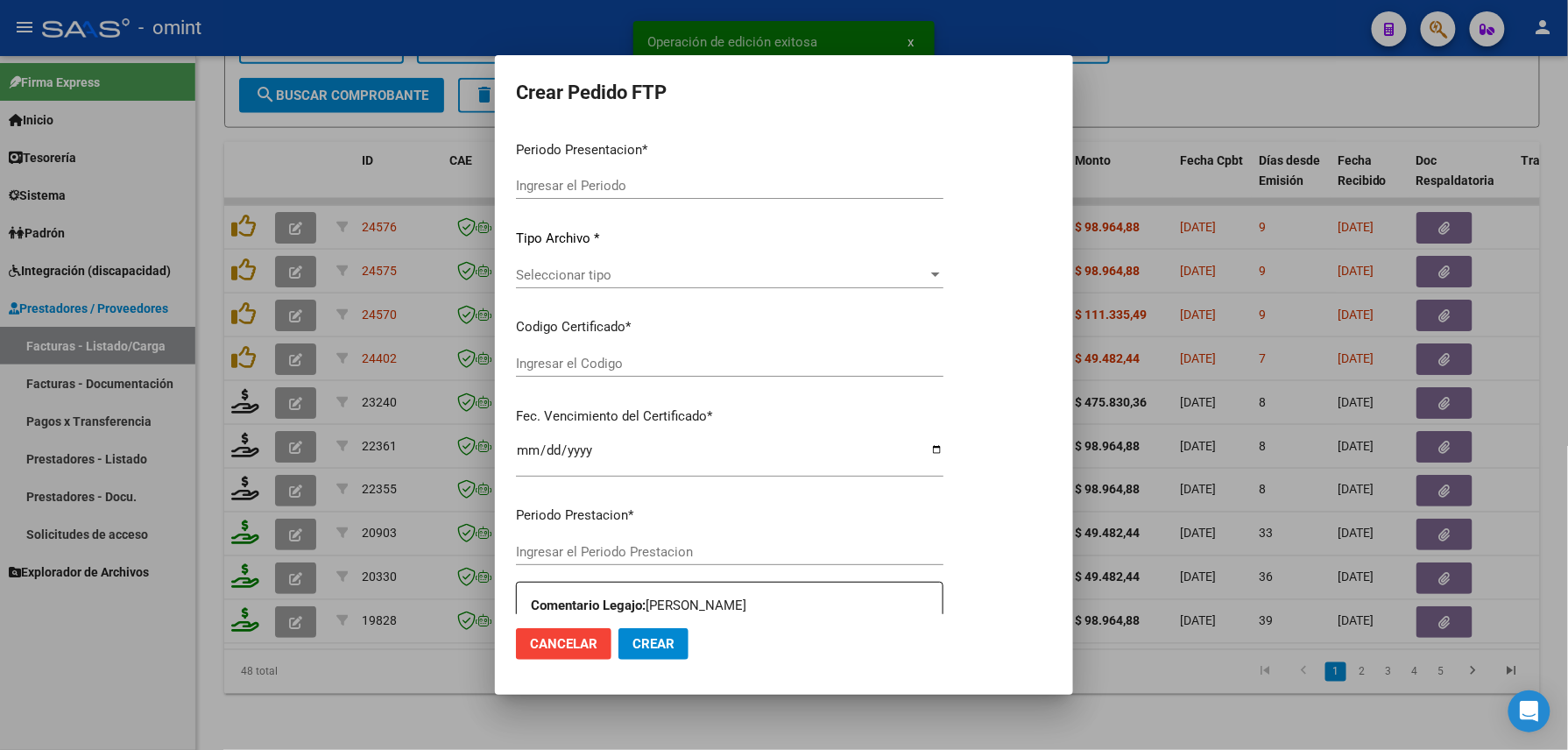
type input "202509"
type input "$ 475.830,36"
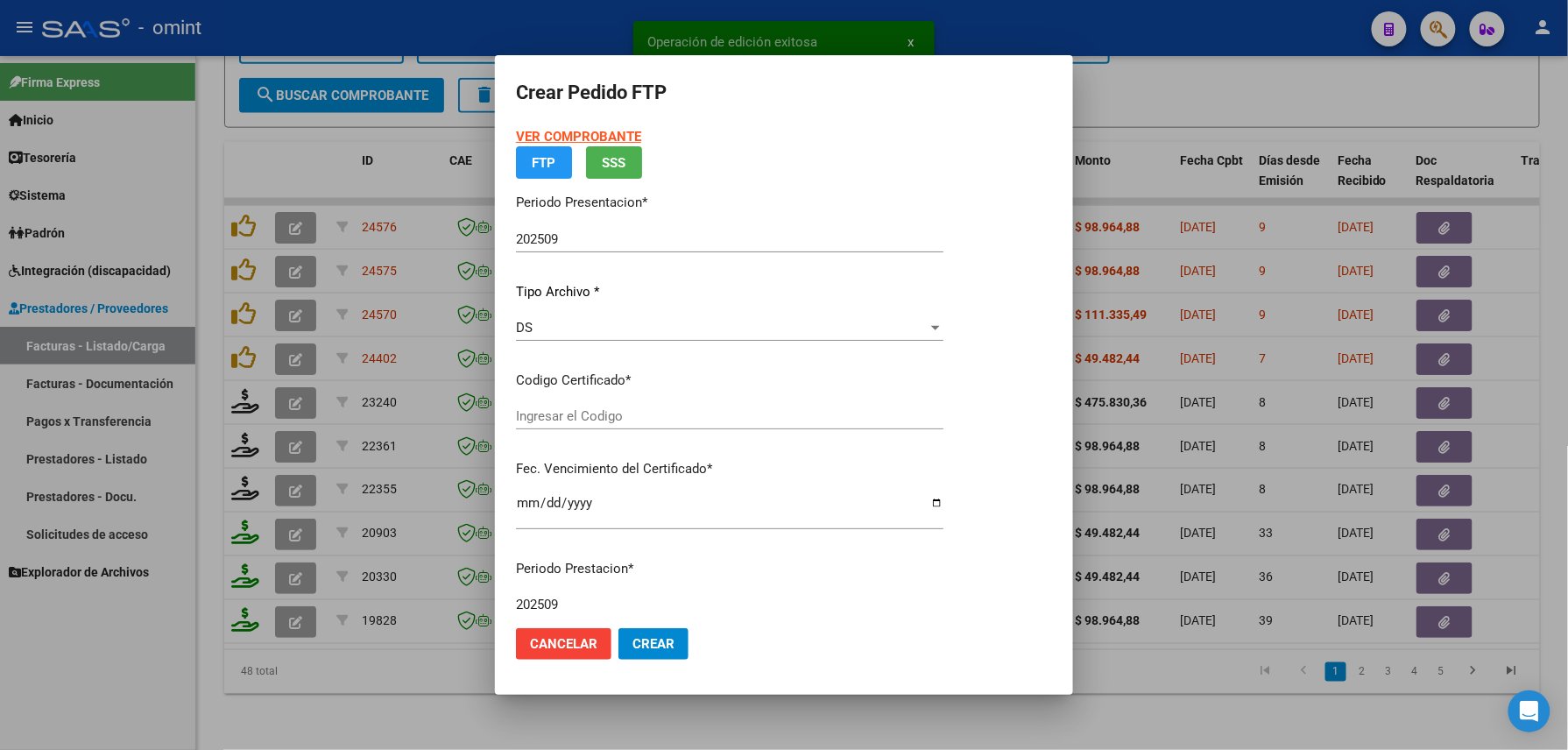
type input "6290847209"
type input "[DATE]"
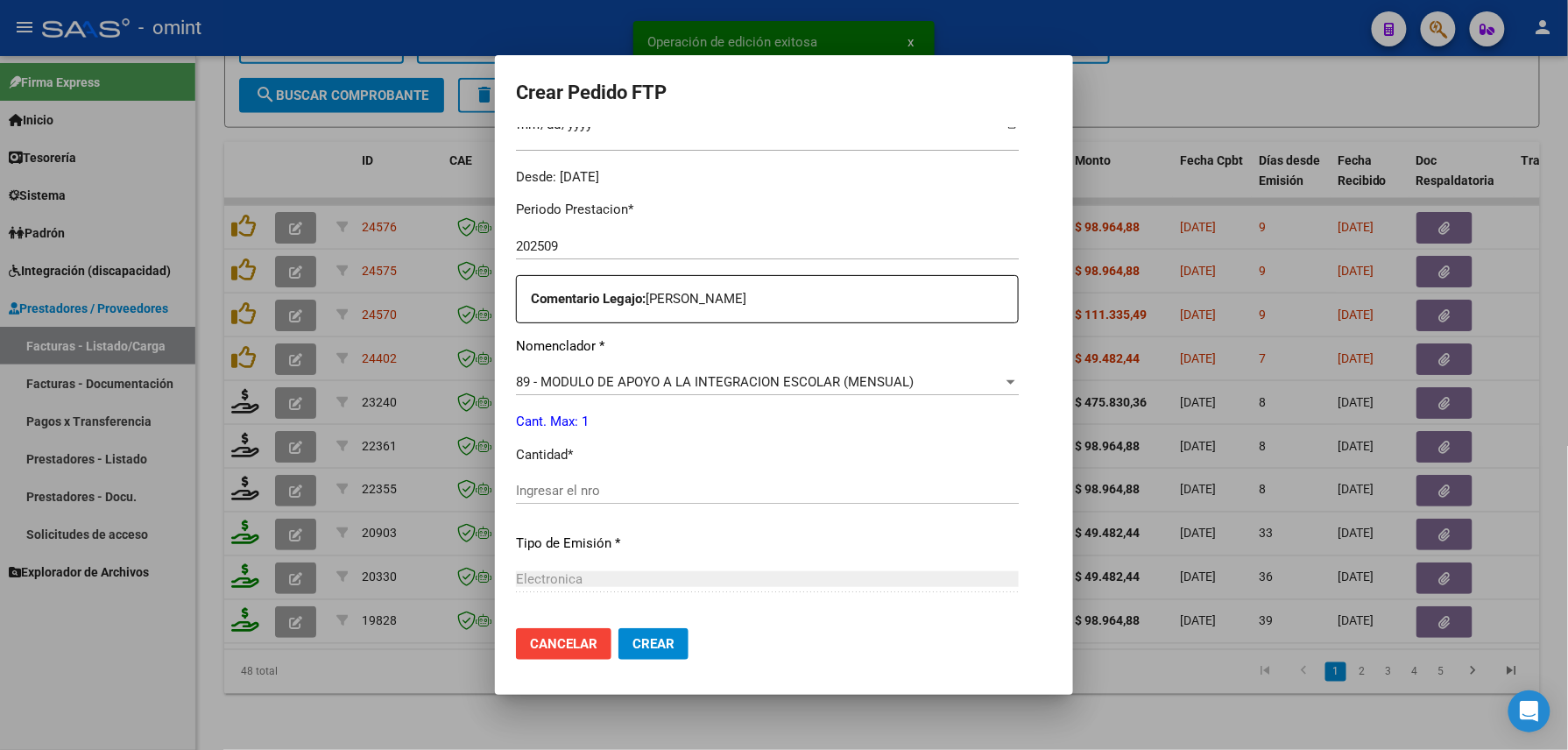
click at [577, 495] on input "Ingresar el nro" at bounding box center [767, 490] width 503 height 16
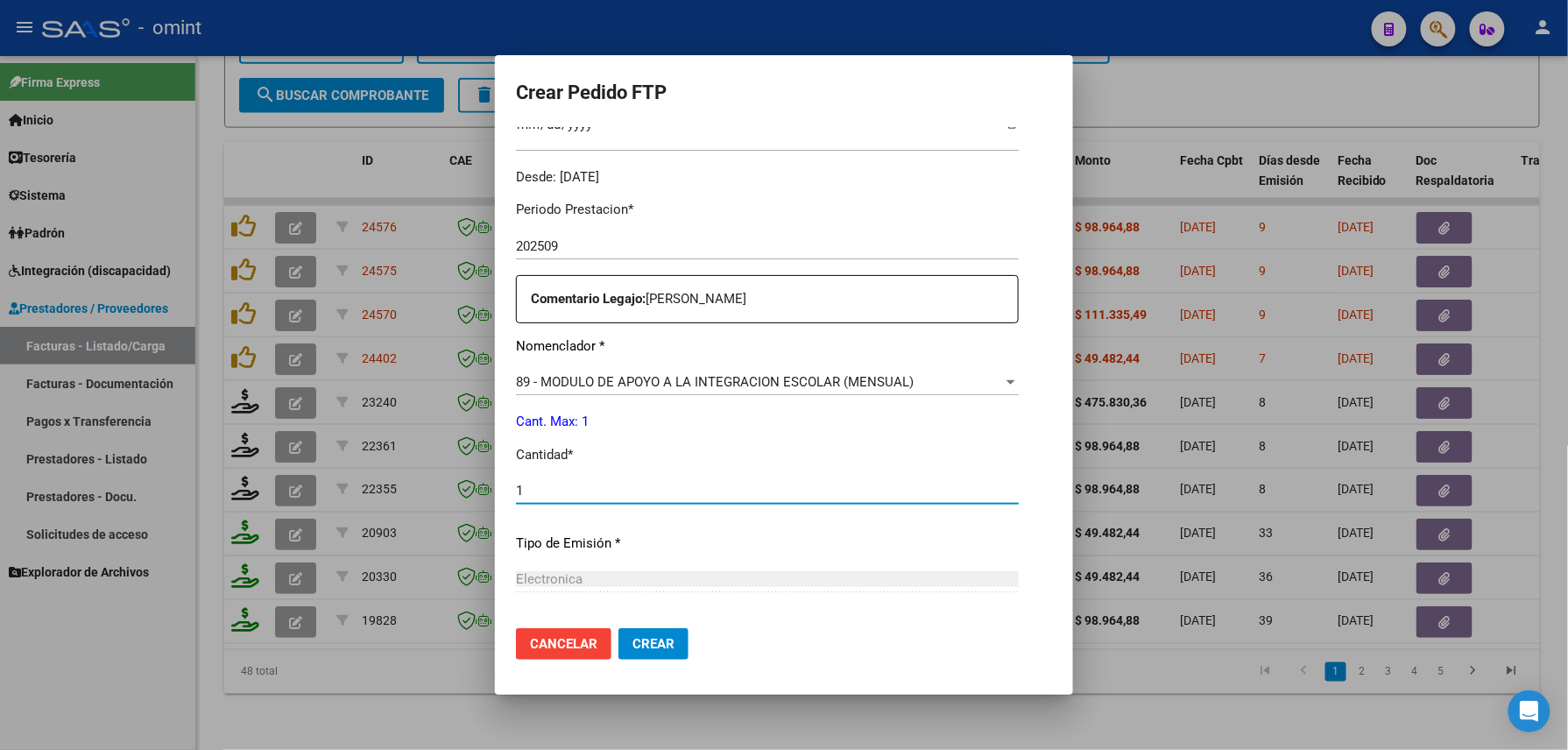
type input "1"
click at [633, 645] on span "Crear" at bounding box center [653, 644] width 42 height 16
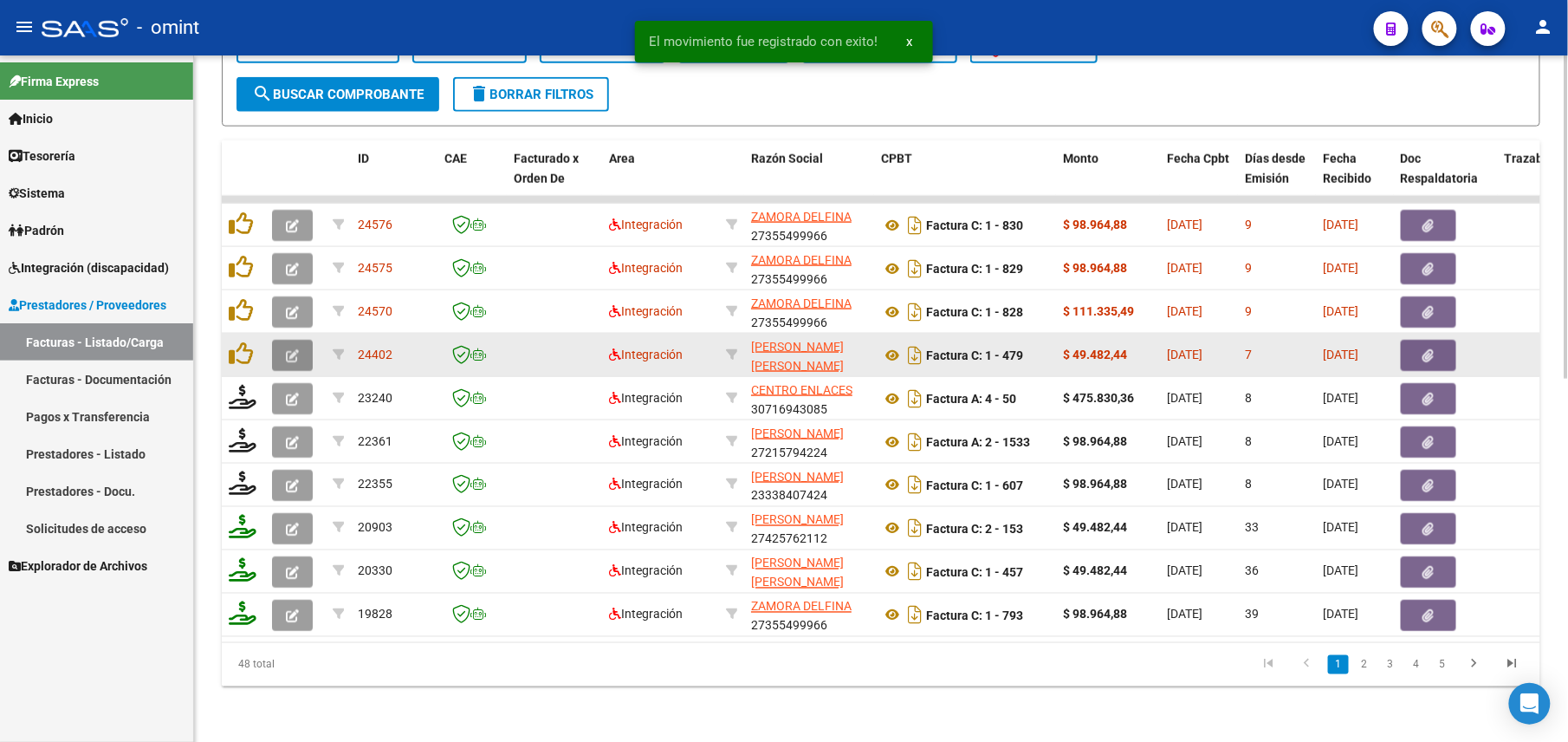
click at [290, 349] on icon "button" at bounding box center [293, 355] width 13 height 13
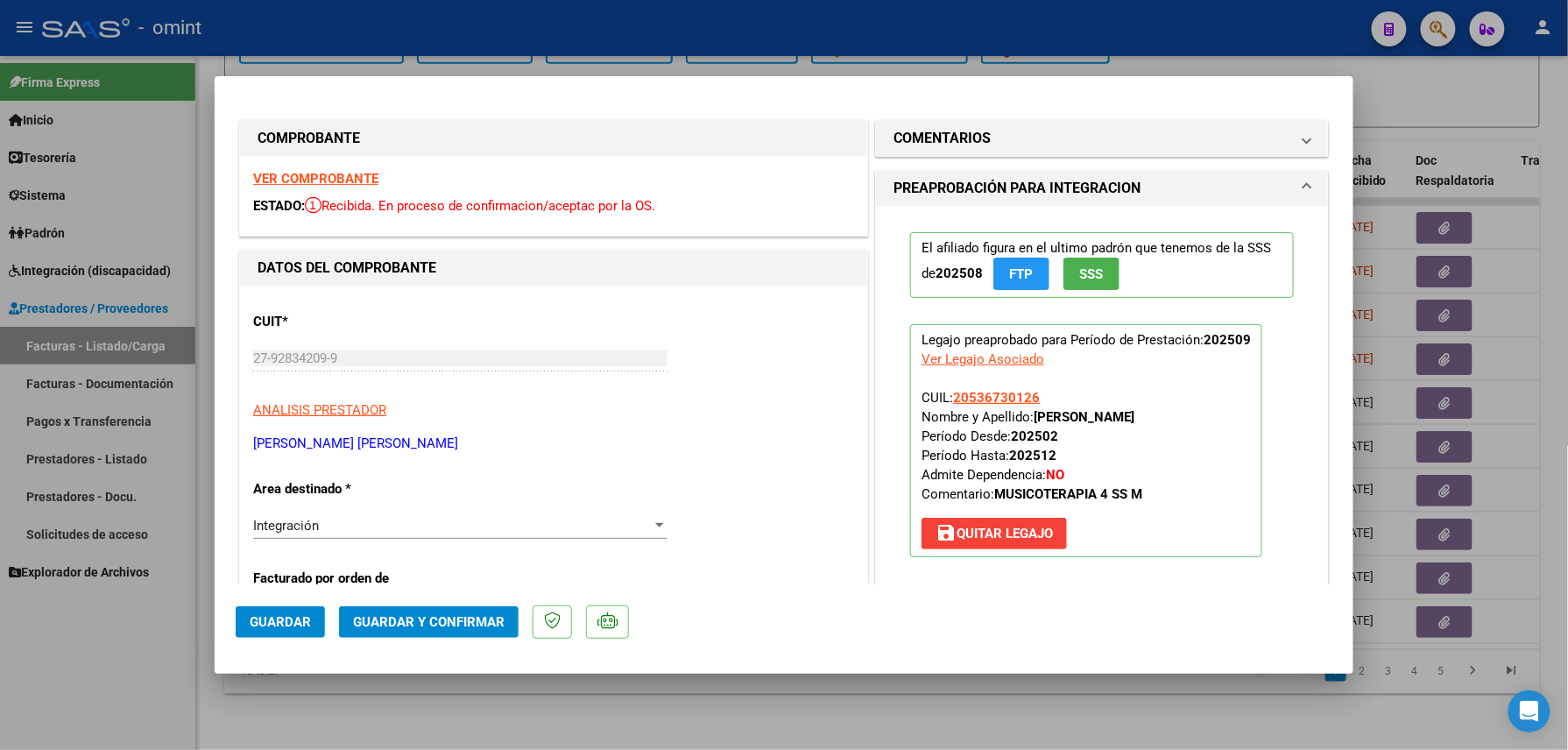
click at [345, 171] on strong "VER COMPROBANTE" at bounding box center [315, 178] width 125 height 16
click at [433, 629] on span "Guardar y Confirmar" at bounding box center [428, 621] width 151 height 16
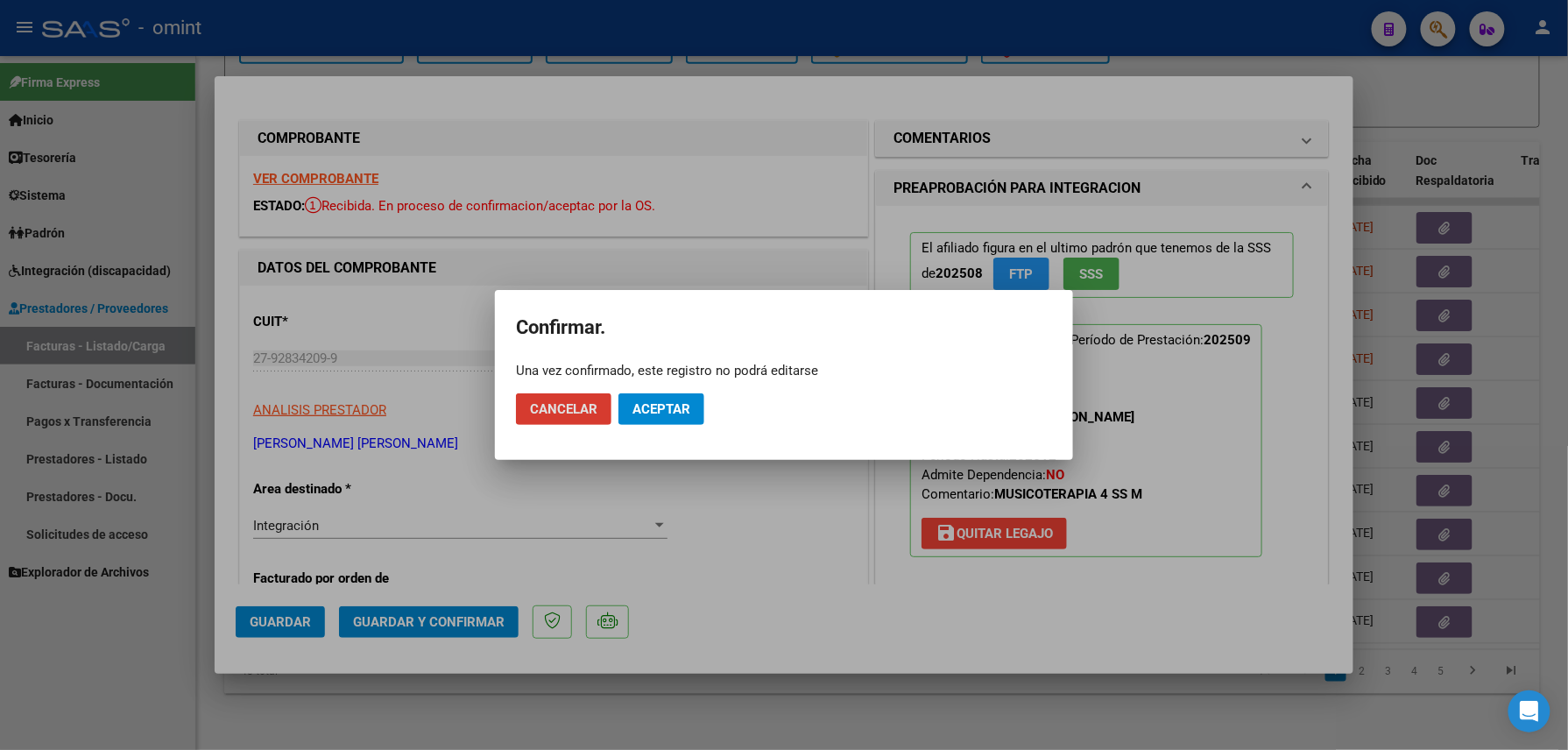
click at [666, 396] on button "Aceptar" at bounding box center [662, 410] width 86 height 32
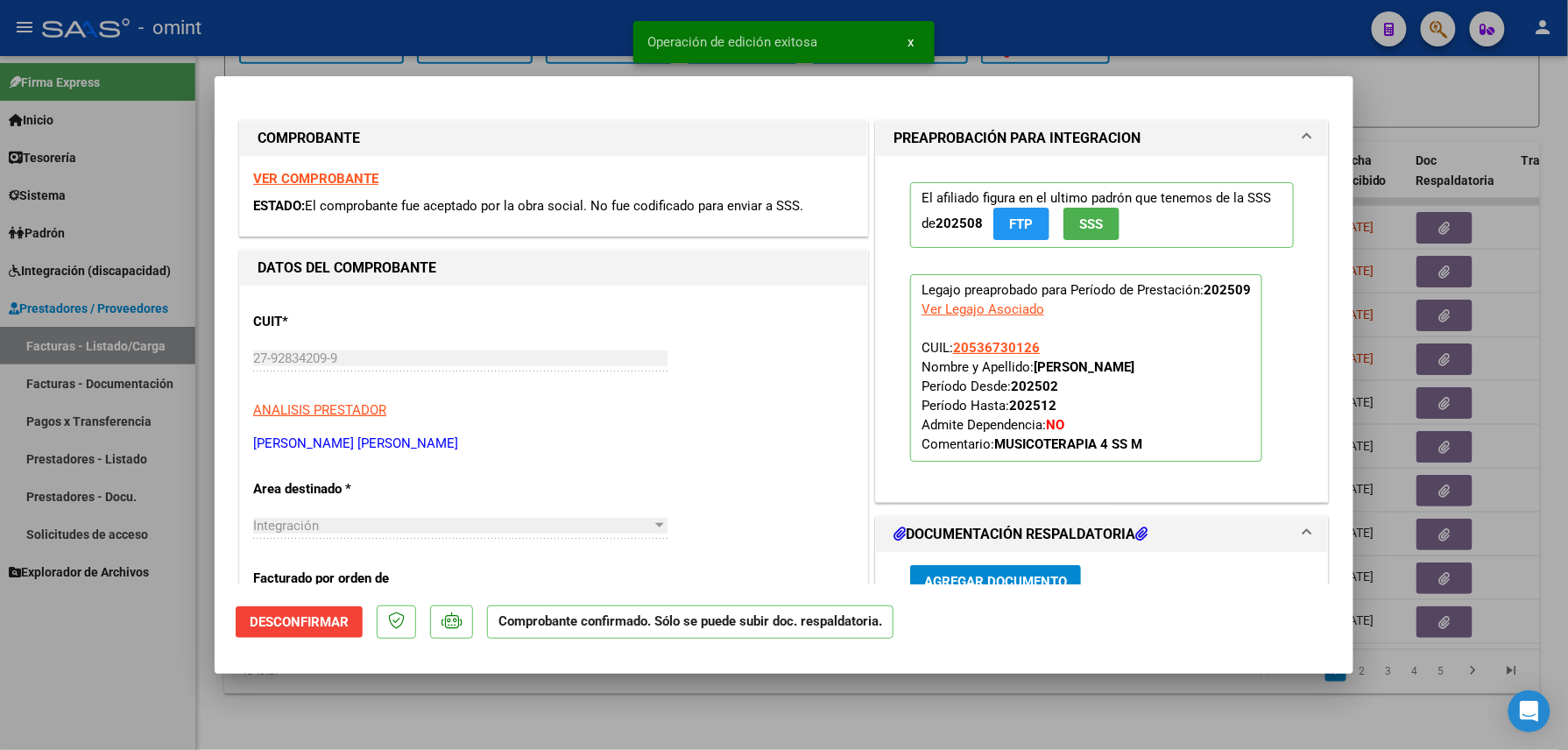
click at [281, 722] on div at bounding box center [784, 375] width 1568 height 750
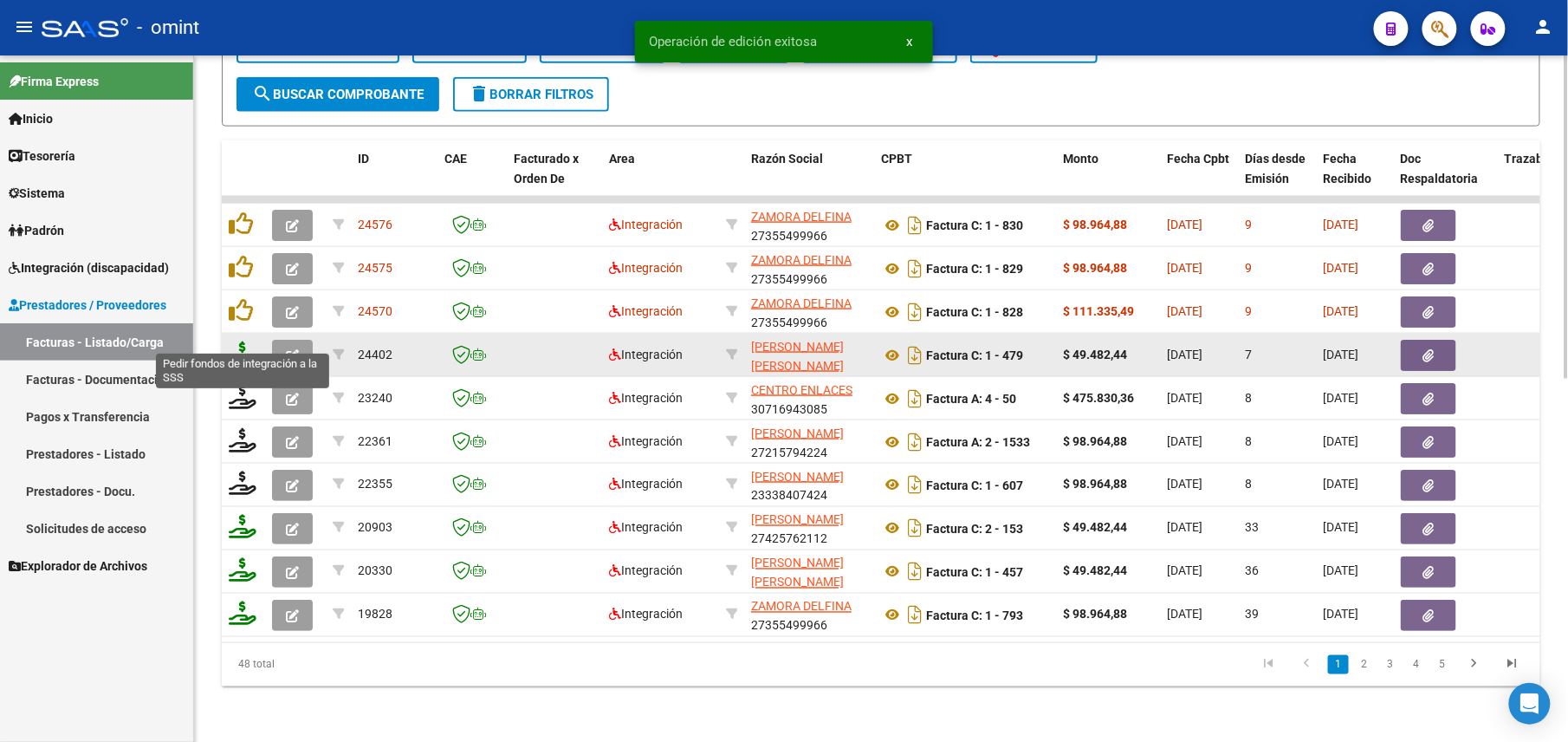
click at [249, 341] on icon at bounding box center [243, 353] width 28 height 24
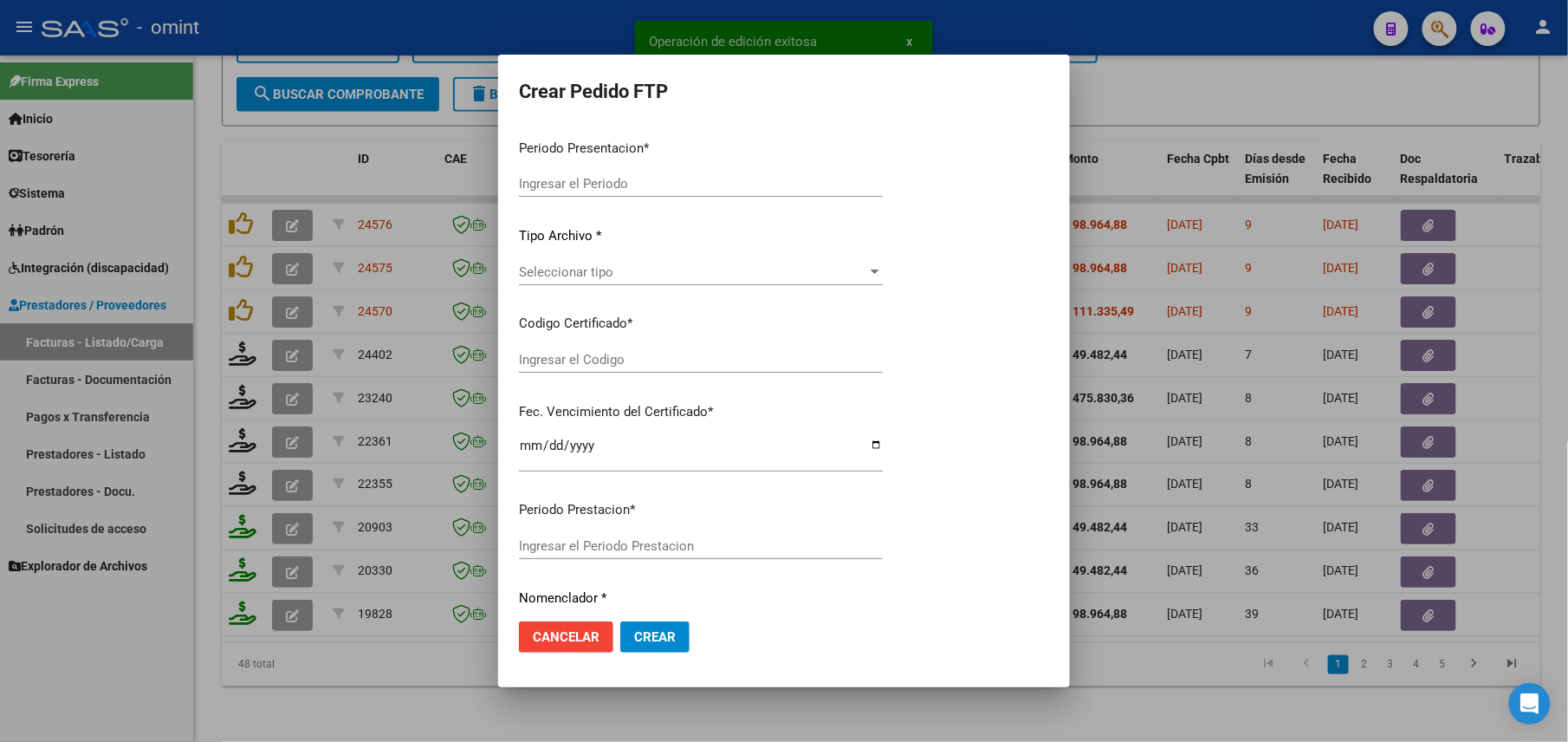
type input "202509"
type input "$ 49.482,44"
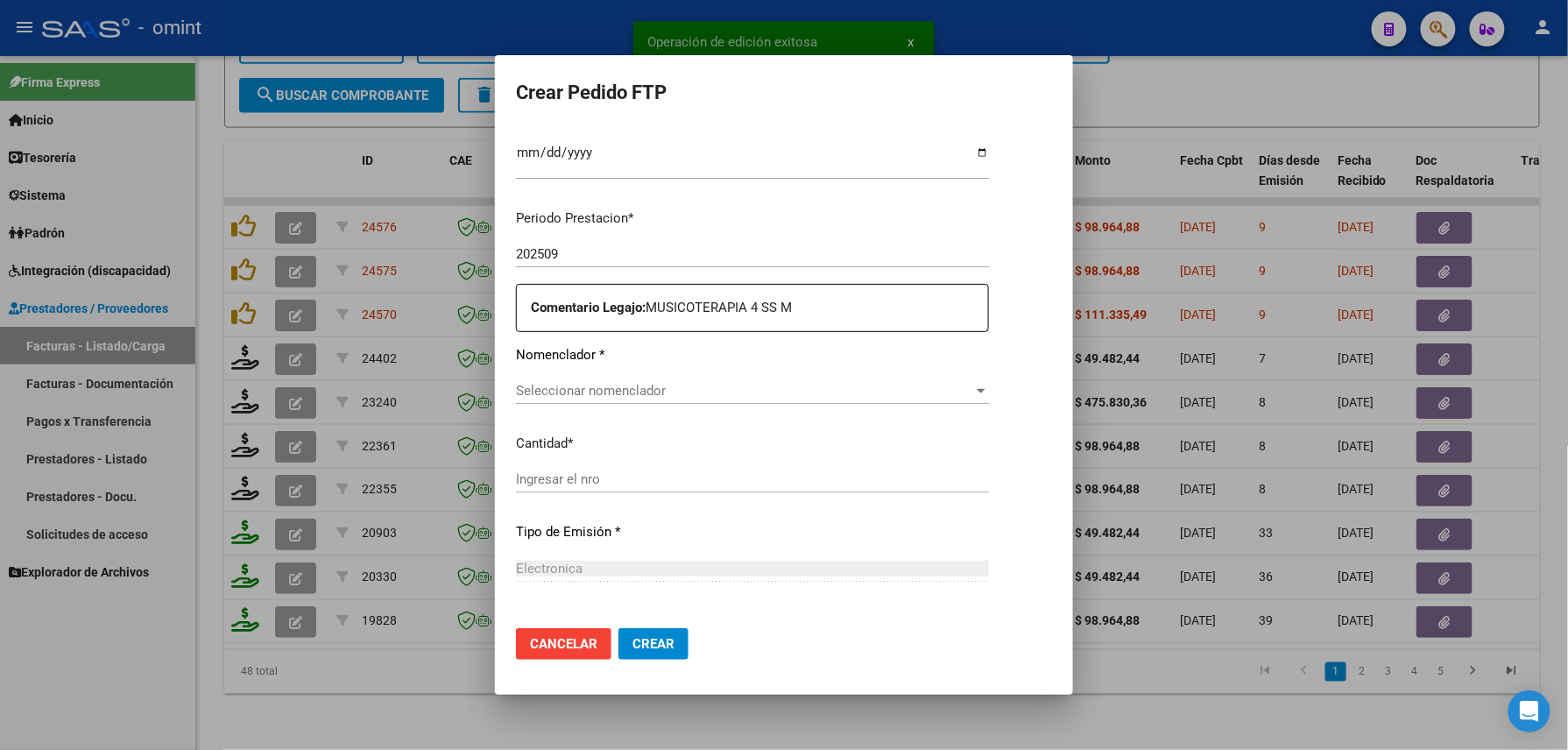
type input "6290847209"
type input "[DATE]"
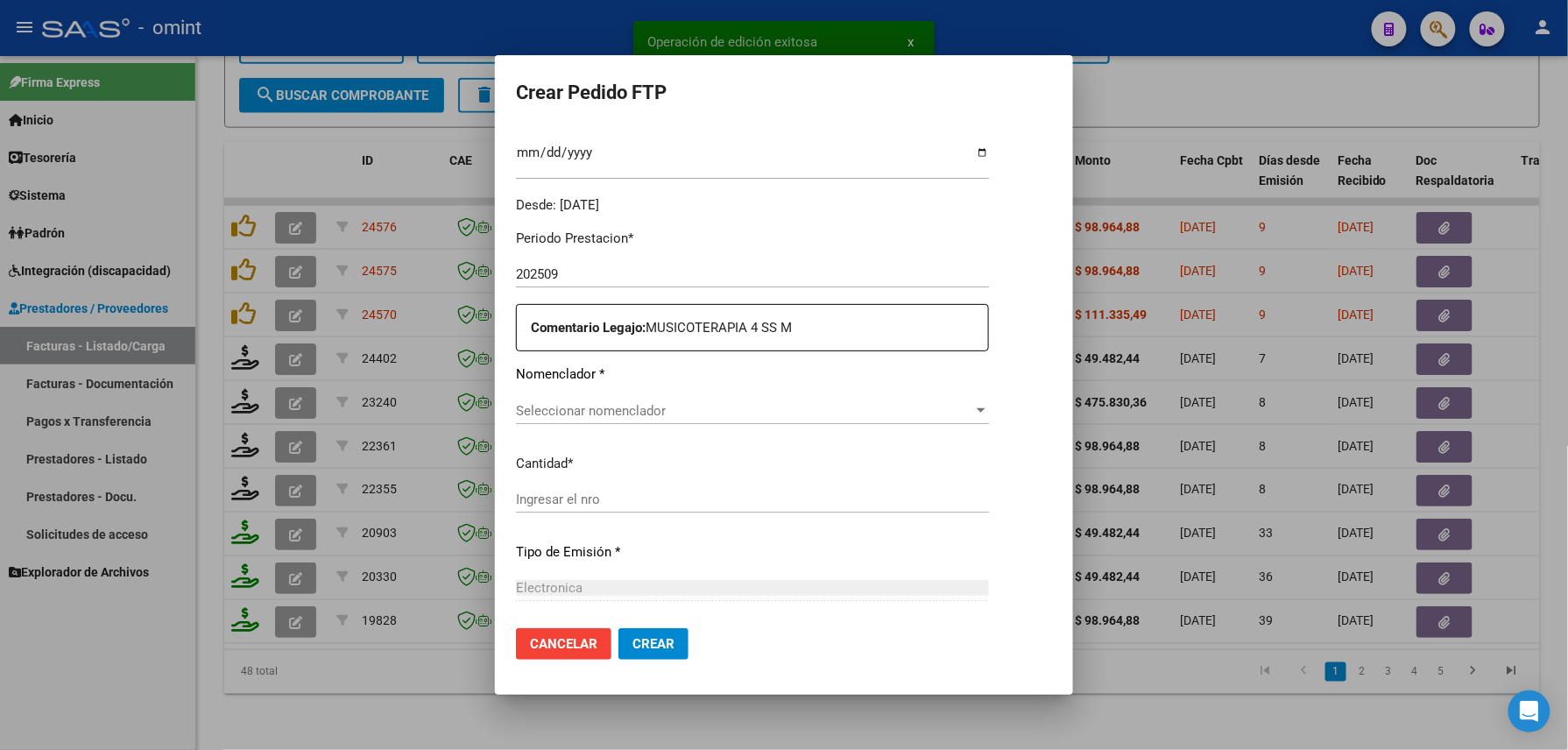
scroll to position [485, 0]
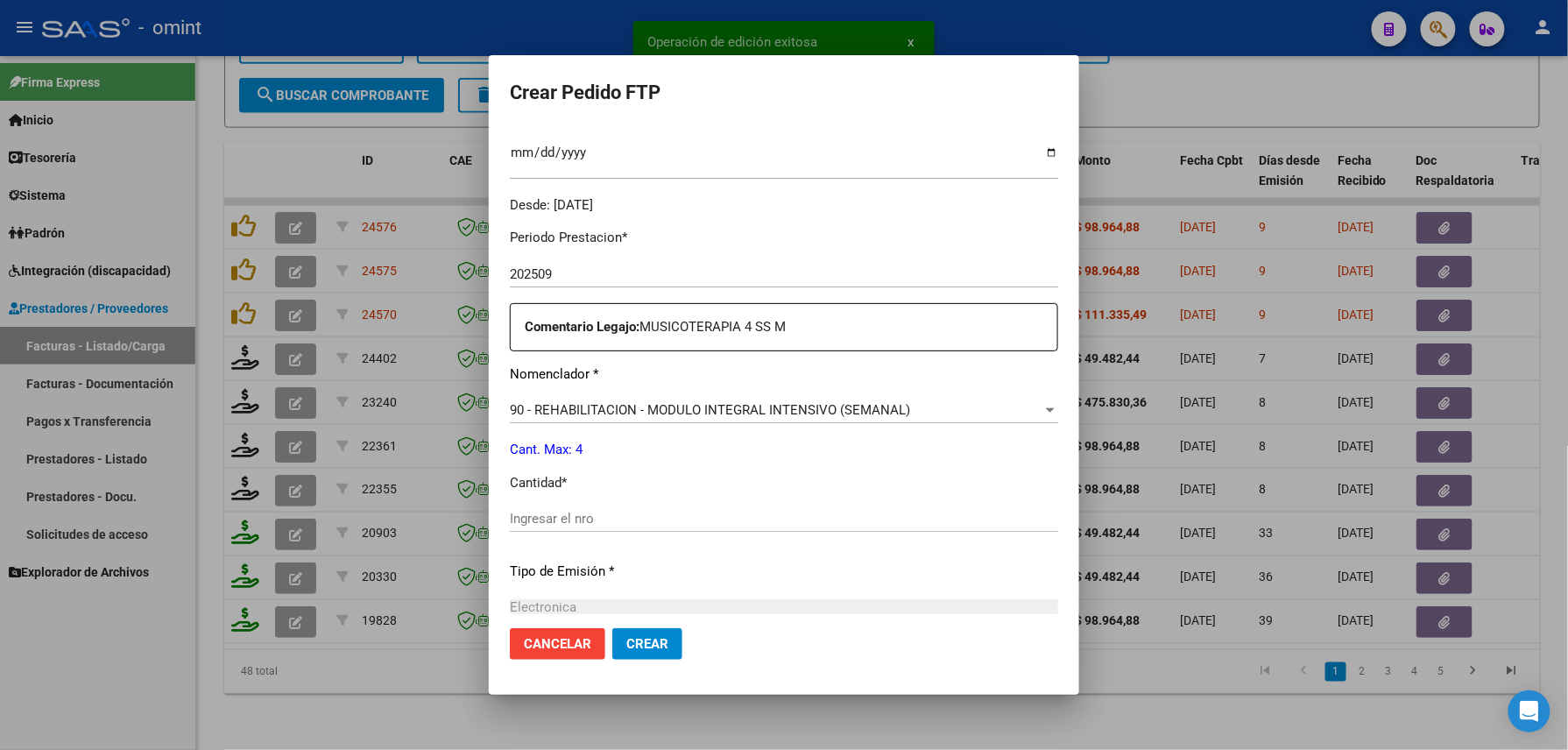
click at [551, 506] on div "Ingresar el nro" at bounding box center [784, 519] width 549 height 26
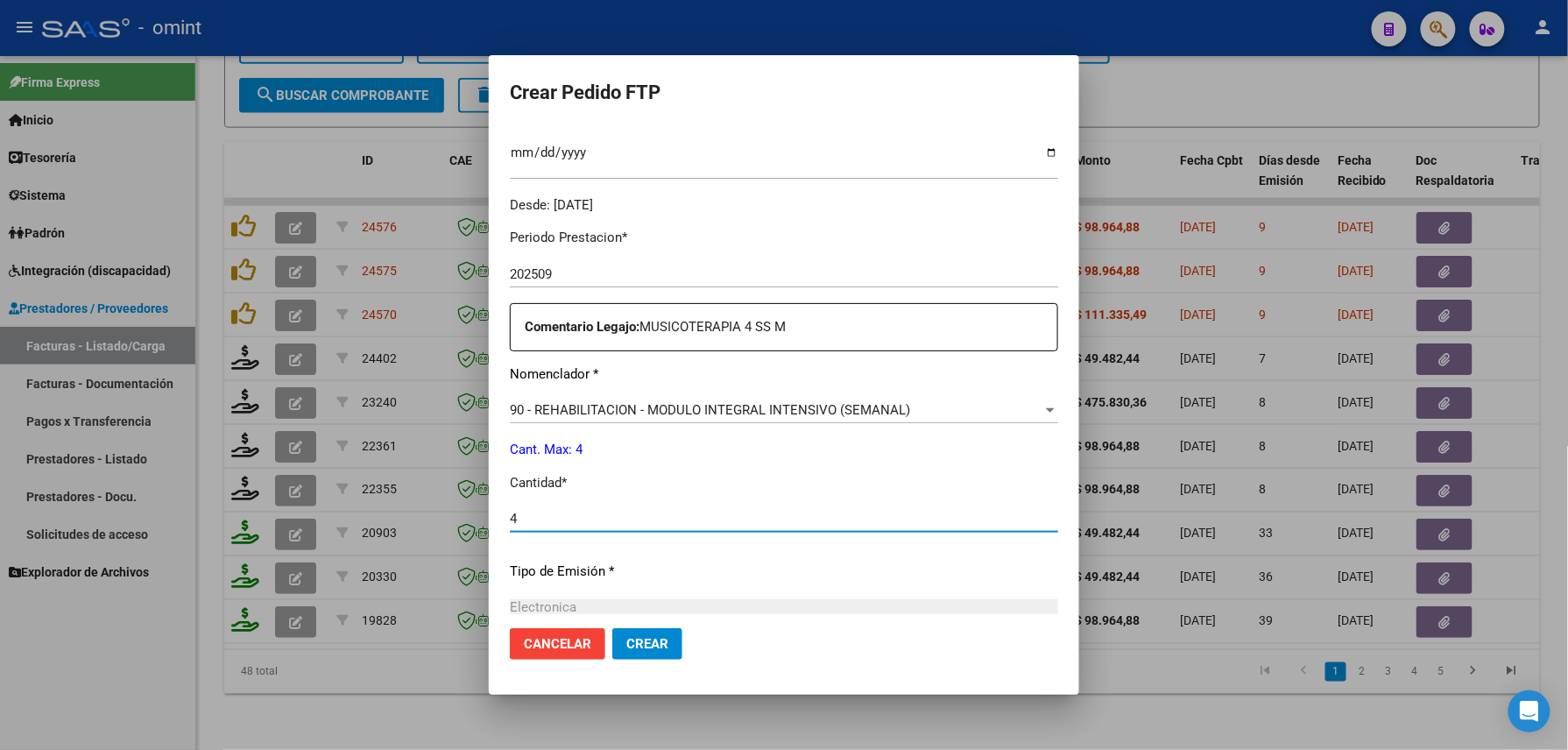
type input "4"
click at [626, 646] on span "Crear" at bounding box center [647, 644] width 42 height 16
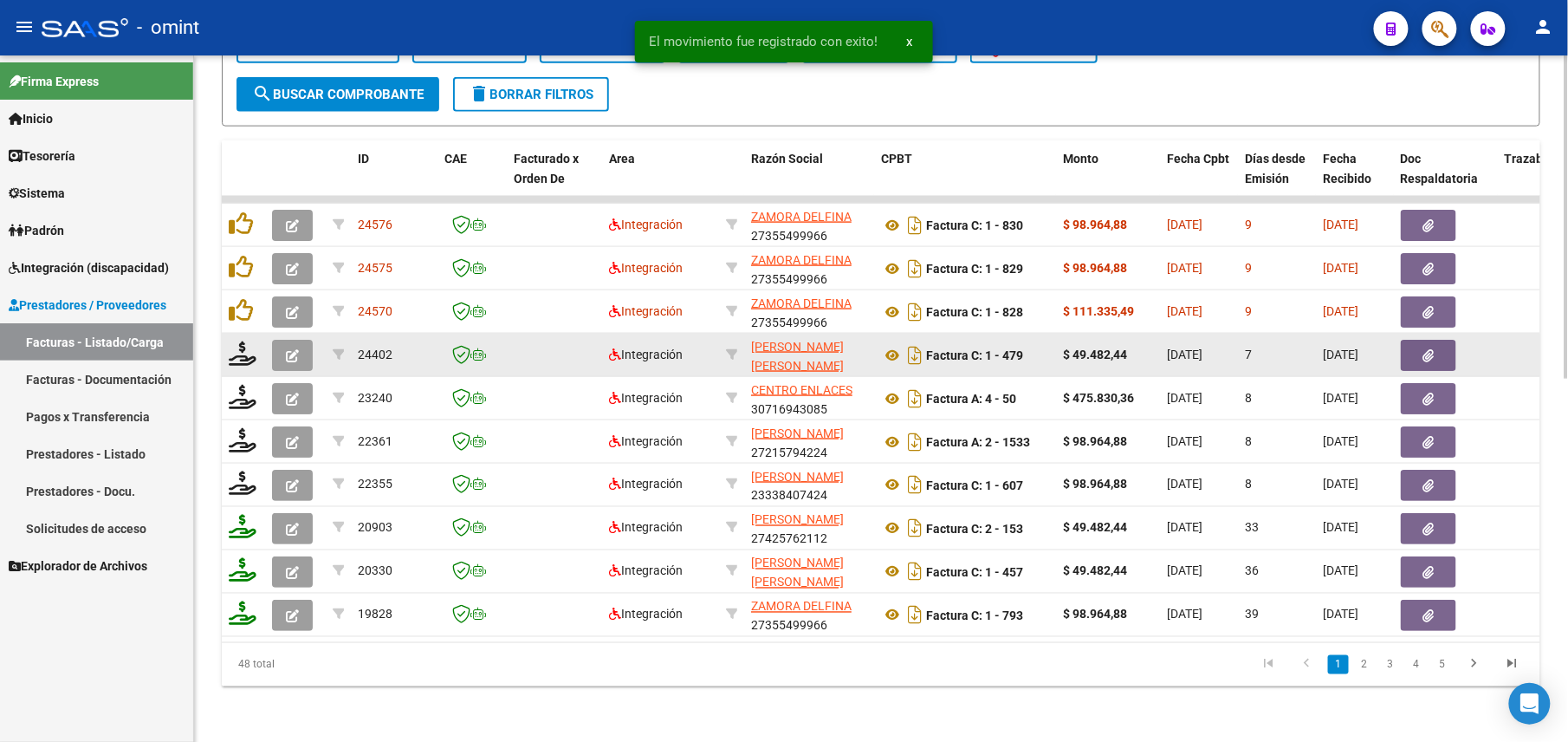
click at [289, 349] on icon "button" at bounding box center [293, 355] width 13 height 13
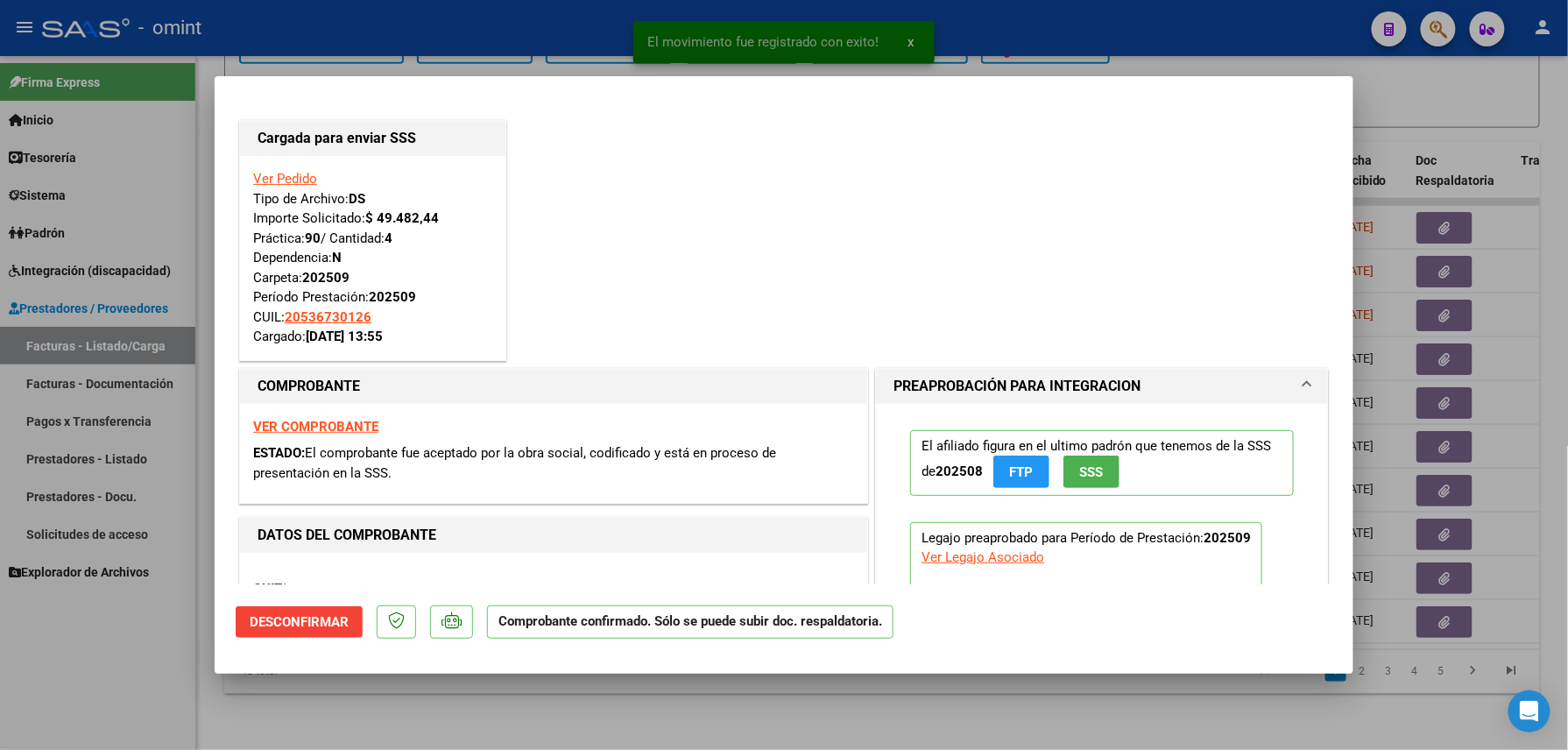
click at [127, 684] on div at bounding box center [784, 375] width 1568 height 750
type input "$ 0,00"
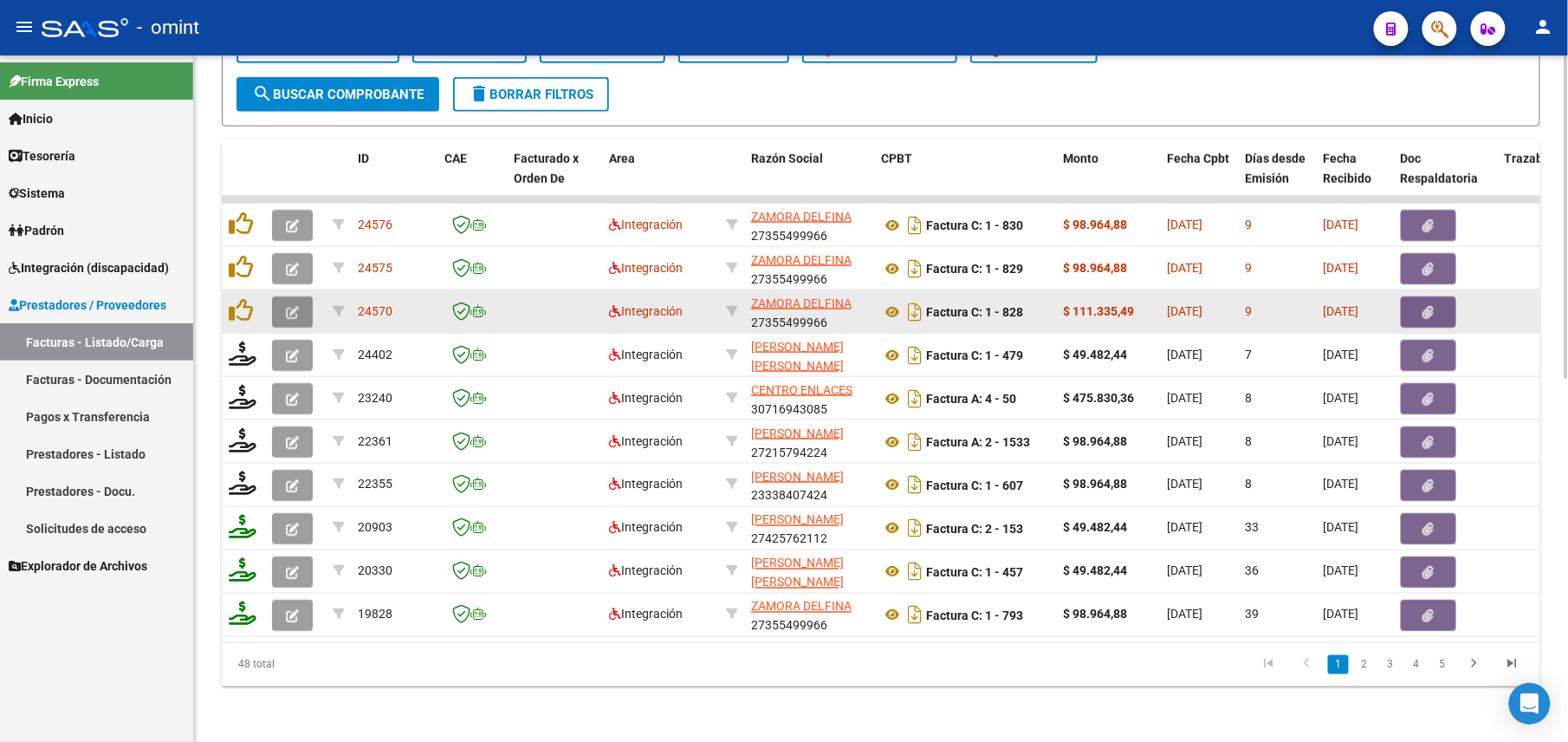
click at [288, 302] on button "button" at bounding box center [293, 312] width 41 height 31
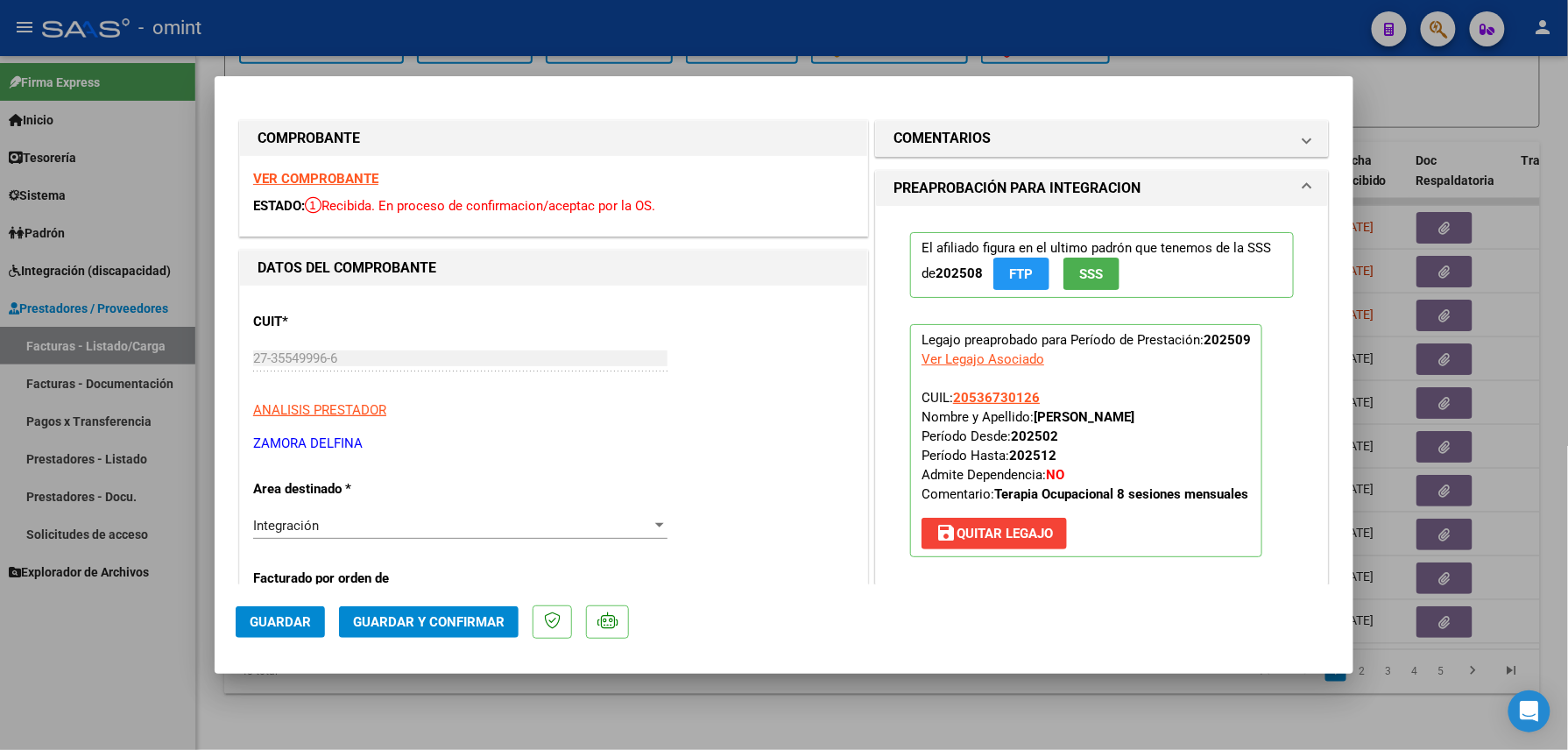
click at [334, 174] on strong "VER COMPROBANTE" at bounding box center [315, 178] width 125 height 16
click at [1048, 136] on mat-panel-title "COMENTARIOS" at bounding box center [1092, 138] width 396 height 21
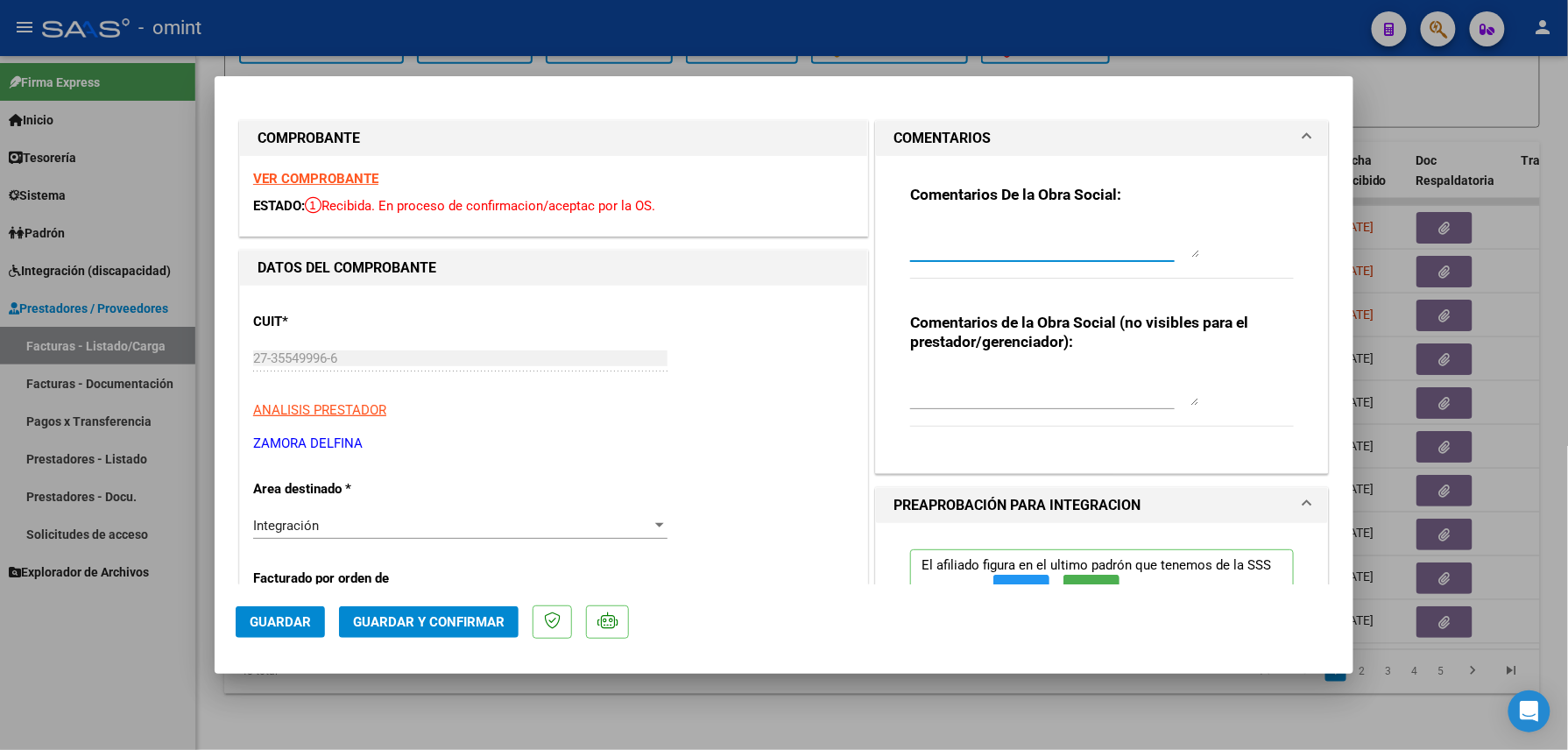
click at [978, 233] on textarea at bounding box center [1055, 240] width 289 height 35
paste textarea "Factura emitida por 11 sesiones, prestación habilitada por 8 sesiones mensuales…"
click at [1176, 257] on textarea "Factura emitida por 11 sesiones, prestación habilitada por 8 sesiones mensuales…" at bounding box center [1055, 240] width 289 height 35
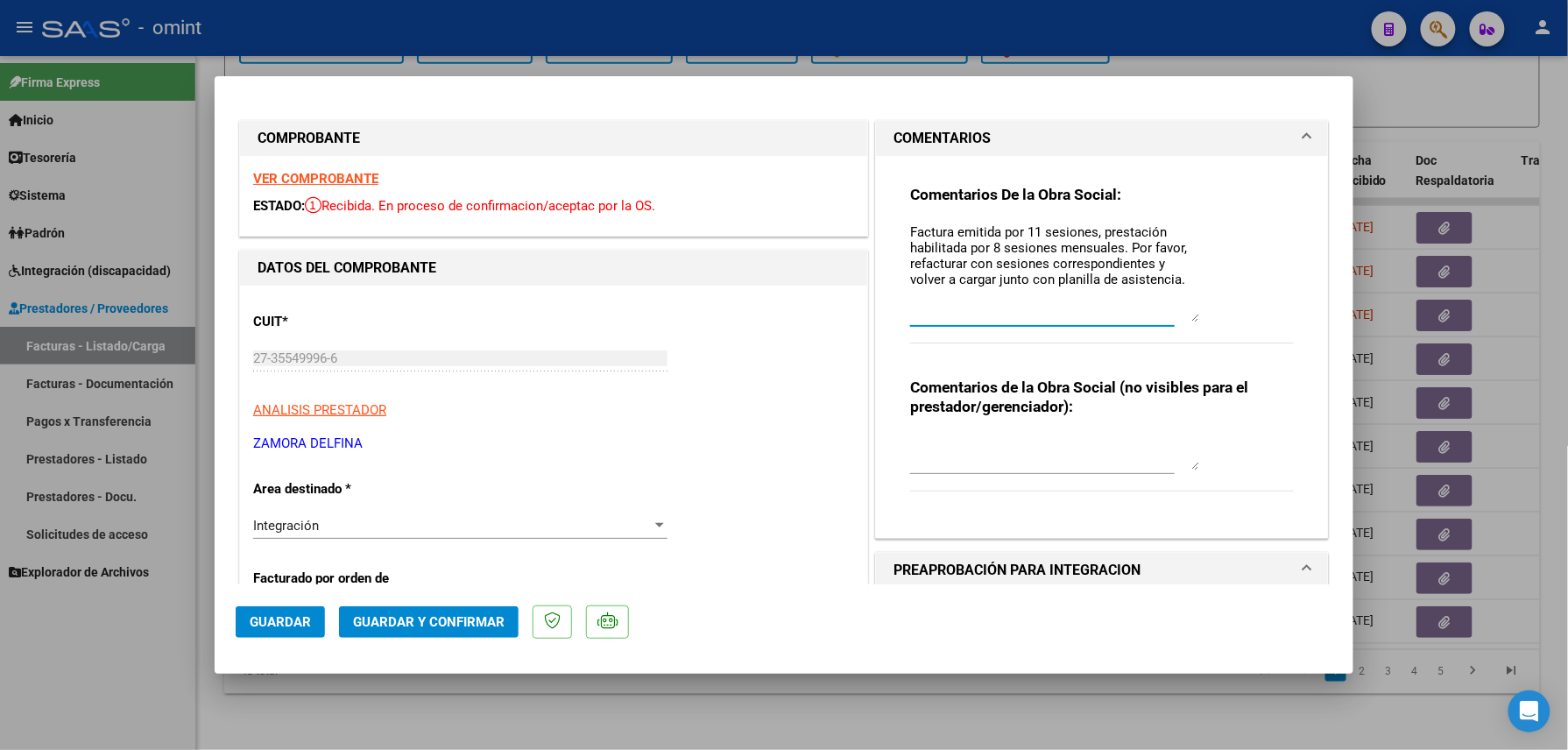
scroll to position [0, 0]
click at [1029, 225] on textarea "Factura emitida por 11 sesiones, prestación habilitada por 8 sesiones mensuales…" at bounding box center [1055, 271] width 289 height 100
click at [1017, 229] on textarea "Factura emitida por 11 sesiones, prestación habilitada por 8 sesiones mensuales…" at bounding box center [1055, 271] width 289 height 100
click at [1023, 231] on textarea "Factura emitida por 11 sesiones, prestación habilitada por 8 sesiones mensuales…" at bounding box center [1055, 271] width 289 height 100
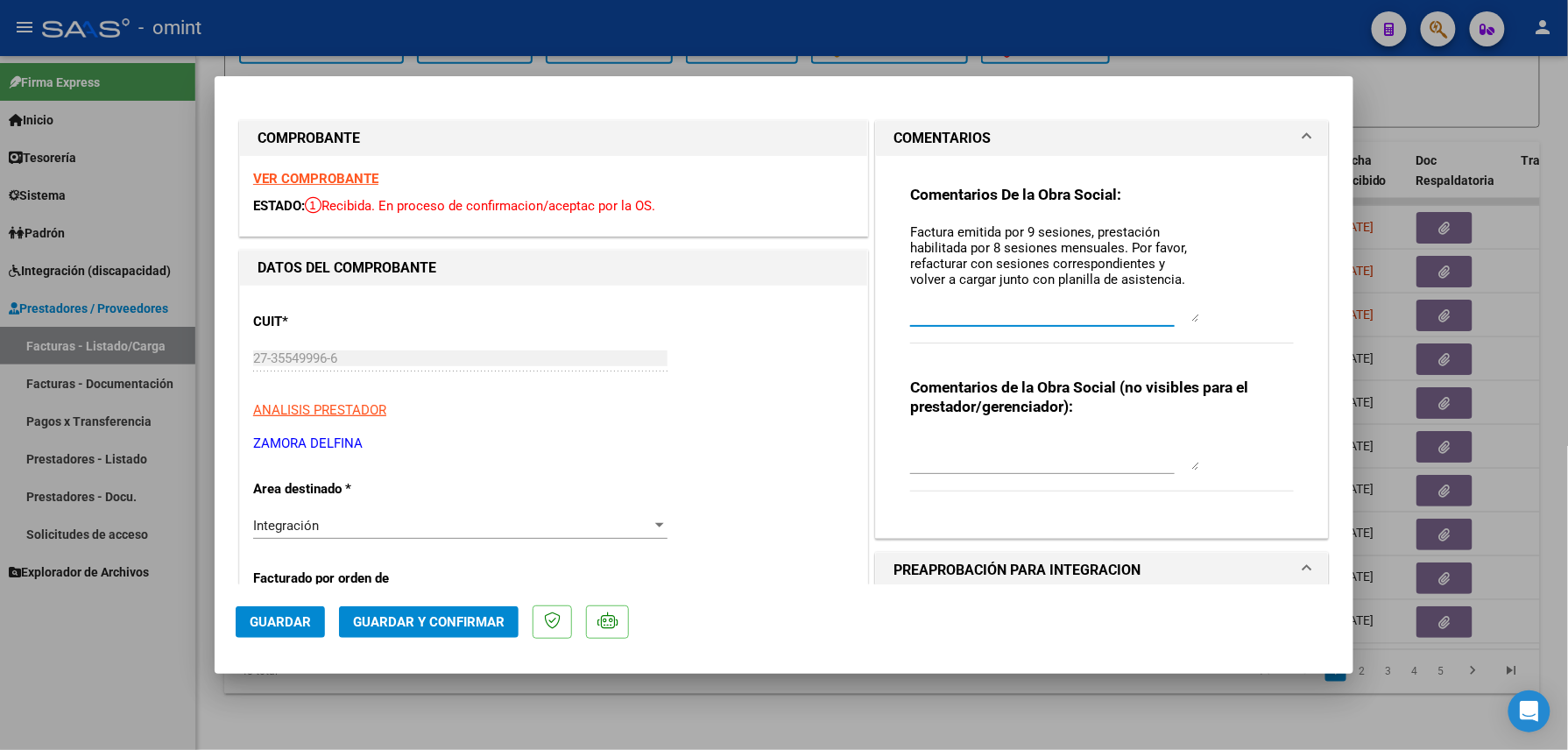
type textarea "Factura emitida por 9 sesiones, prestación habilitada por 8 sesiones mensuales.…"
click at [414, 533] on div "Integración" at bounding box center [452, 525] width 399 height 16
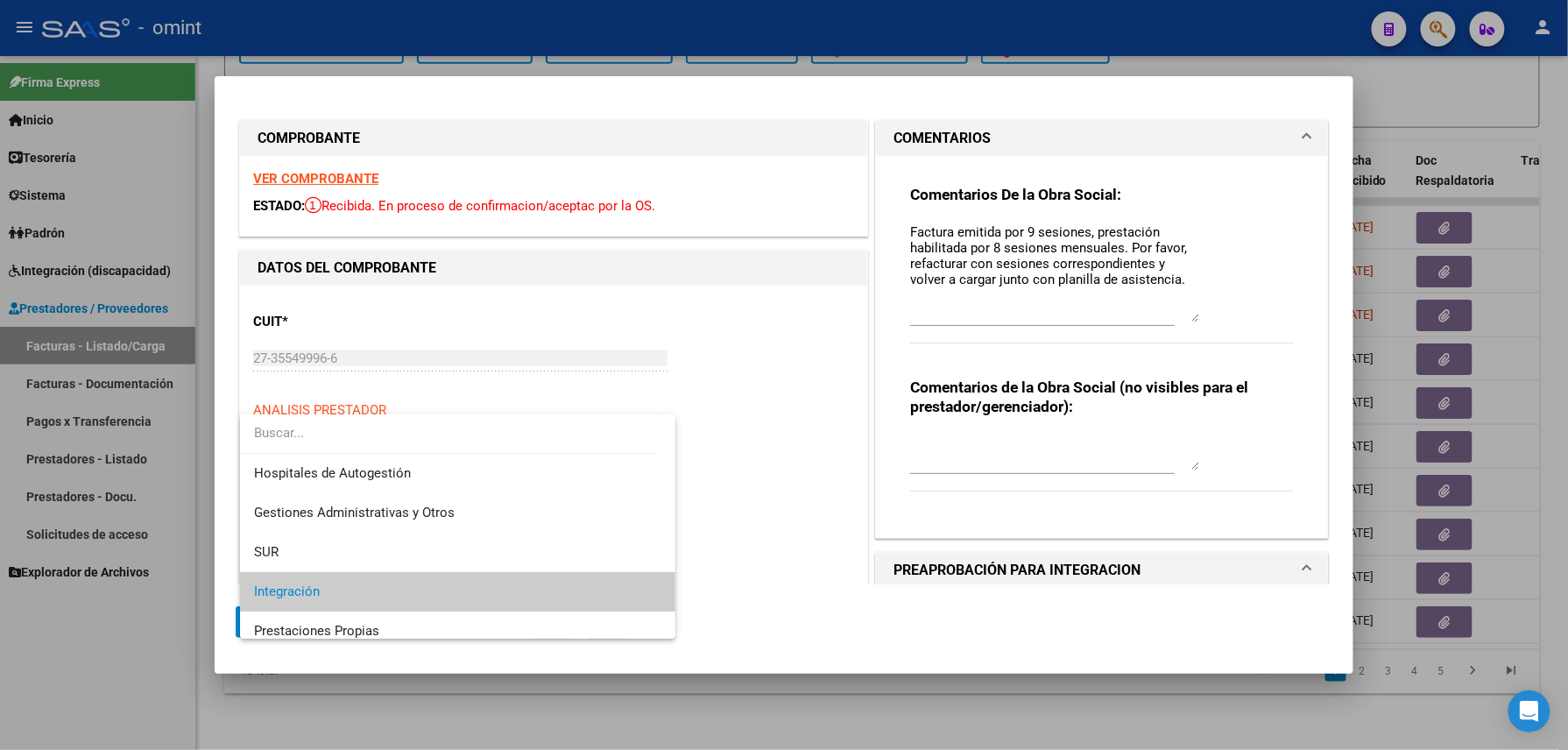
scroll to position [64, 0]
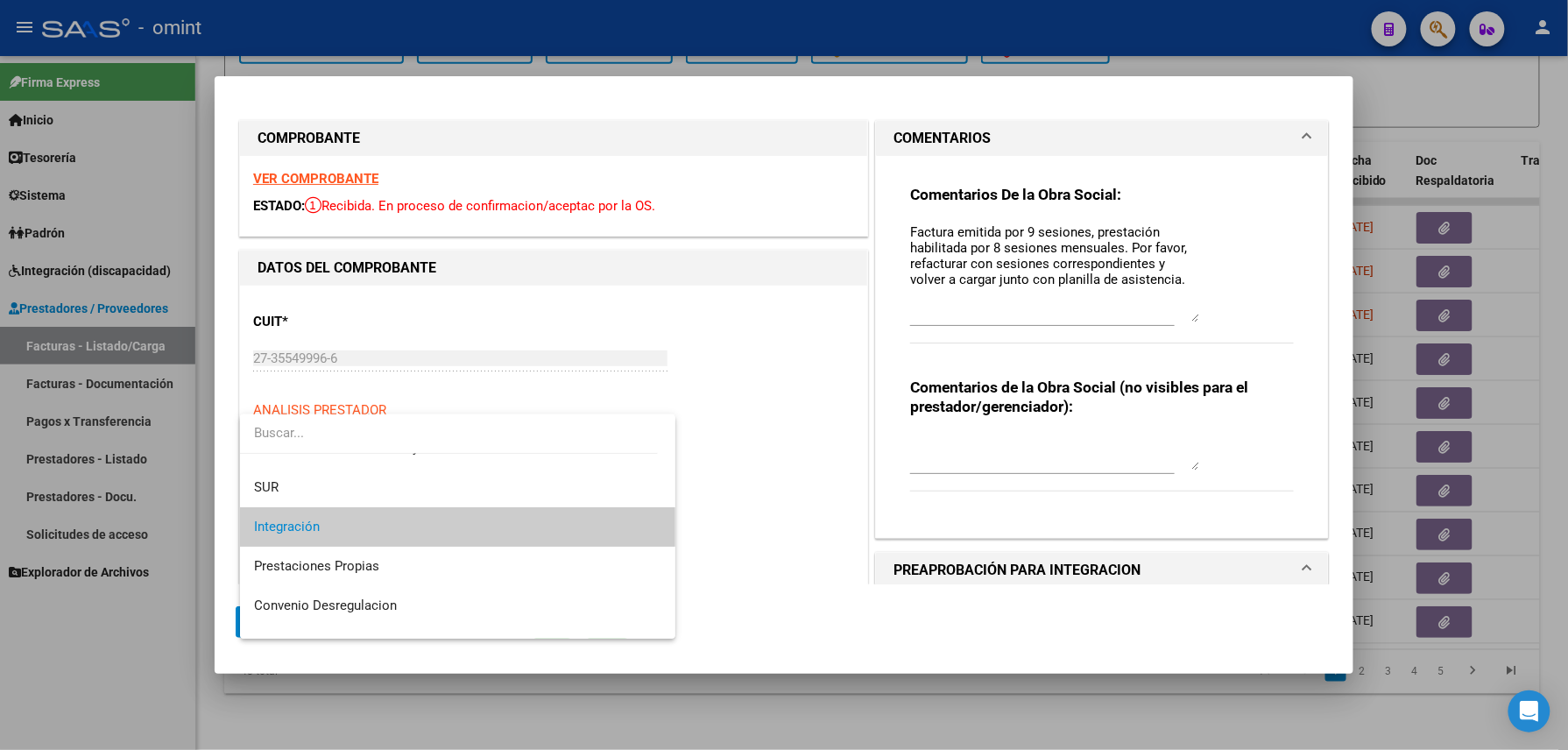
click at [773, 460] on div at bounding box center [784, 375] width 1568 height 750
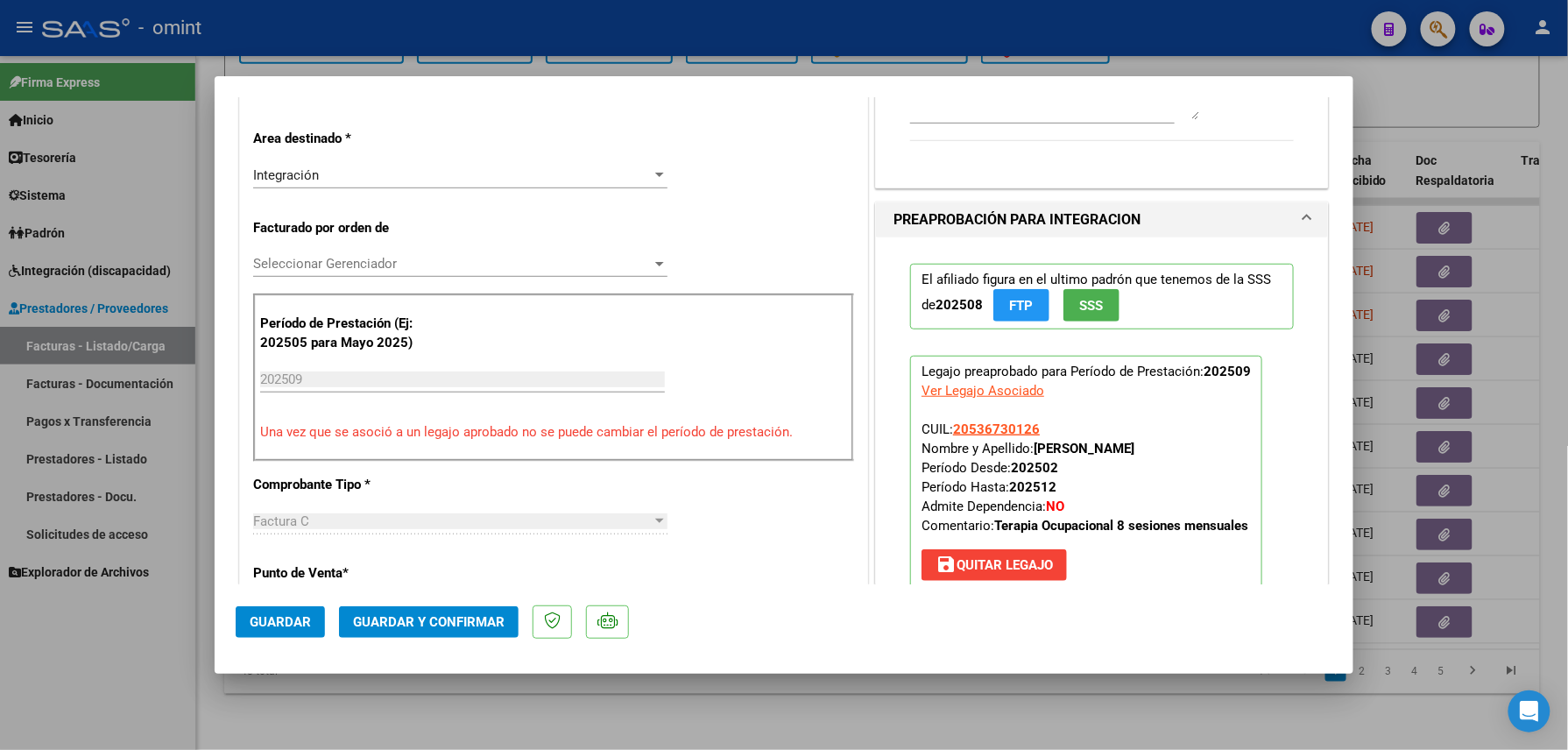
scroll to position [233, 0]
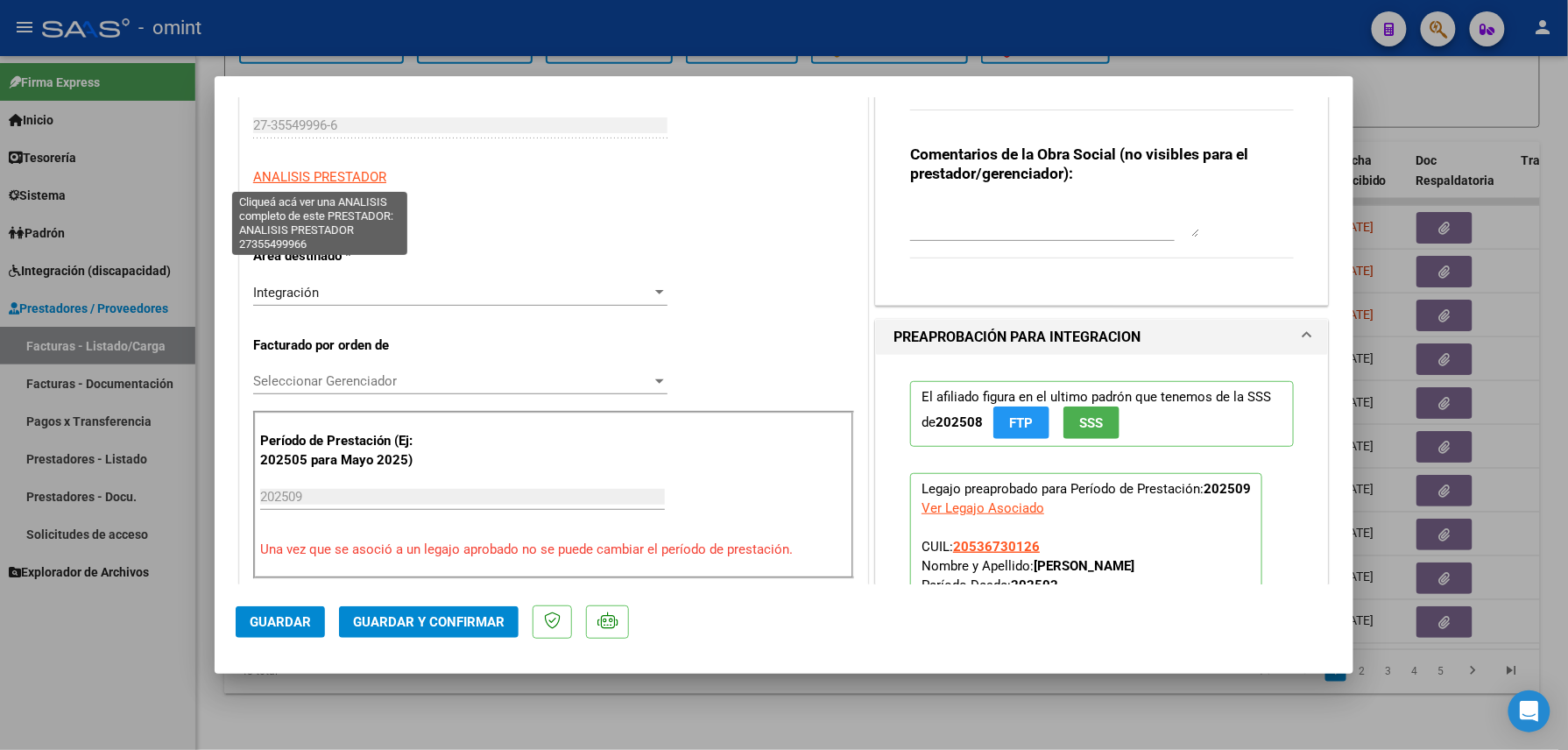
click at [331, 179] on span "ANALISIS PRESTADOR" at bounding box center [319, 176] width 133 height 16
type textarea "27355499966"
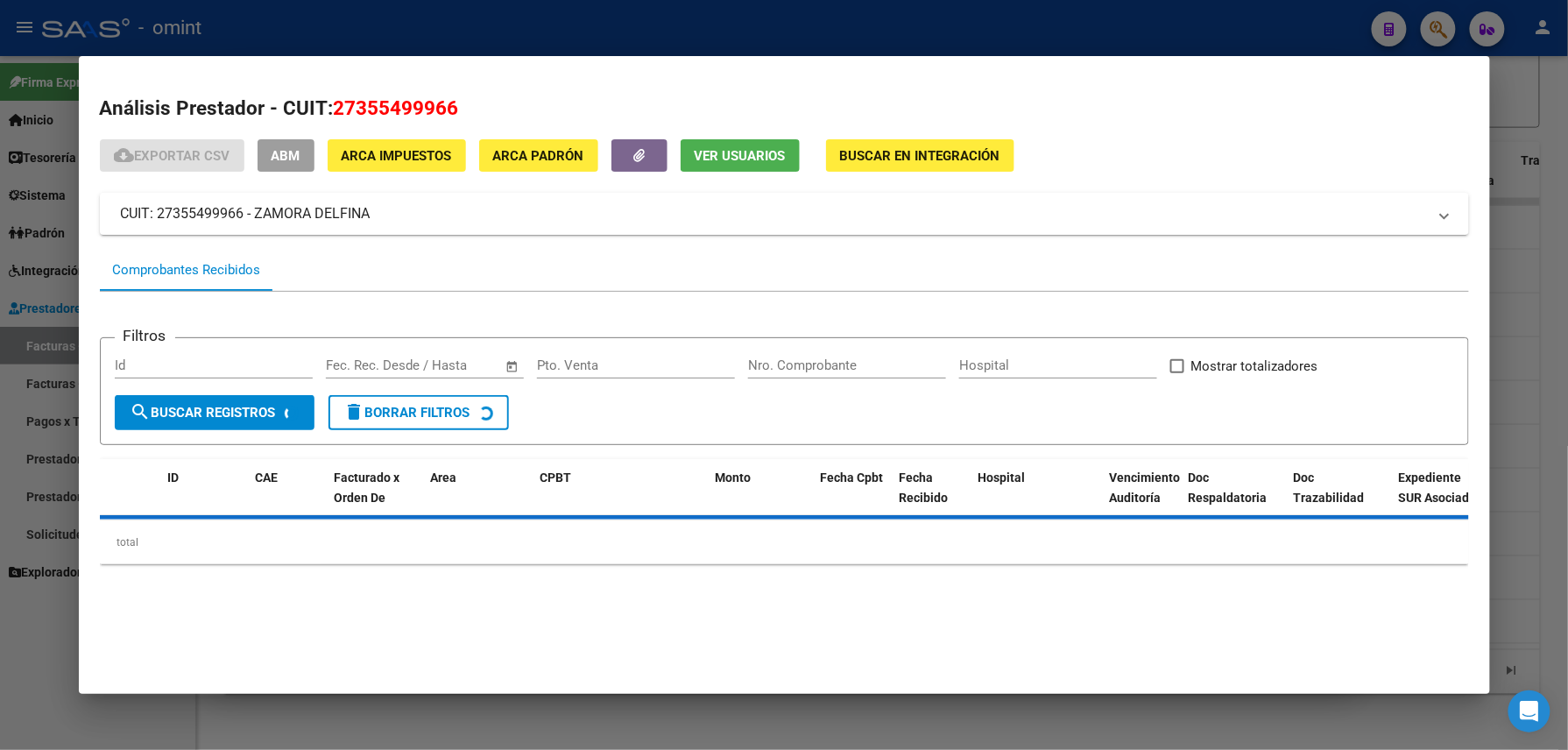
click at [722, 156] on span "Ver Usuarios" at bounding box center [740, 156] width 91 height 16
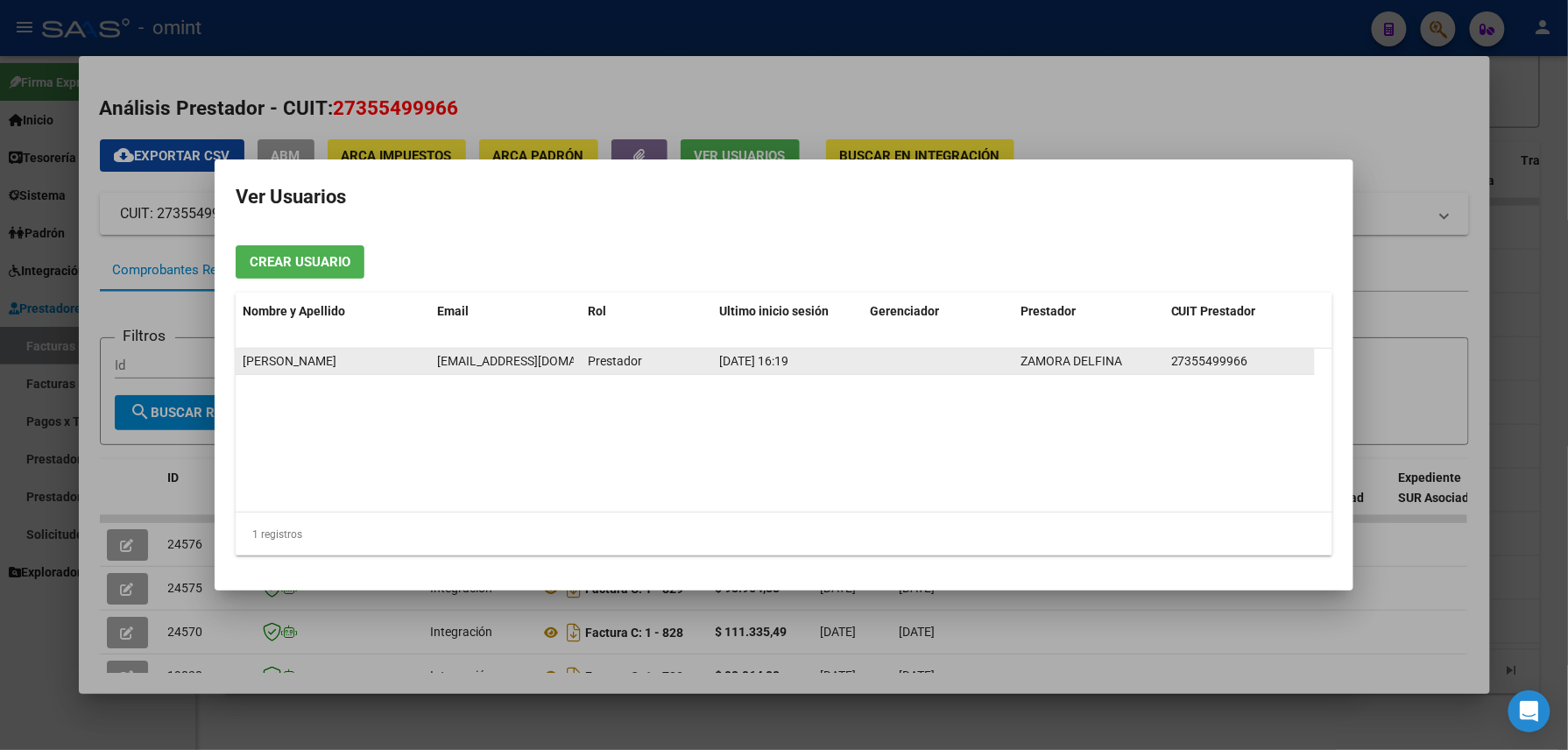
scroll to position [0, 5]
drag, startPoint x: 435, startPoint y: 357, endPoint x: 580, endPoint y: 359, distance: 145.0
click at [580, 359] on datatable-body-cell "[EMAIL_ADDRESS][DOMAIN_NAME]" at bounding box center [505, 361] width 150 height 25
drag, startPoint x: 580, startPoint y: 359, endPoint x: 567, endPoint y: 361, distance: 13.2
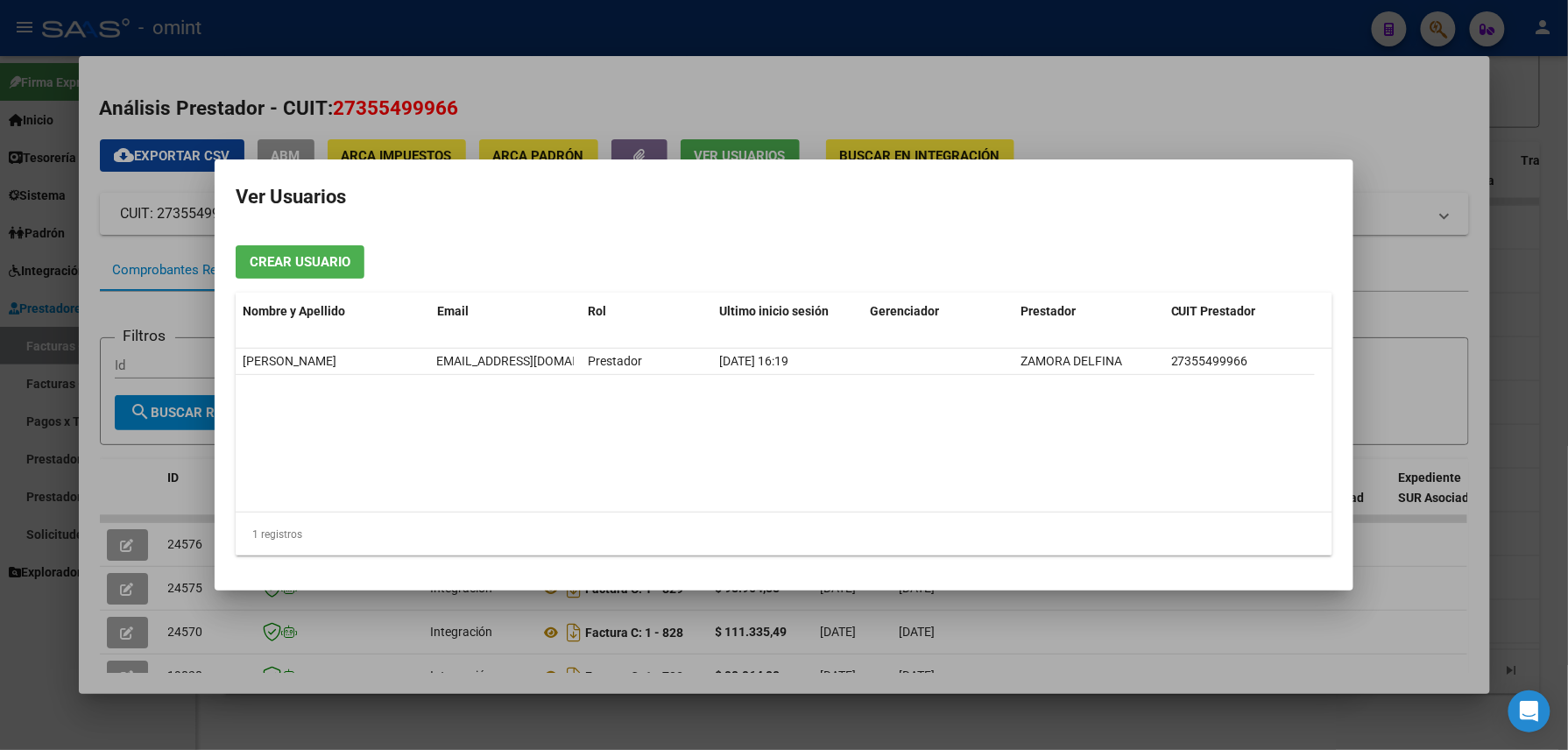
click at [548, 25] on div at bounding box center [784, 375] width 1568 height 750
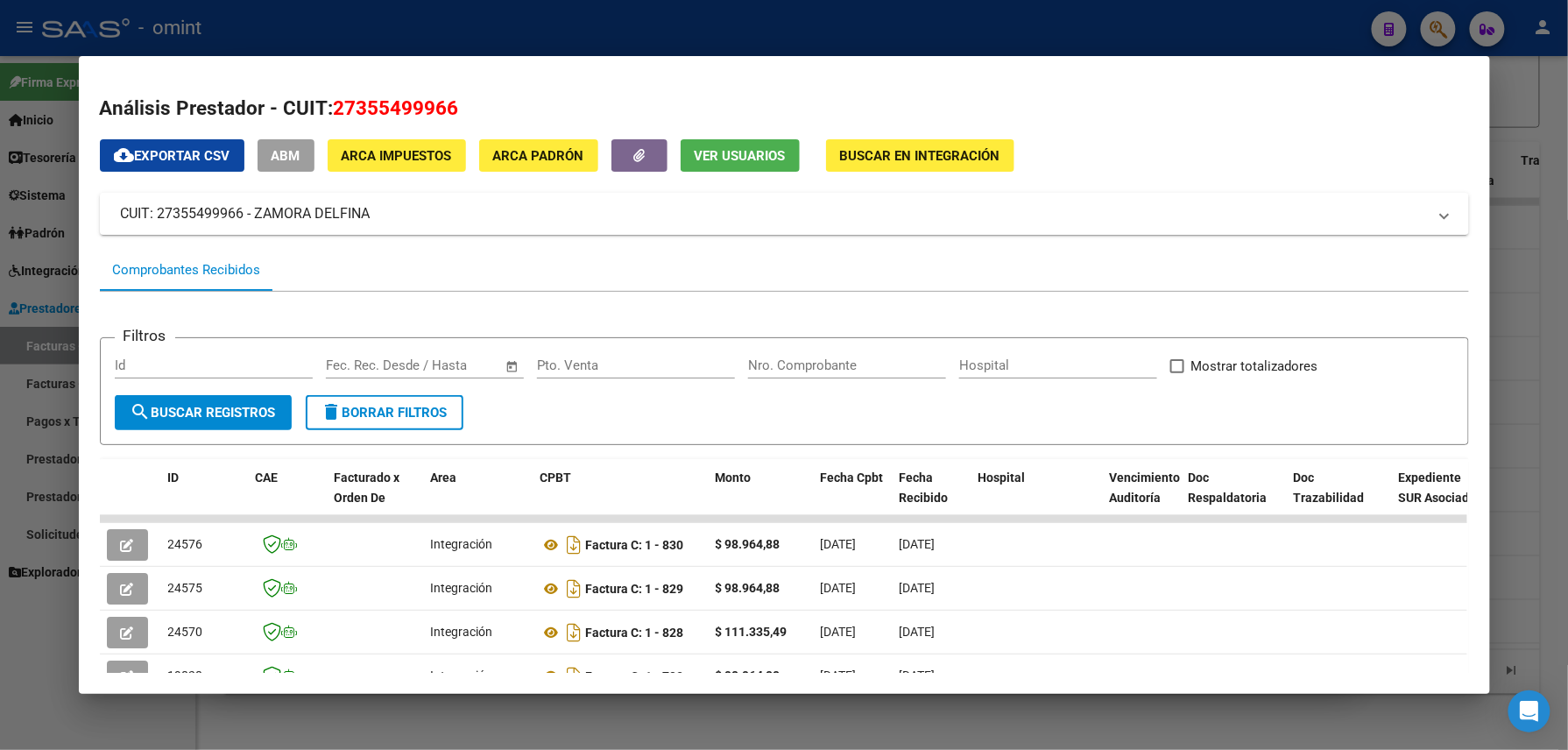
click at [548, 25] on div at bounding box center [784, 375] width 1568 height 750
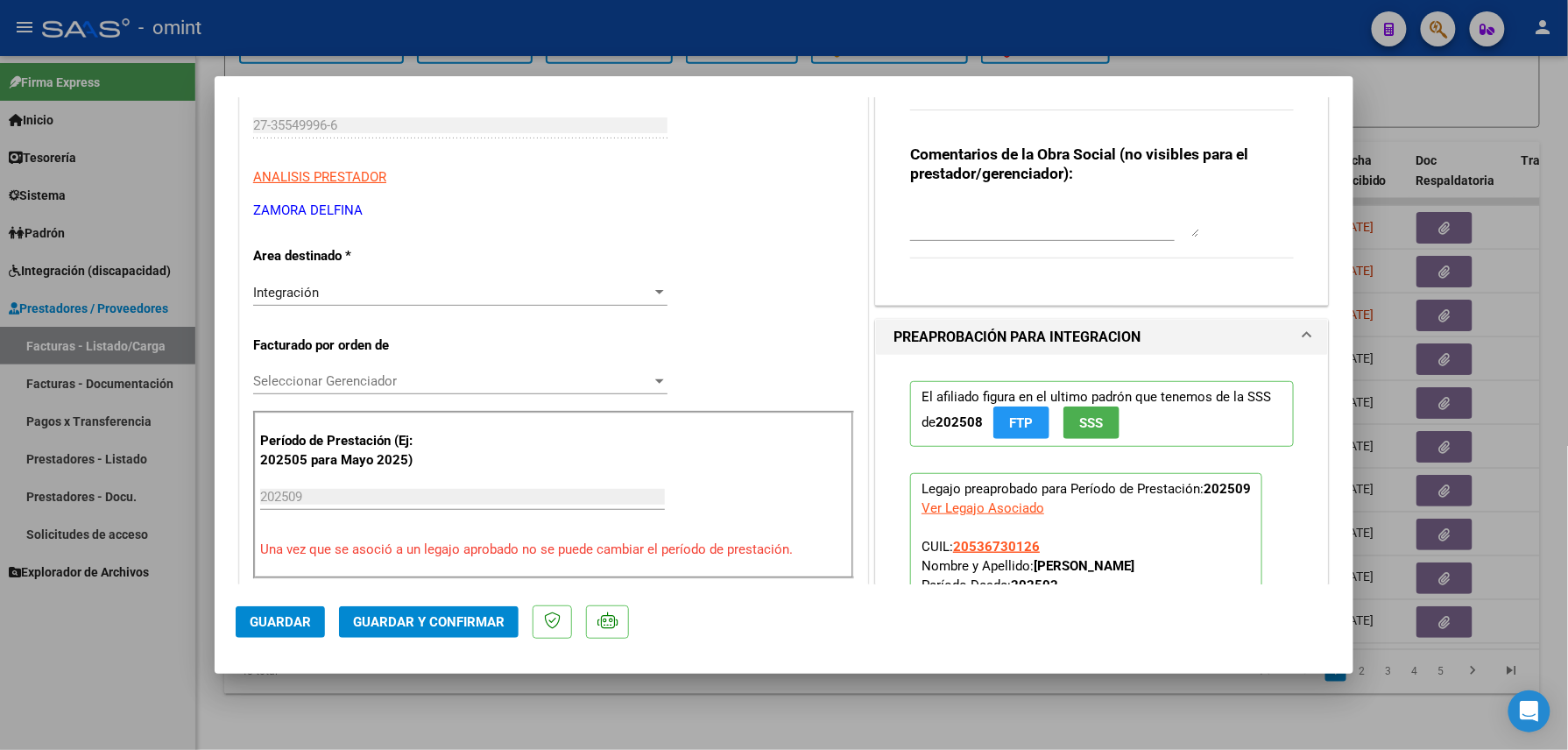
click at [317, 295] on span "Integración" at bounding box center [286, 292] width 65 height 16
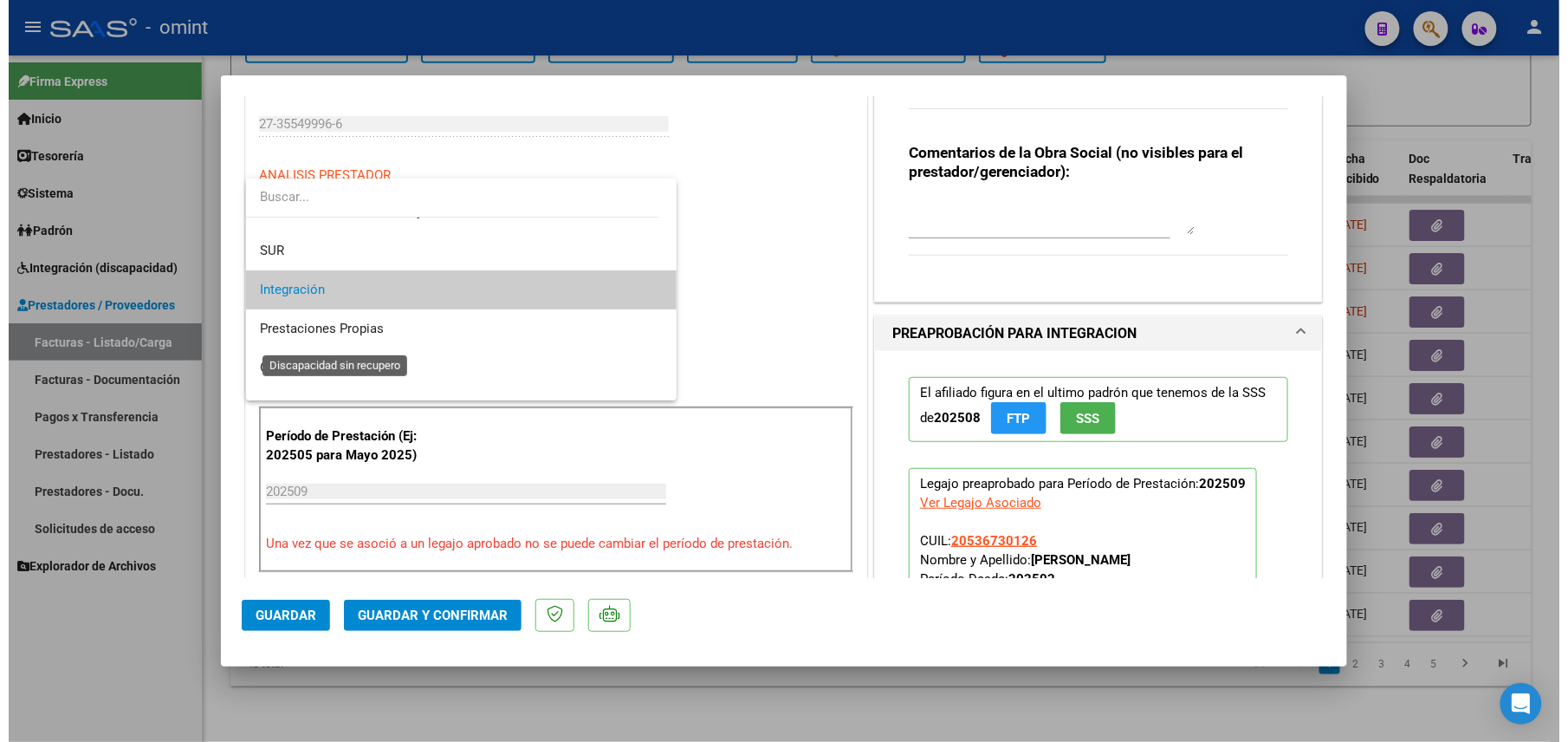
scroll to position [168, 0]
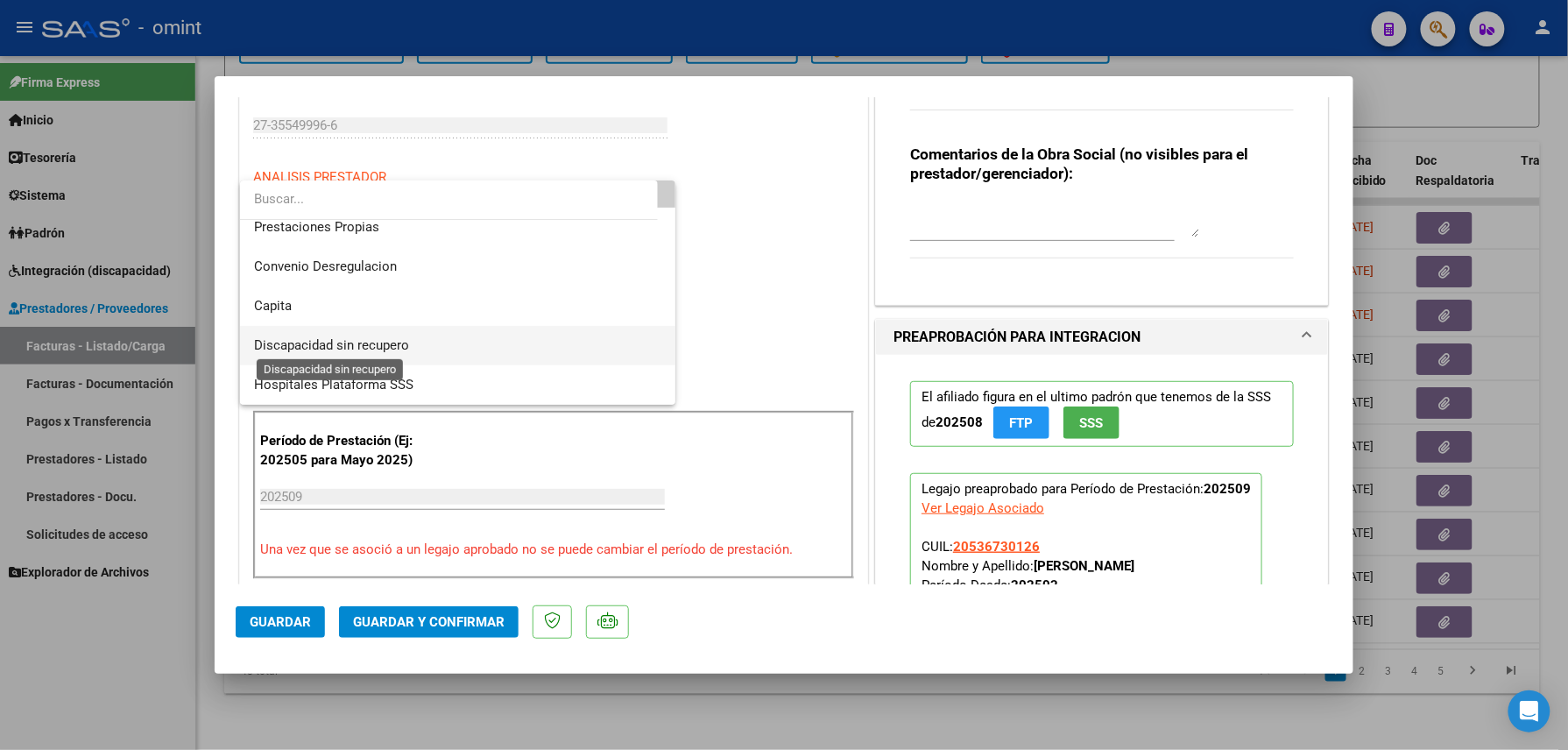
click at [323, 347] on span "Discapacidad sin recupero" at bounding box center [331, 344] width 155 height 16
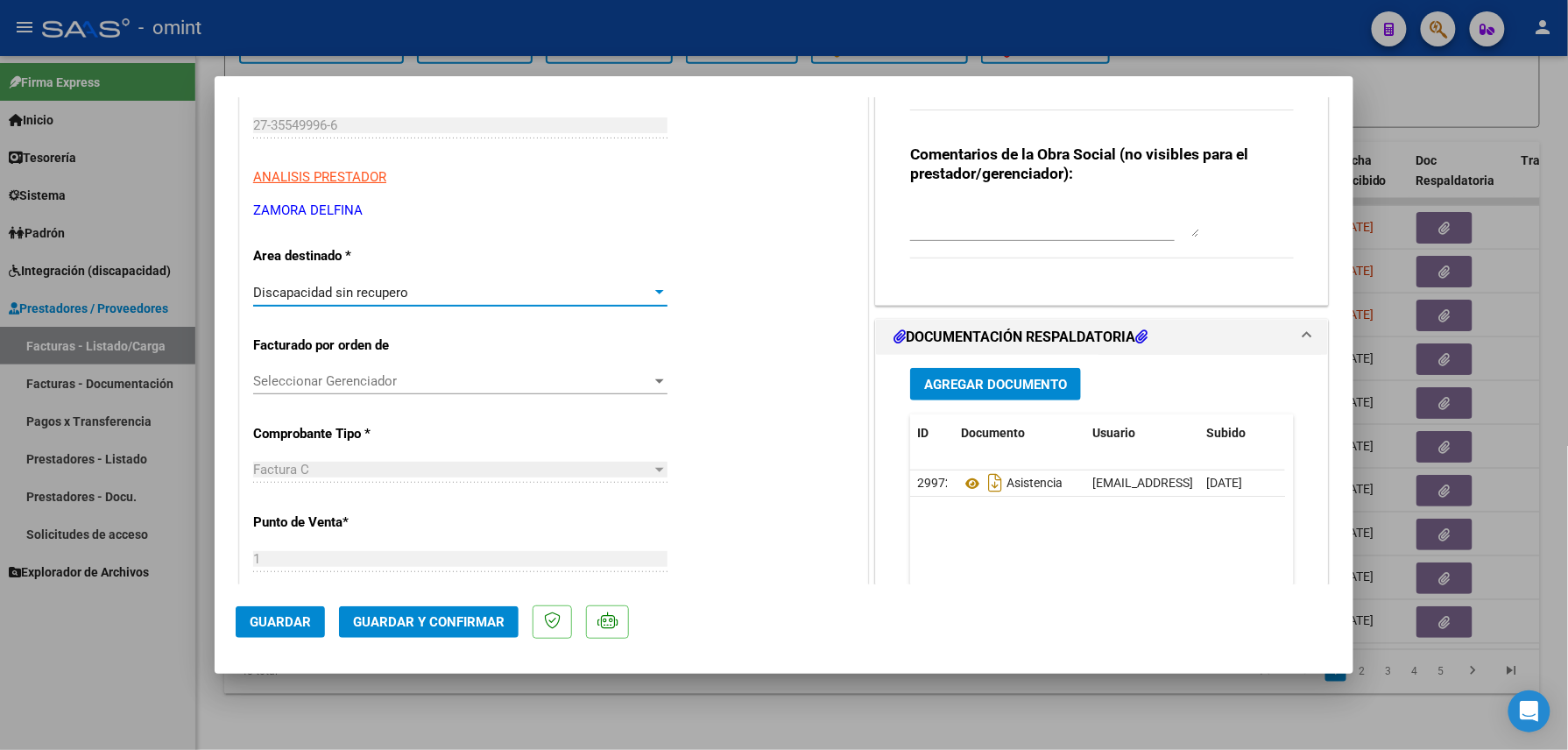
click at [466, 623] on span "Guardar y Confirmar" at bounding box center [428, 621] width 151 height 16
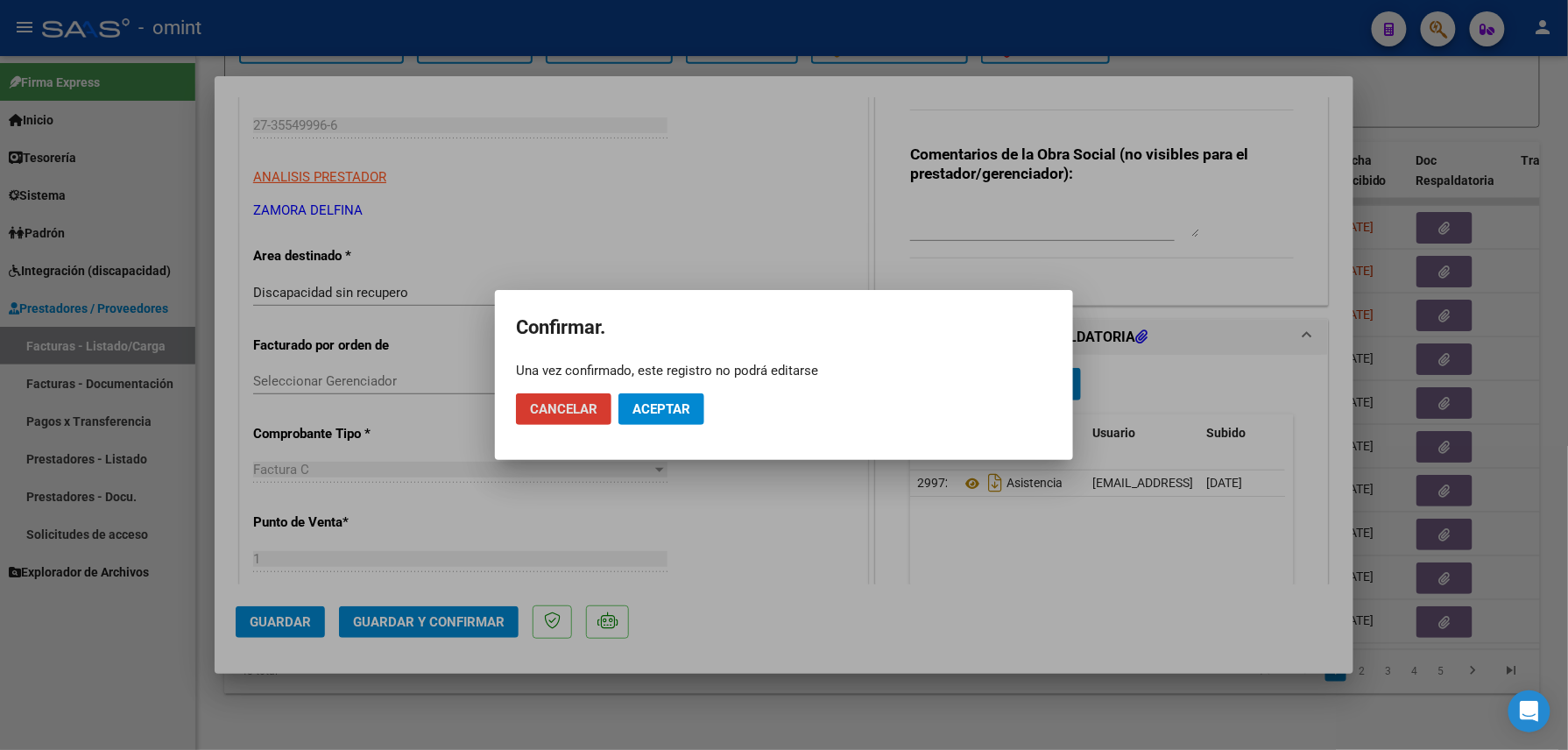
click at [684, 391] on mat-dialog-actions "Cancelar Aceptar" at bounding box center [784, 409] width 537 height 60
click at [677, 408] on span "Aceptar" at bounding box center [662, 409] width 58 height 16
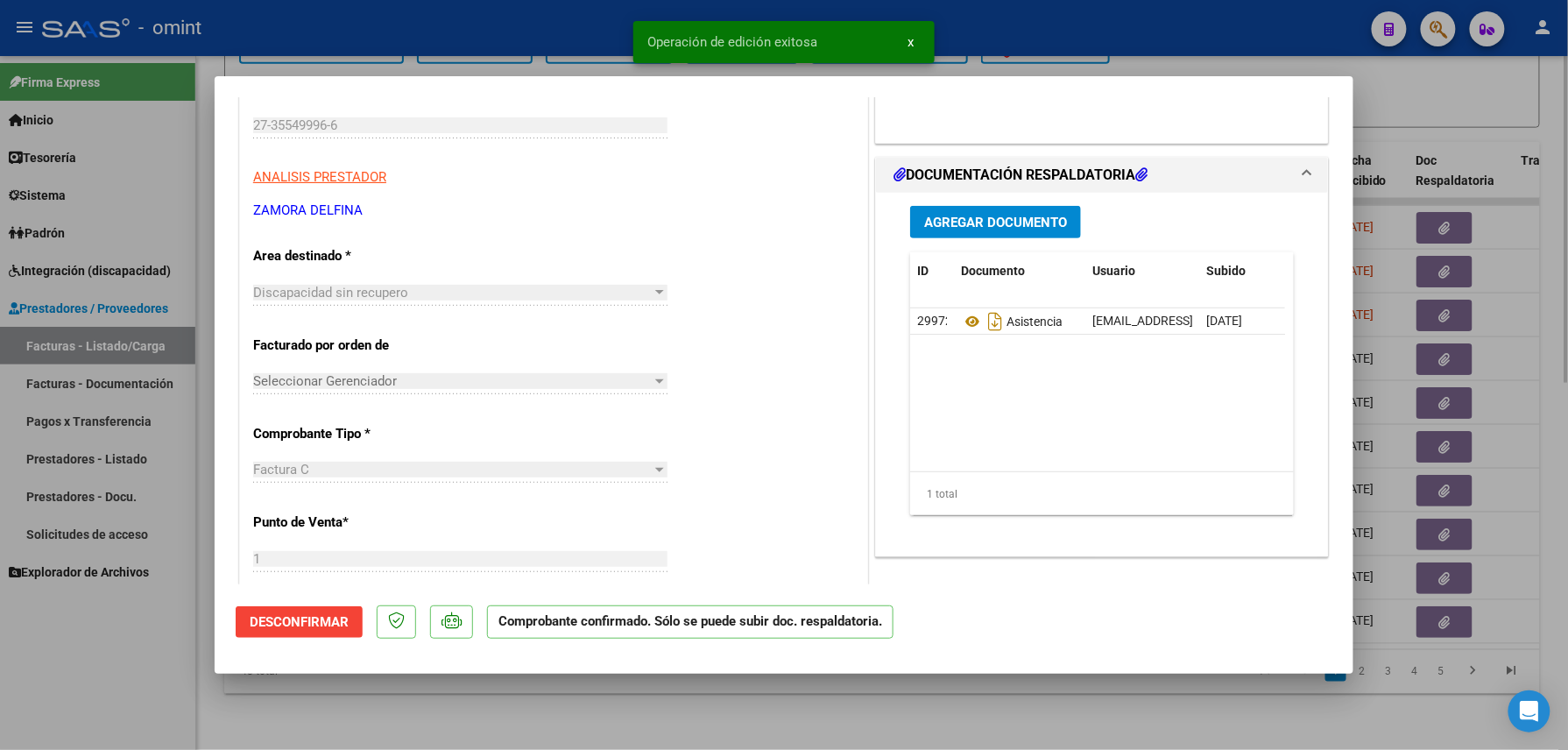
drag, startPoint x: 396, startPoint y: 723, endPoint x: 424, endPoint y: 740, distance: 32.8
click at [394, 723] on div at bounding box center [784, 375] width 1568 height 750
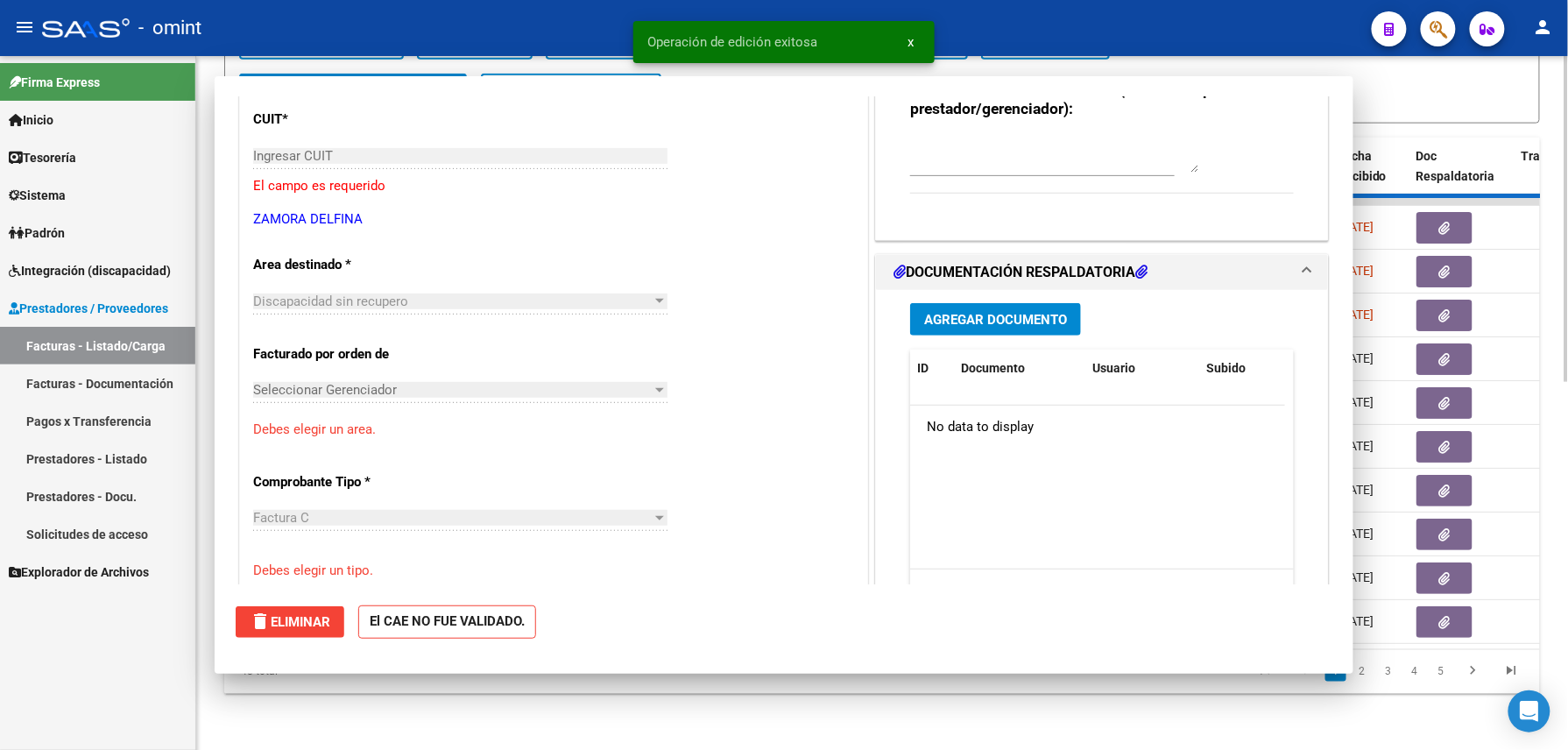
scroll to position [0, 0]
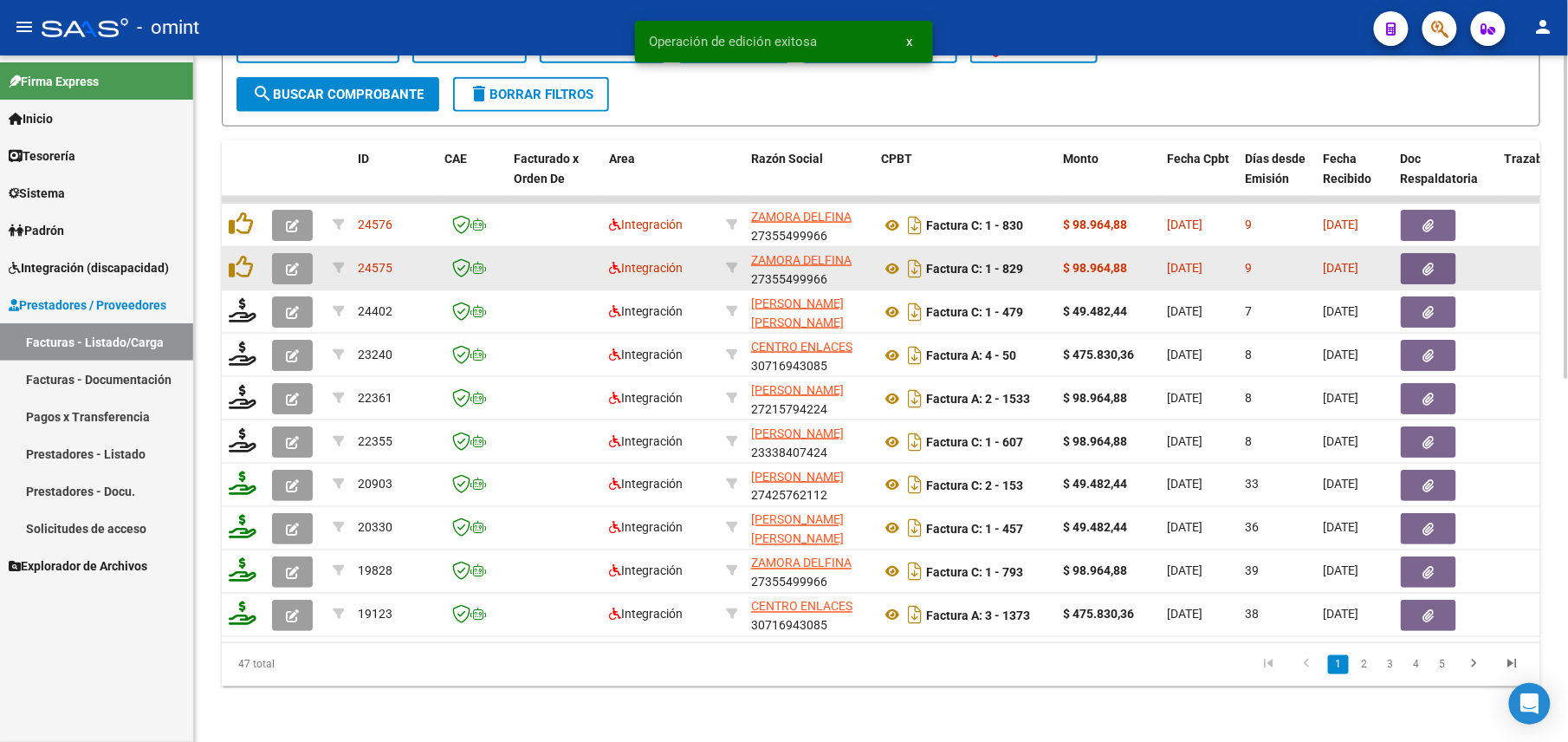
click at [294, 253] on button "button" at bounding box center [293, 269] width 41 height 31
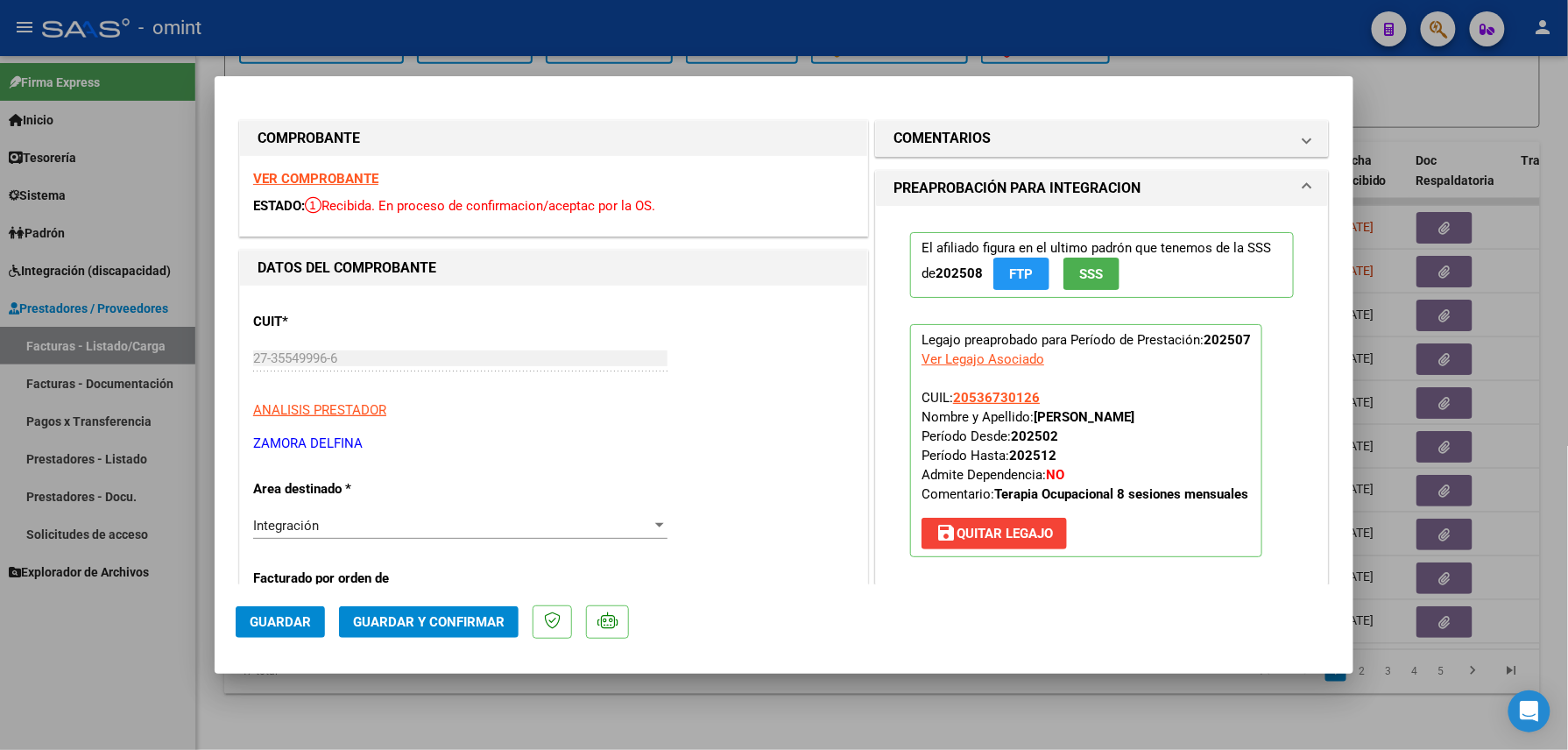
click at [320, 180] on strong "VER COMPROBANTE" at bounding box center [315, 178] width 125 height 16
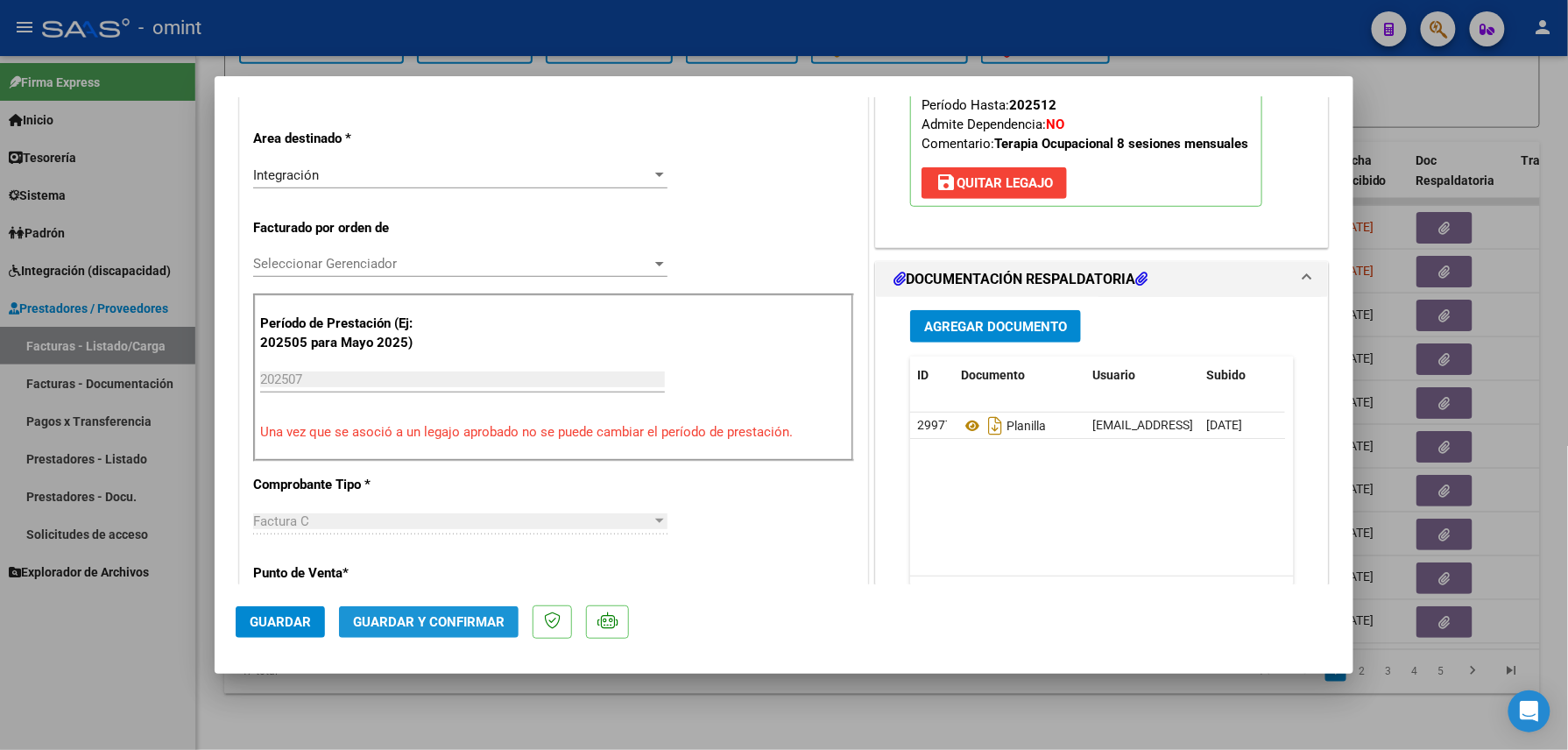
click at [453, 613] on button "Guardar y Confirmar" at bounding box center [428, 622] width 179 height 32
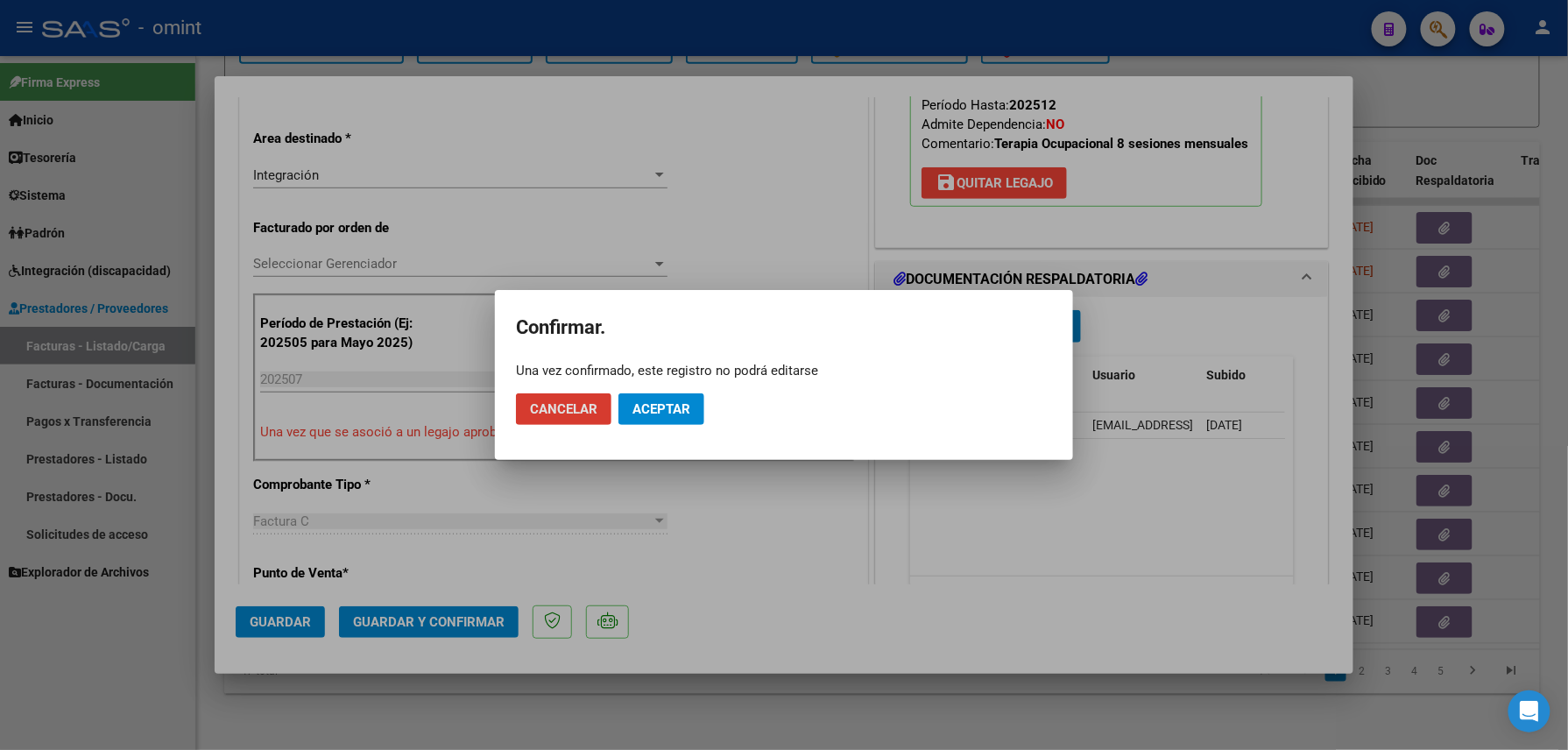
click at [646, 417] on button "Aceptar" at bounding box center [662, 410] width 86 height 32
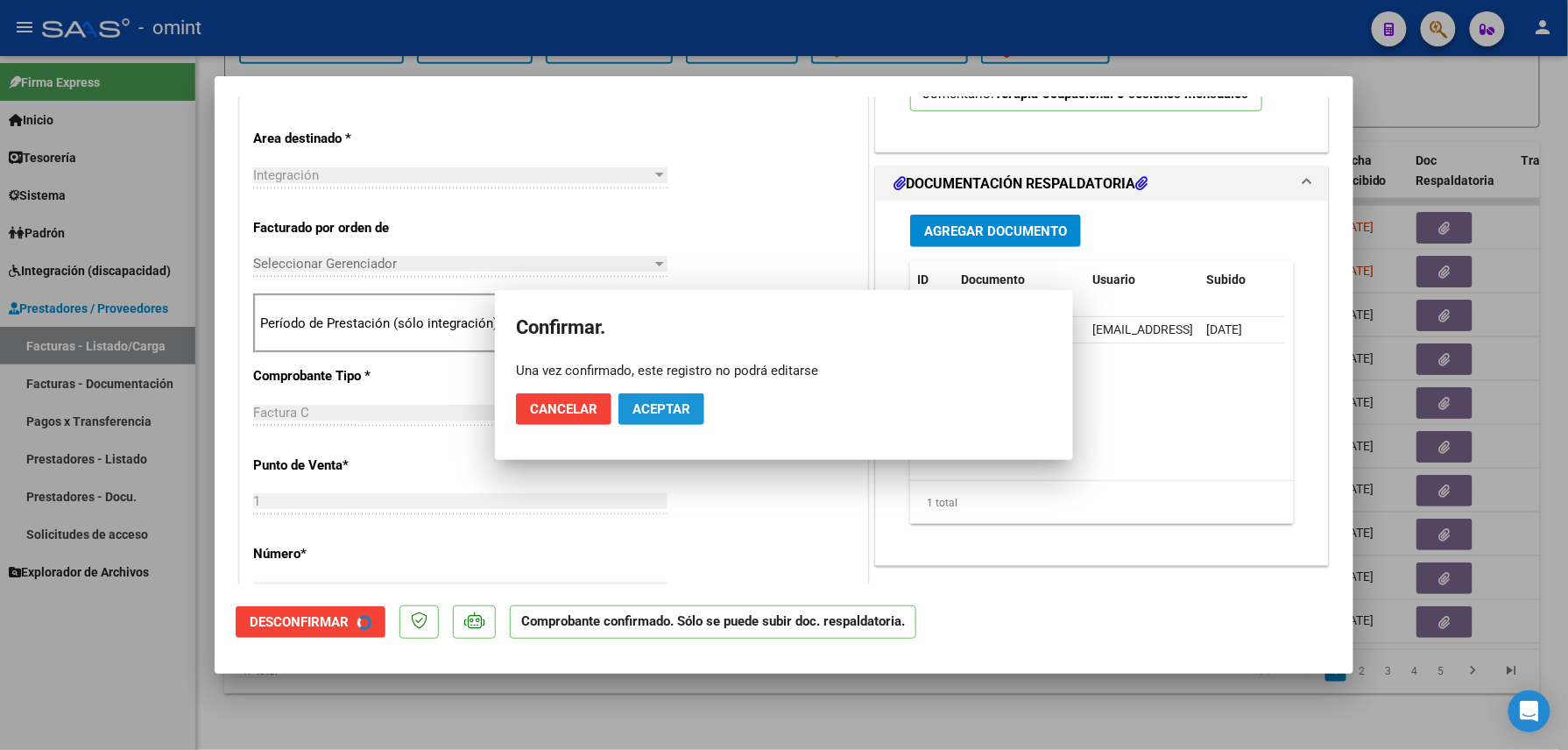
scroll to position [349, 0]
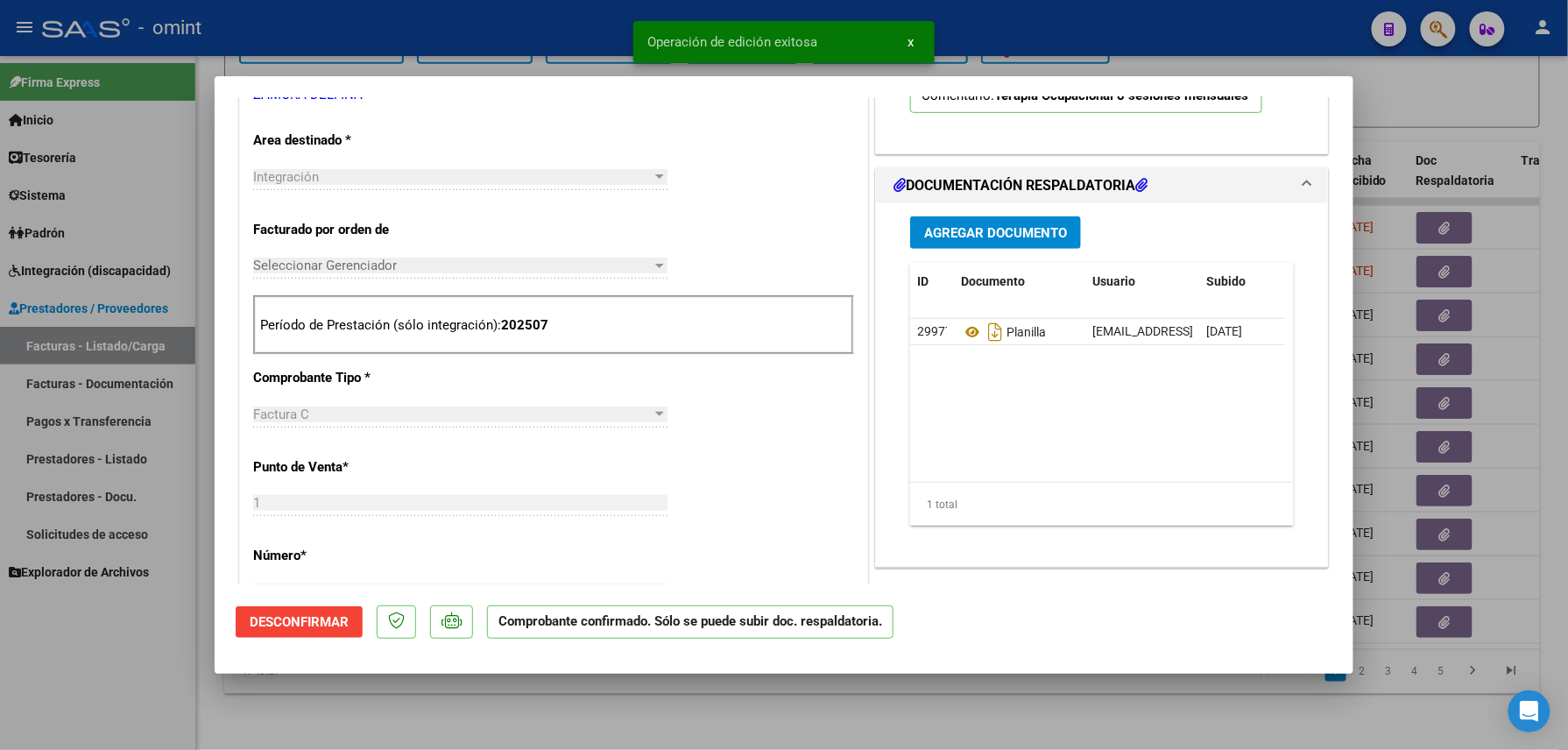
click at [440, 726] on div at bounding box center [784, 375] width 1568 height 750
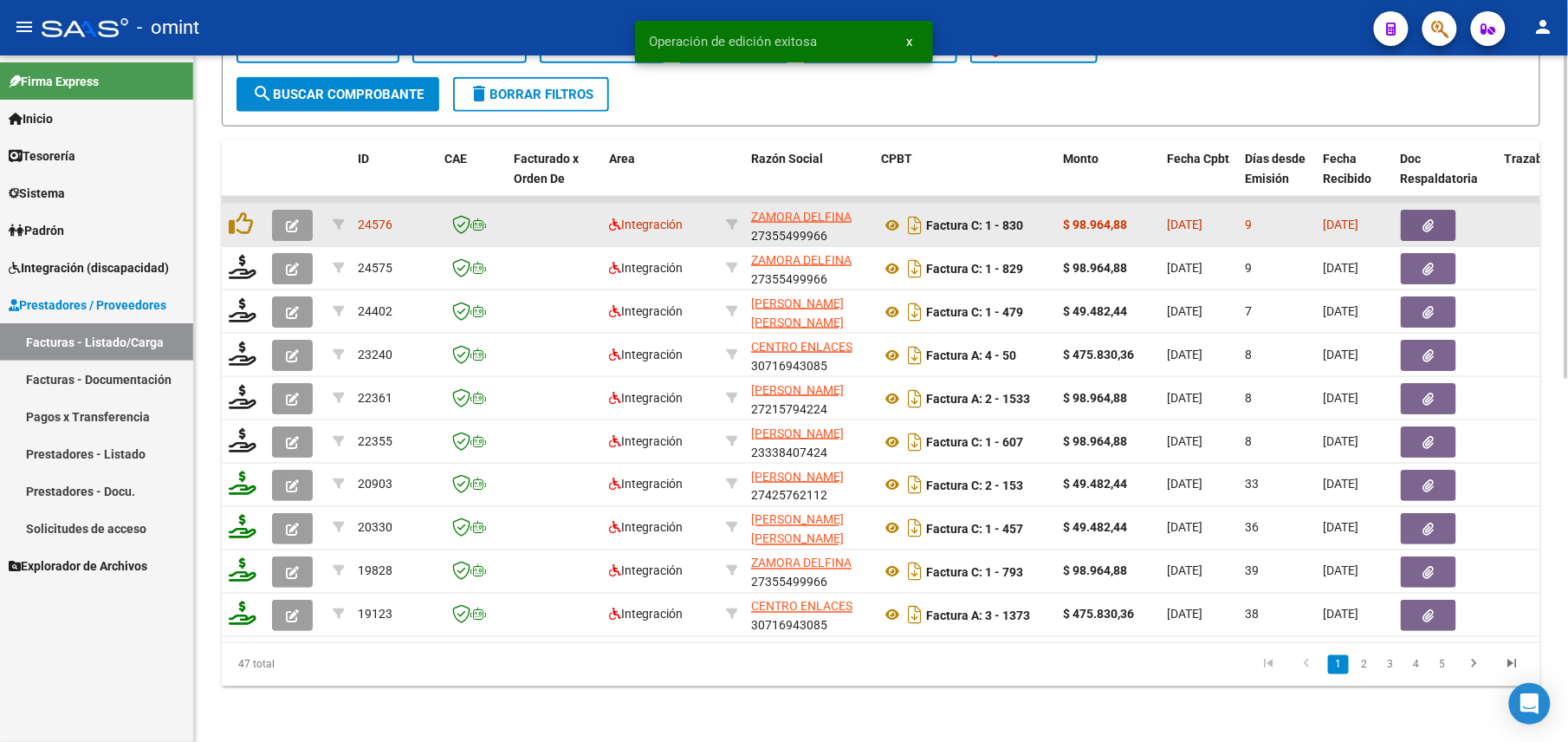
click at [278, 209] on button "button" at bounding box center [293, 225] width 41 height 31
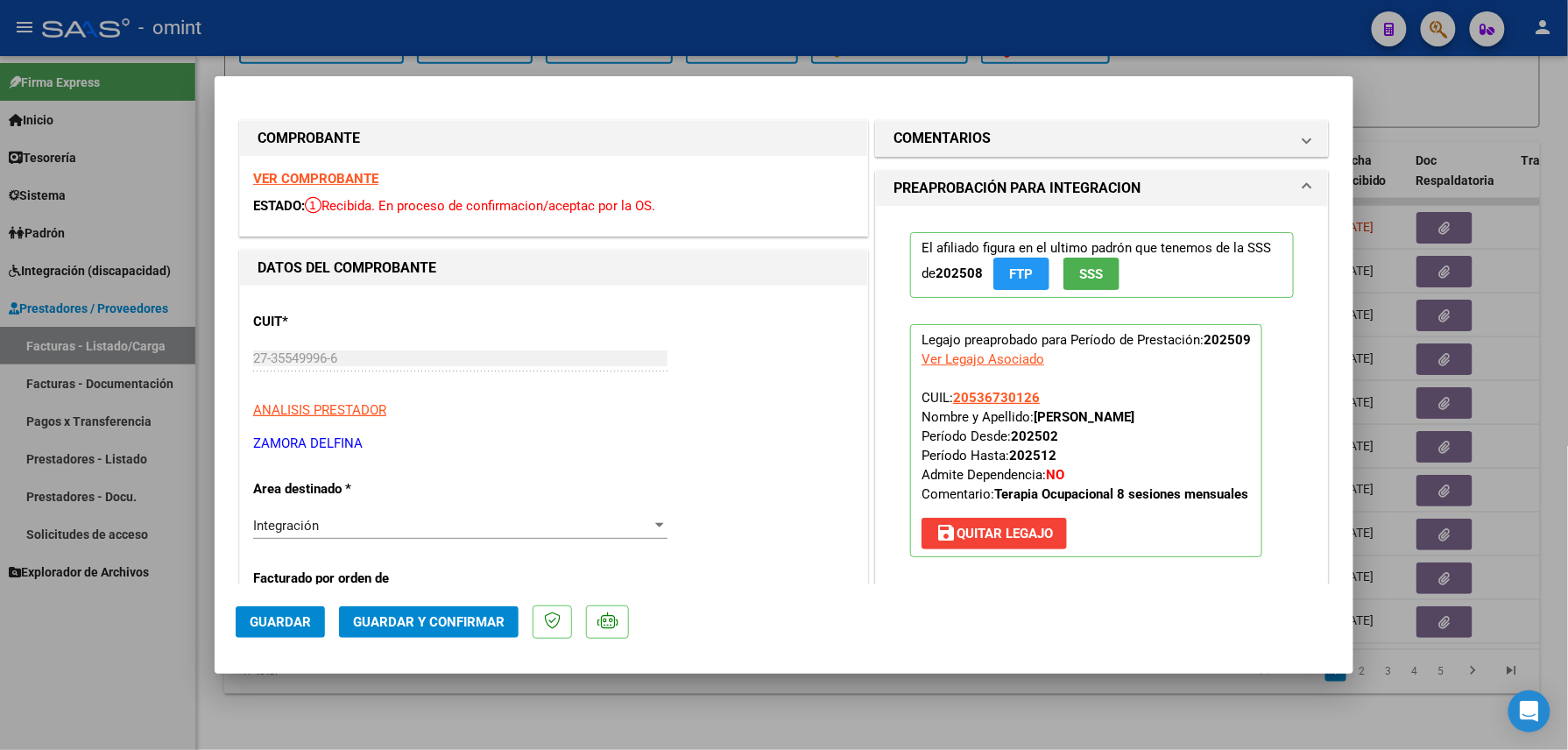
click at [285, 175] on strong "VER COMPROBANTE" at bounding box center [315, 178] width 125 height 16
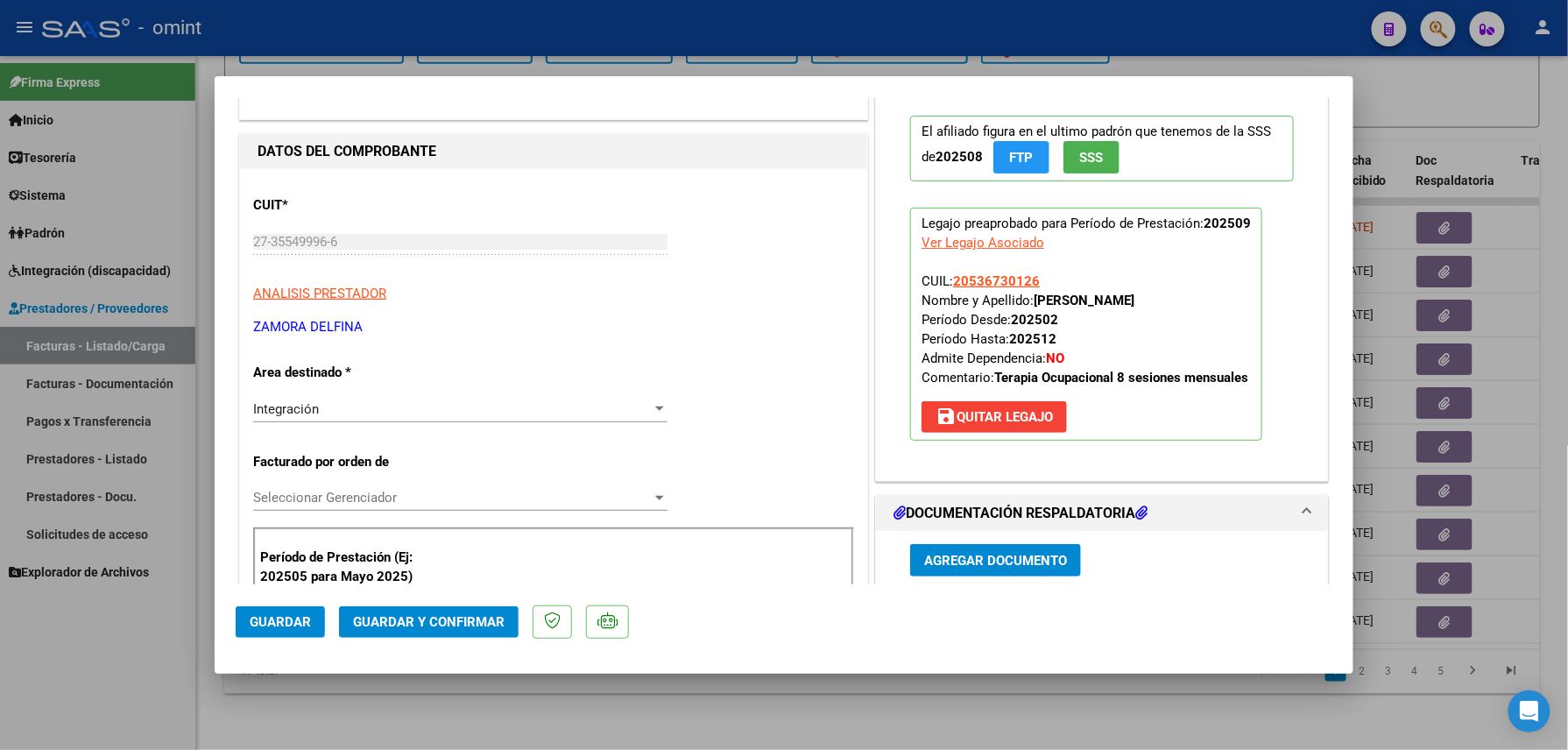
scroll to position [233, 0]
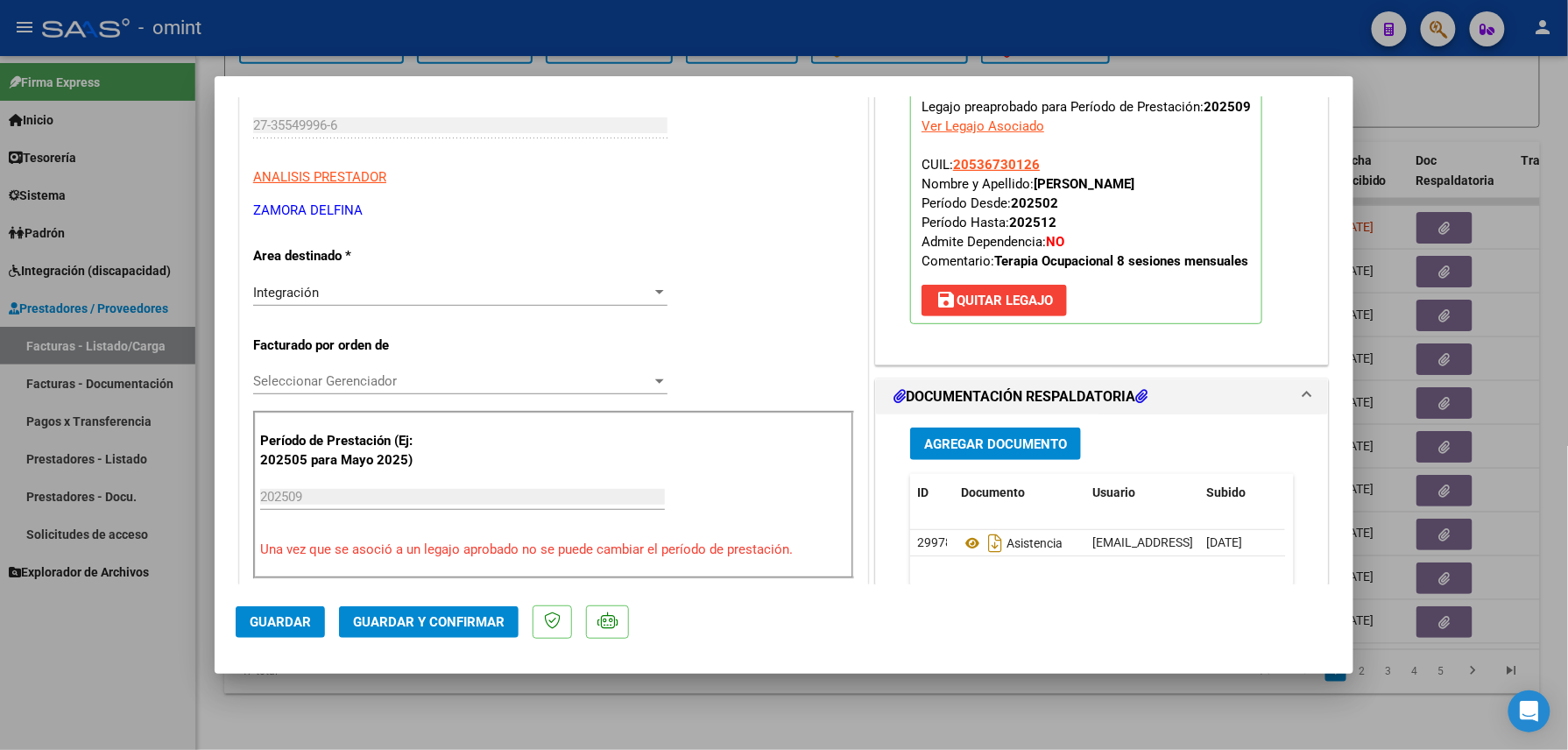
click at [433, 627] on span "Guardar y Confirmar" at bounding box center [428, 621] width 151 height 16
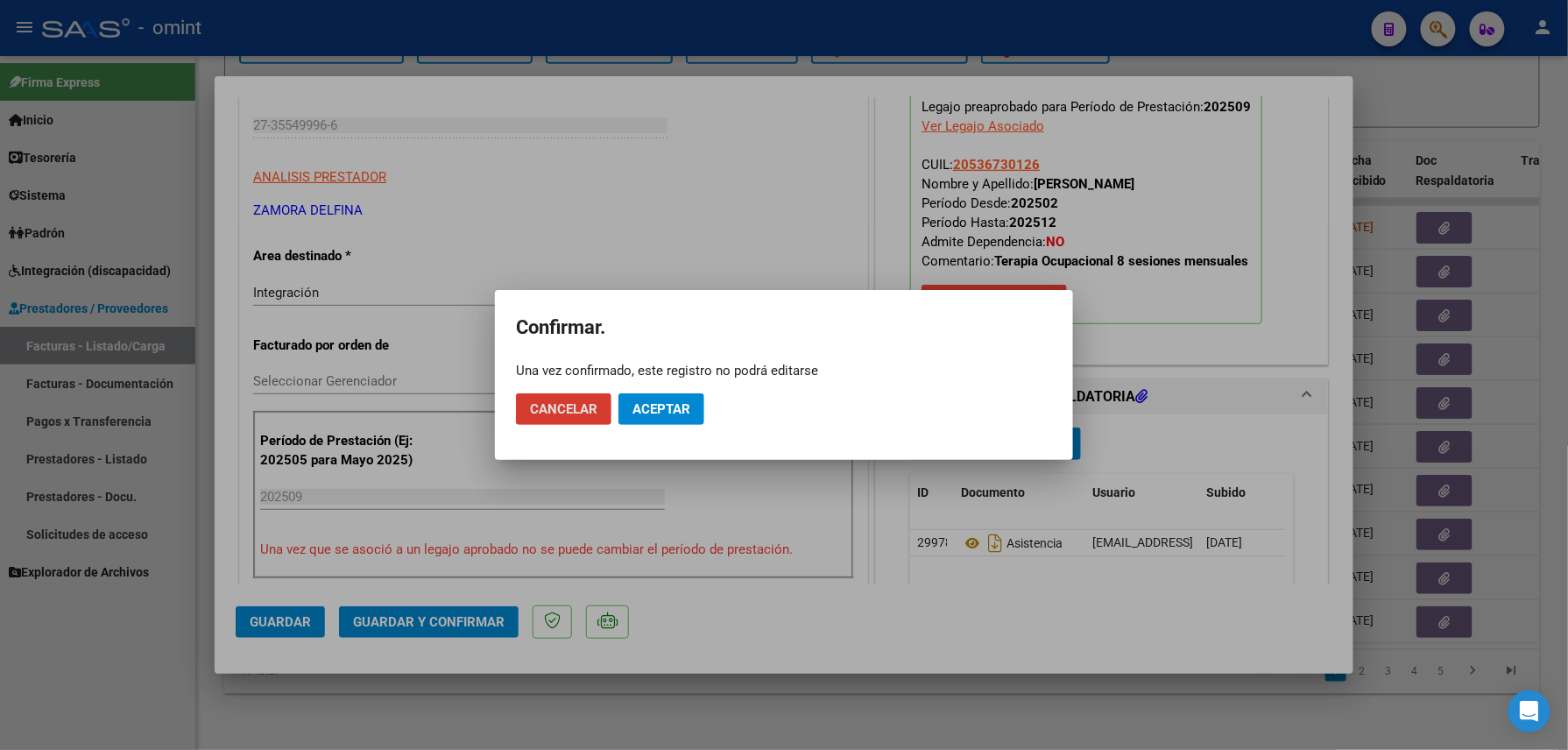
click at [647, 419] on button "Aceptar" at bounding box center [662, 410] width 86 height 32
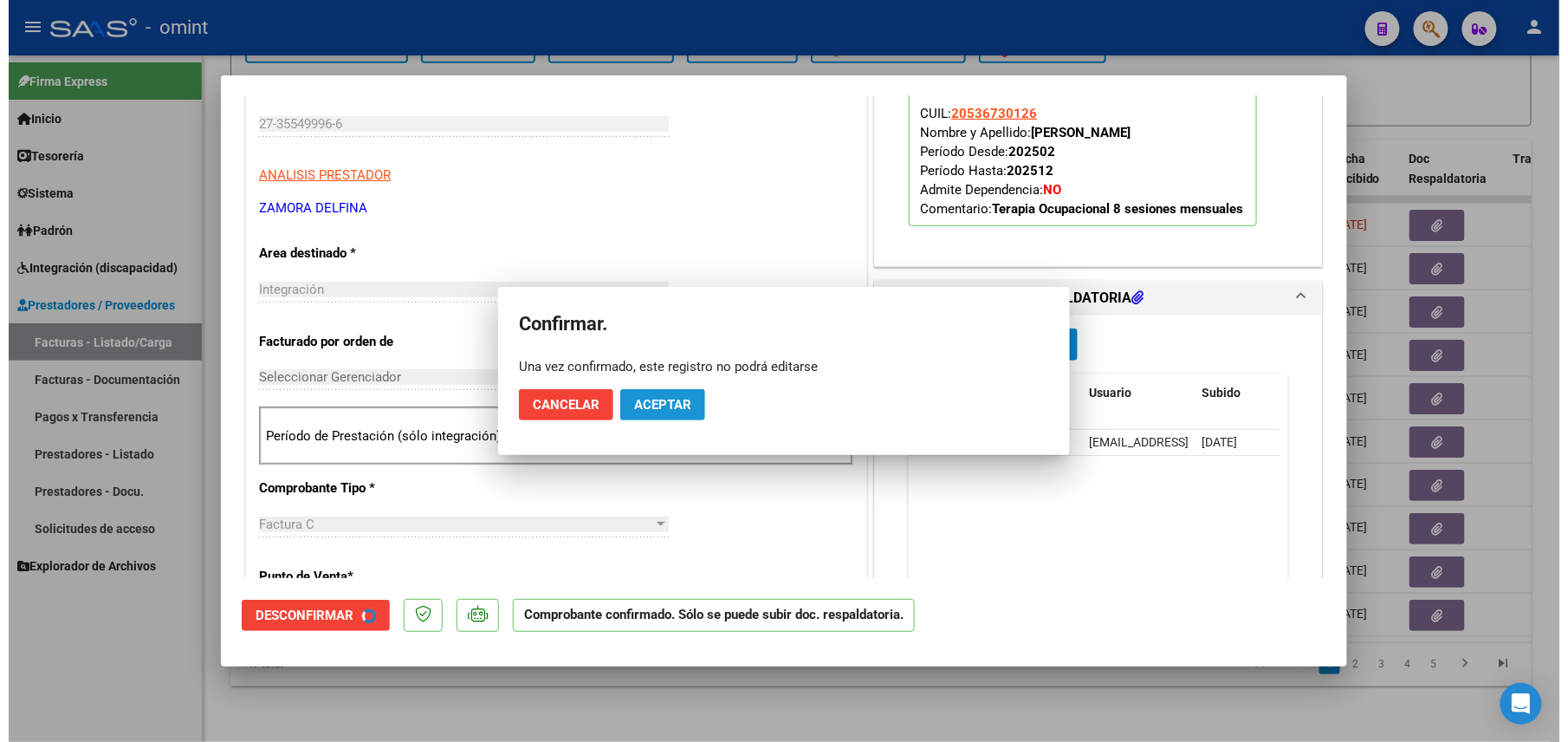
scroll to position [230, 0]
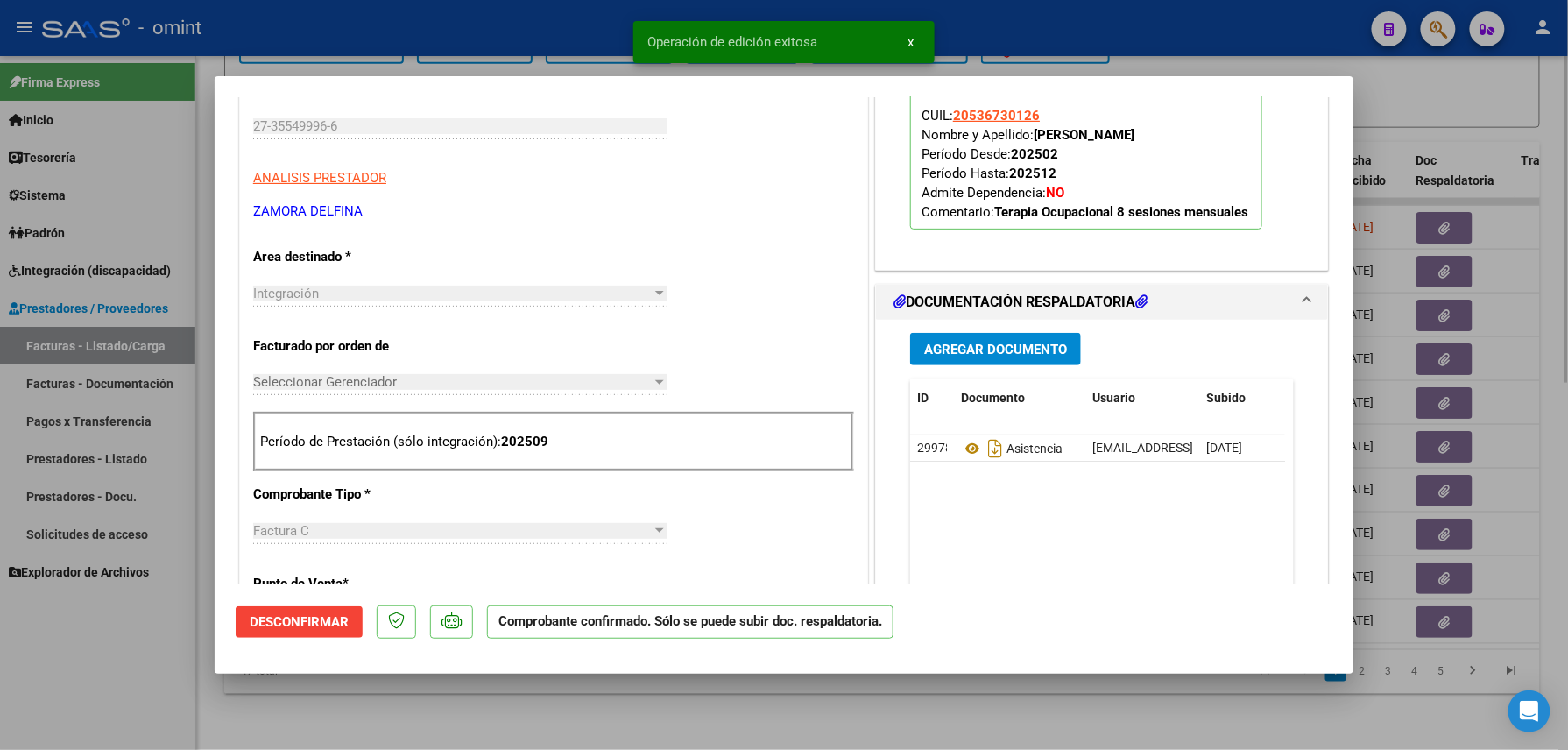
click at [326, 713] on div at bounding box center [784, 375] width 1568 height 750
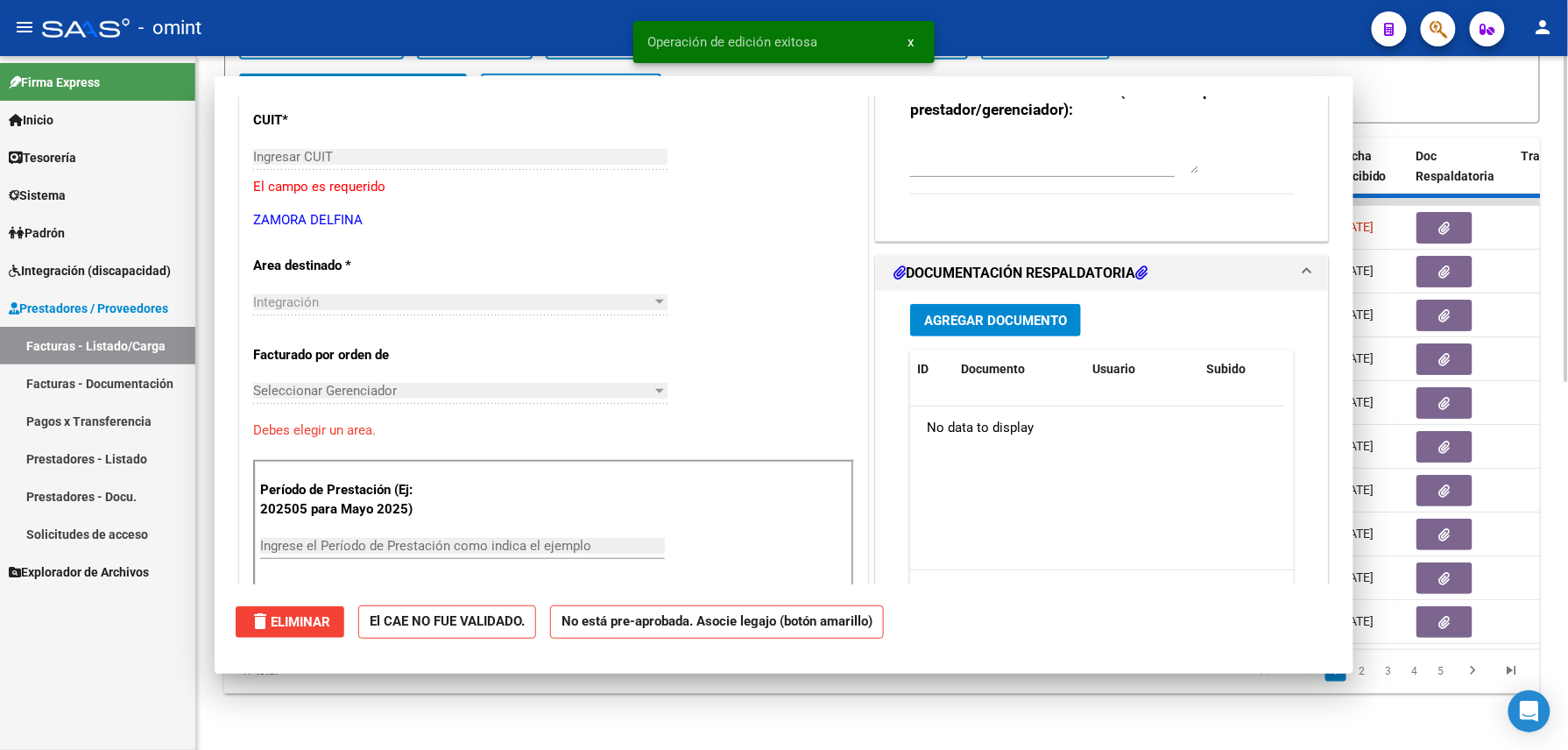
scroll to position [0, 0]
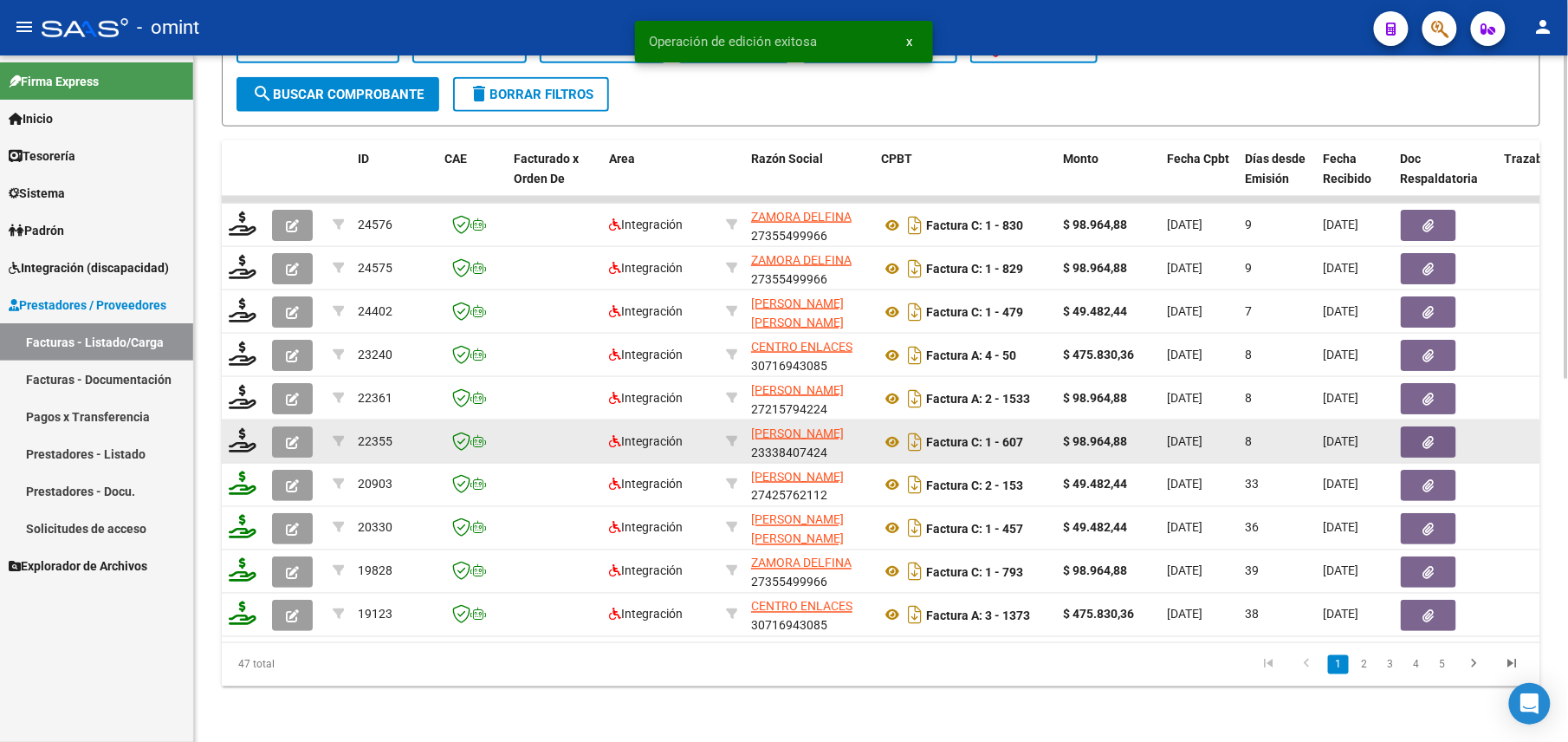
click at [290, 436] on icon "button" at bounding box center [293, 442] width 13 height 13
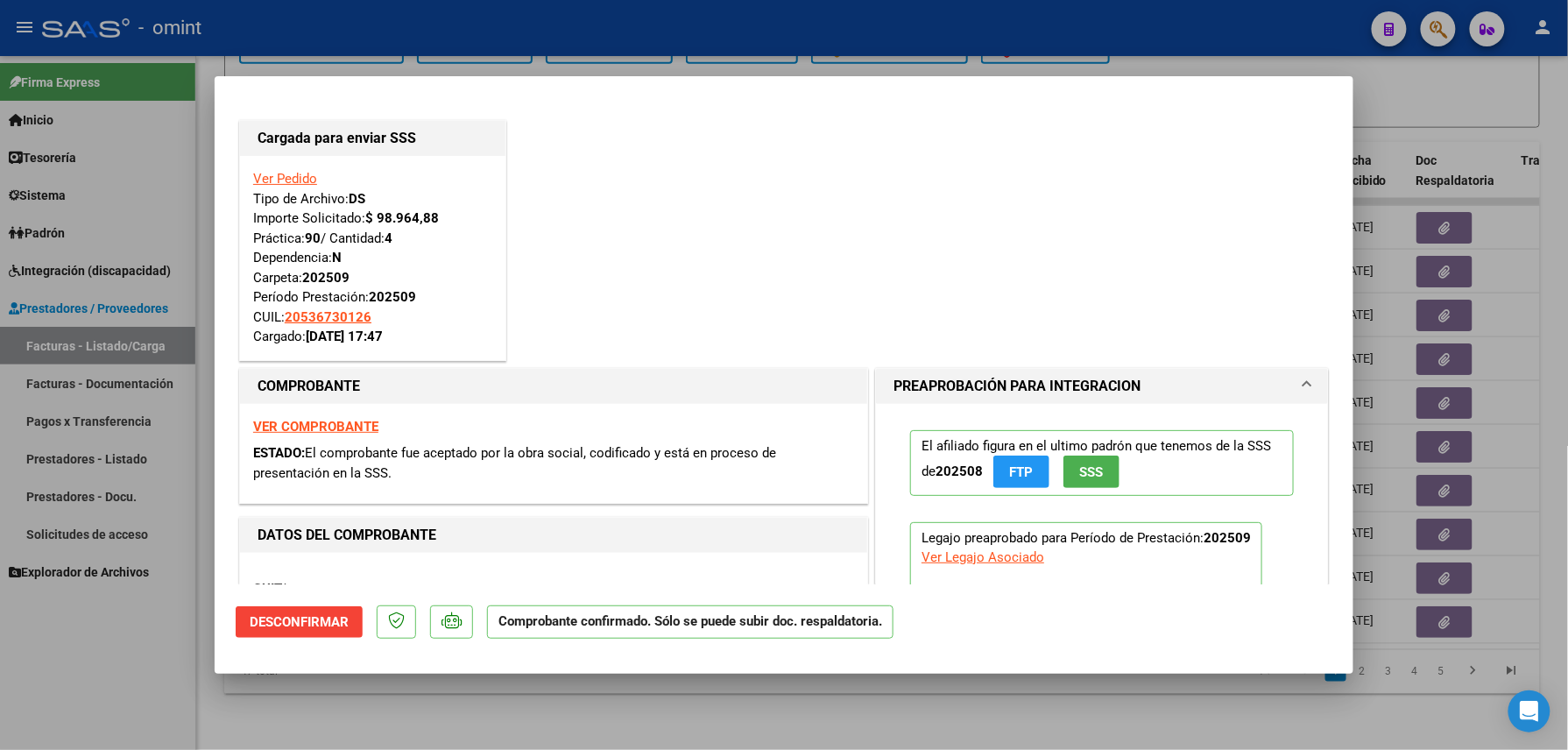
click at [150, 629] on div at bounding box center [784, 375] width 1568 height 750
type input "$ 0,00"
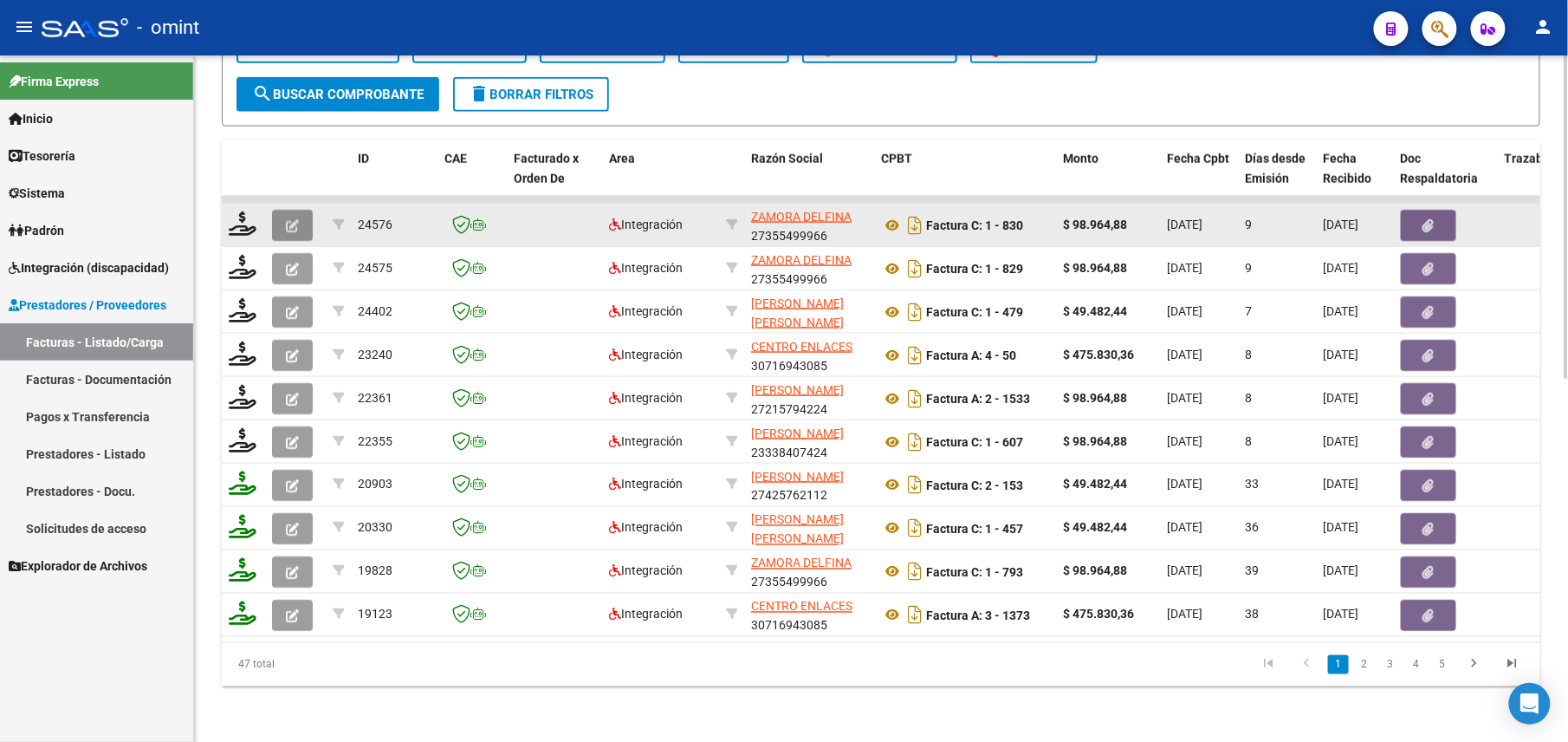
click at [293, 220] on icon "button" at bounding box center [293, 226] width 13 height 13
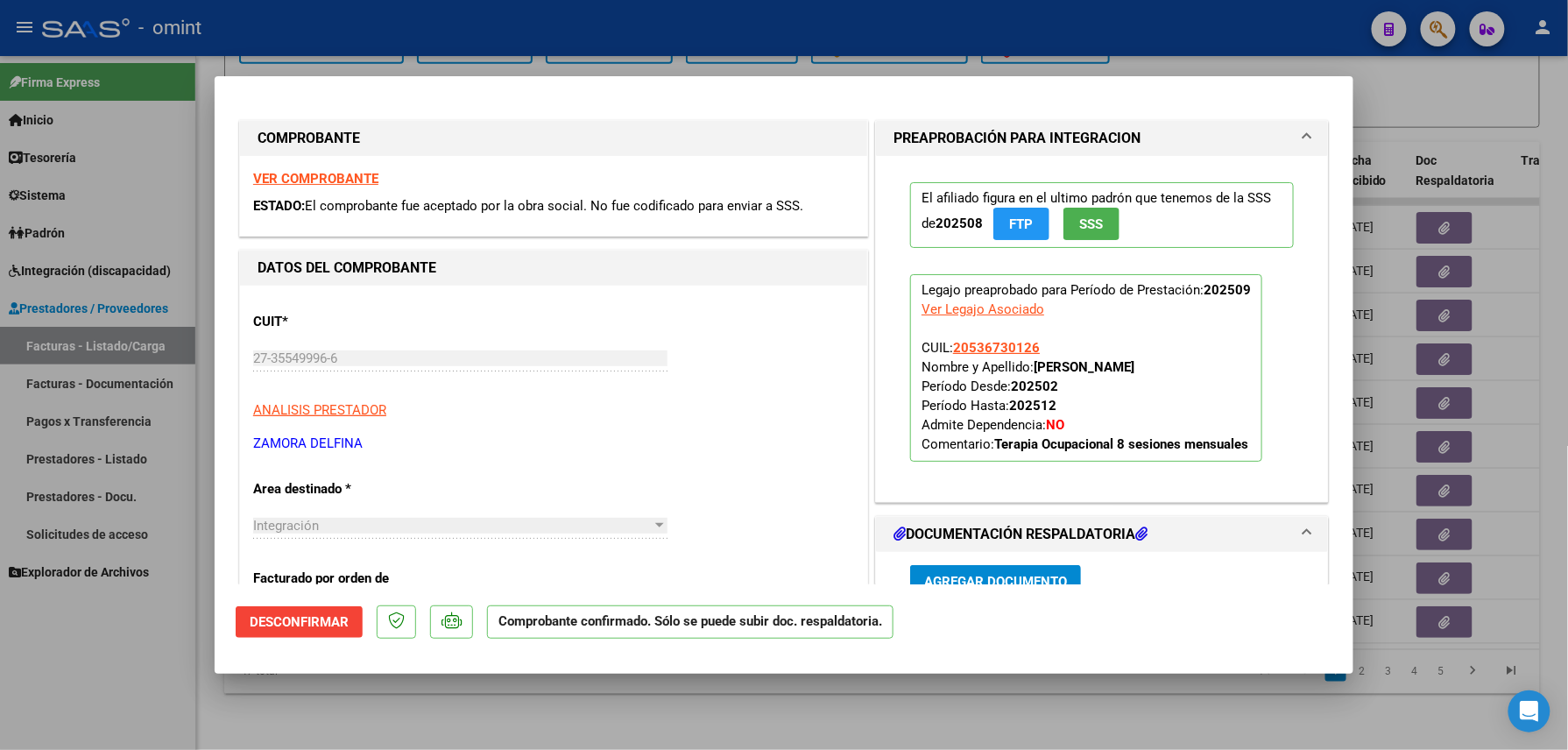
click at [98, 648] on div at bounding box center [784, 375] width 1568 height 750
type input "$ 0,00"
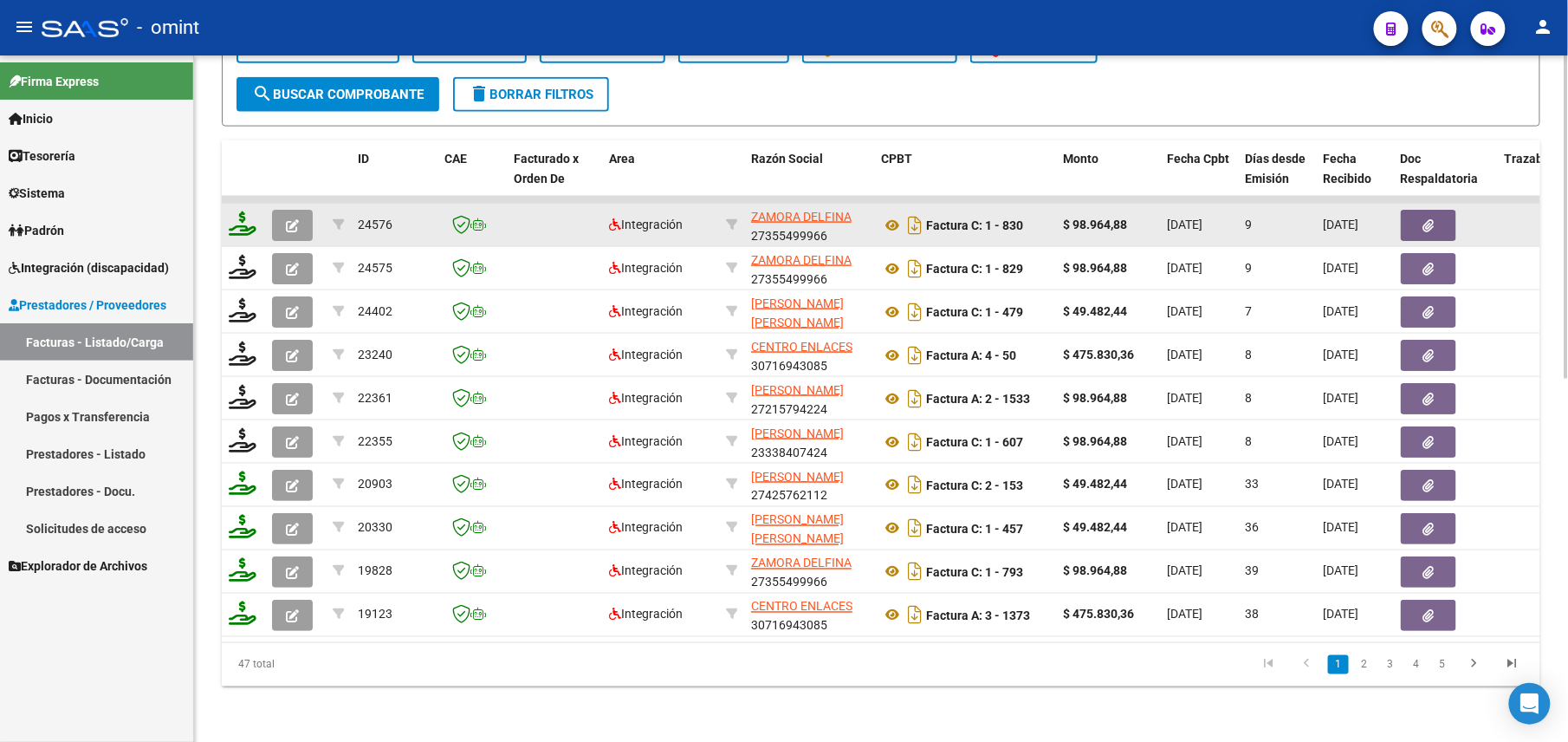
click at [249, 211] on icon at bounding box center [243, 223] width 28 height 24
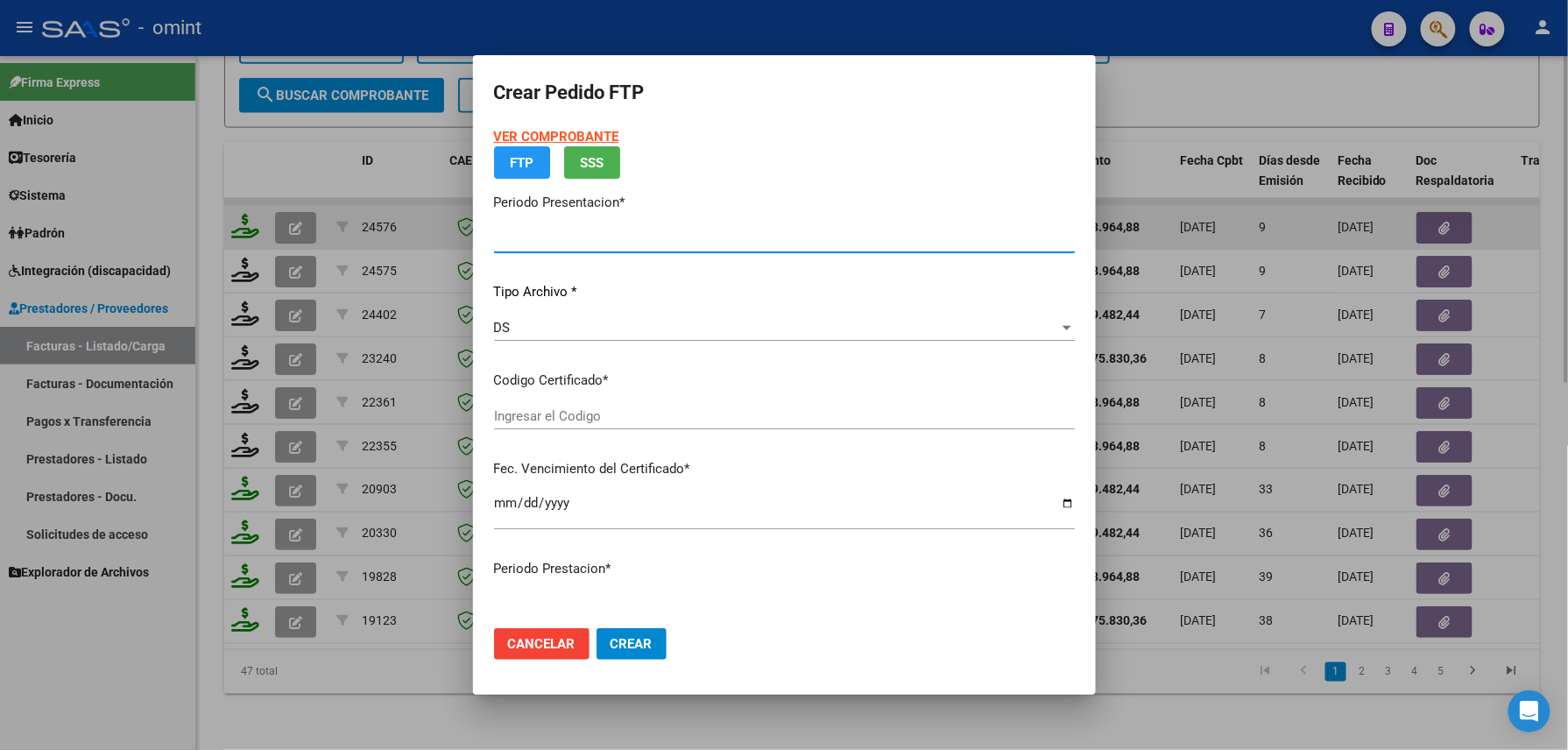
type input "202509"
type input "$ 98.964,88"
type input "6290847209"
type input "[DATE]"
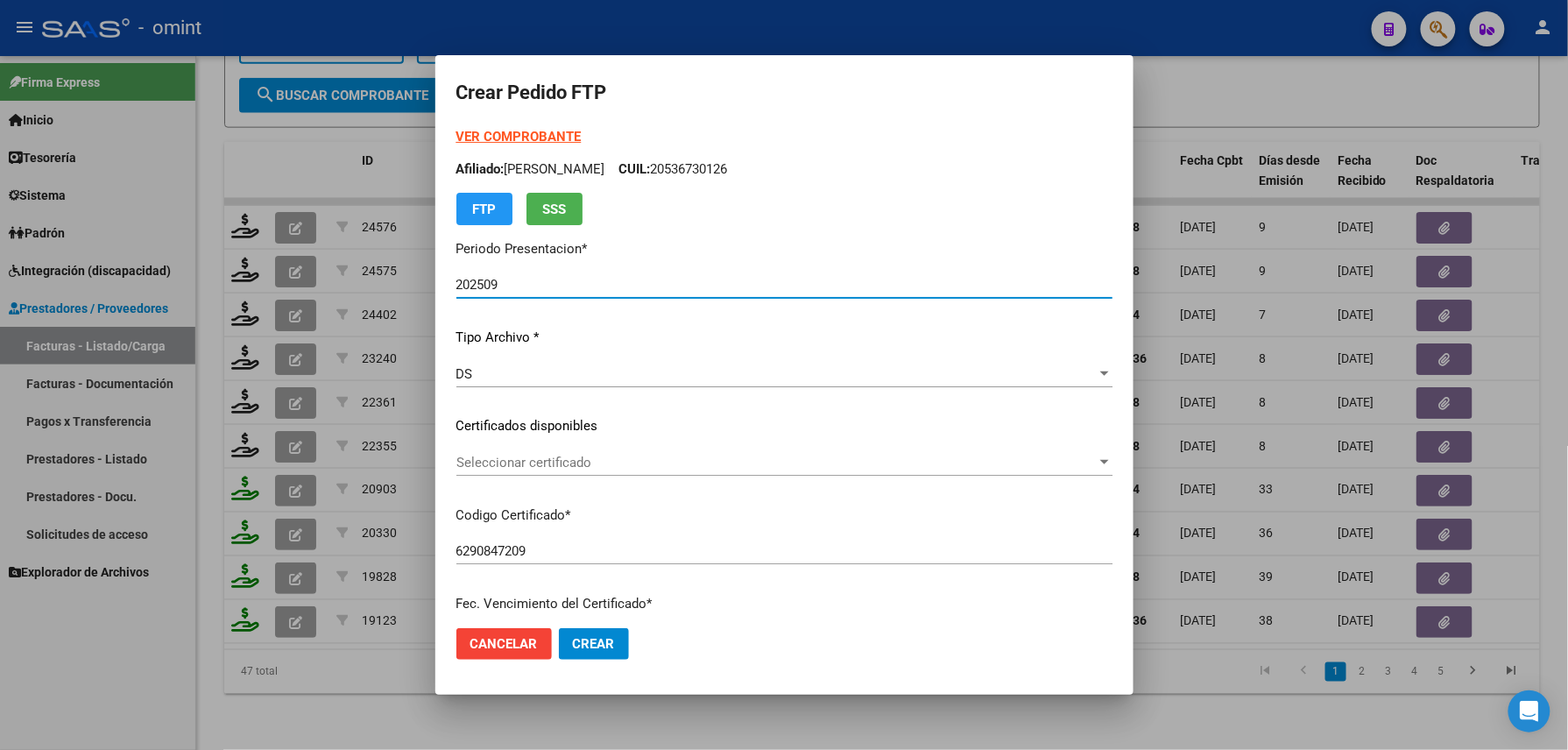
scroll to position [583, 0]
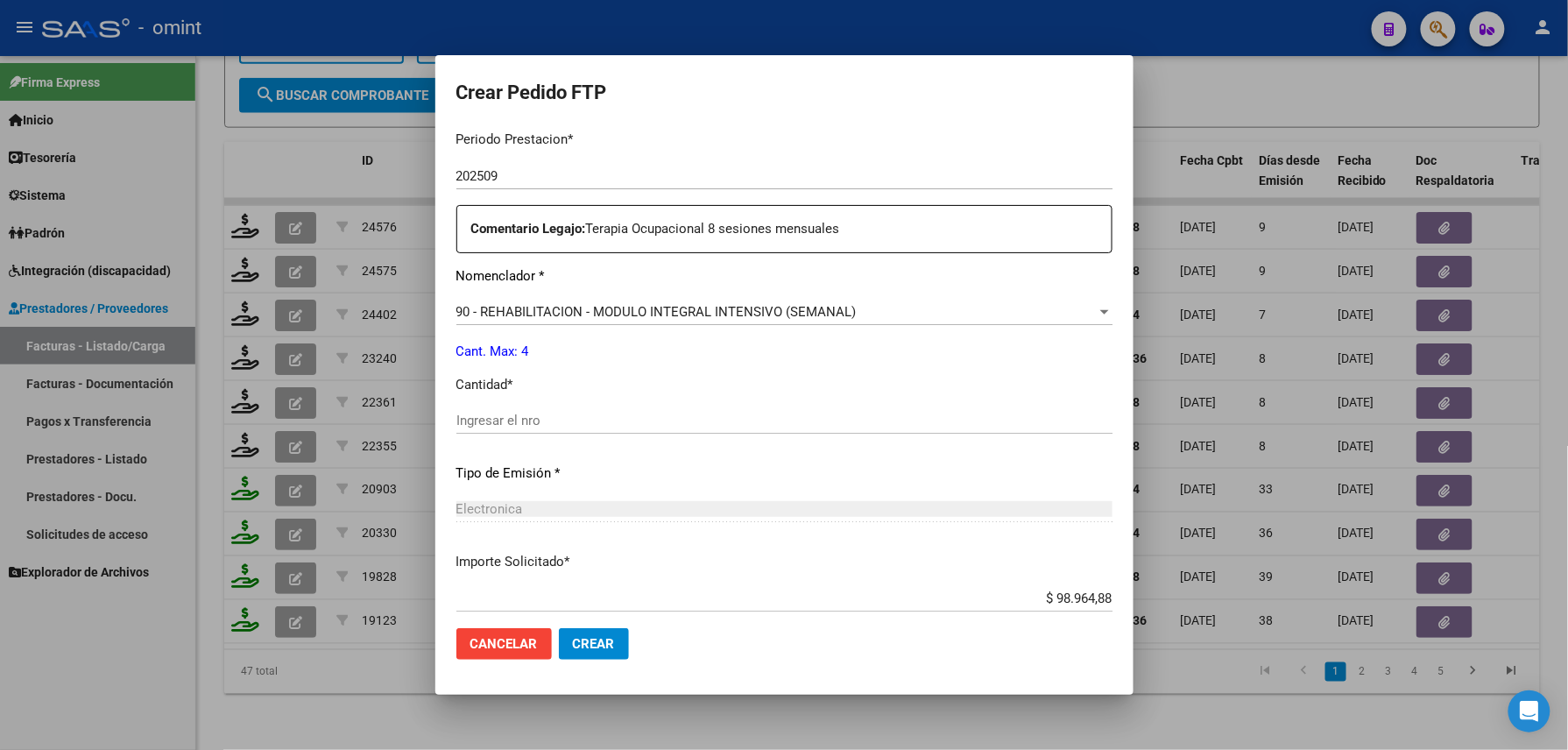
click at [589, 410] on div "Ingresar el nro" at bounding box center [784, 421] width 656 height 26
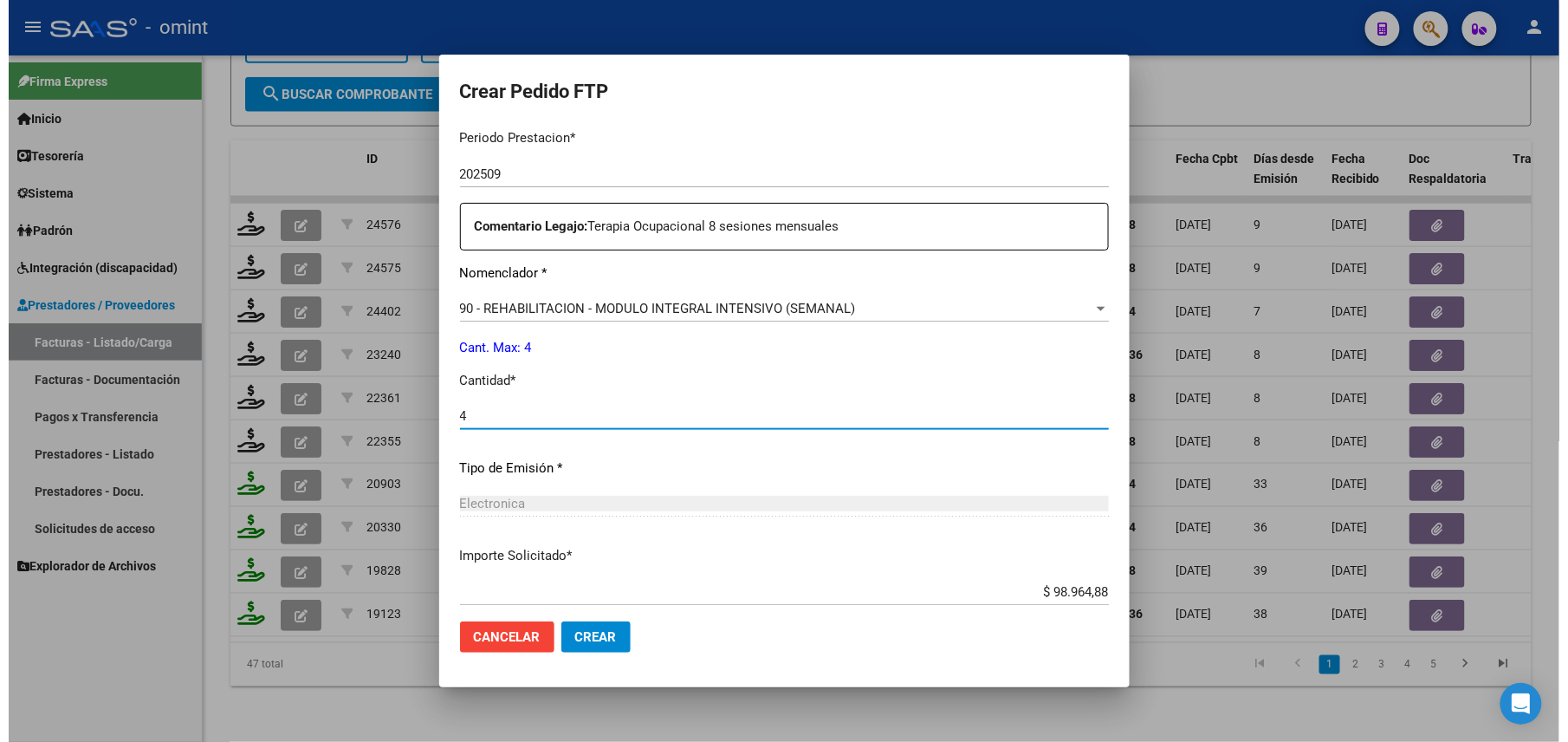
scroll to position [677, 0]
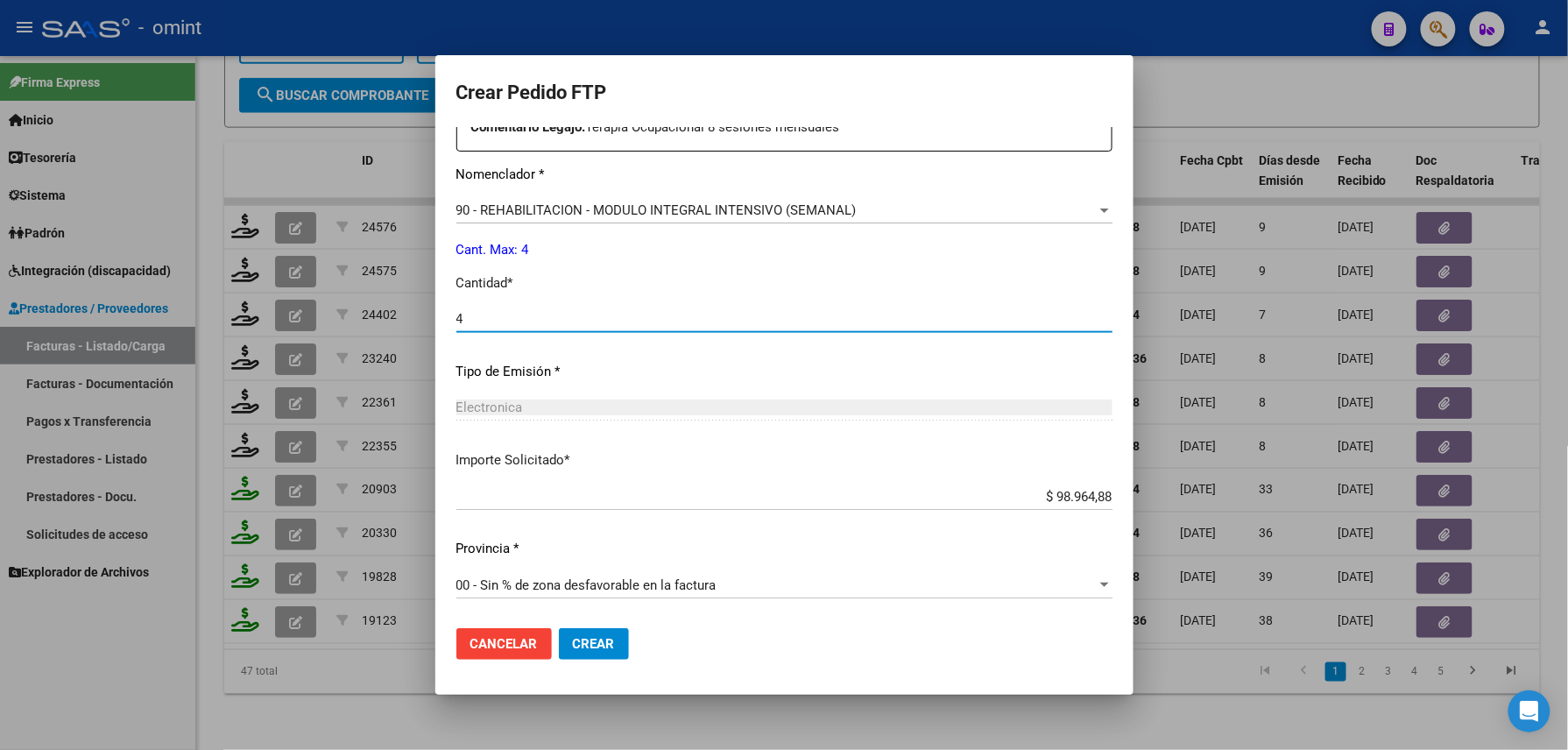
type input "4"
click at [590, 645] on span "Crear" at bounding box center [594, 644] width 42 height 16
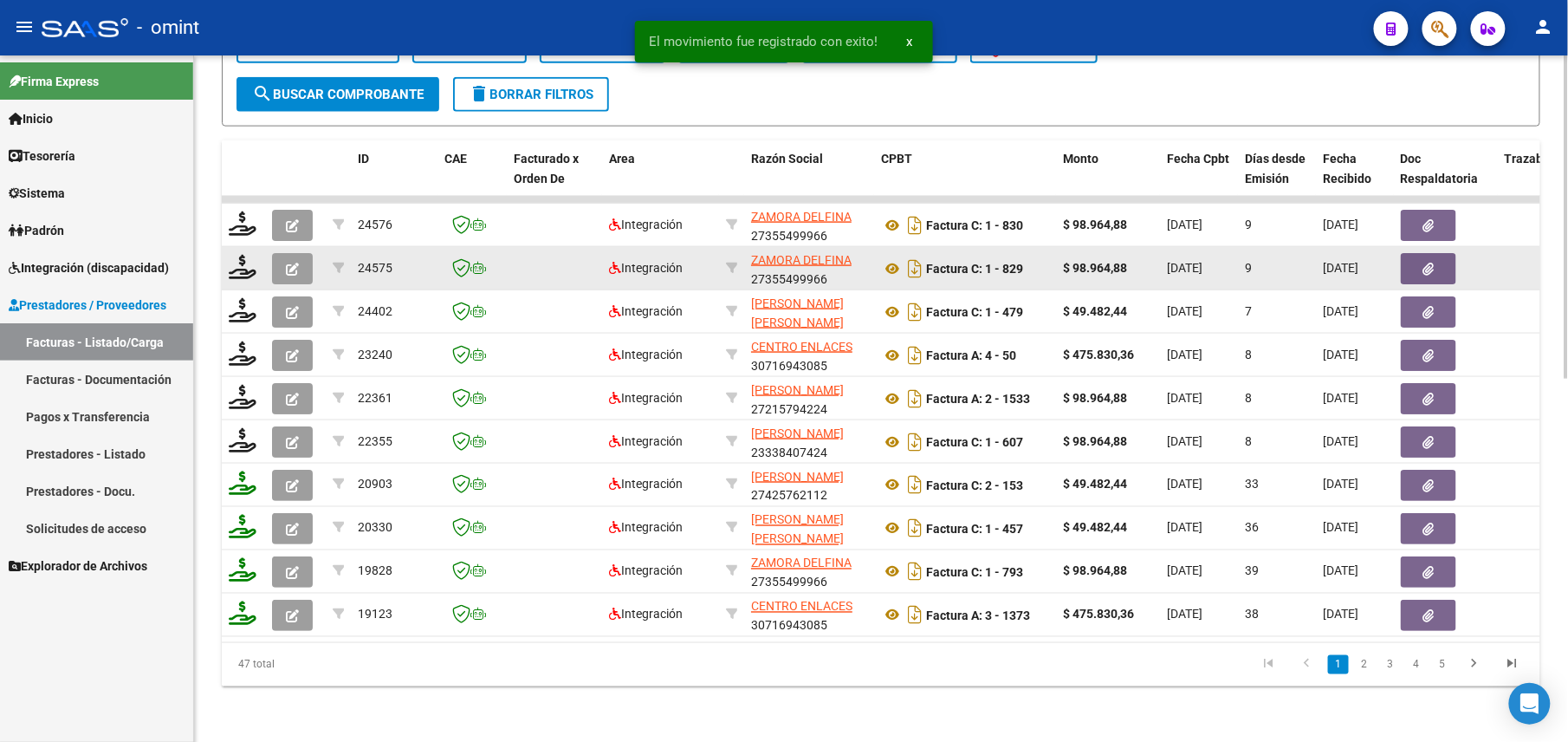
click at [291, 253] on button "button" at bounding box center [293, 269] width 41 height 31
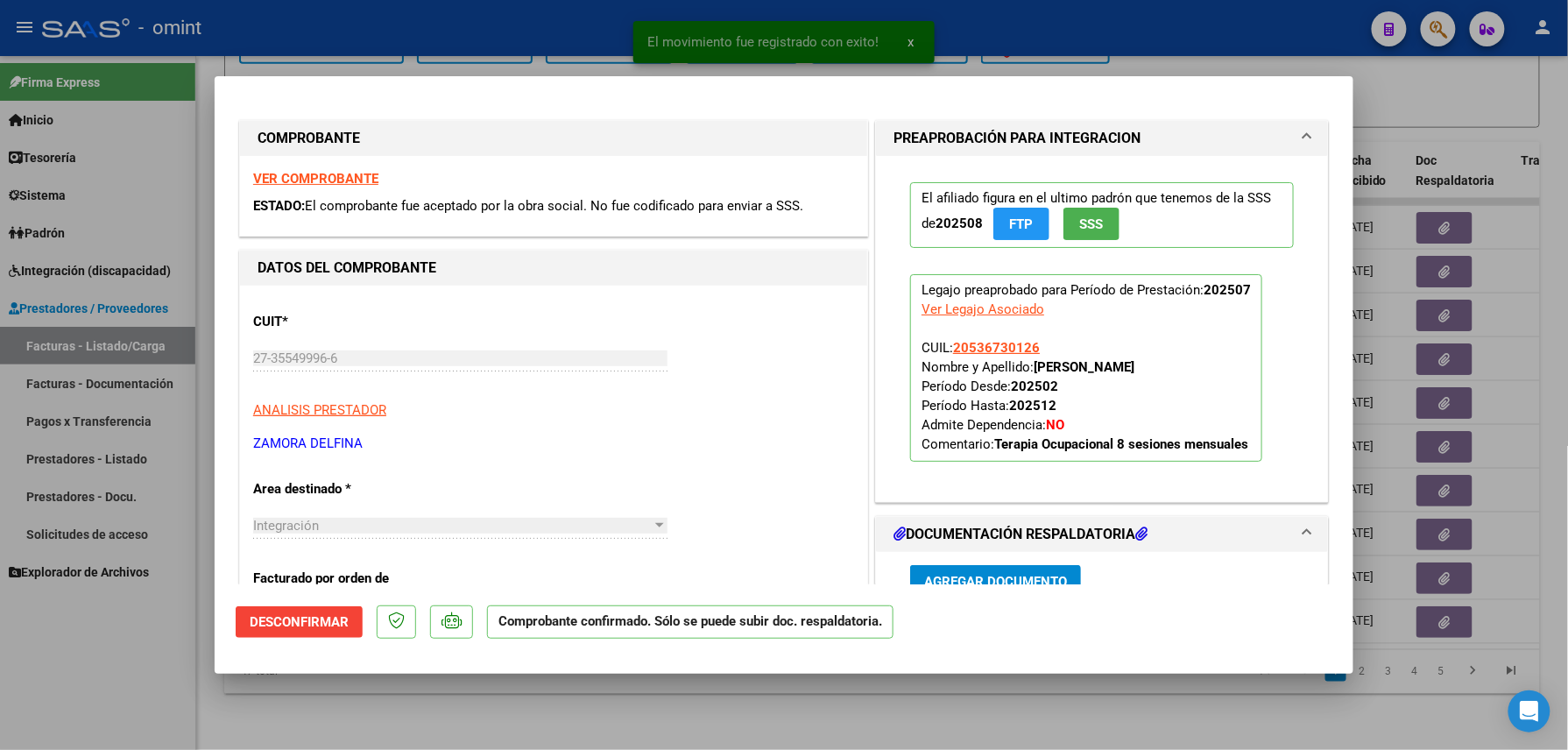
click at [141, 645] on div at bounding box center [784, 375] width 1568 height 750
type input "$ 0,00"
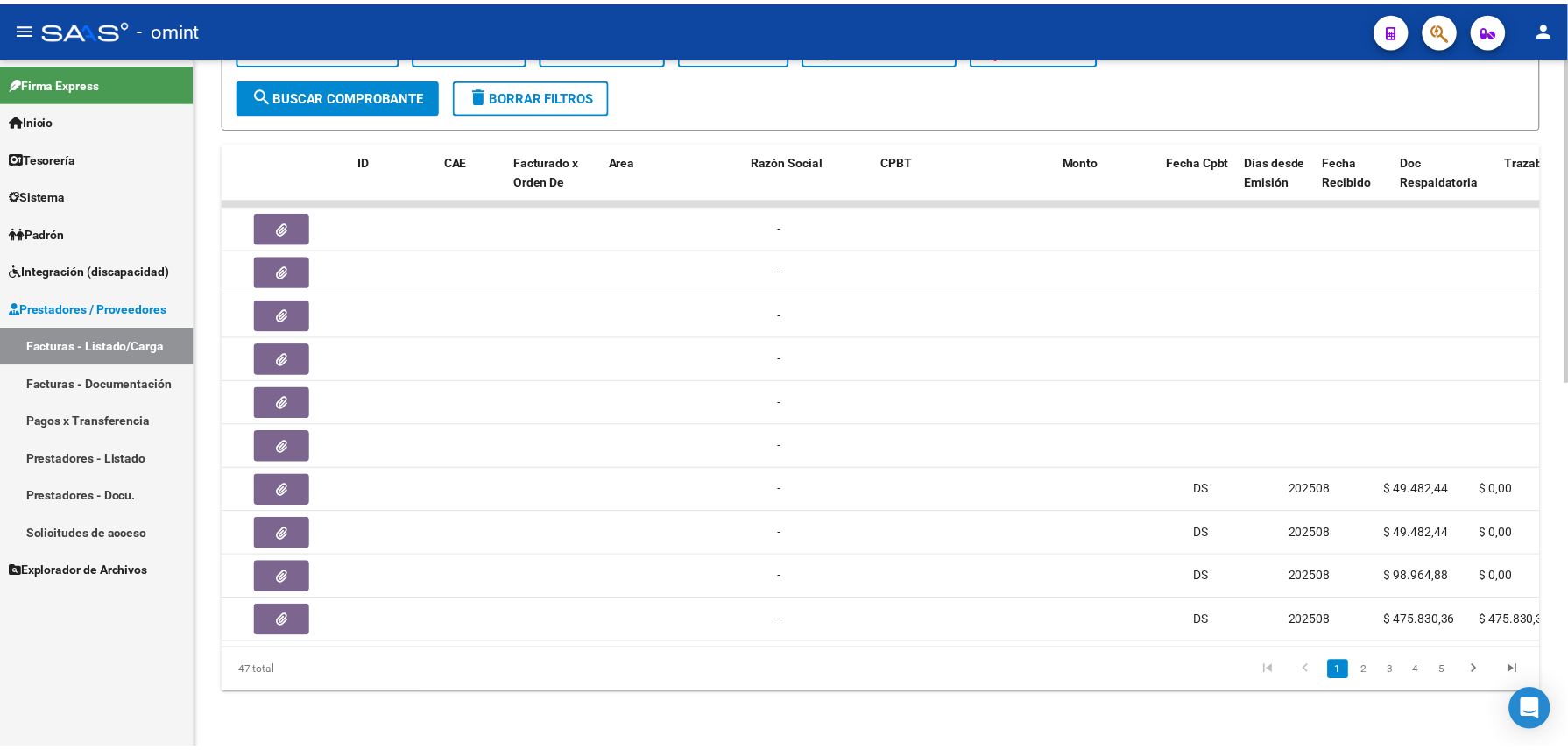
scroll to position [0, 0]
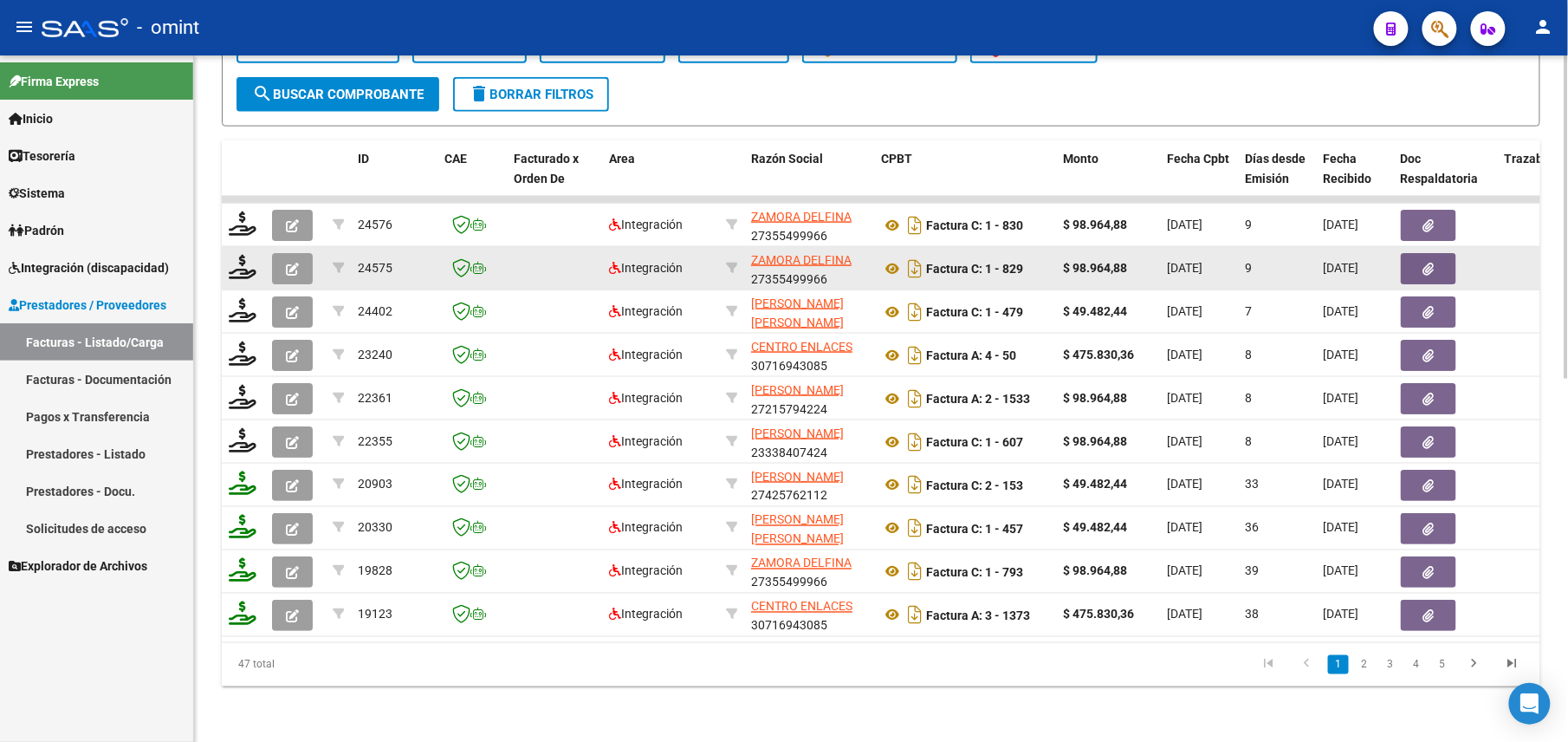
click at [295, 258] on button "button" at bounding box center [293, 269] width 41 height 31
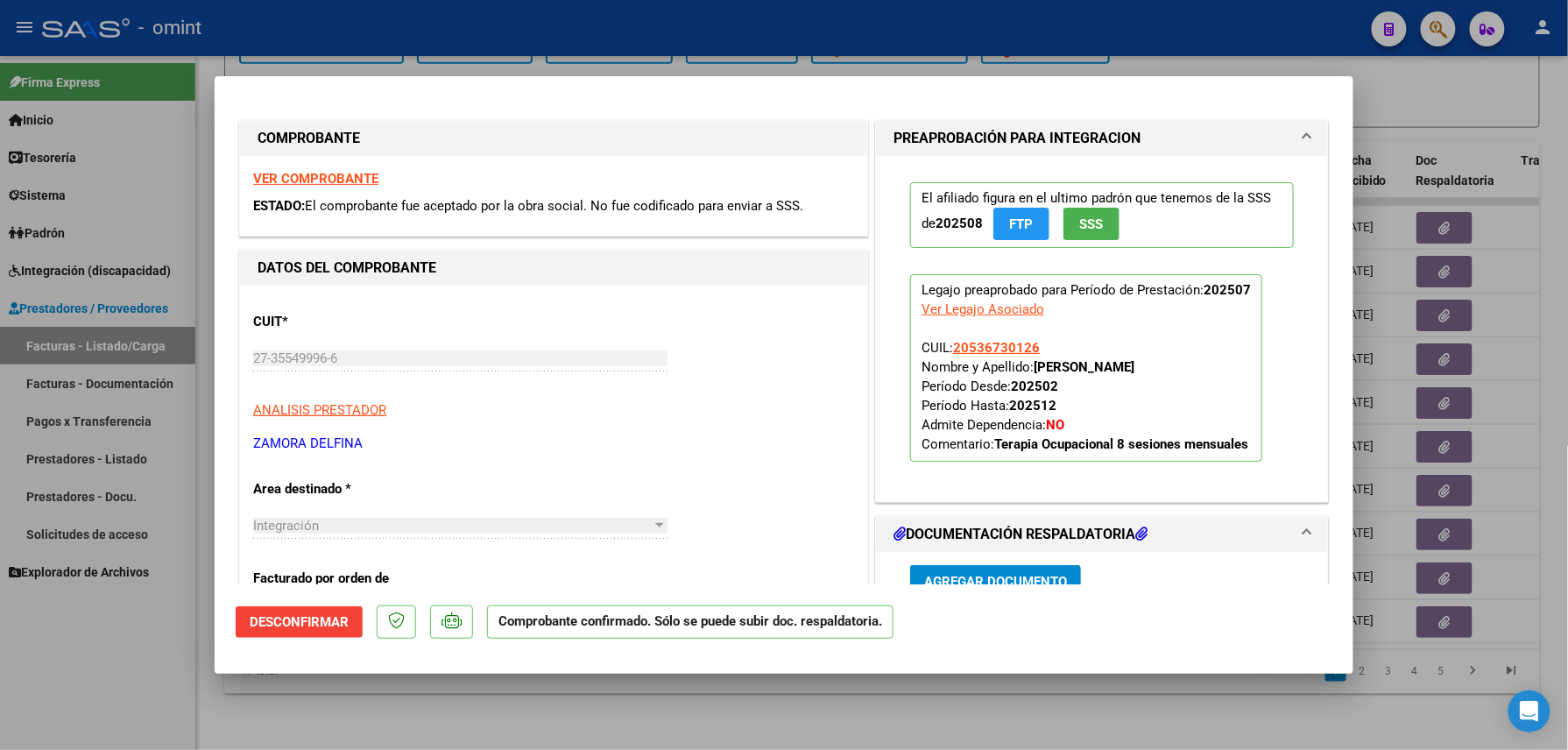
click at [342, 175] on strong "VER COMPROBANTE" at bounding box center [315, 178] width 125 height 16
click at [280, 729] on div at bounding box center [784, 375] width 1568 height 750
type input "$ 0,00"
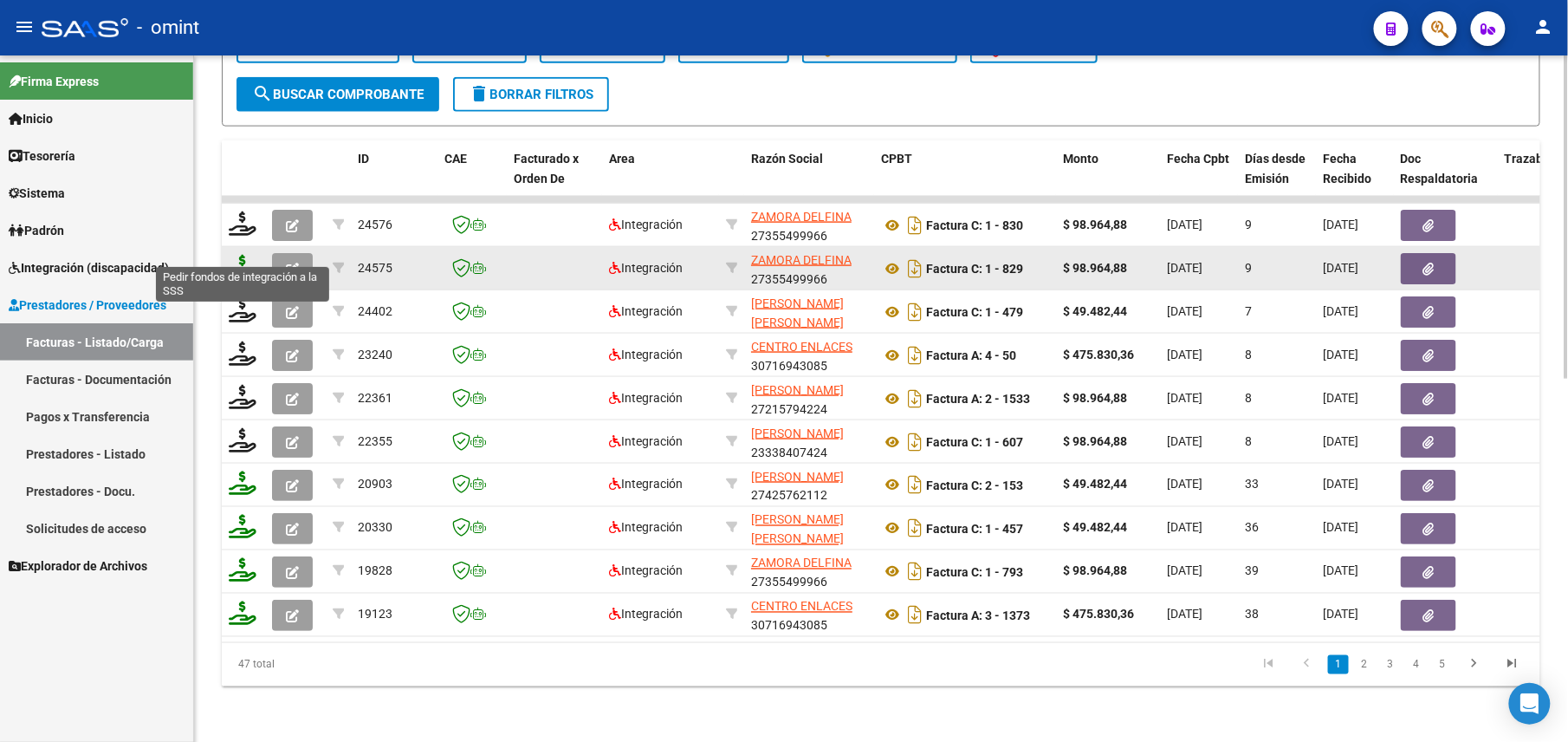
click at [253, 255] on icon at bounding box center [243, 267] width 28 height 24
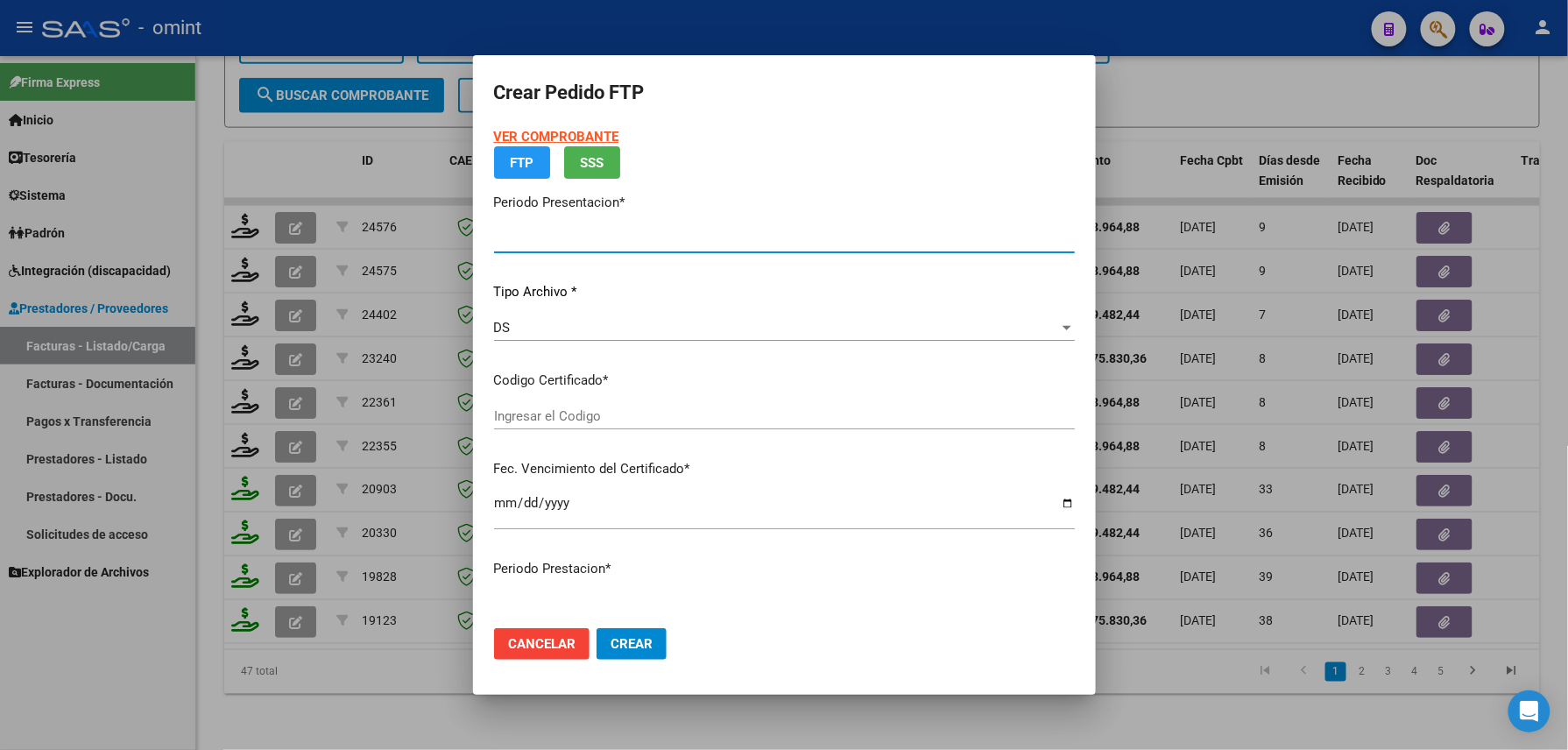
type input "202509"
type input "202507"
type input "$ 98.964,88"
type input "6290847209"
type input "[DATE]"
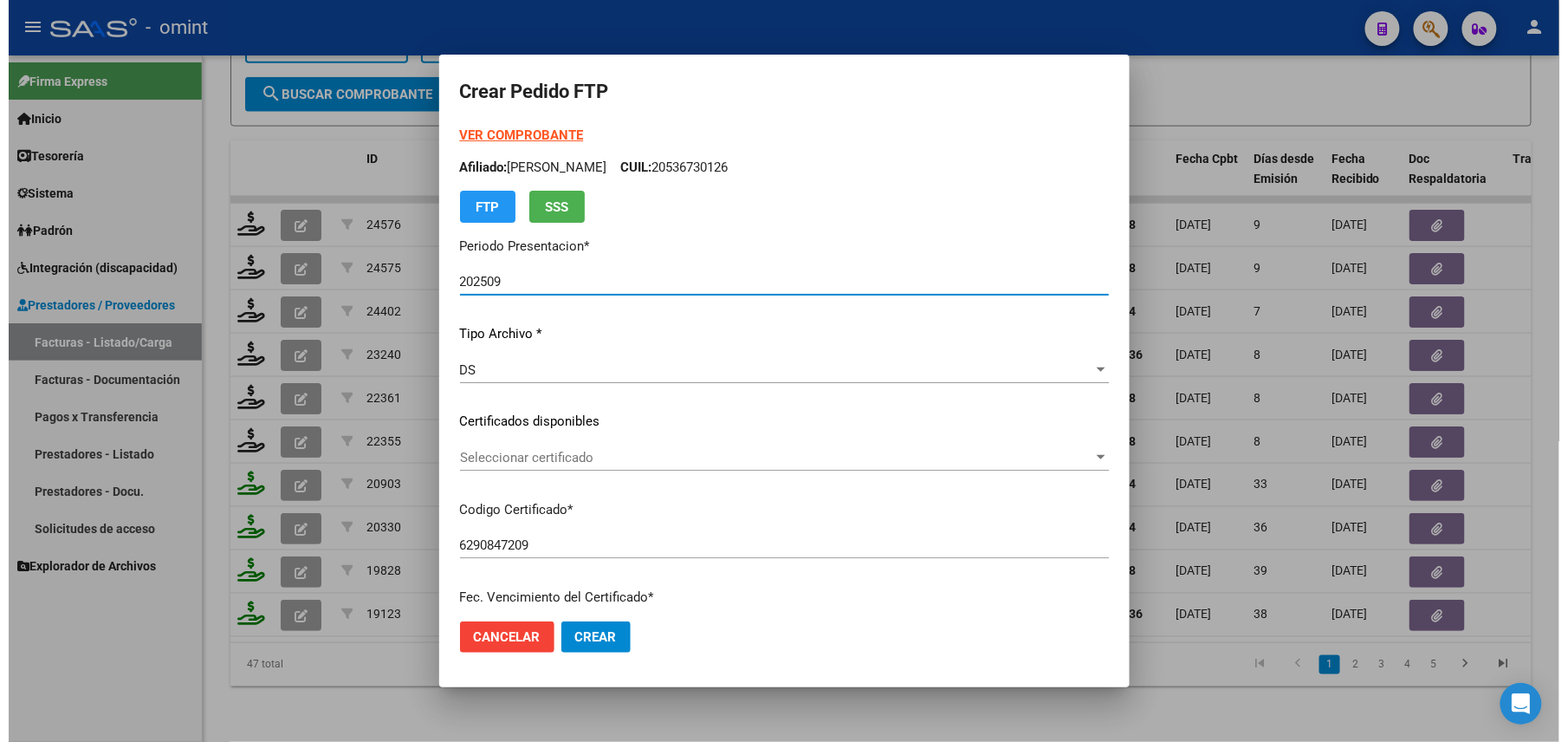
scroll to position [461, 0]
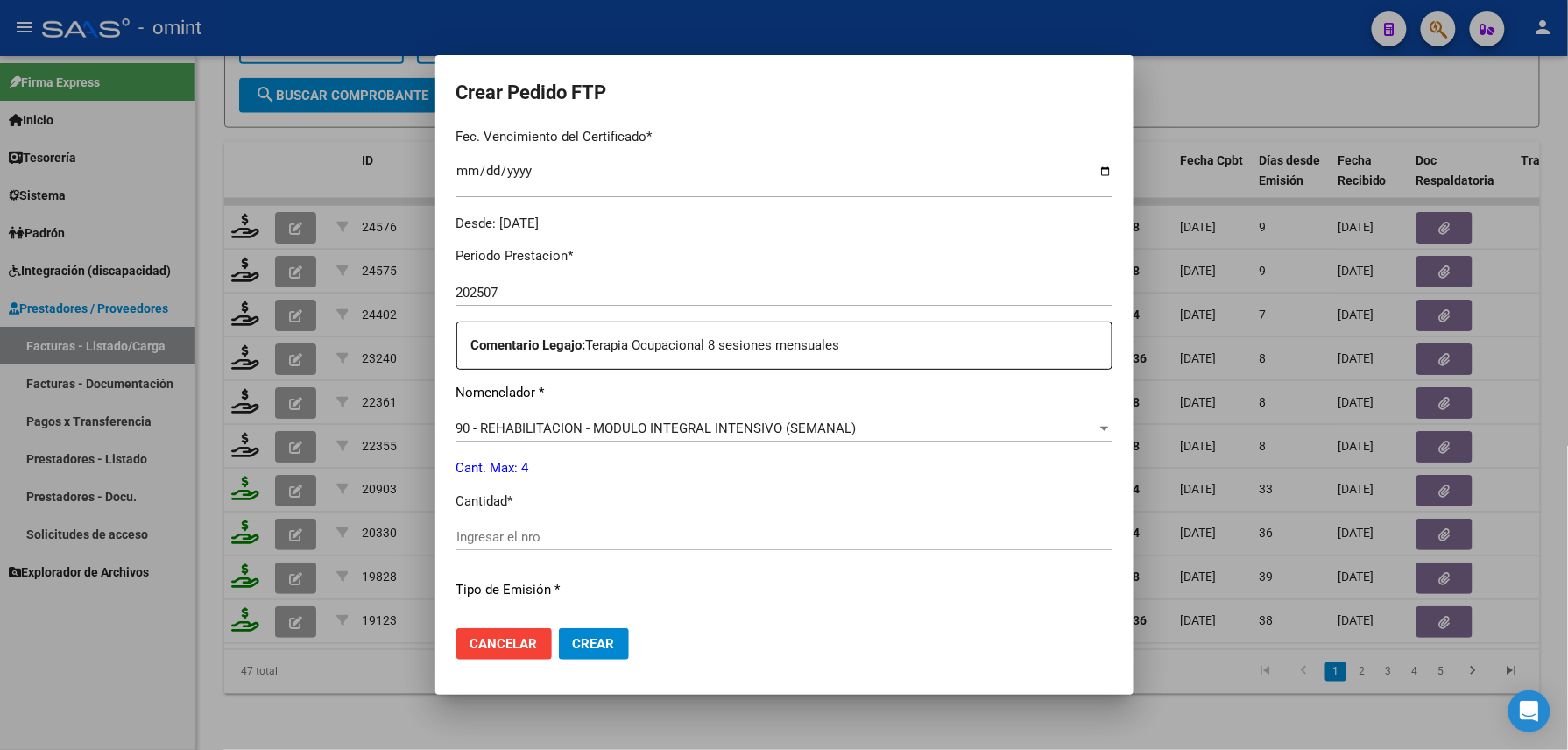
click at [538, 529] on input "Ingresar el nro" at bounding box center [784, 536] width 656 height 16
type input "4"
click at [623, 638] on mat-dialog-actions "Cancelar Crear" at bounding box center [784, 644] width 656 height 60
click at [605, 648] on span "Crear" at bounding box center [594, 644] width 42 height 16
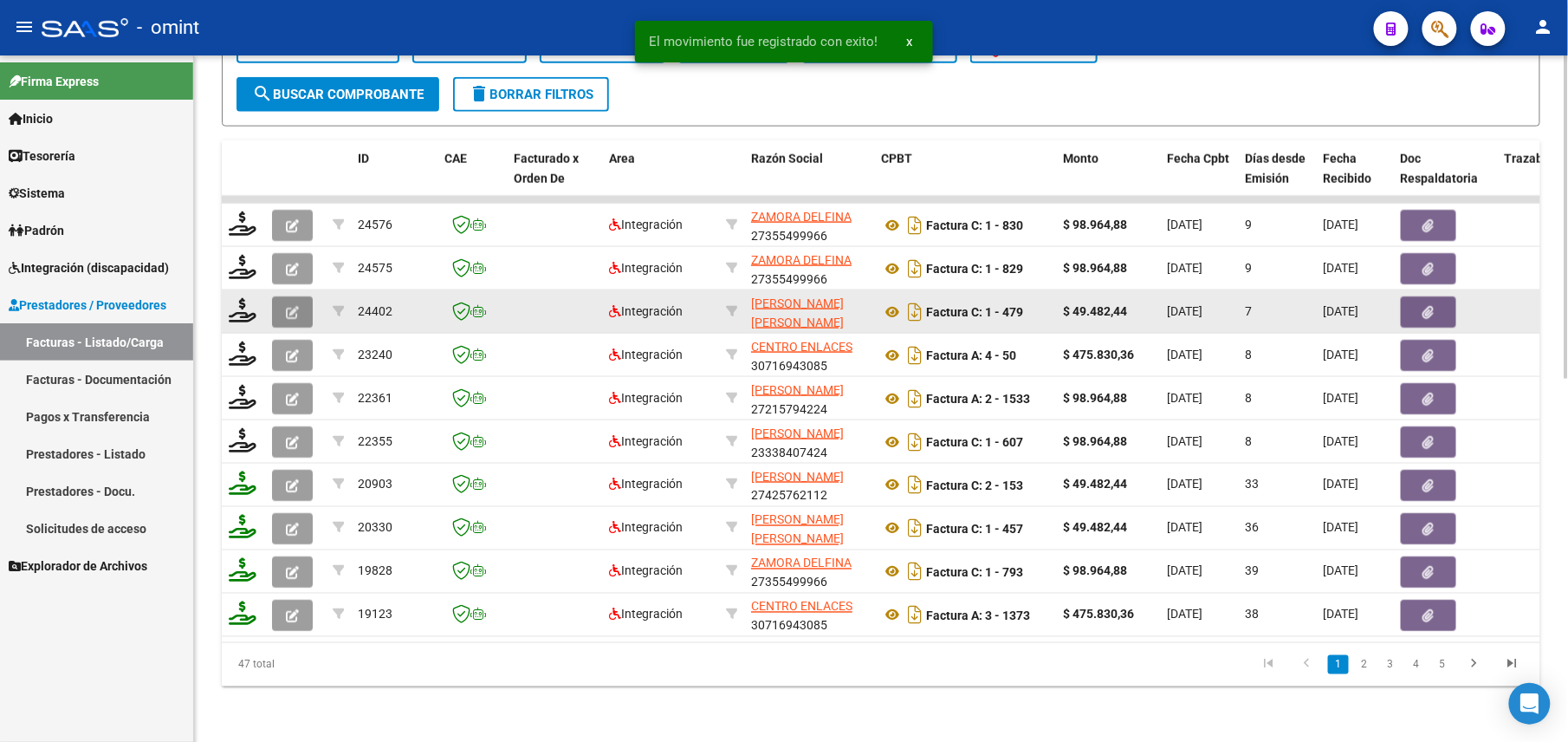
click at [298, 305] on icon "button" at bounding box center [293, 312] width 13 height 13
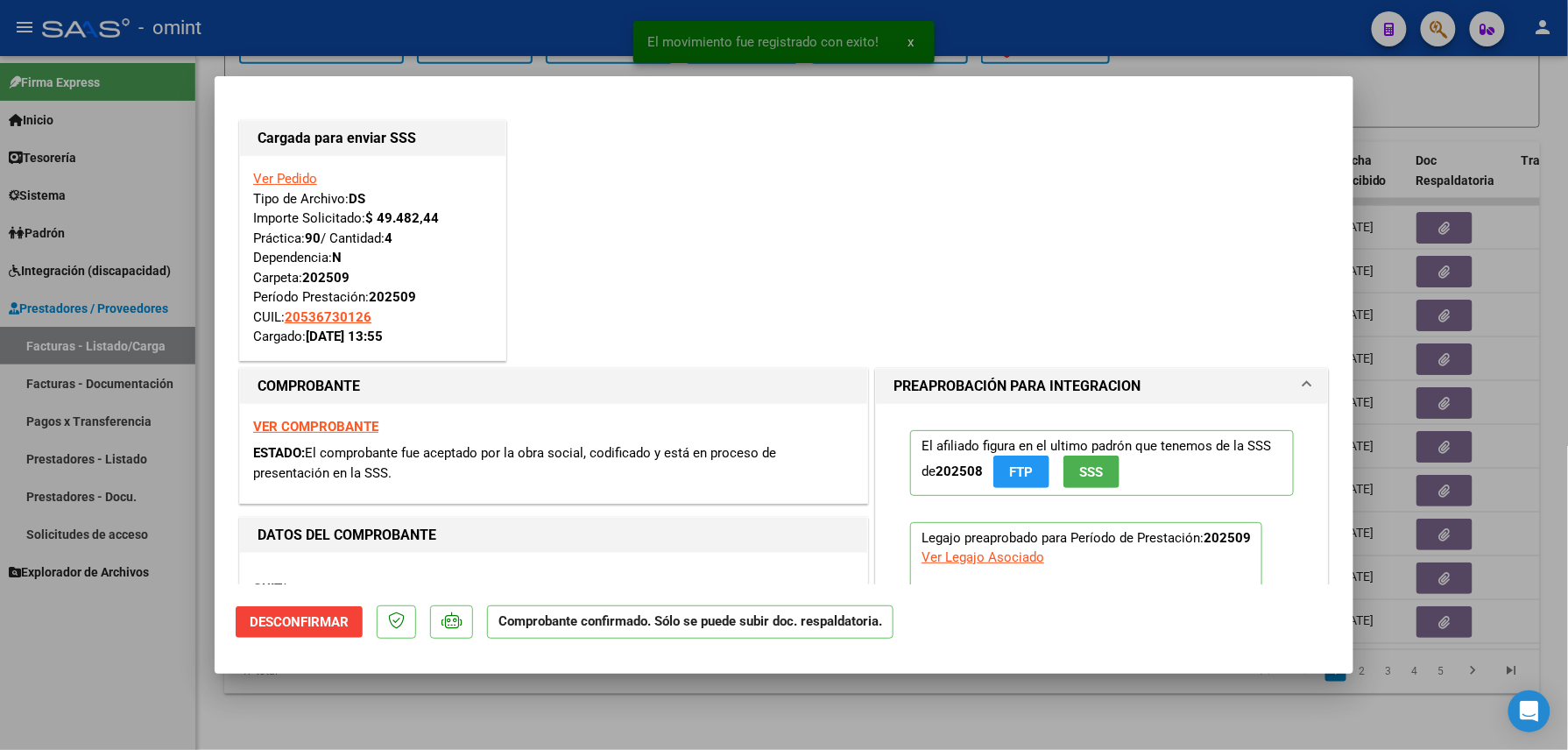
click at [140, 688] on div at bounding box center [784, 375] width 1568 height 750
type input "$ 0,00"
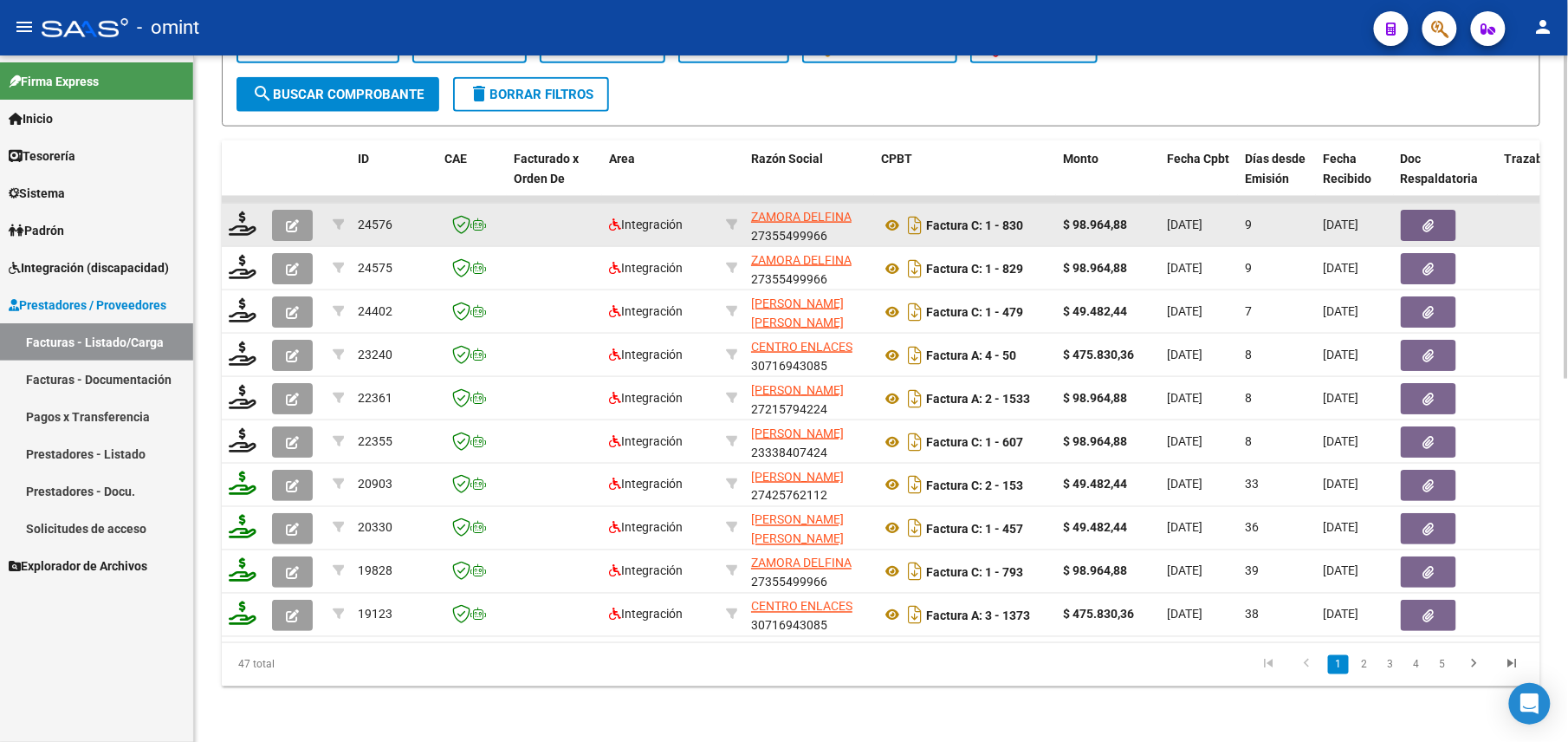
click at [286, 220] on icon "button" at bounding box center [293, 226] width 13 height 13
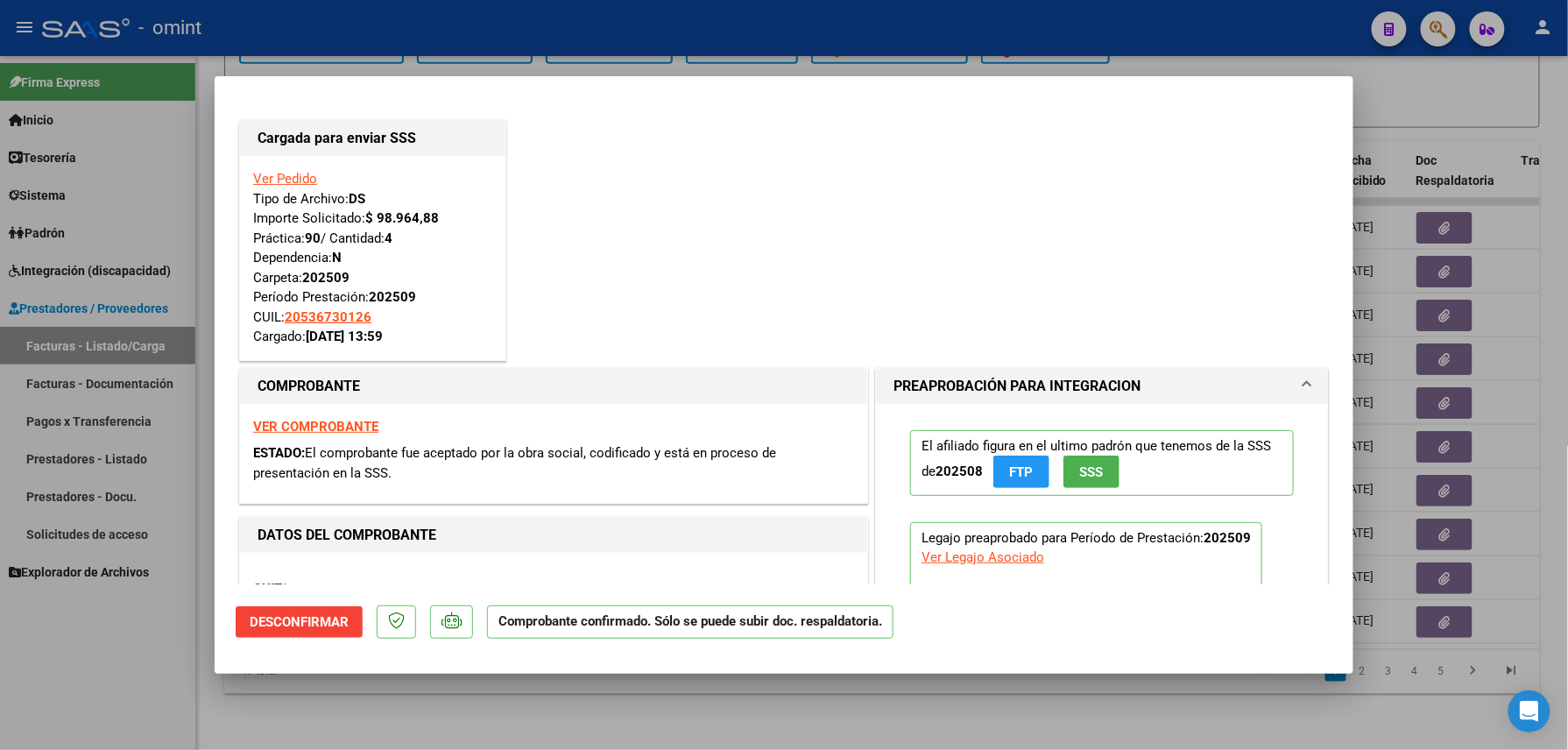
click at [135, 657] on div at bounding box center [784, 375] width 1568 height 750
type input "$ 0,00"
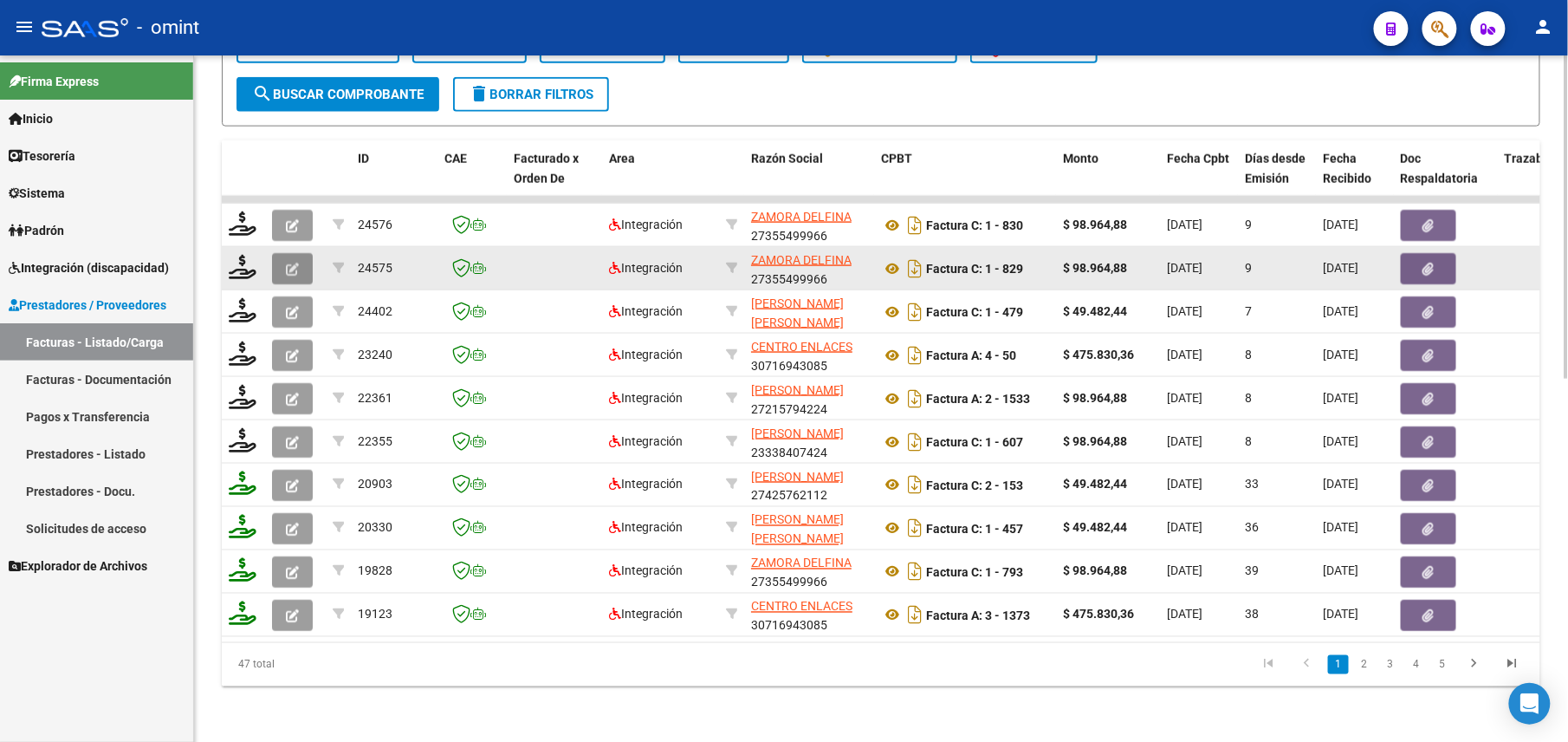
click at [295, 262] on icon "button" at bounding box center [293, 269] width 13 height 13
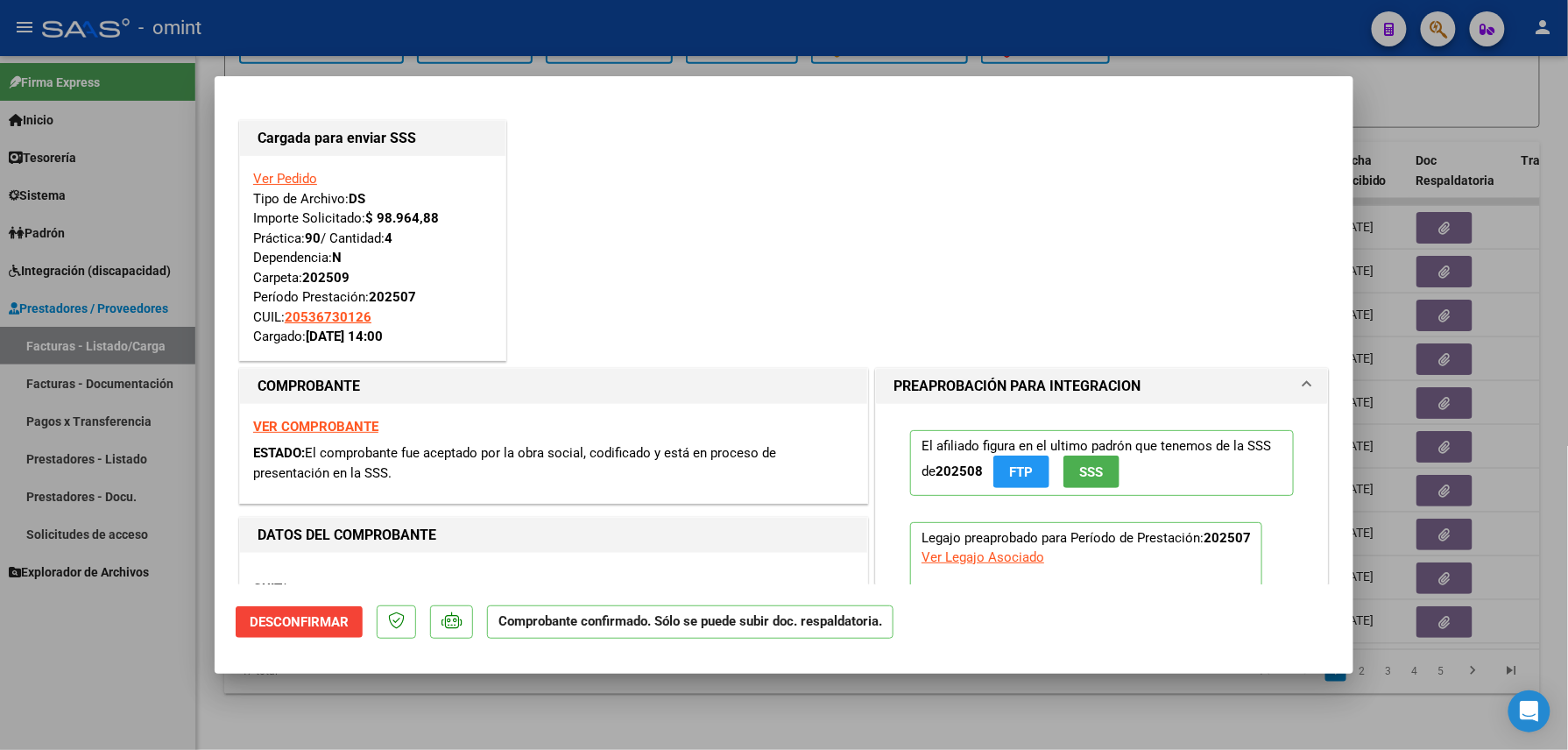
click at [128, 637] on div at bounding box center [784, 375] width 1568 height 750
type input "$ 0,00"
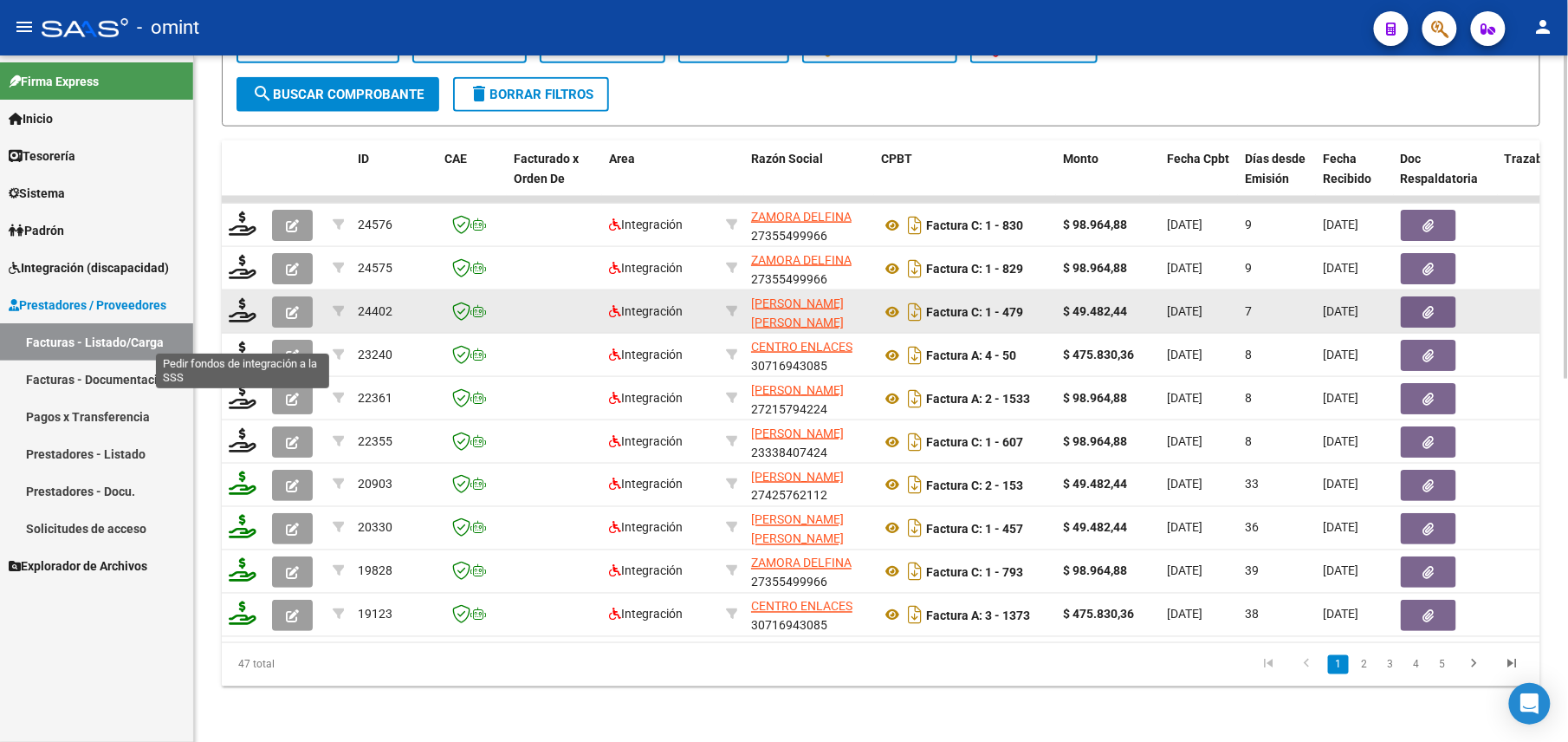
click at [278, 302] on button "button" at bounding box center [293, 312] width 41 height 31
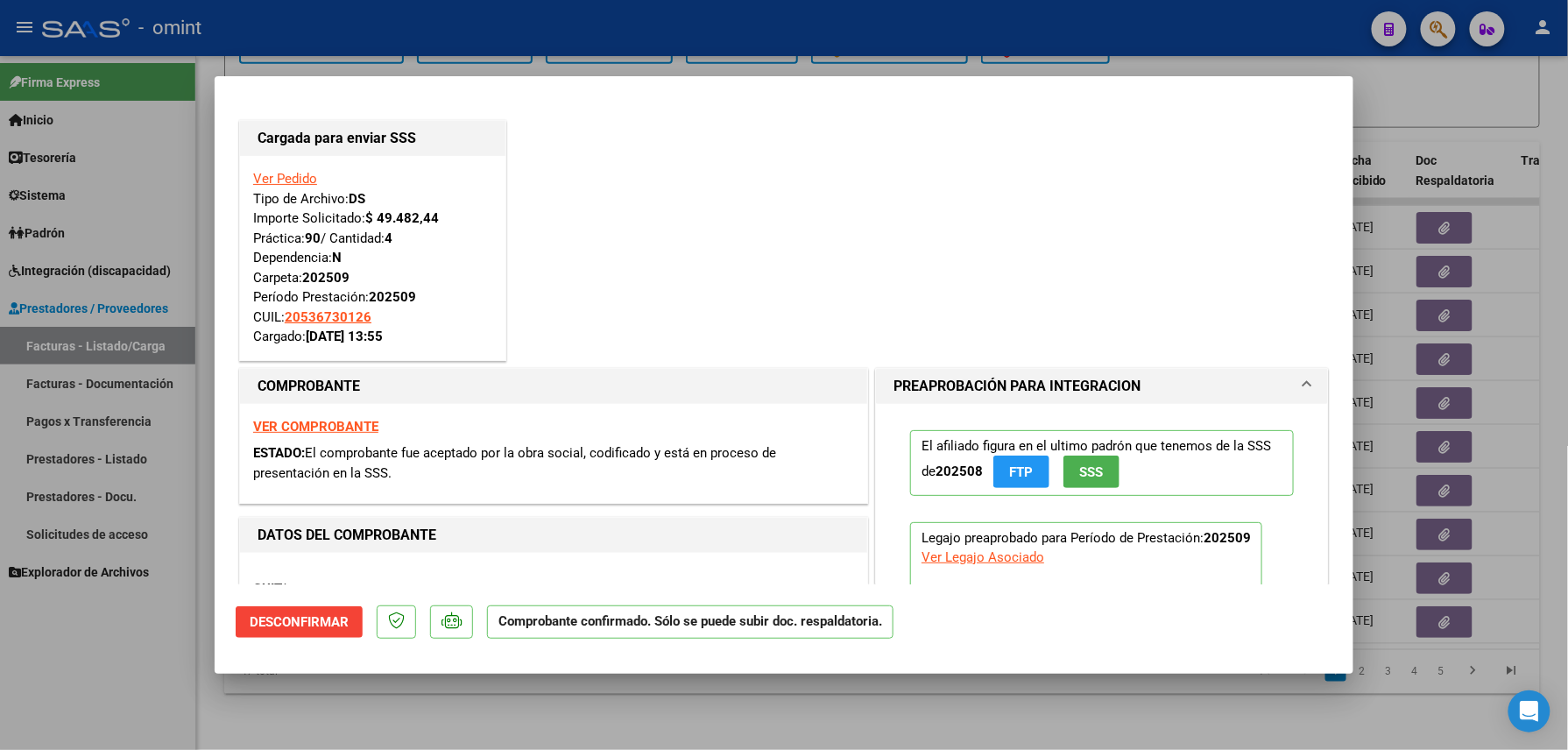
click at [106, 650] on div at bounding box center [784, 375] width 1568 height 750
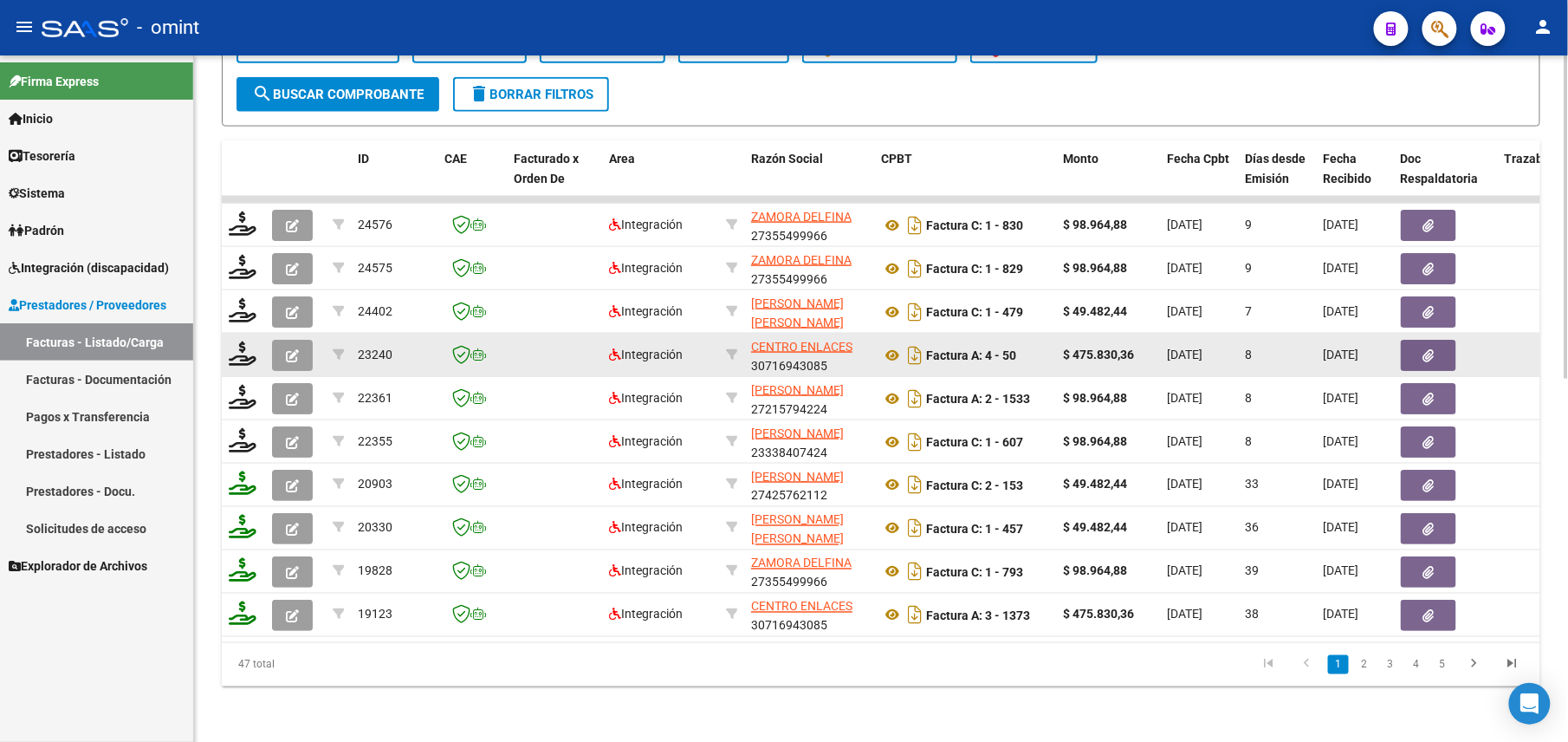
click at [281, 341] on button "button" at bounding box center [293, 355] width 41 height 31
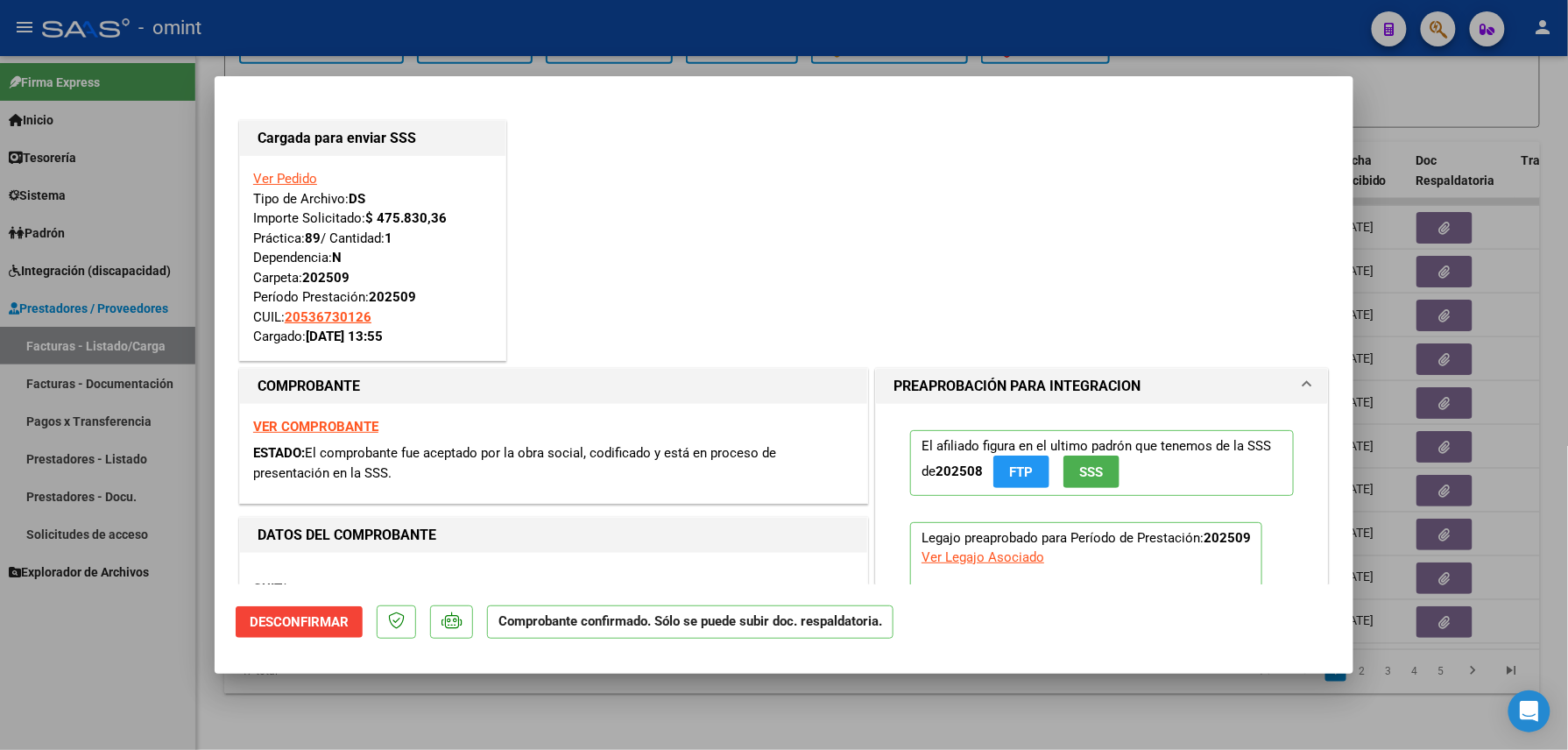
click at [89, 659] on div at bounding box center [784, 375] width 1568 height 750
type input "$ 0,00"
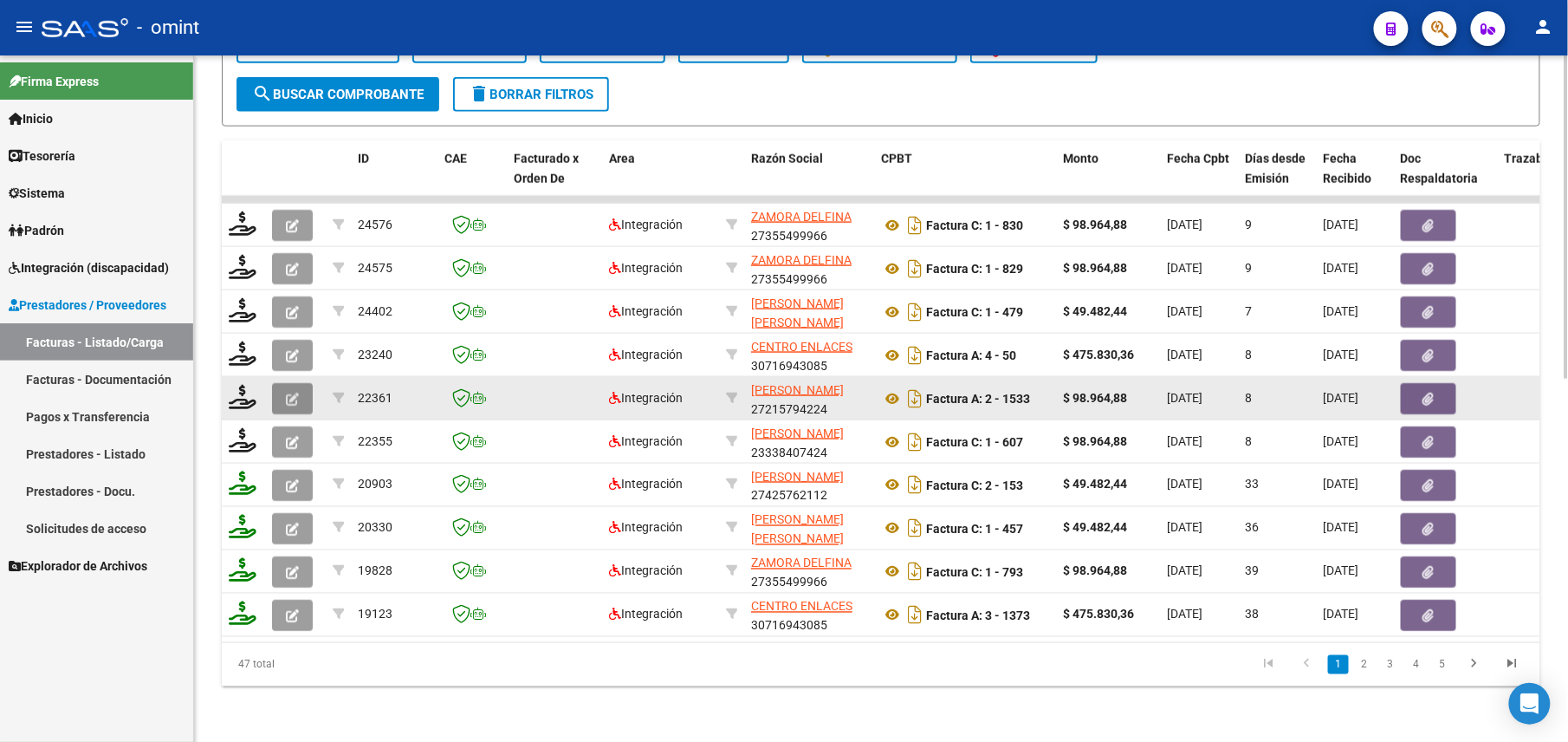
click at [281, 383] on button "button" at bounding box center [293, 399] width 41 height 31
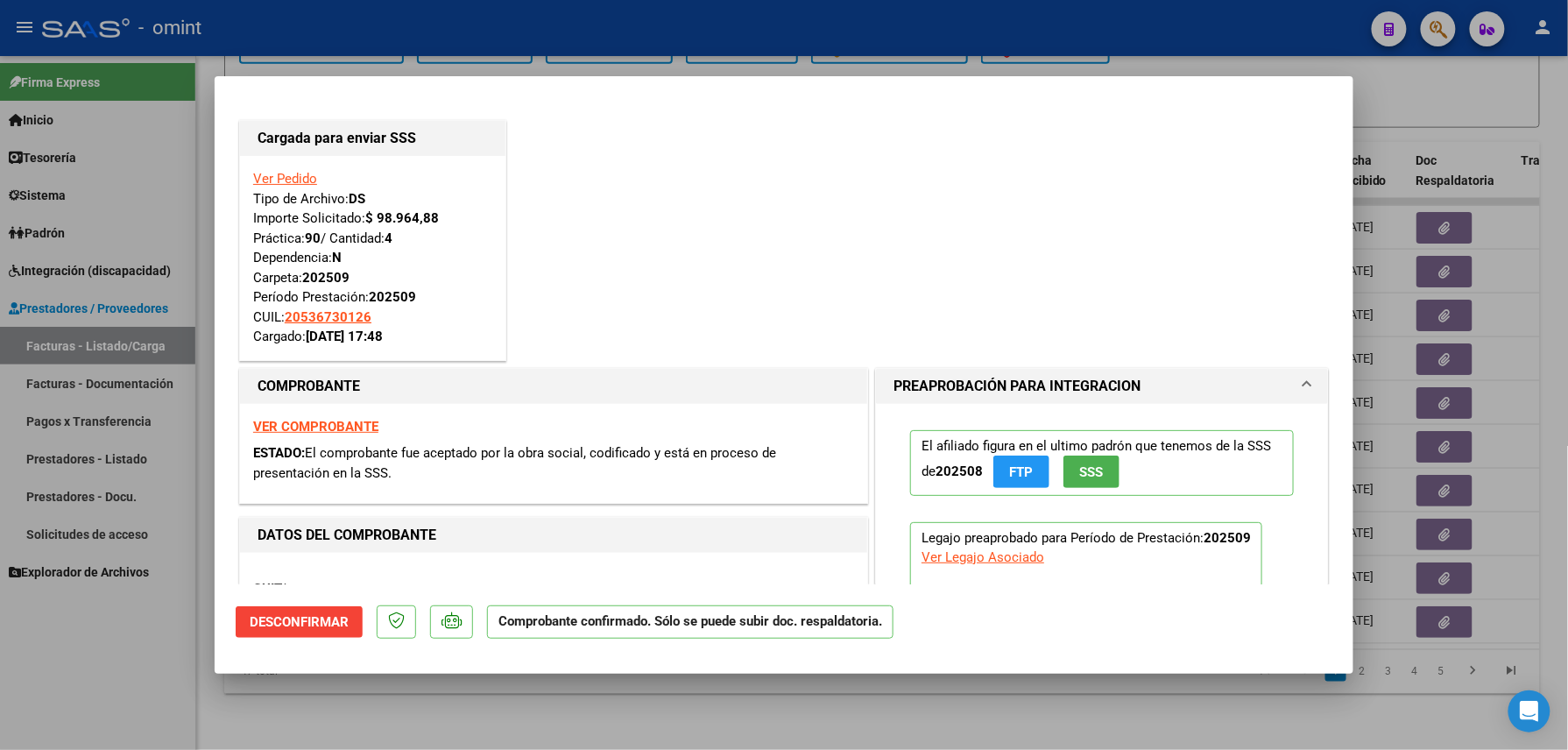
click at [50, 722] on div at bounding box center [784, 375] width 1568 height 750
type input "$ 0,00"
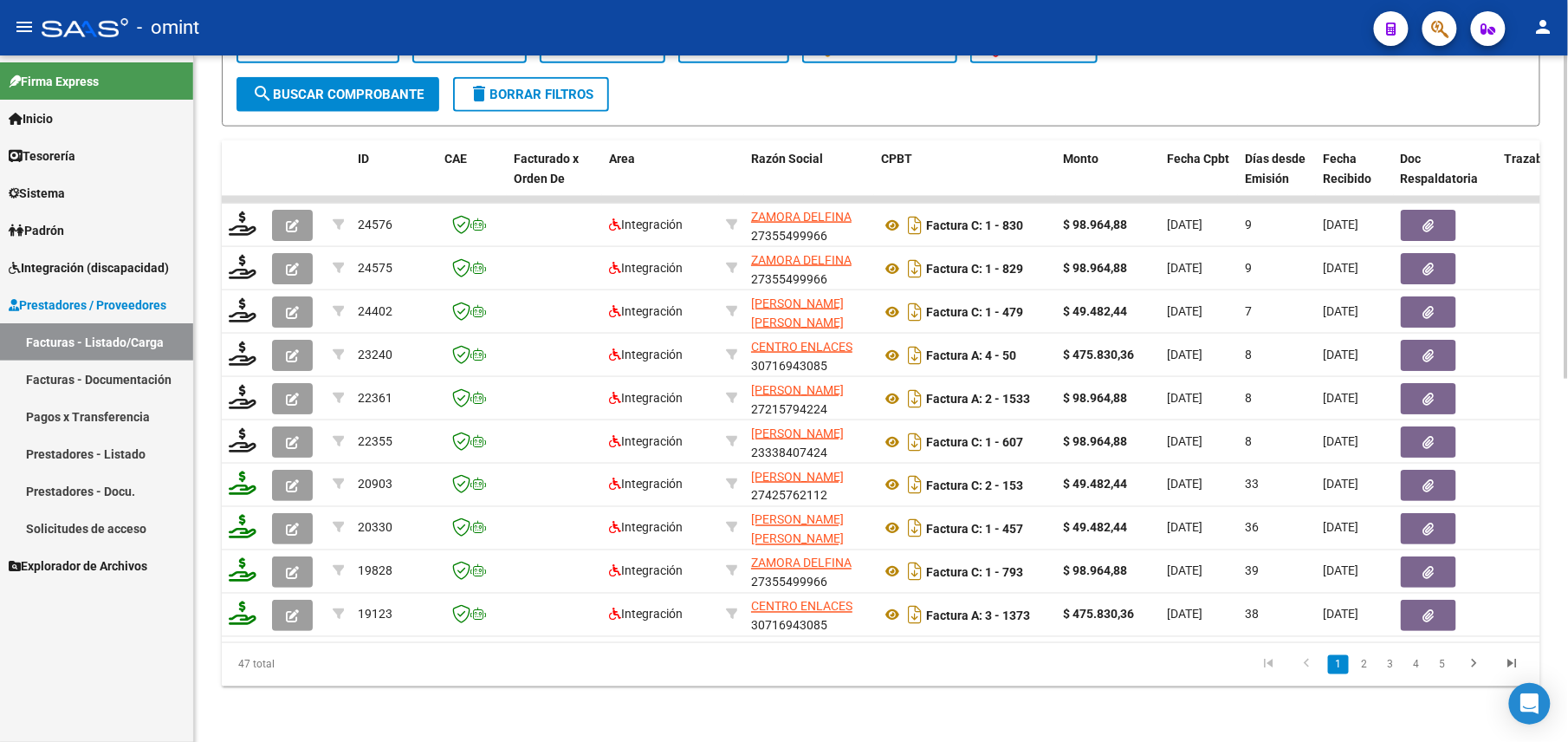
scroll to position [538, 0]
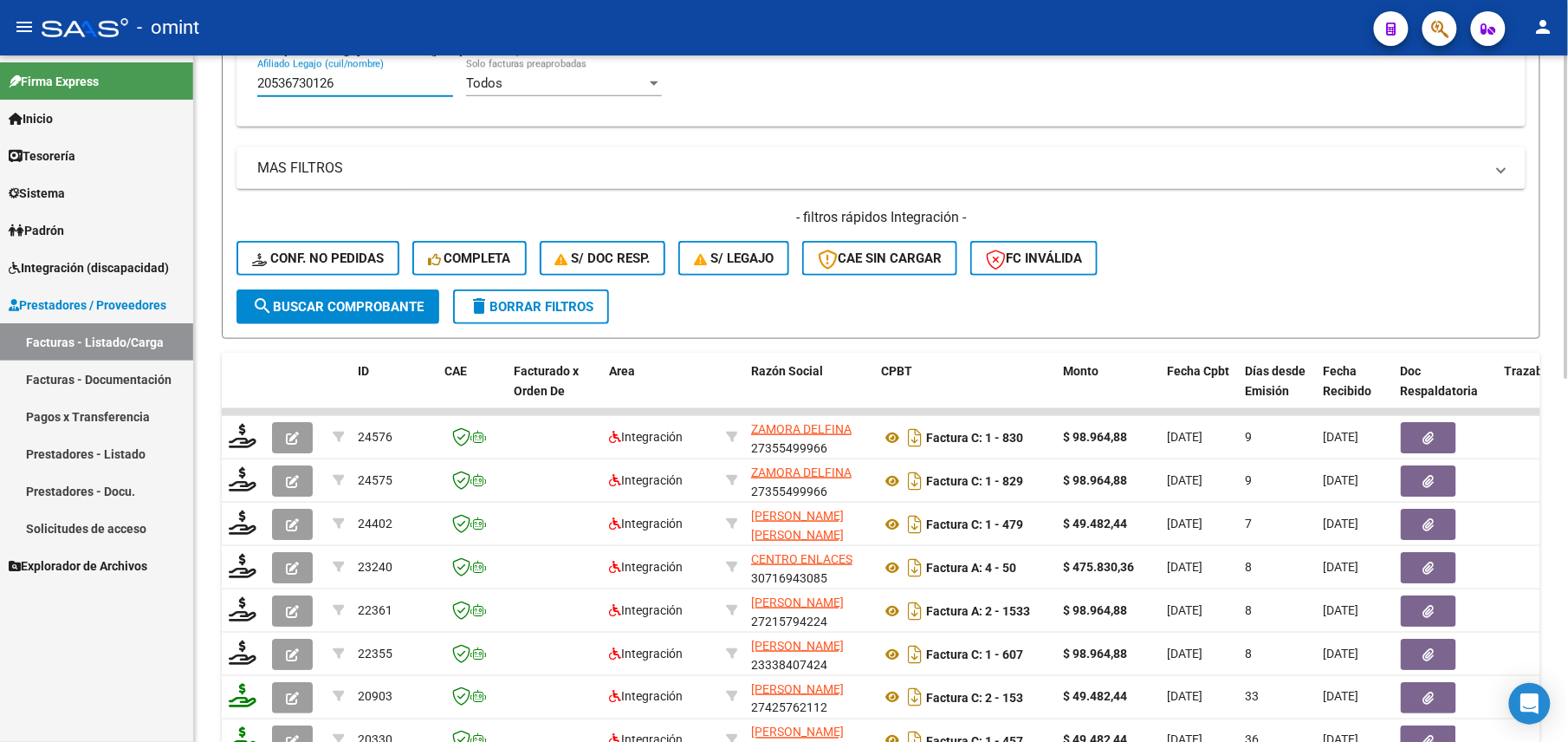
click at [328, 78] on input "20536730126" at bounding box center [355, 83] width 196 height 16
paste input "3534192509"
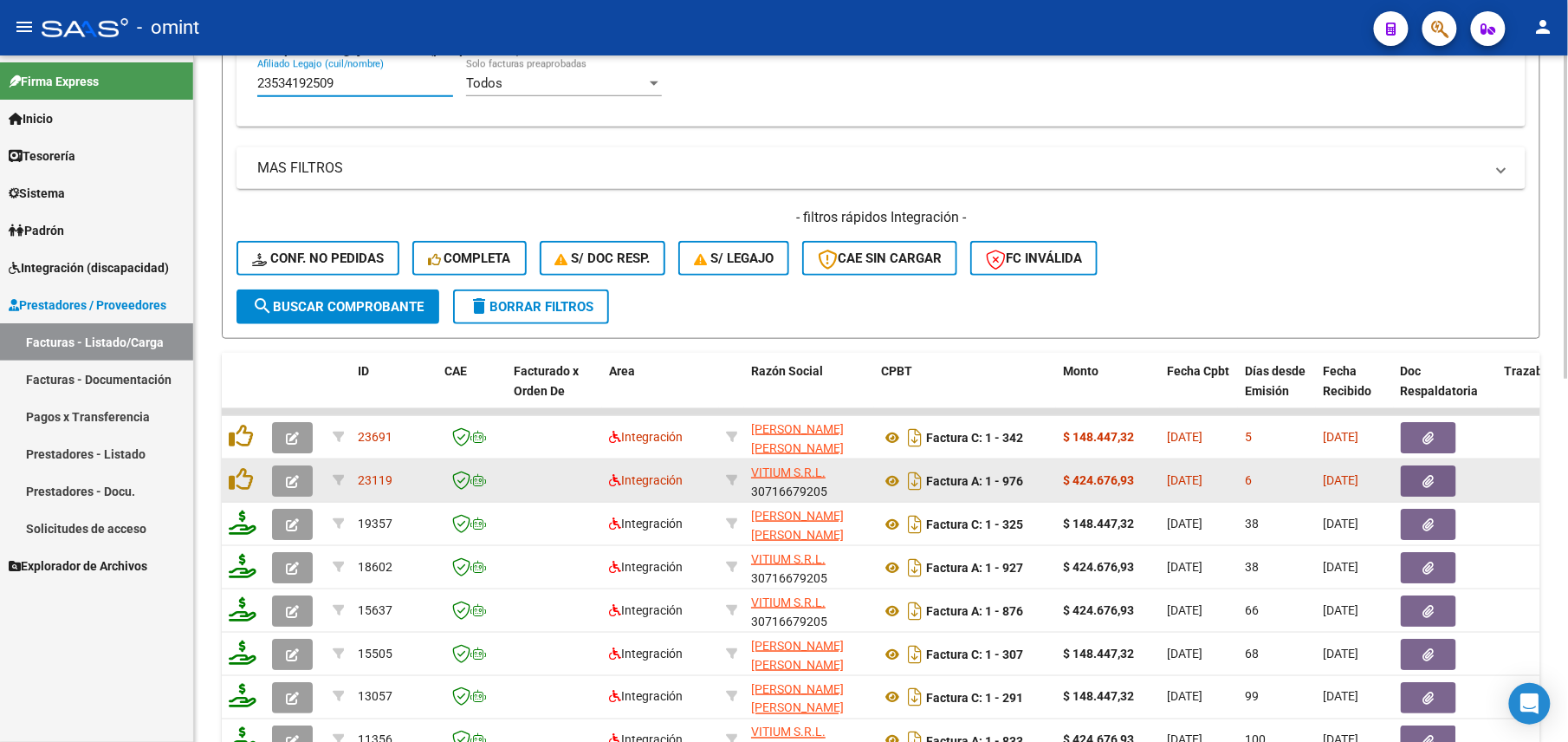
scroll to position [770, 0]
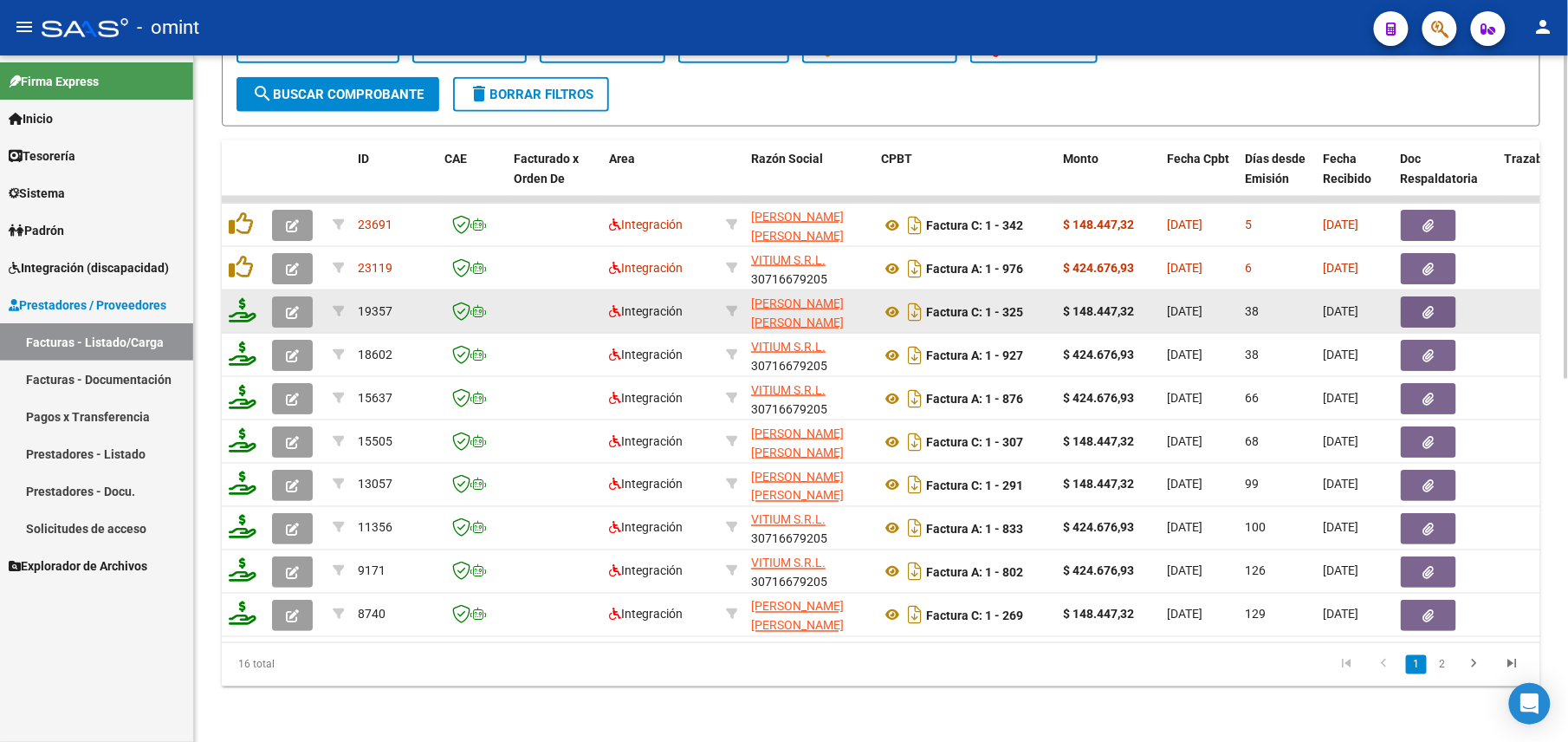
type input "23534192509"
